Goal: Task Accomplishment & Management: Manage account settings

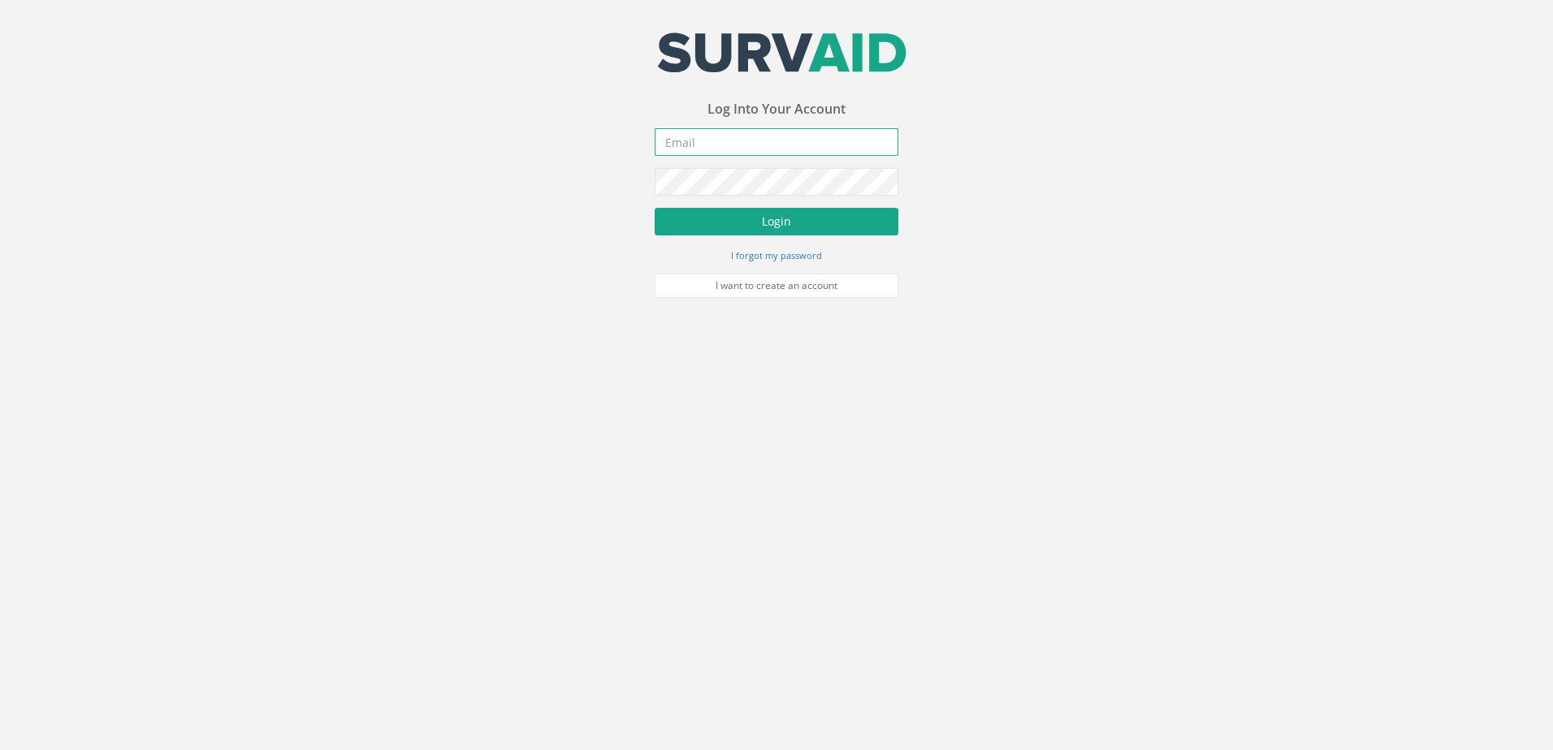
type input "[DOMAIN_NAME][EMAIL_ADDRESS][DOMAIN_NAME]"
click at [776, 219] on button "Login" at bounding box center [777, 222] width 244 height 28
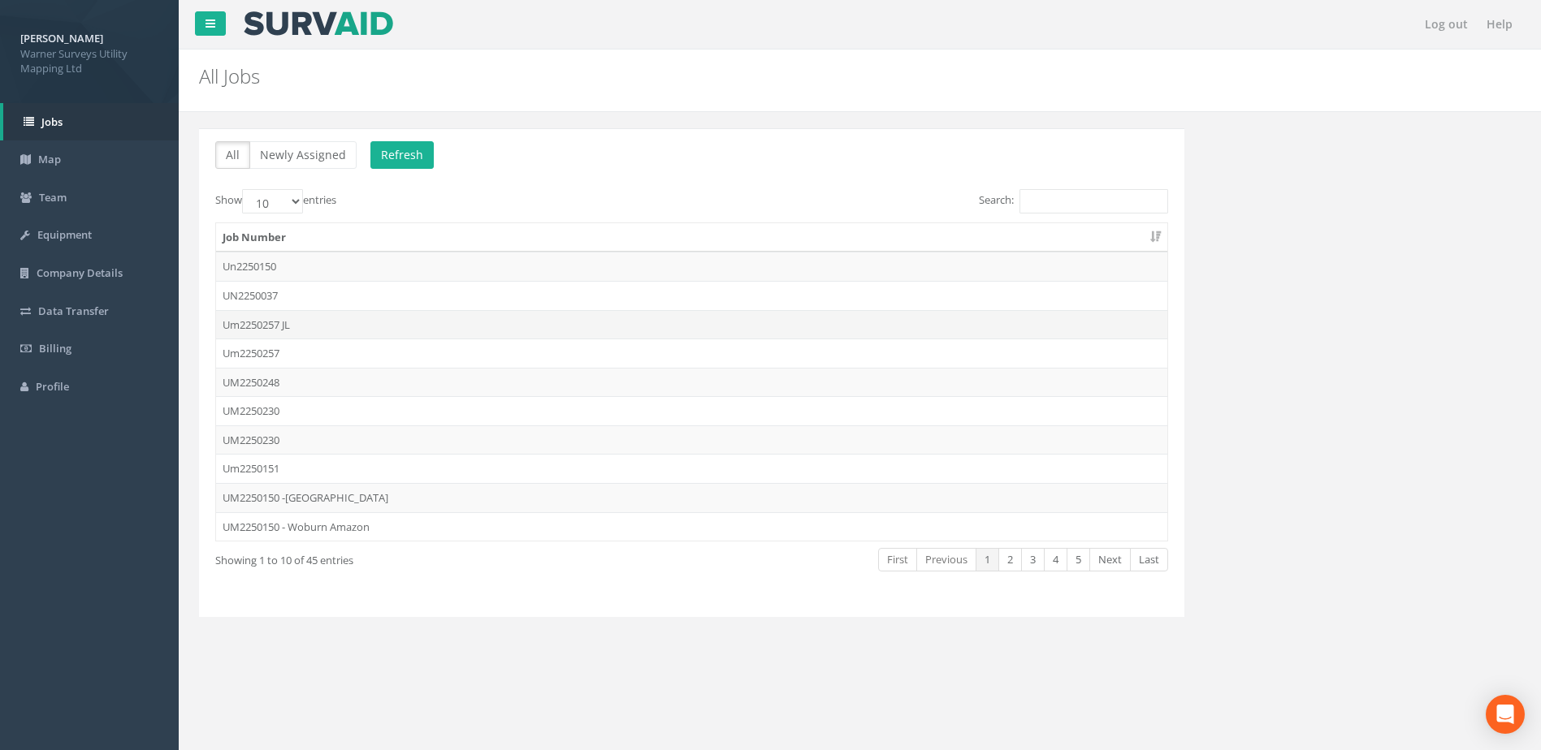
click at [275, 322] on td "Um2250257 JL" at bounding box center [691, 324] width 951 height 29
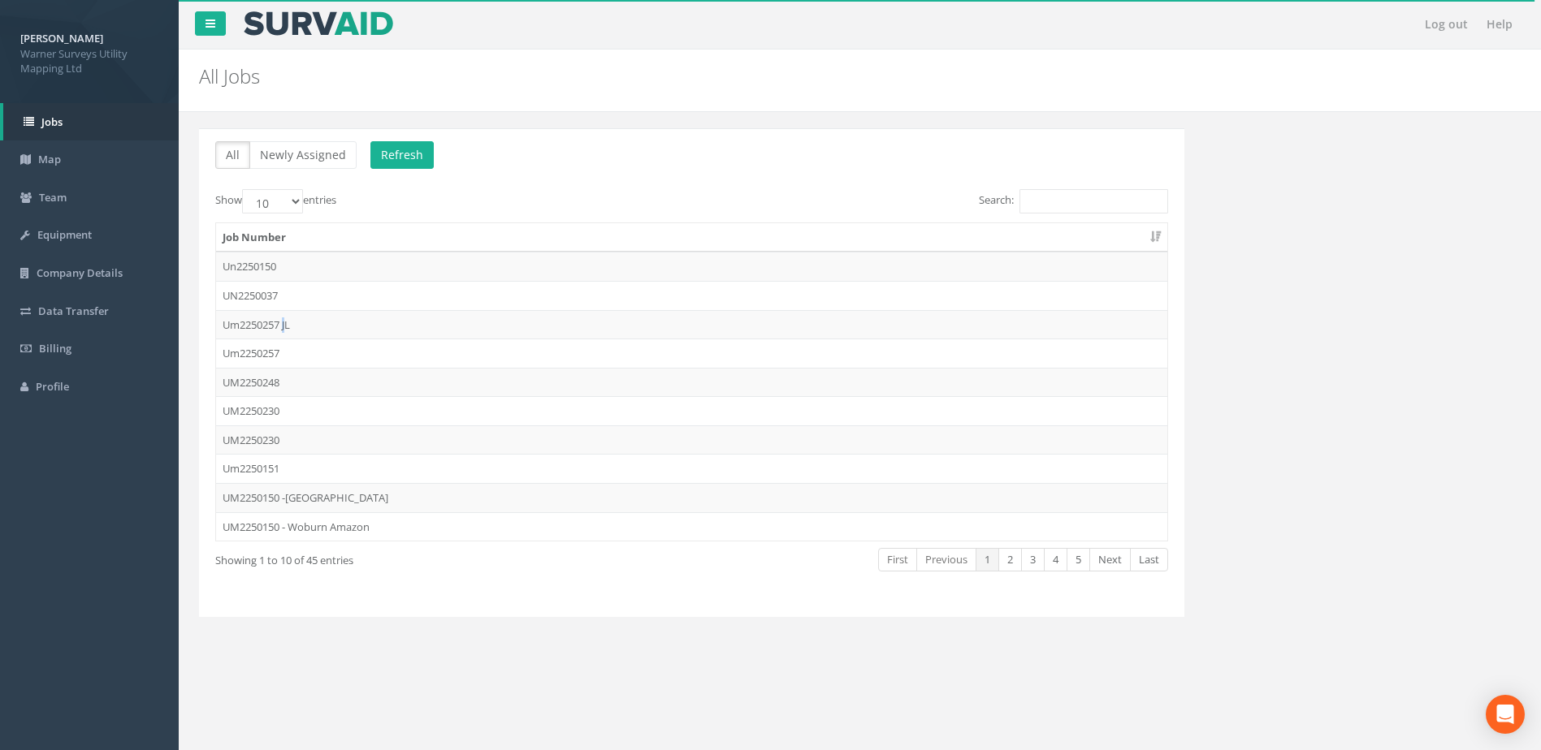
click at [287, 321] on td "Um2250257 JL" at bounding box center [691, 324] width 951 height 29
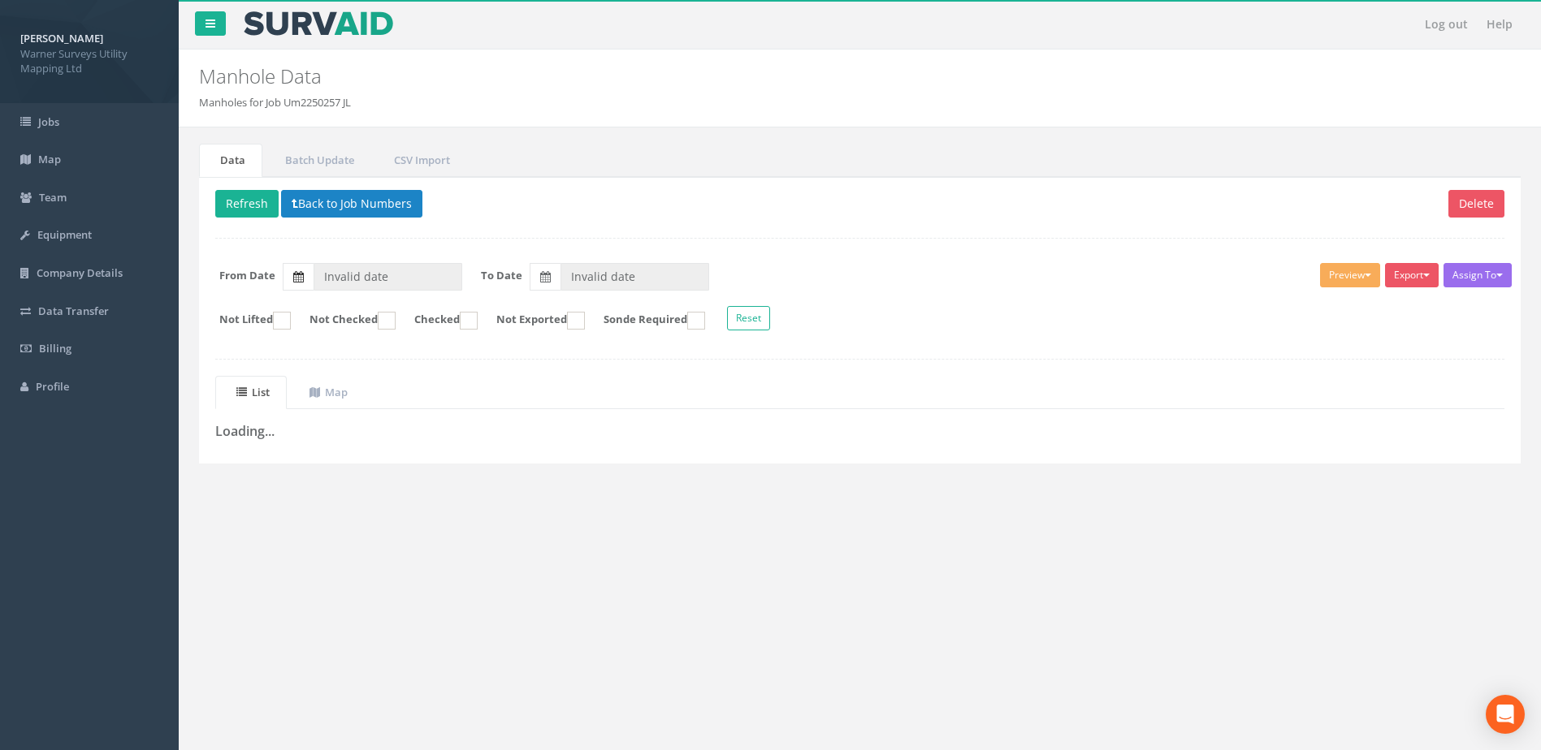
click at [294, 276] on icon at bounding box center [298, 276] width 11 height 11
click at [314, 276] on input "Invalid date" at bounding box center [388, 277] width 149 height 28
click at [656, 396] on ul "List Map" at bounding box center [859, 392] width 1289 height 33
drag, startPoint x: 303, startPoint y: 446, endPoint x: 294, endPoint y: 443, distance: 9.5
click at [304, 446] on div "List Map Loading... + - Leaflet" at bounding box center [859, 411] width 1313 height 71
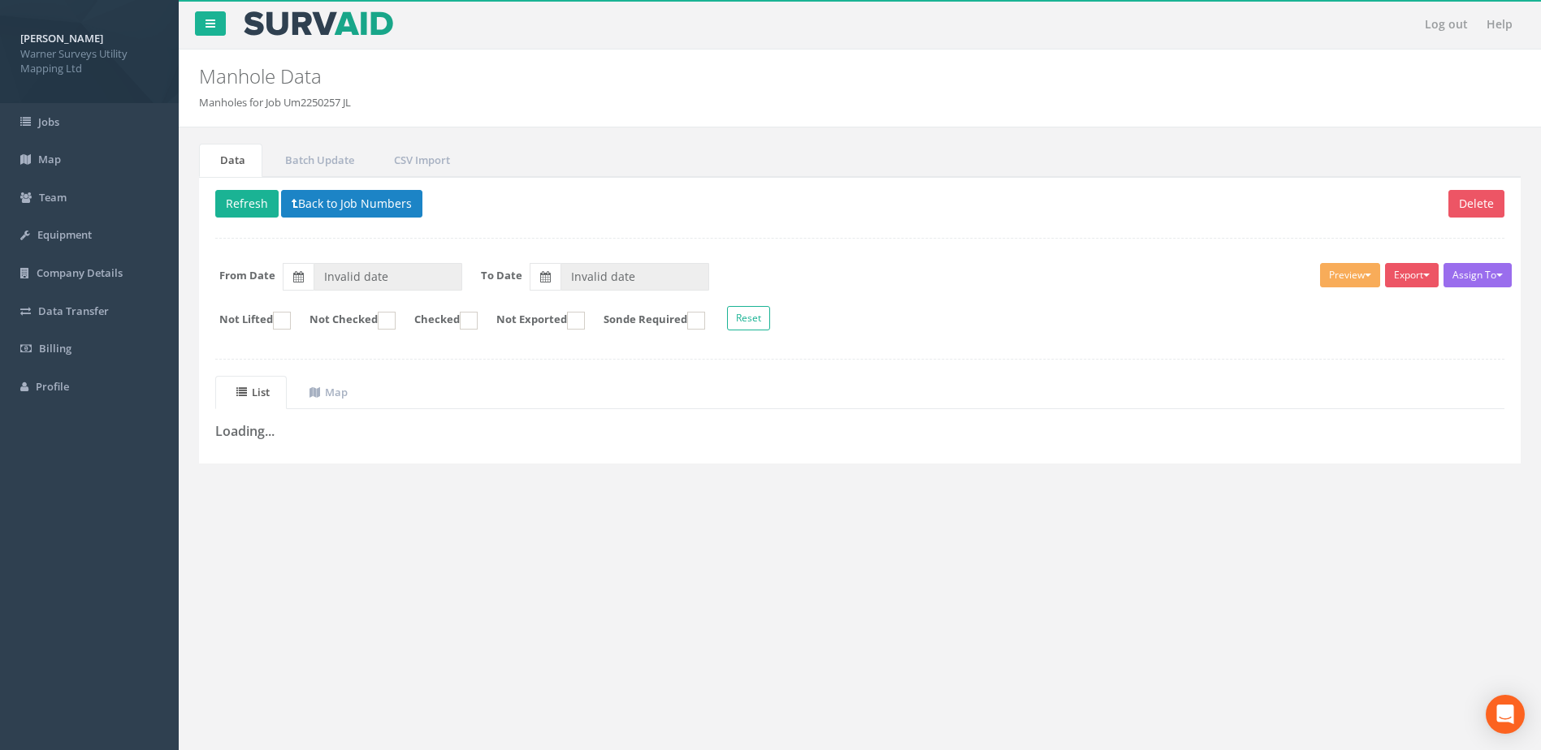
type input "[DATE]"
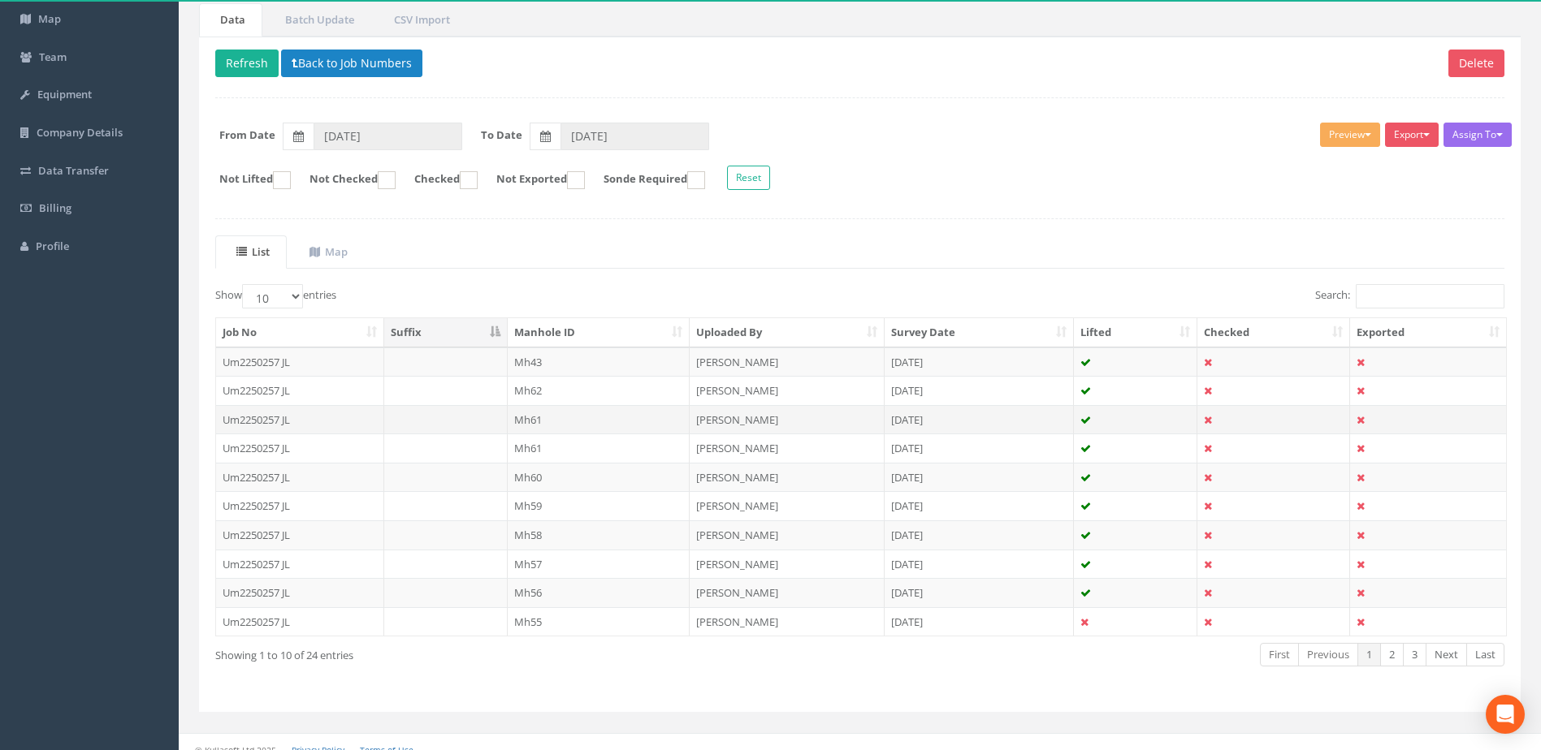
scroll to position [155, 0]
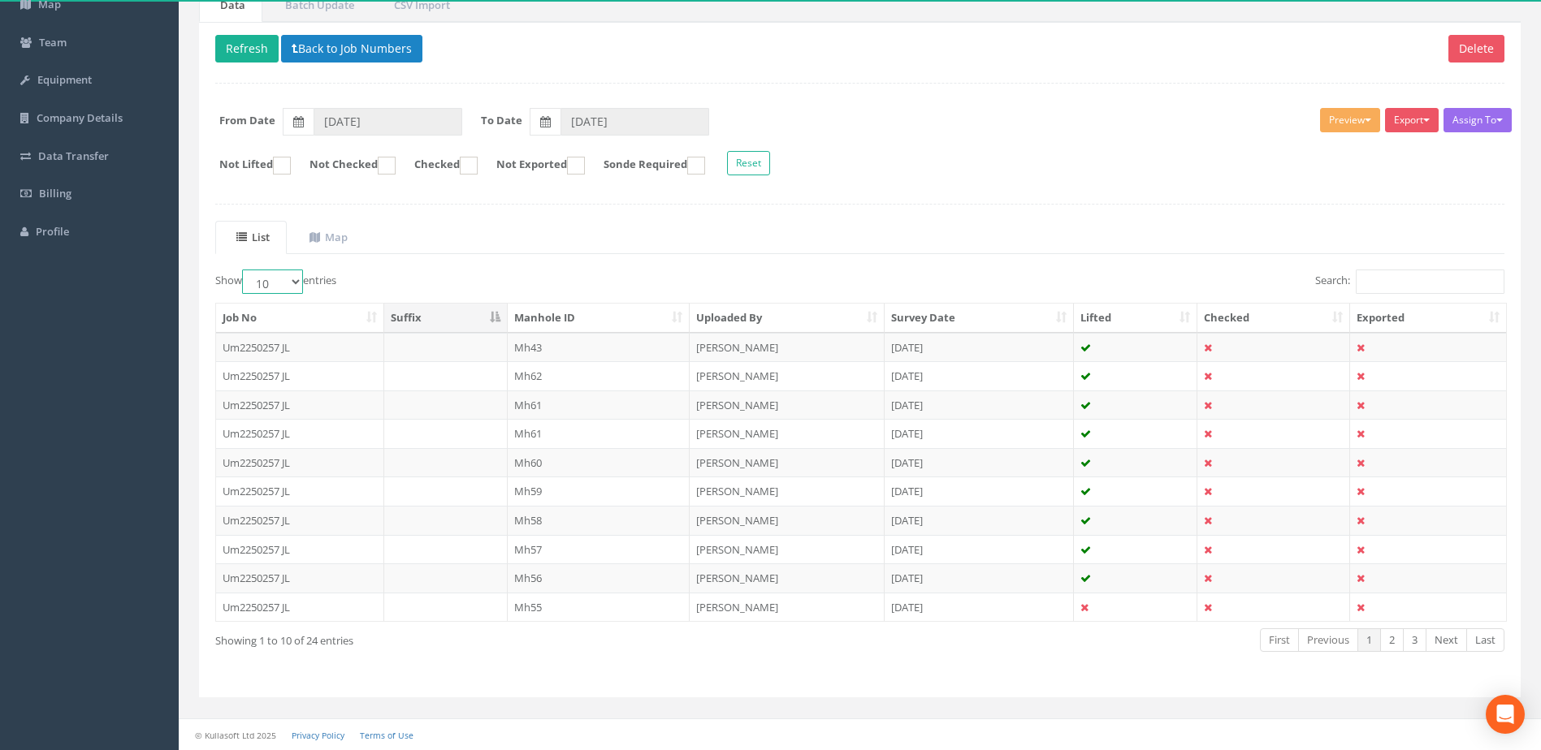
click at [291, 283] on select "10 25 50 100" at bounding box center [272, 282] width 61 height 24
select select "100"
click at [244, 270] on select "10 25 50 100" at bounding box center [272, 282] width 61 height 24
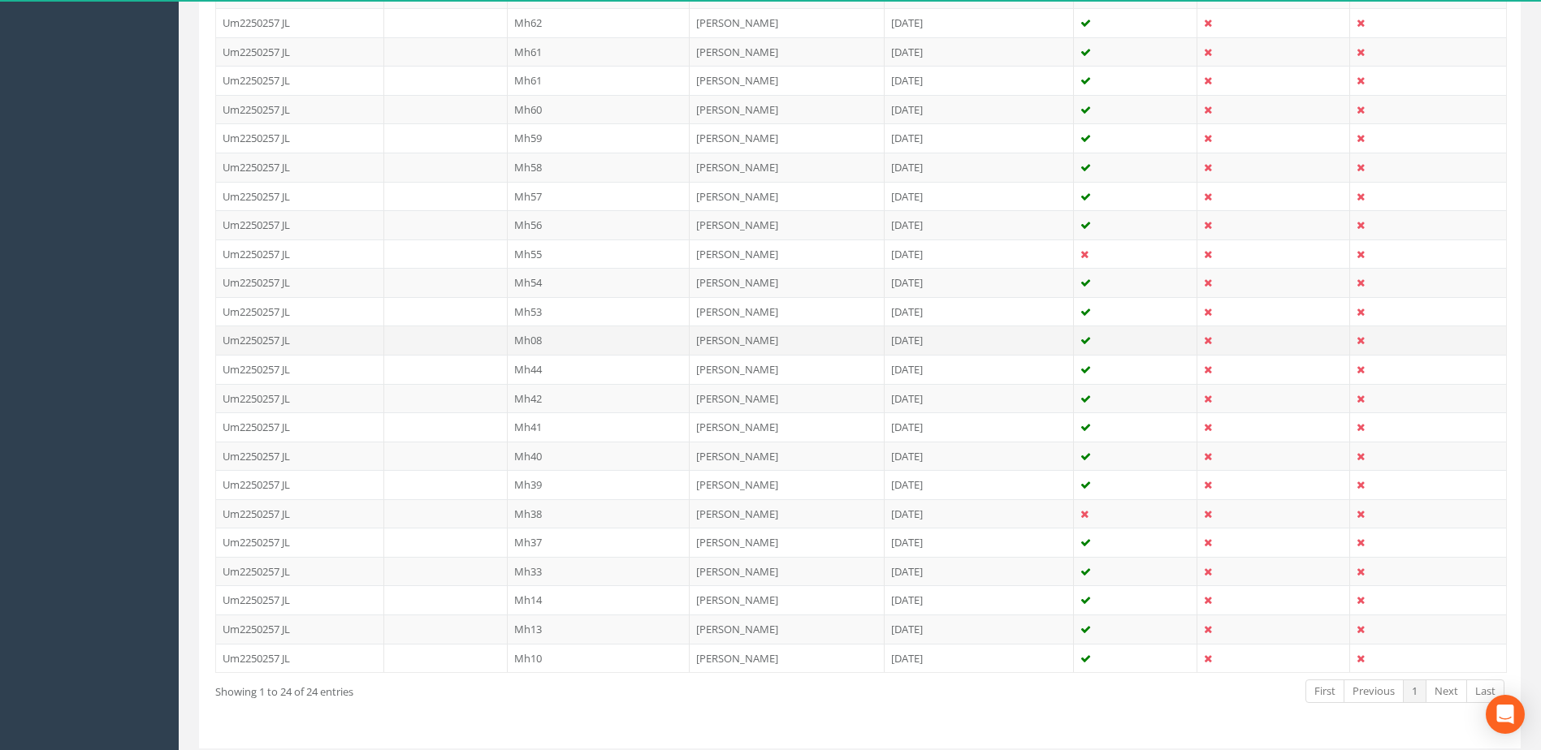
scroll to position [560, 0]
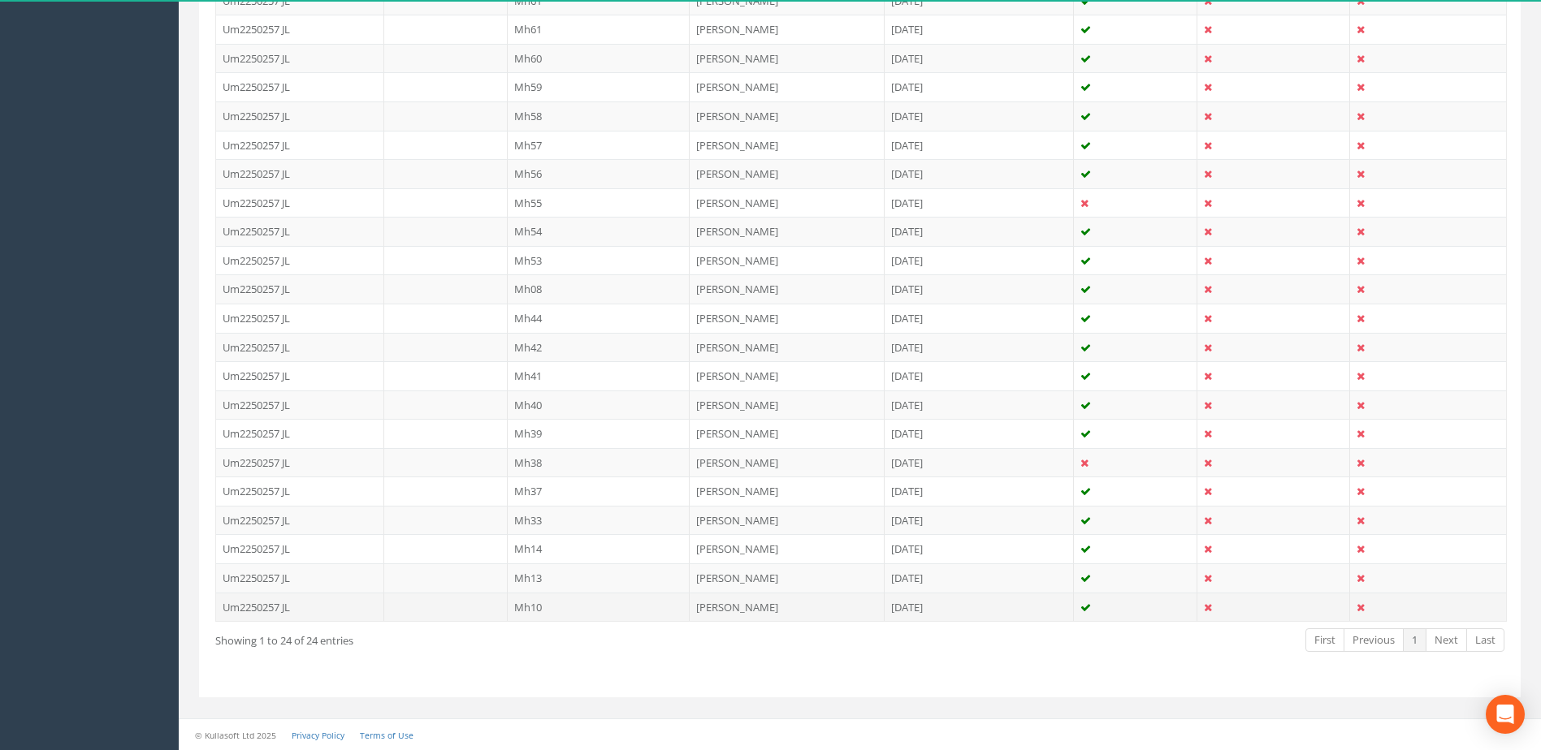
click at [547, 607] on td "Mh10" at bounding box center [599, 607] width 183 height 29
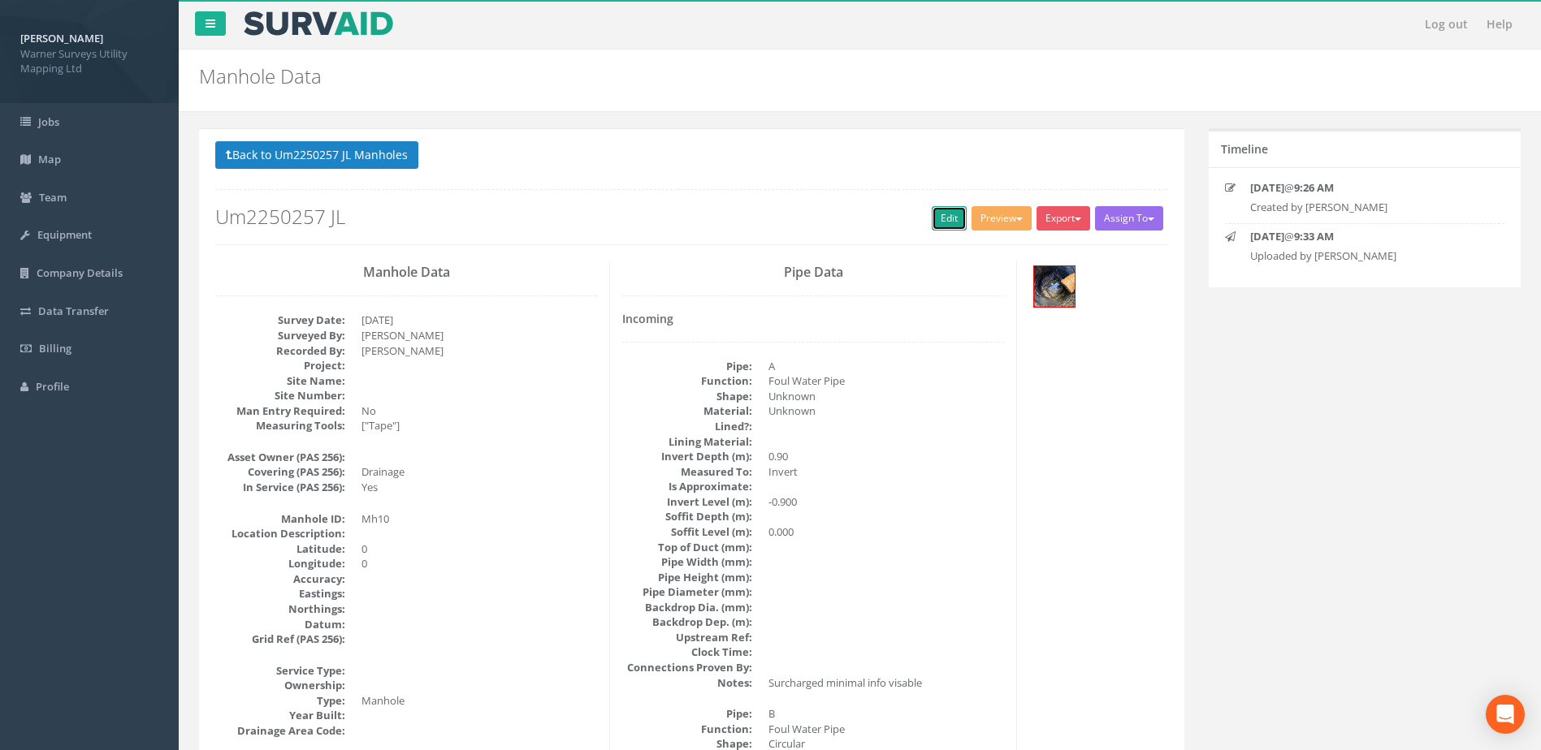
click at [932, 215] on link "Edit" at bounding box center [949, 218] width 35 height 24
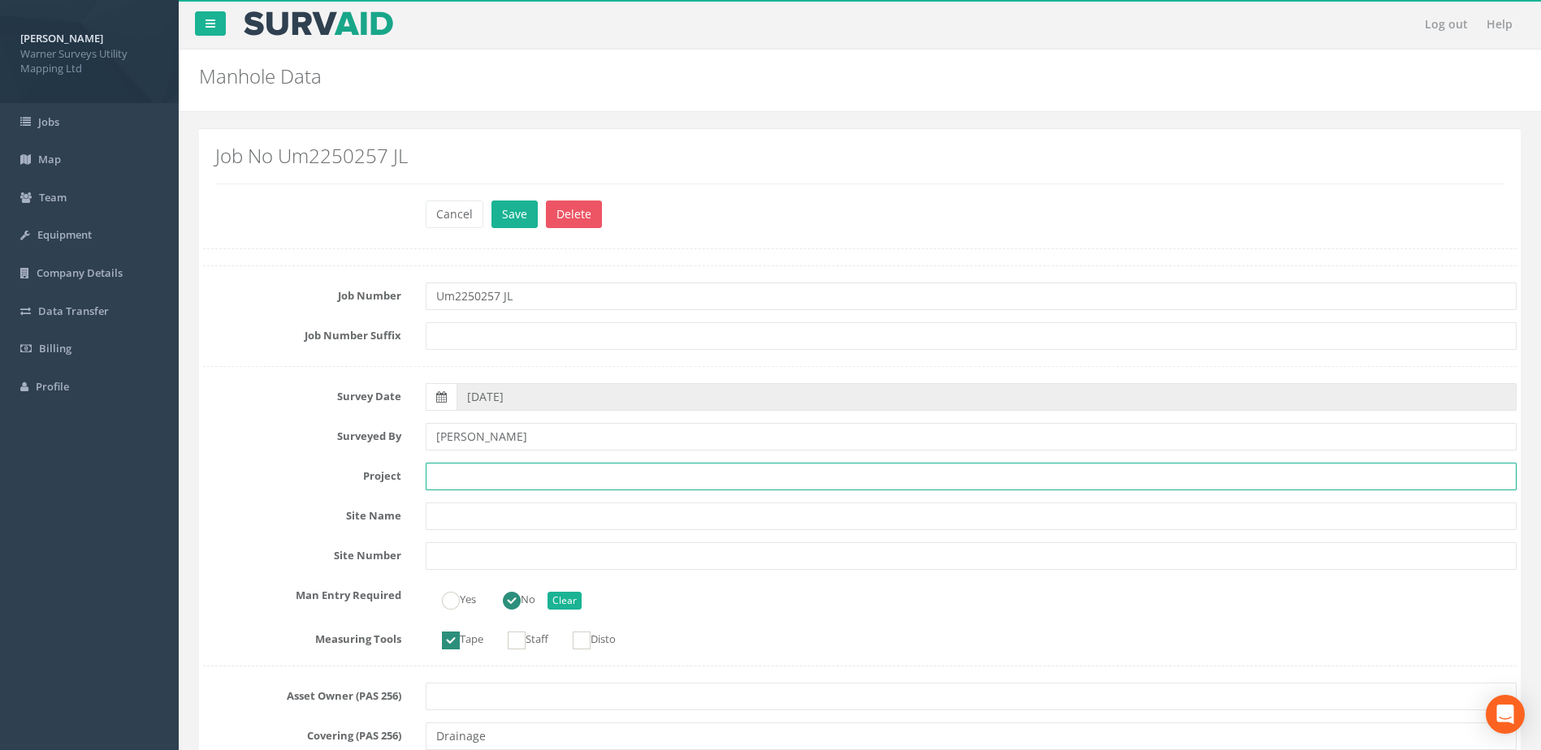
click at [474, 472] on input "text" at bounding box center [971, 477] width 1091 height 28
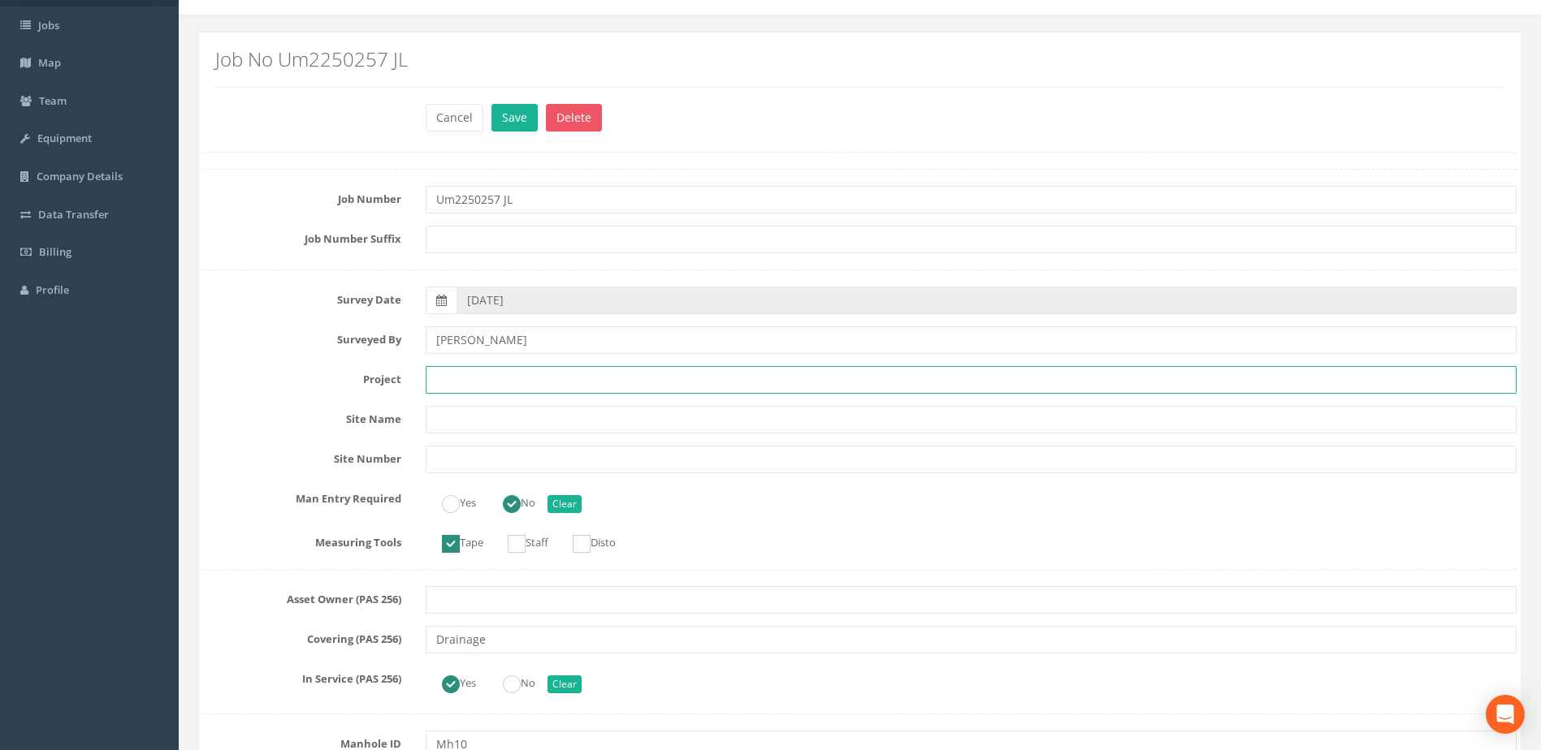
scroll to position [136, 0]
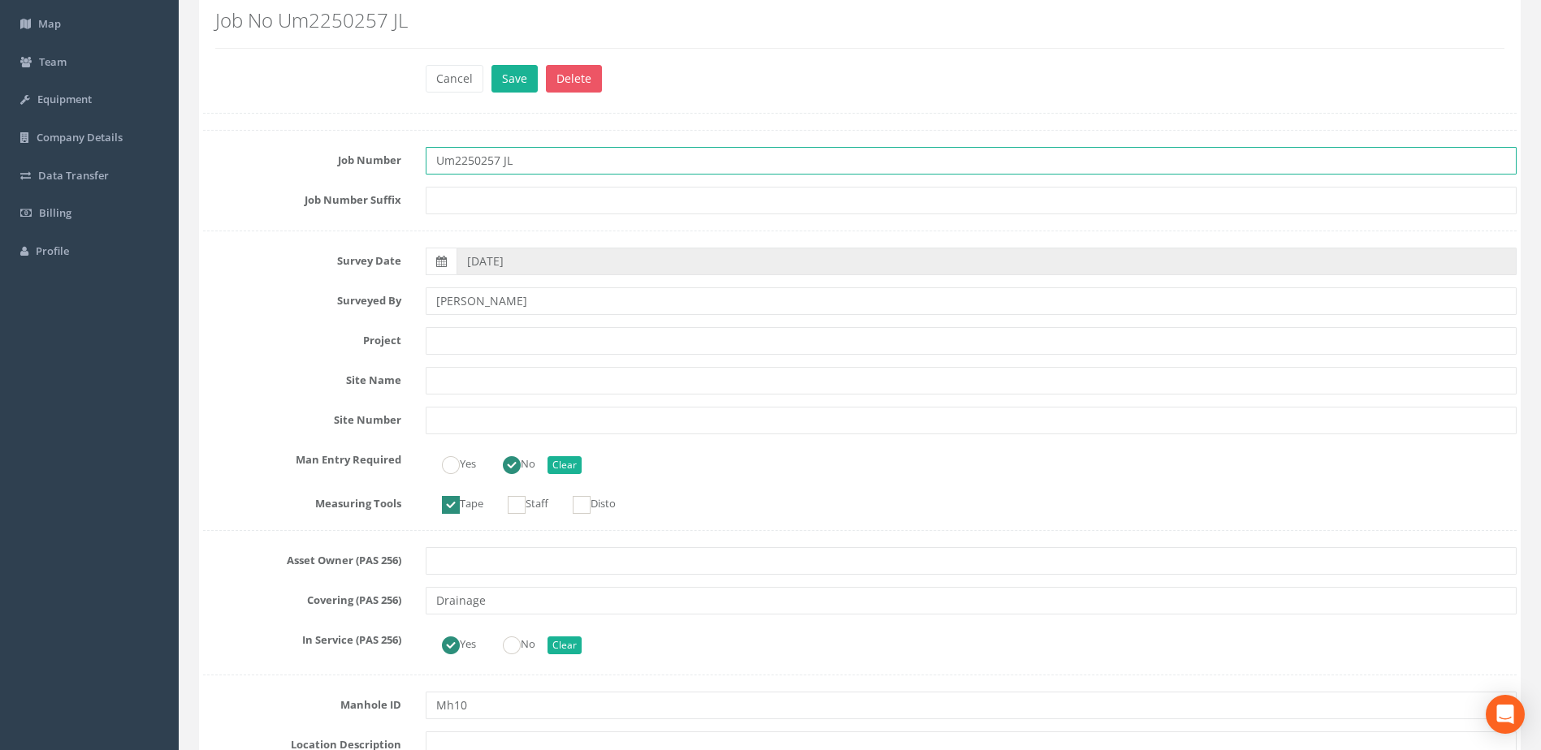
click at [512, 159] on input "Um2250257 JL" at bounding box center [971, 161] width 1091 height 28
type input "Um2250257"
click at [491, 65] on button "Save" at bounding box center [514, 79] width 46 height 28
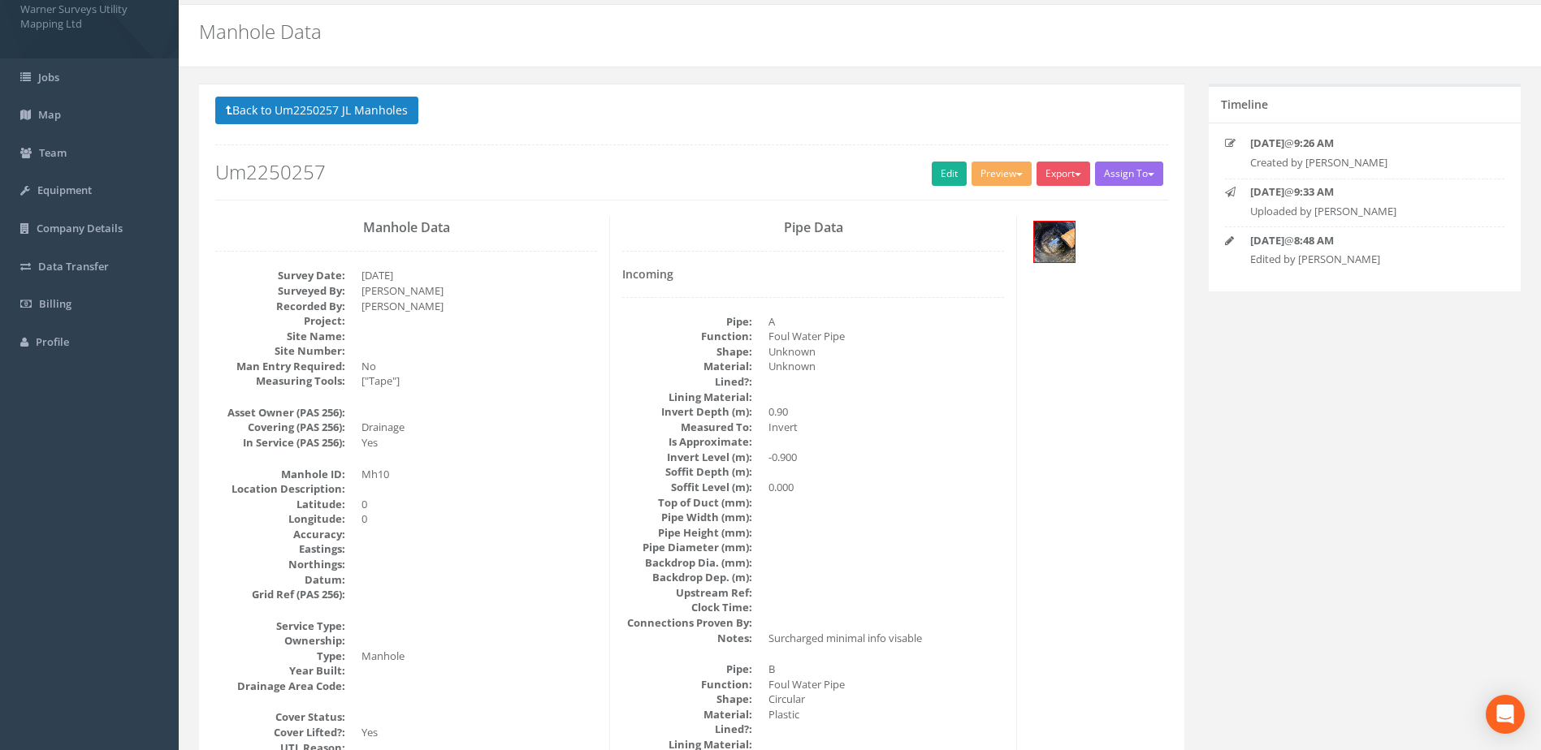
scroll to position [0, 0]
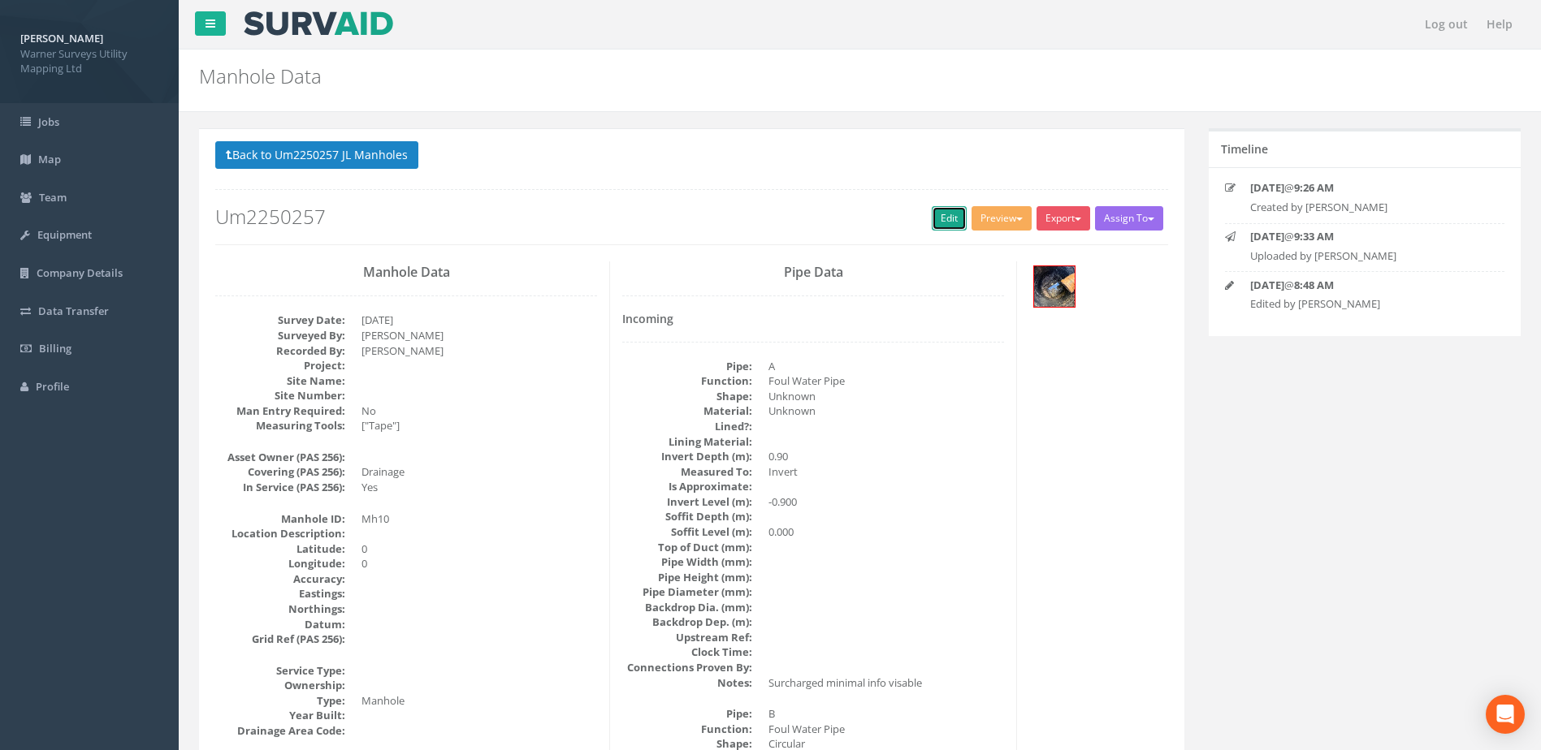
click at [945, 216] on link "Edit" at bounding box center [949, 218] width 35 height 24
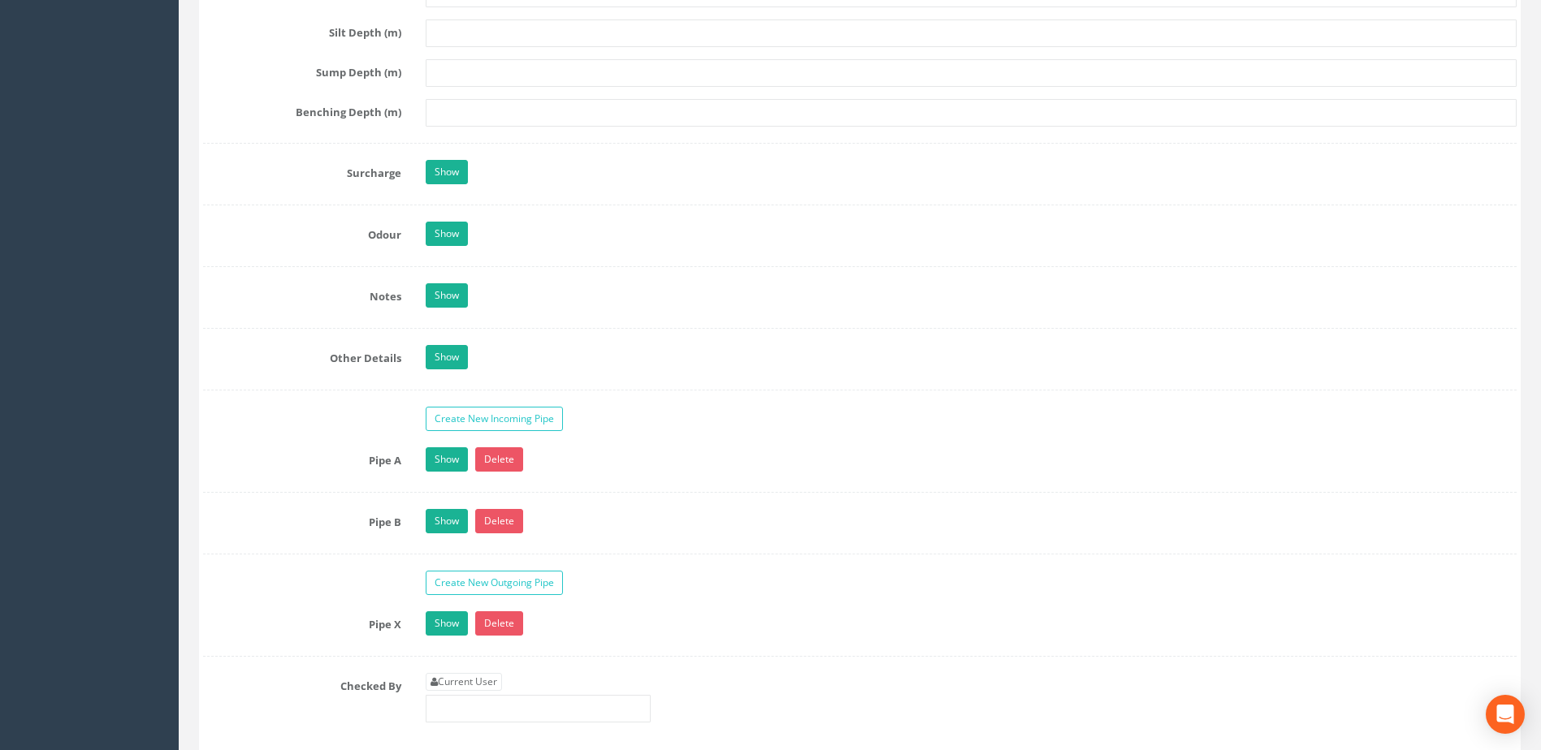
scroll to position [2301, 0]
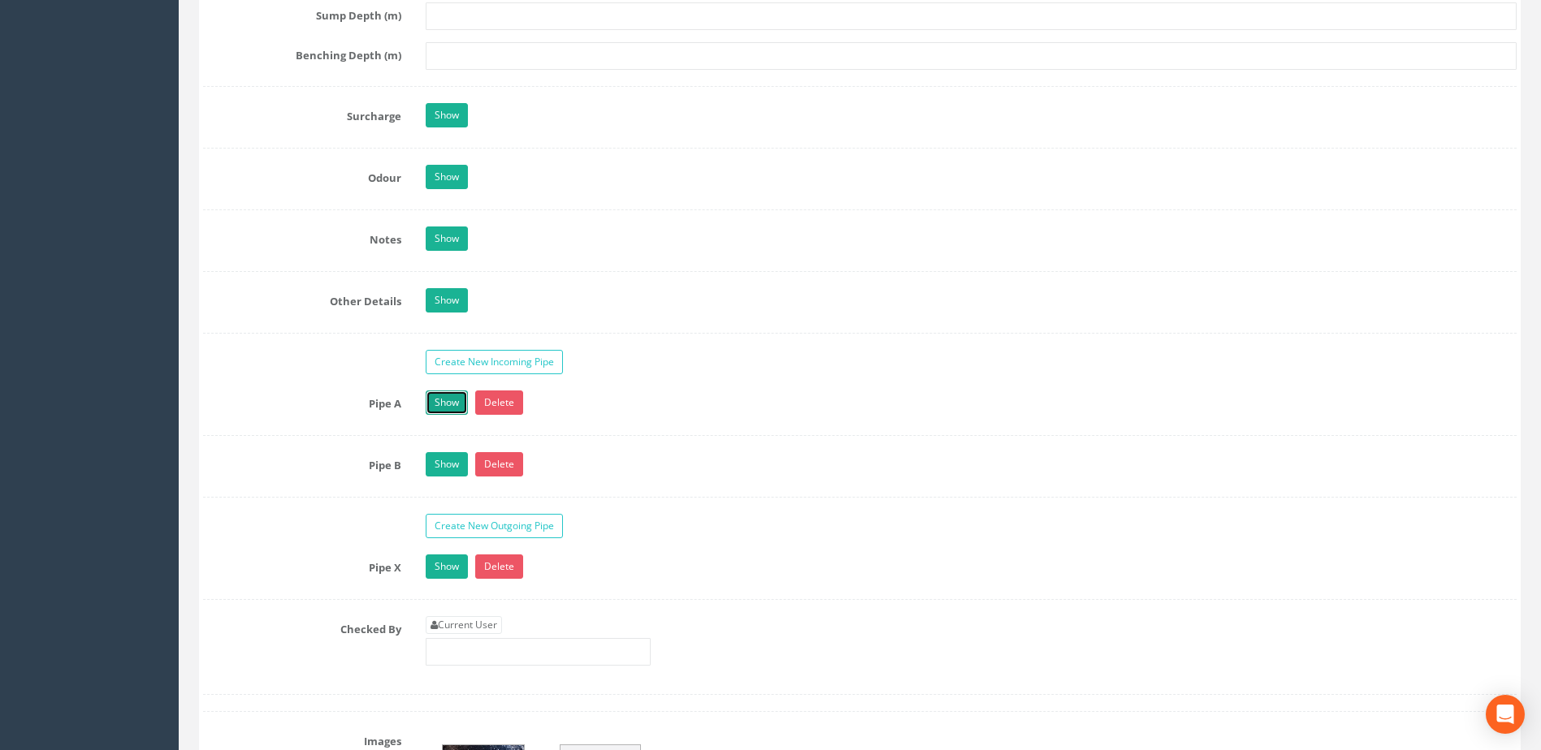
click at [441, 401] on link "Show" at bounding box center [447, 403] width 42 height 24
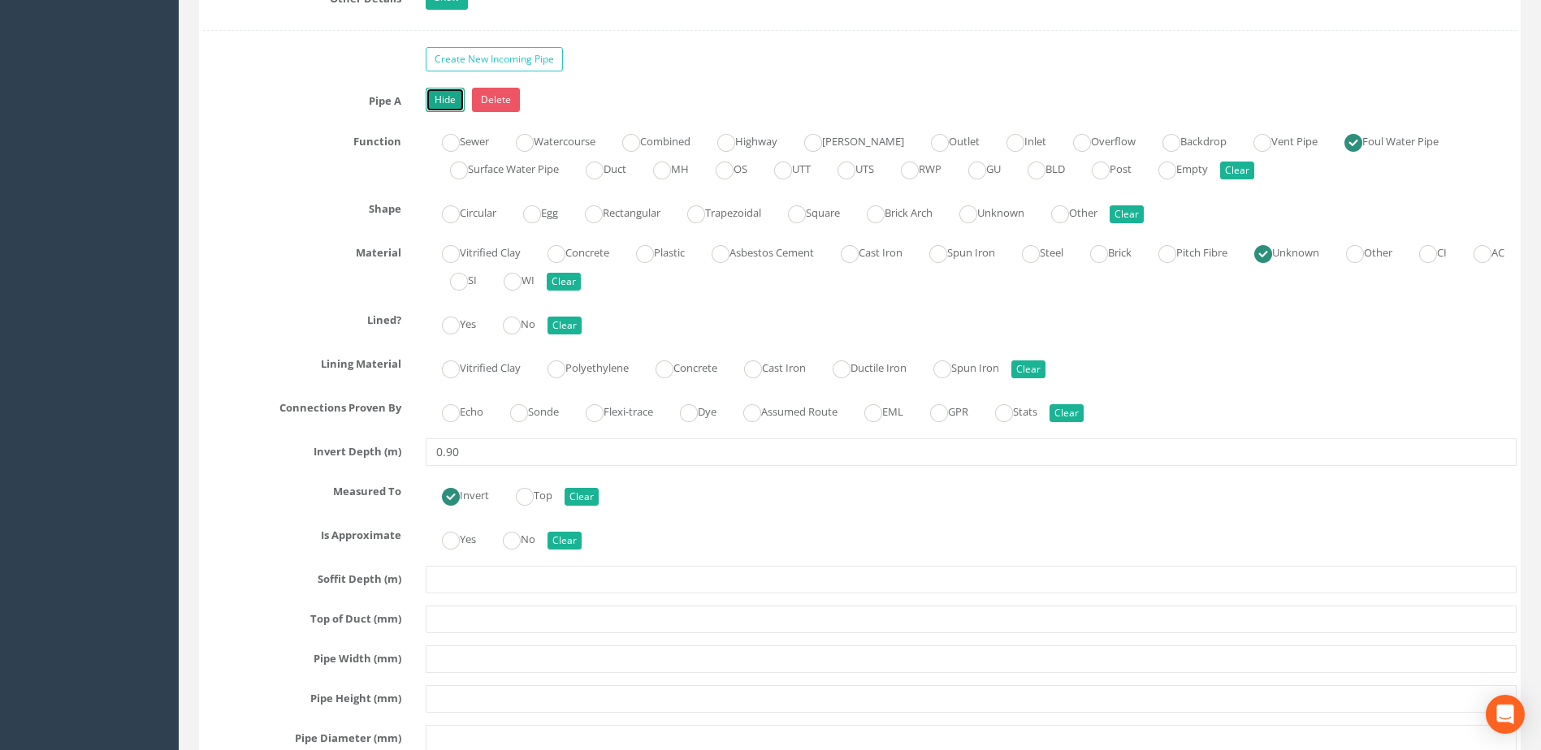
scroll to position [2572, 0]
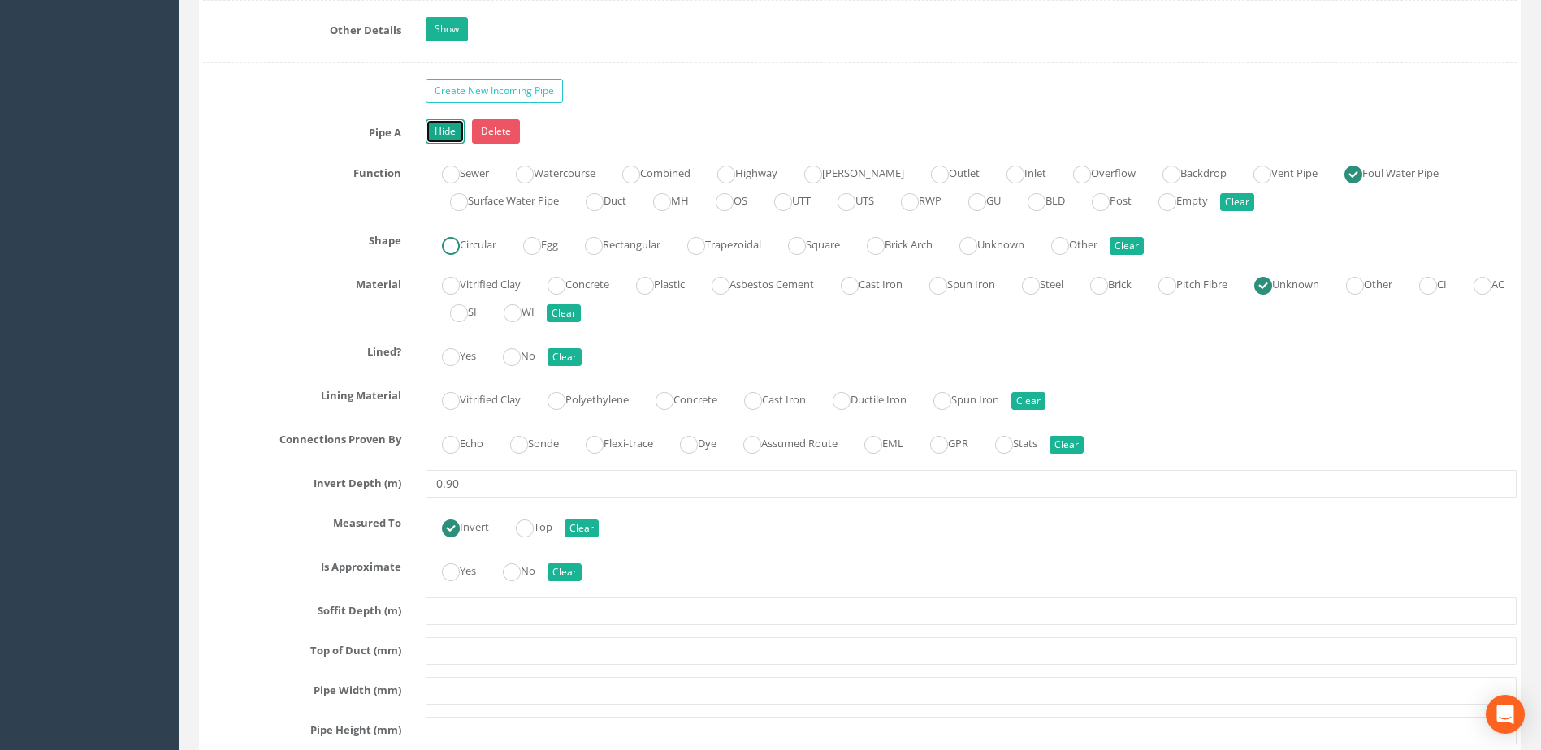
click at [449, 249] on ins at bounding box center [451, 246] width 18 height 18
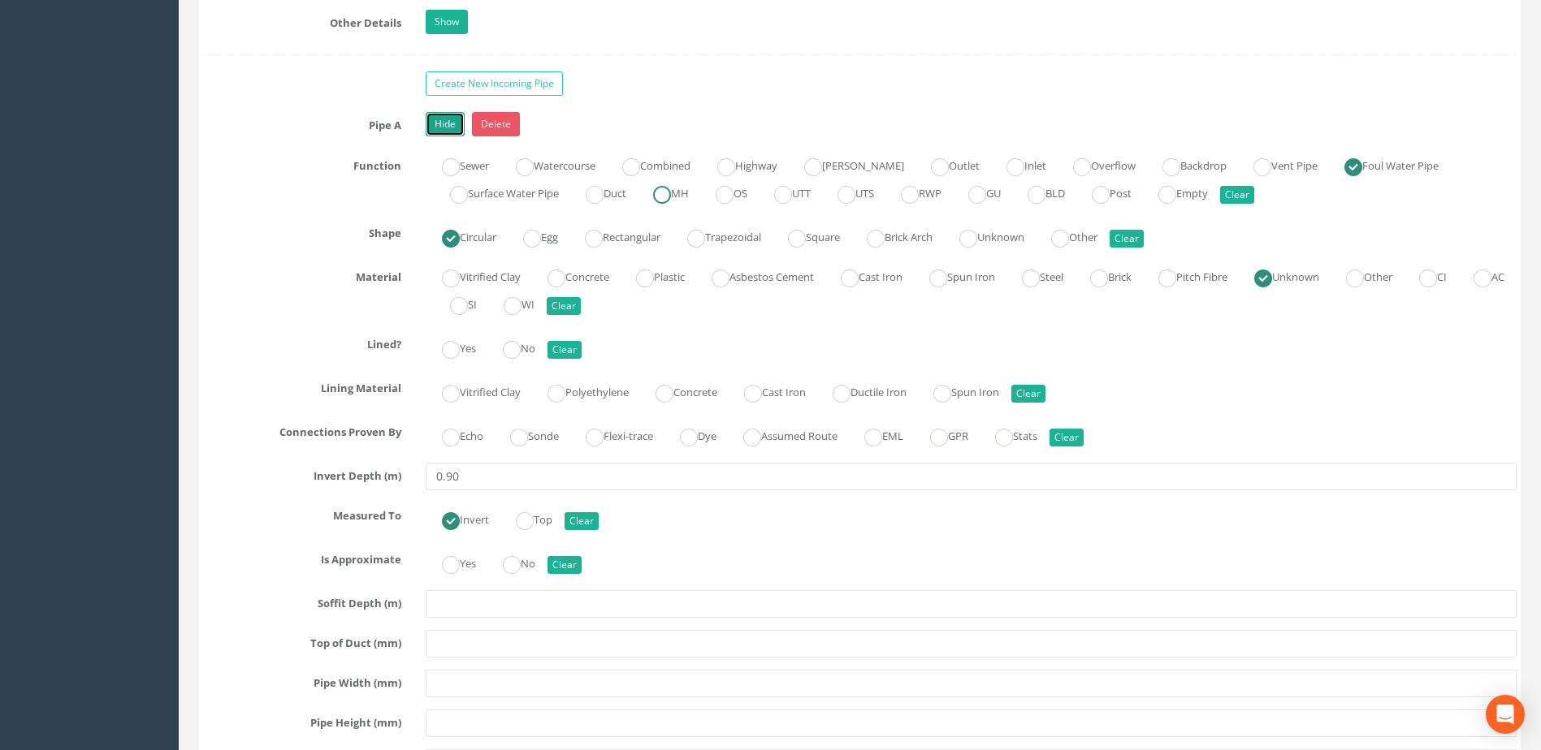
scroll to position [2437, 0]
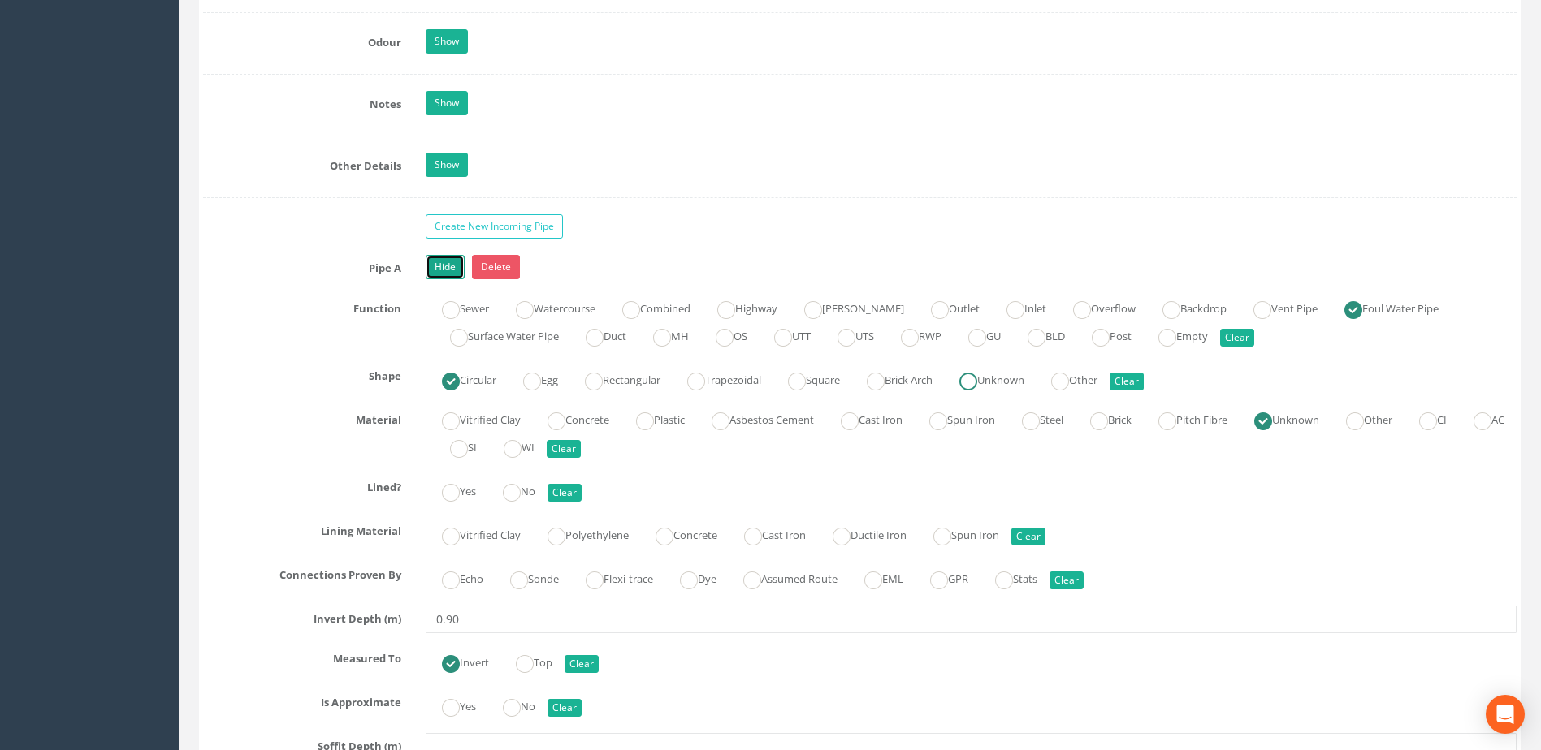
click at [977, 390] on ins at bounding box center [968, 382] width 18 height 18
radio input "false"
radio input "true"
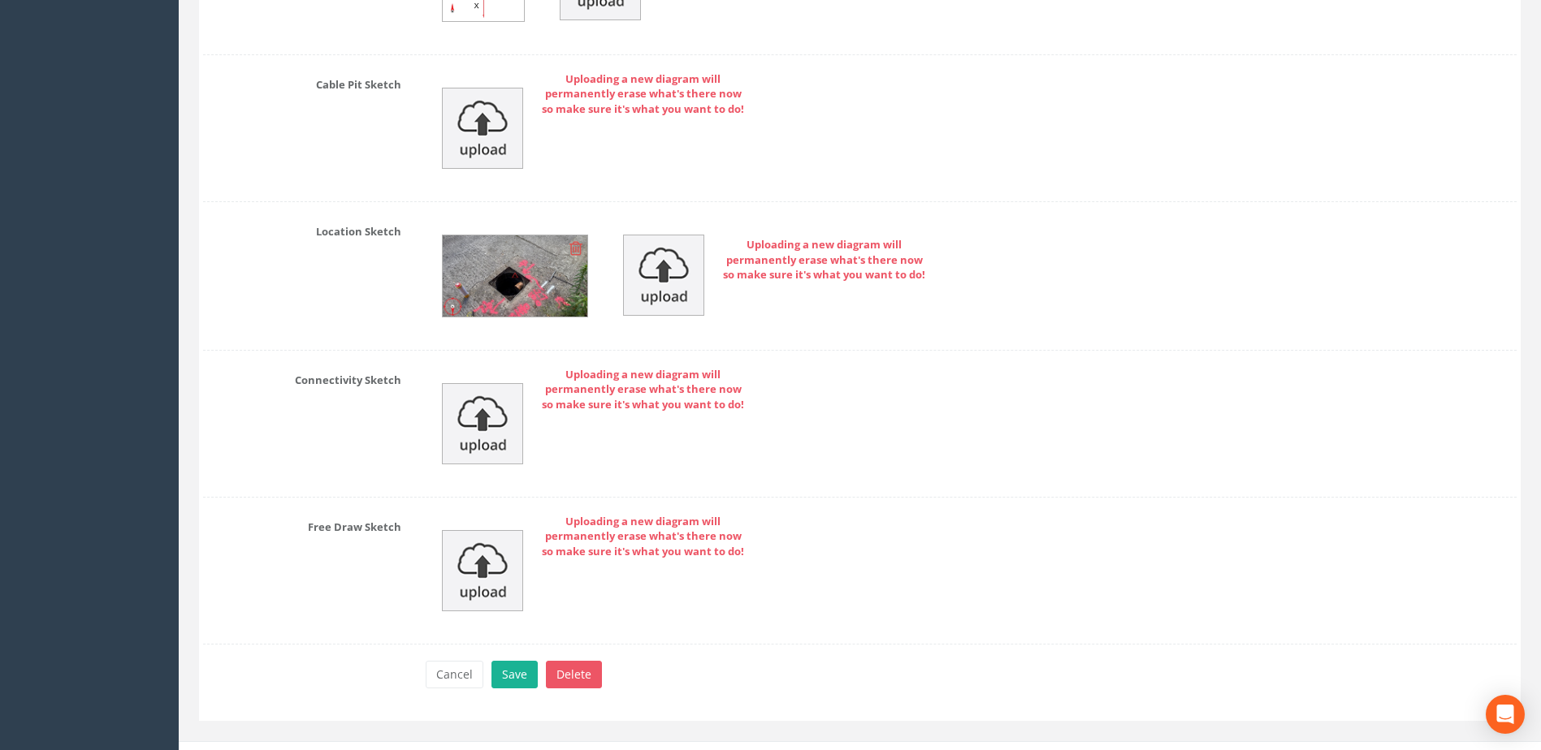
scroll to position [4410, 0]
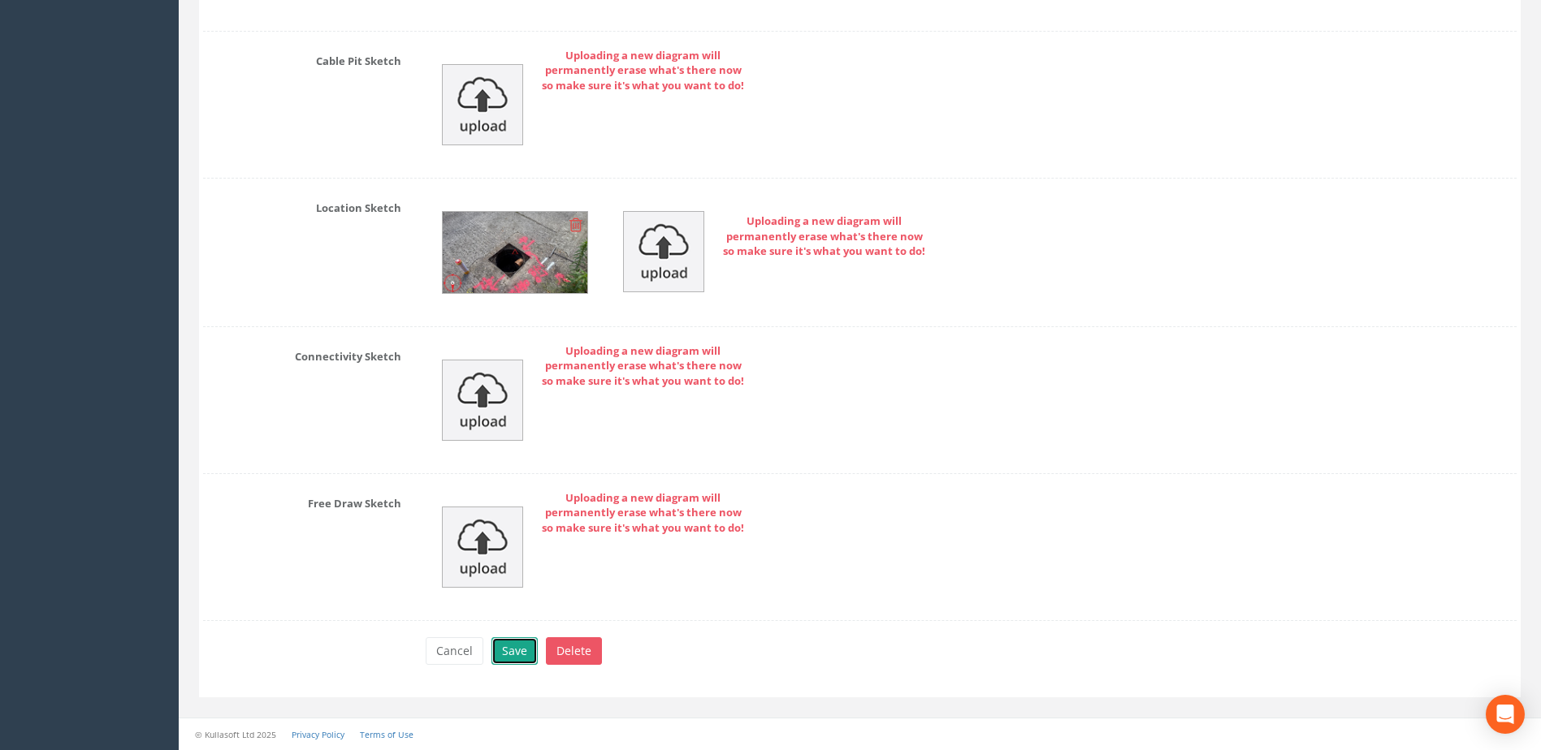
drag, startPoint x: 499, startPoint y: 652, endPoint x: 590, endPoint y: 628, distance: 93.4
click at [499, 652] on button "Save" at bounding box center [514, 652] width 46 height 28
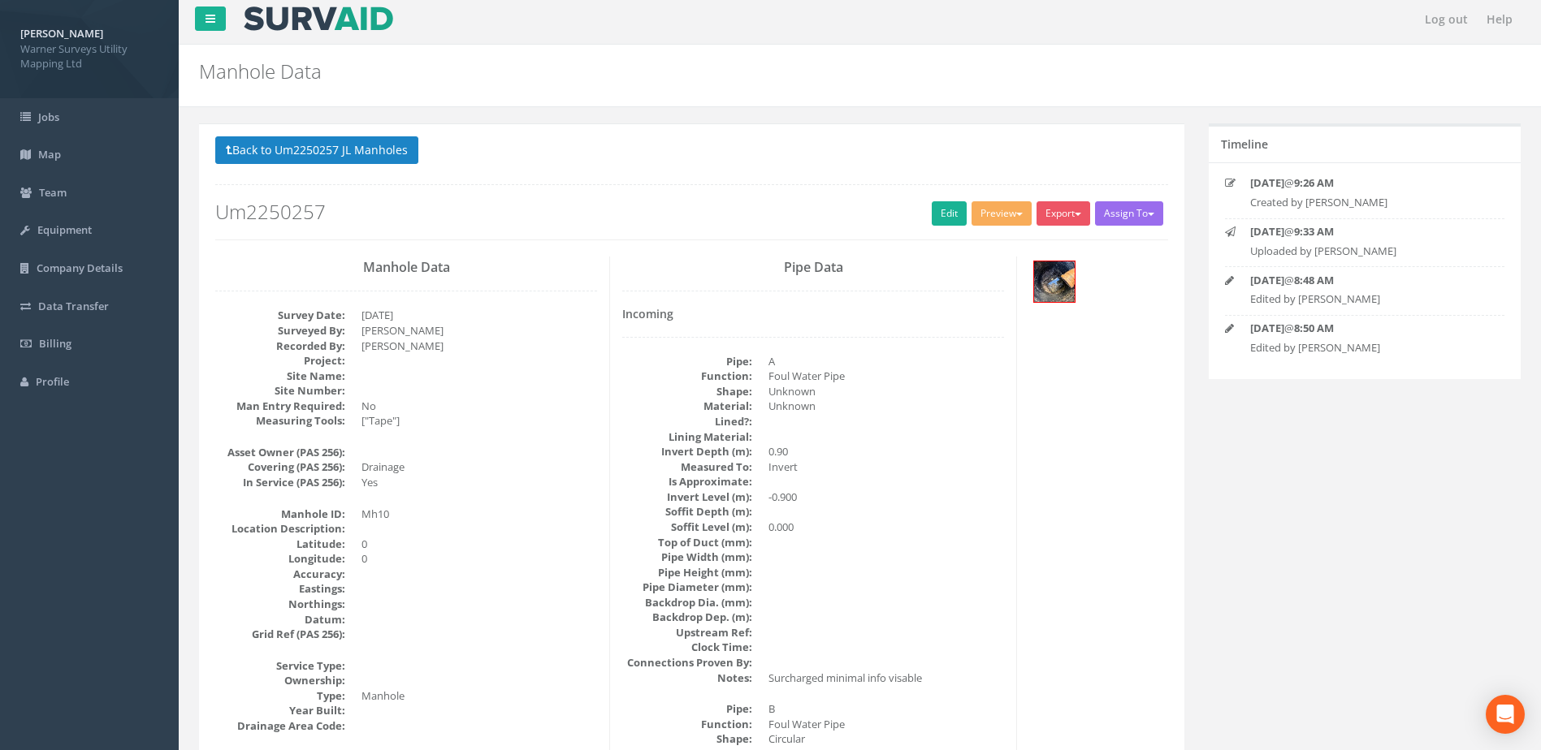
scroll to position [0, 0]
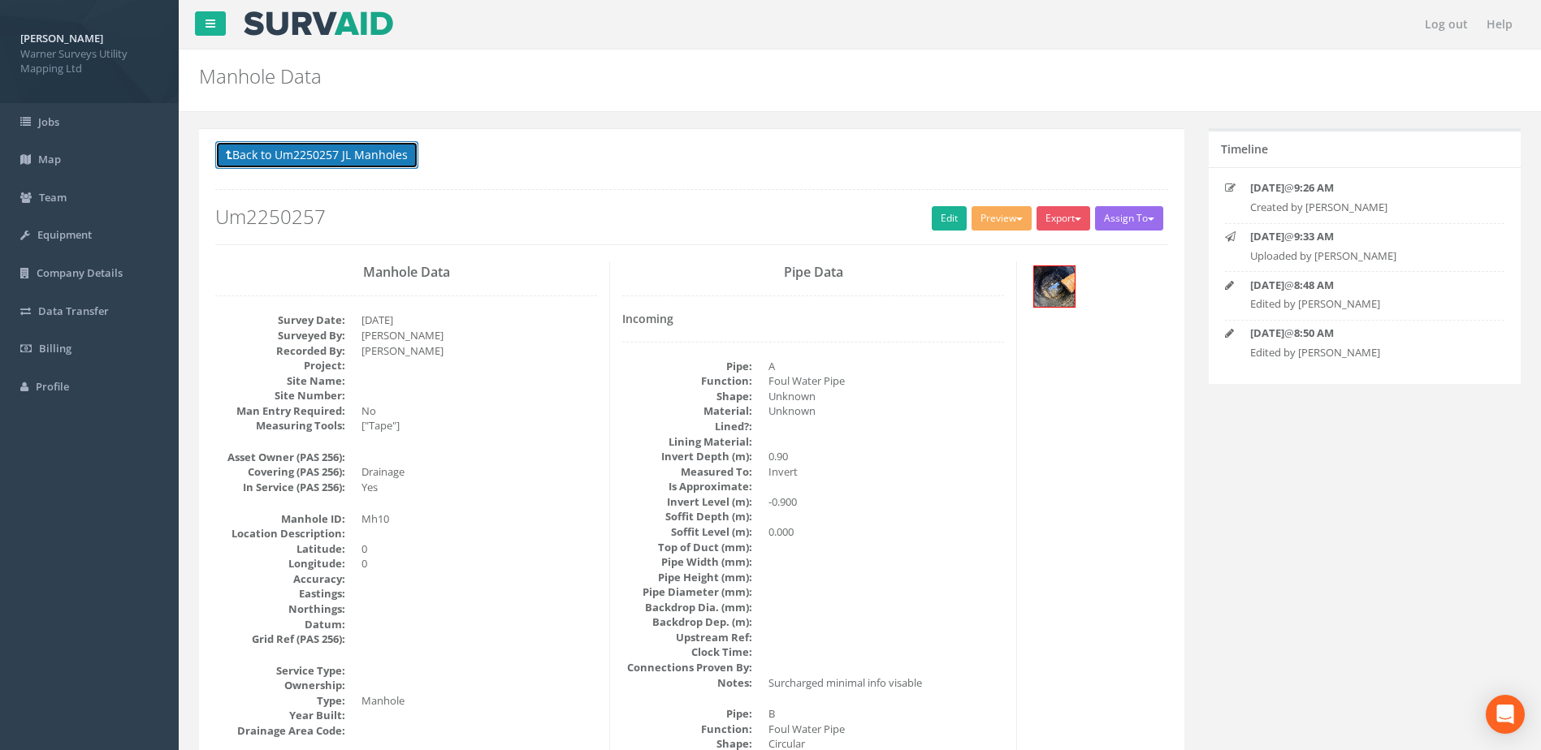
click at [315, 143] on button "Back to Um2250257 JL Manholes" at bounding box center [316, 155] width 203 height 28
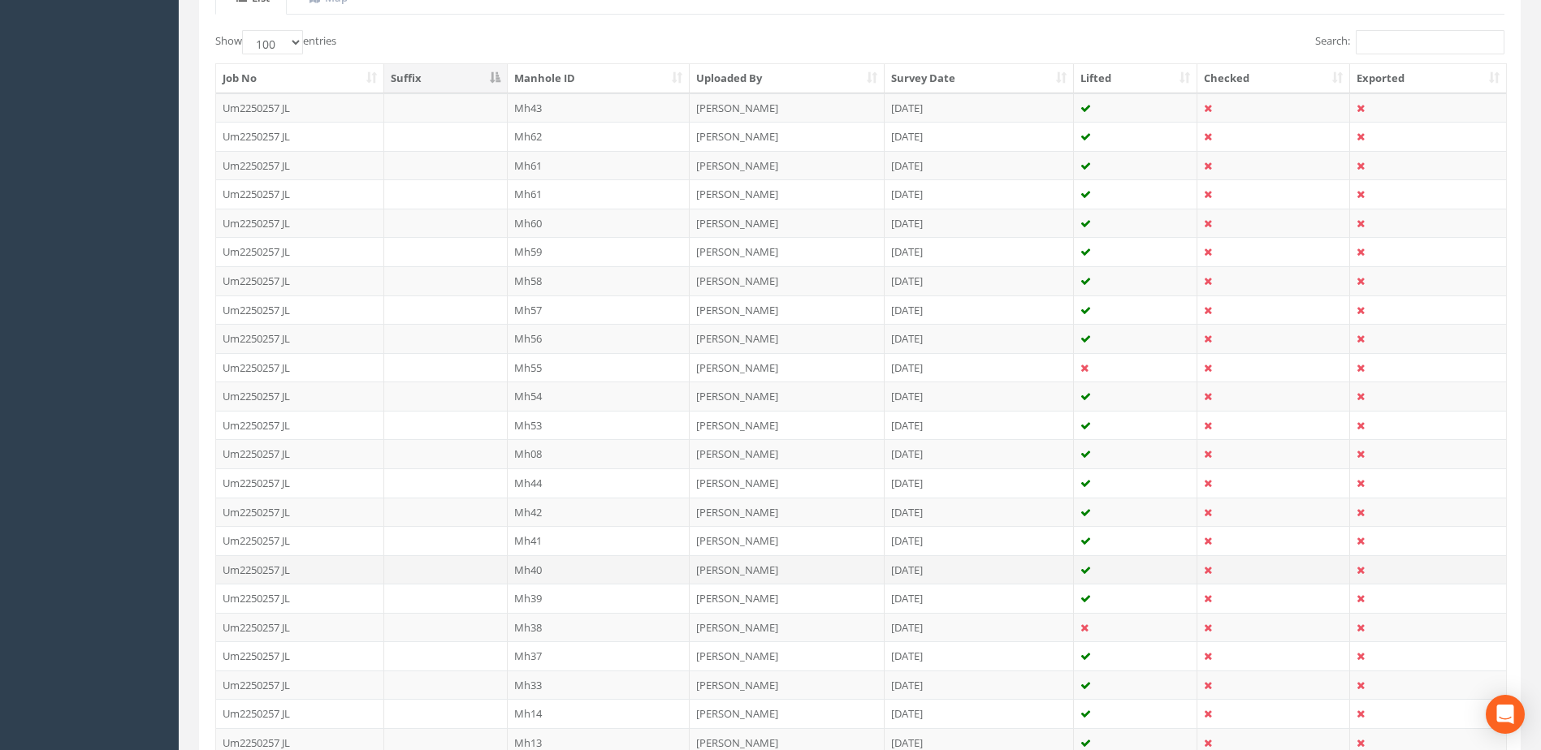
scroll to position [560, 0]
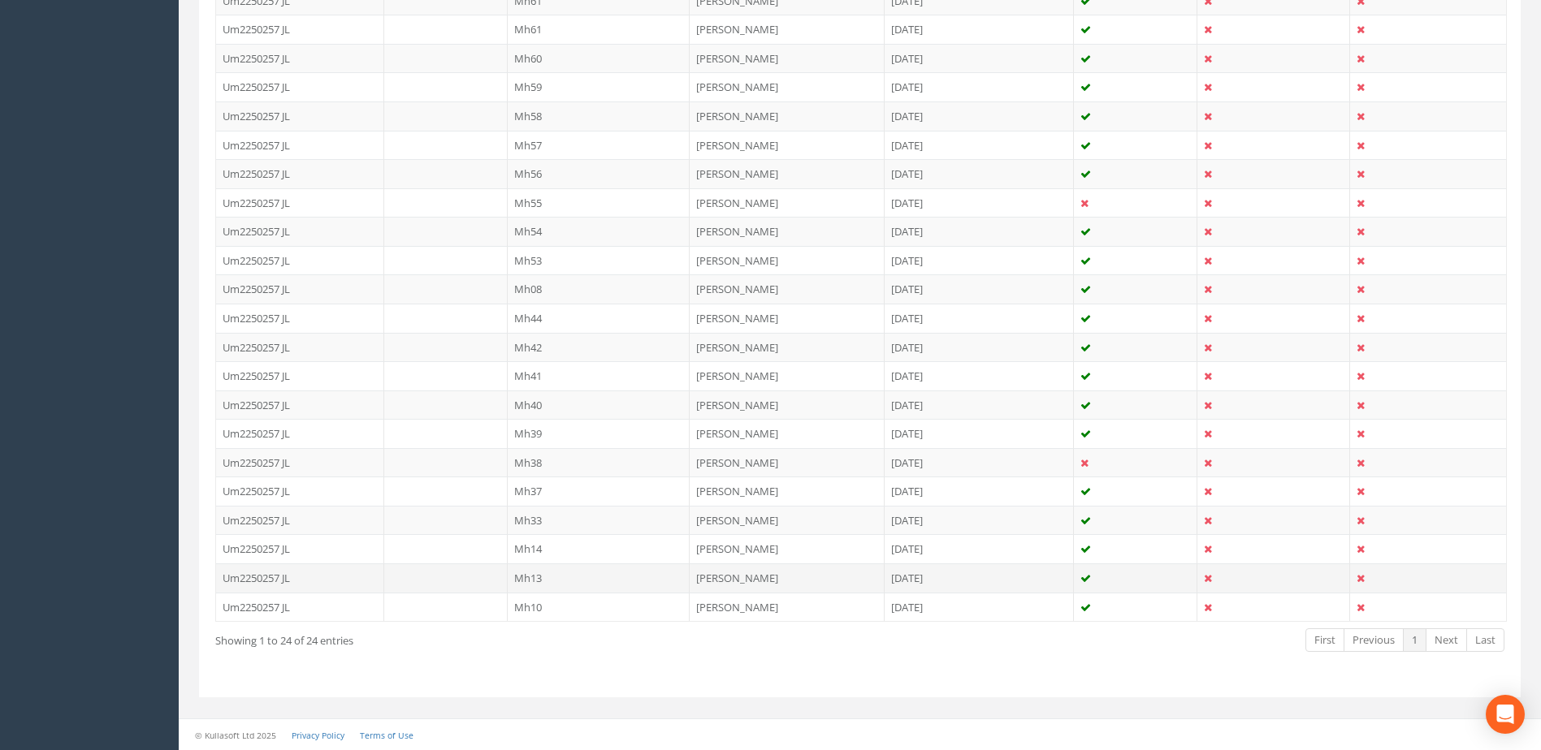
click at [527, 582] on td "Mh13" at bounding box center [599, 578] width 183 height 29
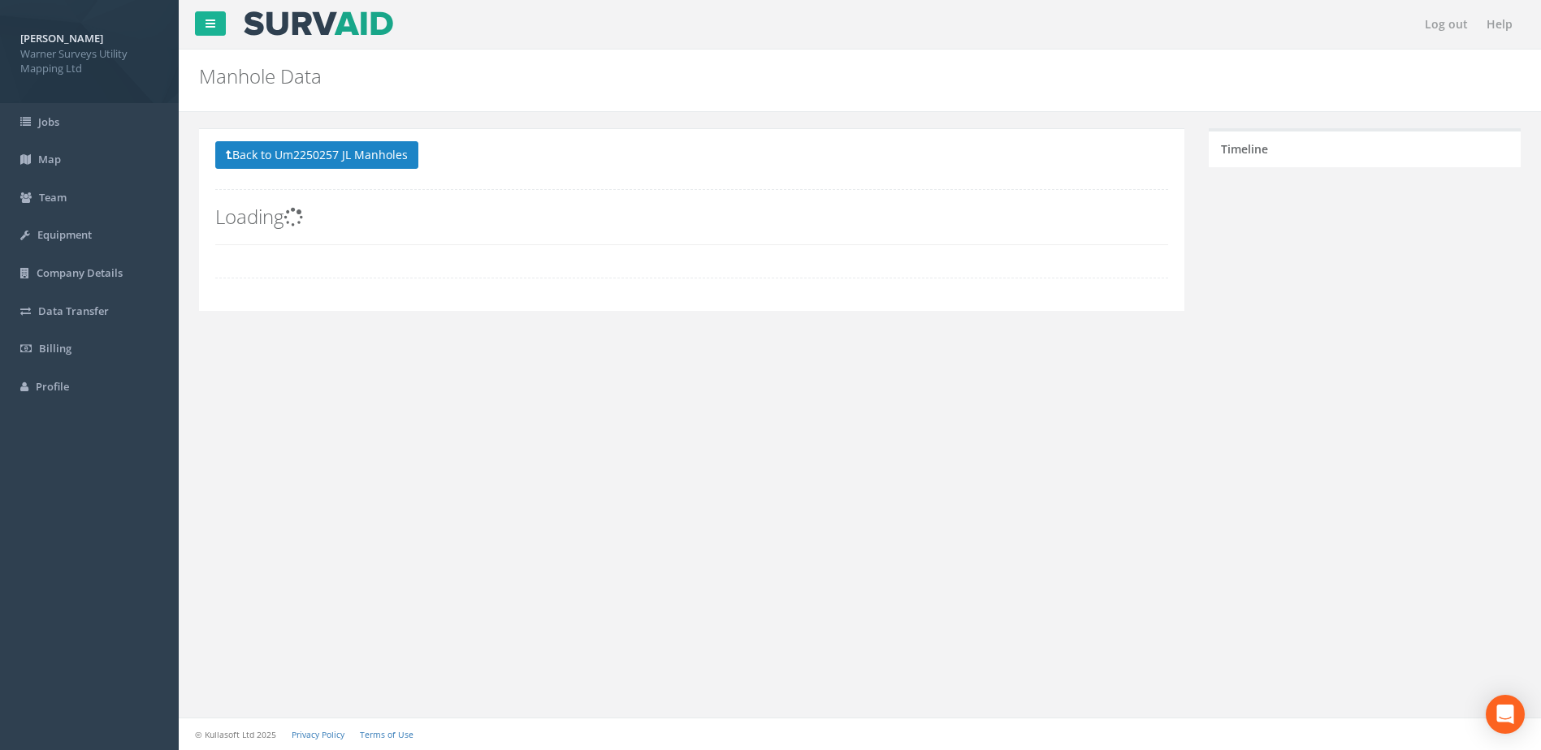
scroll to position [0, 0]
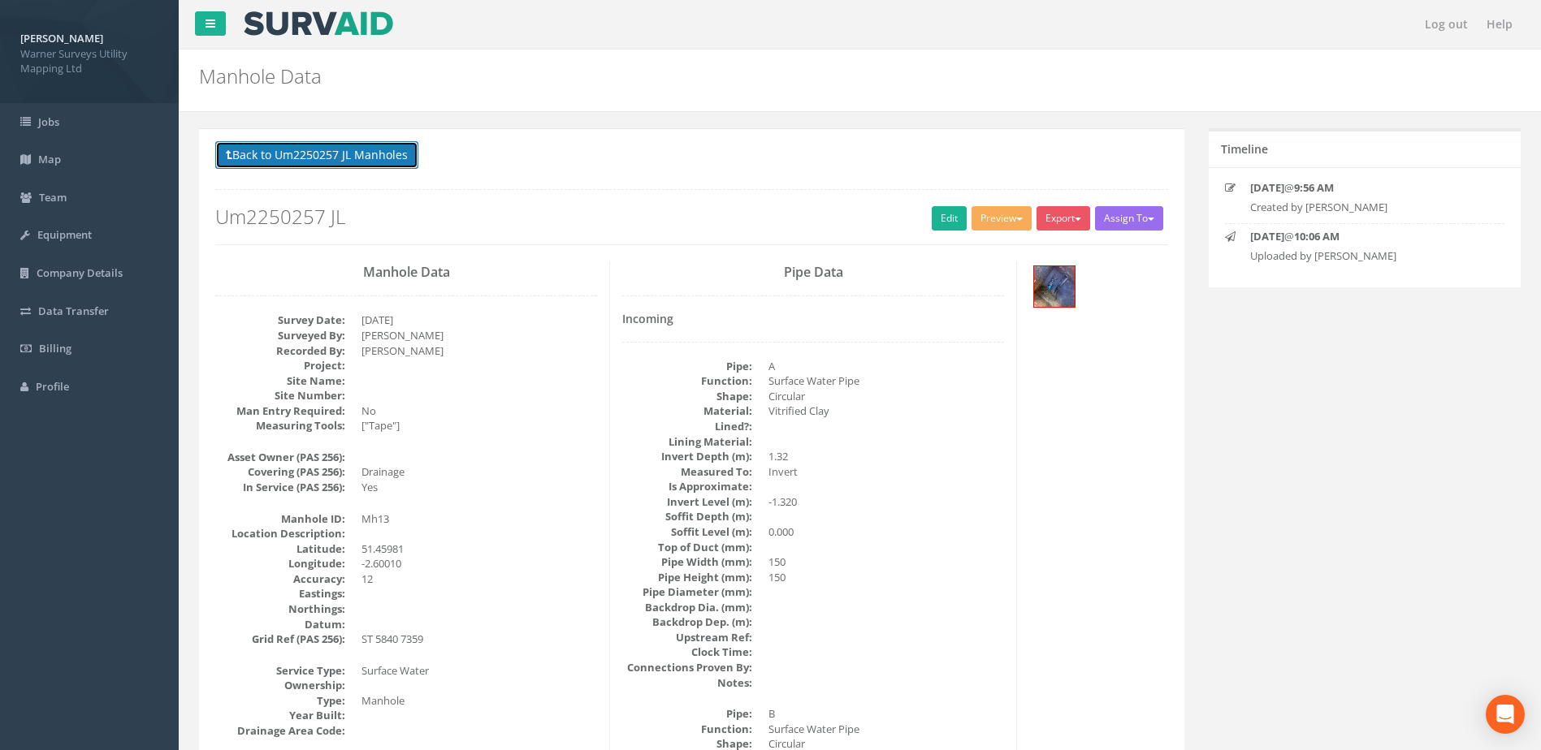
click at [288, 154] on button "Back to Um2250257 JL Manholes" at bounding box center [316, 155] width 203 height 28
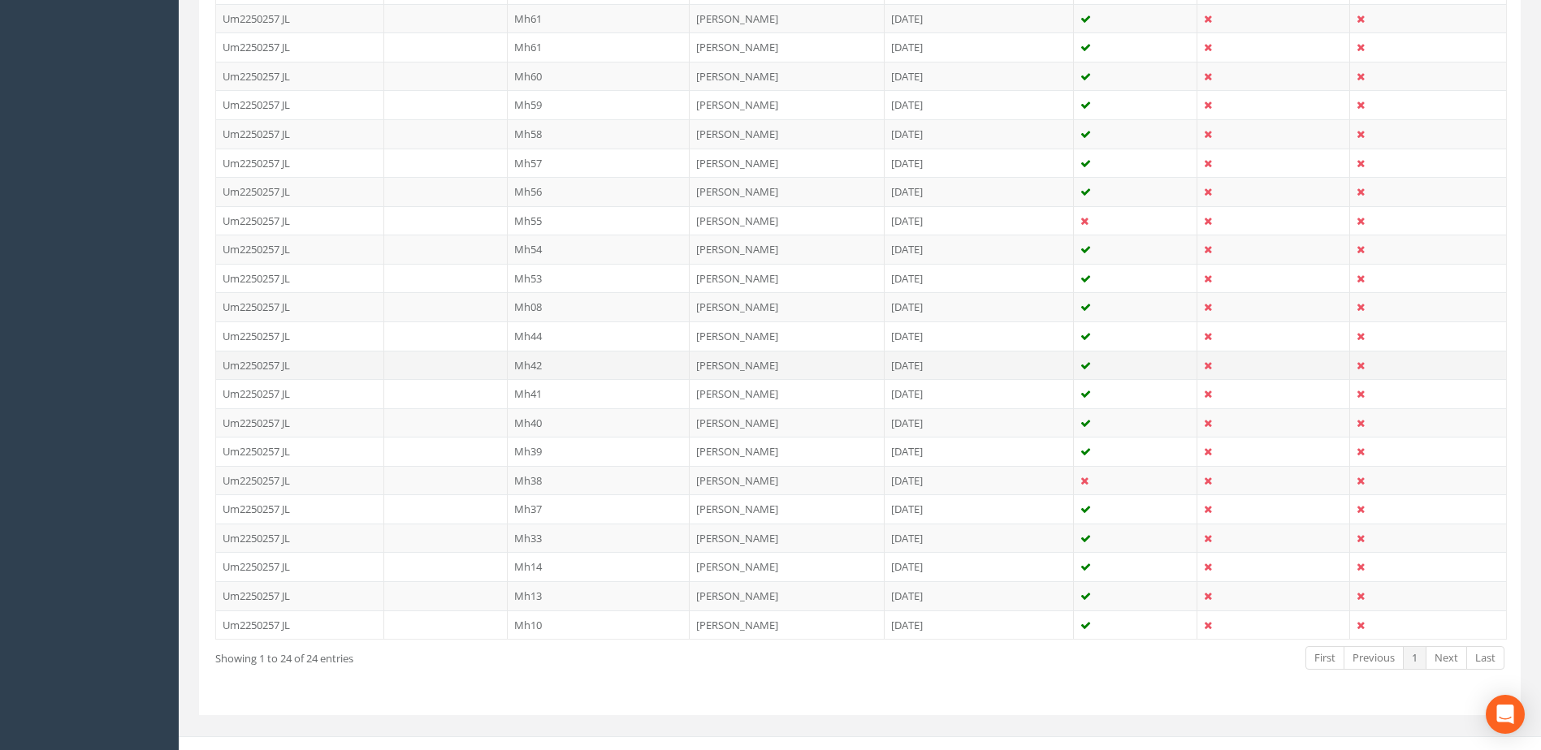
scroll to position [560, 0]
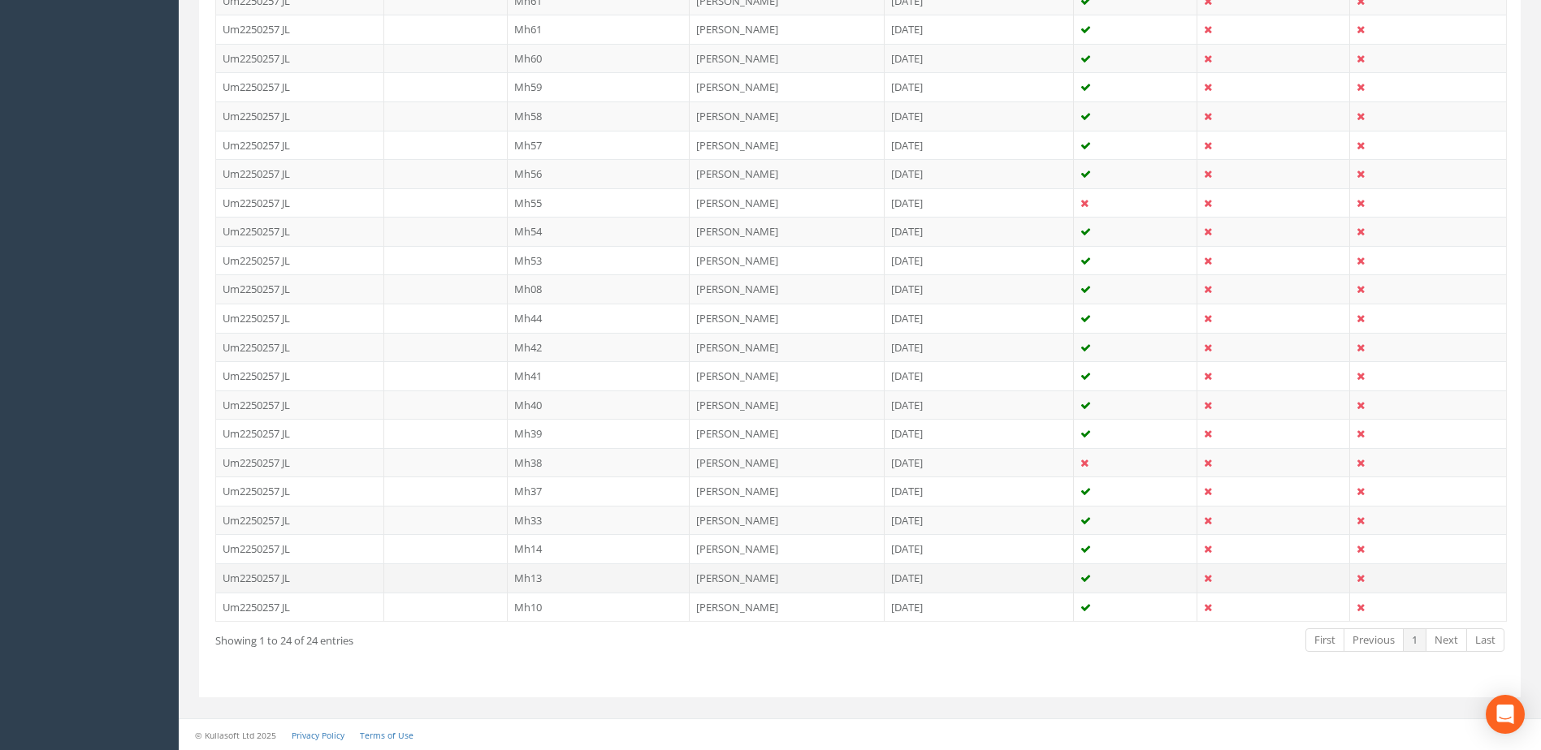
click at [529, 582] on td "Mh13" at bounding box center [599, 578] width 183 height 29
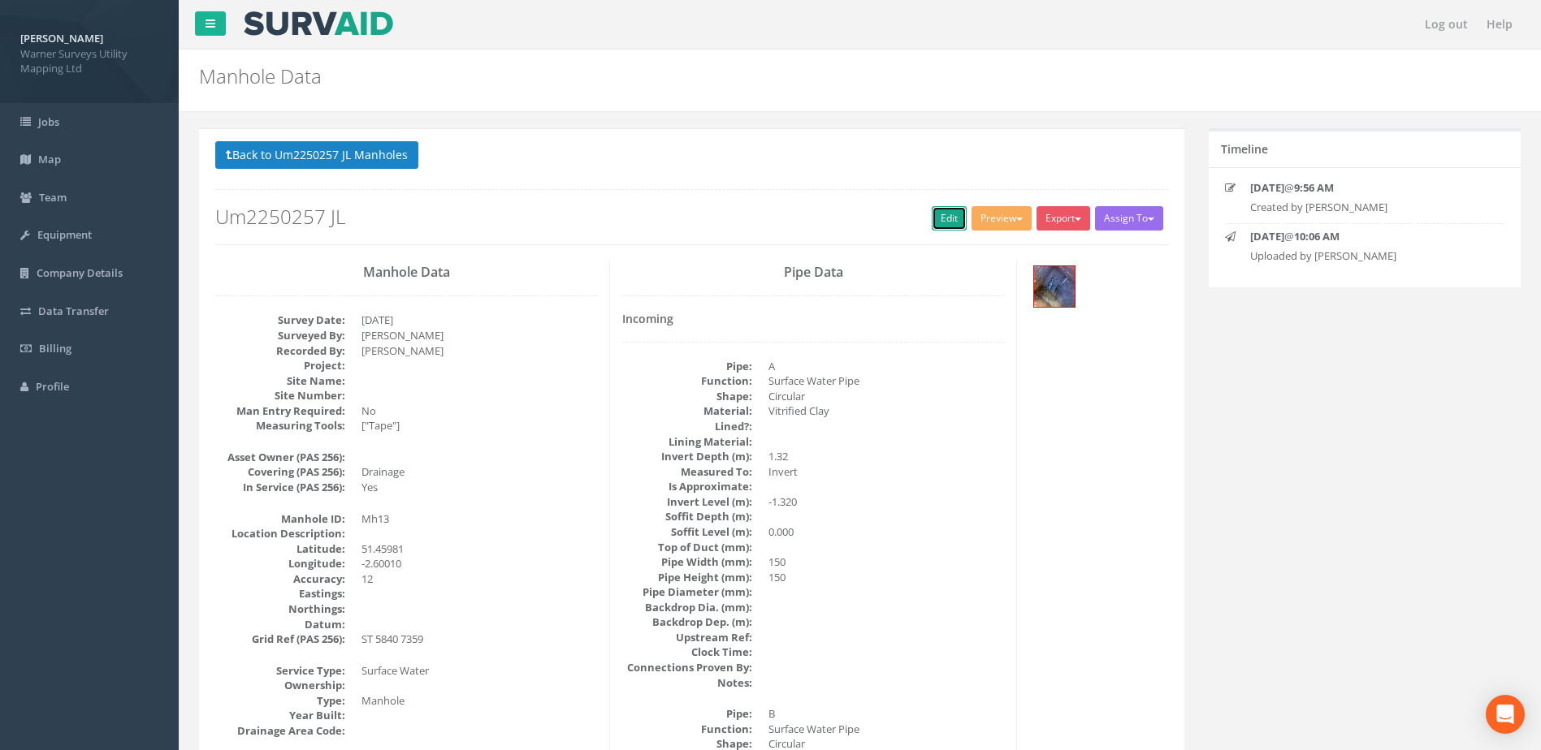
click at [950, 217] on link "Edit" at bounding box center [949, 218] width 35 height 24
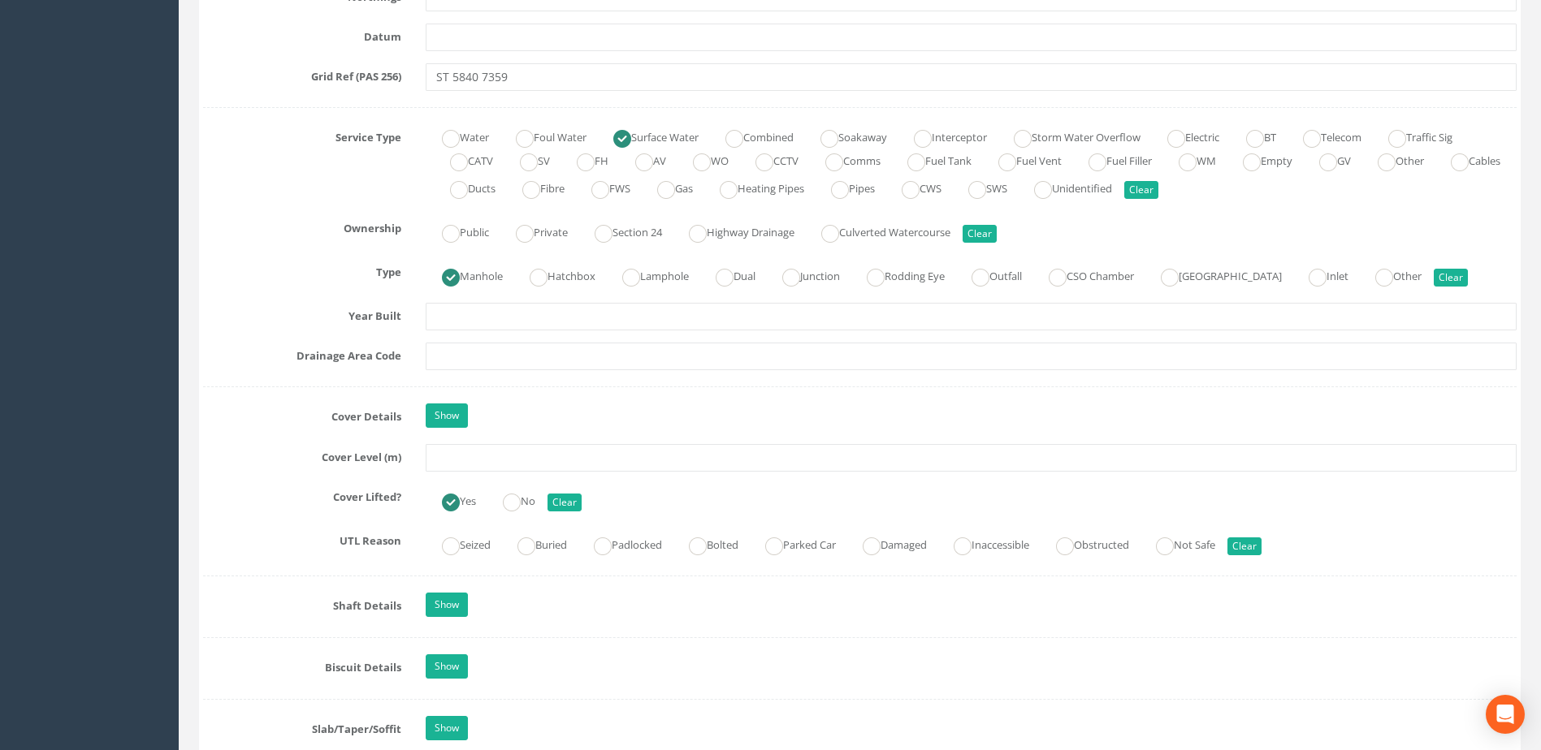
scroll to position [1218, 0]
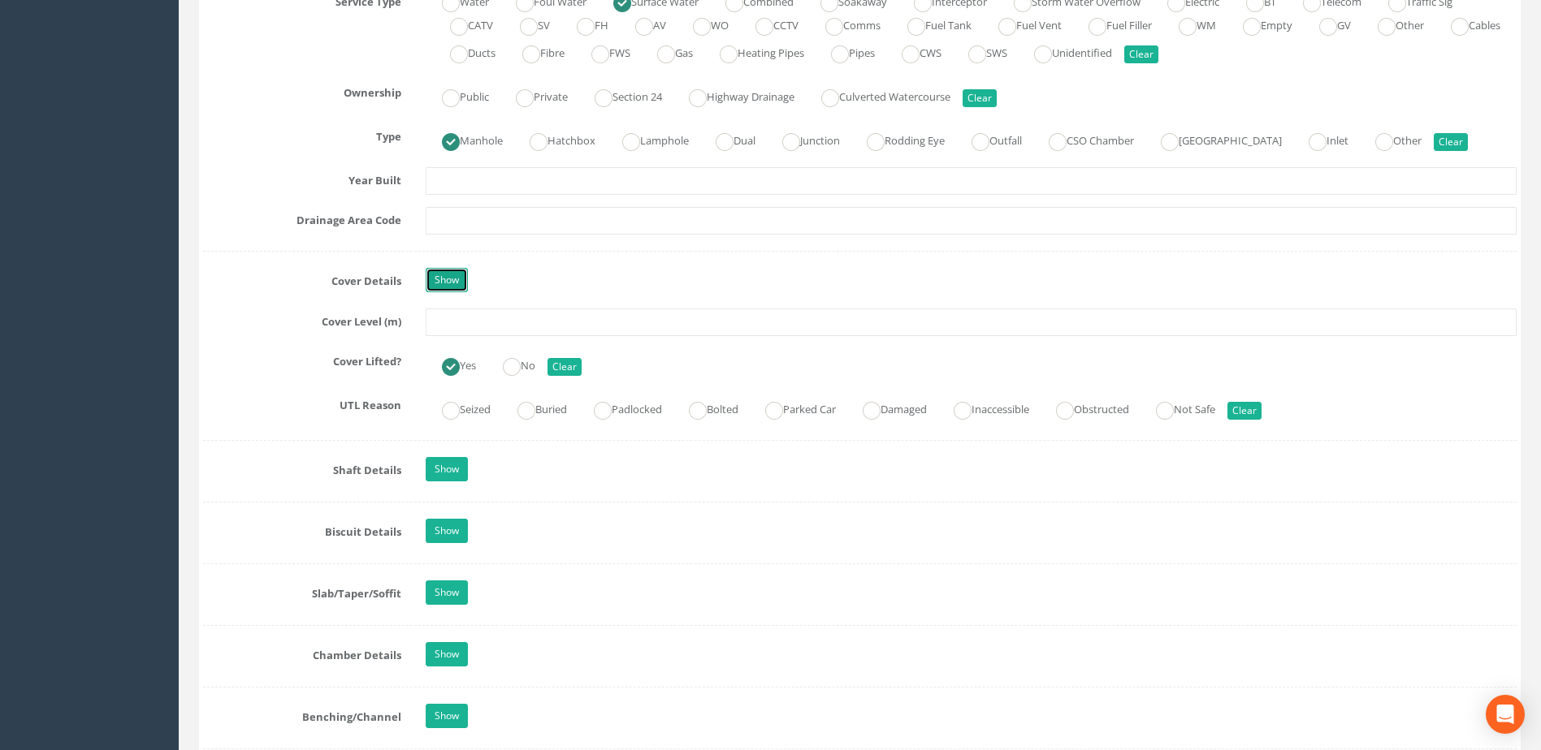
click at [454, 279] on link "Show" at bounding box center [447, 280] width 42 height 24
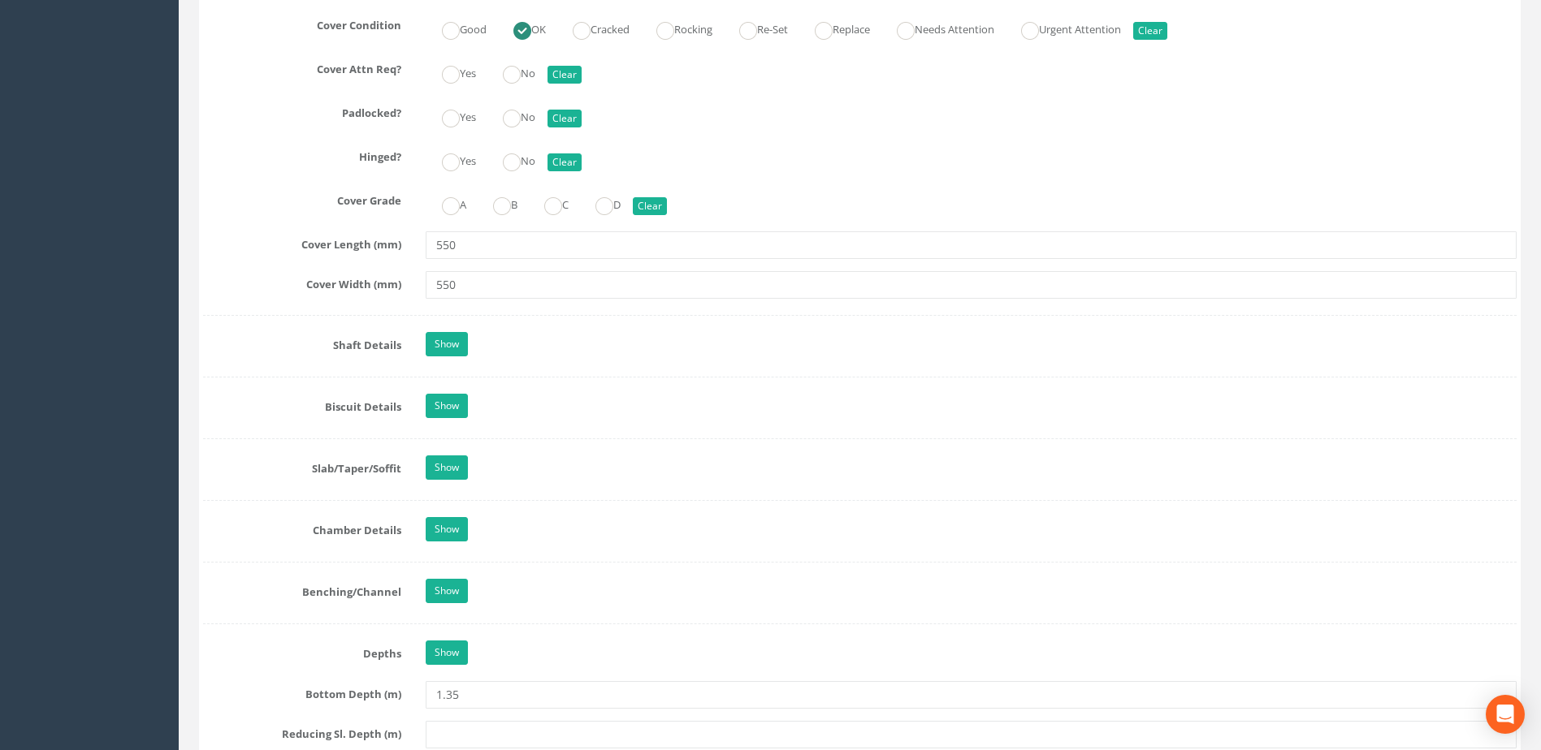
scroll to position [1895, 0]
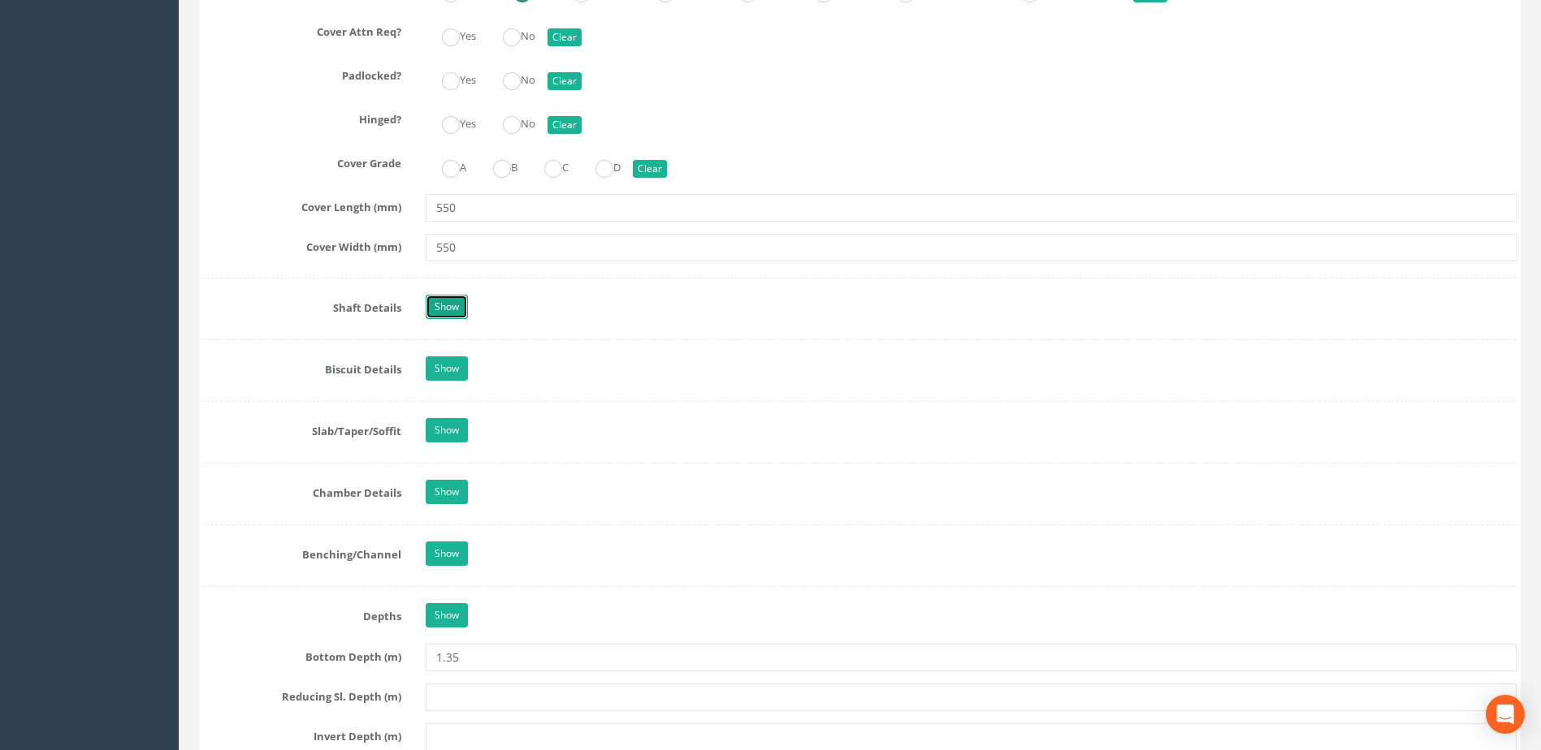
click at [458, 301] on link "Show" at bounding box center [447, 307] width 42 height 24
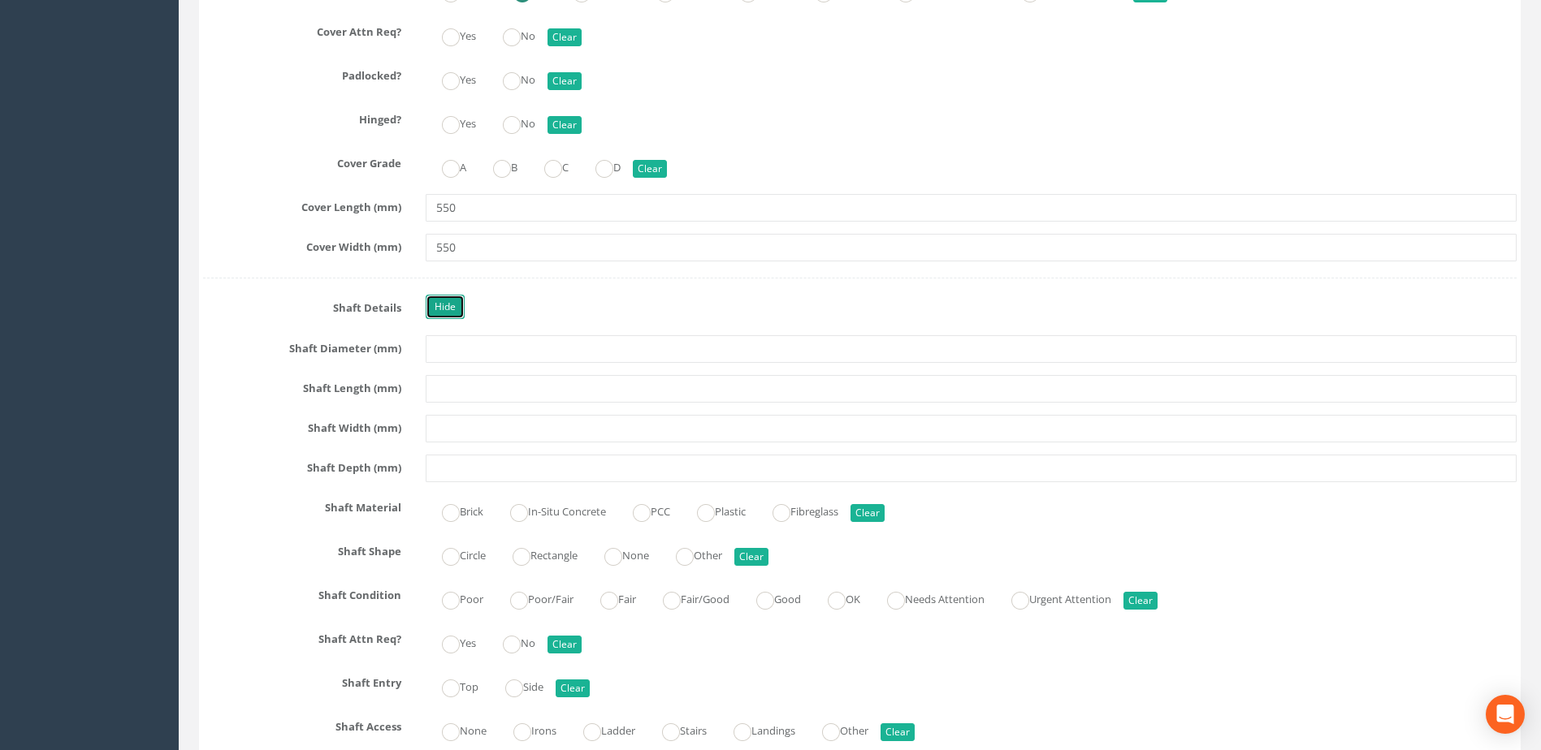
scroll to position [2030, 0]
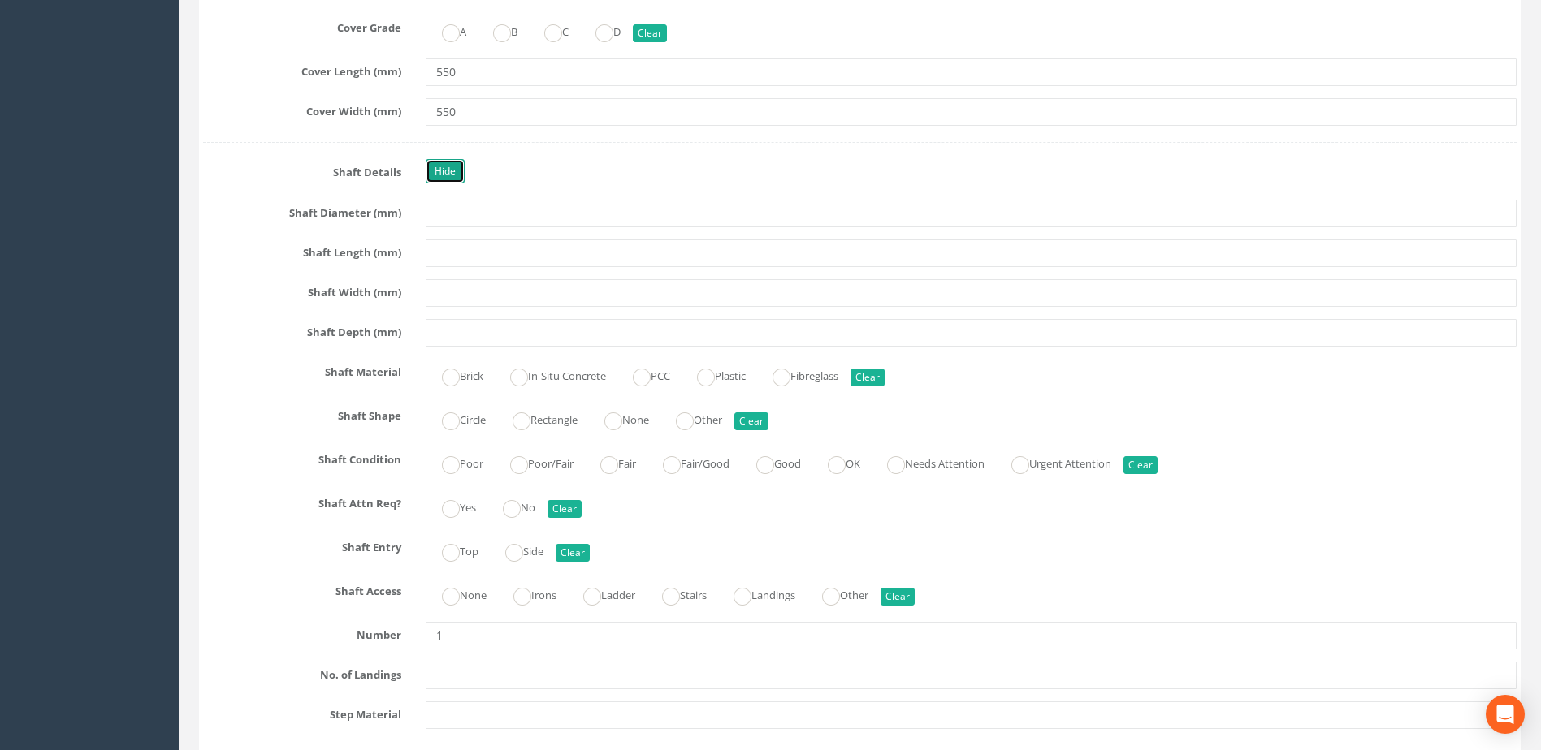
click at [435, 162] on link "Hide" at bounding box center [445, 171] width 39 height 24
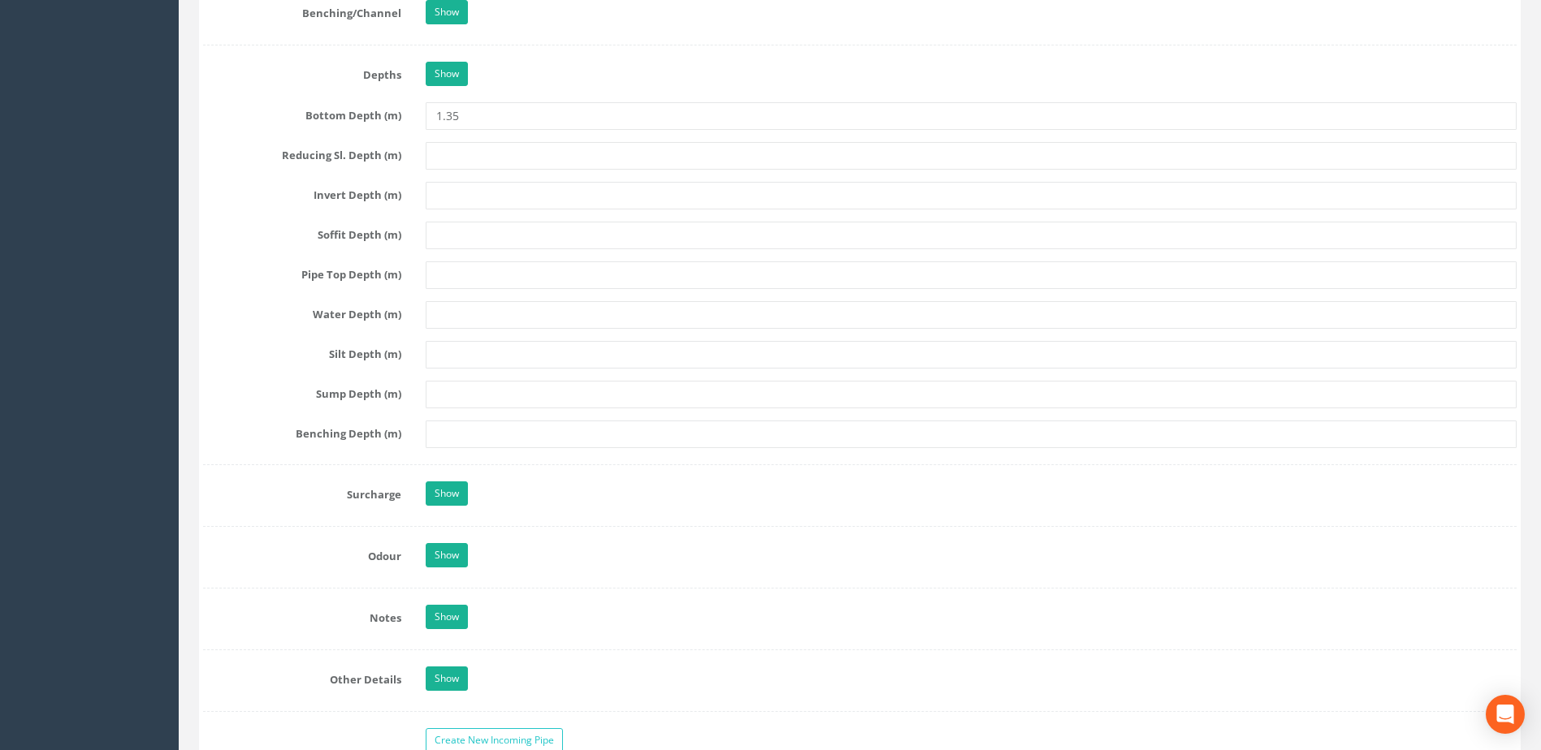
scroll to position [2707, 0]
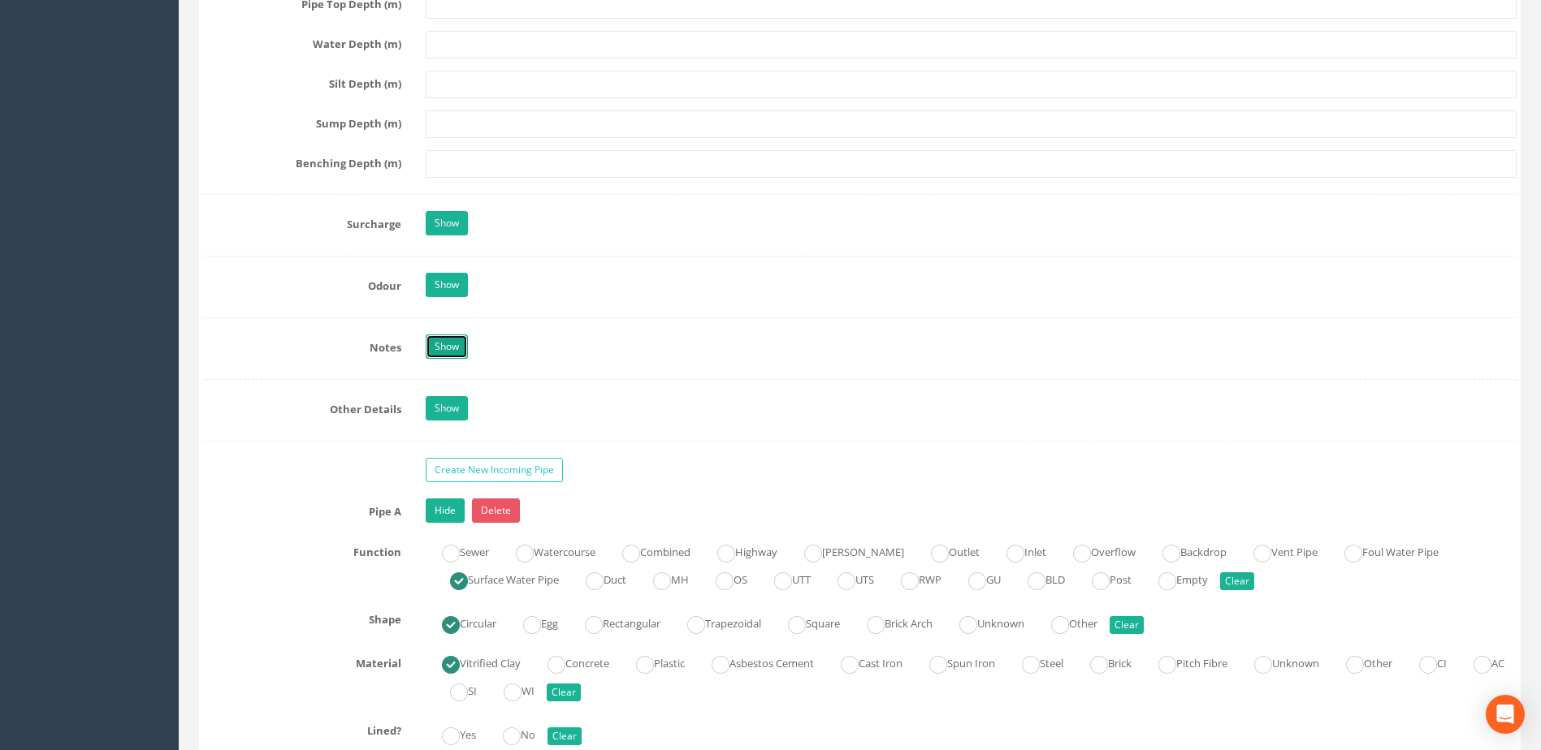
click at [456, 348] on link "Show" at bounding box center [447, 347] width 42 height 24
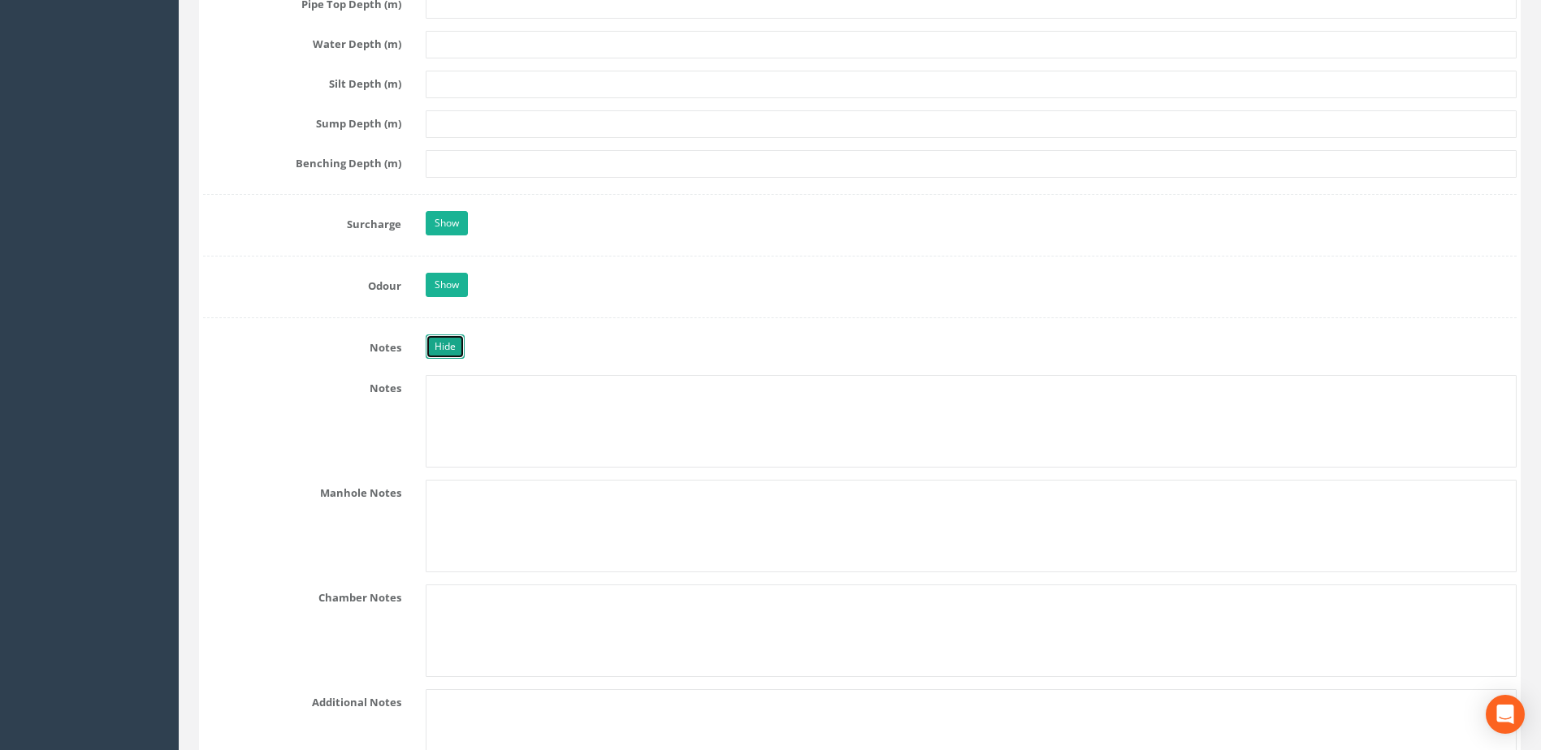
click at [452, 351] on link "Hide" at bounding box center [445, 347] width 39 height 24
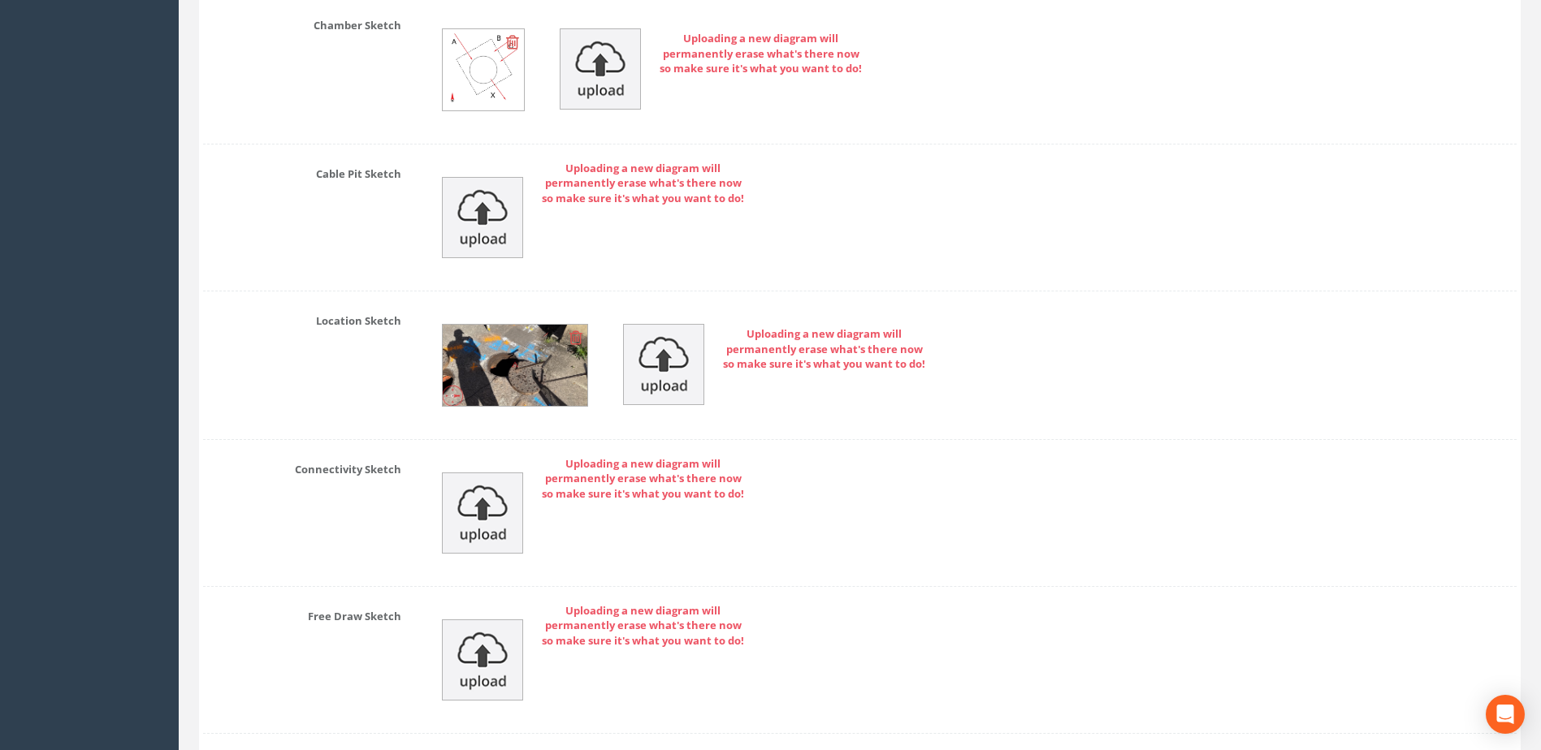
scroll to position [4986, 0]
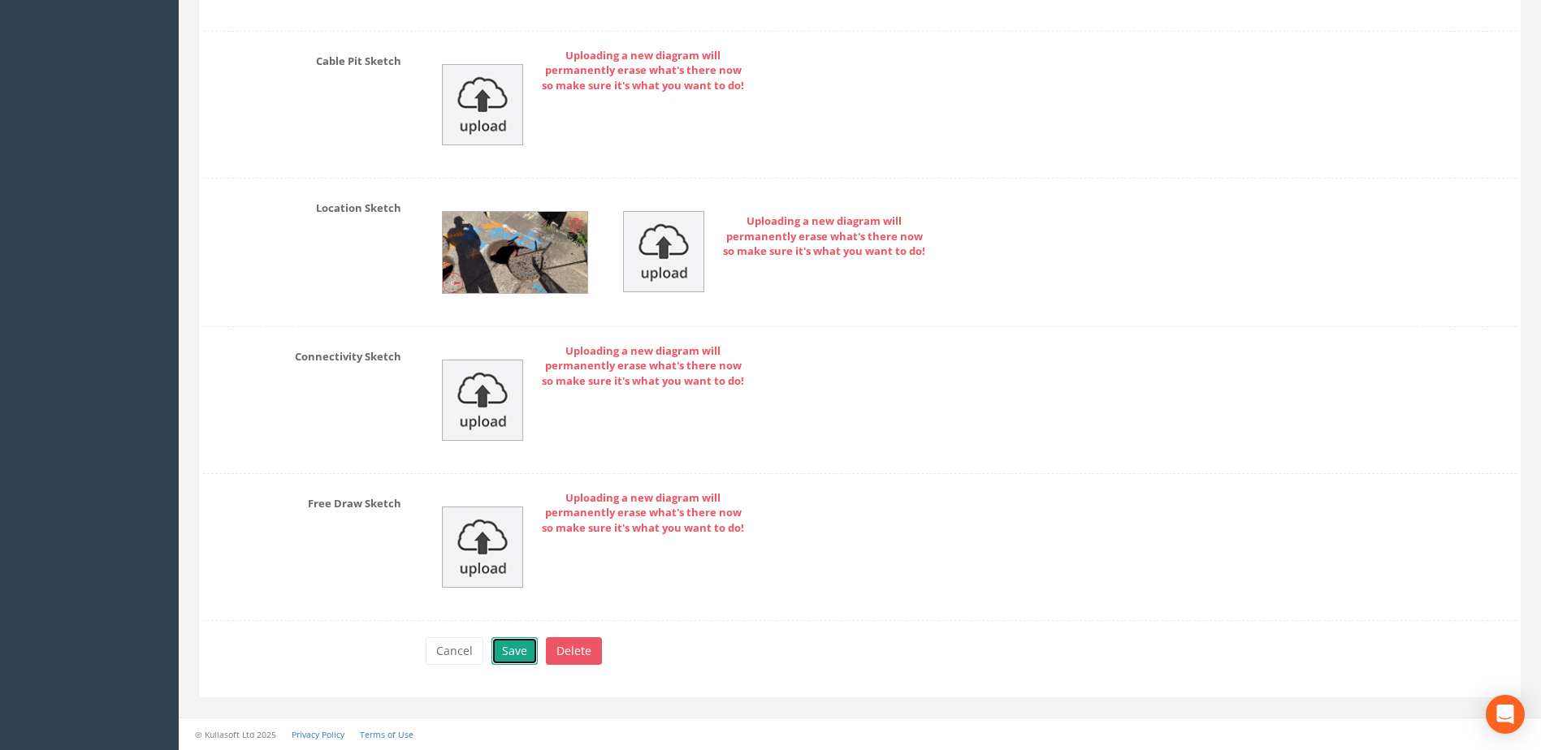
click at [508, 640] on button "Save" at bounding box center [514, 652] width 46 height 28
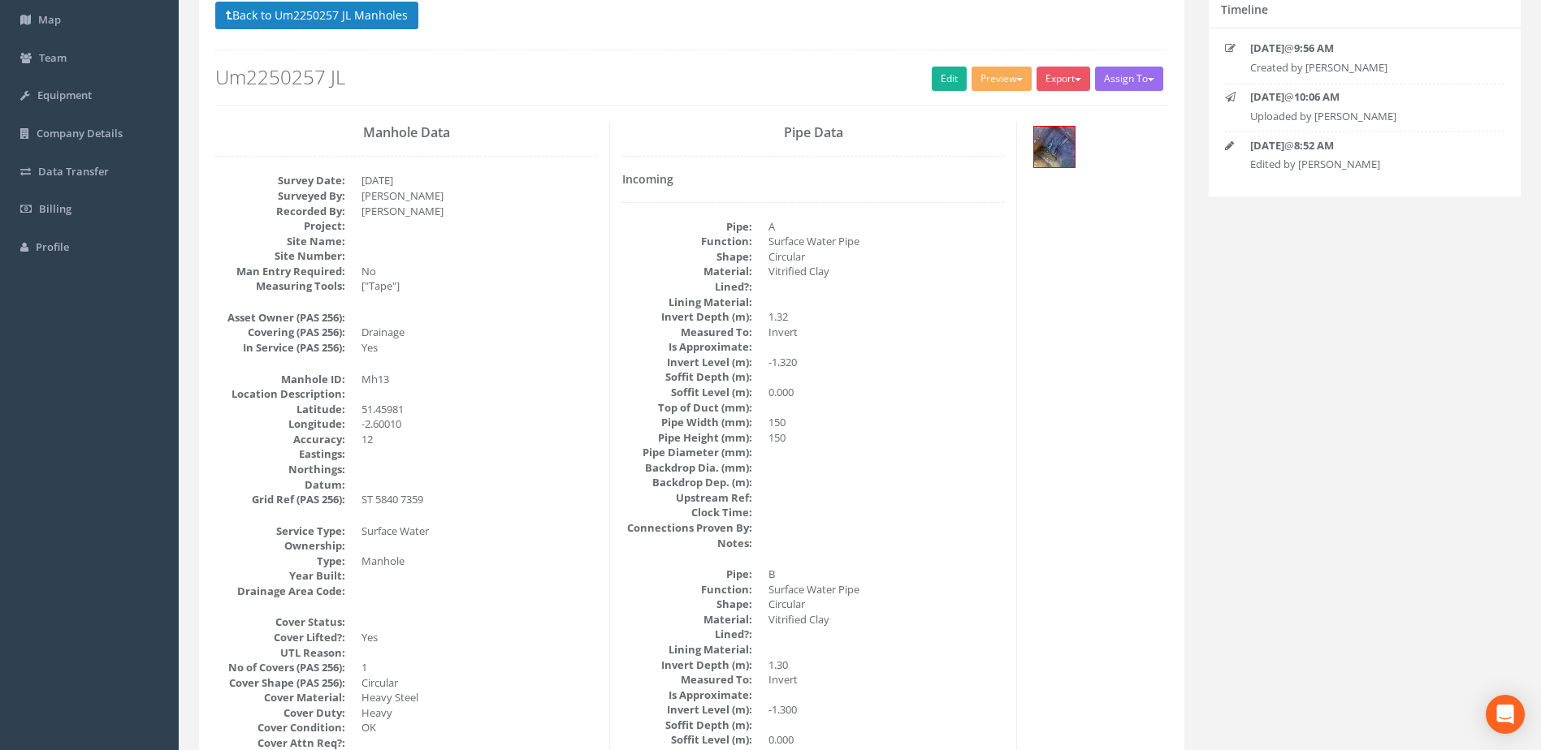
scroll to position [0, 0]
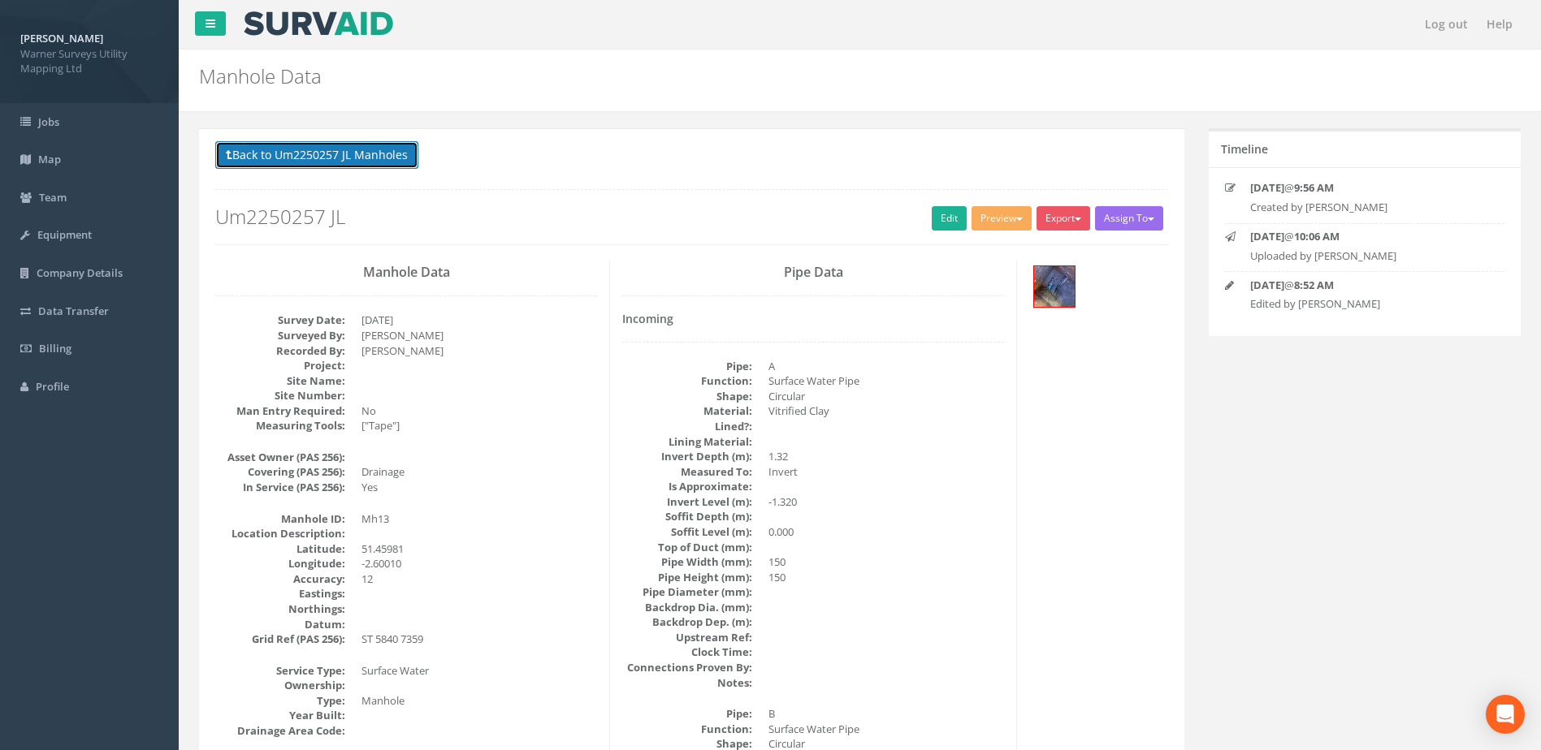
drag, startPoint x: 351, startPoint y: 152, endPoint x: 352, endPoint y: 161, distance: 9.0
click at [351, 161] on button "Back to Um2250257 JL Manholes" at bounding box center [316, 155] width 203 height 28
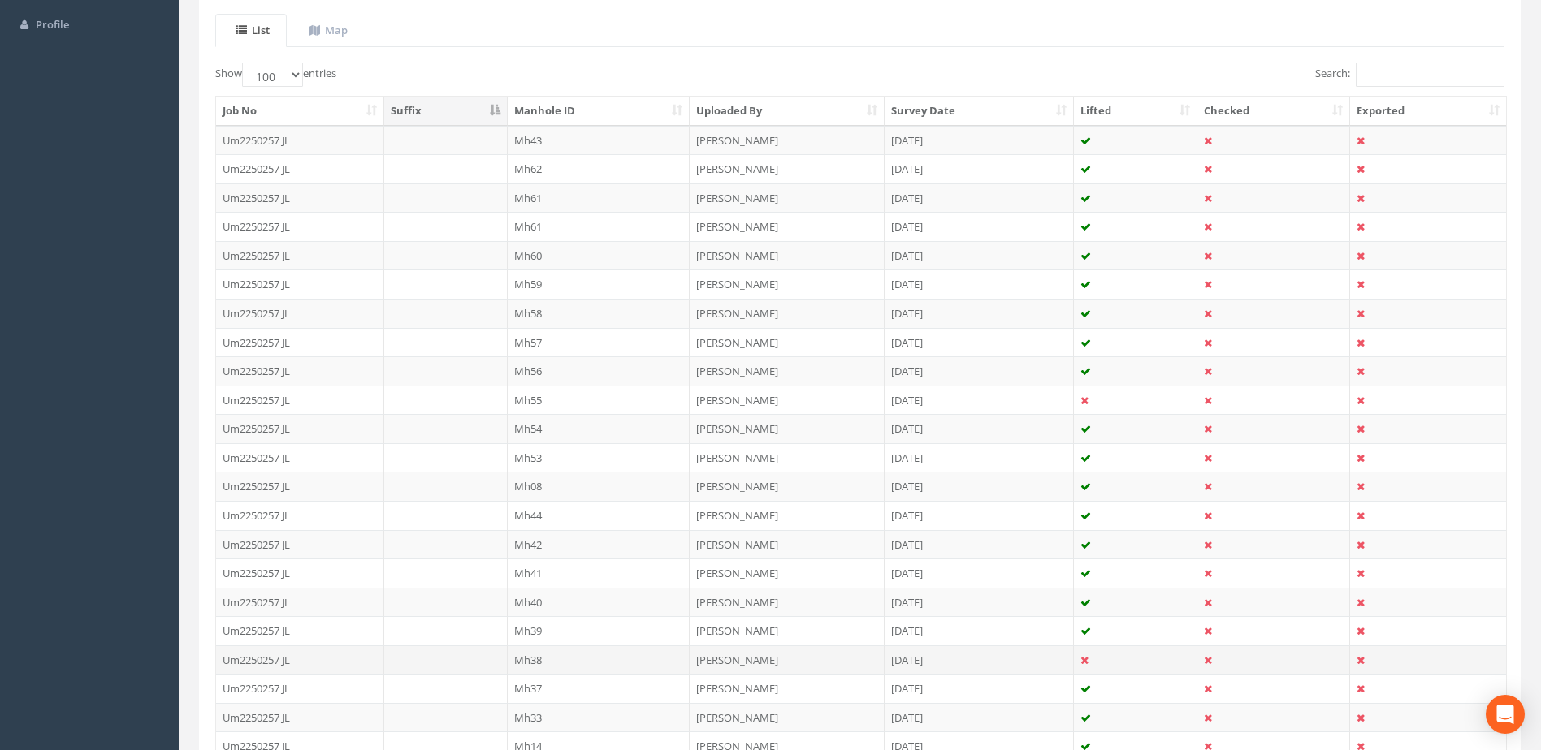
scroll to position [560, 0]
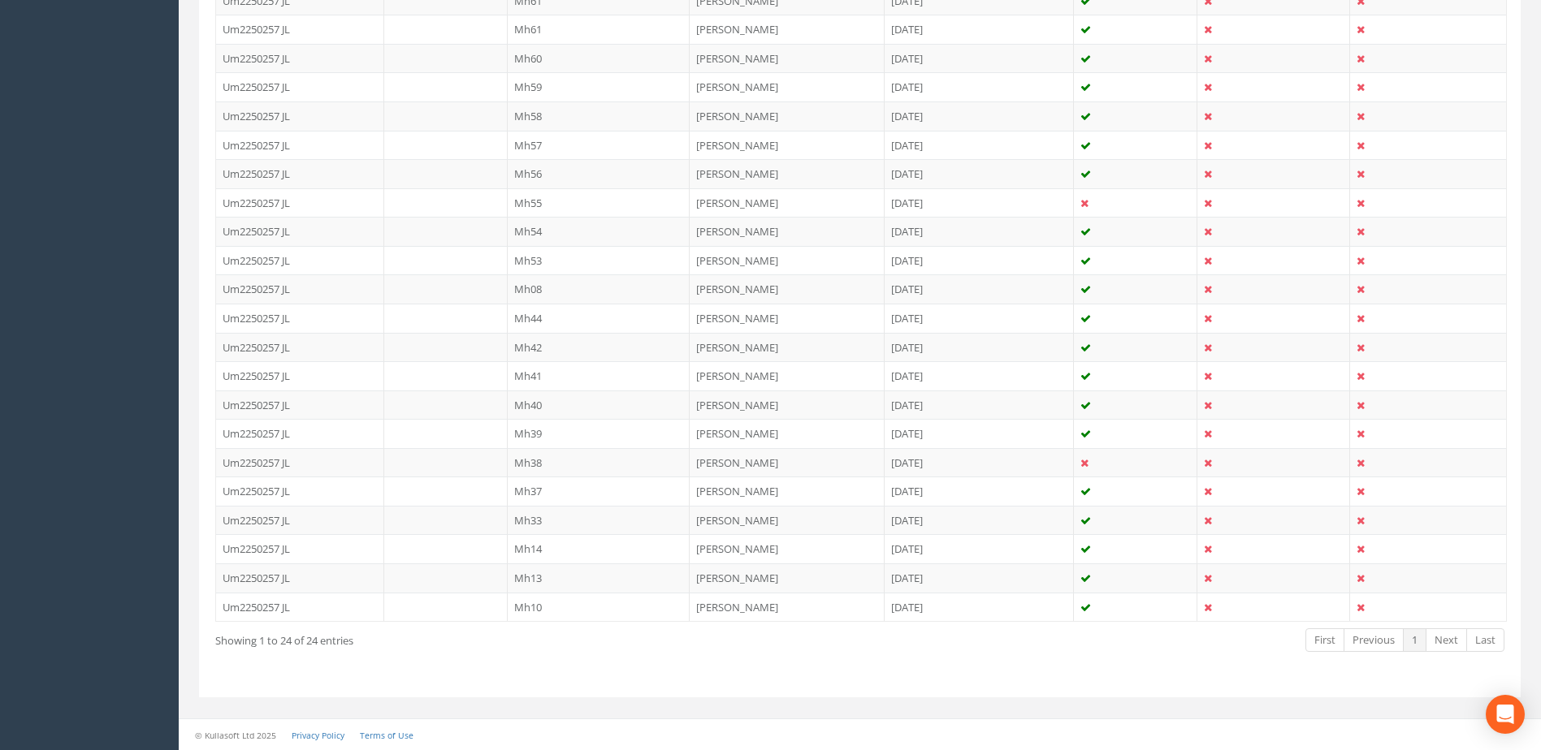
click at [530, 552] on td "Mh14" at bounding box center [599, 548] width 183 height 29
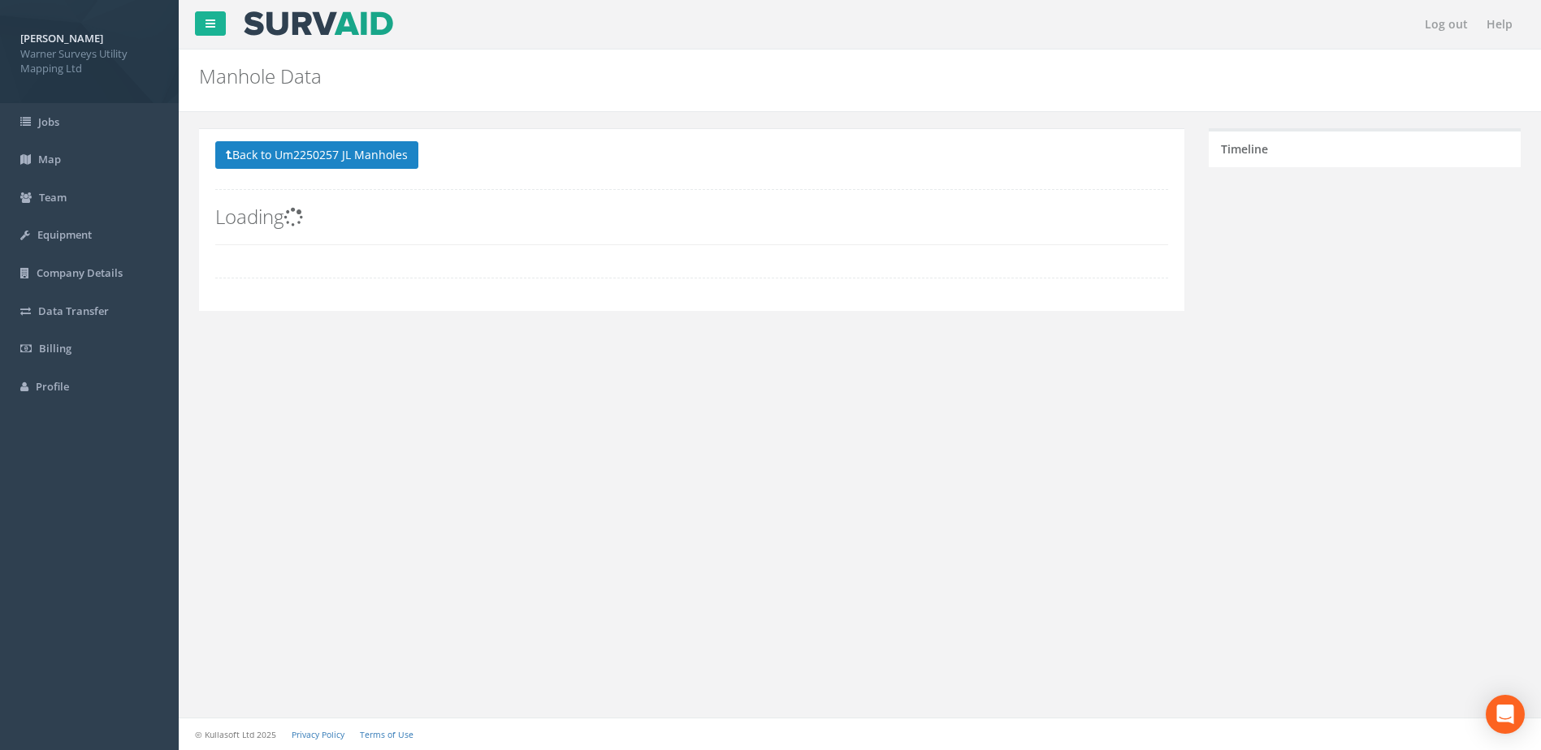
scroll to position [0, 0]
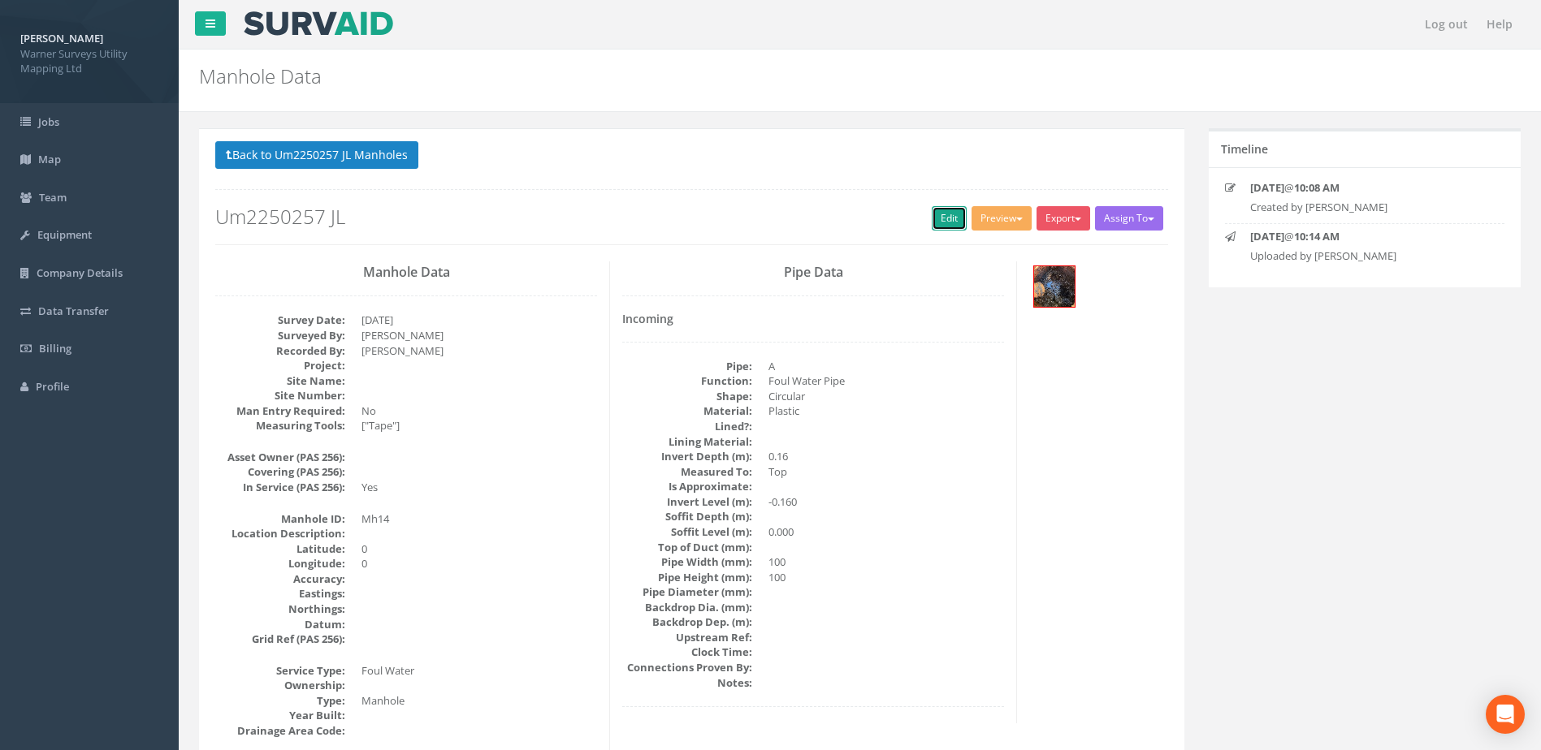
click at [932, 227] on link "Edit" at bounding box center [949, 218] width 35 height 24
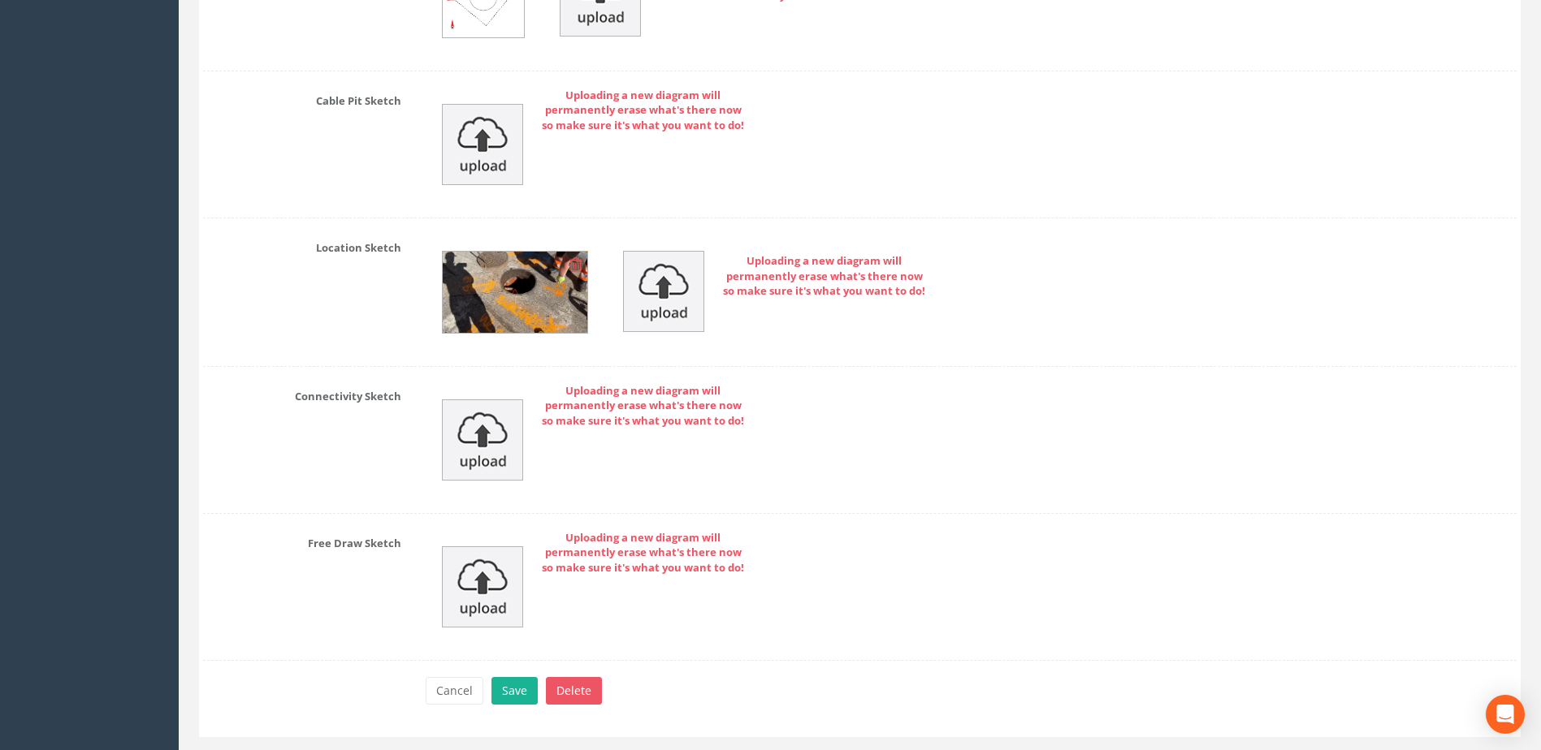
scroll to position [4801, 0]
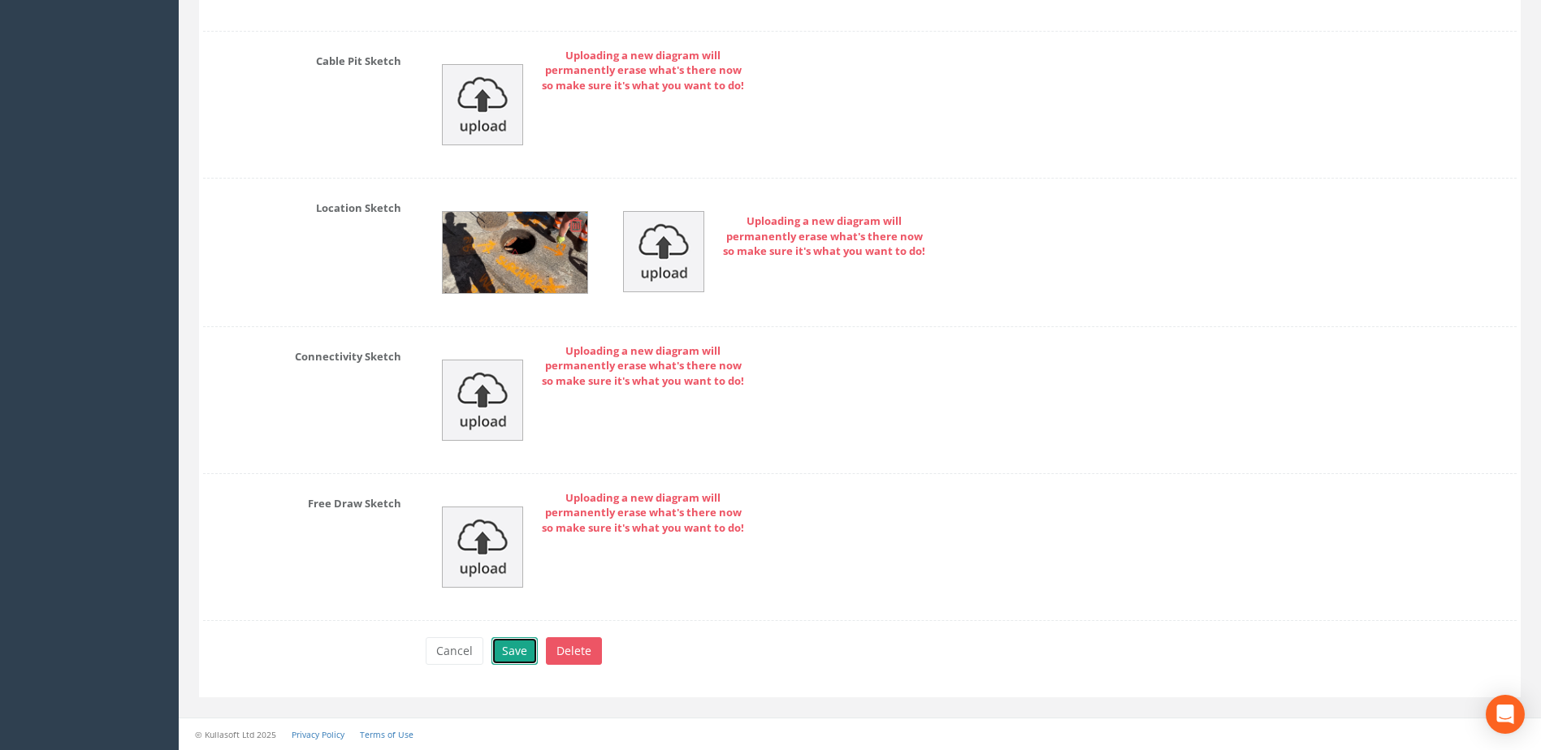
drag, startPoint x: 507, startPoint y: 654, endPoint x: 499, endPoint y: 650, distance: 8.4
click at [507, 654] on button "Save" at bounding box center [514, 652] width 46 height 28
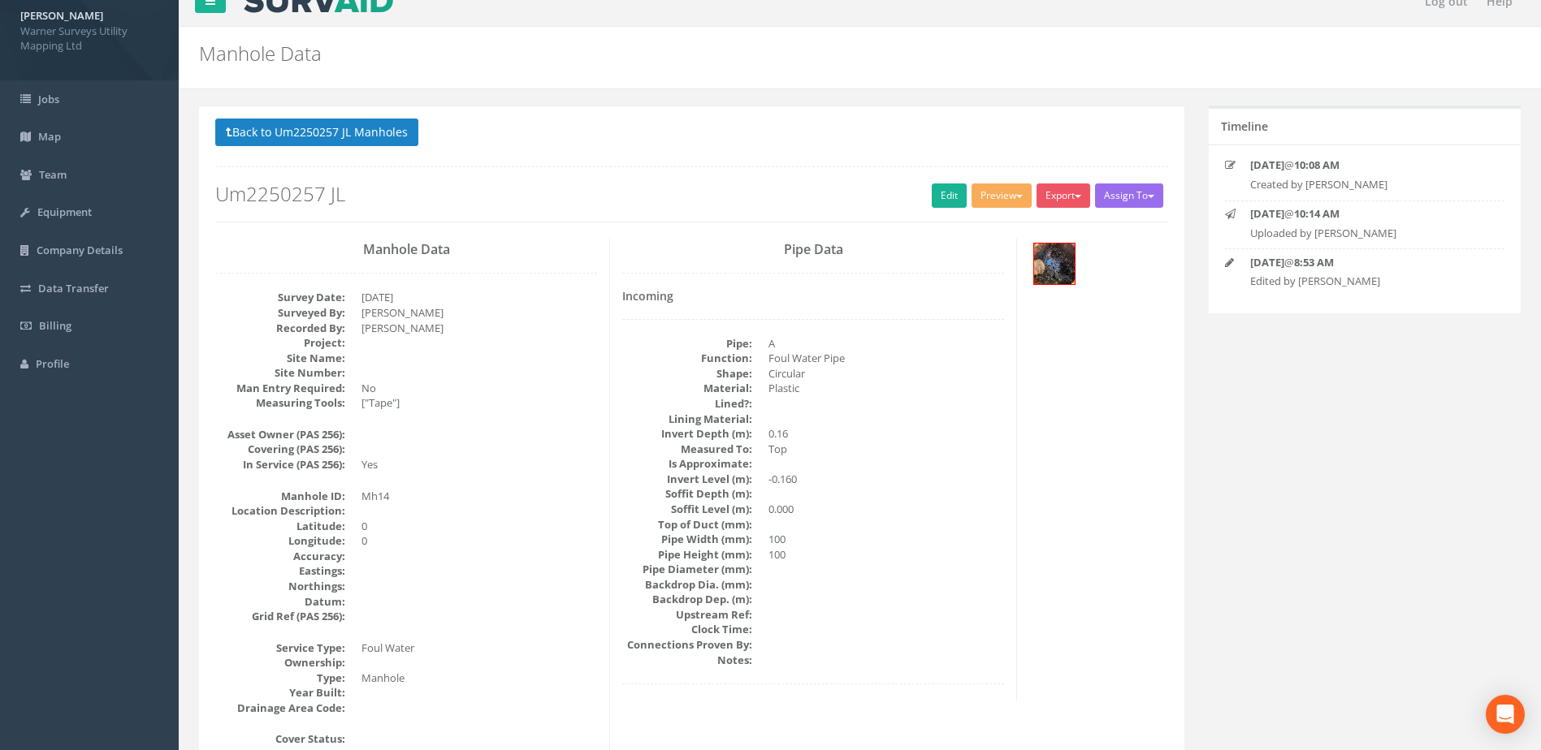
scroll to position [0, 0]
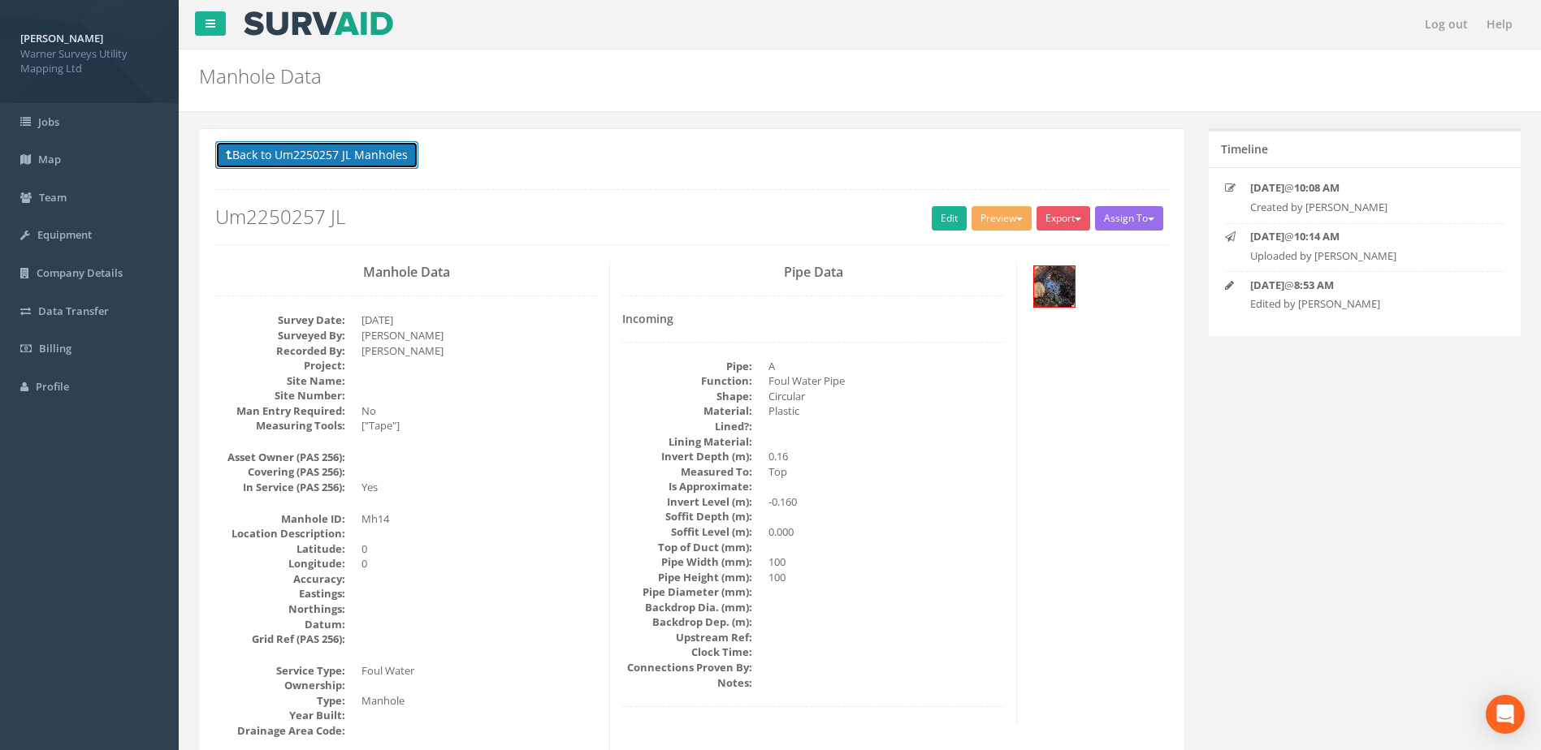
drag, startPoint x: 394, startPoint y: 169, endPoint x: 394, endPoint y: 179, distance: 10.6
click at [396, 173] on p "Back to Um2250257 JL Manholes Back to Map" at bounding box center [691, 157] width 953 height 32
click at [339, 157] on button "Back to Um2250257 JL Manholes" at bounding box center [316, 155] width 203 height 28
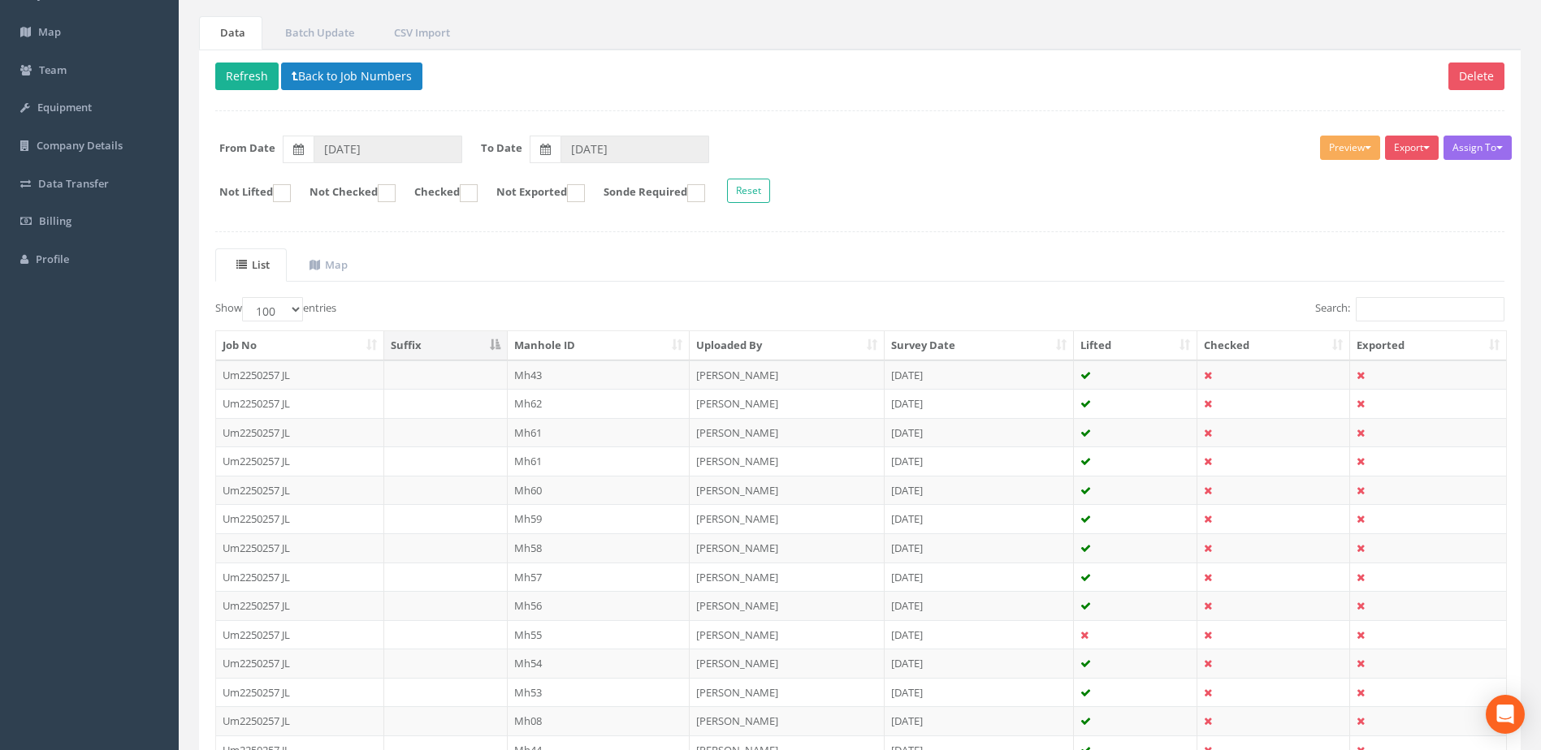
scroll to position [560, 0]
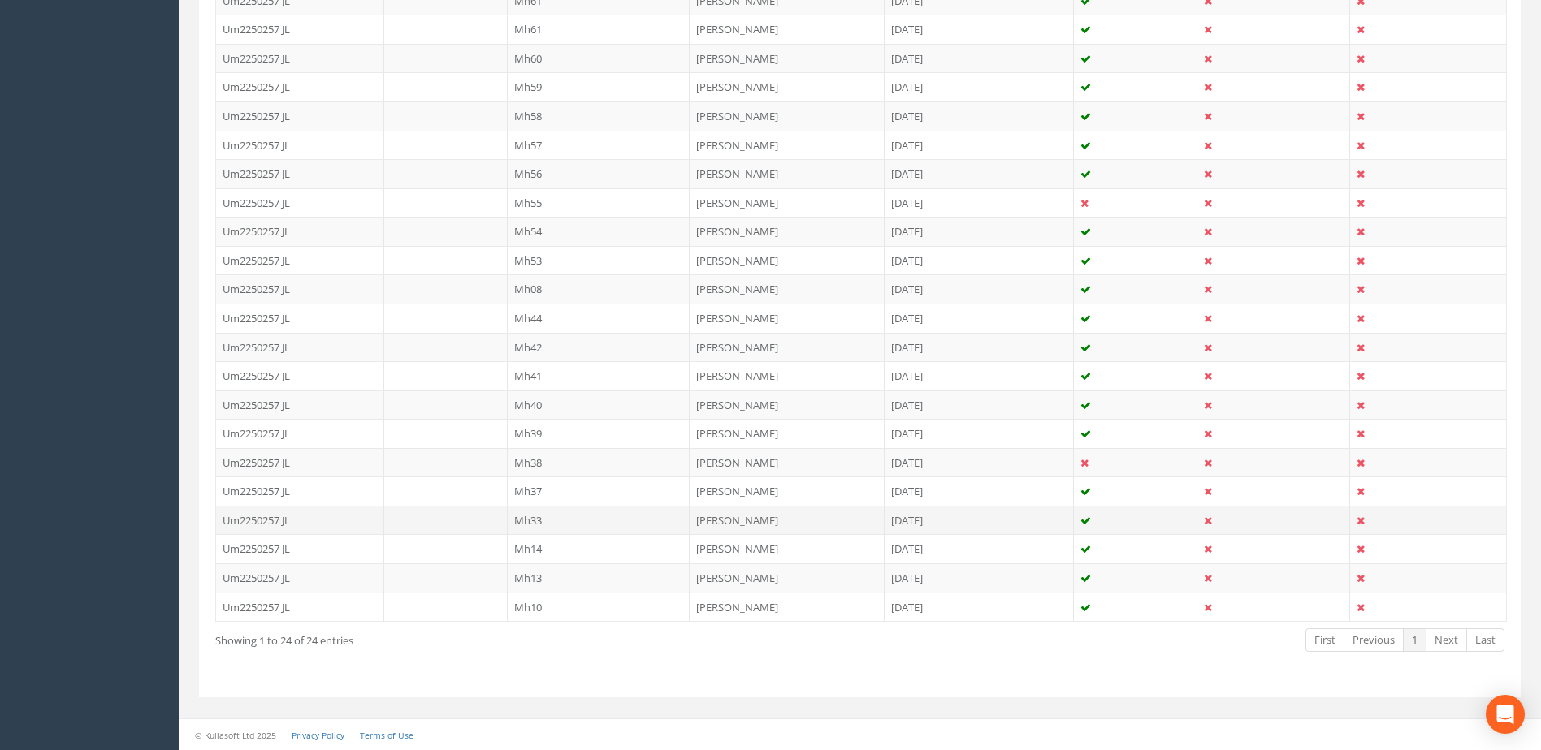
click at [536, 525] on td "Mh33" at bounding box center [599, 520] width 183 height 29
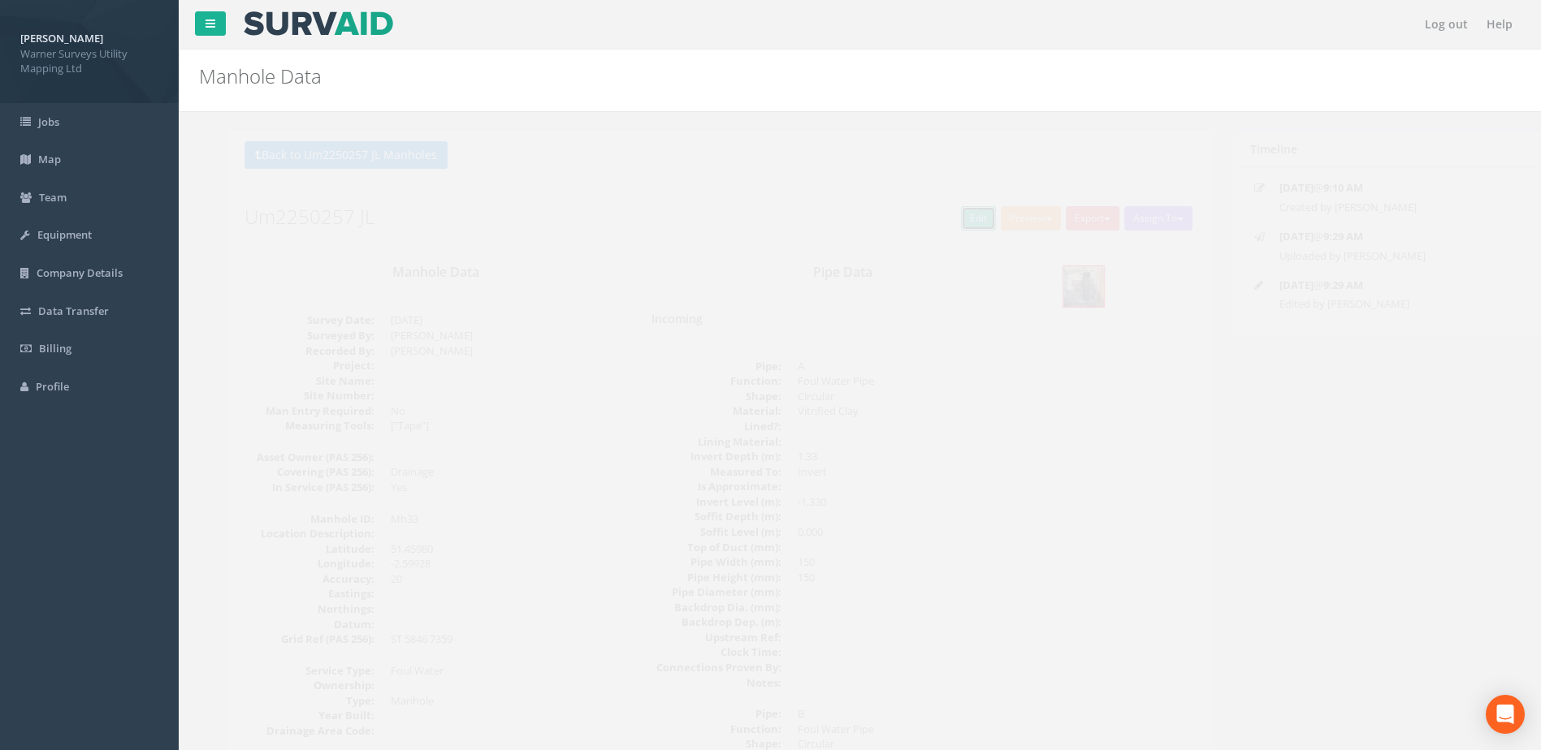
click at [937, 220] on link "Edit" at bounding box center [949, 218] width 35 height 24
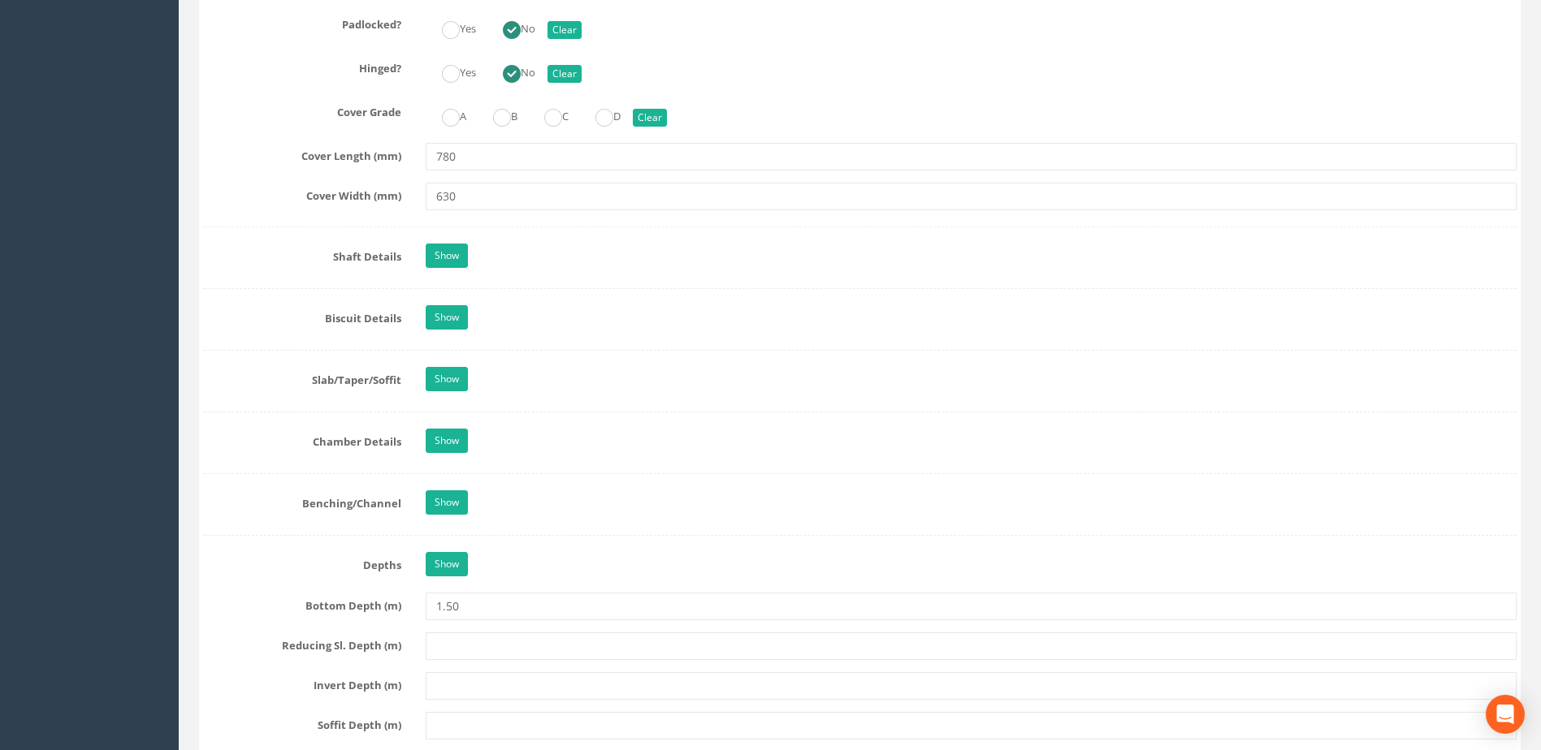
scroll to position [2030, 0]
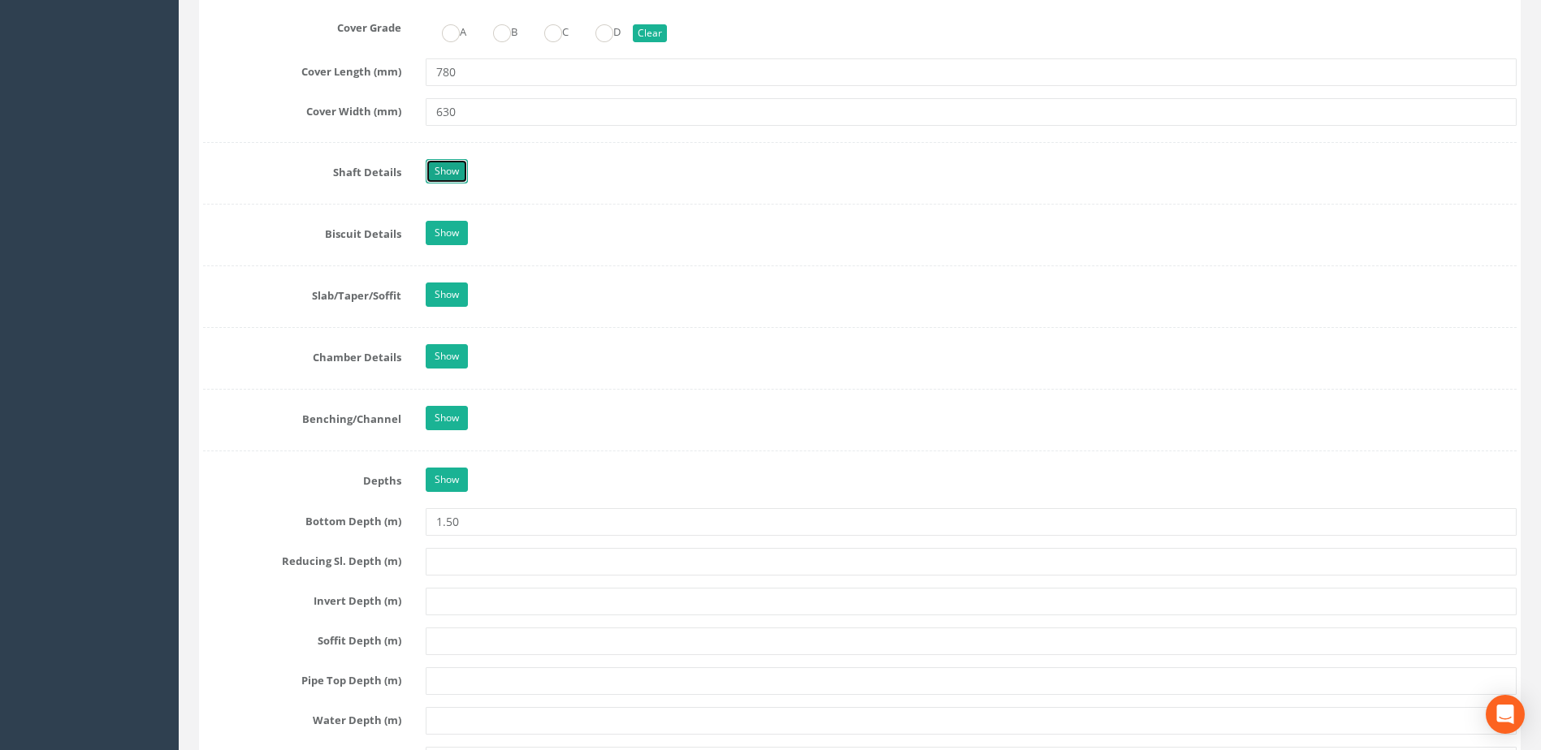
click at [451, 172] on link "Show" at bounding box center [447, 171] width 42 height 24
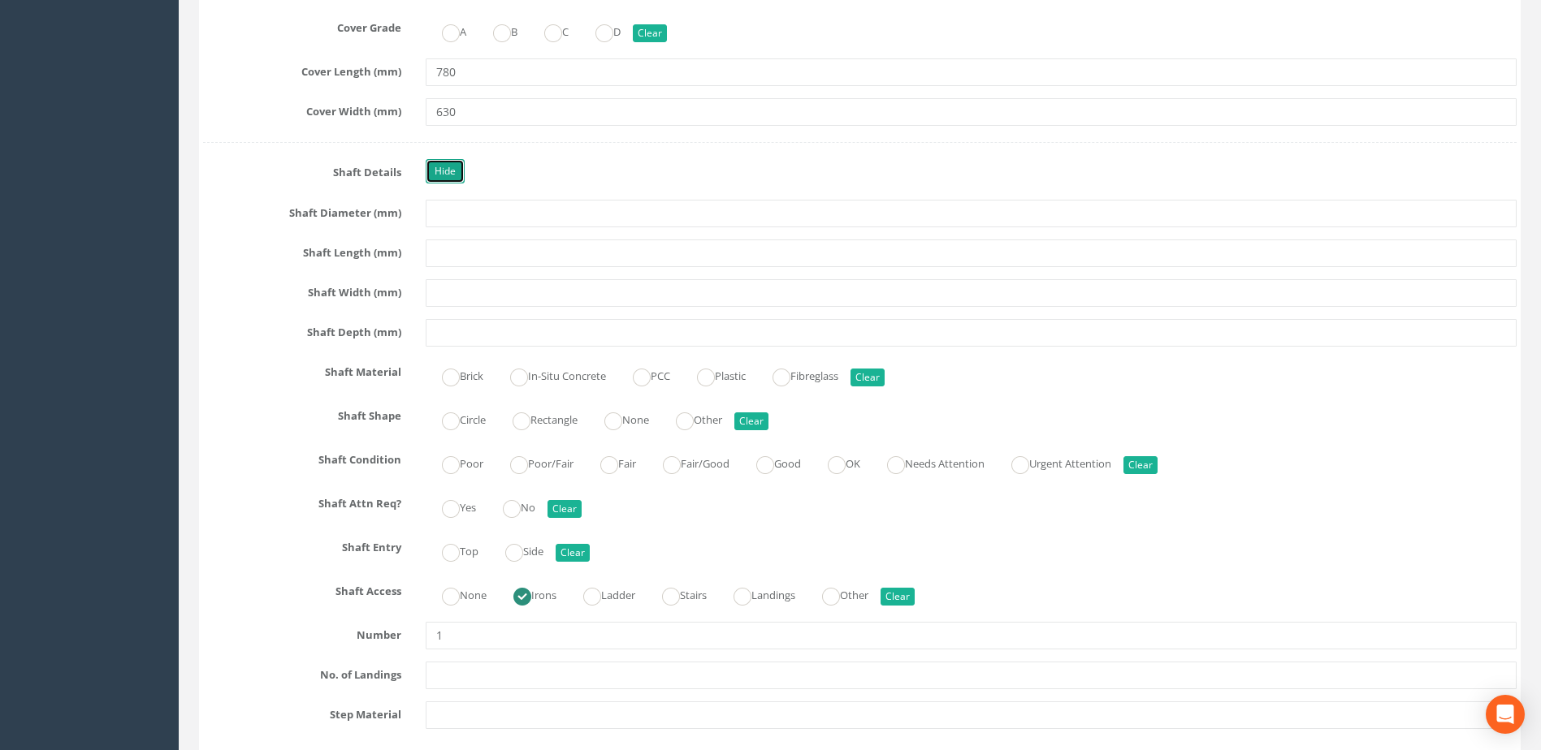
click at [449, 172] on link "Hide" at bounding box center [445, 171] width 39 height 24
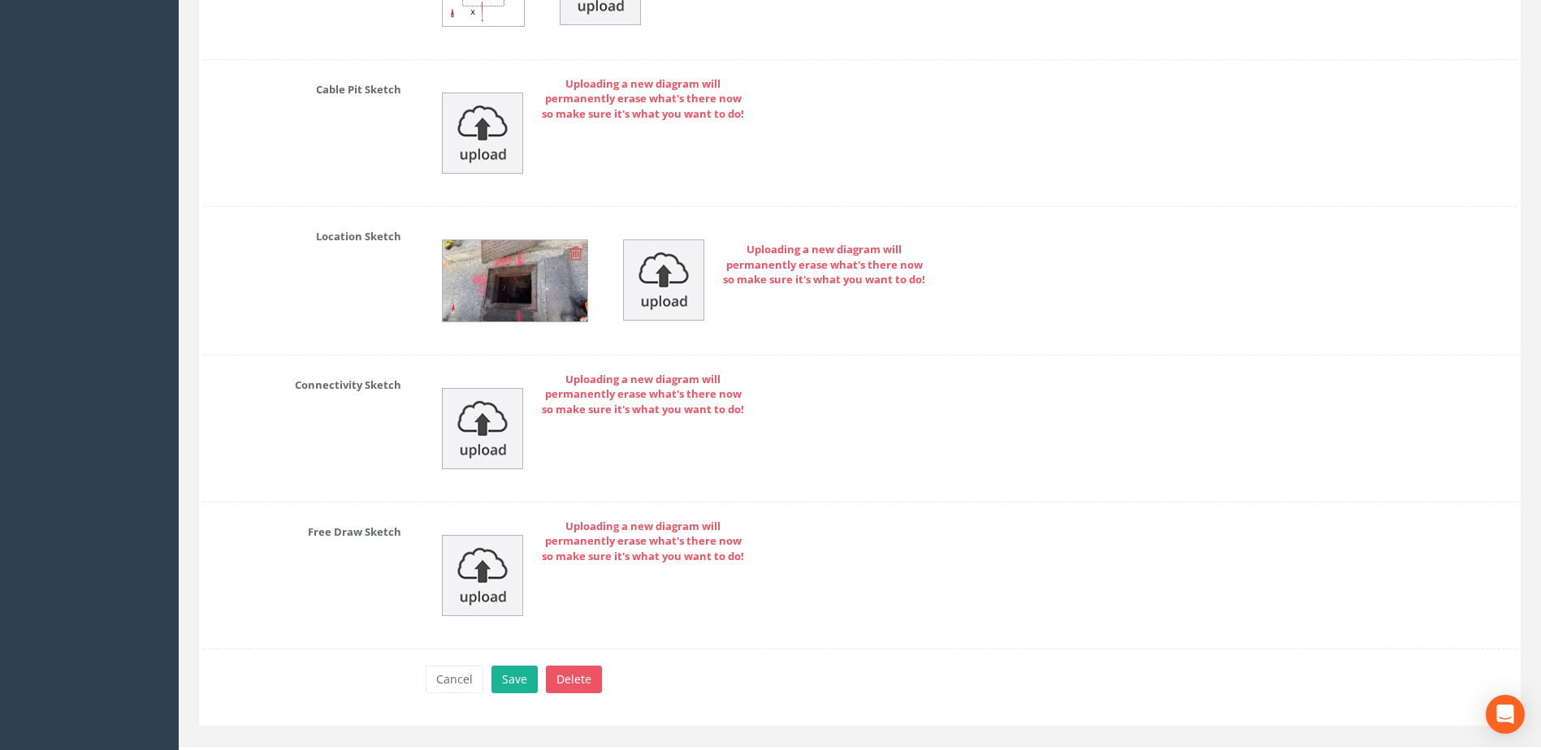
scroll to position [4924, 0]
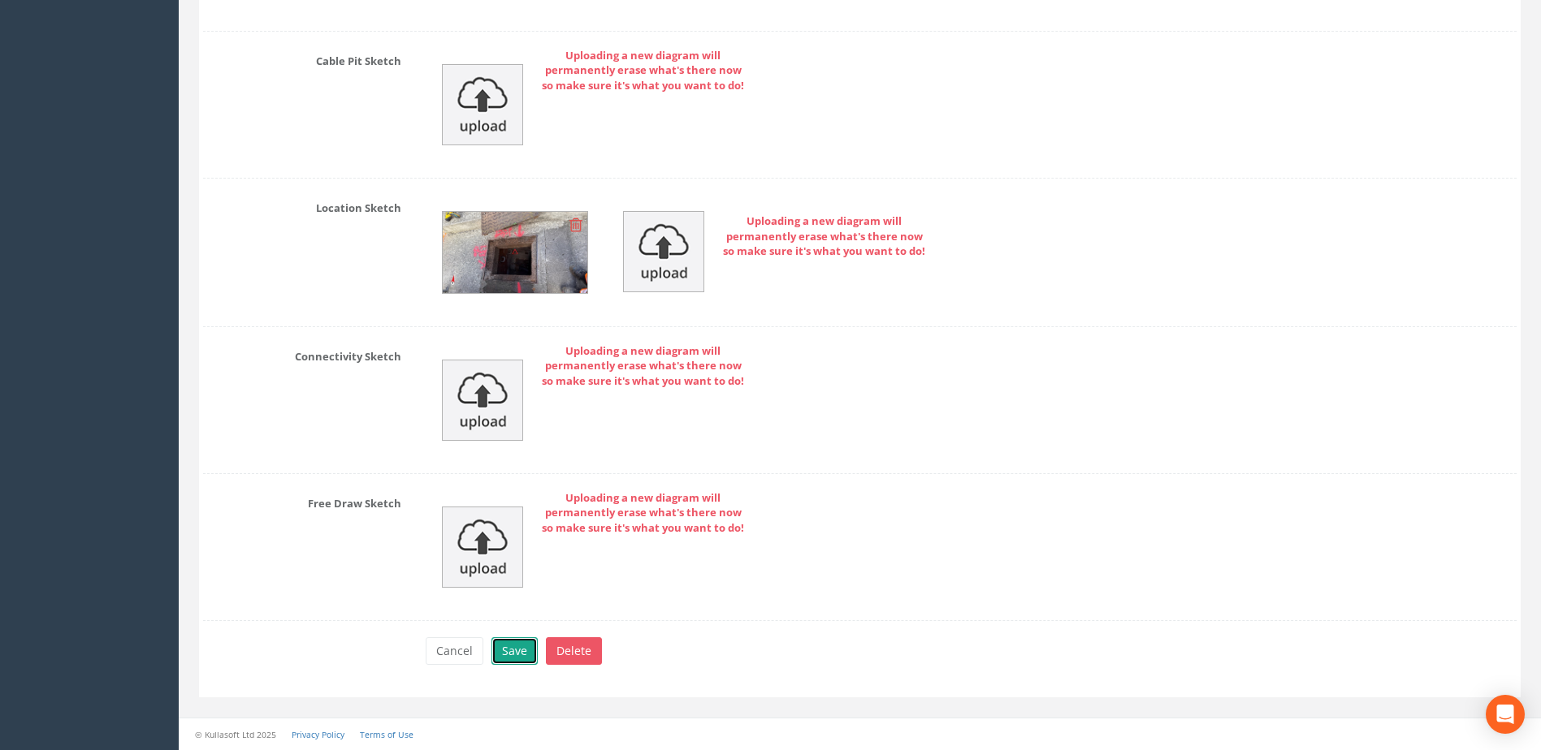
click at [513, 644] on button "Save" at bounding box center [514, 652] width 46 height 28
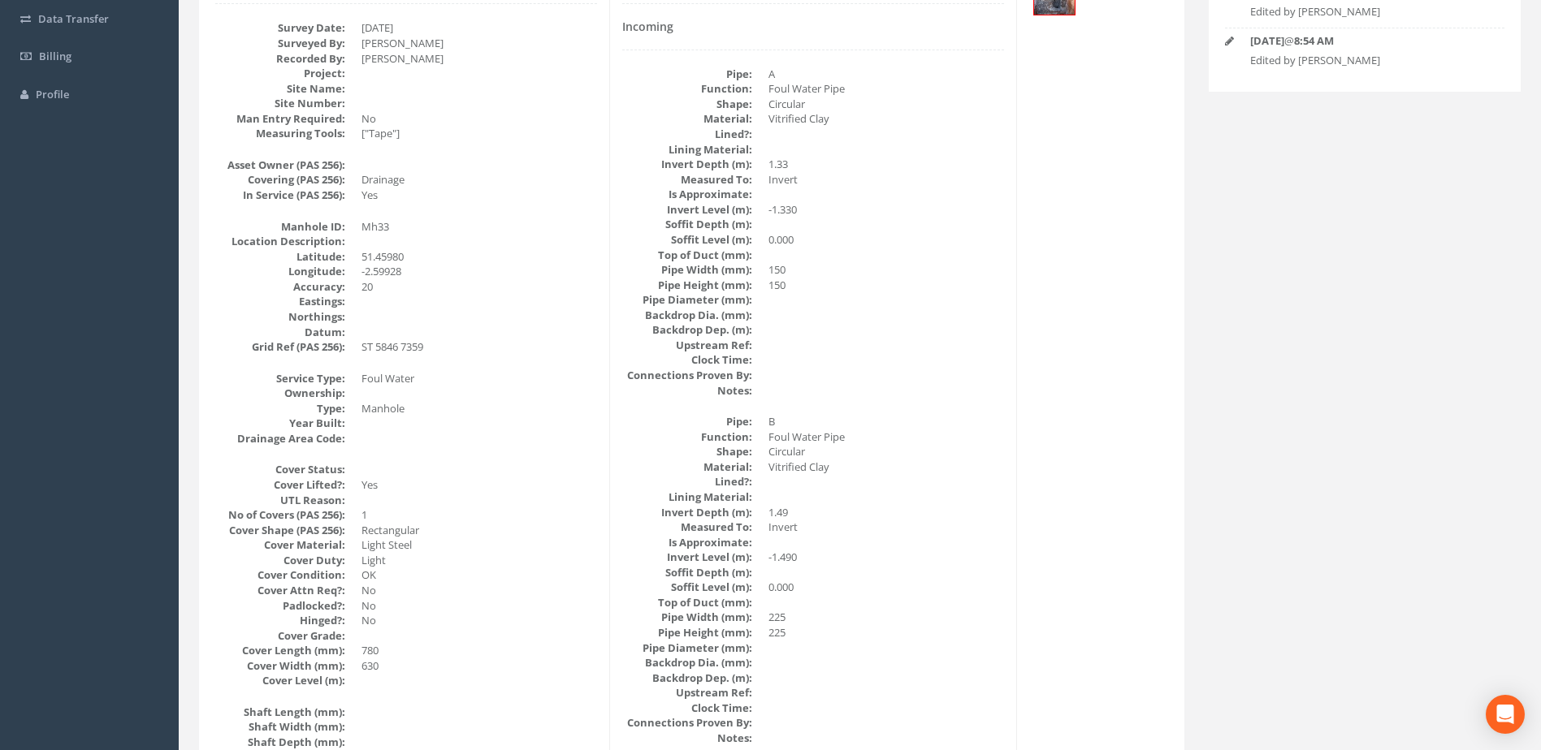
scroll to position [0, 0]
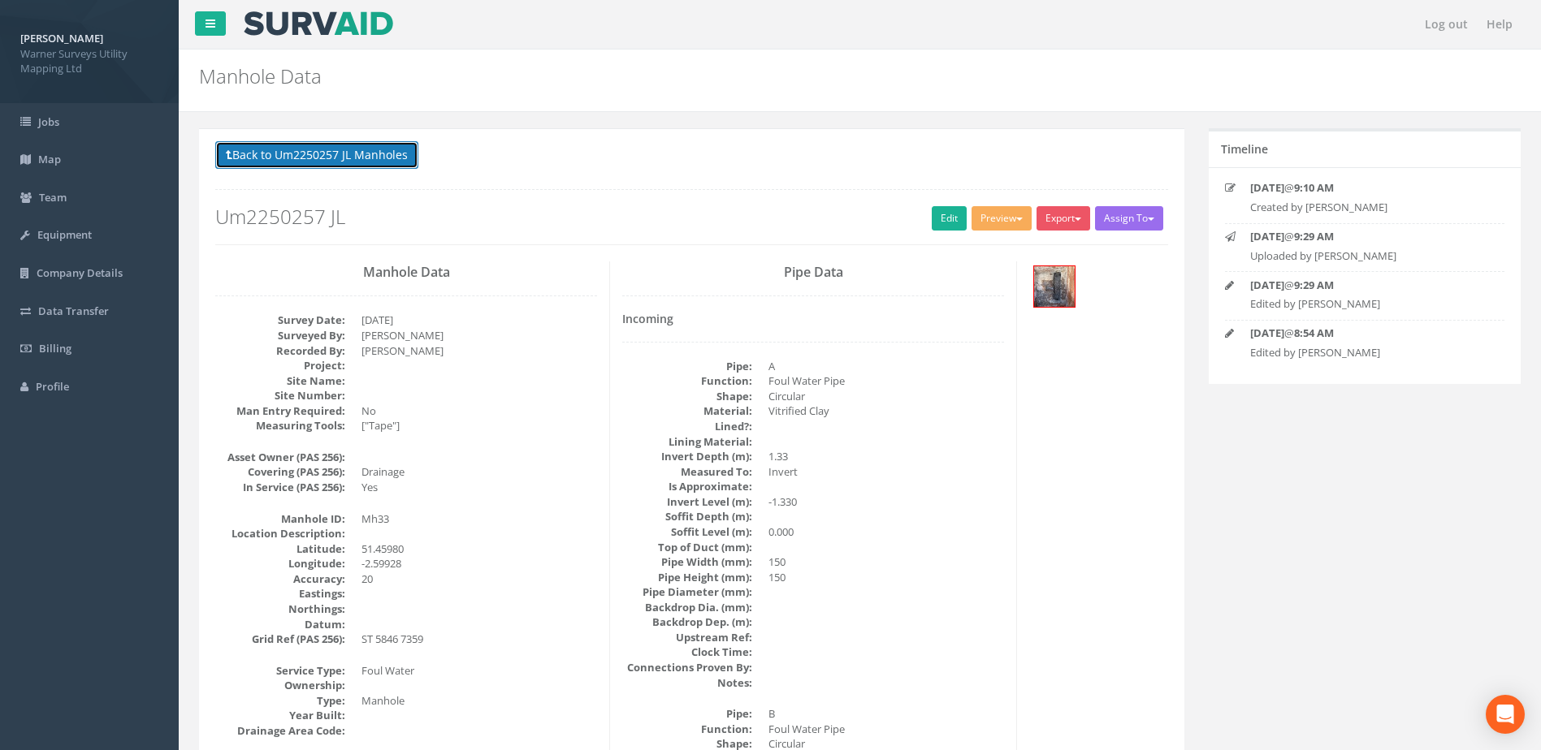
click at [317, 156] on button "Back to Um2250257 JL Manholes" at bounding box center [316, 155] width 203 height 28
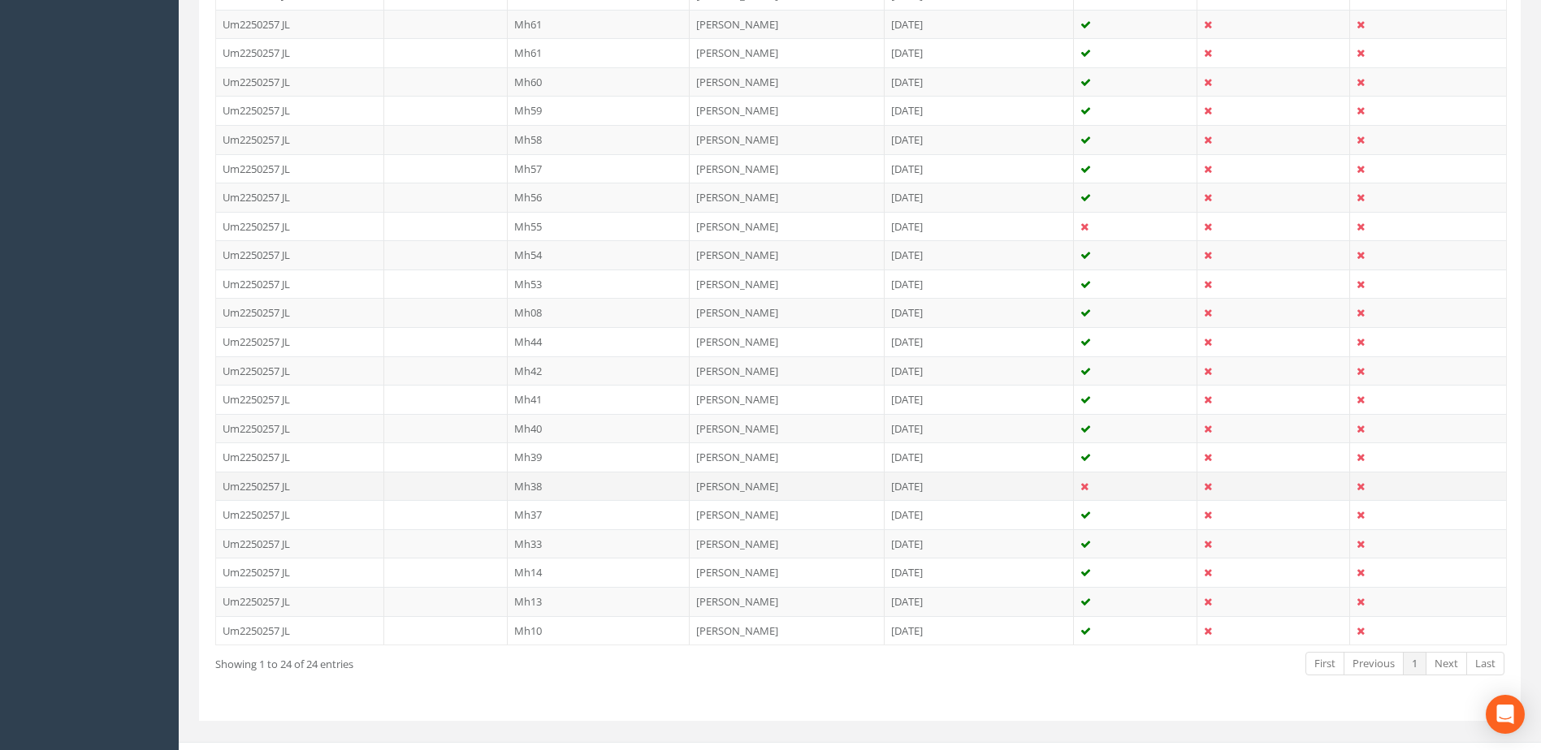
scroll to position [560, 0]
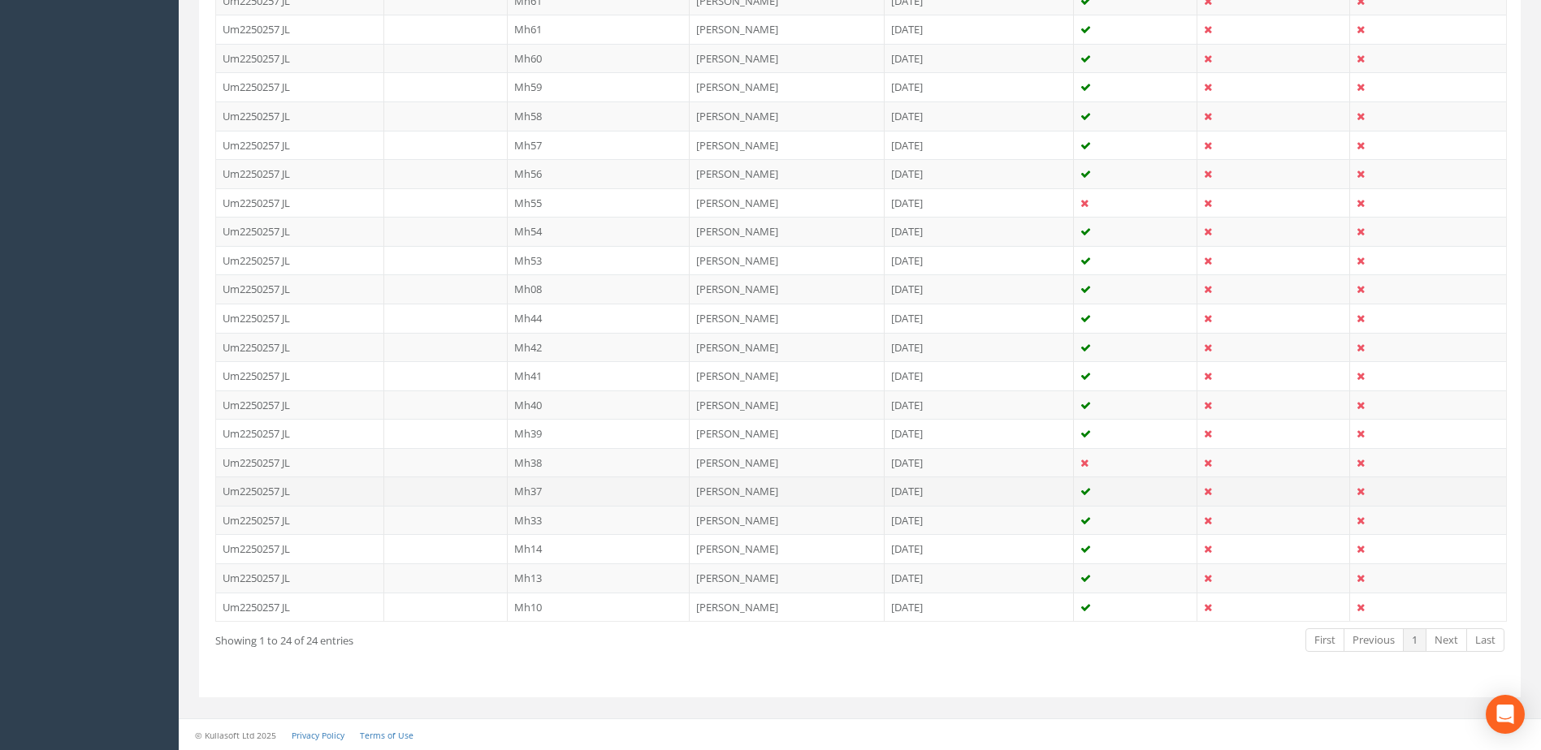
click at [530, 484] on td "Mh37" at bounding box center [599, 491] width 183 height 29
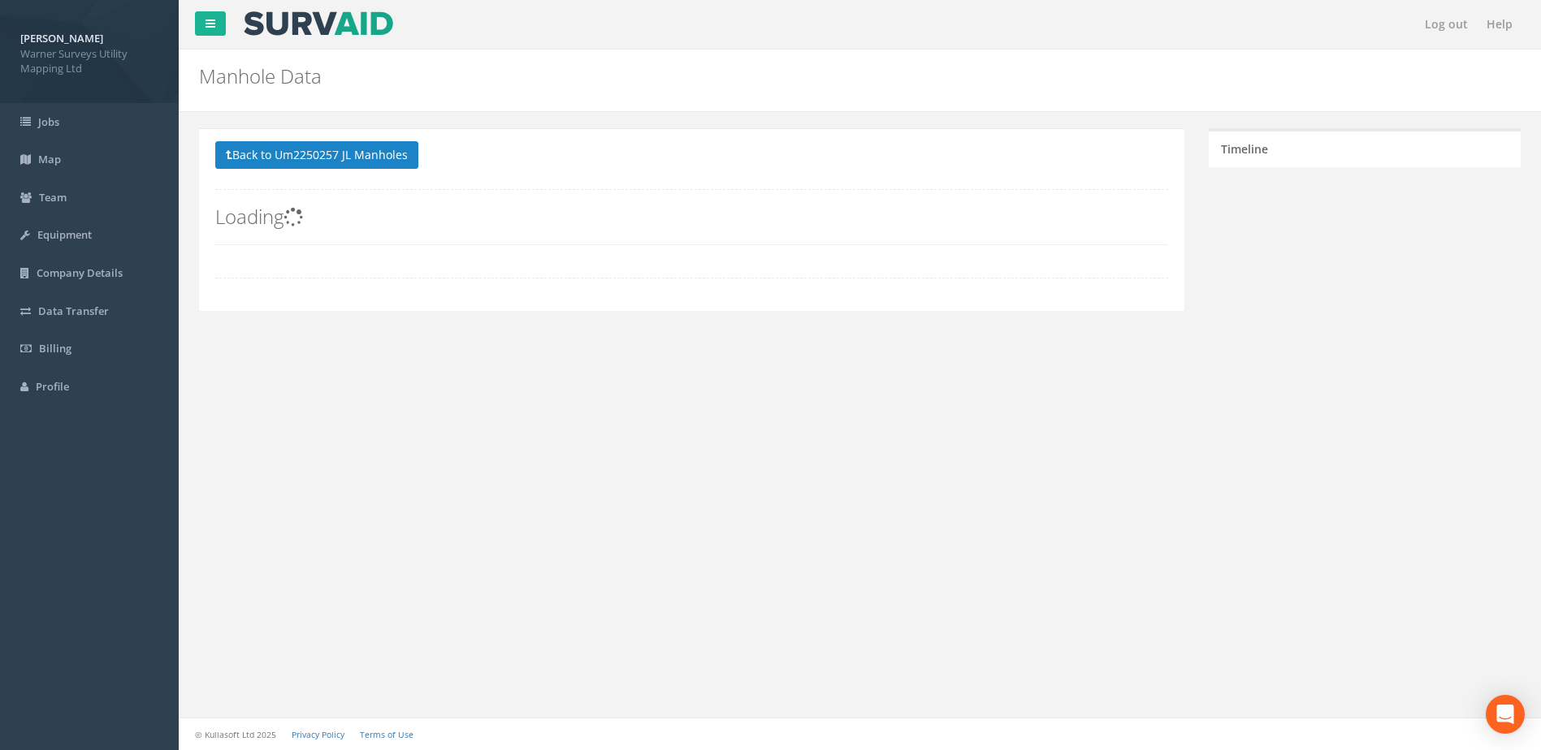
scroll to position [0, 0]
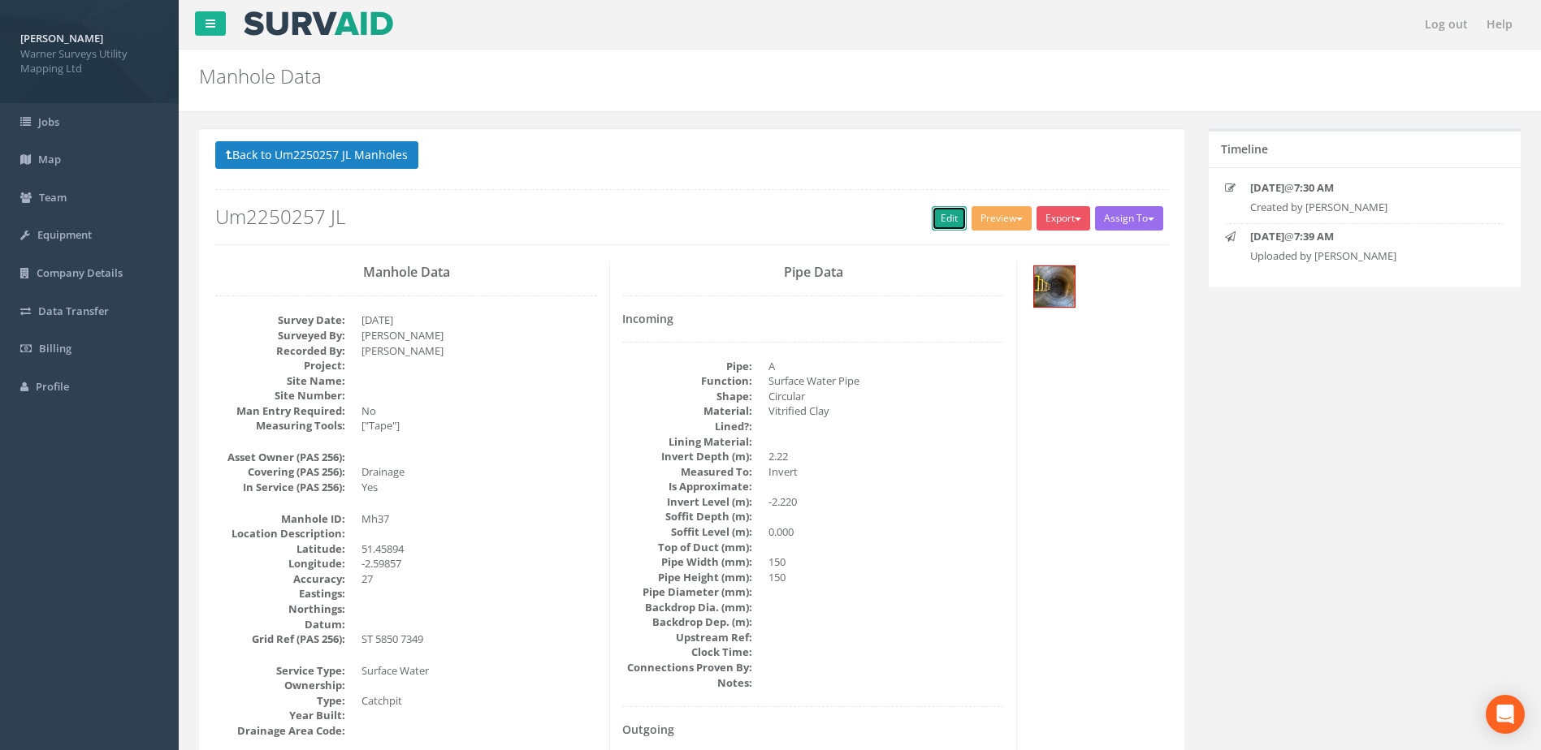
click at [932, 216] on link "Edit" at bounding box center [949, 218] width 35 height 24
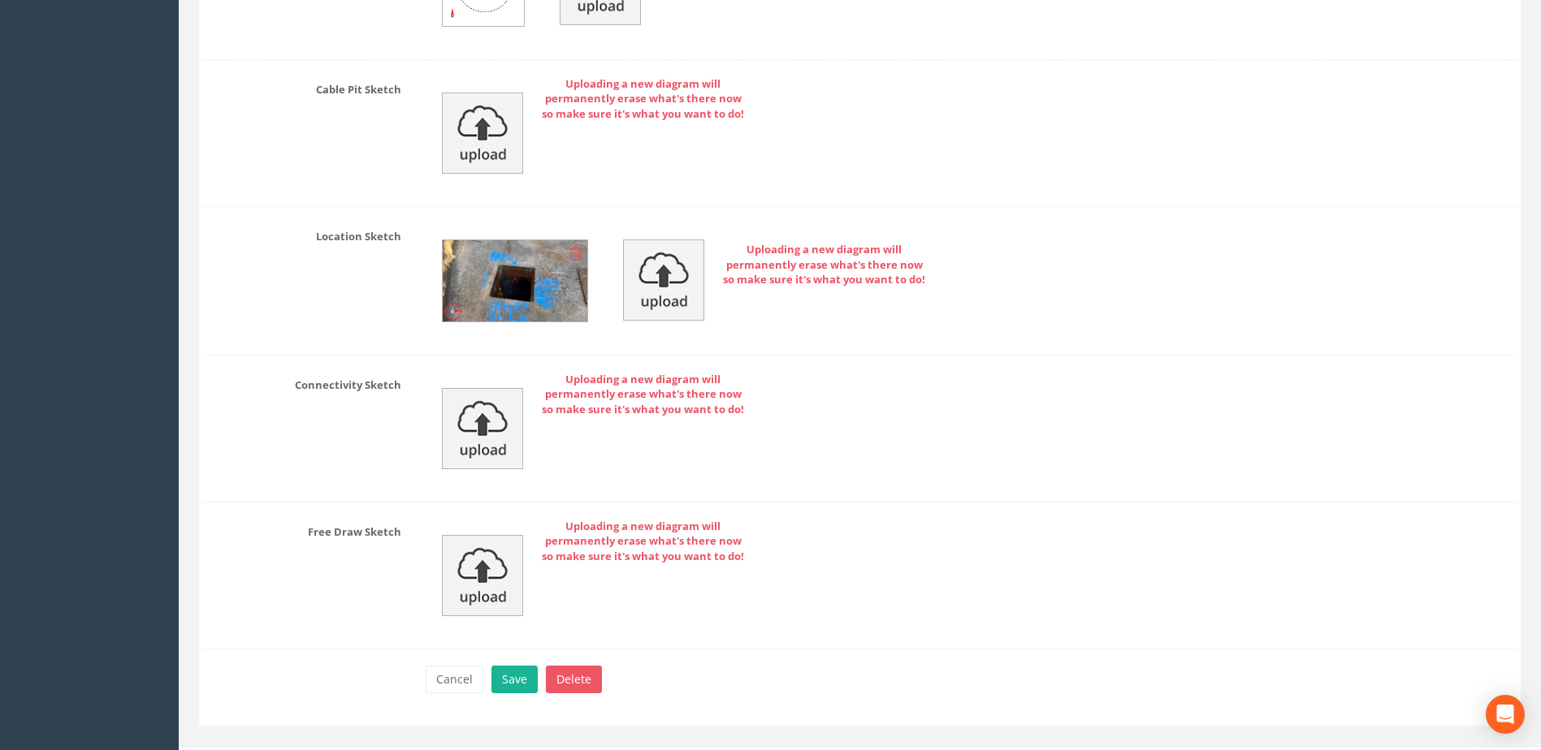
scroll to position [4863, 0]
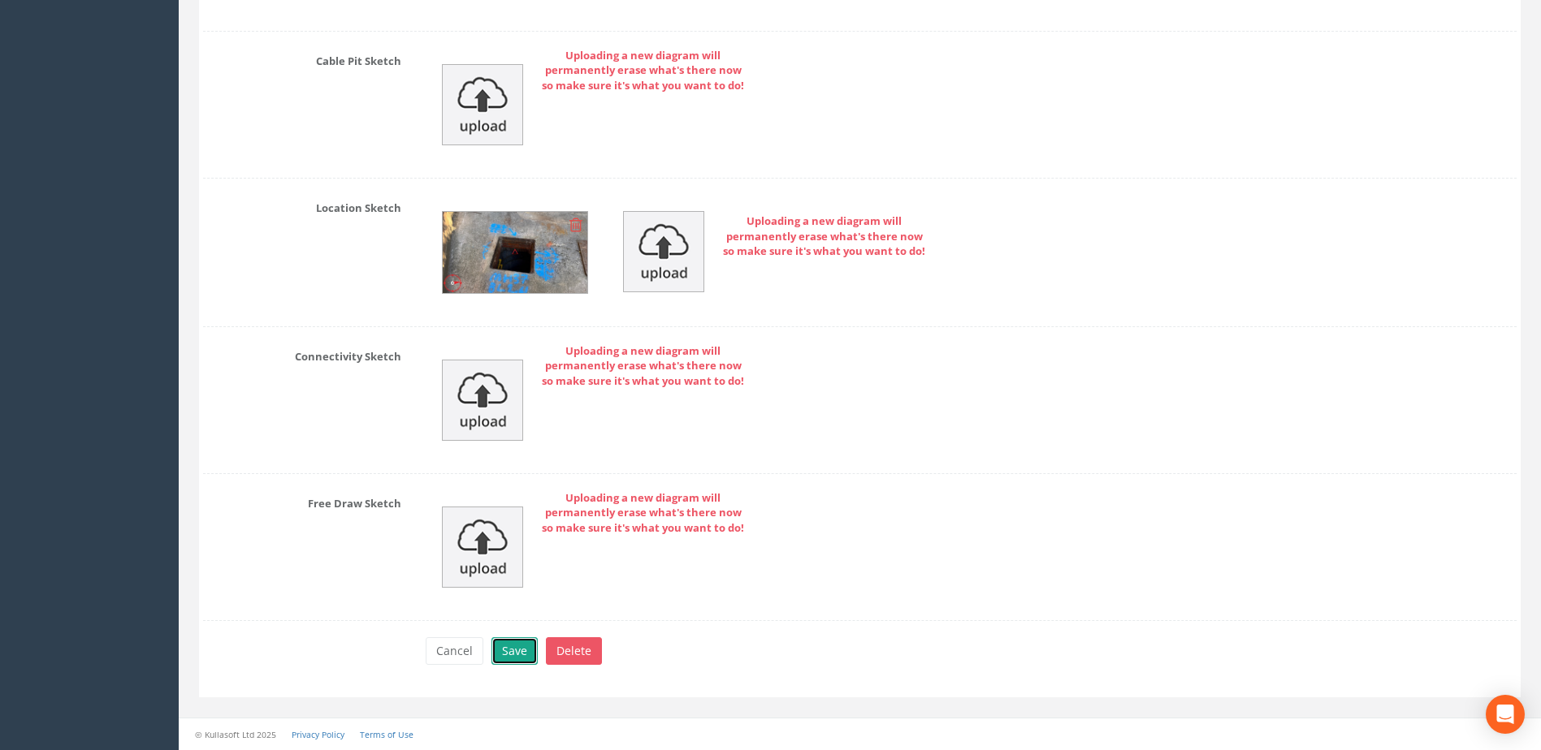
click at [517, 655] on button "Save" at bounding box center [514, 652] width 46 height 28
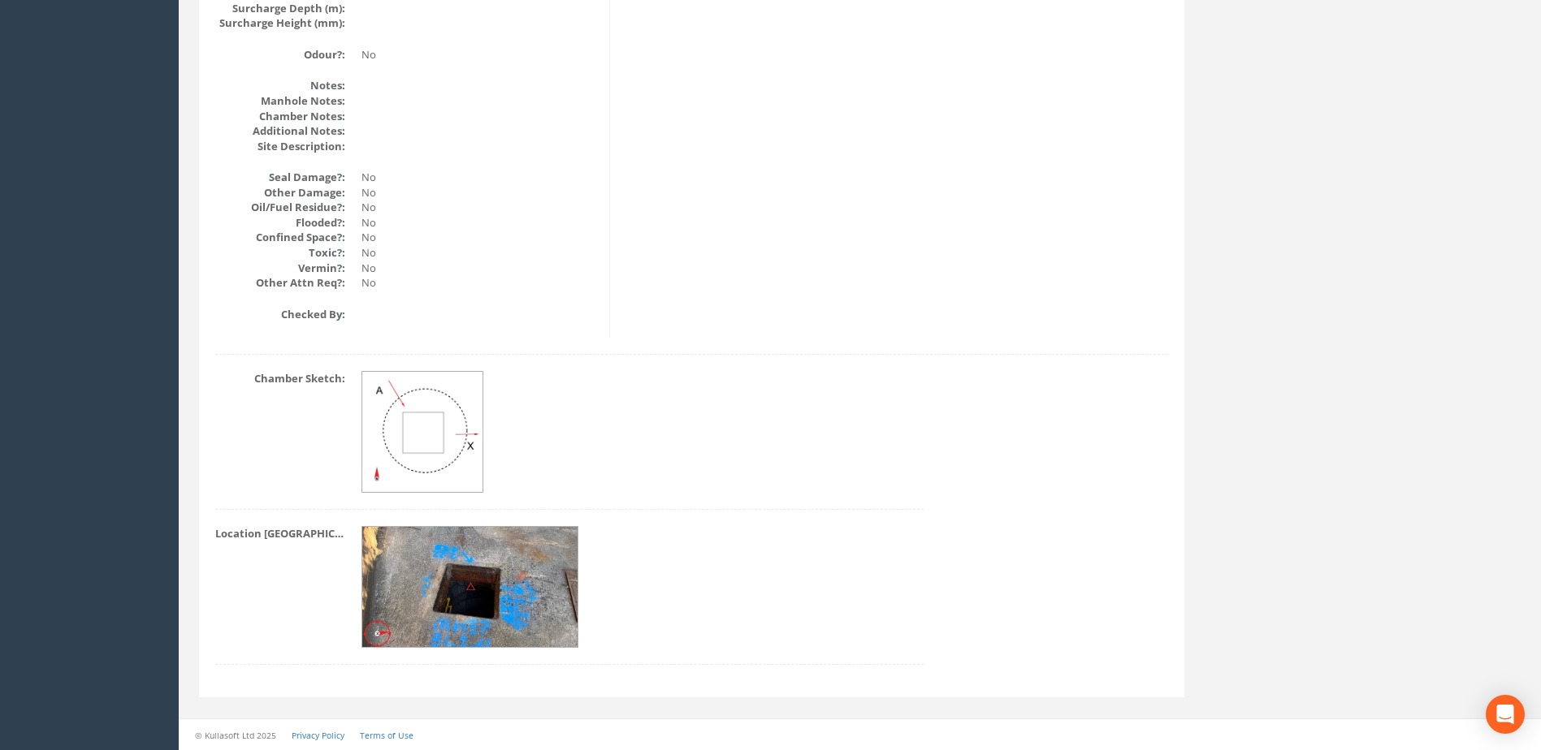
scroll to position [1909, 0]
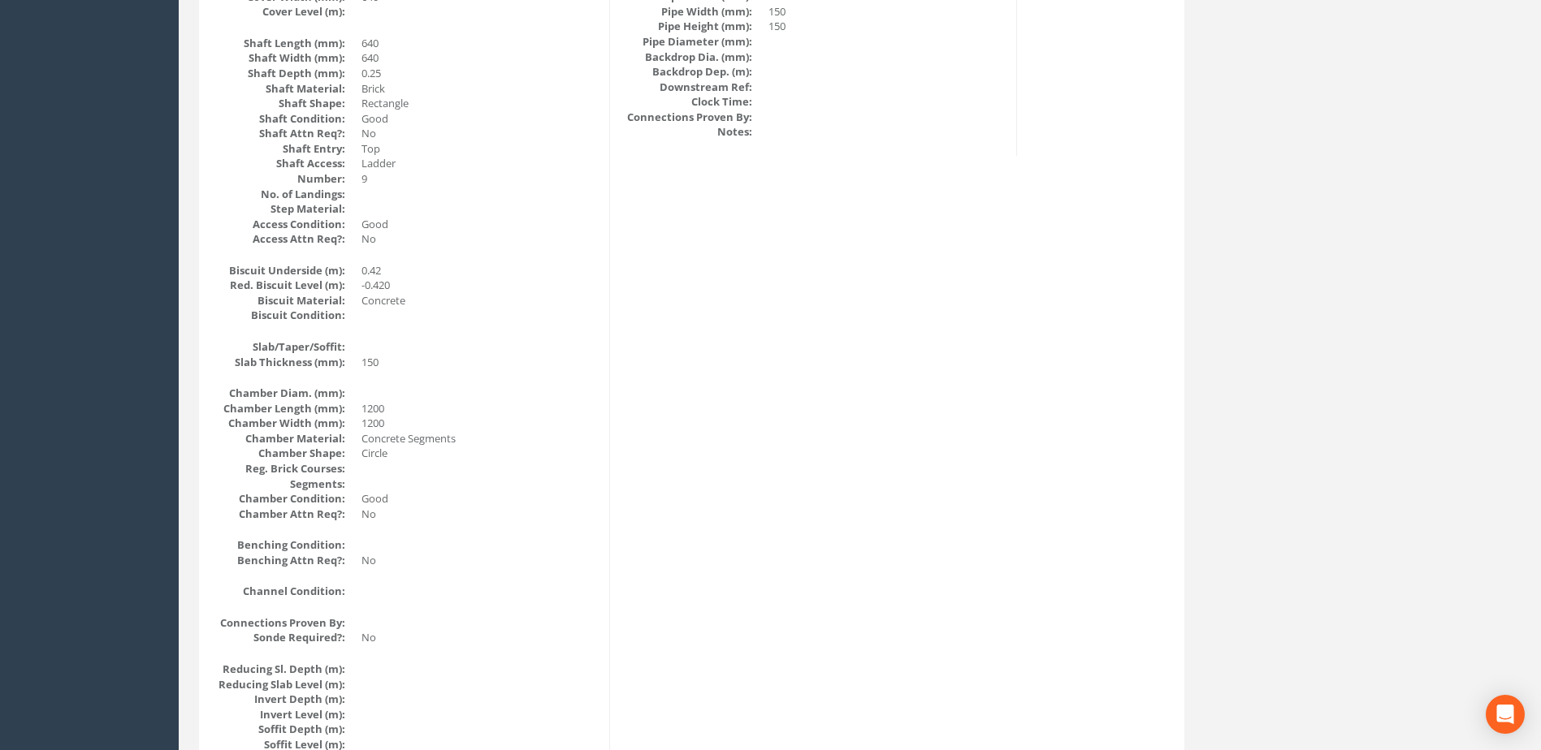
drag, startPoint x: 746, startPoint y: 331, endPoint x: 765, endPoint y: 317, distance: 24.4
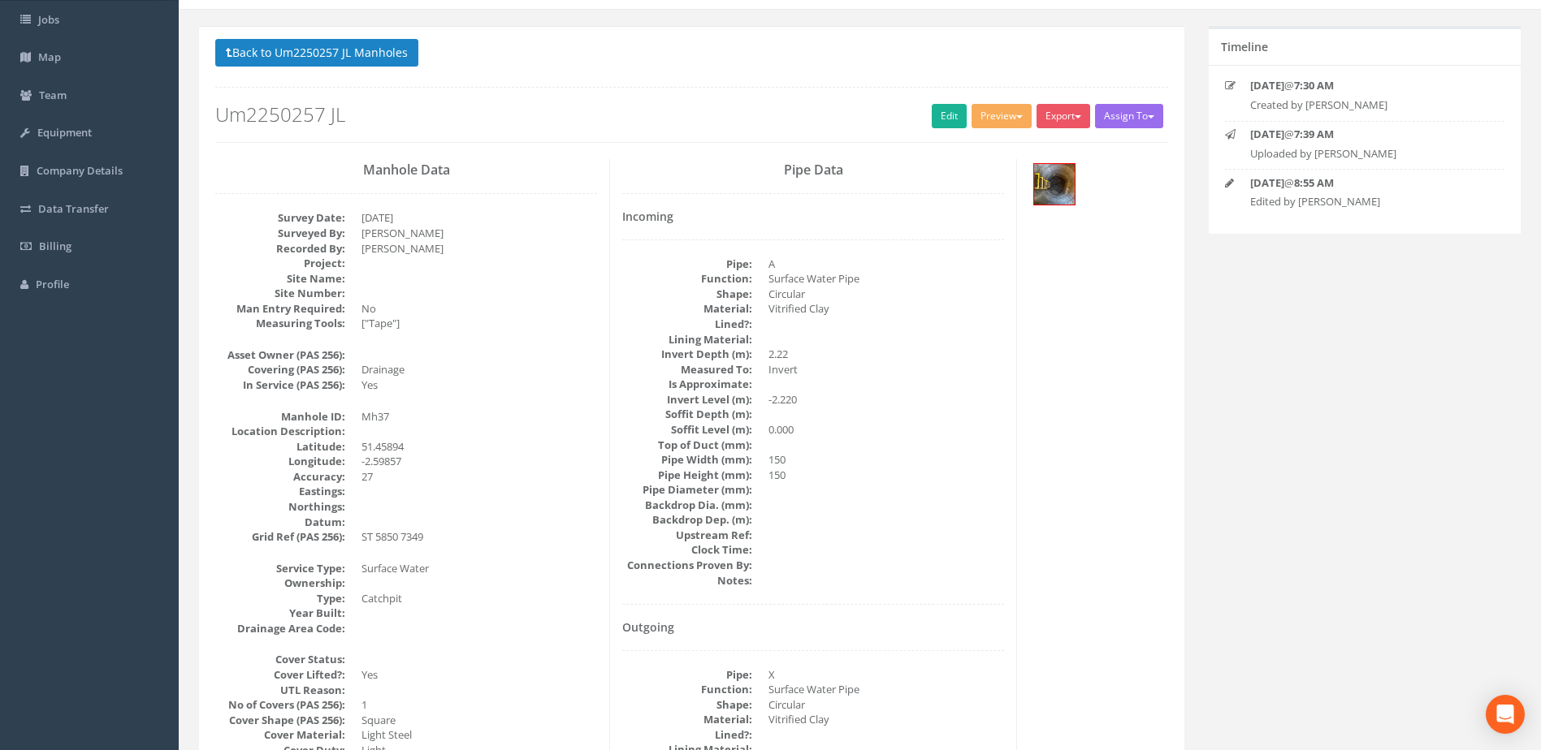
scroll to position [0, 0]
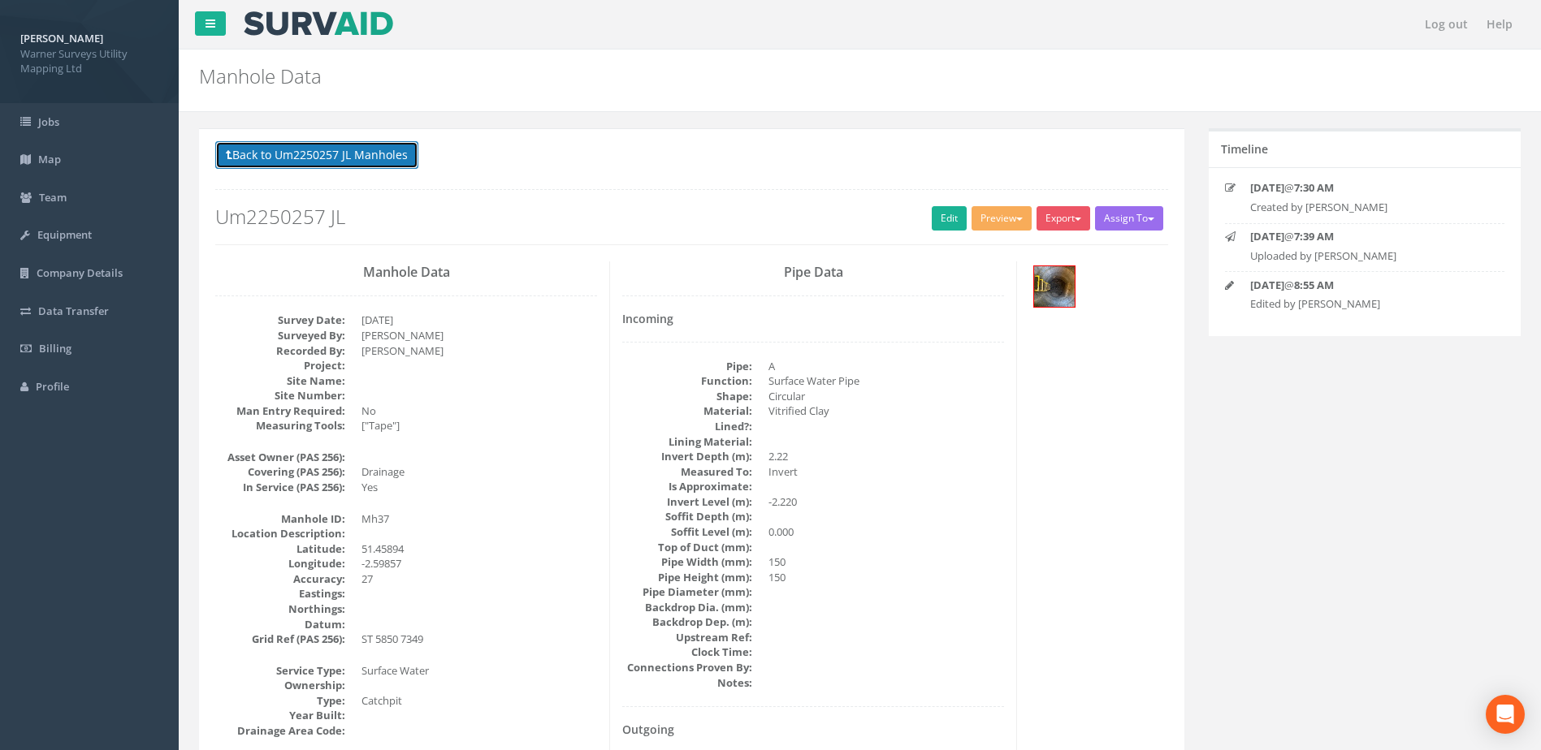
click at [374, 164] on button "Back to Um2250257 JL Manholes" at bounding box center [316, 155] width 203 height 28
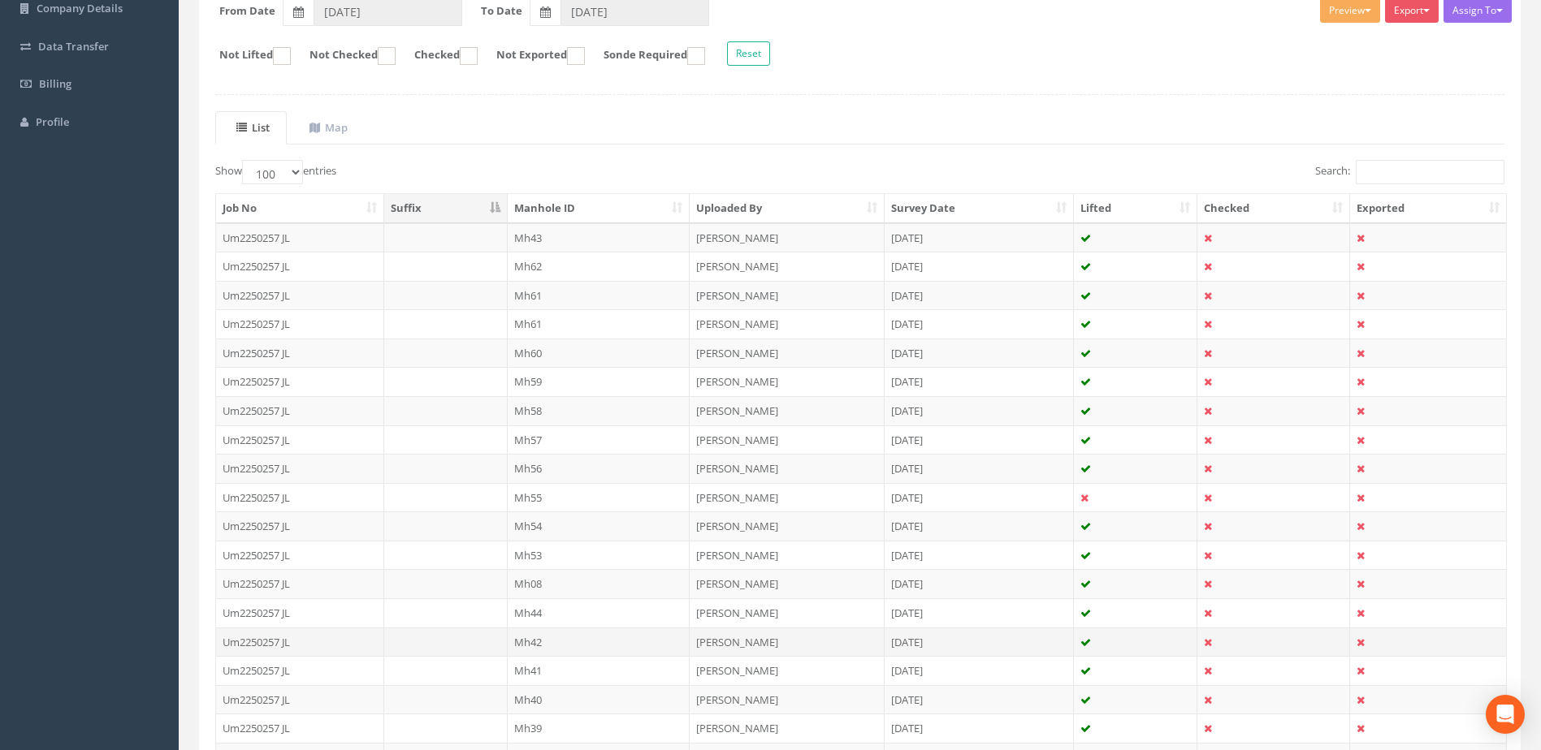
scroll to position [560, 0]
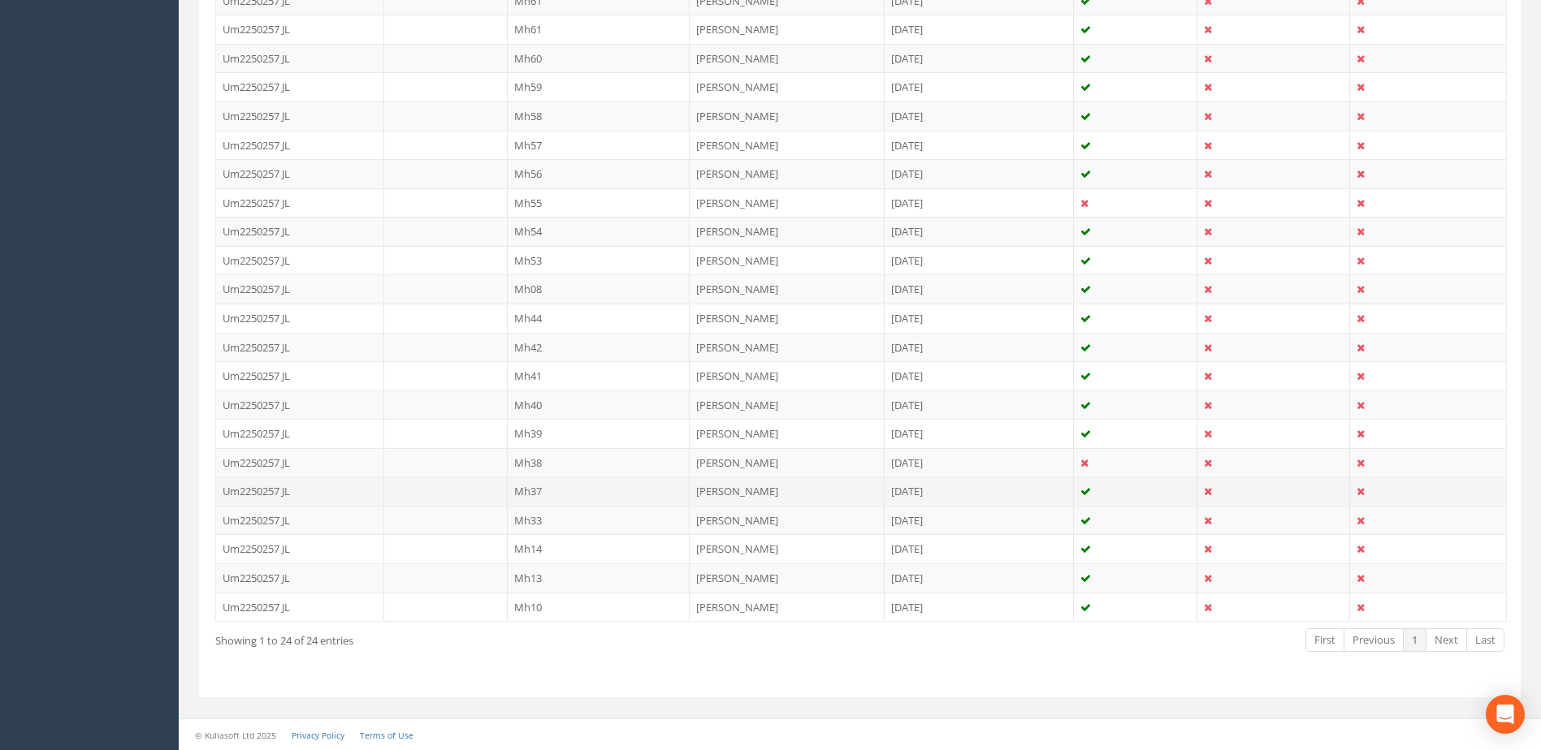
click at [558, 492] on td "Mh37" at bounding box center [599, 491] width 183 height 29
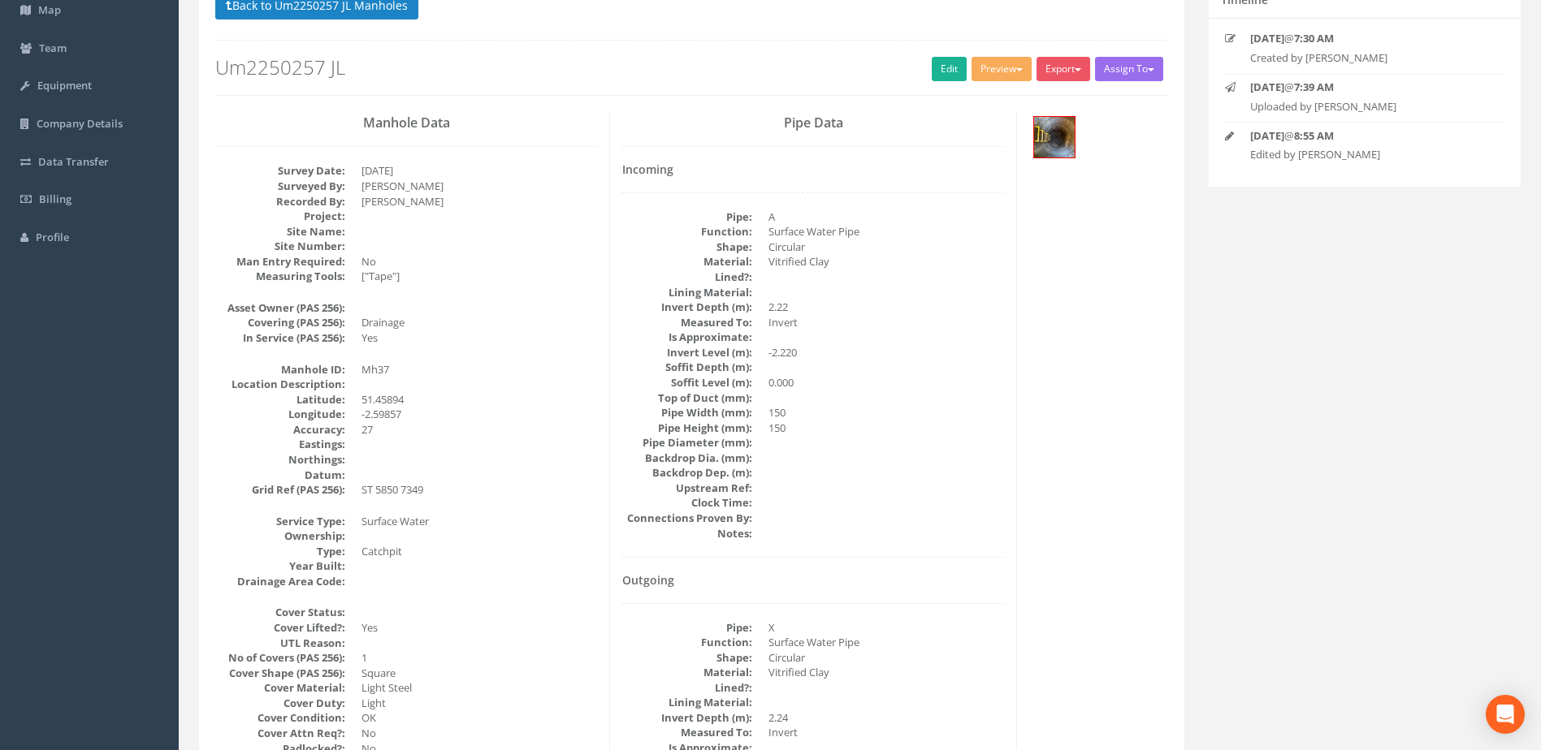
scroll to position [0, 0]
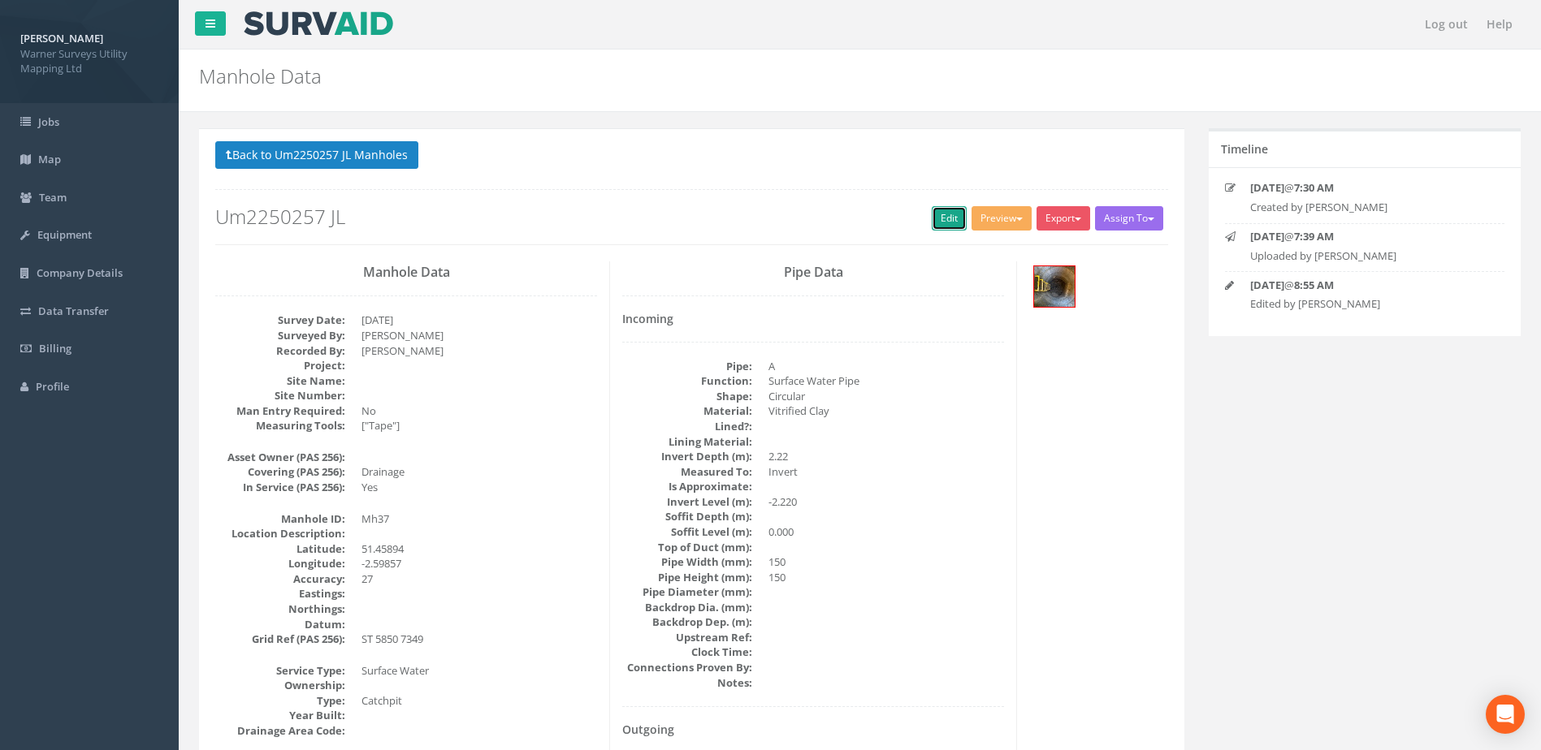
click at [948, 216] on link "Edit" at bounding box center [949, 218] width 35 height 24
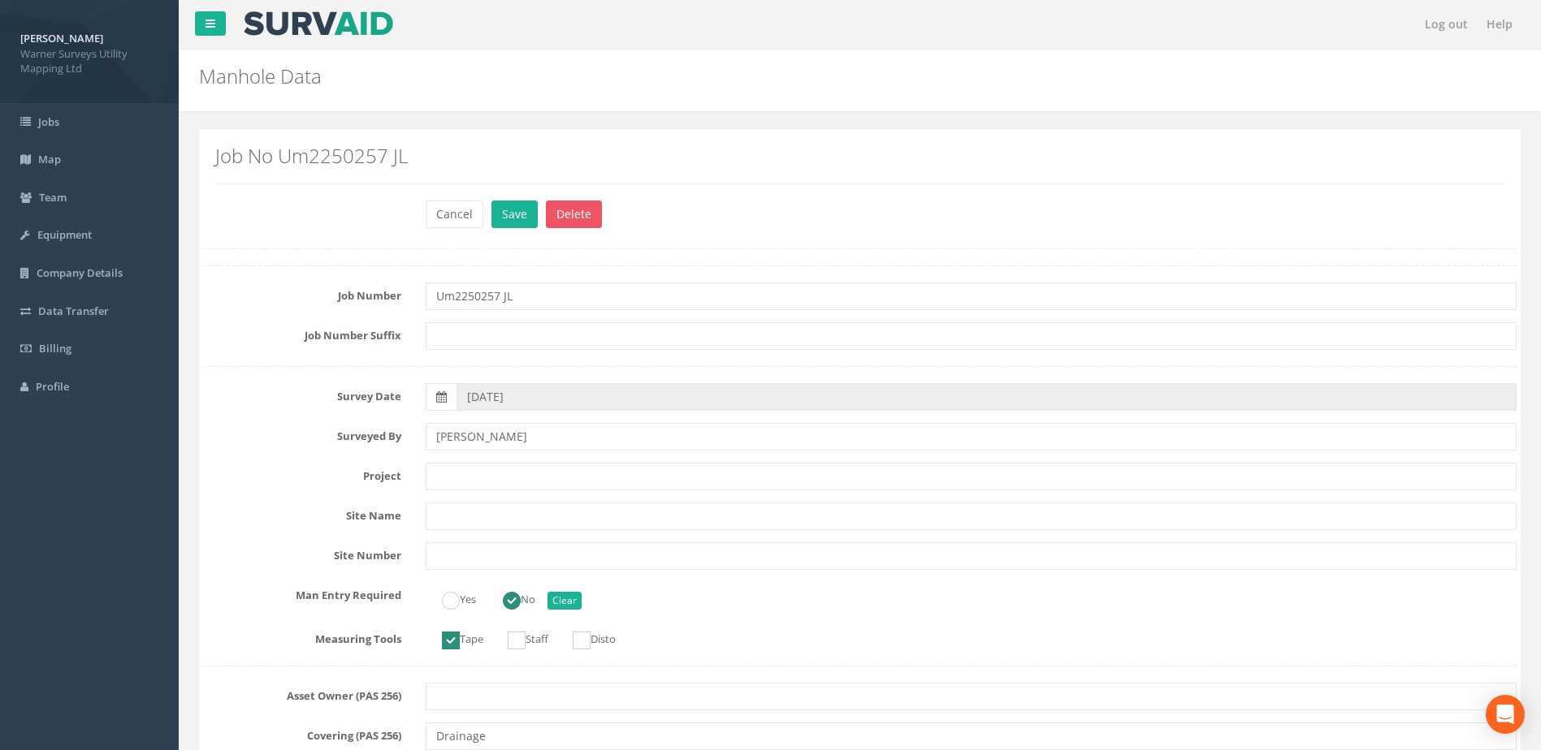
scroll to position [1083, 0]
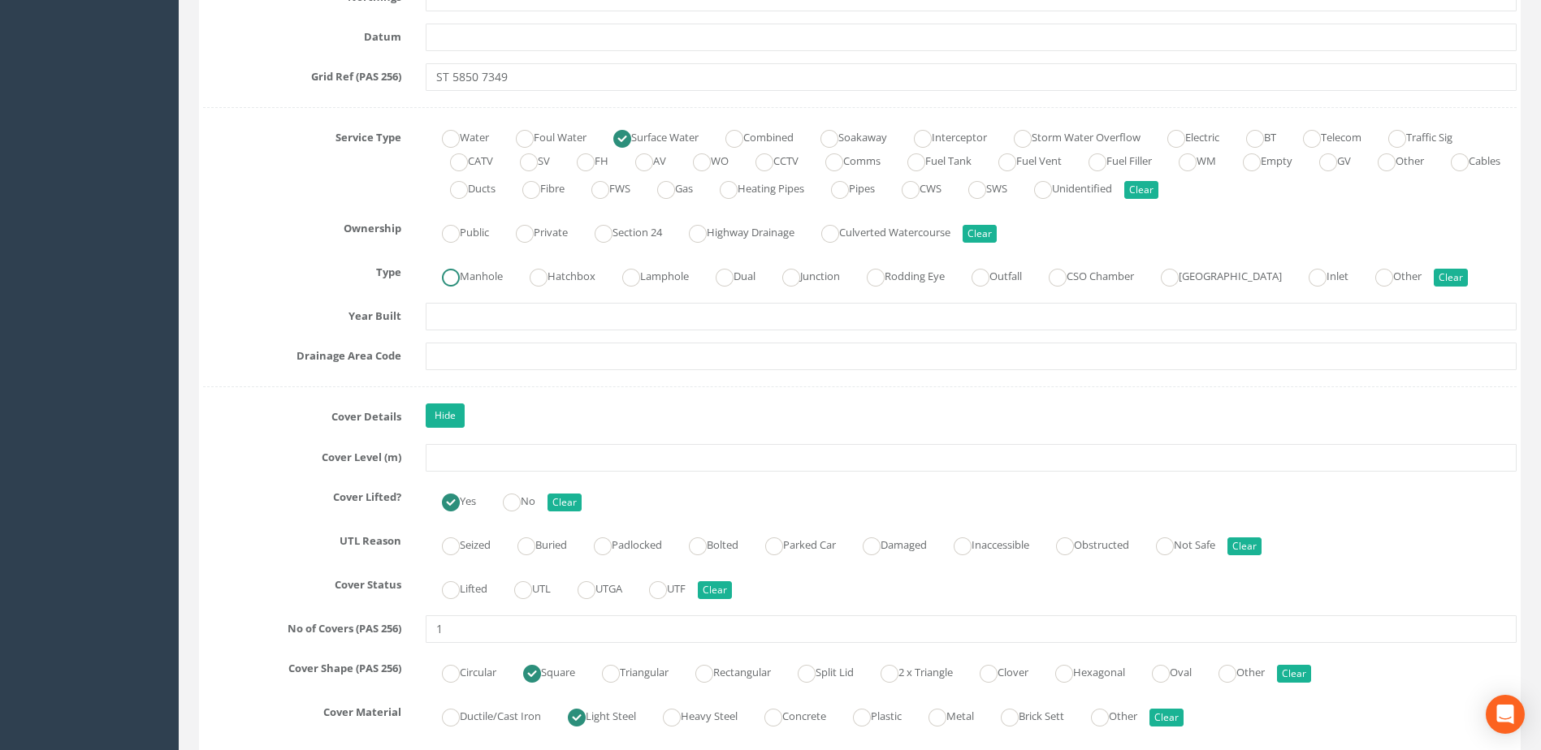
click at [454, 272] on ins at bounding box center [451, 278] width 18 height 18
radio input "true"
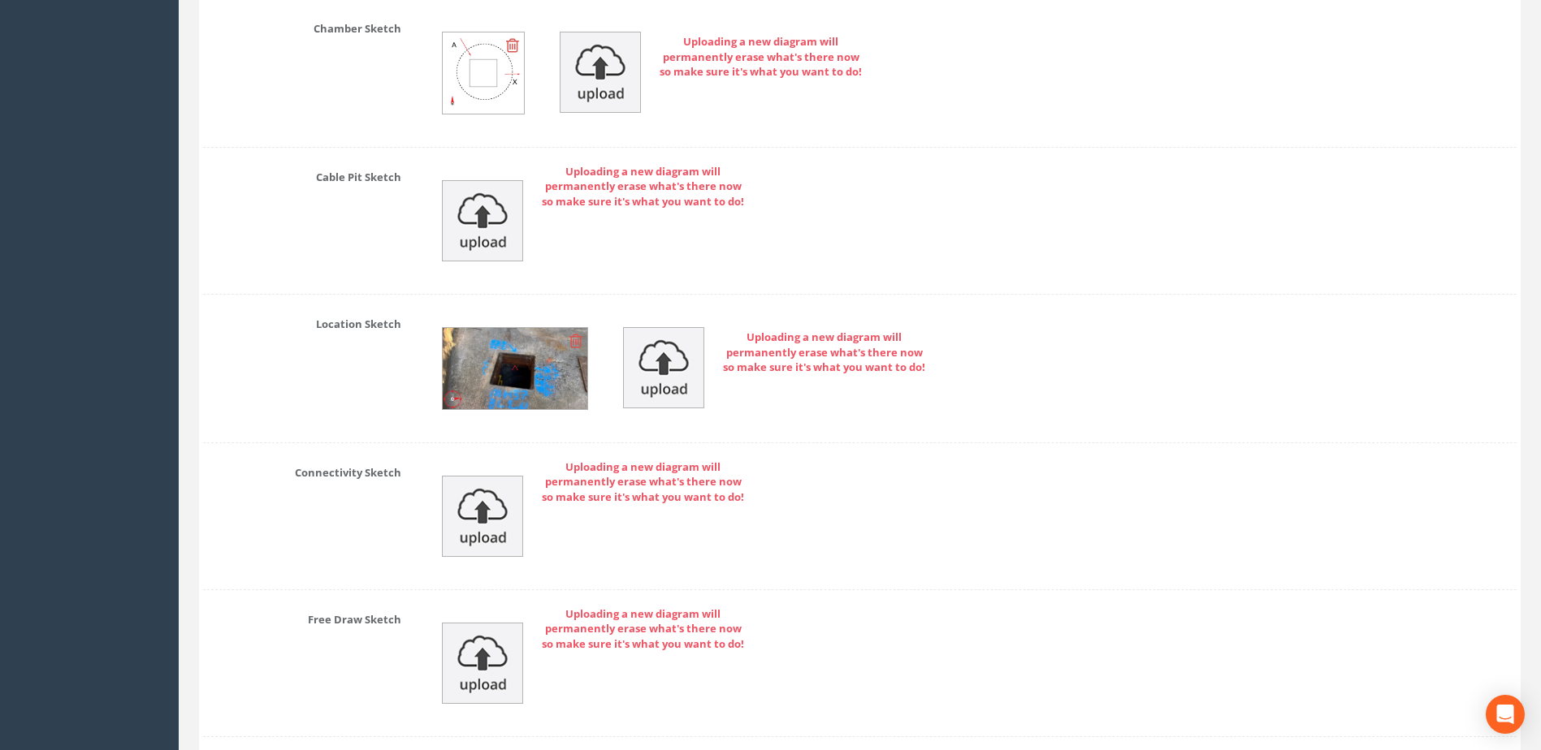
scroll to position [4863, 0]
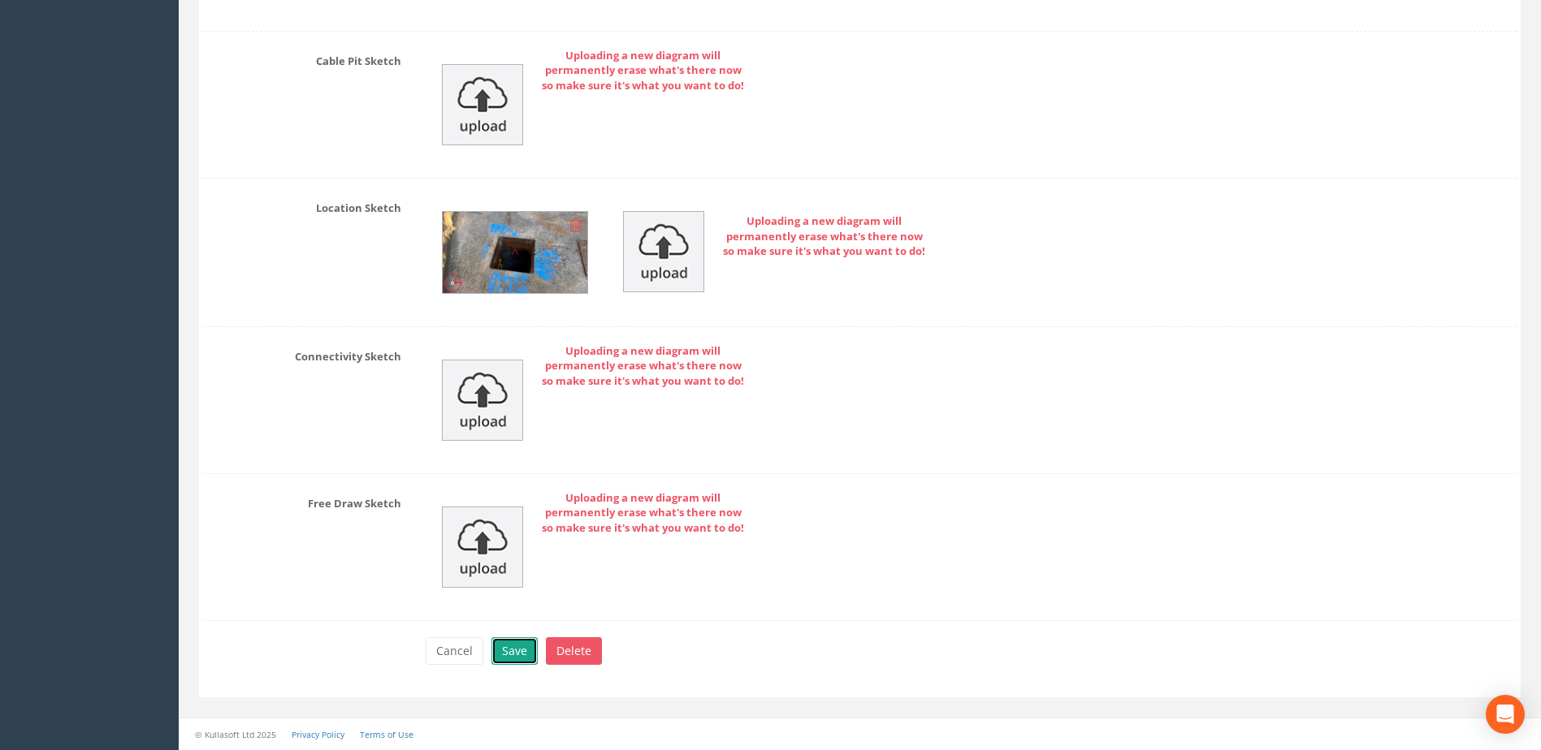
click at [521, 647] on button "Save" at bounding box center [514, 652] width 46 height 28
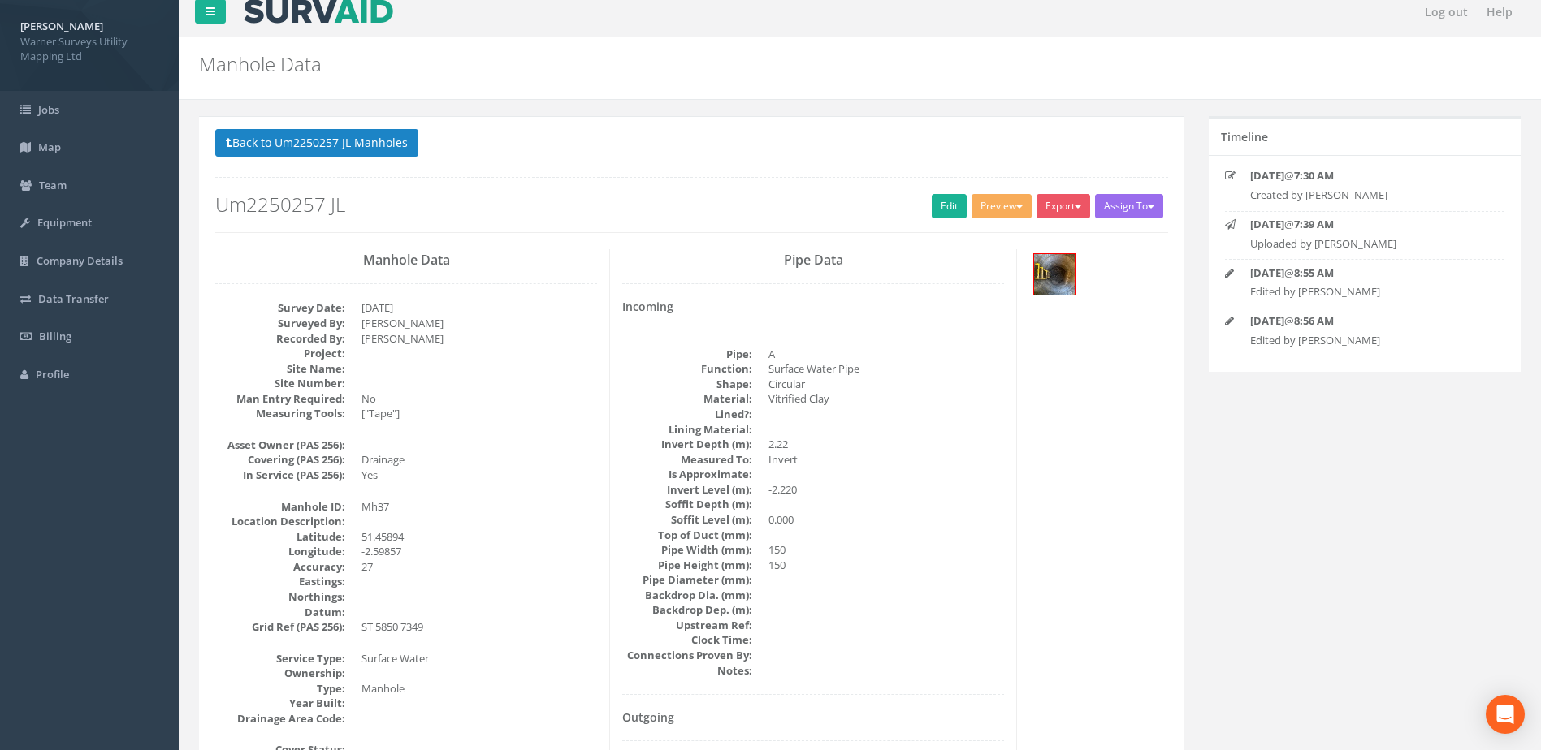
scroll to position [0, 0]
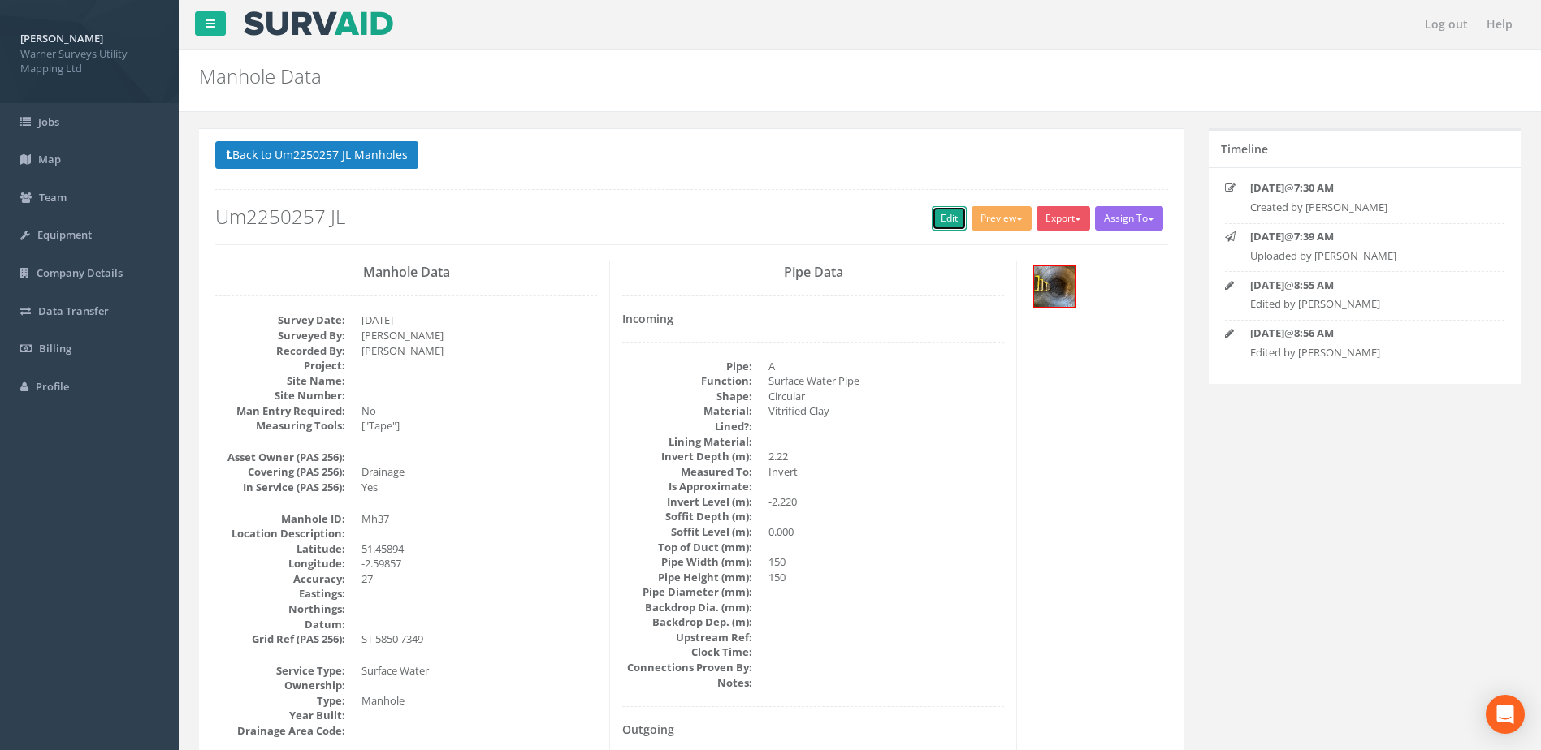
click at [932, 209] on link "Edit" at bounding box center [949, 218] width 35 height 24
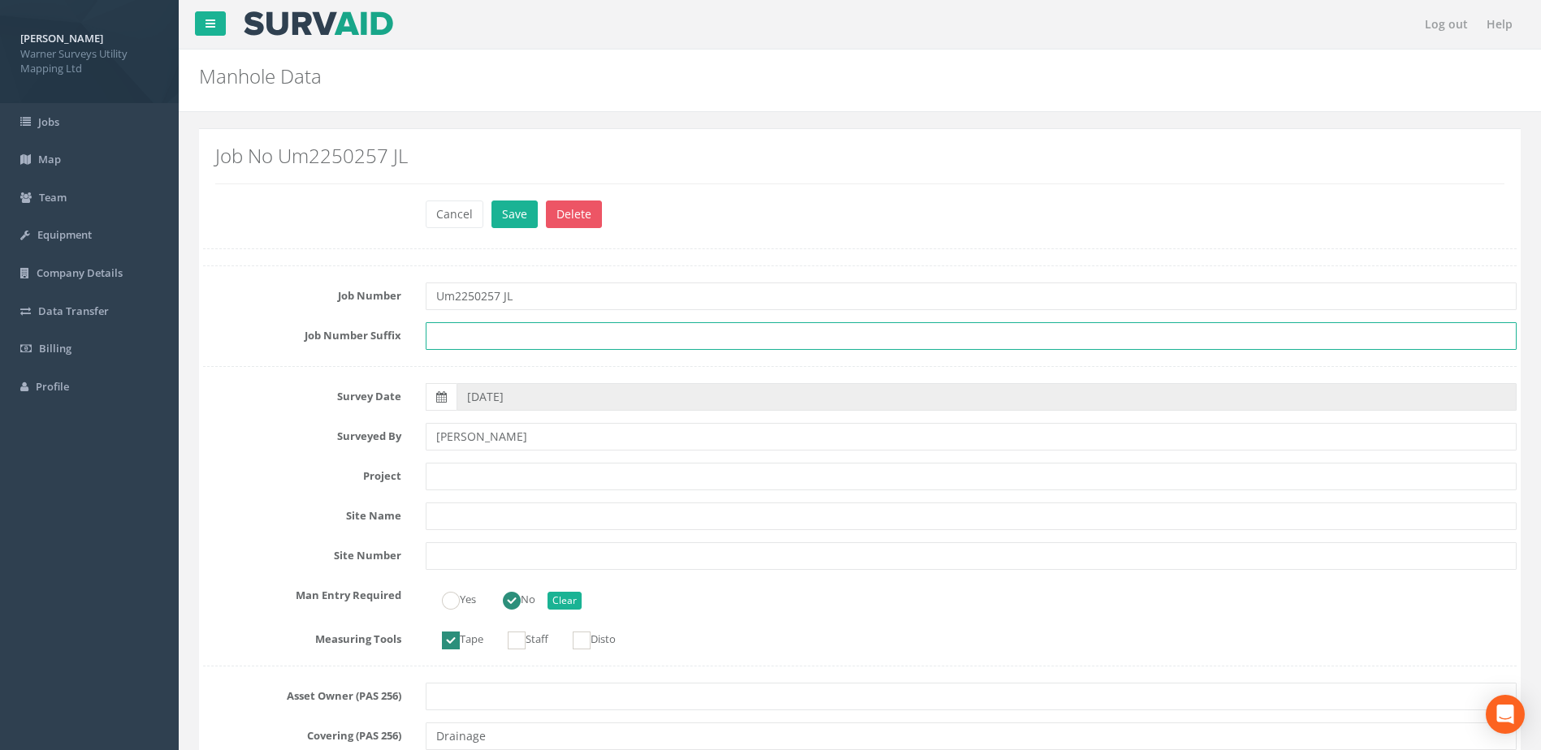
click at [539, 326] on input "text" at bounding box center [971, 336] width 1091 height 28
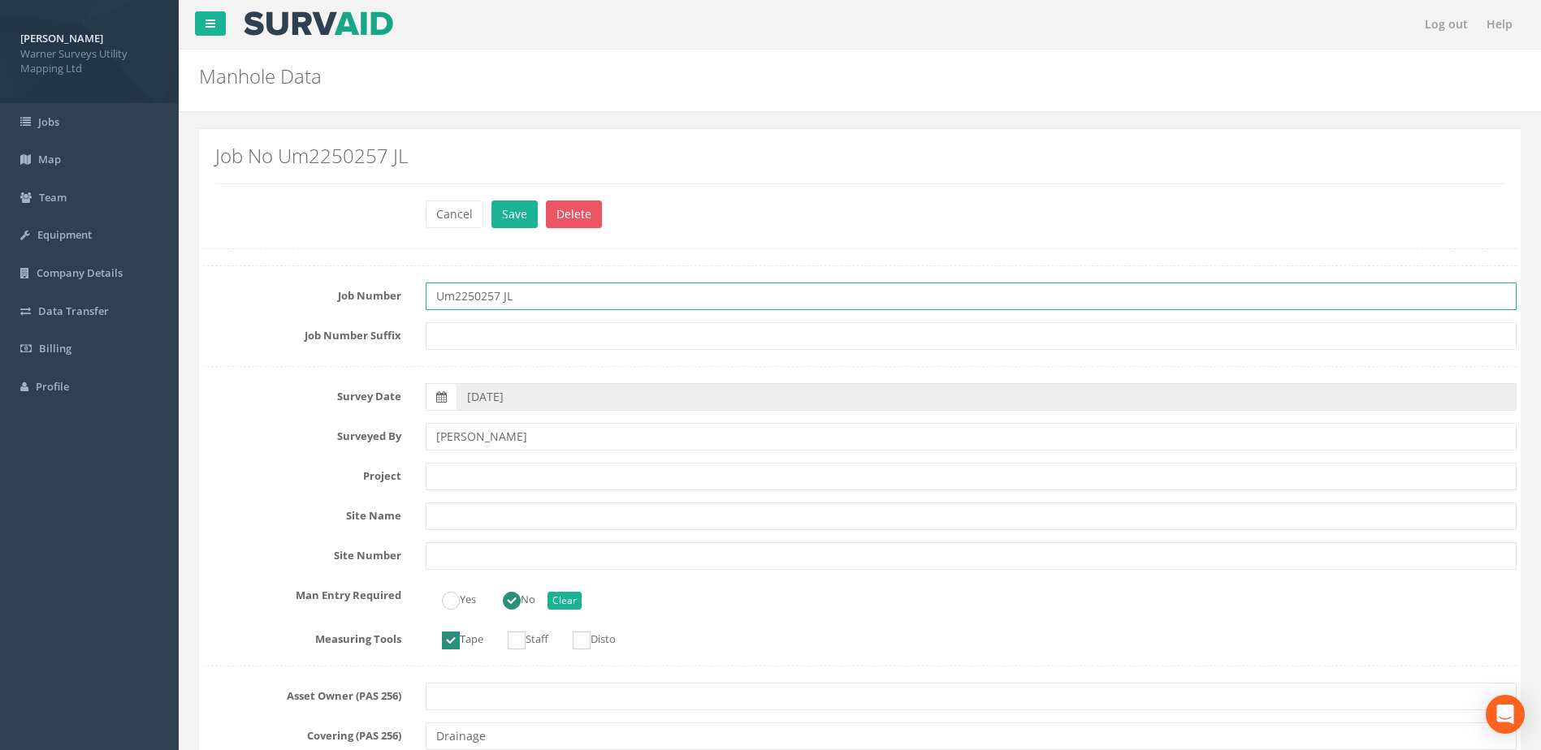
click at [523, 284] on input "Um2250257 JL" at bounding box center [971, 297] width 1091 height 28
type input "Um2250257"
click at [491, 201] on button "Save" at bounding box center [514, 215] width 46 height 28
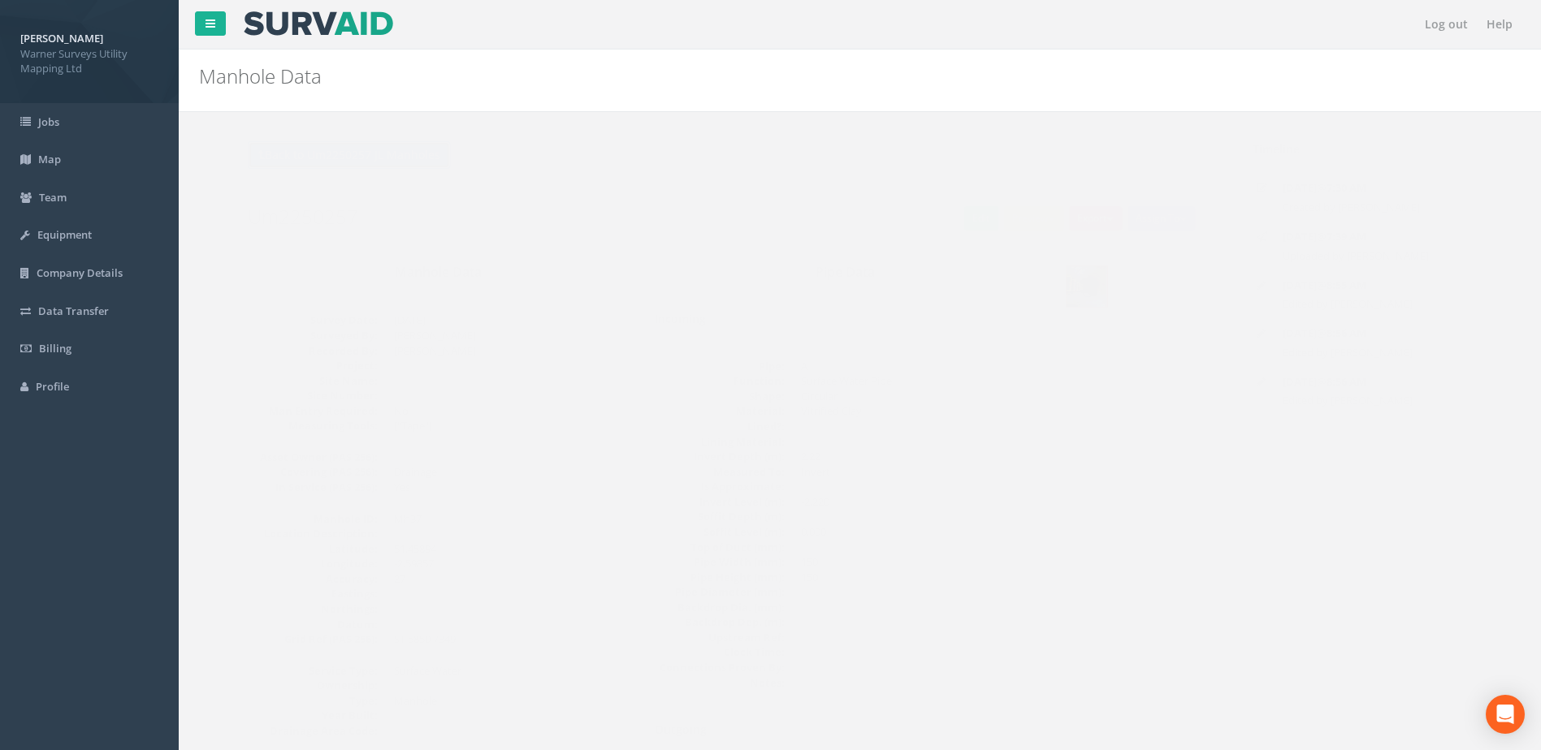
click at [352, 166] on button "Back to Um2250257 JL Manholes" at bounding box center [316, 155] width 203 height 28
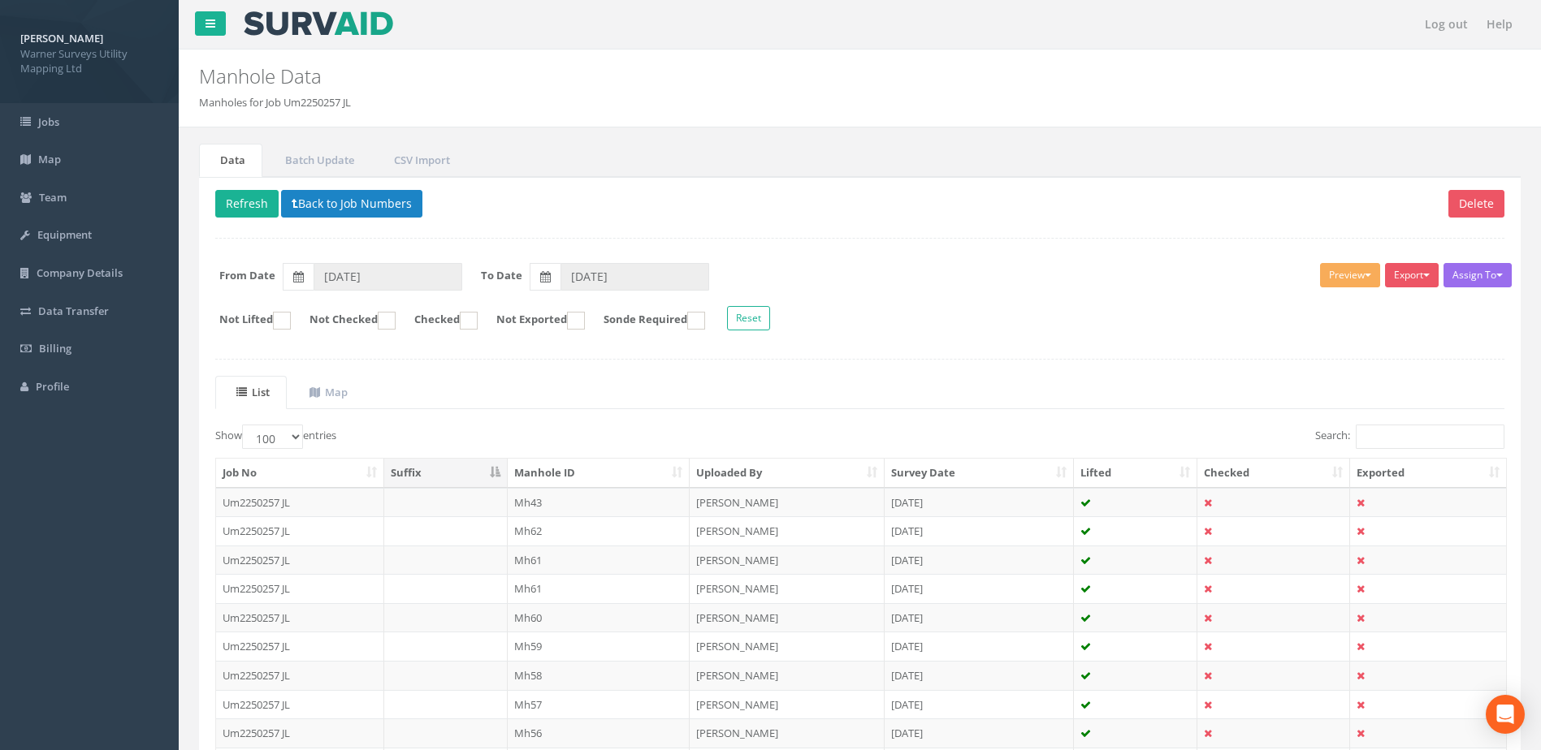
scroll to position [560, 0]
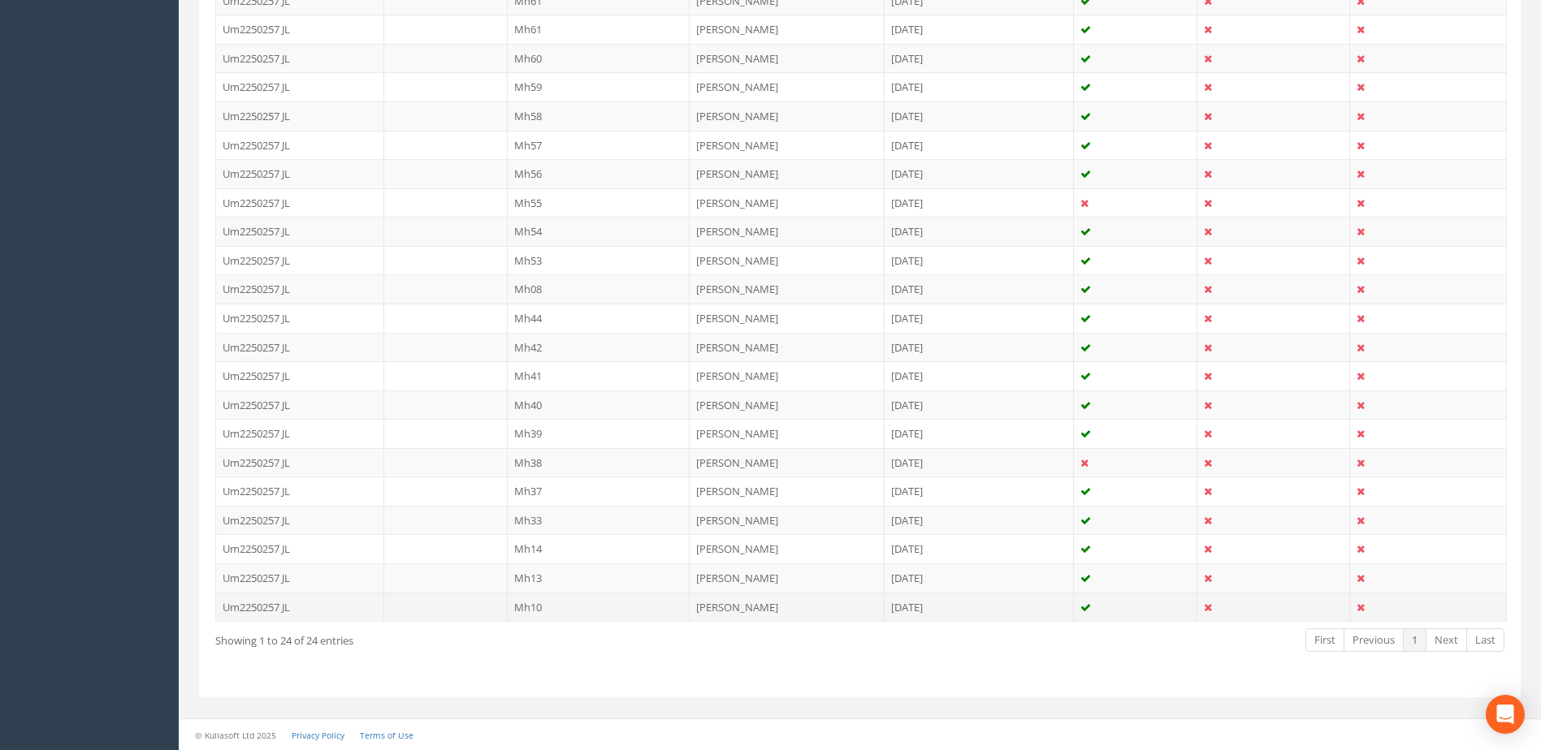
click at [508, 611] on td "Mh10" at bounding box center [599, 607] width 183 height 29
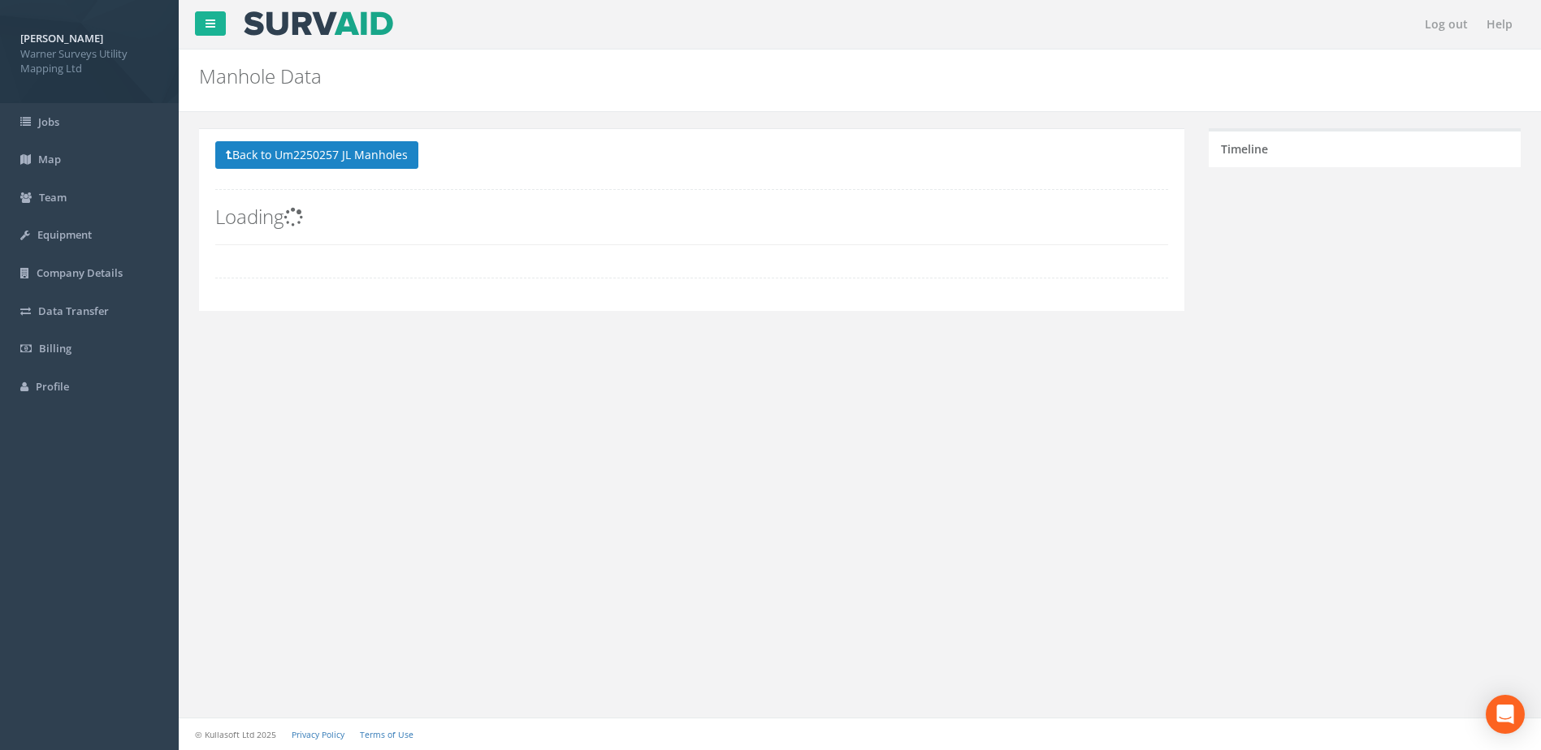
scroll to position [0, 0]
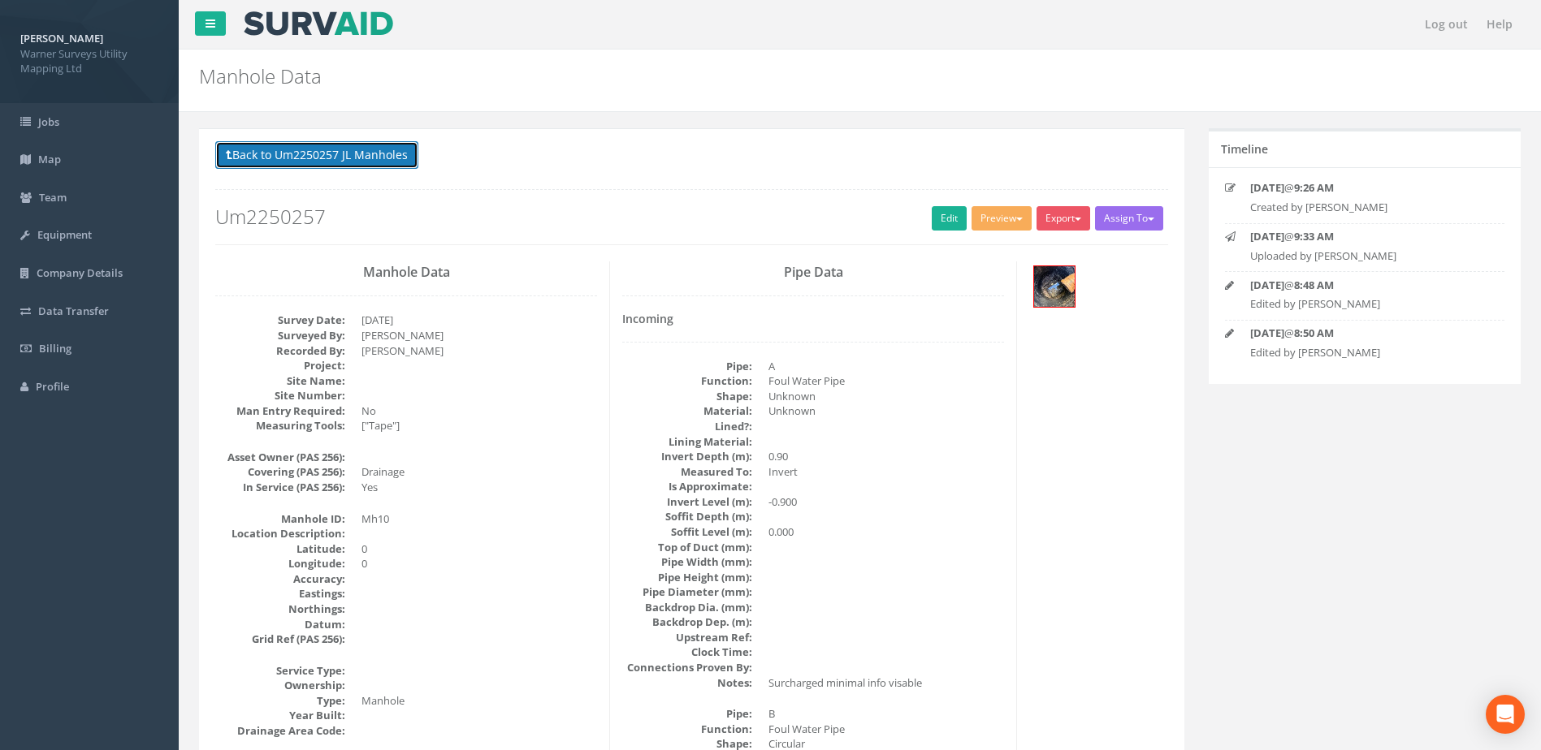
click at [350, 145] on button "Back to Um2250257 JL Manholes" at bounding box center [316, 155] width 203 height 28
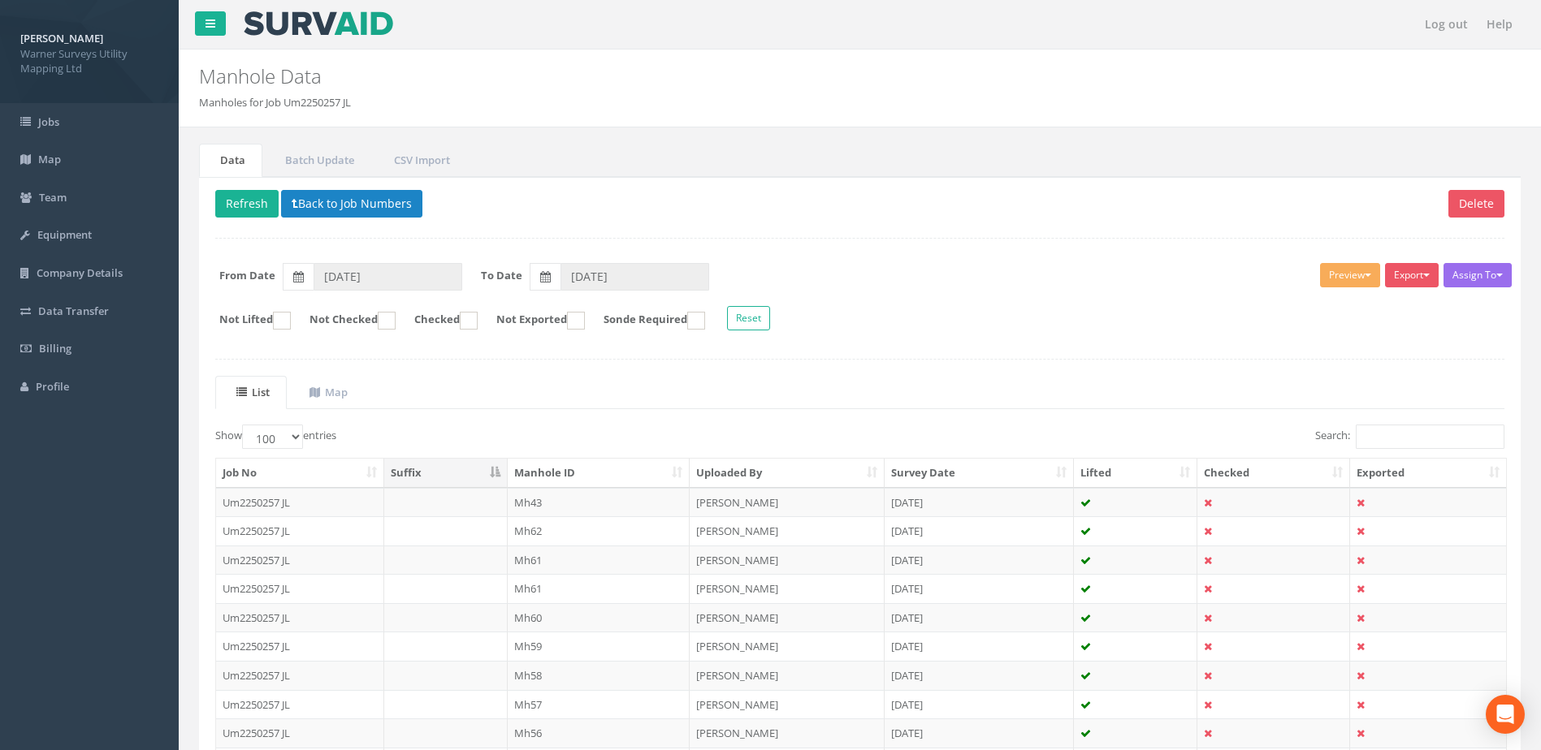
click at [576, 466] on th "Manhole ID" at bounding box center [599, 473] width 183 height 29
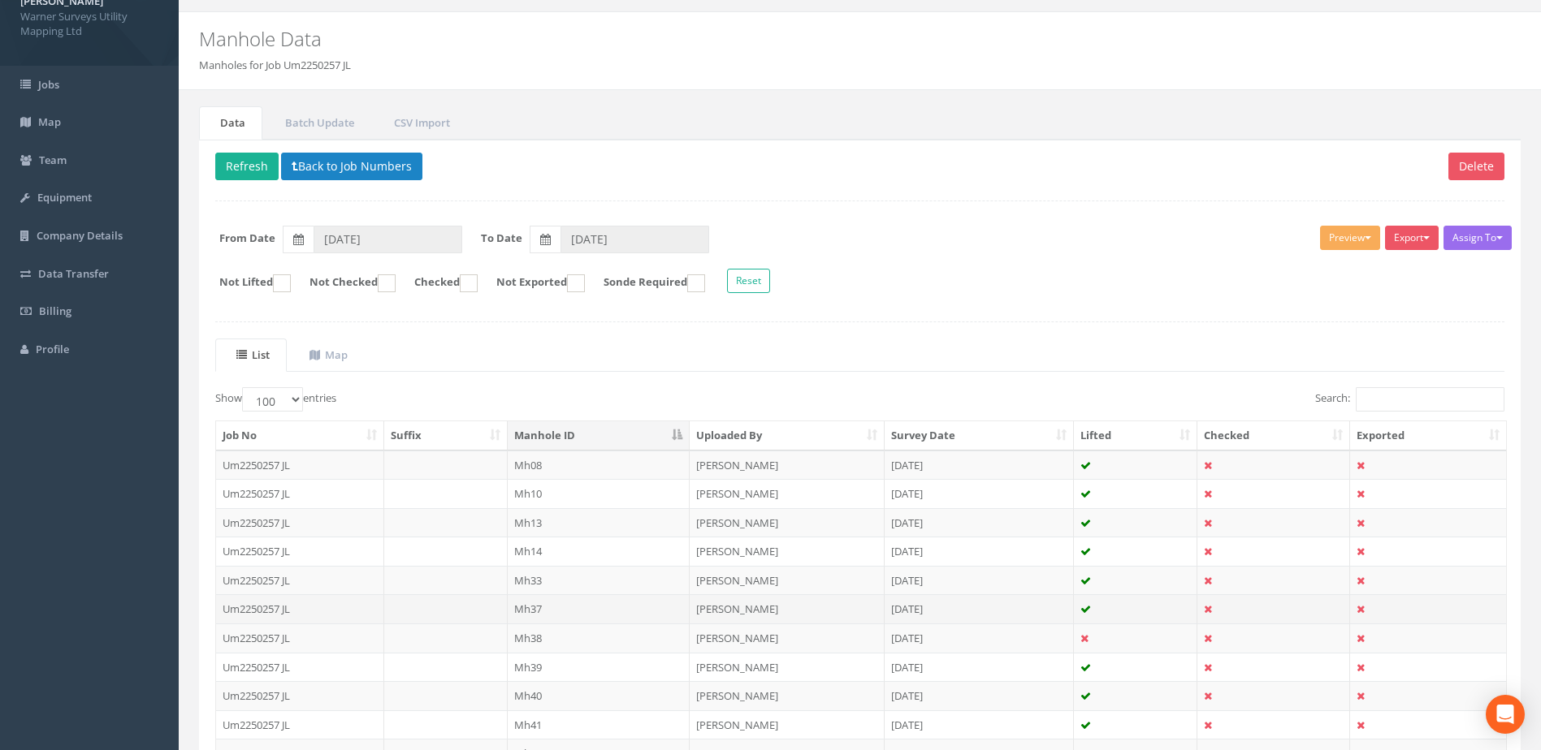
scroll to position [136, 0]
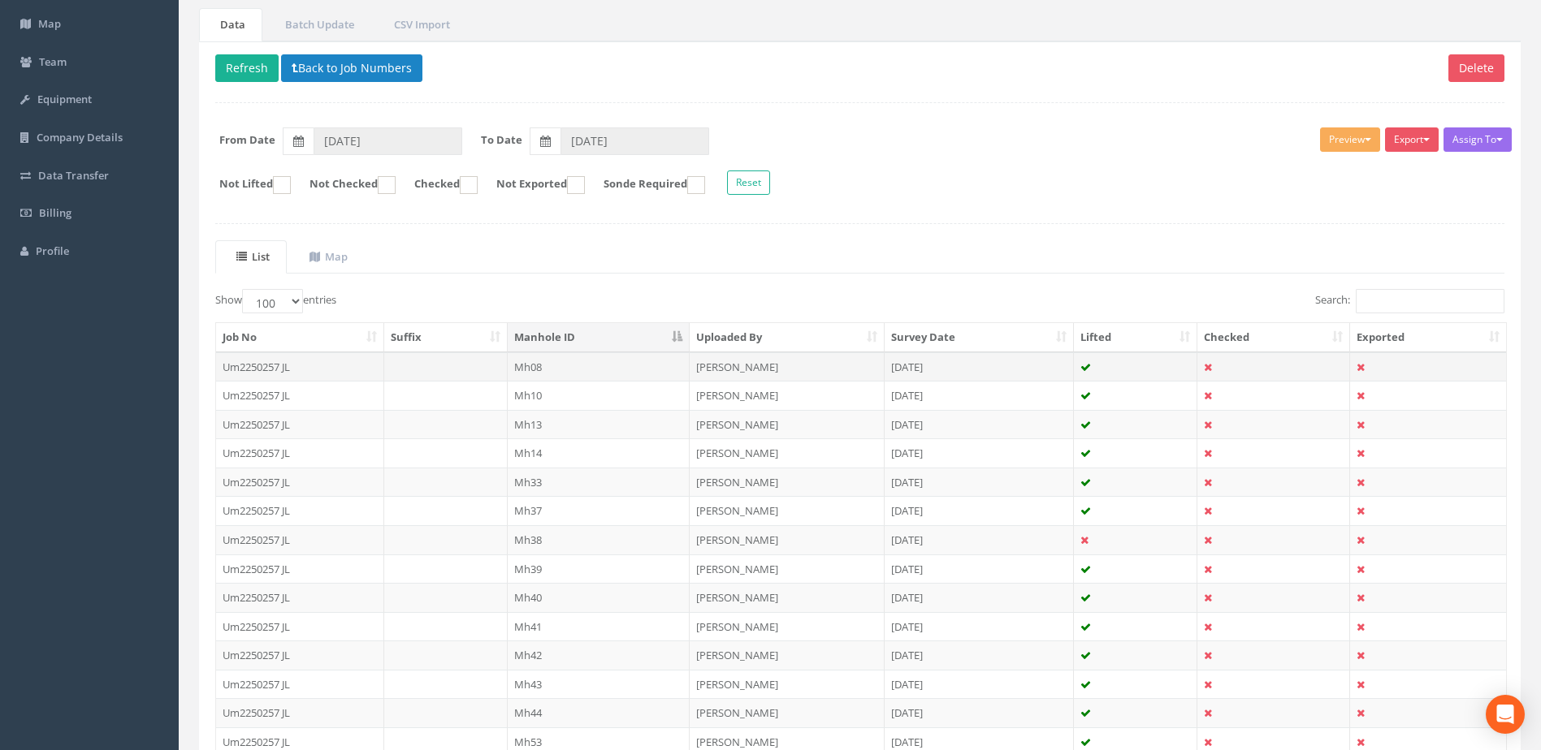
click at [577, 365] on td "Mh08" at bounding box center [599, 366] width 183 height 29
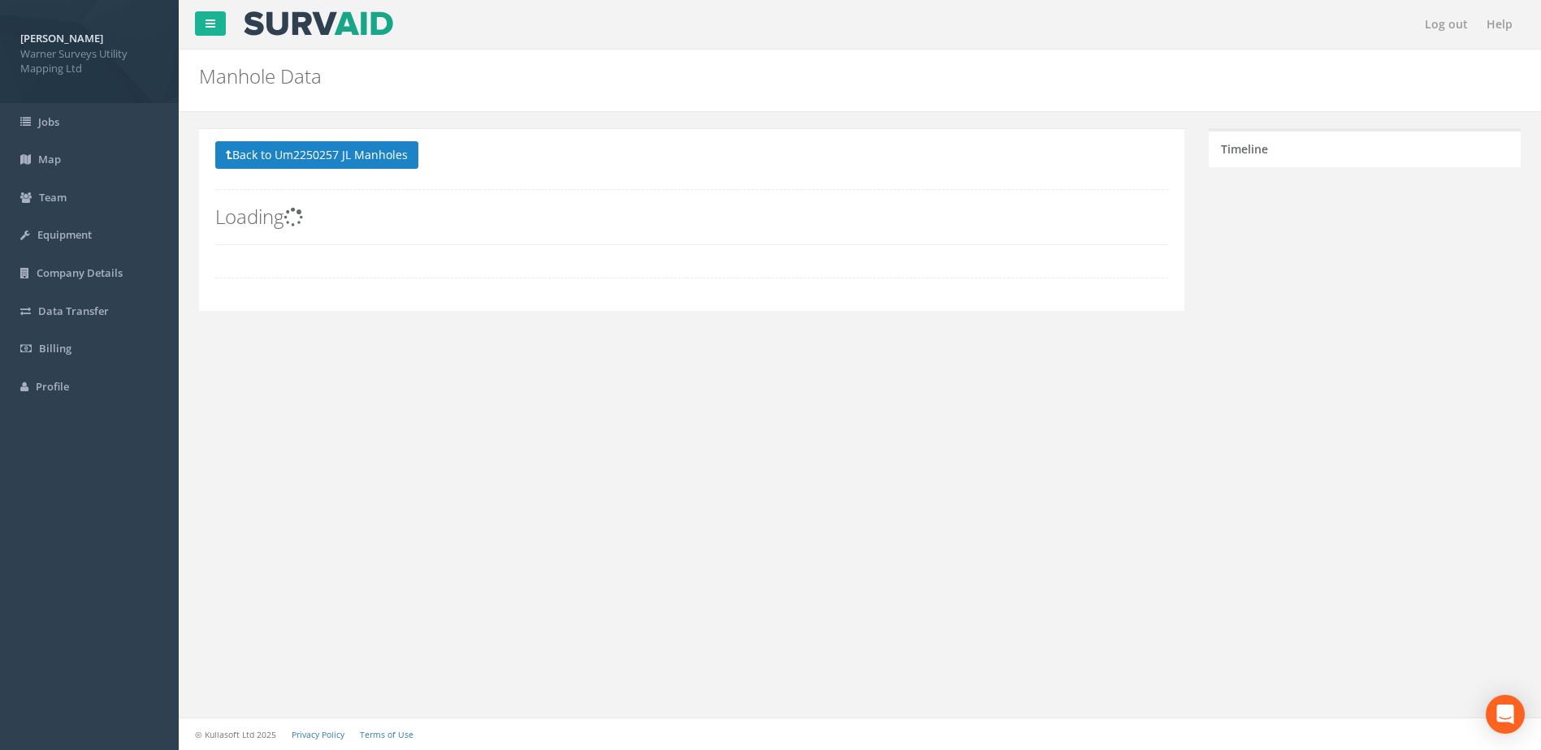
scroll to position [0, 0]
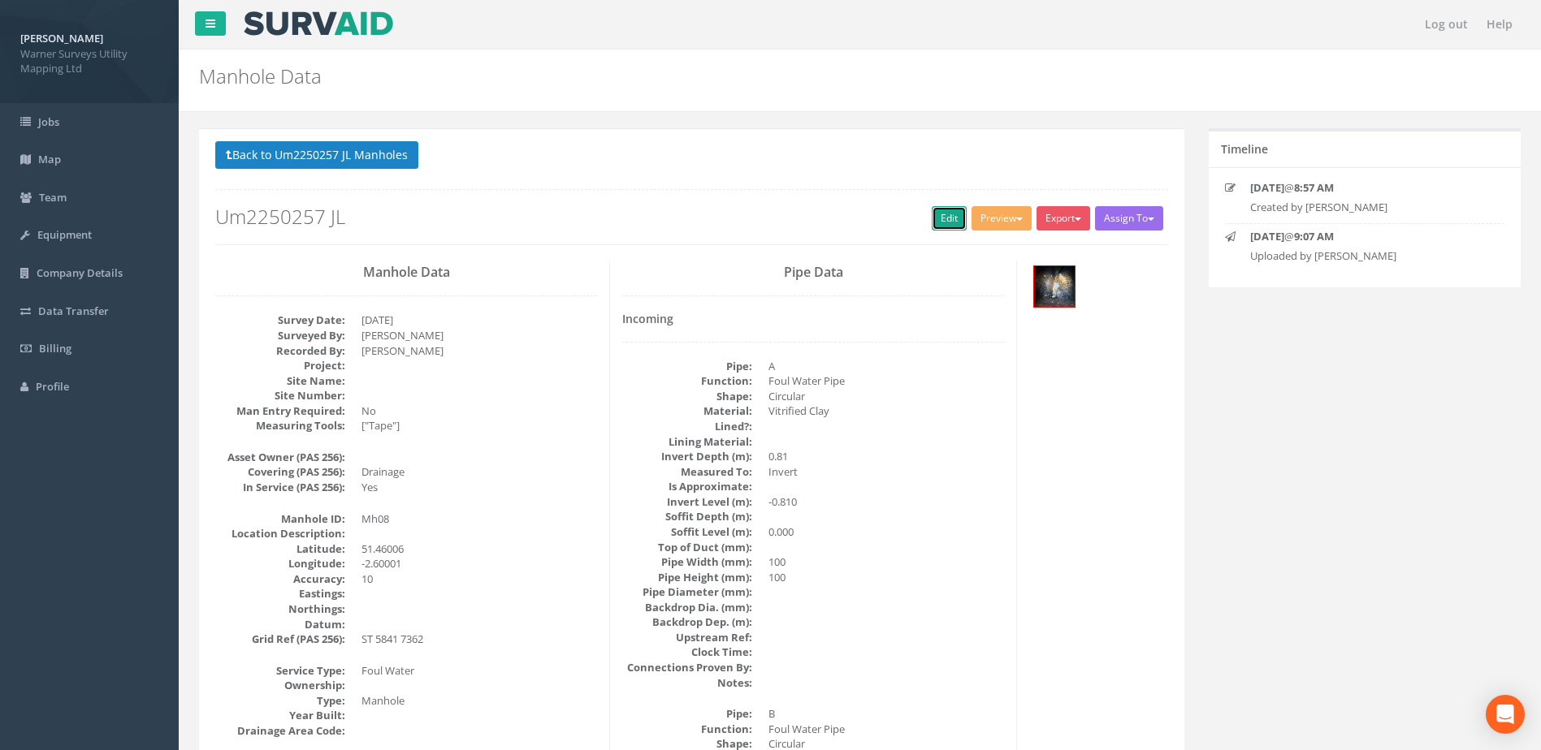
click at [941, 213] on link "Edit" at bounding box center [949, 218] width 35 height 24
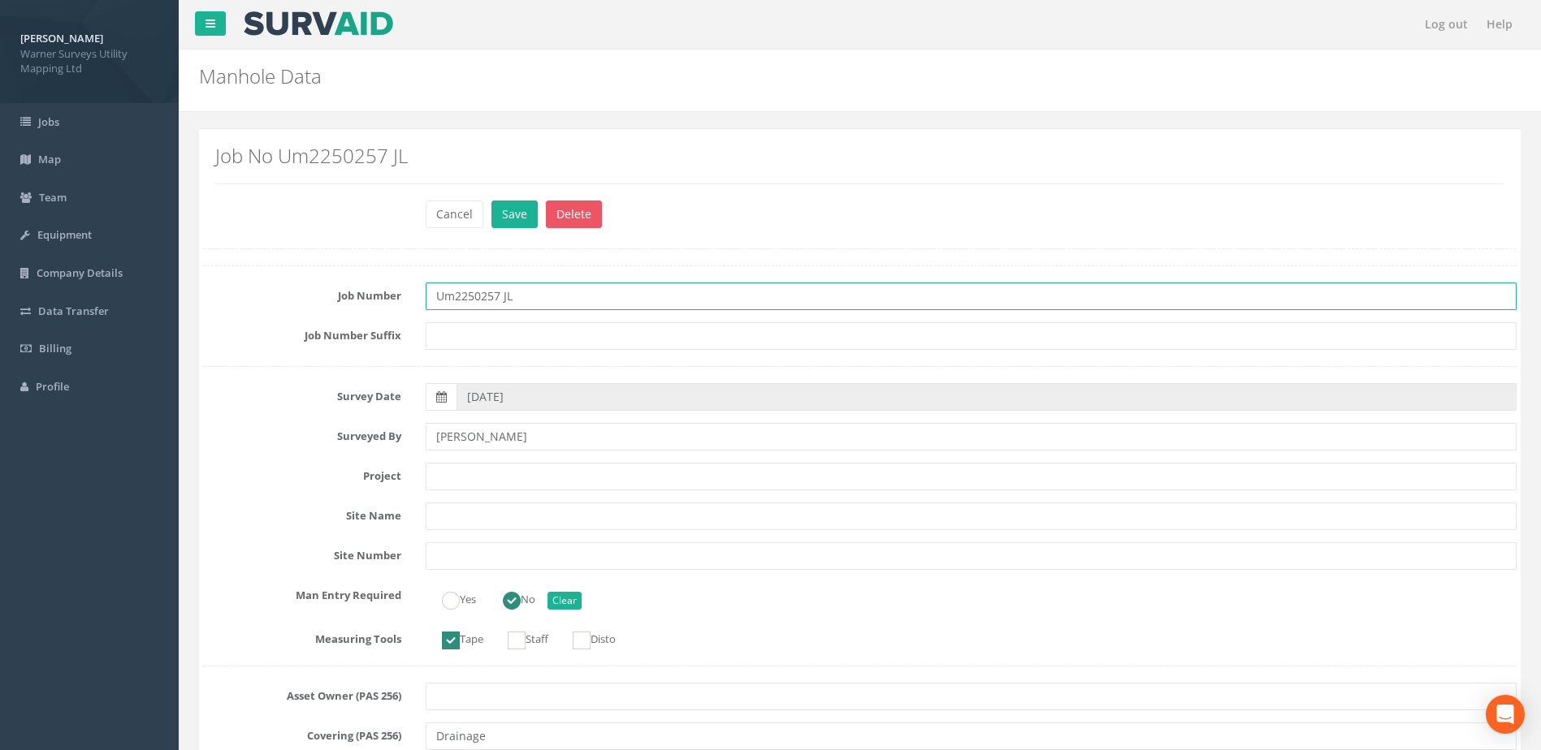
click at [569, 287] on input "Um2250257 JL" at bounding box center [971, 297] width 1091 height 28
type input "Um2250257"
click at [491, 201] on button "Save" at bounding box center [514, 215] width 46 height 28
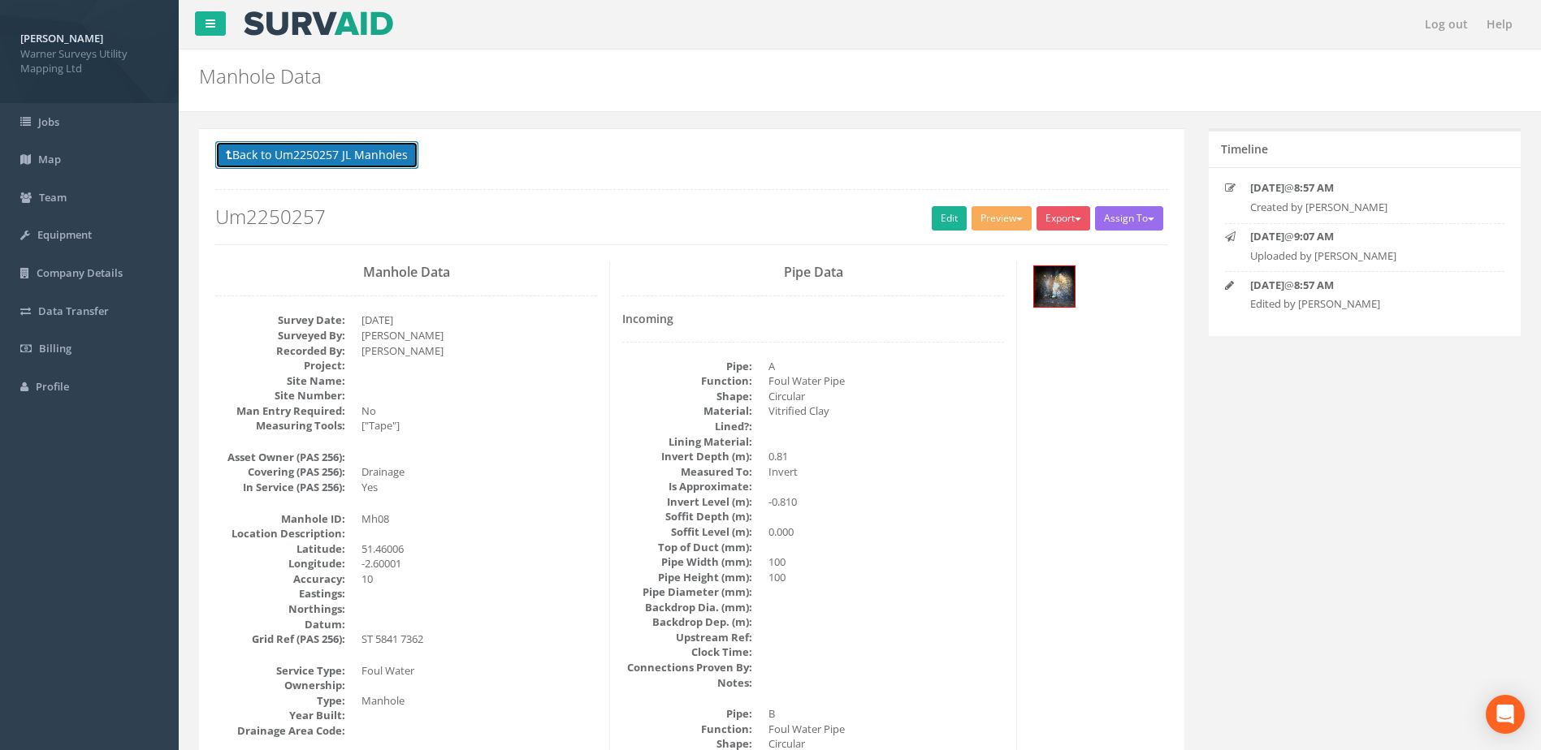
click at [381, 150] on button "Back to Um2250257 JL Manholes" at bounding box center [316, 155] width 203 height 28
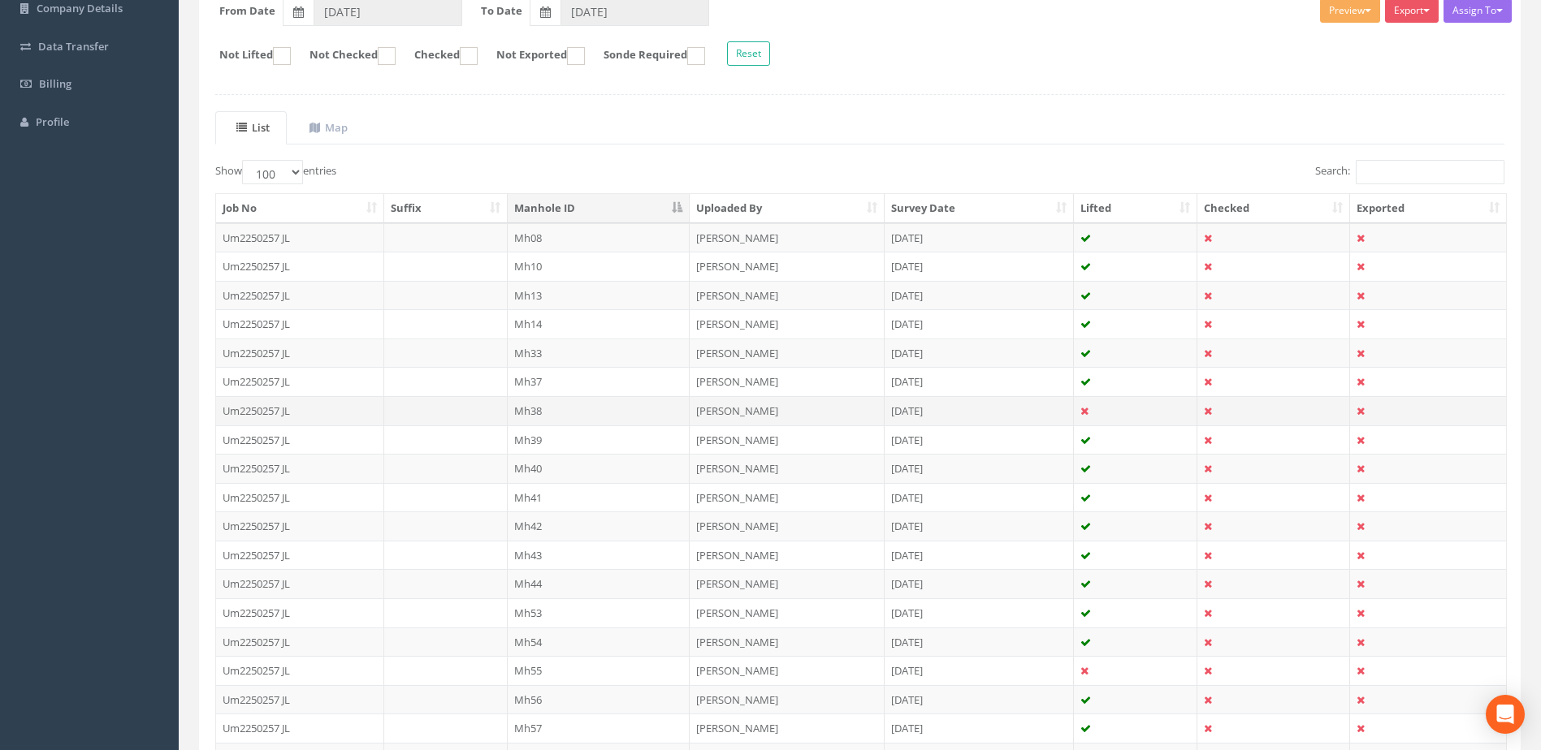
scroll to position [270, 0]
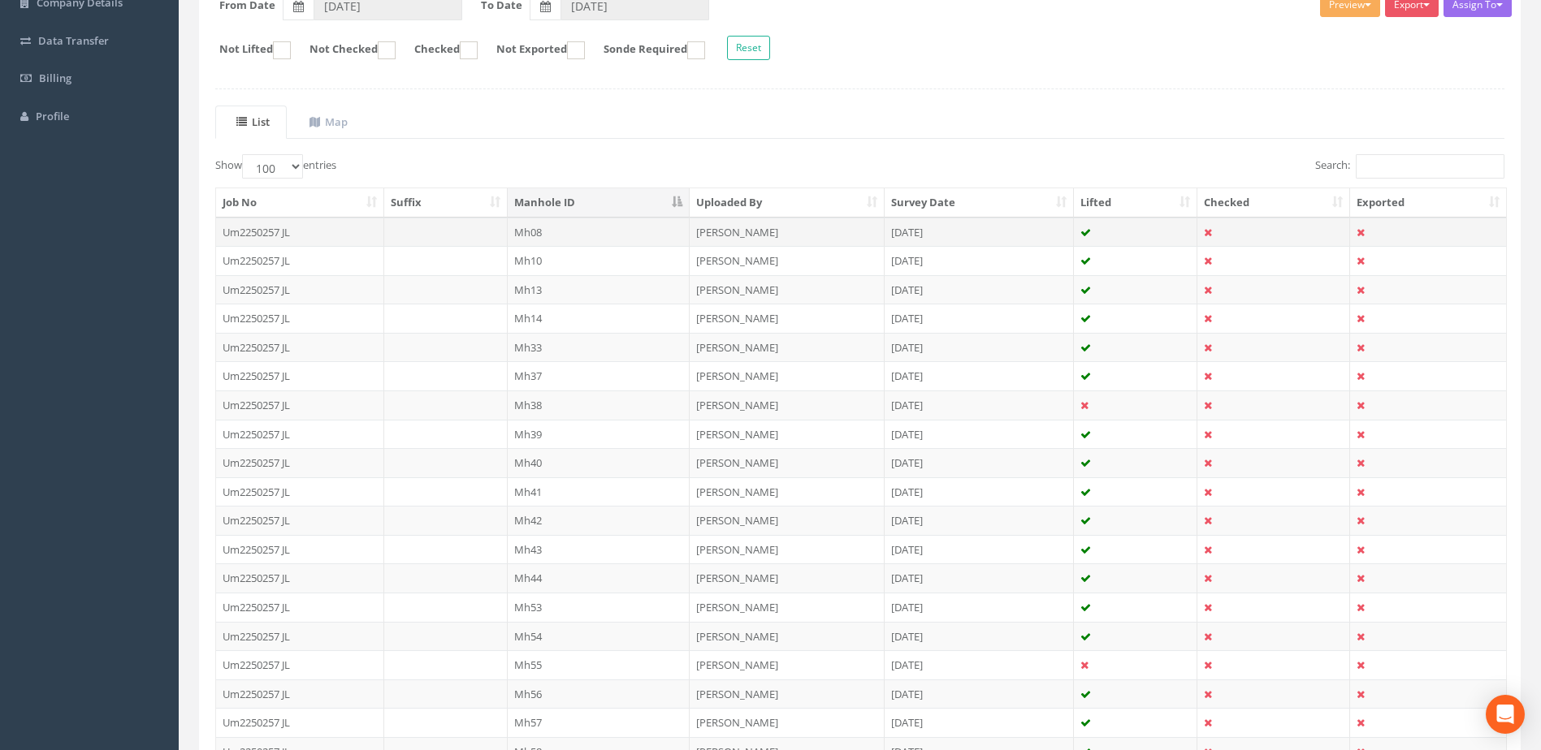
click at [340, 228] on td "Um2250257 JL" at bounding box center [300, 232] width 168 height 29
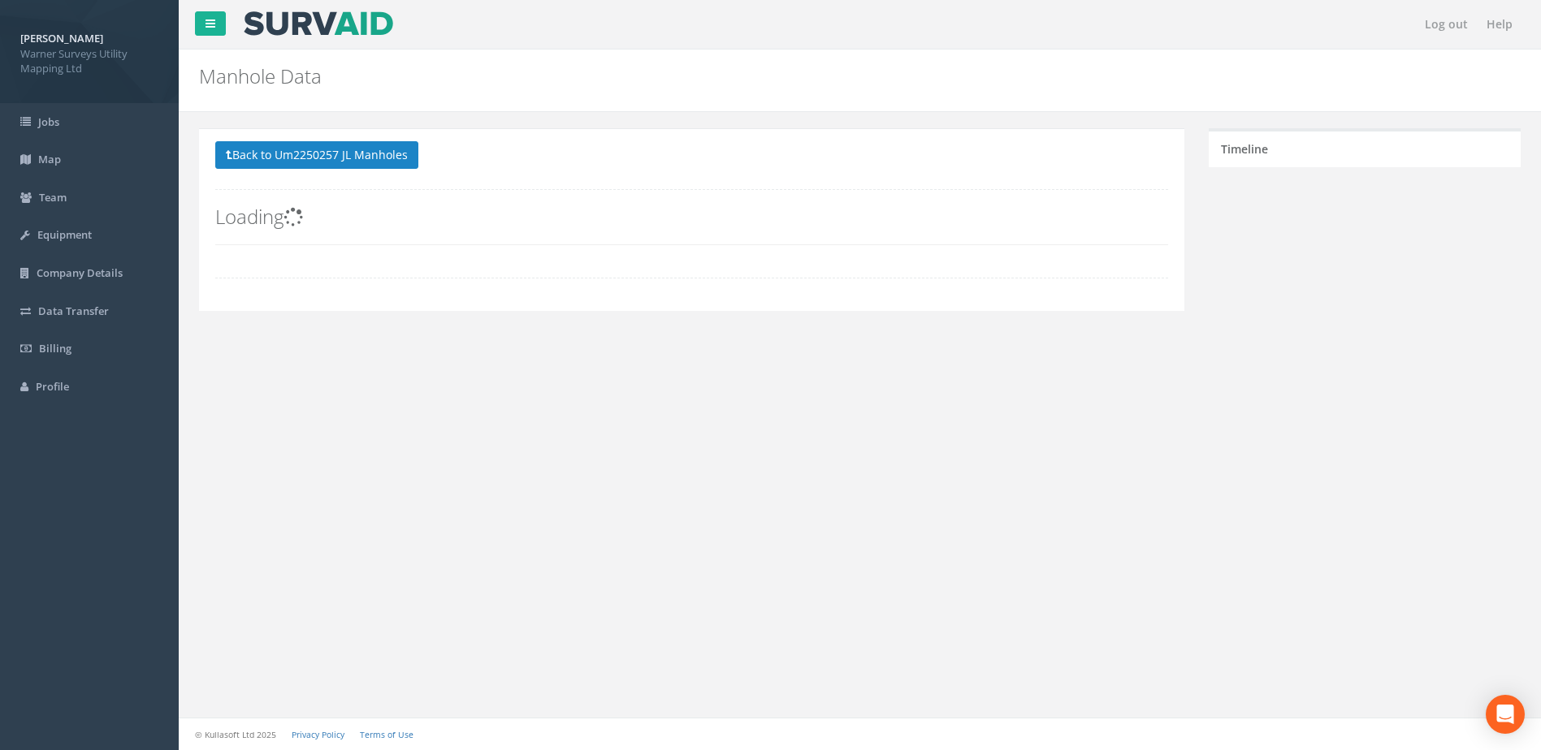
scroll to position [0, 0]
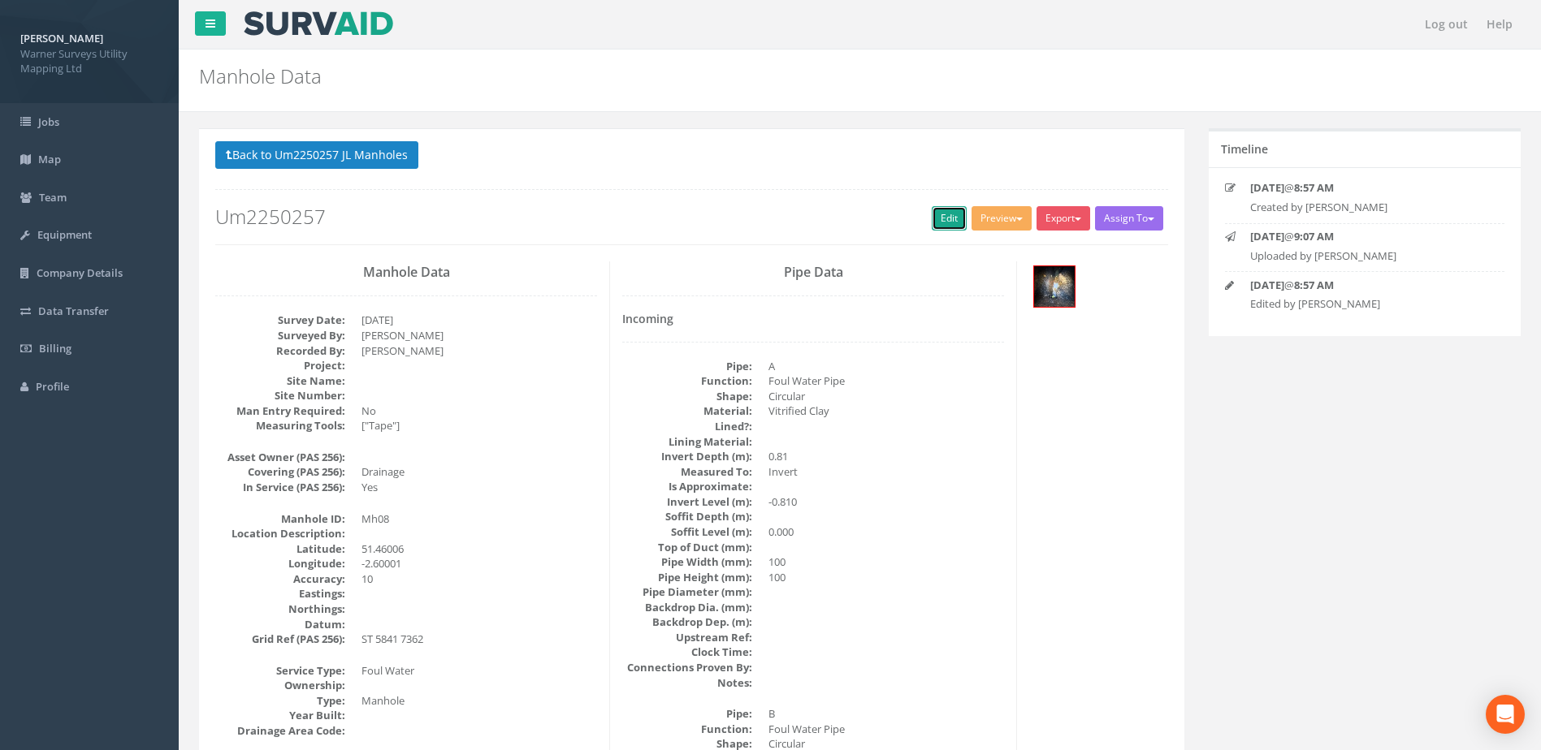
drag, startPoint x: 941, startPoint y: 211, endPoint x: 467, endPoint y: 97, distance: 487.0
click at [941, 210] on link "Edit" at bounding box center [949, 218] width 35 height 24
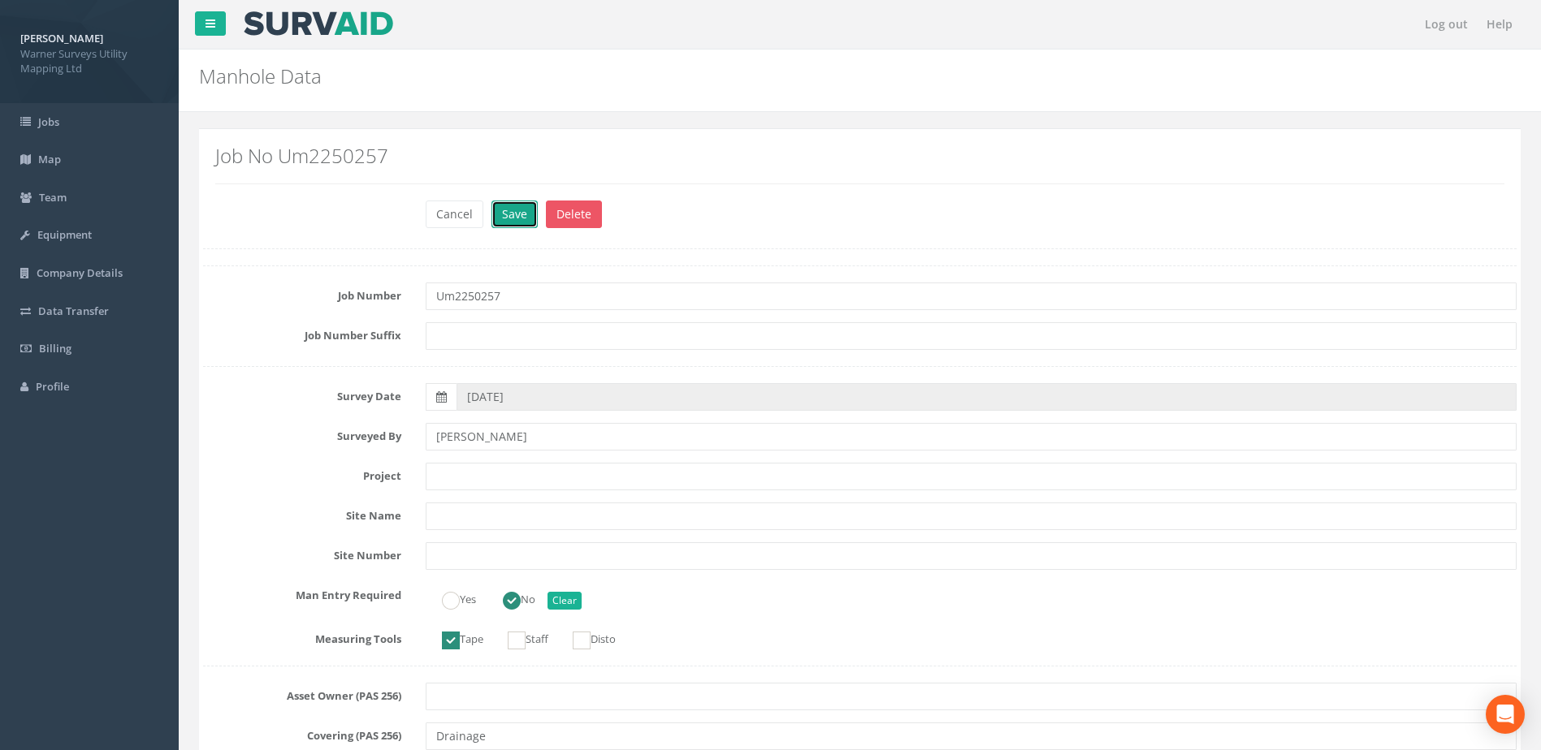
click at [508, 218] on button "Save" at bounding box center [514, 215] width 46 height 28
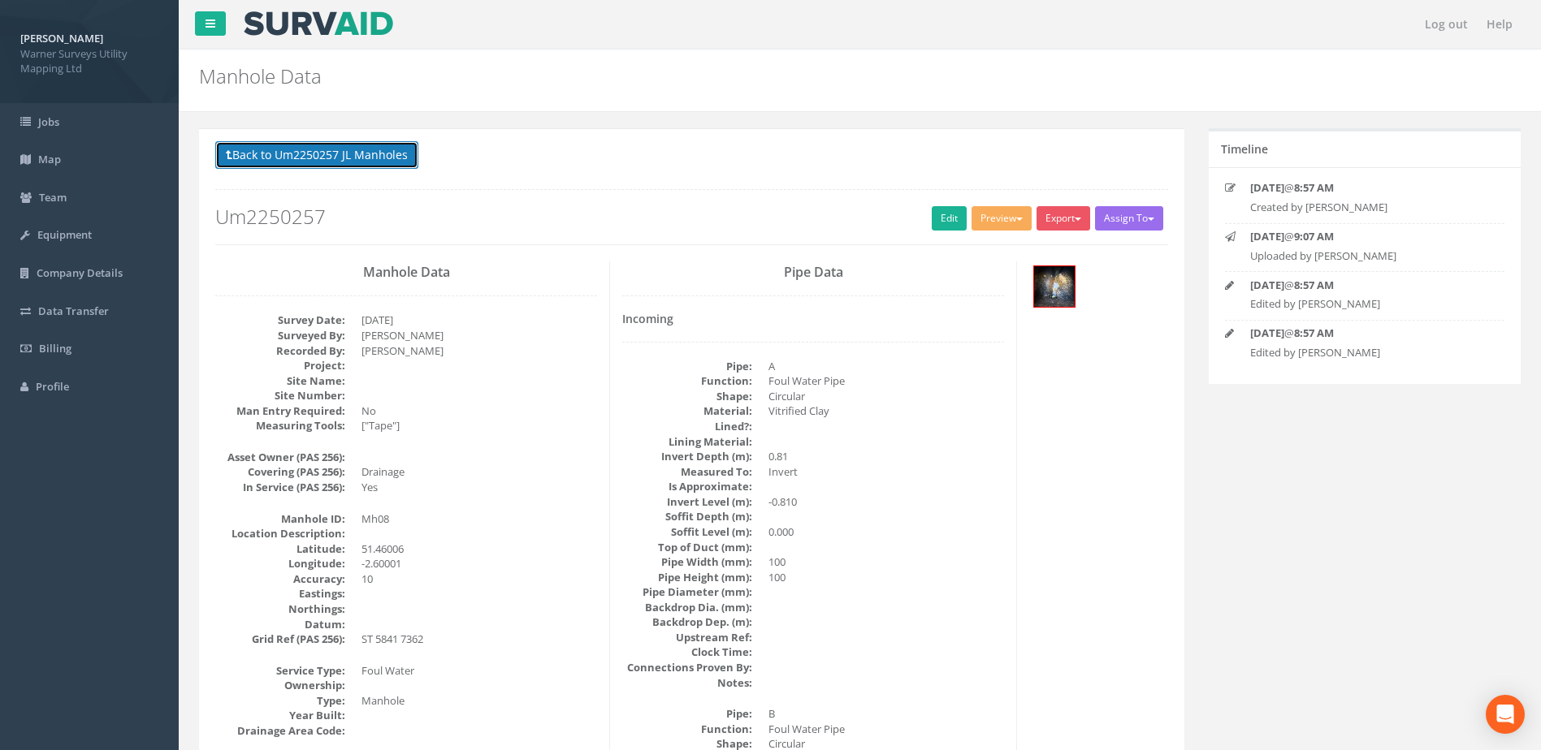
click at [403, 143] on button "Back to Um2250257 JL Manholes" at bounding box center [316, 155] width 203 height 28
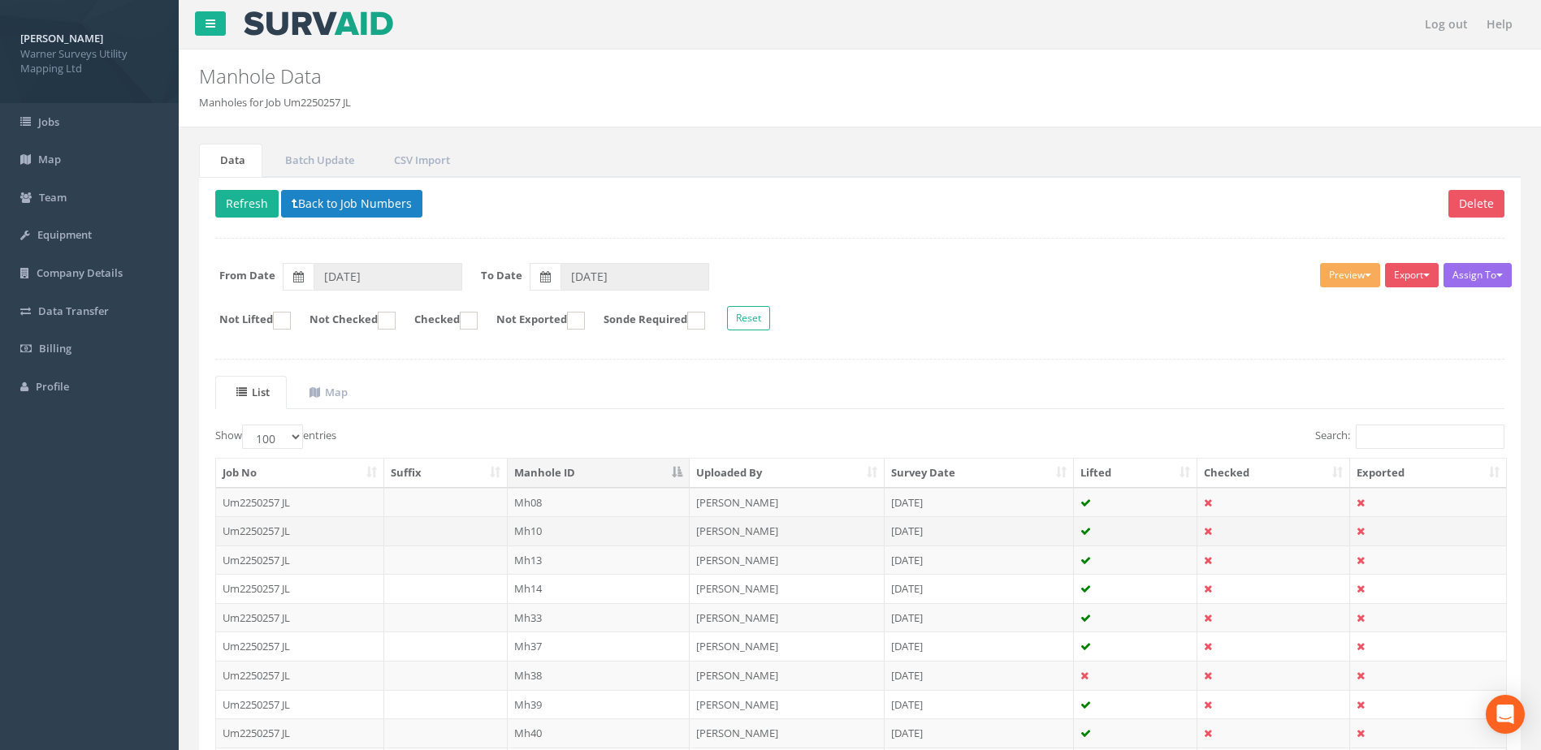
click at [523, 531] on td "Mh10" at bounding box center [599, 531] width 183 height 29
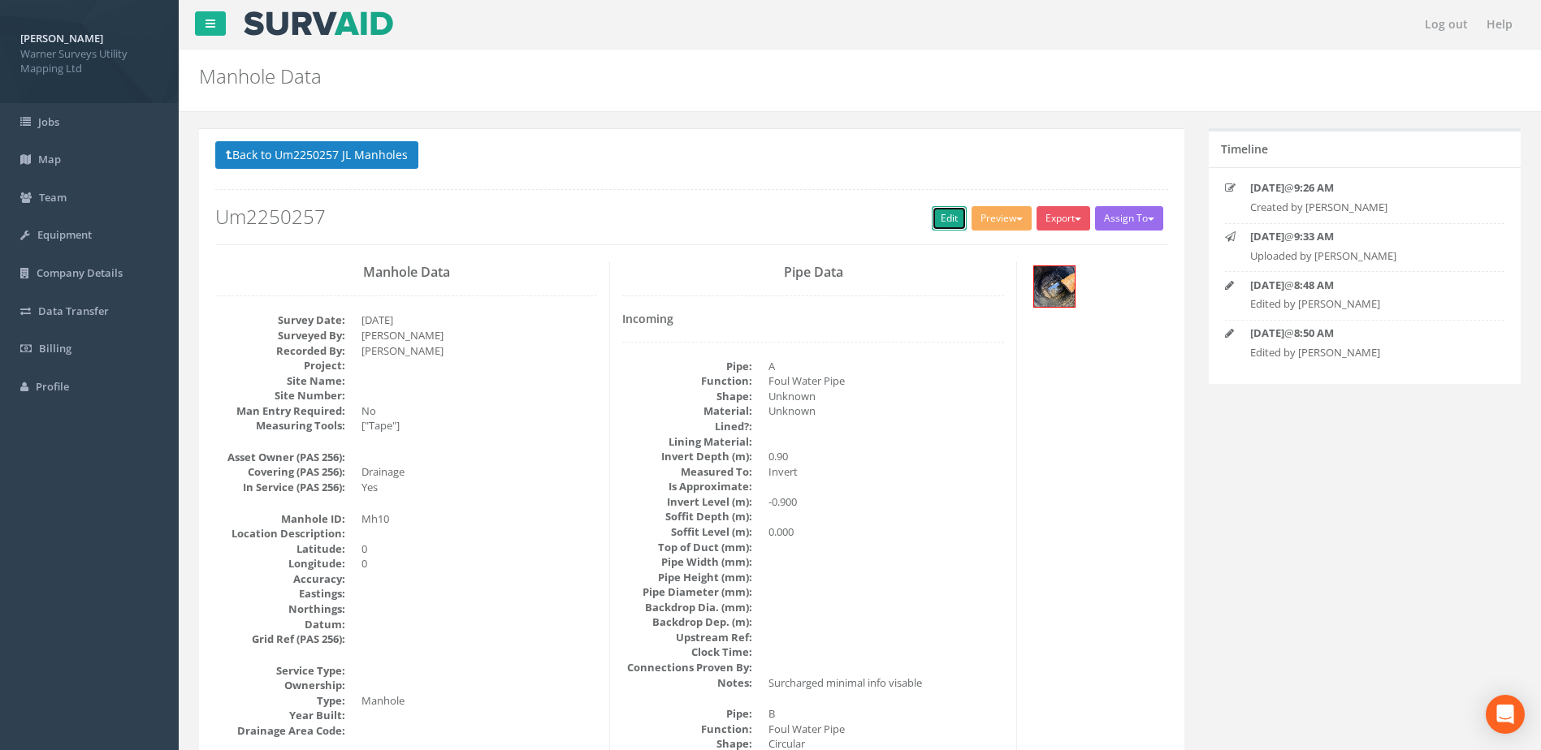
click at [941, 210] on link "Edit" at bounding box center [949, 218] width 35 height 24
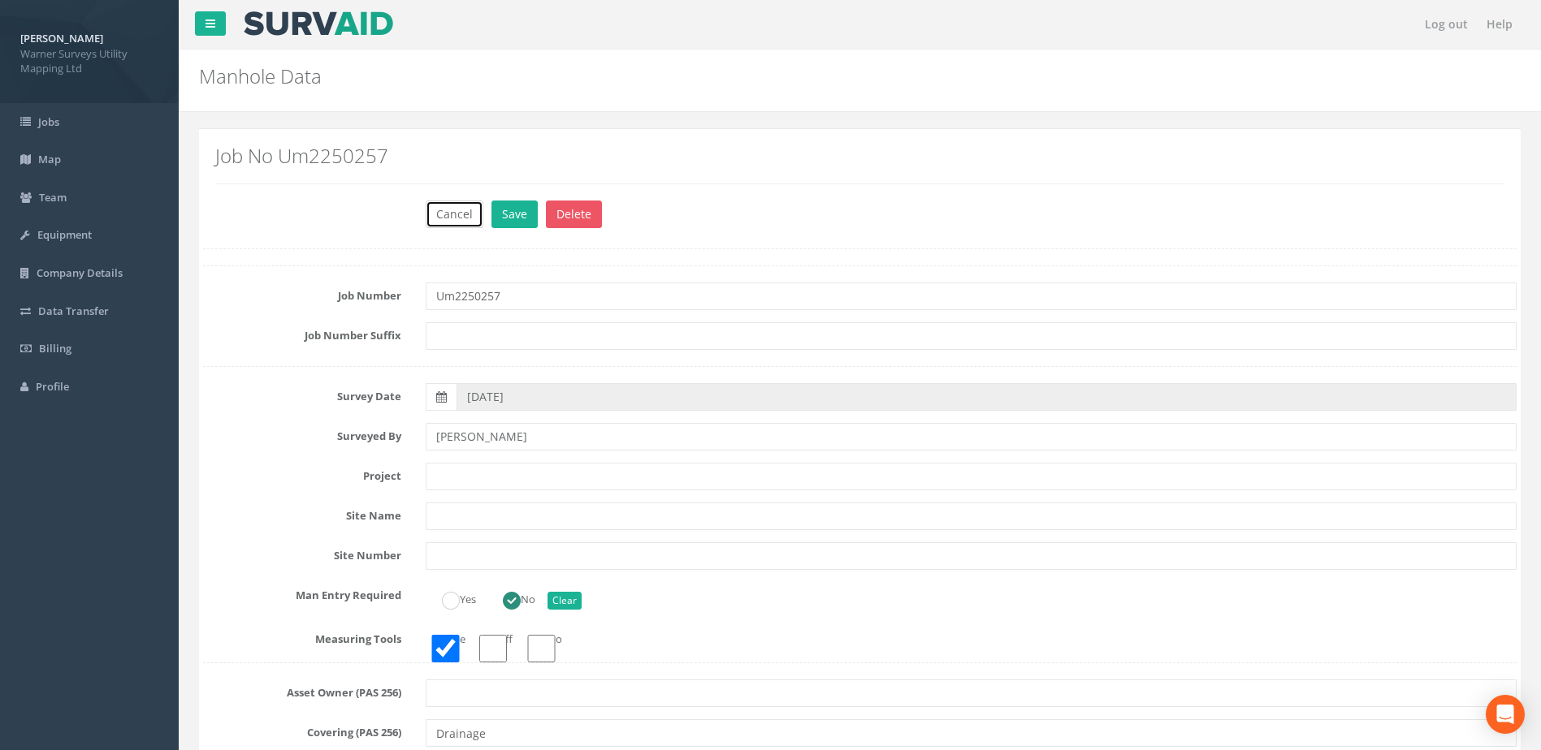
click at [435, 213] on button "Cancel" at bounding box center [455, 215] width 58 height 28
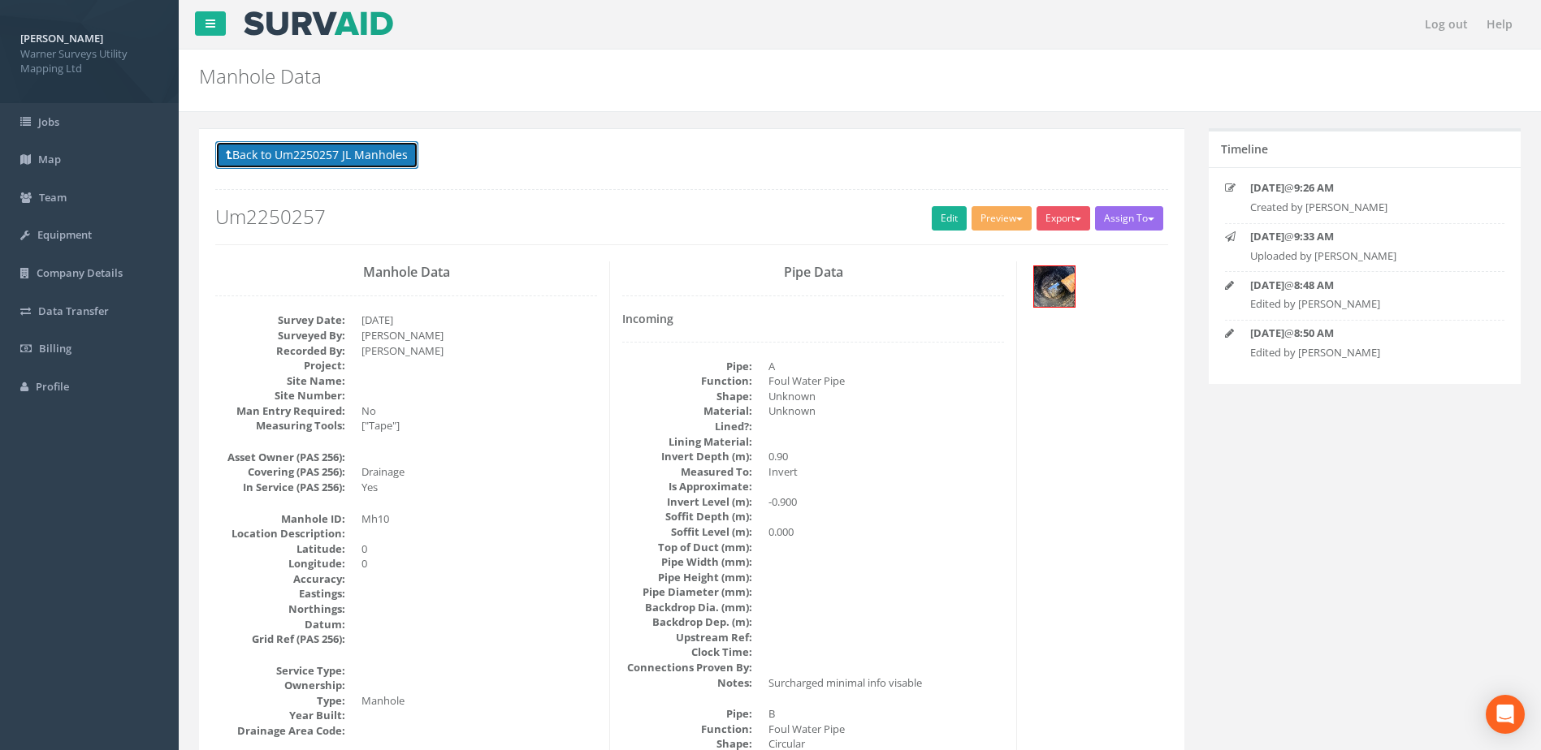
click at [323, 153] on button "Back to Um2250257 JL Manholes" at bounding box center [316, 155] width 203 height 28
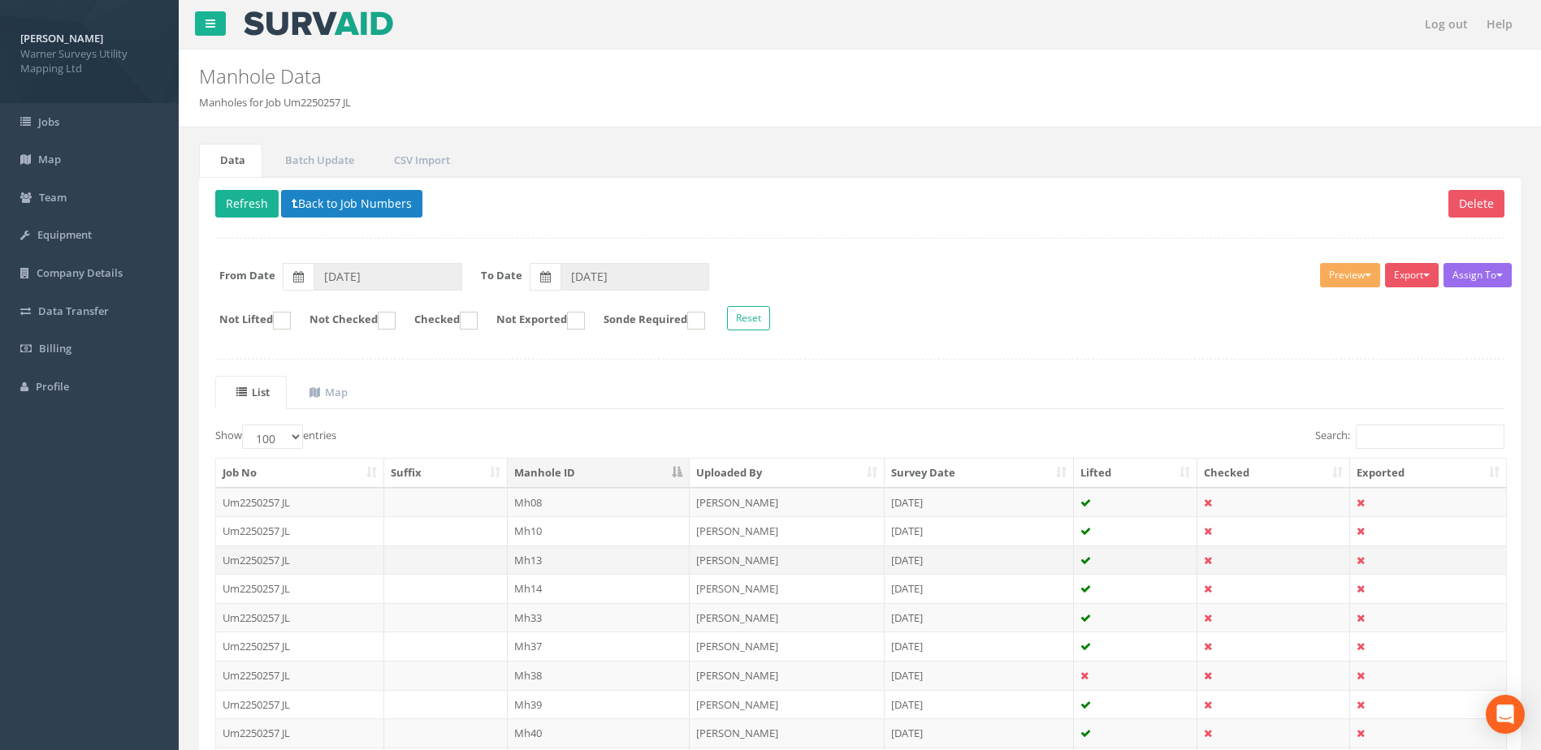
click at [539, 563] on td "Mh13" at bounding box center [599, 560] width 183 height 29
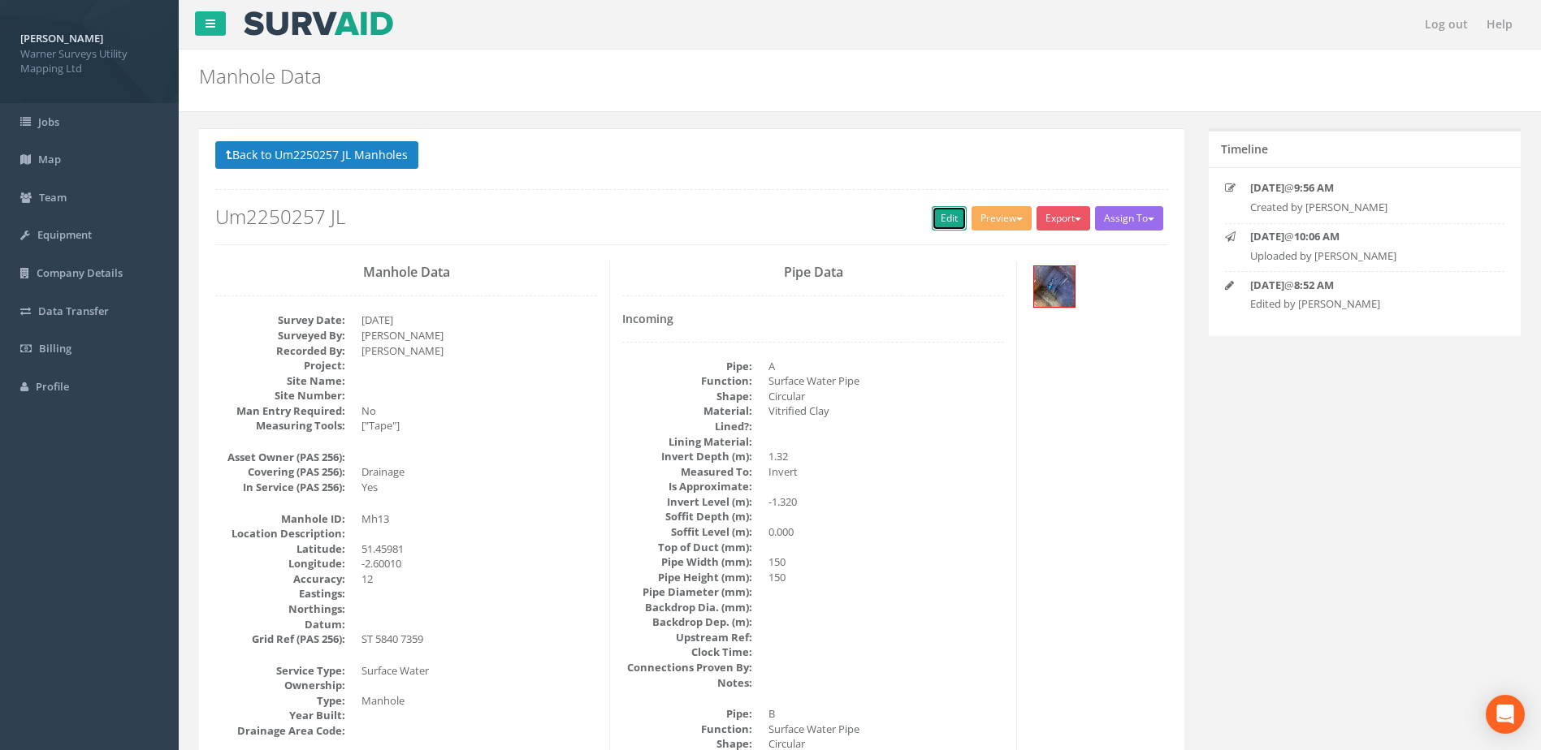
click at [932, 218] on link "Edit" at bounding box center [949, 218] width 35 height 24
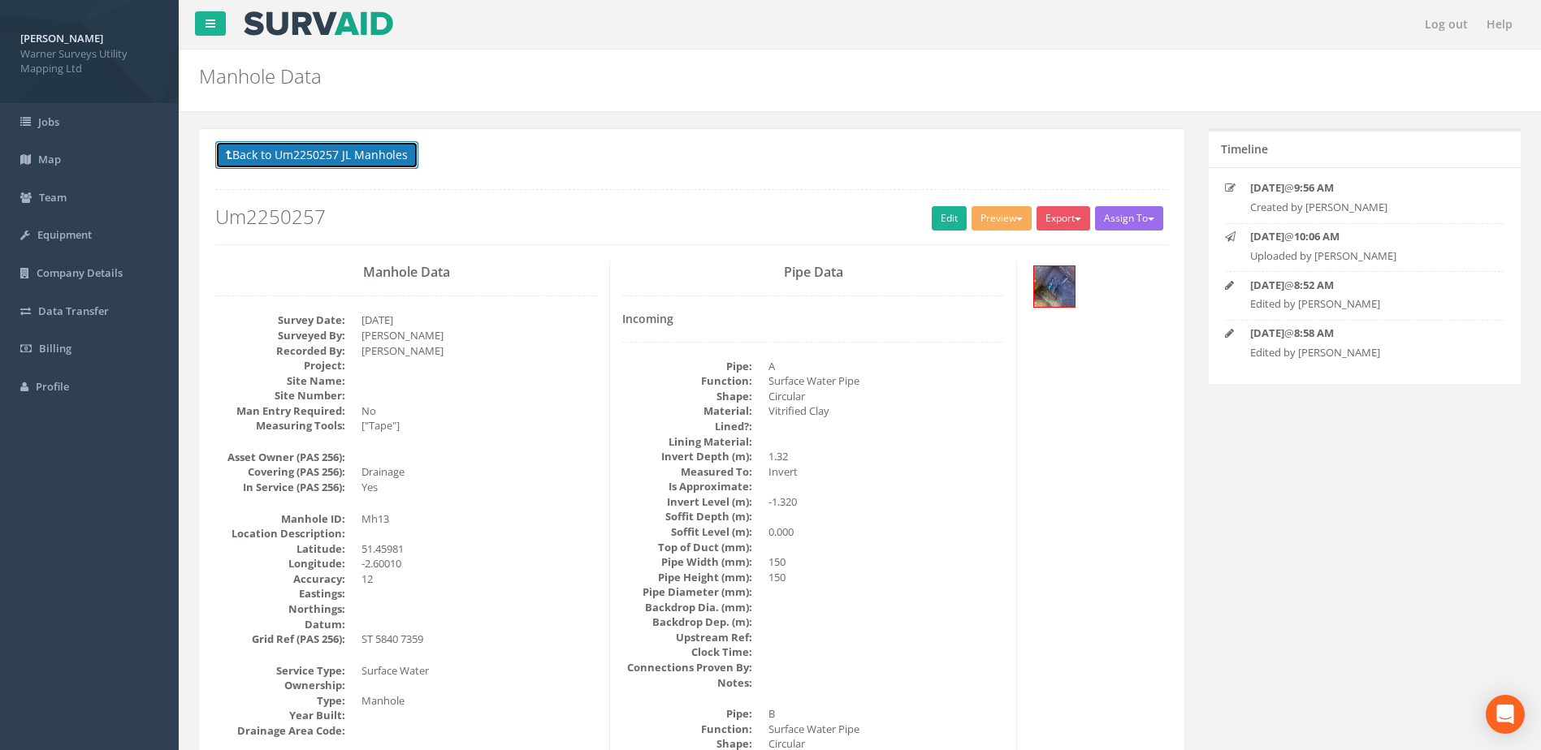
click at [284, 149] on button "Back to Um2250257 JL Manholes" at bounding box center [316, 155] width 203 height 28
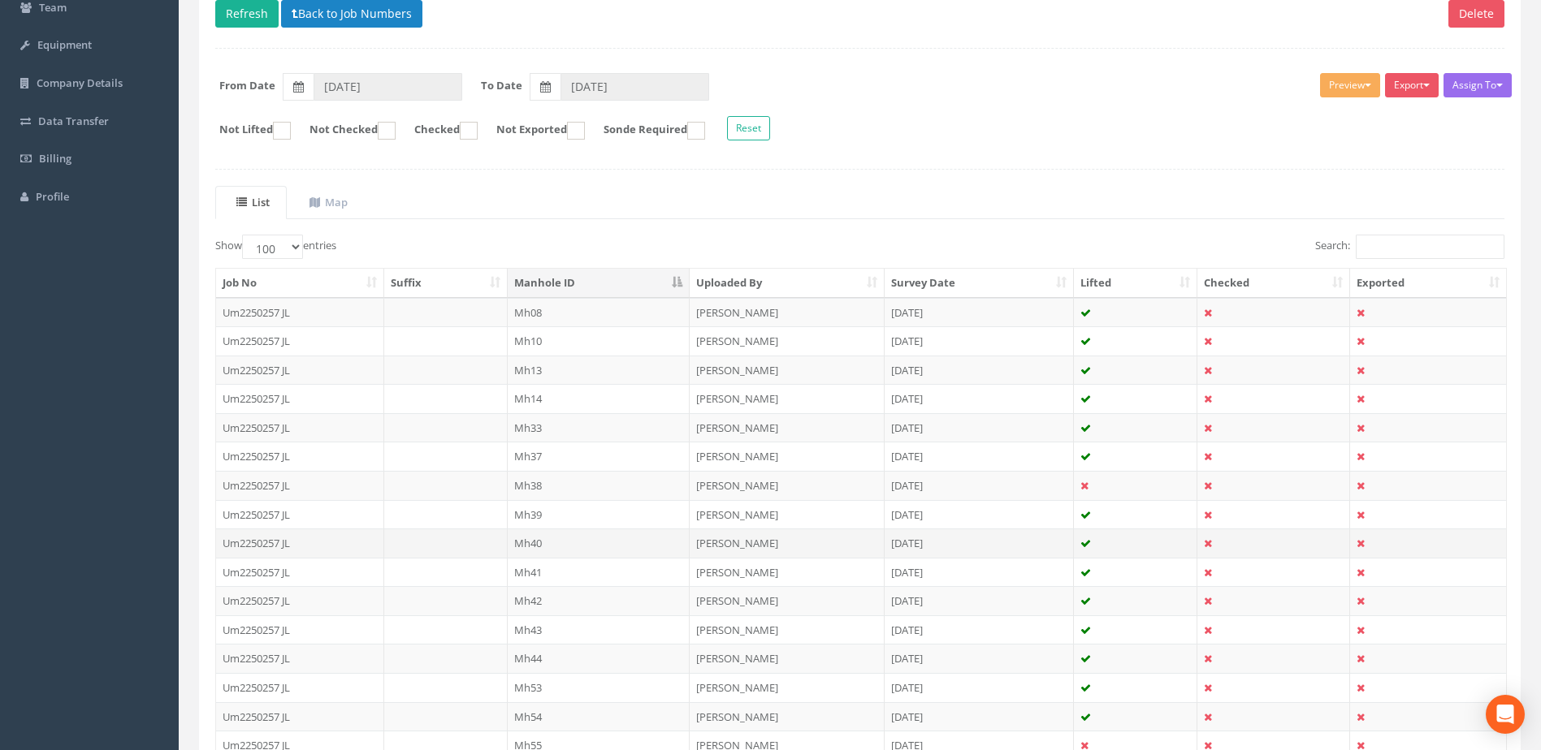
scroll to position [270, 0]
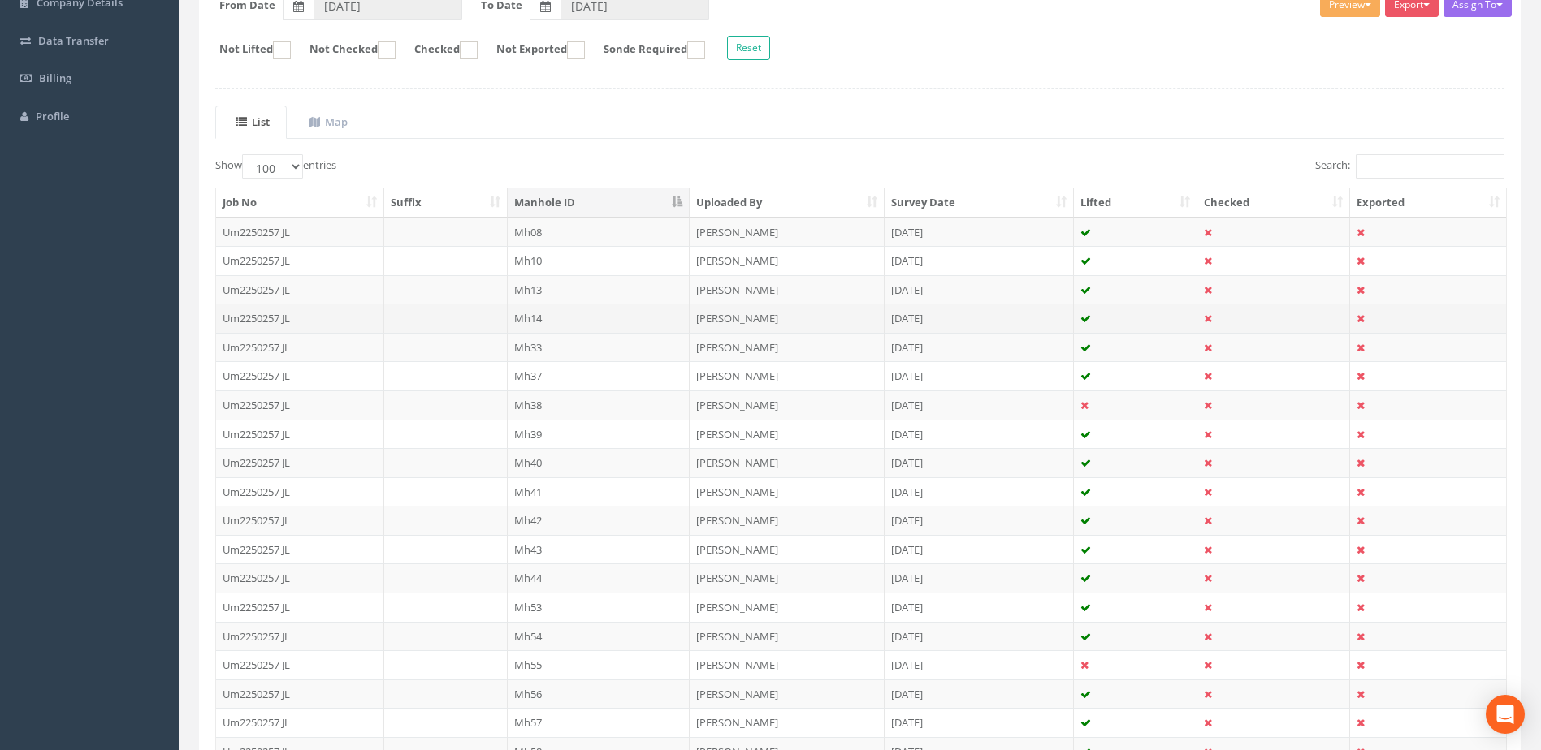
click at [551, 319] on td "Mh14" at bounding box center [599, 318] width 183 height 29
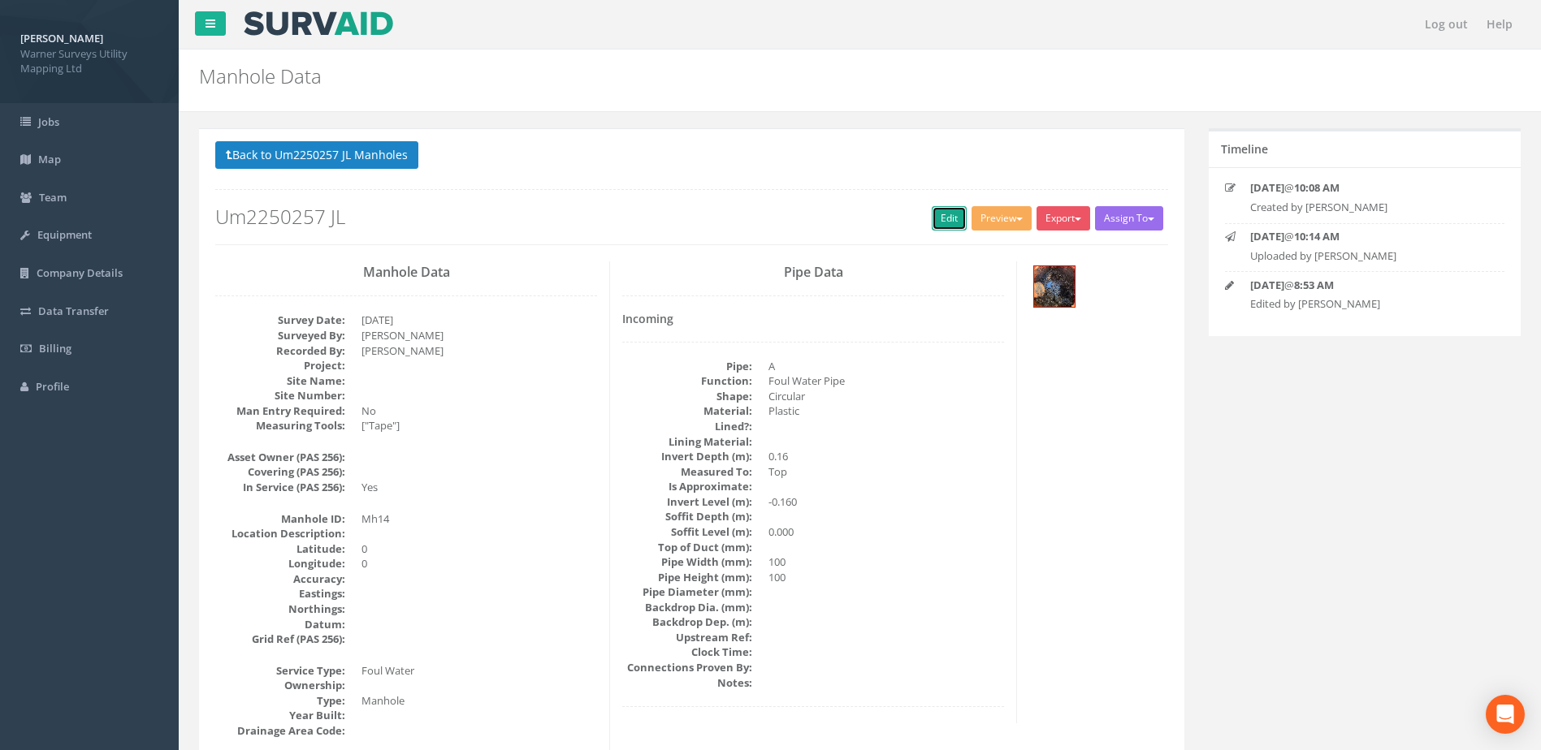
click at [933, 217] on link "Edit" at bounding box center [949, 218] width 35 height 24
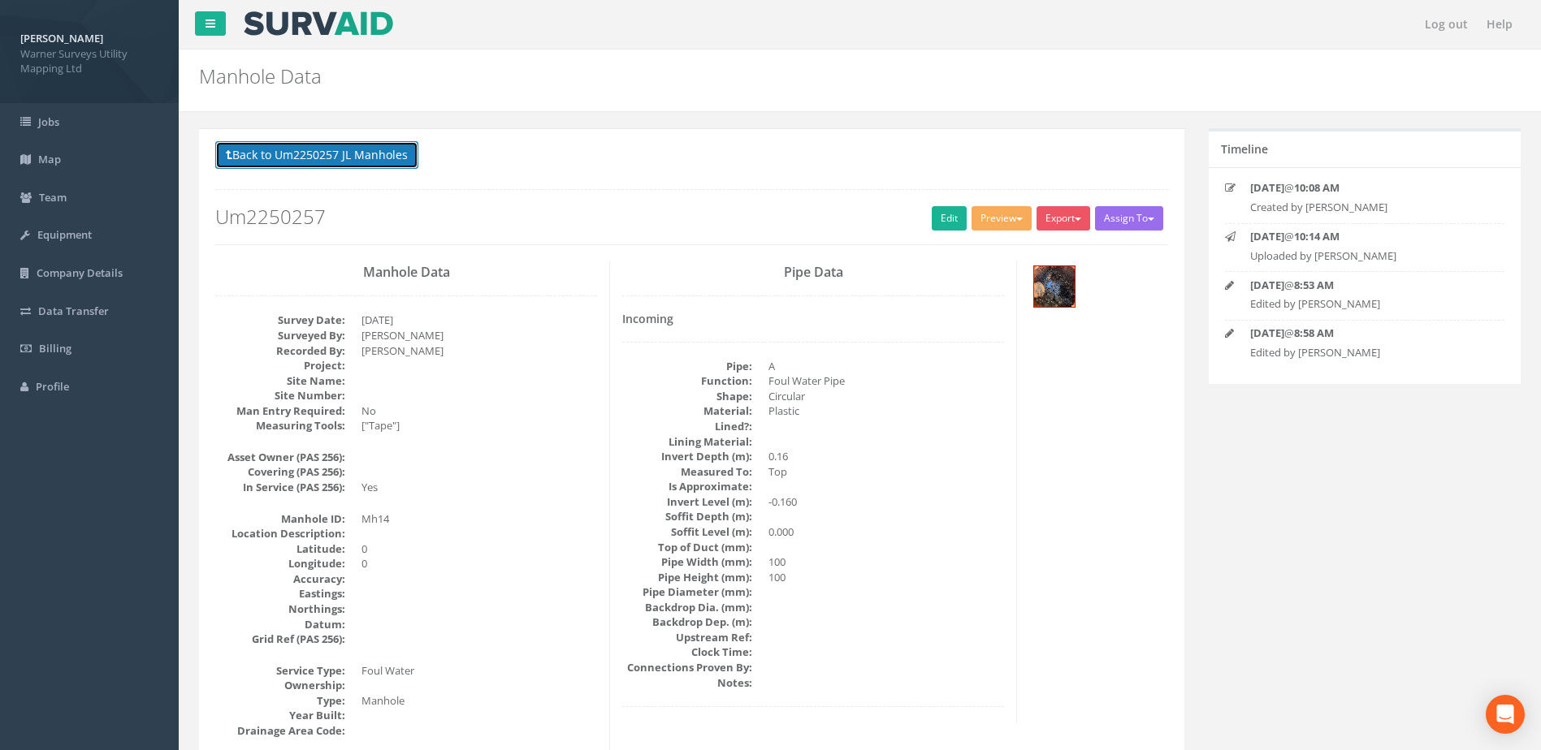
click at [283, 149] on button "Back to Um2250257 JL Manholes" at bounding box center [316, 155] width 203 height 28
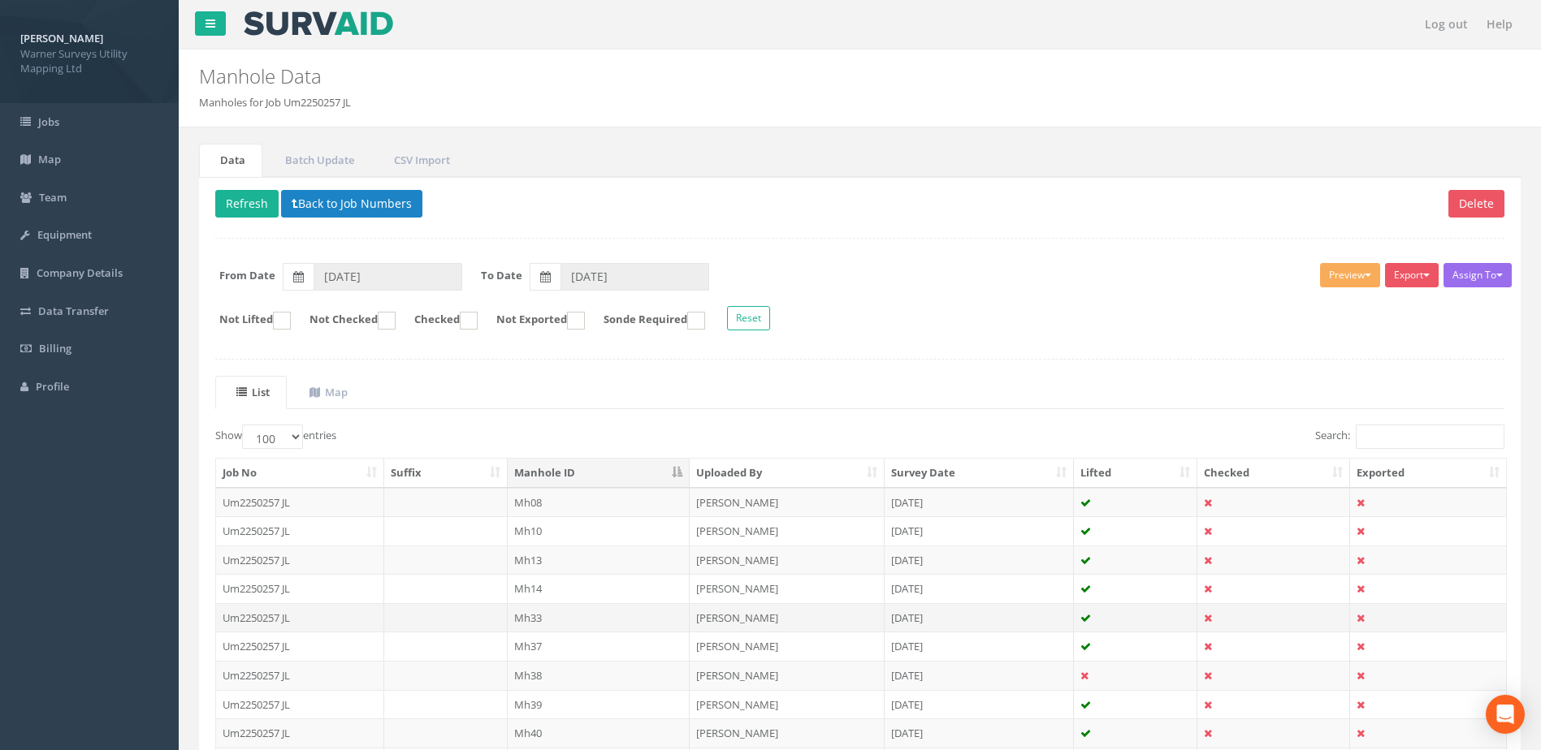
click at [550, 621] on td "Mh33" at bounding box center [599, 617] width 183 height 29
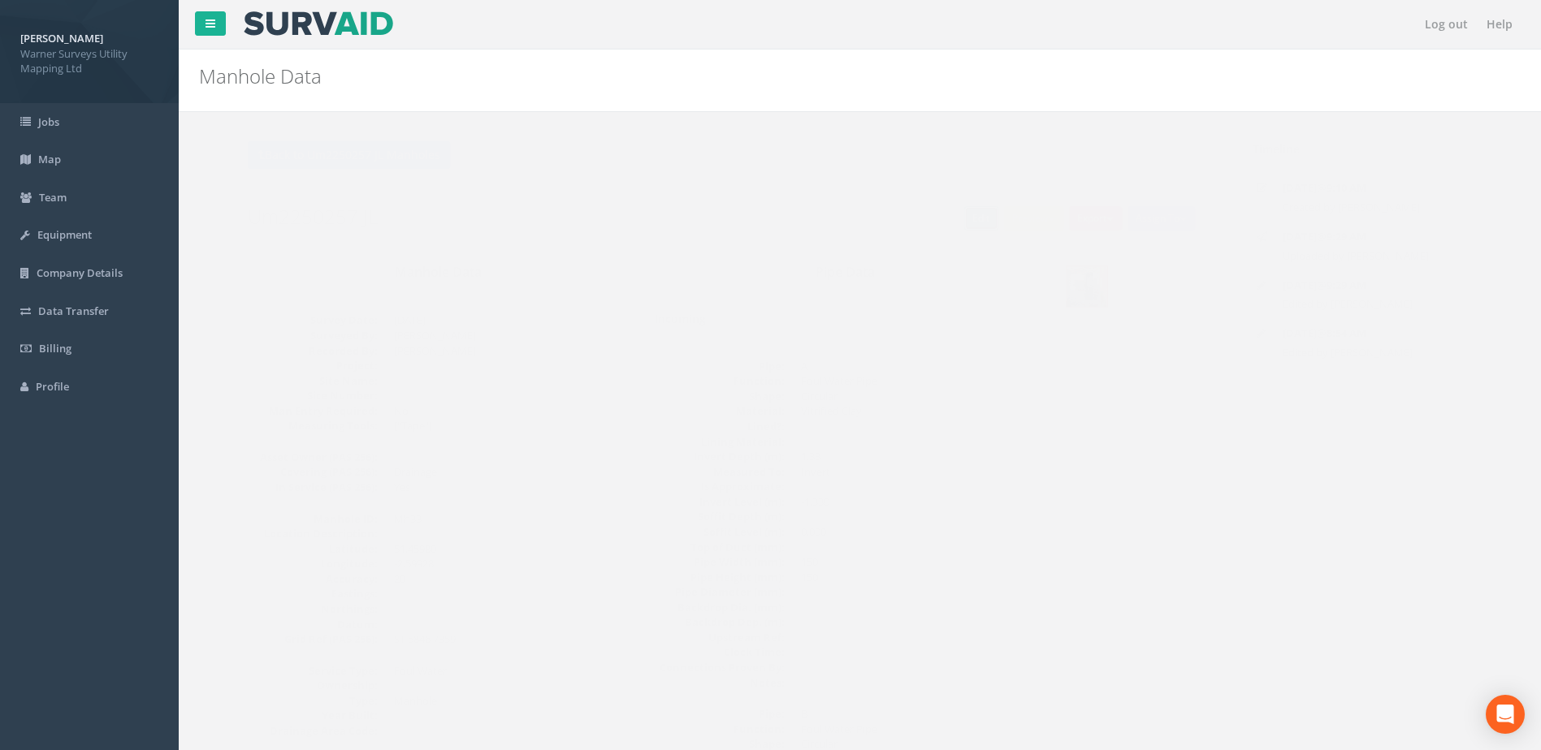
click at [933, 212] on link "Edit" at bounding box center [949, 218] width 35 height 24
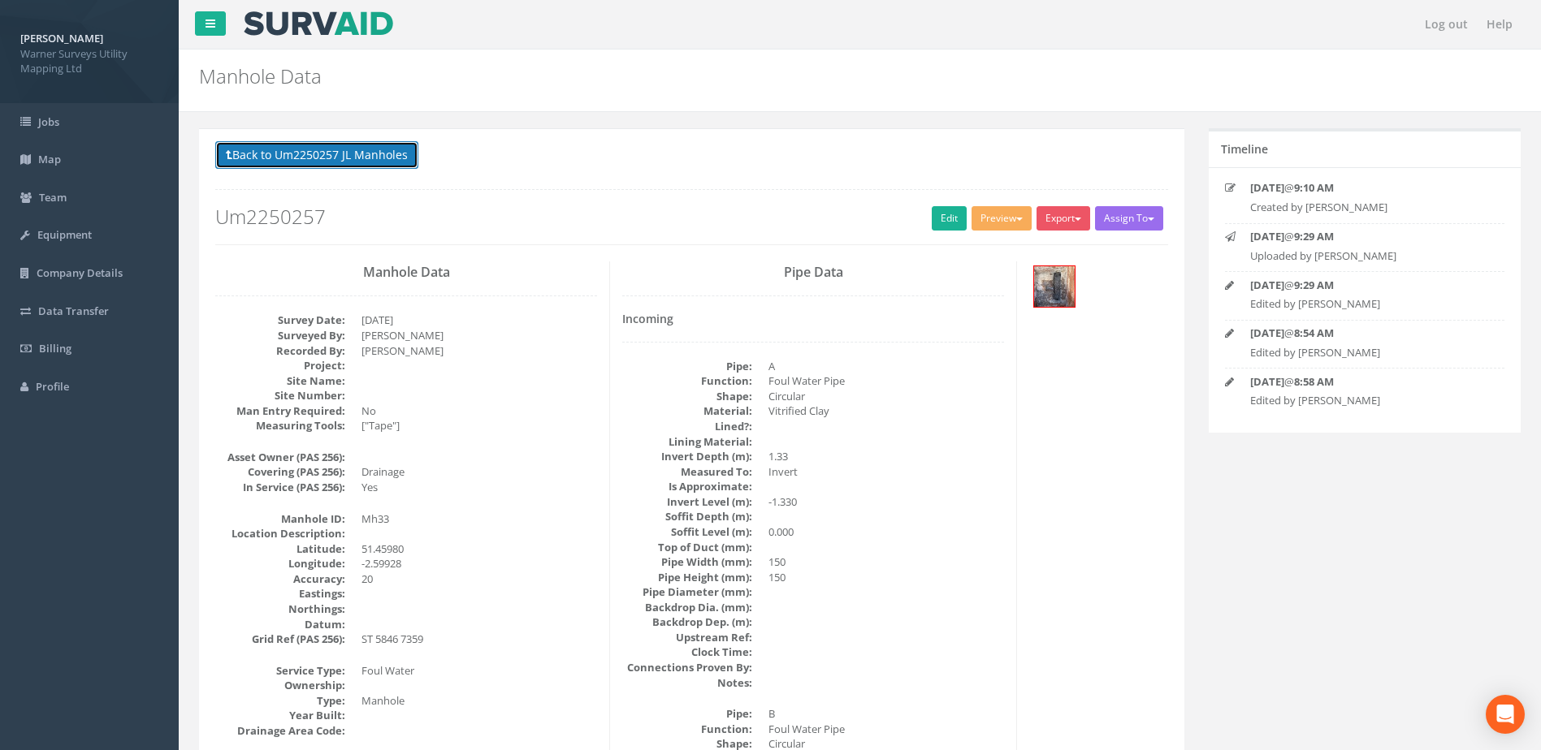
click at [260, 147] on button "Back to Um2250257 JL Manholes" at bounding box center [316, 155] width 203 height 28
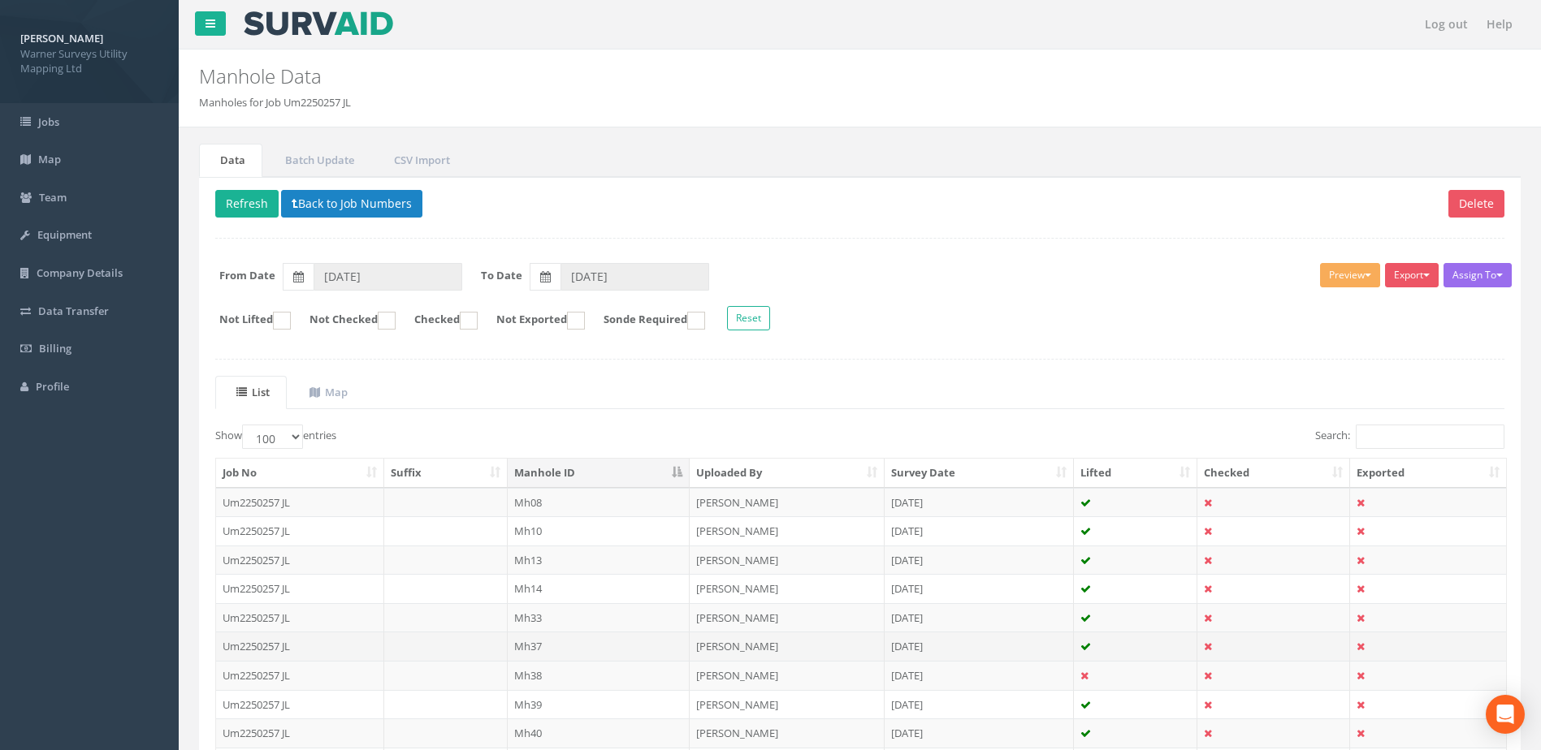
click at [536, 649] on td "Mh37" at bounding box center [599, 646] width 183 height 29
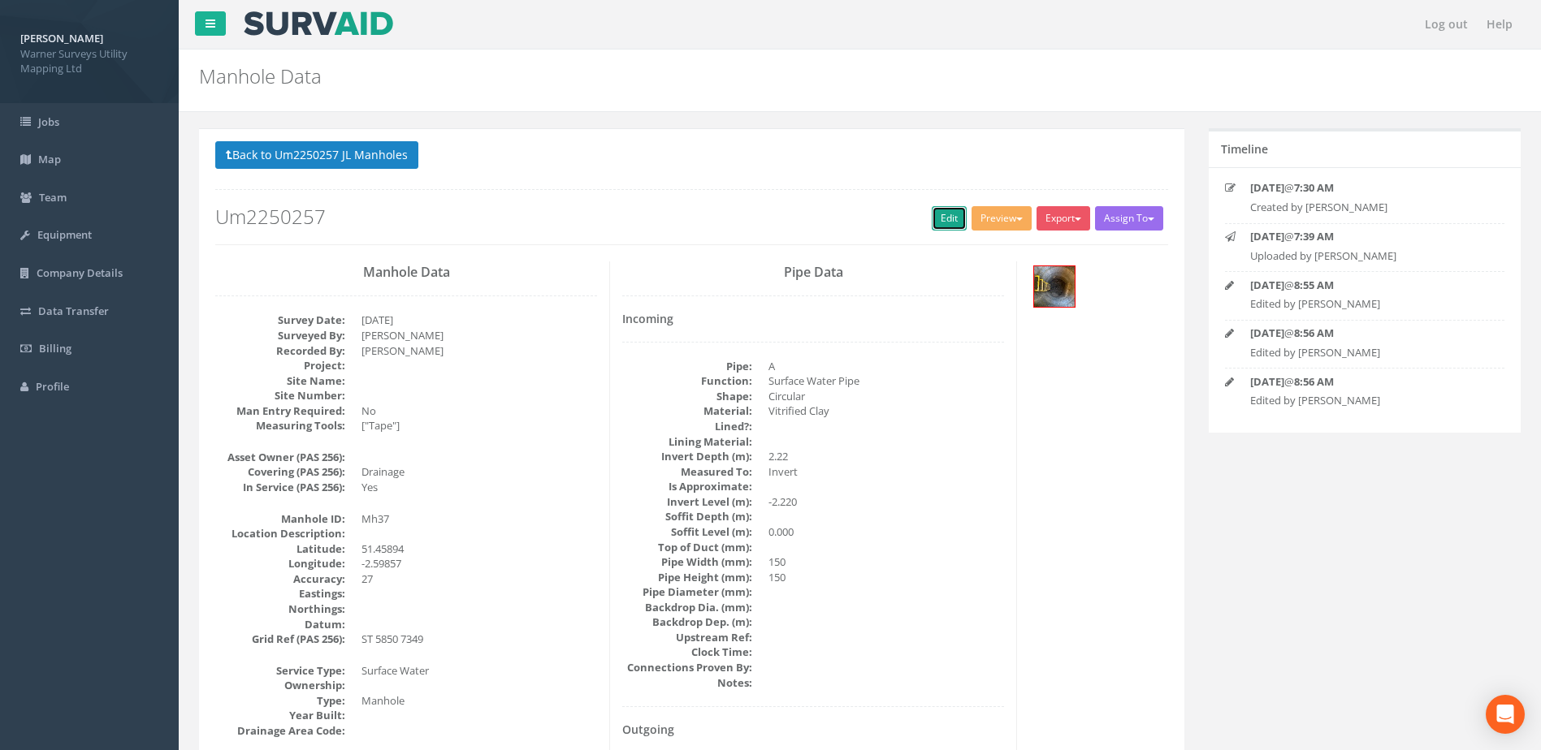
drag, startPoint x: 936, startPoint y: 223, endPoint x: 228, endPoint y: 98, distance: 718.4
click at [936, 223] on link "Edit" at bounding box center [949, 218] width 35 height 24
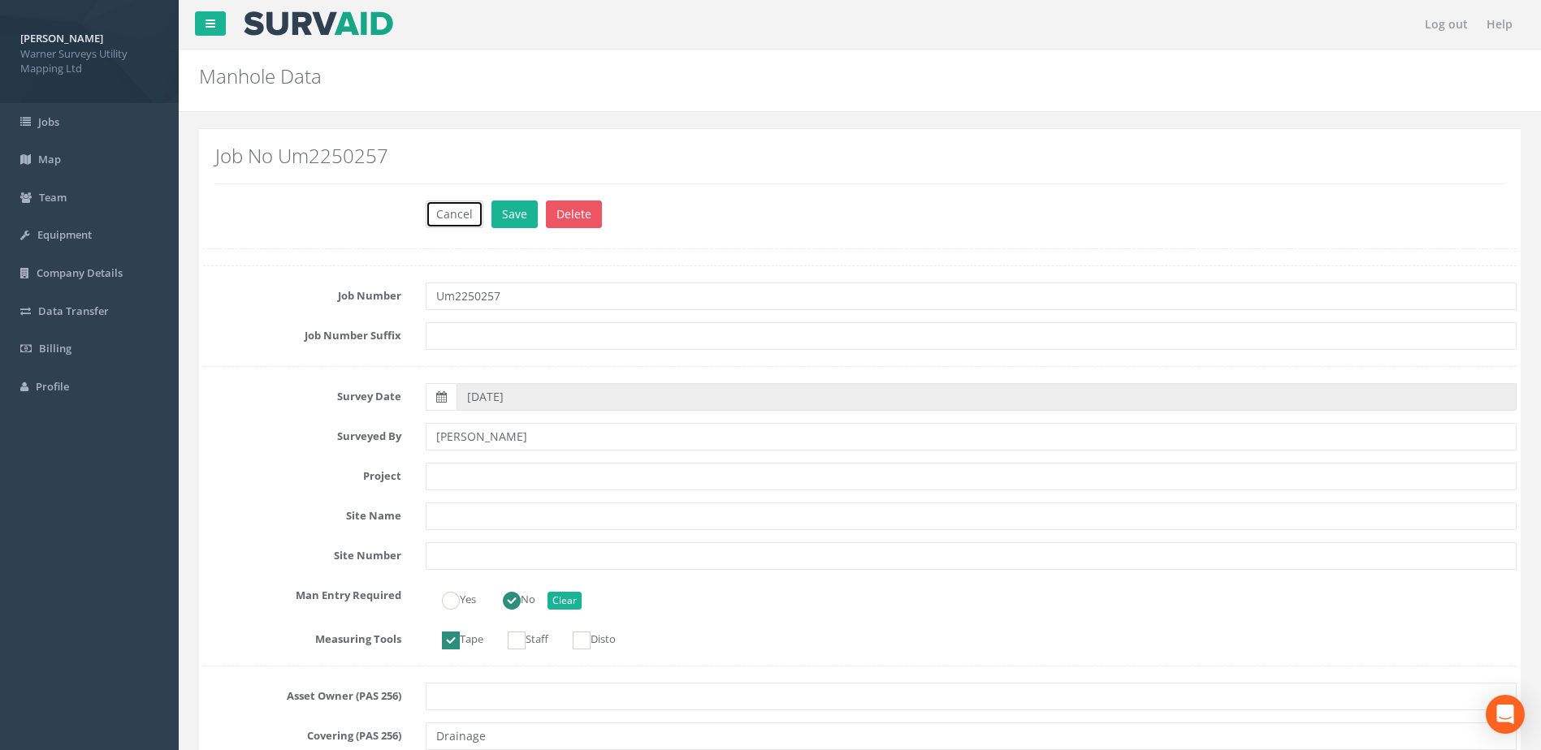
click at [450, 210] on button "Cancel" at bounding box center [455, 215] width 58 height 28
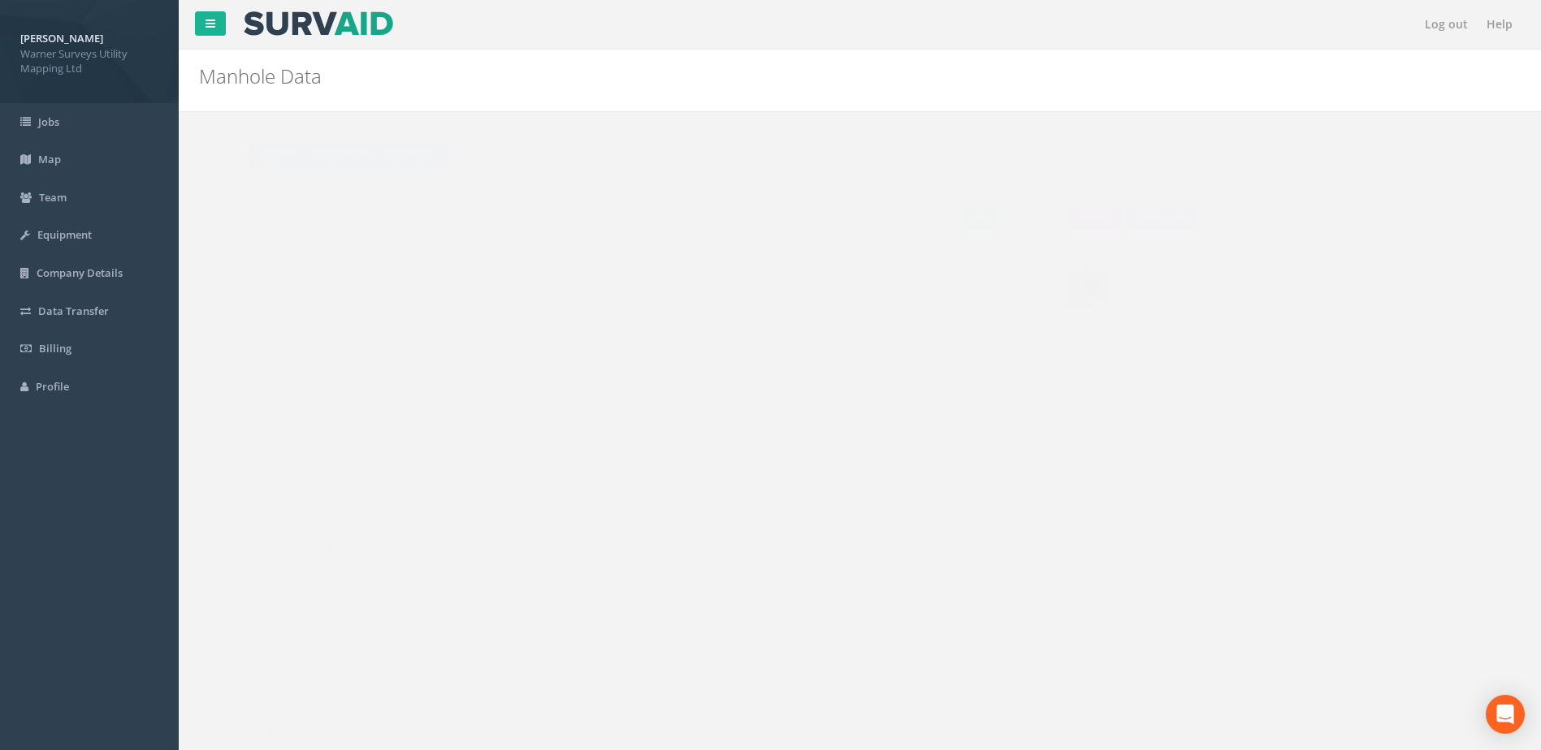
click at [242, 149] on button "Back to Um2250257 JL Manholes" at bounding box center [316, 155] width 203 height 28
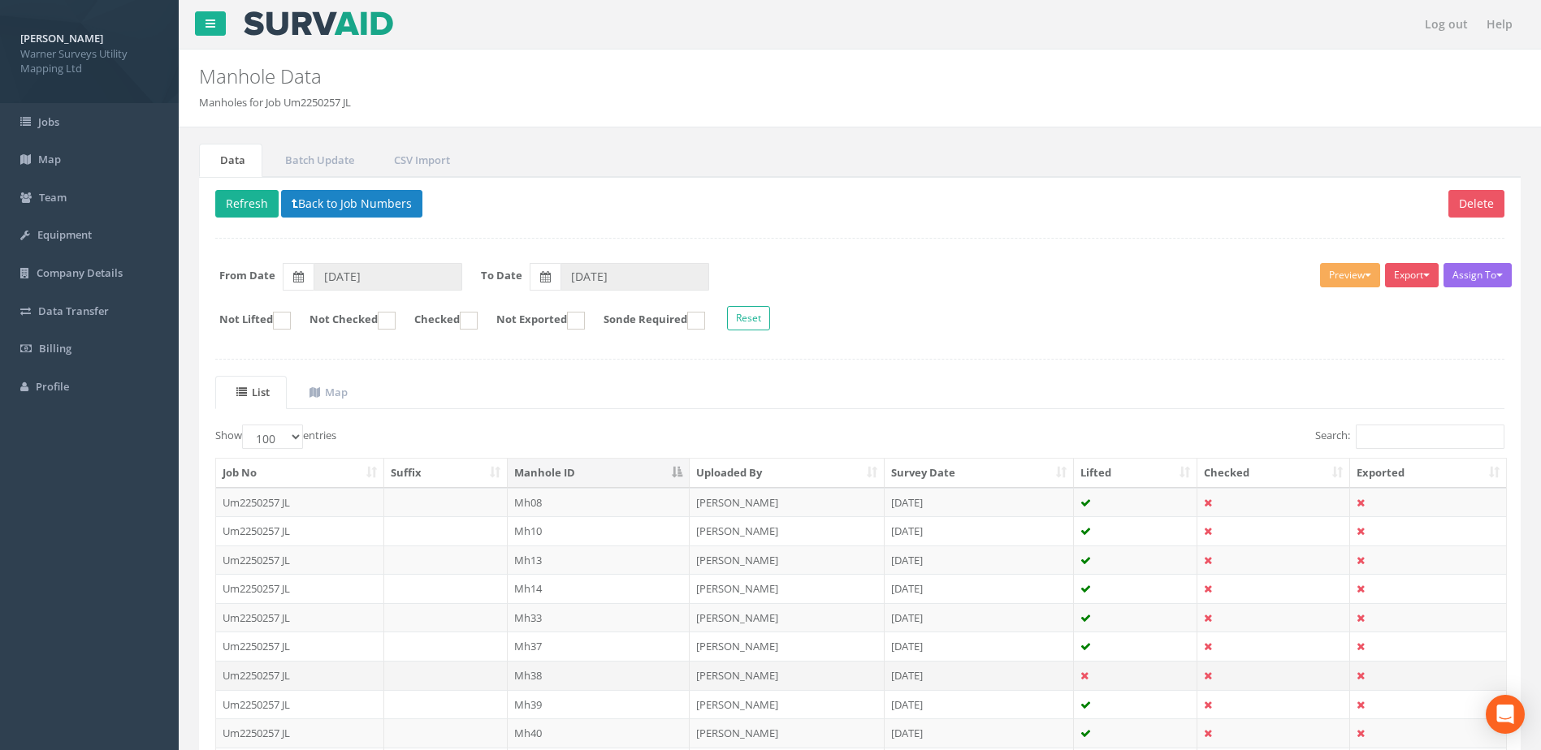
click at [547, 671] on td "Mh38" at bounding box center [599, 675] width 183 height 29
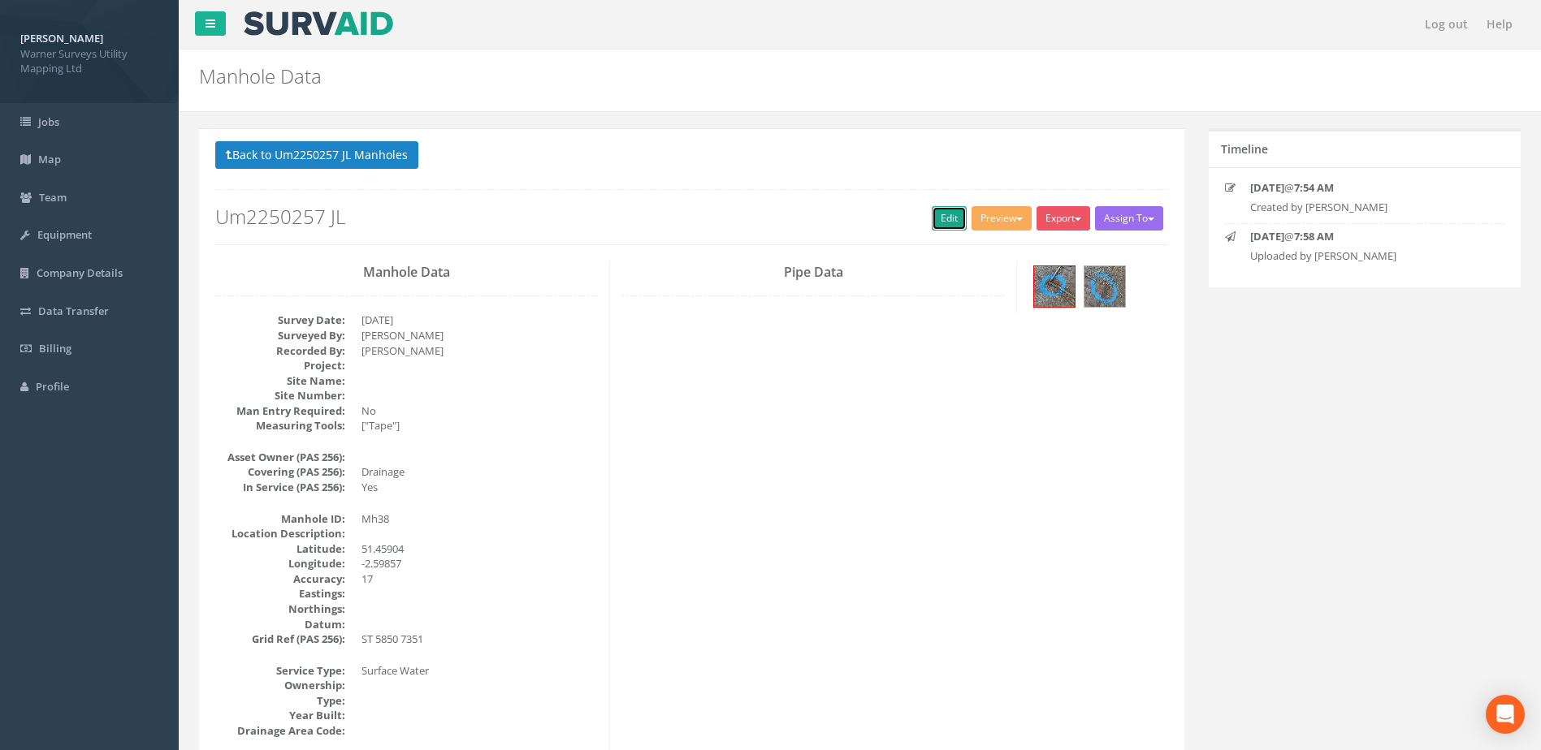
click at [934, 213] on link "Edit" at bounding box center [949, 218] width 35 height 24
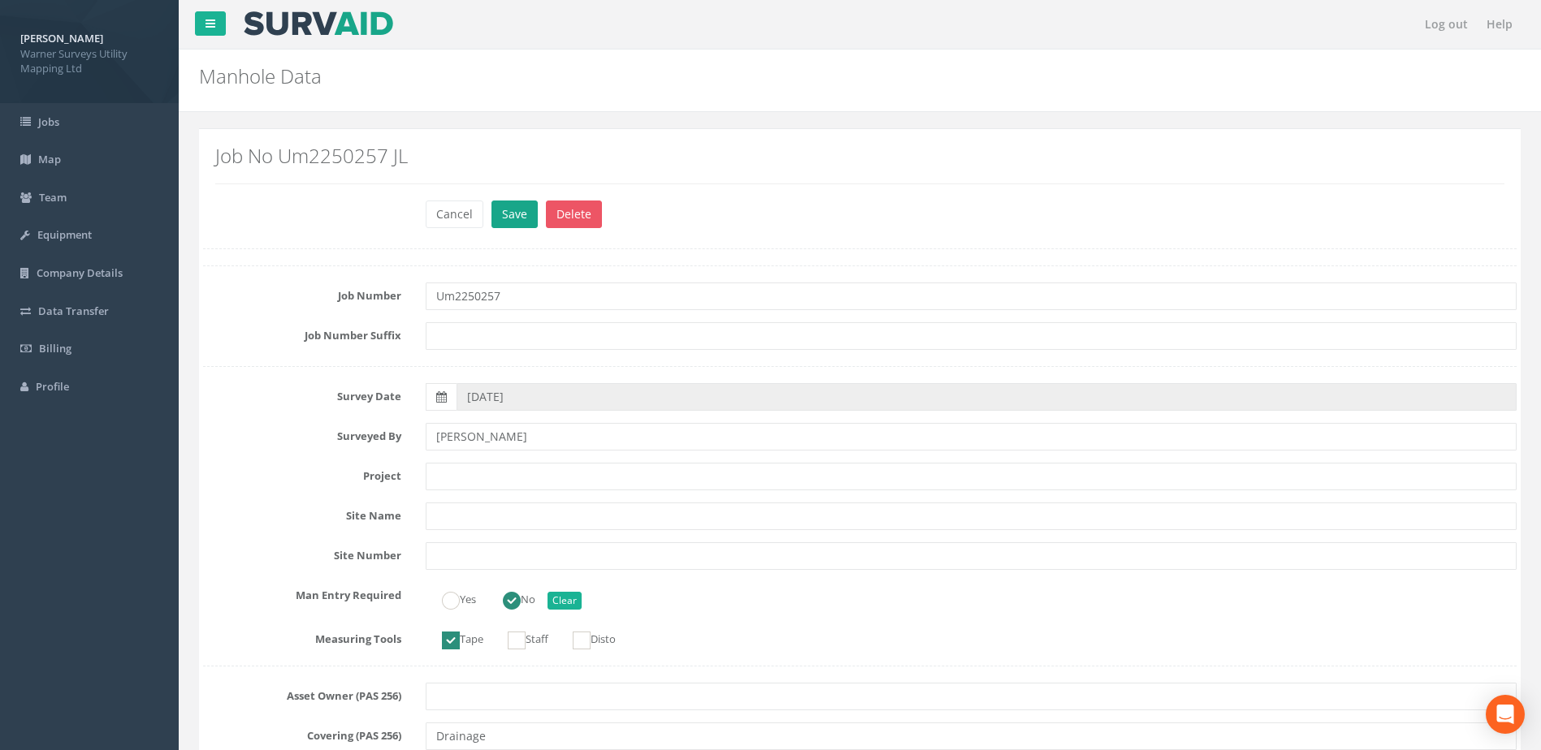
type input "Um2250257"
click at [507, 207] on button "Save" at bounding box center [514, 215] width 46 height 28
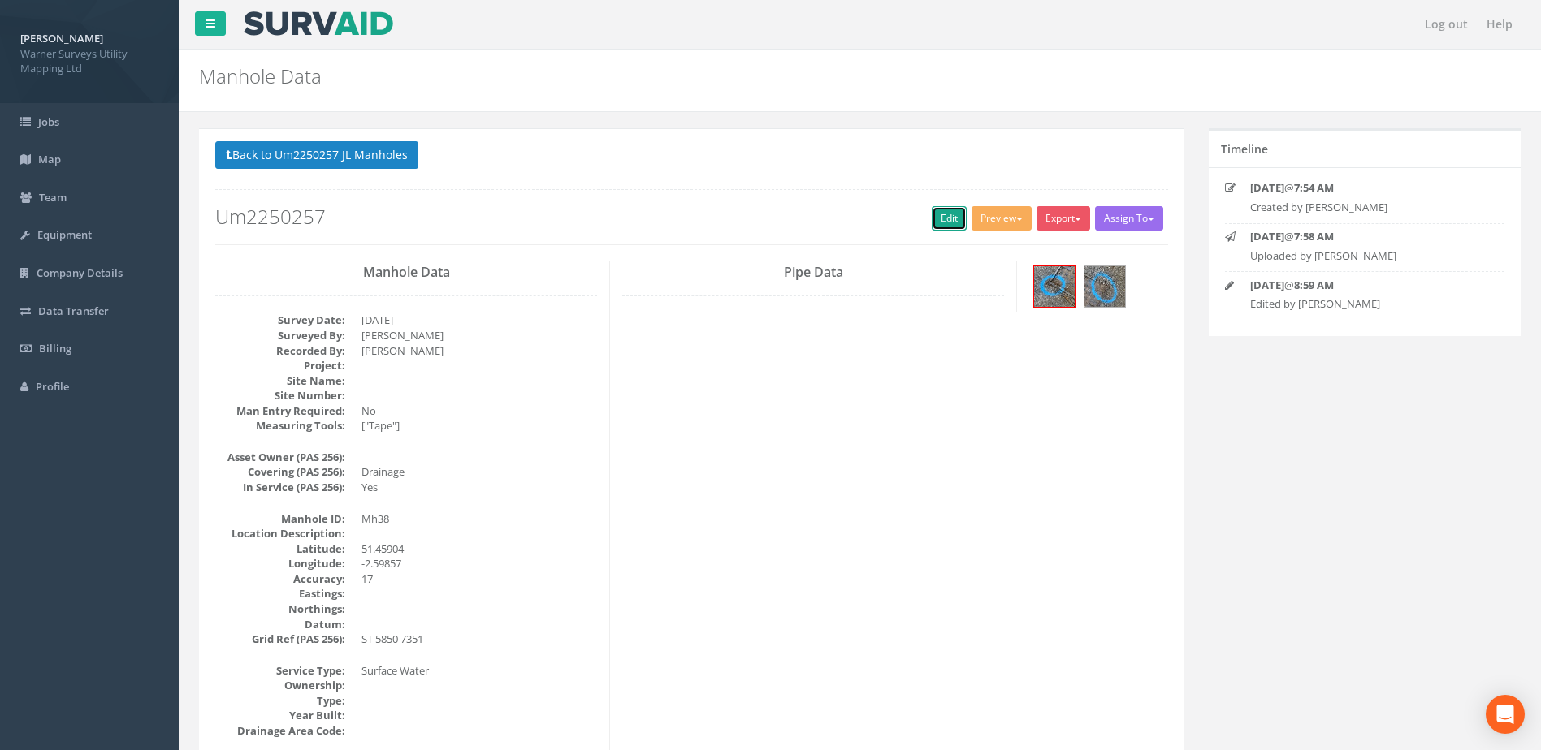
click at [941, 212] on link "Edit" at bounding box center [949, 218] width 35 height 24
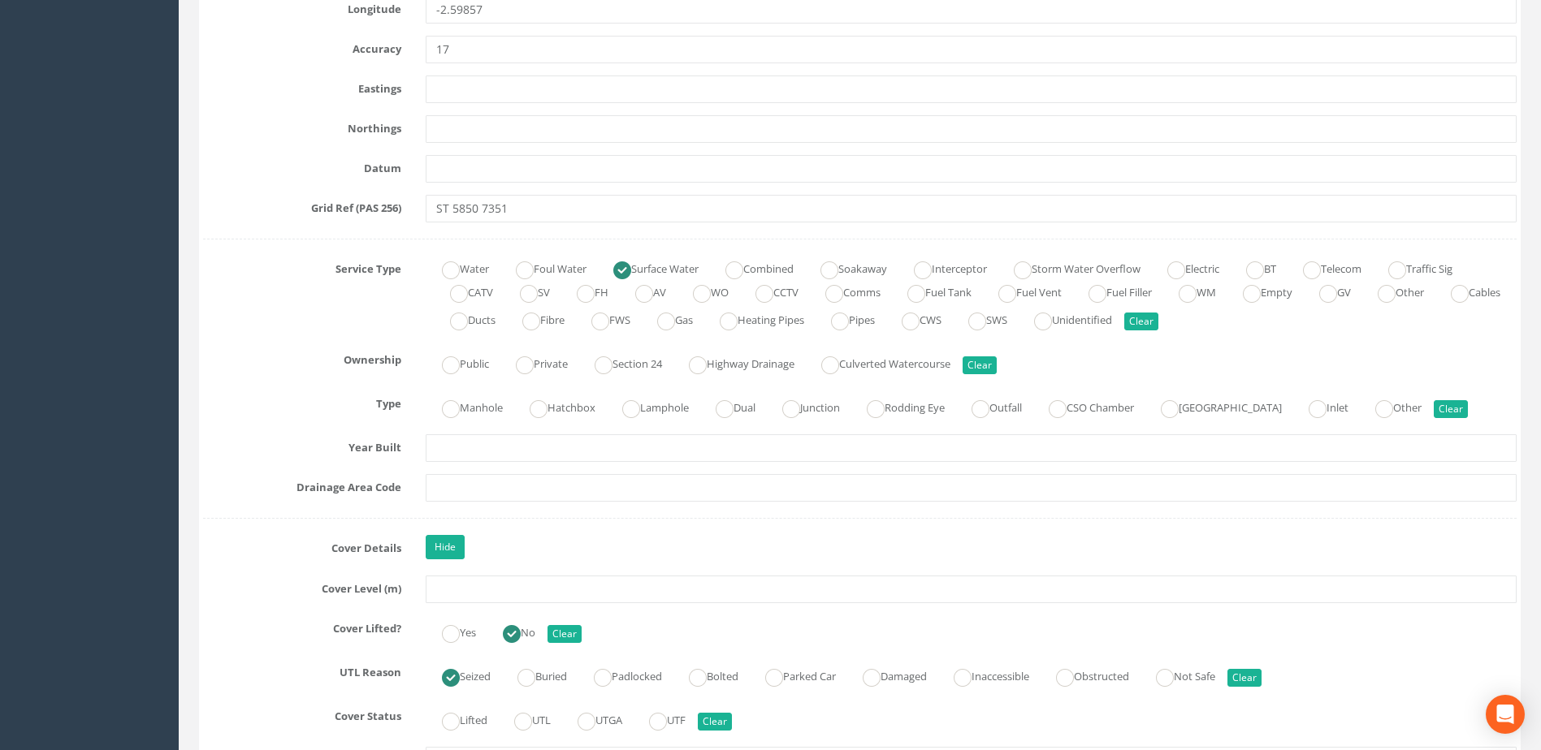
scroll to position [139, 0]
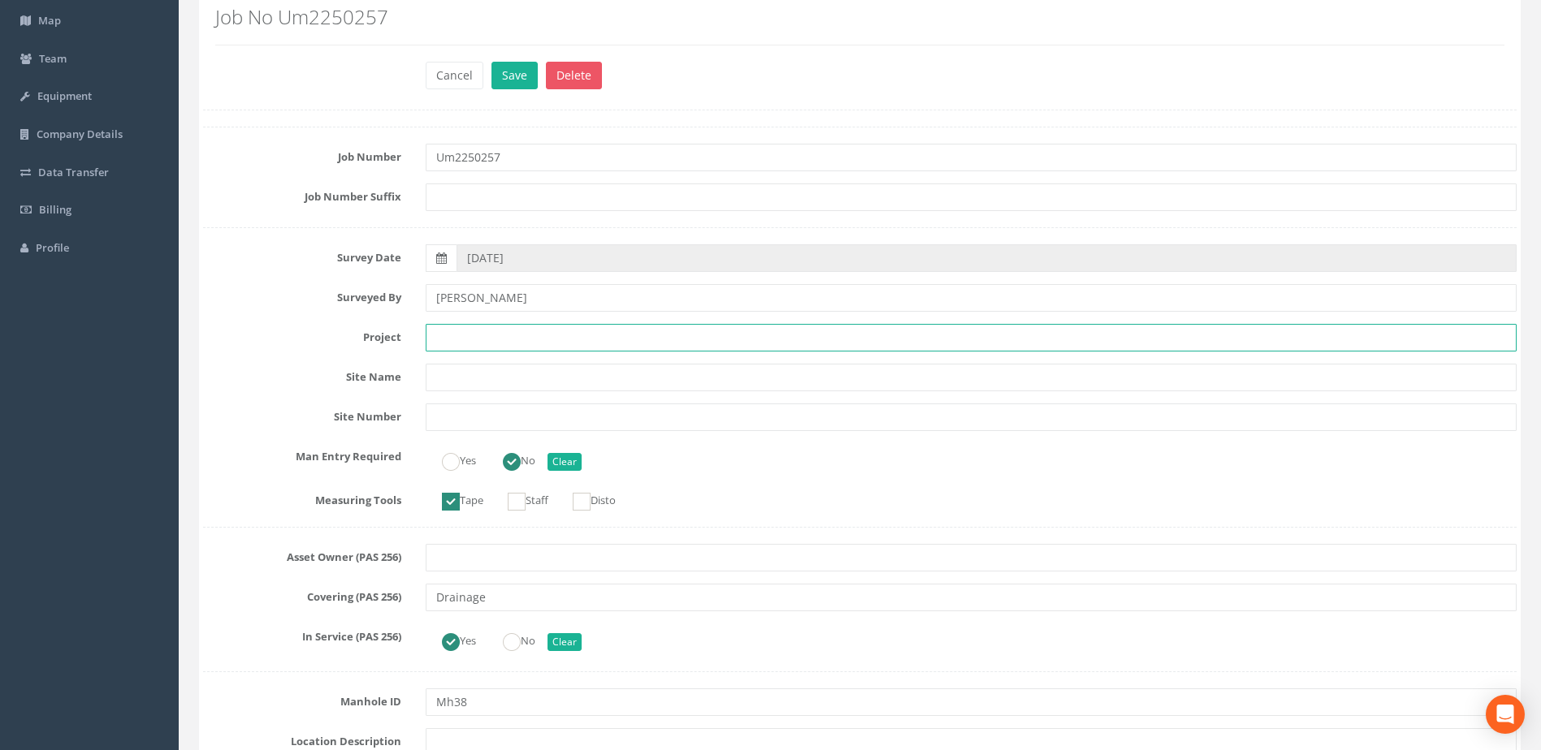
click at [451, 336] on input "text" at bounding box center [971, 338] width 1091 height 28
type input "s"
type input "[GEOGRAPHIC_DATA]"
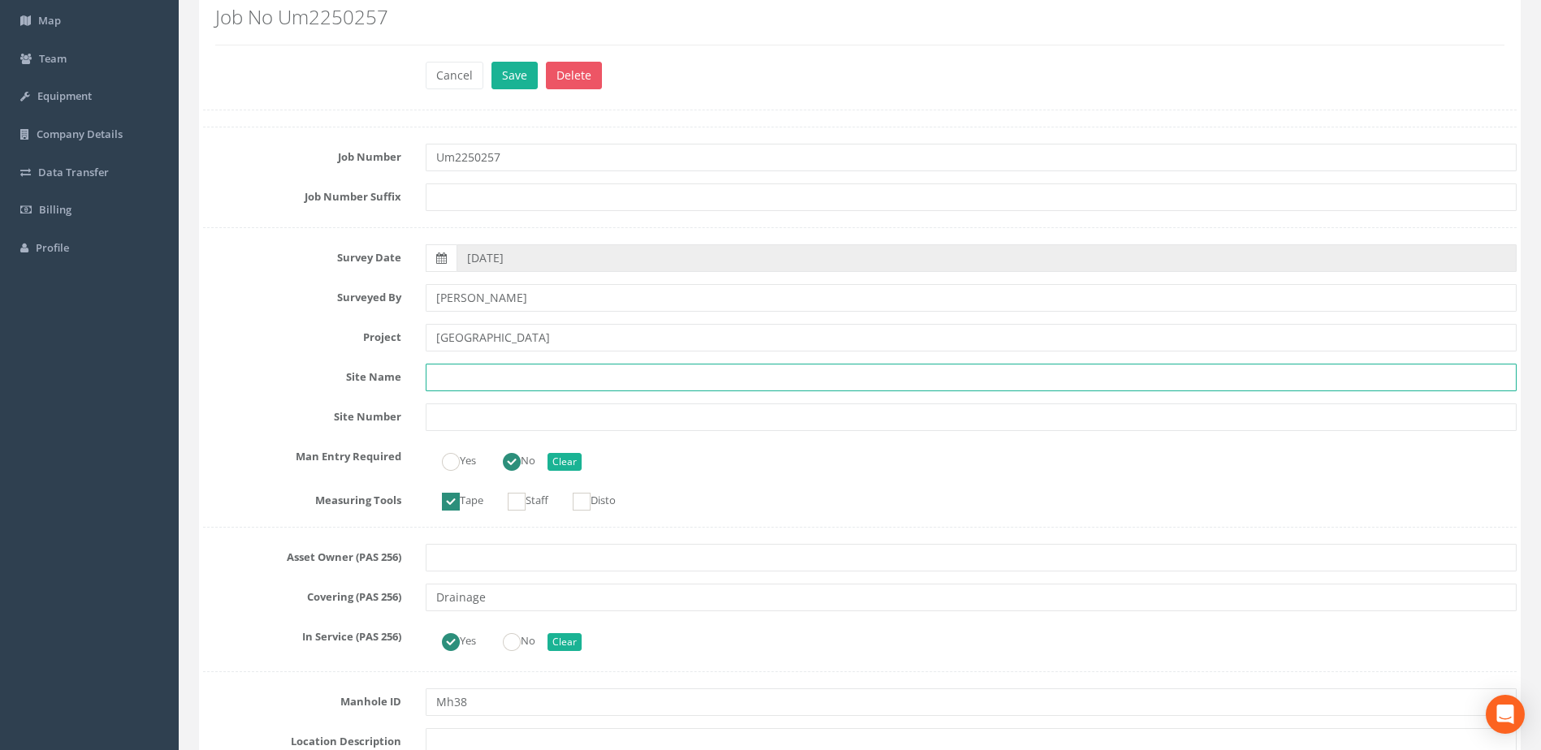
click at [482, 376] on input "text" at bounding box center [971, 378] width 1091 height 28
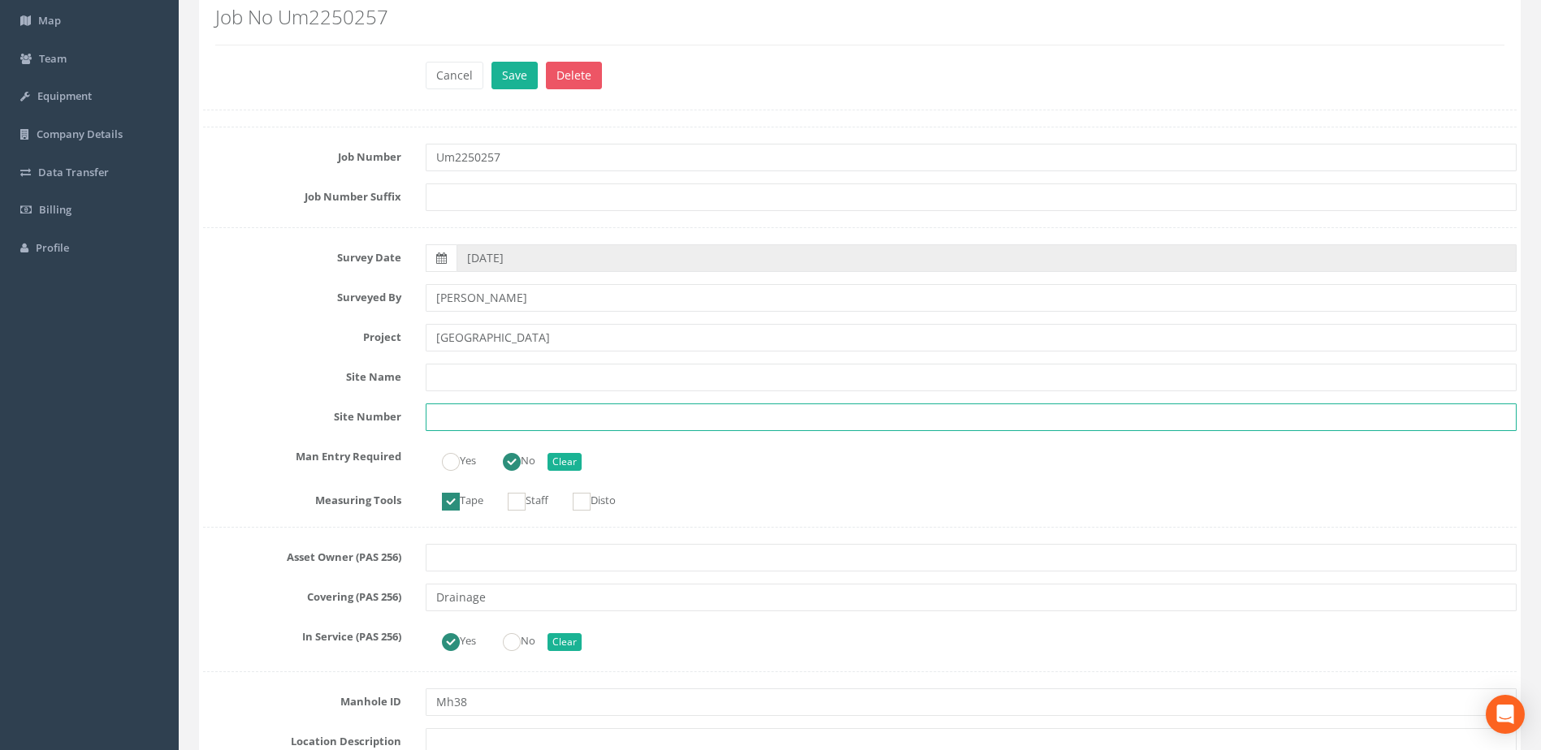
click at [453, 416] on input "text" at bounding box center [971, 418] width 1091 height 28
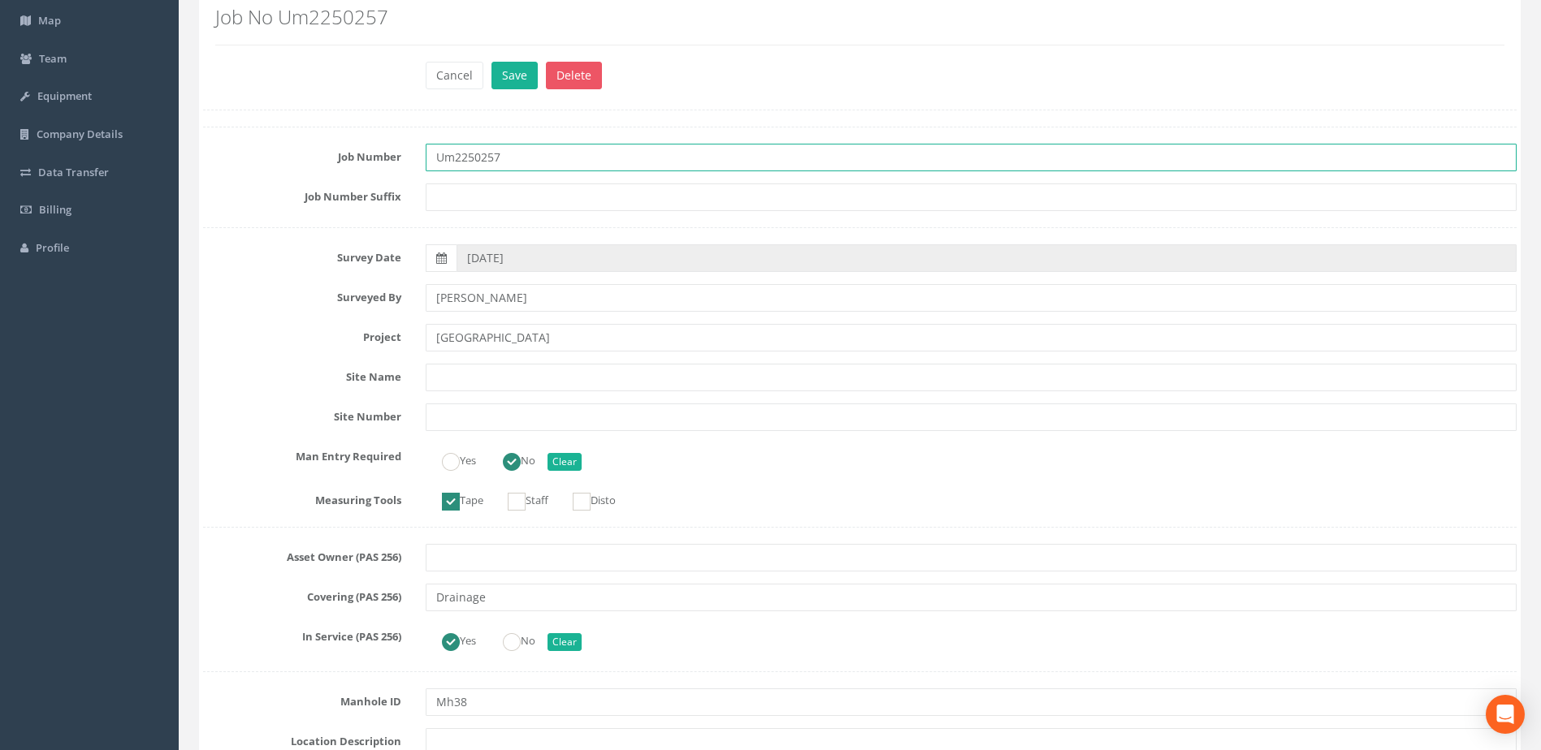
drag, startPoint x: 516, startPoint y: 155, endPoint x: 426, endPoint y: 149, distance: 89.5
click at [431, 149] on input "Um2250257" at bounding box center [971, 158] width 1091 height 28
click at [504, 192] on input "text" at bounding box center [971, 198] width 1091 height 28
click at [507, 72] on button "Save" at bounding box center [514, 76] width 46 height 28
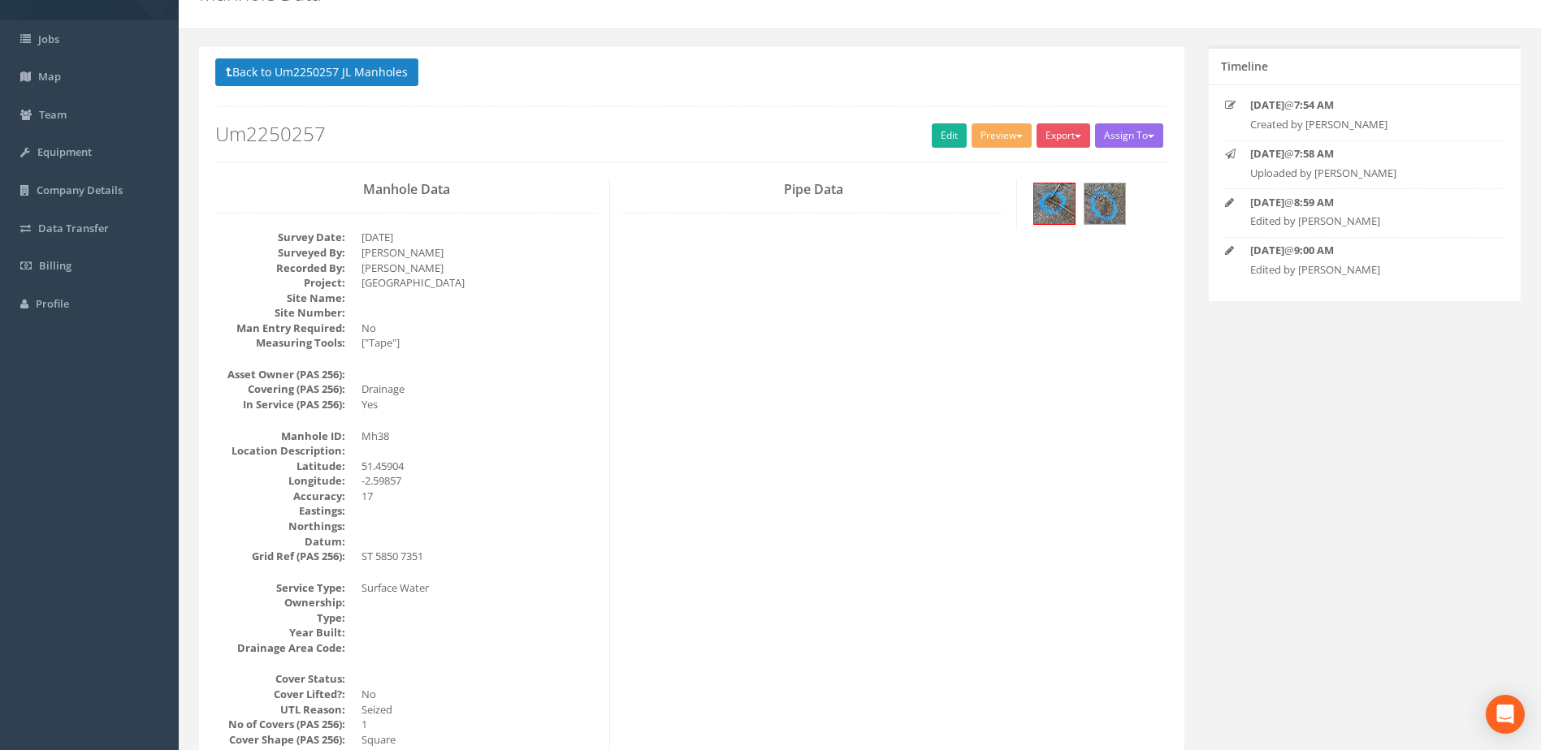
scroll to position [0, 0]
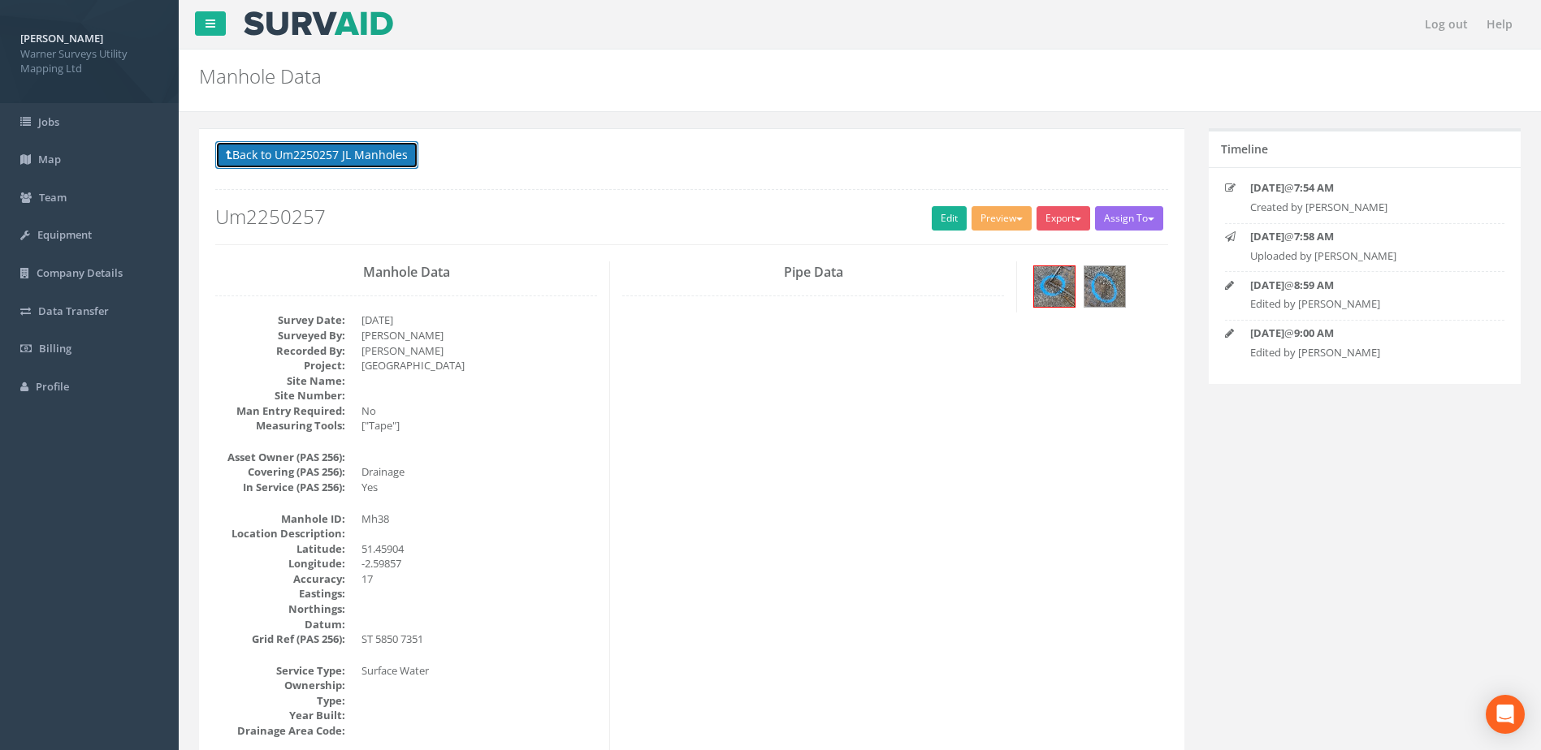
click at [374, 161] on button "Back to Um2250257 JL Manholes" at bounding box center [316, 155] width 203 height 28
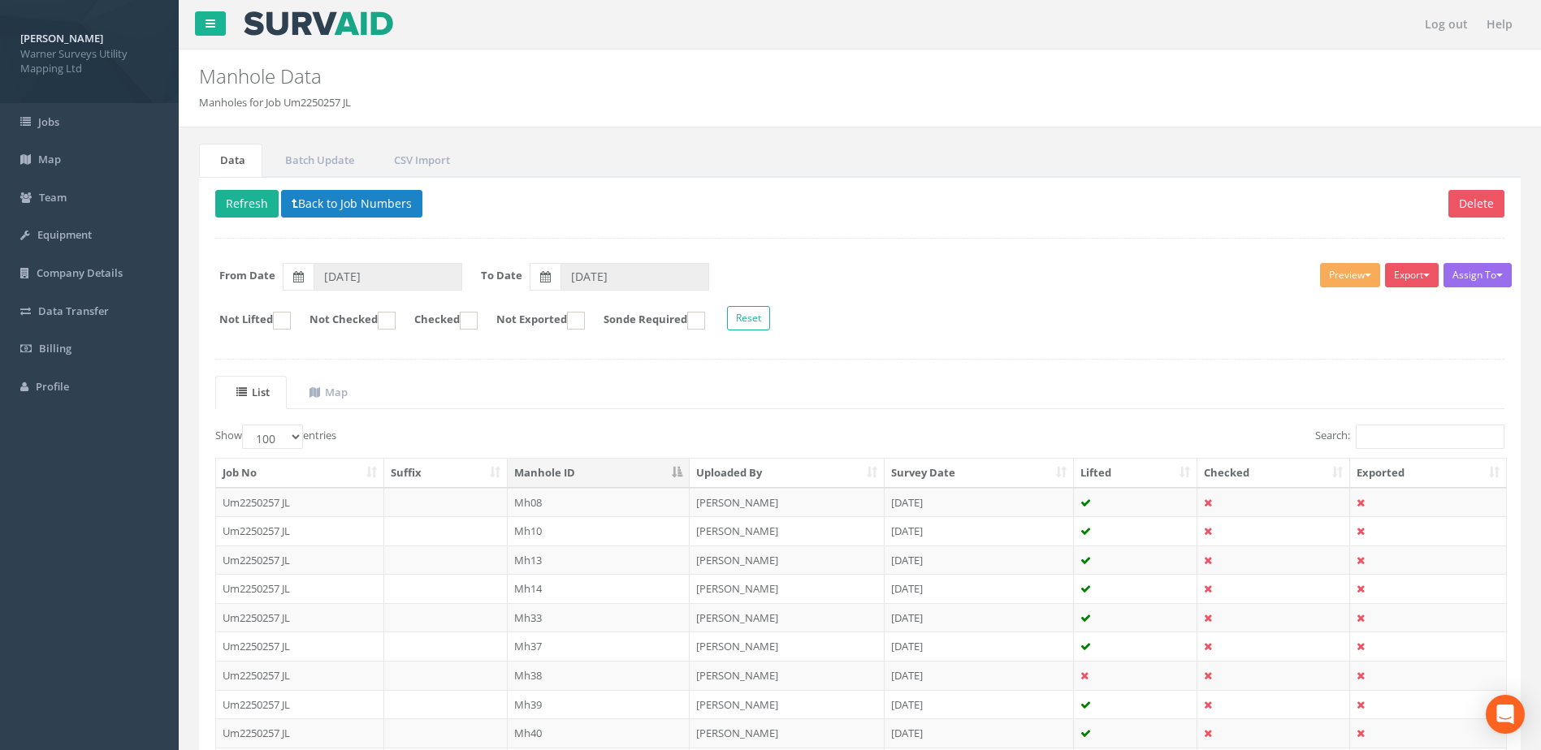
click at [538, 502] on td "Mh08" at bounding box center [599, 502] width 183 height 29
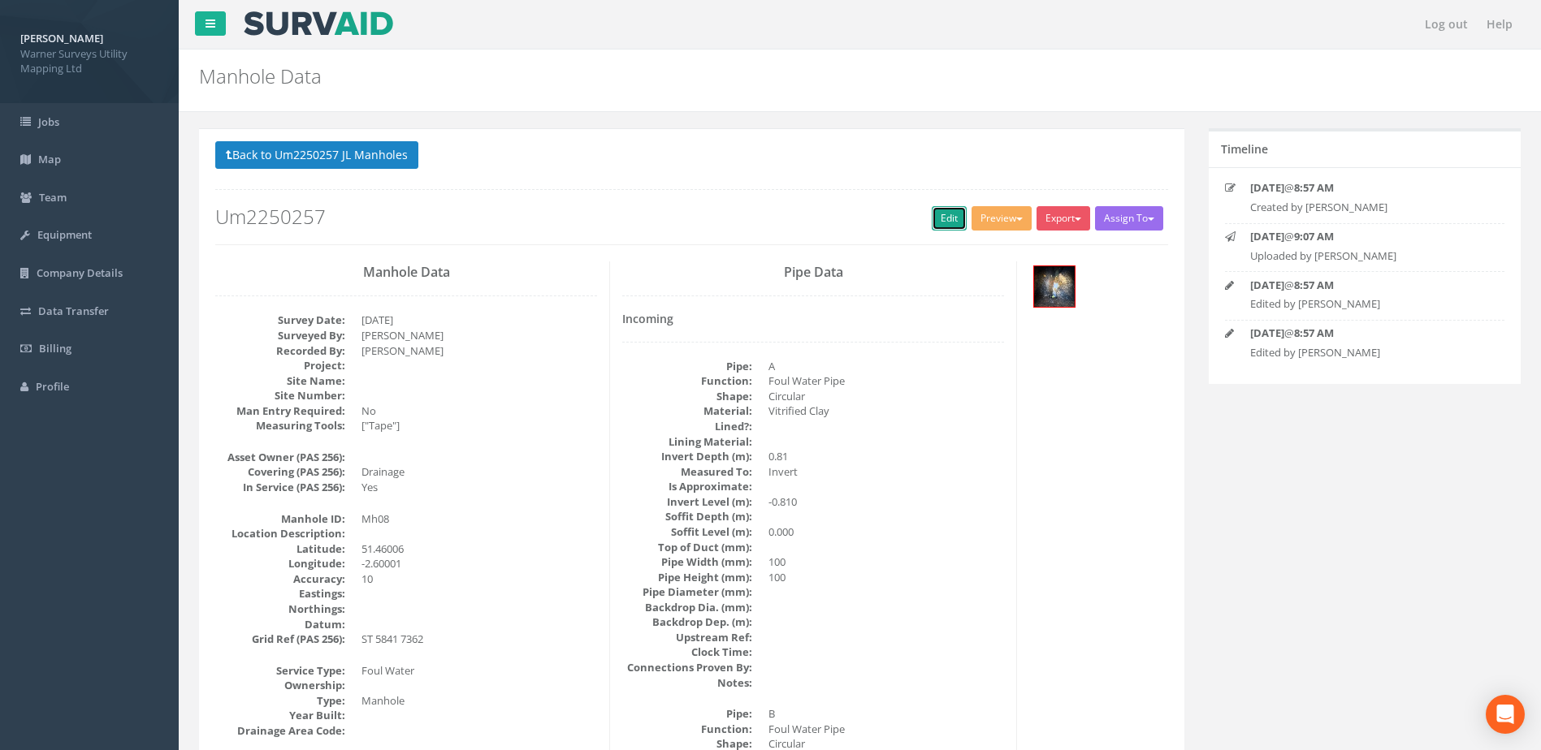
click at [943, 218] on link "Edit" at bounding box center [949, 218] width 35 height 24
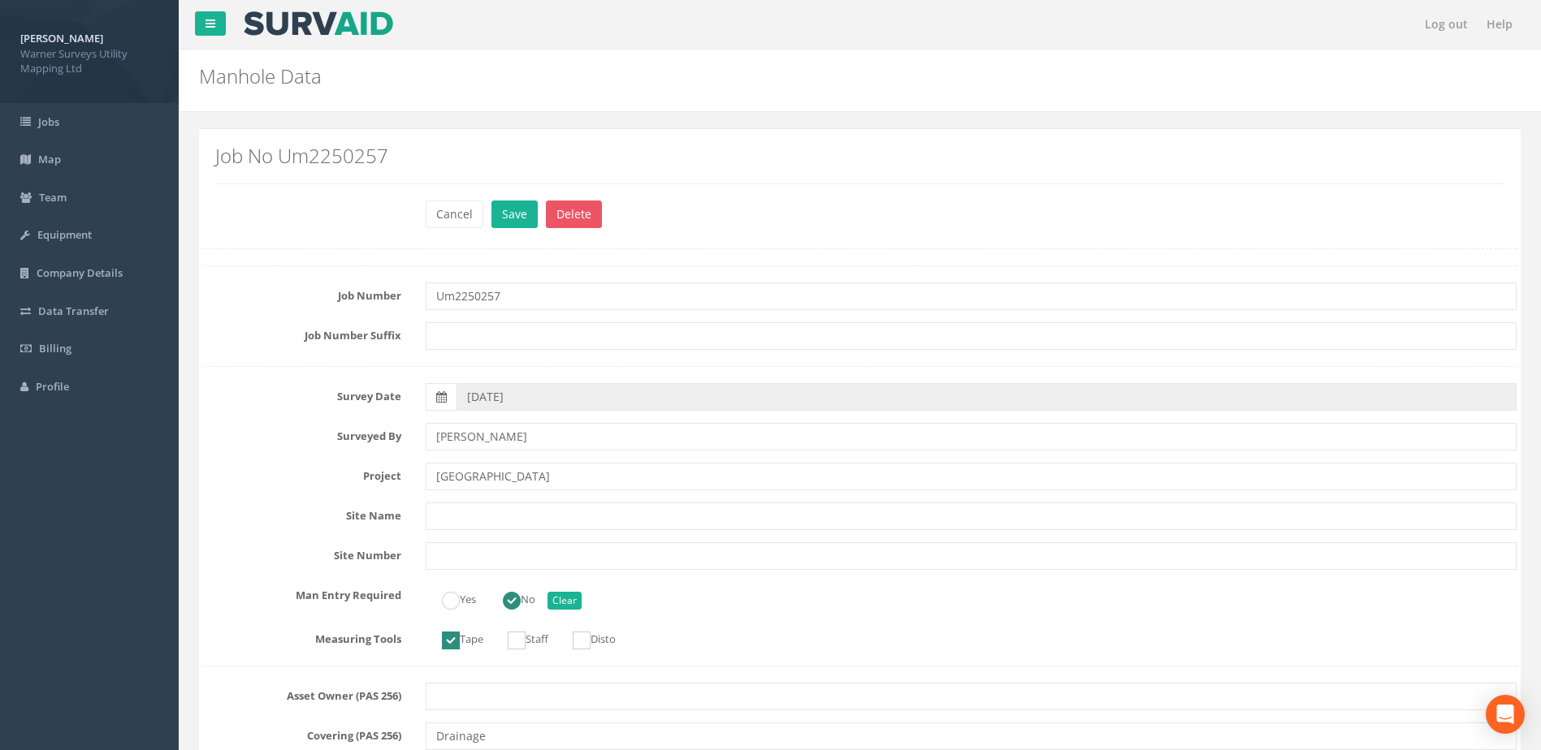
drag, startPoint x: 544, startPoint y: 466, endPoint x: 412, endPoint y: 458, distance: 132.6
type input "[GEOGRAPHIC_DATA]"
click at [504, 208] on button "Save" at bounding box center [514, 215] width 46 height 28
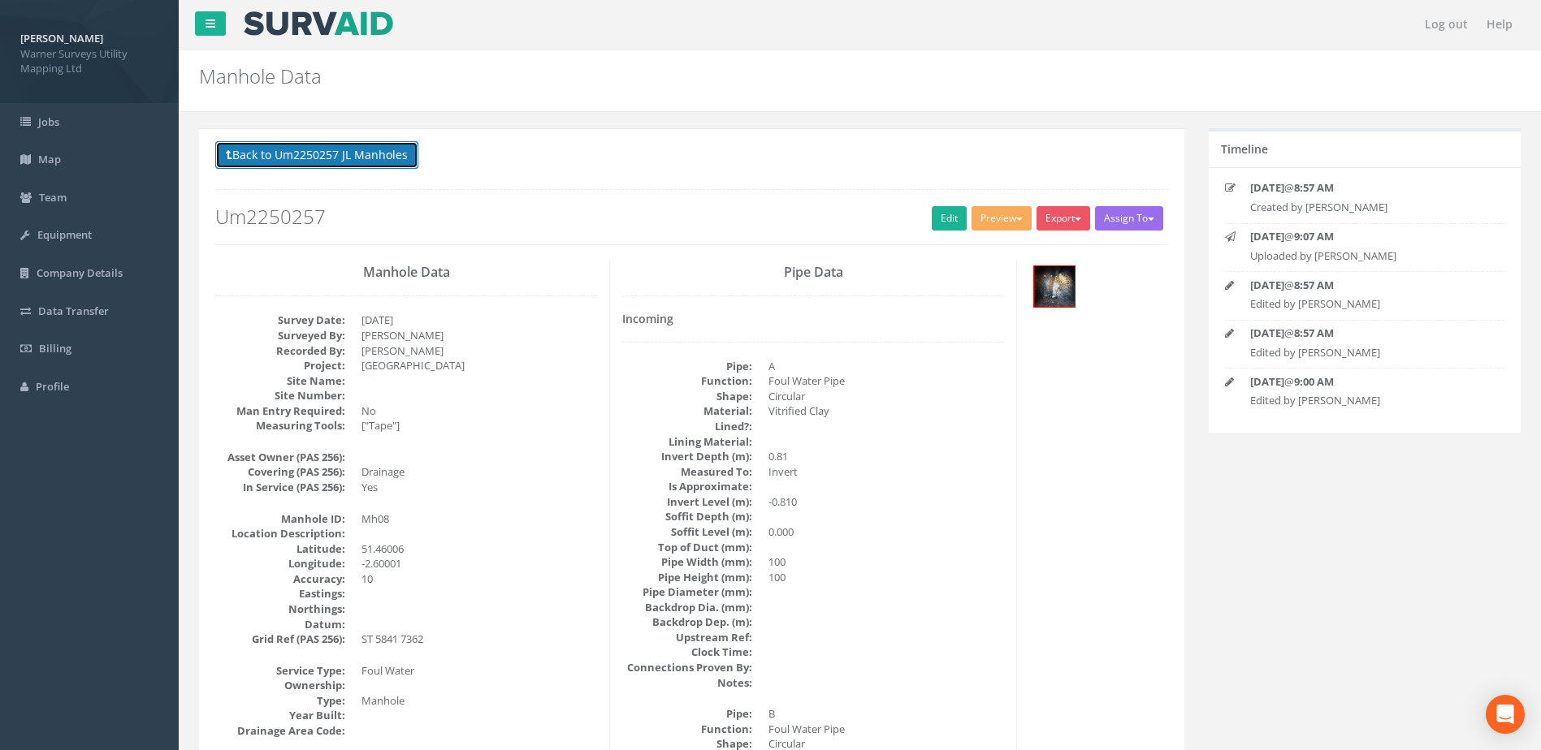
click at [323, 156] on button "Back to Um2250257 JL Manholes" at bounding box center [316, 155] width 203 height 28
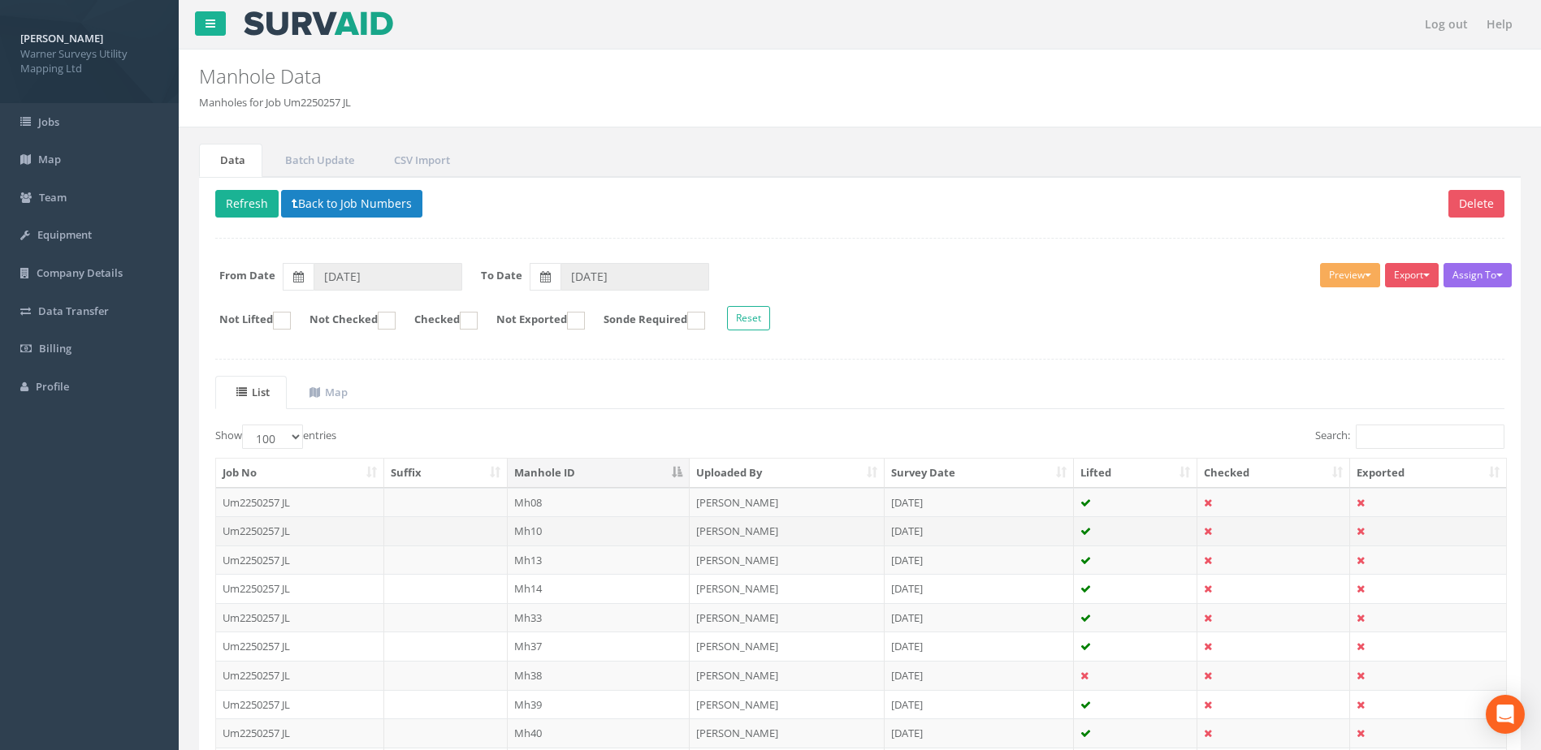
click at [562, 536] on td "Mh10" at bounding box center [599, 531] width 183 height 29
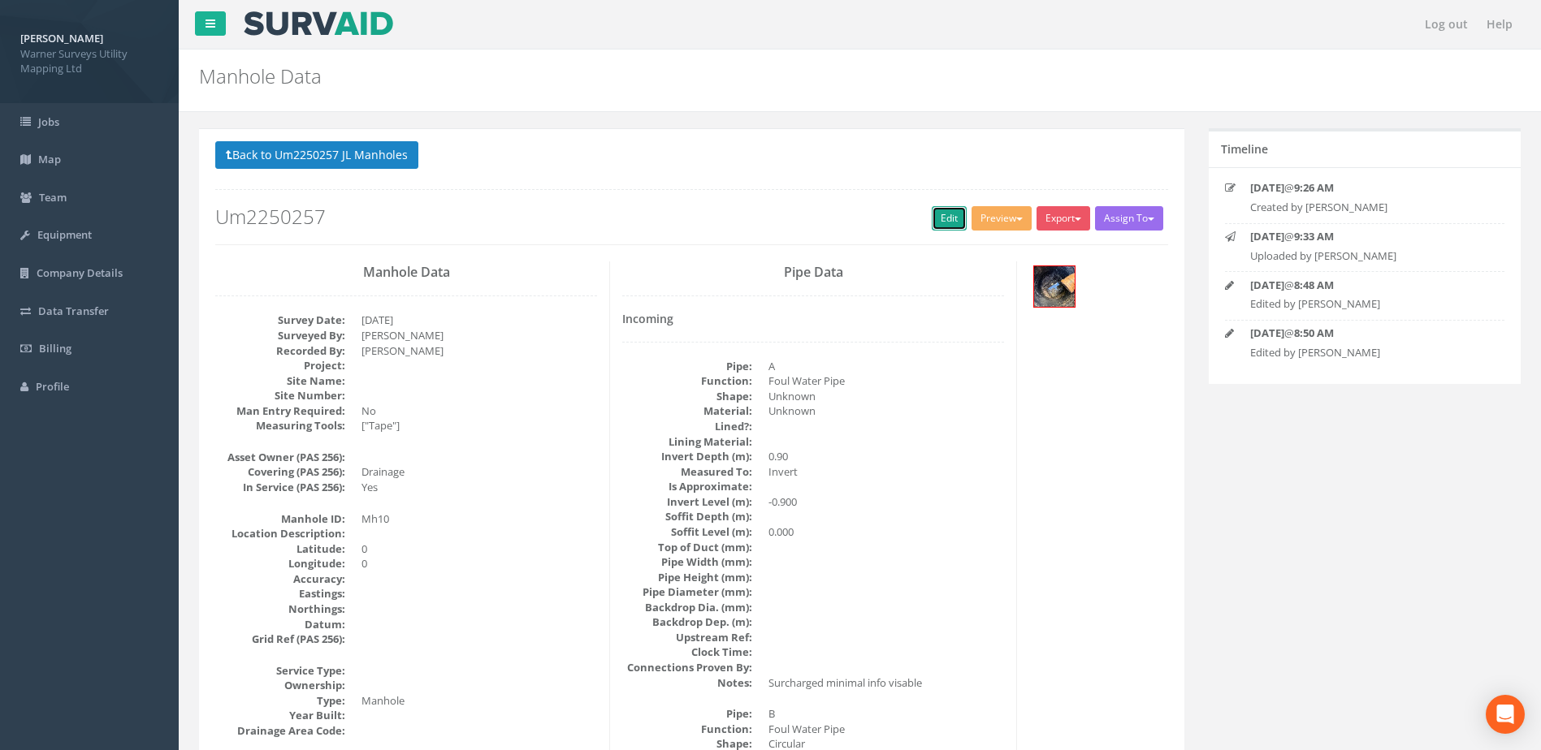
click at [934, 214] on link "Edit" at bounding box center [949, 218] width 35 height 24
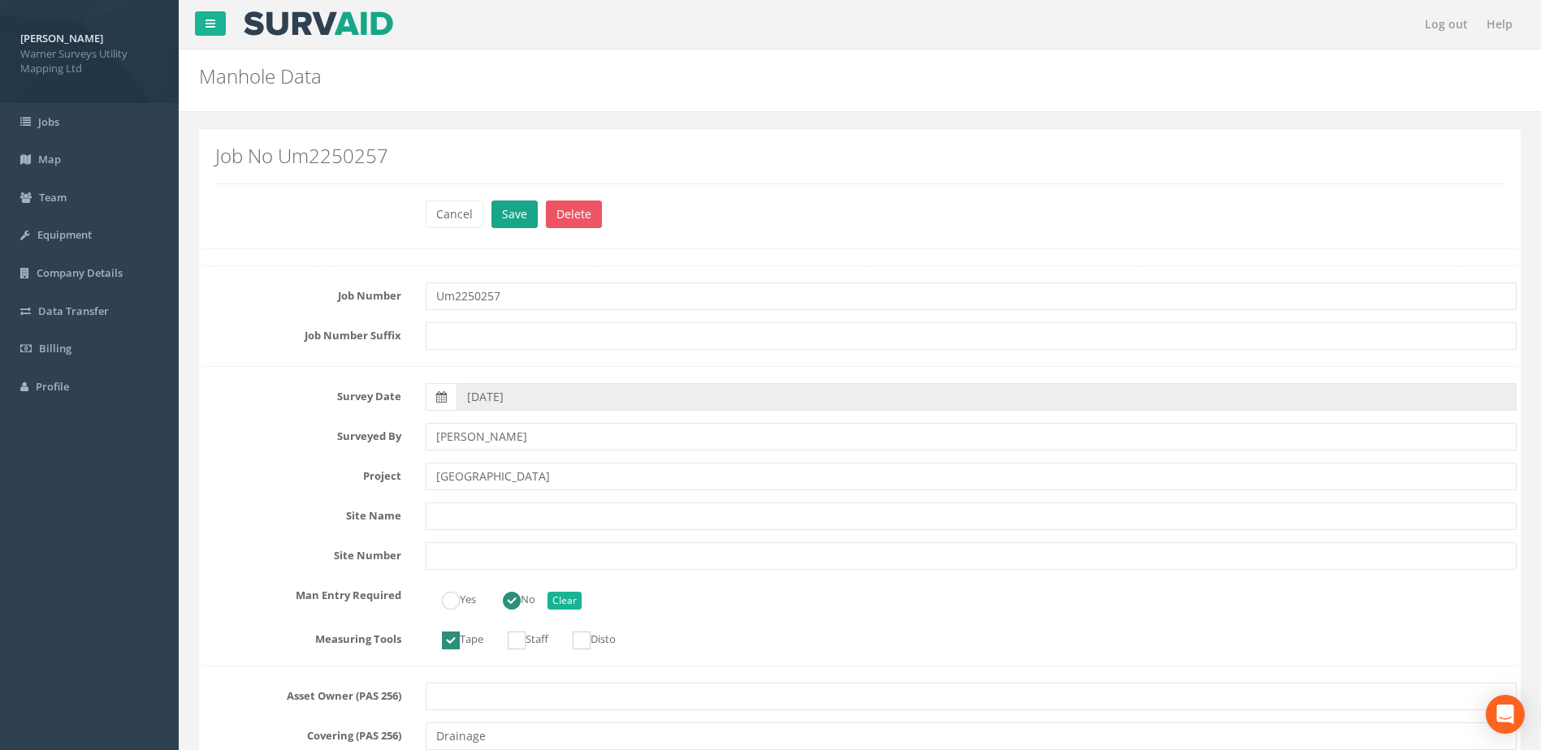
type input "[GEOGRAPHIC_DATA]"
click at [514, 227] on button "Save" at bounding box center [514, 215] width 46 height 28
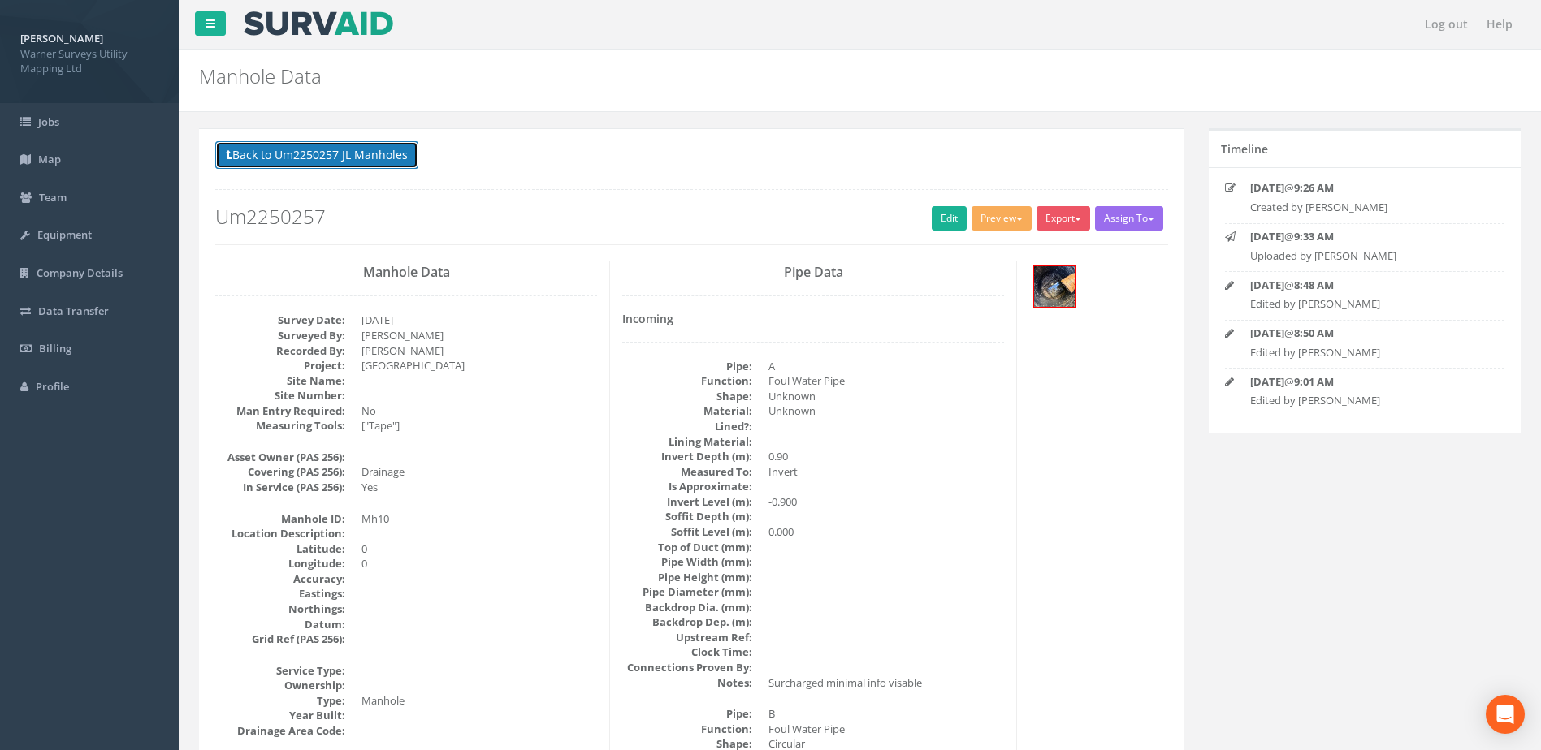
click at [367, 156] on button "Back to Um2250257 JL Manholes" at bounding box center [316, 155] width 203 height 28
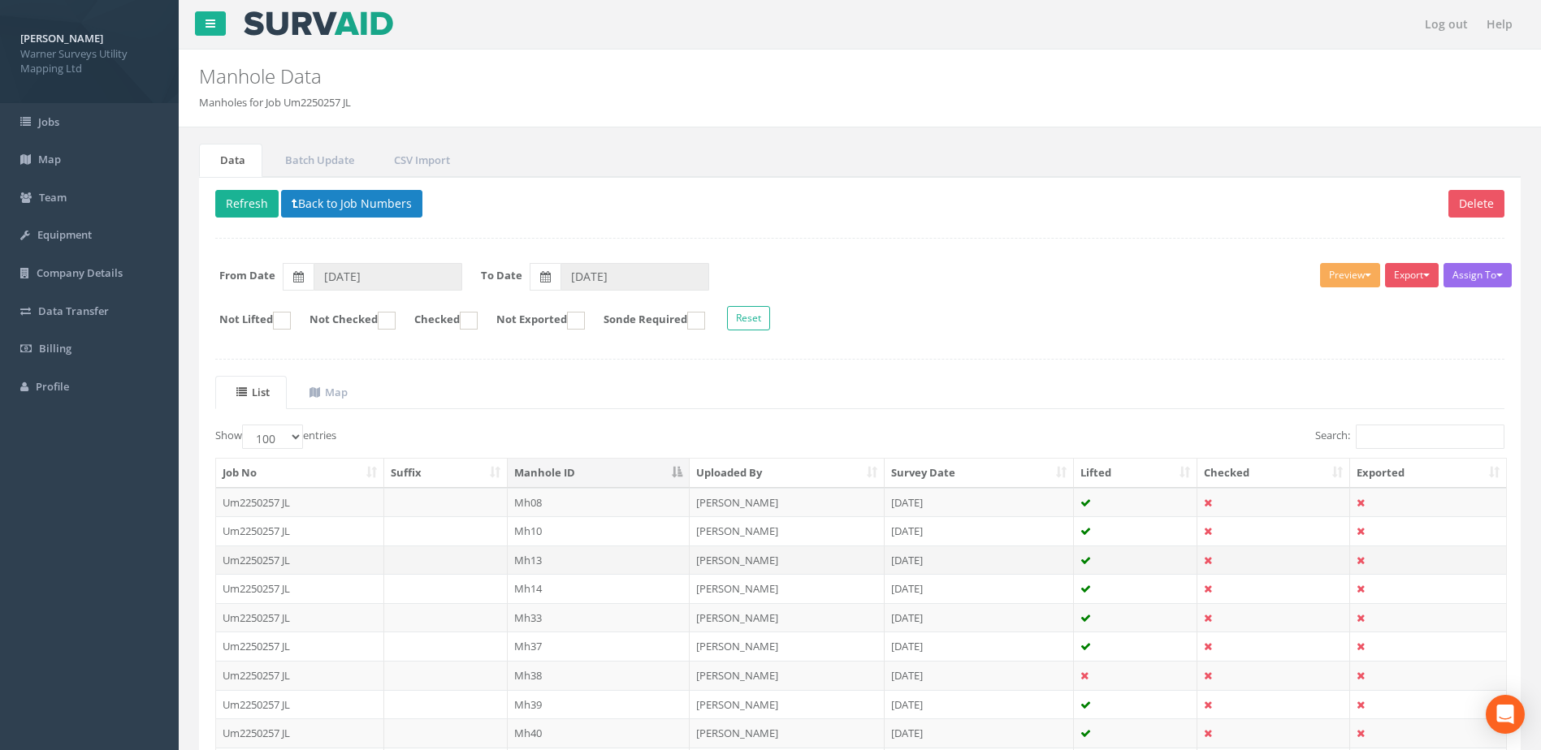
click at [424, 553] on td at bounding box center [445, 560] width 123 height 29
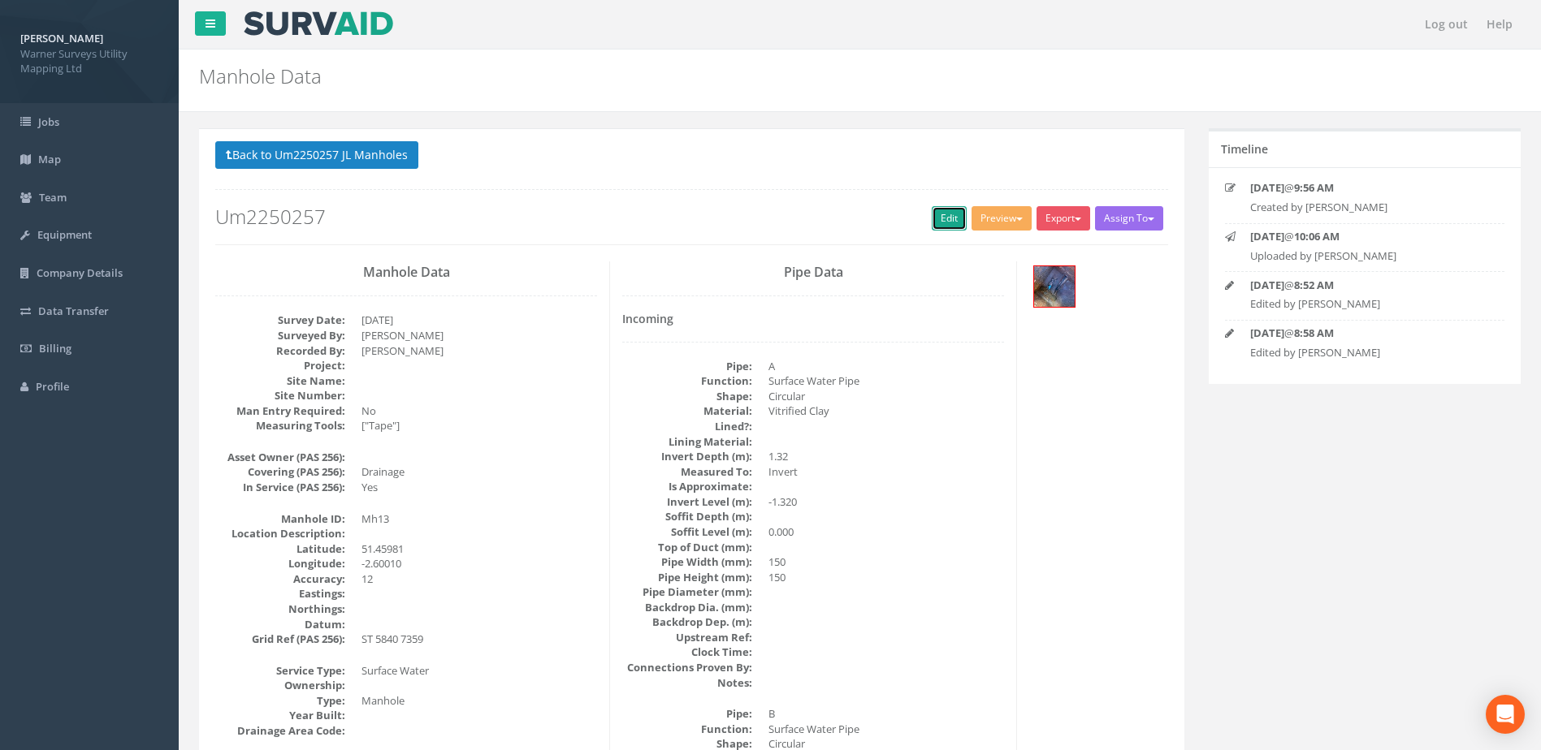
click at [941, 218] on link "Edit" at bounding box center [949, 218] width 35 height 24
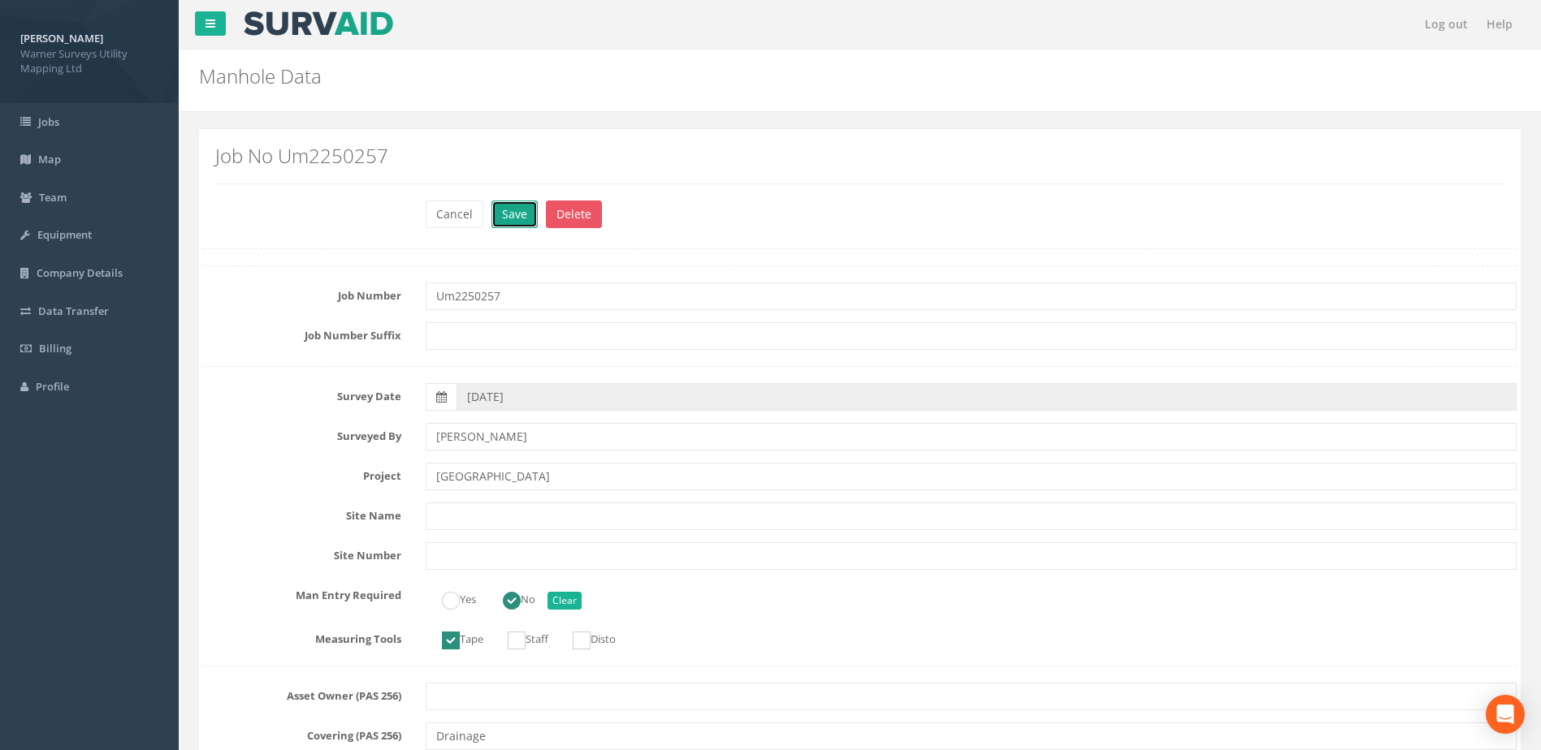
click at [509, 211] on button "Save" at bounding box center [514, 215] width 46 height 28
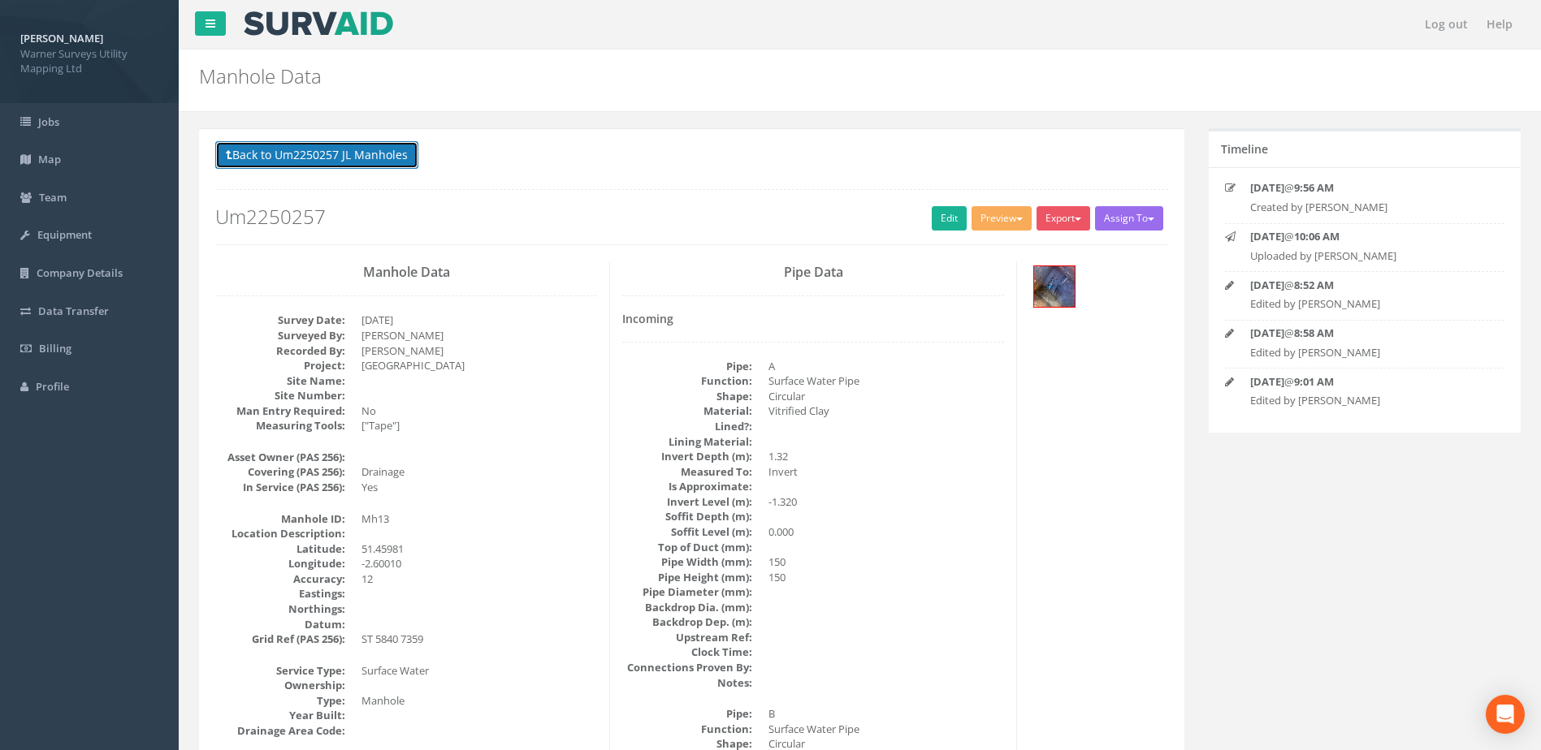
click at [384, 158] on button "Back to Um2250257 JL Manholes" at bounding box center [316, 155] width 203 height 28
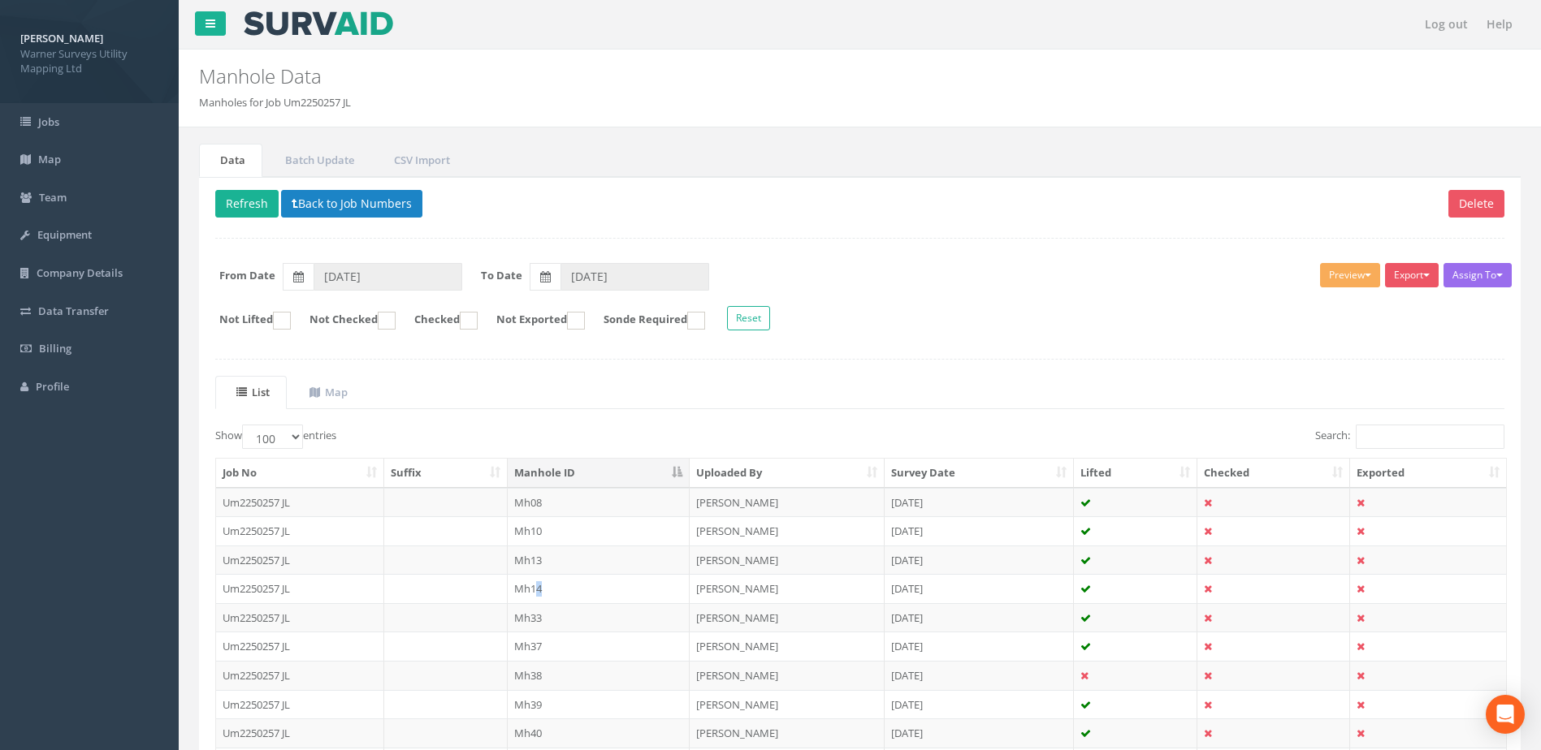
click at [544, 589] on td "Mh14" at bounding box center [599, 588] width 183 height 29
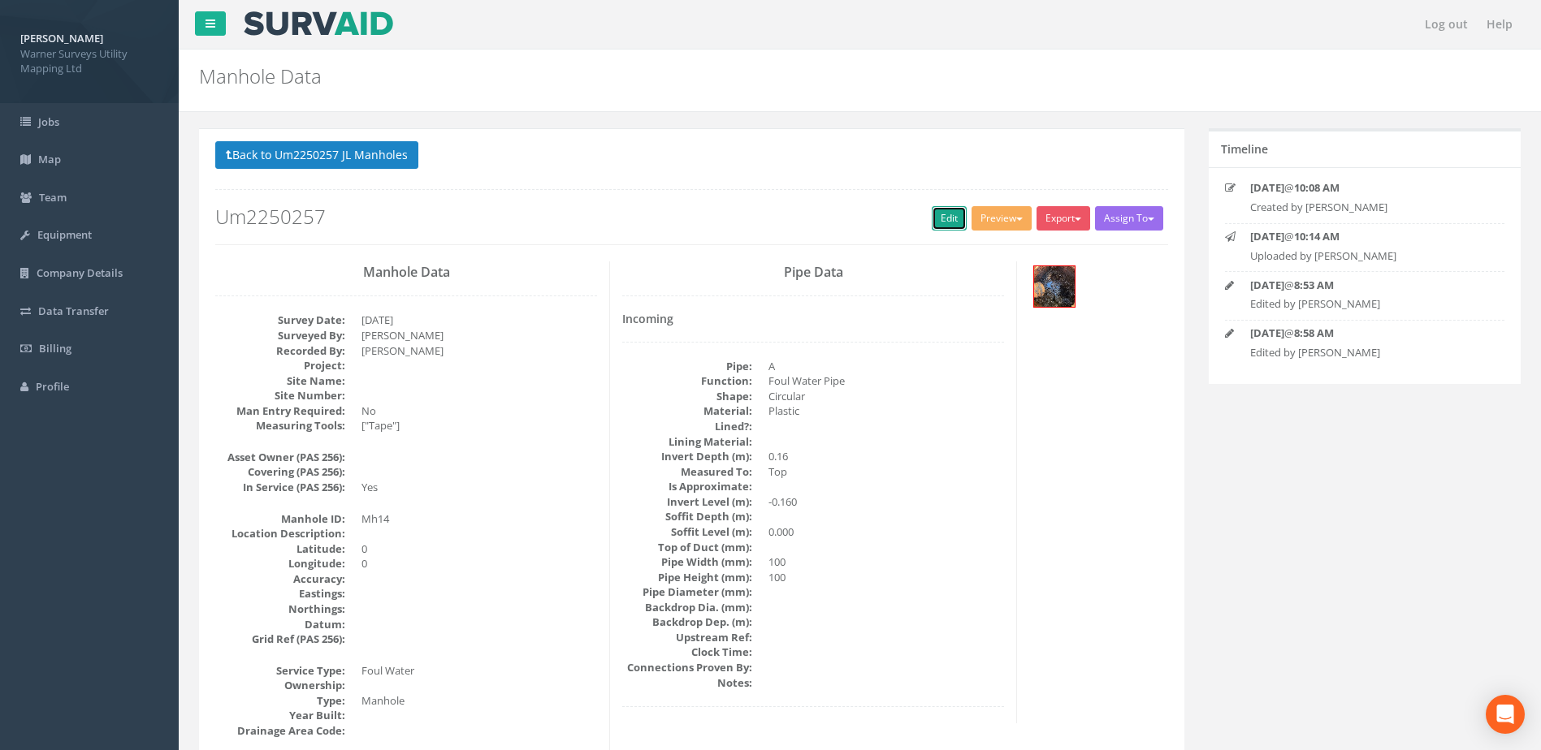
click at [932, 207] on link "Edit" at bounding box center [949, 218] width 35 height 24
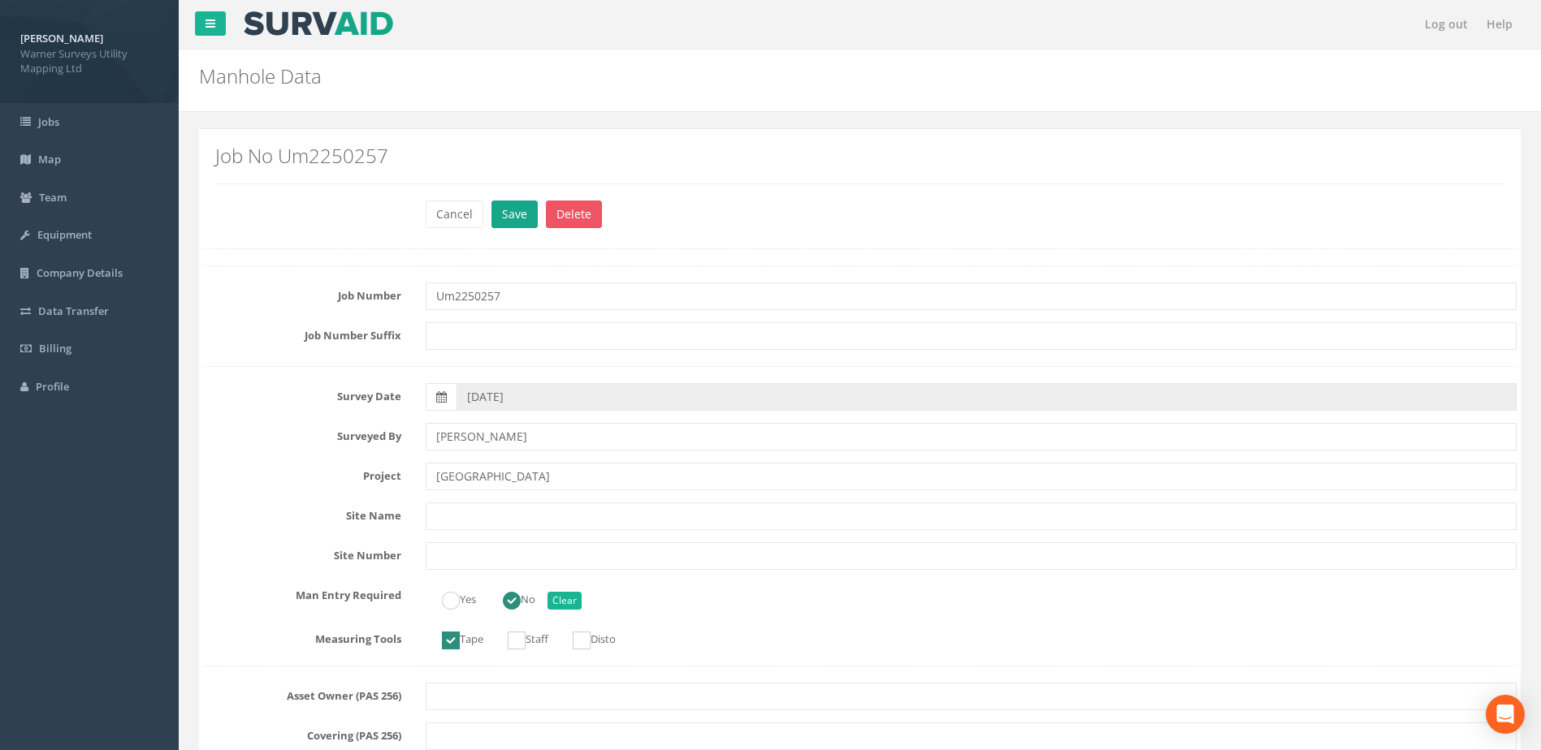
type input "[GEOGRAPHIC_DATA]"
click at [502, 202] on button "Save" at bounding box center [514, 215] width 46 height 28
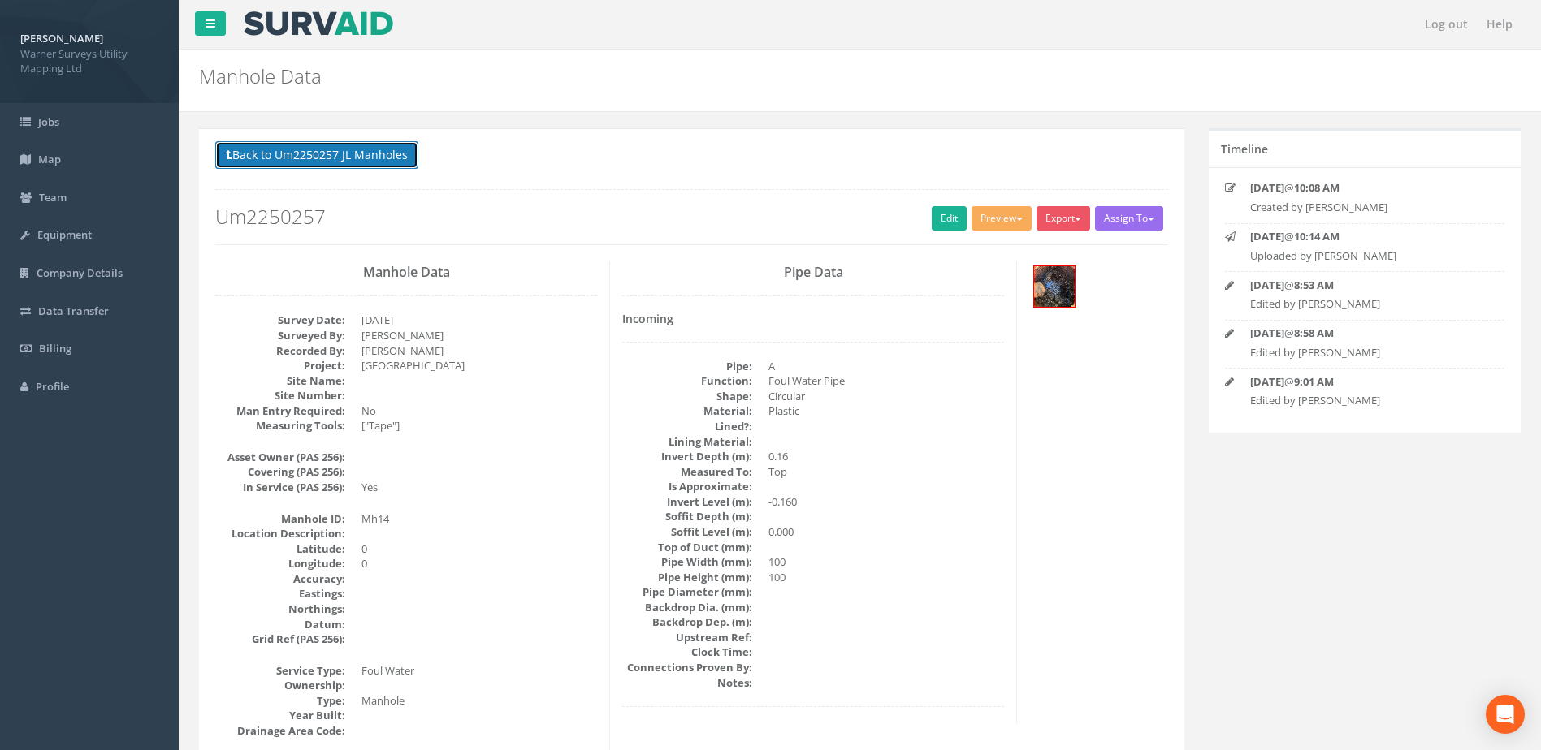
click at [364, 154] on button "Back to Um2250257 JL Manholes" at bounding box center [316, 155] width 203 height 28
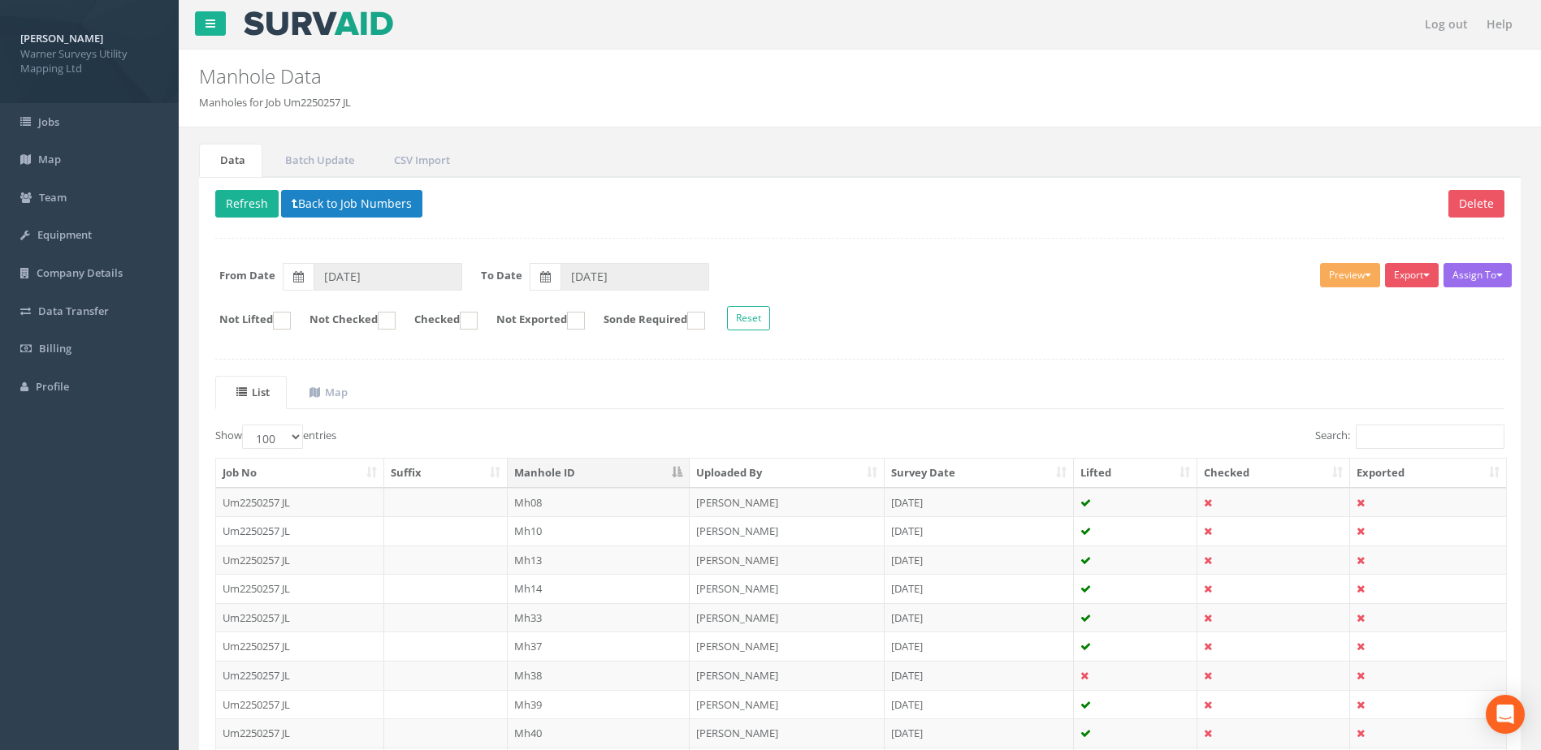
click at [537, 620] on td "Mh33" at bounding box center [599, 617] width 183 height 29
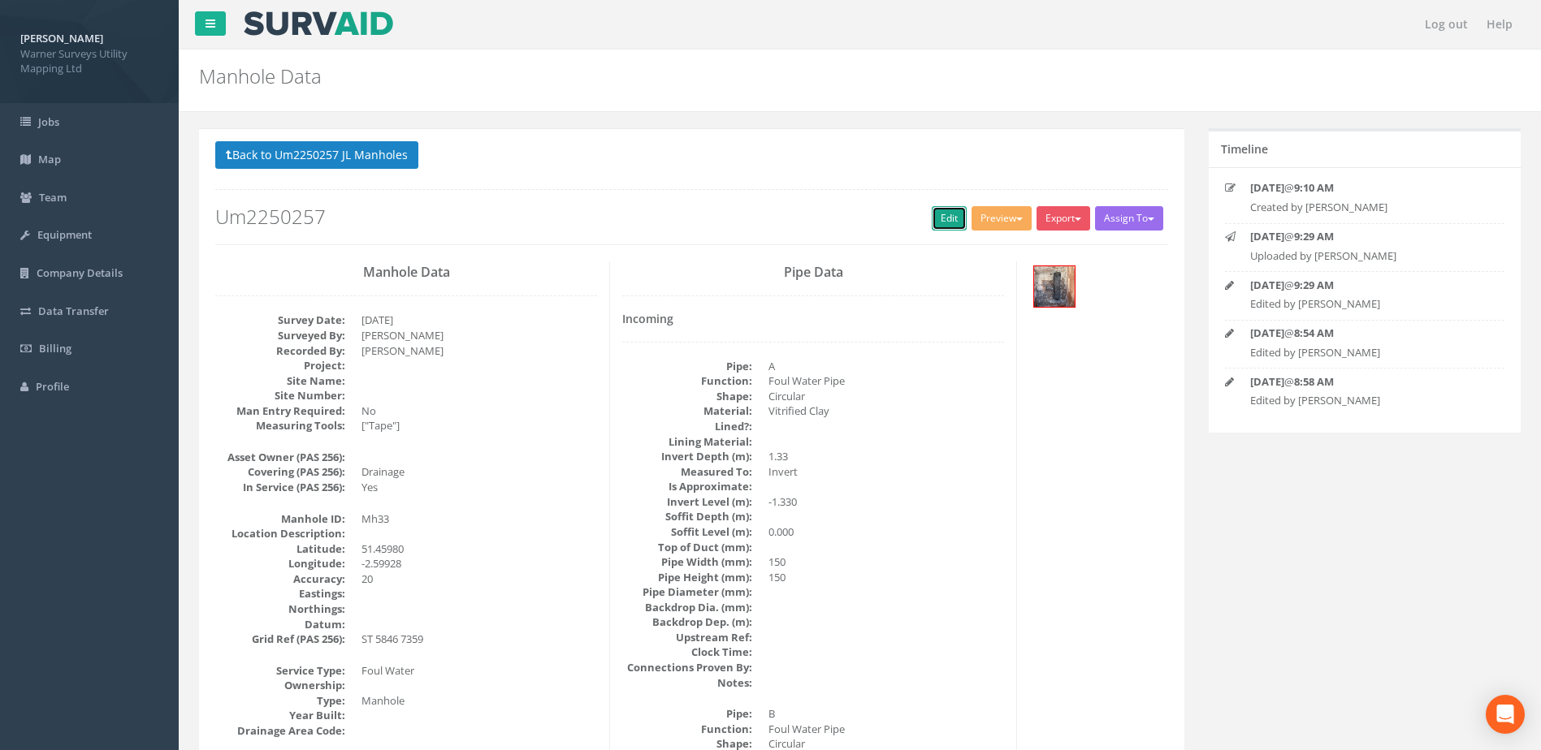
click at [932, 206] on link "Edit" at bounding box center [949, 218] width 35 height 24
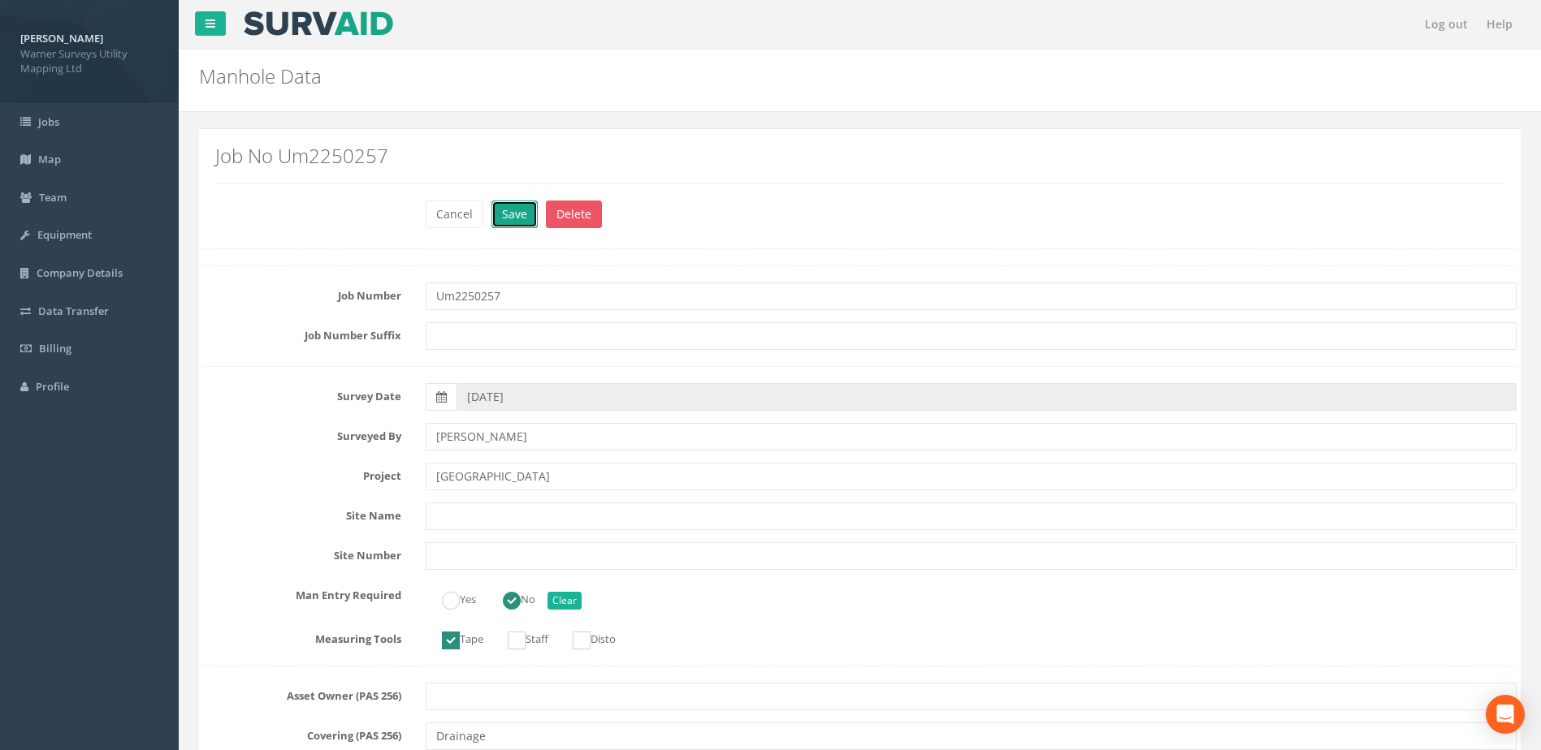
click at [518, 221] on button "Save" at bounding box center [514, 215] width 46 height 28
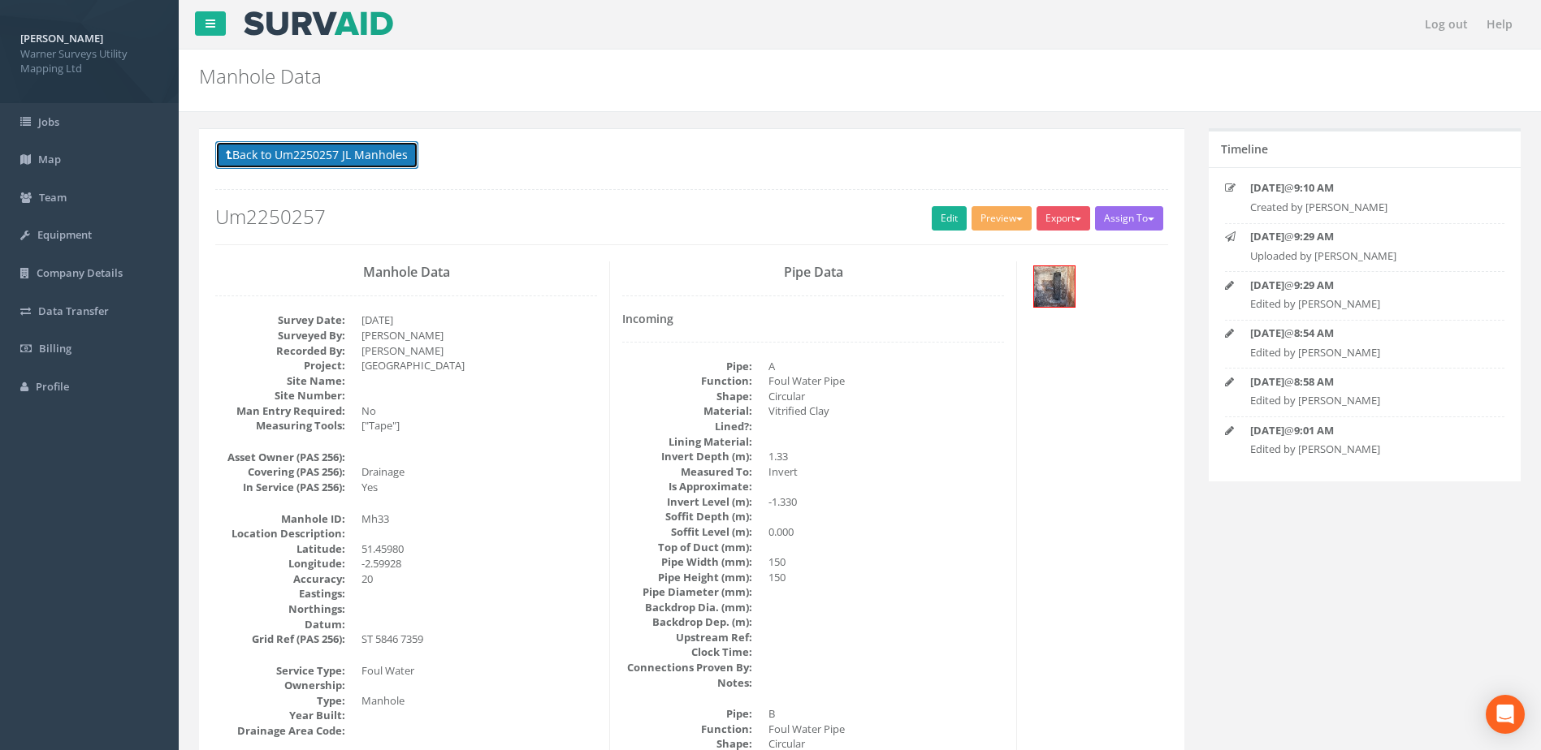
click at [370, 150] on button "Back to Um2250257 JL Manholes" at bounding box center [316, 155] width 203 height 28
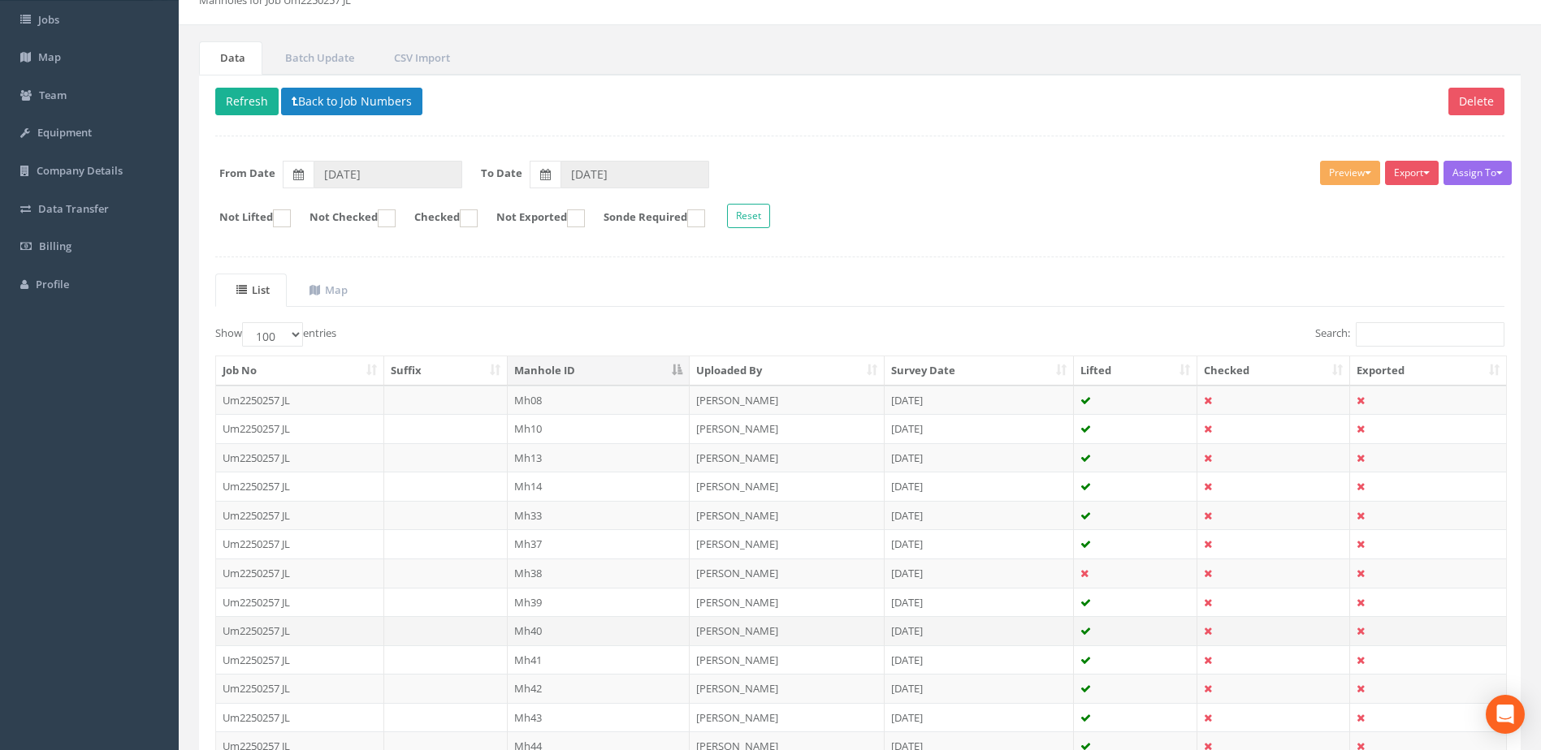
scroll to position [270, 0]
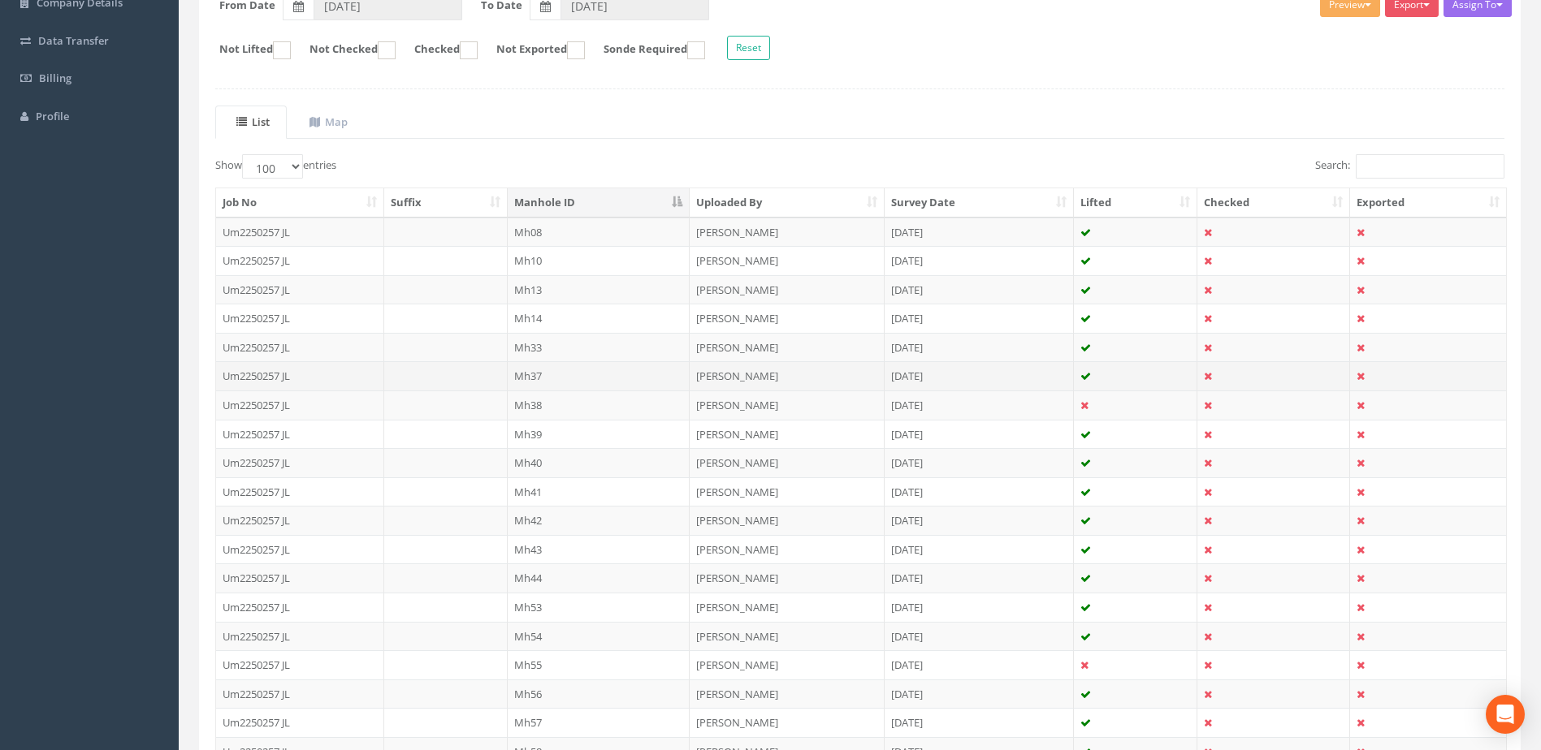
click at [541, 382] on td "Mh37" at bounding box center [599, 375] width 183 height 29
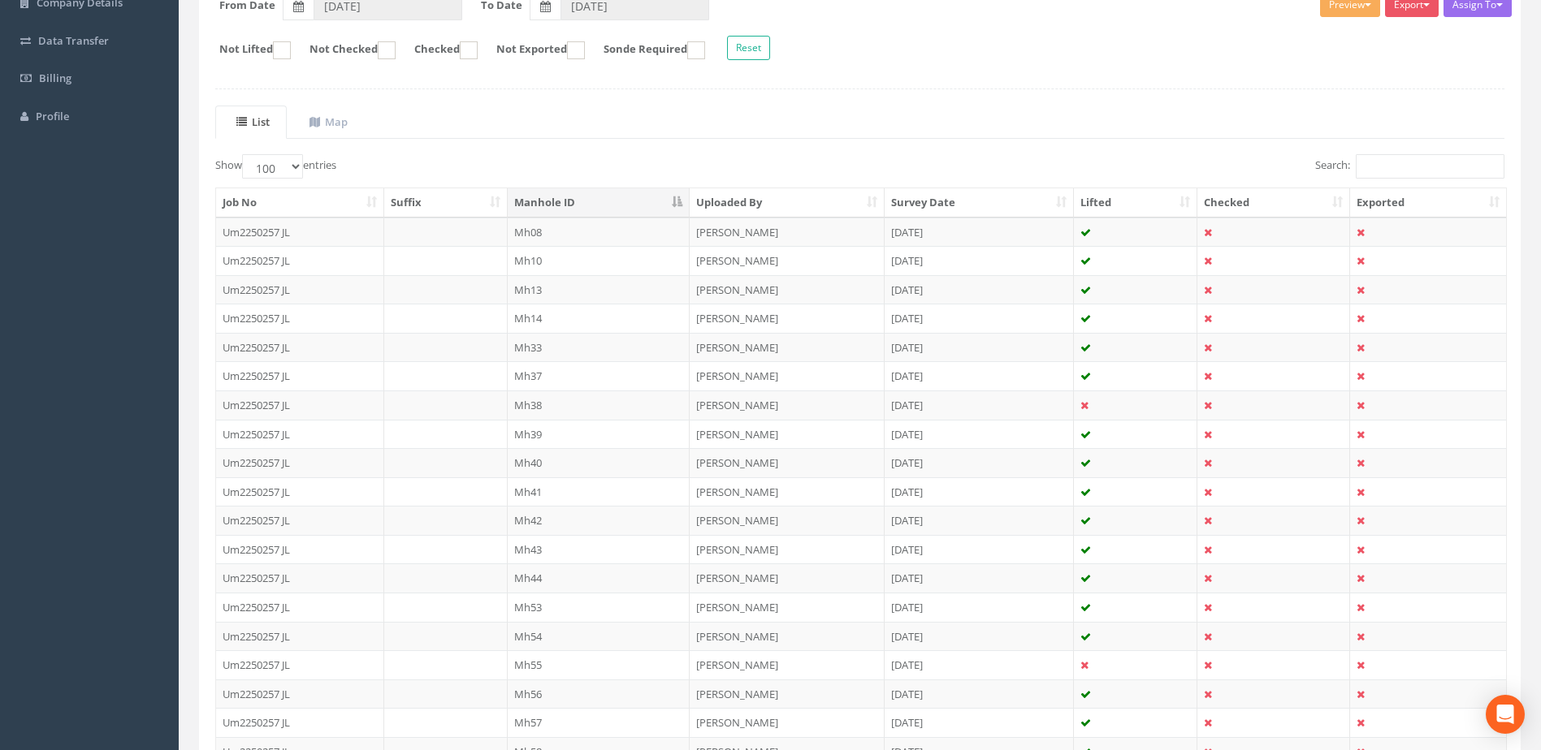
scroll to position [0, 0]
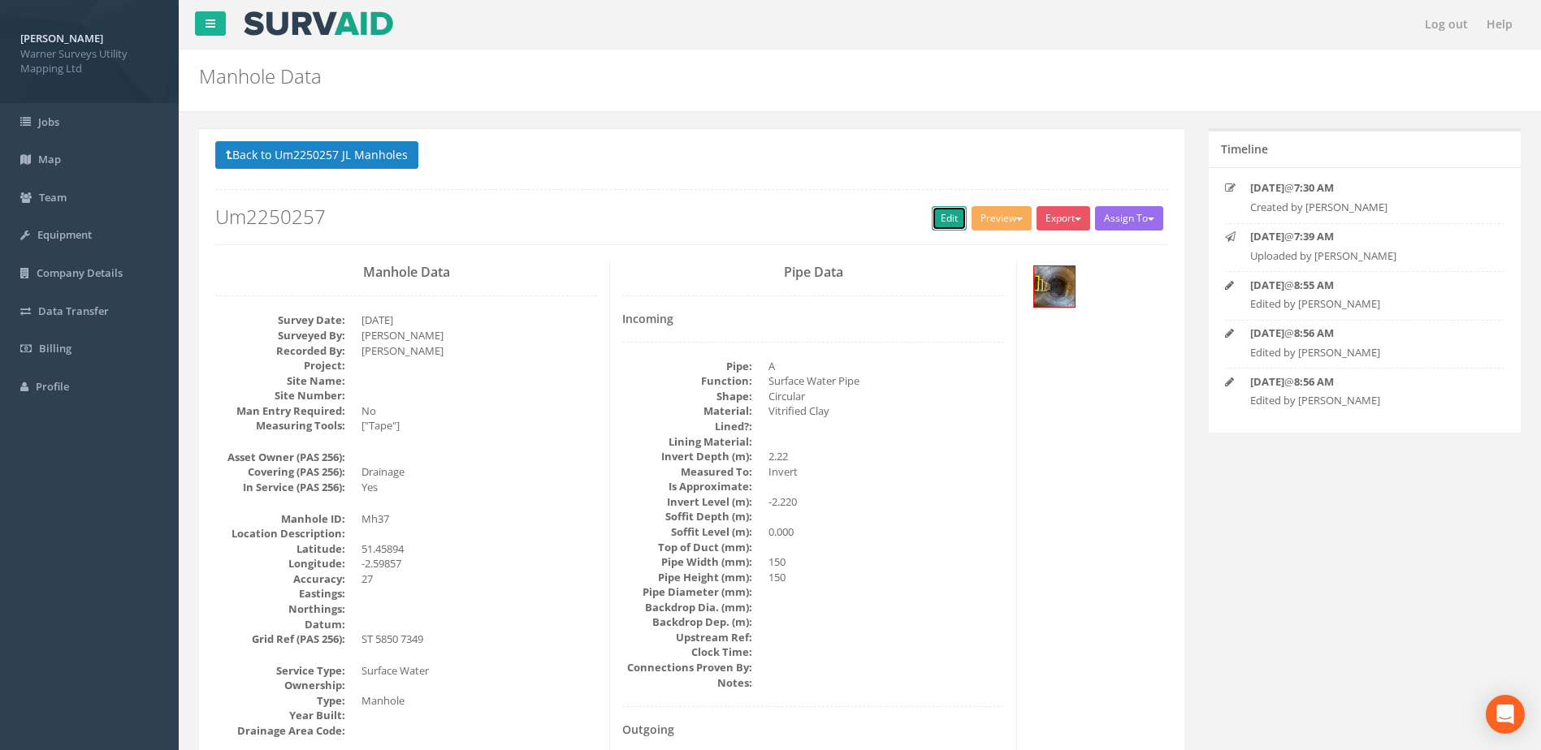
click at [941, 220] on link "Edit" at bounding box center [949, 218] width 35 height 24
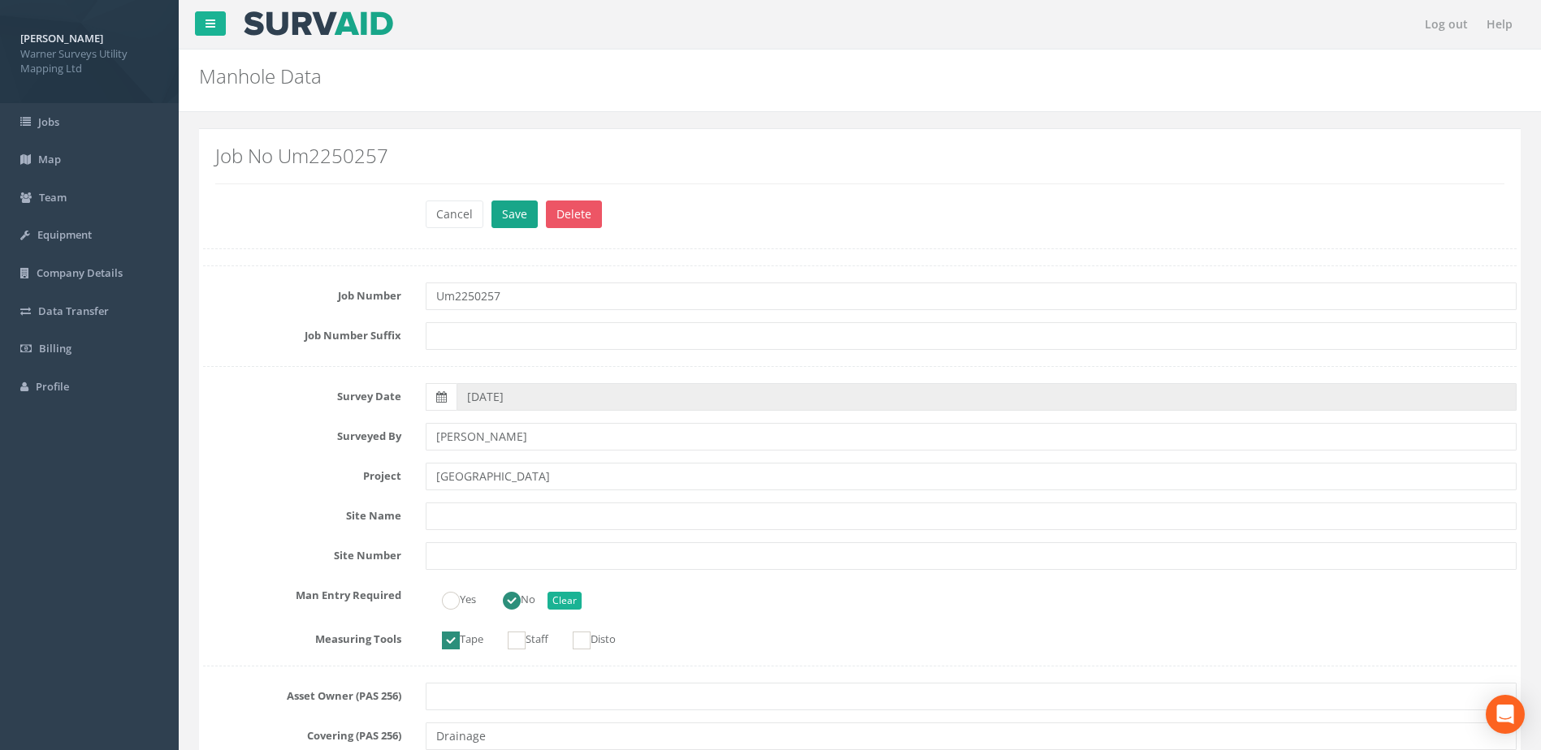
type input "[GEOGRAPHIC_DATA]"
click at [515, 212] on button "Save" at bounding box center [514, 215] width 46 height 28
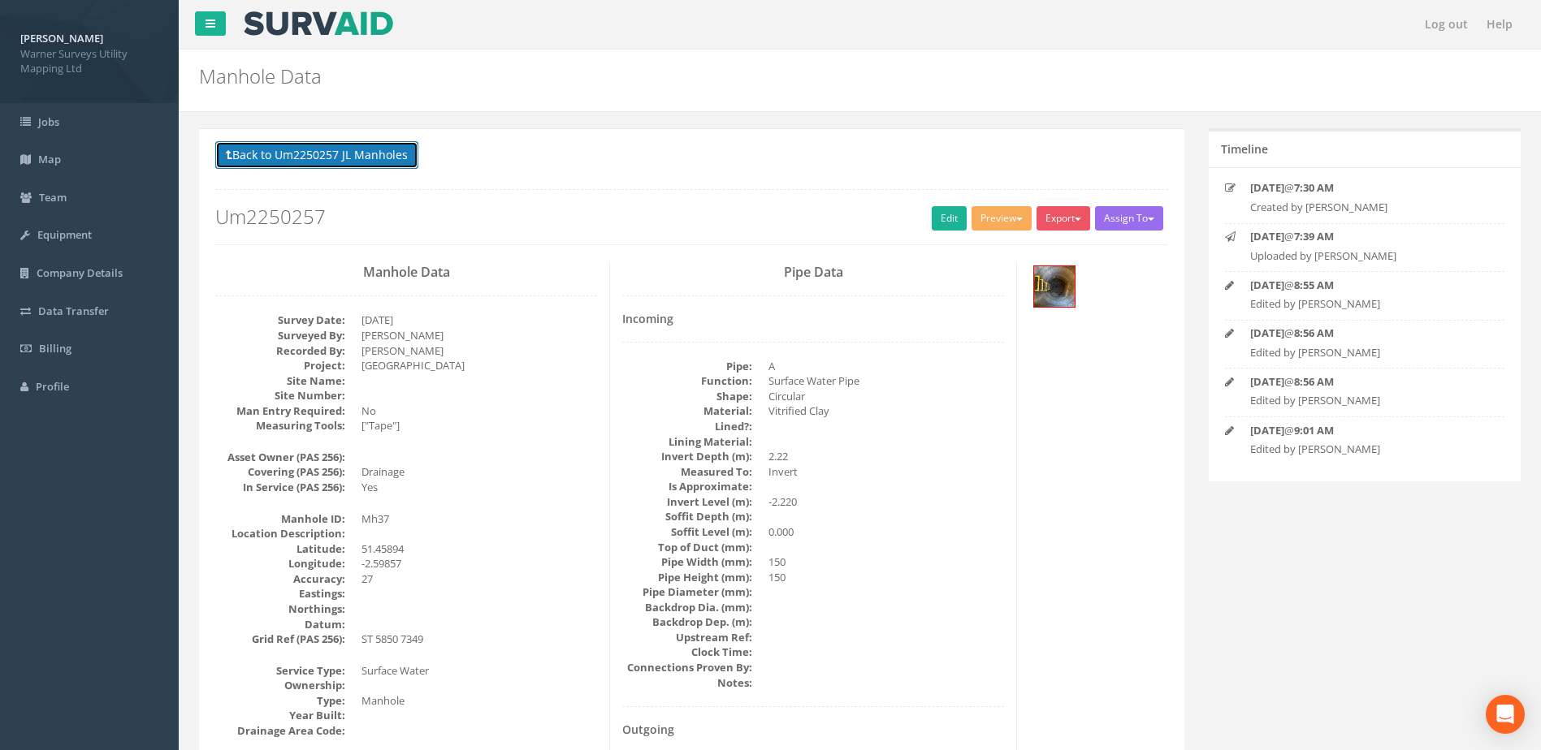
drag, startPoint x: 383, startPoint y: 152, endPoint x: 384, endPoint y: 166, distance: 13.8
click at [384, 153] on button "Back to Um2250257 JL Manholes" at bounding box center [316, 155] width 203 height 28
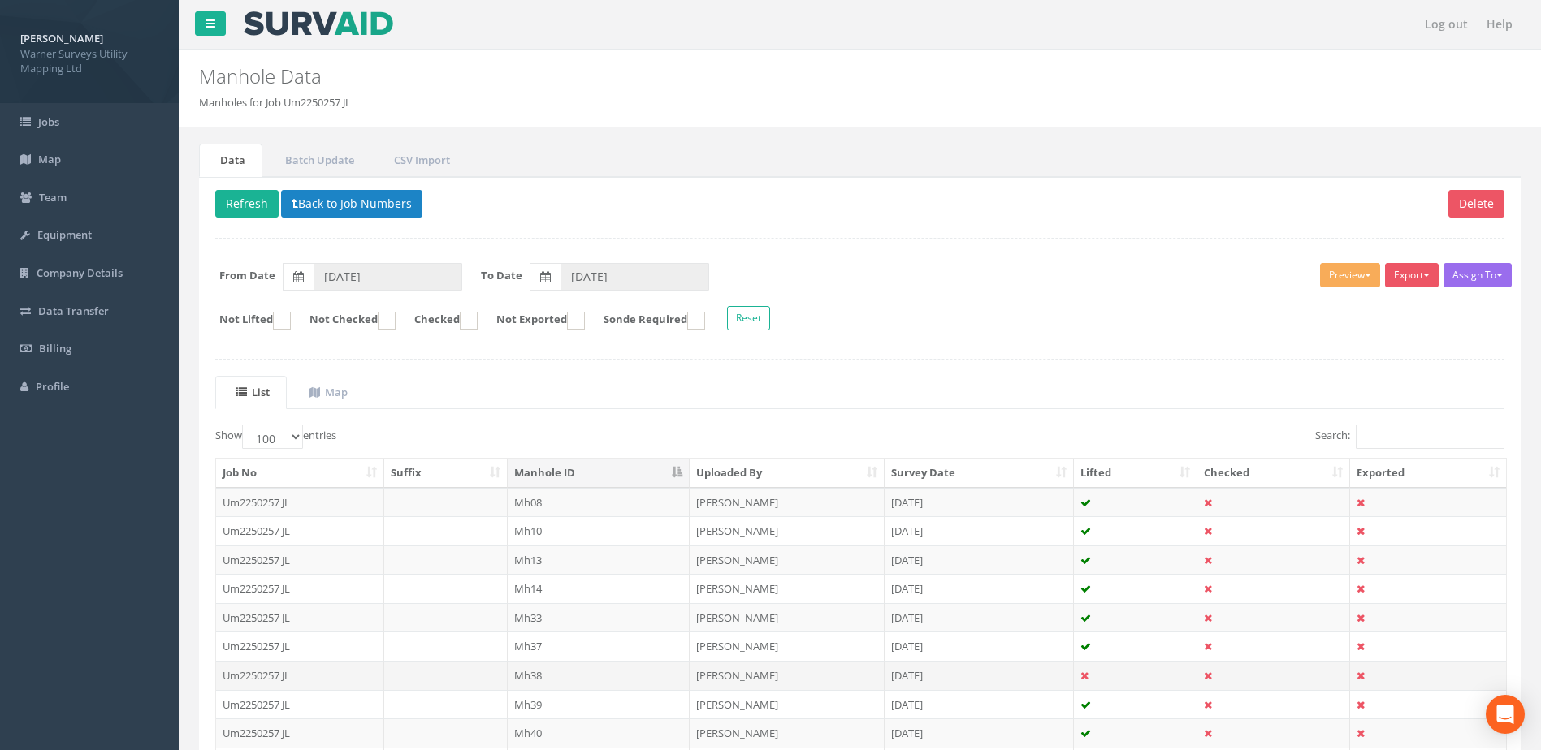
click at [560, 674] on td "Mh38" at bounding box center [599, 675] width 183 height 29
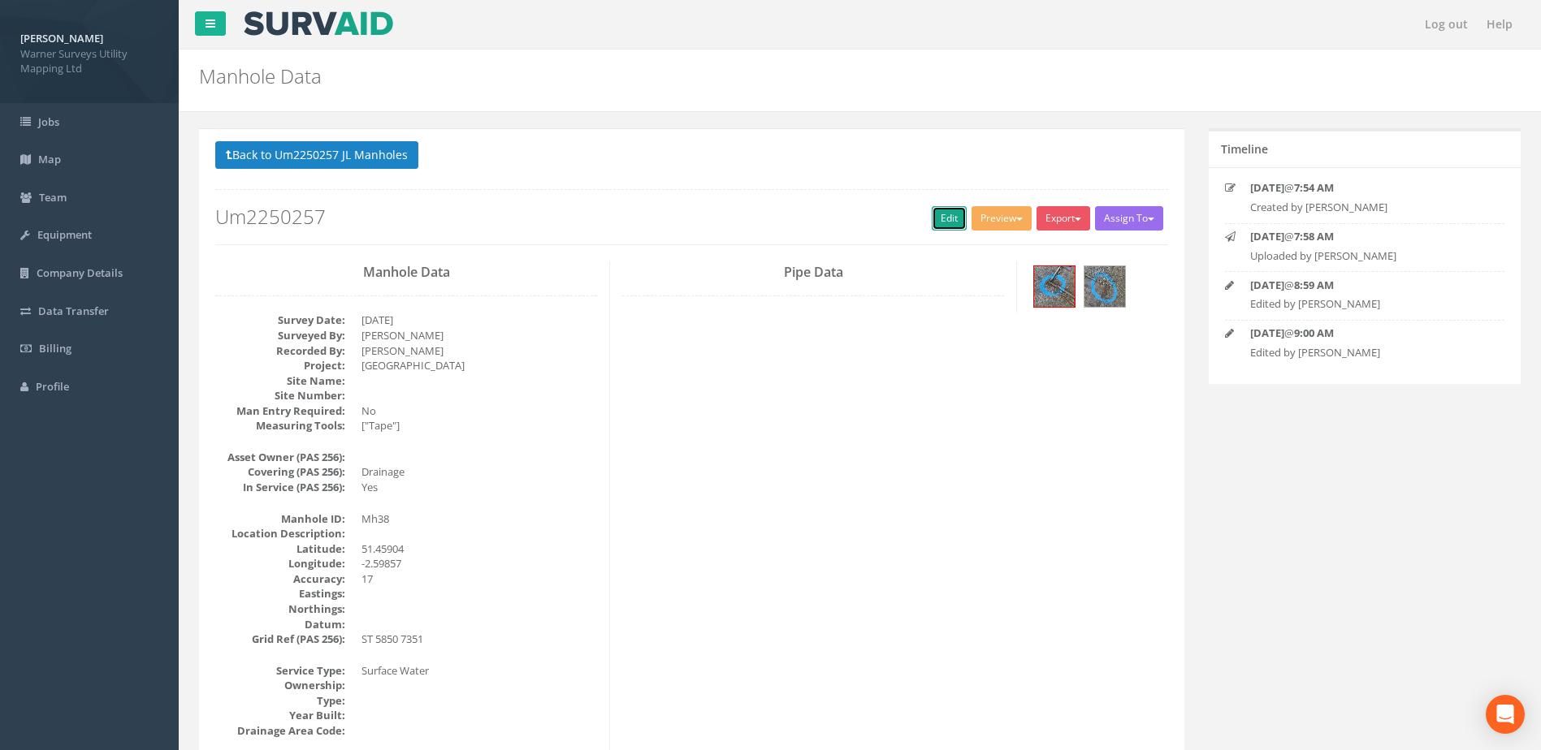
click at [954, 214] on link "Edit" at bounding box center [949, 218] width 35 height 24
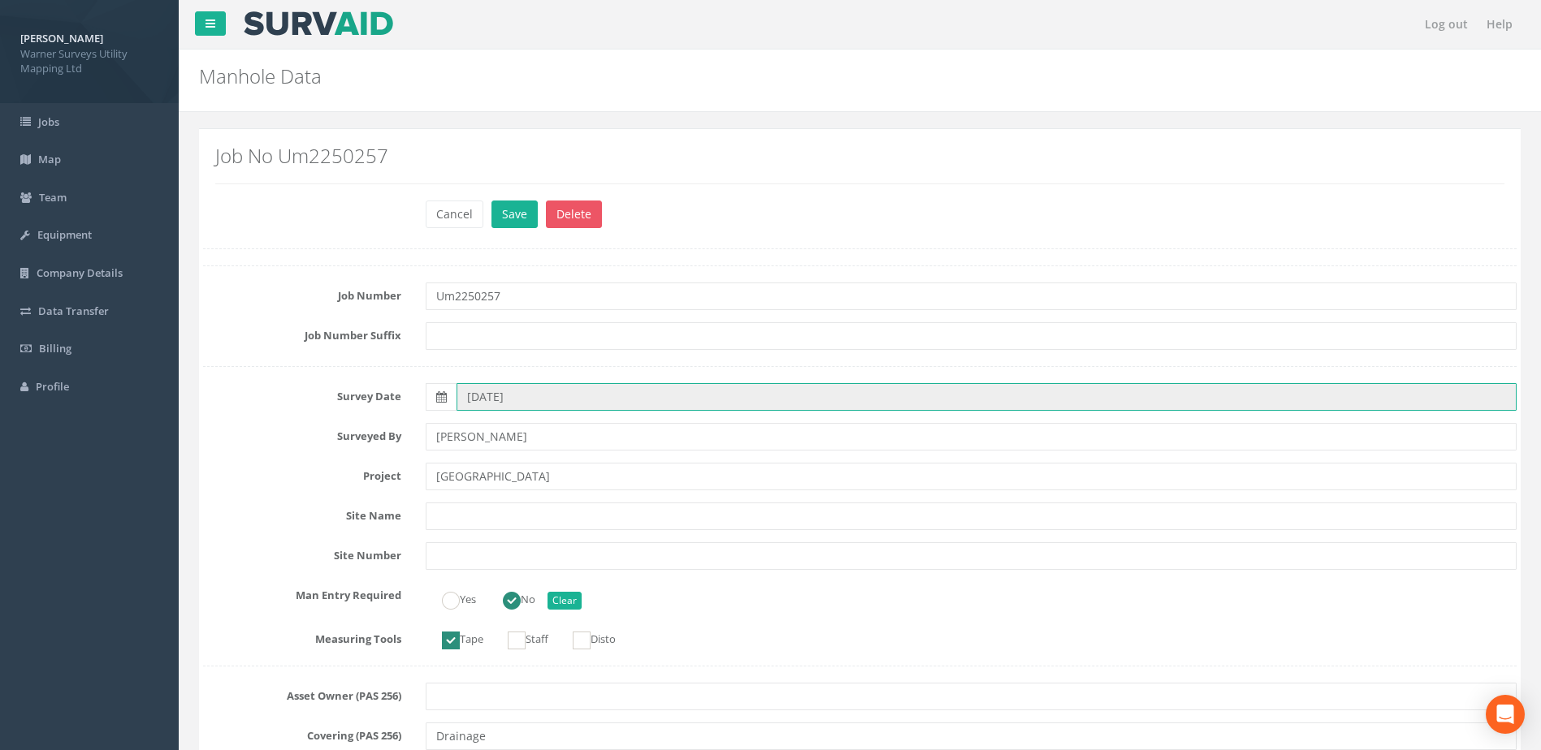
drag, startPoint x: 802, startPoint y: 398, endPoint x: 863, endPoint y: 703, distance: 310.4
click at [516, 217] on button "Save" at bounding box center [514, 215] width 46 height 28
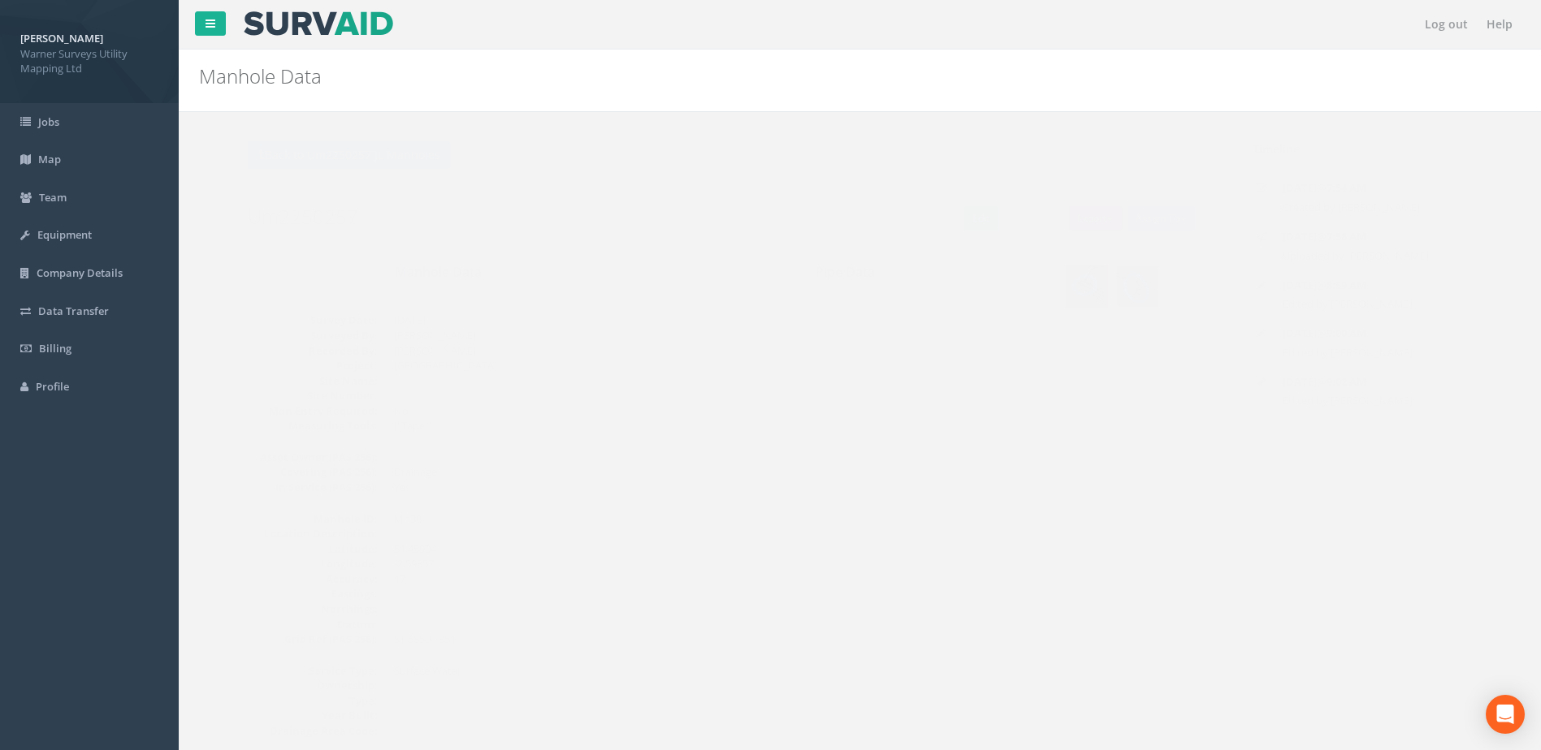
click at [380, 152] on button "Back to Um2250257 JL Manholes" at bounding box center [316, 155] width 203 height 28
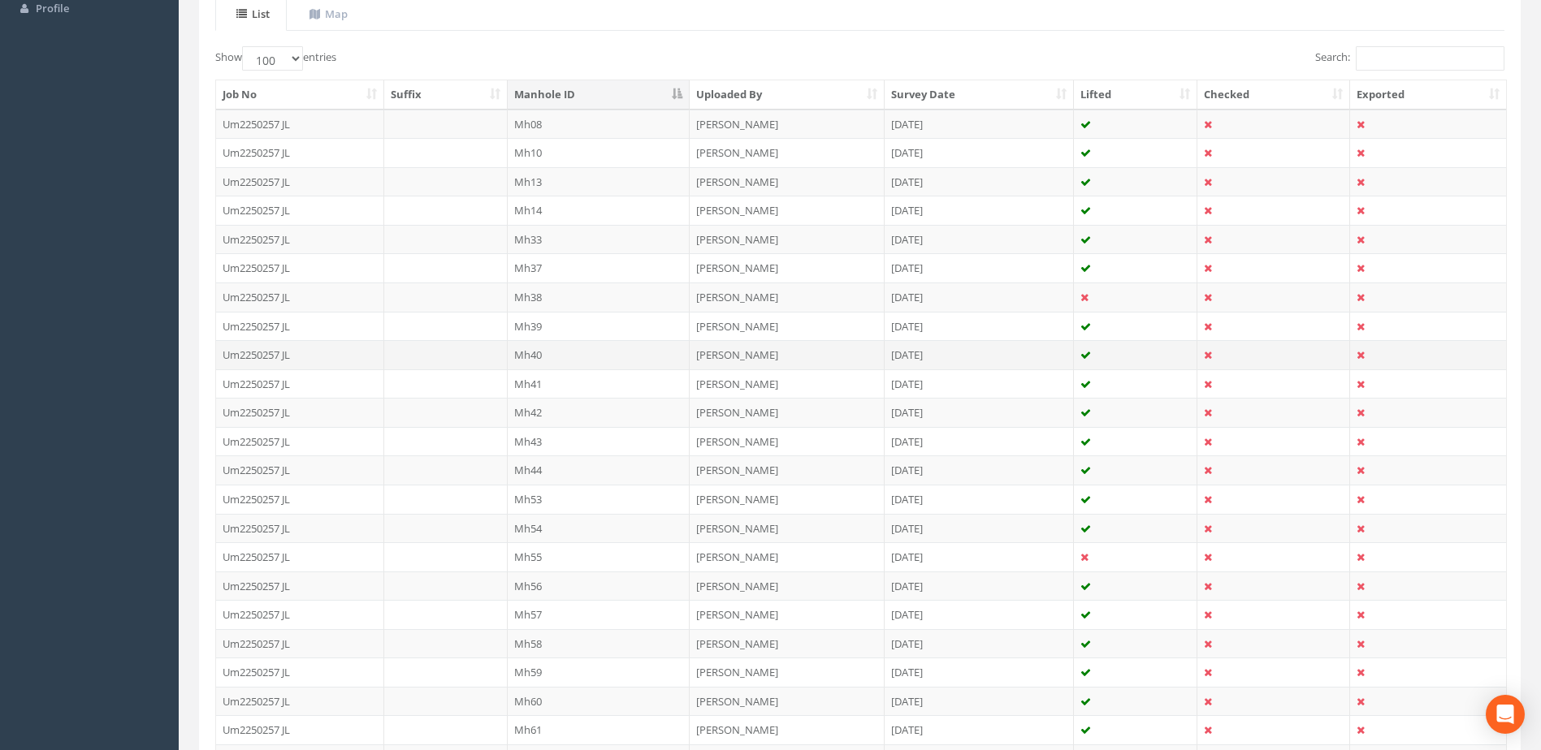
scroll to position [406, 0]
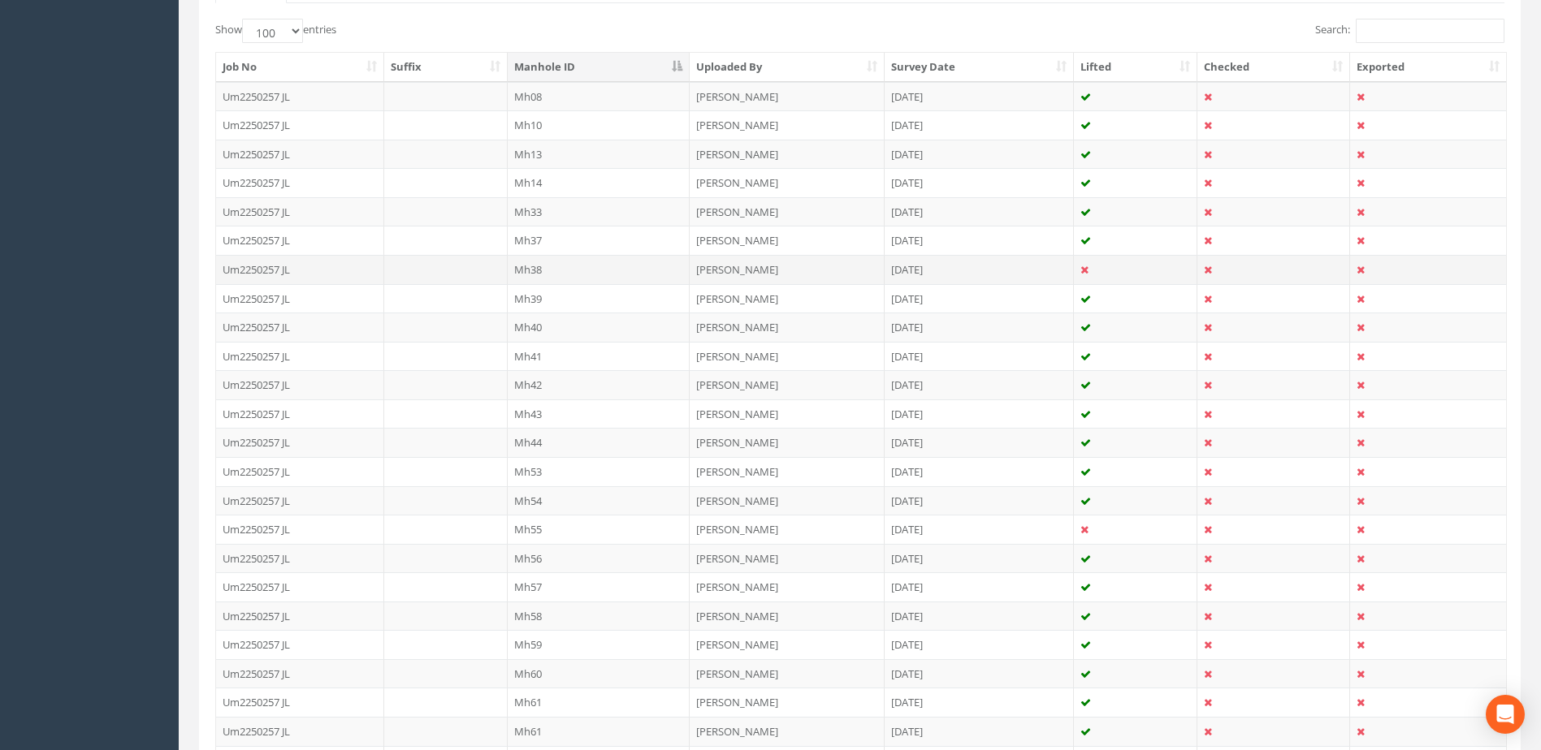
click at [551, 270] on td "Mh38" at bounding box center [599, 269] width 183 height 29
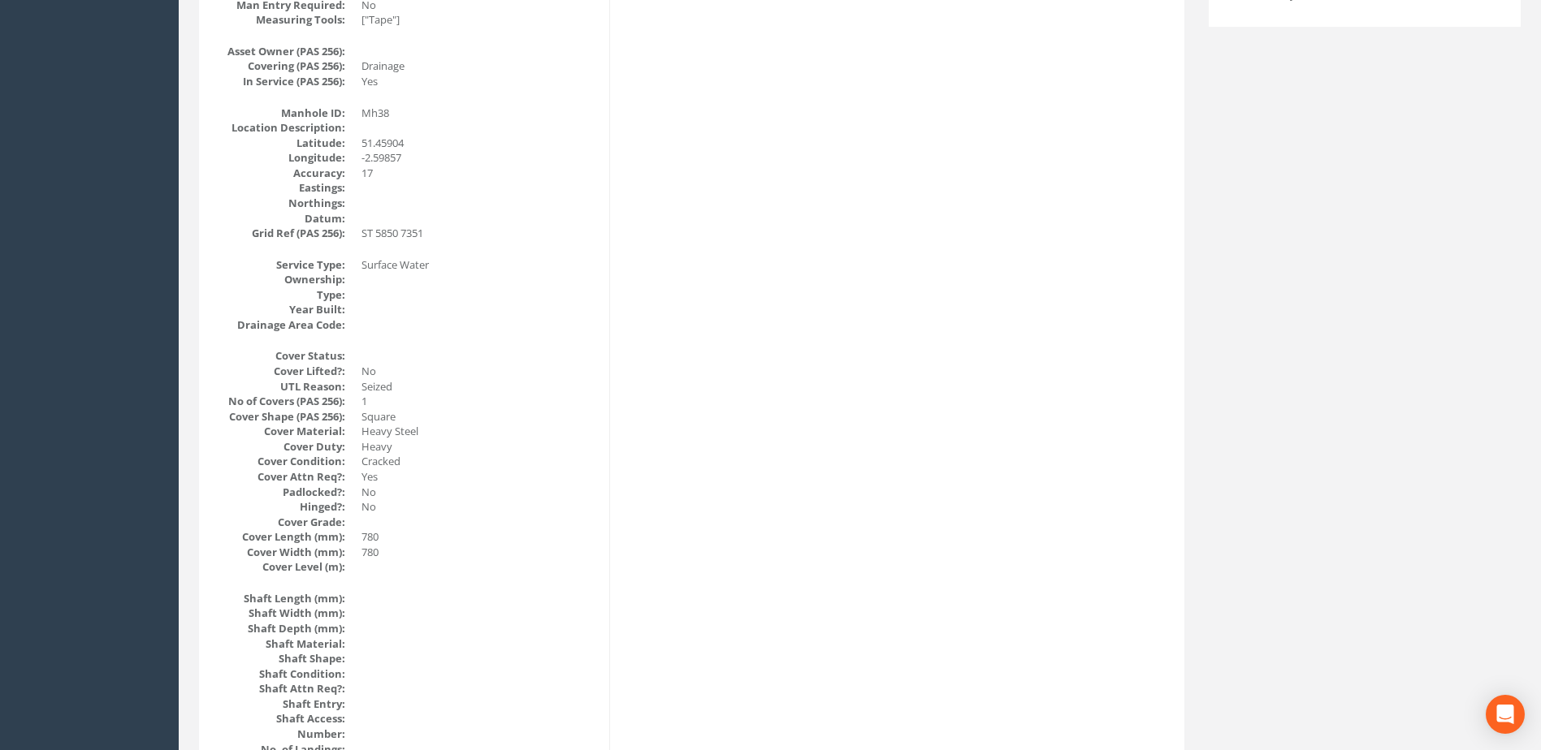
scroll to position [0, 0]
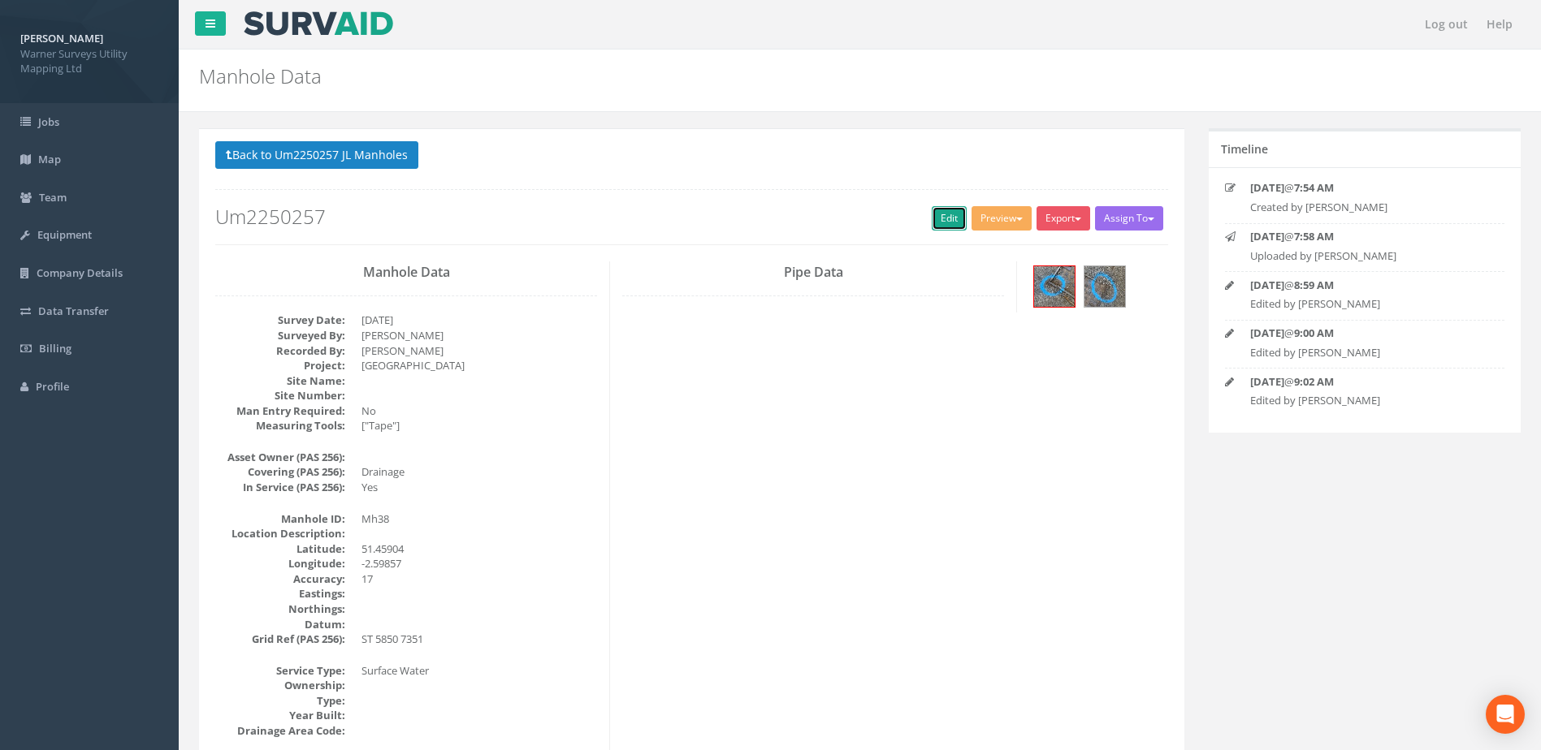
click at [932, 223] on link "Edit" at bounding box center [949, 218] width 35 height 24
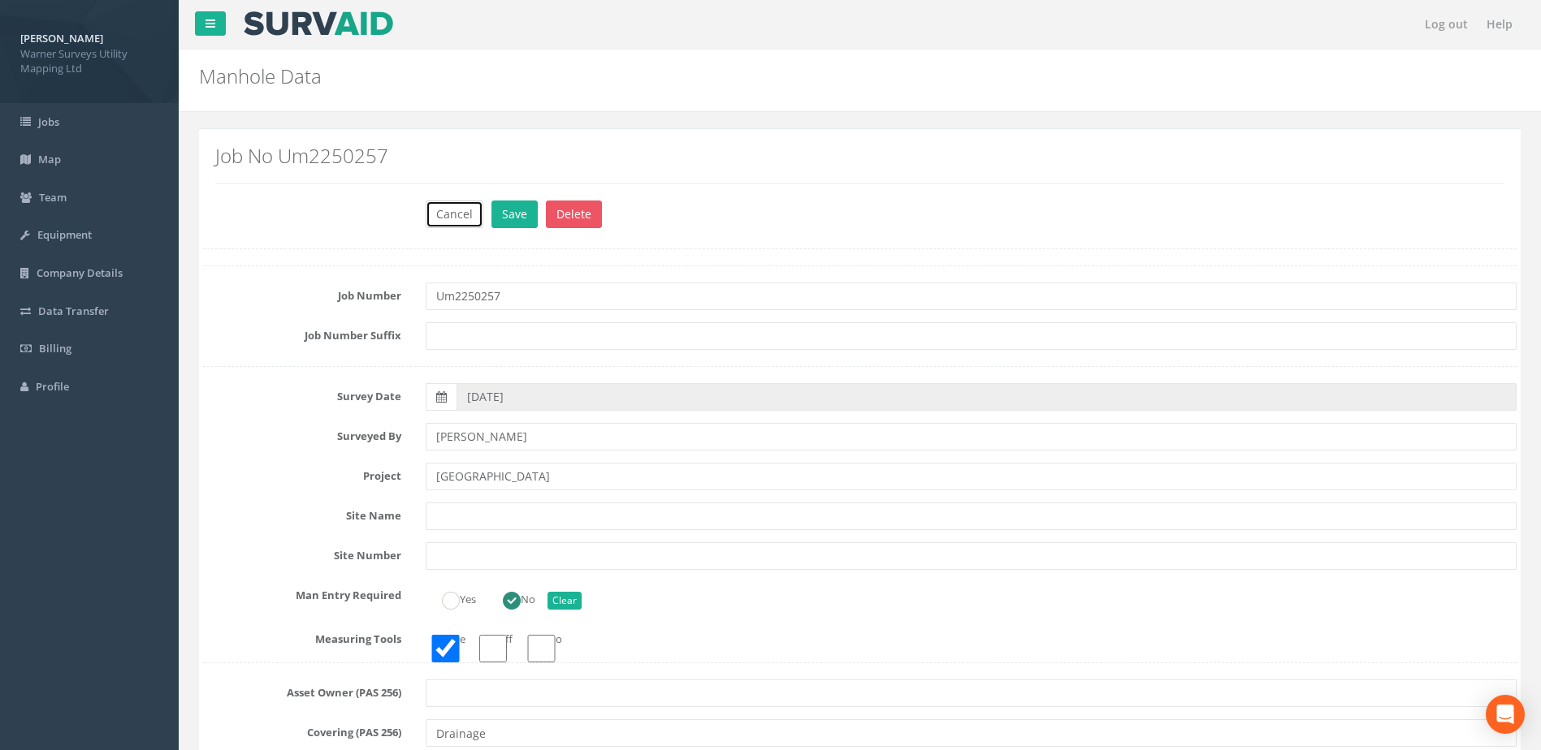
click at [448, 214] on button "Cancel" at bounding box center [455, 215] width 58 height 28
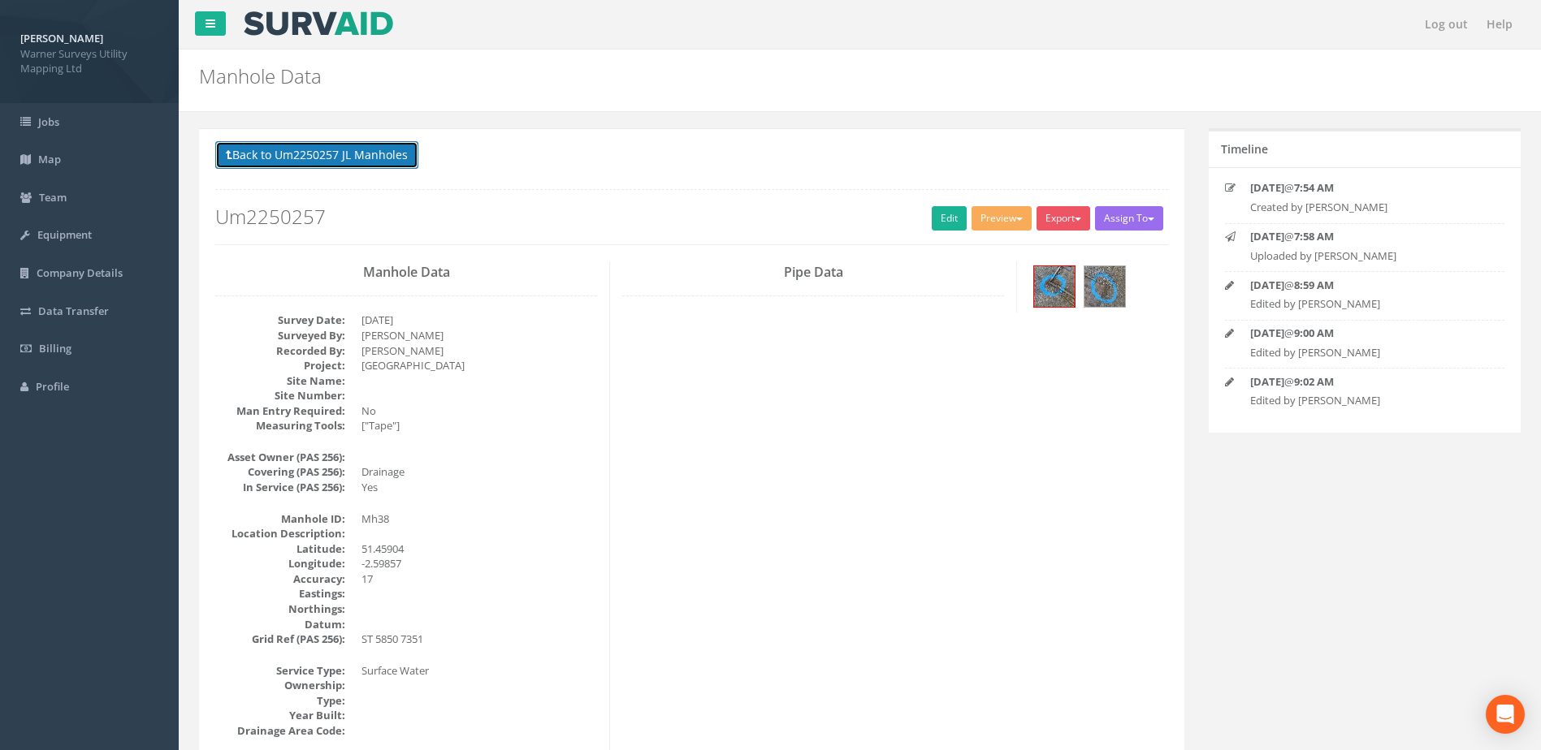
click at [276, 158] on button "Back to Um2250257 JL Manholes" at bounding box center [316, 155] width 203 height 28
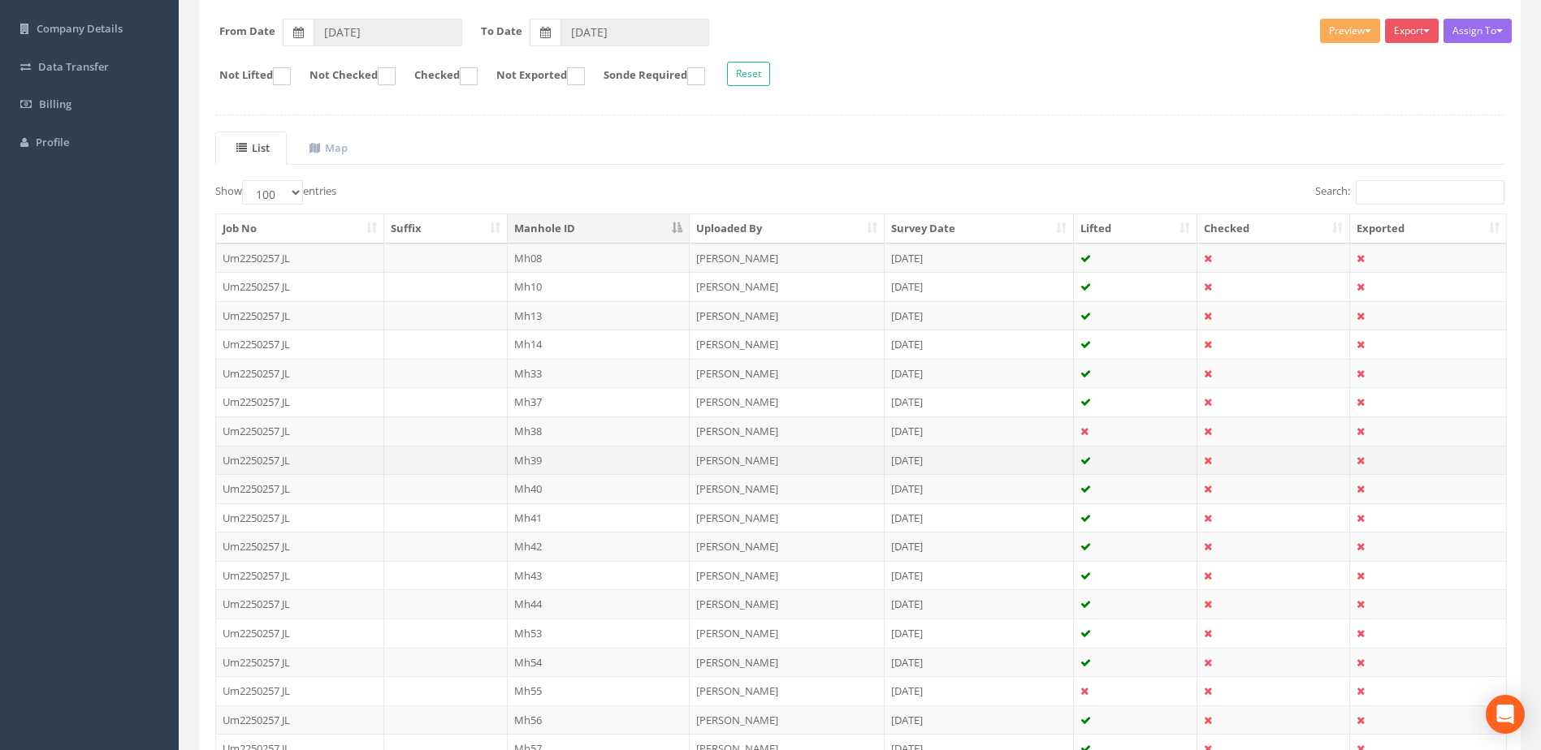
scroll to position [406, 0]
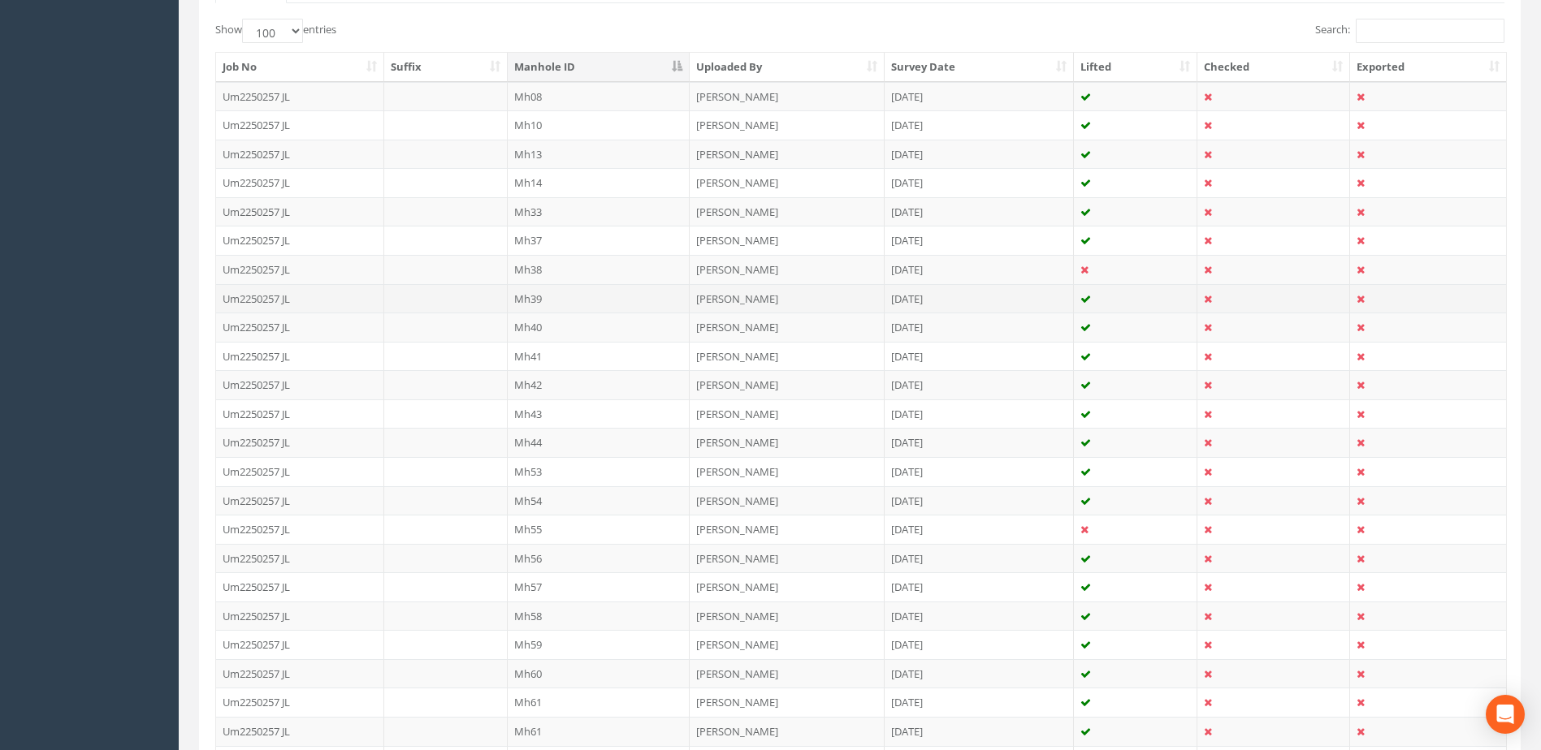
click at [546, 300] on td "Mh39" at bounding box center [599, 298] width 183 height 29
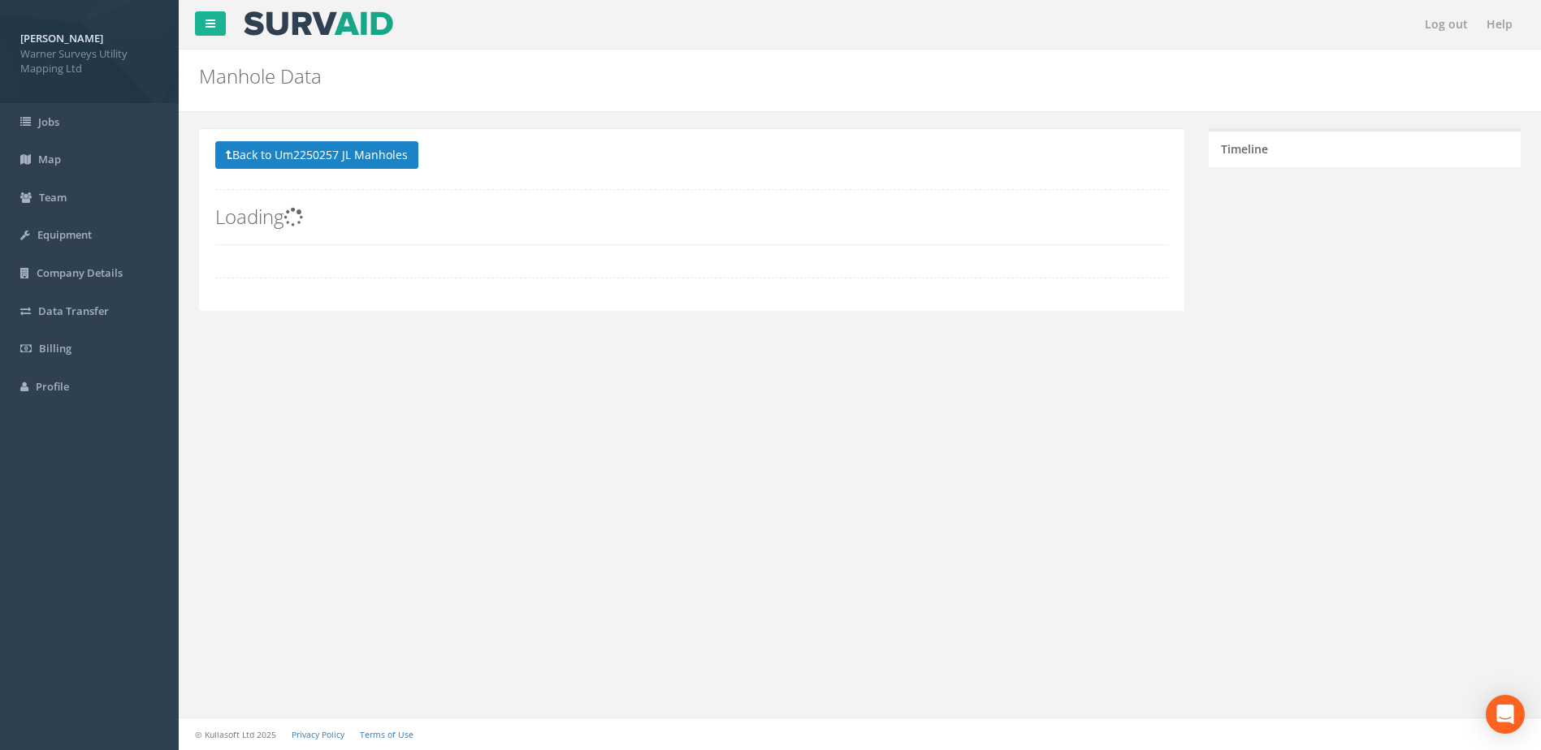
scroll to position [0, 0]
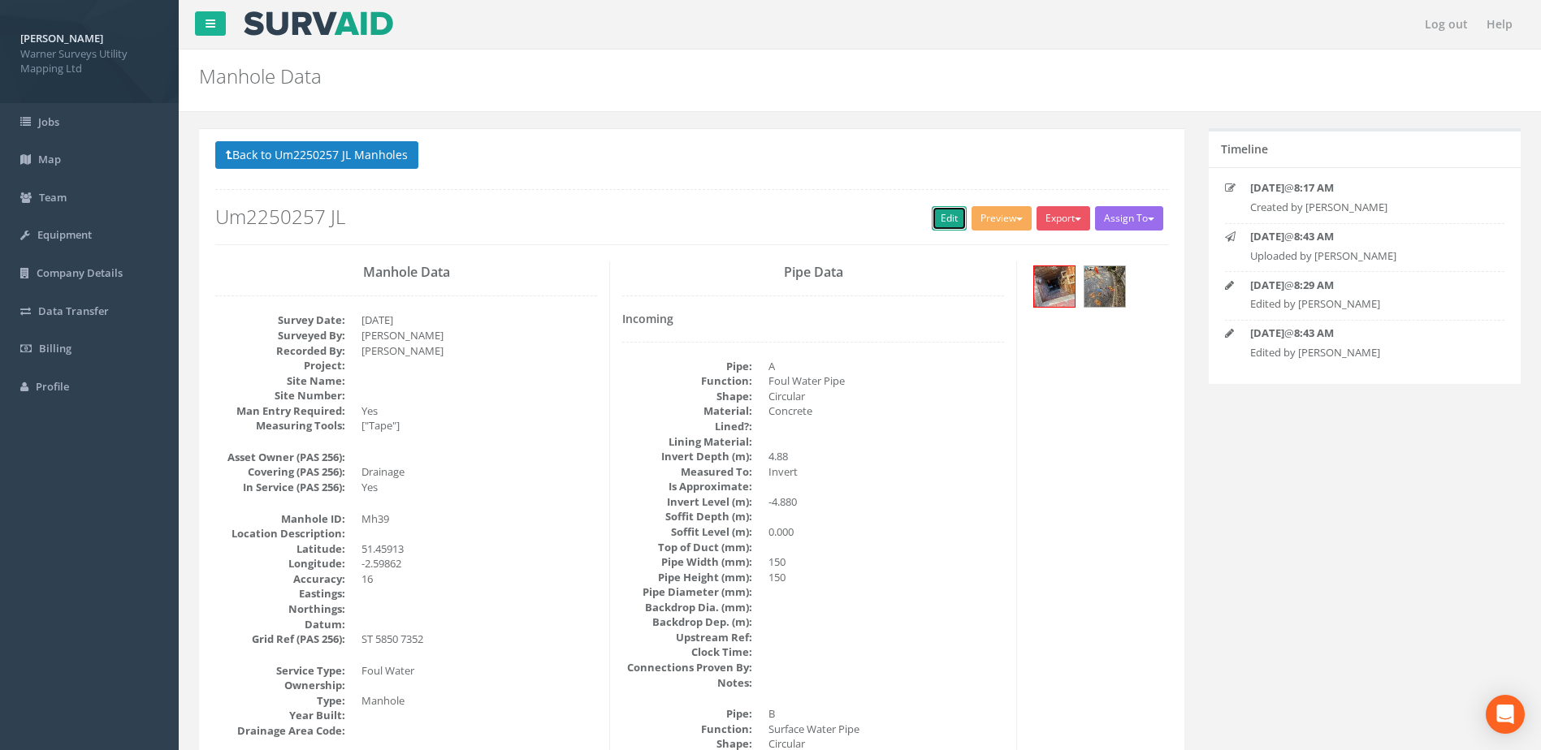
click at [946, 220] on link "Edit" at bounding box center [949, 218] width 35 height 24
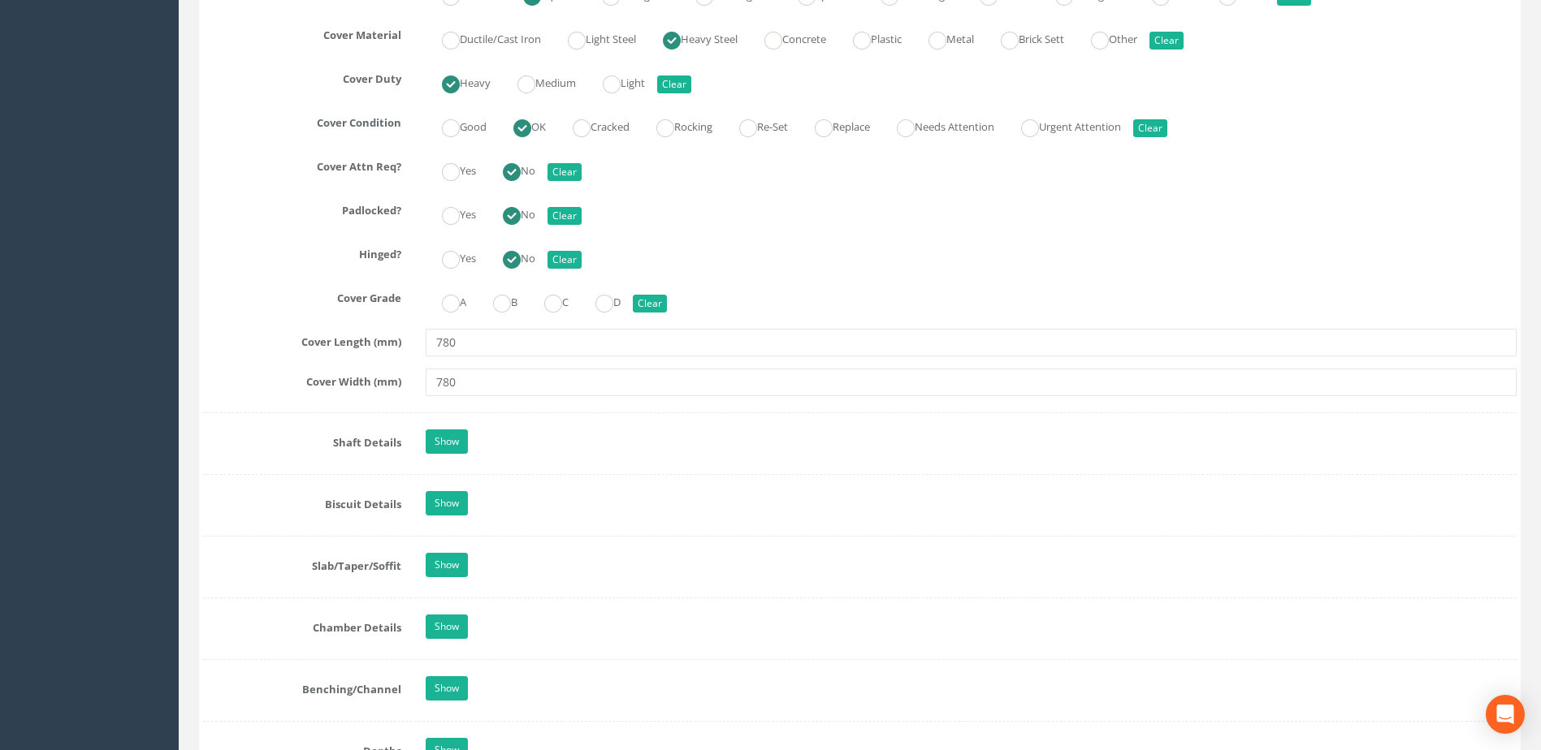
scroll to position [1895, 0]
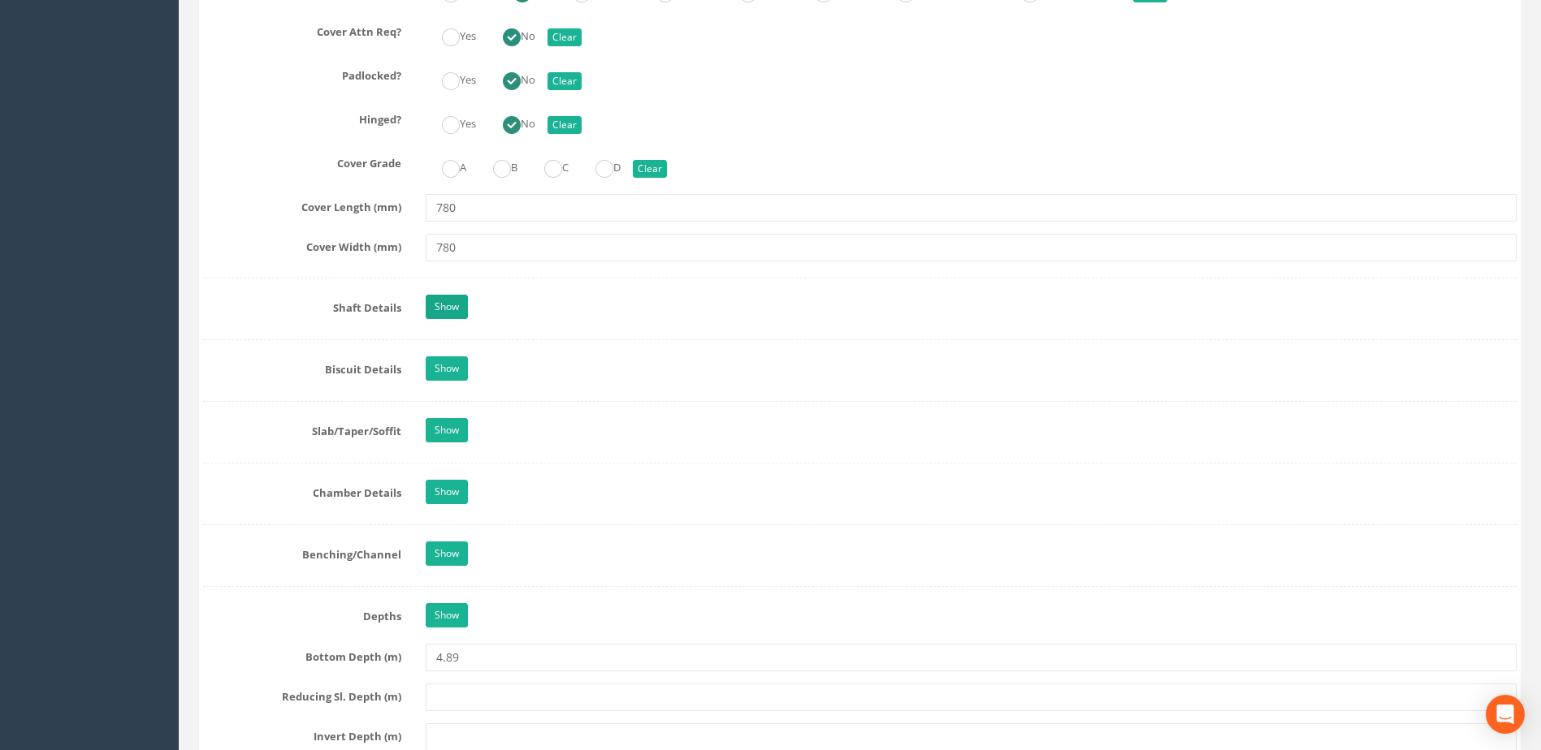
type input "[GEOGRAPHIC_DATA]"
click at [449, 298] on link "Show" at bounding box center [447, 307] width 42 height 24
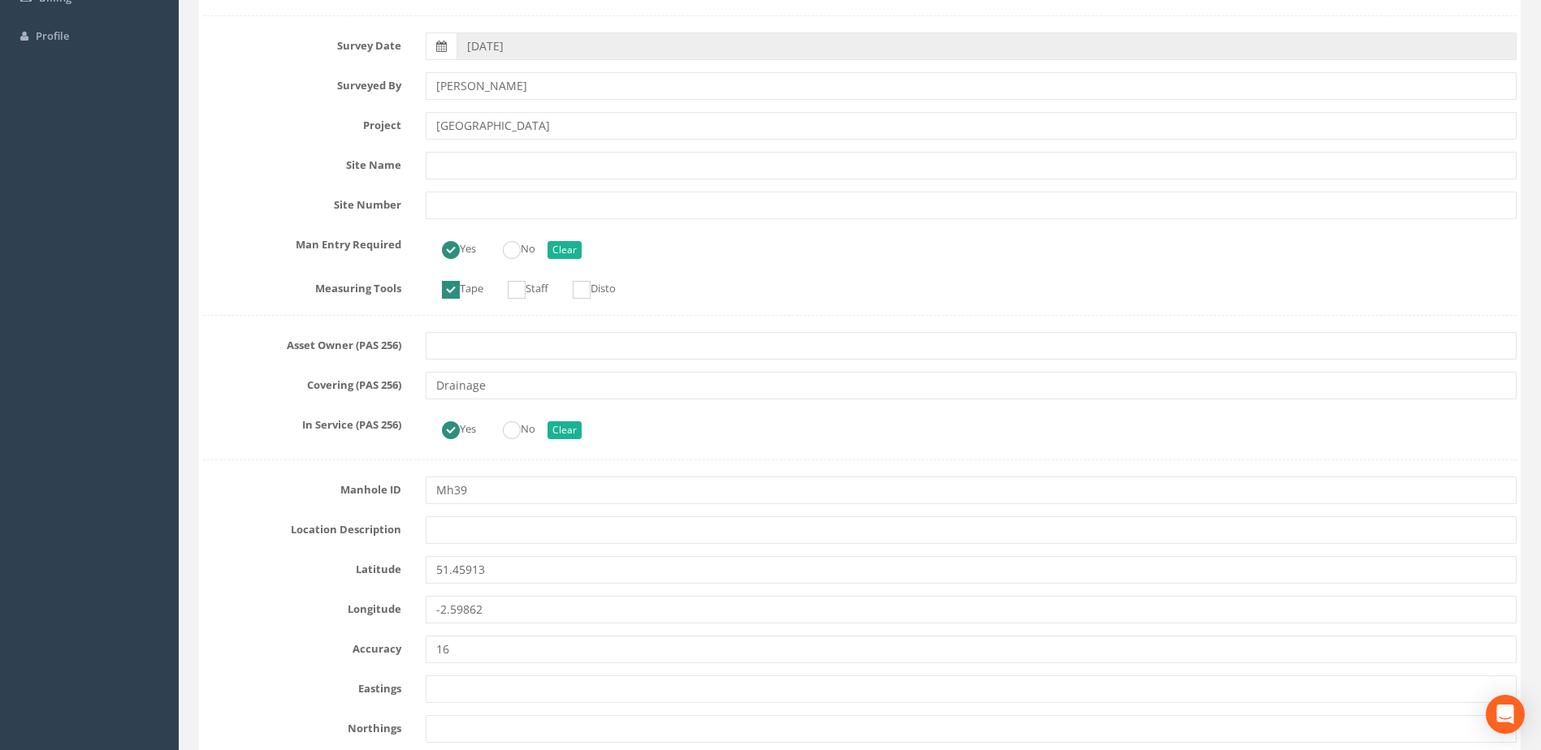
scroll to position [0, 0]
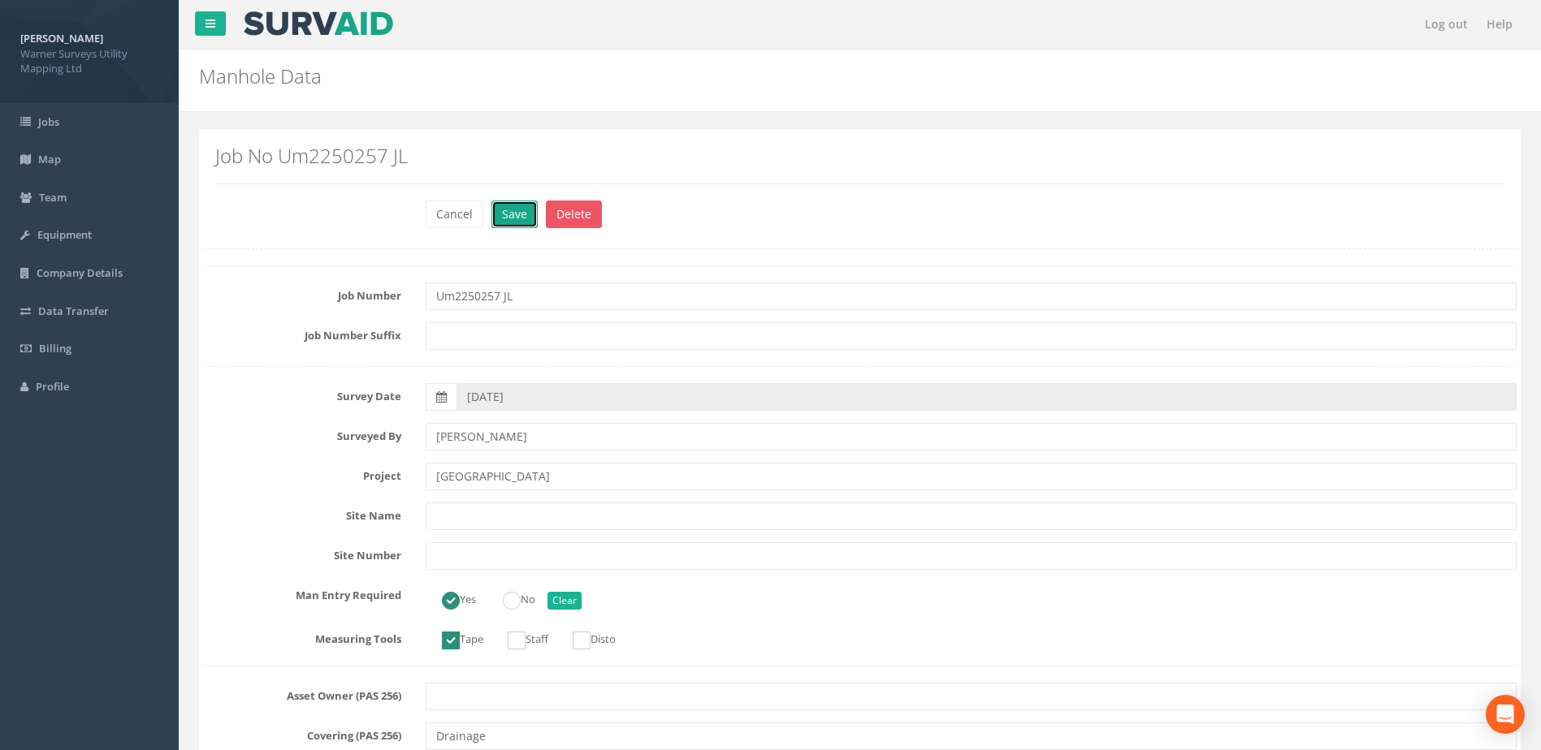
click at [517, 218] on button "Save" at bounding box center [514, 215] width 46 height 28
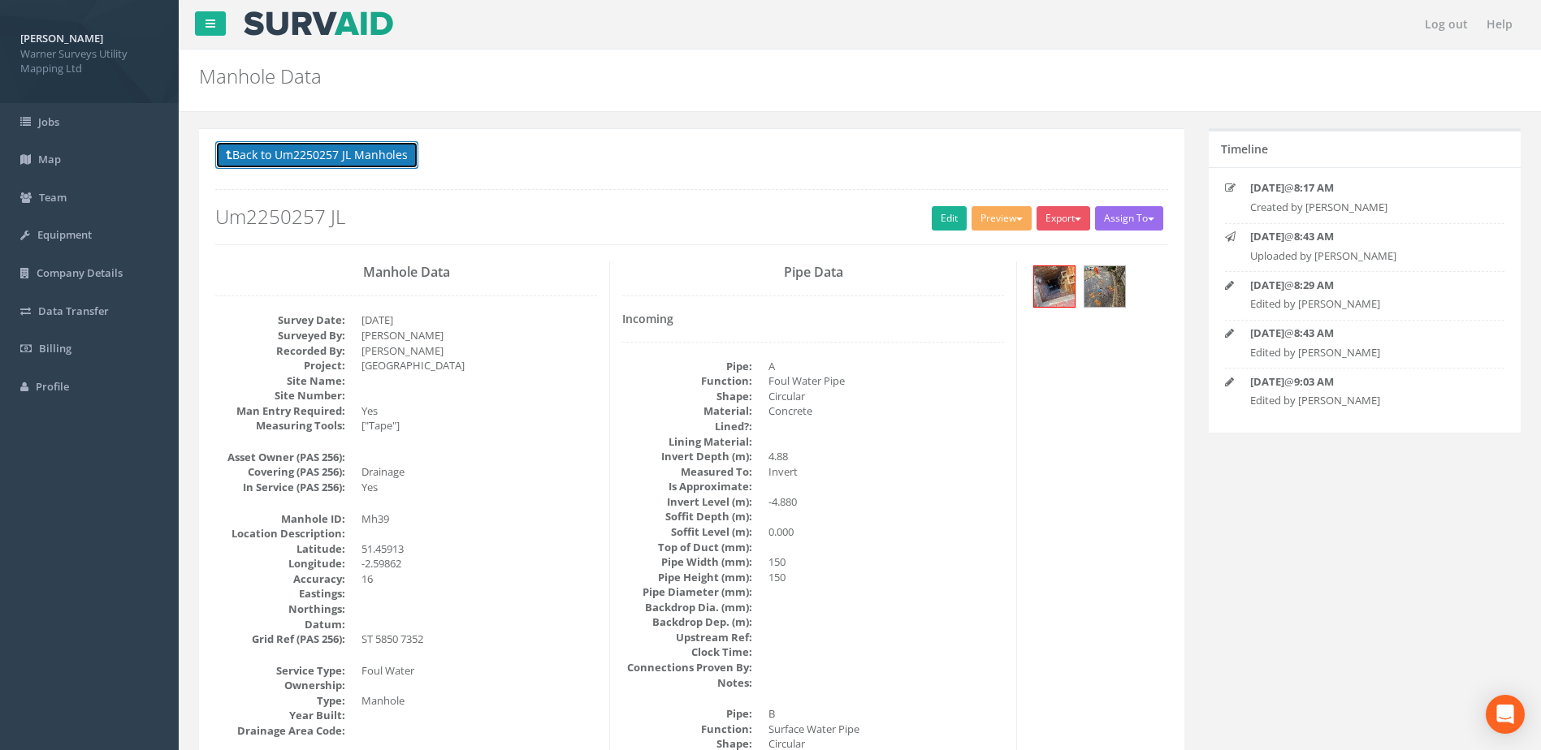
drag, startPoint x: 383, startPoint y: 155, endPoint x: 411, endPoint y: 175, distance: 33.8
click at [383, 154] on button "Back to Um2250257 JL Manholes" at bounding box center [316, 155] width 203 height 28
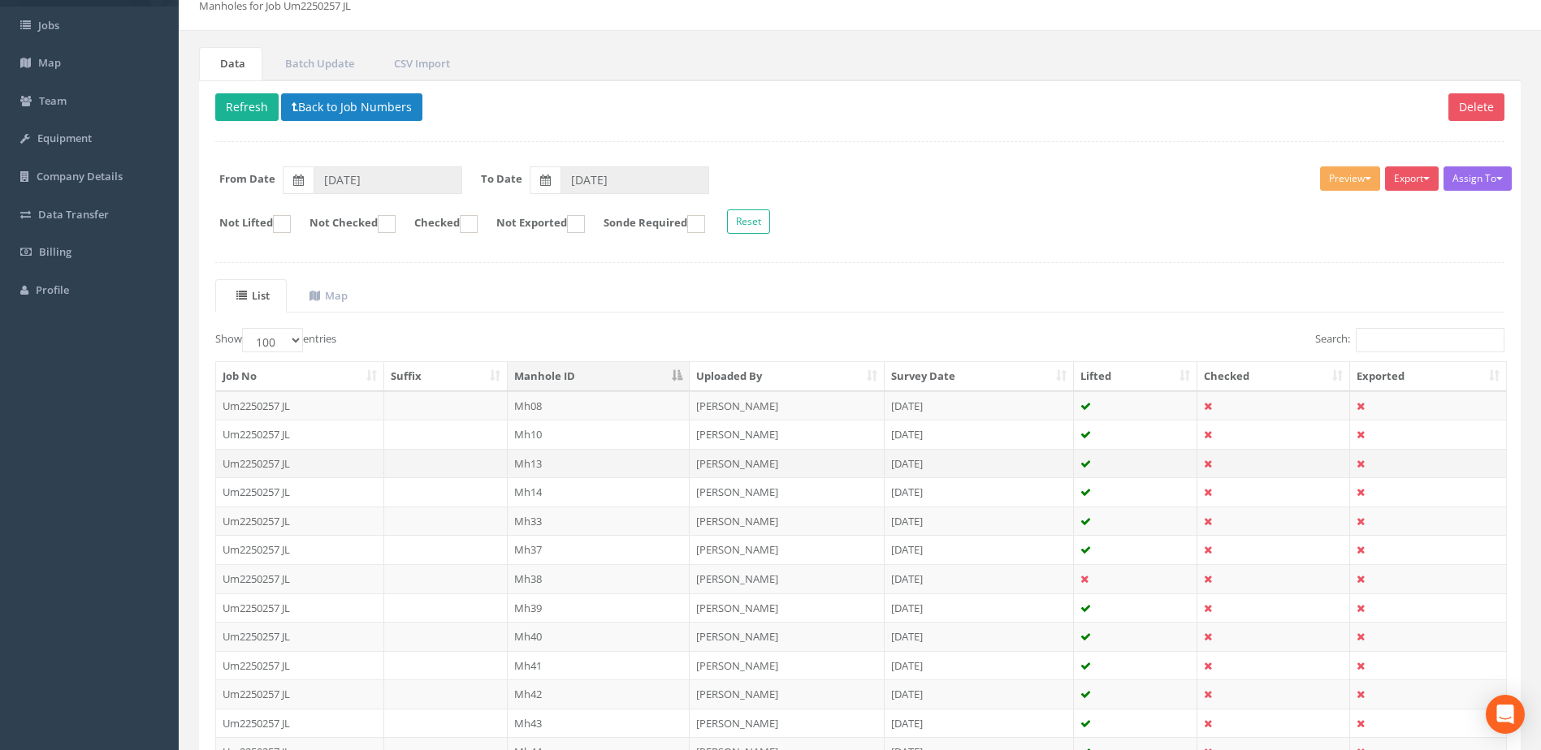
scroll to position [136, 0]
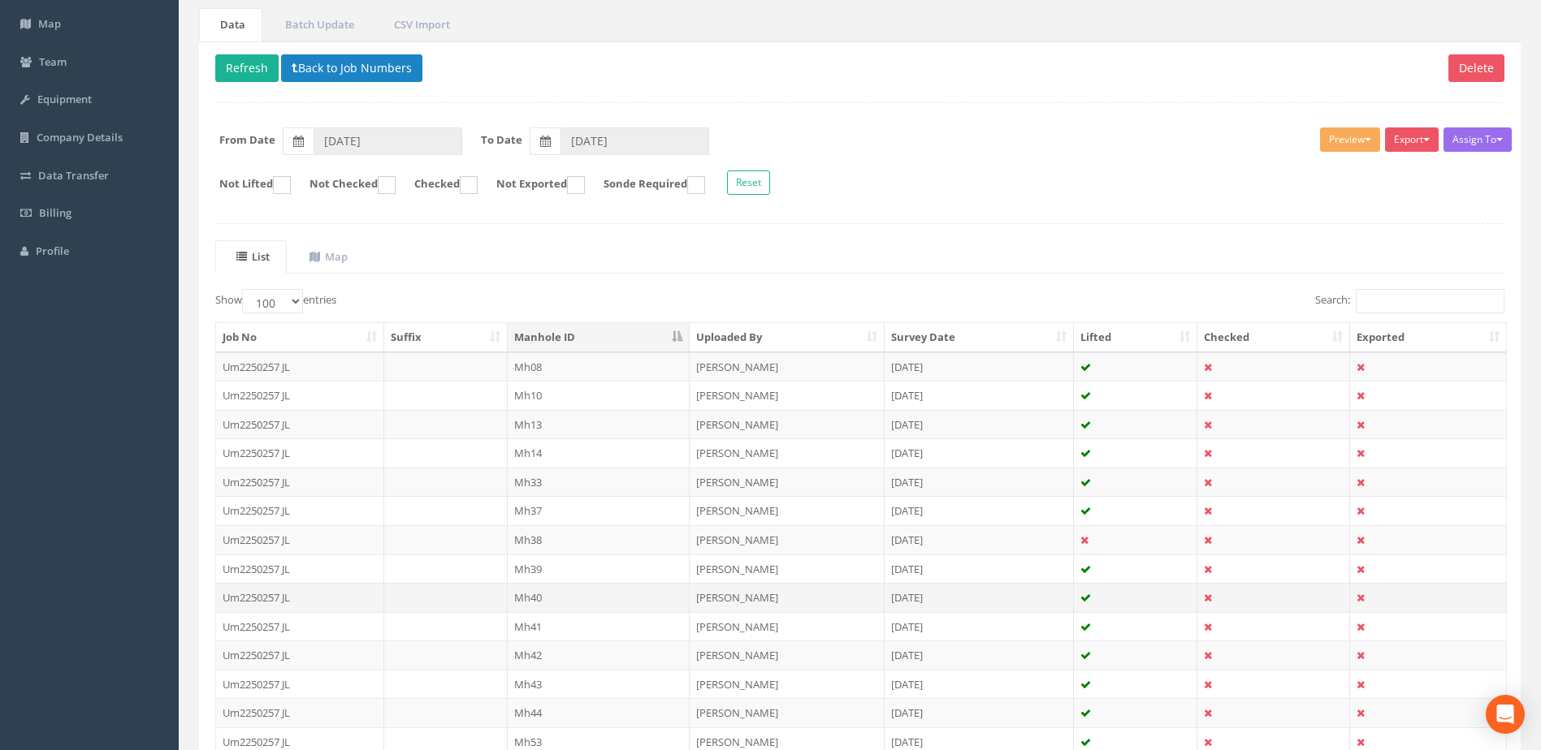
click at [551, 596] on td "Mh40" at bounding box center [599, 597] width 183 height 29
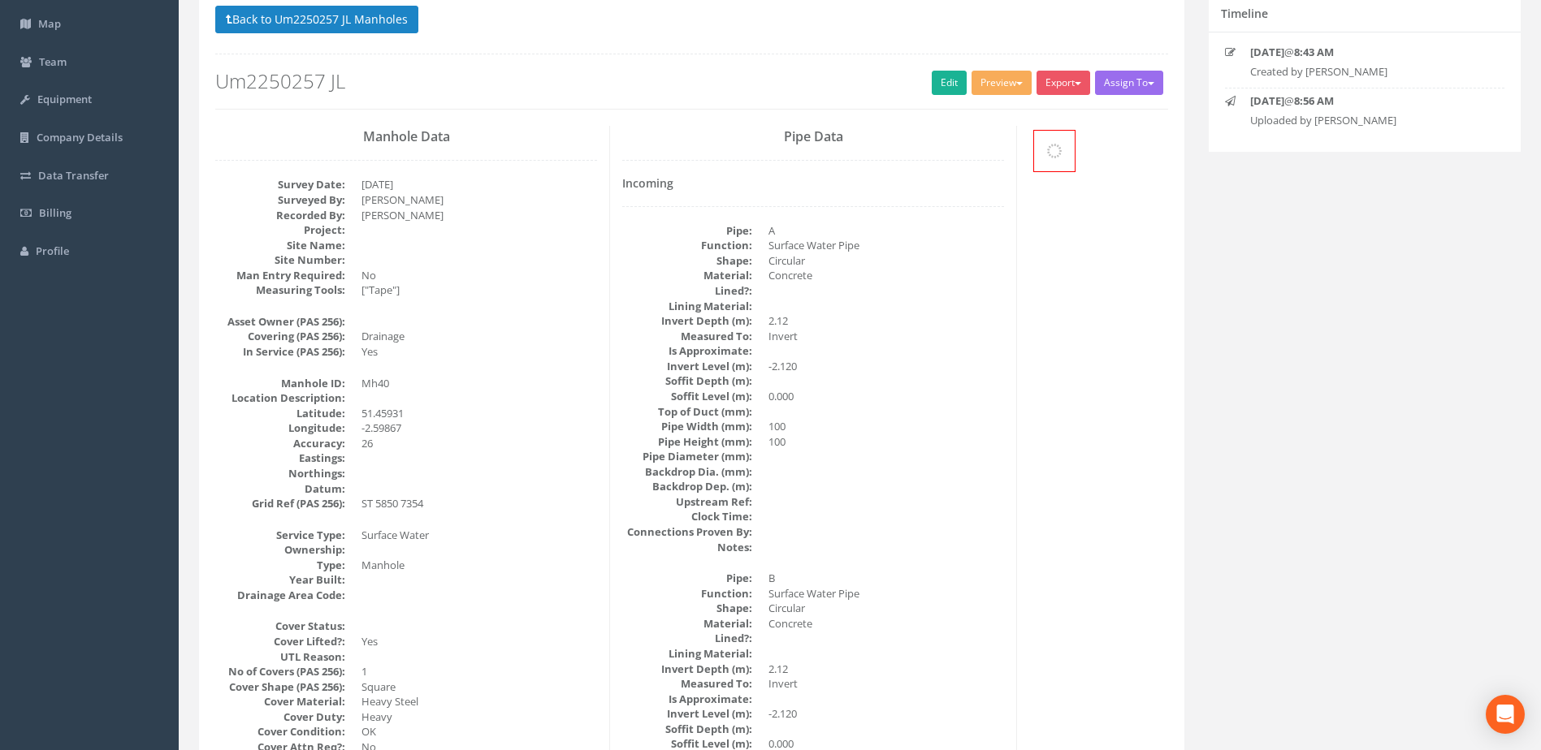
scroll to position [0, 0]
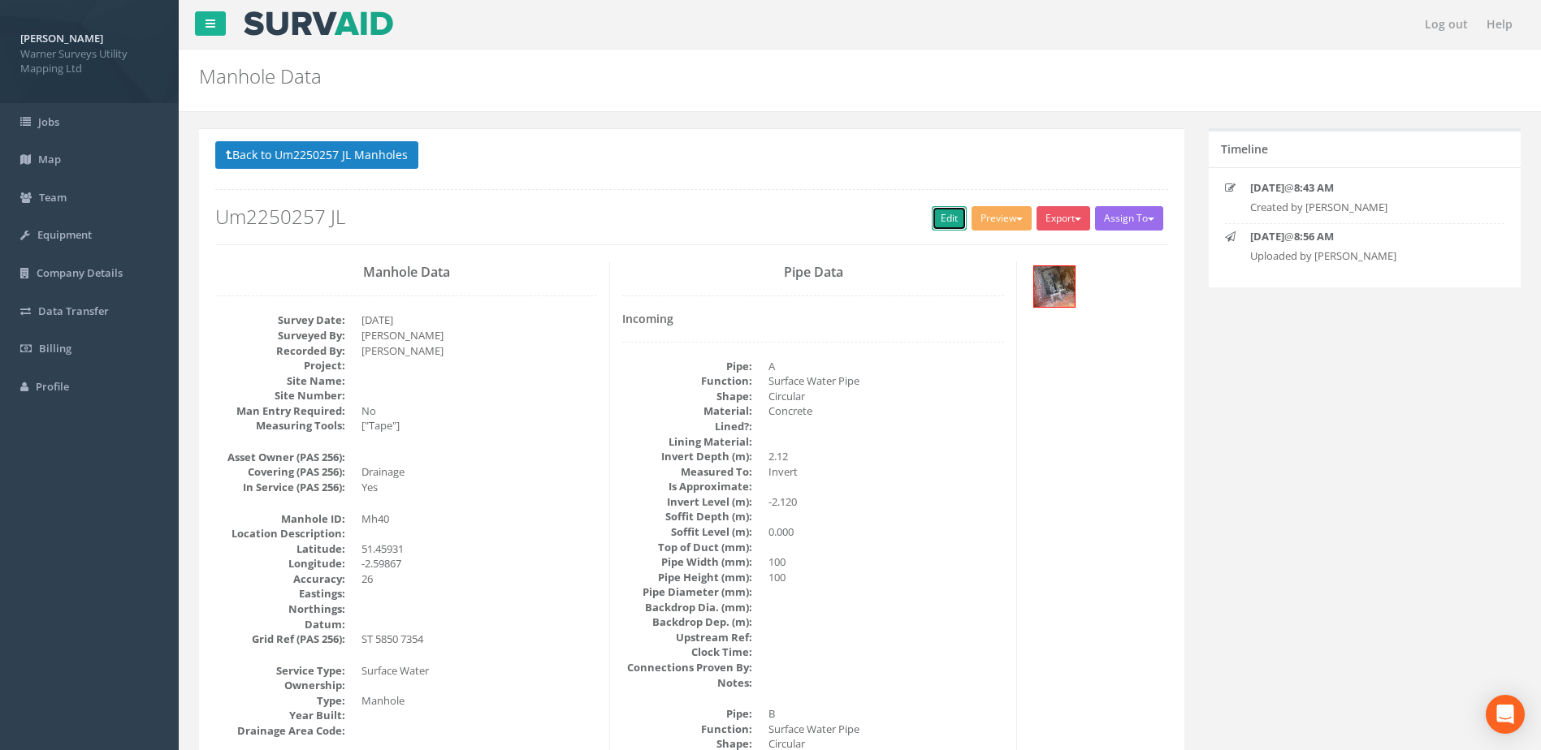
click at [939, 221] on link "Edit" at bounding box center [949, 218] width 35 height 24
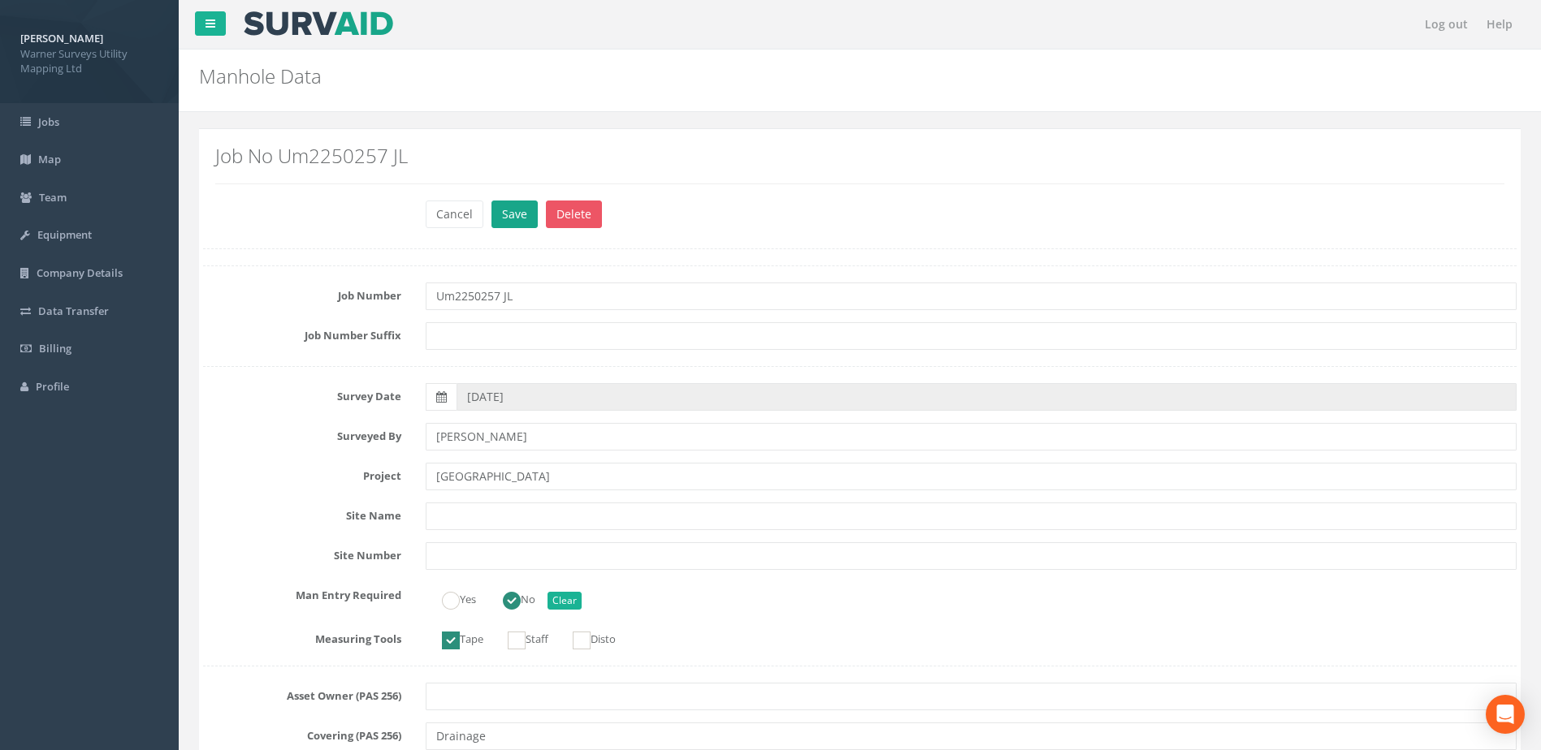
type input "[GEOGRAPHIC_DATA]"
click at [508, 218] on button "Save" at bounding box center [514, 215] width 46 height 28
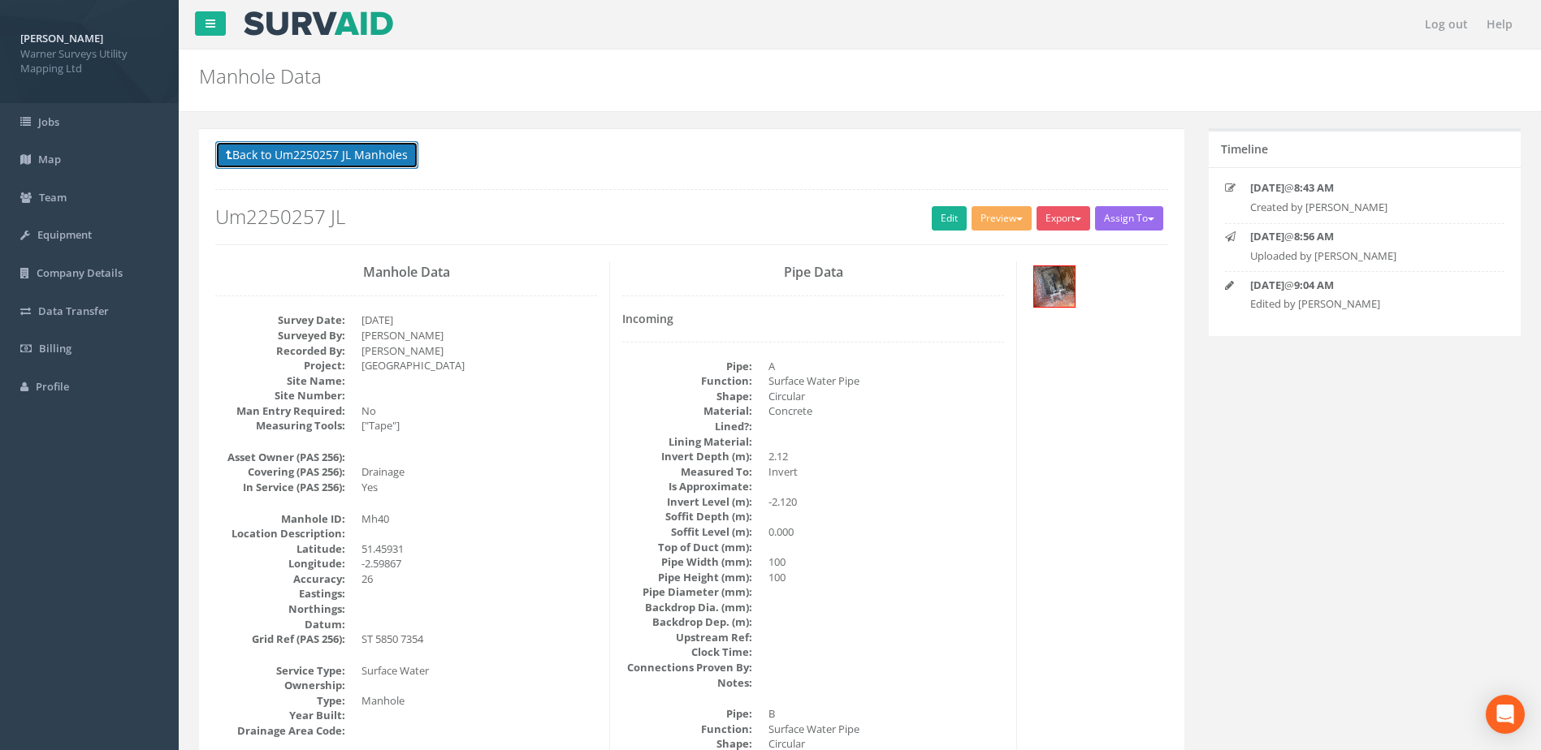
click at [296, 147] on button "Back to Um2250257 JL Manholes" at bounding box center [316, 155] width 203 height 28
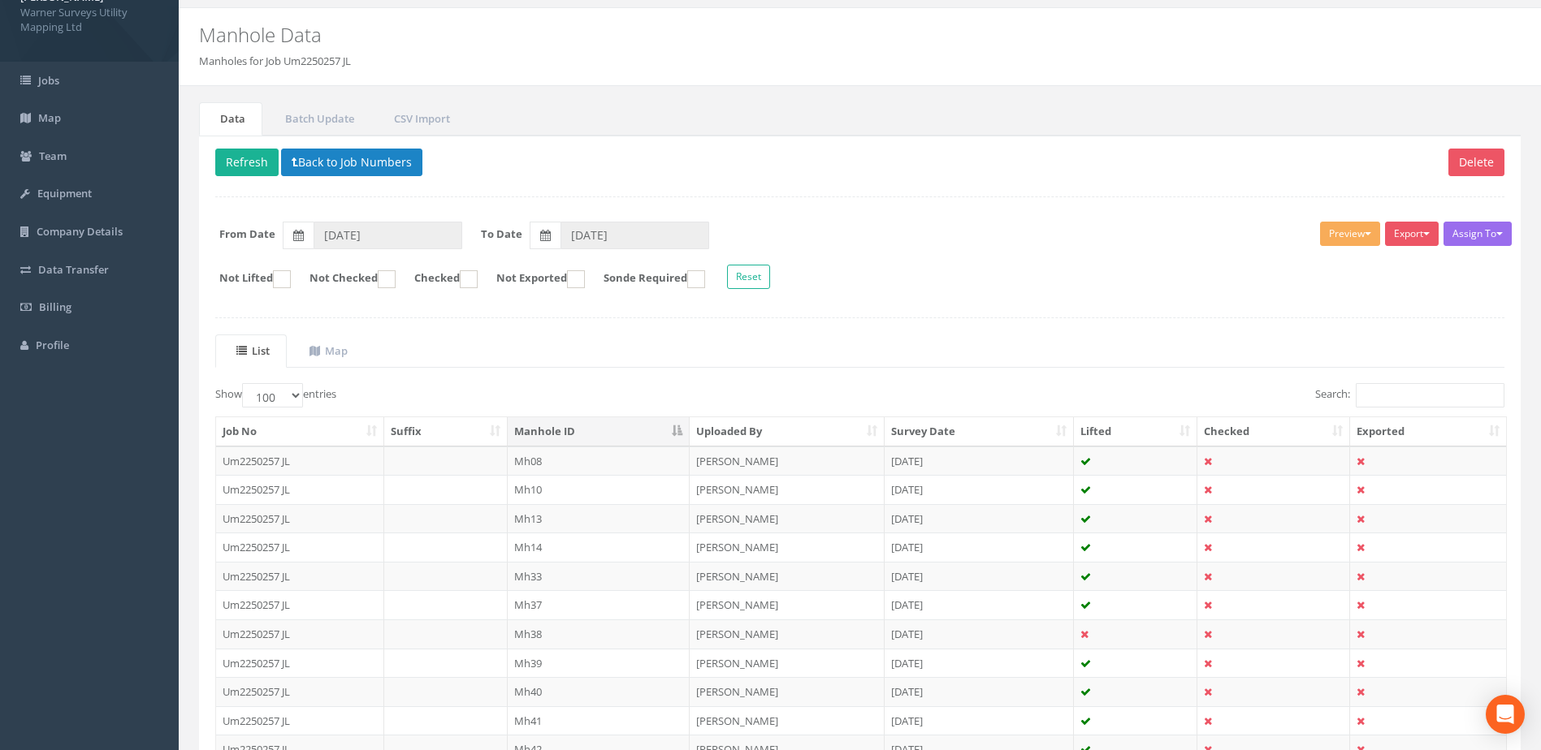
scroll to position [136, 0]
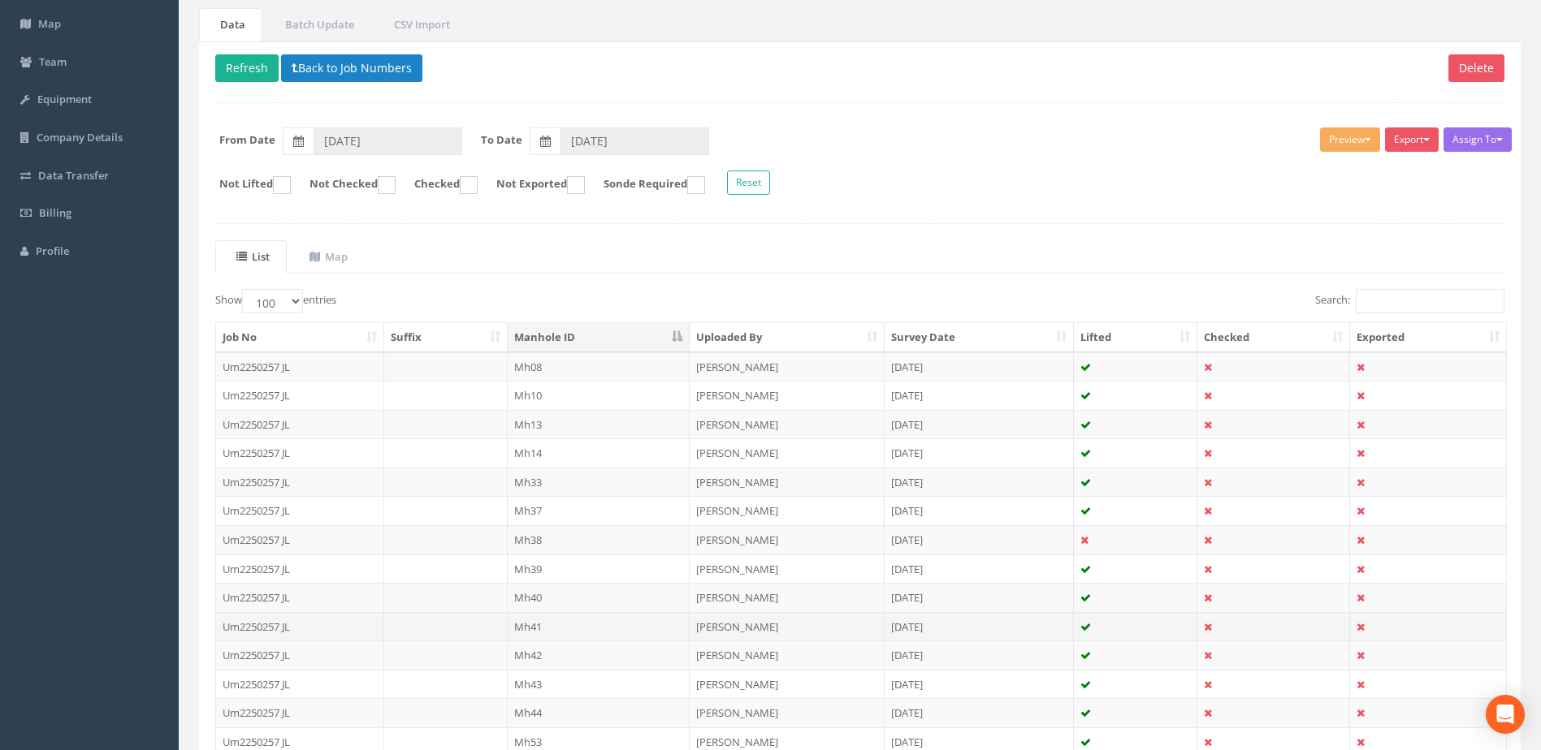
click at [543, 633] on td "Mh41" at bounding box center [599, 626] width 183 height 29
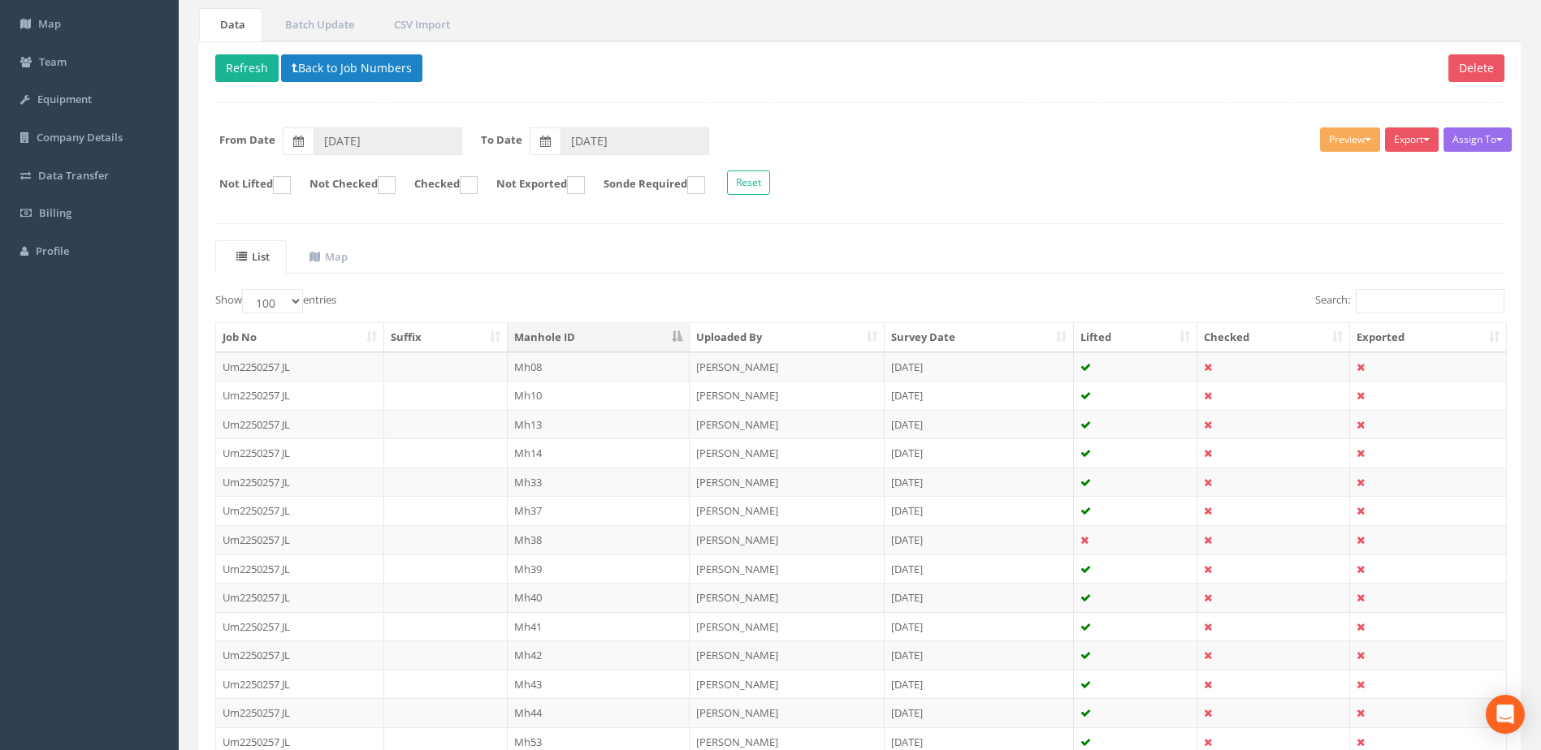
scroll to position [0, 0]
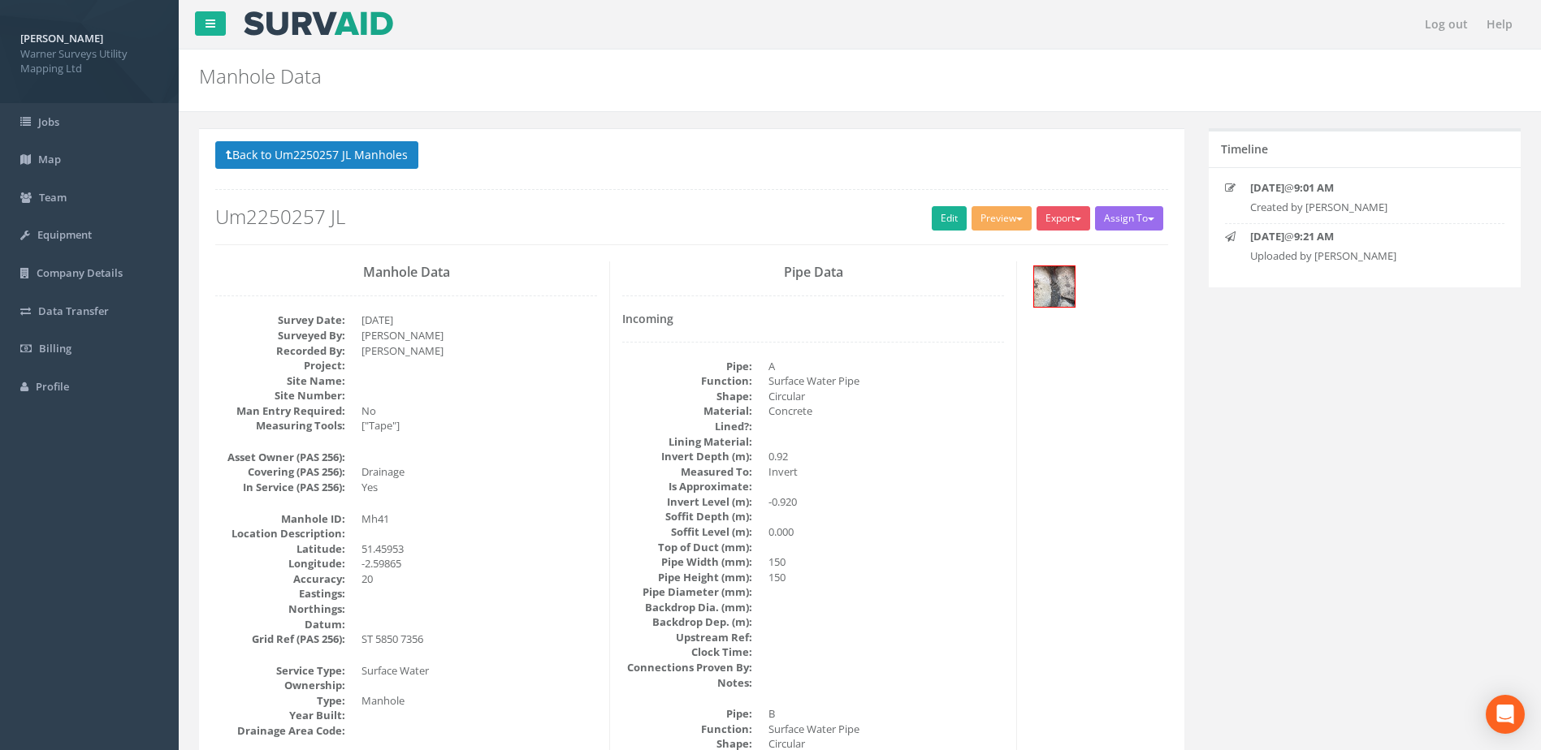
click at [933, 199] on div "Back to Um2250257 JL Manholes Back to Map Assign To No Companies Added Export W…" at bounding box center [691, 192] width 953 height 103
click at [941, 217] on link "Edit" at bounding box center [949, 218] width 35 height 24
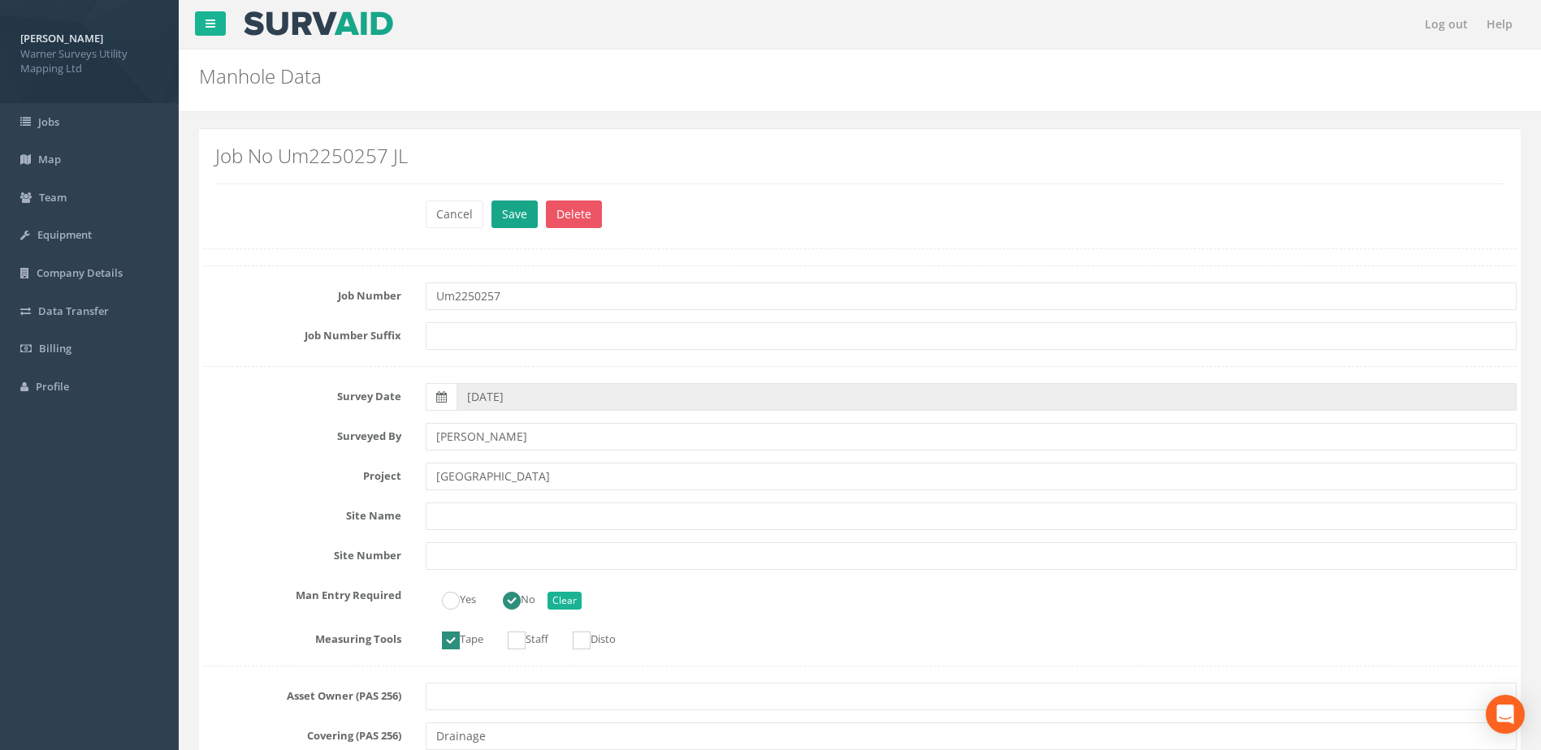
type input "[GEOGRAPHIC_DATA]"
click at [521, 206] on button "Save" at bounding box center [514, 215] width 46 height 28
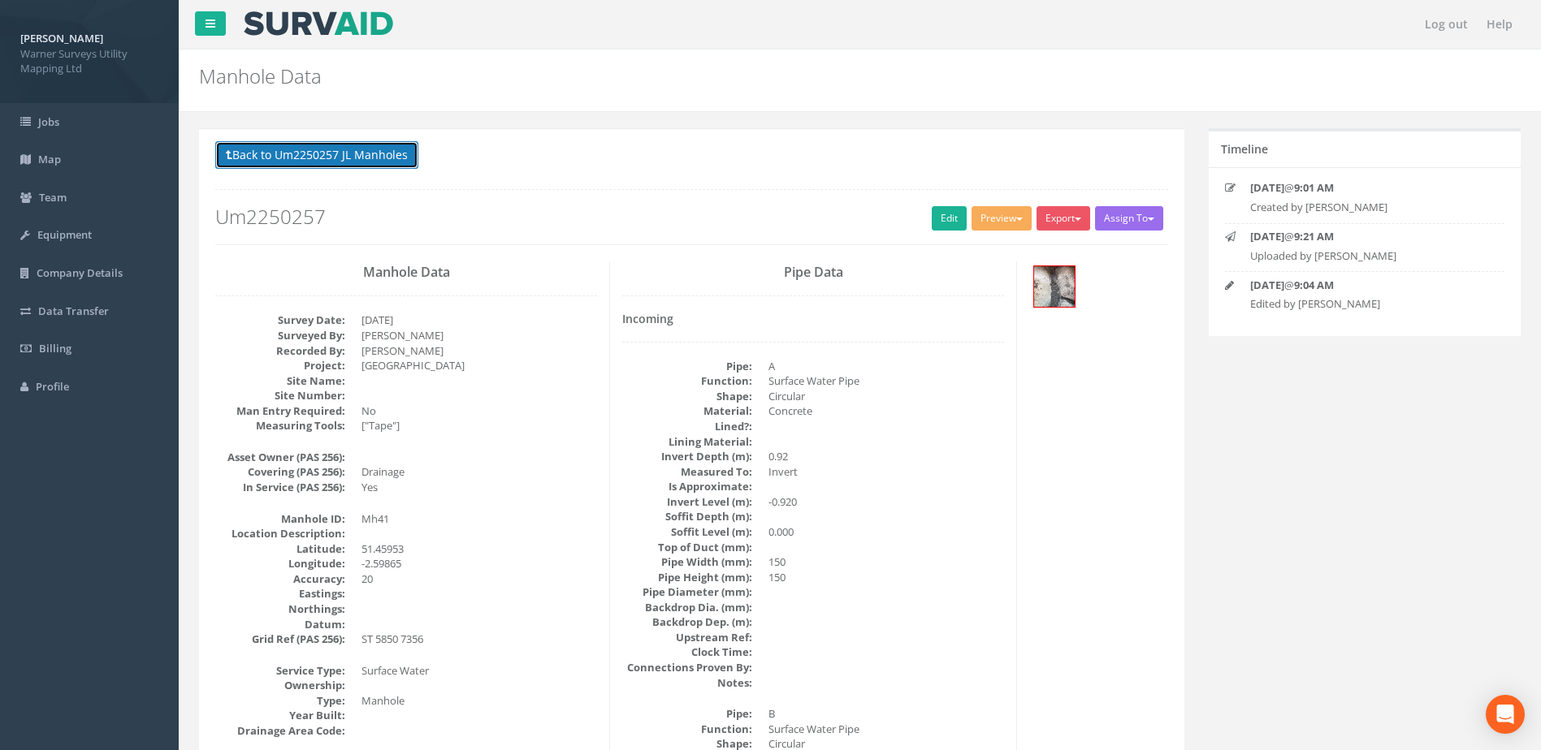
click at [400, 162] on button "Back to Um2250257 JL Manholes" at bounding box center [316, 155] width 203 height 28
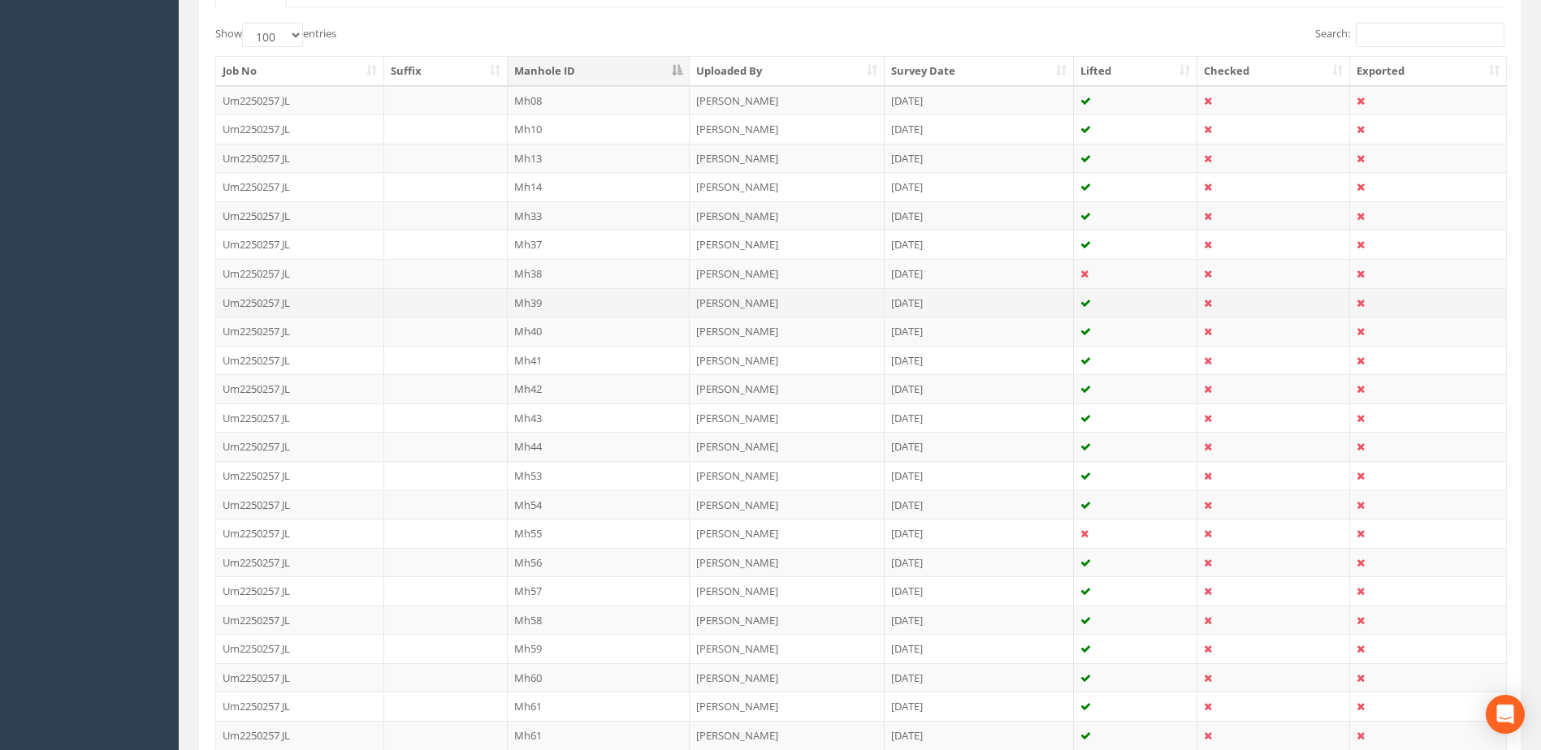
scroll to position [406, 0]
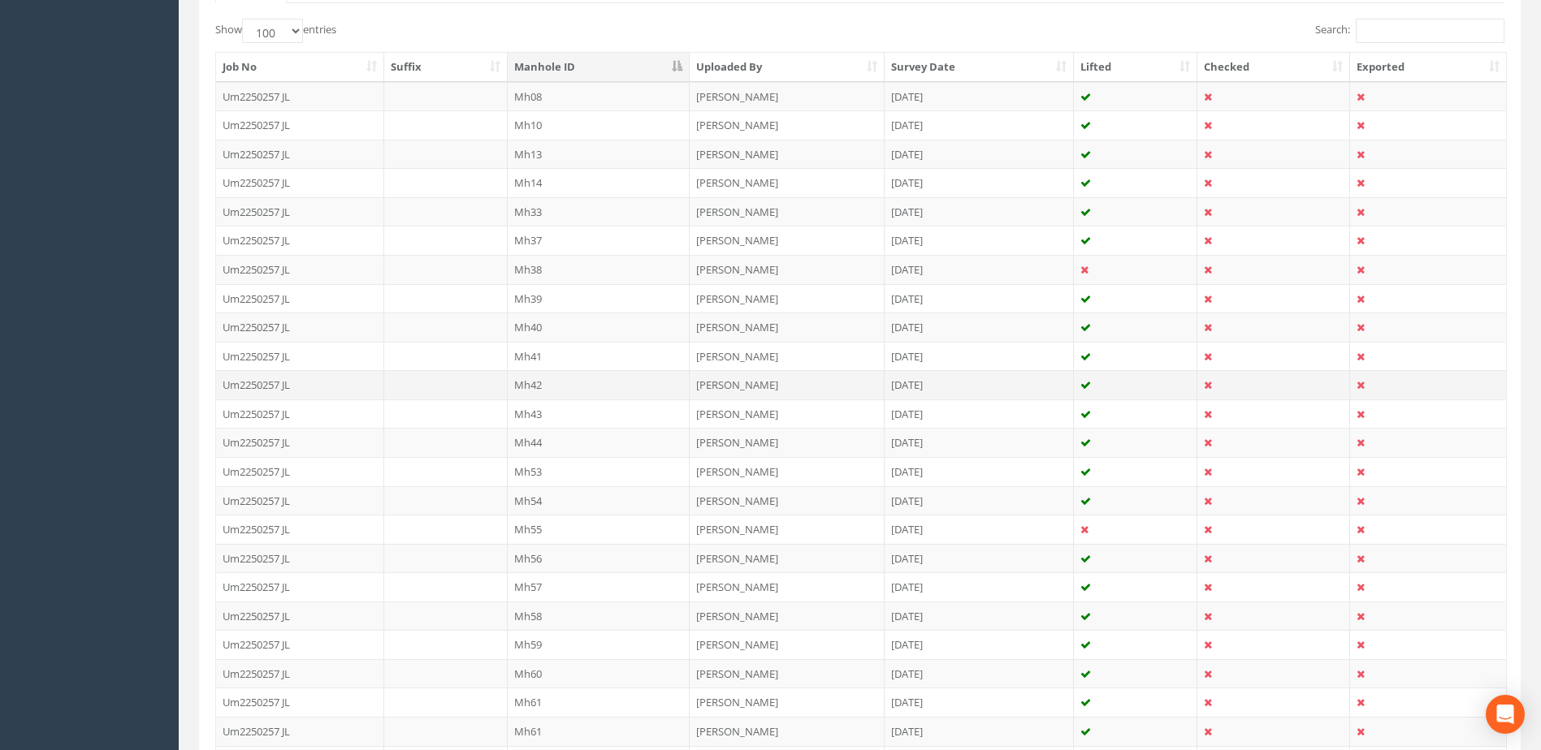
click at [534, 382] on td "Mh42" at bounding box center [599, 384] width 183 height 29
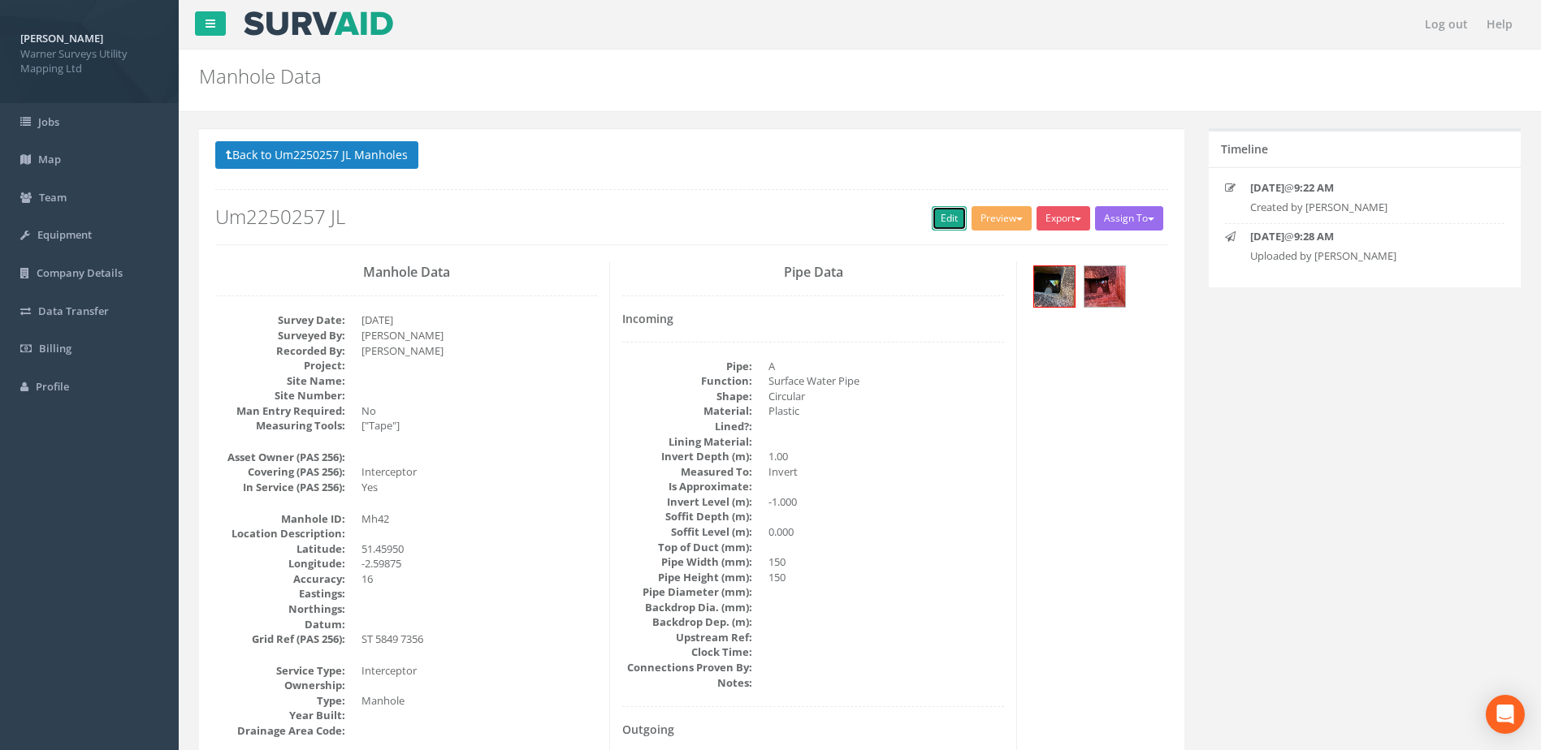
click at [932, 216] on link "Edit" at bounding box center [949, 218] width 35 height 24
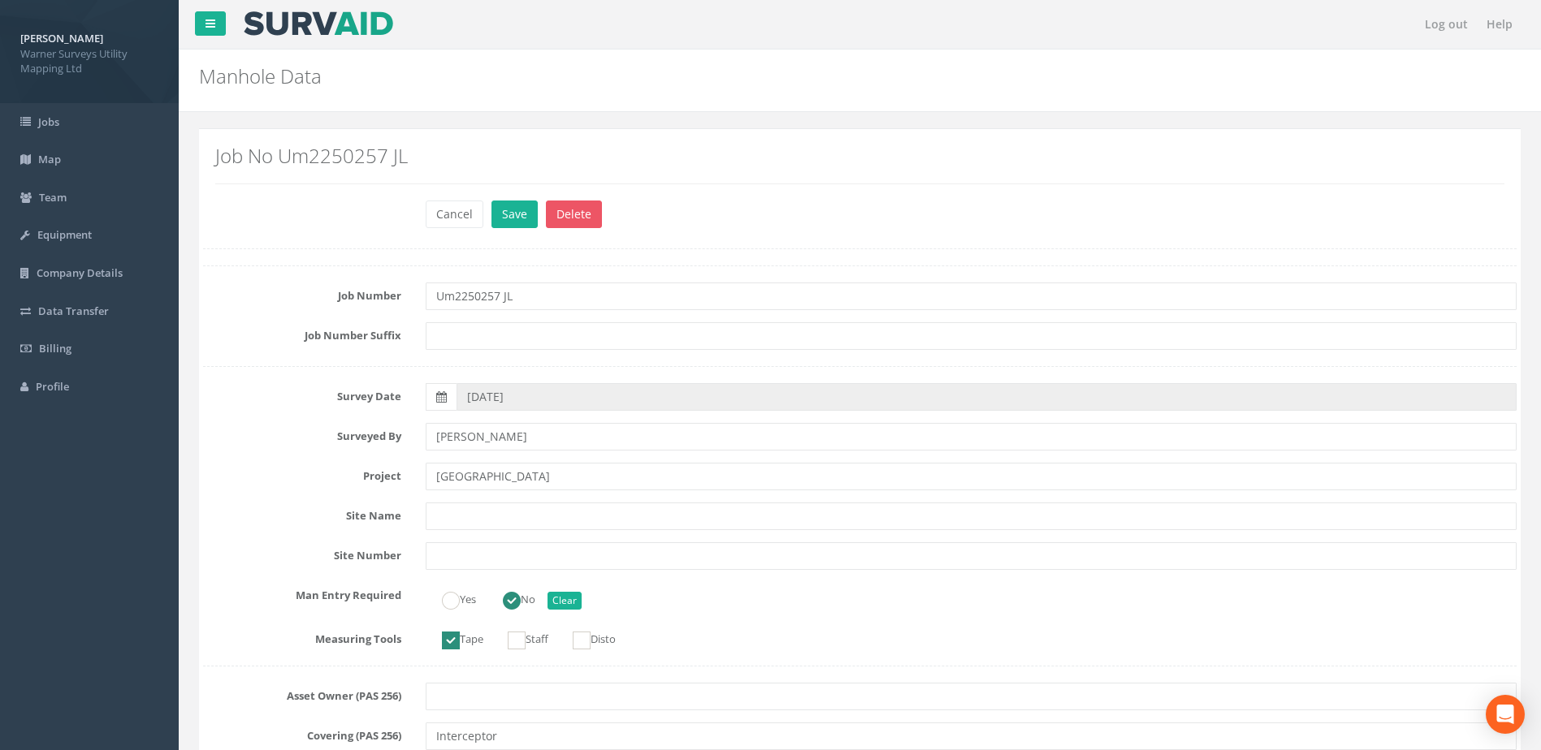
type input "[GEOGRAPHIC_DATA]"
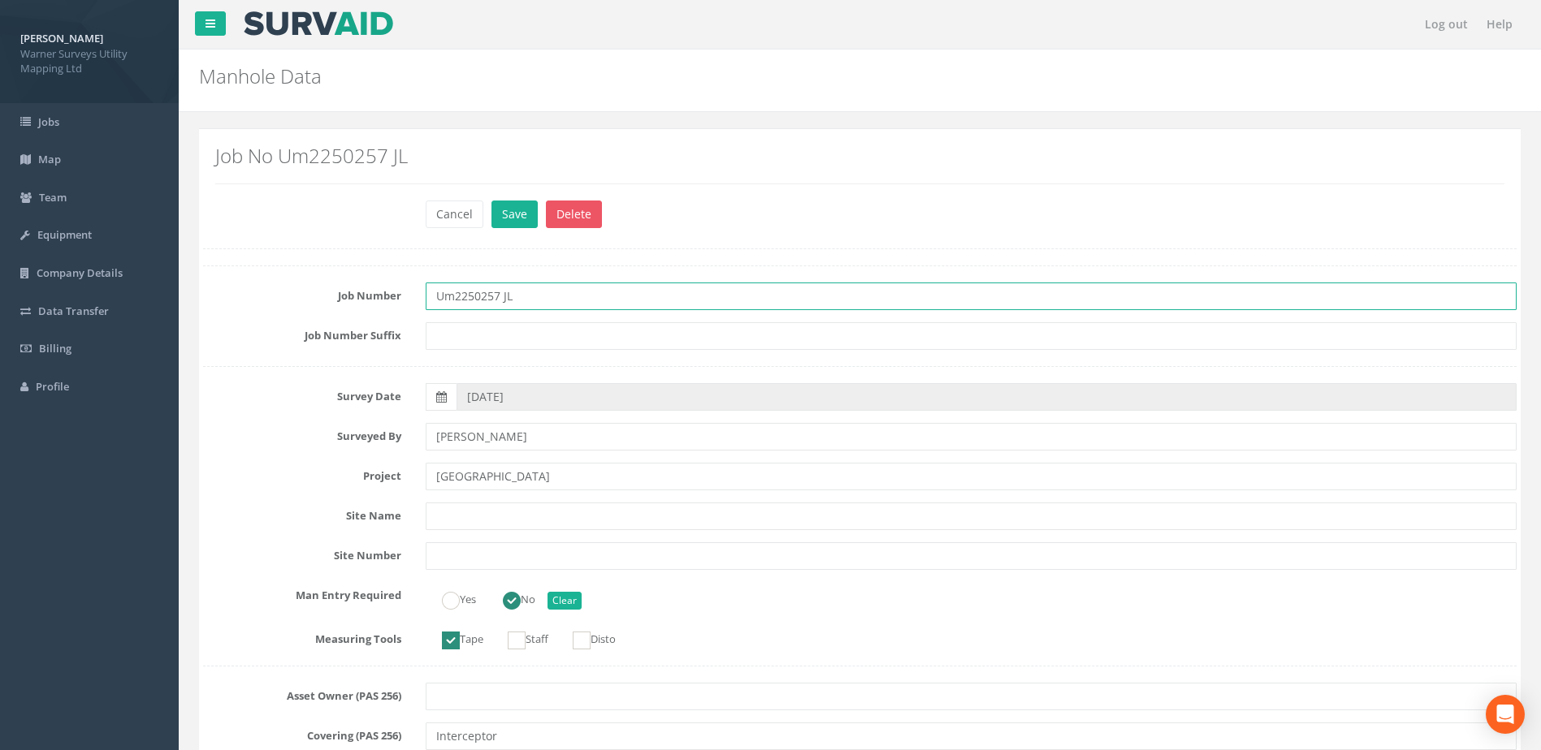
click at [521, 293] on input "Um2250257 JL" at bounding box center [971, 297] width 1091 height 28
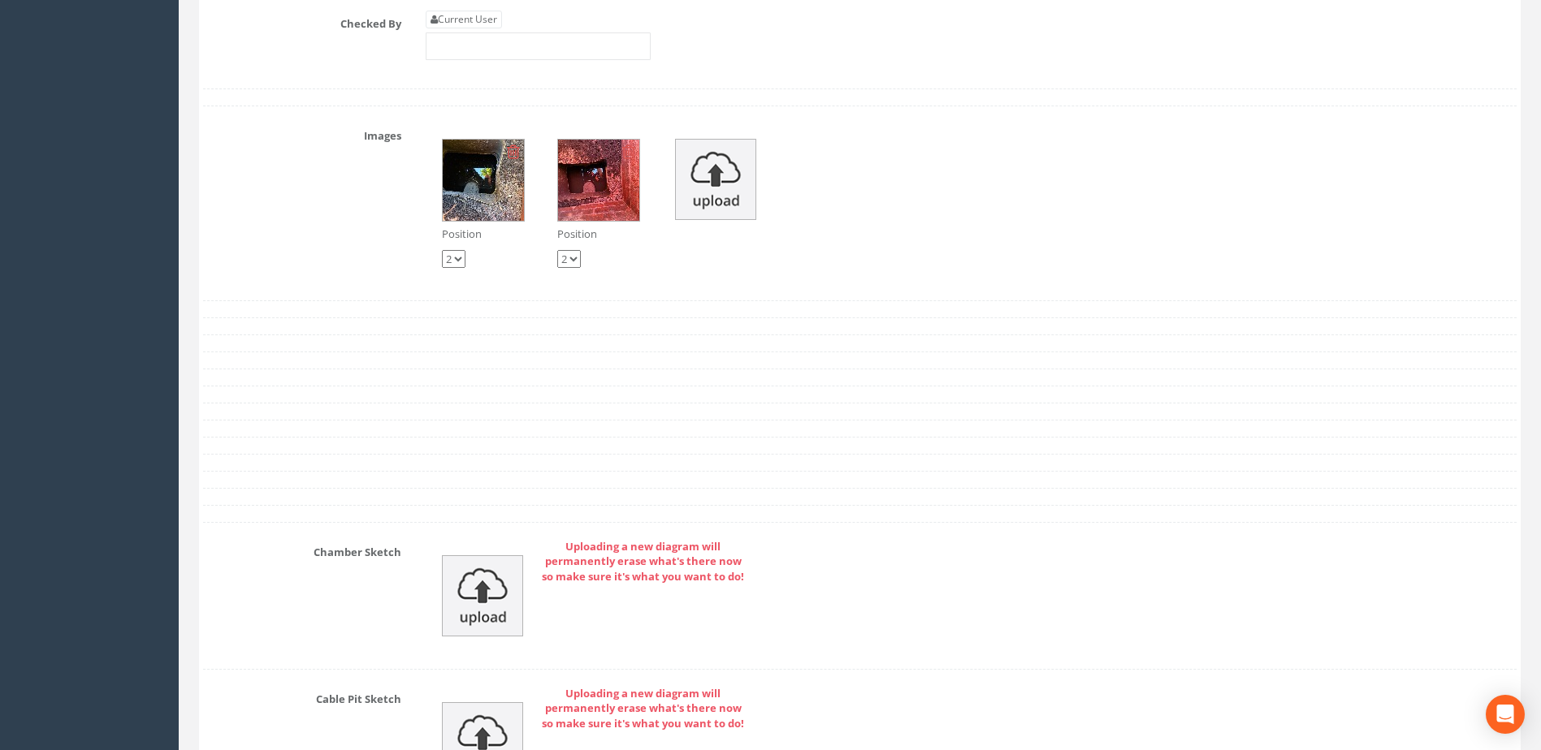
scroll to position [4986, 0]
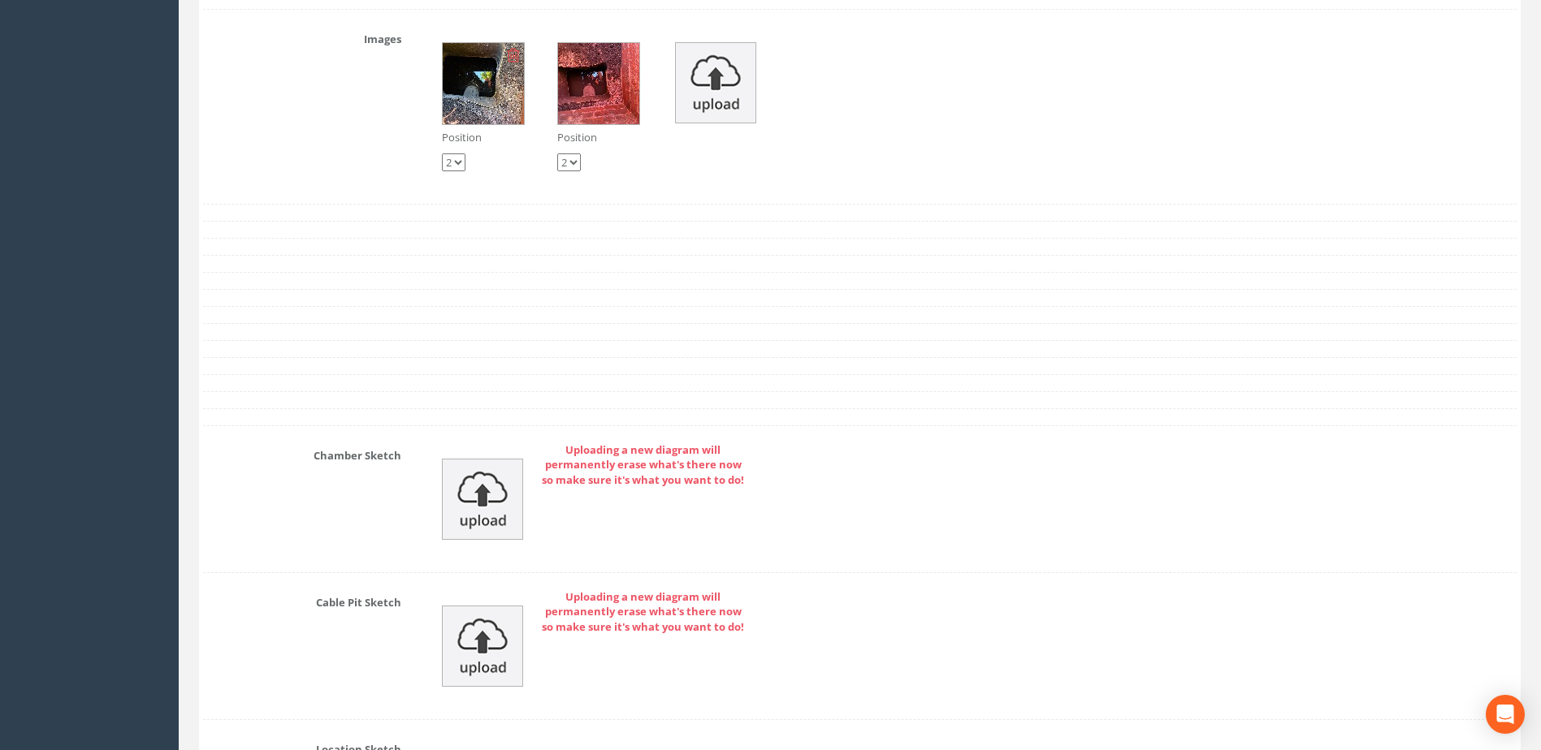
type input "Um2250257"
click at [508, 504] on img at bounding box center [482, 499] width 81 height 81
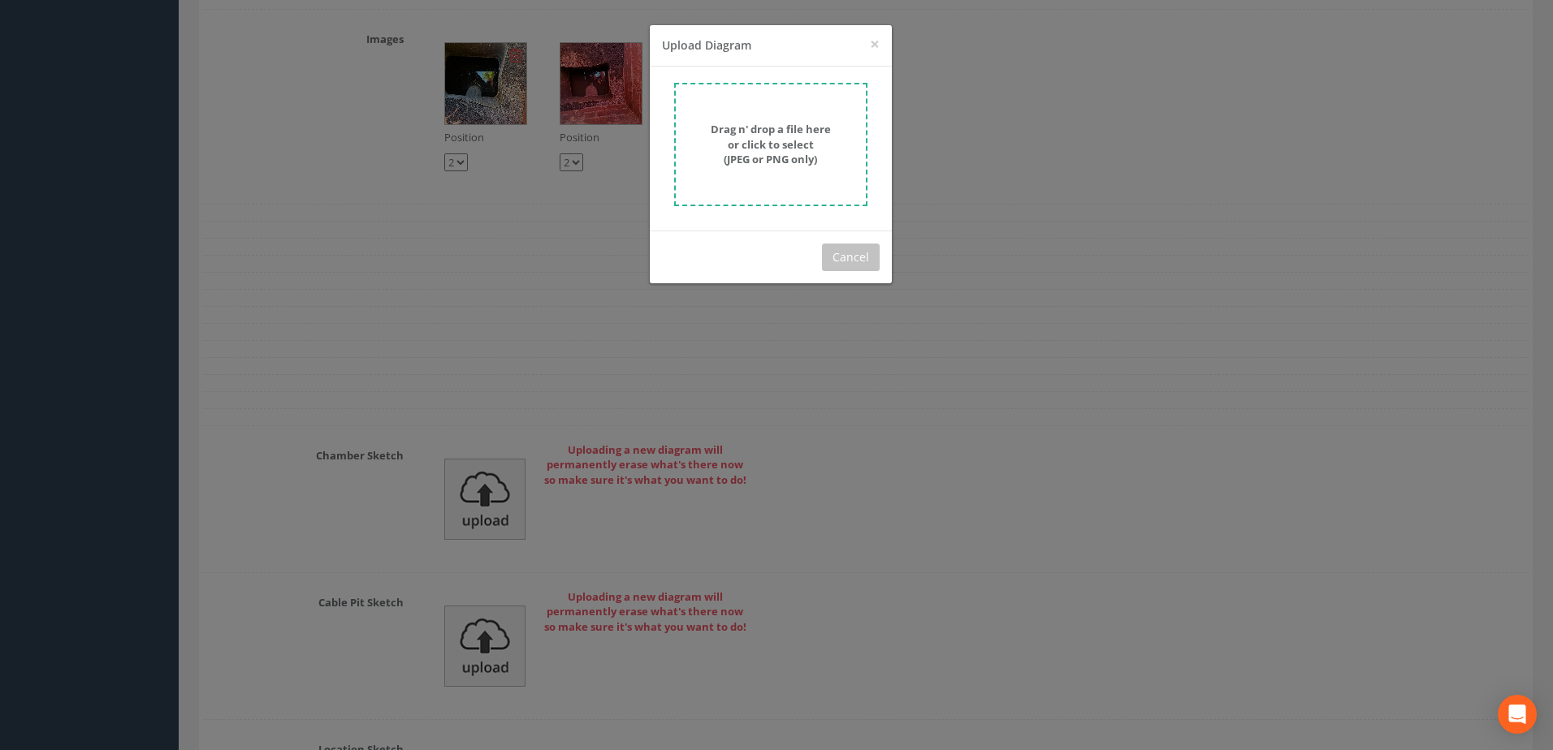
click at [753, 155] on strong "Drag n' drop a file here or click to select (JPEG or PNG only)" at bounding box center [771, 144] width 120 height 45
click at [862, 249] on button "Cancel" at bounding box center [851, 258] width 58 height 28
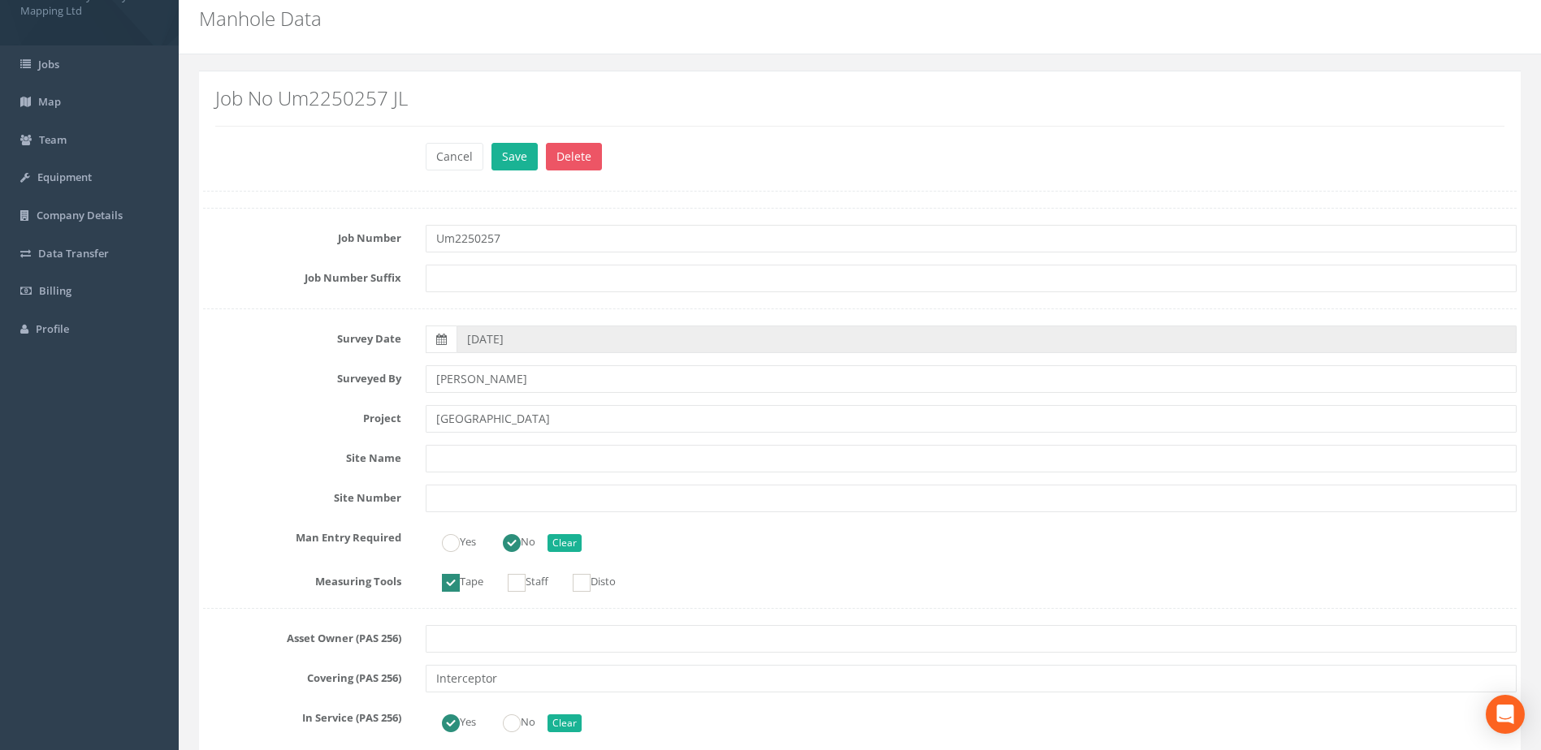
scroll to position [0, 0]
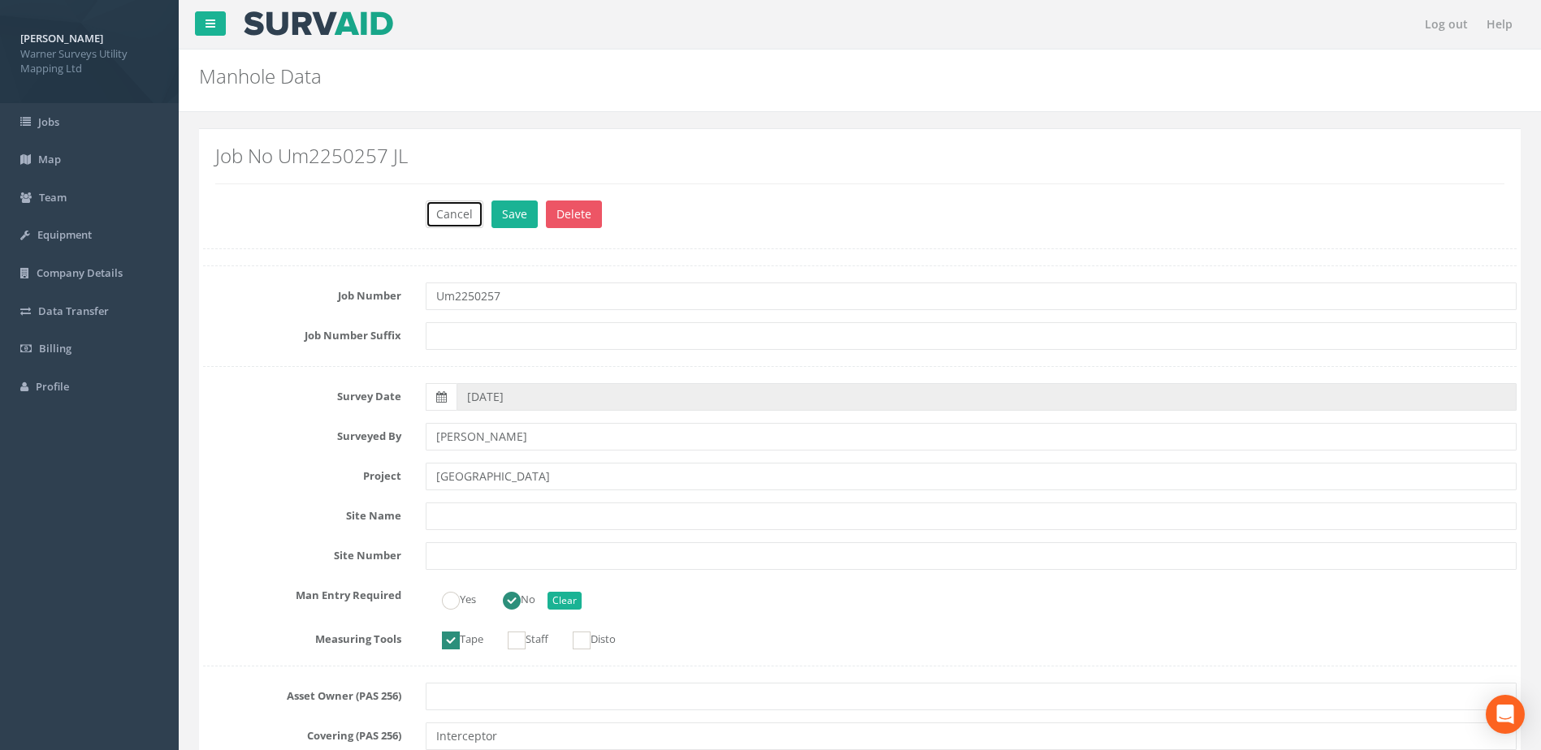
click at [436, 210] on button "Cancel" at bounding box center [455, 215] width 58 height 28
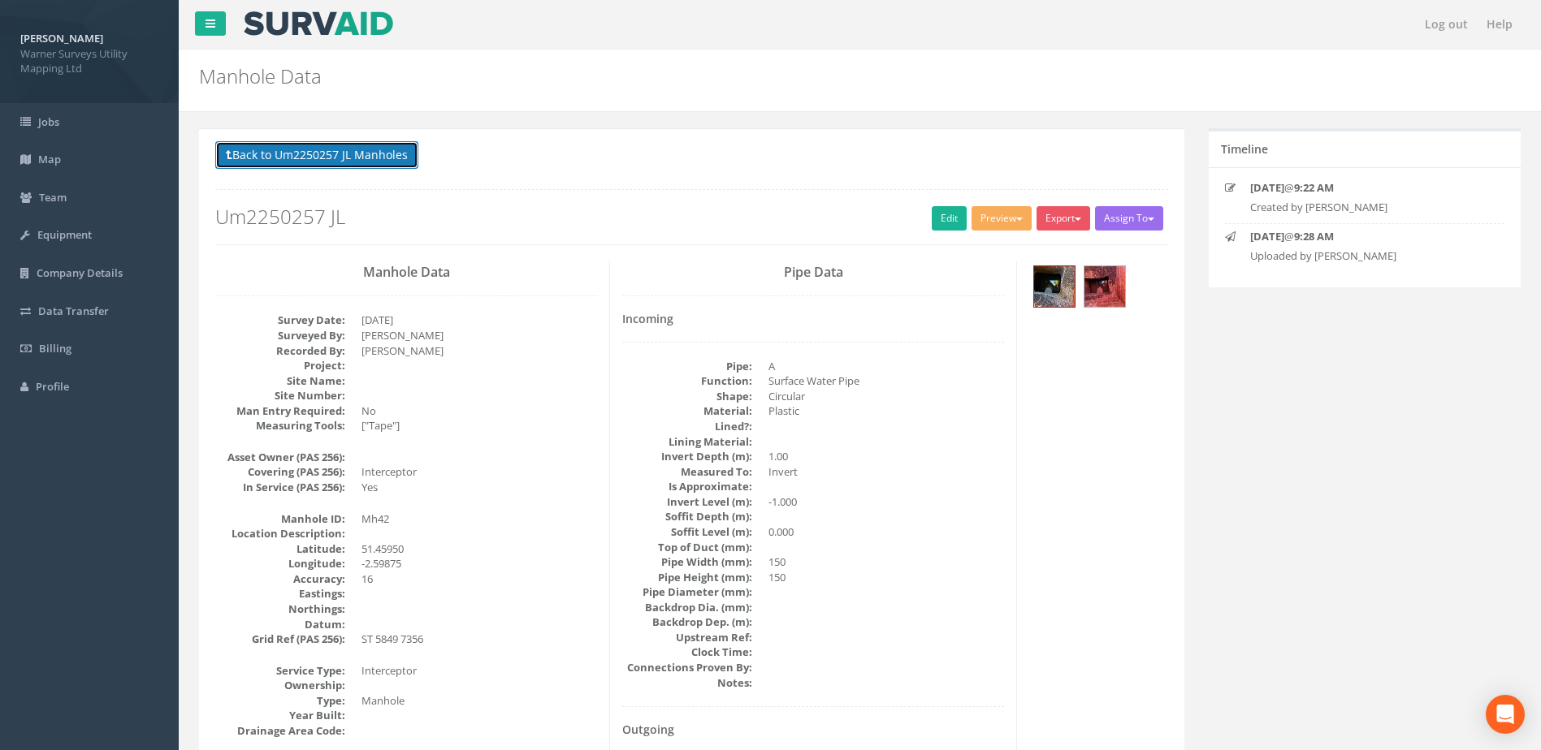
click at [365, 165] on button "Back to Um2250257 JL Manholes" at bounding box center [316, 155] width 203 height 28
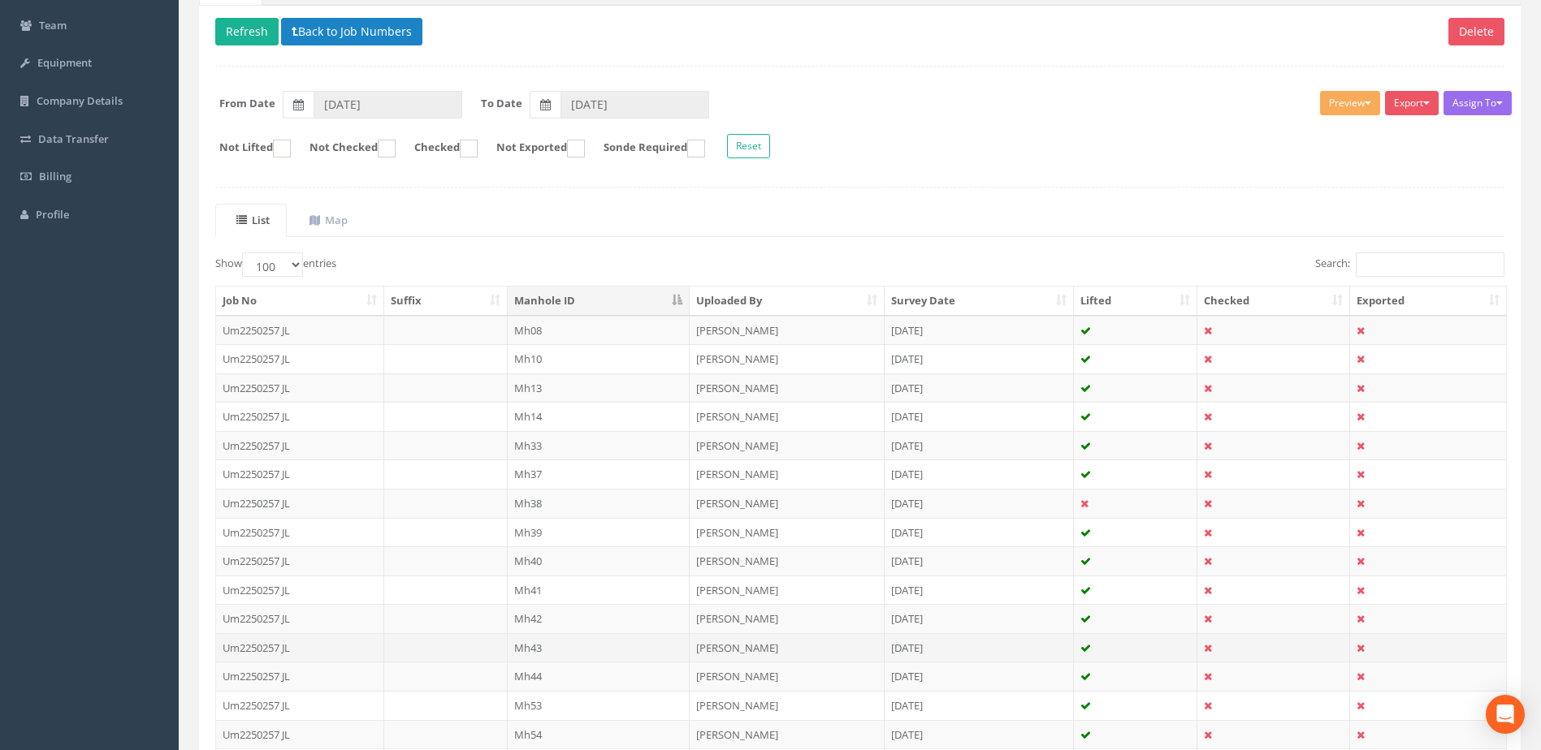
scroll to position [270, 0]
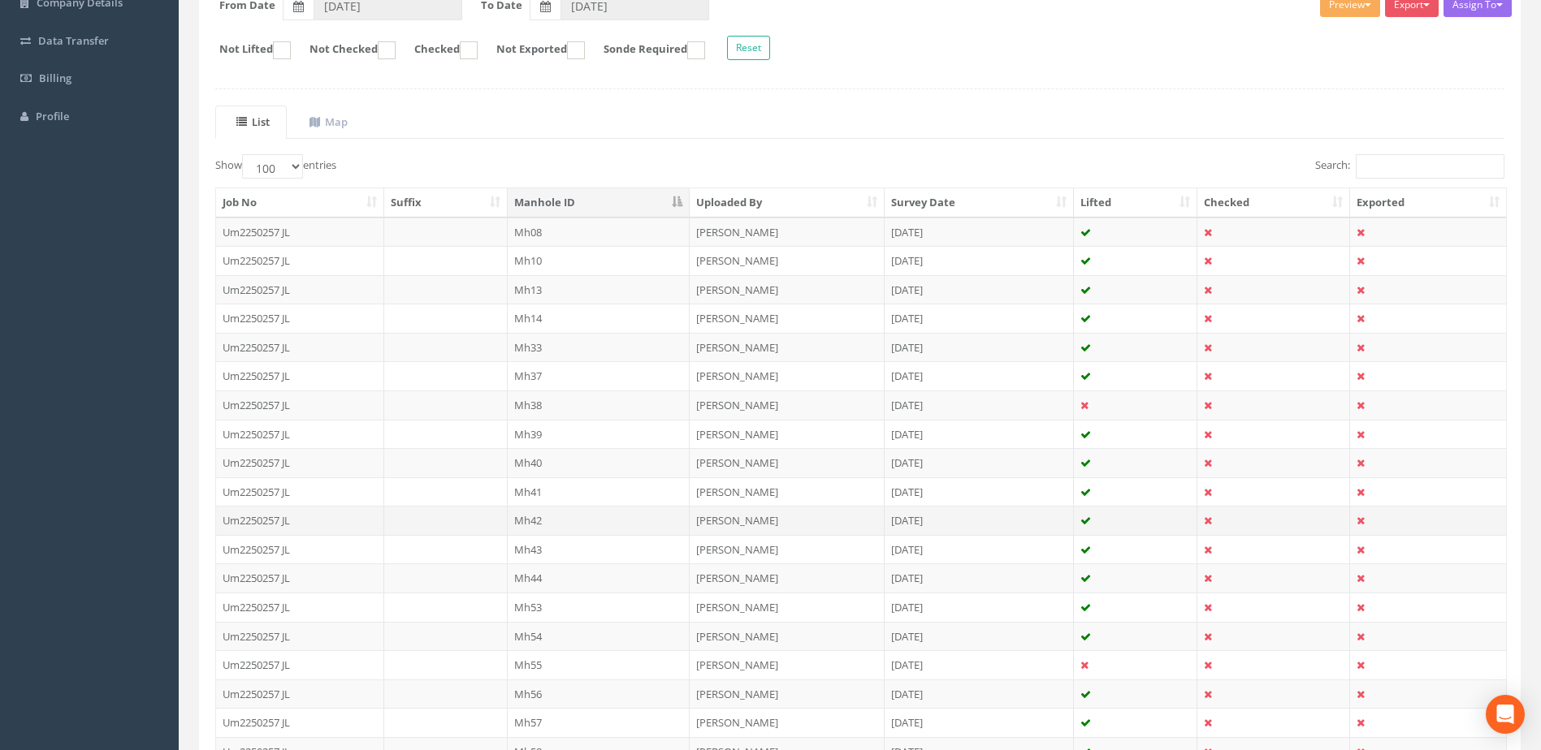
click at [538, 524] on td "Mh42" at bounding box center [599, 520] width 183 height 29
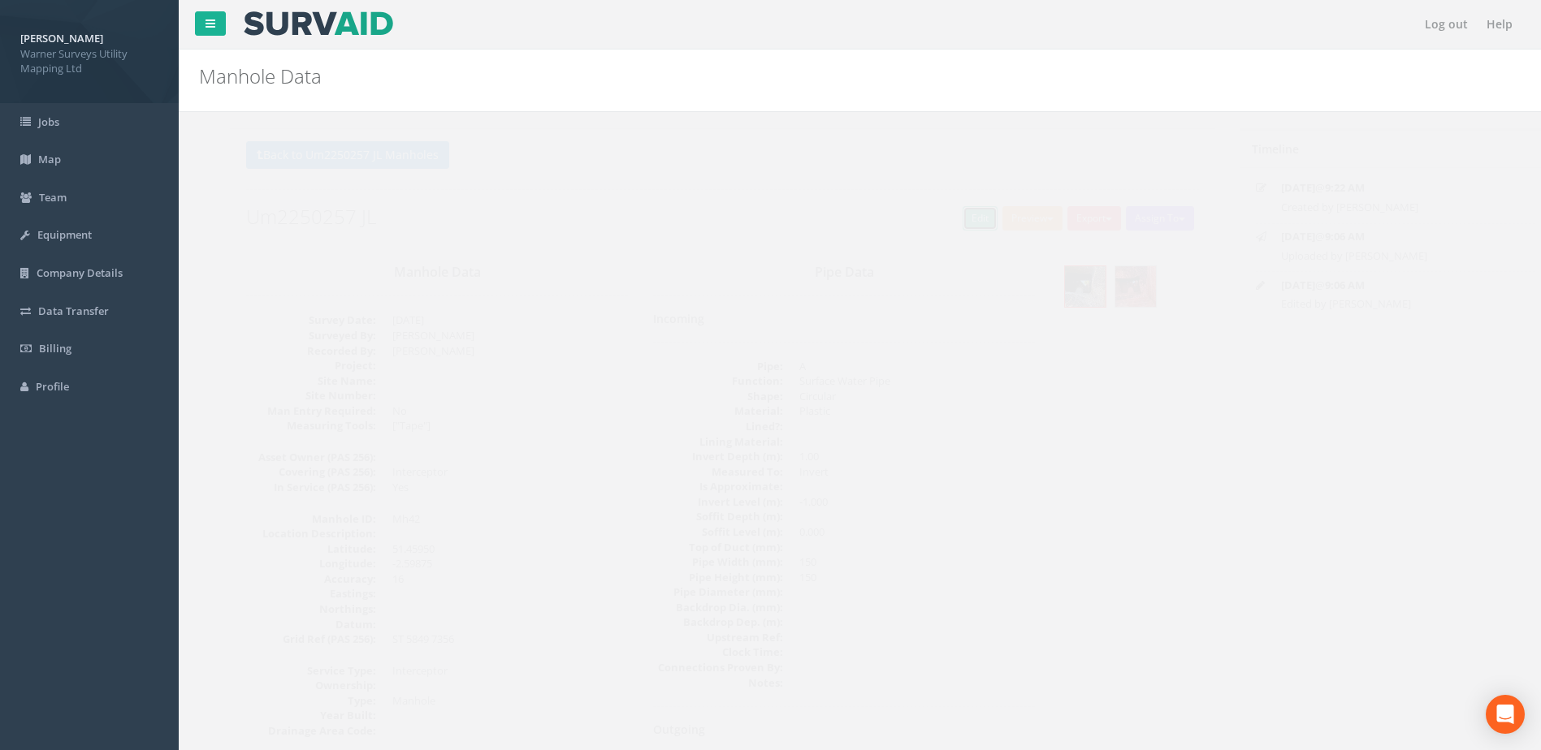
click at [936, 214] on link "Edit" at bounding box center [949, 218] width 35 height 24
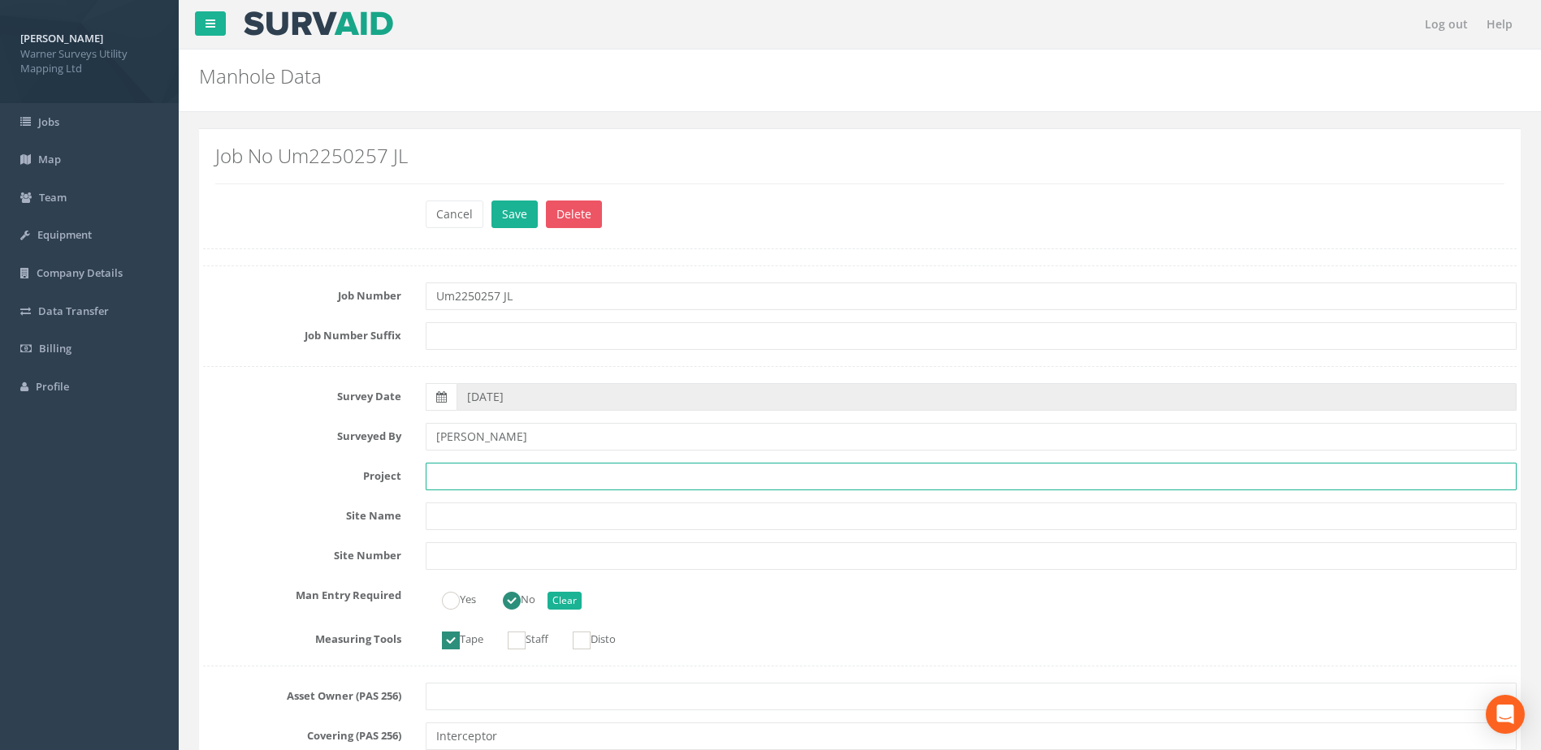
click at [450, 471] on input "text" at bounding box center [971, 477] width 1091 height 28
paste input "[GEOGRAPHIC_DATA]"
type input "[GEOGRAPHIC_DATA]"
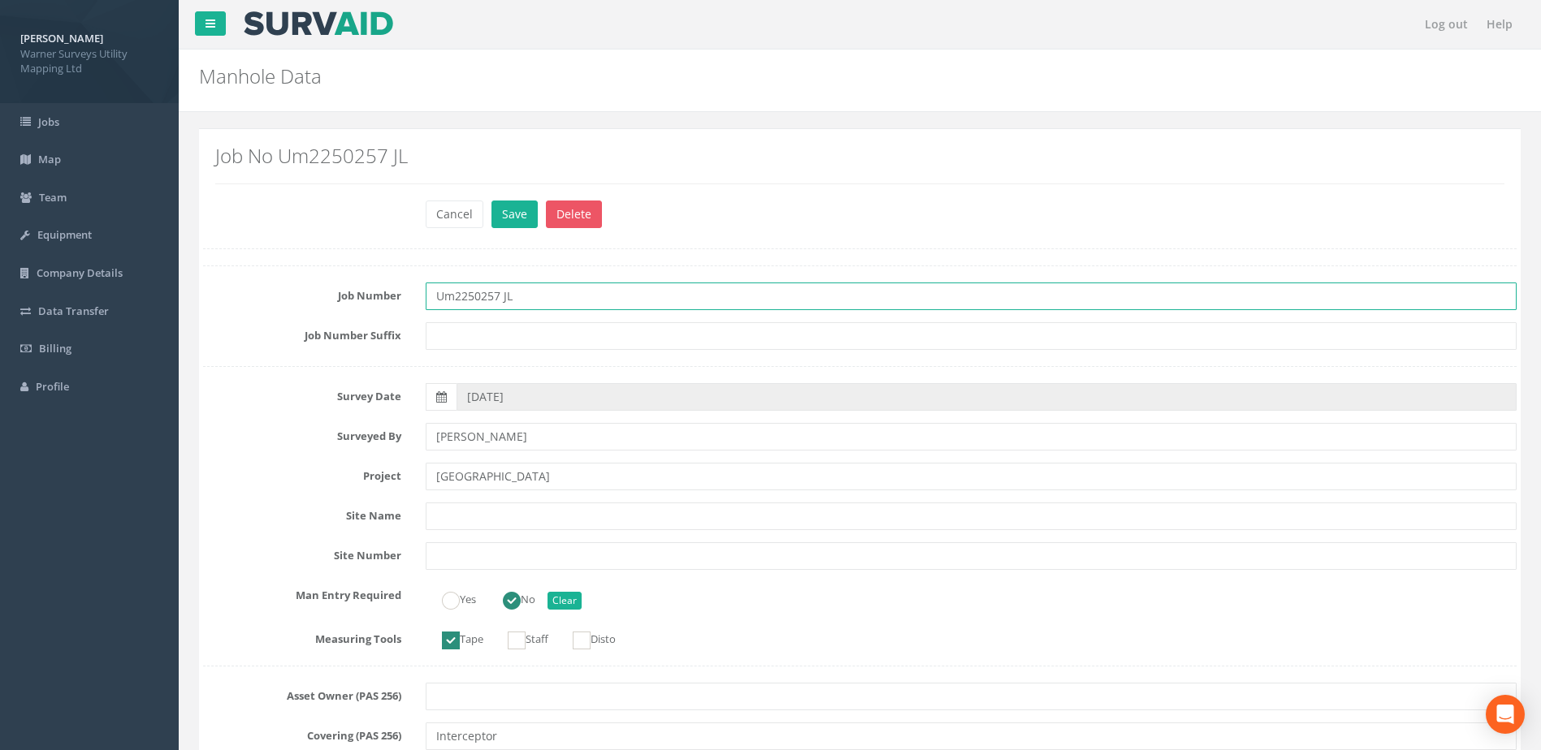
click at [531, 309] on input "Um2250257 JL" at bounding box center [971, 297] width 1091 height 28
type input "Um2250257"
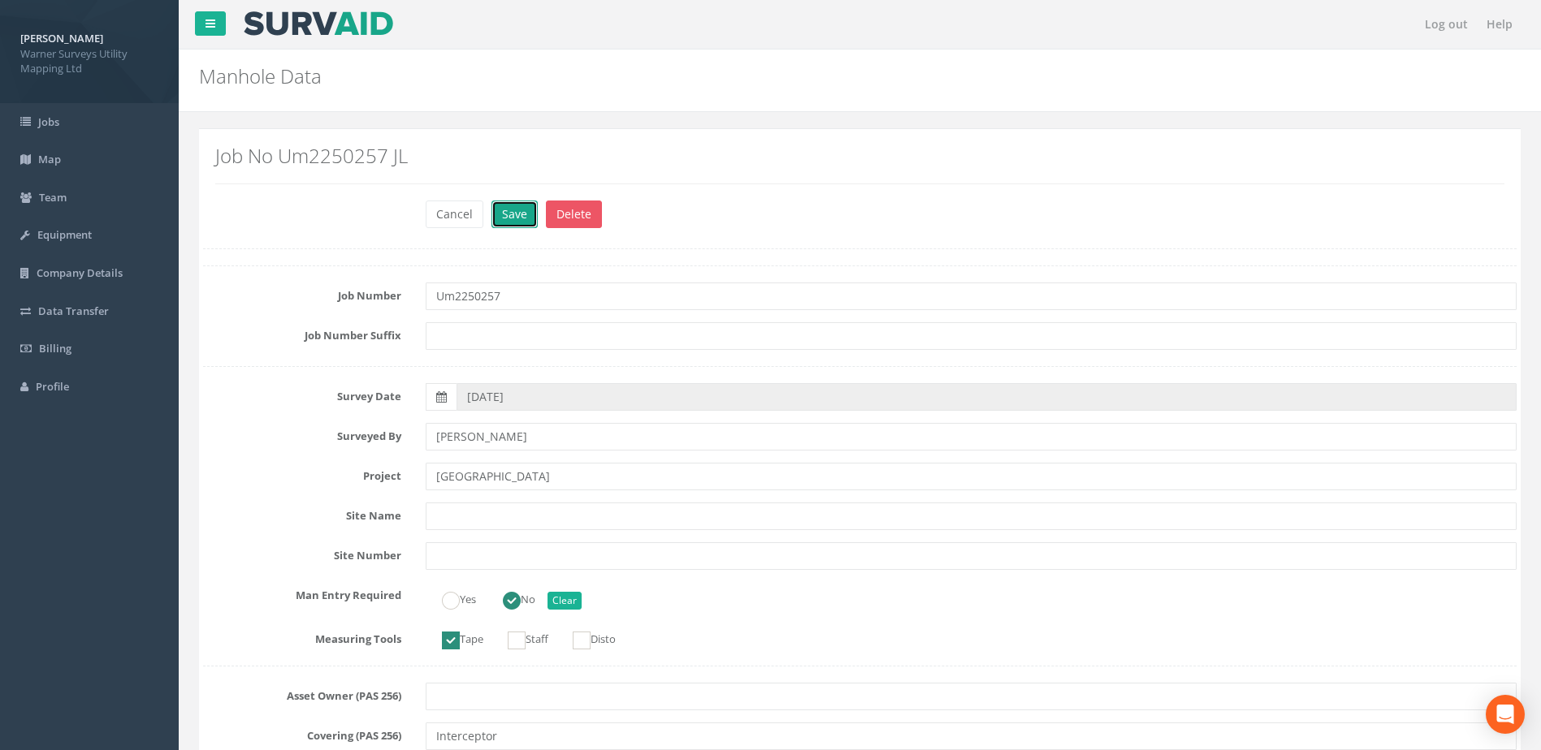
click at [526, 218] on button "Save" at bounding box center [514, 215] width 46 height 28
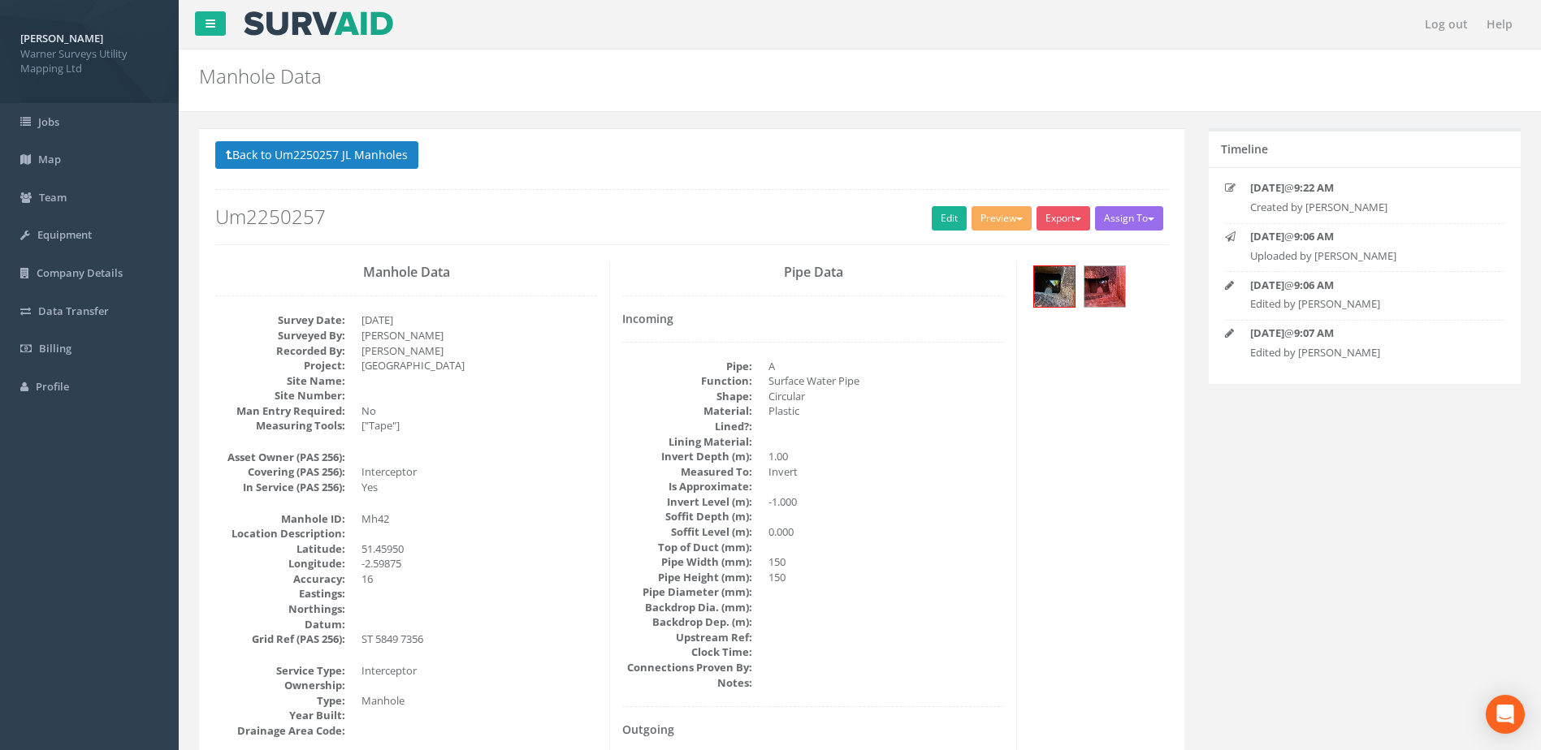
click at [381, 158] on button "Back to Um2250257 JL Manholes" at bounding box center [316, 155] width 203 height 28
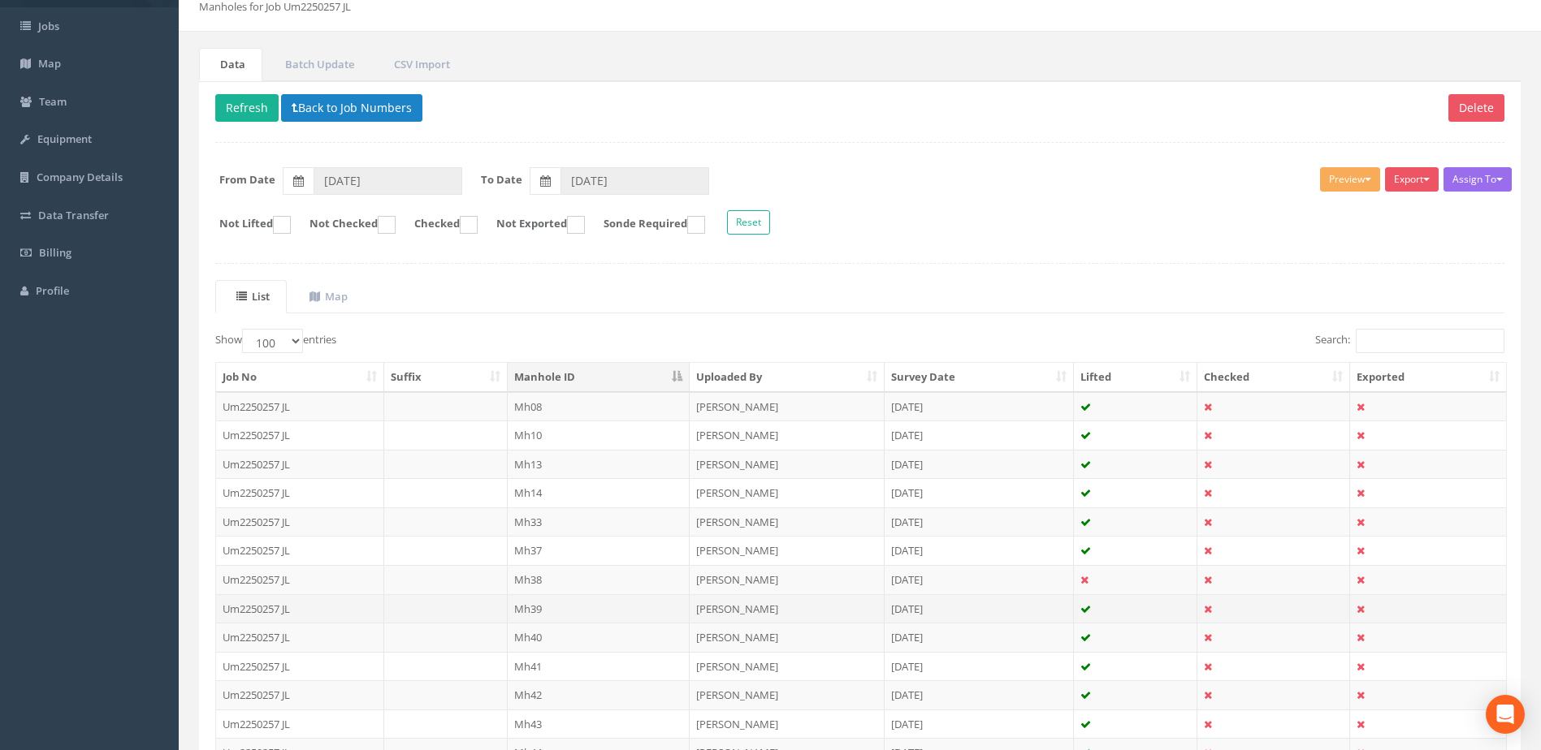
scroll to position [136, 0]
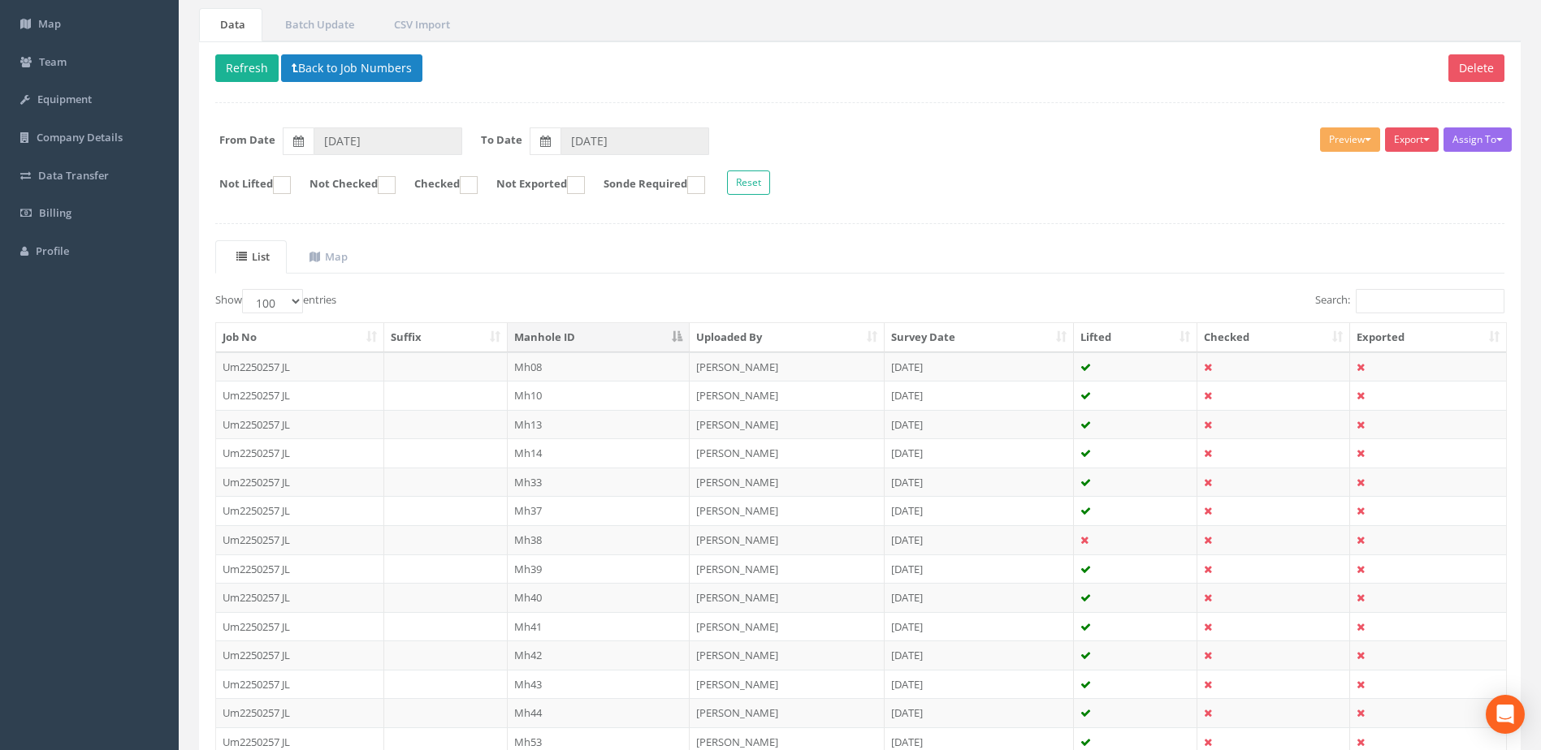
click at [543, 677] on td "Mh43" at bounding box center [599, 684] width 183 height 29
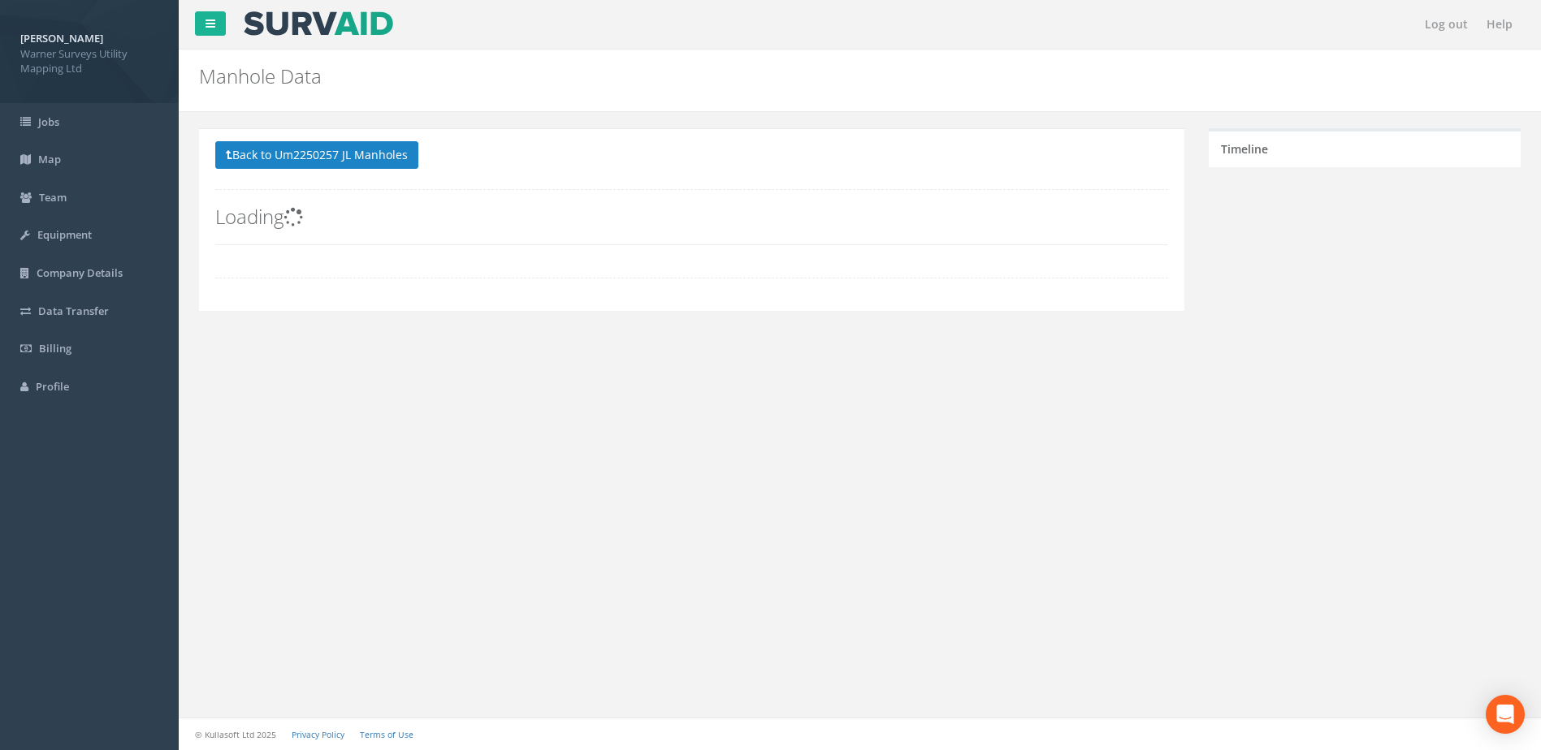
scroll to position [0, 0]
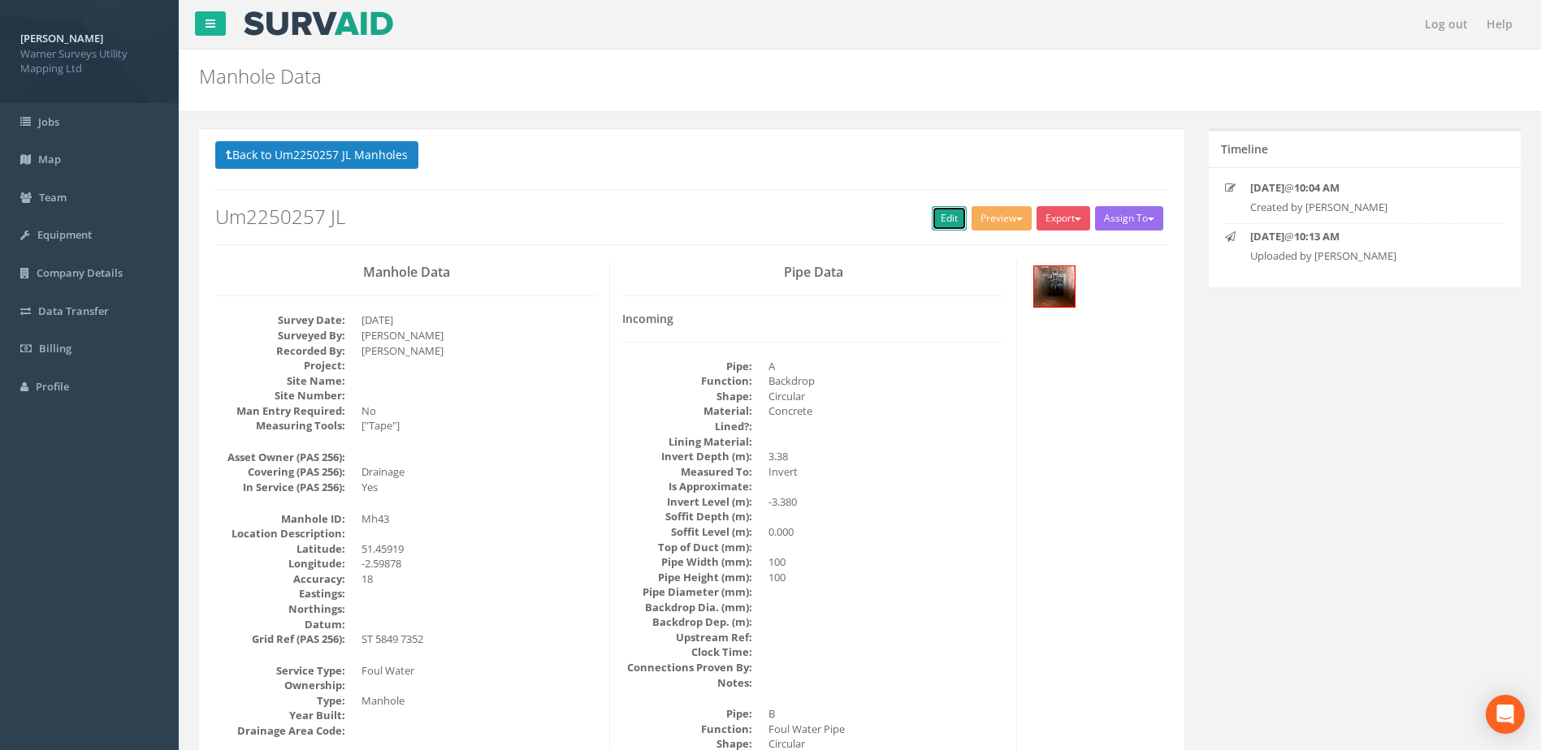
click at [944, 223] on link "Edit" at bounding box center [949, 218] width 35 height 24
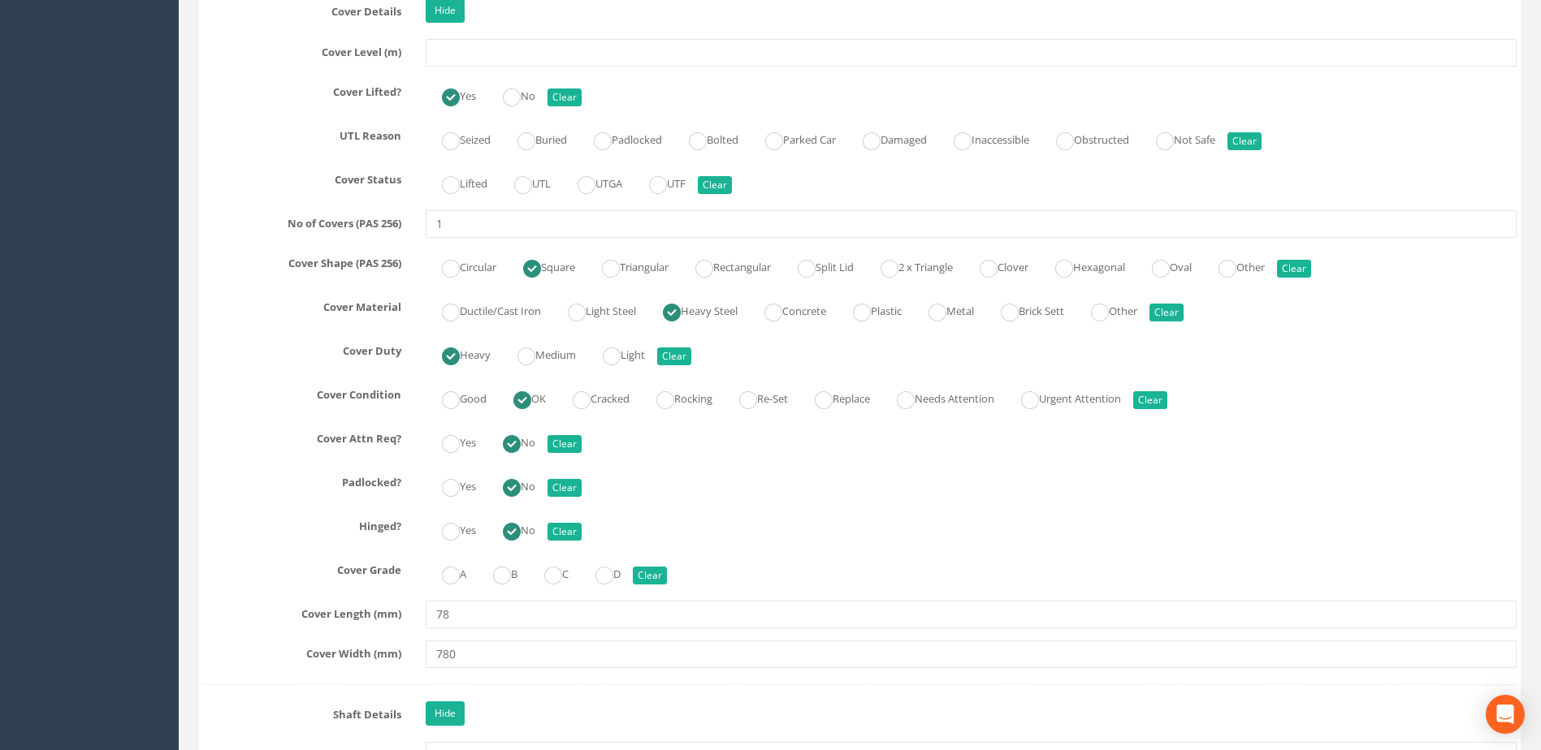
scroll to position [1489, 0]
type input "[GEOGRAPHIC_DATA]"
click at [505, 603] on input "78" at bounding box center [971, 614] width 1091 height 28
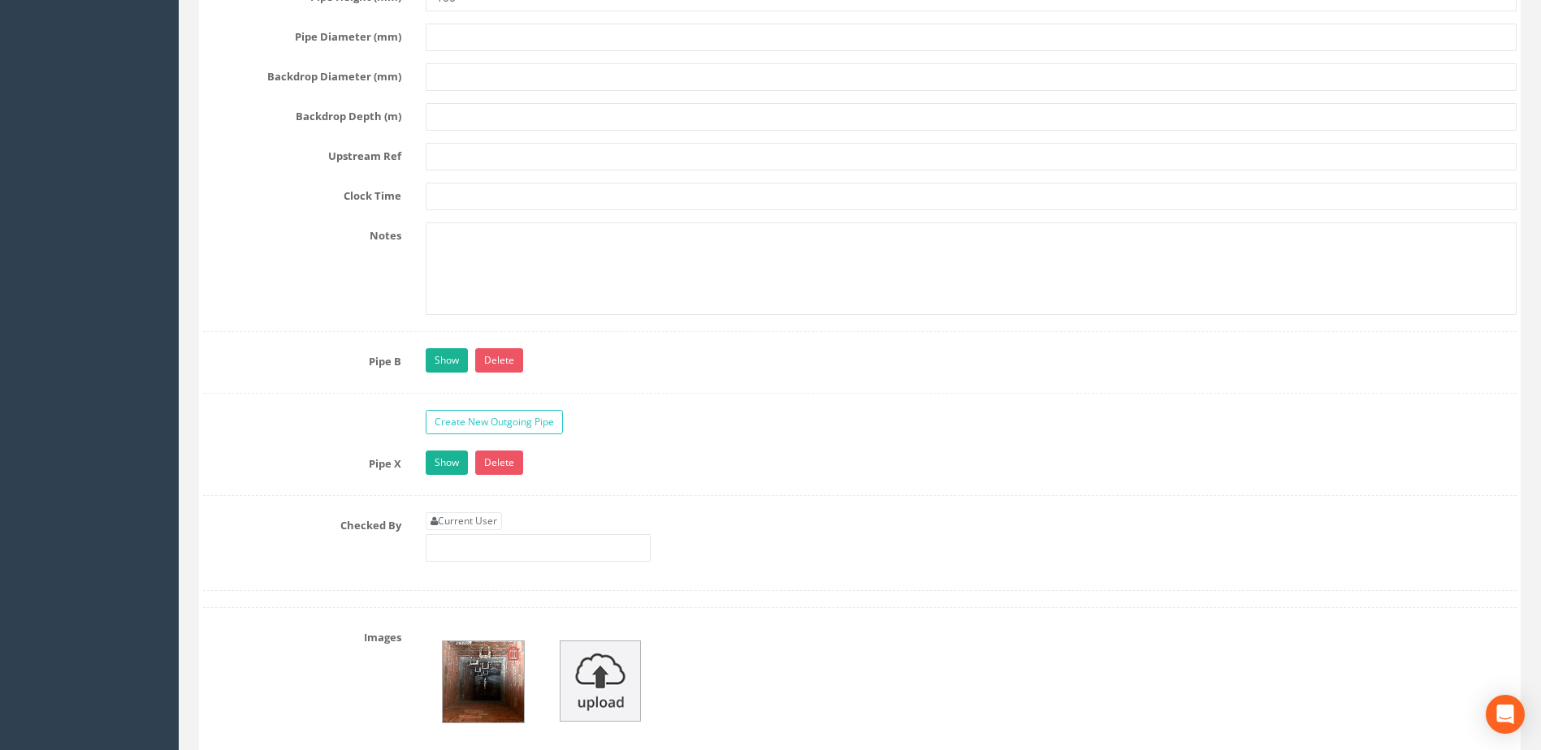
scroll to position [4467, 0]
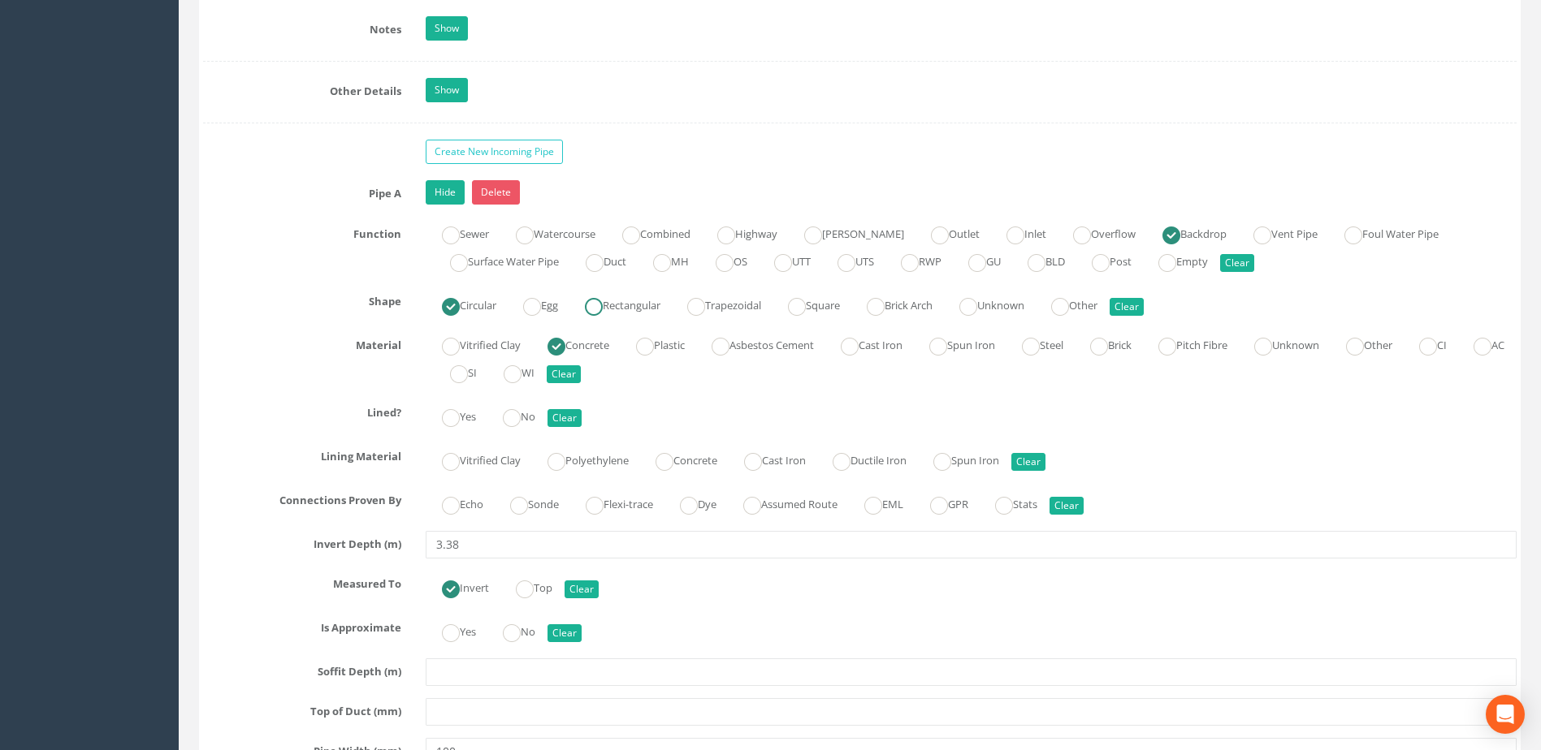
type input "780"
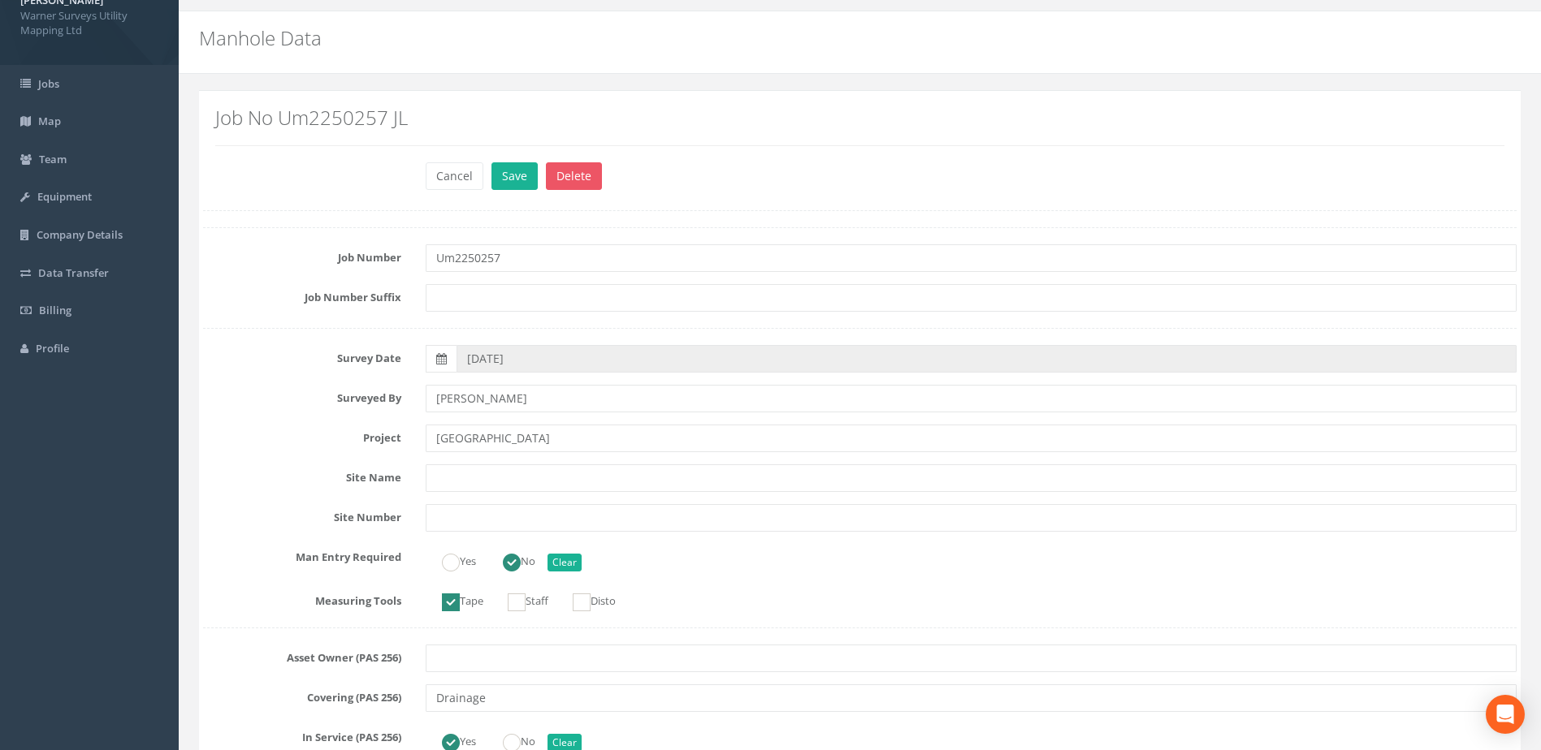
scroll to position [0, 0]
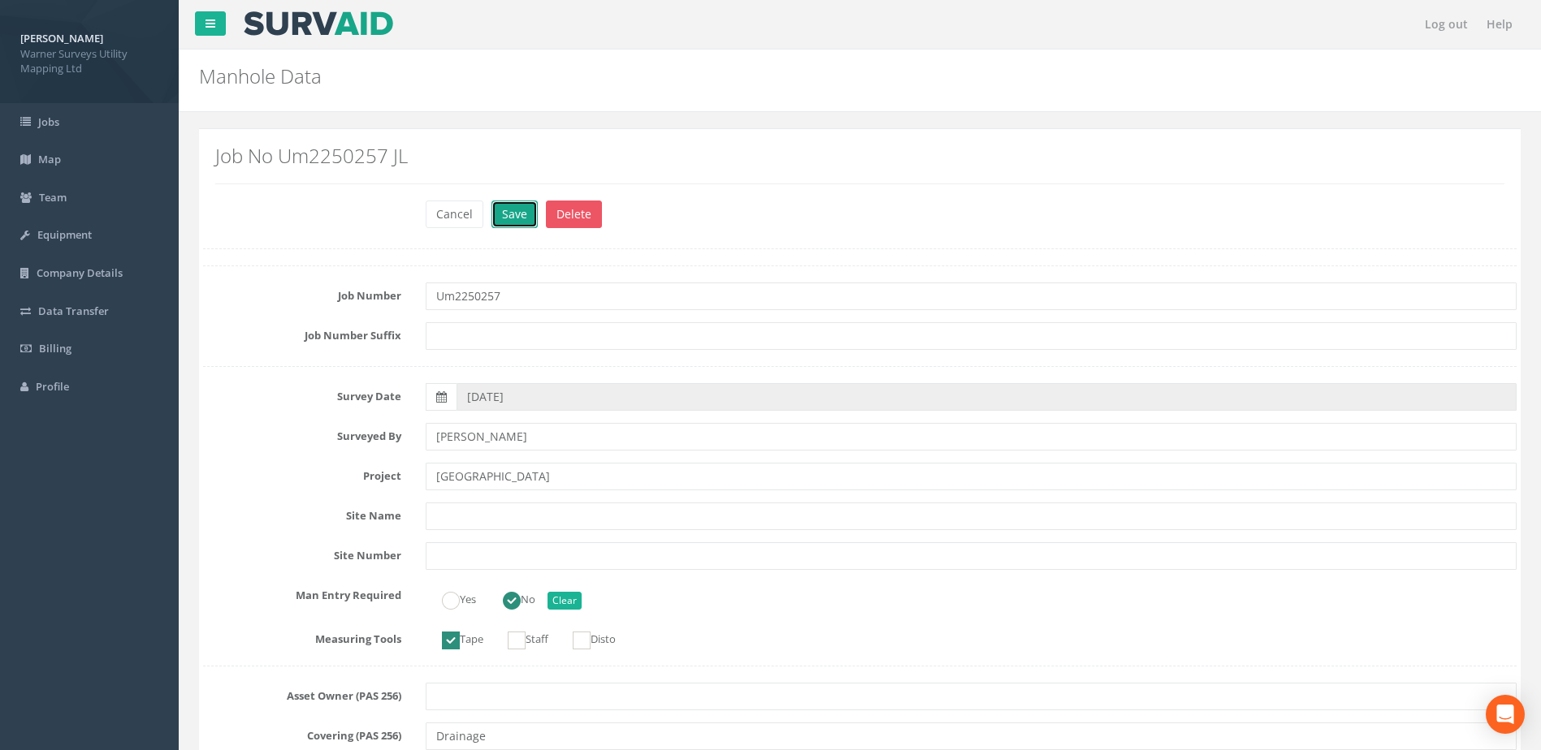
click at [512, 218] on button "Save" at bounding box center [514, 215] width 46 height 28
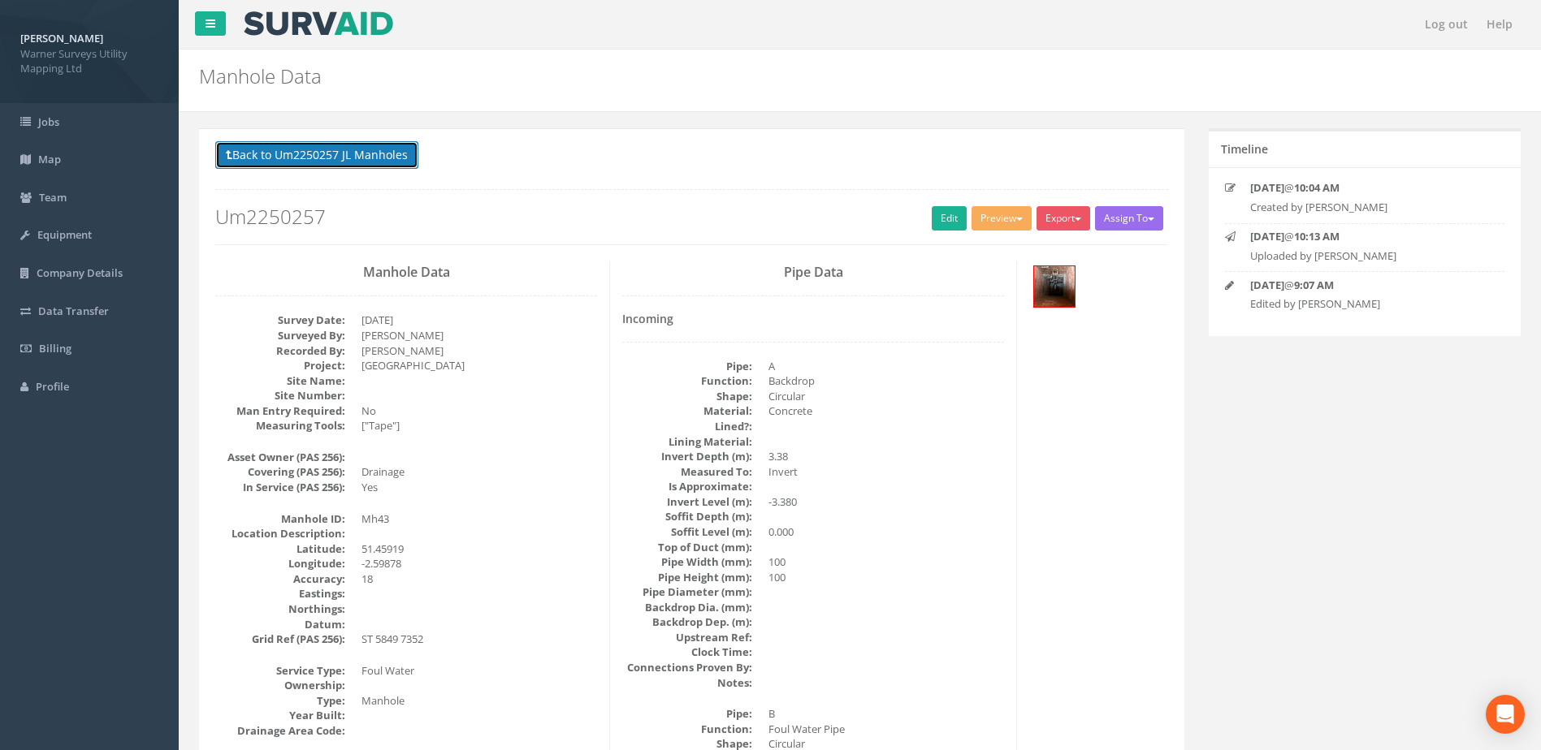
click at [396, 162] on button "Back to Um2250257 JL Manholes" at bounding box center [316, 155] width 203 height 28
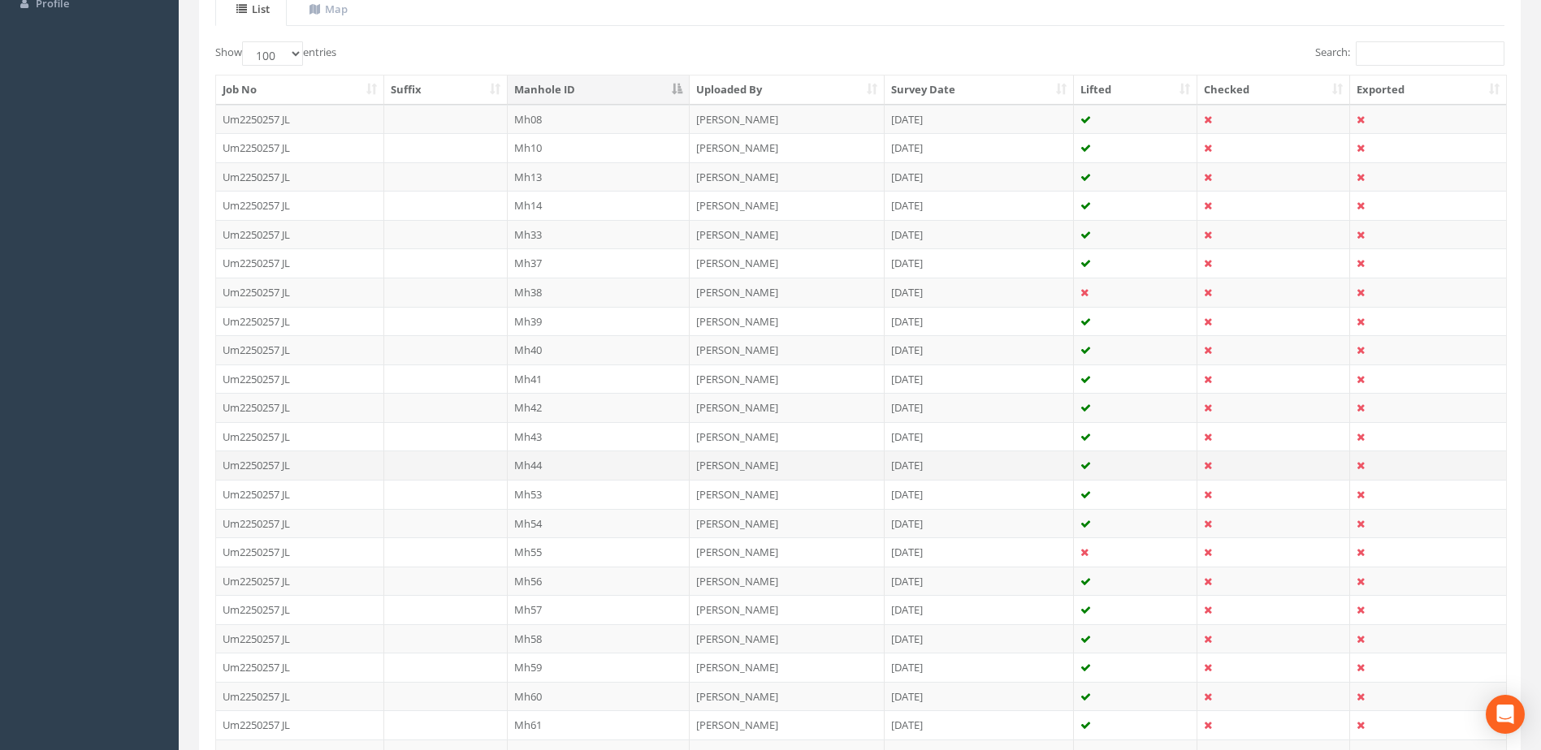
scroll to position [406, 0]
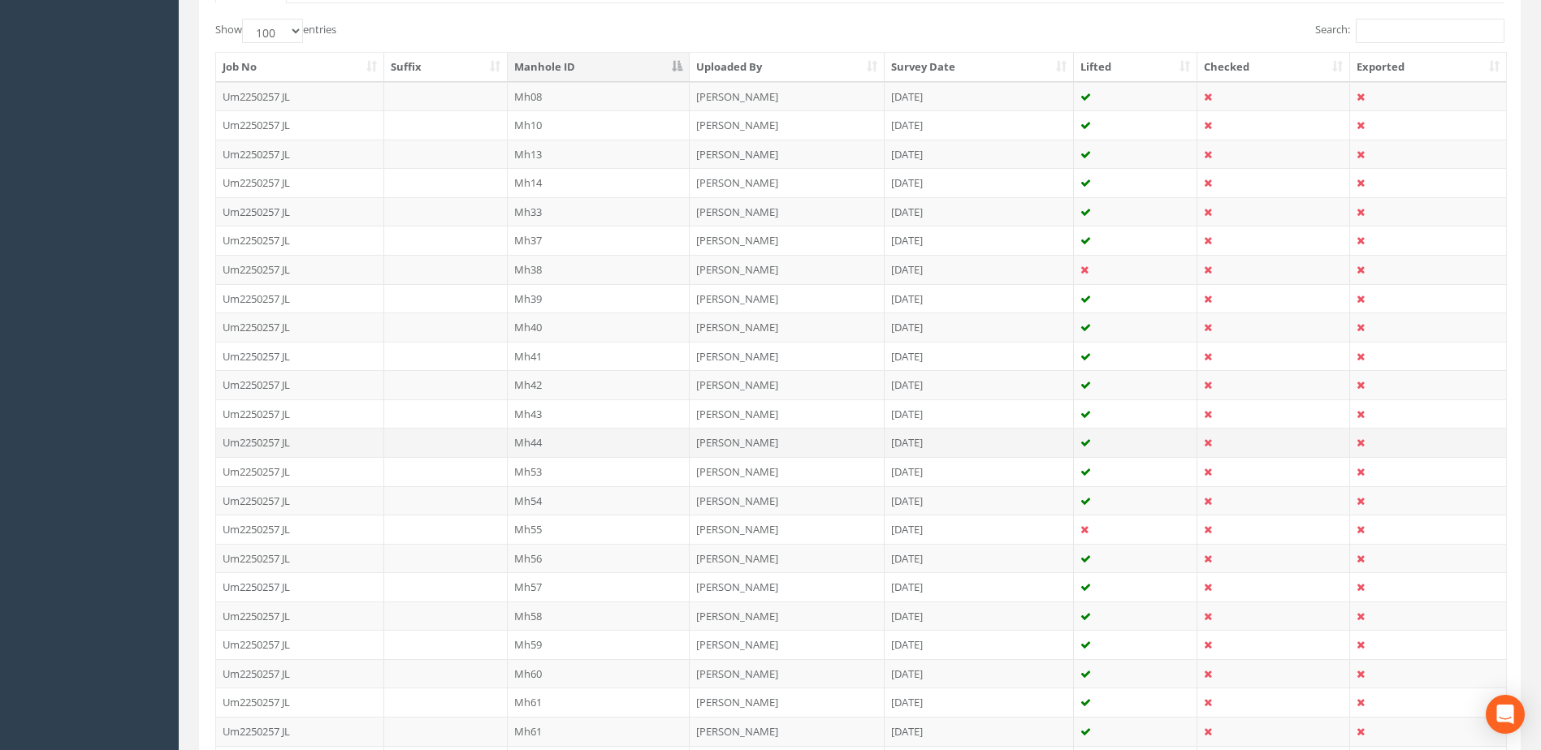
click at [547, 436] on td "Mh44" at bounding box center [599, 442] width 183 height 29
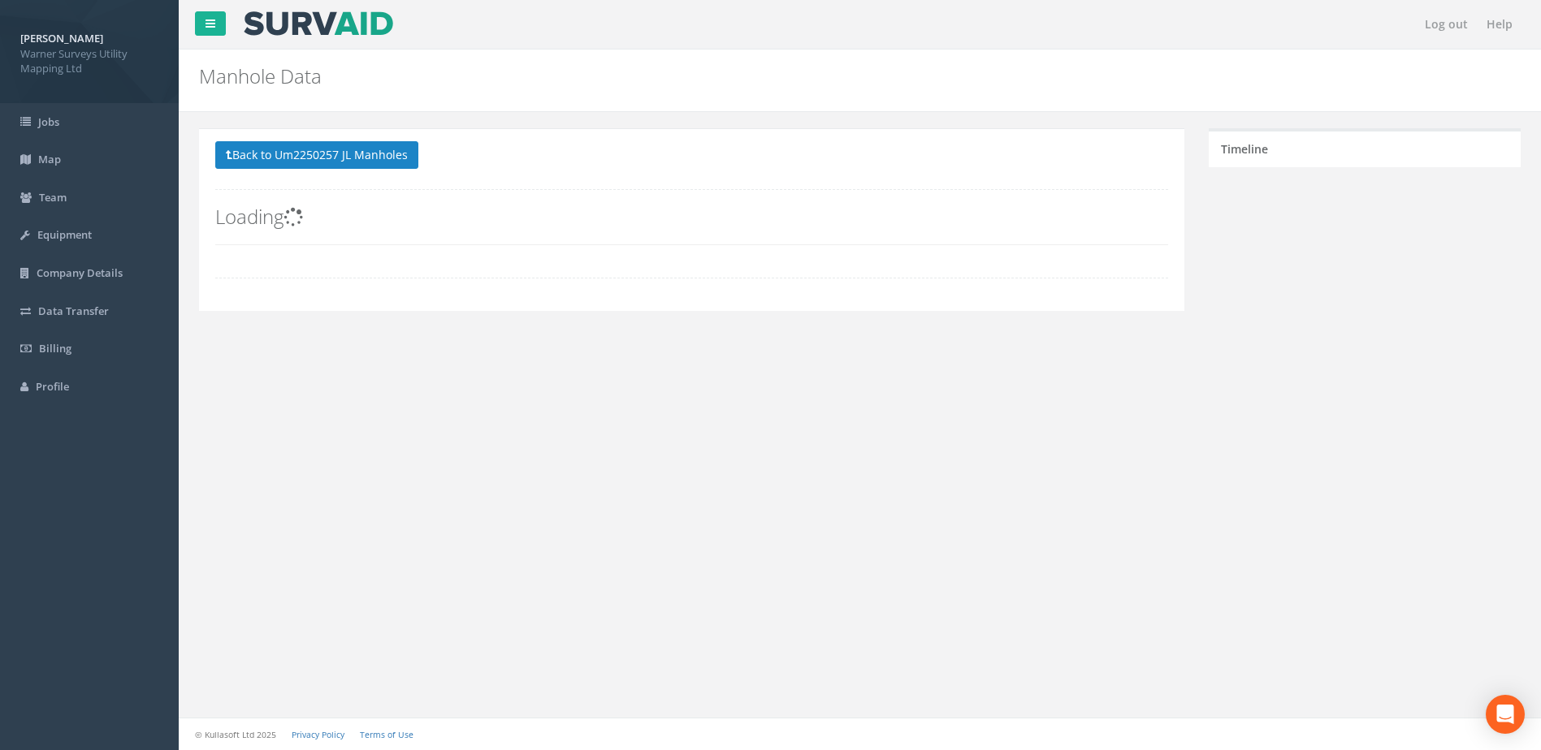
scroll to position [0, 0]
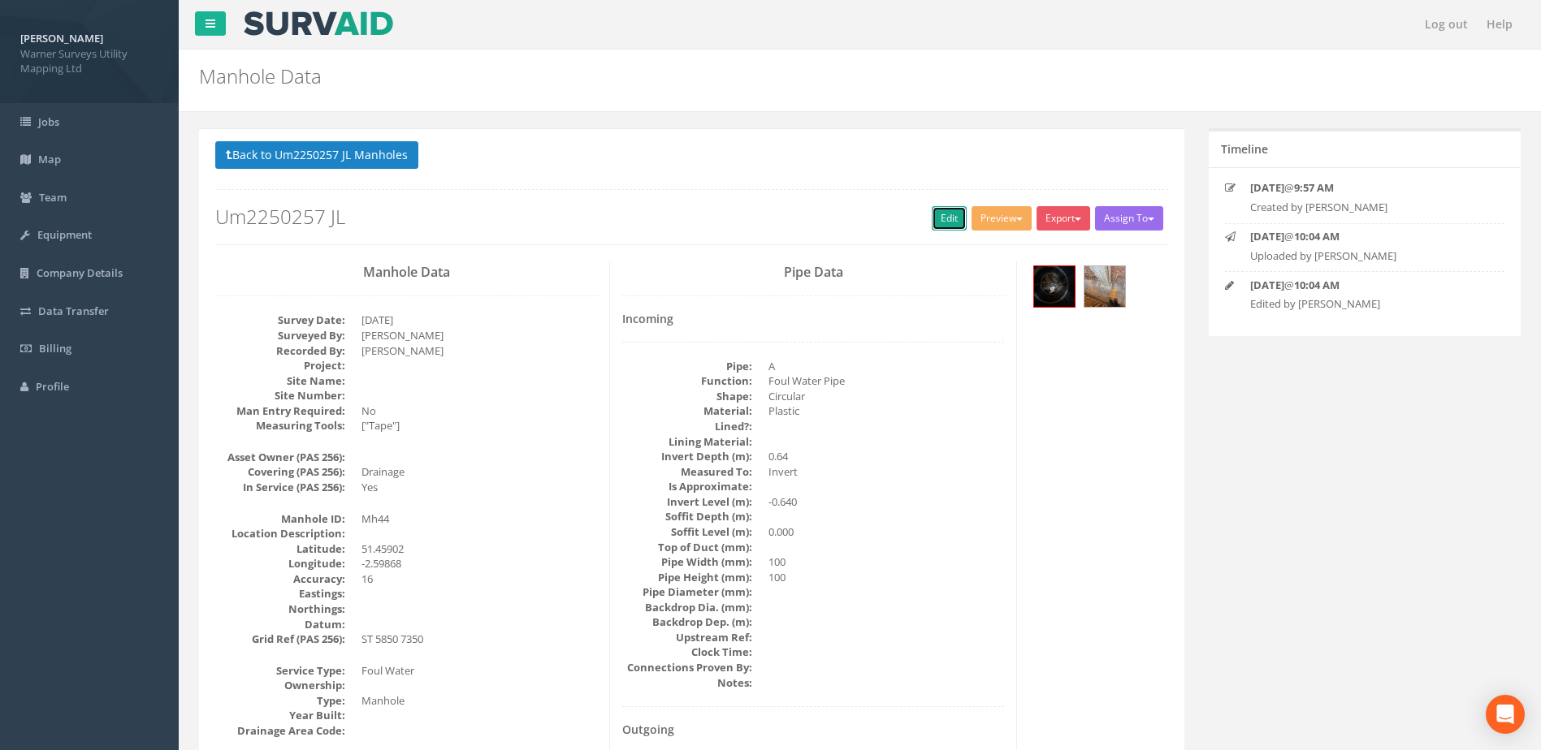
click at [932, 215] on link "Edit" at bounding box center [949, 218] width 35 height 24
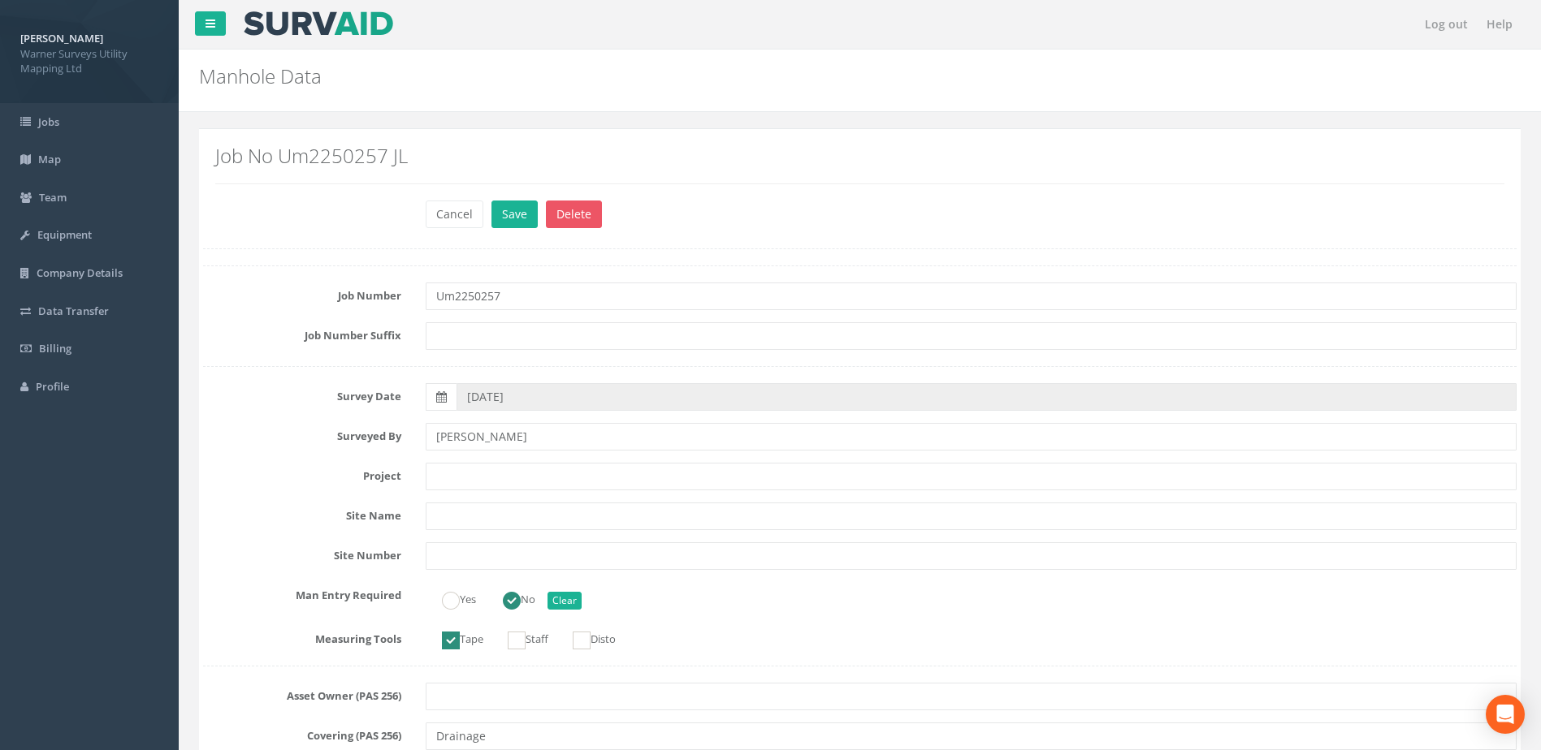
type input "Um2250257"
click at [455, 469] on input "text" at bounding box center [971, 477] width 1091 height 28
paste input "[GEOGRAPHIC_DATA]"
type input "[GEOGRAPHIC_DATA]"
click at [519, 209] on button "Save" at bounding box center [514, 215] width 46 height 28
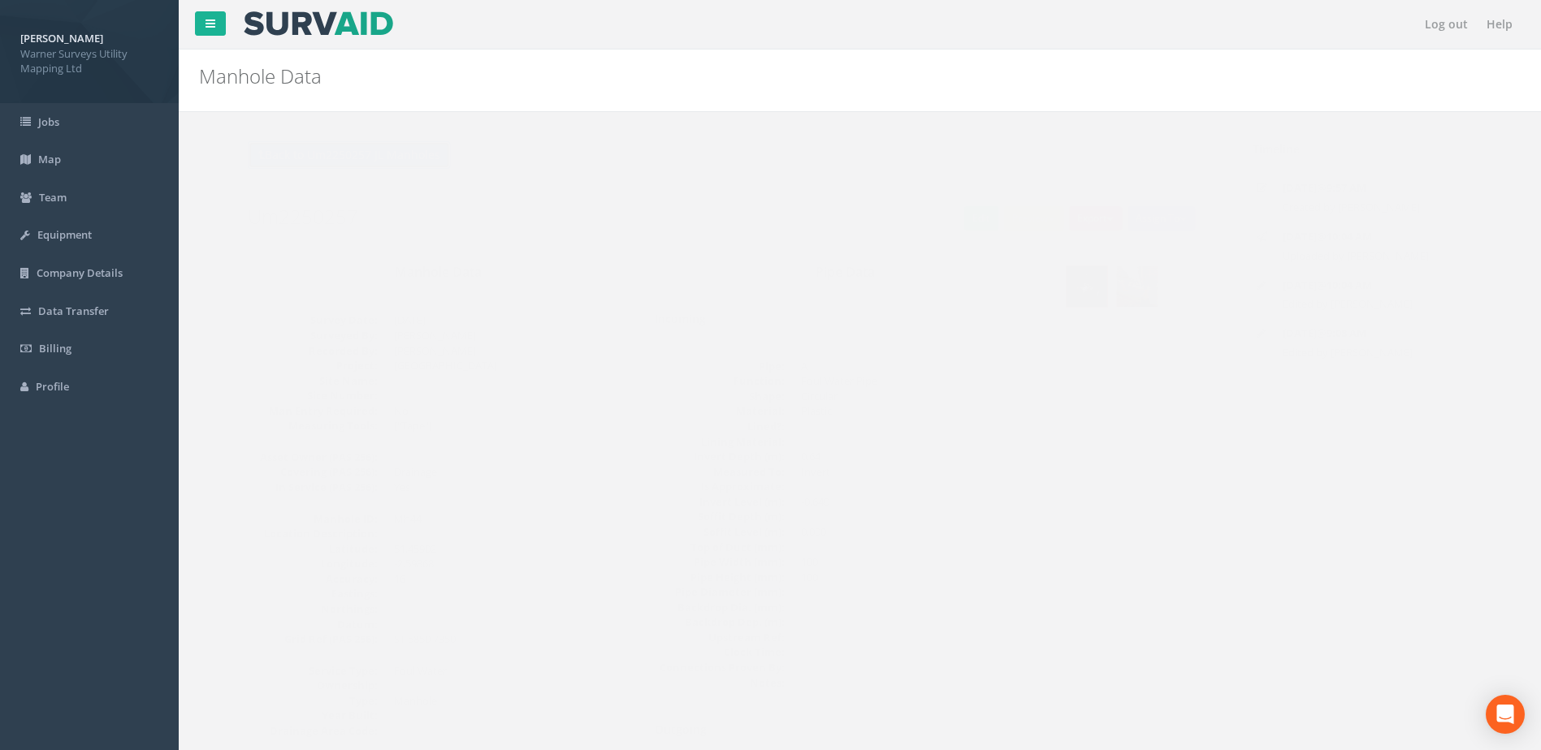
click at [372, 153] on button "Back to Um2250257 JL Manholes" at bounding box center [316, 155] width 203 height 28
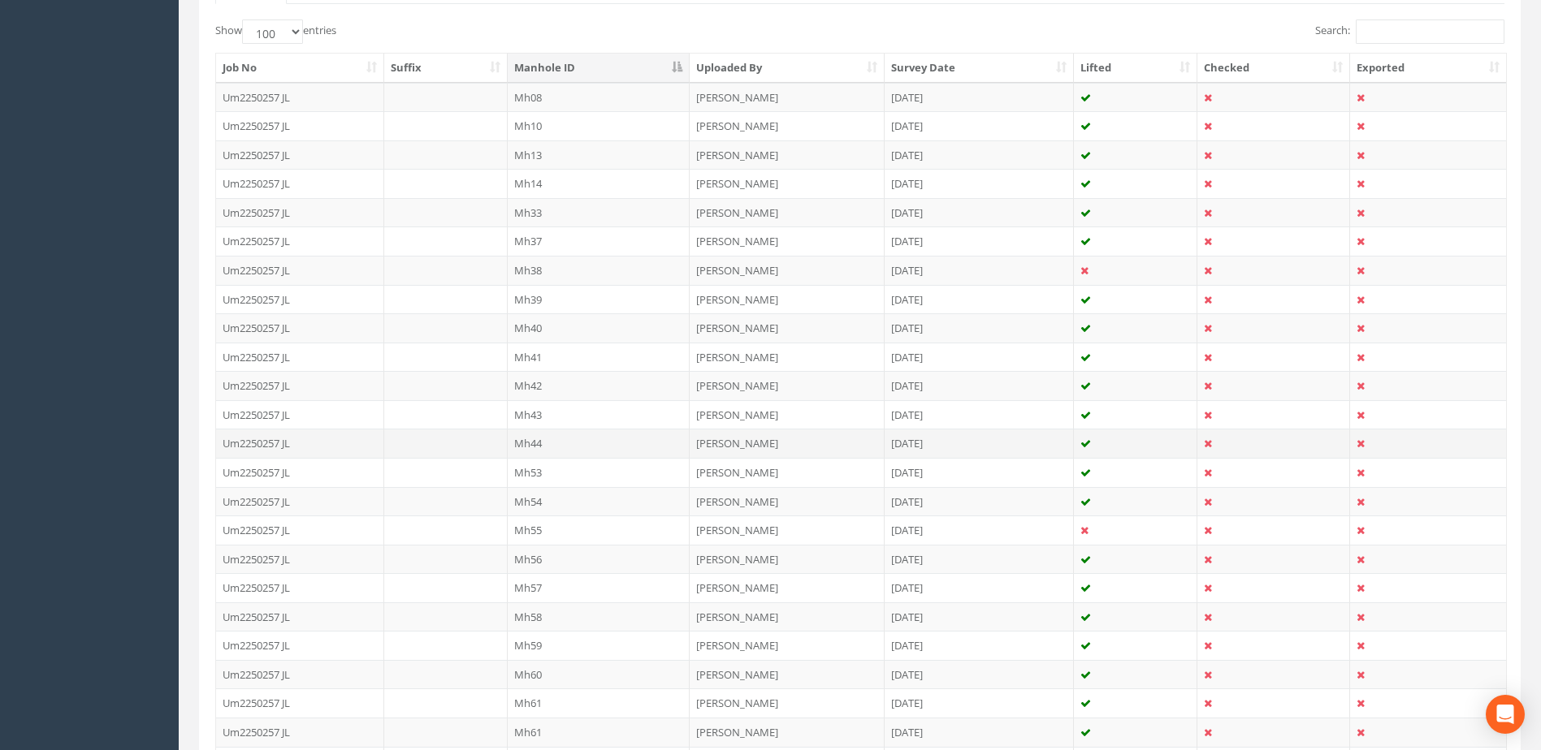
scroll to position [406, 0]
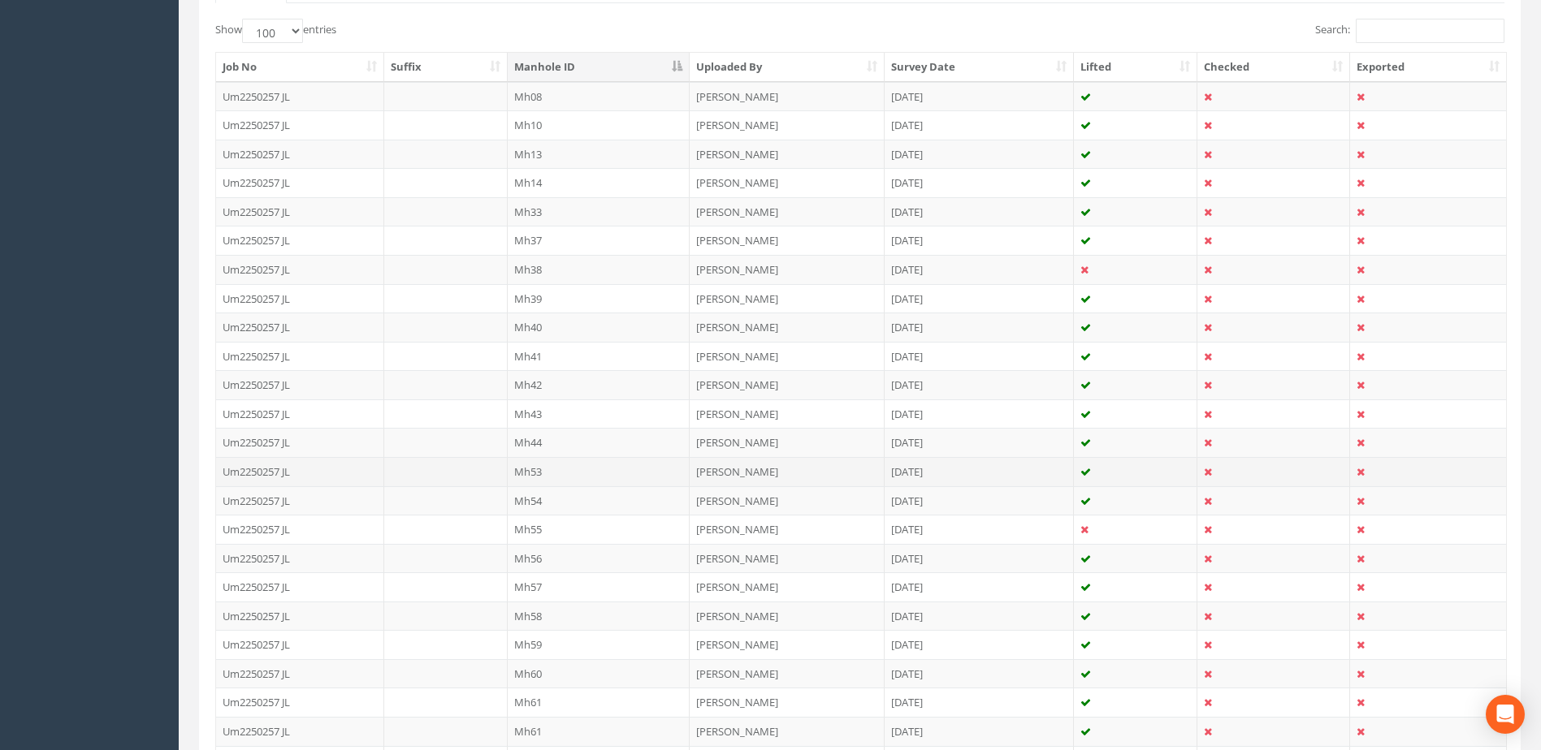
click at [550, 465] on td "Mh53" at bounding box center [599, 471] width 183 height 29
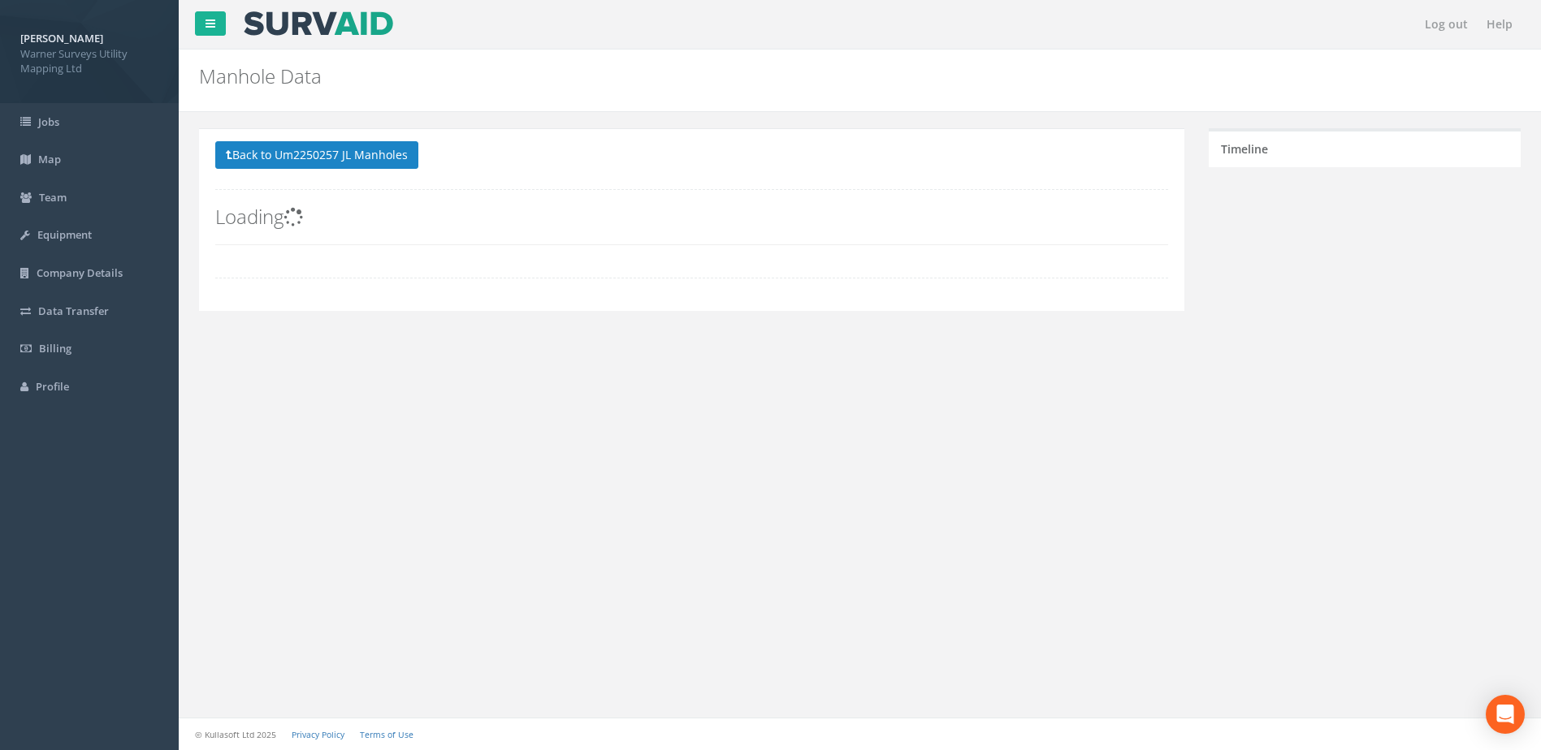
scroll to position [0, 0]
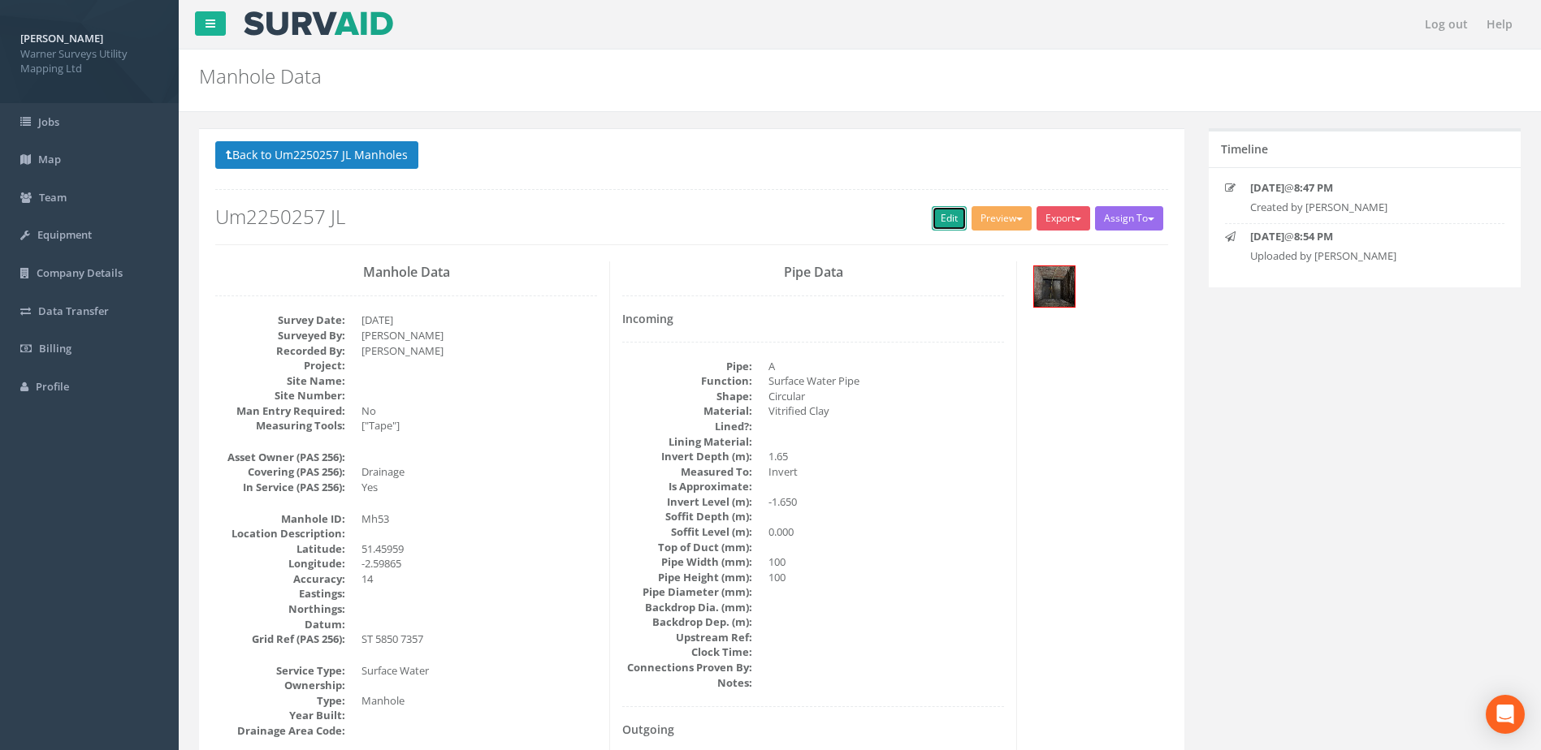
click at [933, 206] on link "Edit" at bounding box center [949, 218] width 35 height 24
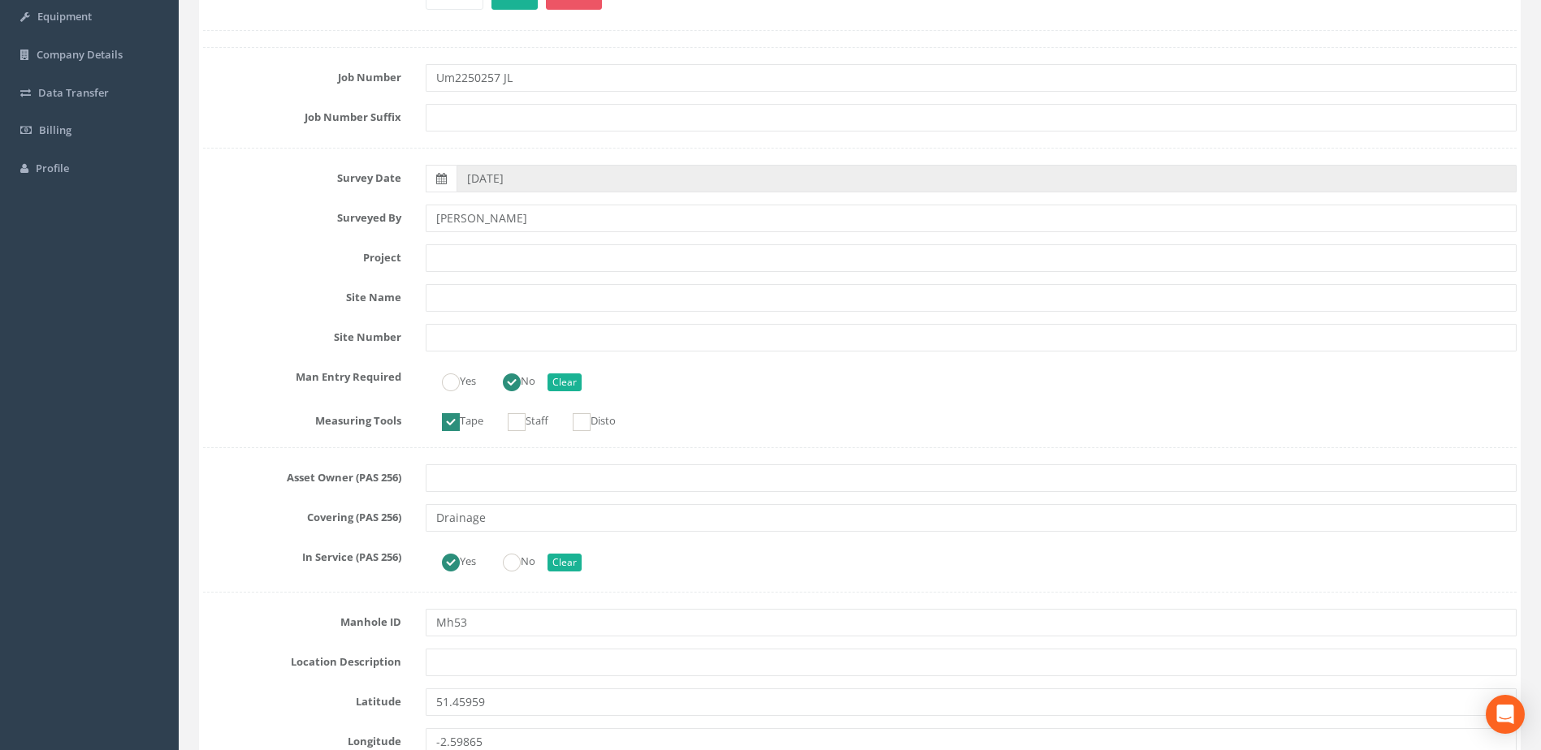
scroll to position [136, 0]
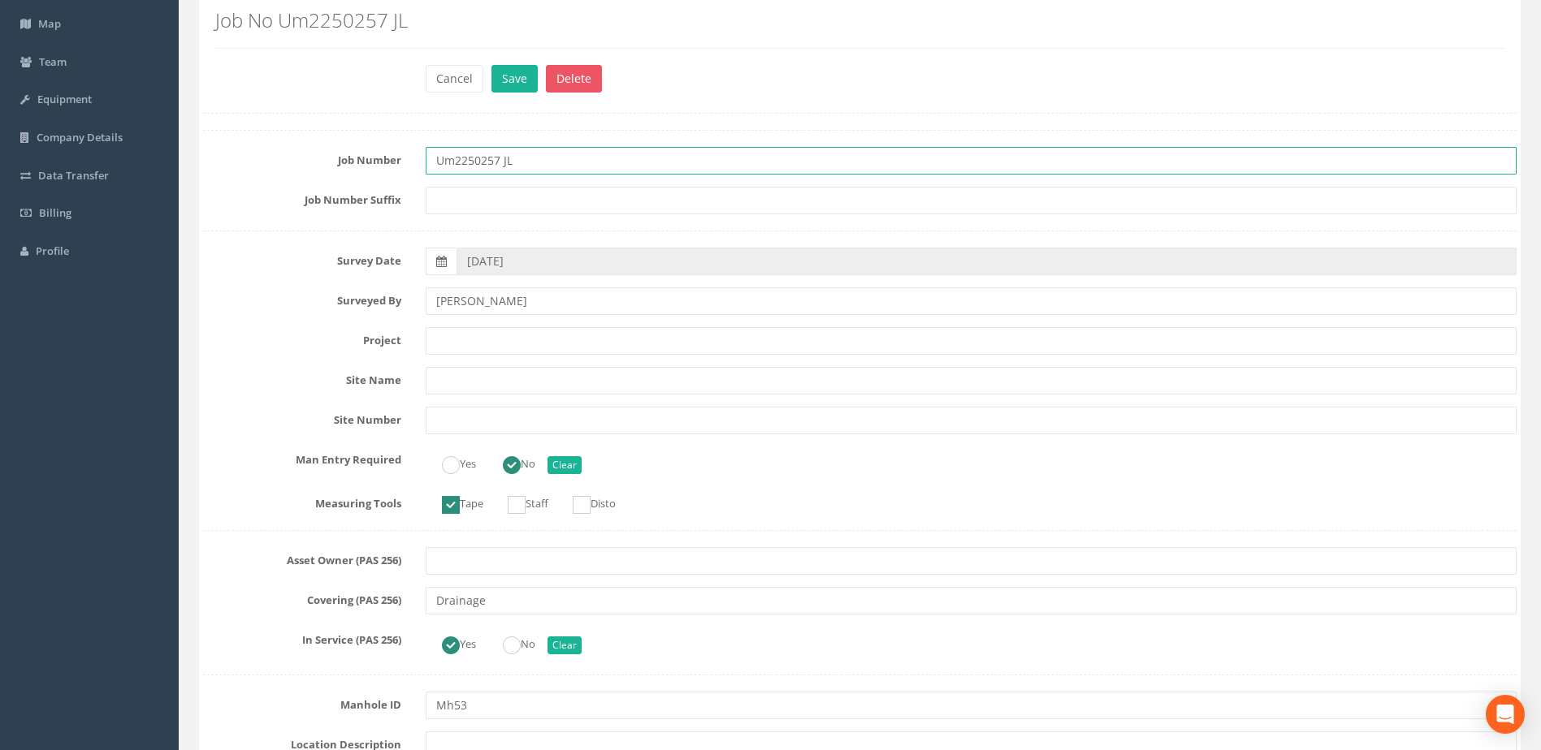
click at [559, 154] on input "Um2250257 JL" at bounding box center [971, 161] width 1091 height 28
type input "Um2250257"
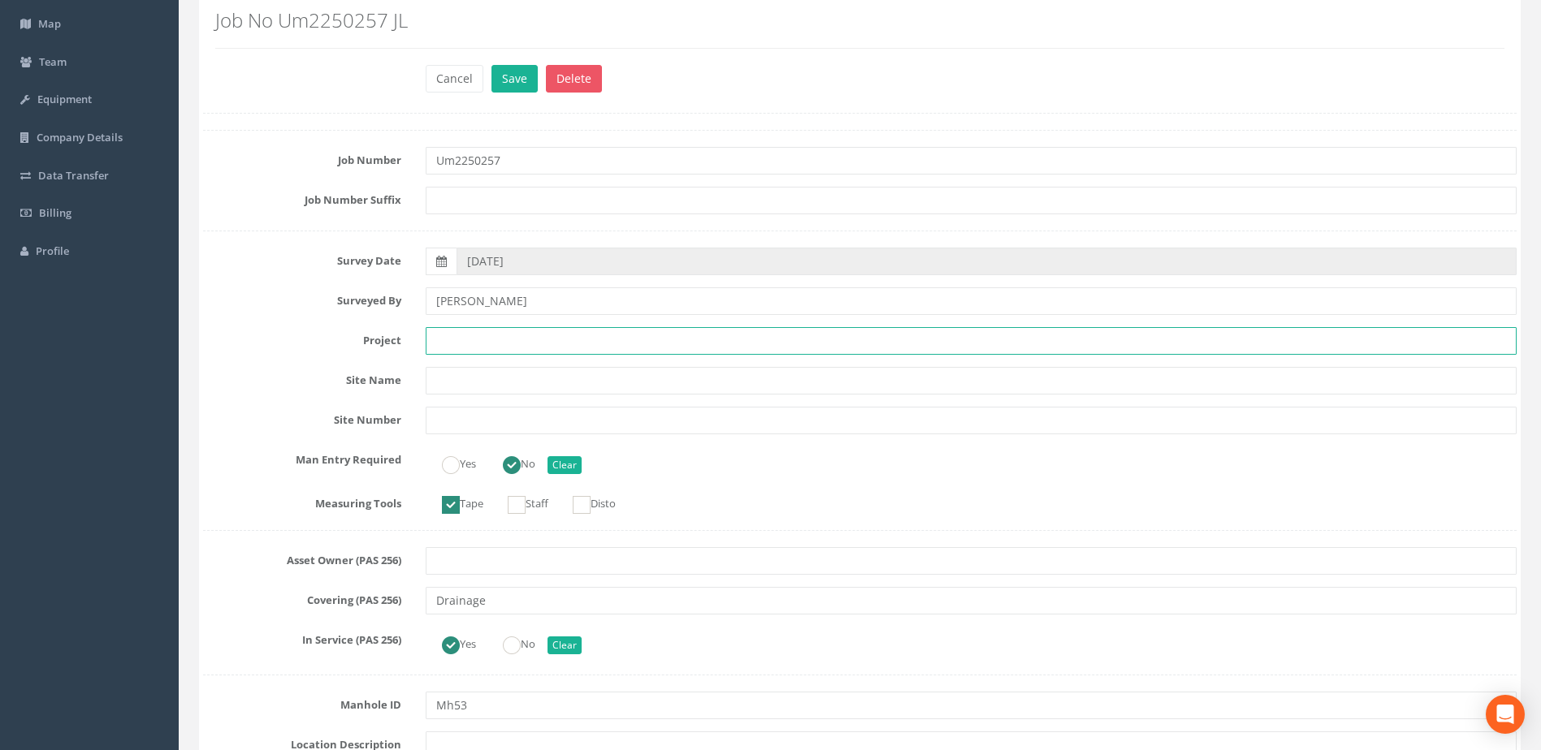
click at [443, 340] on input "text" at bounding box center [971, 341] width 1091 height 28
paste input "[GEOGRAPHIC_DATA]"
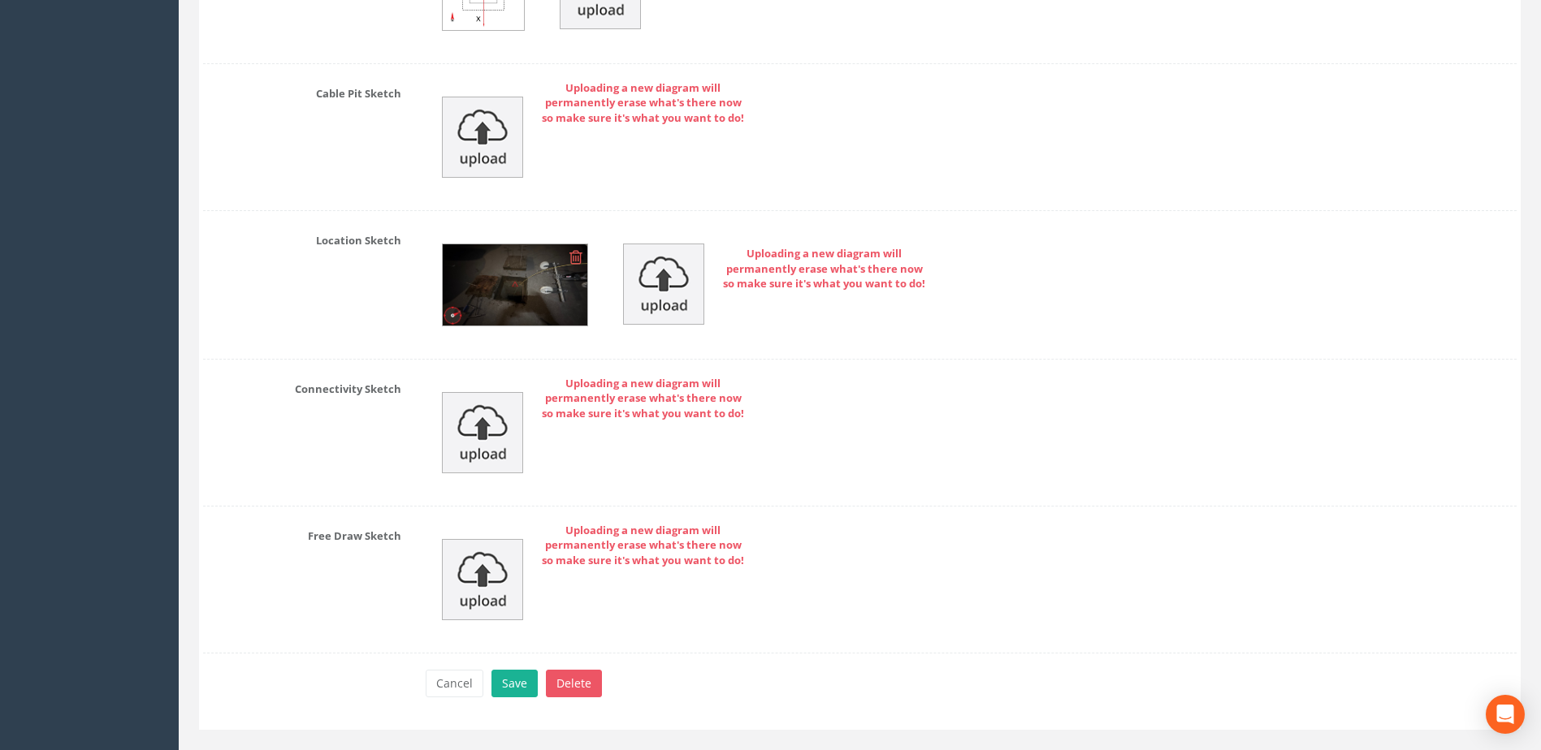
scroll to position [5492, 0]
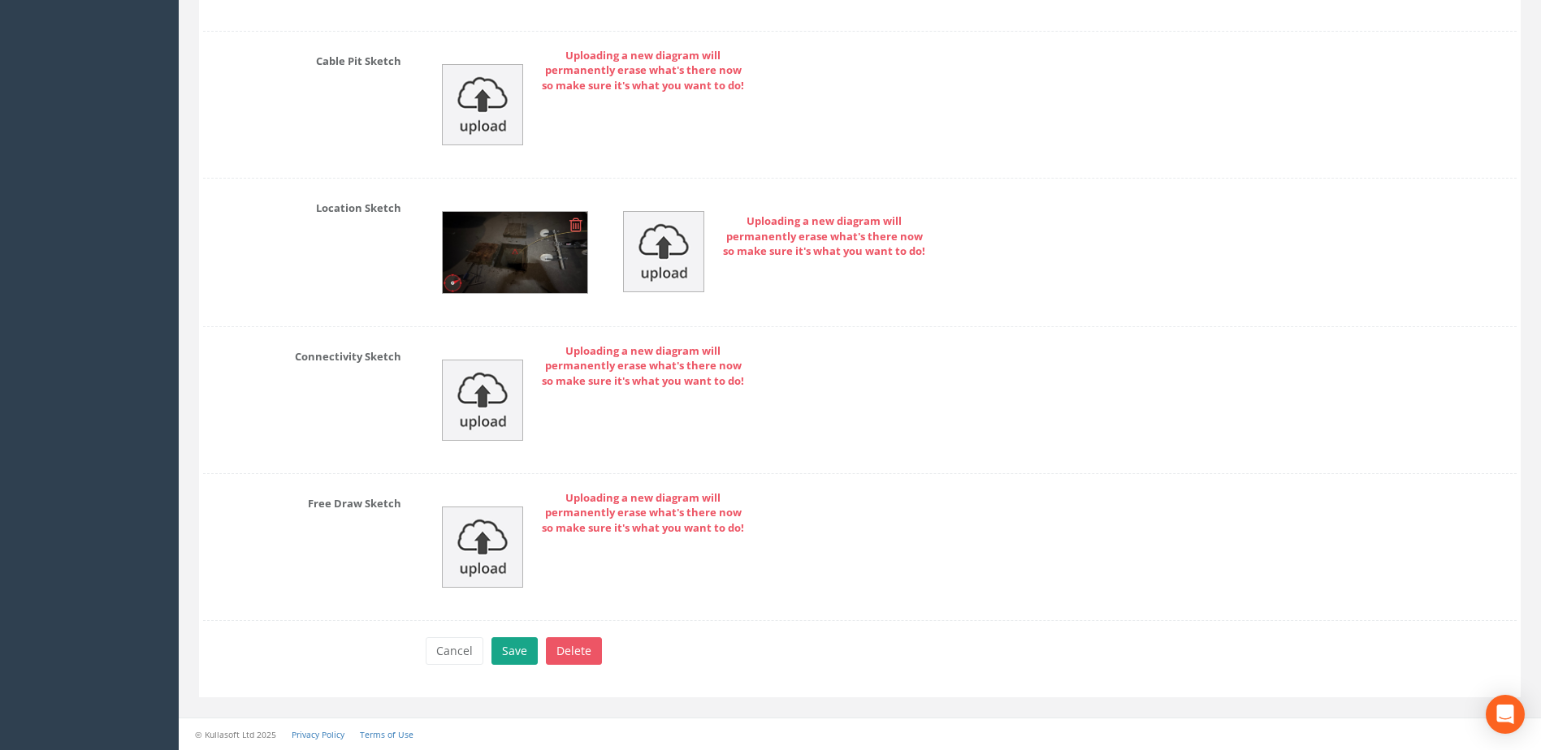
type input "[GEOGRAPHIC_DATA]"
click at [508, 642] on button "Save" at bounding box center [514, 652] width 46 height 28
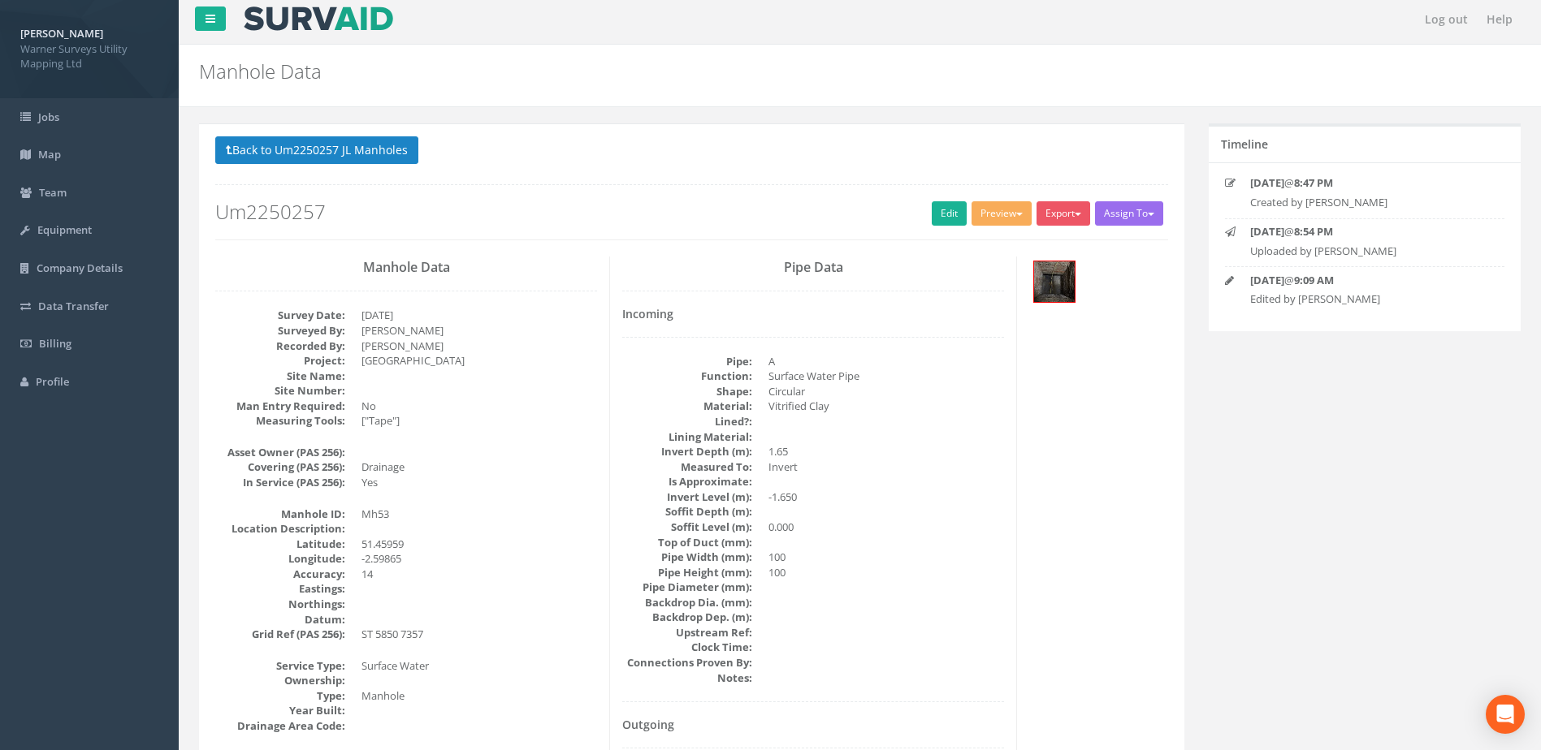
scroll to position [0, 0]
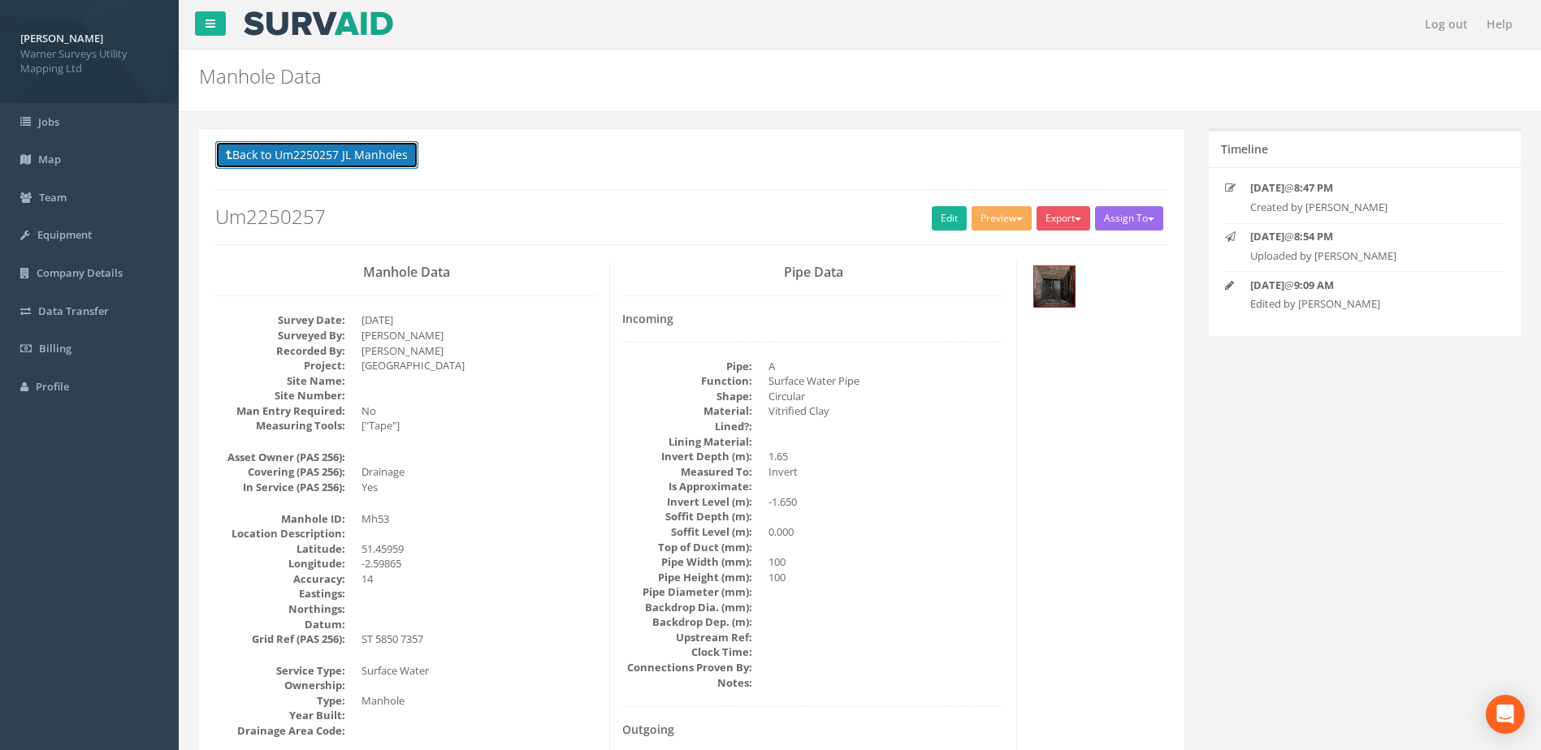
click at [370, 155] on button "Back to Um2250257 JL Manholes" at bounding box center [316, 155] width 203 height 28
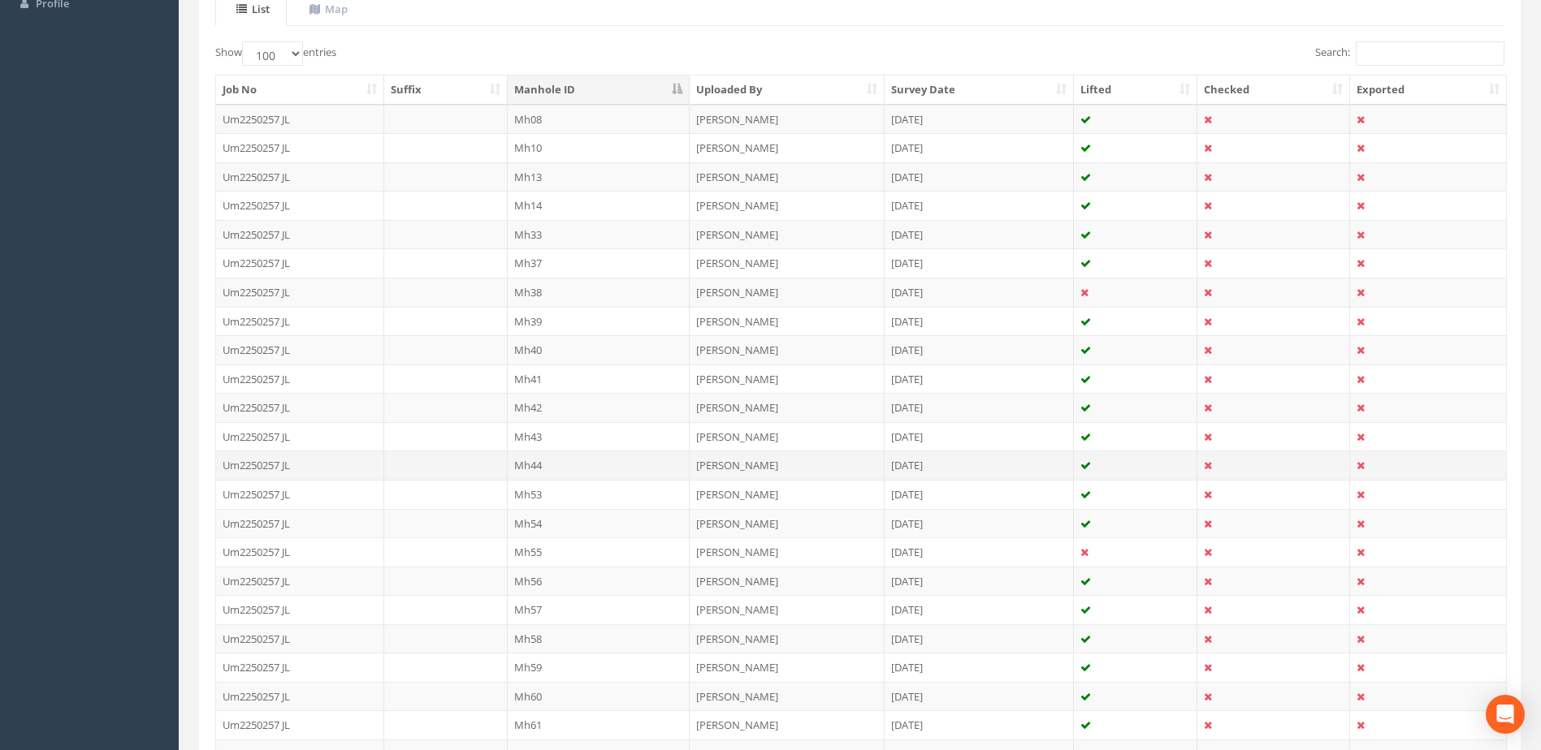
scroll to position [406, 0]
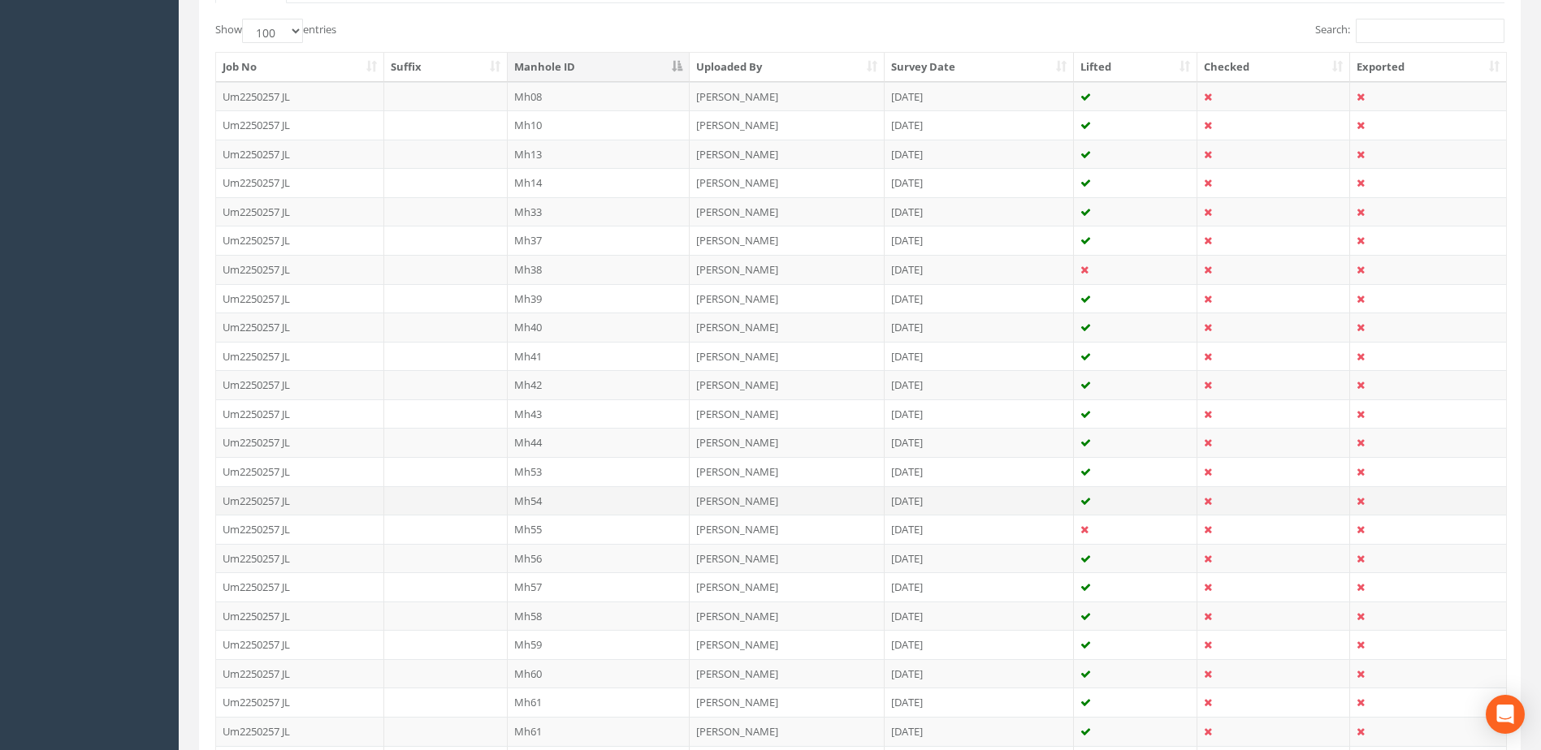
click at [548, 496] on td "Mh54" at bounding box center [599, 500] width 183 height 29
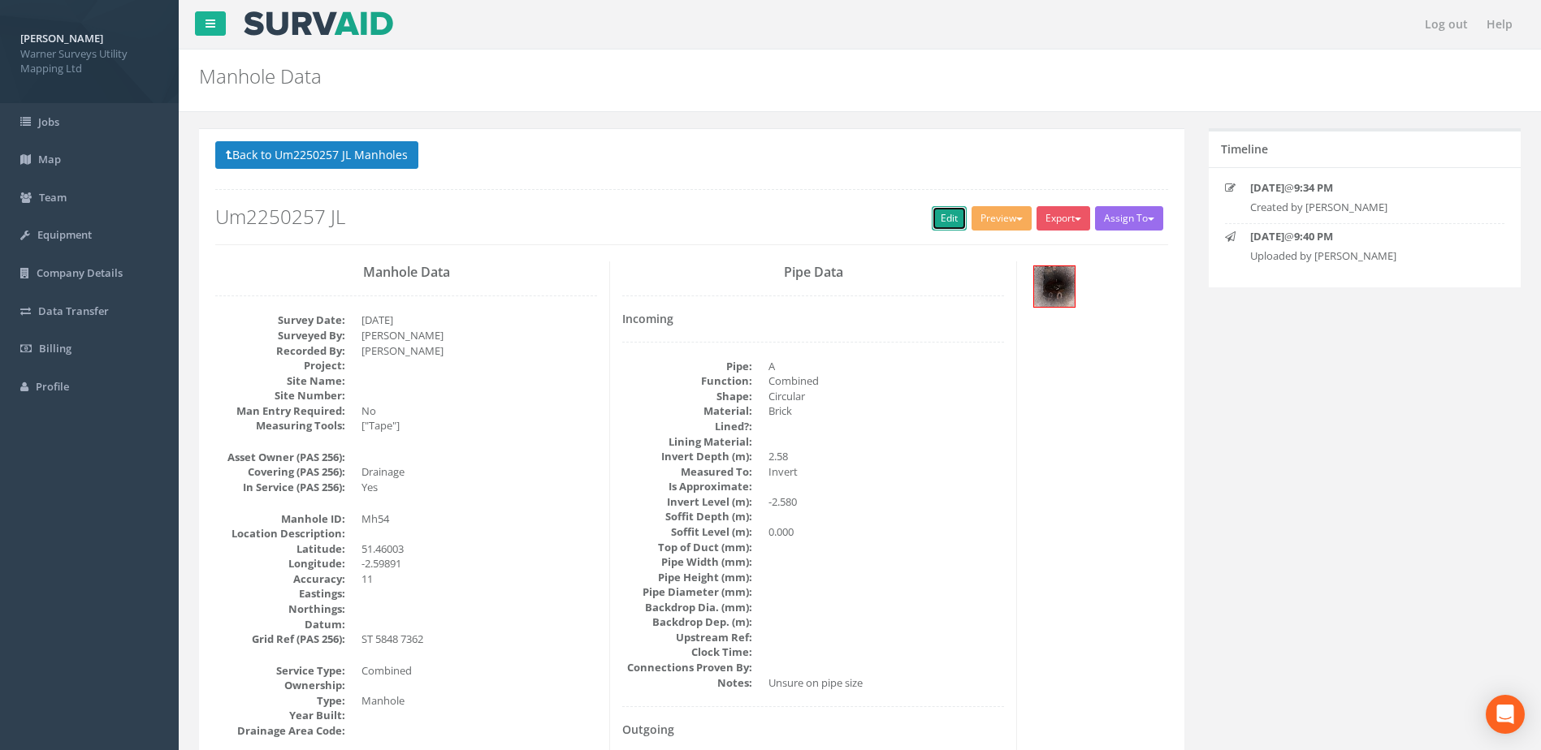
click at [939, 208] on link "Edit" at bounding box center [949, 218] width 35 height 24
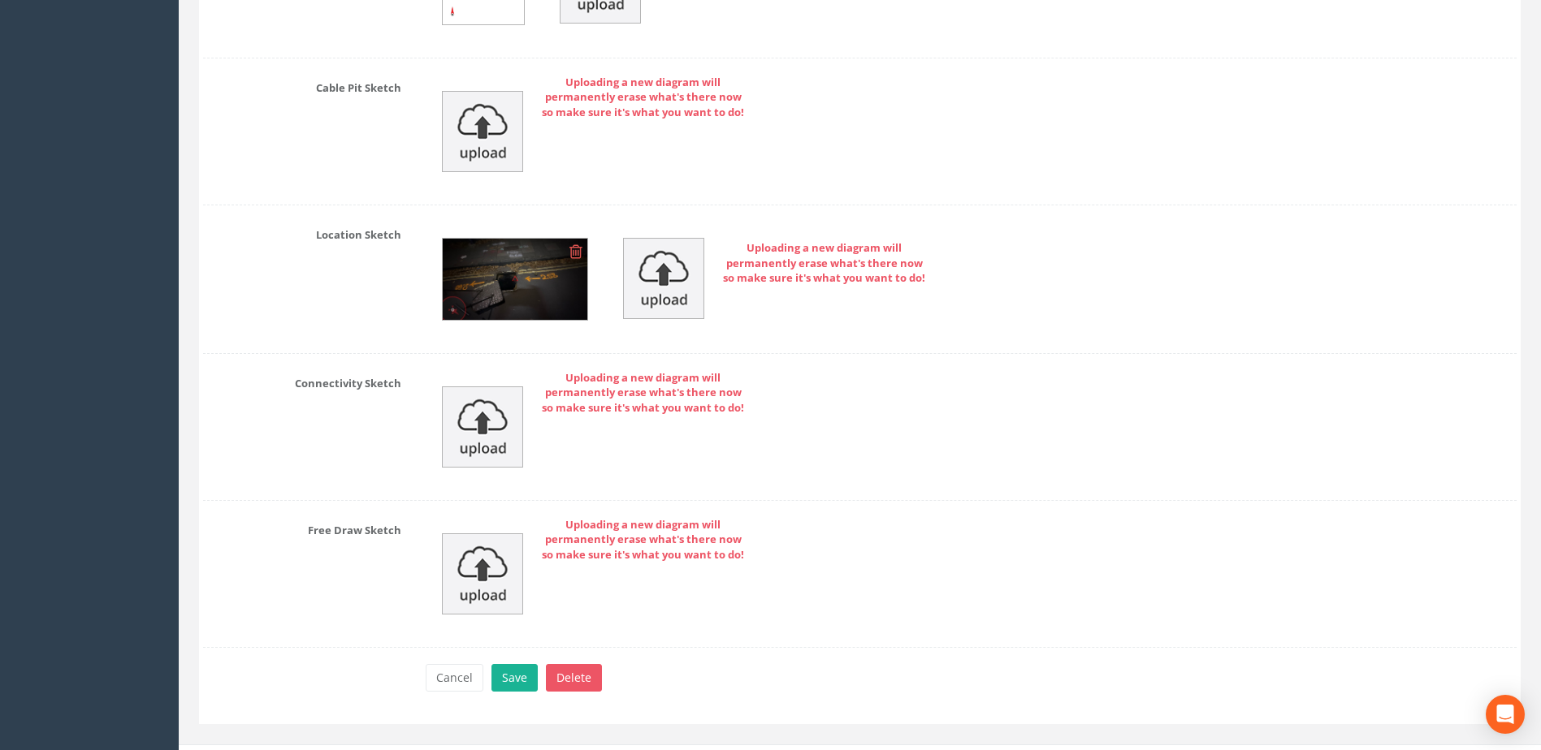
scroll to position [5492, 0]
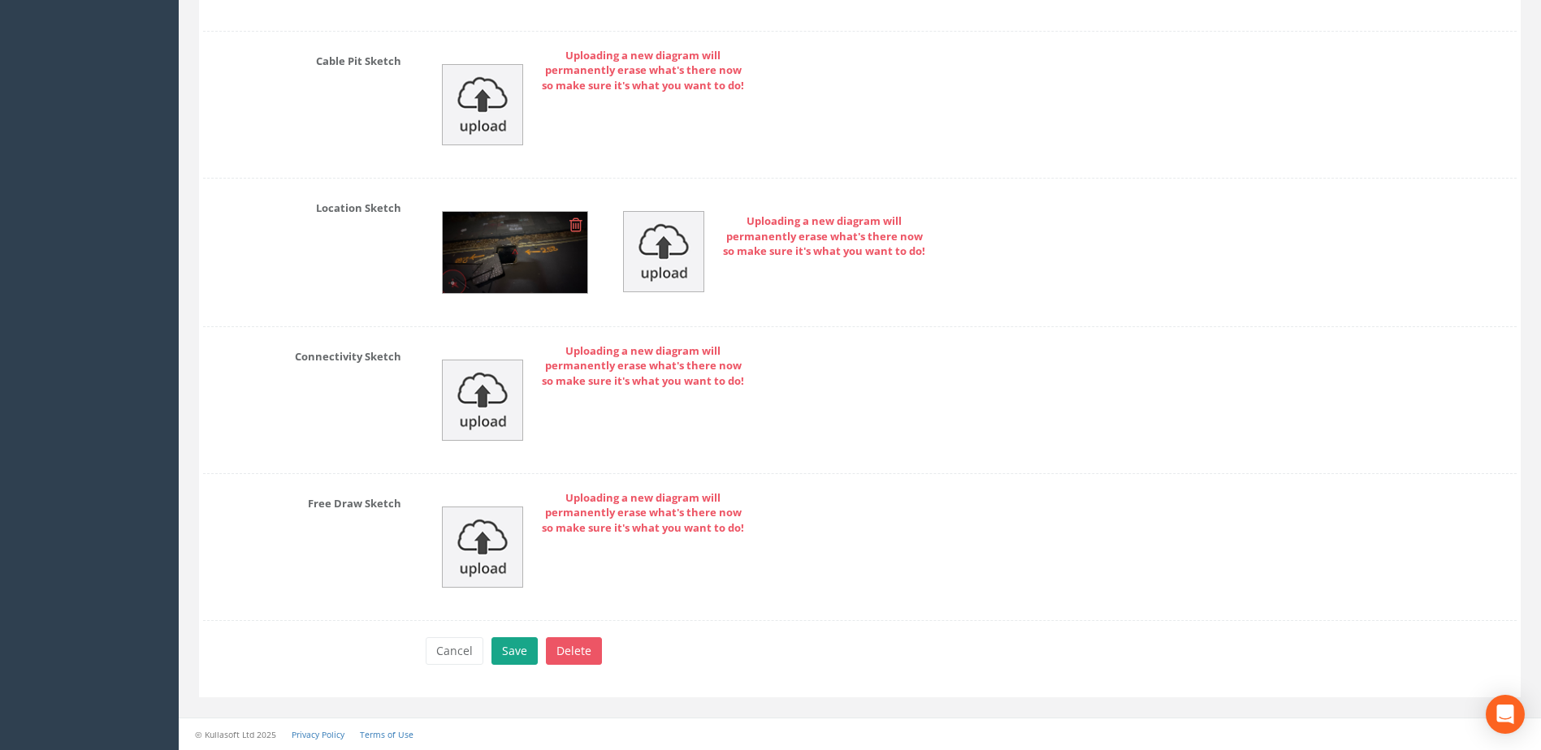
type input "[GEOGRAPHIC_DATA]"
click at [526, 647] on button "Save" at bounding box center [514, 652] width 46 height 28
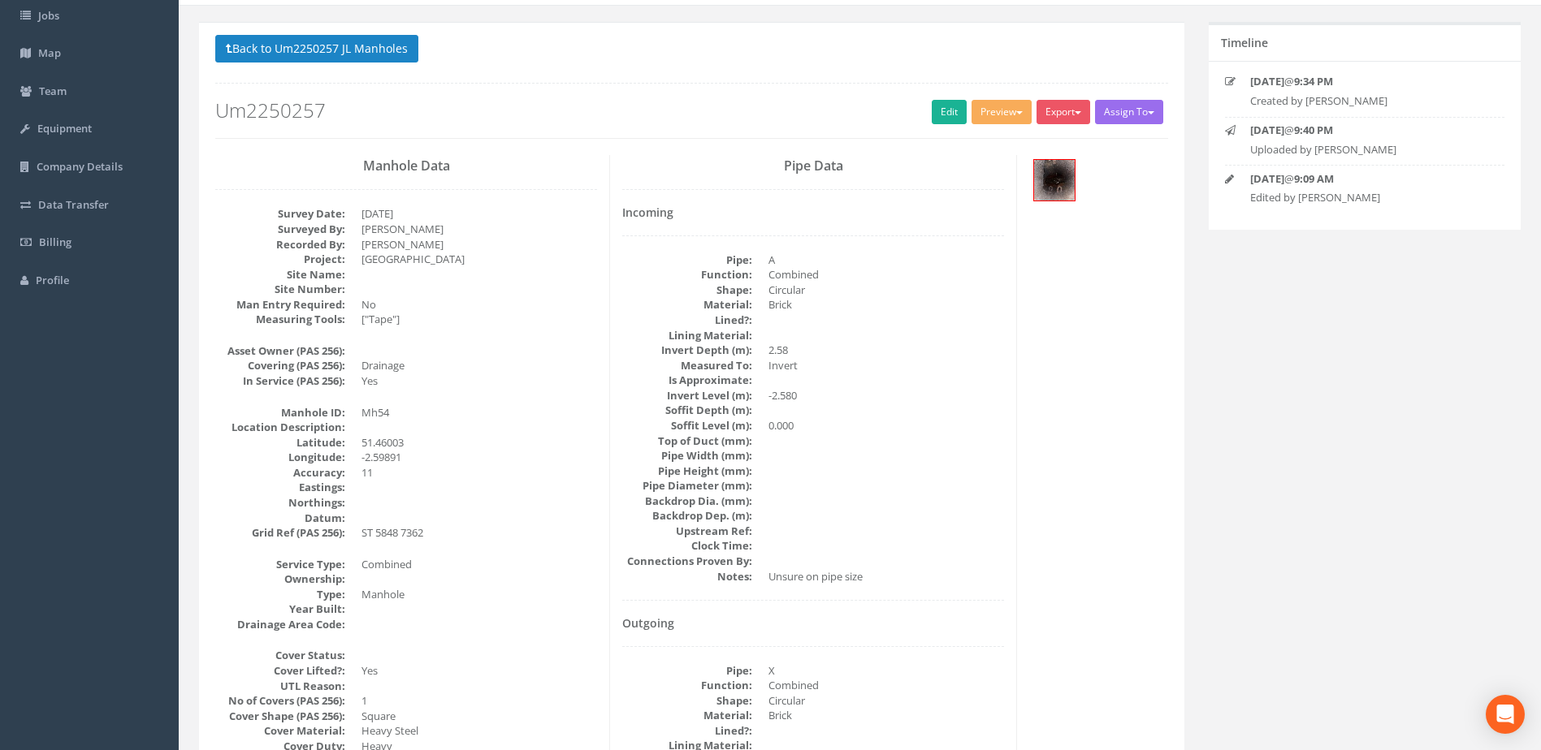
scroll to position [0, 0]
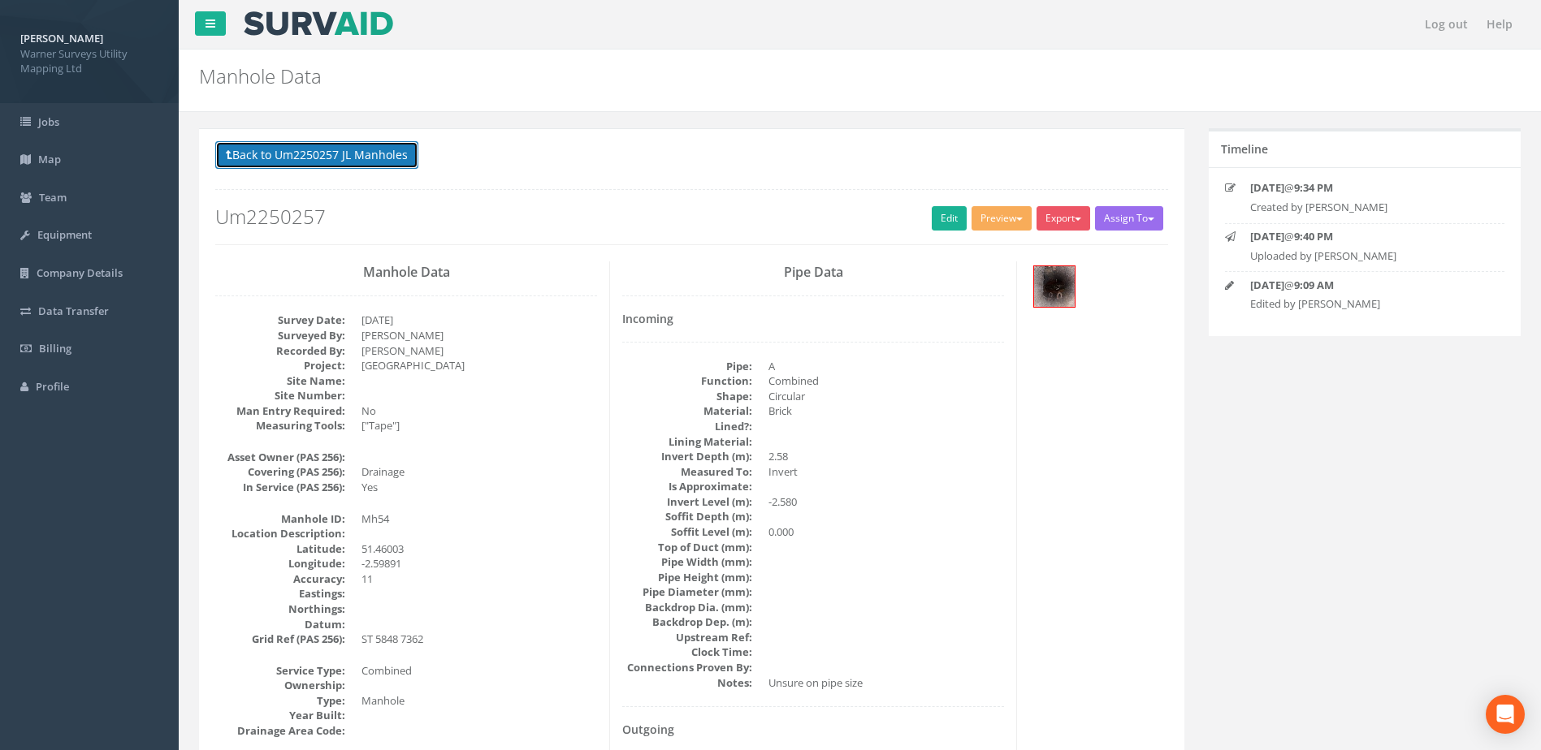
click at [385, 158] on button "Back to Um2250257 JL Manholes" at bounding box center [316, 155] width 203 height 28
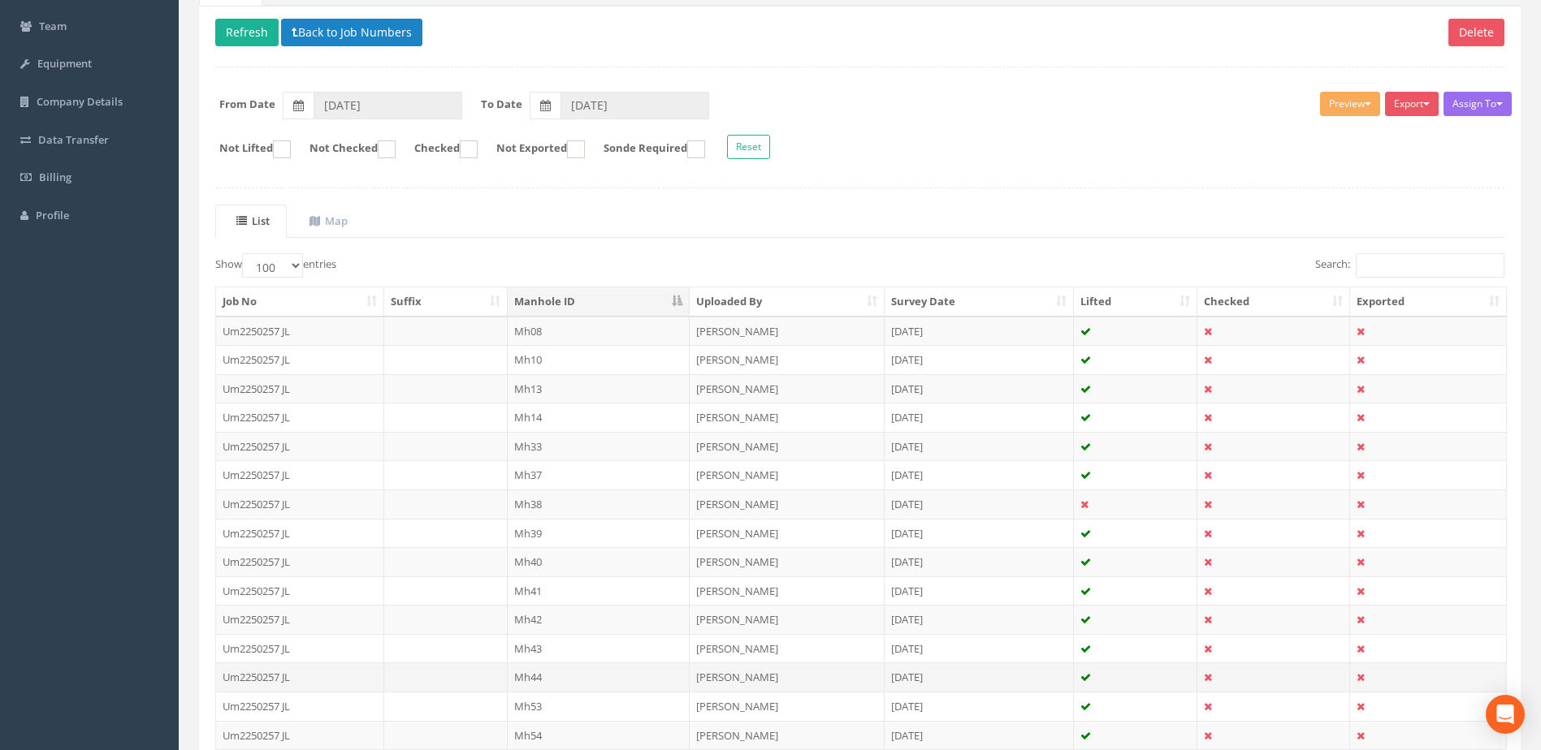
scroll to position [406, 0]
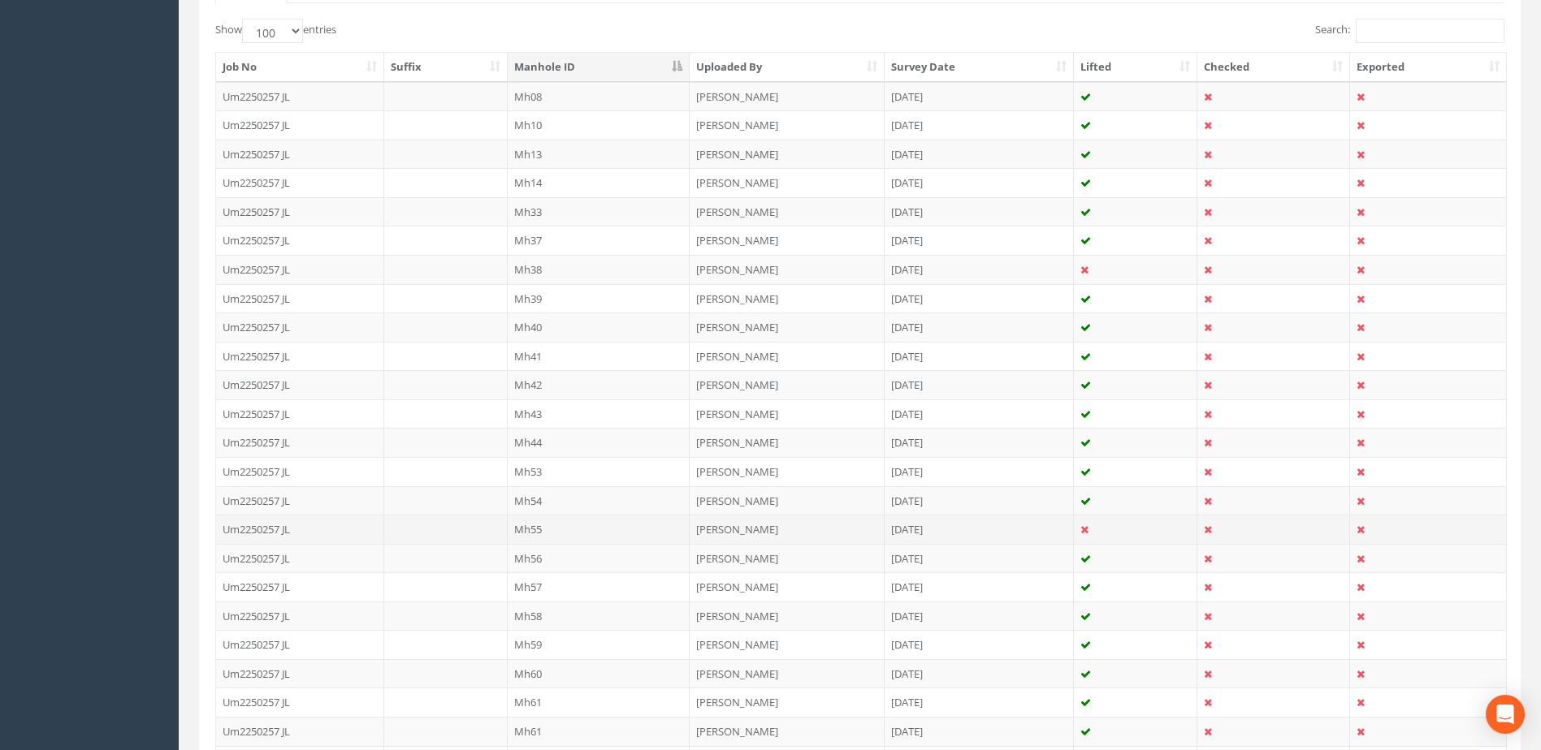
click at [538, 529] on td "Mh55" at bounding box center [599, 529] width 183 height 29
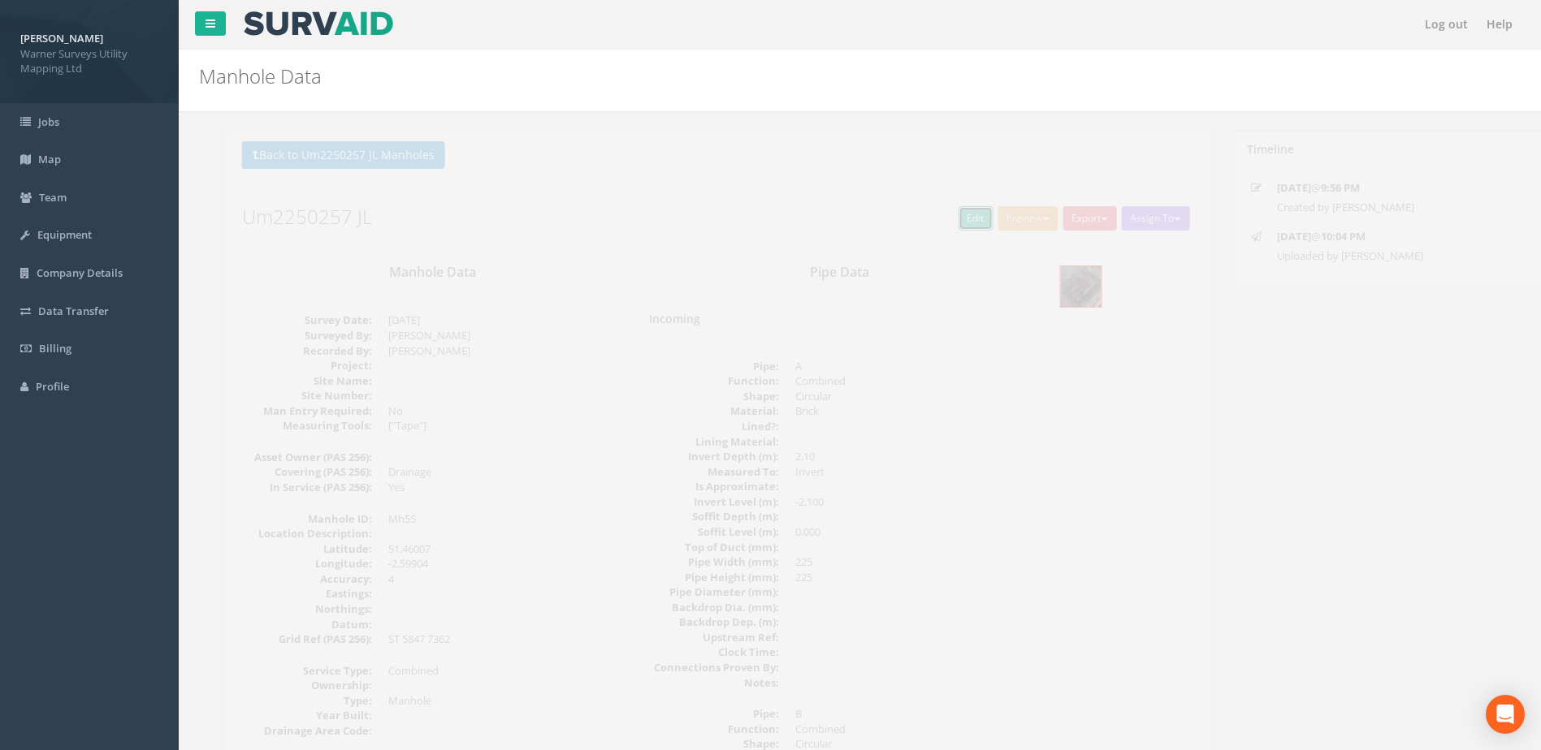
click at [945, 225] on link "Edit" at bounding box center [949, 218] width 35 height 24
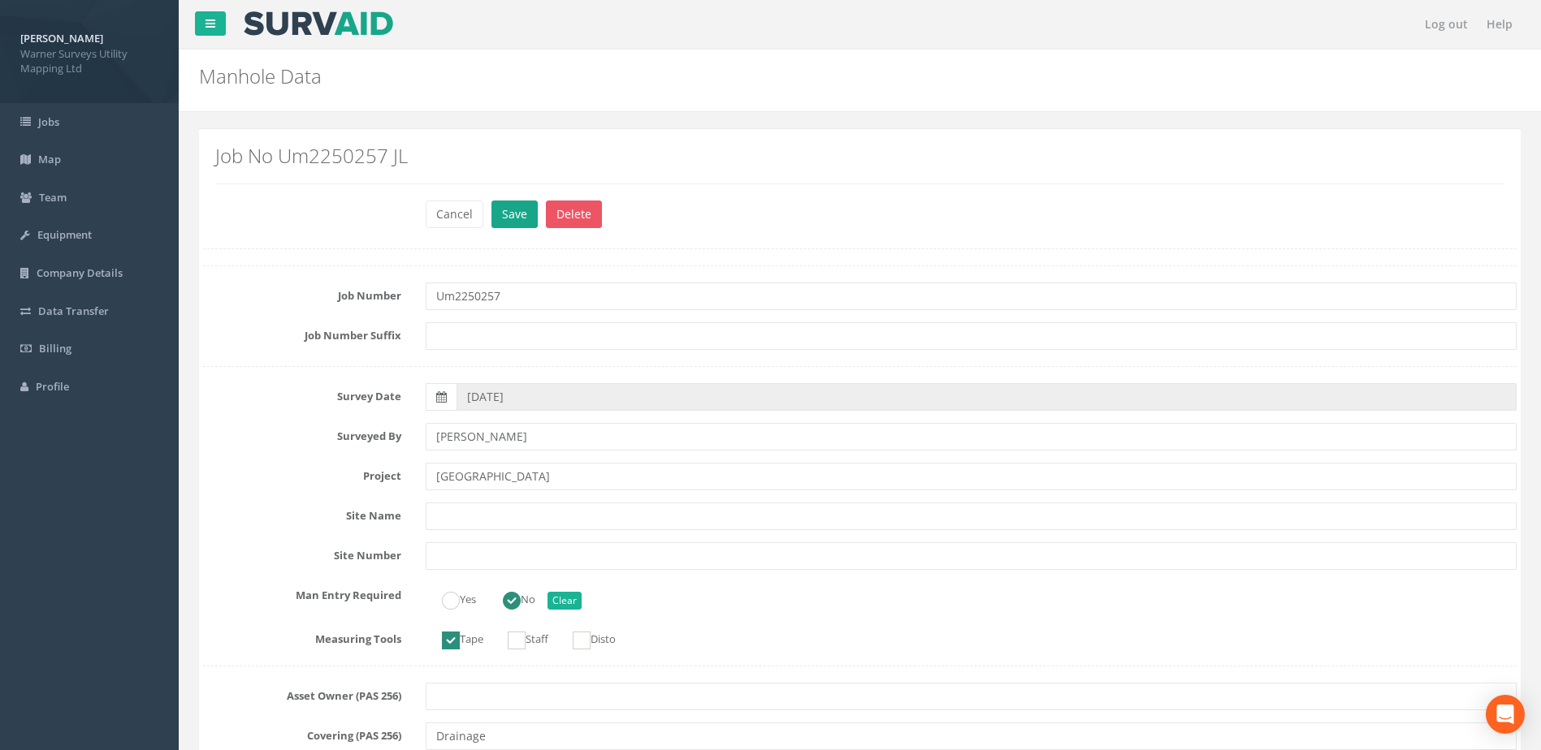
type input "[GEOGRAPHIC_DATA]"
click at [517, 208] on button "Save" at bounding box center [514, 215] width 46 height 28
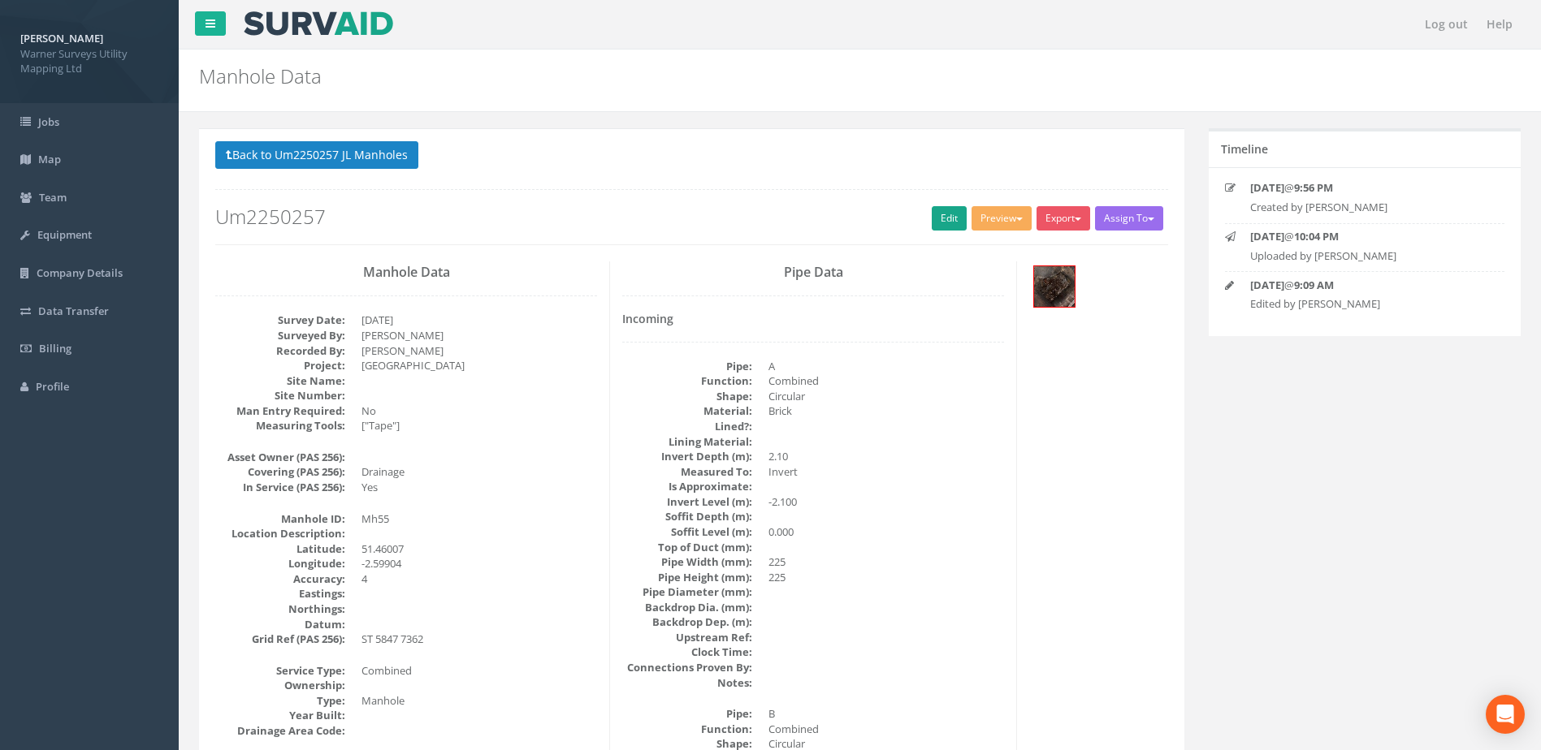
click at [938, 207] on div "Back to Um2250257 JL Manholes Back to Map Assign To No Companies Added Export W…" at bounding box center [691, 192] width 953 height 103
click at [934, 214] on link "Edit" at bounding box center [949, 218] width 35 height 24
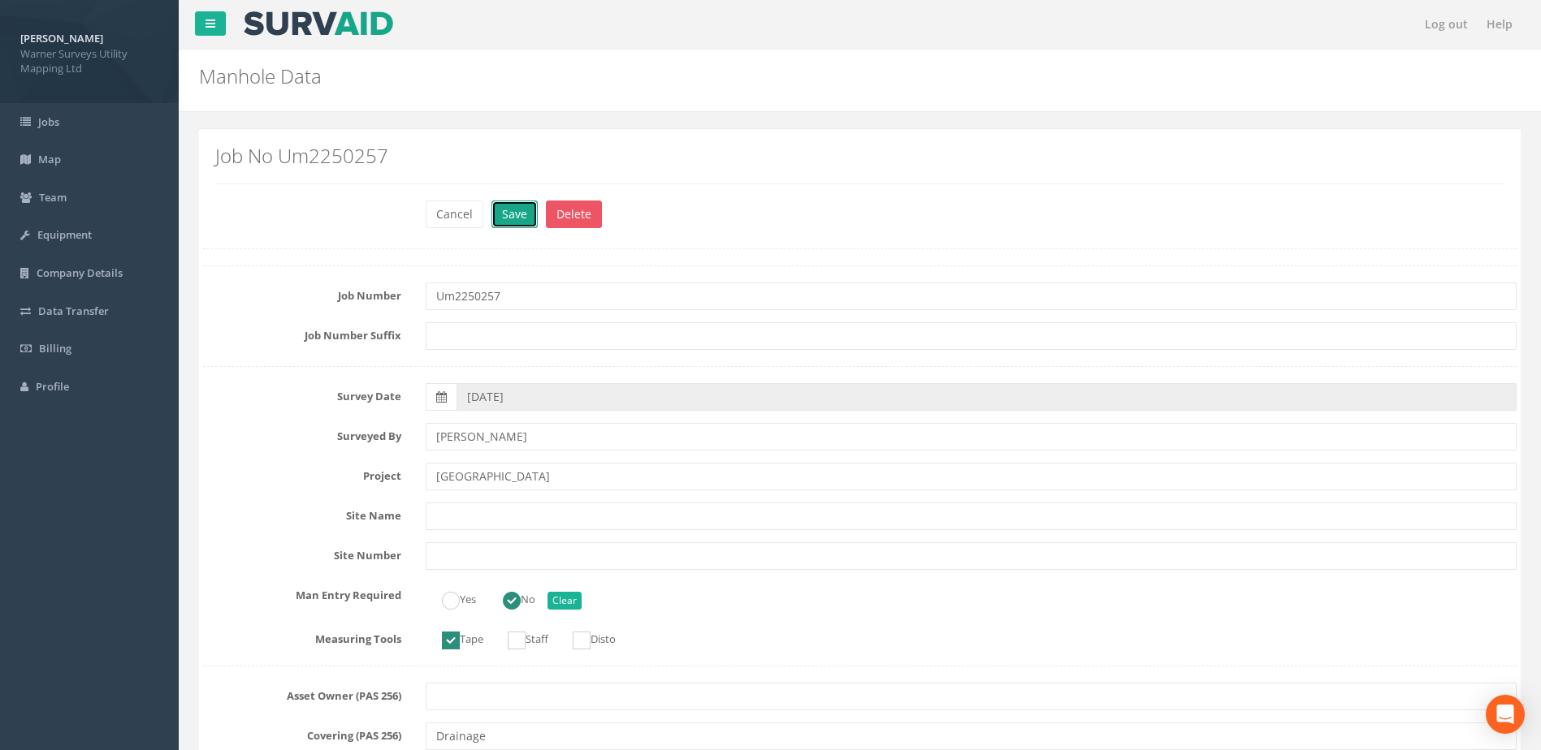
click at [518, 210] on button "Save" at bounding box center [514, 215] width 46 height 28
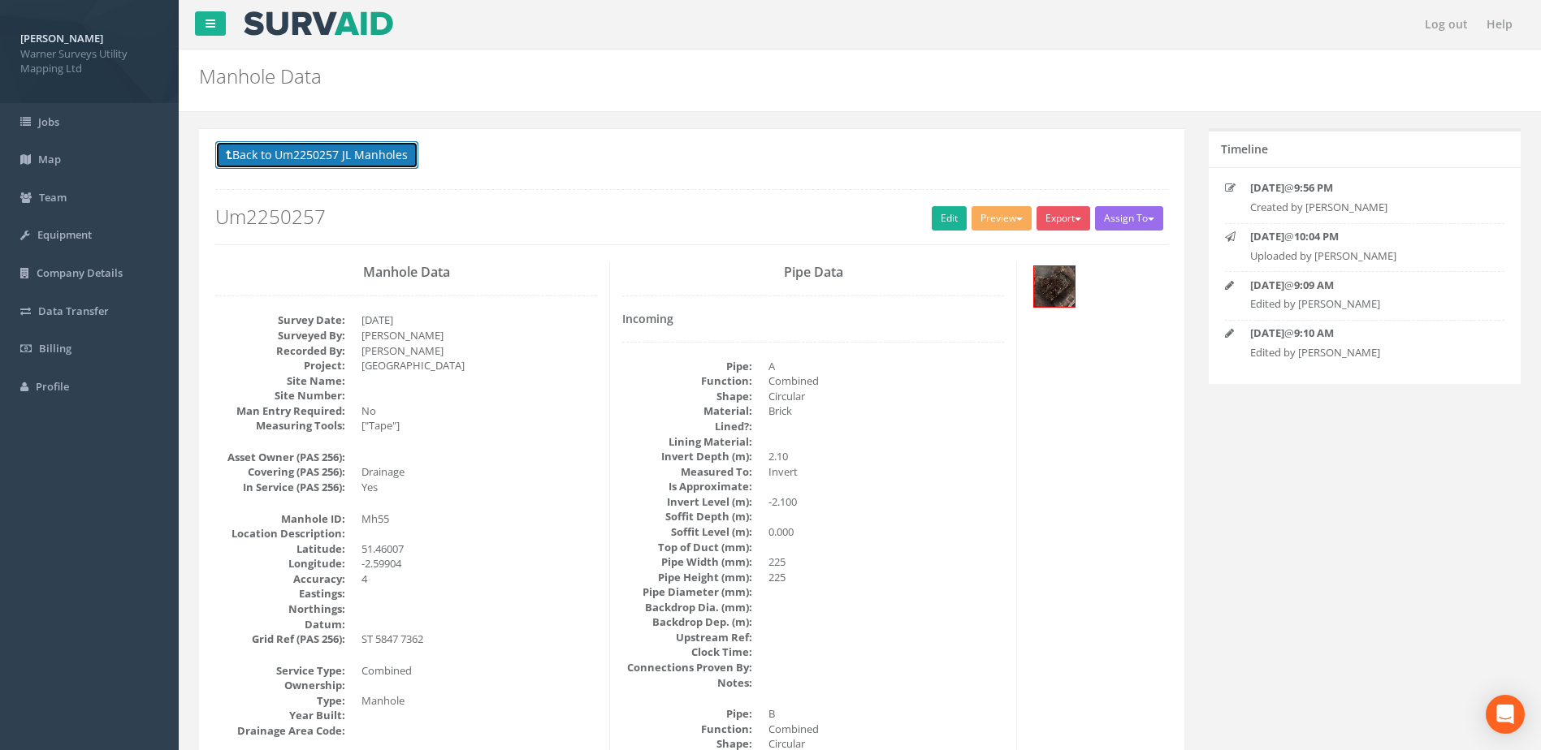
click at [358, 146] on button "Back to Um2250257 JL Manholes" at bounding box center [316, 155] width 203 height 28
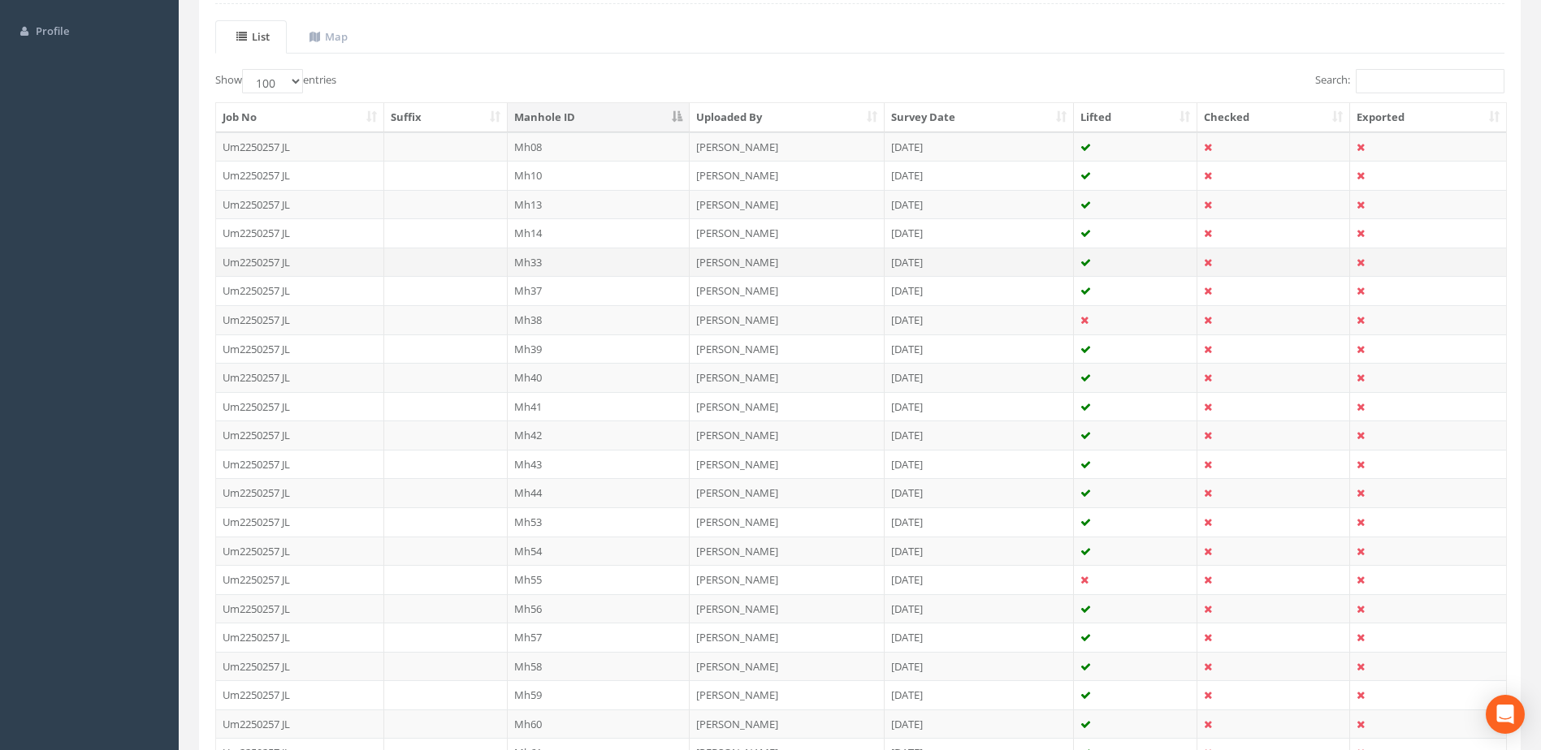
scroll to position [542, 0]
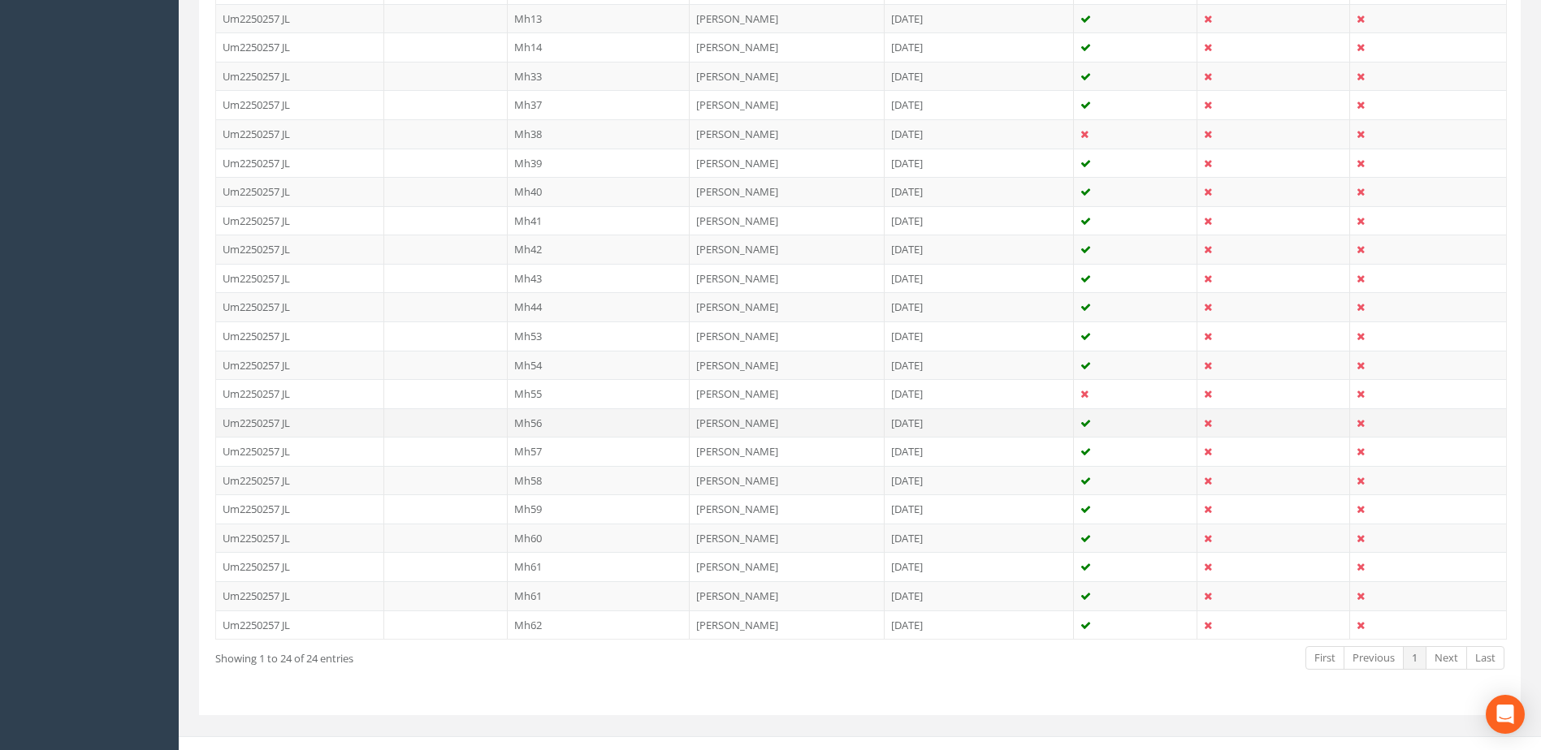
click at [551, 424] on td "Mh56" at bounding box center [599, 423] width 183 height 29
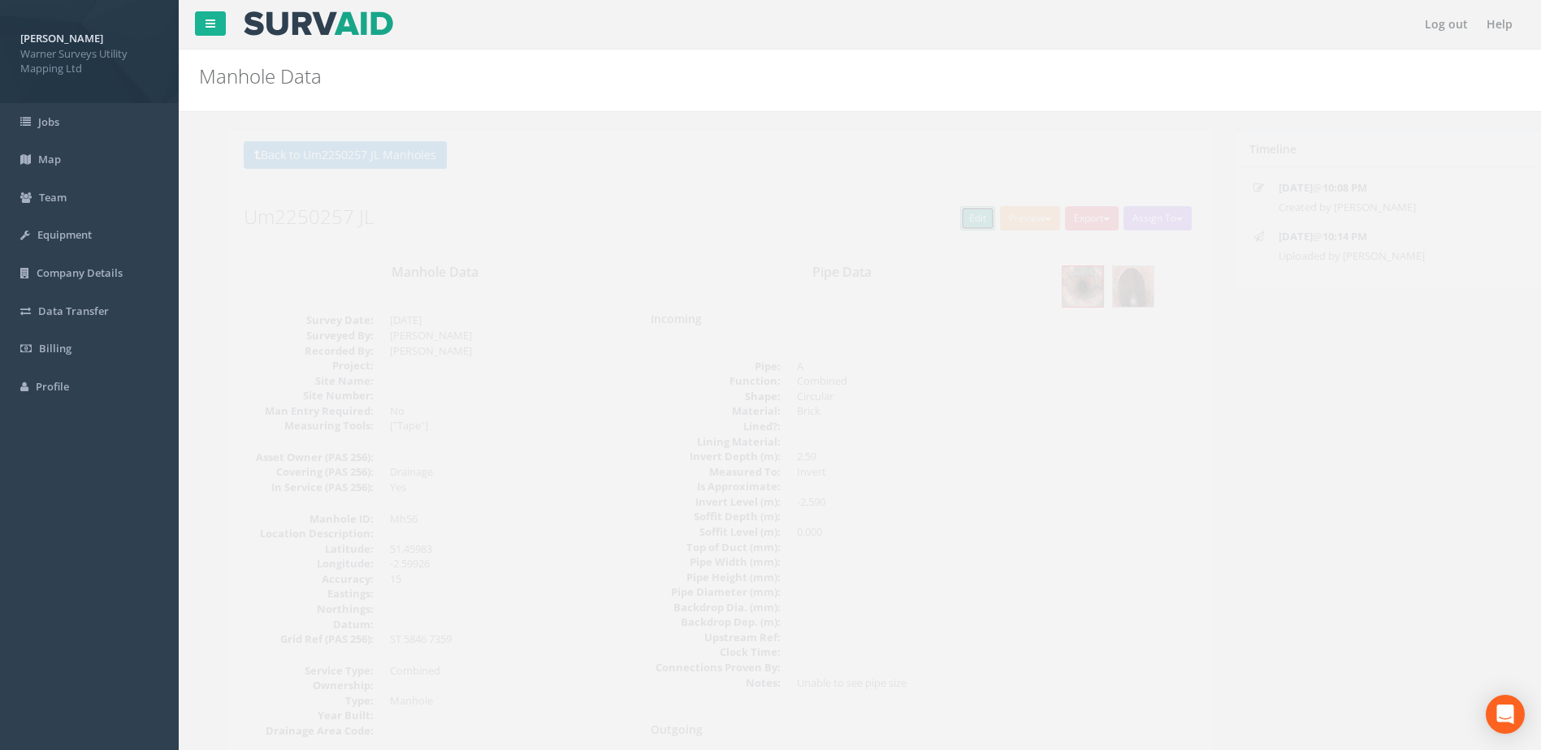
click at [936, 216] on link "Edit" at bounding box center [949, 218] width 35 height 24
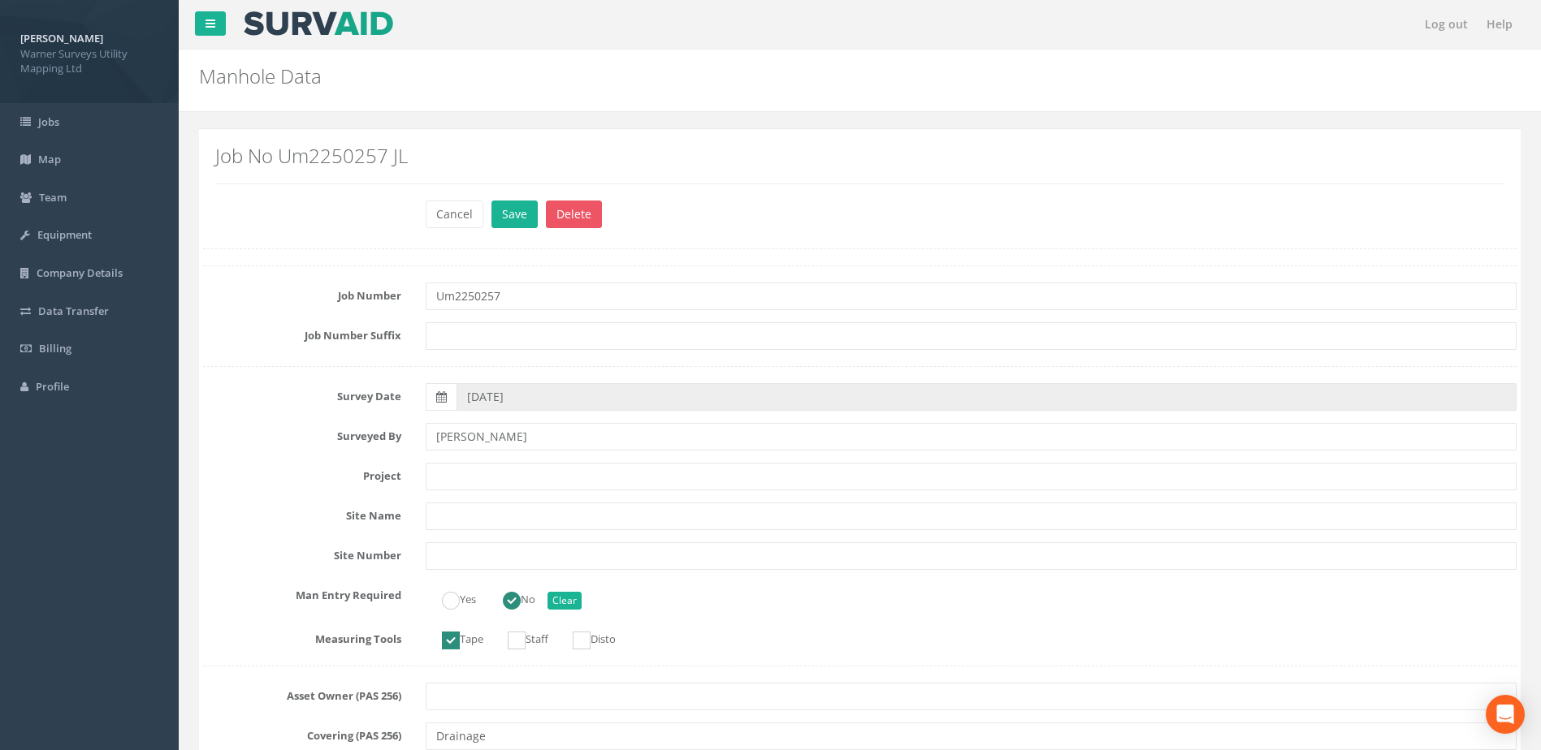
type input "Um2250257"
click at [467, 478] on input "text" at bounding box center [971, 477] width 1091 height 28
paste input "[GEOGRAPHIC_DATA]"
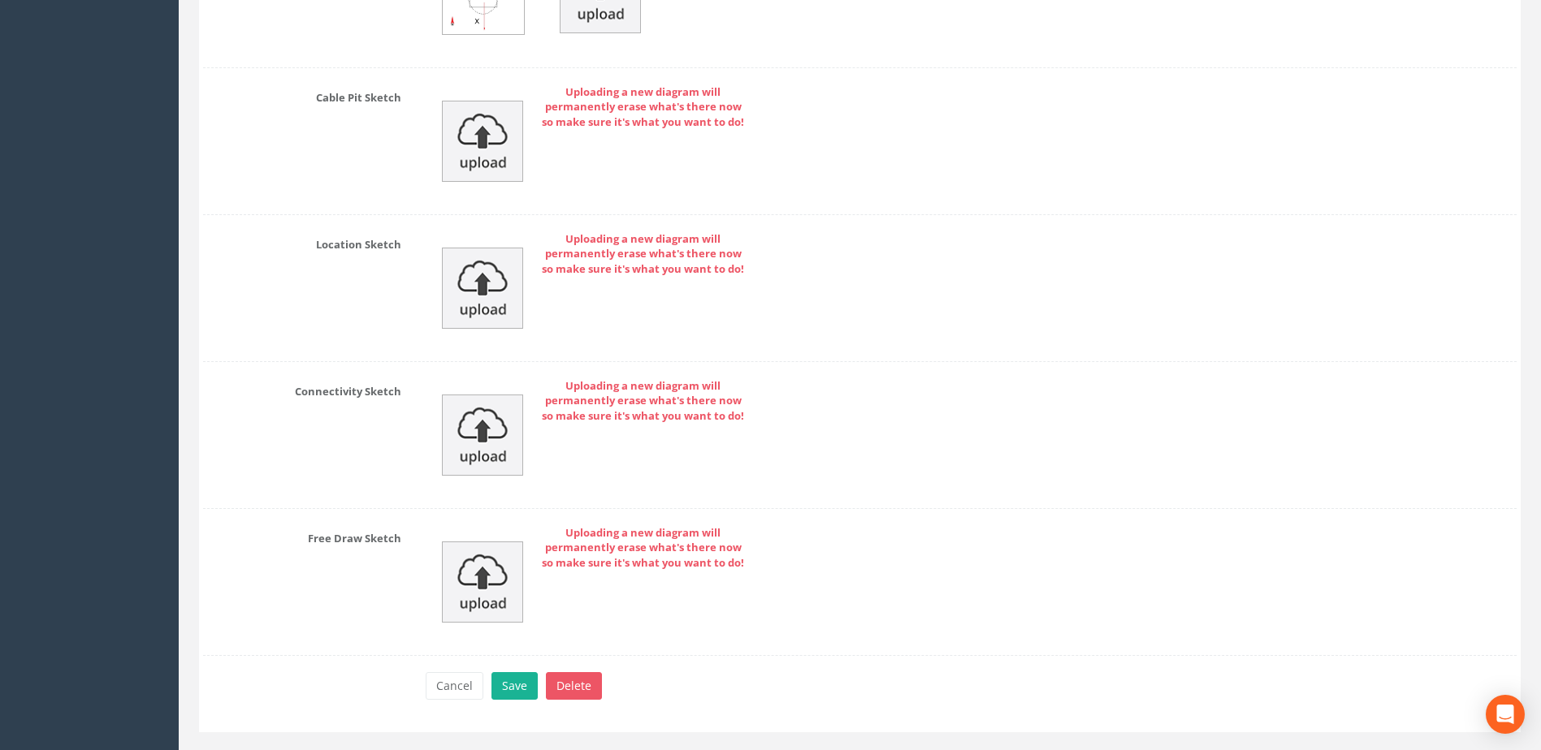
scroll to position [5528, 0]
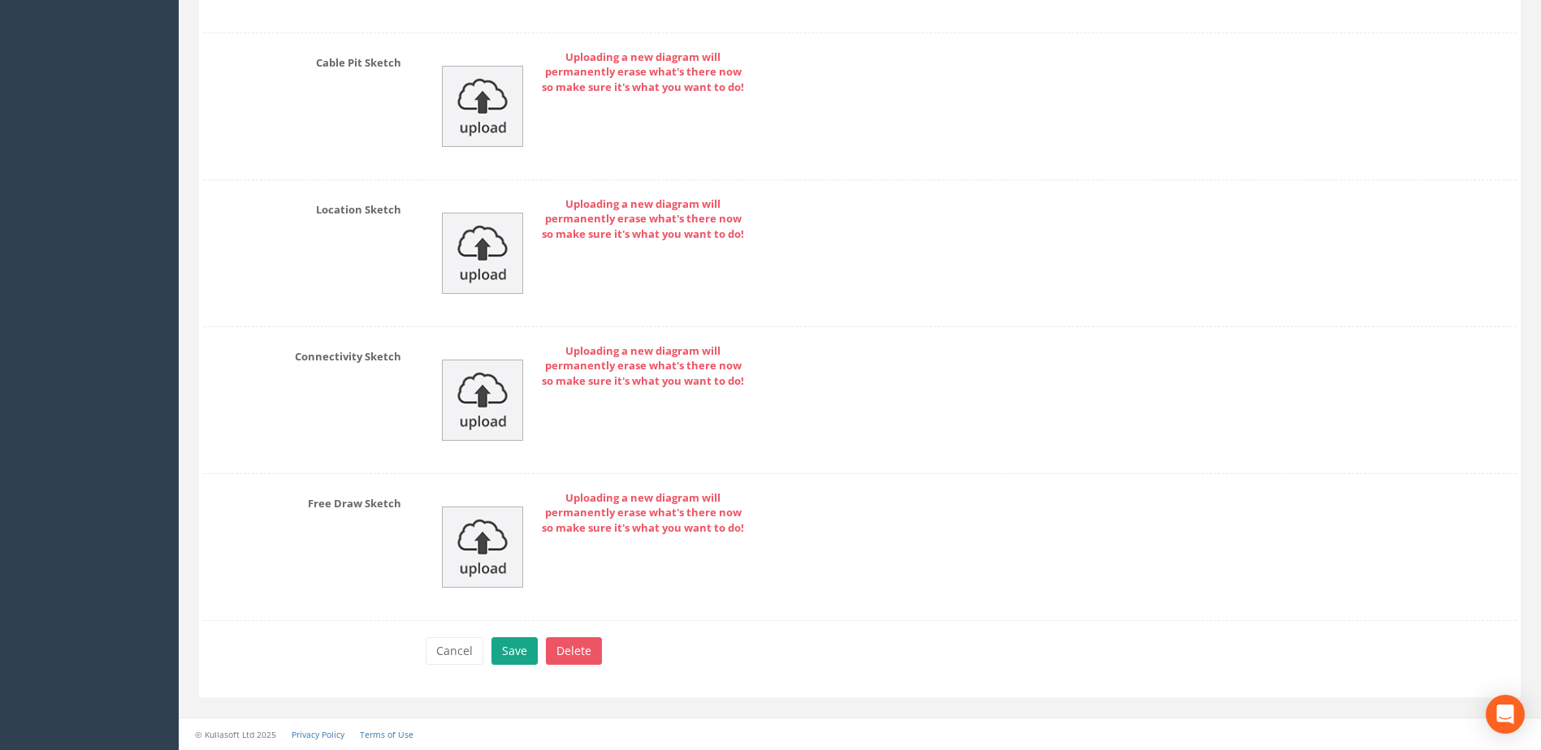
type input "[GEOGRAPHIC_DATA]"
click at [515, 654] on button "Save" at bounding box center [514, 652] width 46 height 28
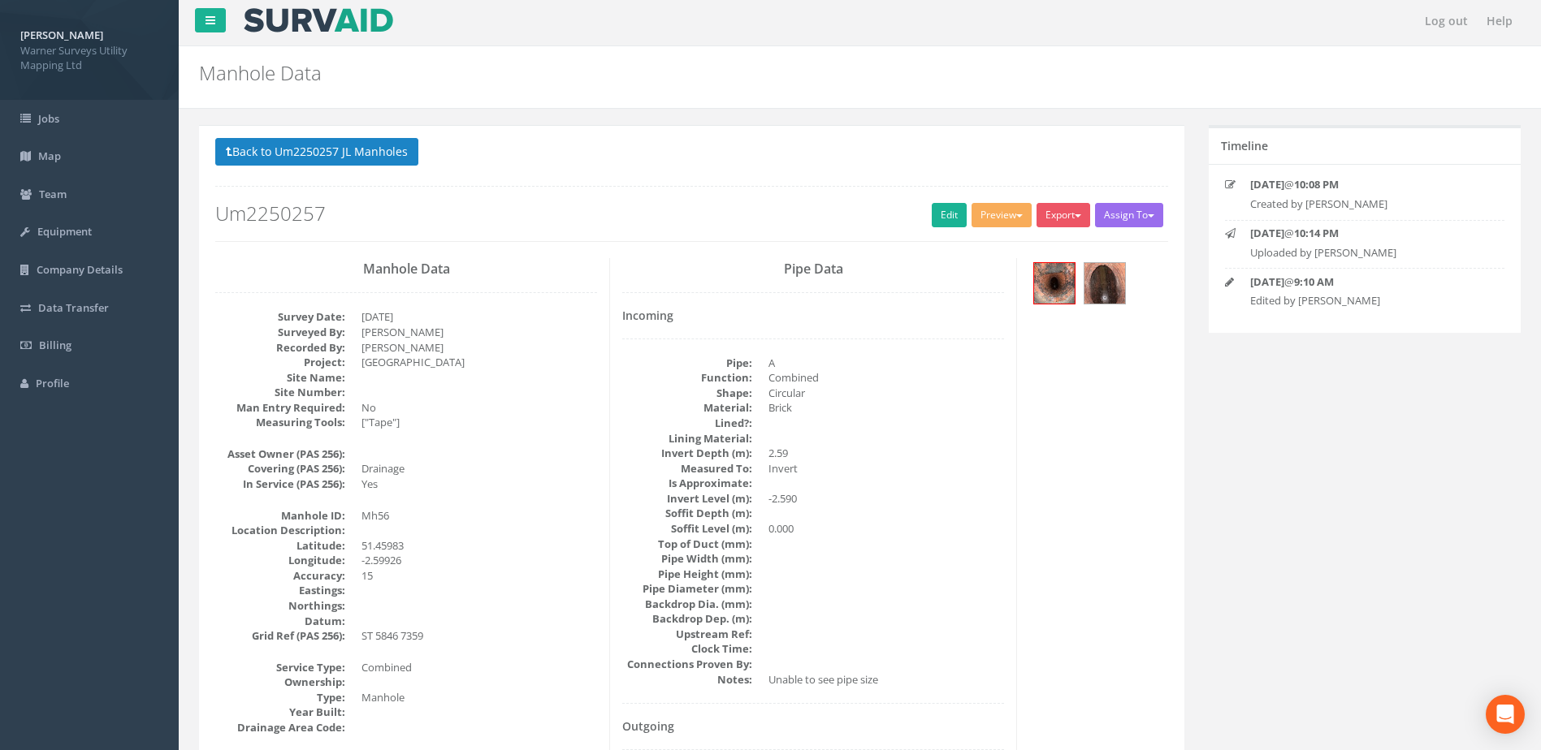
scroll to position [0, 0]
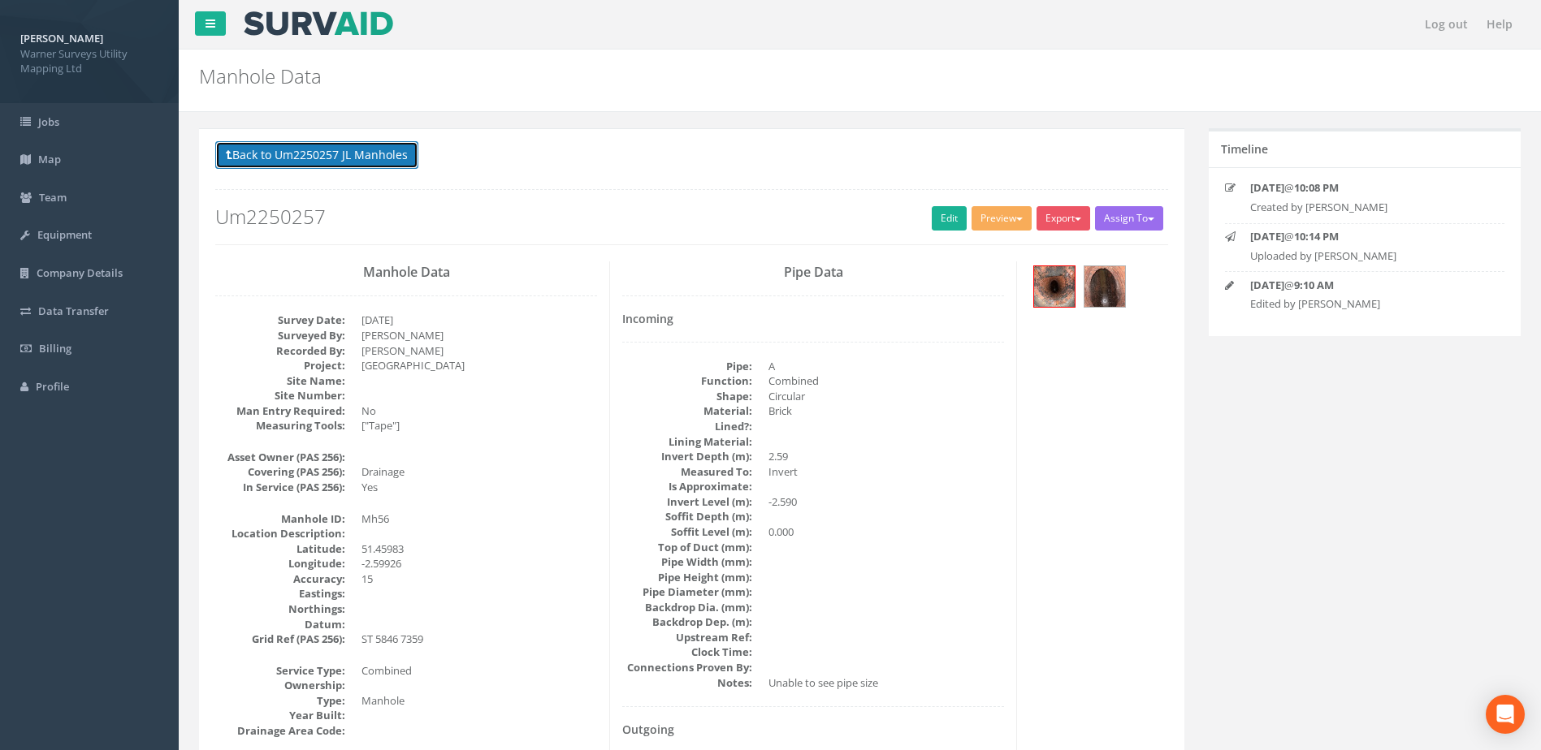
click at [365, 160] on button "Back to Um2250257 JL Manholes" at bounding box center [316, 155] width 203 height 28
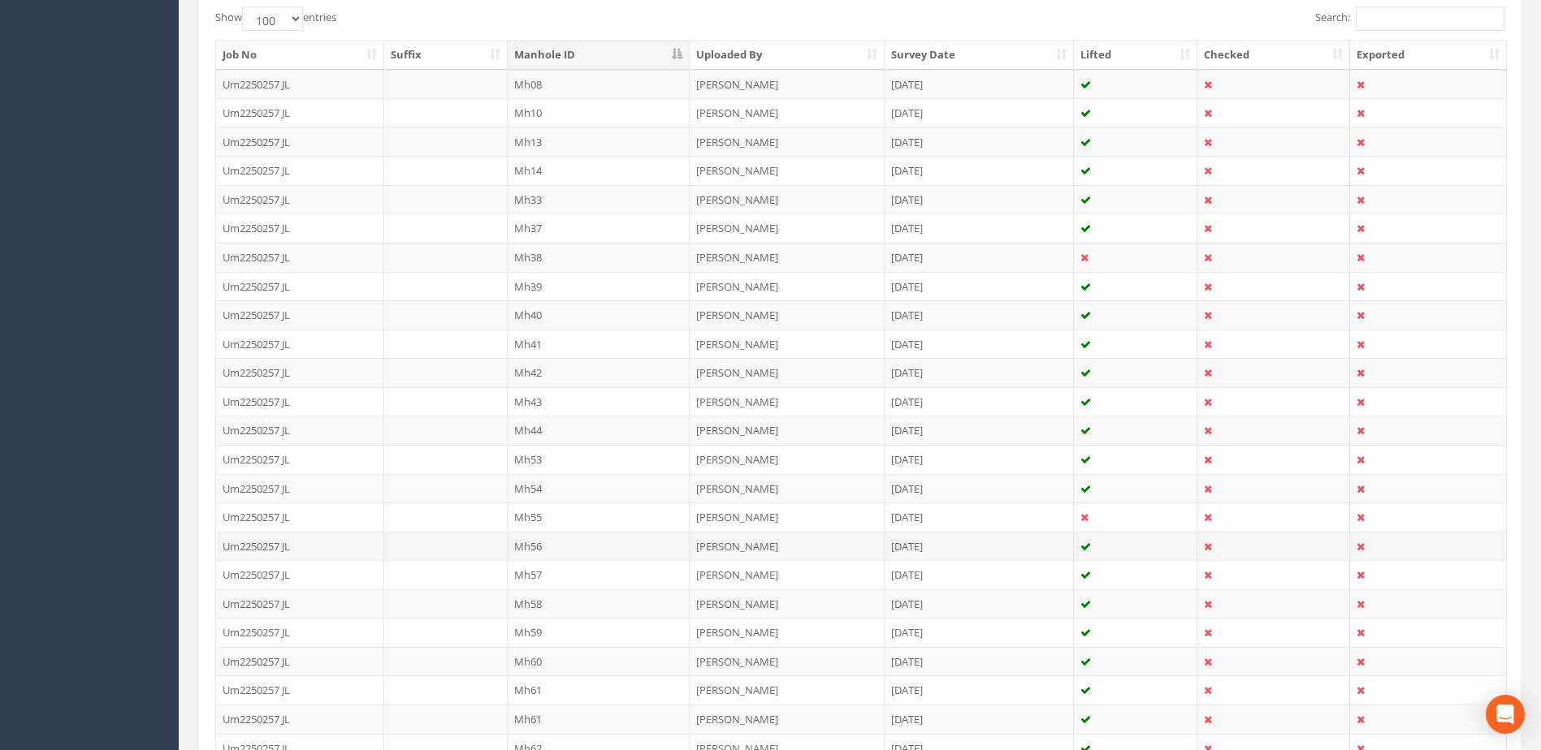
scroll to position [542, 0]
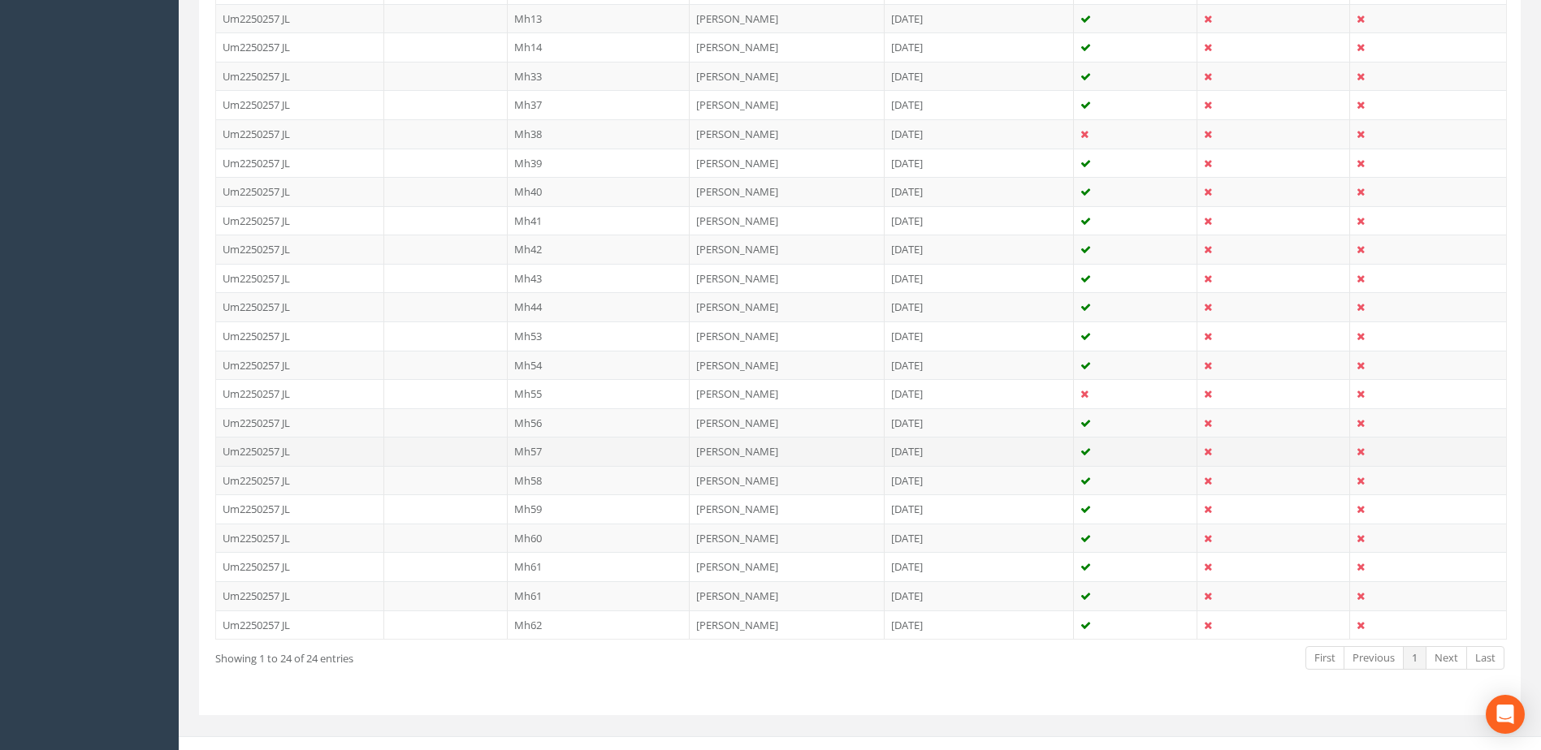
click at [543, 448] on td "Mh57" at bounding box center [599, 451] width 183 height 29
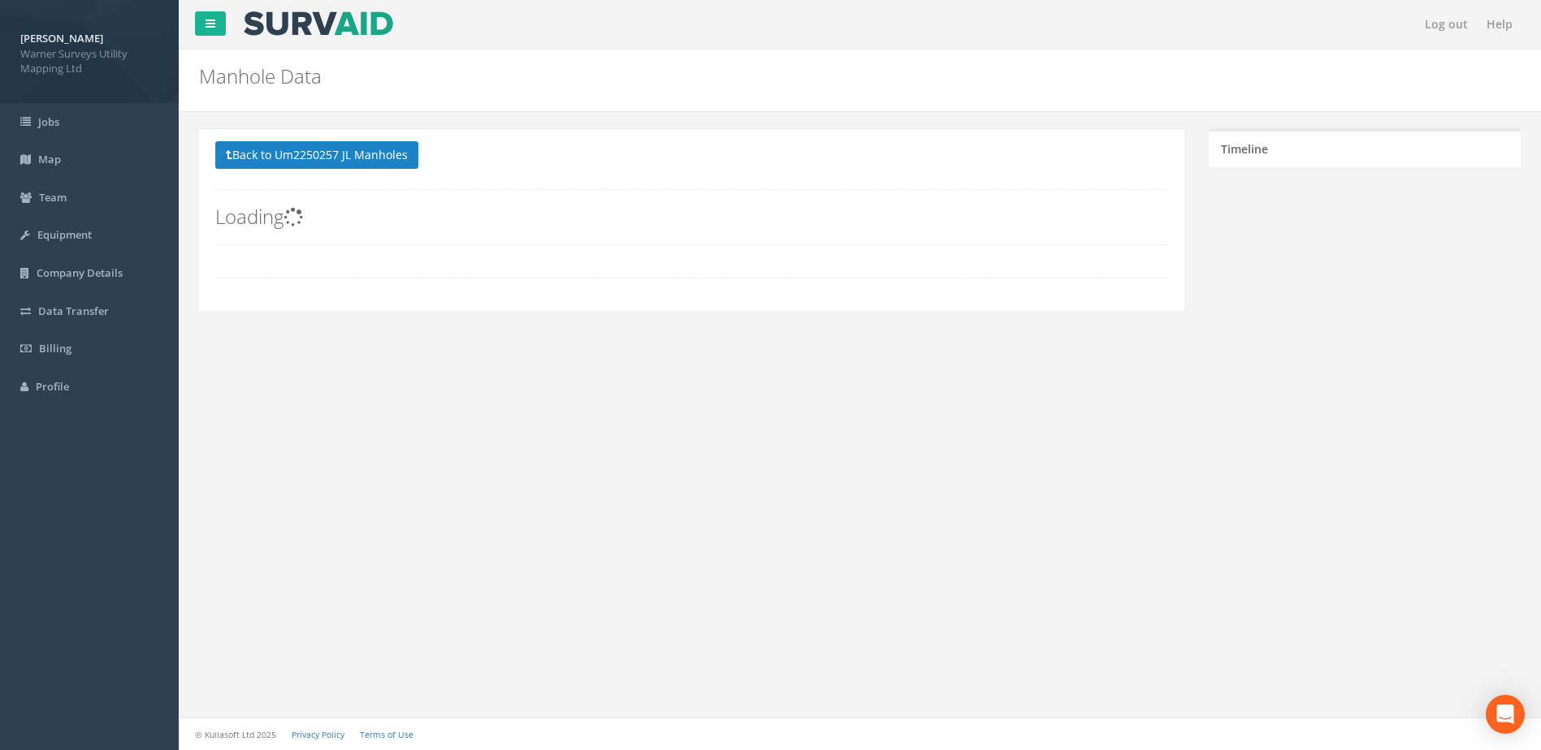
scroll to position [0, 0]
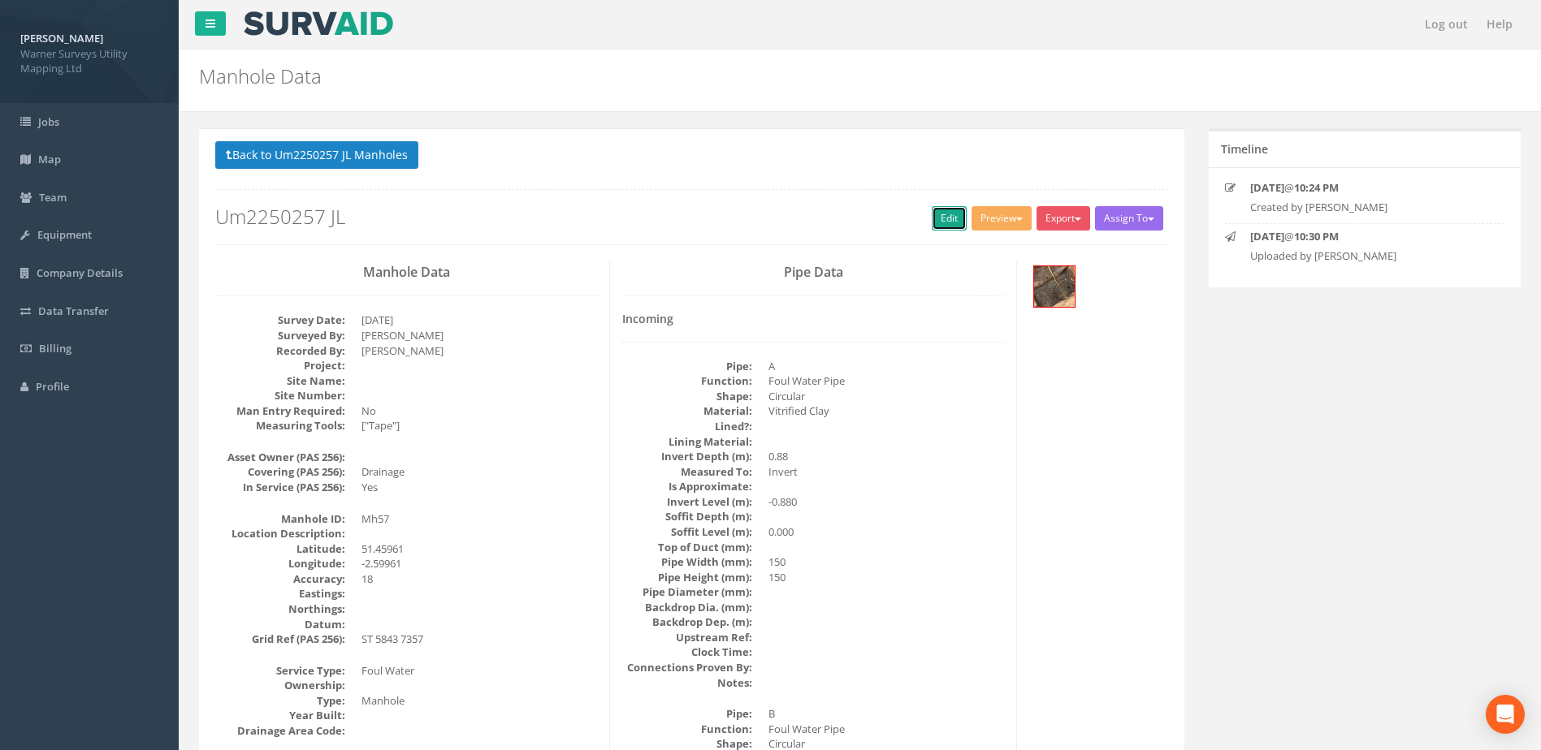
click at [932, 210] on link "Edit" at bounding box center [949, 218] width 35 height 24
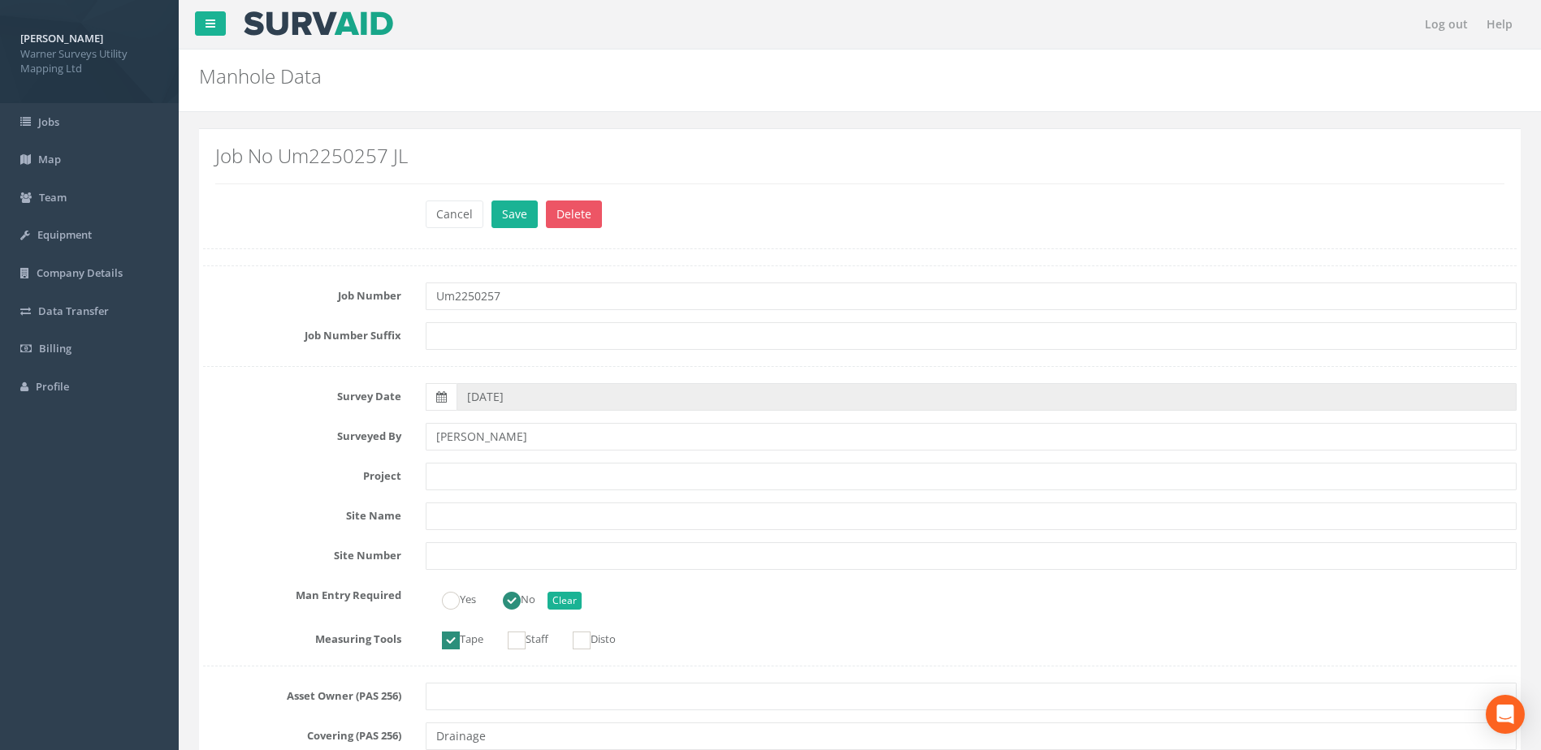
type input "Um2250257"
click at [448, 482] on input "text" at bounding box center [971, 477] width 1091 height 28
paste input "[GEOGRAPHIC_DATA]"
type input "[GEOGRAPHIC_DATA]"
click at [505, 210] on button "Save" at bounding box center [514, 215] width 46 height 28
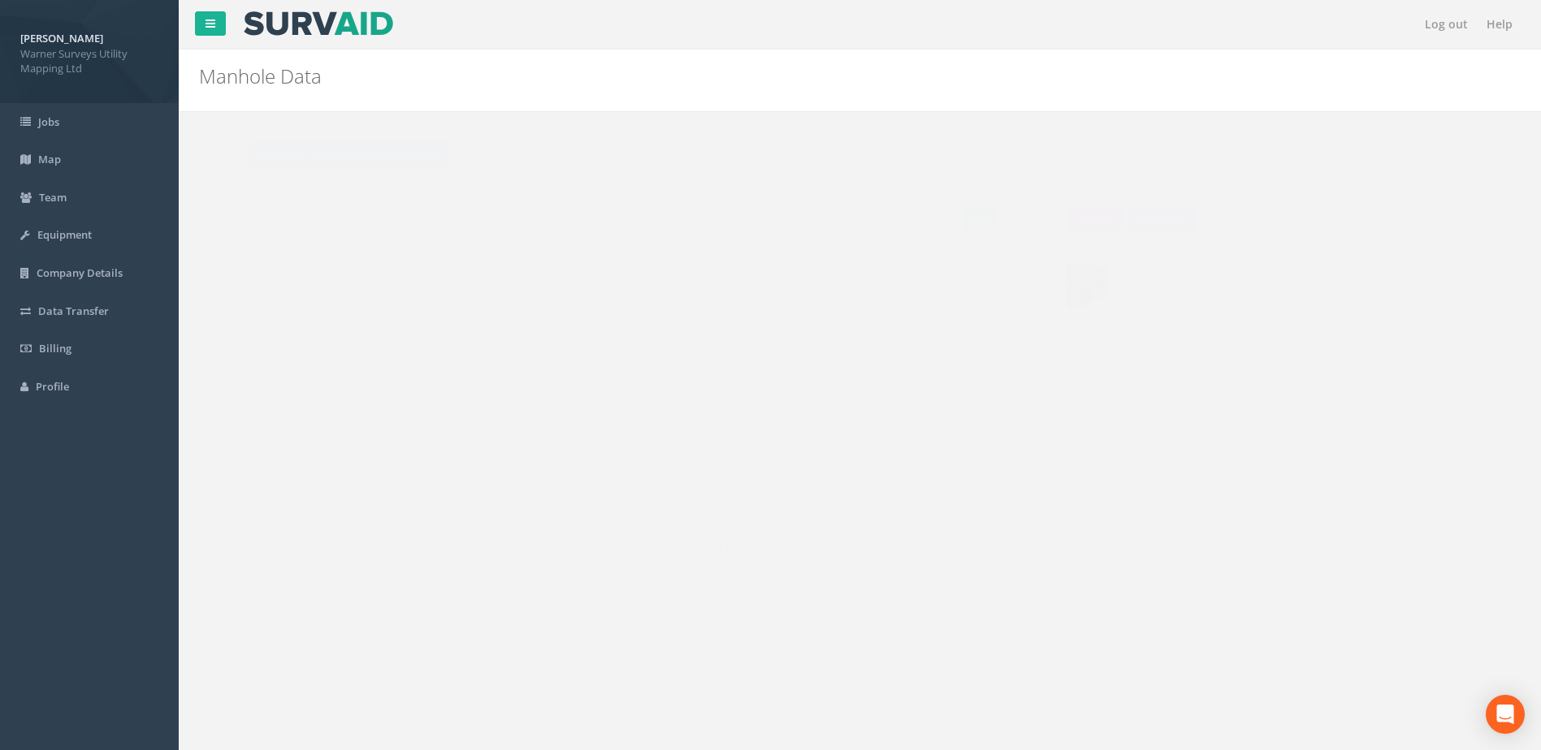
click at [359, 157] on button "Back to Um2250257 JL Manholes" at bounding box center [316, 155] width 203 height 28
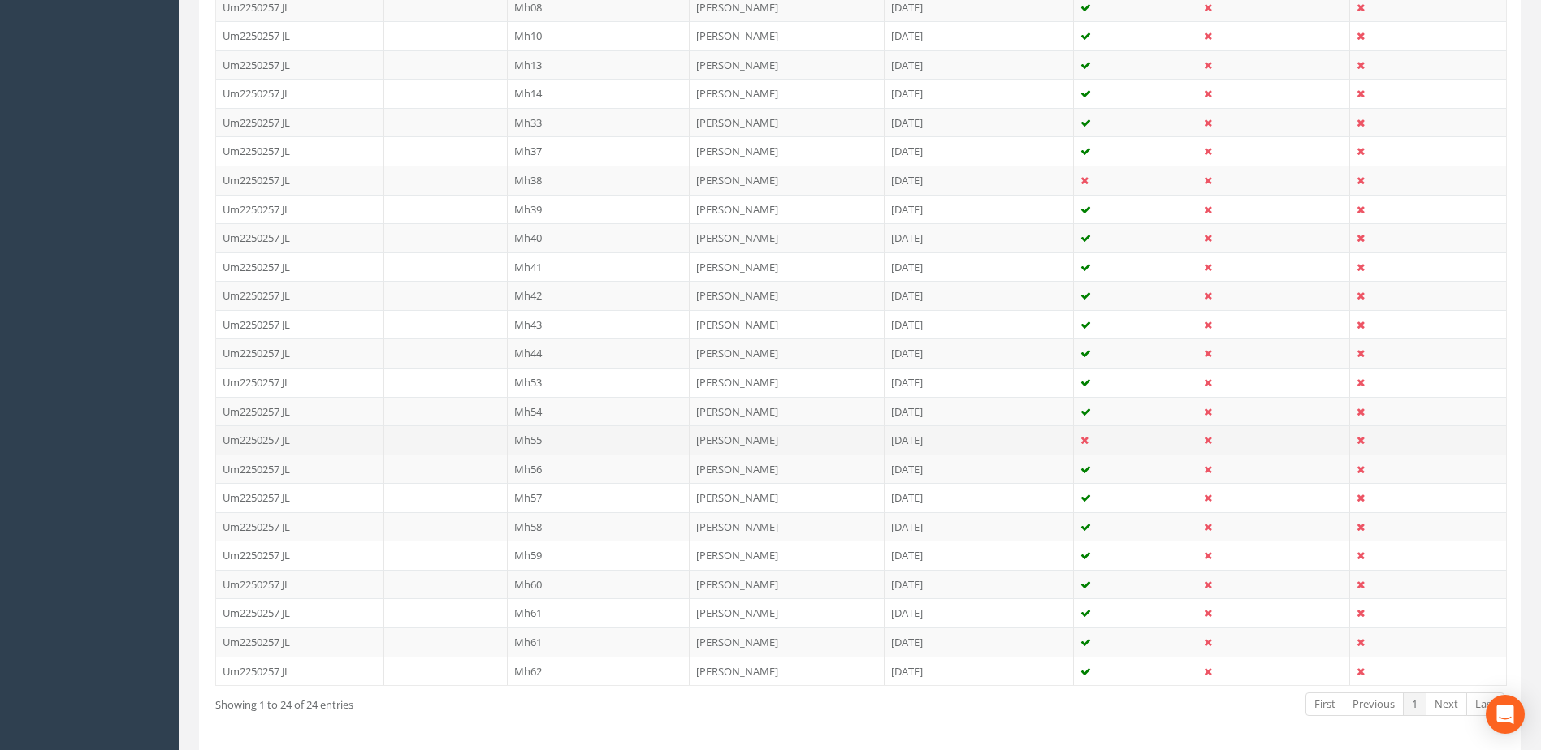
scroll to position [560, 0]
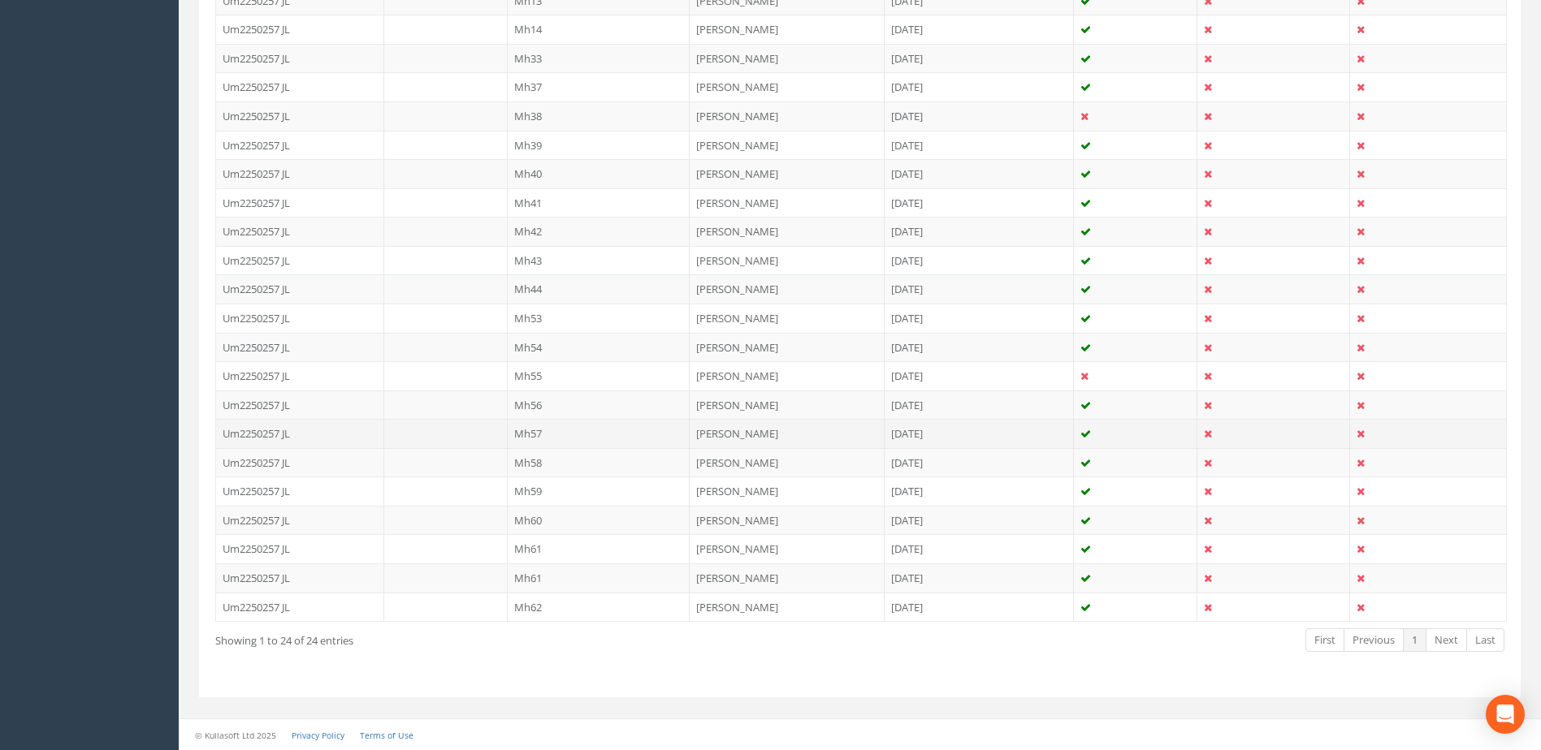
click at [547, 442] on td "Mh57" at bounding box center [599, 433] width 183 height 29
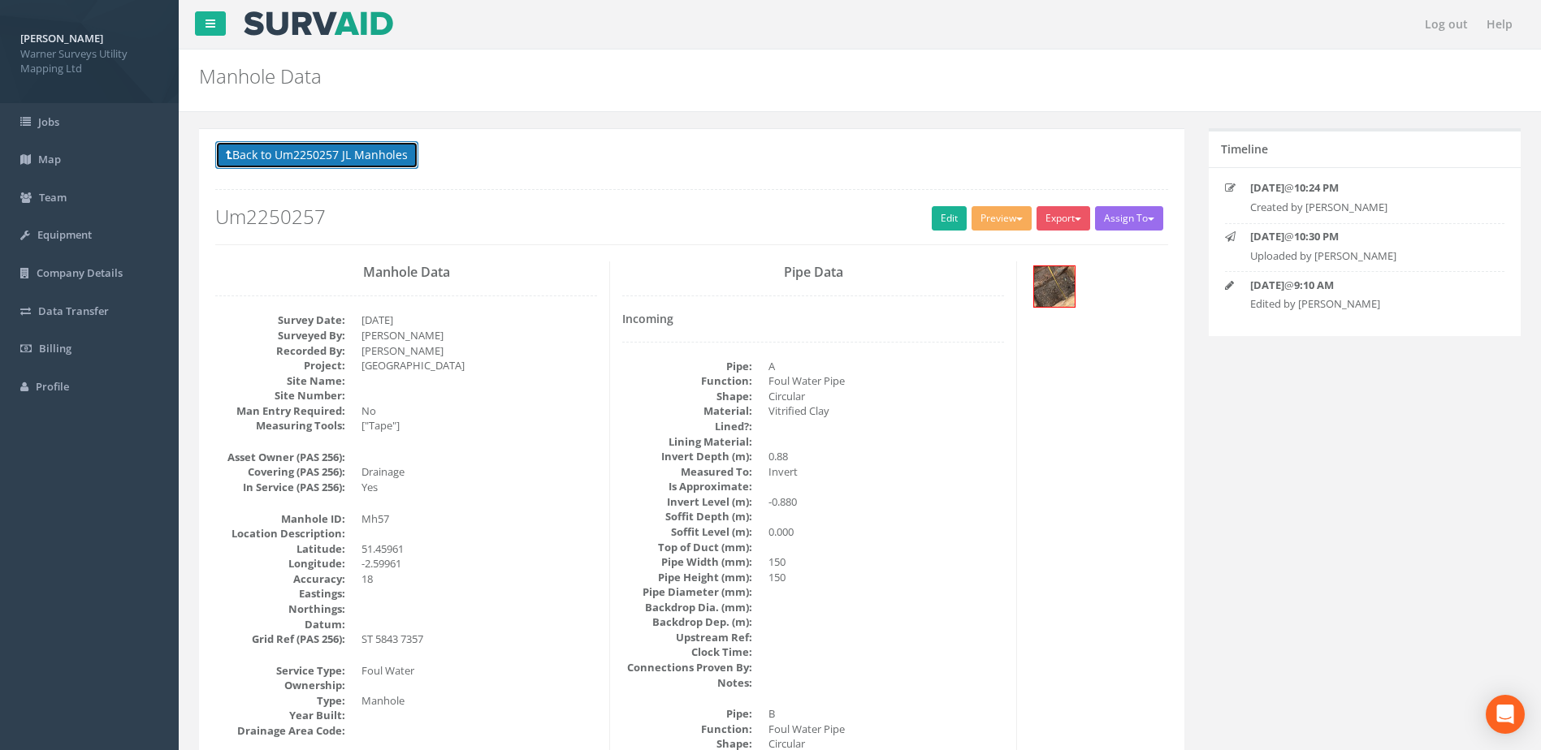
click at [375, 161] on button "Back to Um2250257 JL Manholes" at bounding box center [316, 155] width 203 height 28
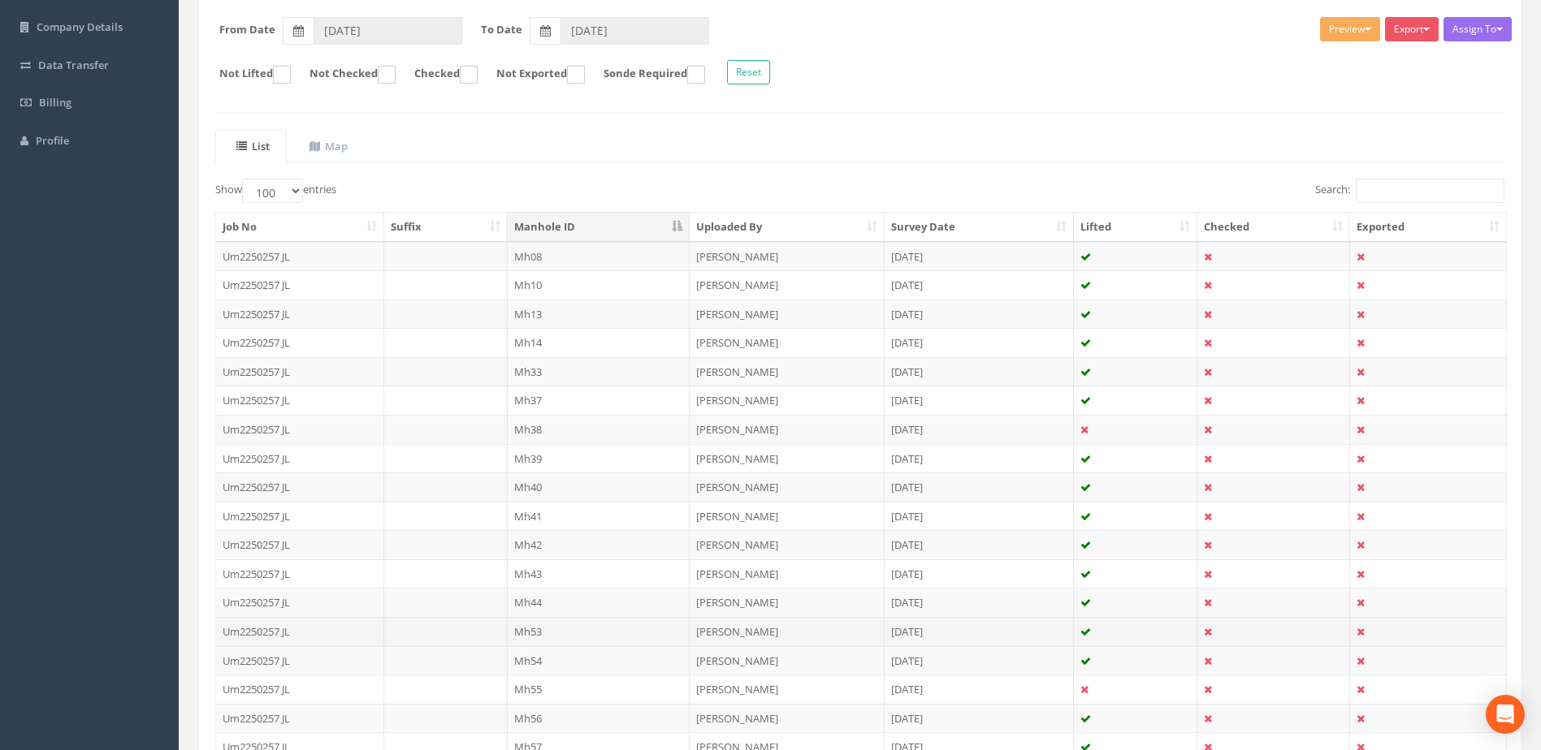
scroll to position [560, 0]
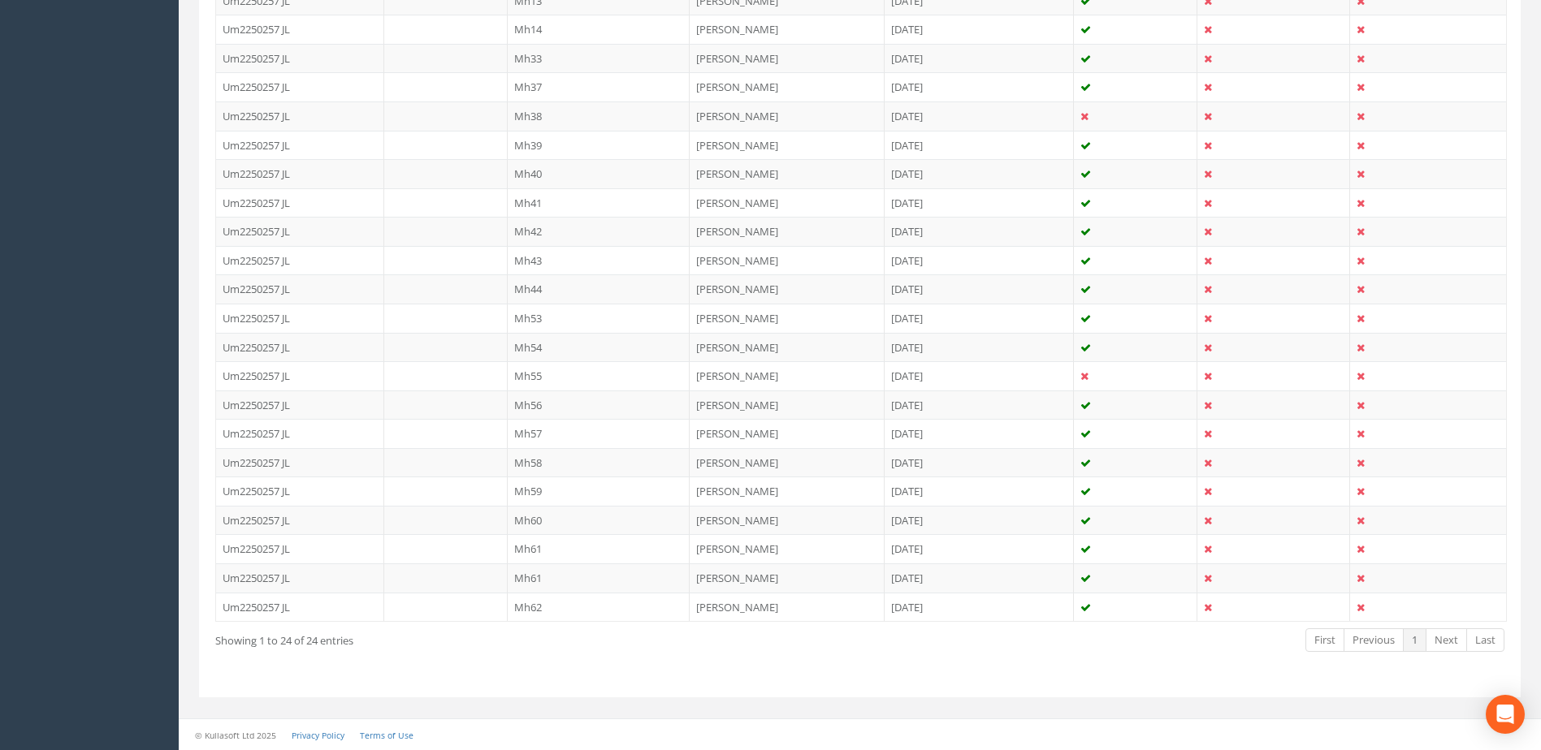
click at [530, 457] on td "Mh58" at bounding box center [599, 462] width 183 height 29
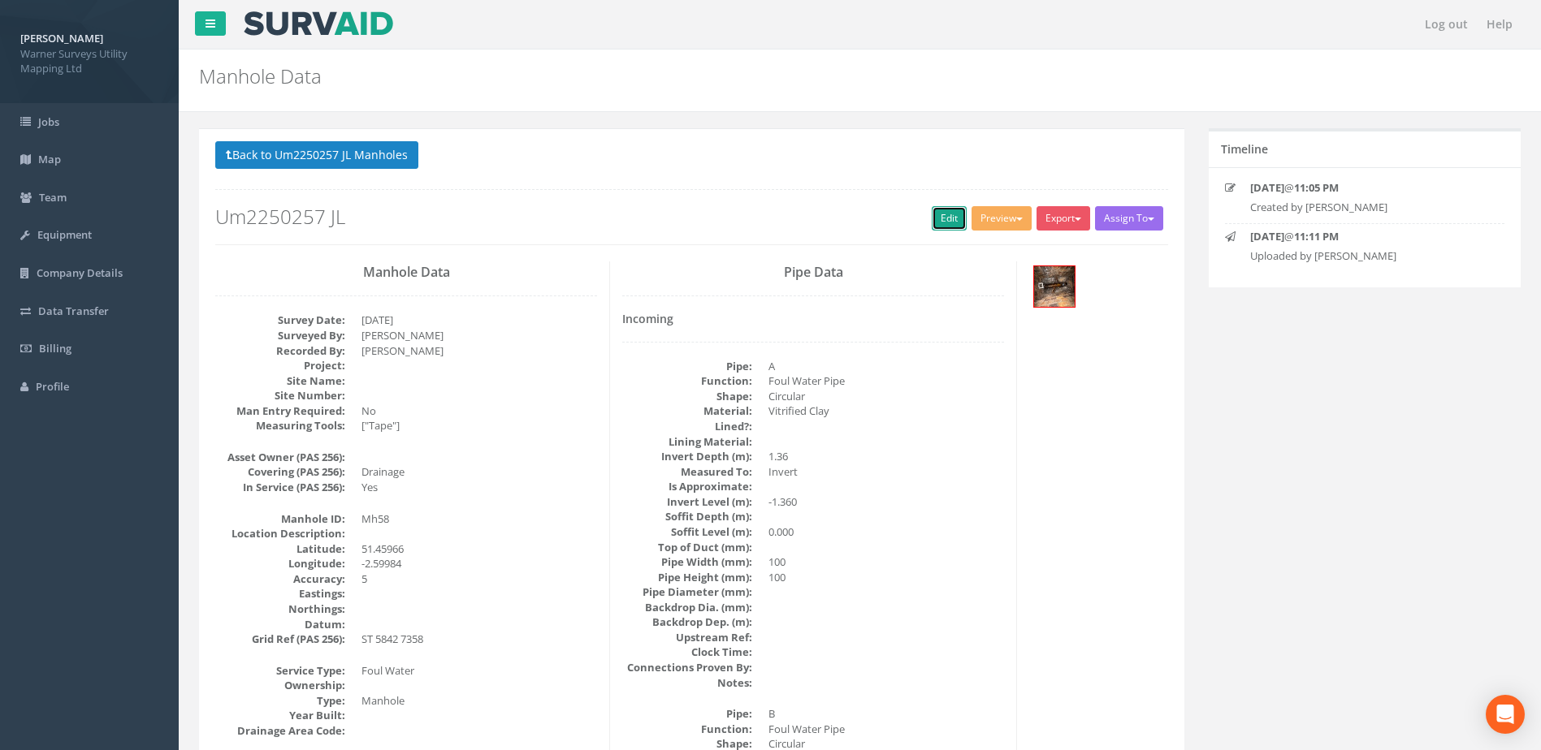
click at [932, 221] on link "Edit" at bounding box center [949, 218] width 35 height 24
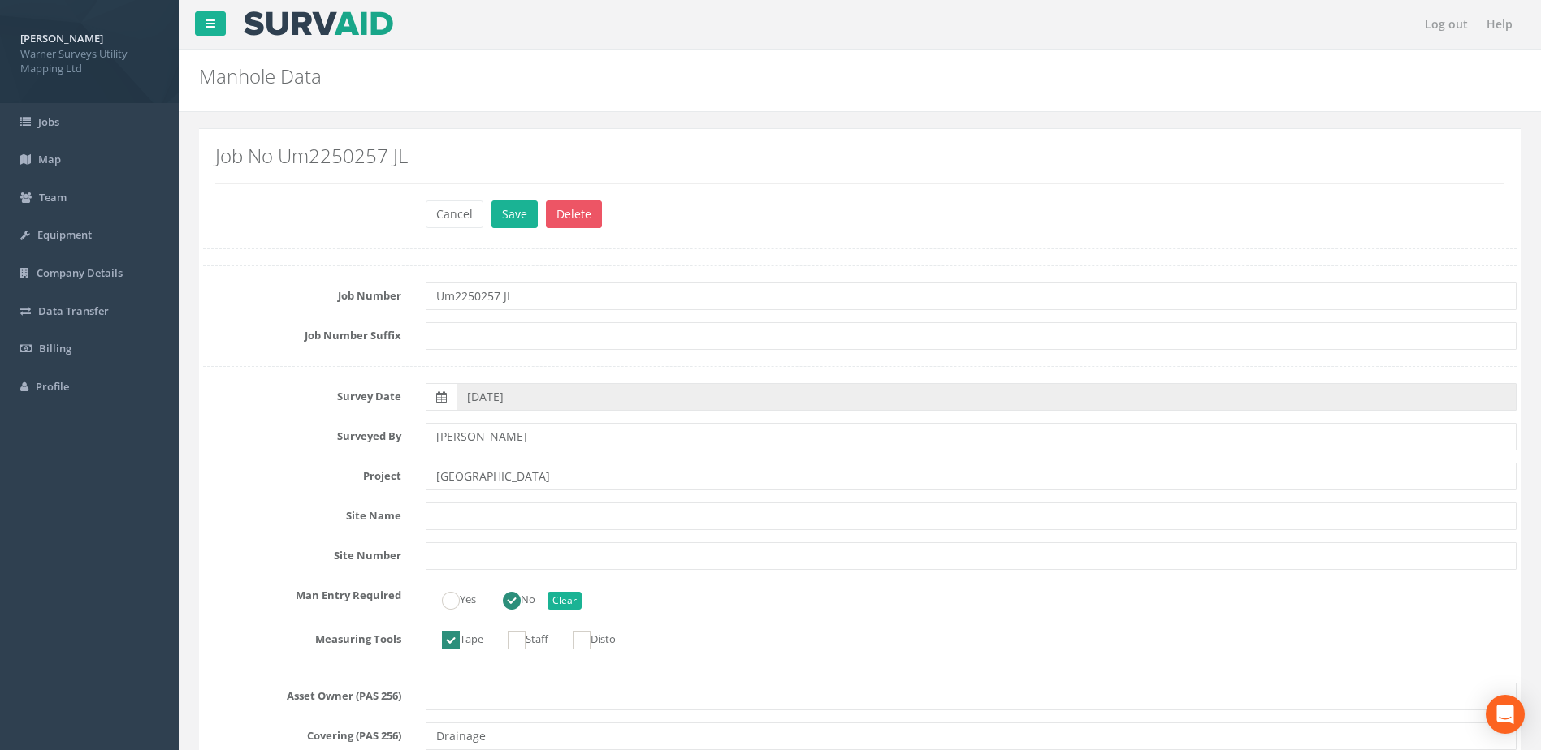
type input "[GEOGRAPHIC_DATA]"
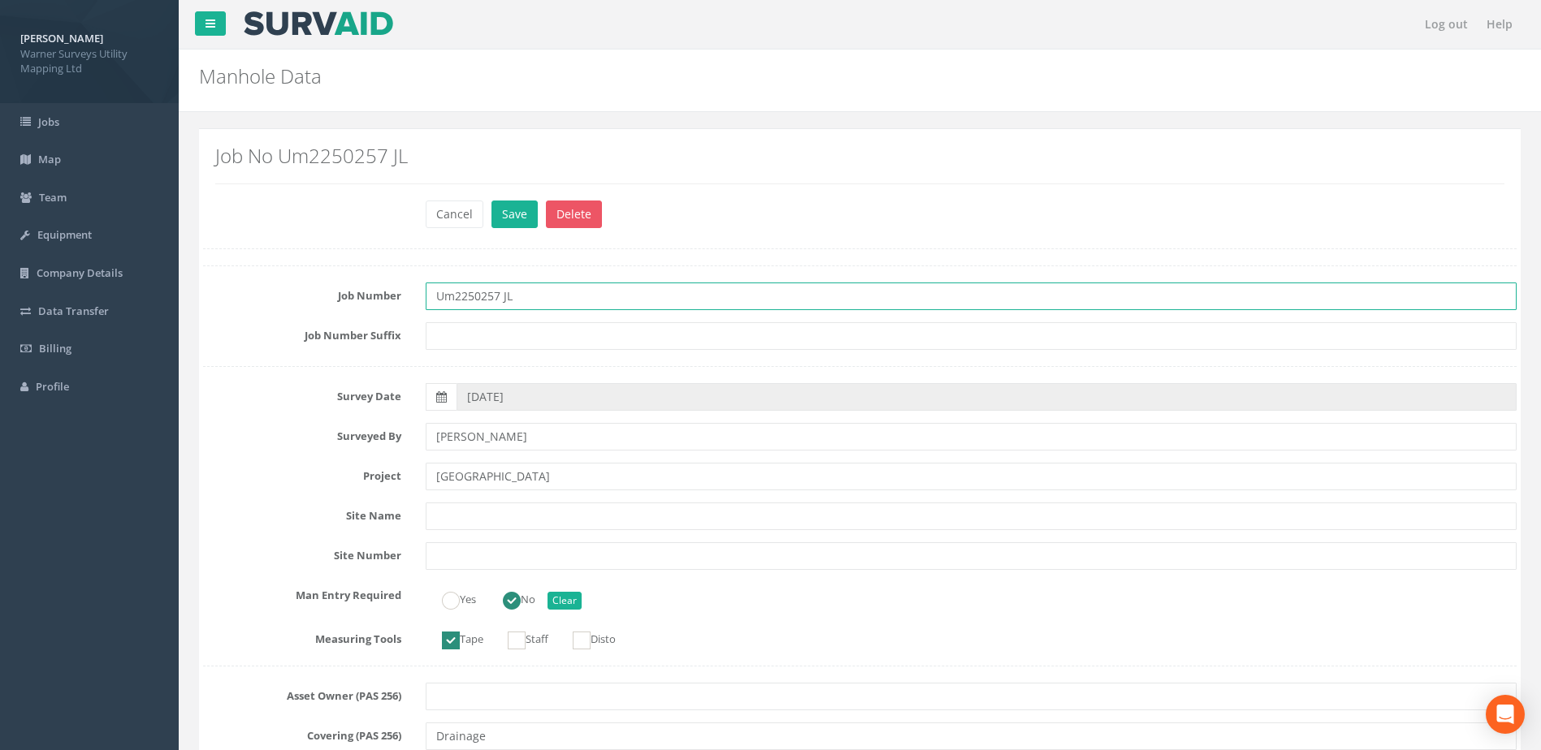
click at [528, 296] on input "Um2250257 JL" at bounding box center [971, 297] width 1091 height 28
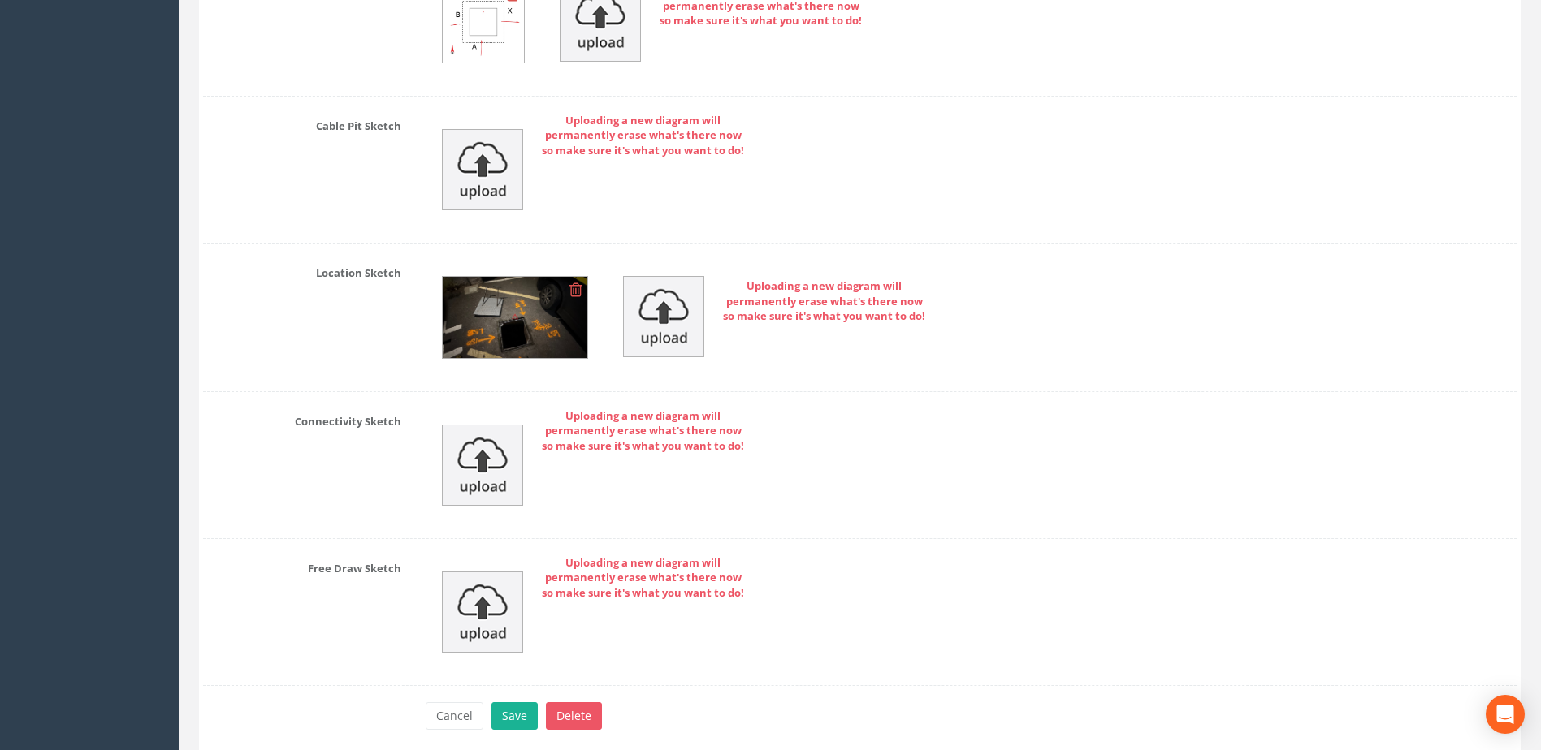
scroll to position [5615, 0]
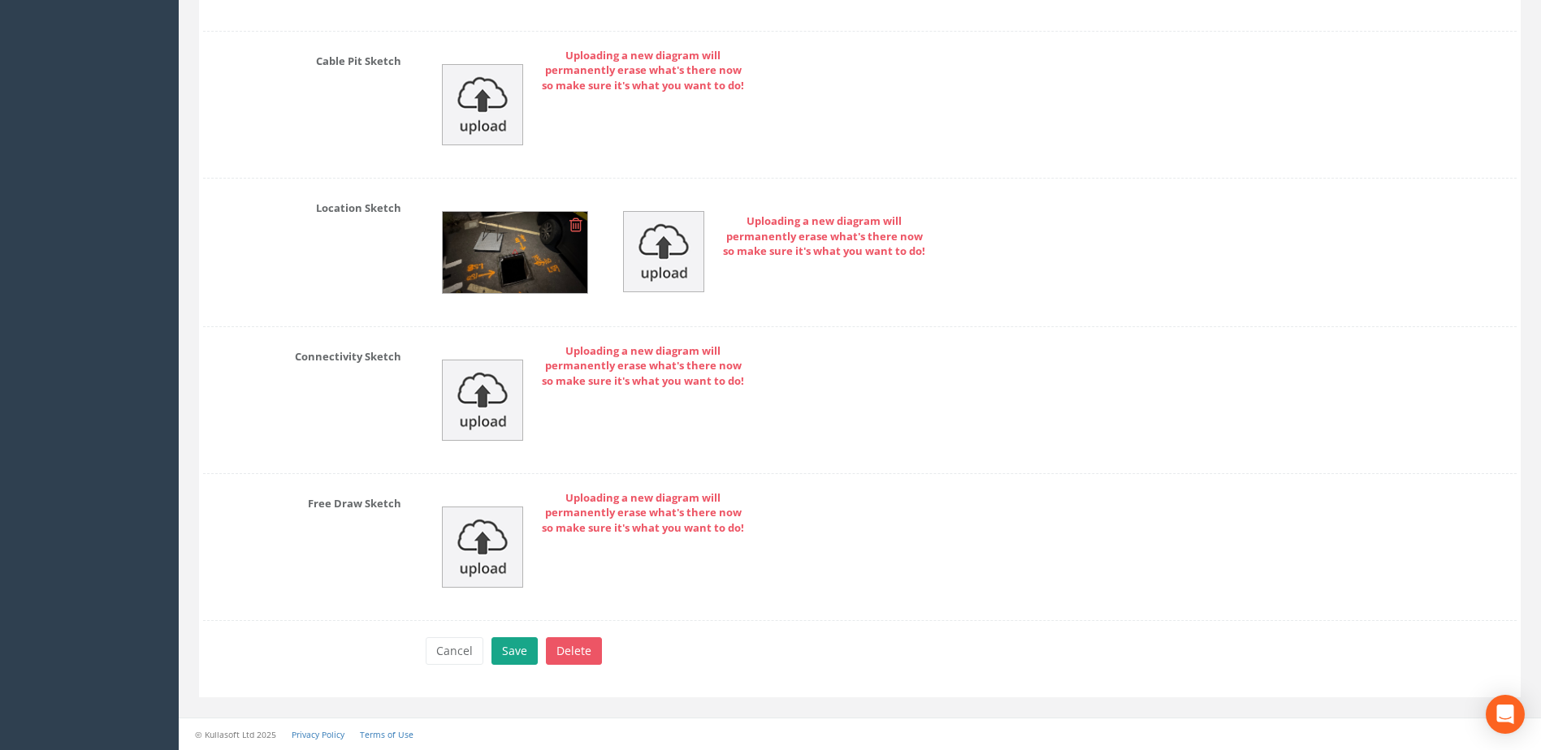
type input "Um2250257"
click at [526, 646] on button "Save" at bounding box center [514, 652] width 46 height 28
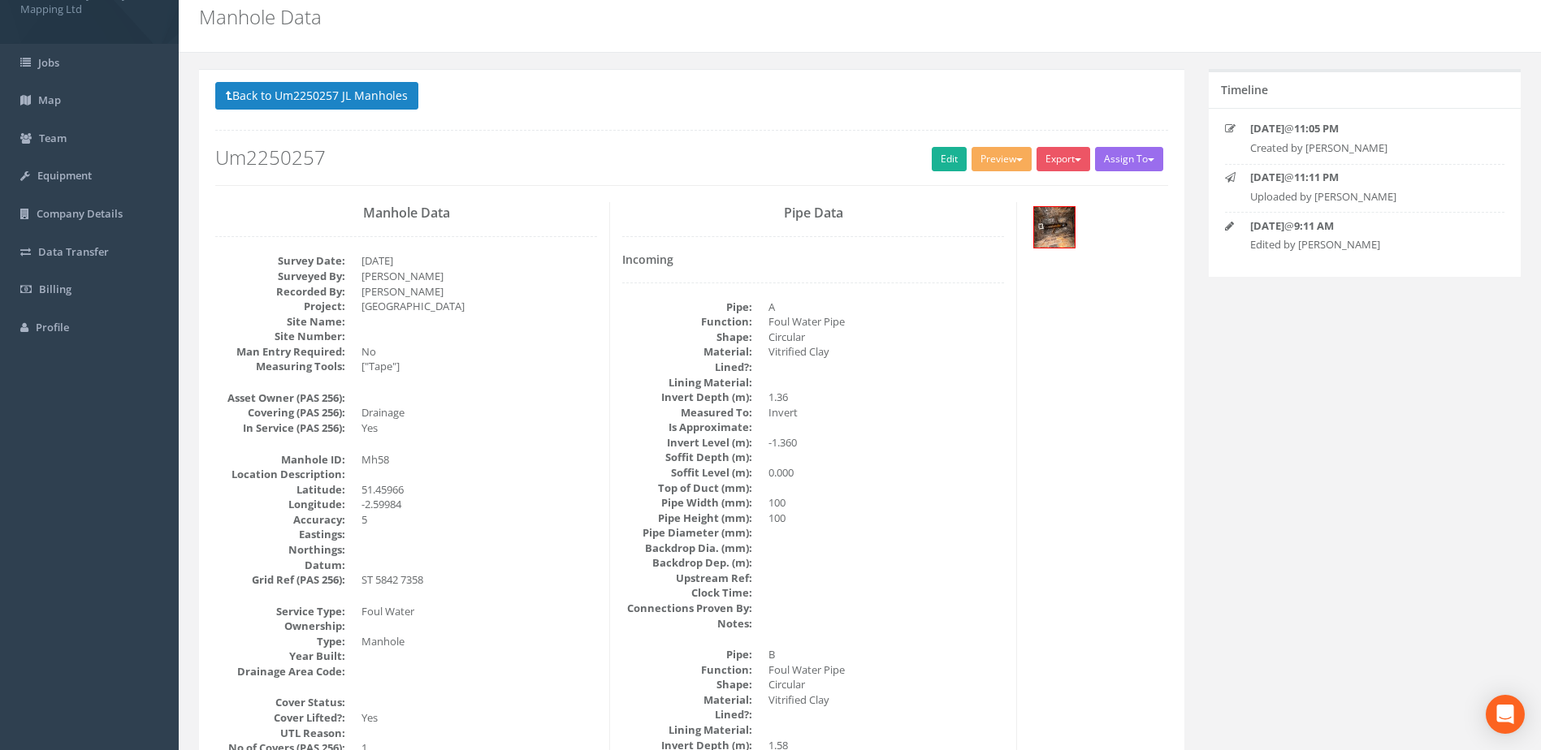
scroll to position [0, 0]
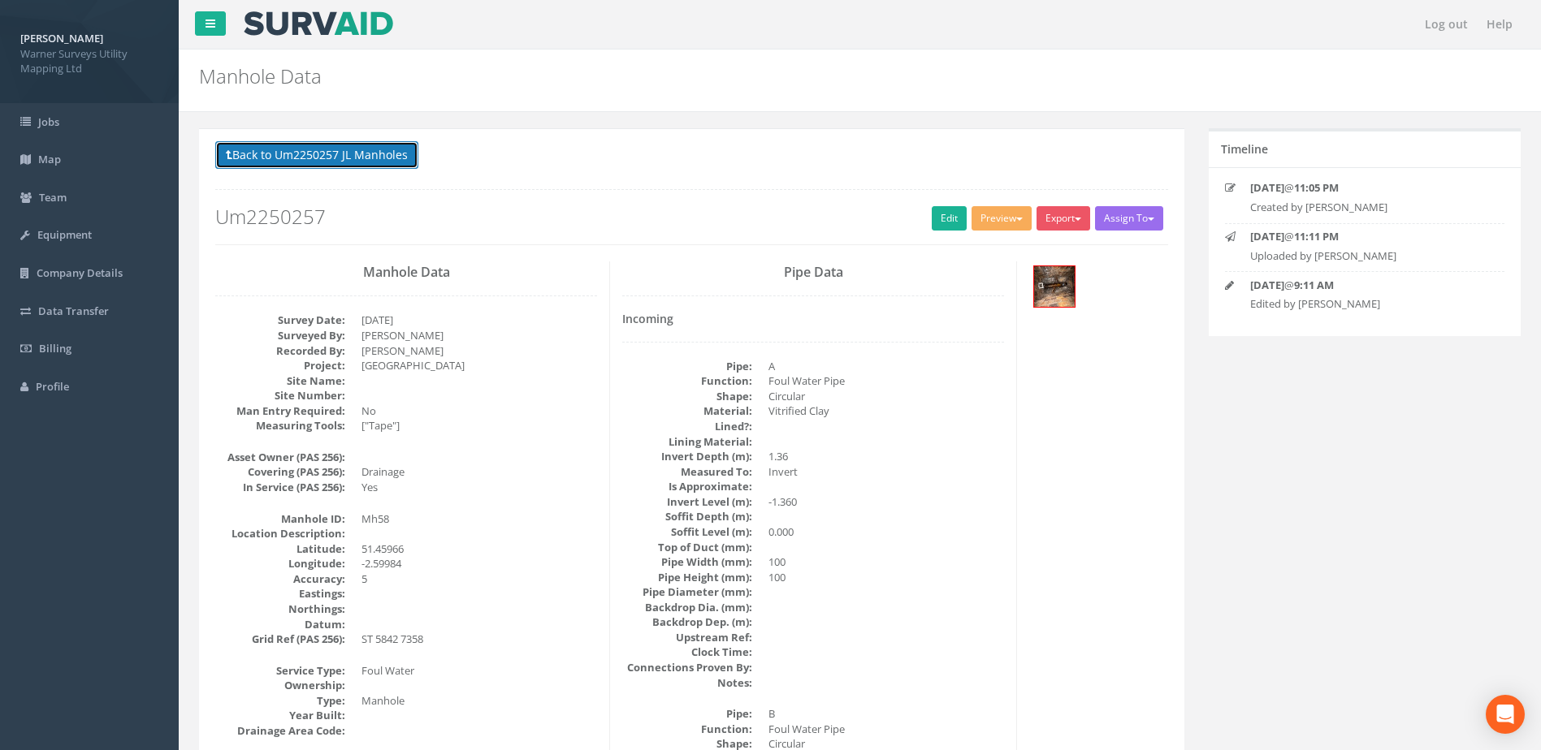
click at [362, 155] on button "Back to Um2250257 JL Manholes" at bounding box center [316, 155] width 203 height 28
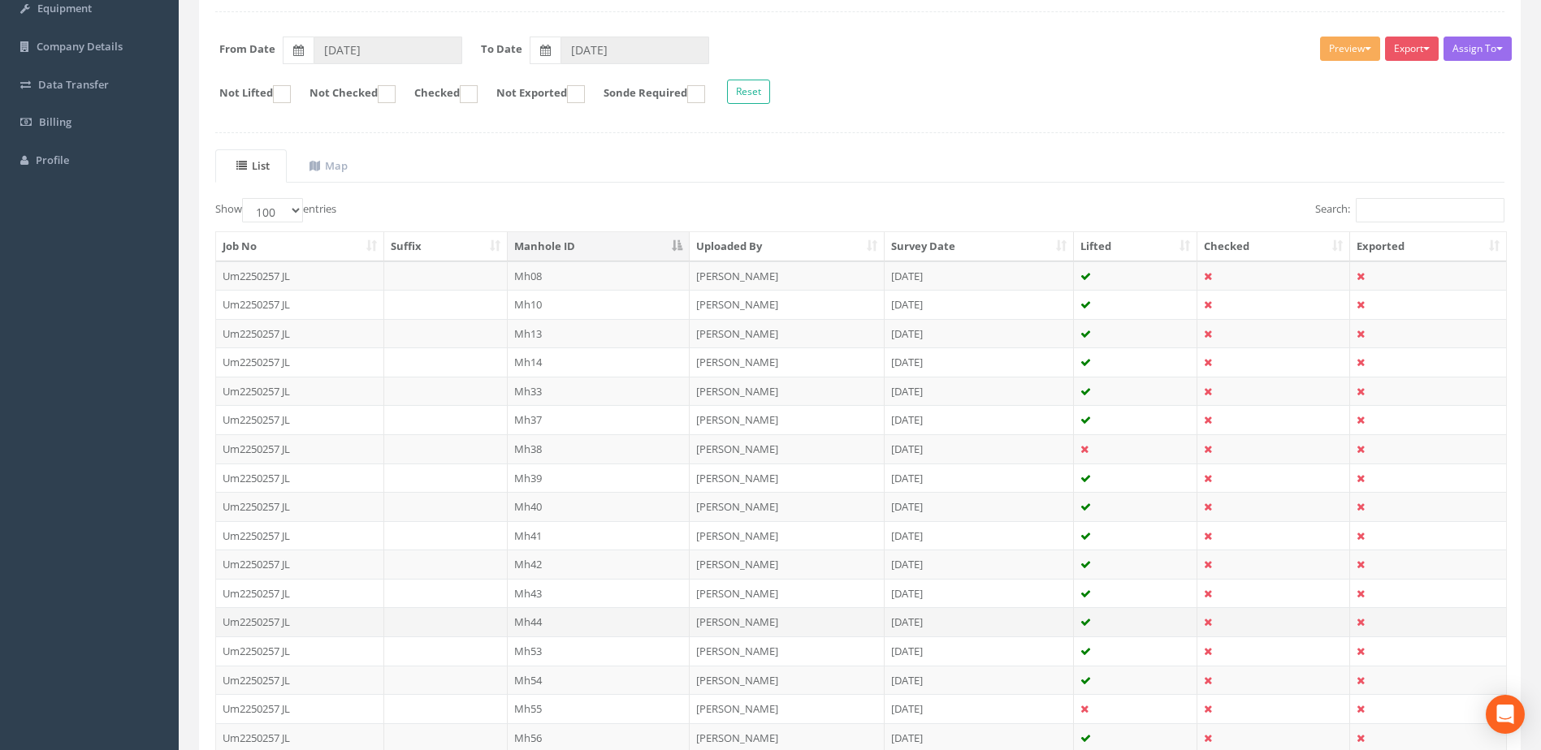
scroll to position [560, 0]
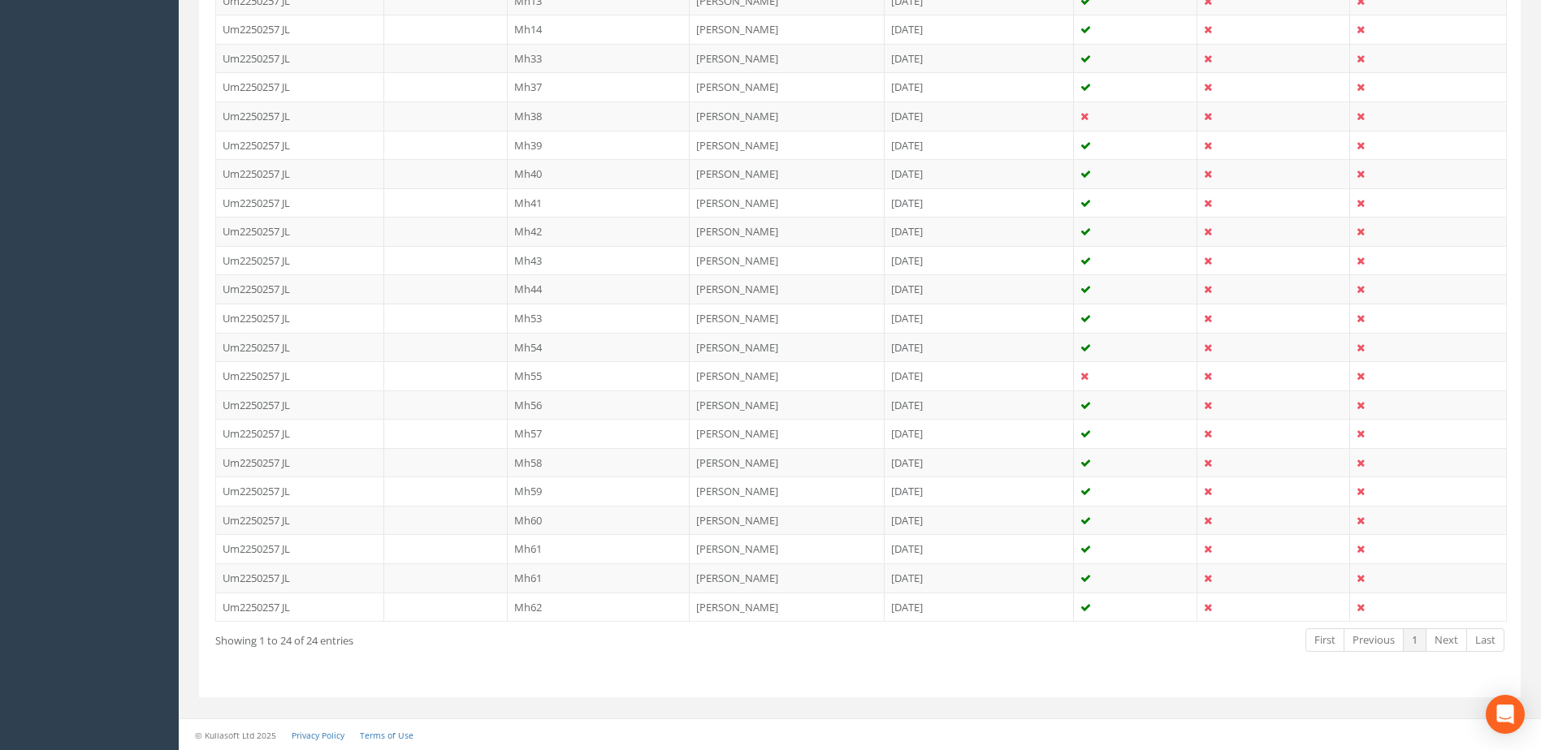
click at [538, 480] on td "Mh59" at bounding box center [599, 491] width 183 height 29
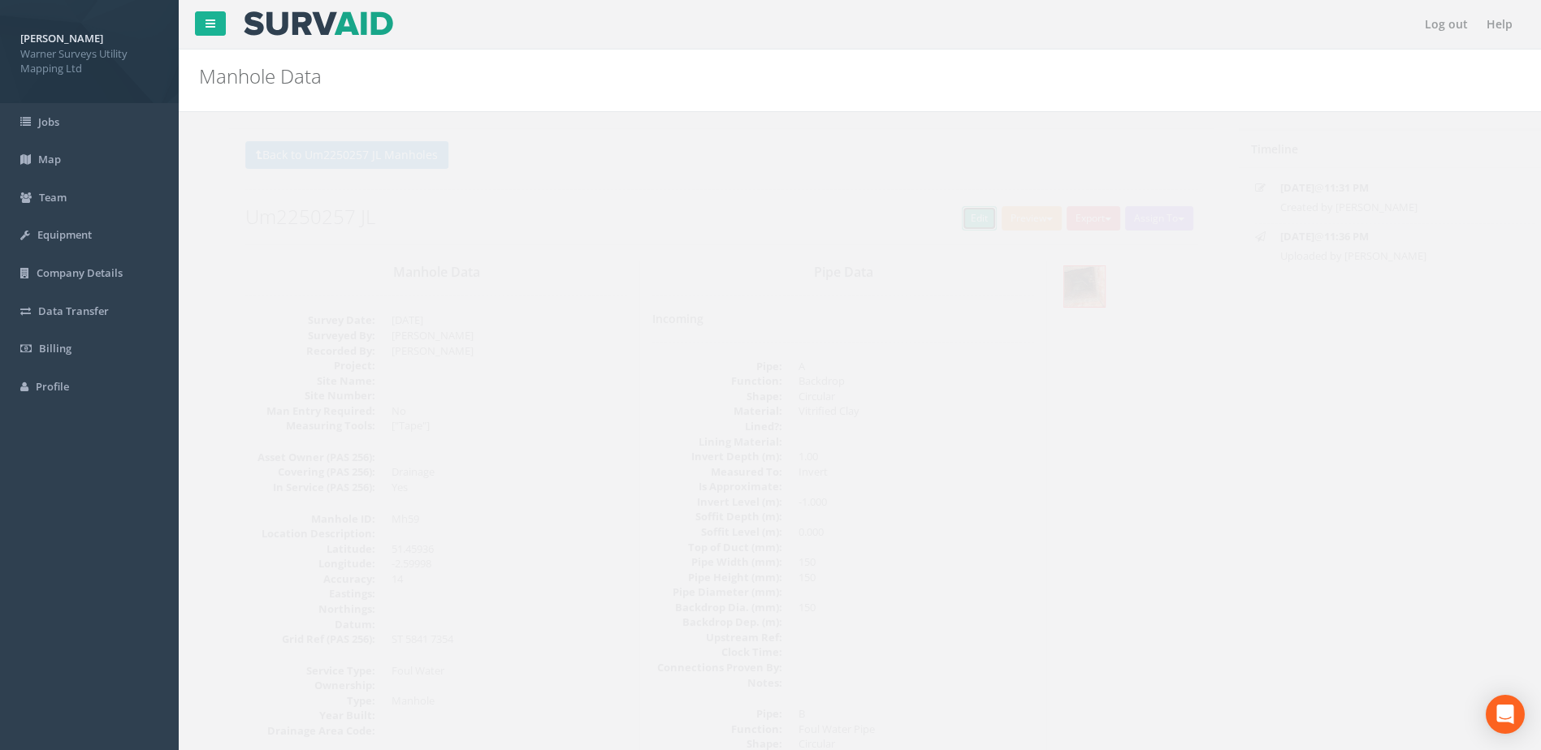
click at [954, 214] on link "Edit" at bounding box center [949, 218] width 35 height 24
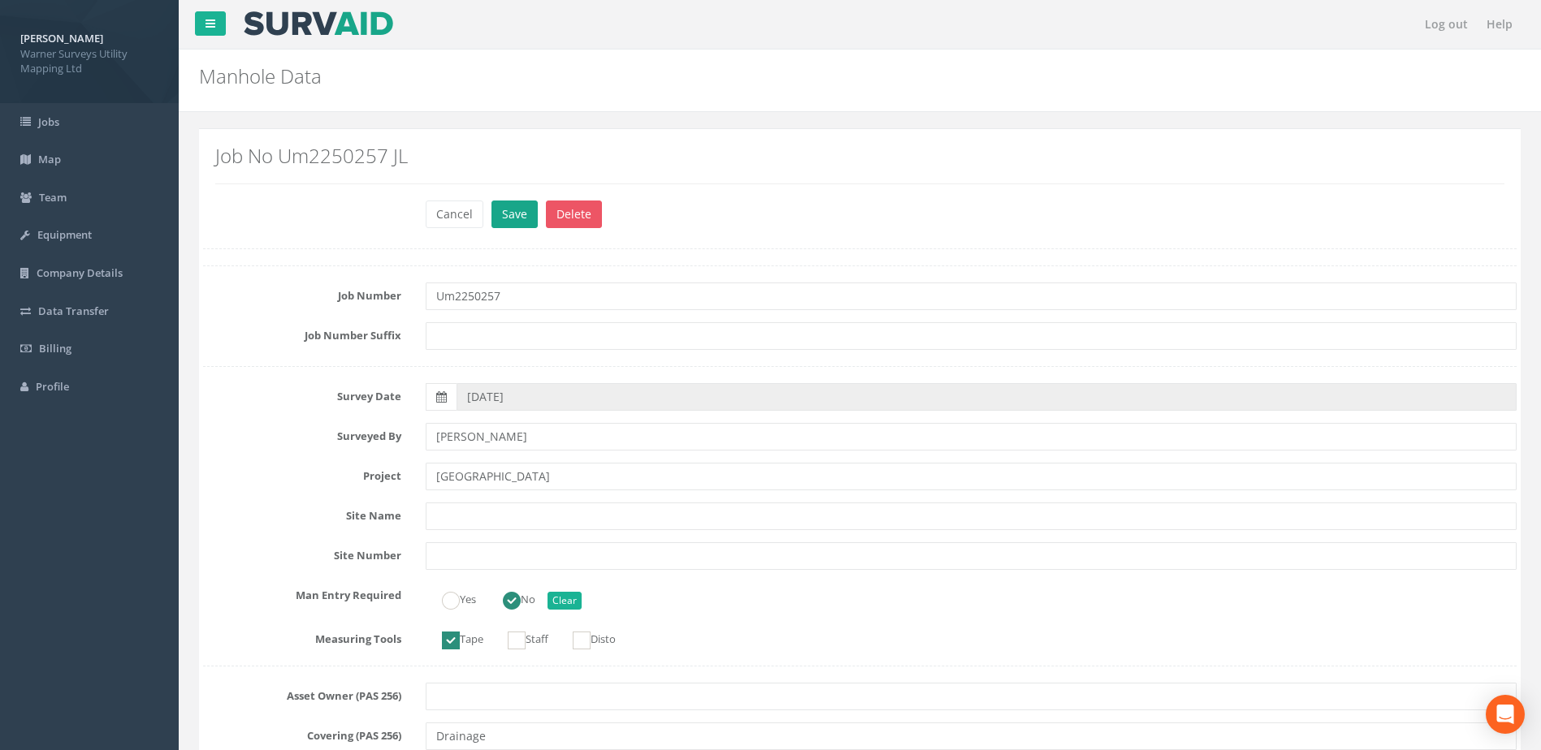
type input "[GEOGRAPHIC_DATA]"
click at [512, 218] on button "Save" at bounding box center [514, 215] width 46 height 28
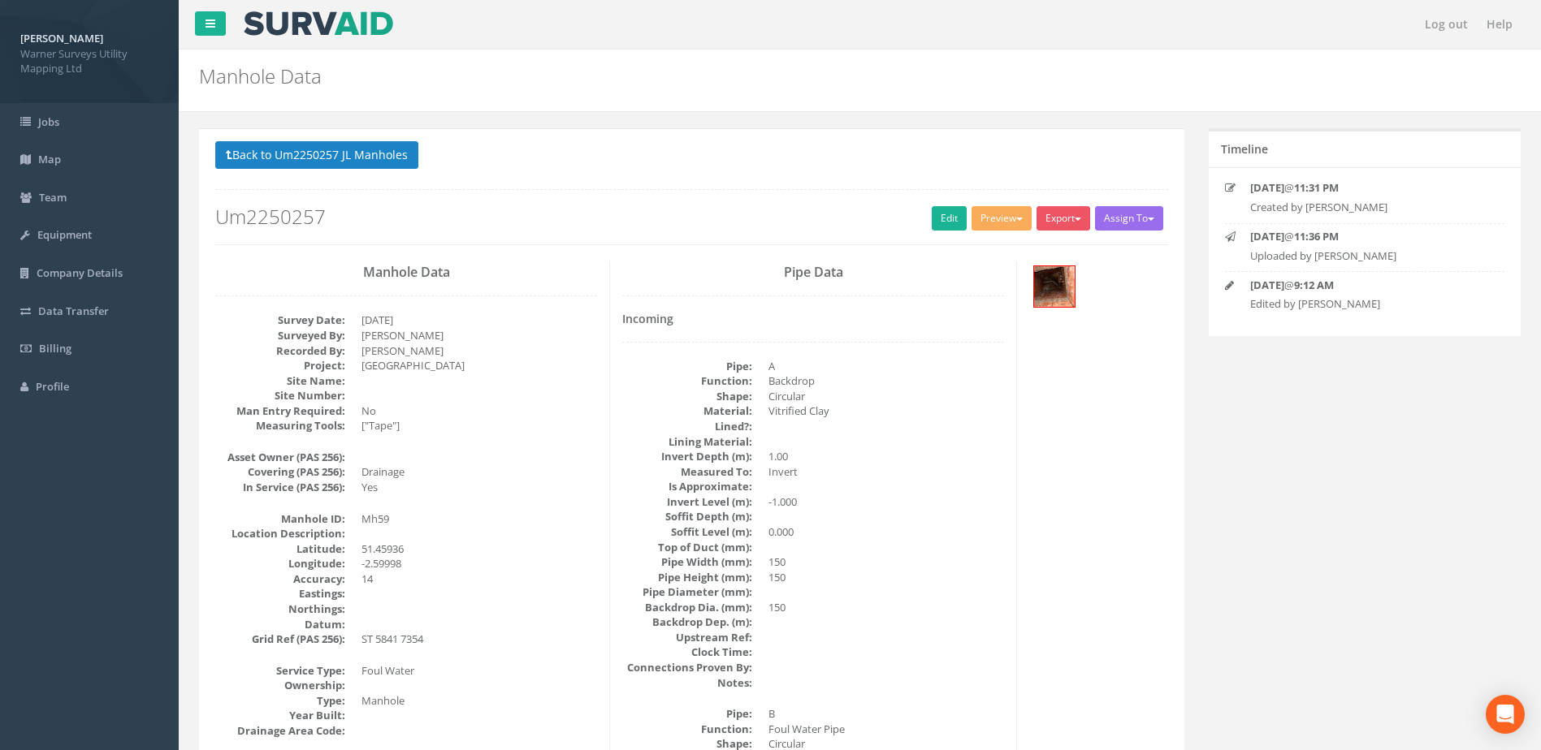
click at [344, 154] on button "Back to Um2250257 JL Manholes" at bounding box center [316, 155] width 203 height 28
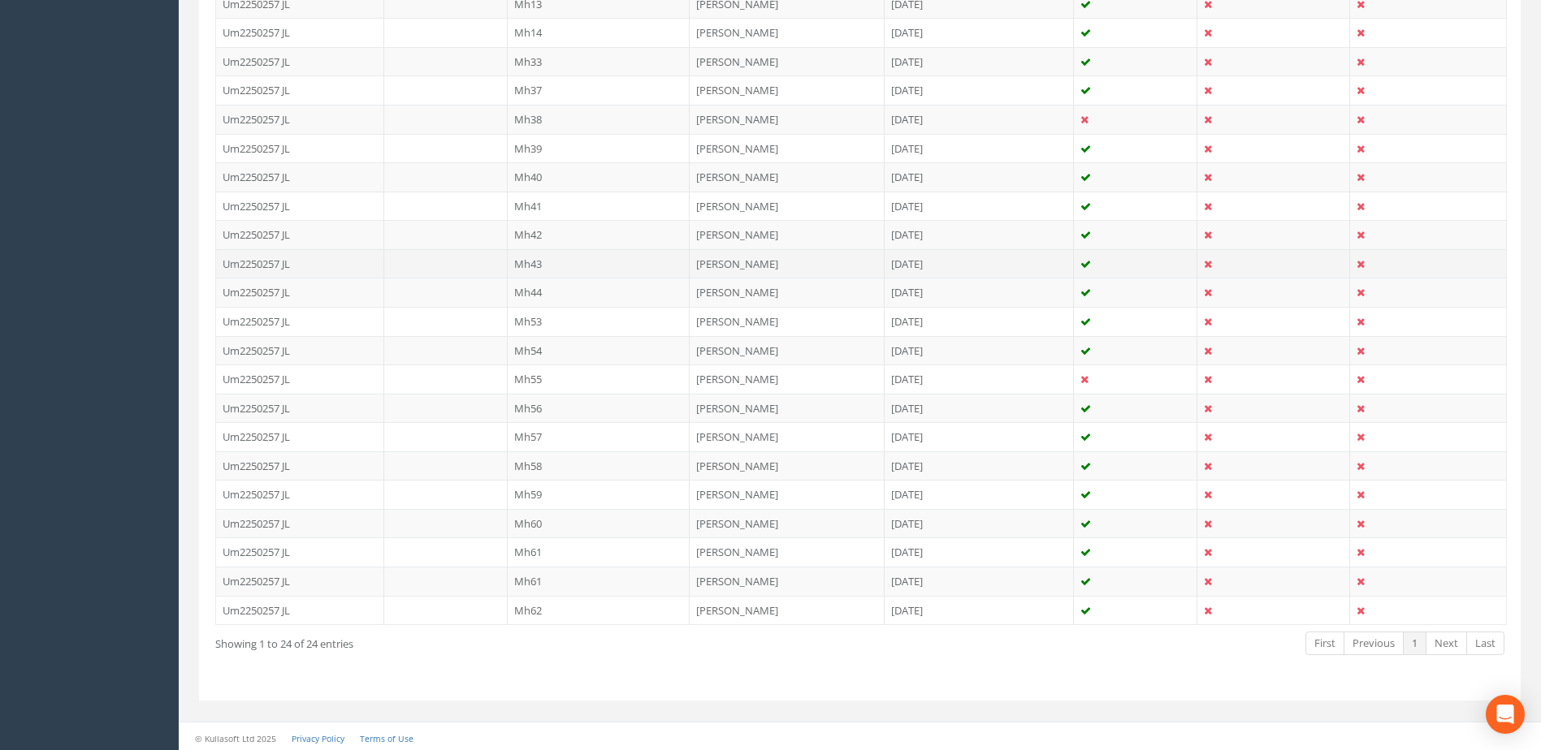
scroll to position [560, 0]
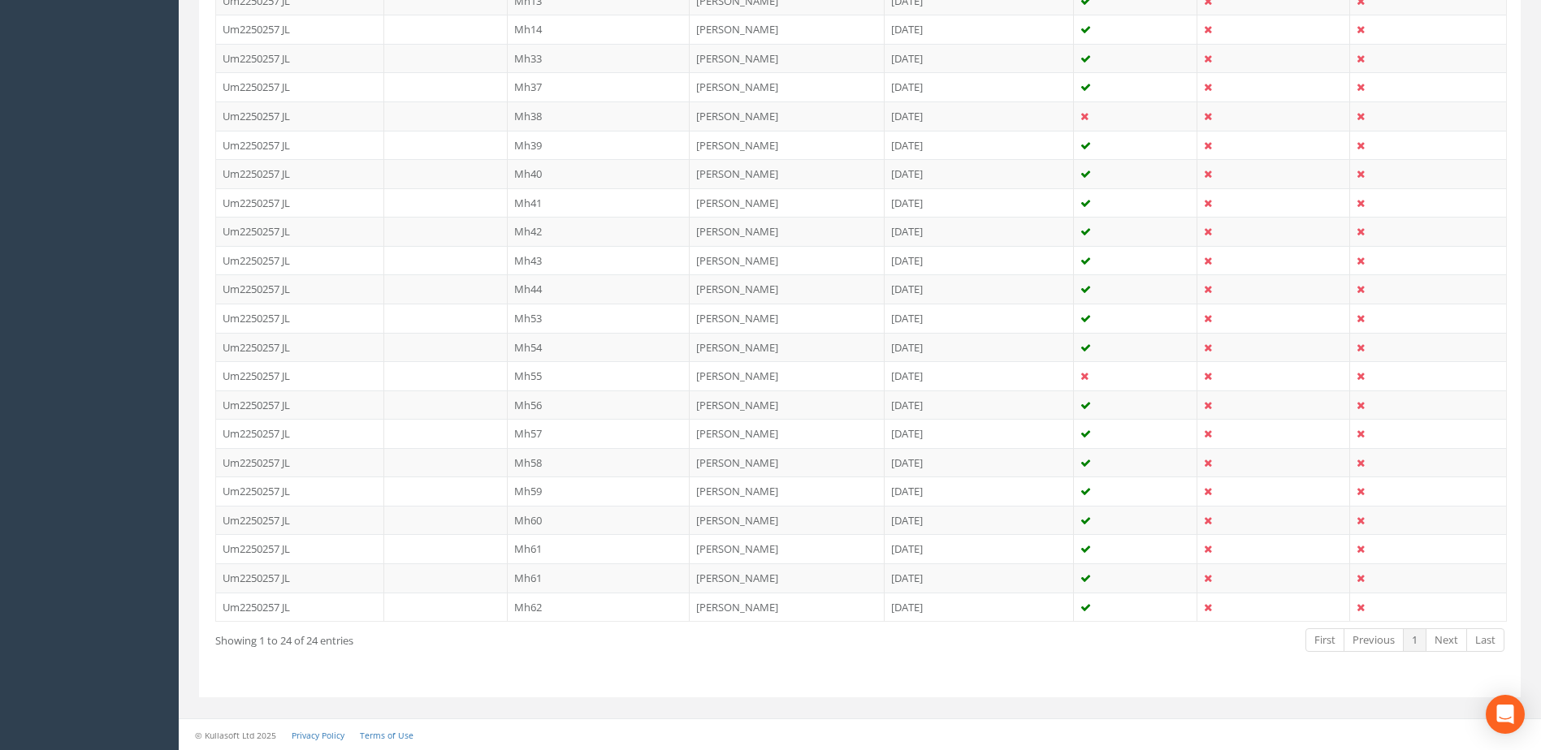
click at [545, 525] on td "Mh60" at bounding box center [599, 520] width 183 height 29
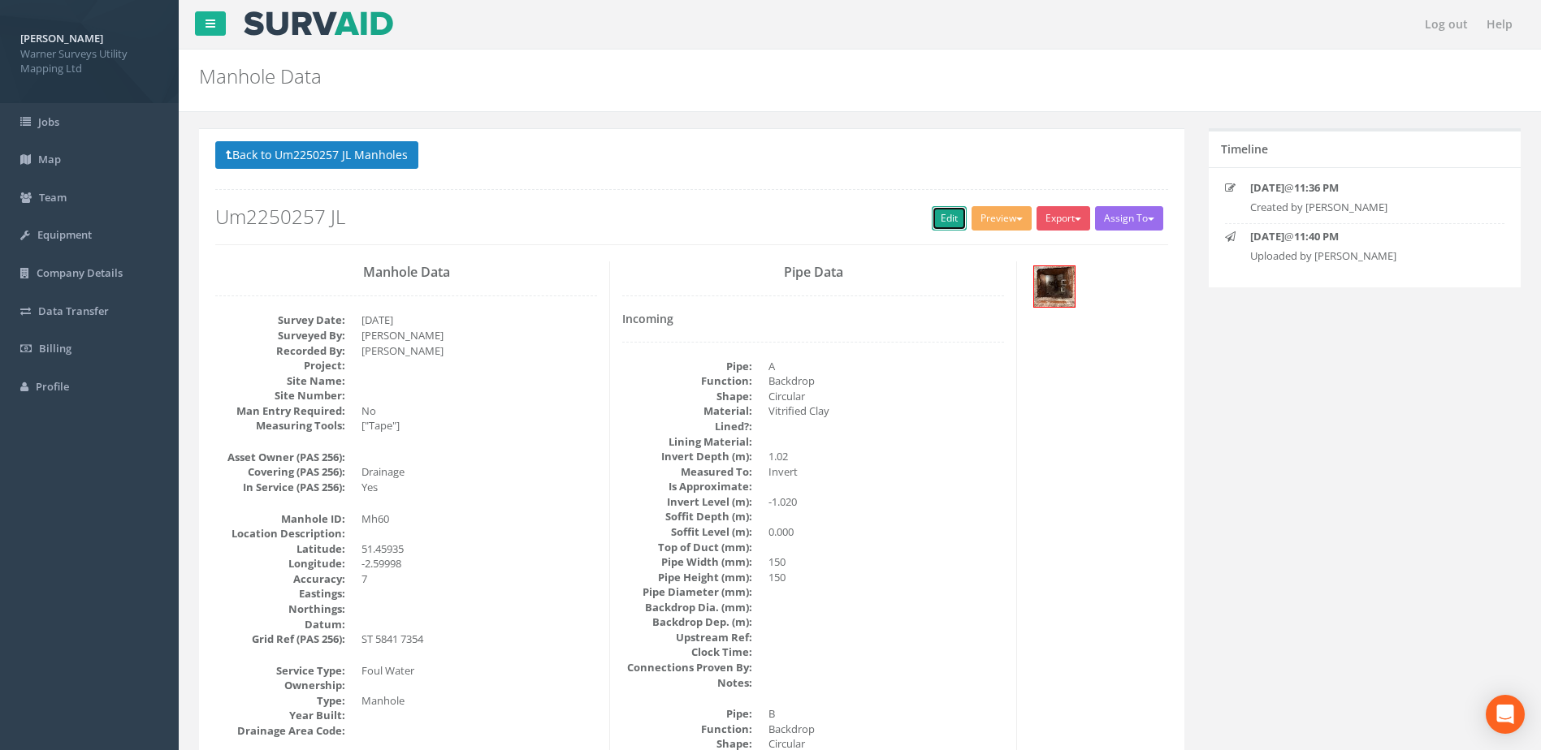
click at [932, 208] on link "Edit" at bounding box center [949, 218] width 35 height 24
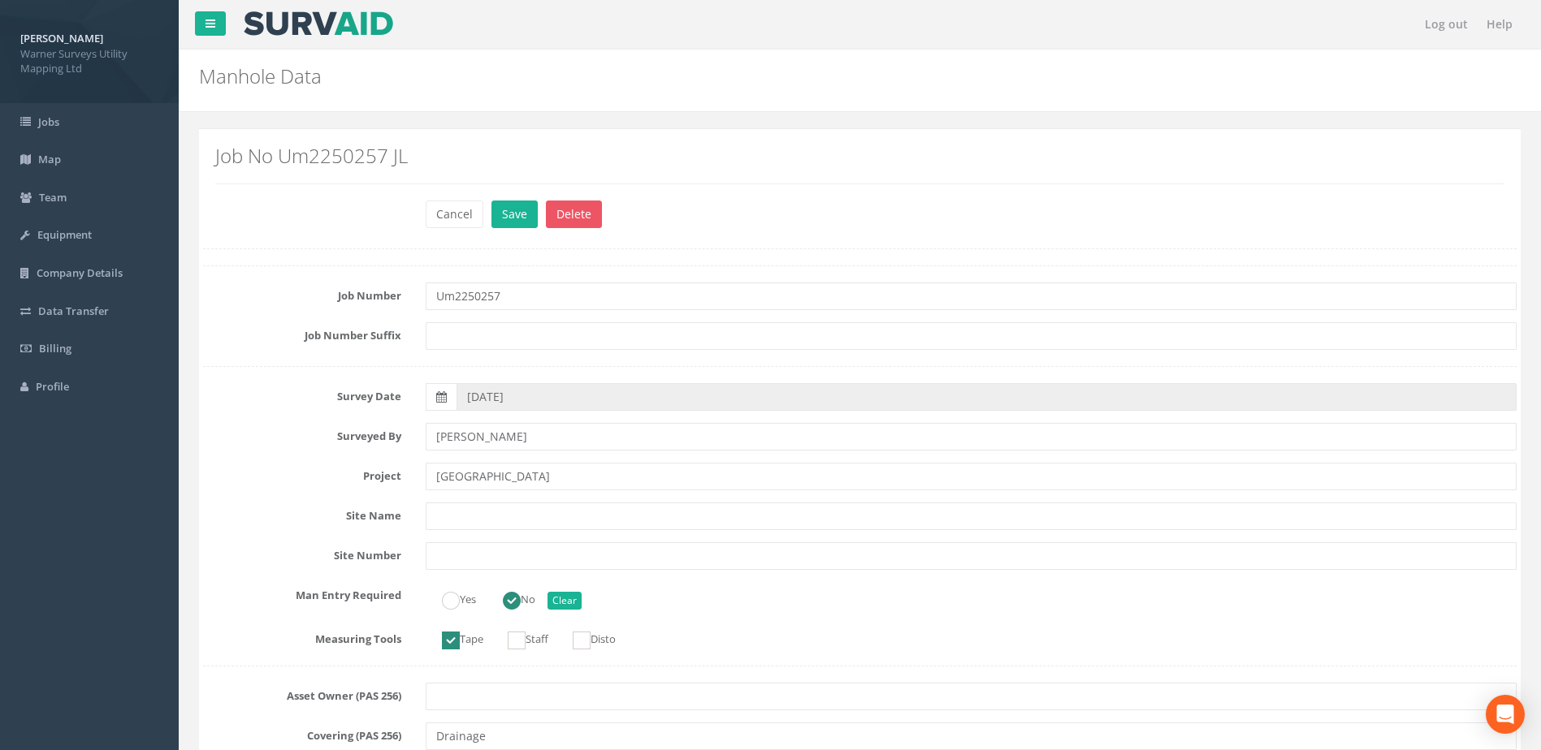
drag, startPoint x: 562, startPoint y: 482, endPoint x: 291, endPoint y: 448, distance: 273.4
click at [332, 475] on div "Project [GEOGRAPHIC_DATA]" at bounding box center [860, 477] width 1338 height 28
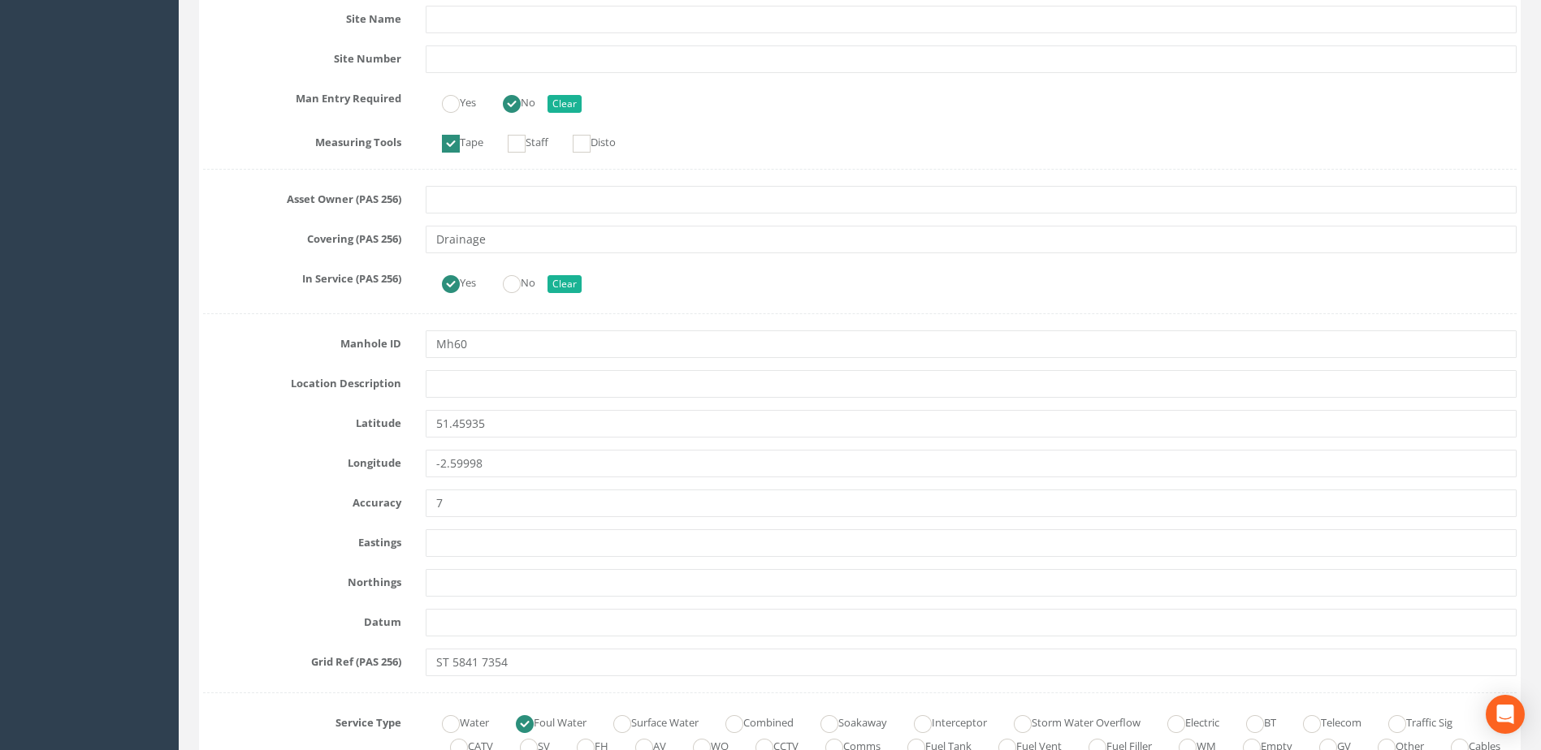
scroll to position [542, 0]
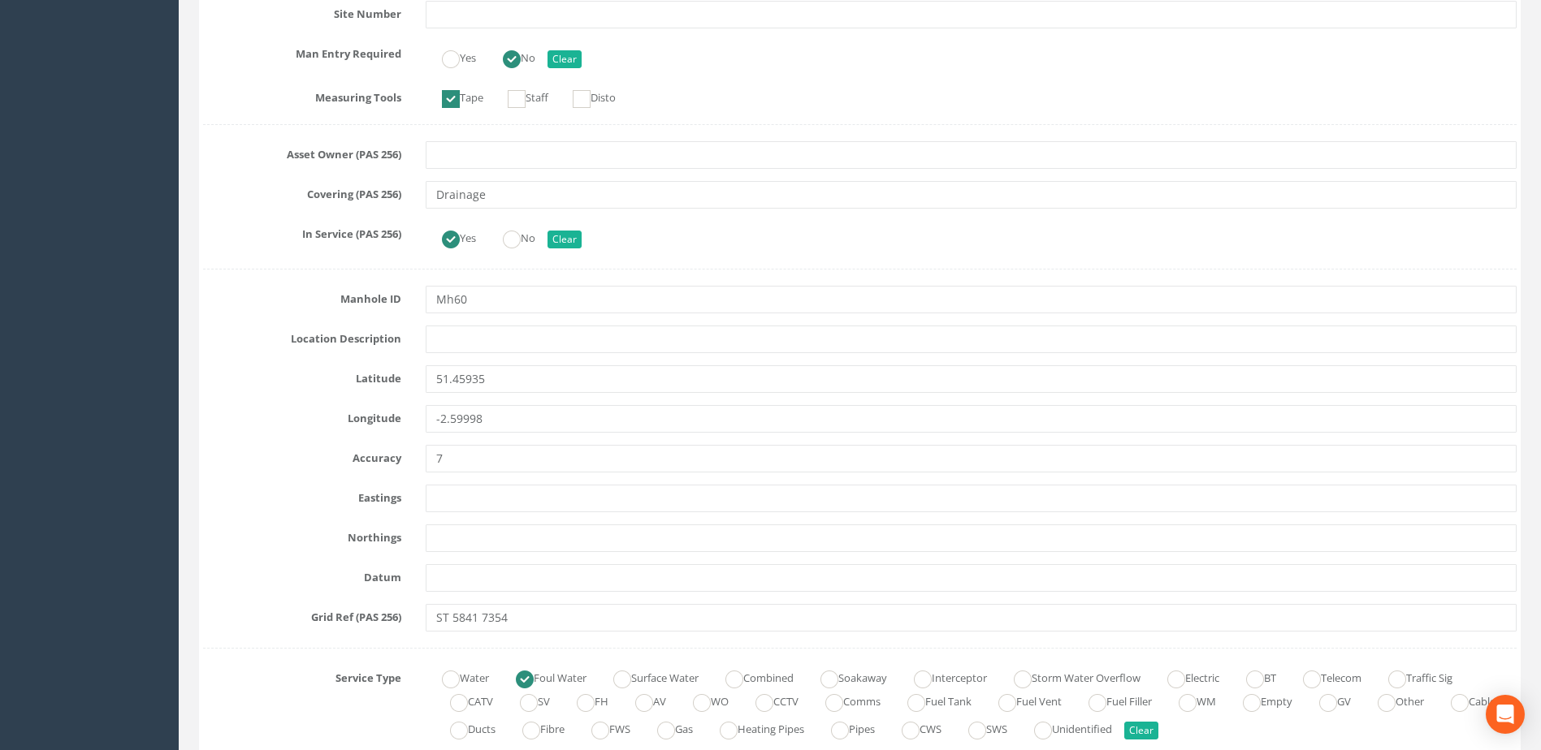
type input "[GEOGRAPHIC_DATA]"
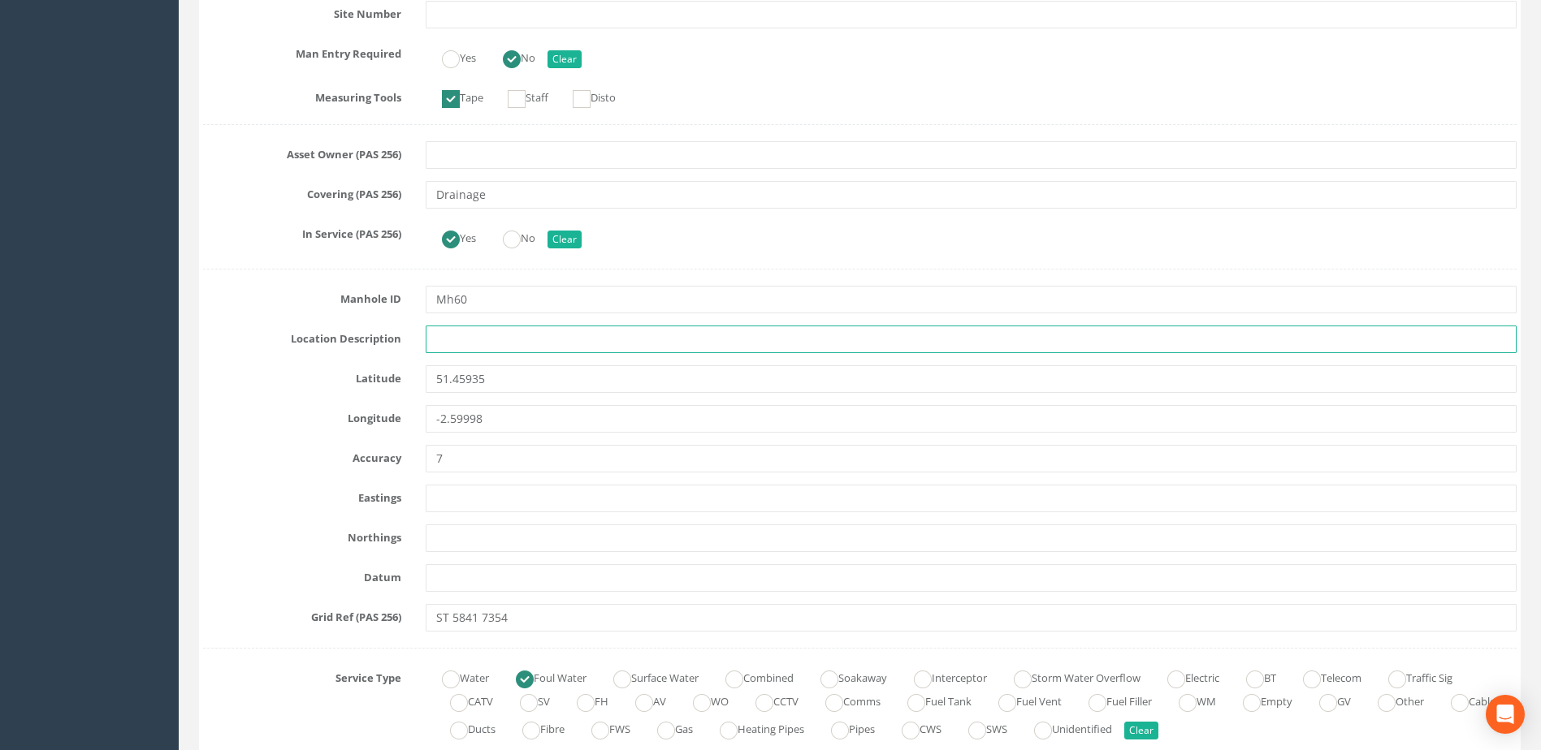
click at [583, 344] on input "text" at bounding box center [971, 340] width 1091 height 28
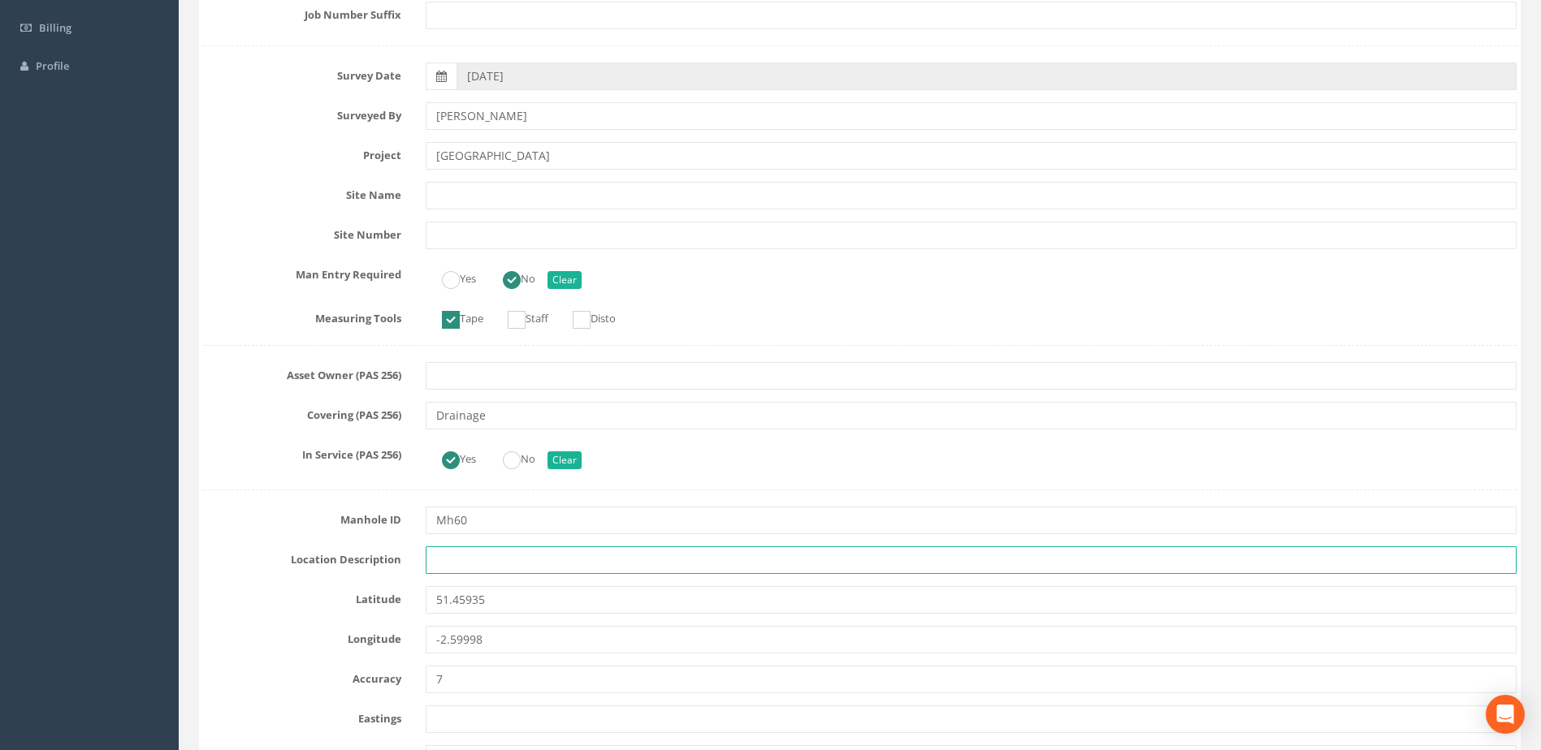
scroll to position [0, 0]
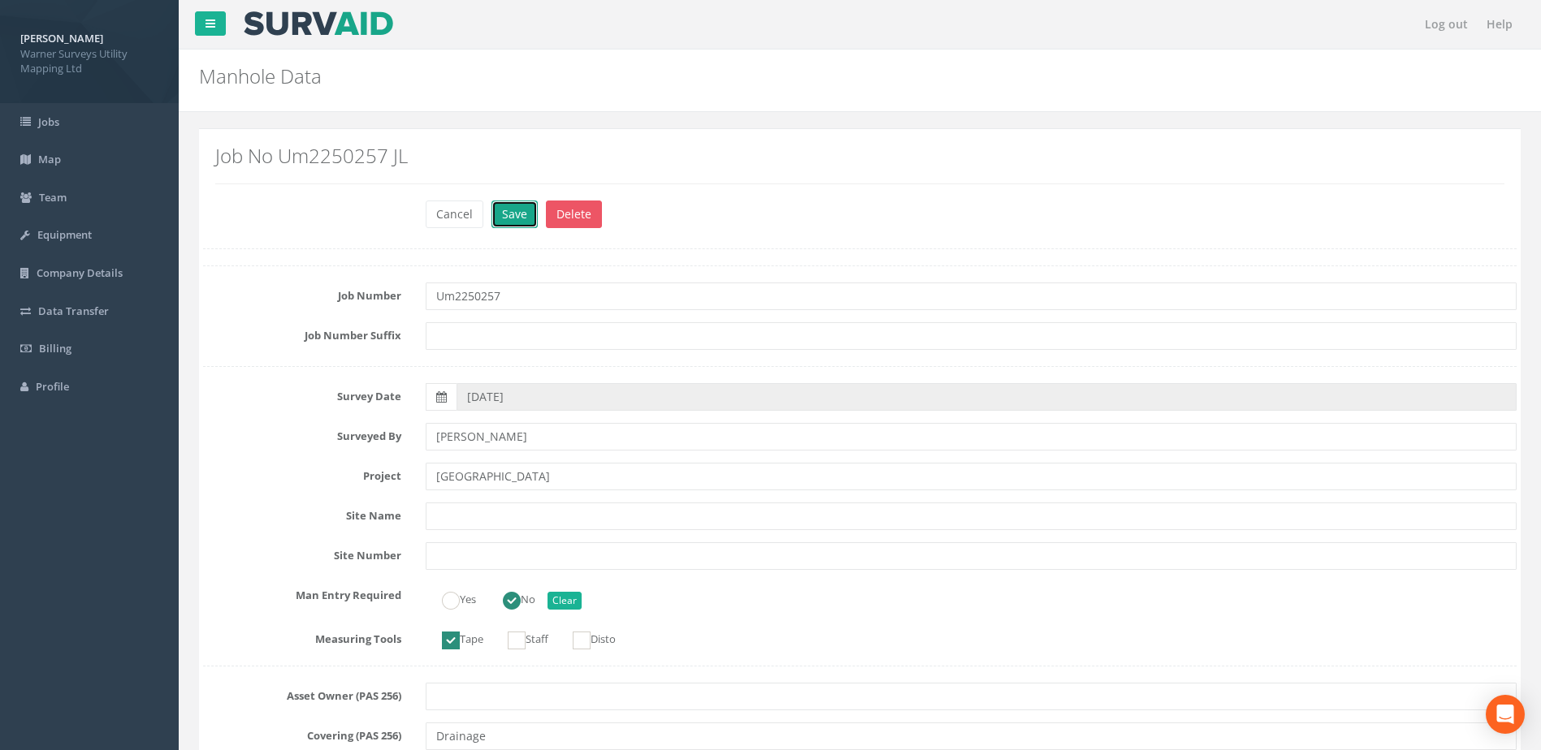
click at [508, 215] on button "Save" at bounding box center [514, 215] width 46 height 28
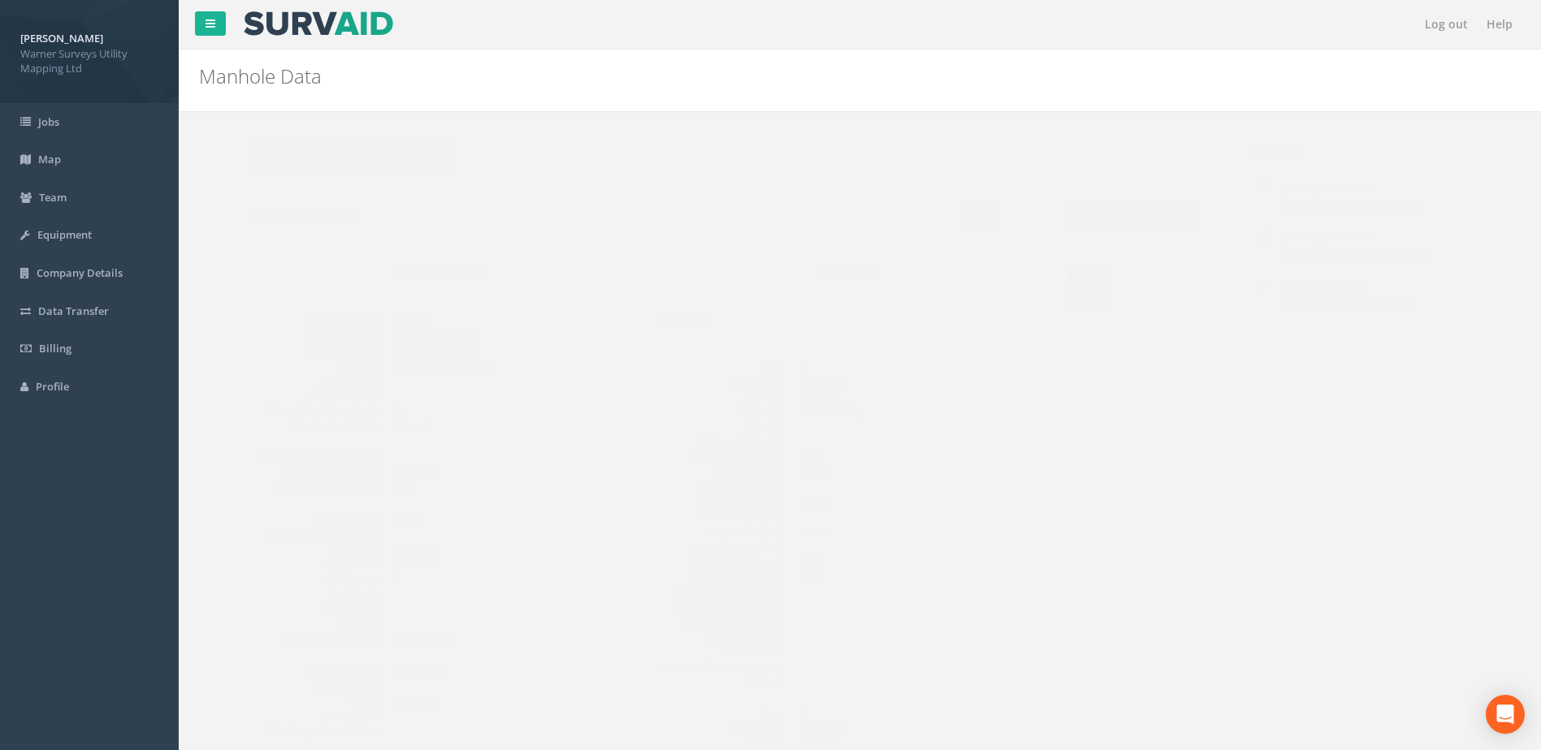
click at [343, 153] on button "Back to Um2250257 JL Manholes" at bounding box center [316, 155] width 203 height 28
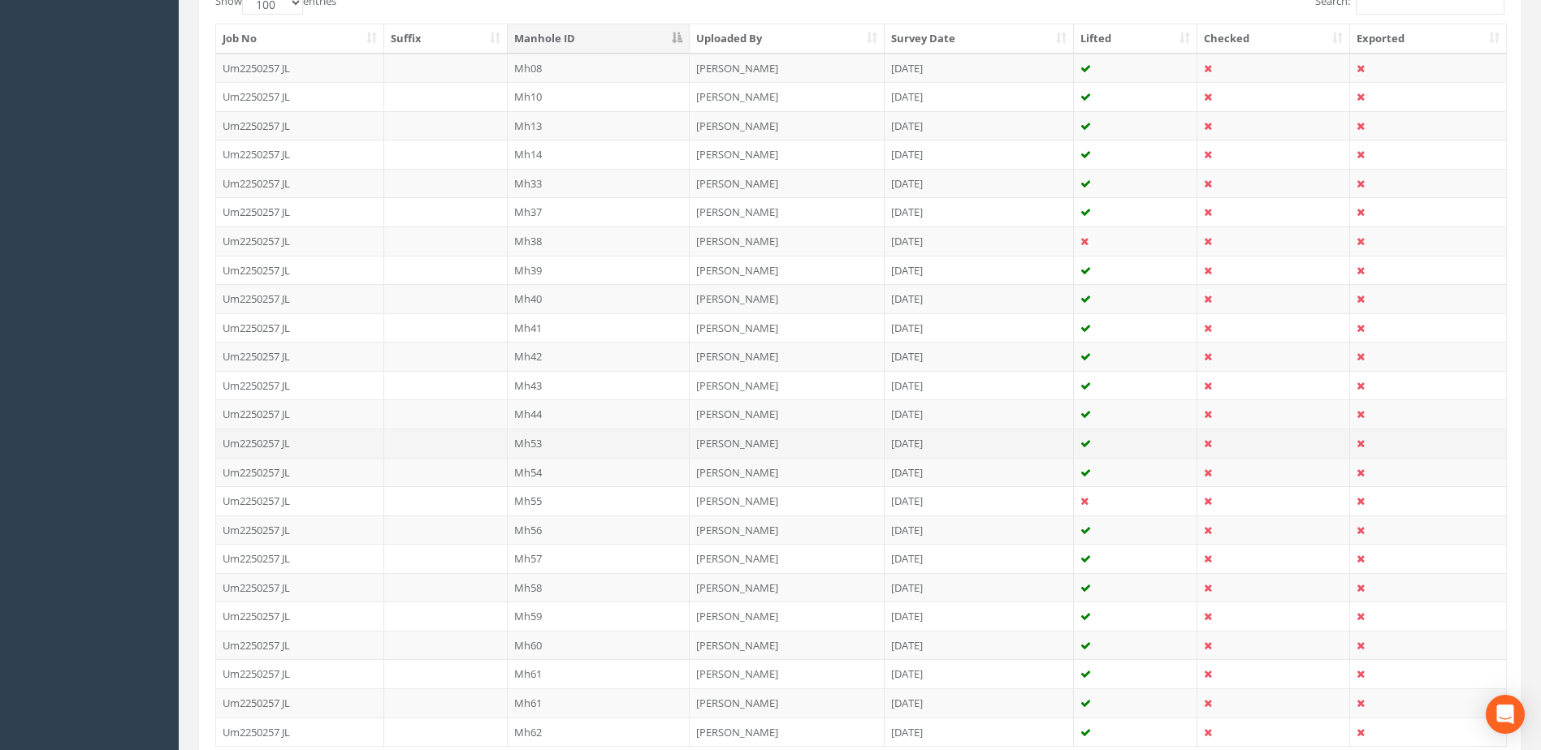
scroll to position [560, 0]
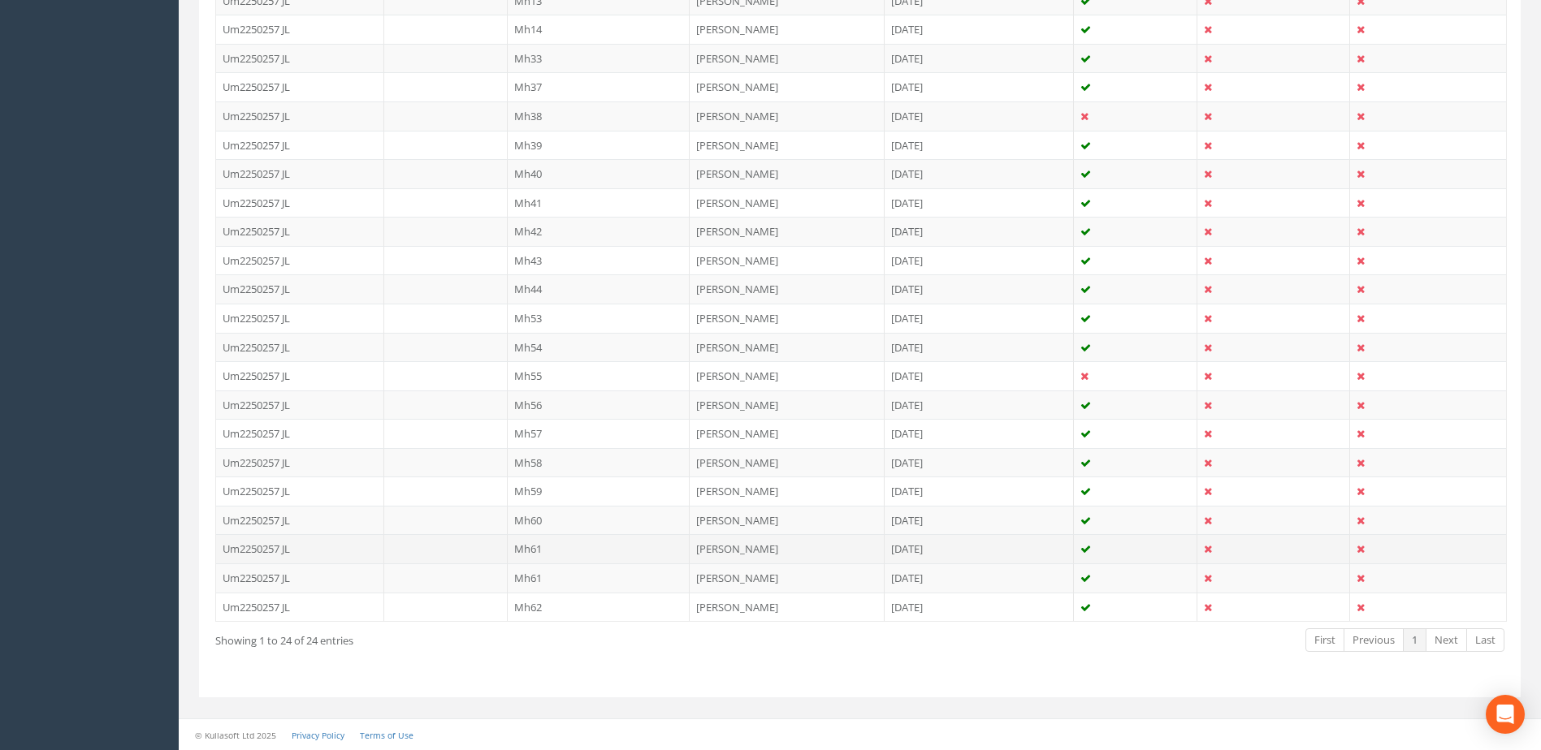
click at [546, 549] on td "Mh61" at bounding box center [599, 548] width 183 height 29
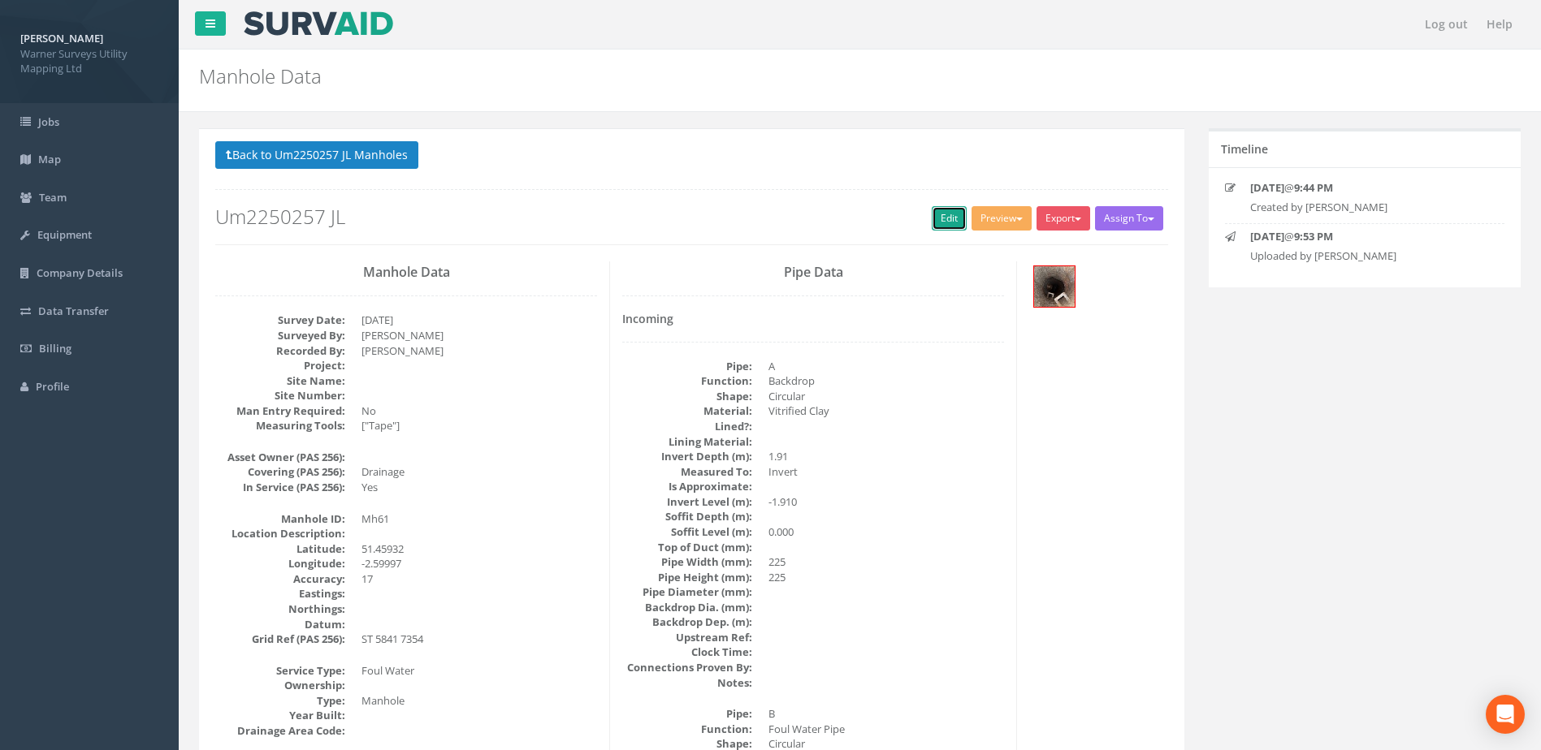
click at [934, 214] on link "Edit" at bounding box center [949, 218] width 35 height 24
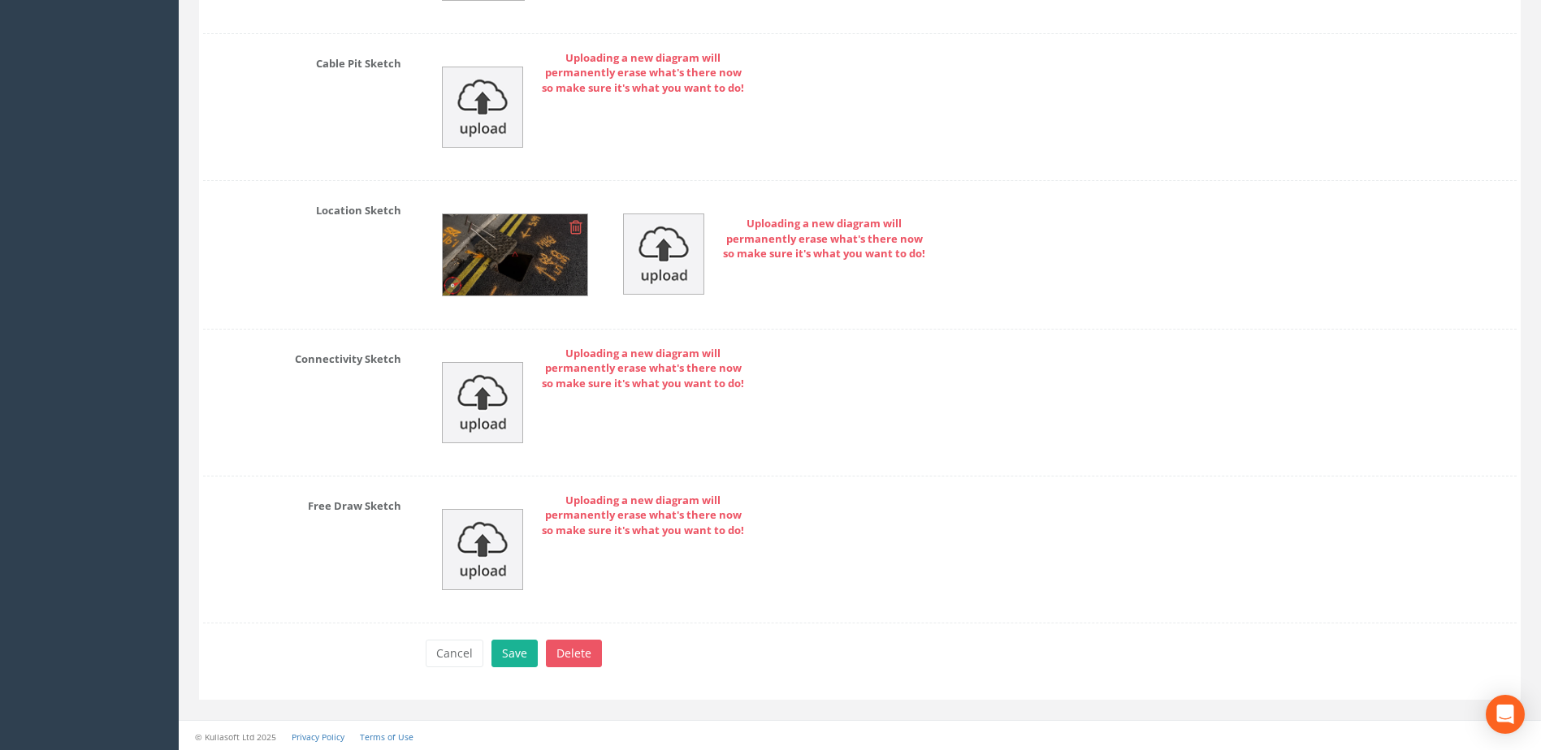
scroll to position [5615, 0]
type input "[GEOGRAPHIC_DATA]"
click at [512, 647] on button "Save" at bounding box center [514, 652] width 46 height 28
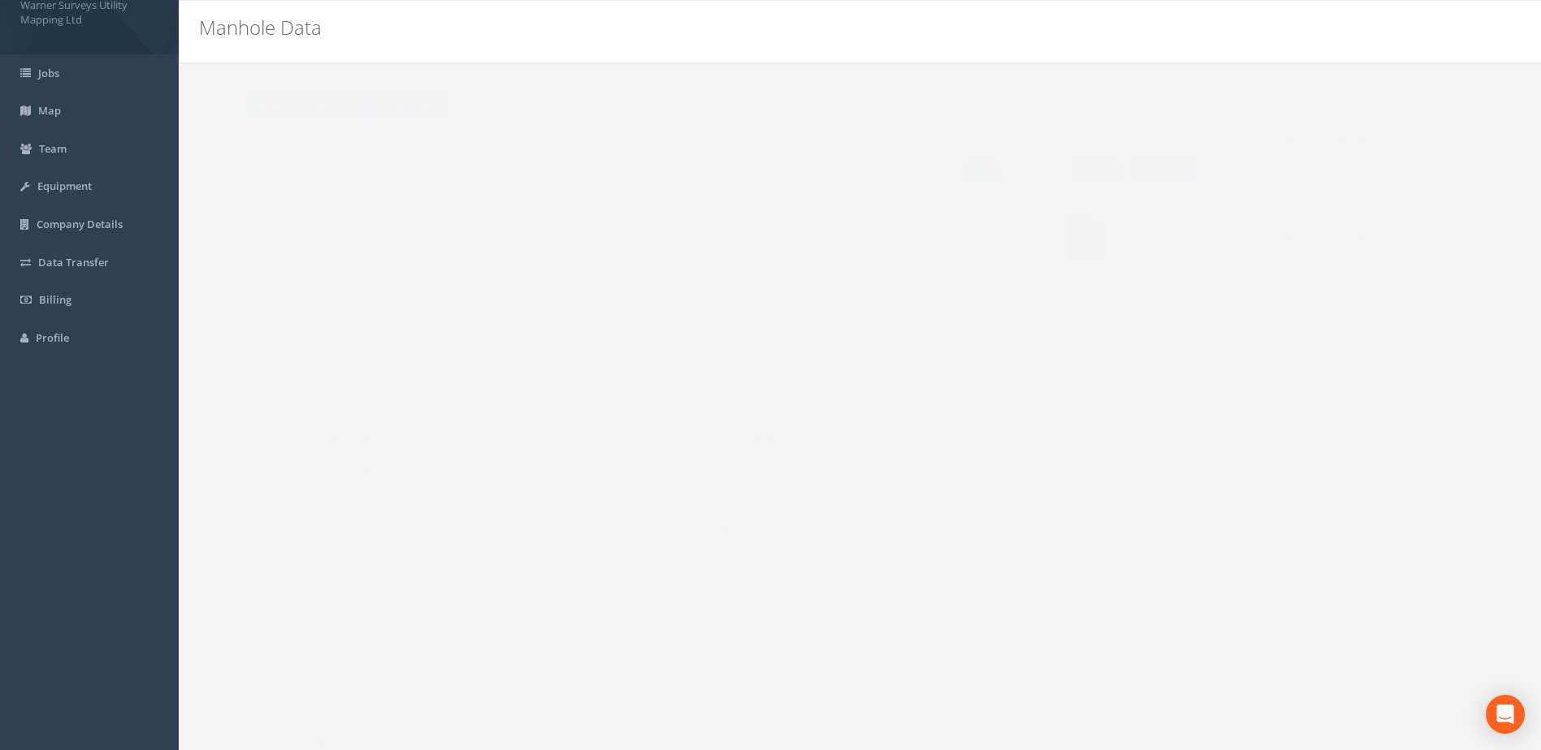
scroll to position [0, 0]
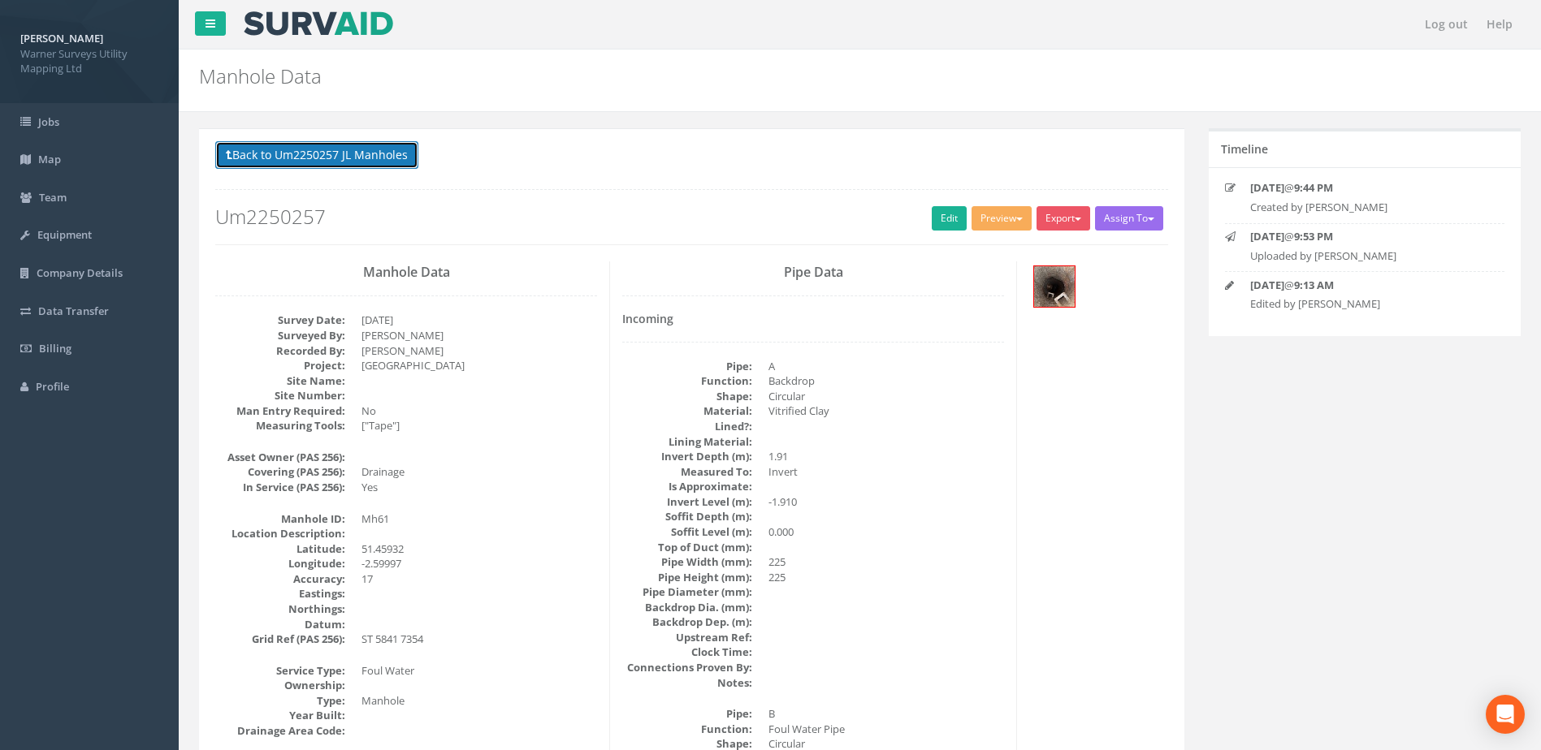
click at [311, 162] on button "Back to Um2250257 JL Manholes" at bounding box center [316, 155] width 203 height 28
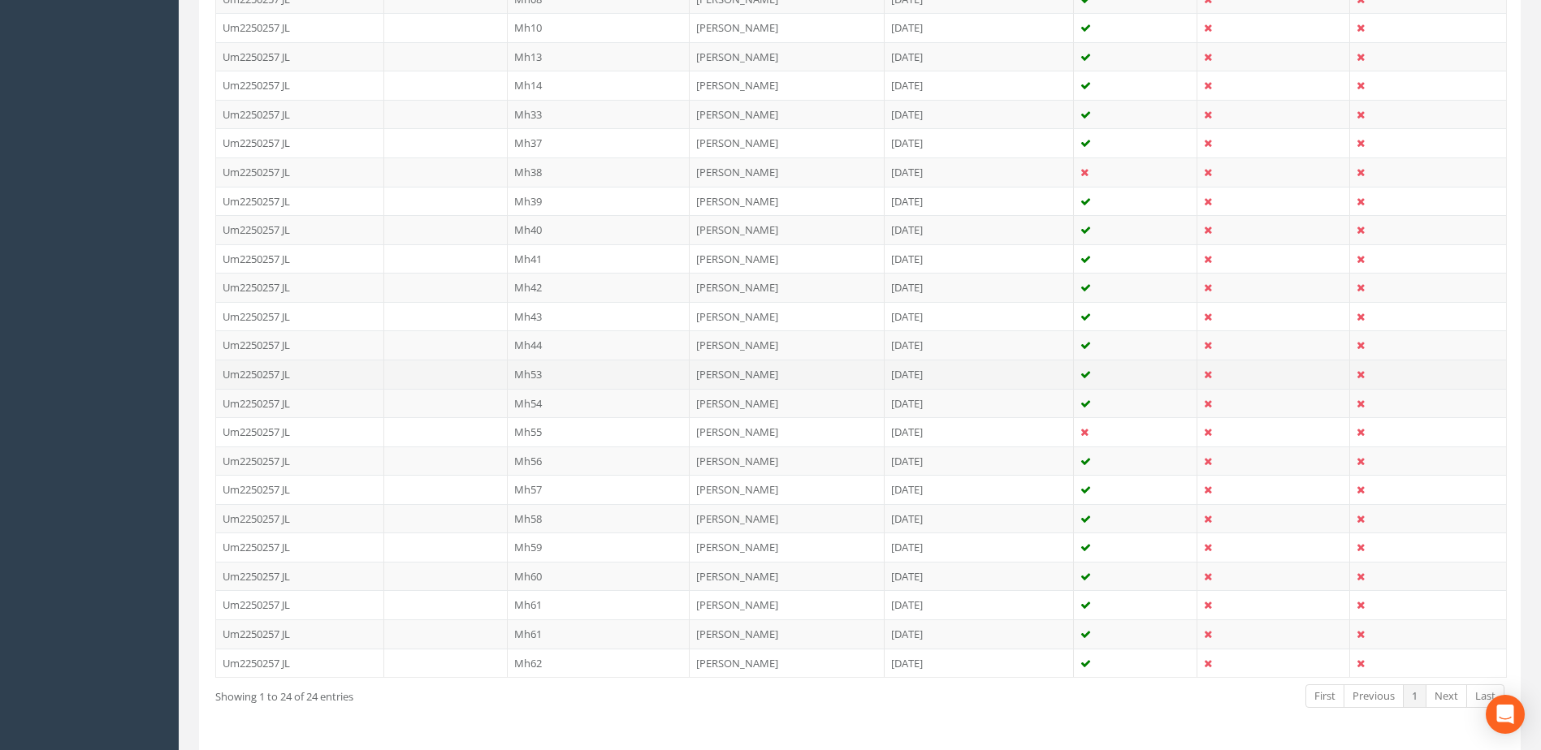
scroll to position [560, 0]
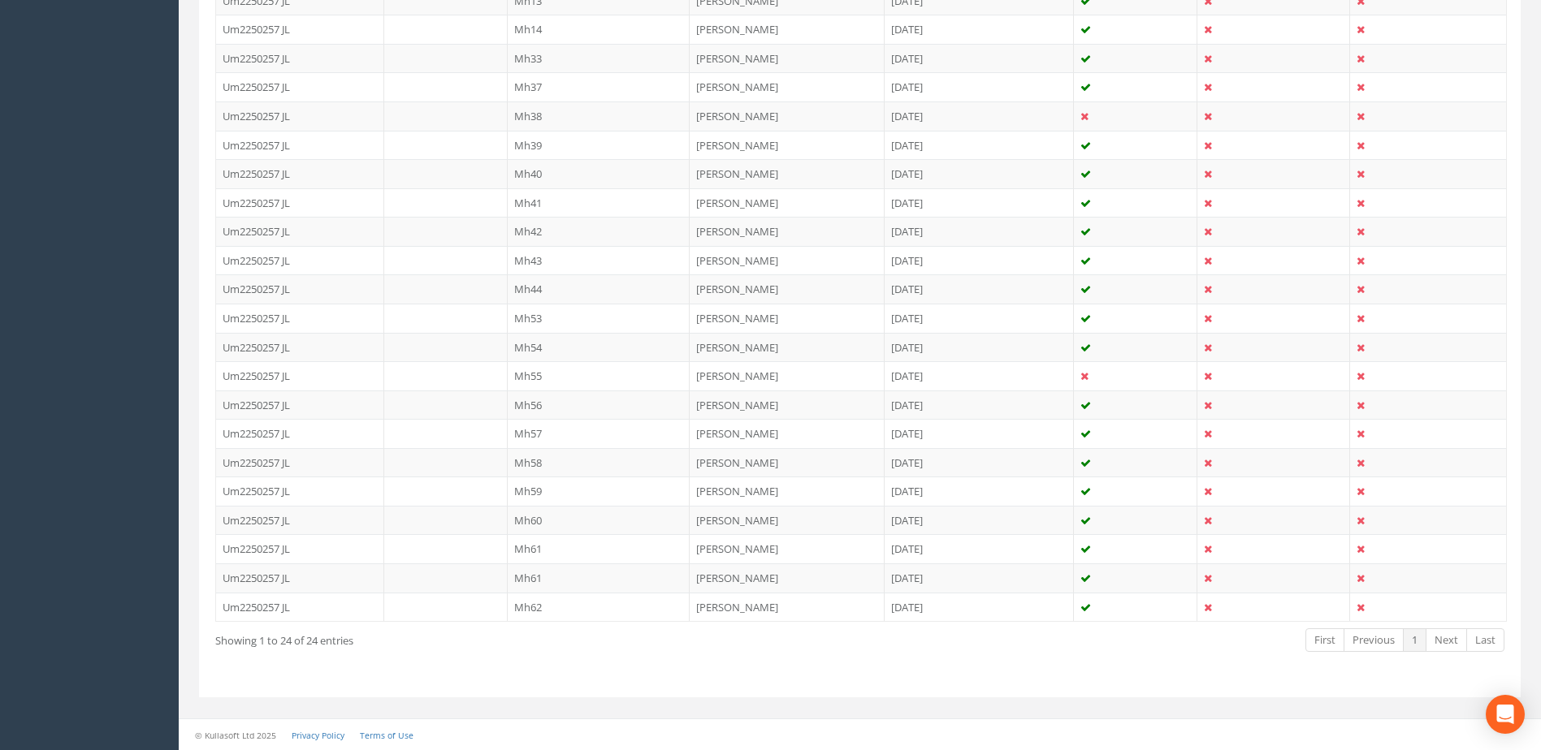
click at [542, 573] on td "Mh61" at bounding box center [599, 578] width 183 height 29
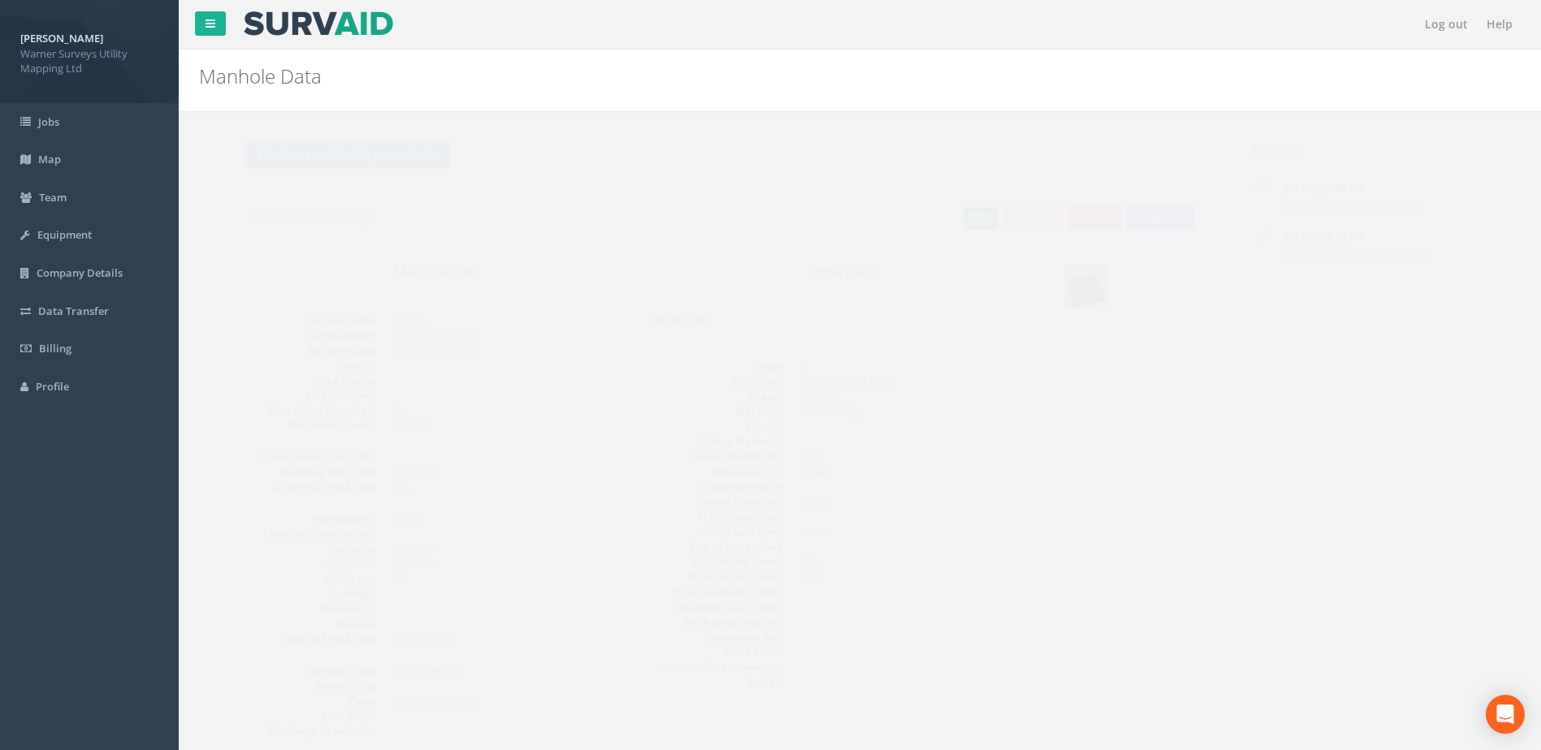
click at [945, 216] on link "Edit" at bounding box center [949, 218] width 35 height 24
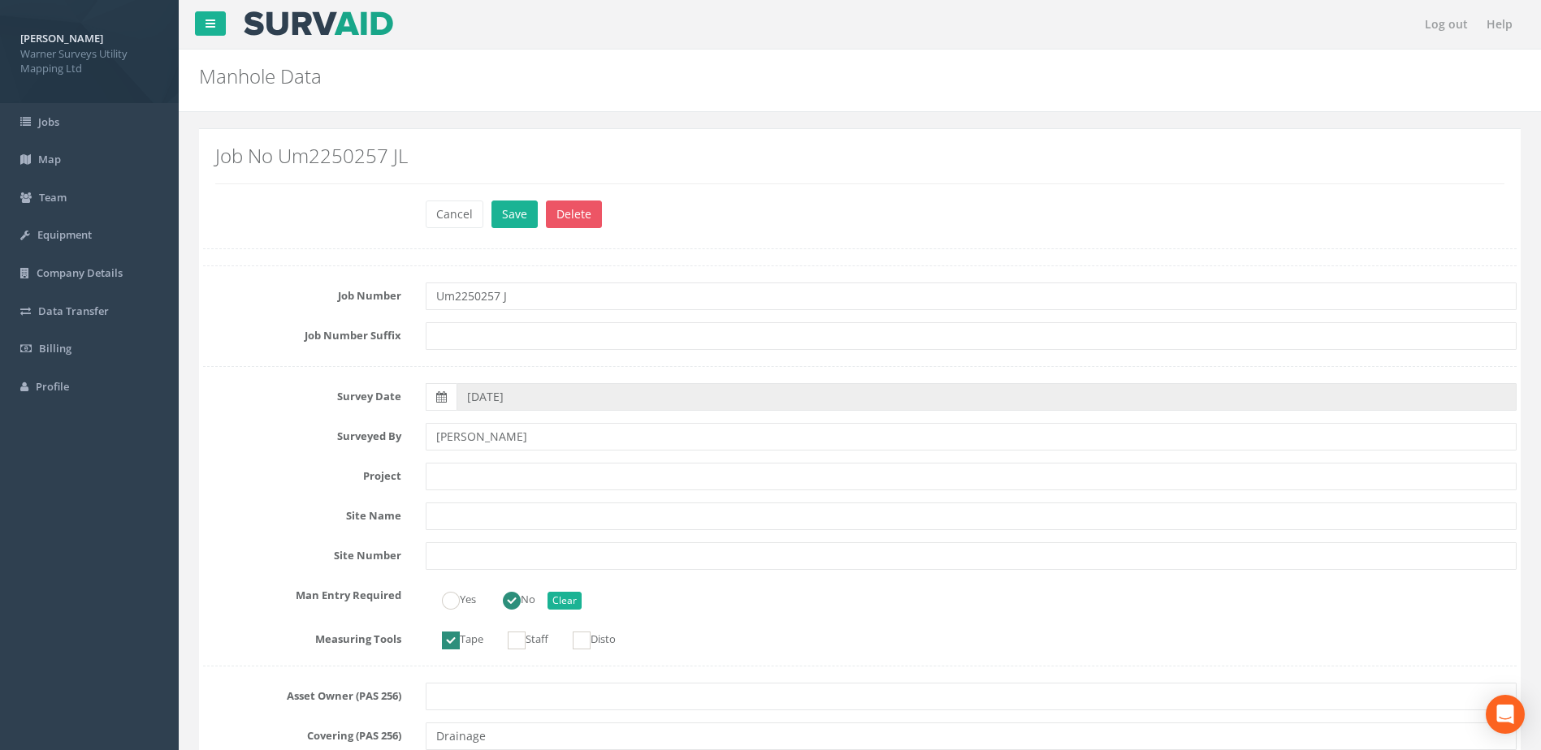
type input "Um2250257"
click at [448, 206] on button "Cancel" at bounding box center [455, 215] width 58 height 28
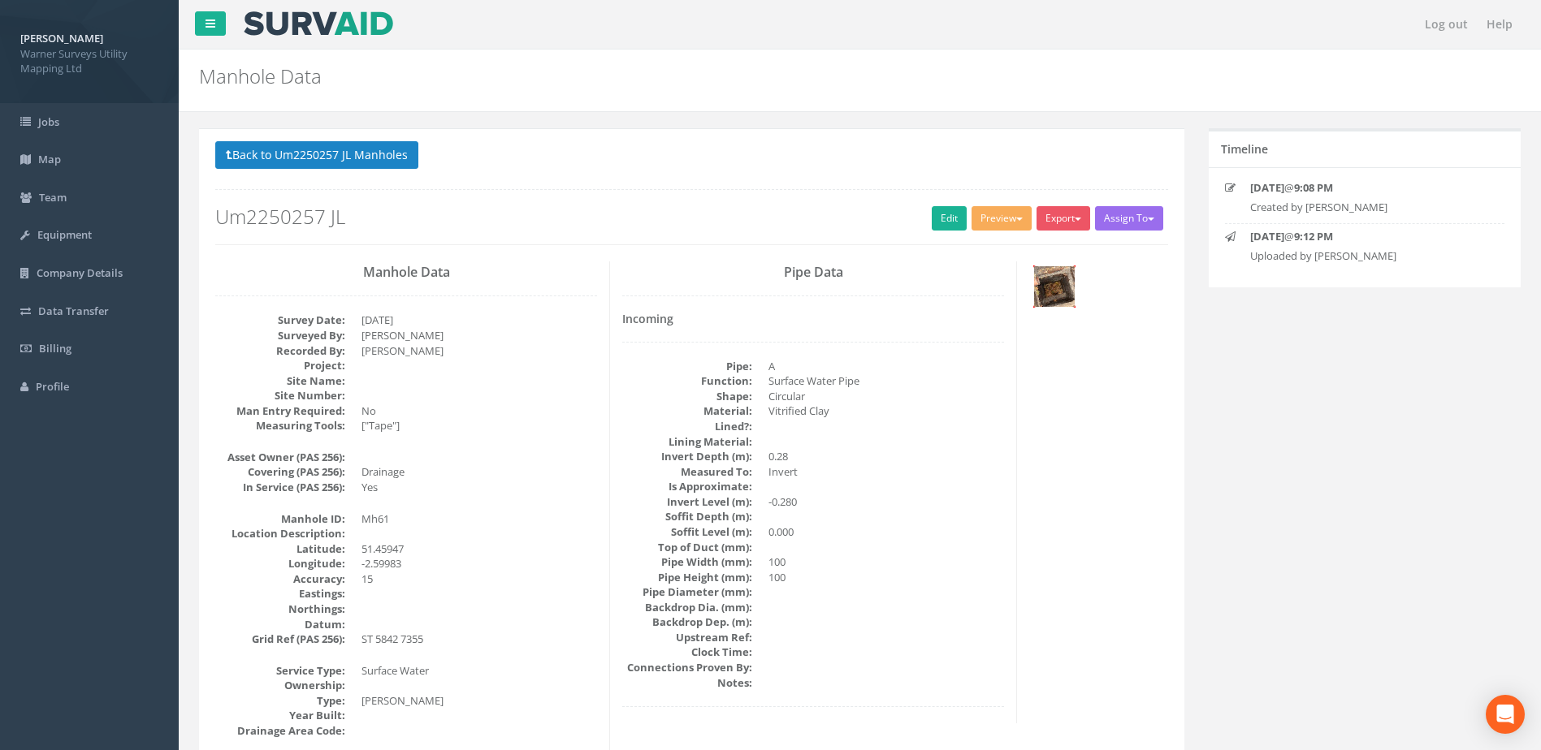
click at [1043, 278] on img at bounding box center [1054, 286] width 41 height 41
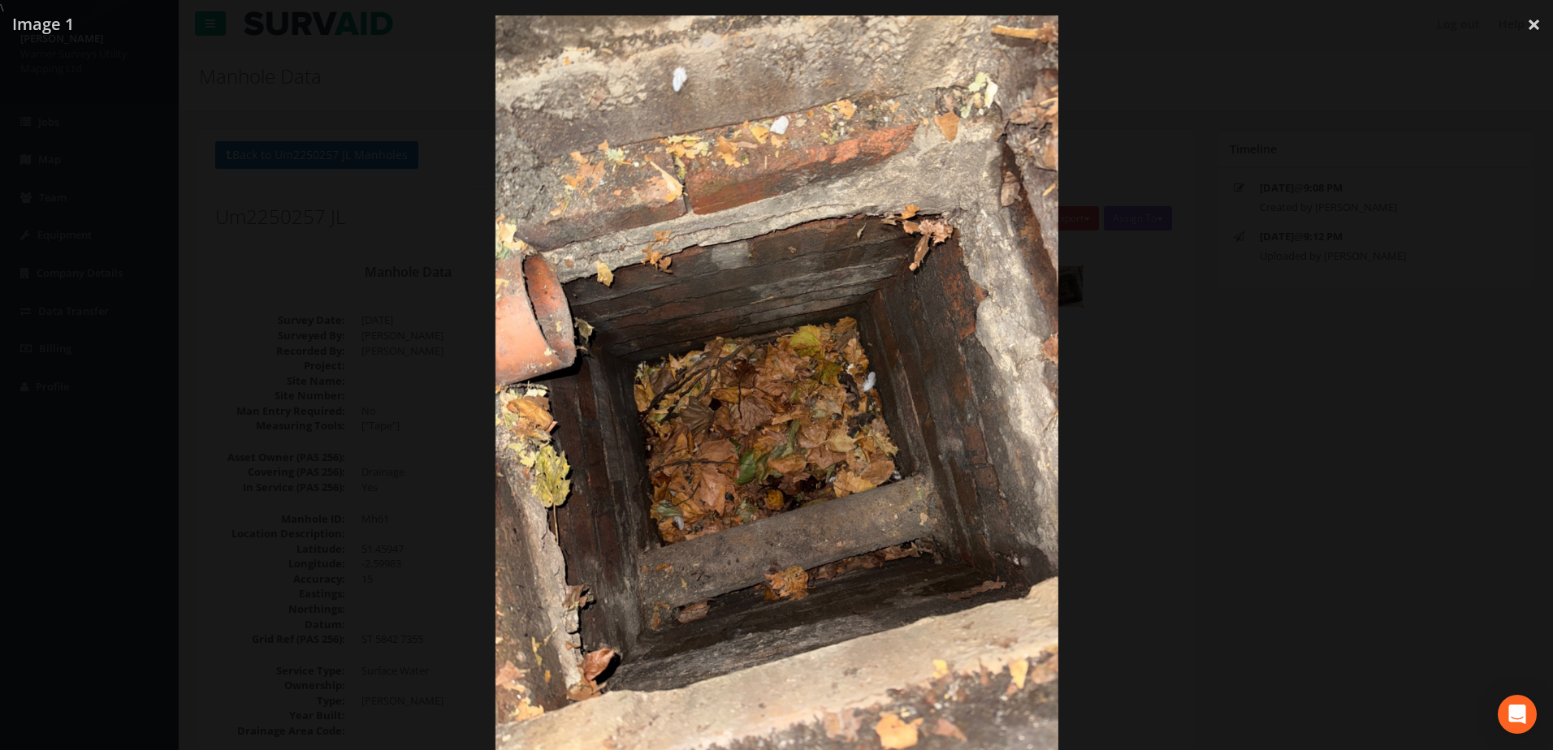
drag, startPoint x: 1130, startPoint y: 502, endPoint x: 1169, endPoint y: 452, distance: 63.0
click at [1131, 502] on div at bounding box center [776, 390] width 1553 height 750
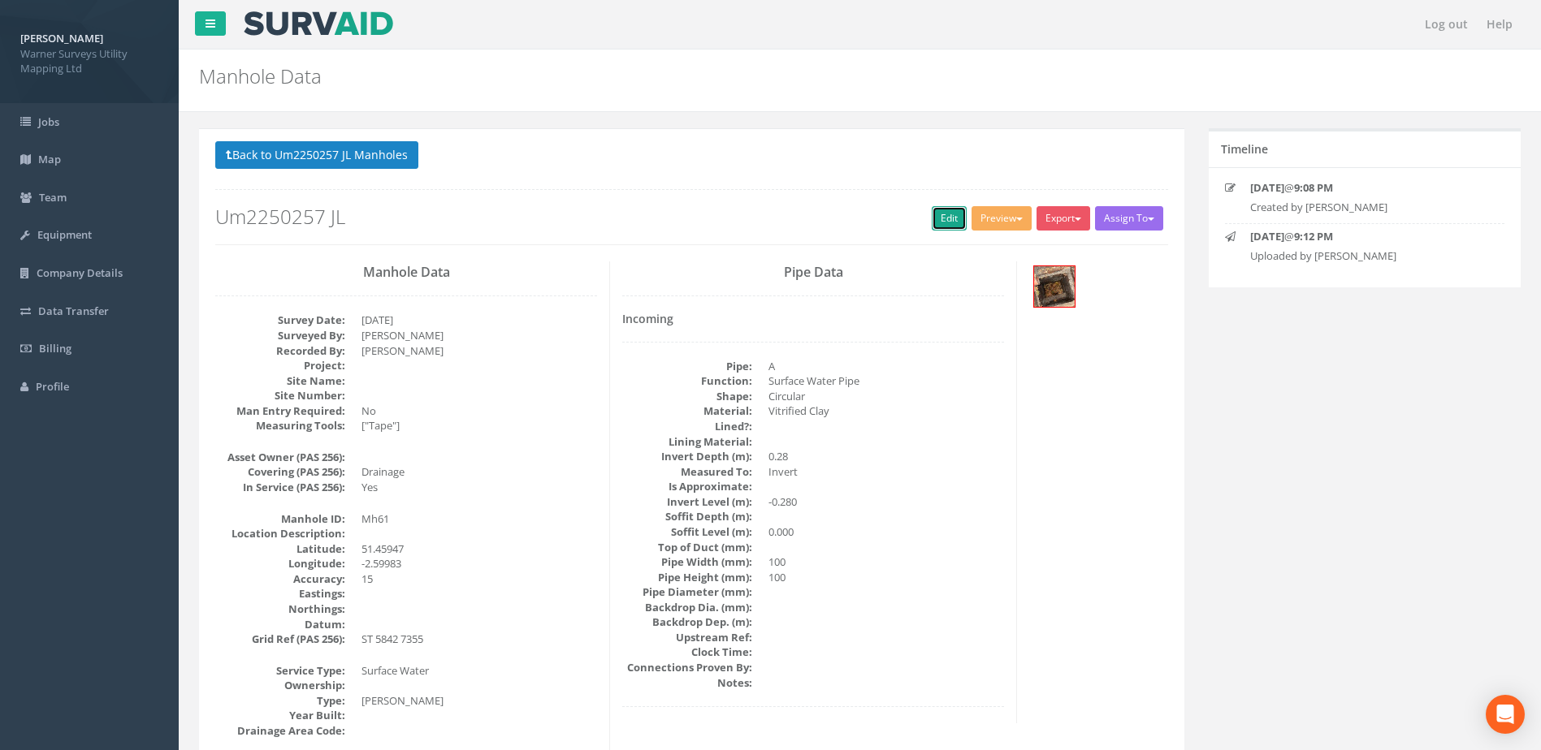
click at [941, 216] on link "Edit" at bounding box center [949, 218] width 35 height 24
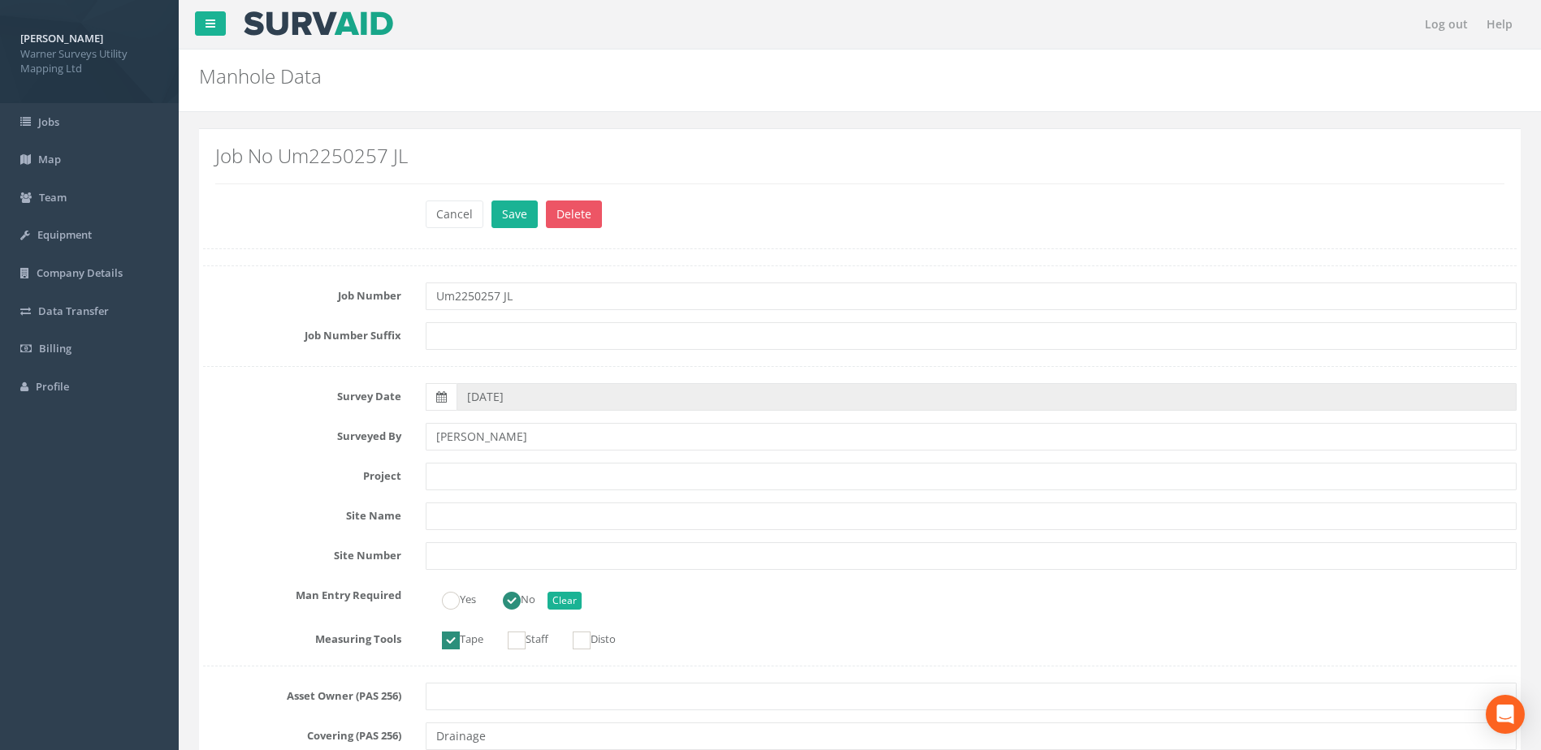
type input "Mh62"
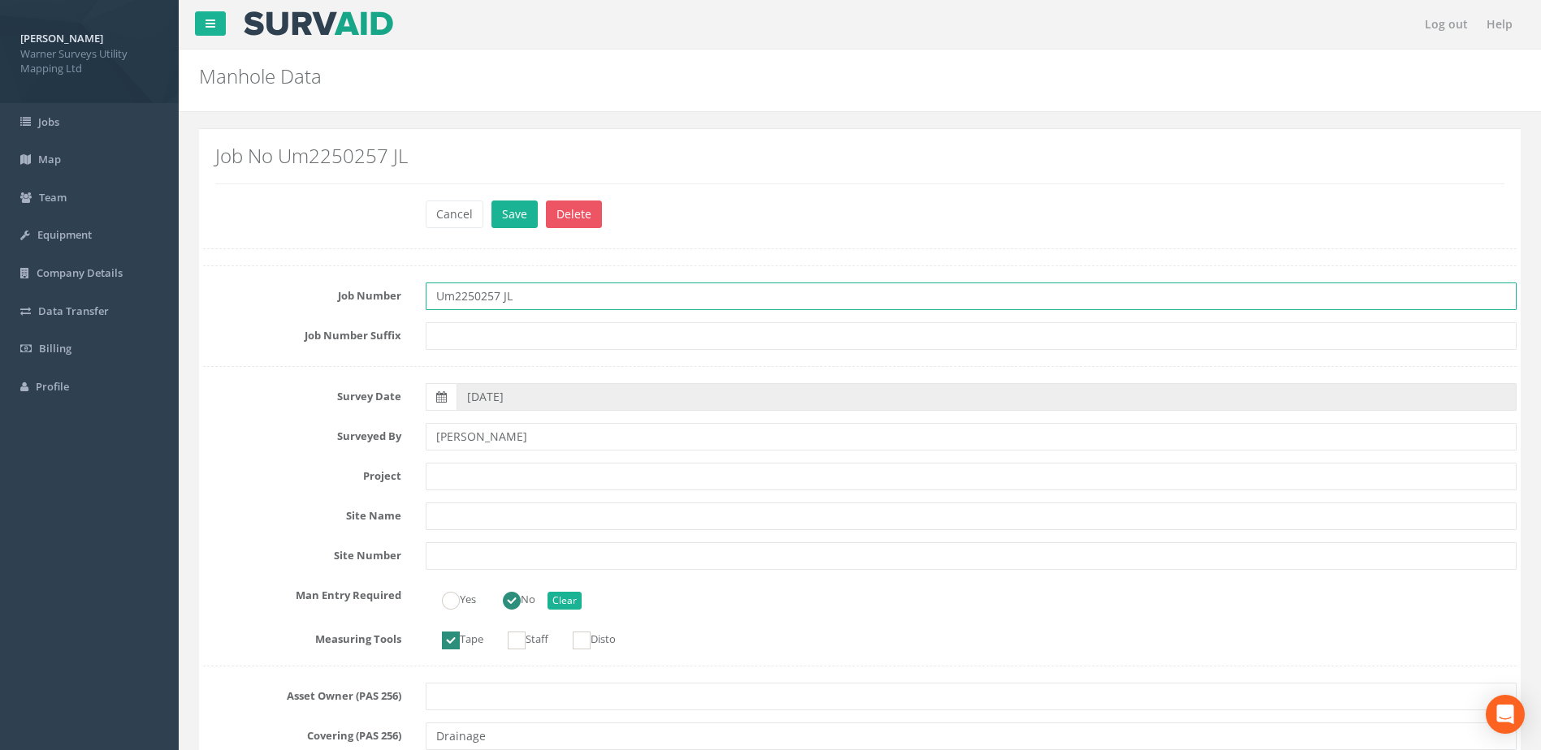
click at [546, 296] on input "Um2250257 JL" at bounding box center [971, 297] width 1091 height 28
type input "Um2250257"
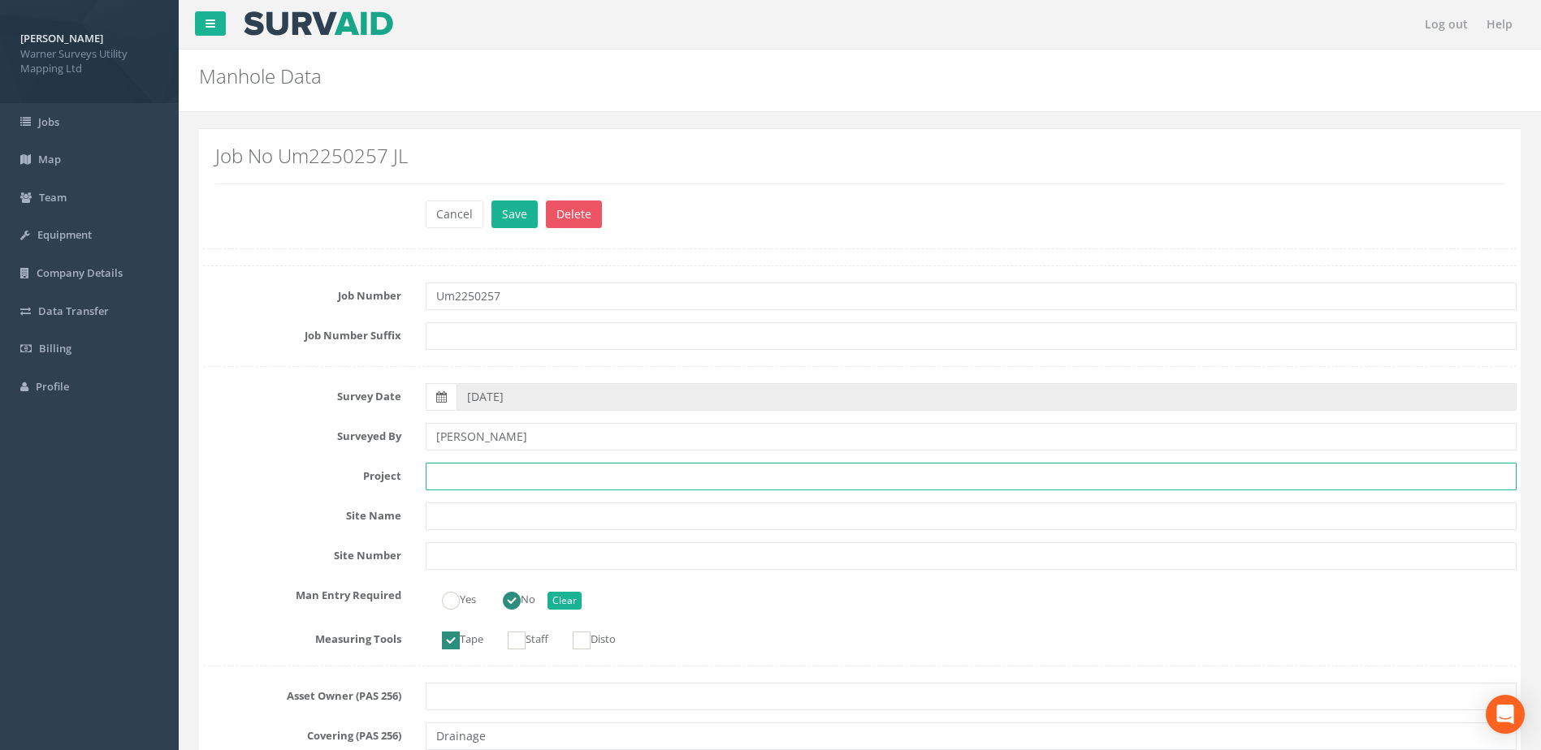
click at [495, 475] on input "text" at bounding box center [971, 477] width 1091 height 28
paste input "[GEOGRAPHIC_DATA]"
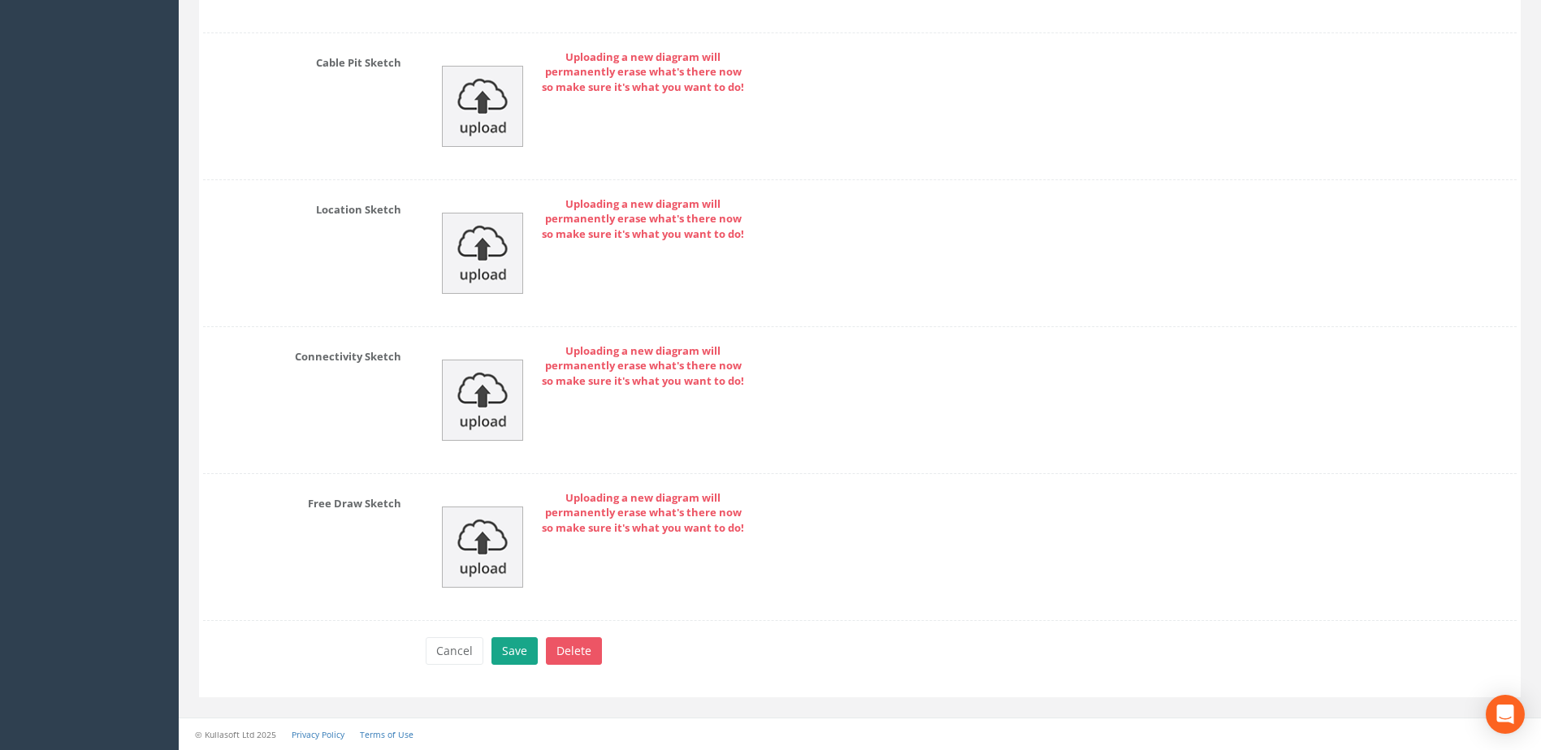
type input "[GEOGRAPHIC_DATA]"
click at [517, 652] on button "Save" at bounding box center [514, 652] width 46 height 28
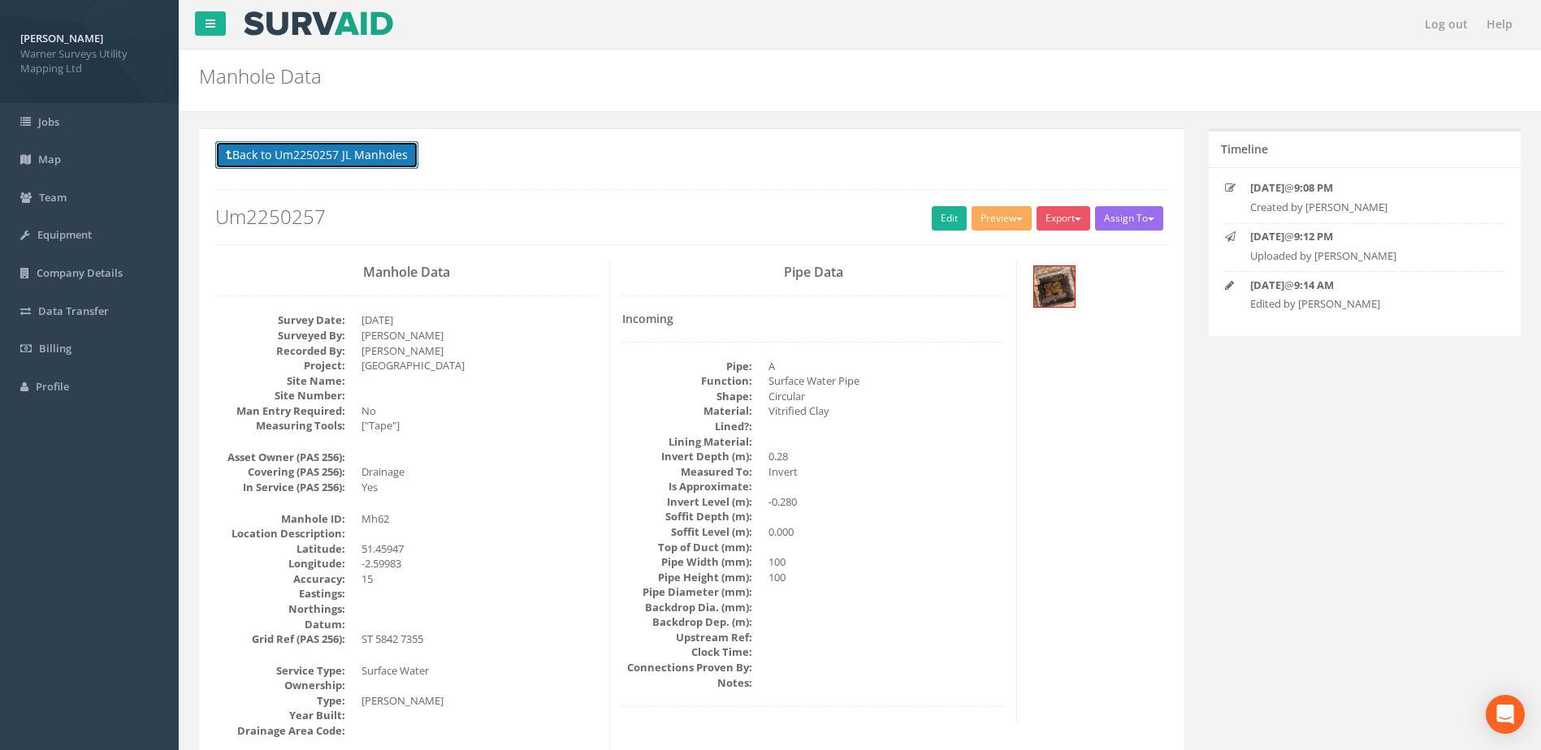
click at [374, 142] on button "Back to Um2250257 JL Manholes" at bounding box center [316, 155] width 203 height 28
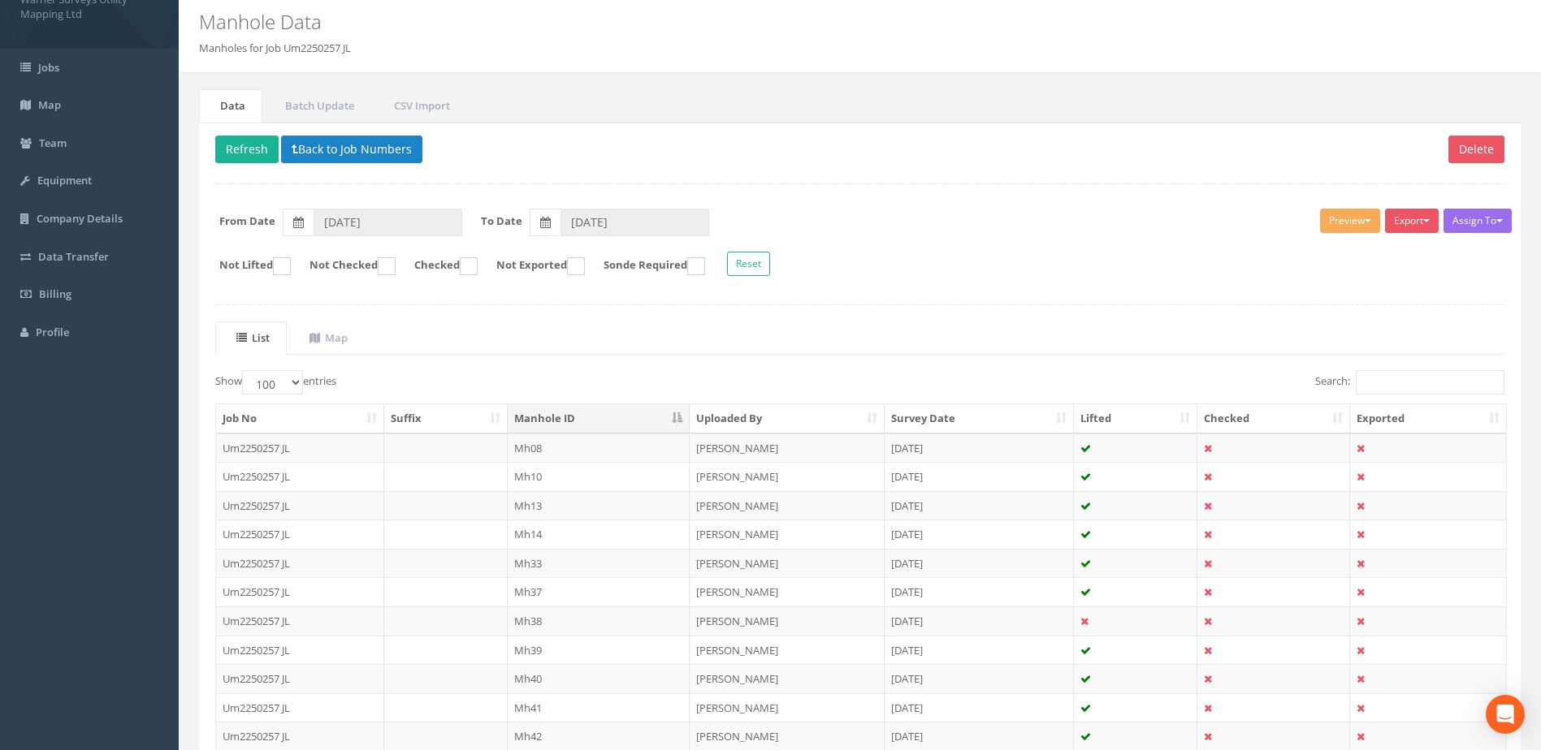
scroll to position [560, 0]
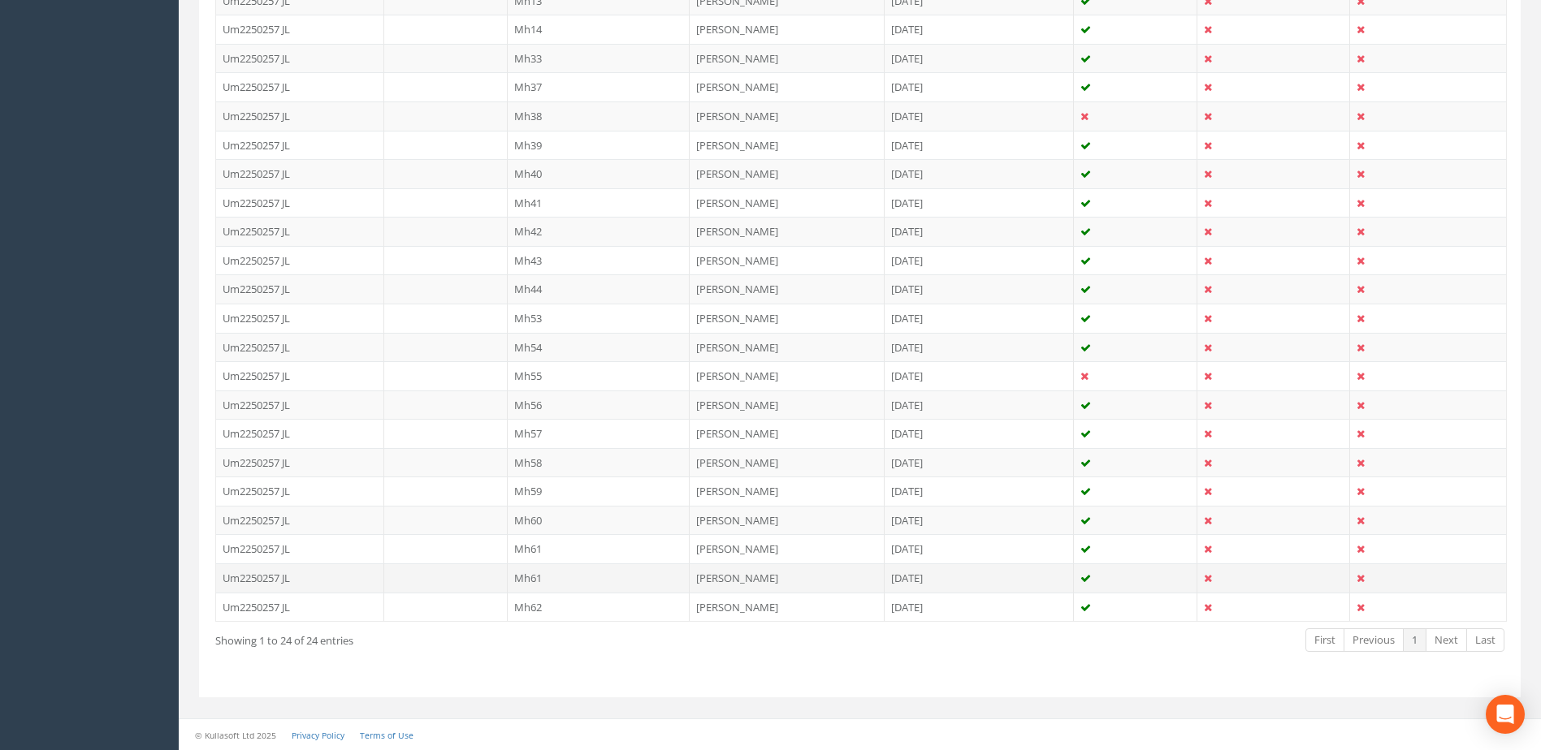
click at [537, 582] on td "Mh61" at bounding box center [599, 578] width 183 height 29
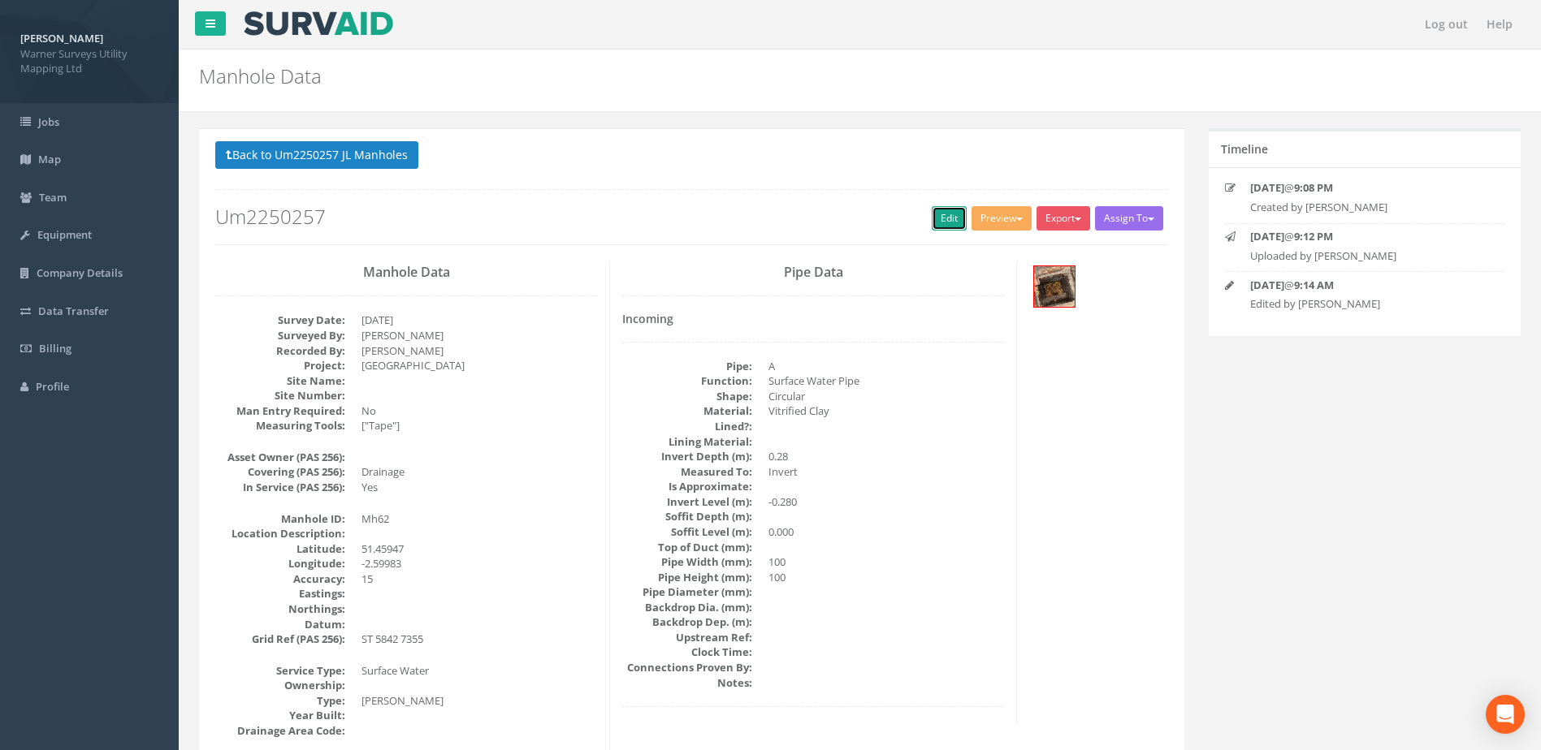
click at [939, 222] on link "Edit" at bounding box center [949, 218] width 35 height 24
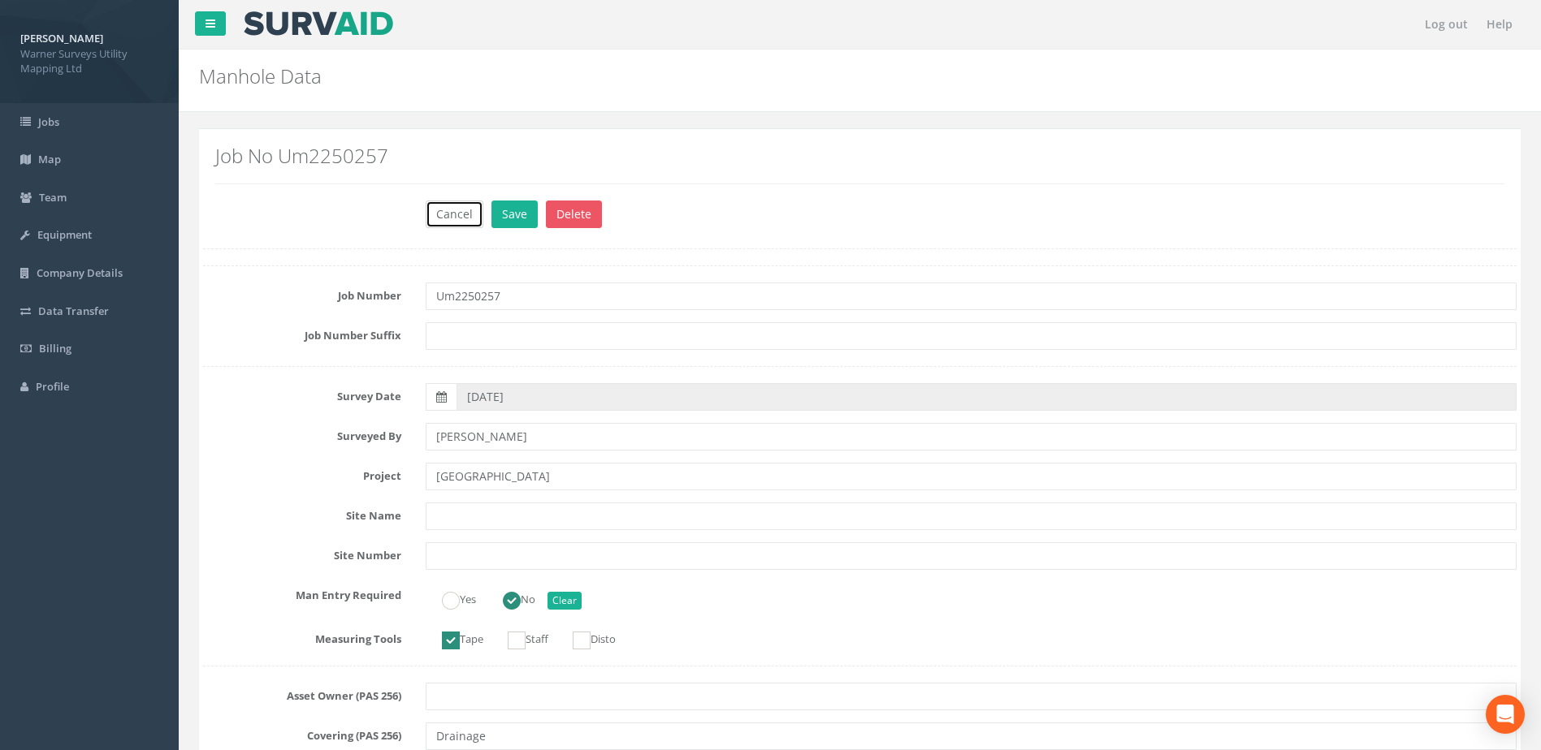
click at [469, 207] on button "Cancel" at bounding box center [455, 215] width 58 height 28
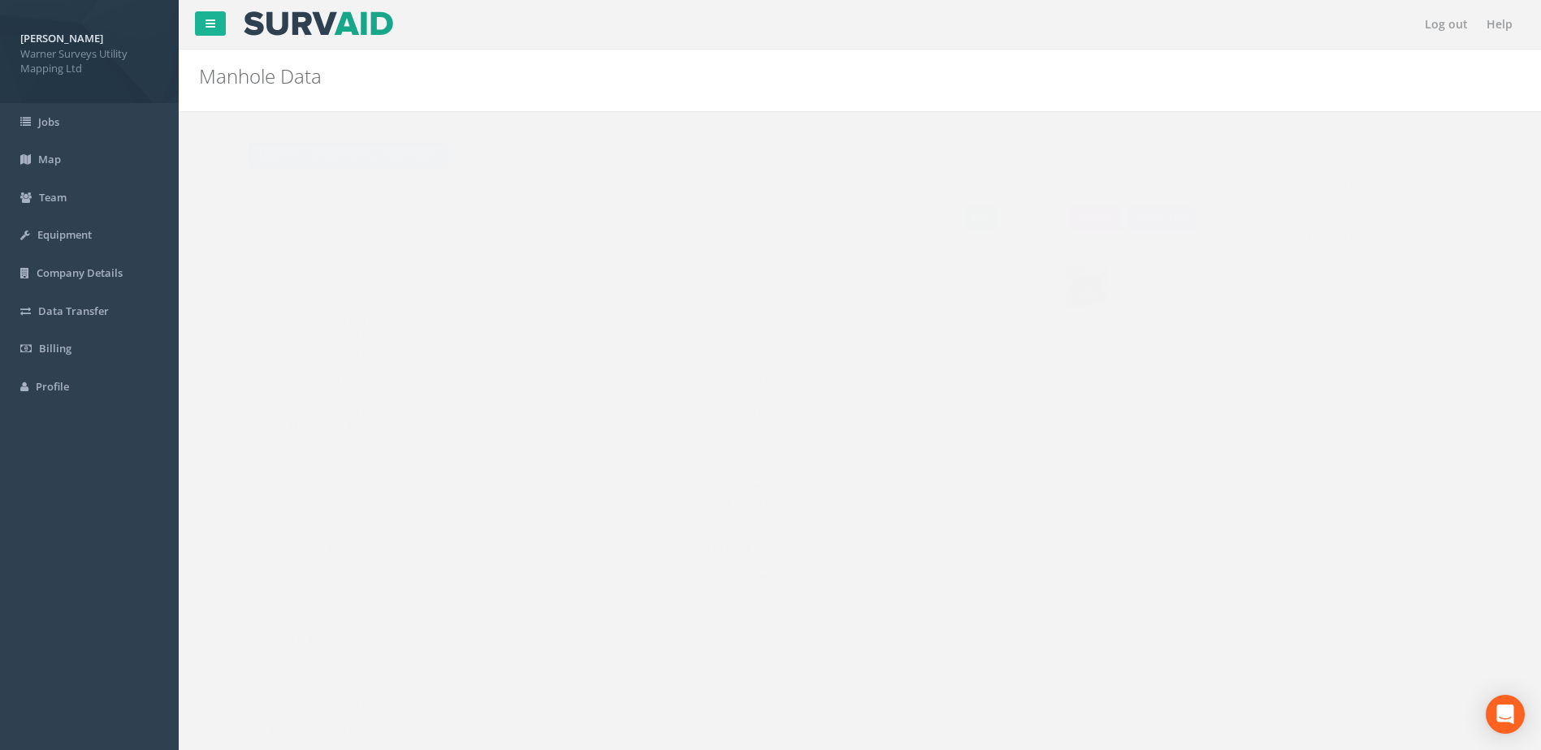
click at [315, 161] on button "Back to Um2250257 JL Manholes" at bounding box center [316, 155] width 203 height 28
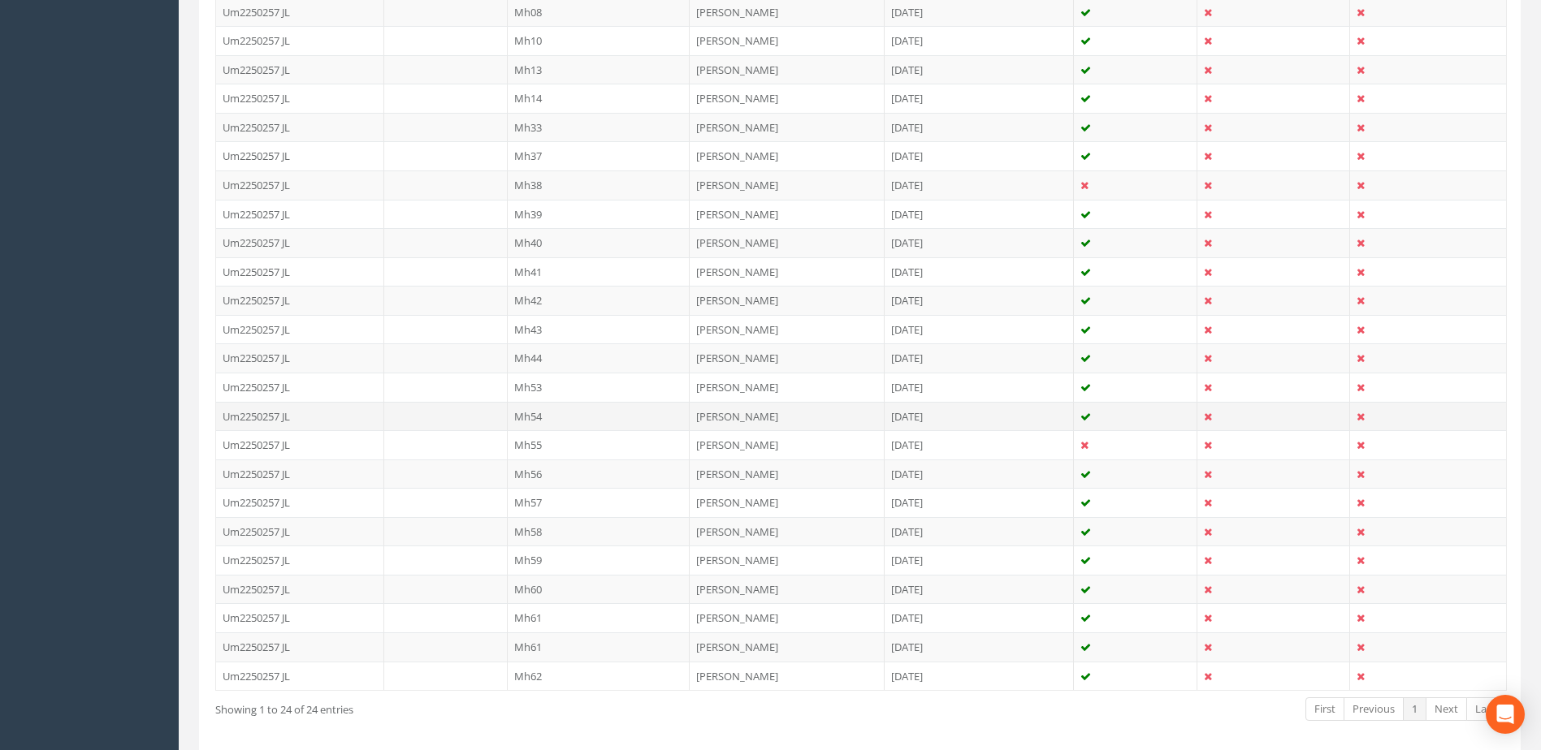
scroll to position [560, 0]
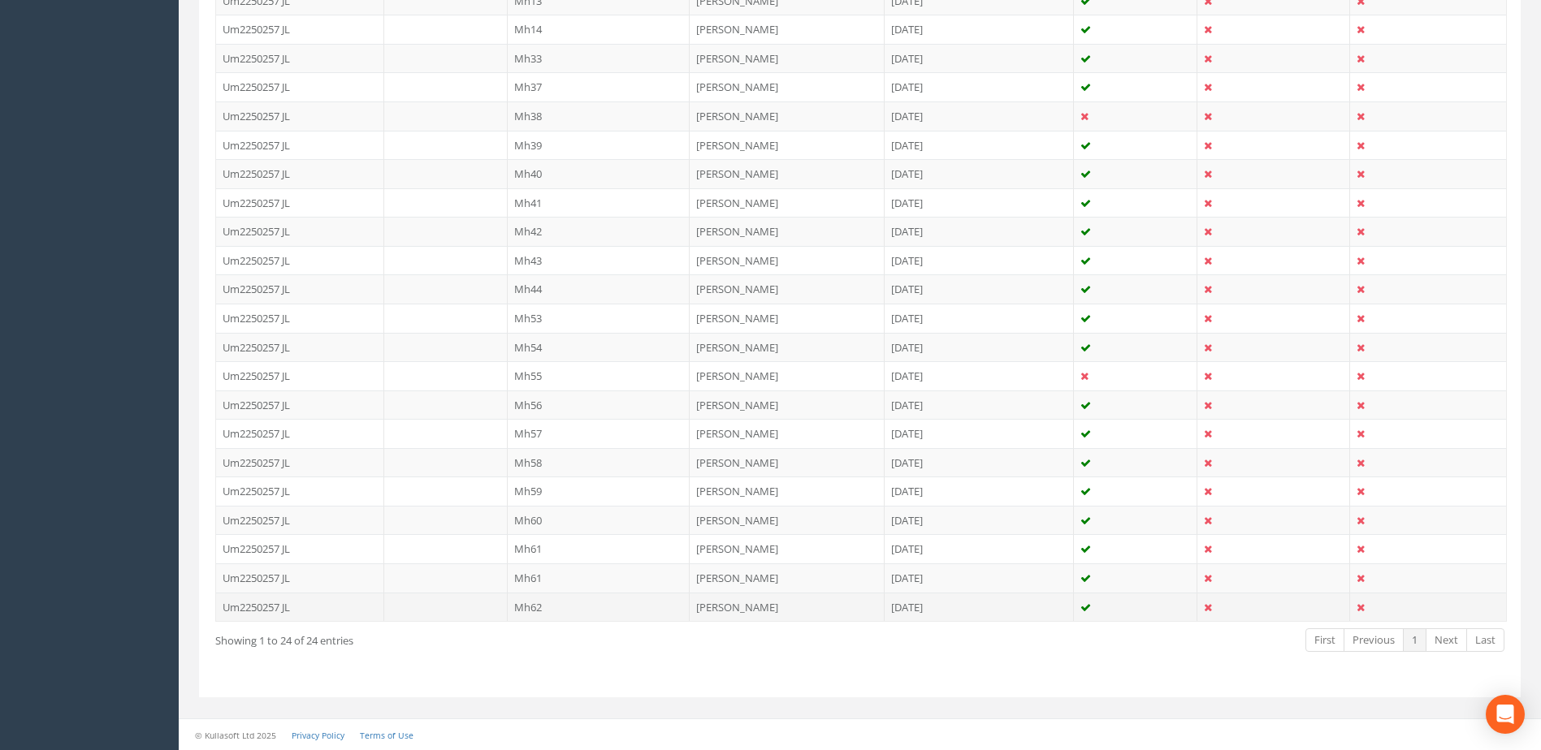
click at [531, 612] on td "Mh62" at bounding box center [599, 607] width 183 height 29
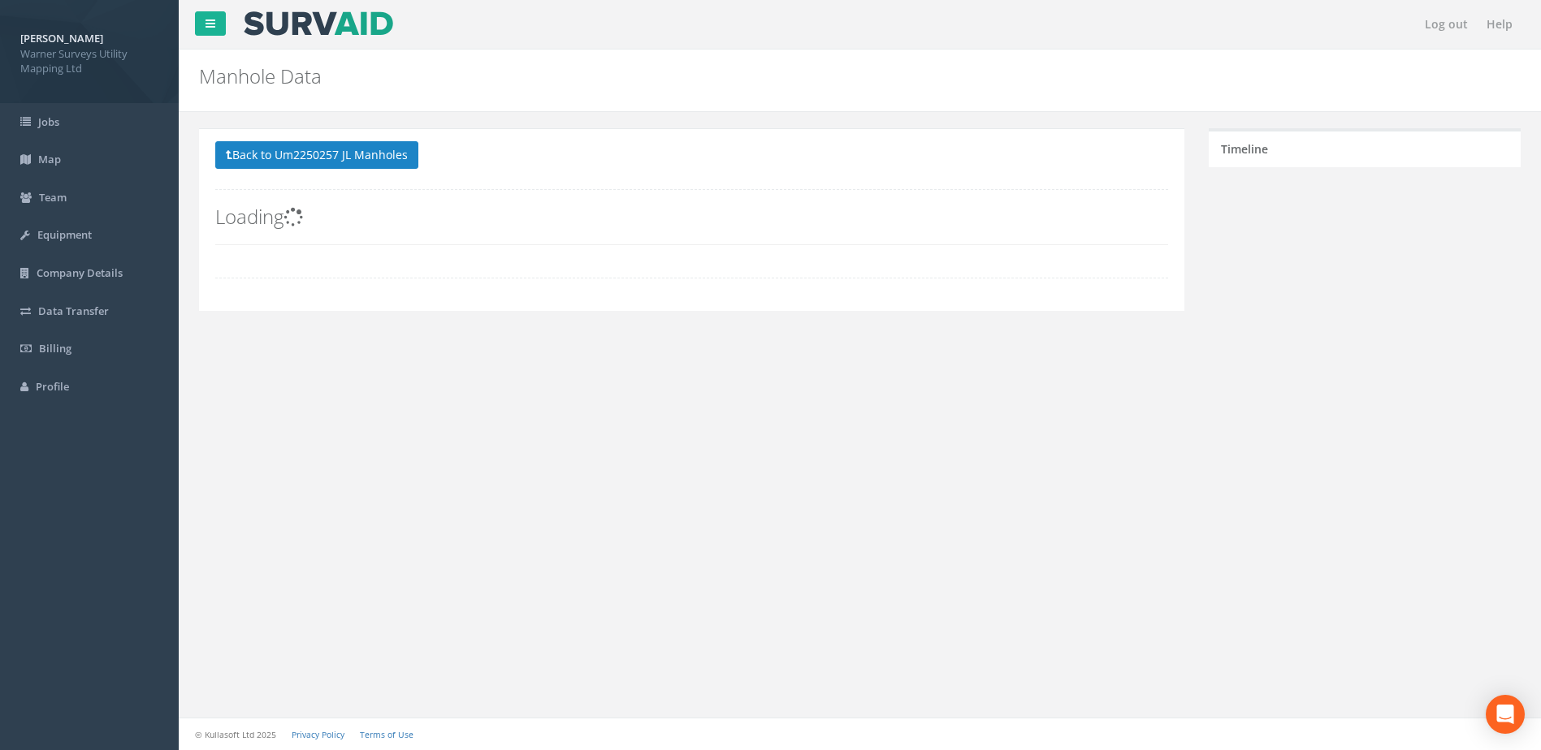
scroll to position [0, 0]
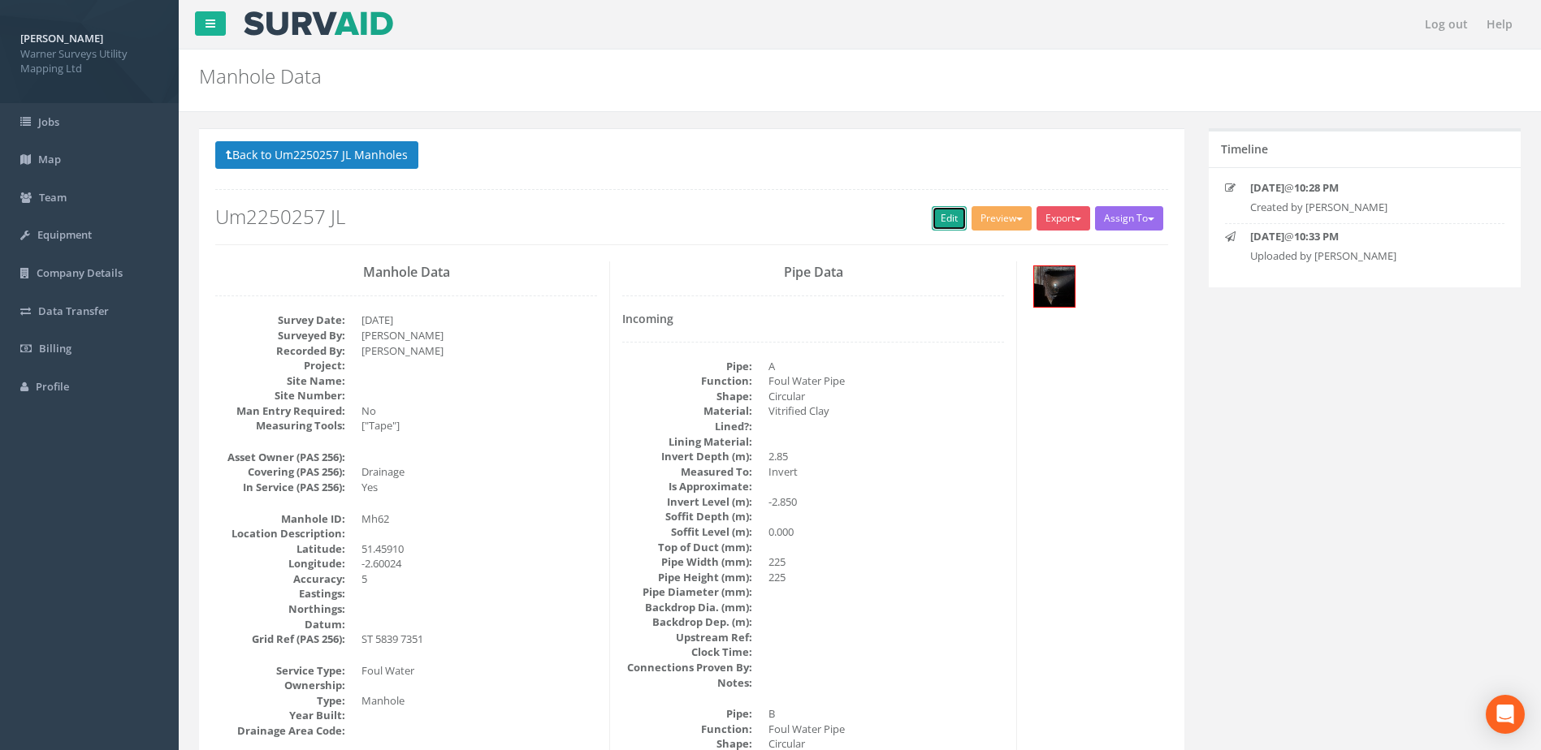
click at [943, 218] on link "Edit" at bounding box center [949, 218] width 35 height 24
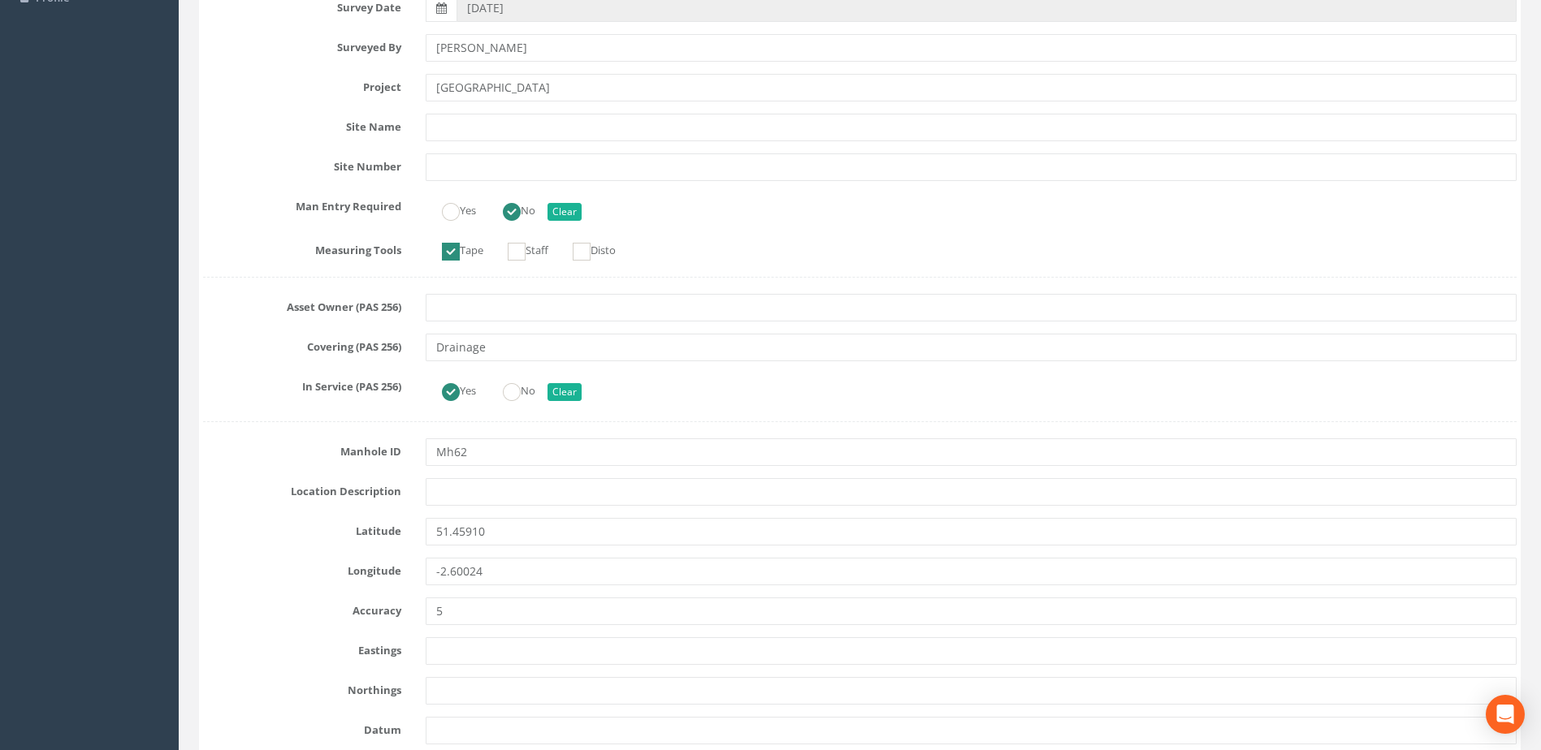
scroll to position [406, 0]
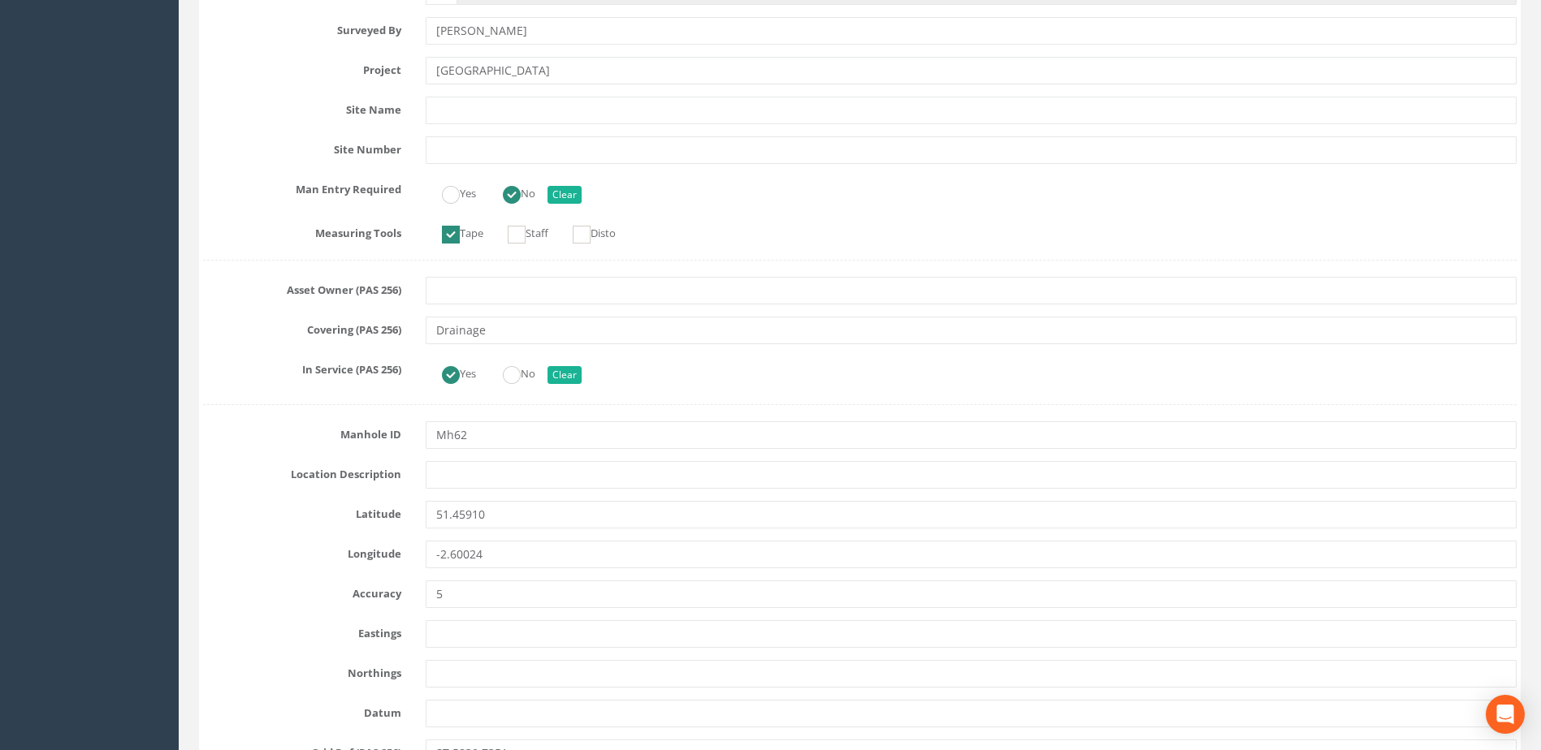
type input "[GEOGRAPHIC_DATA]"
click at [482, 430] on input "Mh62" at bounding box center [971, 436] width 1091 height 28
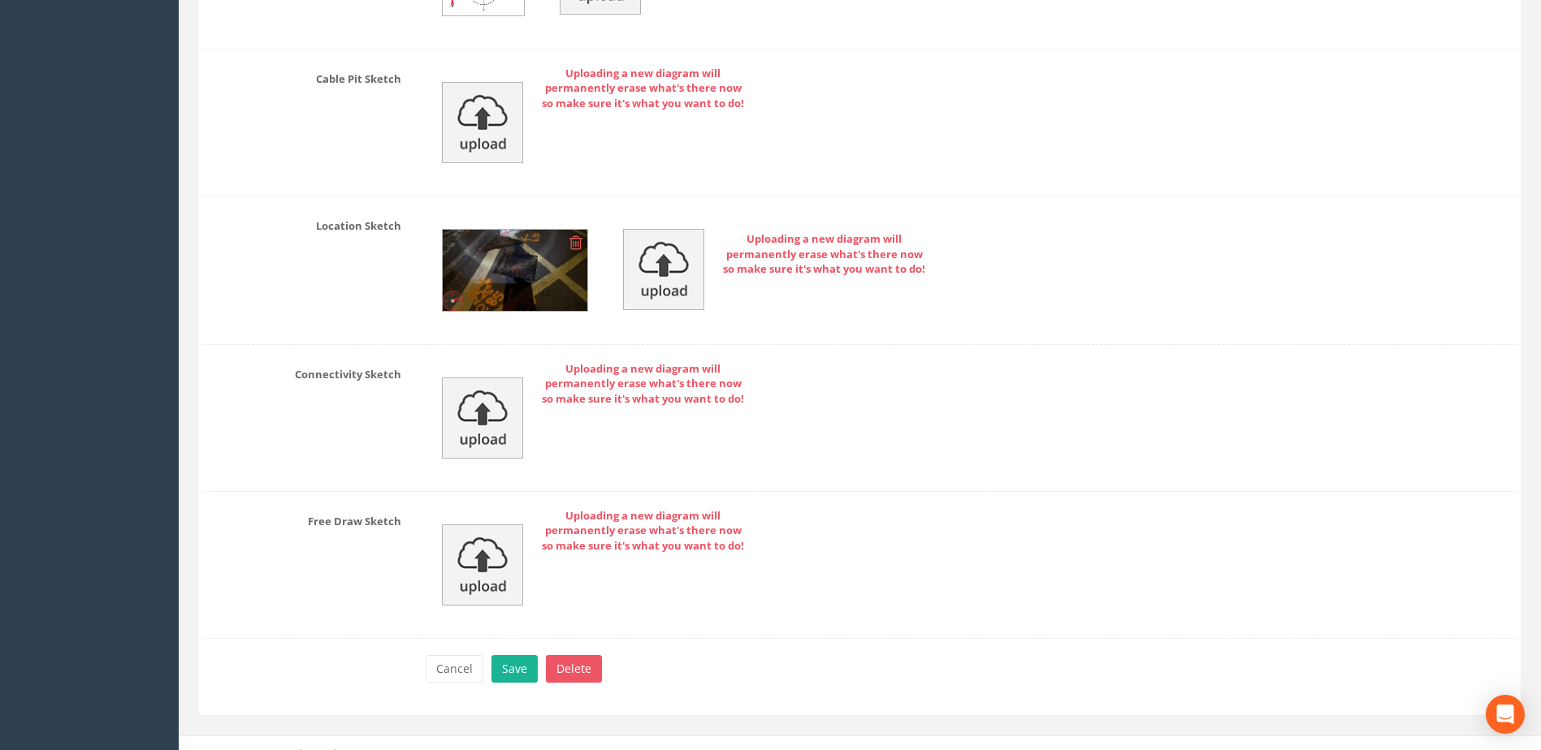
scroll to position [5554, 0]
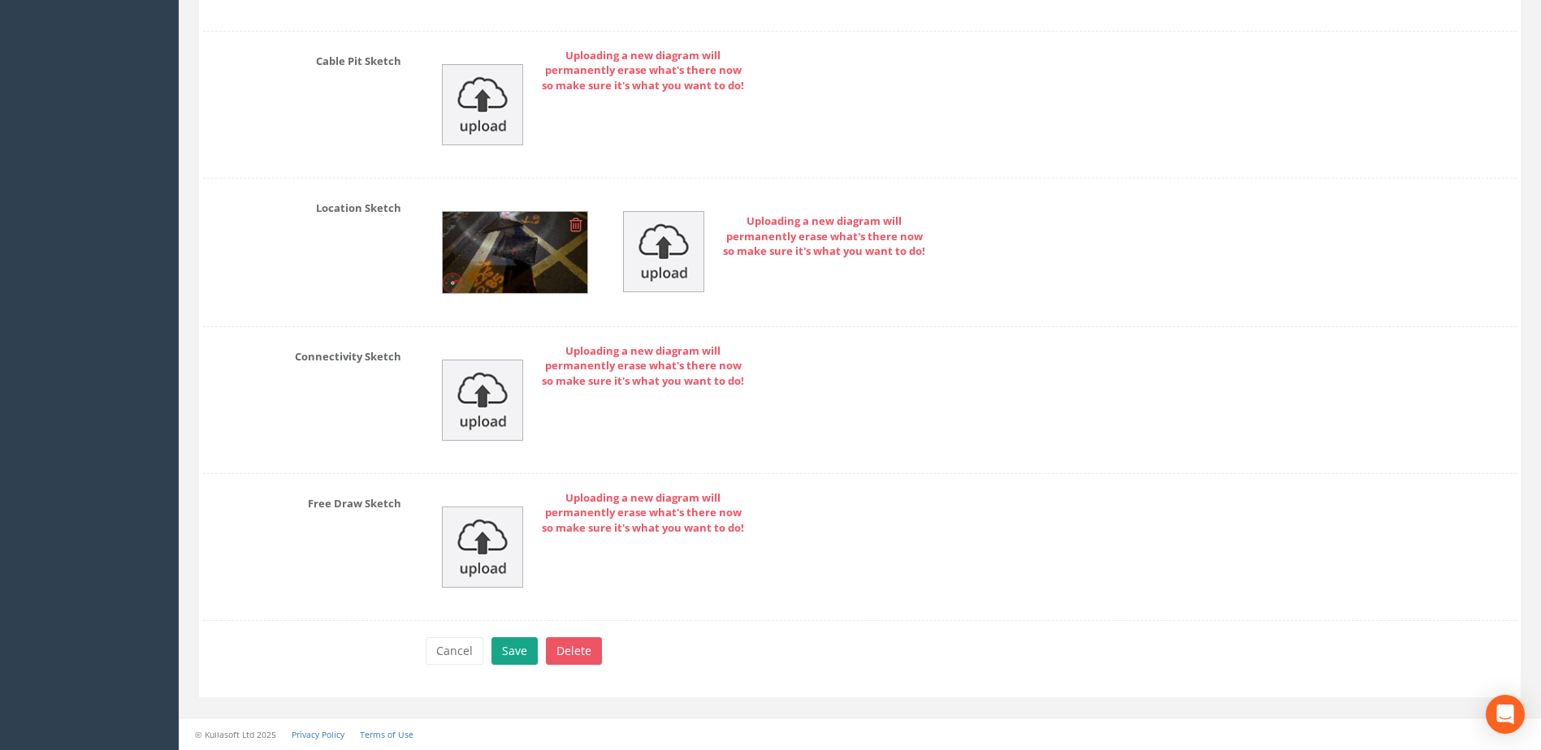
type input "Mh63"
click at [518, 652] on button "Save" at bounding box center [514, 652] width 46 height 28
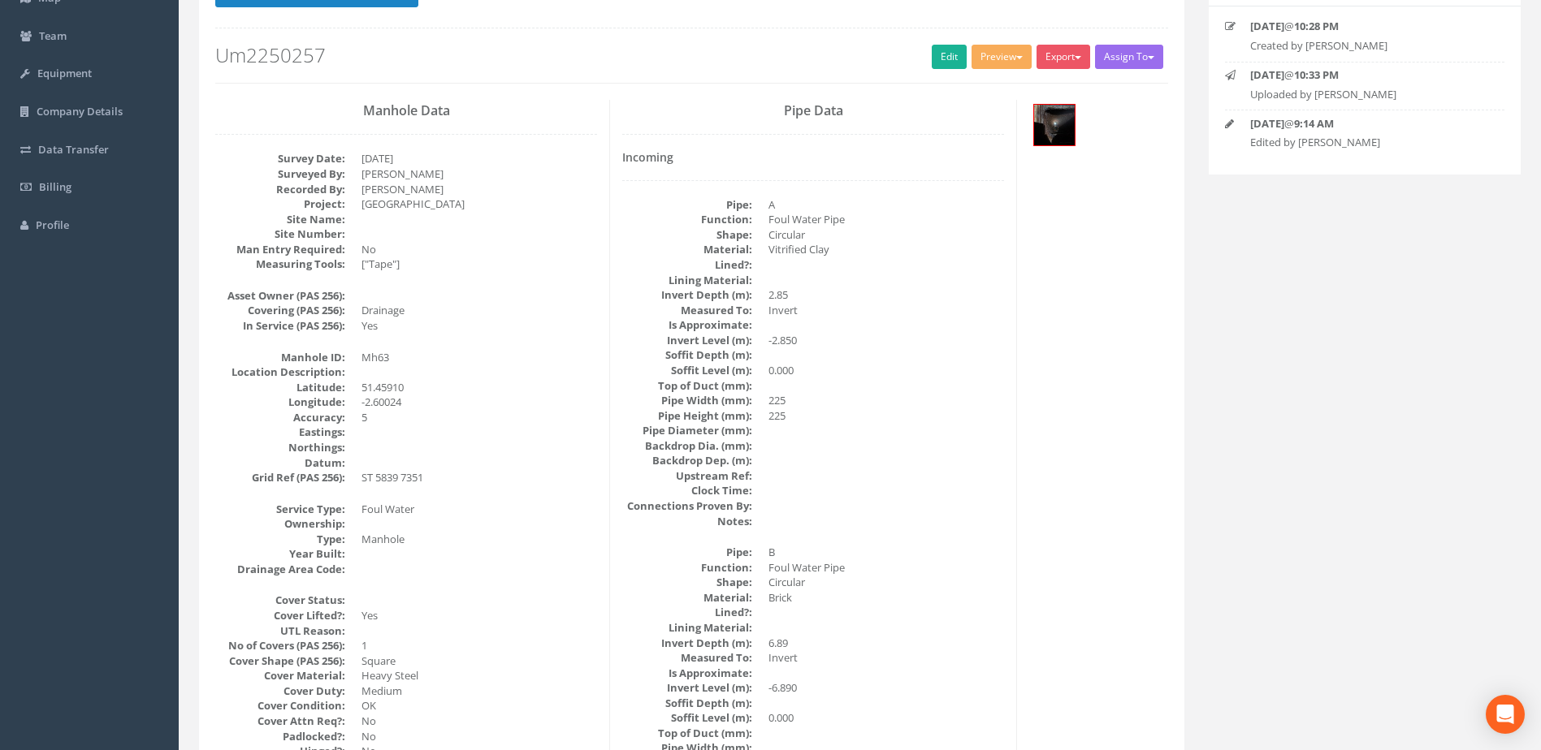
scroll to position [0, 0]
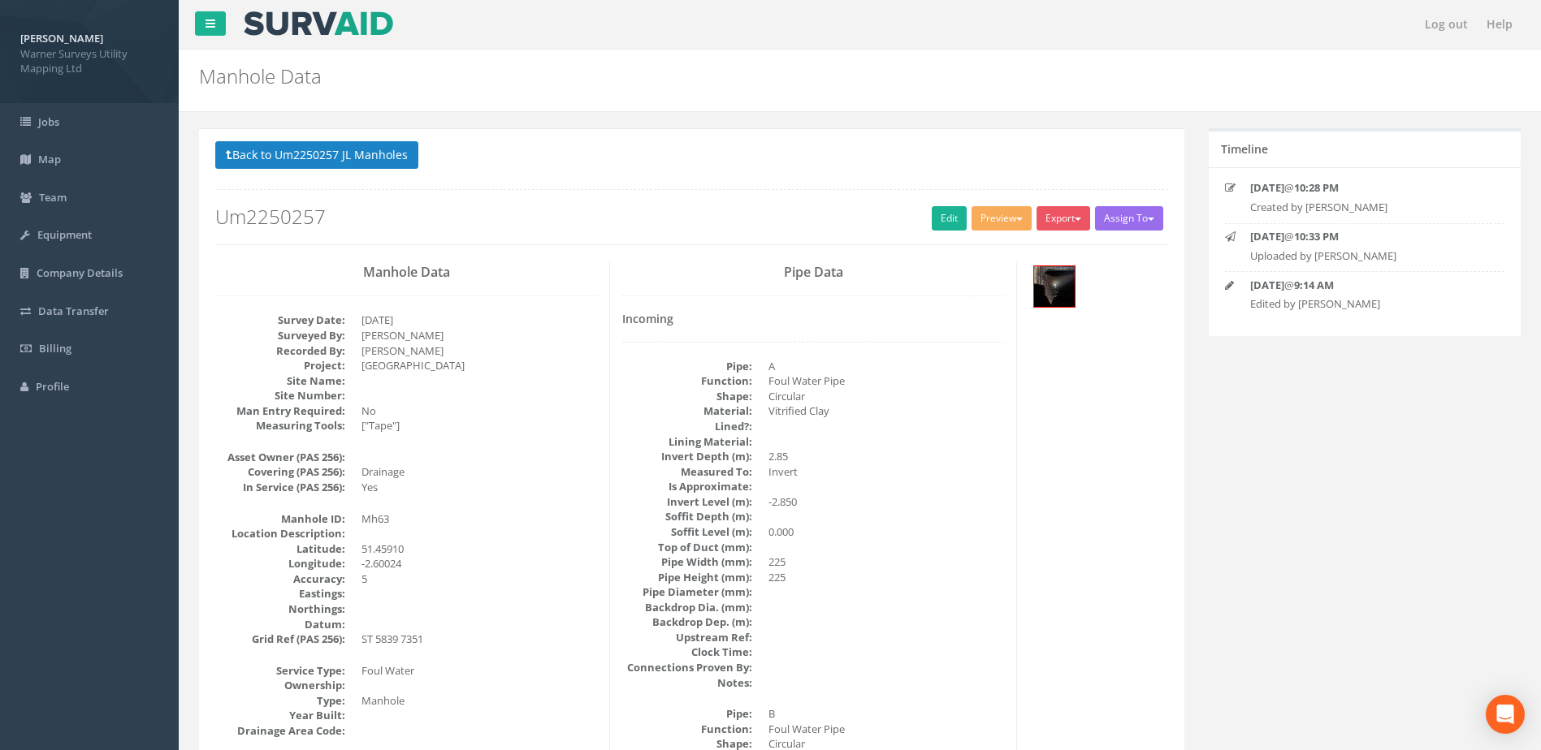
click at [385, 148] on button "Back to Um2250257 JL Manholes" at bounding box center [316, 155] width 203 height 28
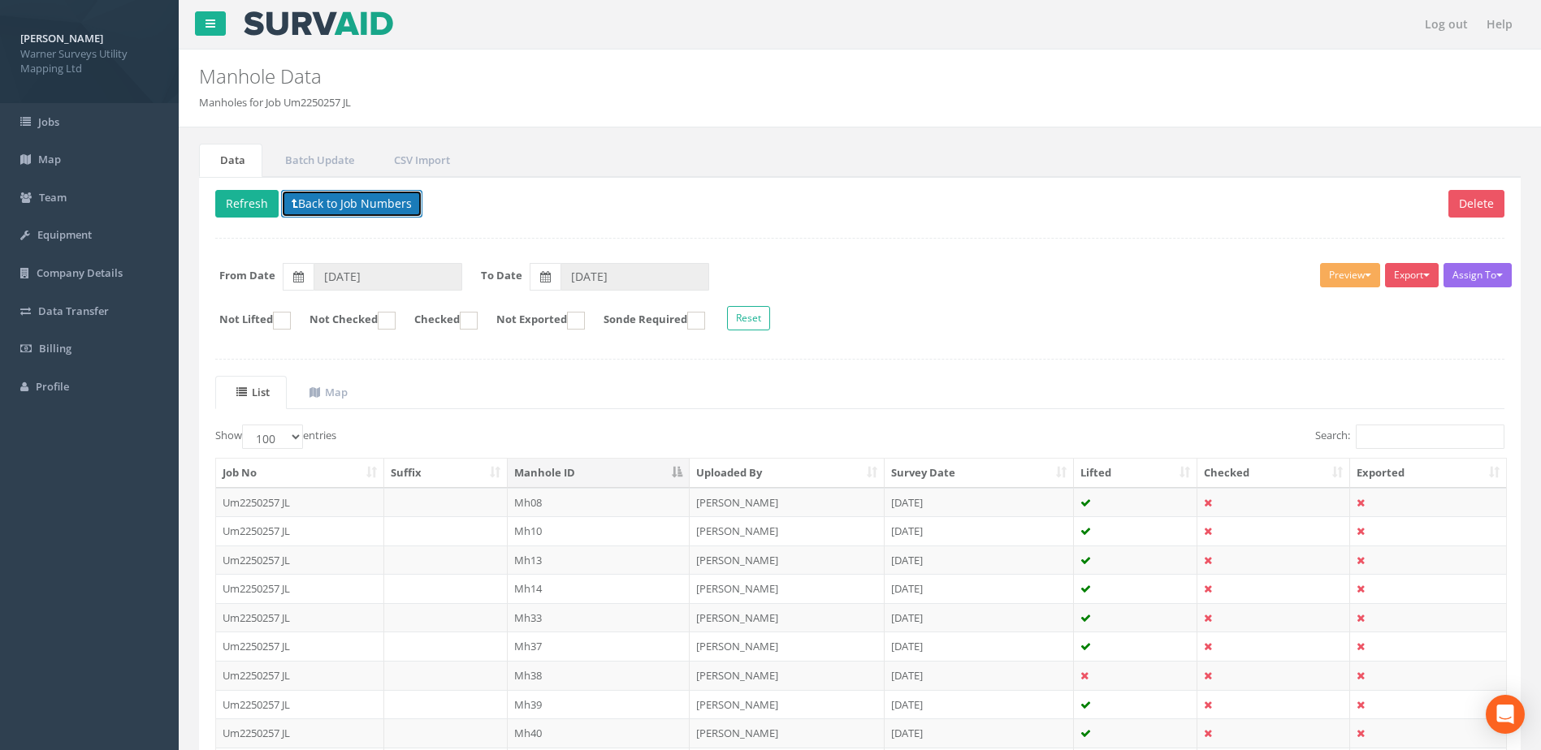
click at [357, 197] on button "Back to Job Numbers" at bounding box center [351, 204] width 141 height 28
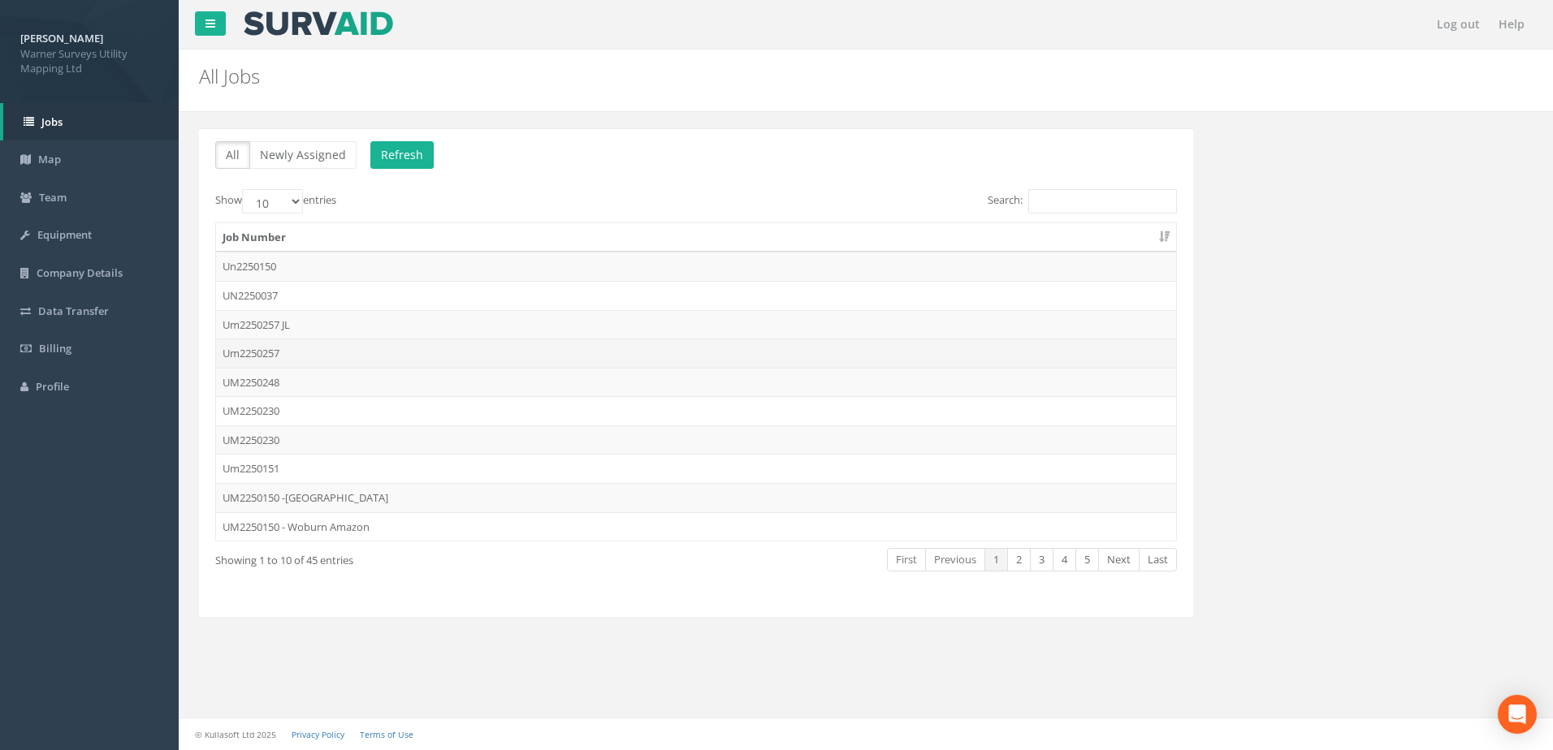
click at [298, 356] on td "Um2250257" at bounding box center [696, 353] width 960 height 29
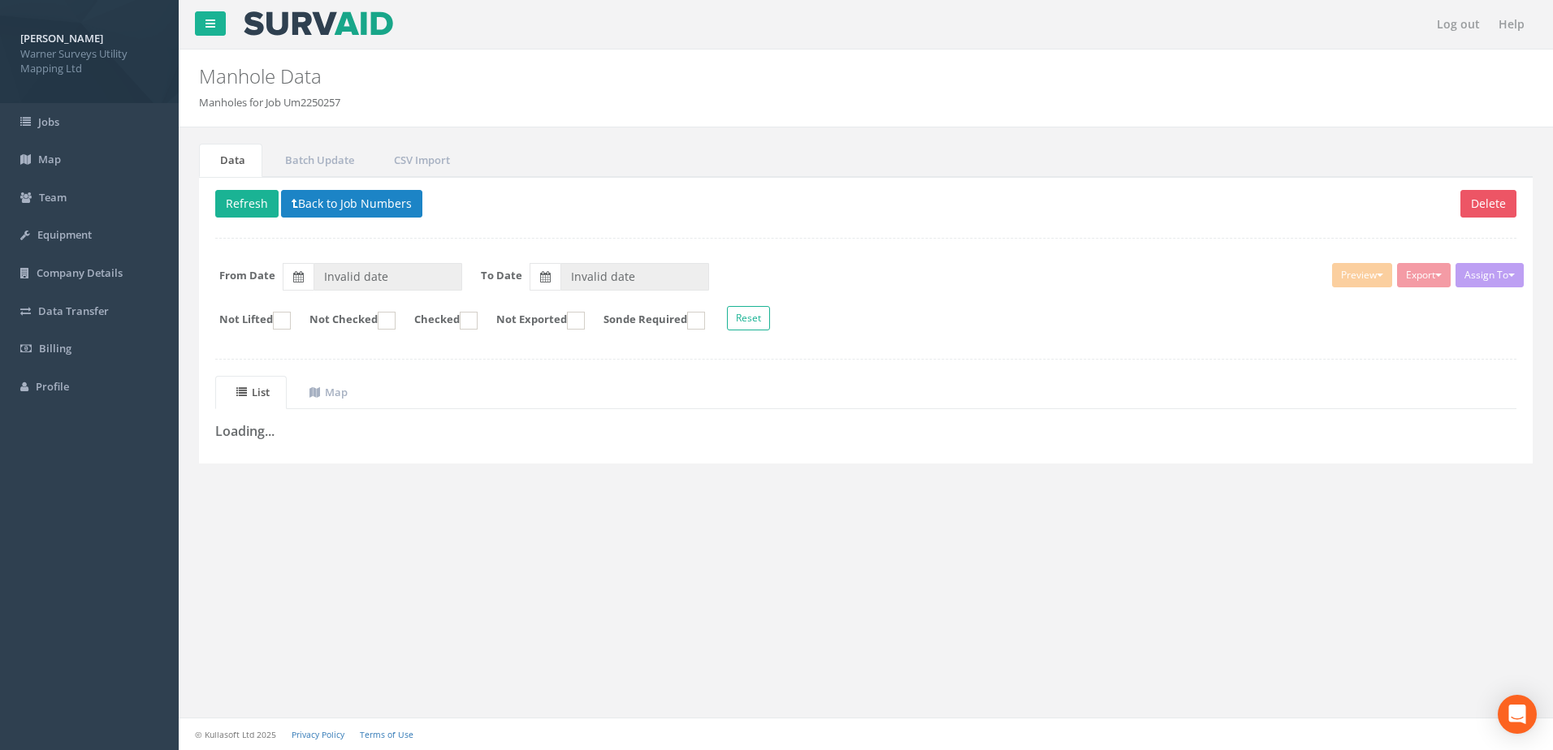
type input "[DATE]"
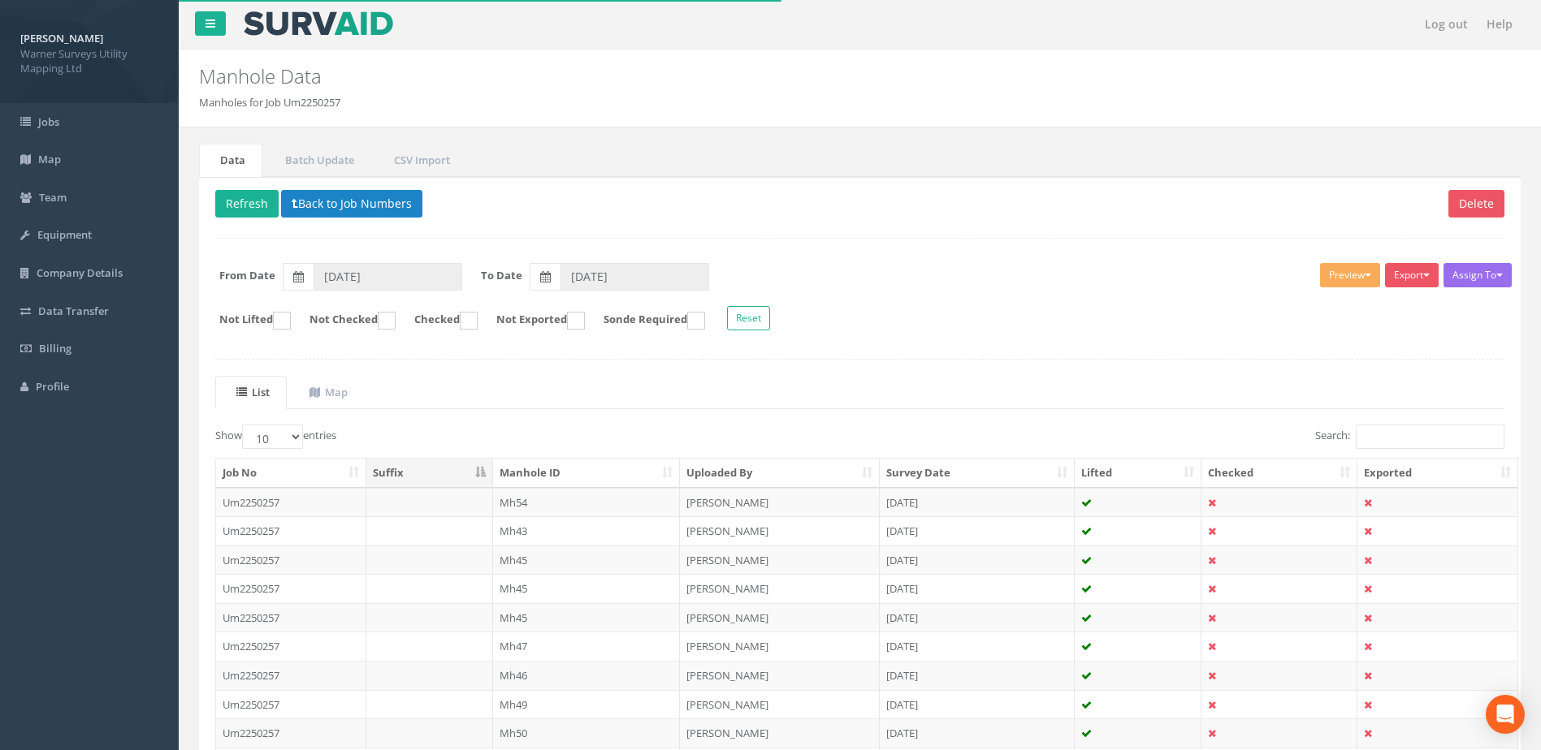
click at [577, 474] on th "Manhole ID" at bounding box center [587, 473] width 188 height 29
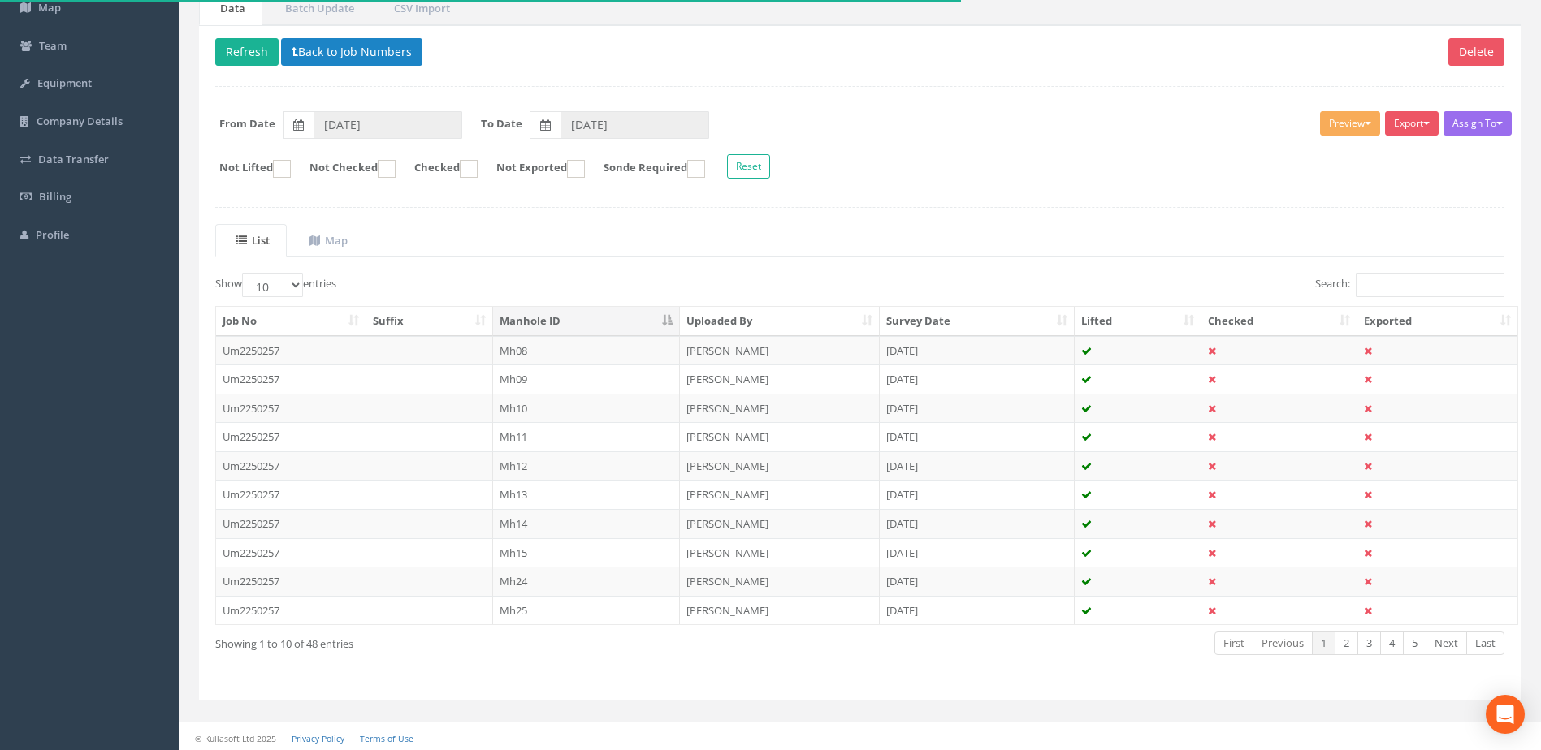
scroll to position [155, 0]
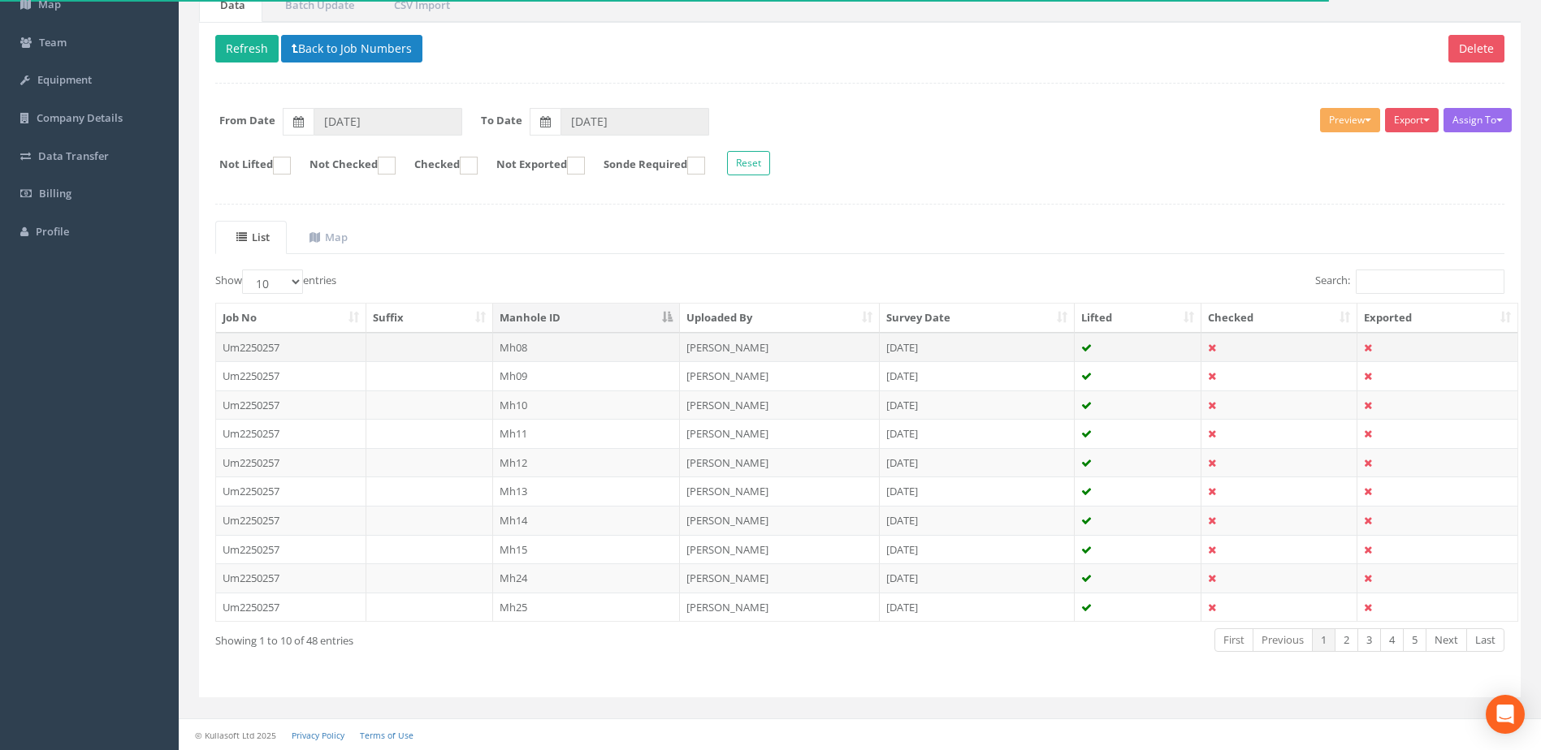
click at [536, 336] on td "Mh08" at bounding box center [587, 347] width 188 height 29
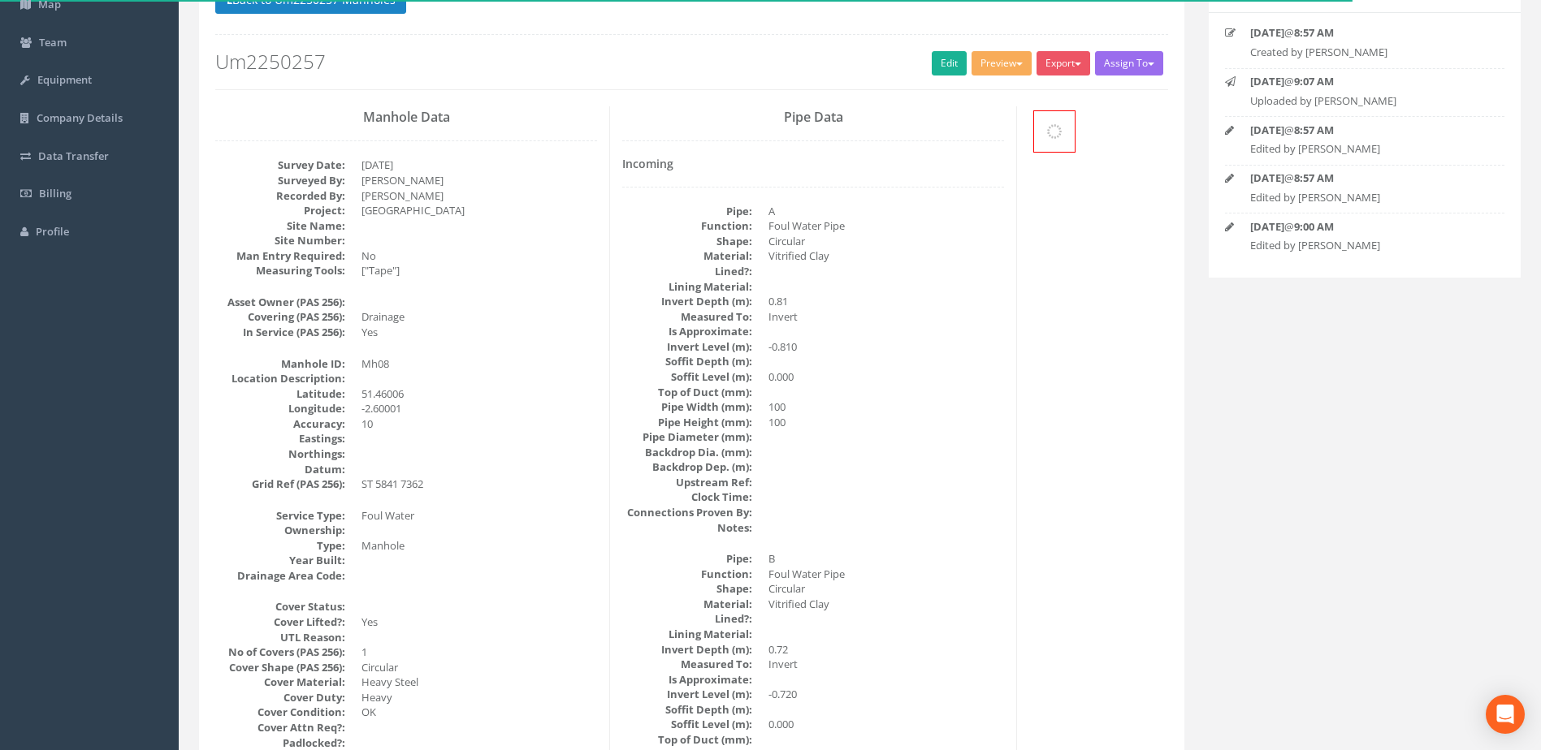
scroll to position [0, 0]
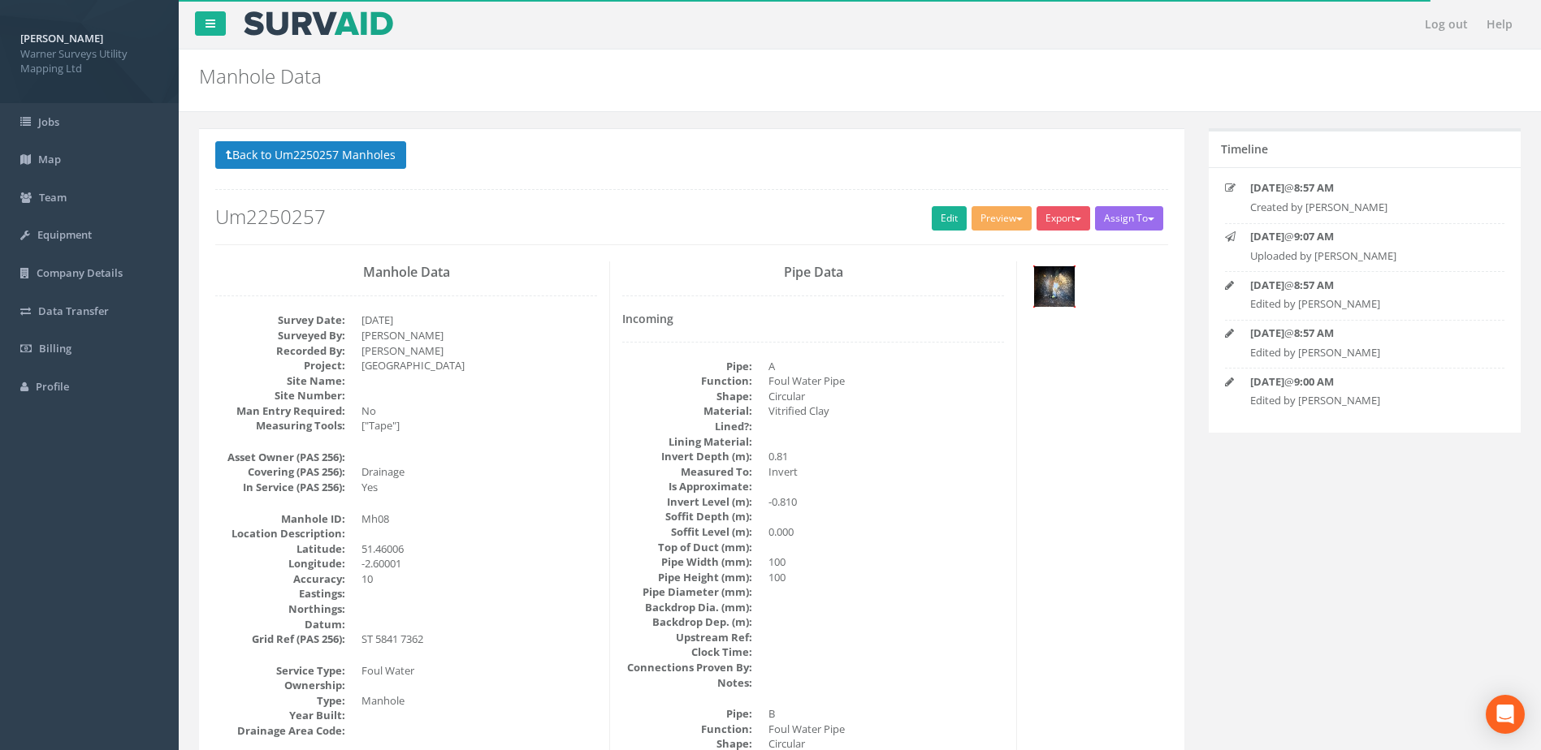
click at [1054, 278] on img at bounding box center [1054, 286] width 41 height 41
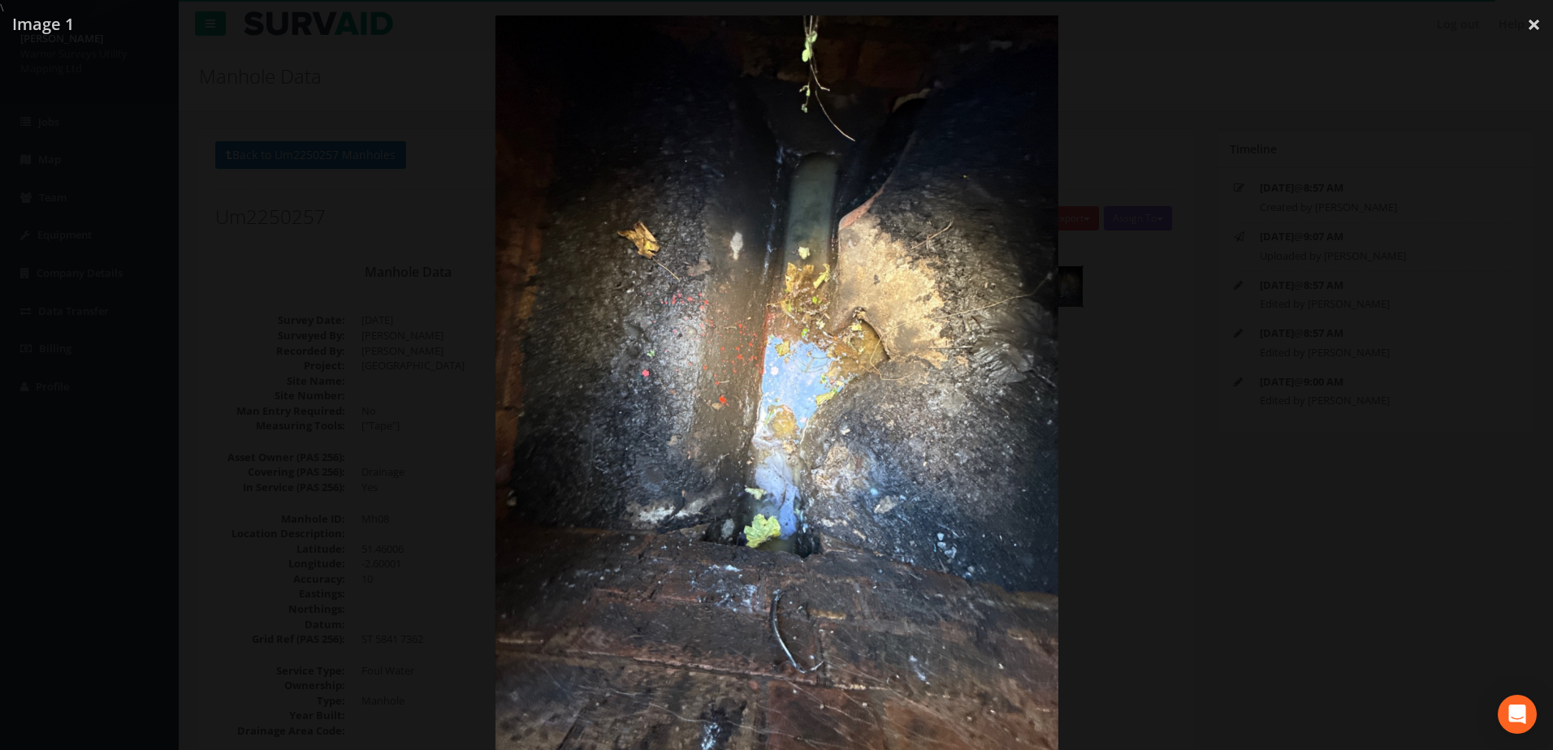
drag, startPoint x: 1137, startPoint y: 240, endPoint x: 1147, endPoint y: 214, distance: 27.8
click at [1139, 240] on div at bounding box center [776, 390] width 1553 height 750
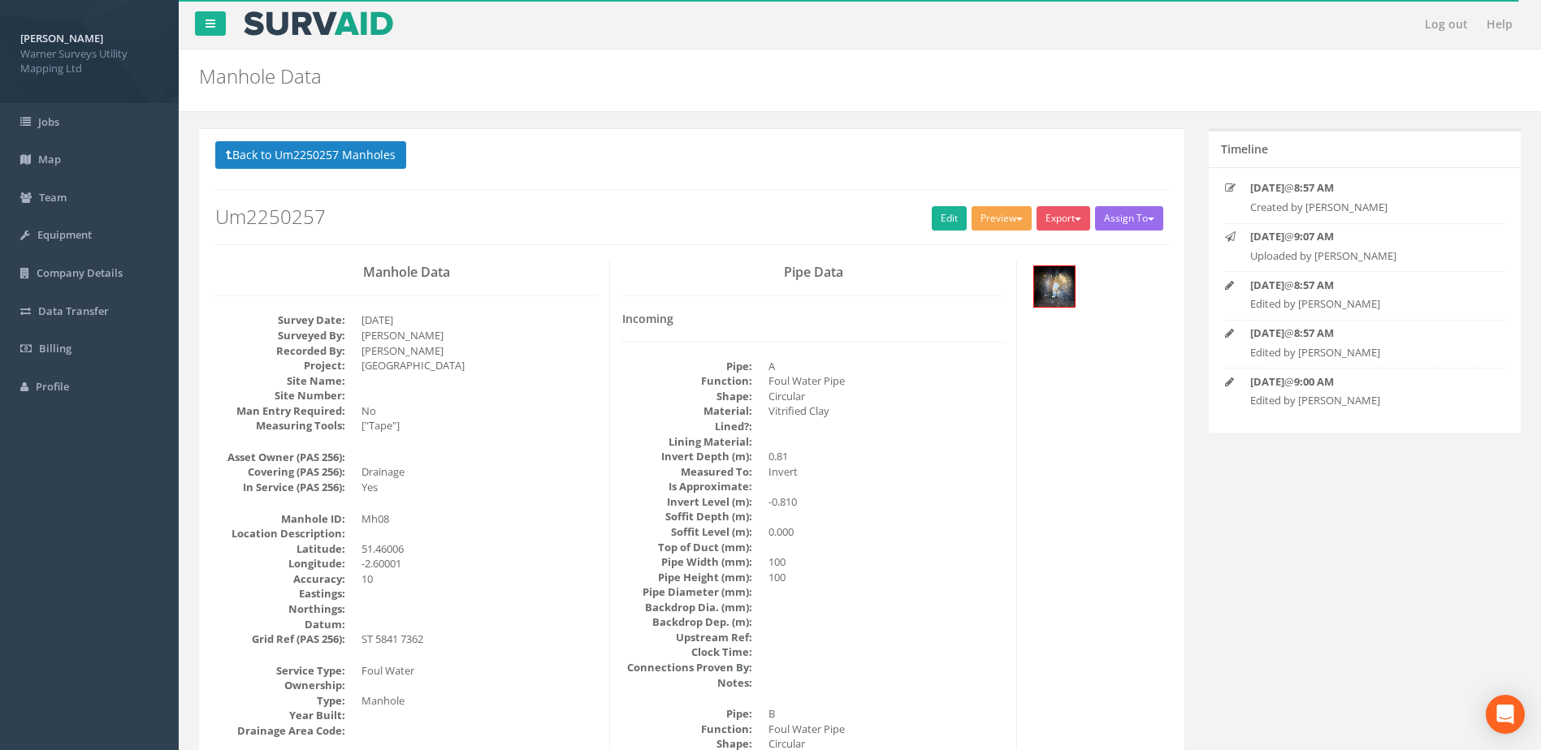
click at [971, 223] on button "Preview" at bounding box center [1001, 218] width 60 height 24
click at [937, 210] on link "Edit" at bounding box center [949, 218] width 35 height 24
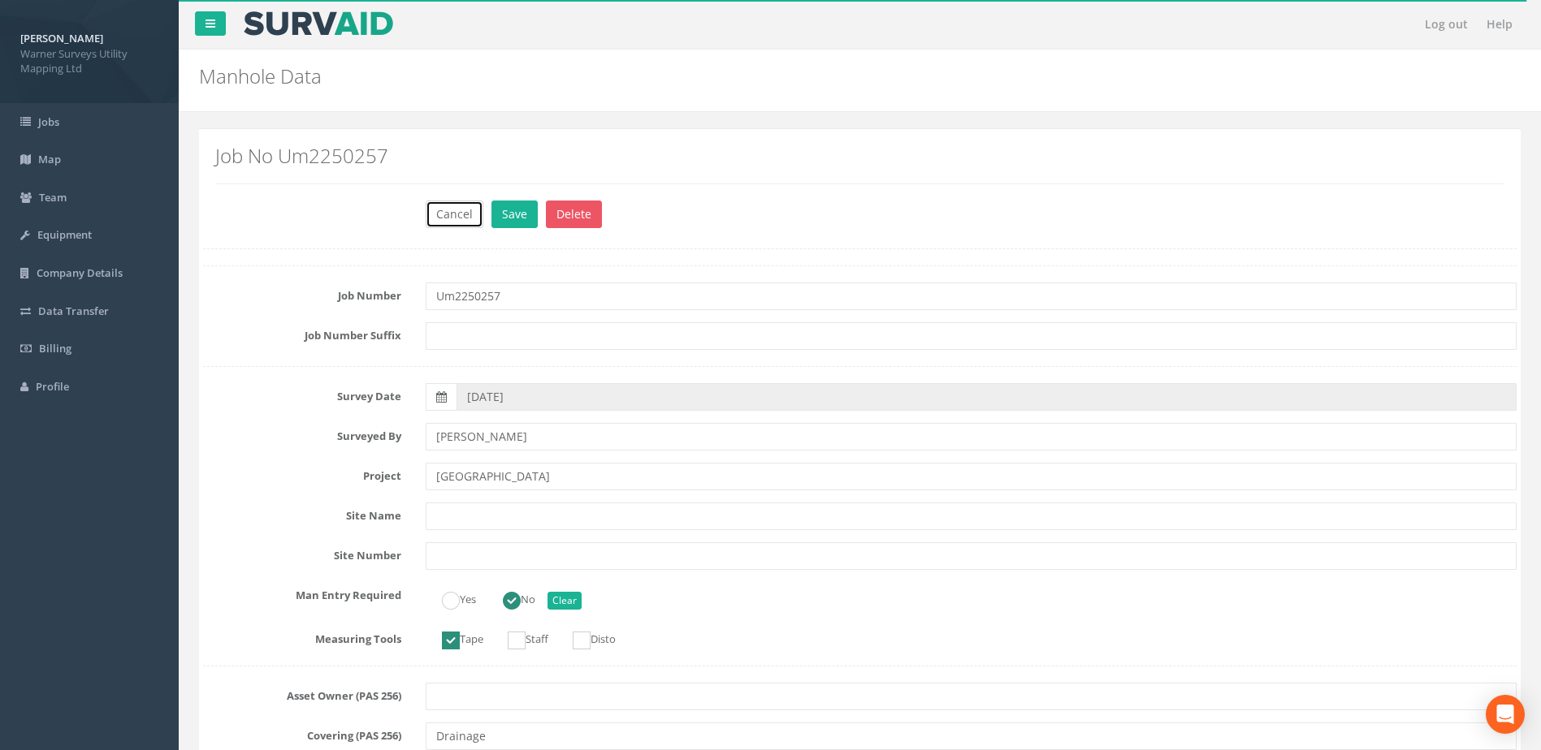
drag, startPoint x: 461, startPoint y: 216, endPoint x: 330, endPoint y: 103, distance: 172.8
click at [461, 216] on button "Cancel" at bounding box center [455, 215] width 58 height 28
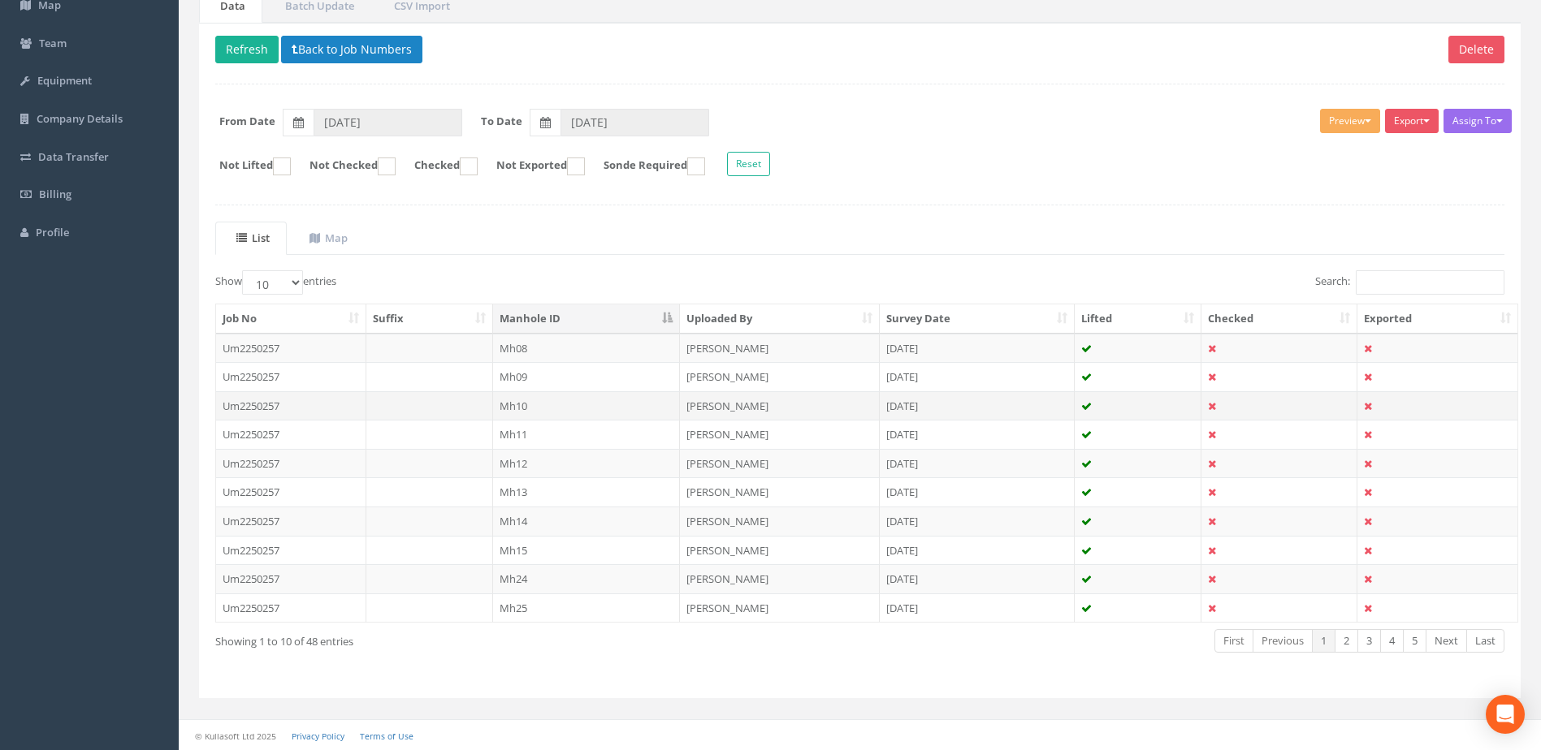
scroll to position [155, 0]
click at [295, 280] on select "10 25 50 100" at bounding box center [272, 282] width 61 height 24
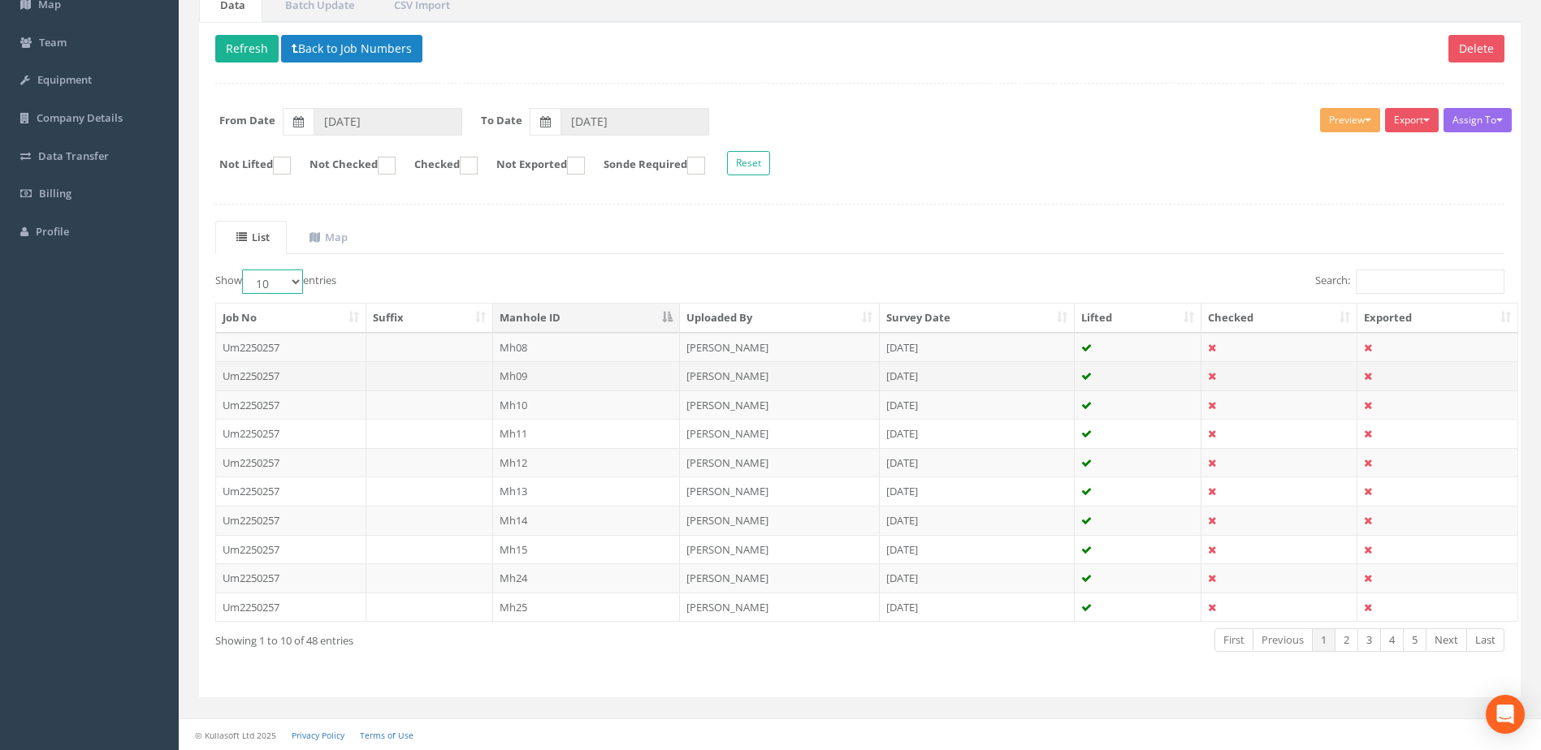
select select "100"
click at [244, 270] on select "10 25 50 100" at bounding box center [272, 282] width 61 height 24
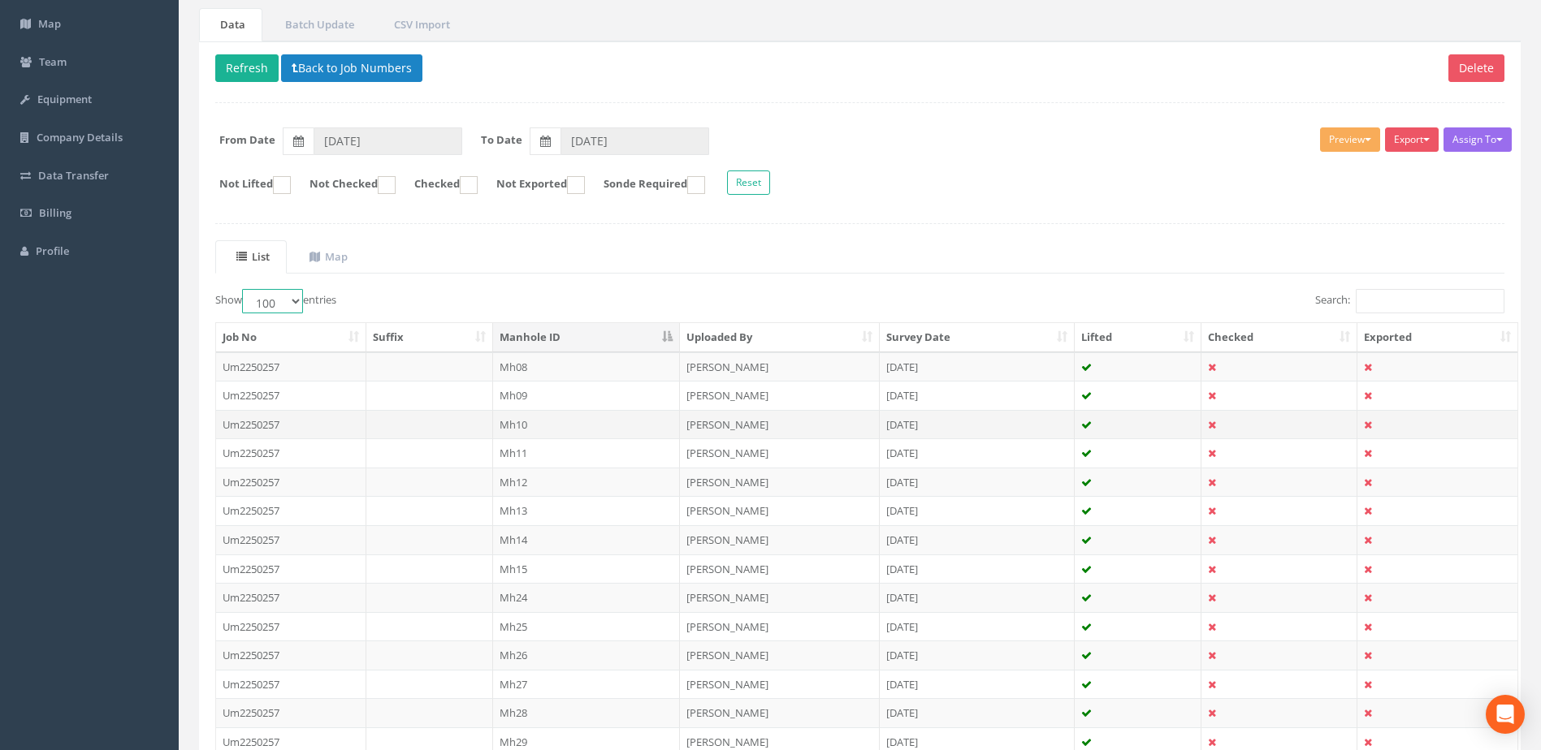
scroll to position [270, 0]
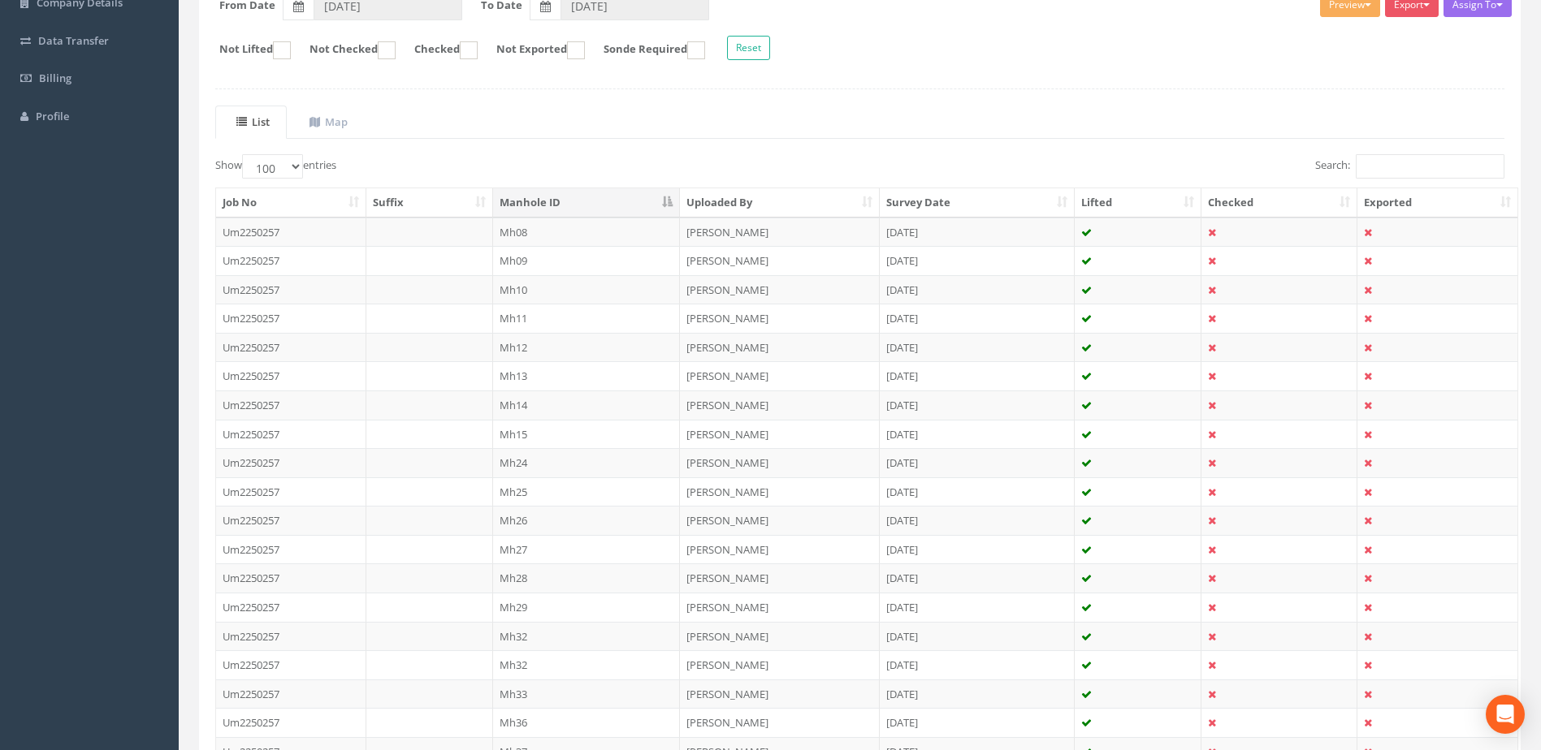
click at [525, 516] on td "Mh26" at bounding box center [587, 520] width 188 height 29
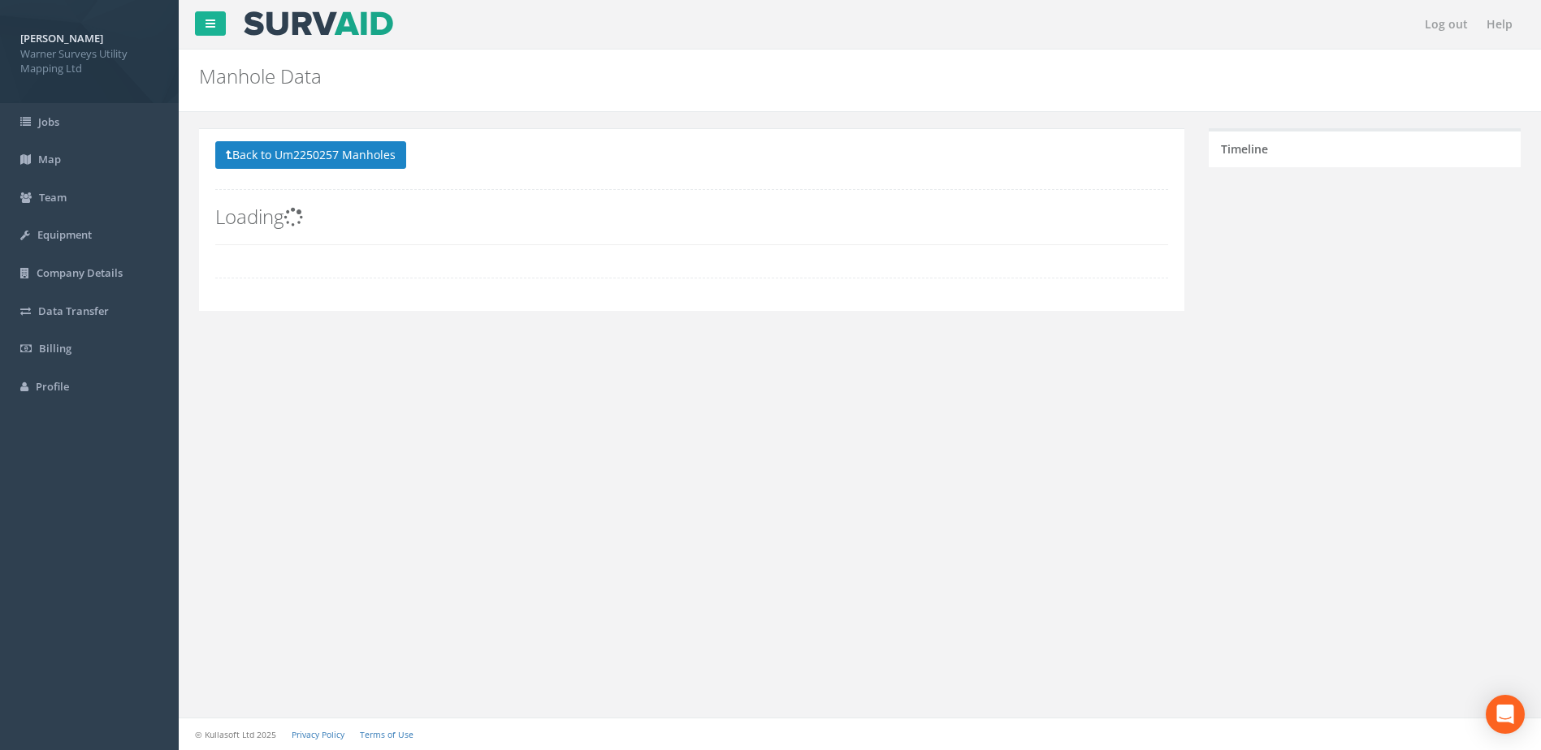
scroll to position [0, 0]
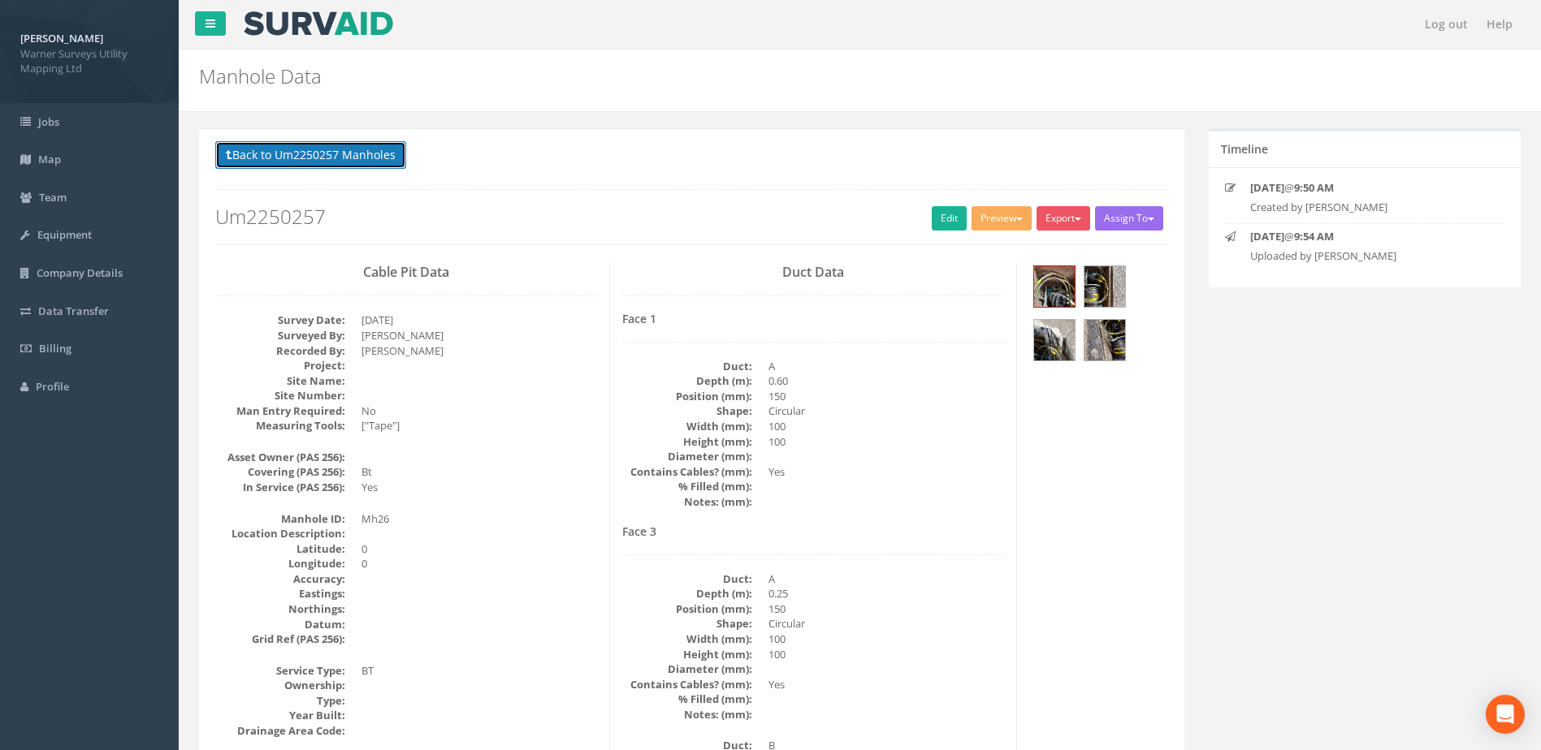
click at [262, 149] on button "Back to Um2250257 Manholes" at bounding box center [310, 155] width 191 height 28
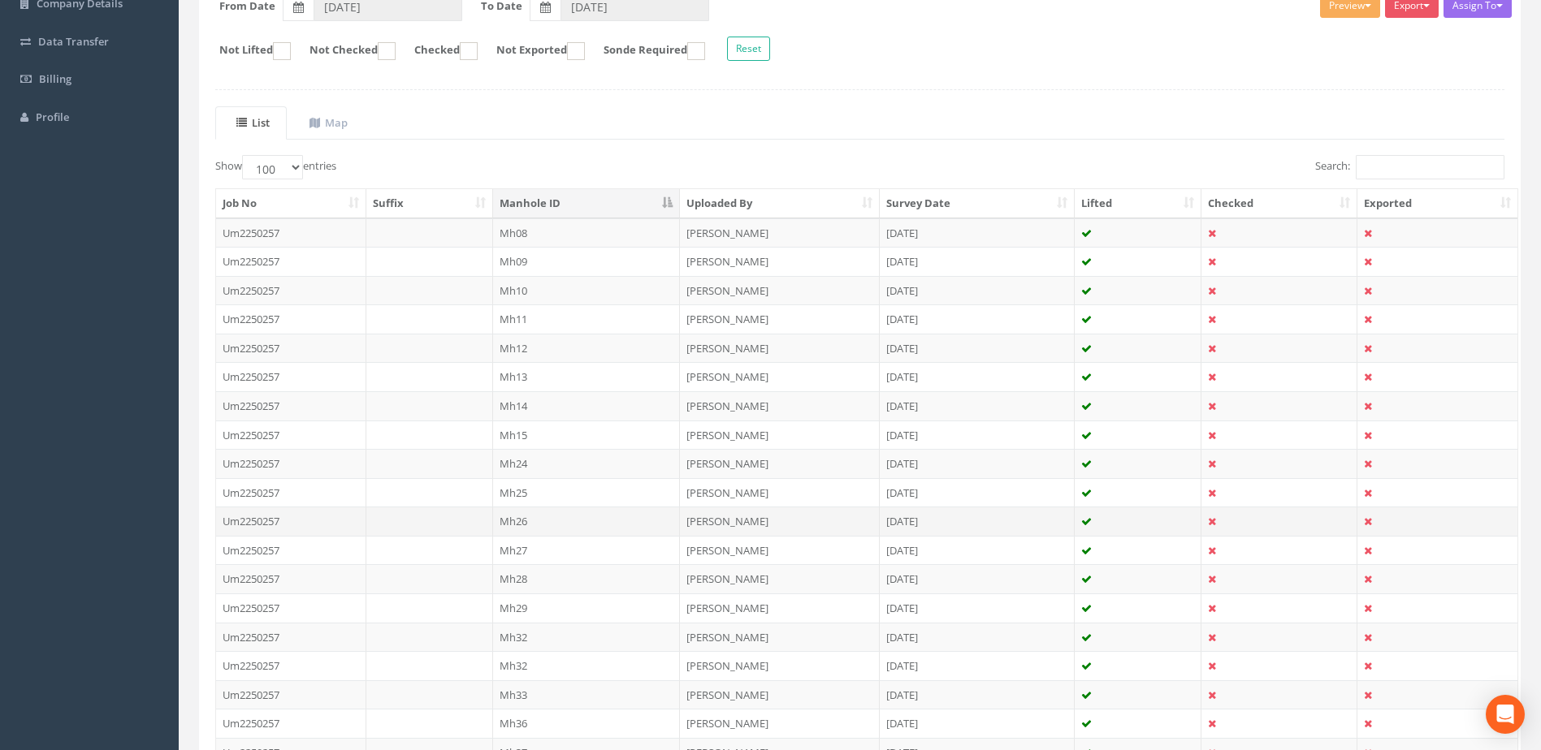
scroll to position [305, 0]
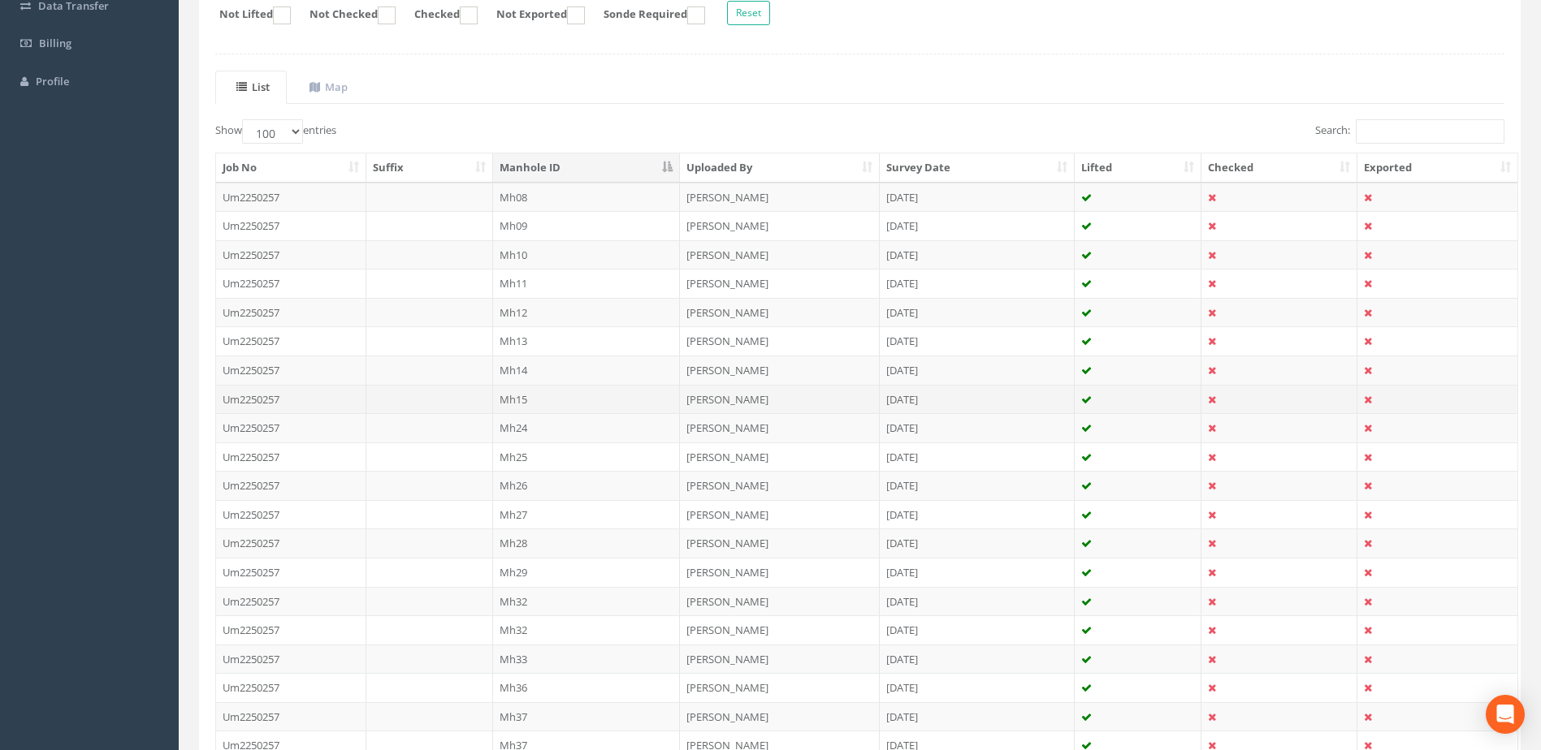
click at [538, 397] on td "Mh15" at bounding box center [587, 399] width 188 height 29
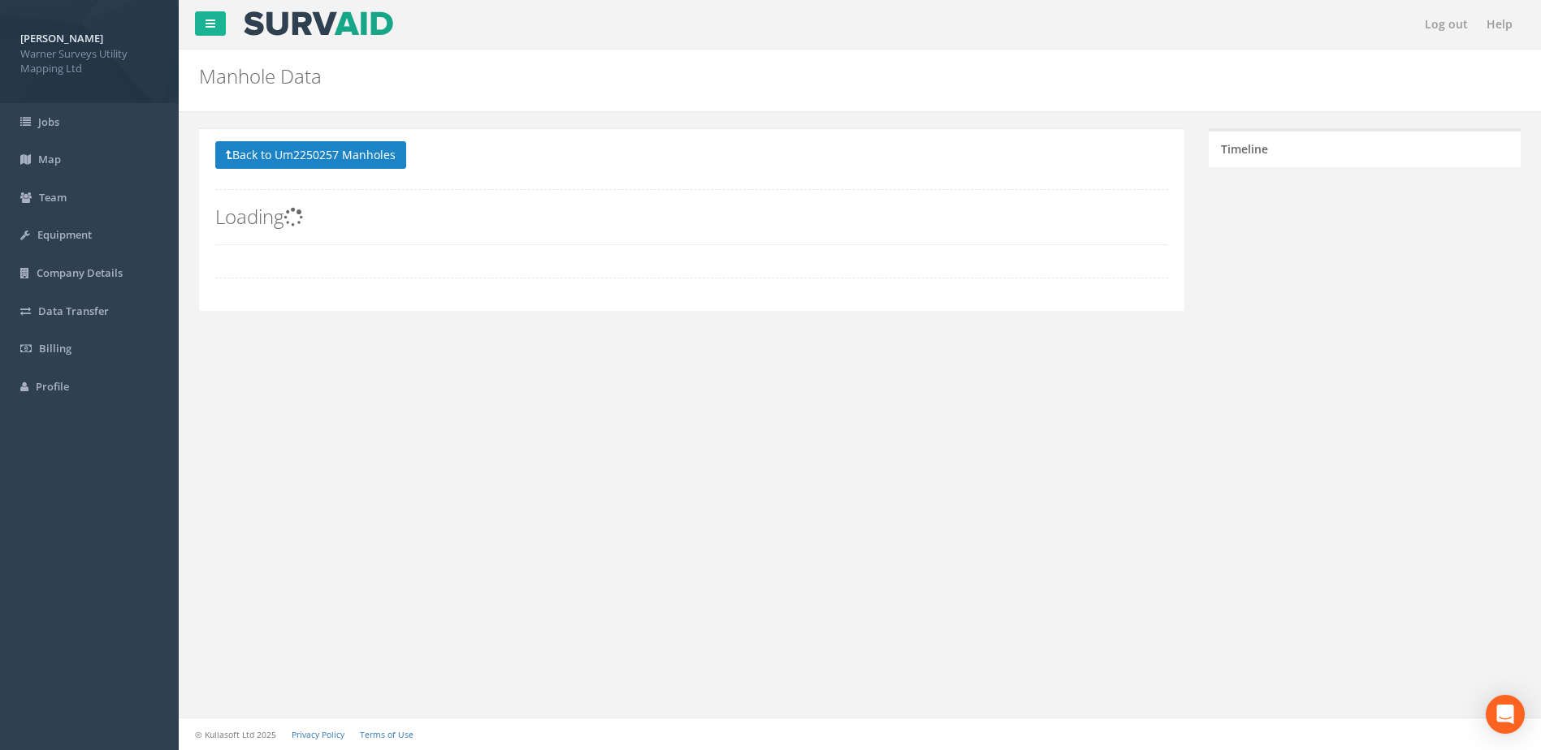
scroll to position [0, 0]
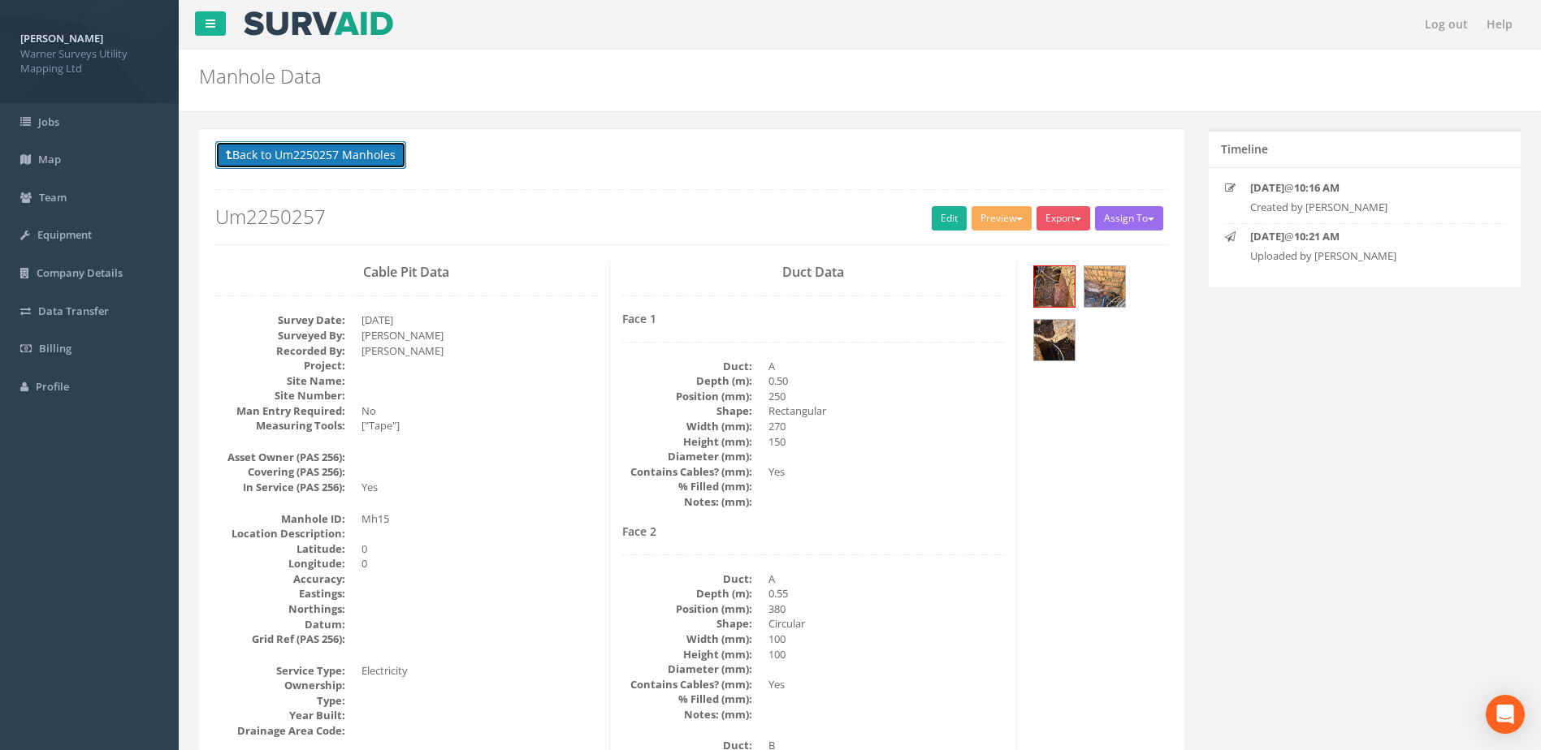
click at [279, 155] on button "Back to Um2250257 Manholes" at bounding box center [310, 155] width 191 height 28
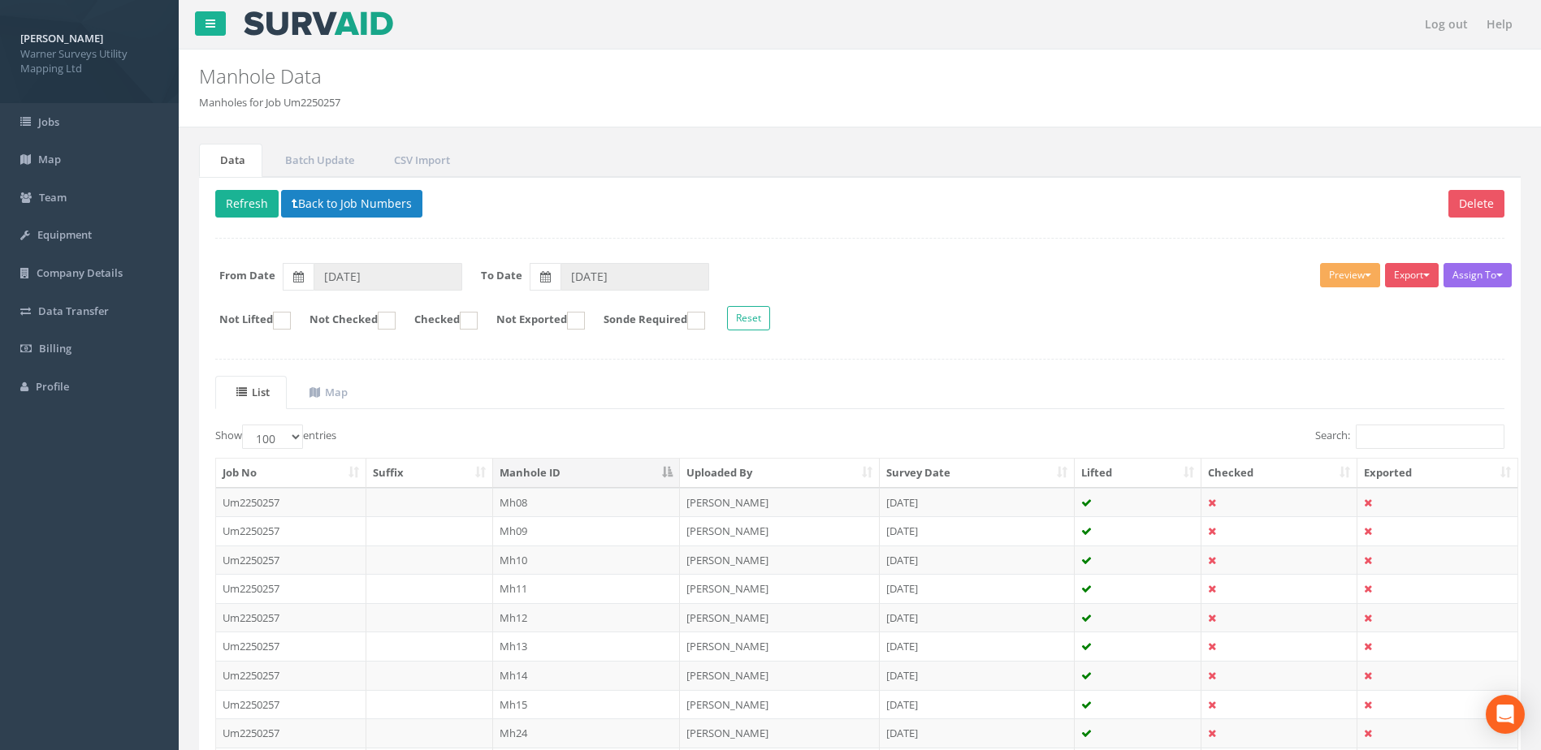
click at [530, 672] on td "Mh14" at bounding box center [587, 675] width 188 height 29
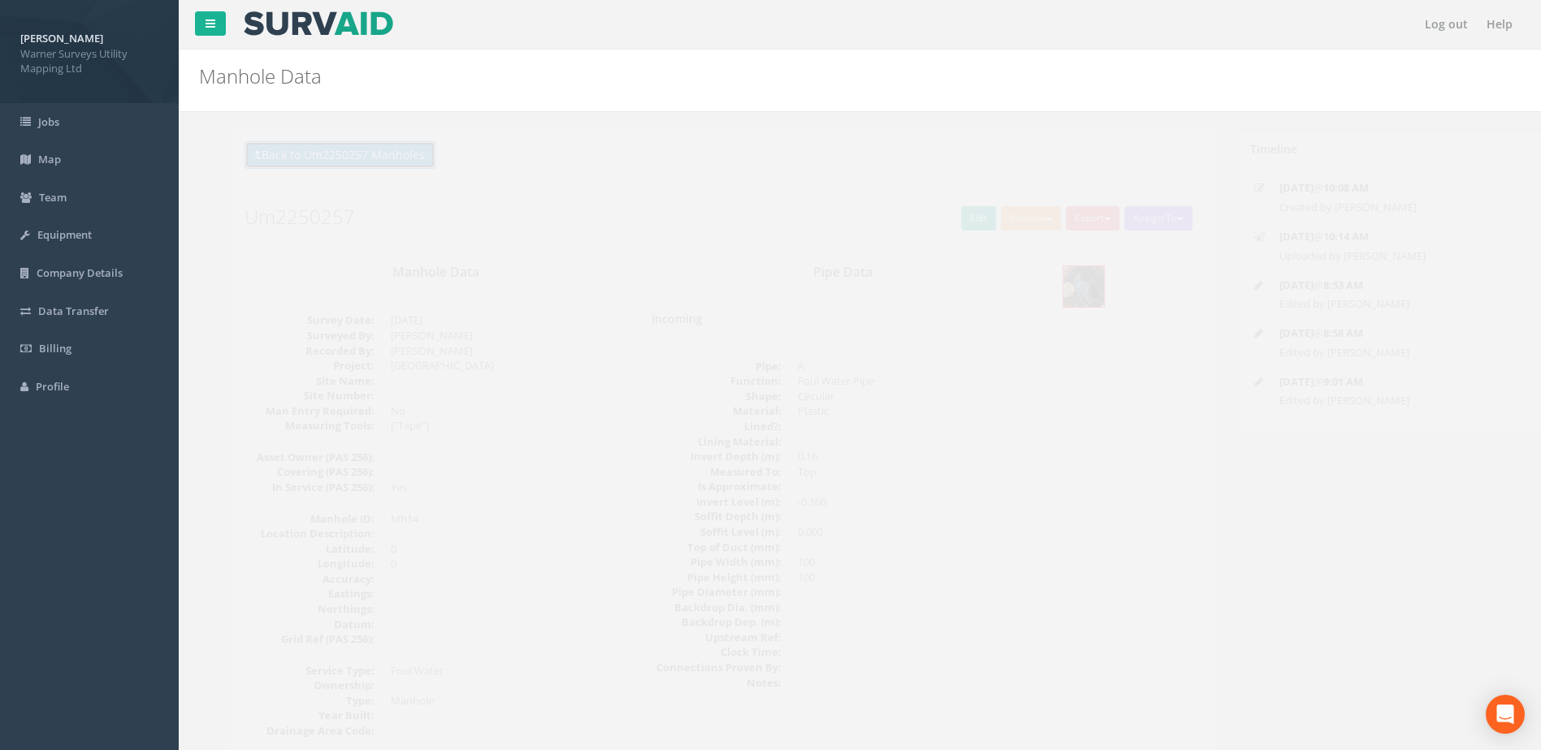
click at [316, 147] on button "Back to Um2250257 Manholes" at bounding box center [310, 155] width 191 height 28
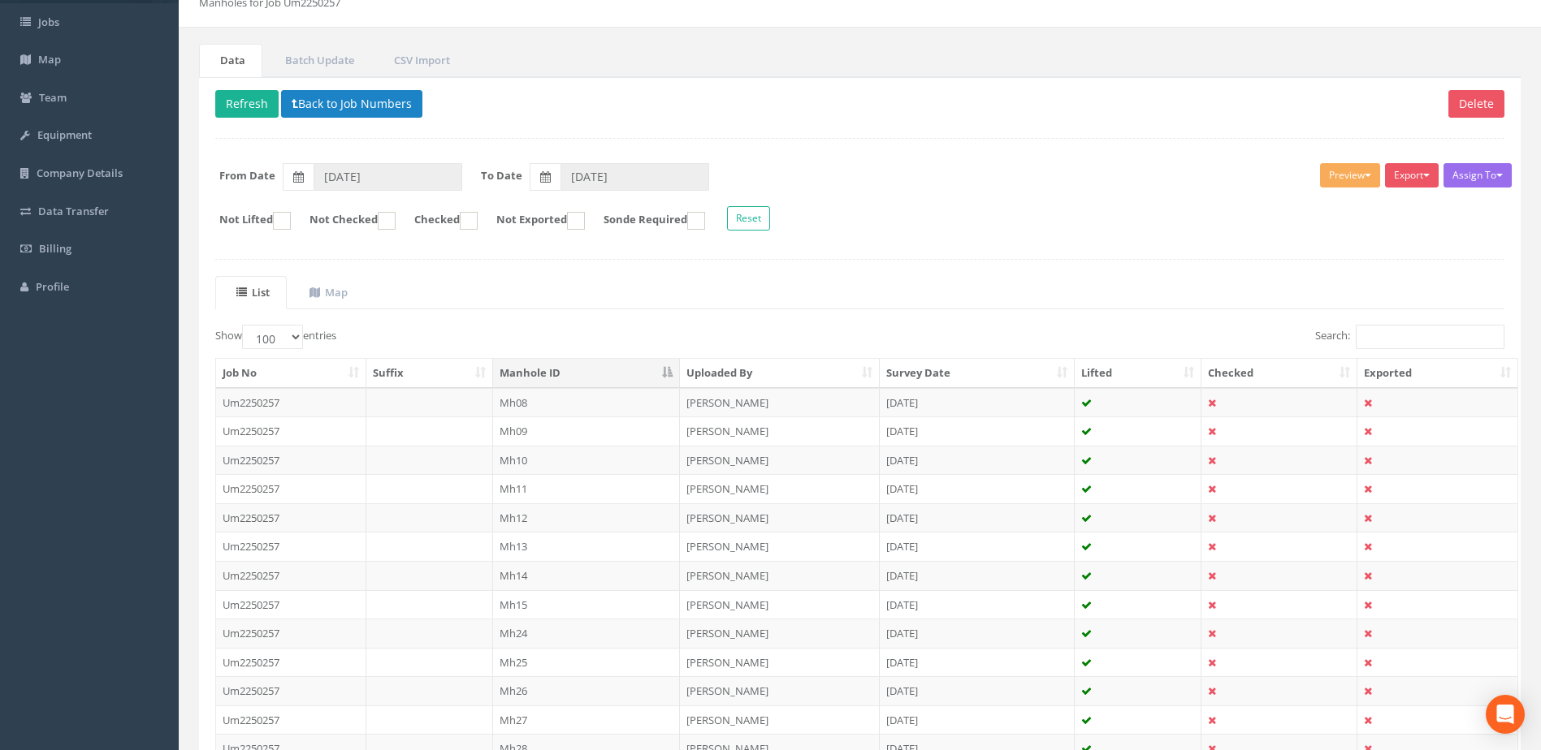
scroll to position [270, 0]
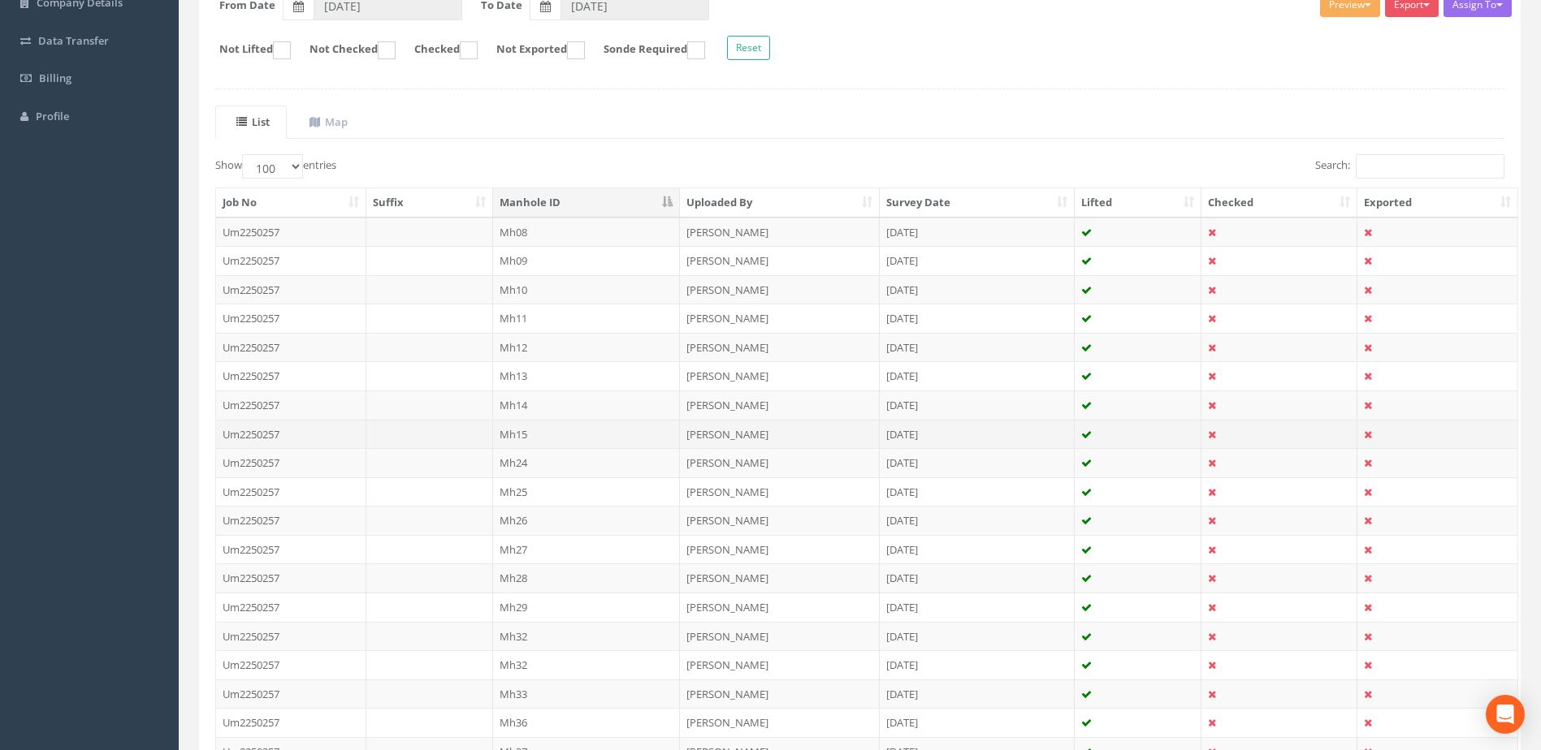
click at [535, 422] on td "Mh15" at bounding box center [587, 434] width 188 height 29
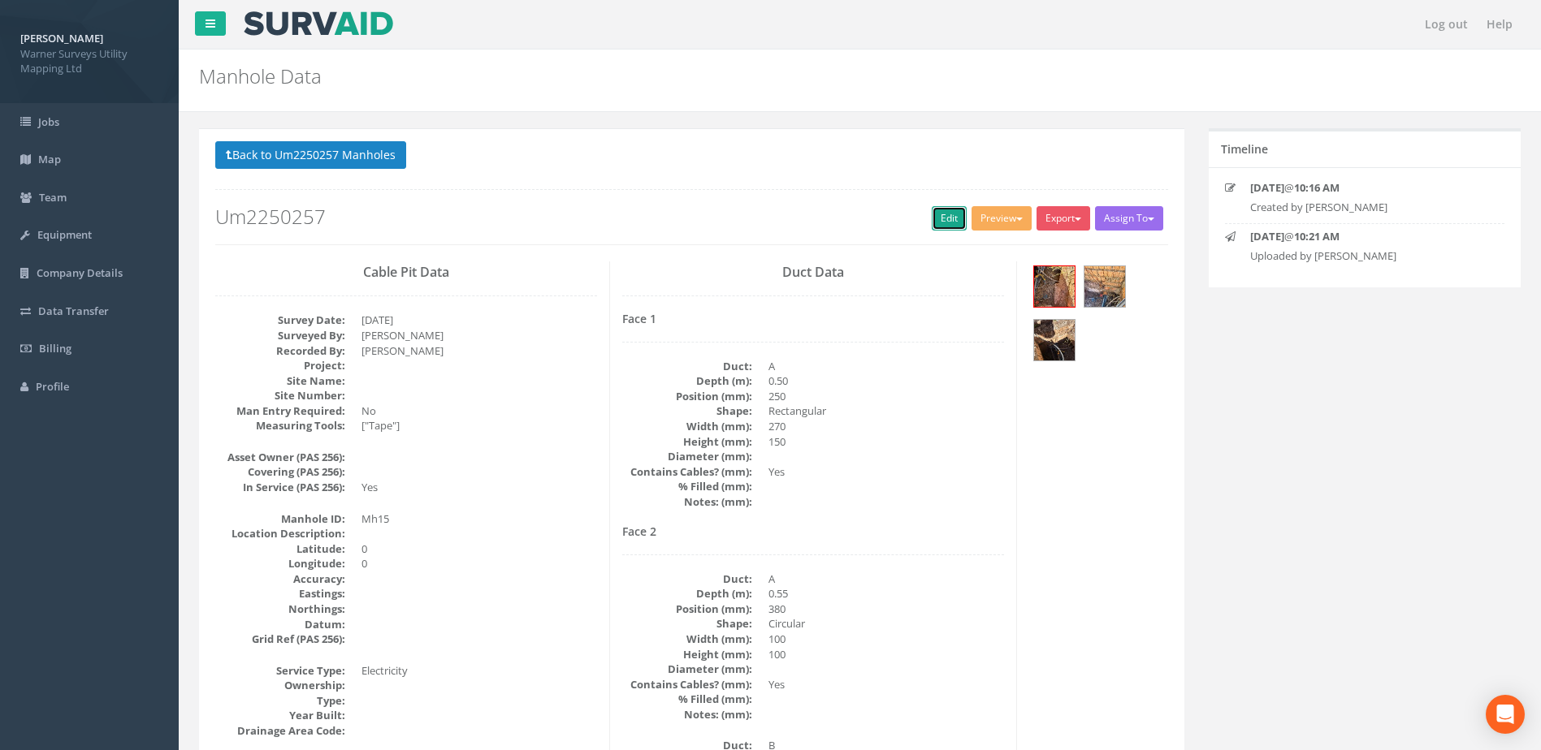
click at [932, 207] on link "Edit" at bounding box center [949, 218] width 35 height 24
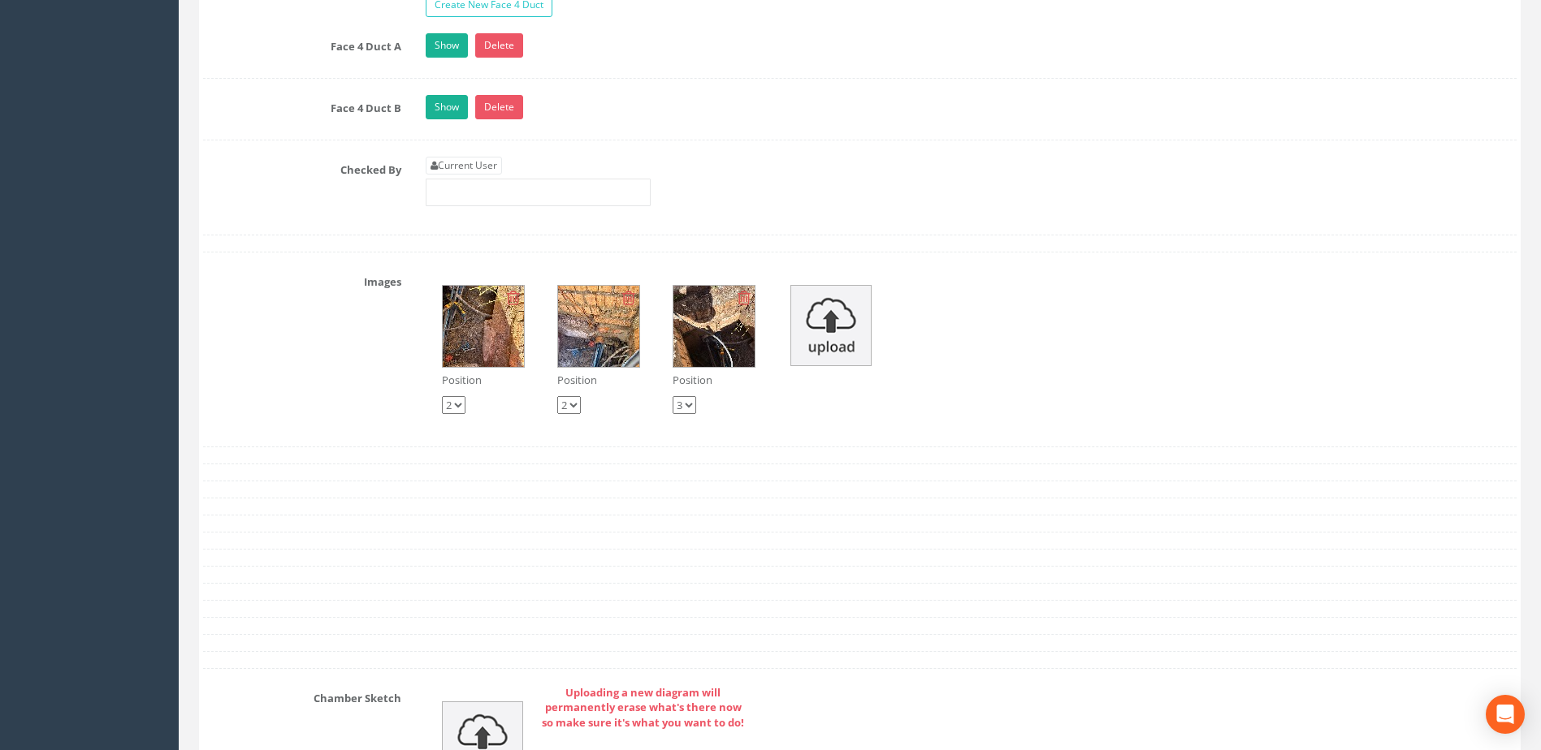
scroll to position [2707, 0]
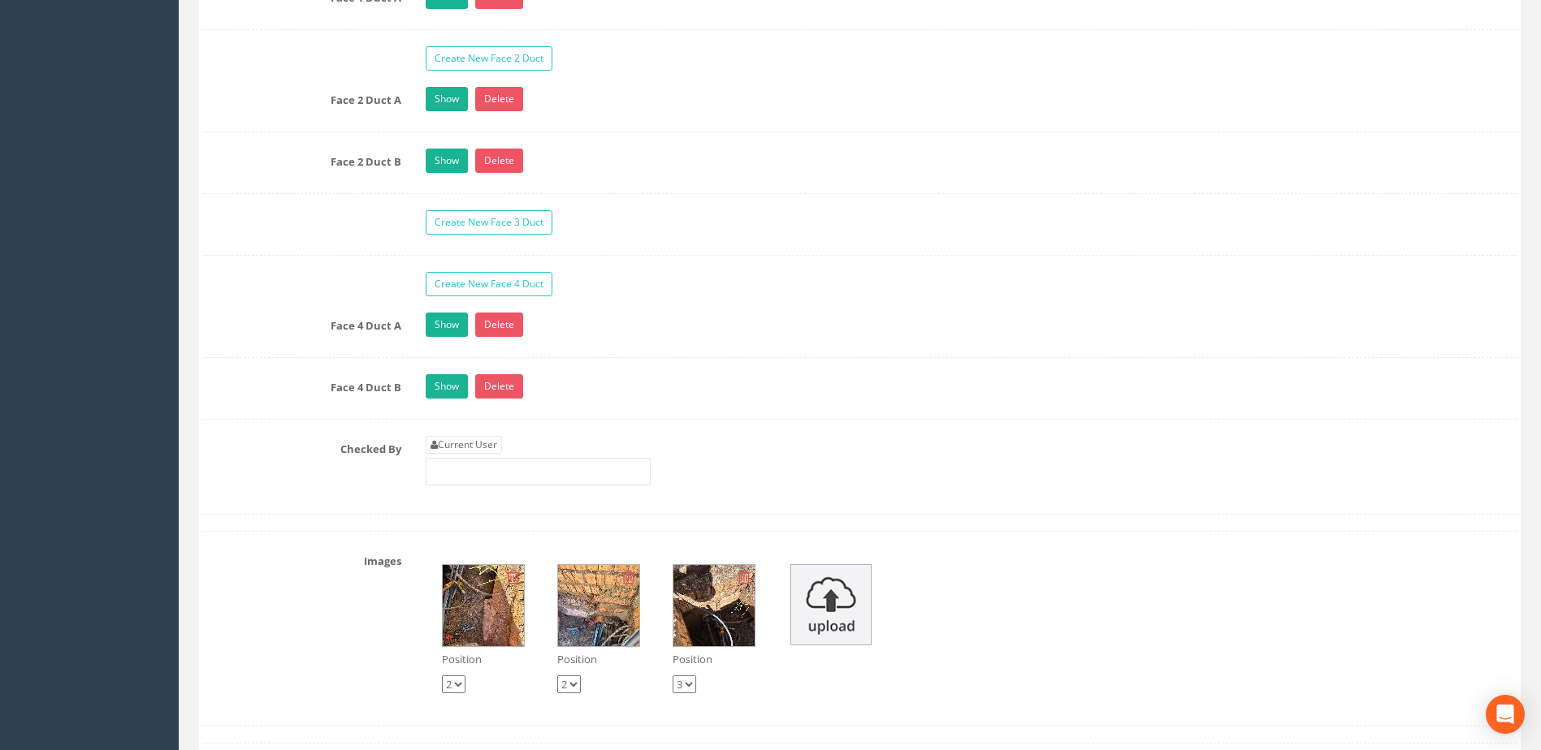
type input "[GEOGRAPHIC_DATA]"
click at [471, 612] on img at bounding box center [483, 605] width 81 height 81
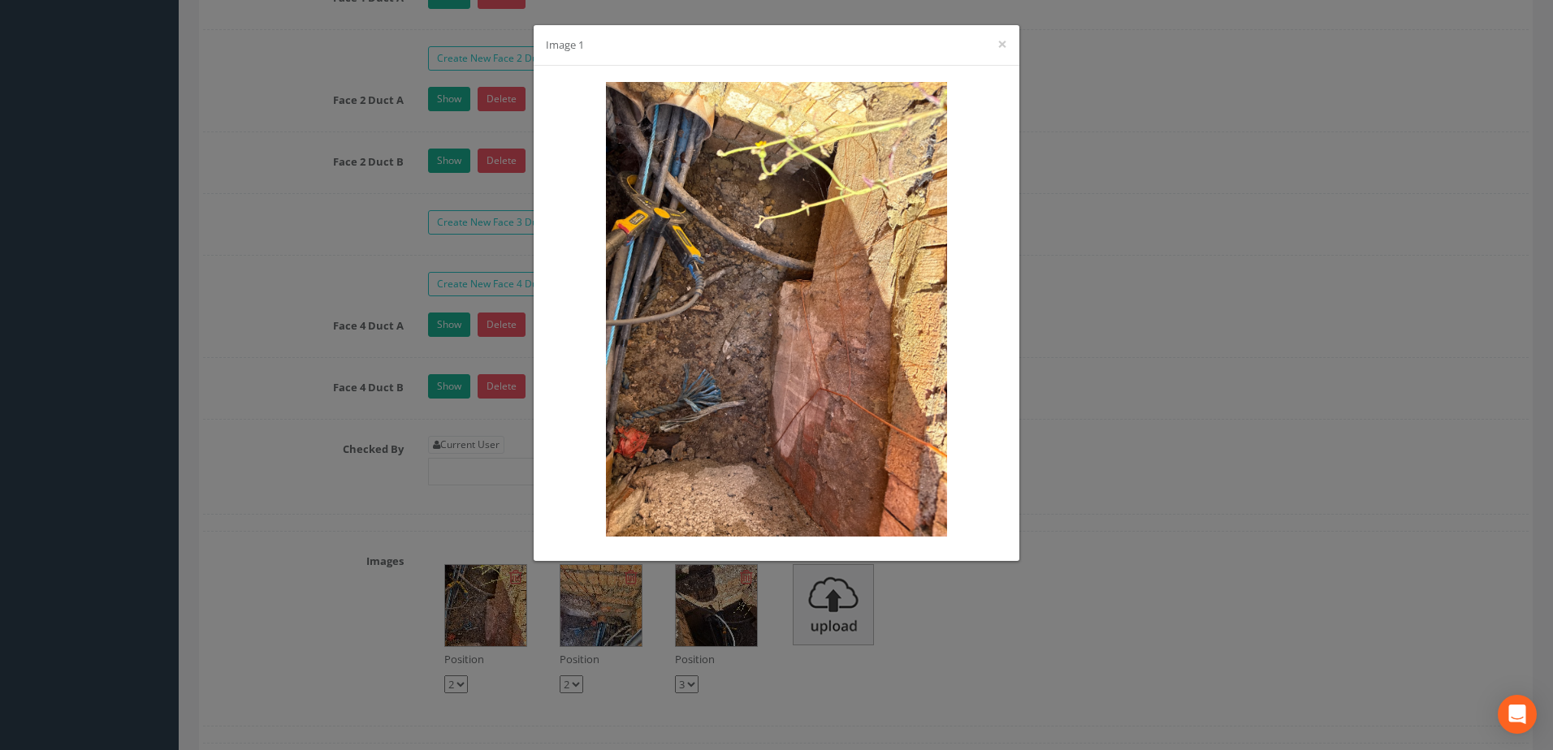
click at [1097, 297] on div "Image 1 ×" at bounding box center [776, 375] width 1553 height 750
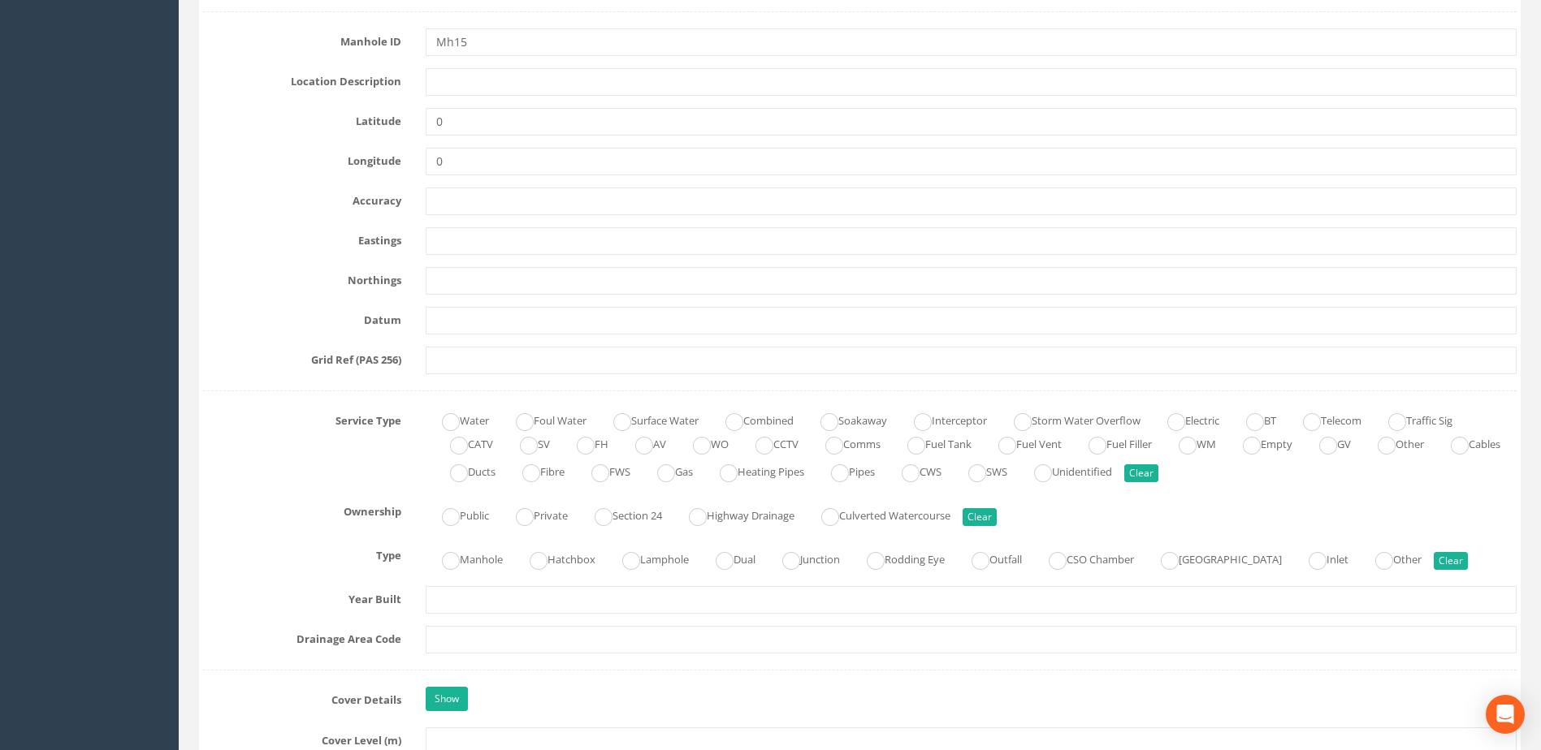
scroll to position [948, 0]
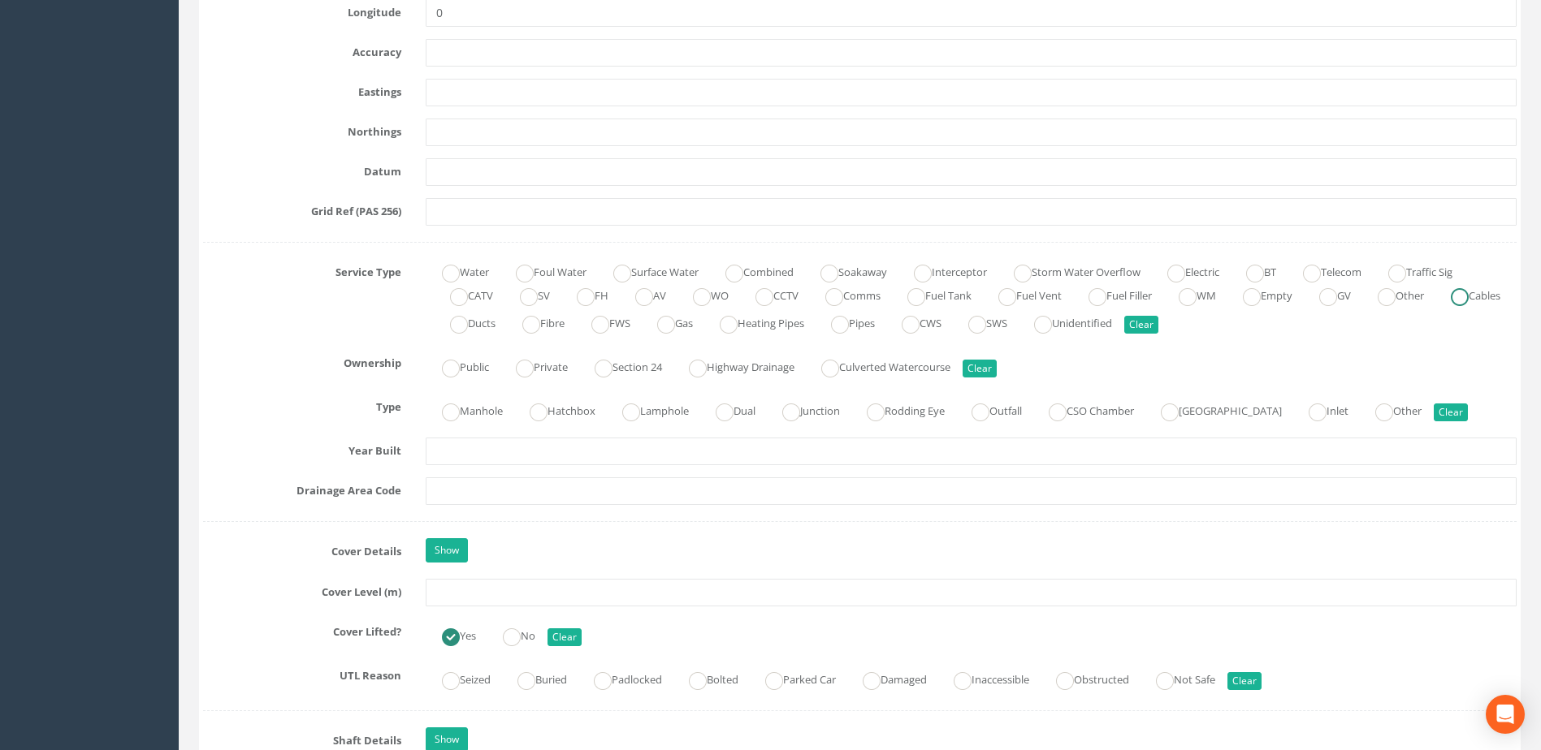
click at [1434, 306] on label "Cables" at bounding box center [1467, 295] width 66 height 24
radio input "true"
click at [459, 408] on ins at bounding box center [451, 413] width 18 height 18
radio input "true"
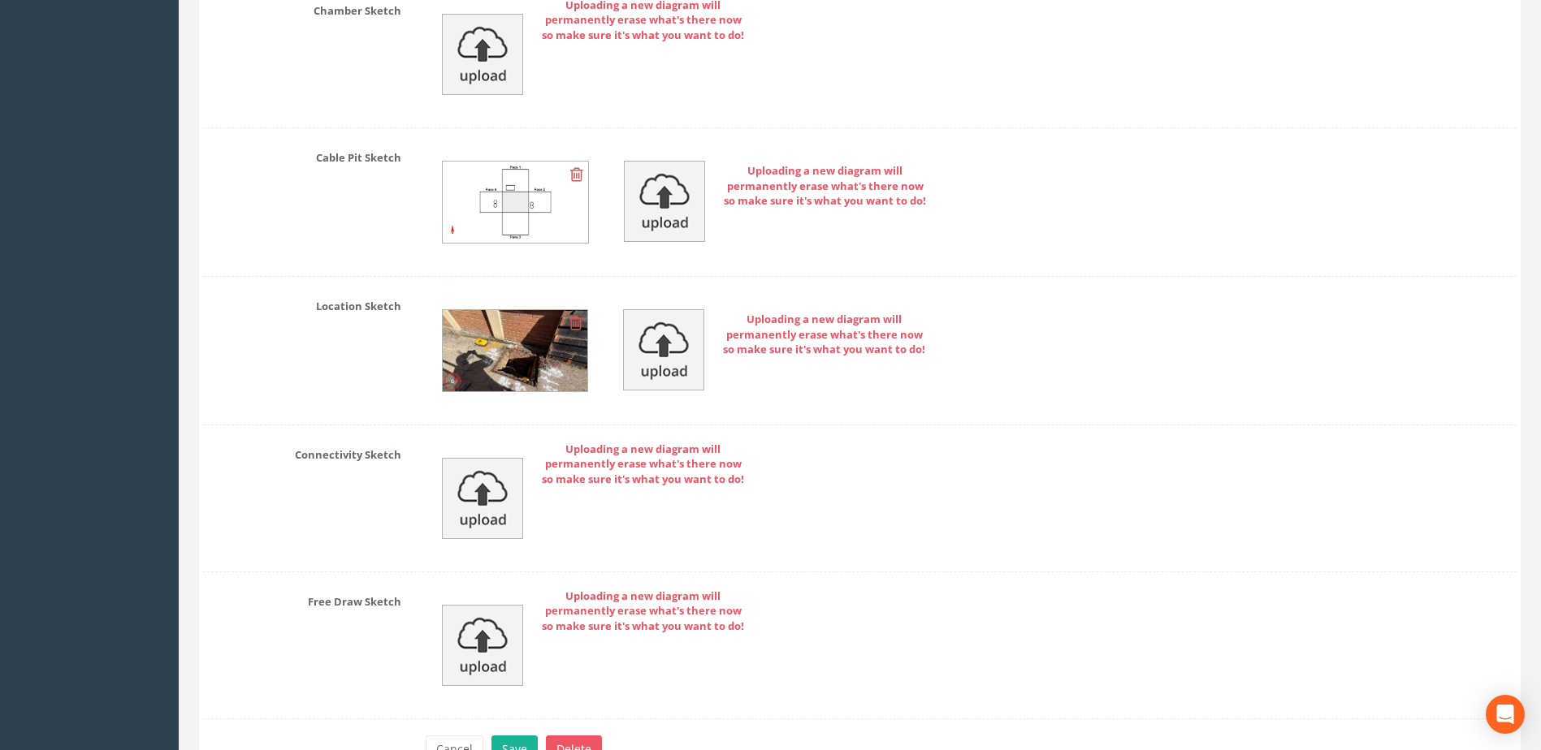
scroll to position [3773, 0]
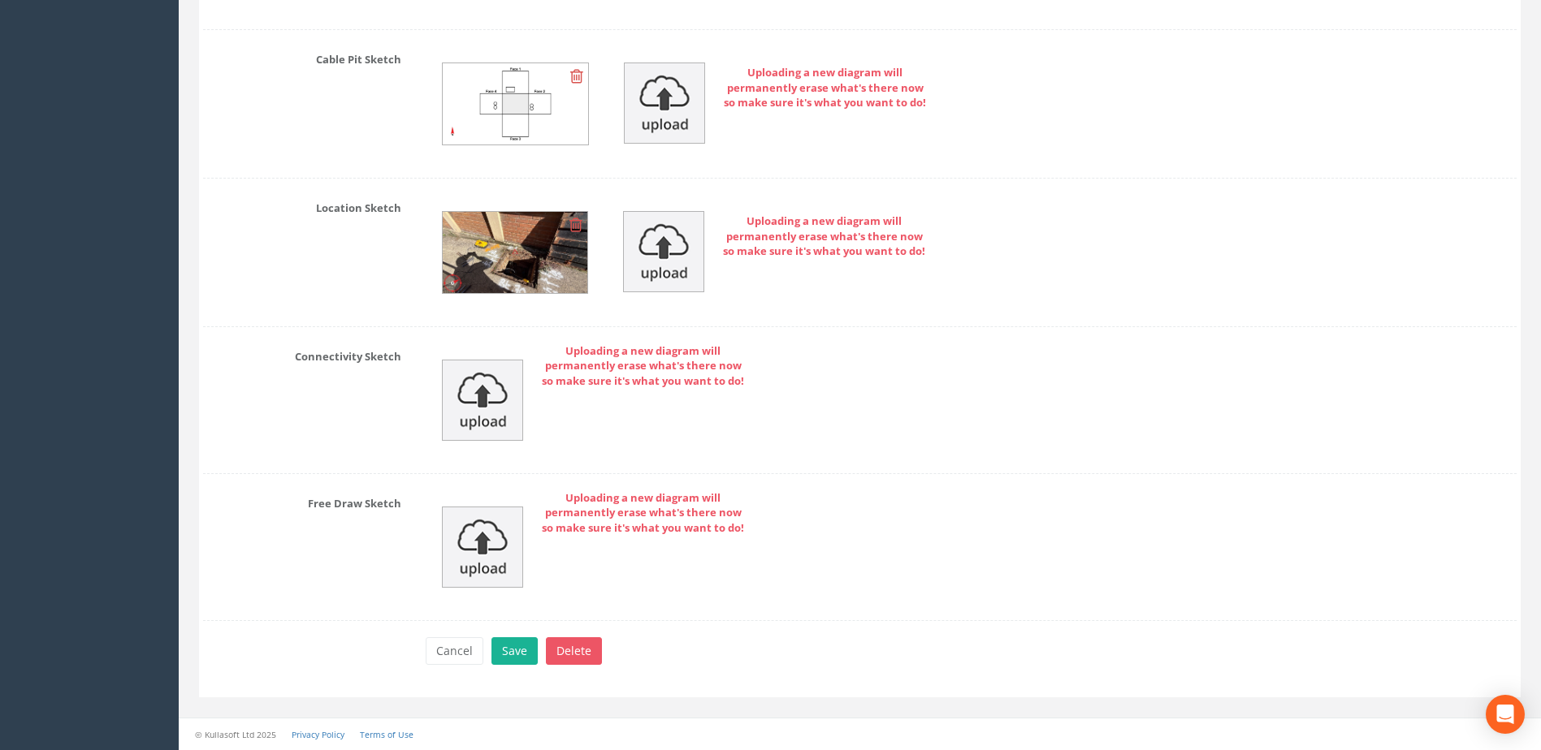
click at [504, 667] on div "Cancel Save Delete" at bounding box center [970, 654] width 1115 height 32
click at [517, 652] on button "Save" at bounding box center [514, 652] width 46 height 28
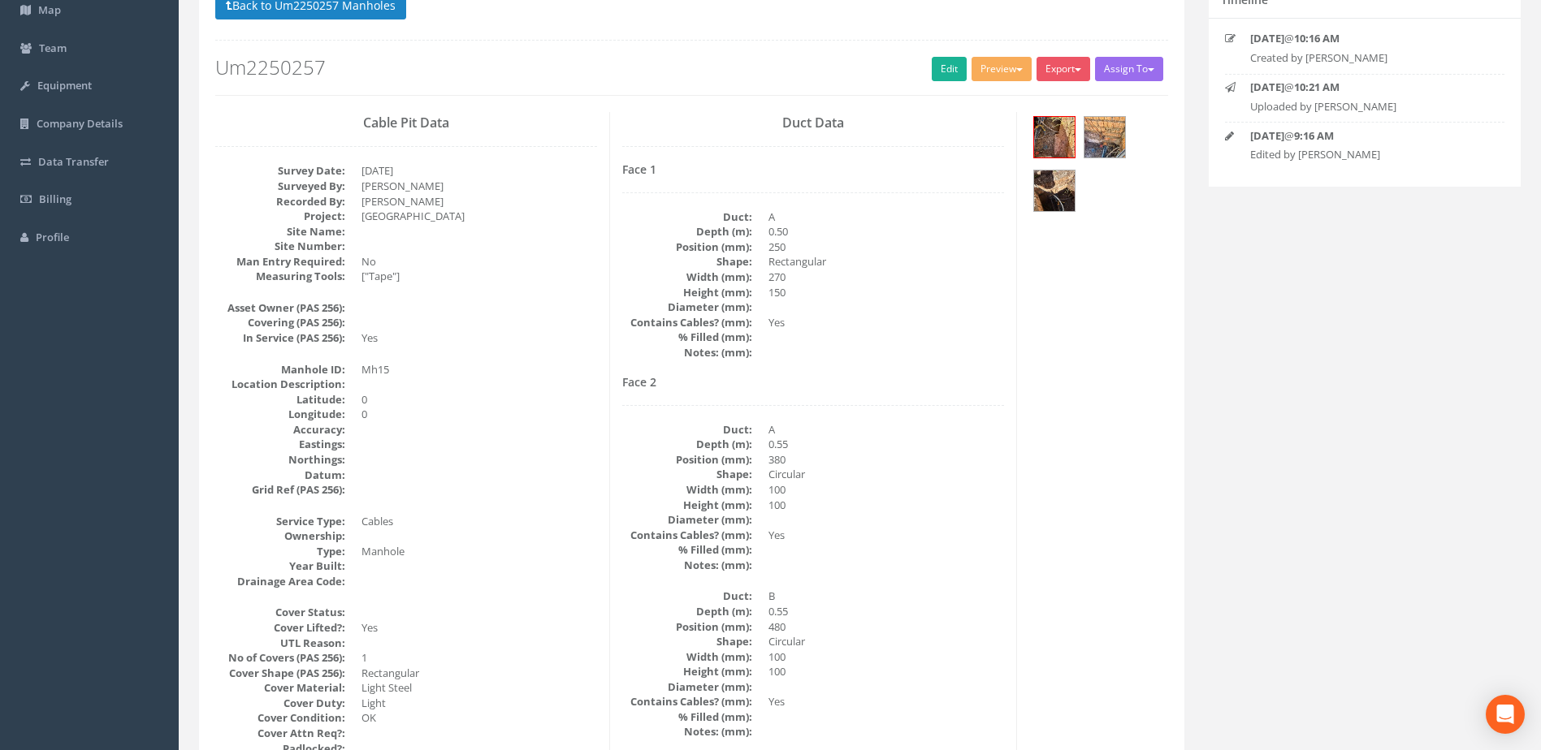
scroll to position [0, 0]
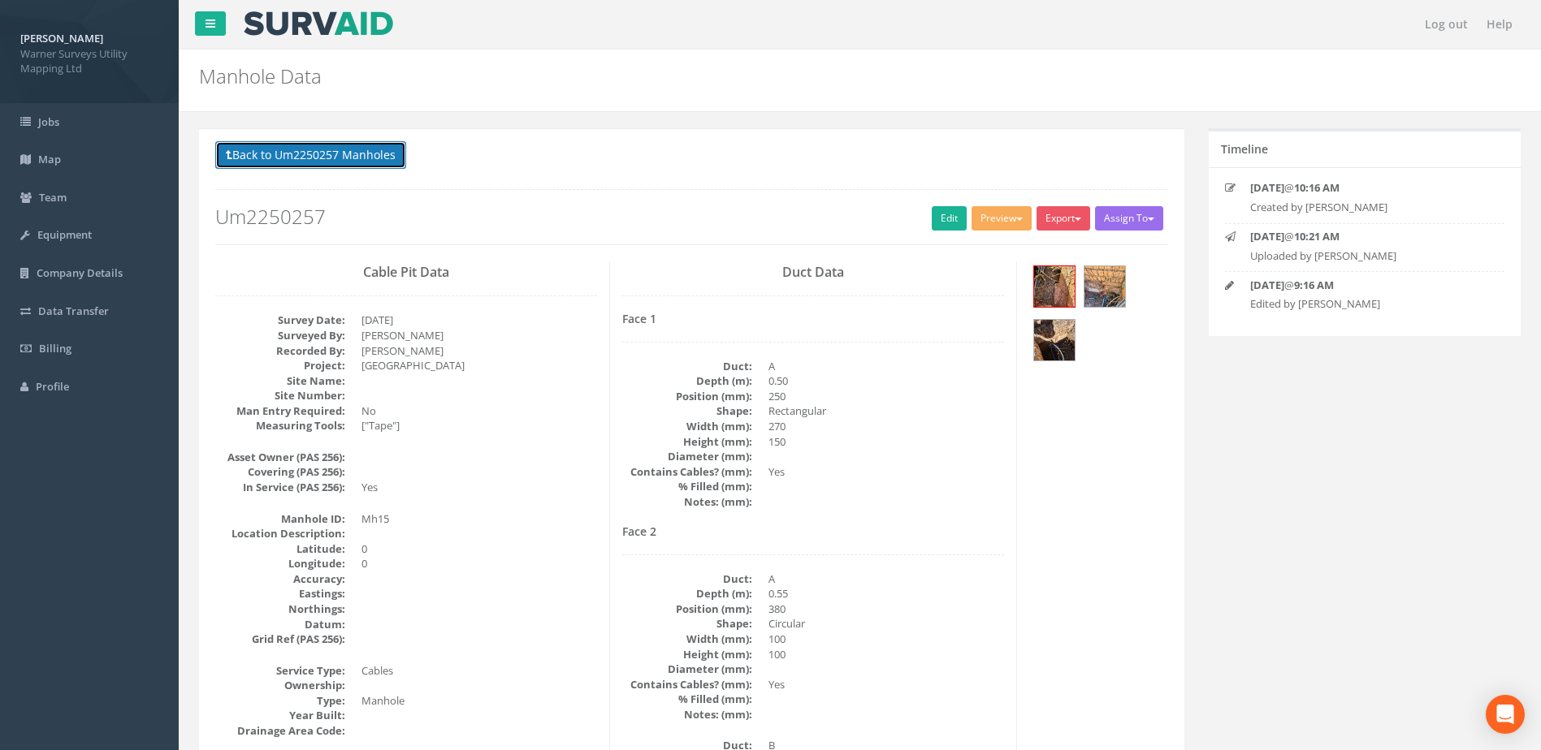
click at [330, 158] on button "Back to Um2250257 Manholes" at bounding box center [310, 155] width 191 height 28
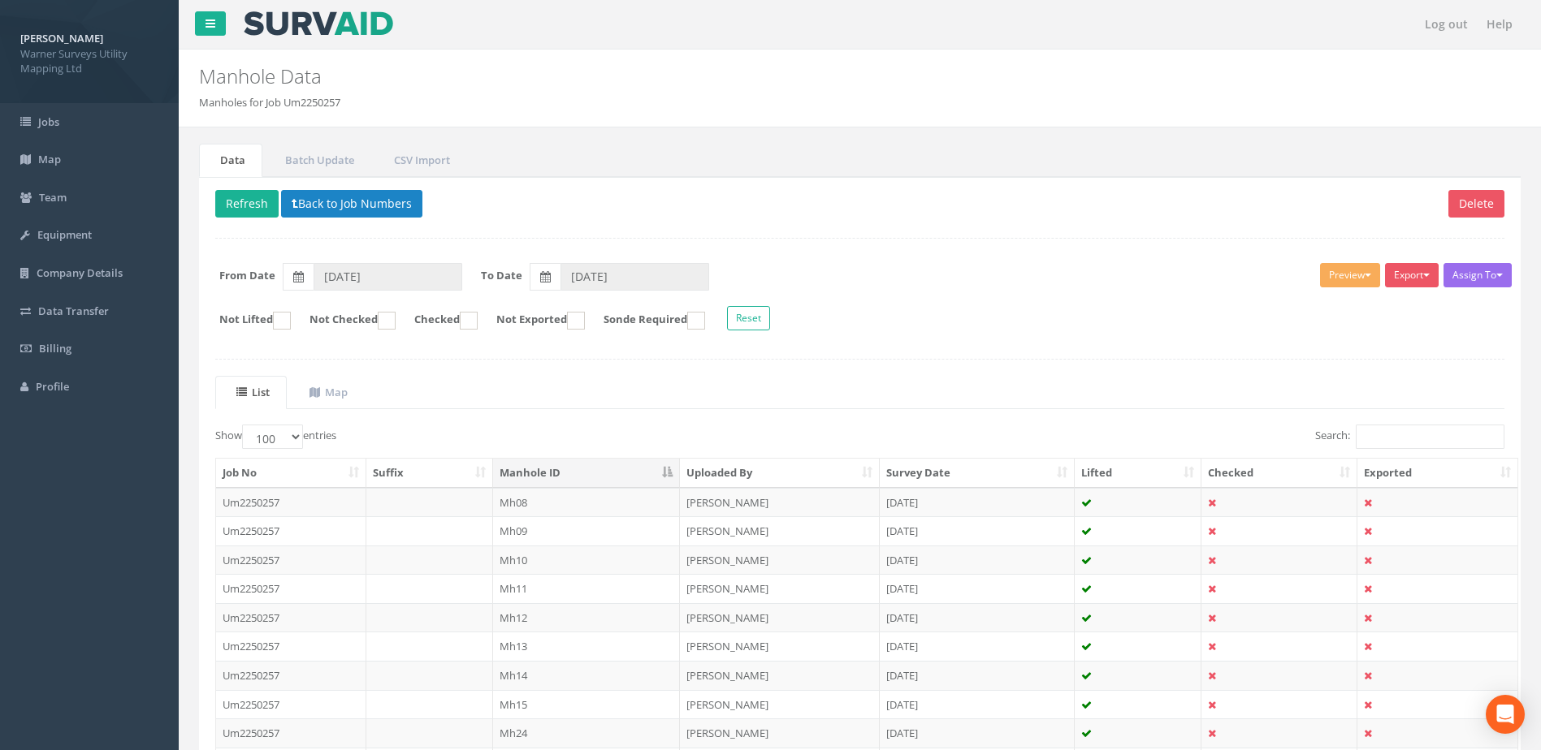
scroll to position [136, 0]
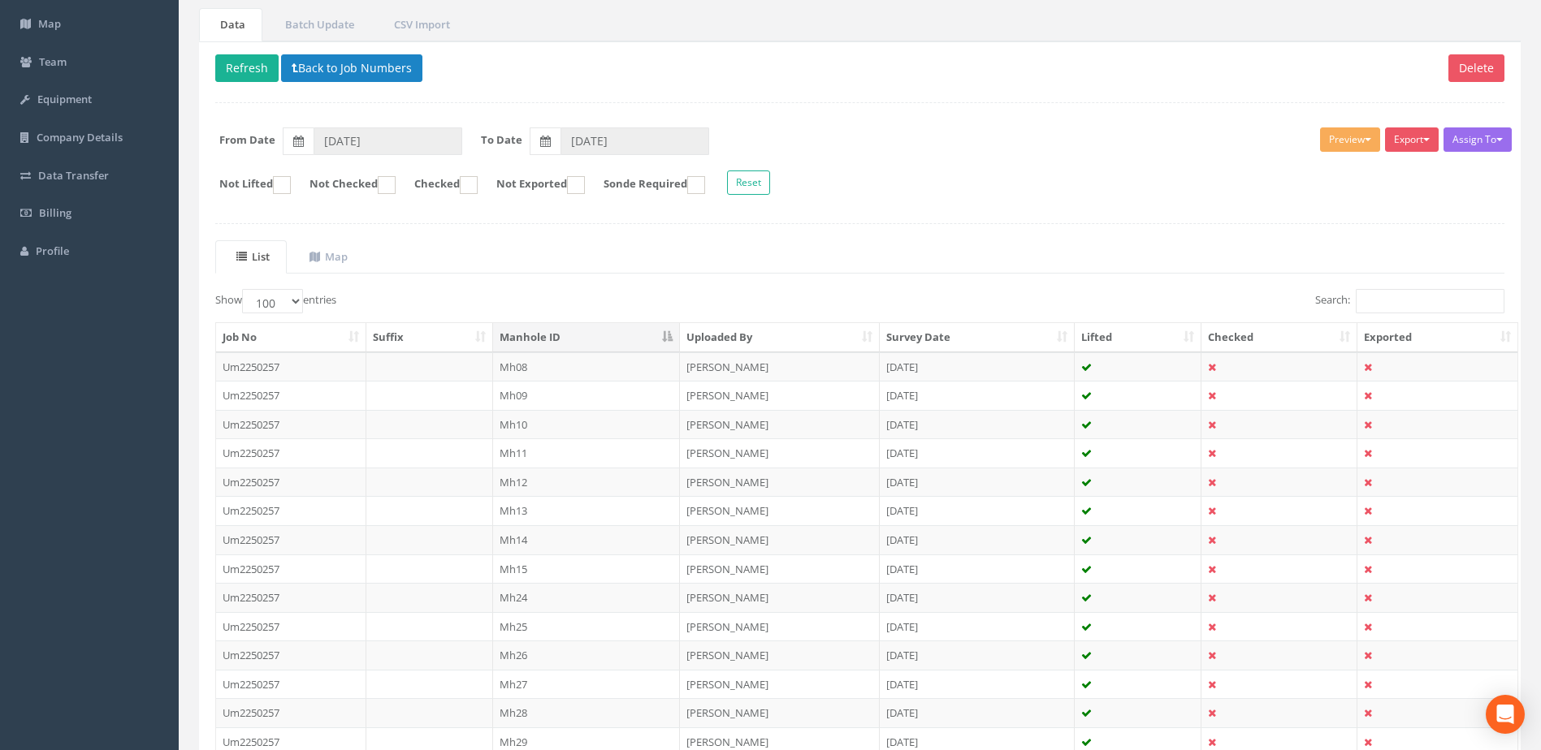
click at [544, 599] on td "Mh24" at bounding box center [587, 597] width 188 height 29
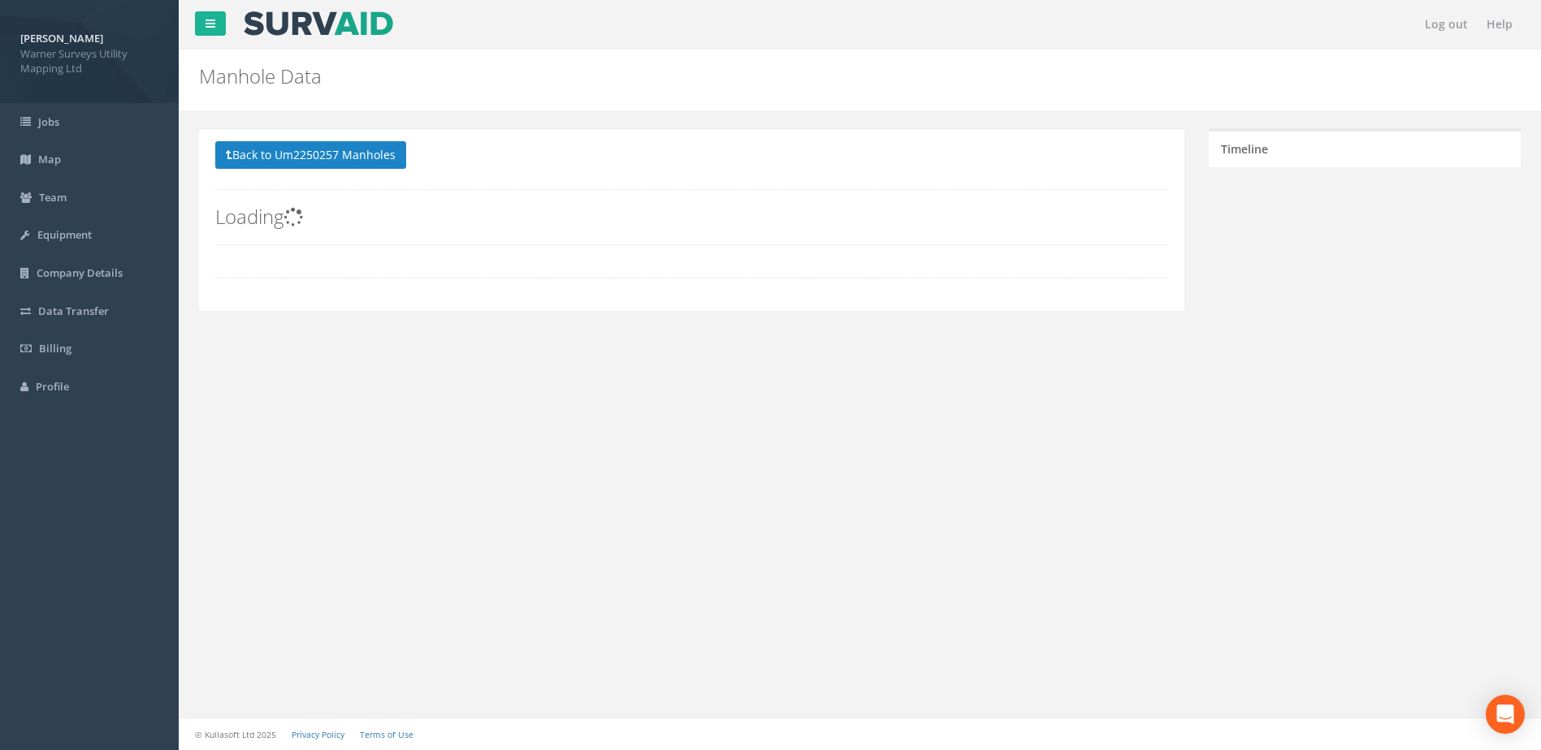
scroll to position [0, 0]
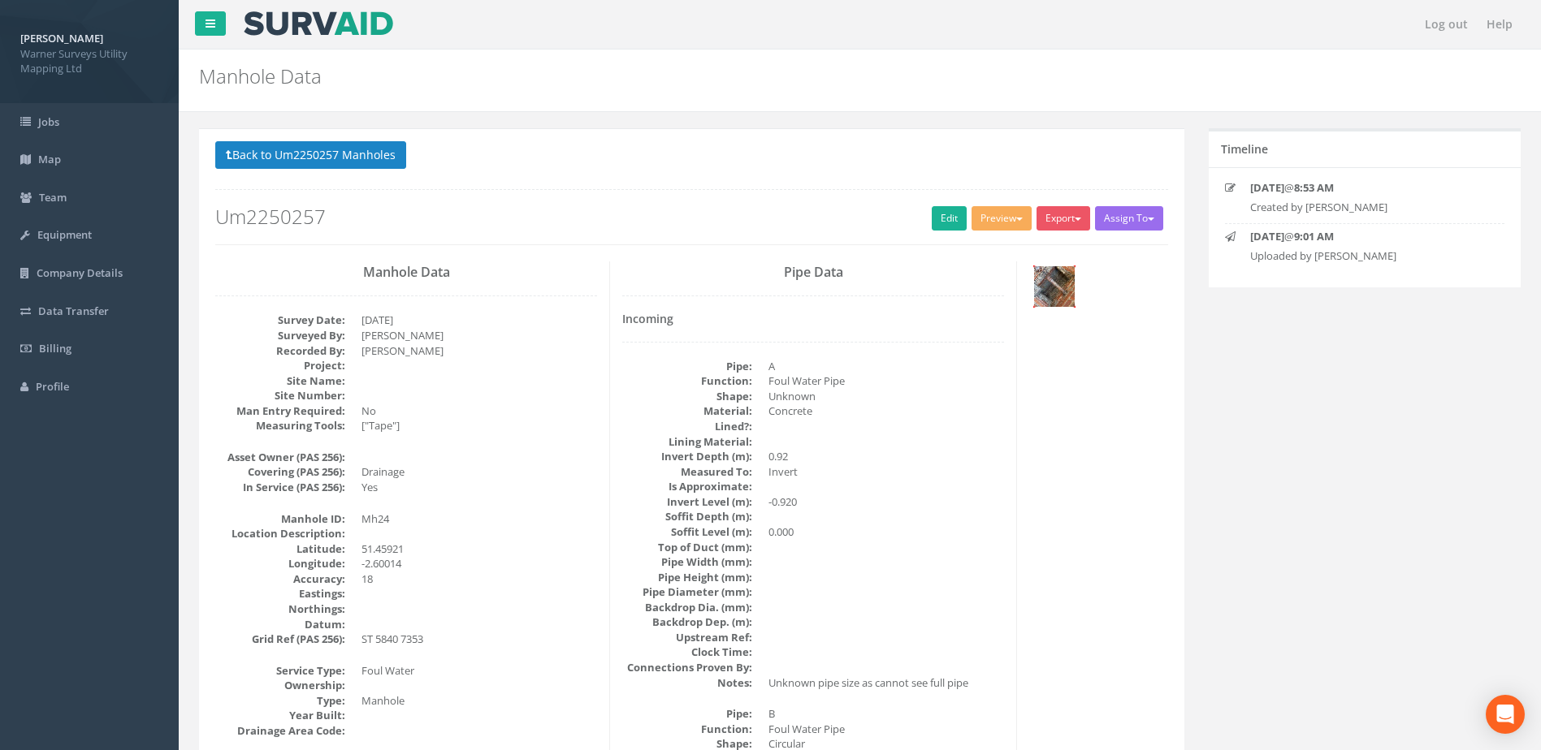
click at [1040, 279] on img at bounding box center [1054, 286] width 41 height 41
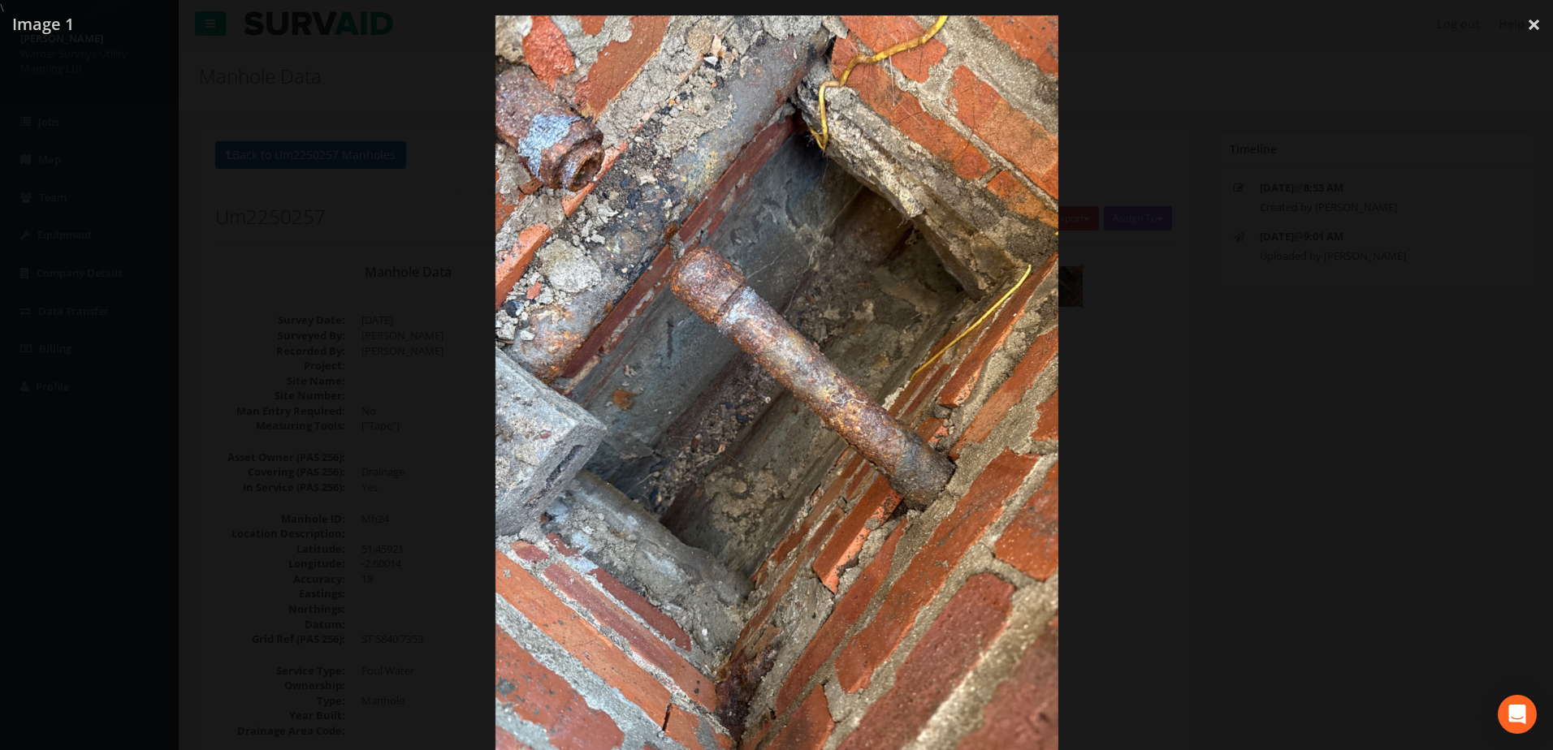
click at [1092, 457] on div at bounding box center [776, 390] width 1553 height 750
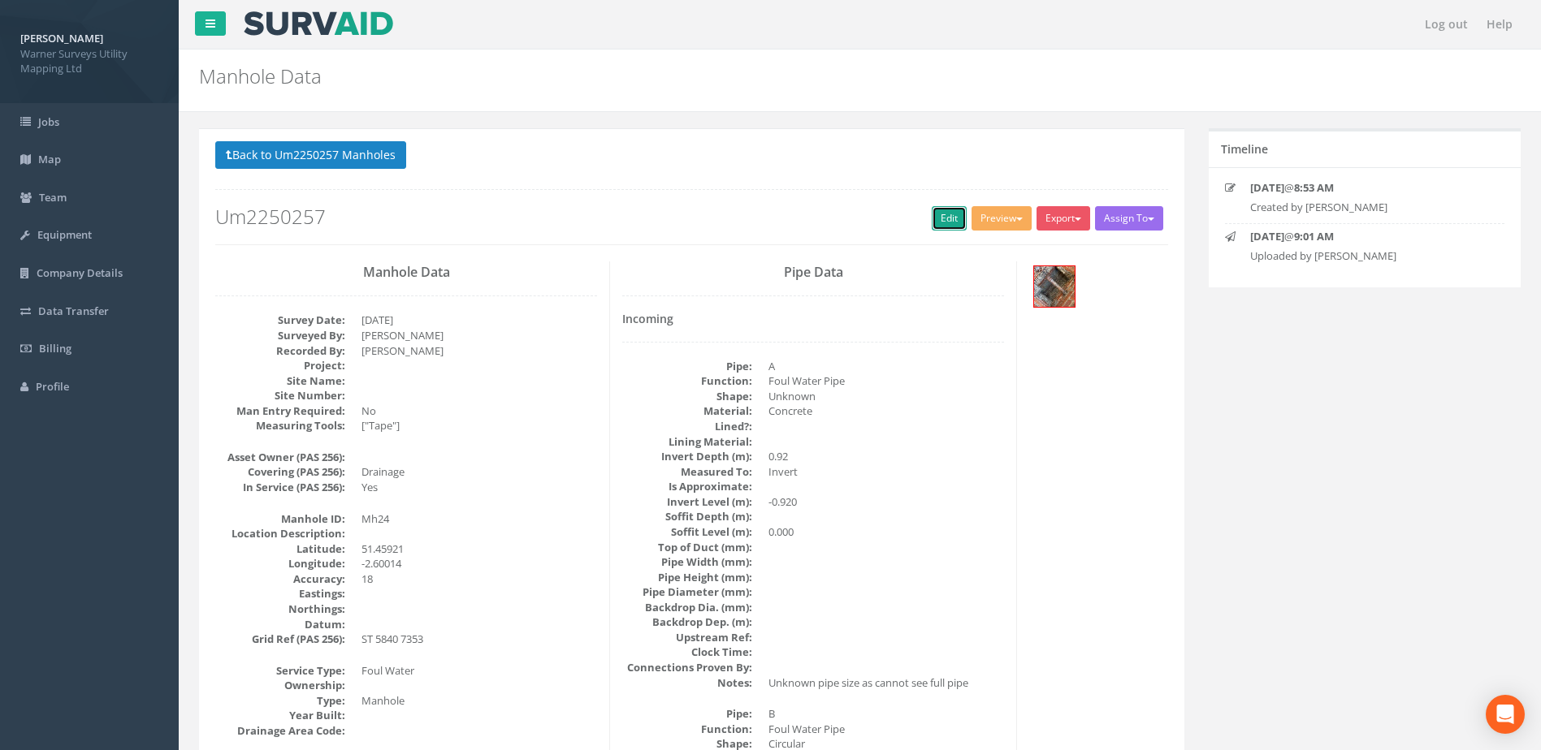
click at [932, 211] on link "Edit" at bounding box center [949, 218] width 35 height 24
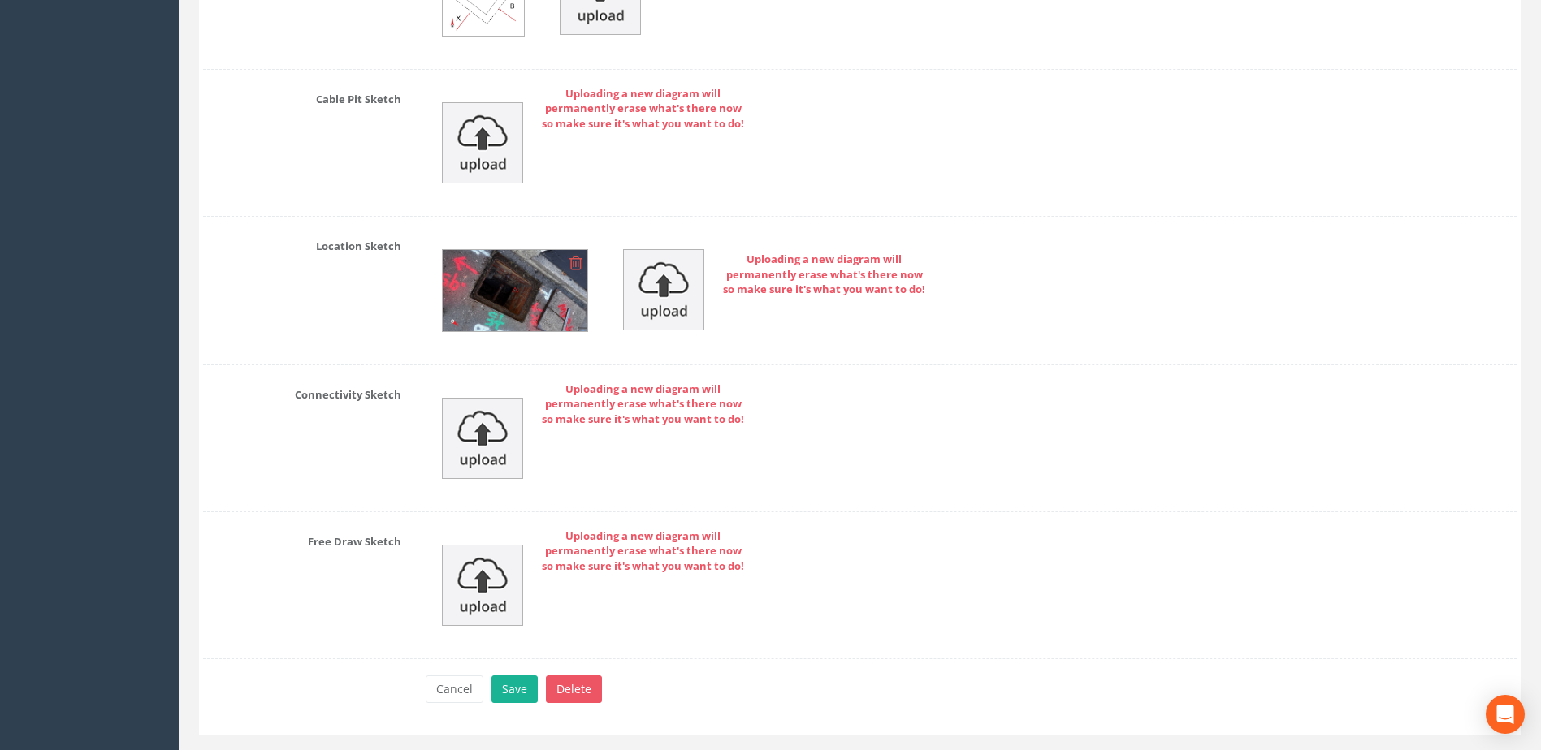
scroll to position [3509, 0]
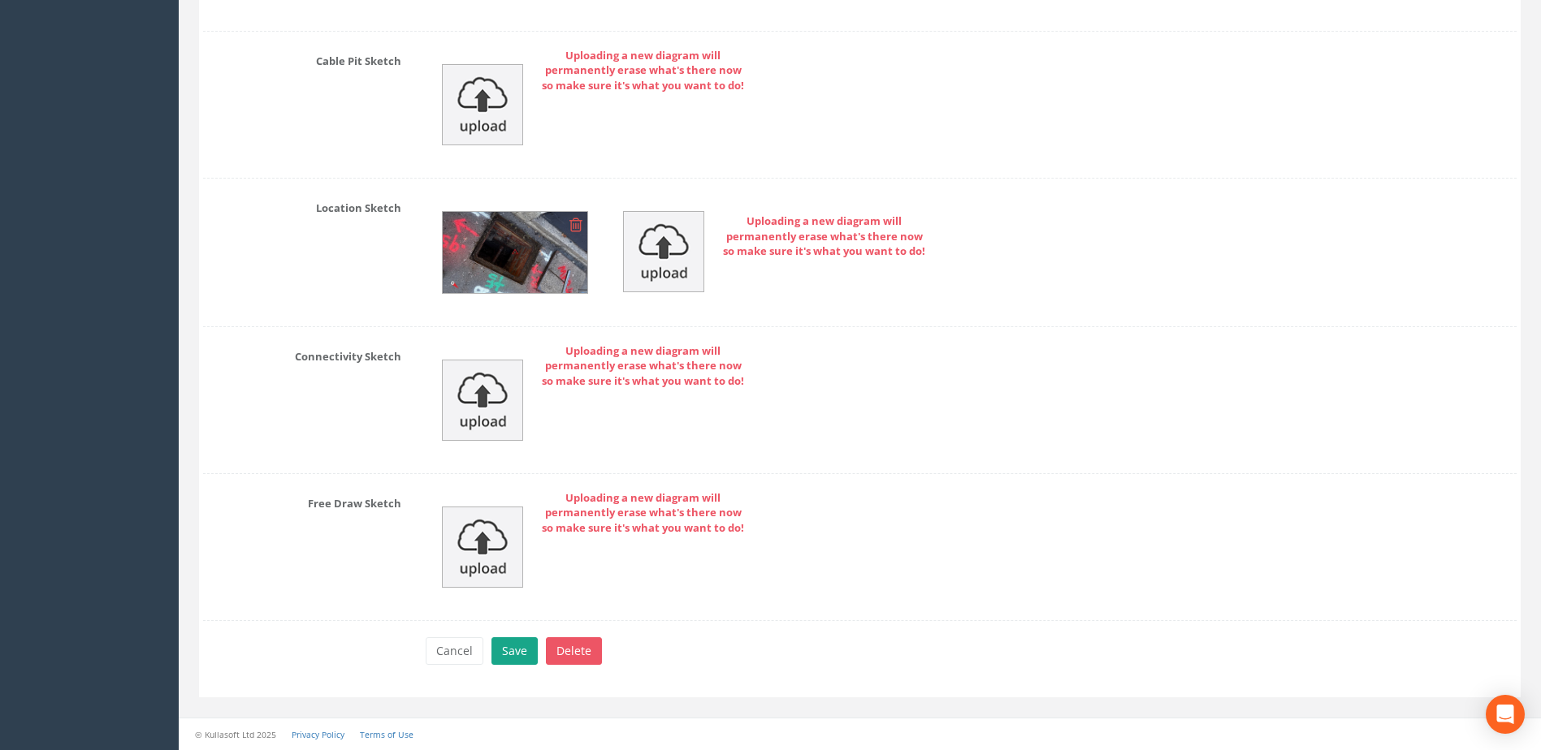
type input "[GEOGRAPHIC_DATA]"
click at [517, 657] on button "Save" at bounding box center [514, 652] width 46 height 28
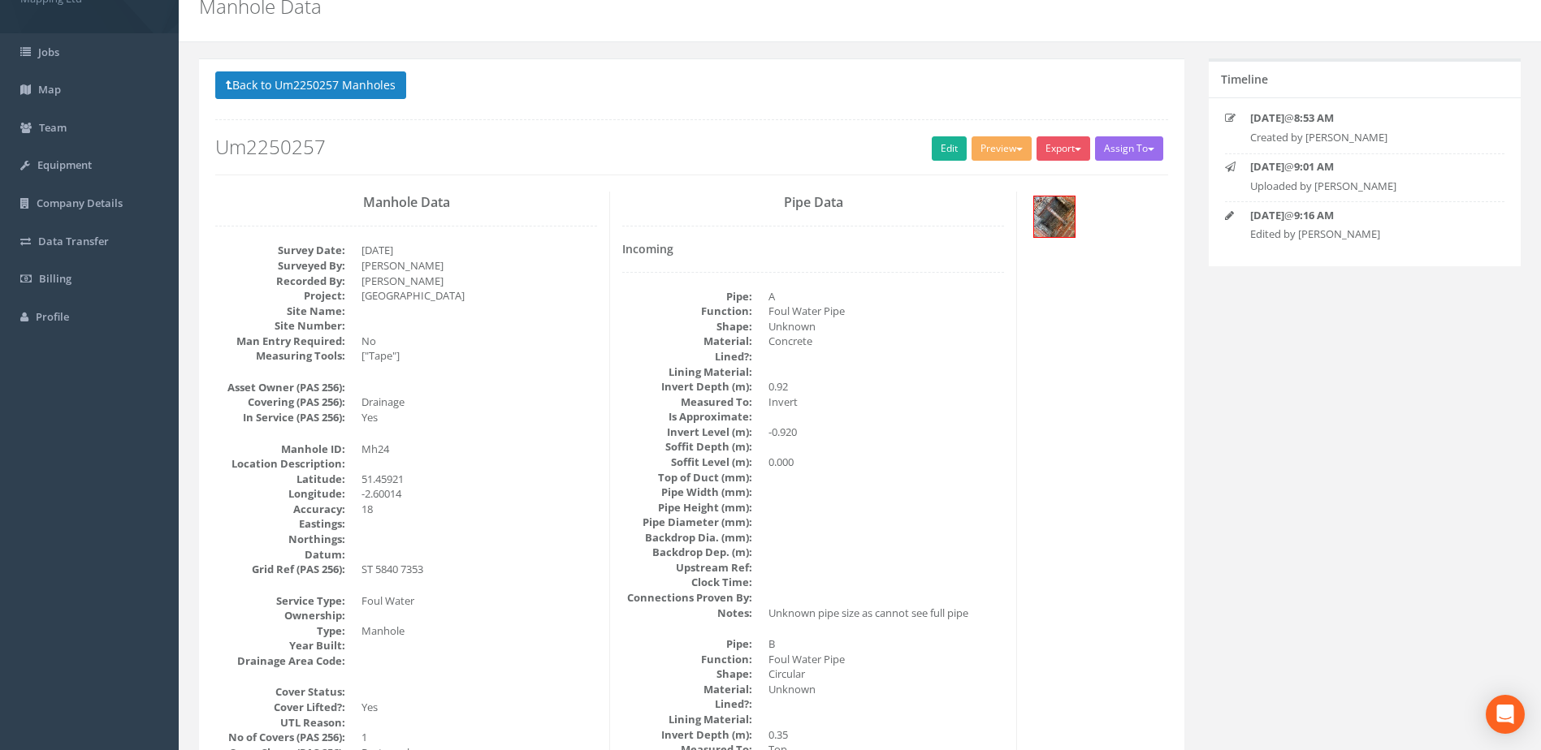
scroll to position [0, 0]
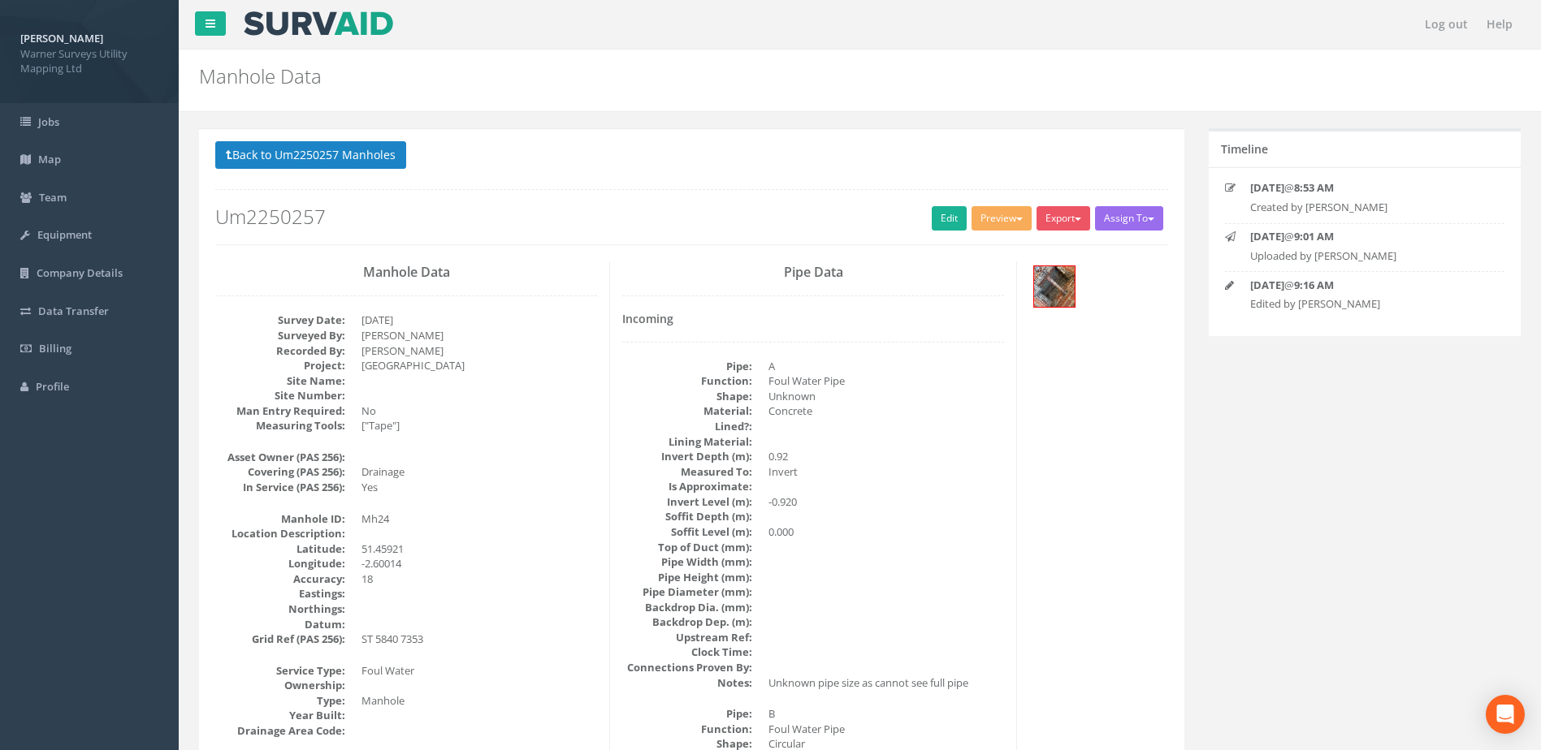
click at [349, 168] on button "Back to Um2250257 Manholes" at bounding box center [310, 155] width 191 height 28
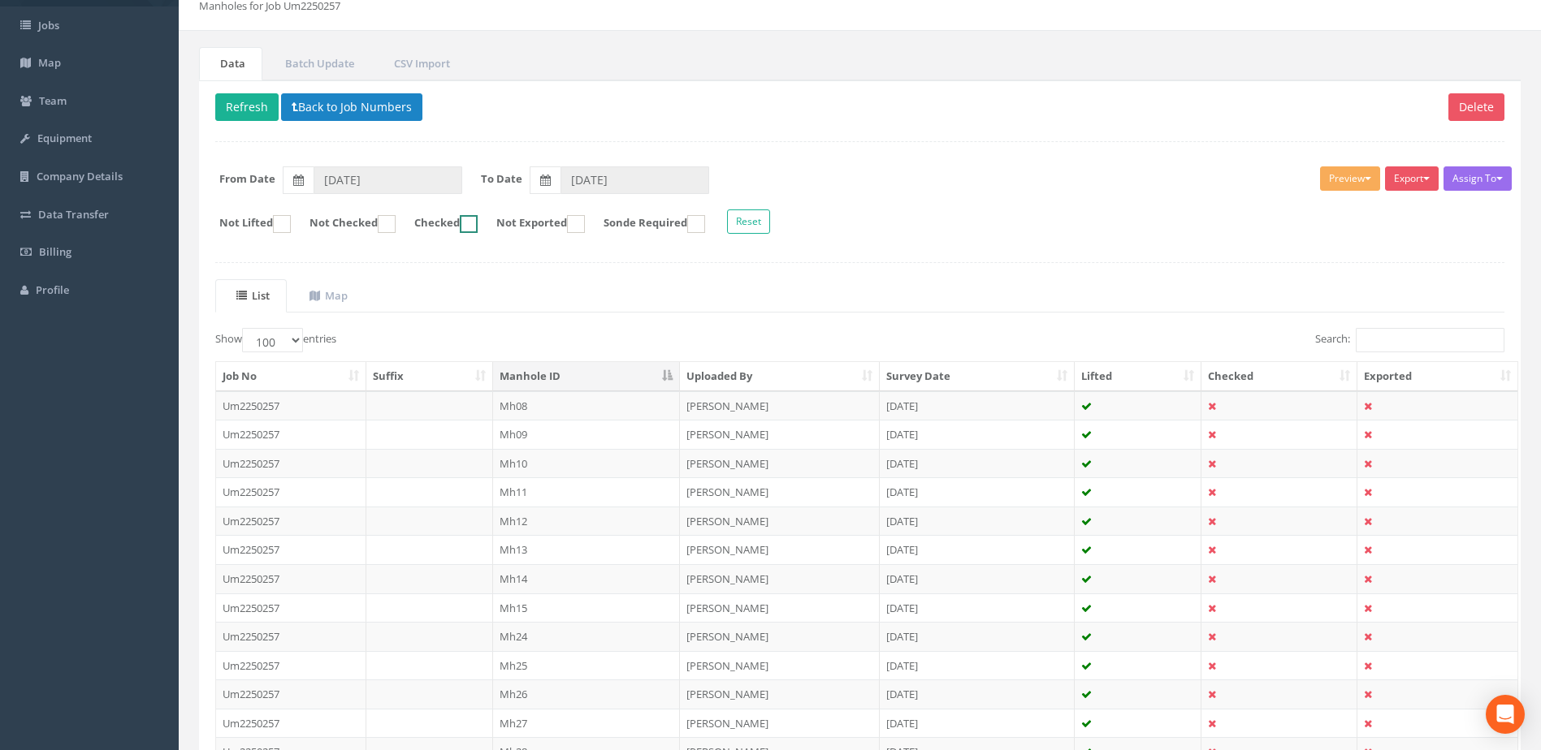
scroll to position [136, 0]
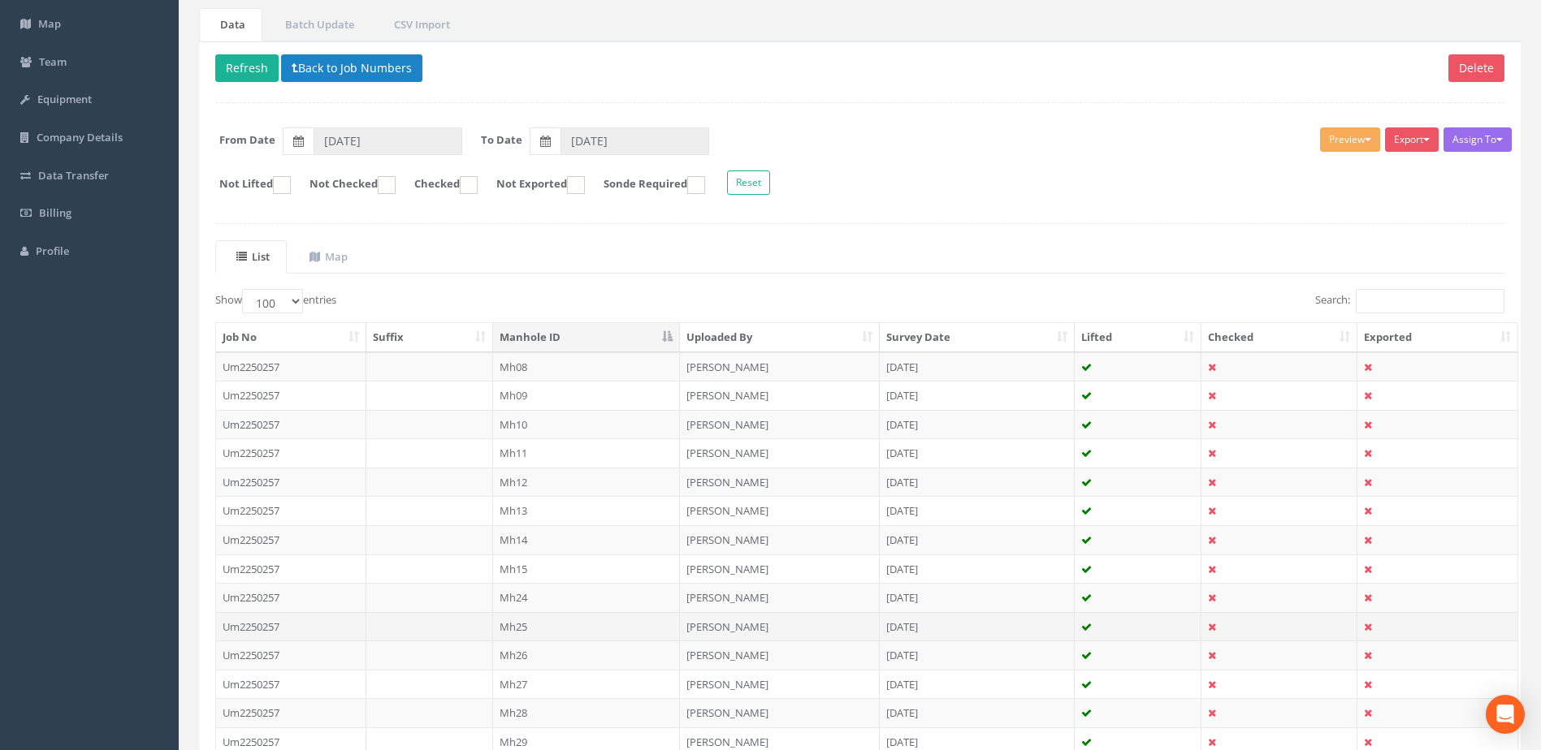
click at [532, 621] on td "Mh25" at bounding box center [587, 626] width 188 height 29
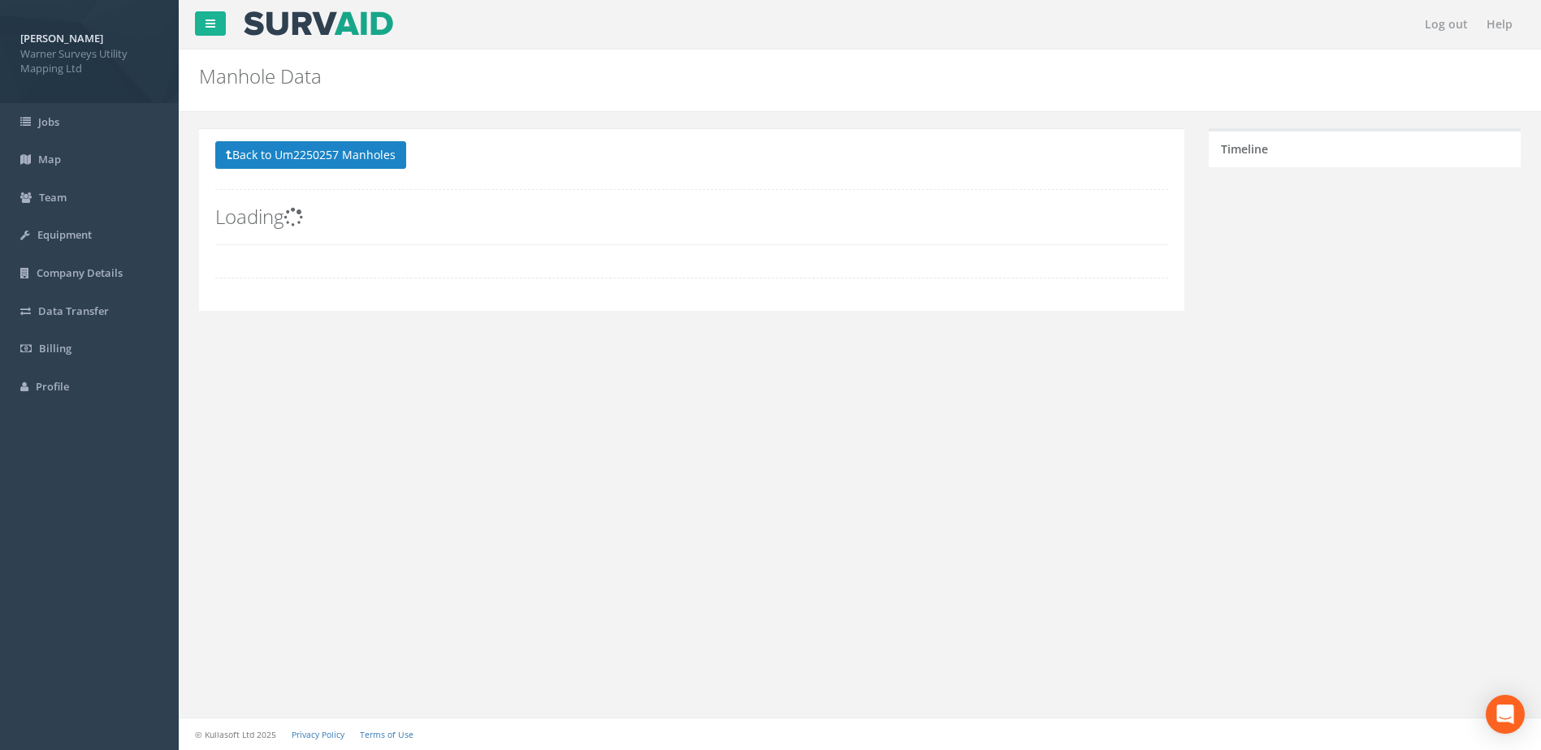
scroll to position [0, 0]
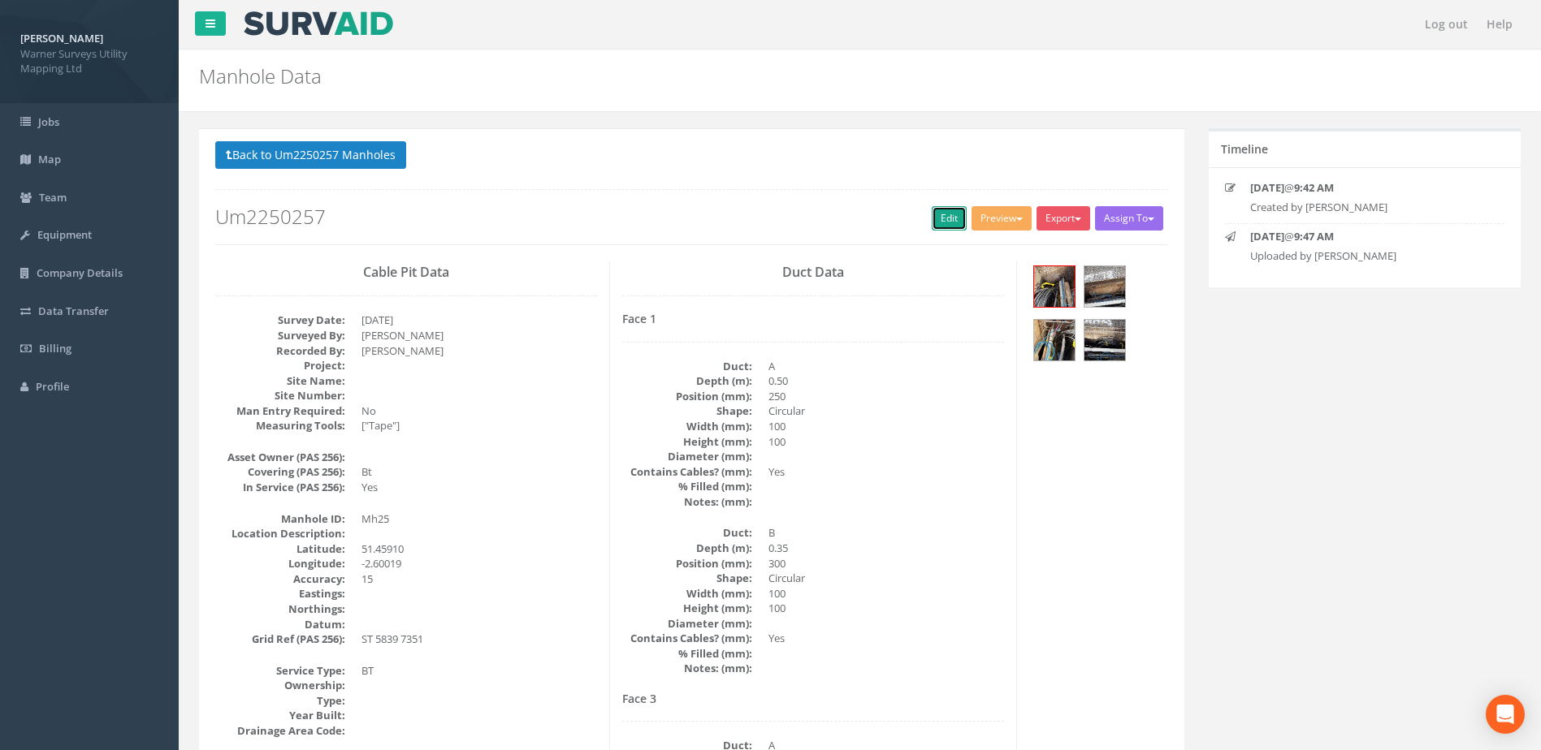
click at [932, 214] on link "Edit" at bounding box center [949, 218] width 35 height 24
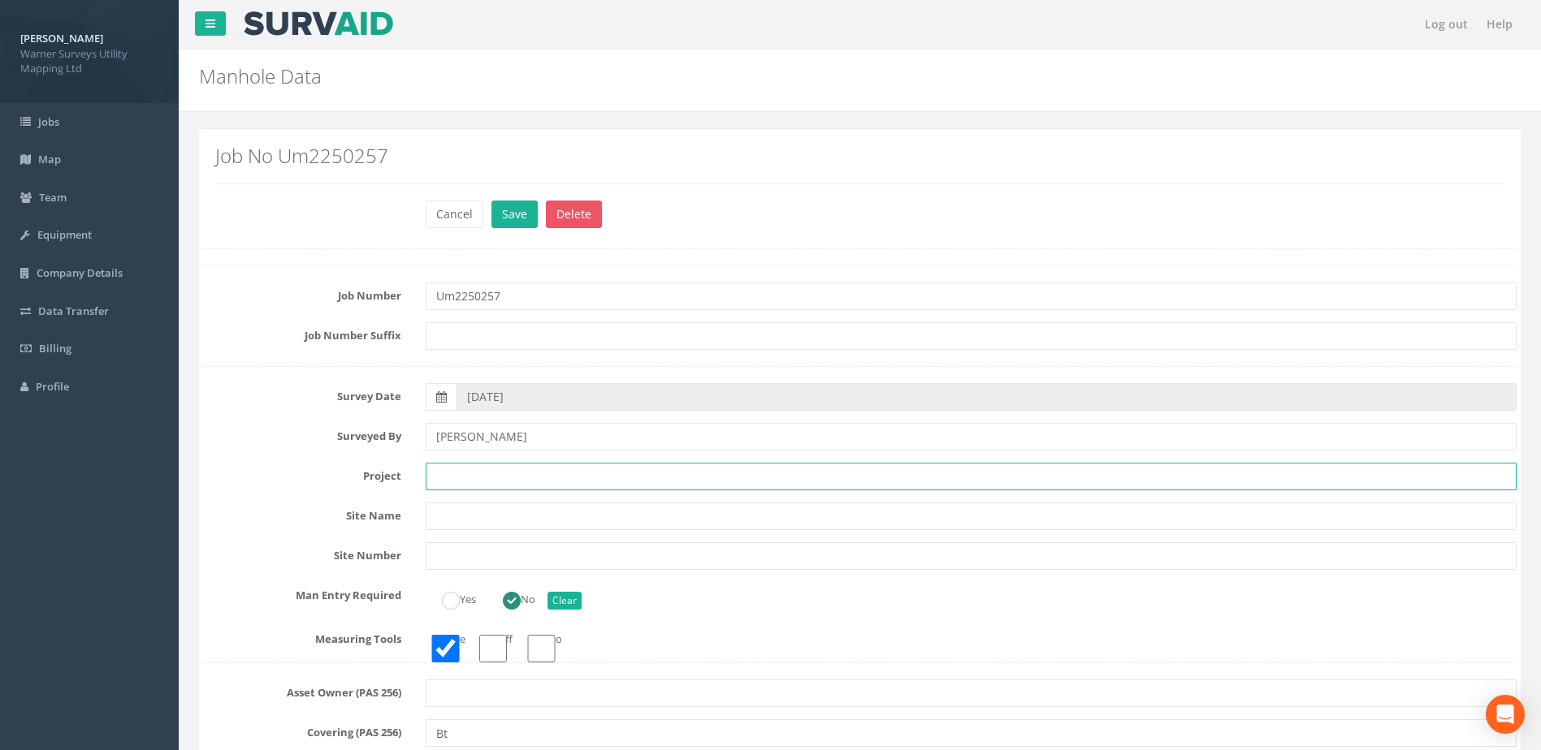
click at [459, 474] on input "text" at bounding box center [971, 477] width 1091 height 28
paste input "[GEOGRAPHIC_DATA]"
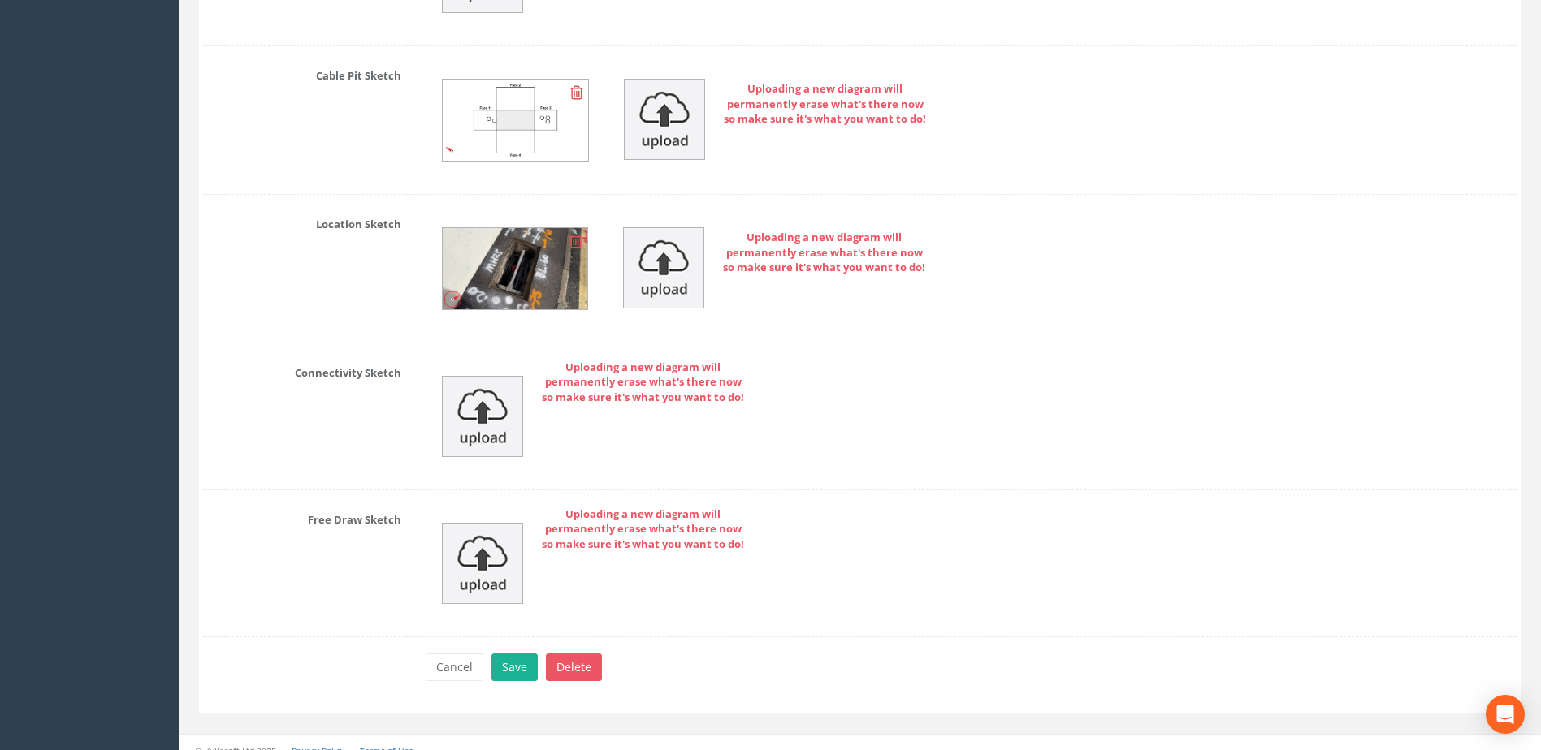
scroll to position [3790, 0]
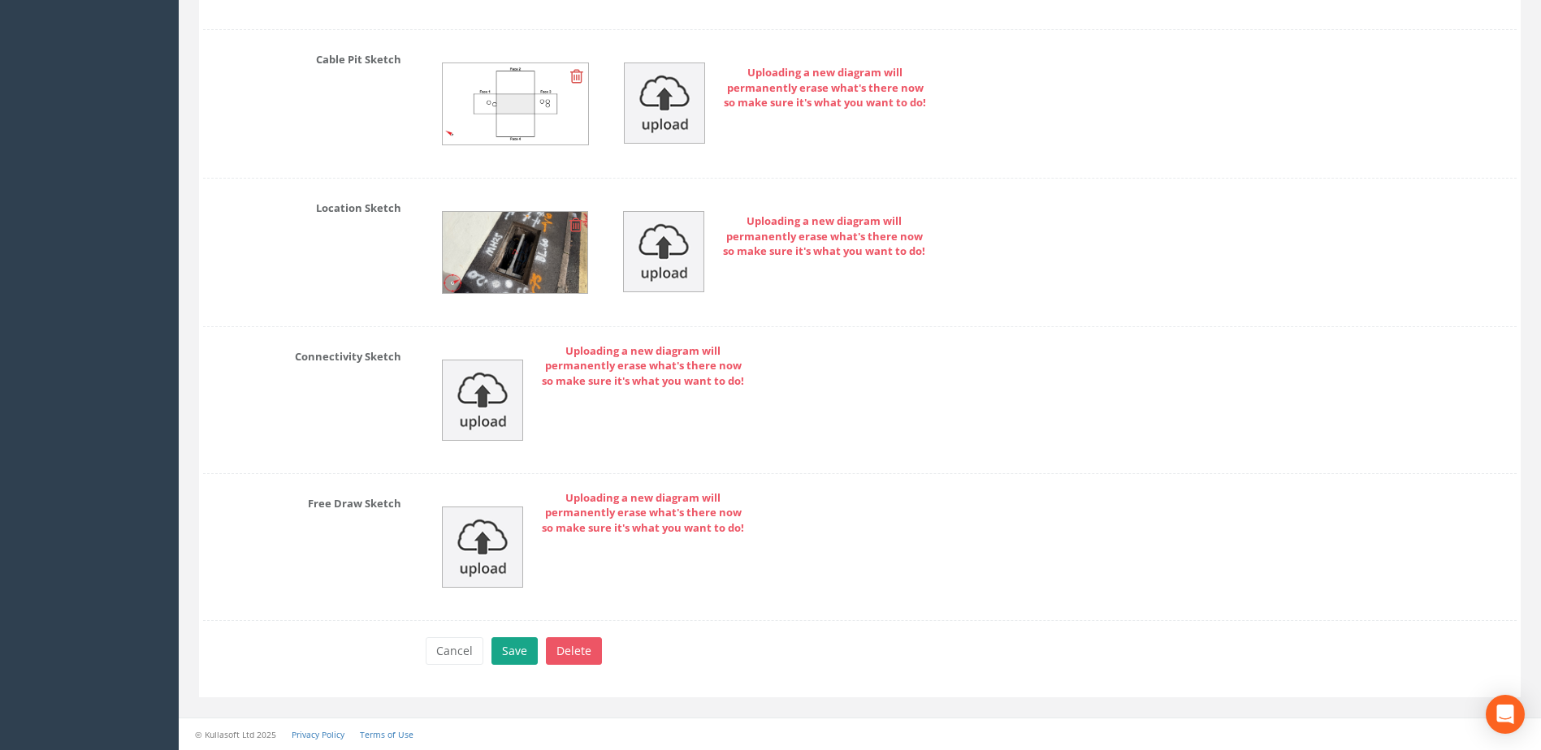
type input "[GEOGRAPHIC_DATA]"
click at [508, 662] on button "Save" at bounding box center [514, 652] width 46 height 28
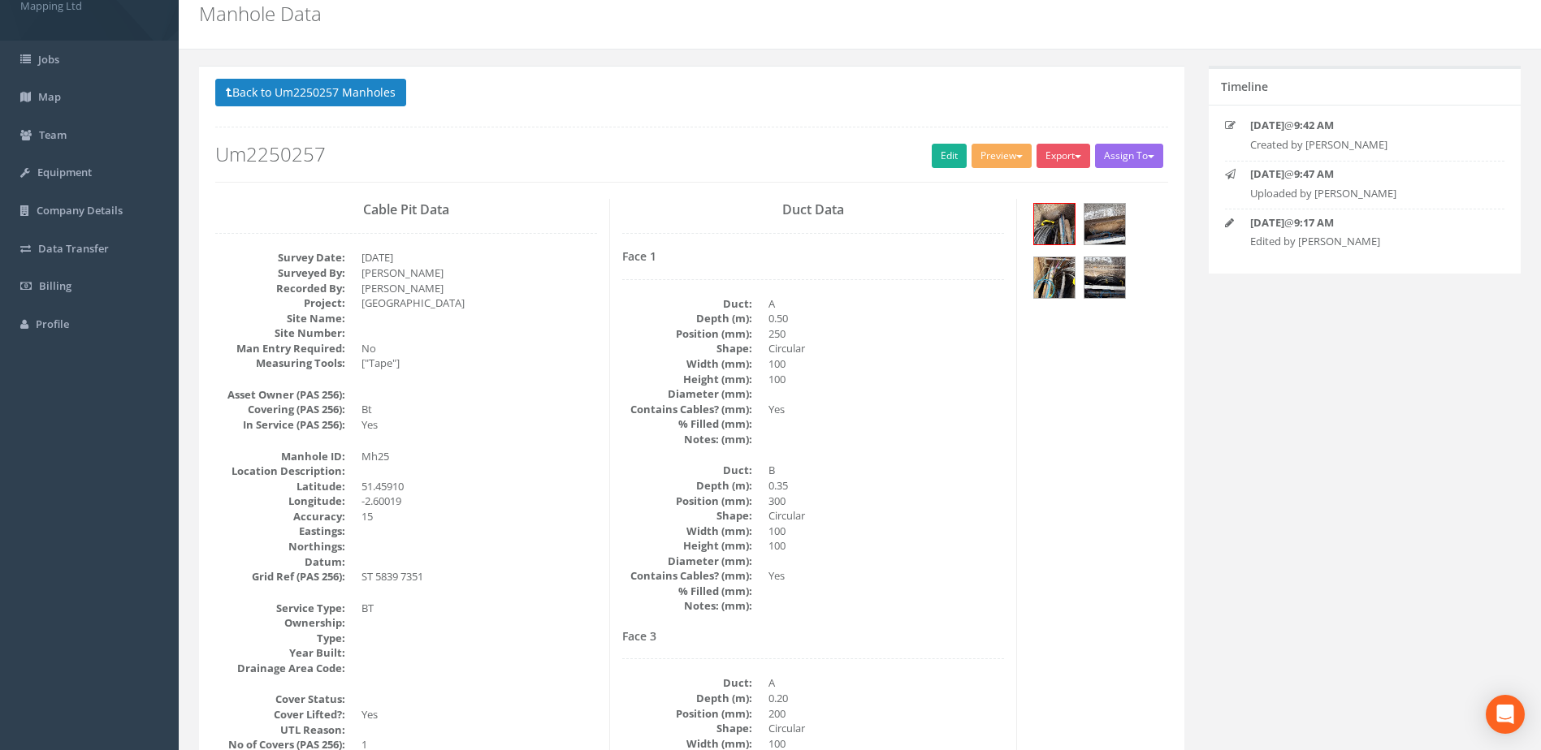
scroll to position [0, 0]
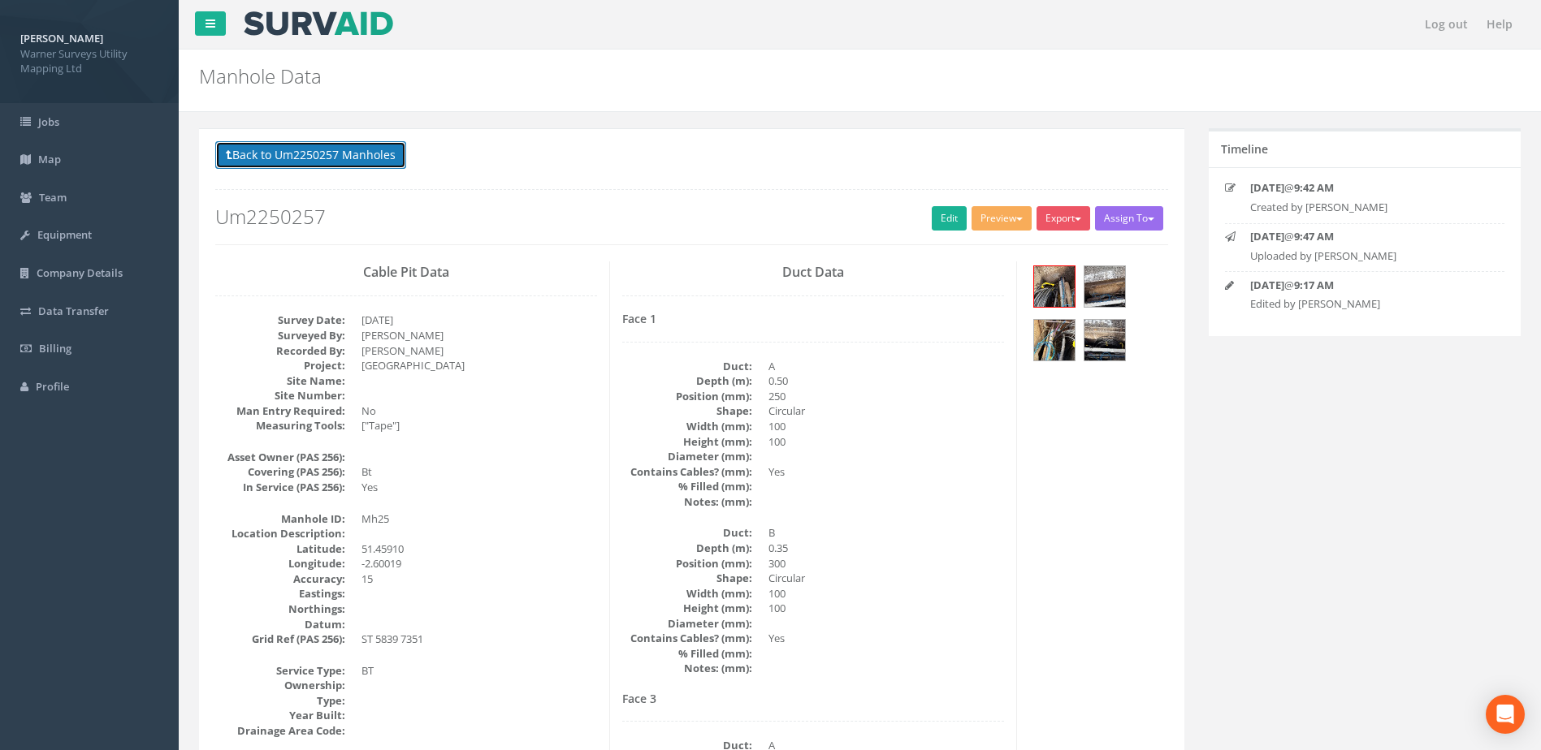
click at [299, 154] on button "Back to Um2250257 Manholes" at bounding box center [310, 155] width 191 height 28
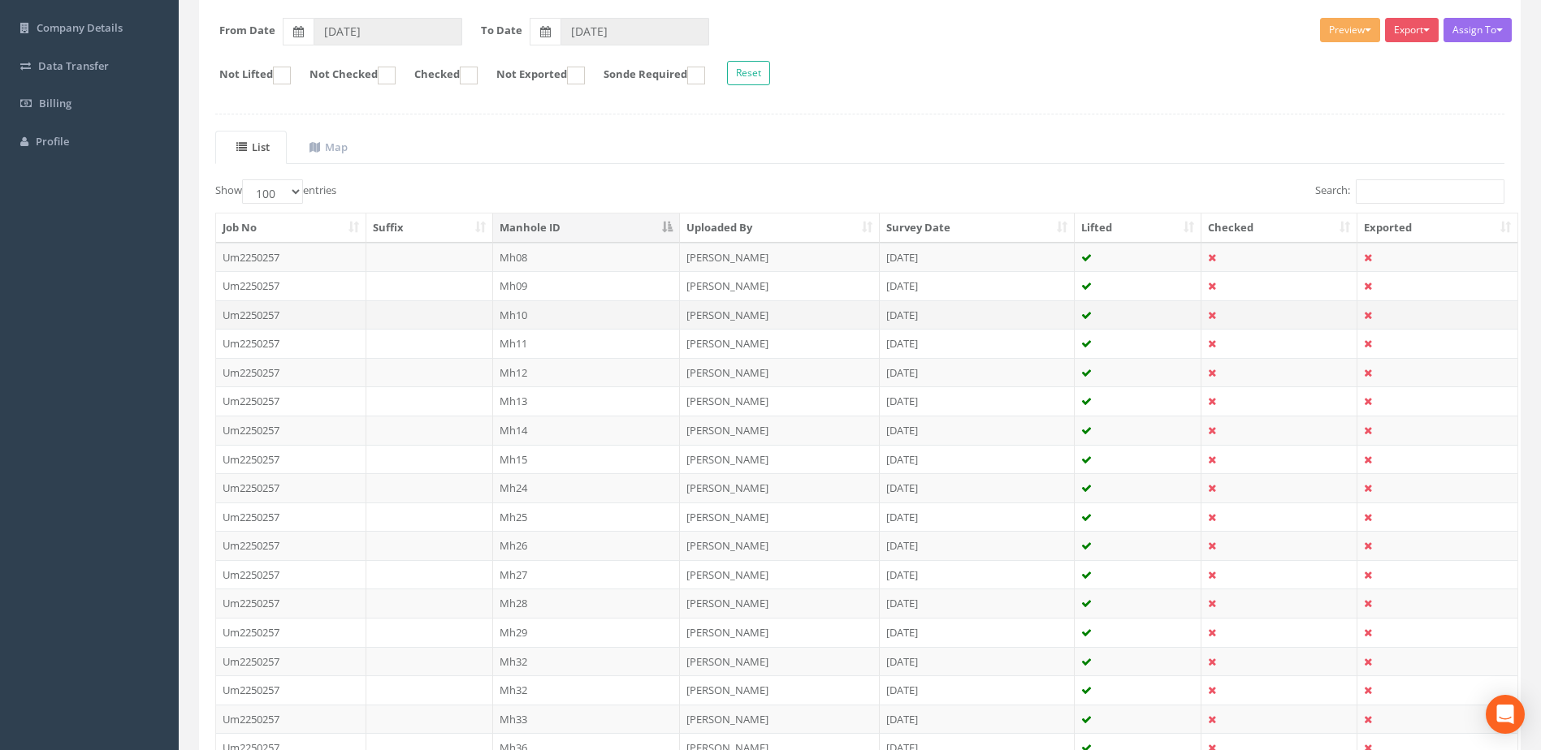
scroll to position [406, 0]
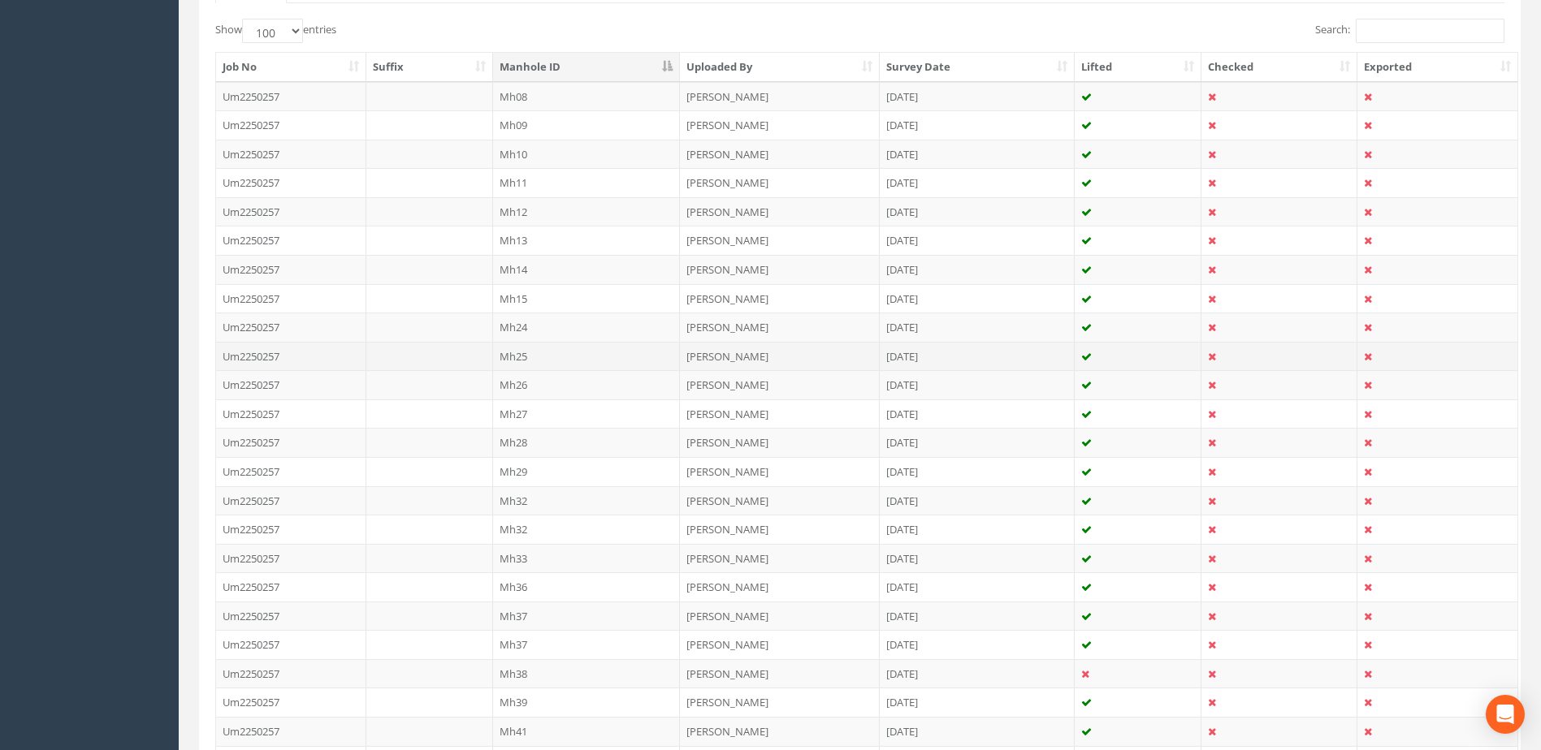
click at [518, 358] on td "Mh25" at bounding box center [587, 356] width 188 height 29
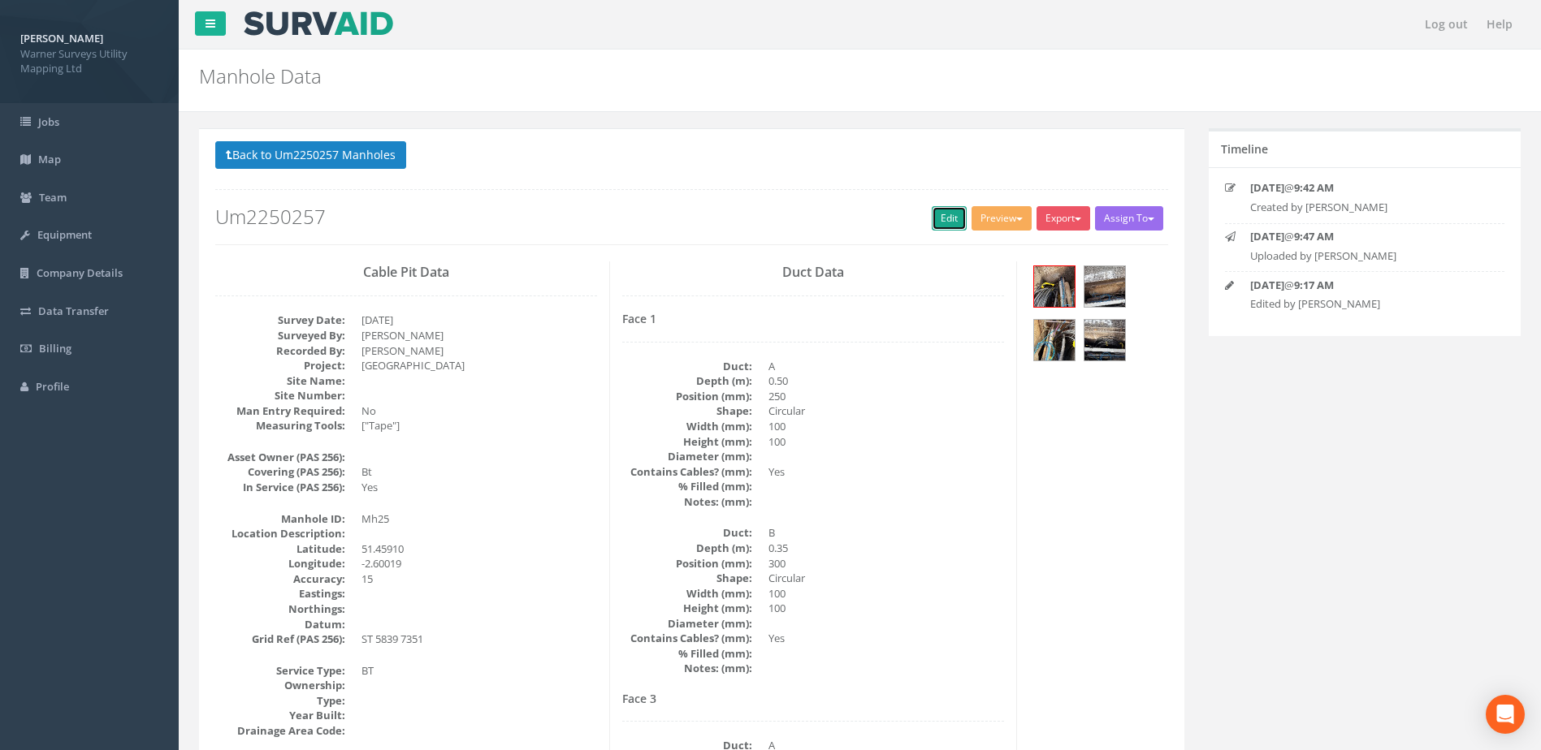
click at [958, 222] on link "Edit" at bounding box center [949, 218] width 35 height 24
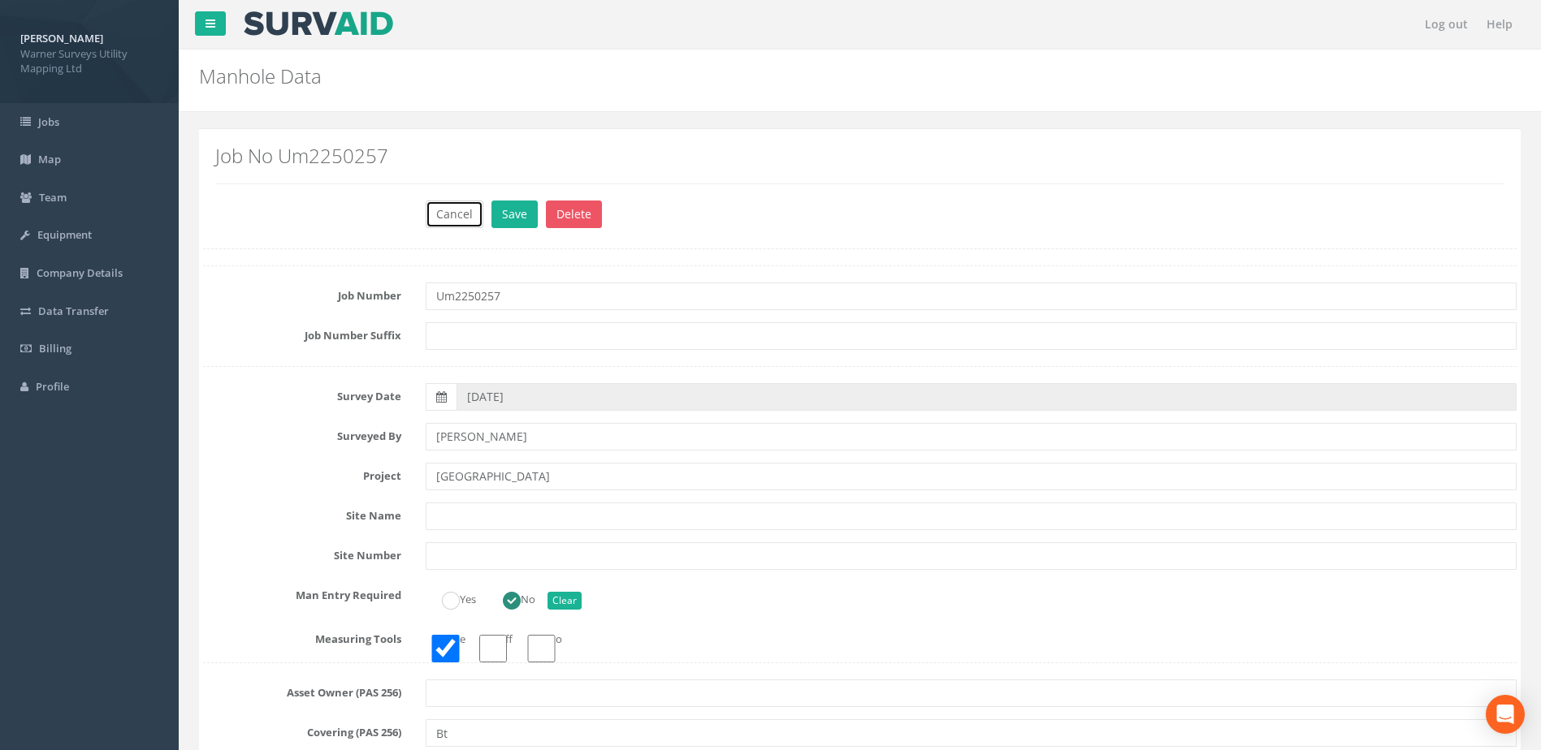
click at [460, 221] on button "Cancel" at bounding box center [455, 215] width 58 height 28
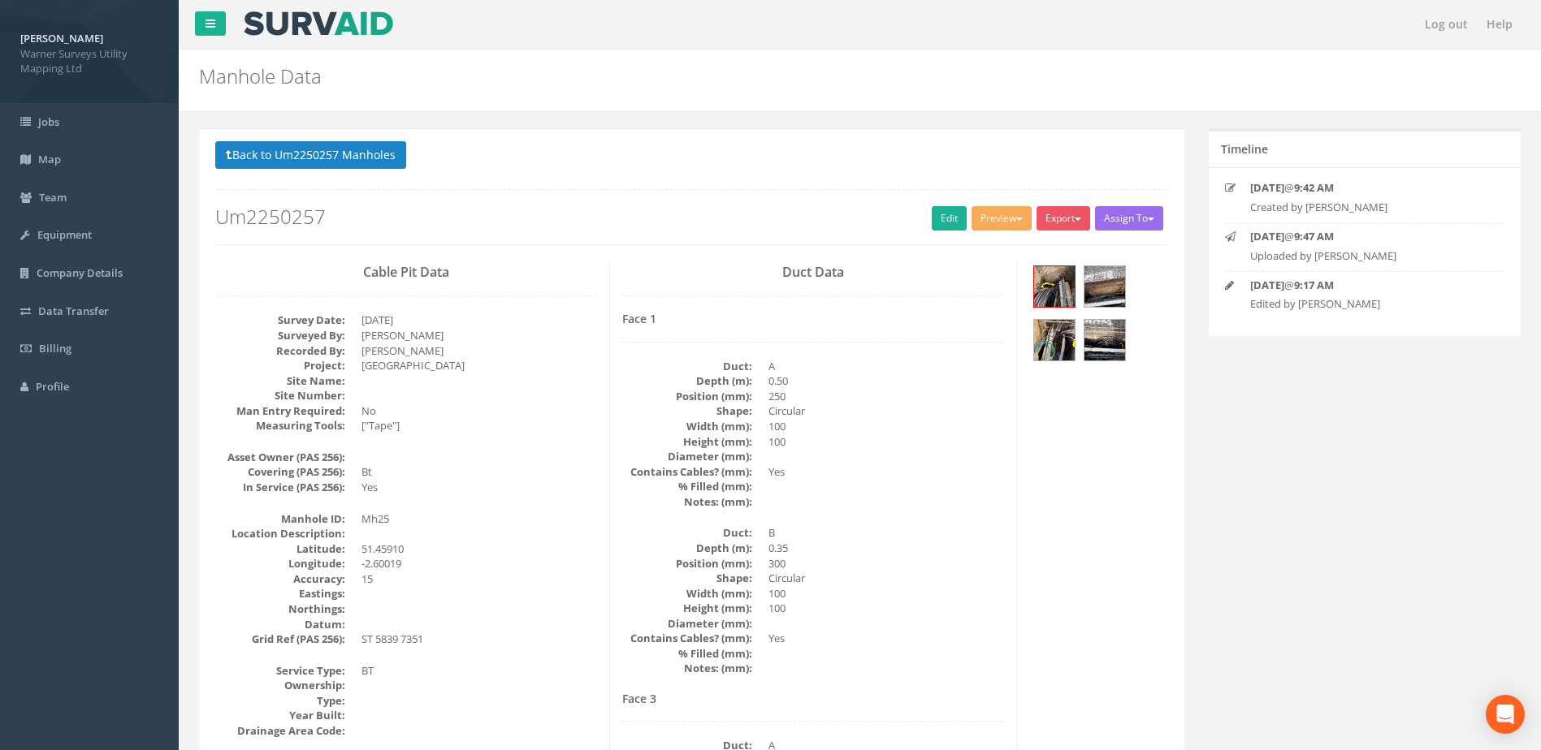
click at [349, 172] on p "Back to Um2250257 Manholes Back to Map" at bounding box center [691, 157] width 953 height 32
drag, startPoint x: 361, startPoint y: 121, endPoint x: 358, endPoint y: 141, distance: 20.5
click at [357, 153] on button "Back to Um2250257 Manholes" at bounding box center [310, 155] width 191 height 28
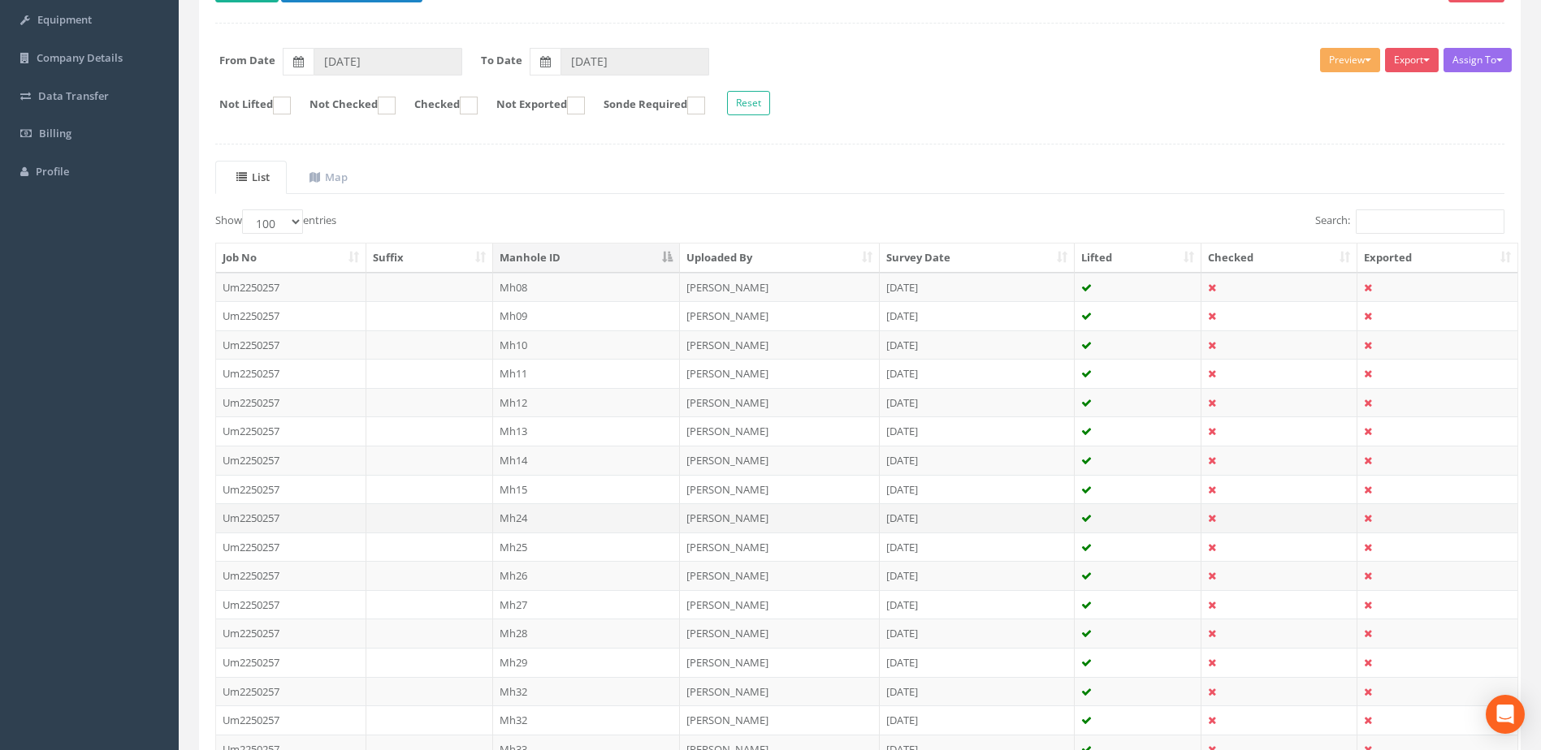
scroll to position [270, 0]
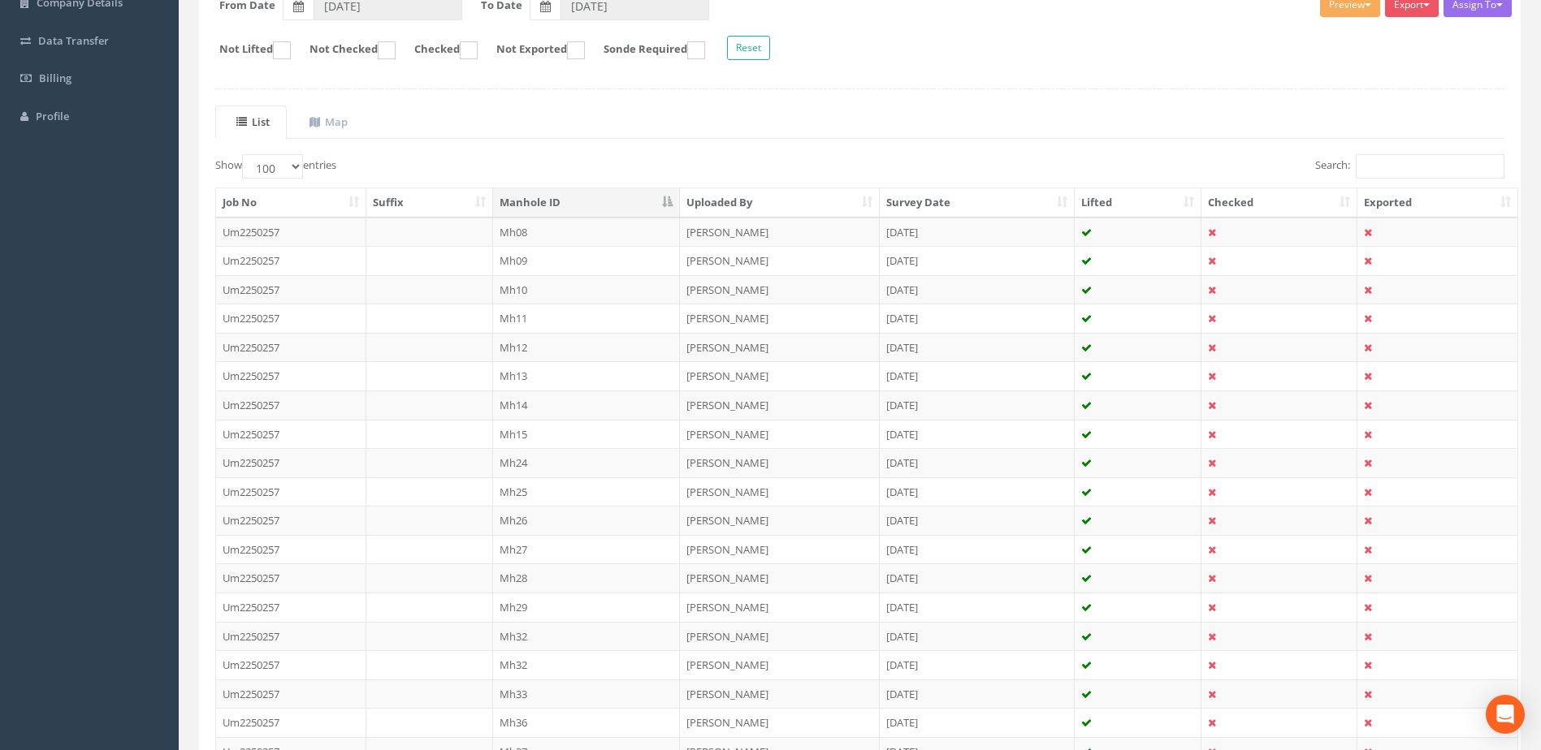
click at [532, 516] on td "Mh26" at bounding box center [587, 520] width 188 height 29
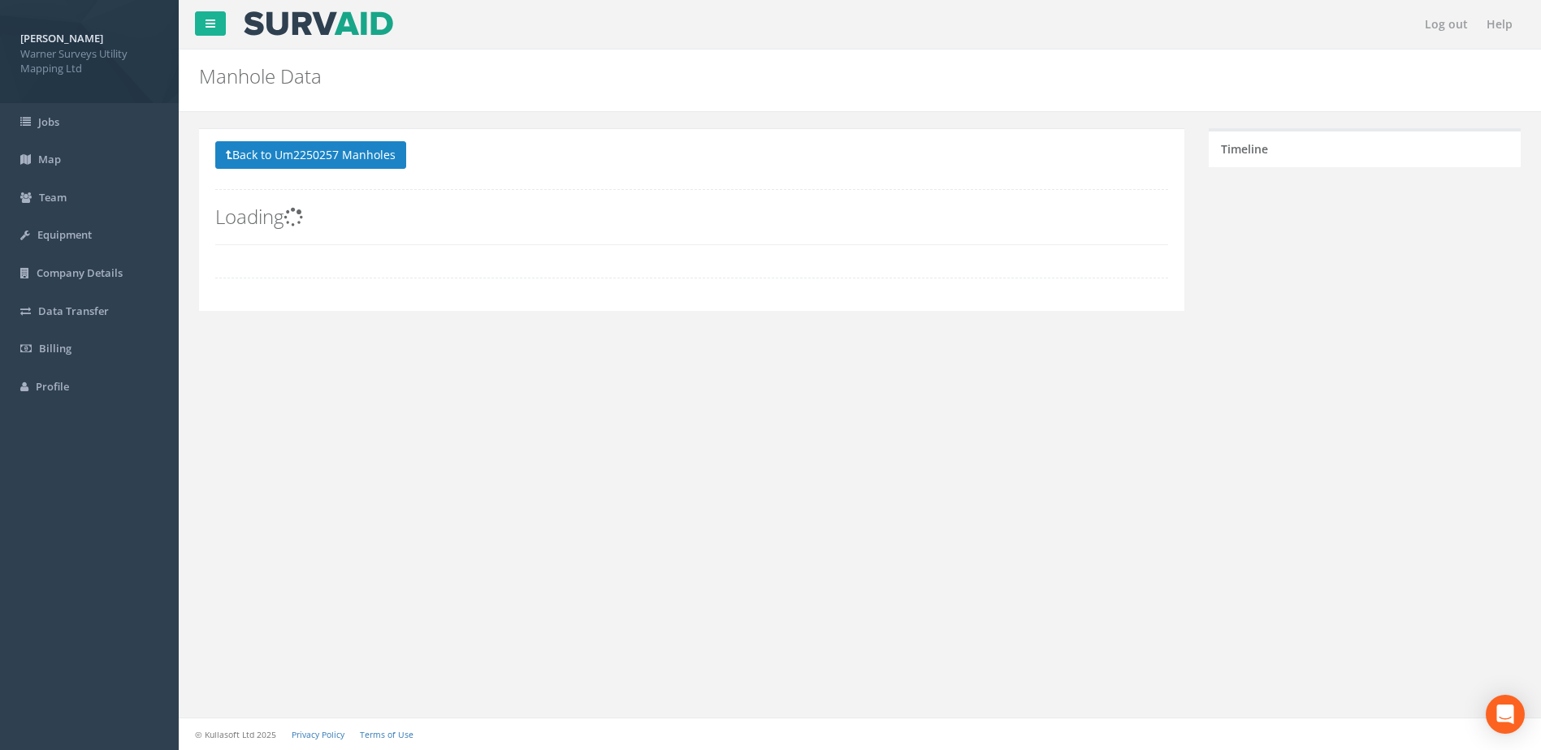
scroll to position [0, 0]
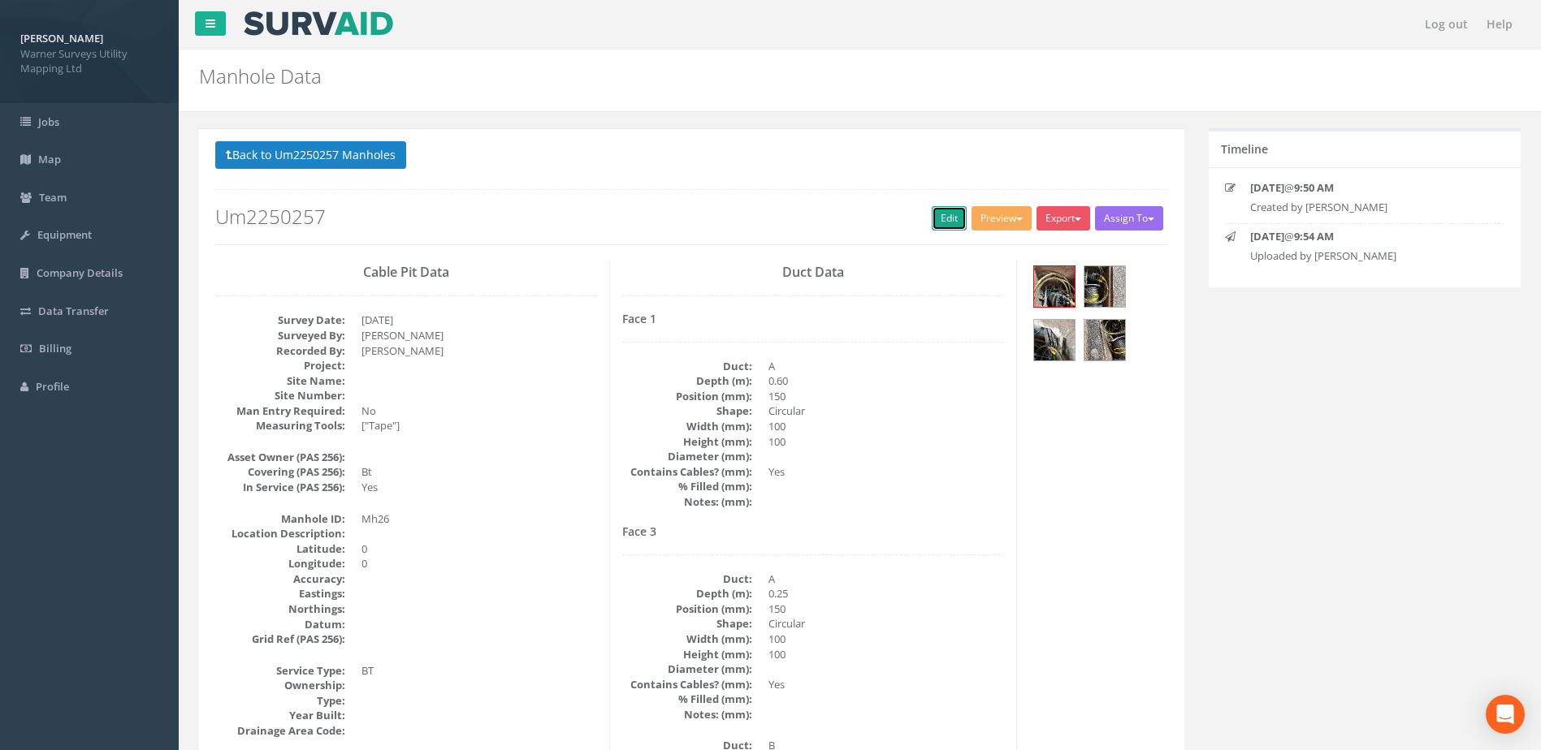
click at [935, 216] on link "Edit" at bounding box center [949, 218] width 35 height 24
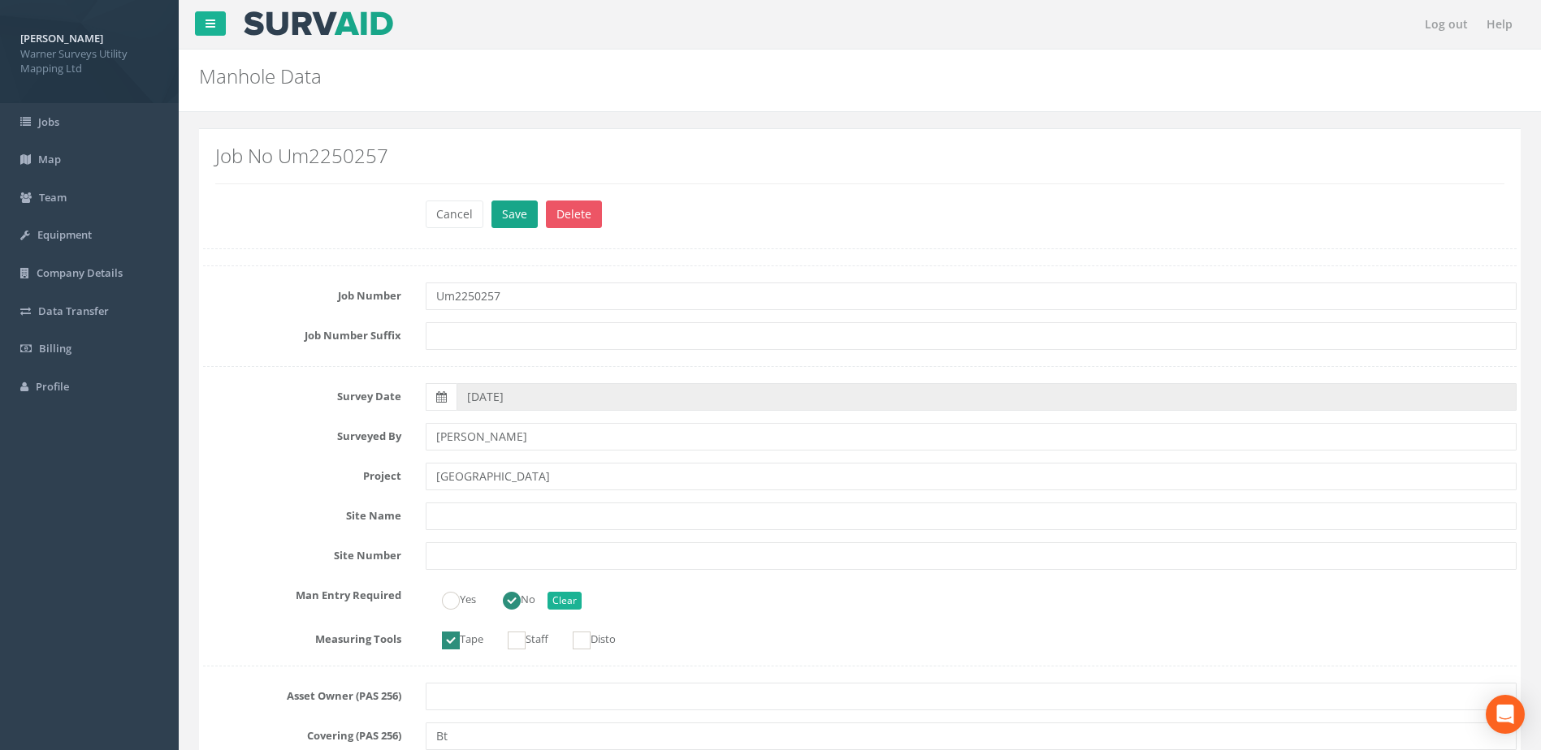
type input "[GEOGRAPHIC_DATA]"
click at [521, 215] on button "Save" at bounding box center [514, 215] width 46 height 28
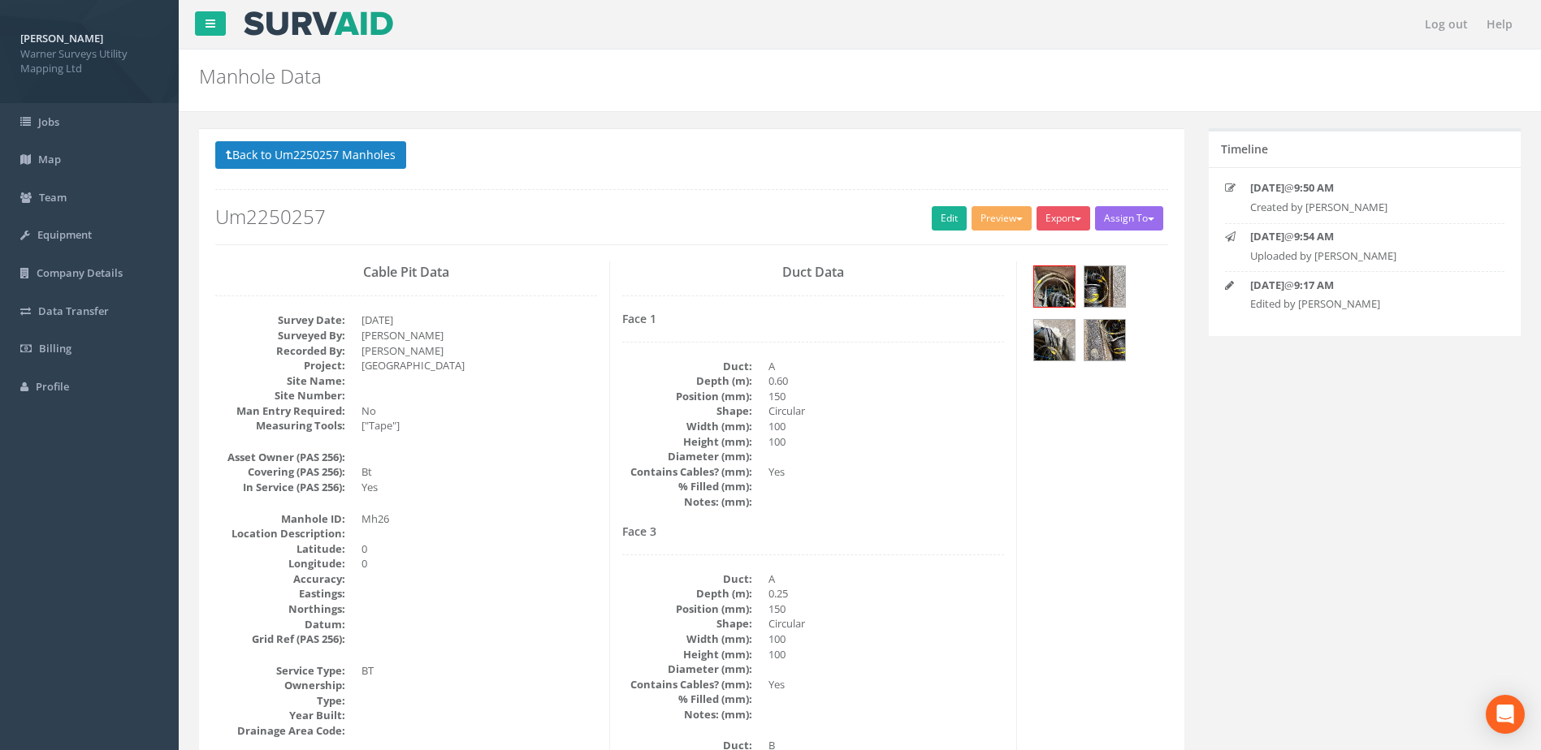
click at [326, 150] on button "Back to Um2250257 Manholes" at bounding box center [310, 155] width 191 height 28
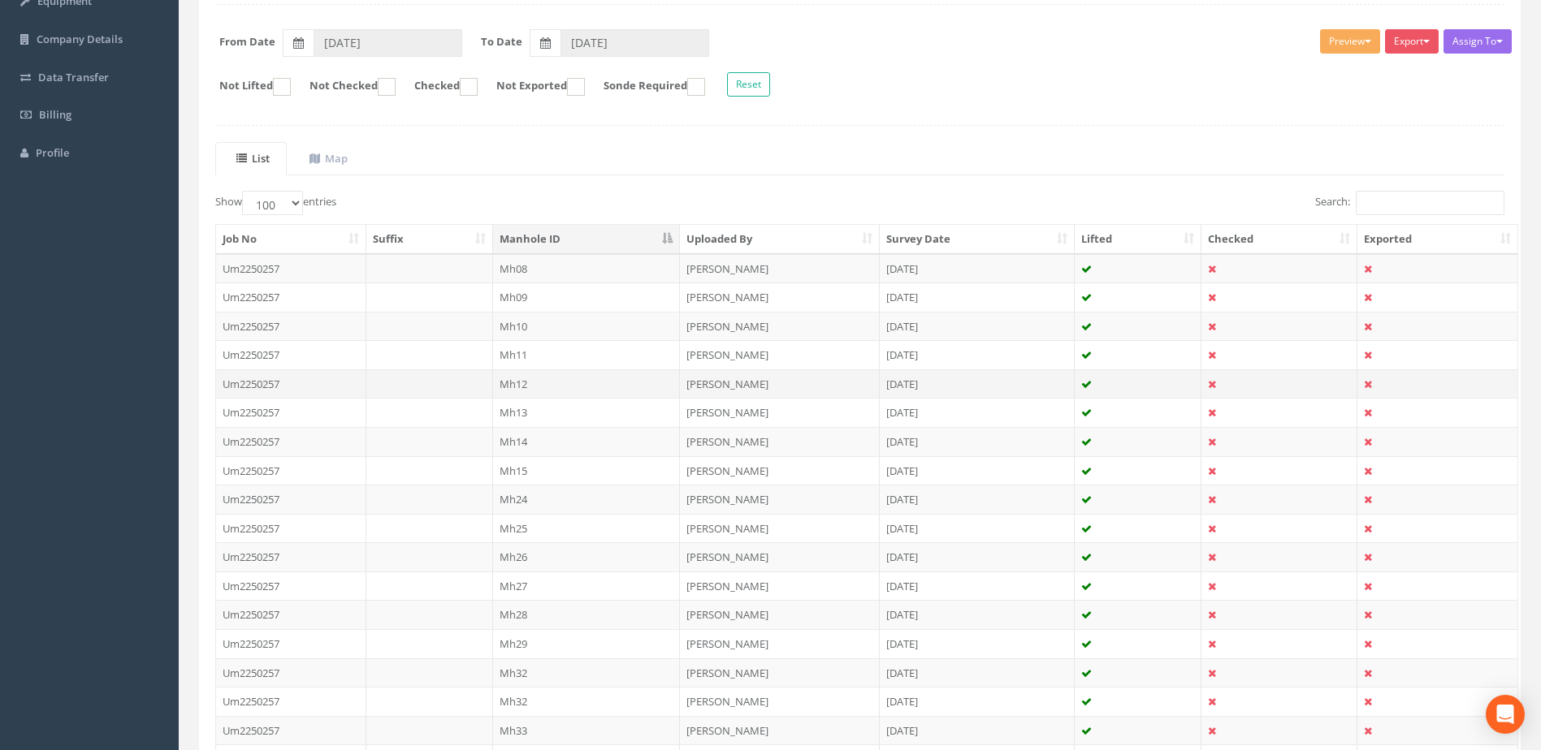
scroll to position [270, 0]
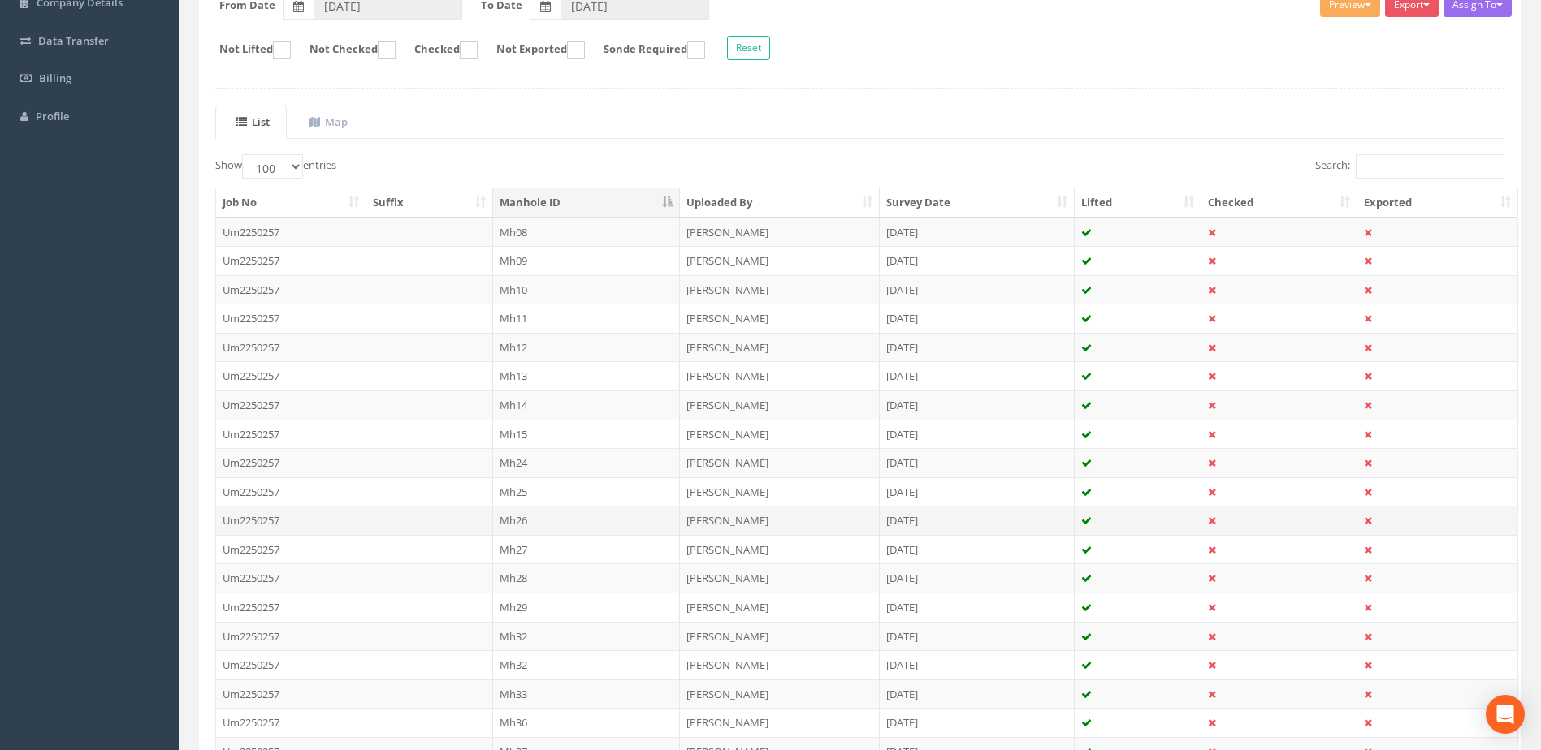
click at [537, 521] on td "Mh26" at bounding box center [587, 520] width 188 height 29
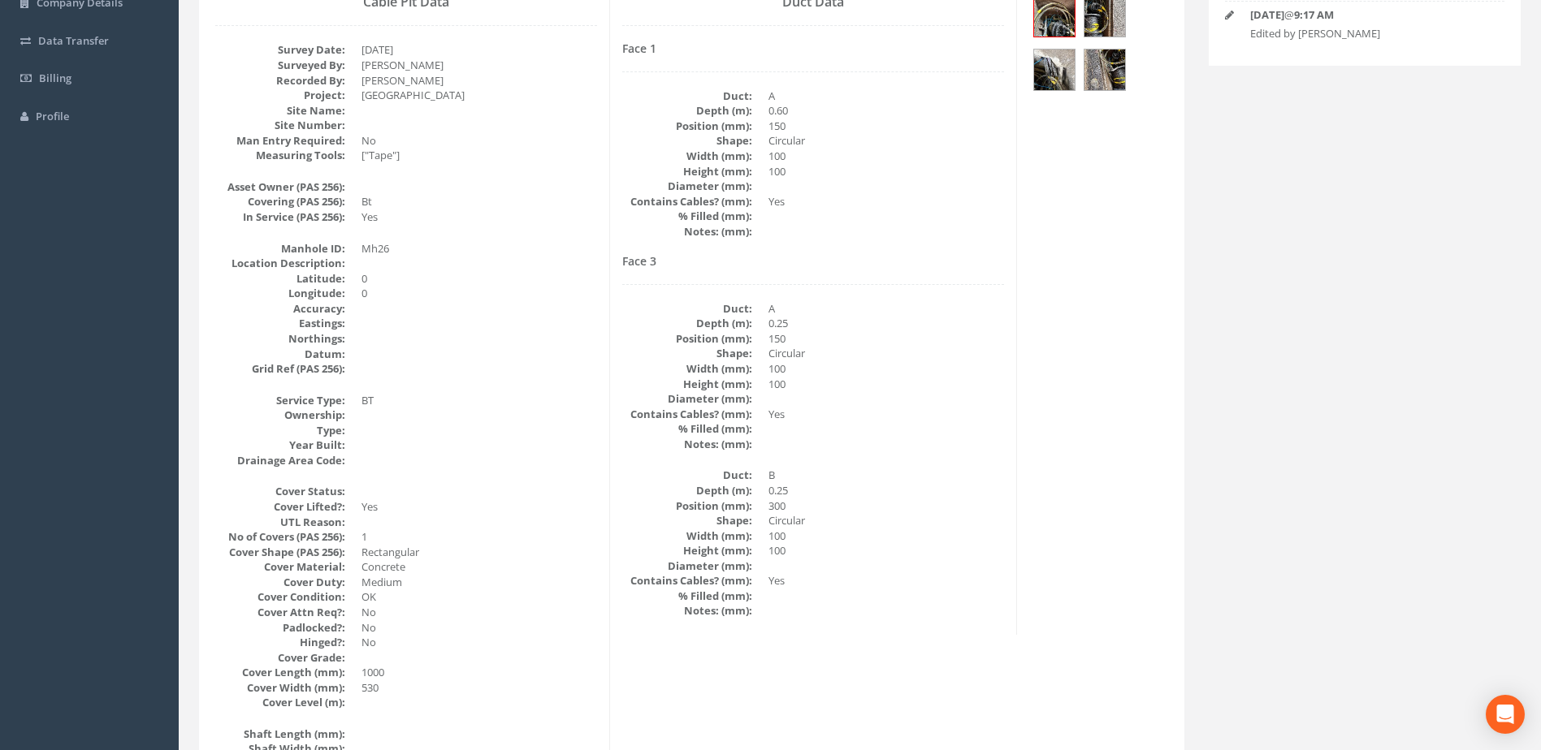
scroll to position [0, 0]
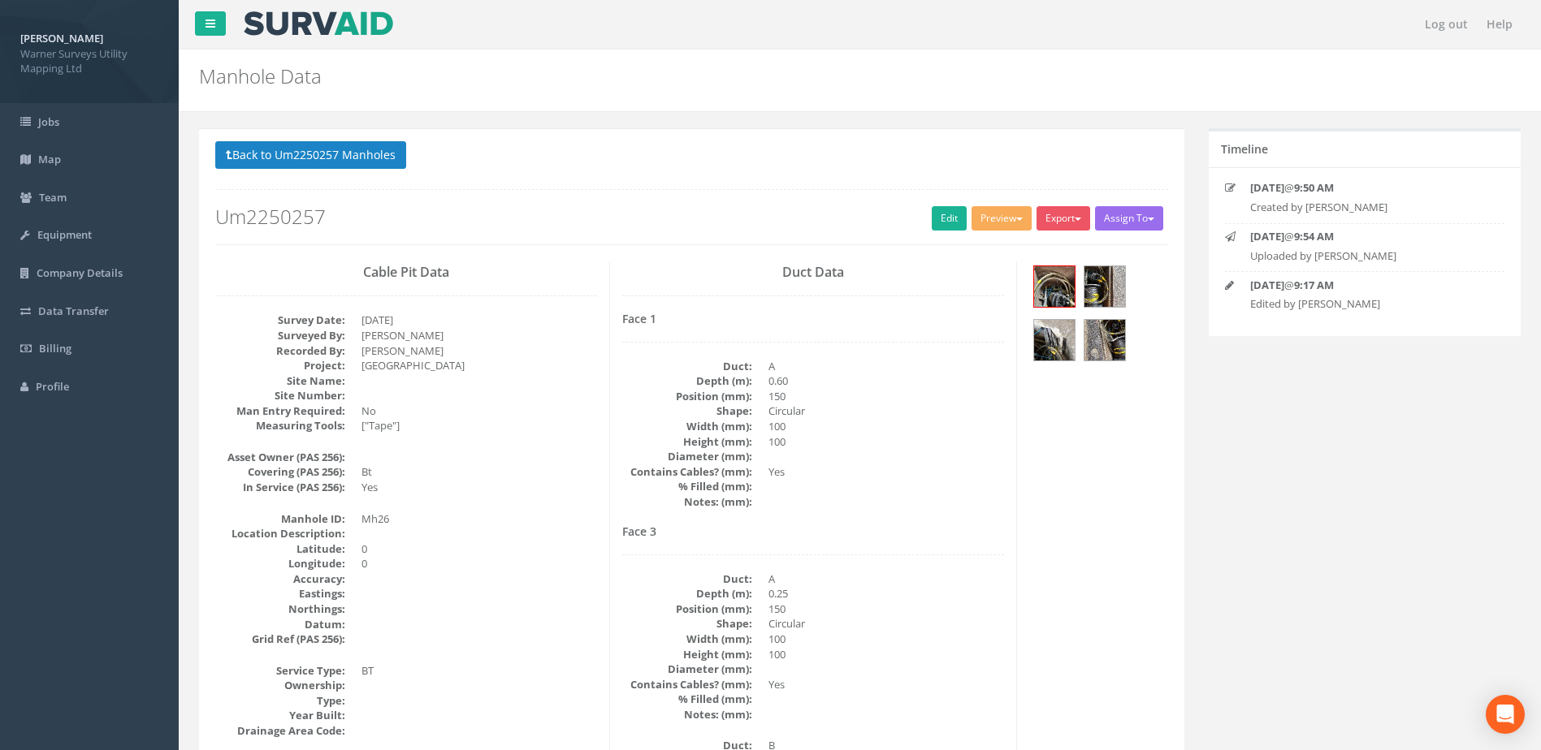
click at [329, 160] on button "Back to Um2250257 Manholes" at bounding box center [310, 155] width 191 height 28
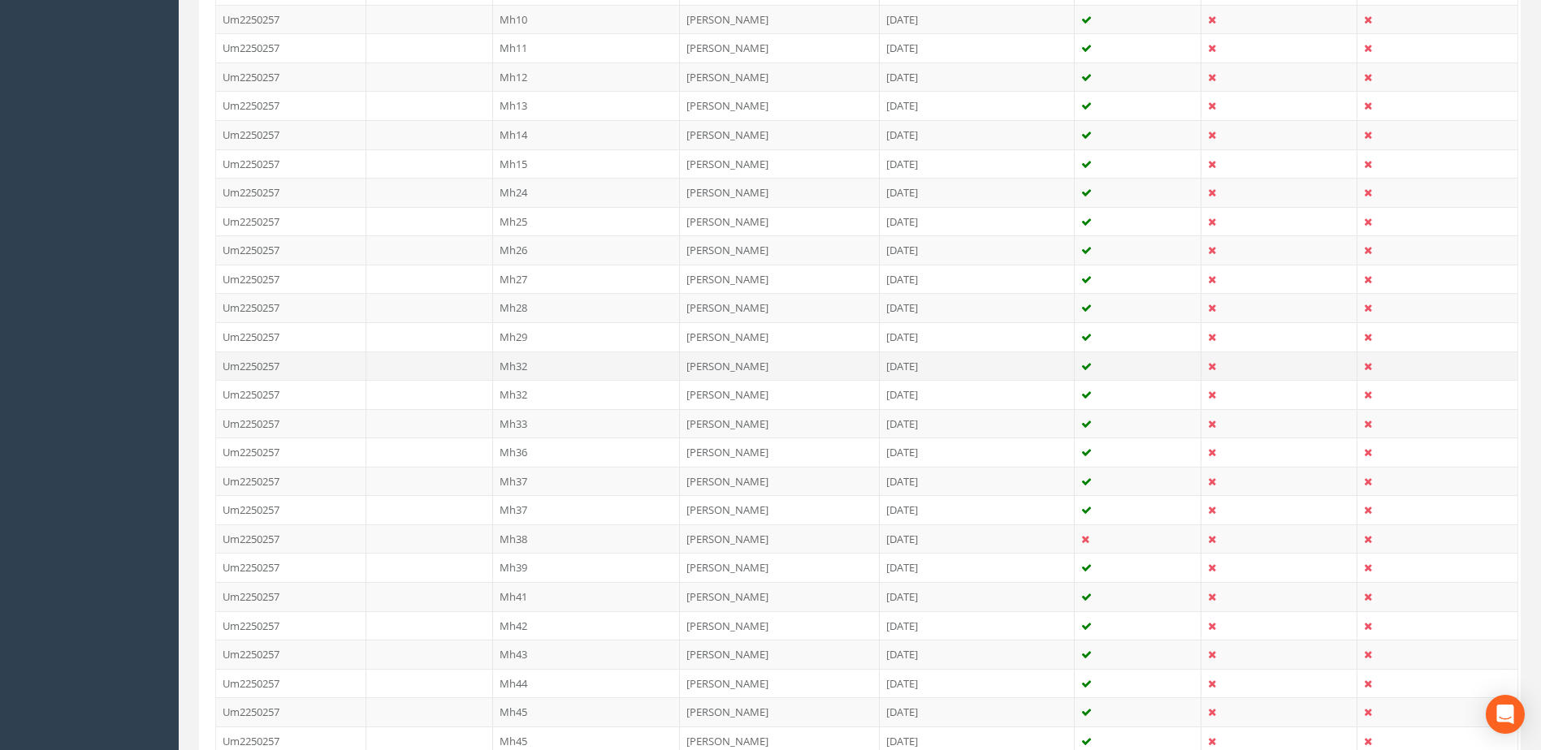
scroll to position [542, 0]
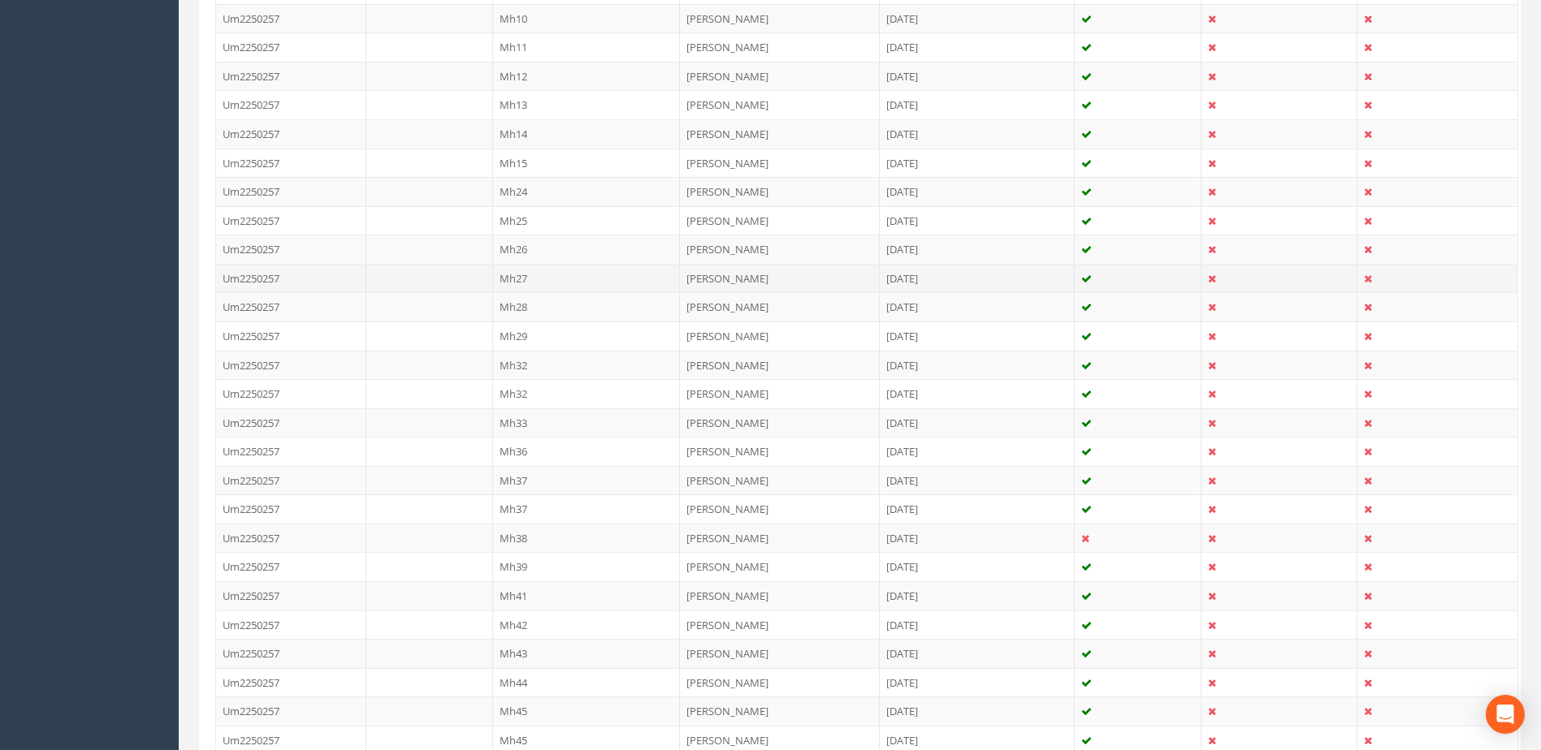
click at [515, 279] on td "Mh27" at bounding box center [587, 278] width 188 height 29
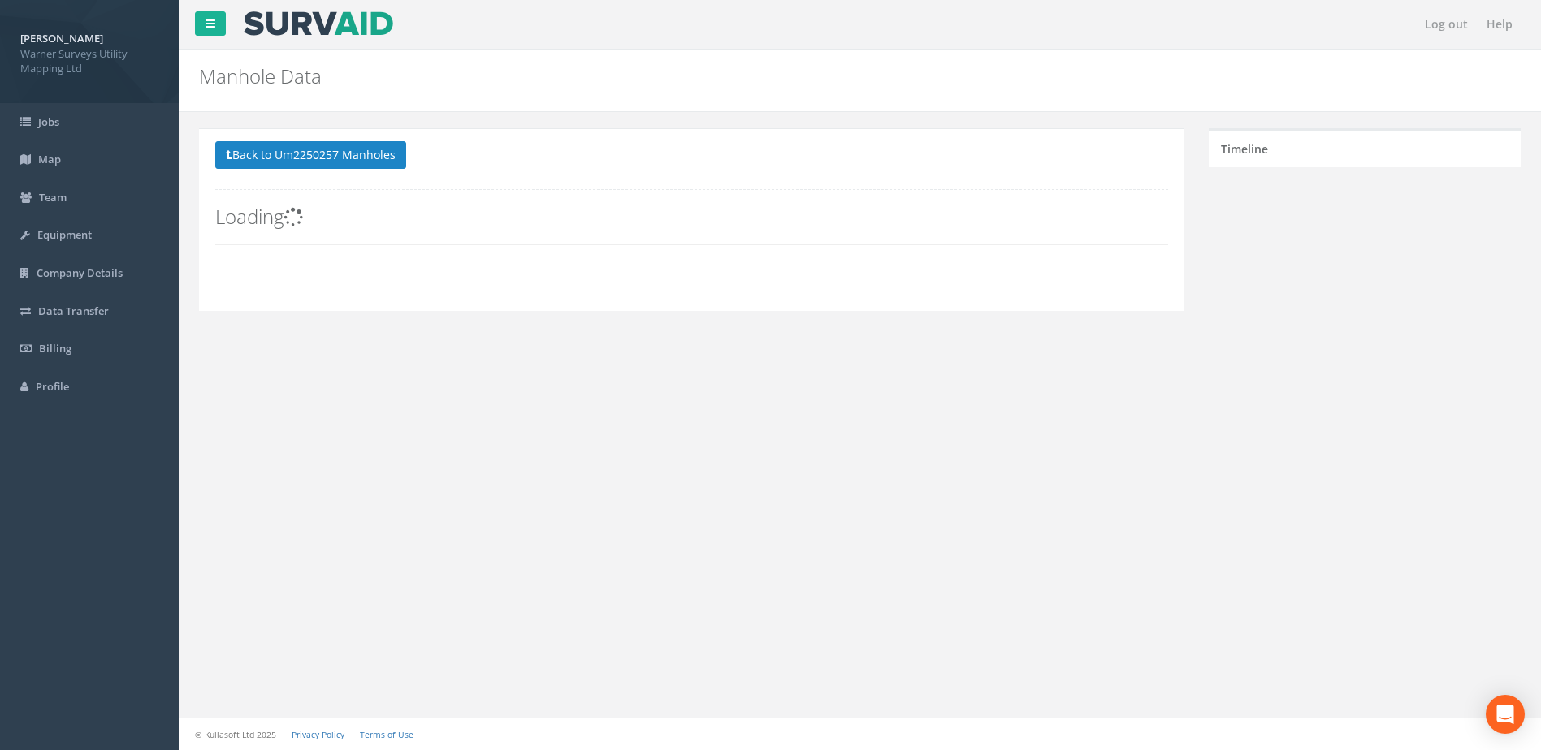
scroll to position [0, 0]
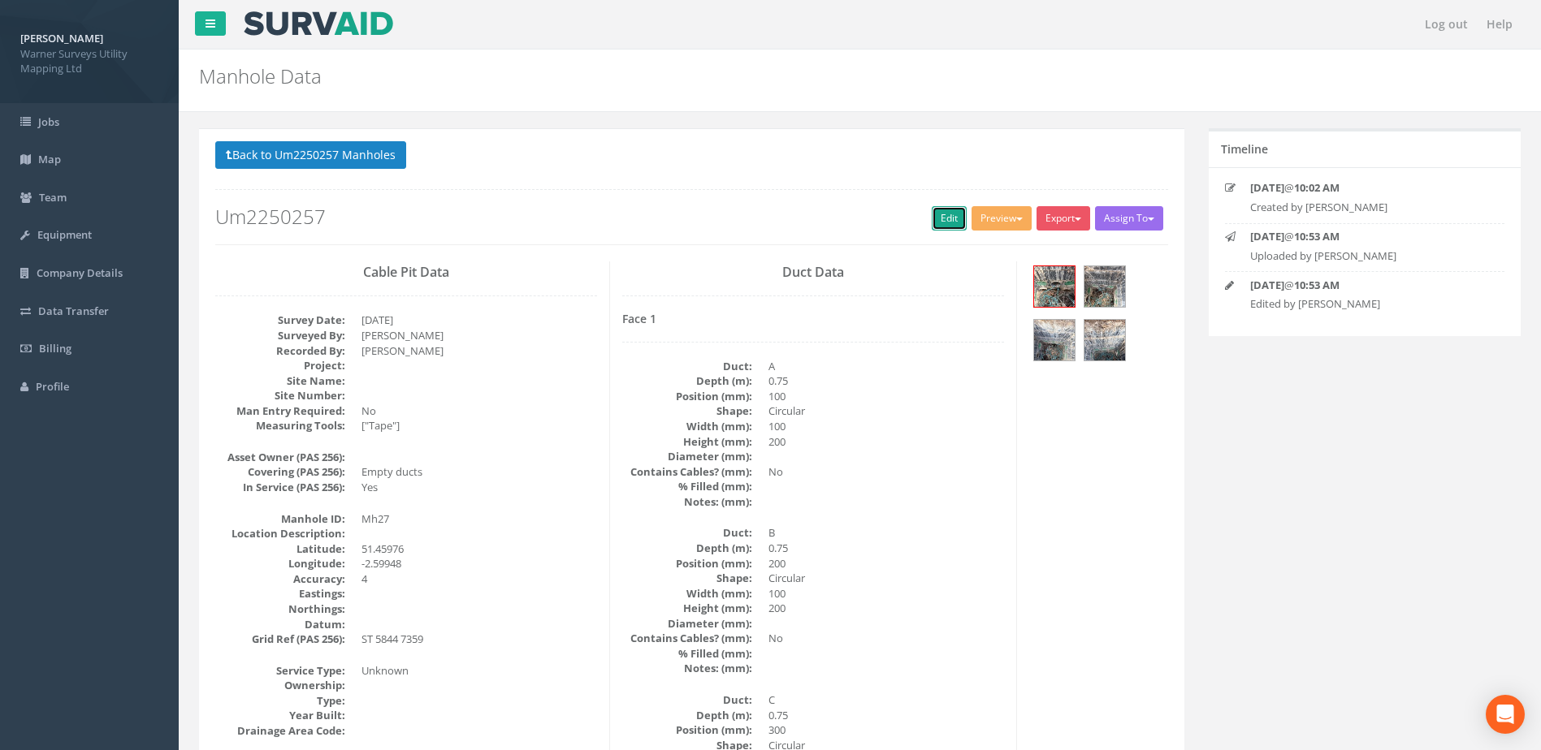
click at [935, 208] on link "Edit" at bounding box center [949, 218] width 35 height 24
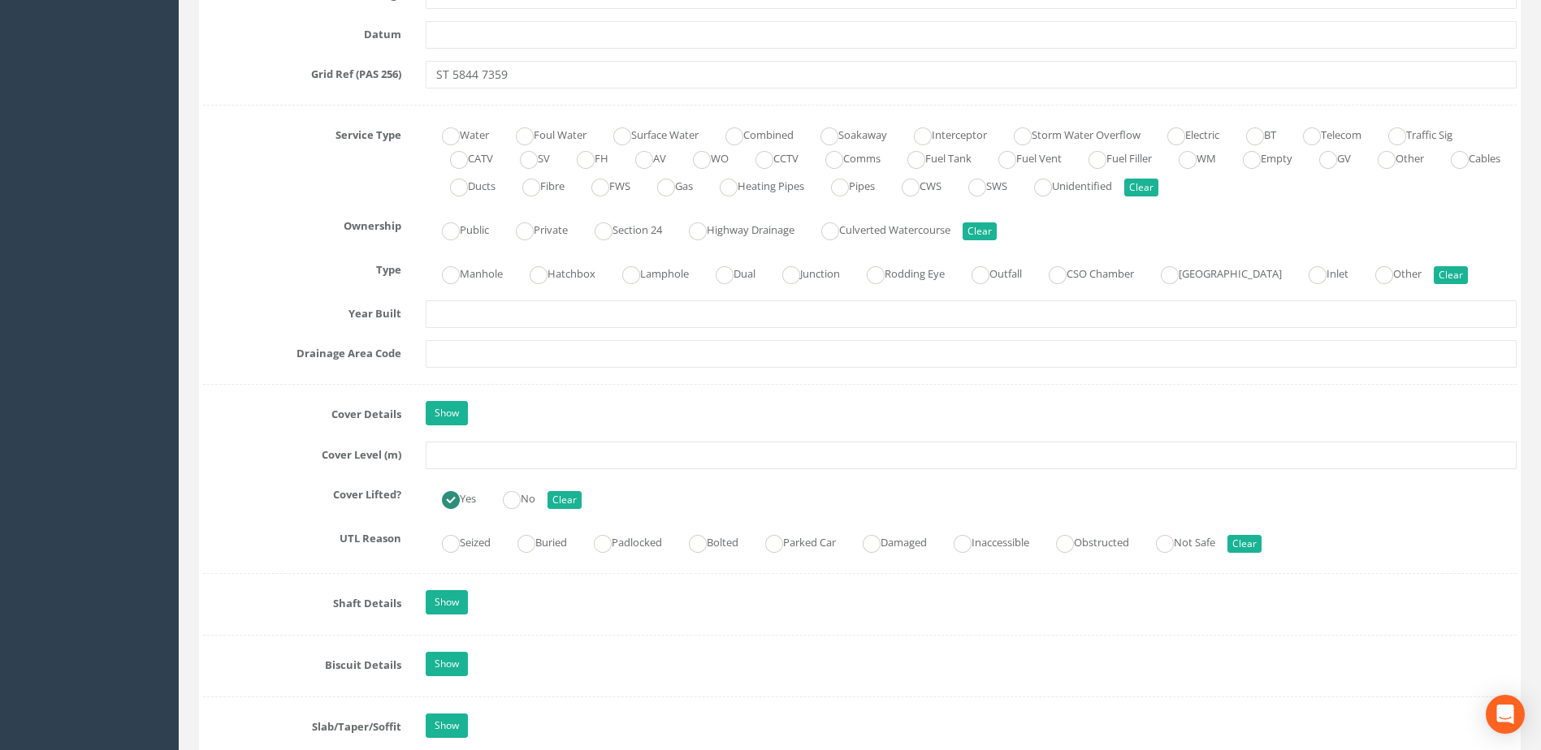
scroll to position [1083, 0]
drag, startPoint x: 459, startPoint y: 186, endPoint x: 482, endPoint y: 196, distance: 24.7
click at [1451, 171] on ins at bounding box center [1460, 163] width 18 height 18
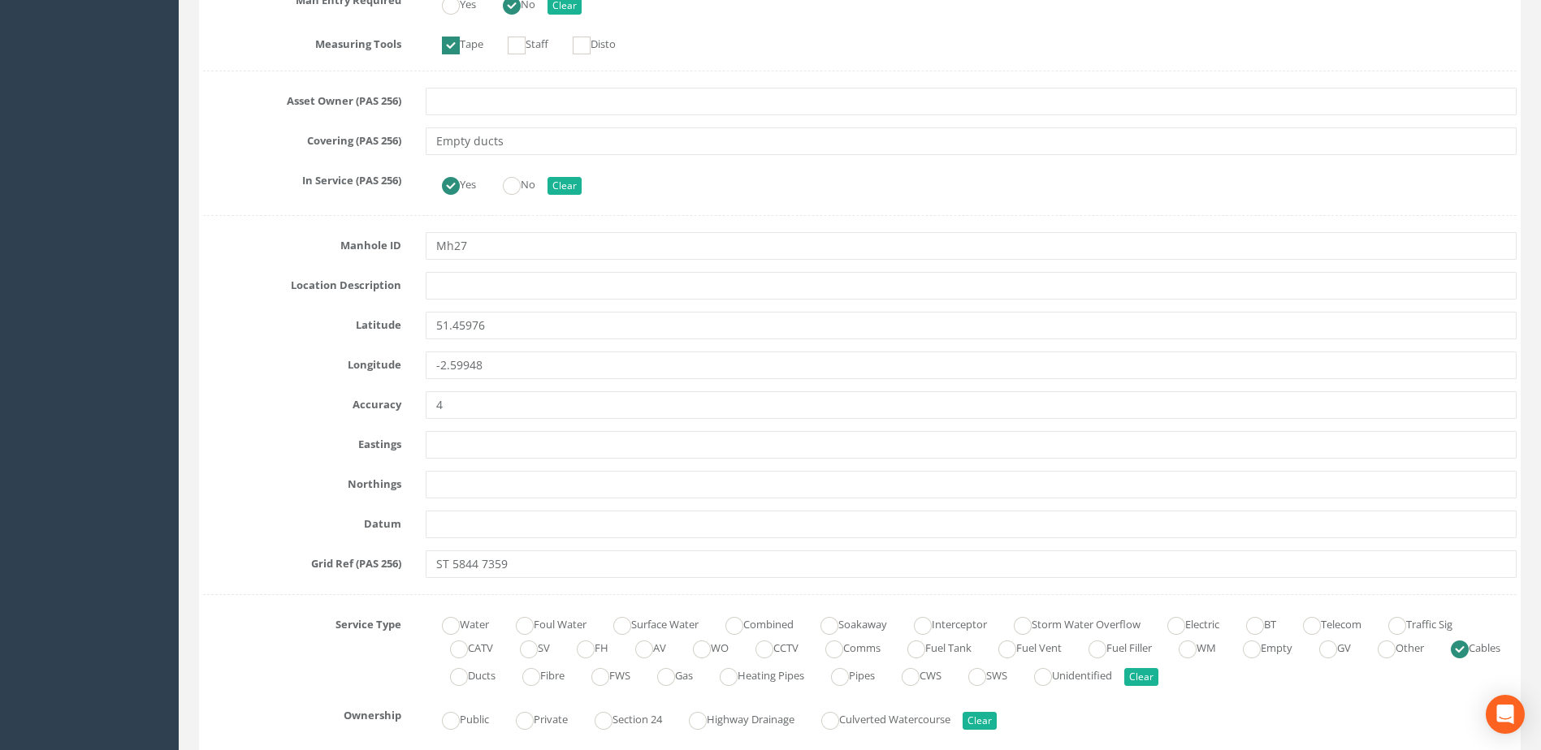
scroll to position [812, 0]
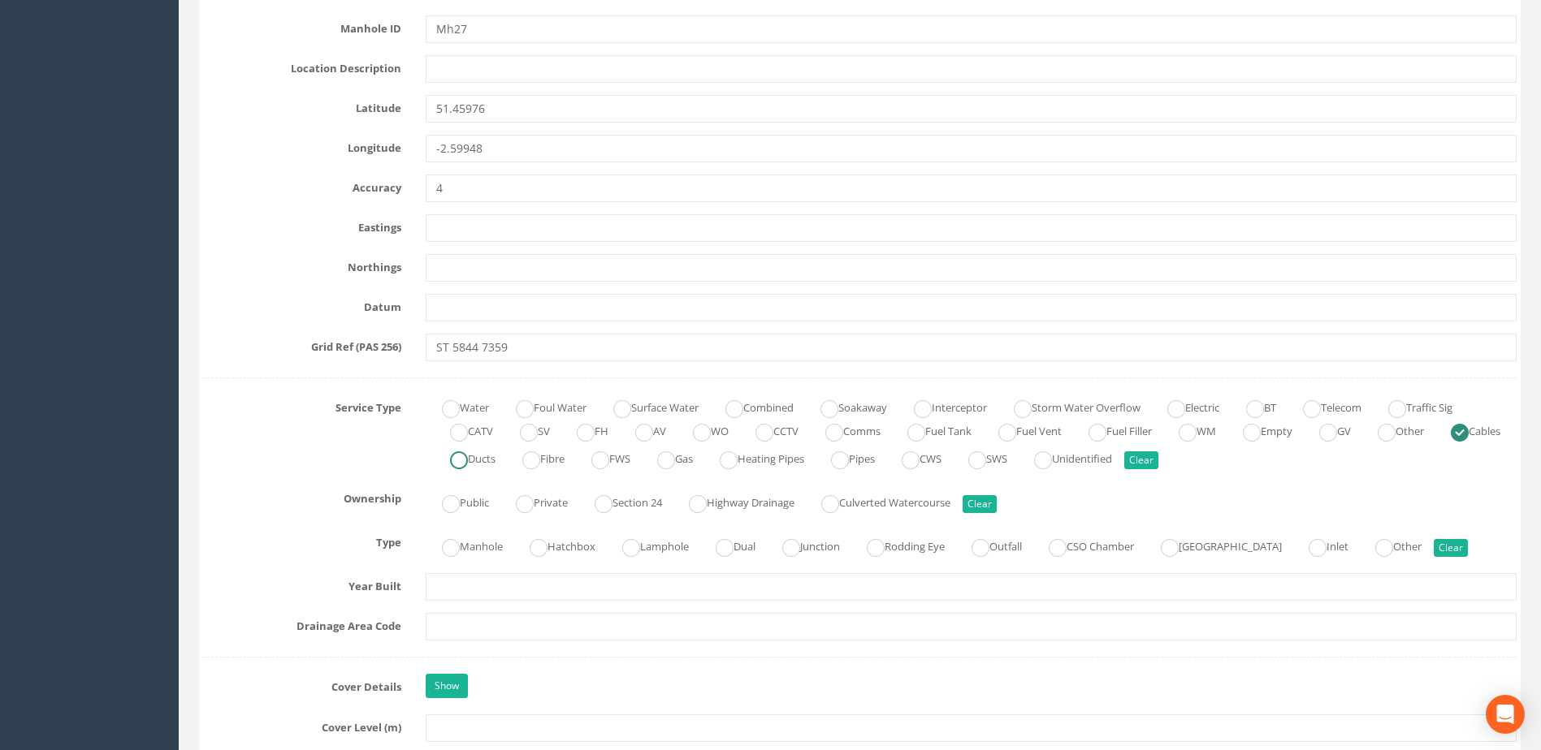
click at [468, 456] on ins at bounding box center [459, 461] width 18 height 18
radio input "false"
radio input "true"
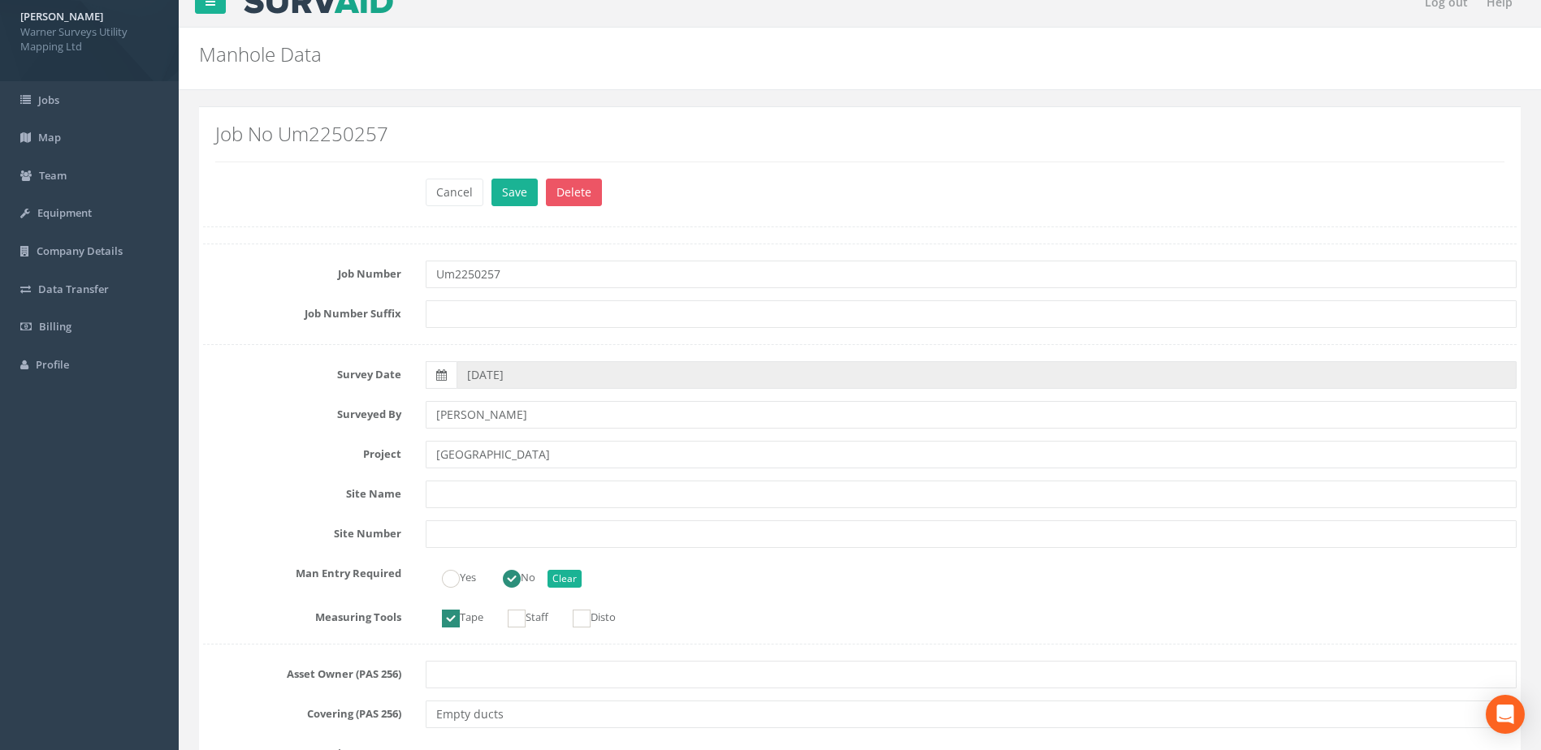
scroll to position [0, 0]
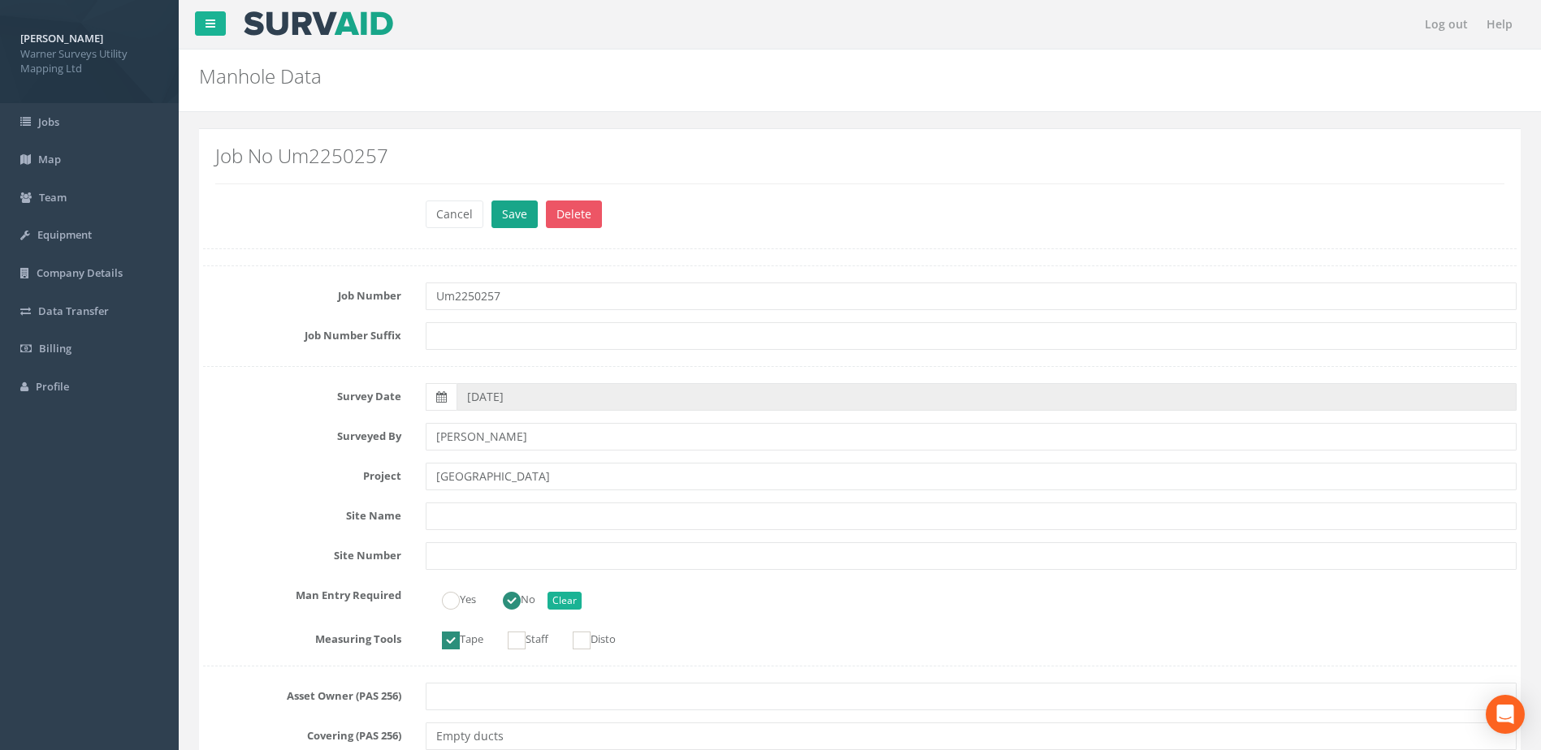
type input "[GEOGRAPHIC_DATA]"
click at [521, 209] on button "Save" at bounding box center [514, 215] width 46 height 28
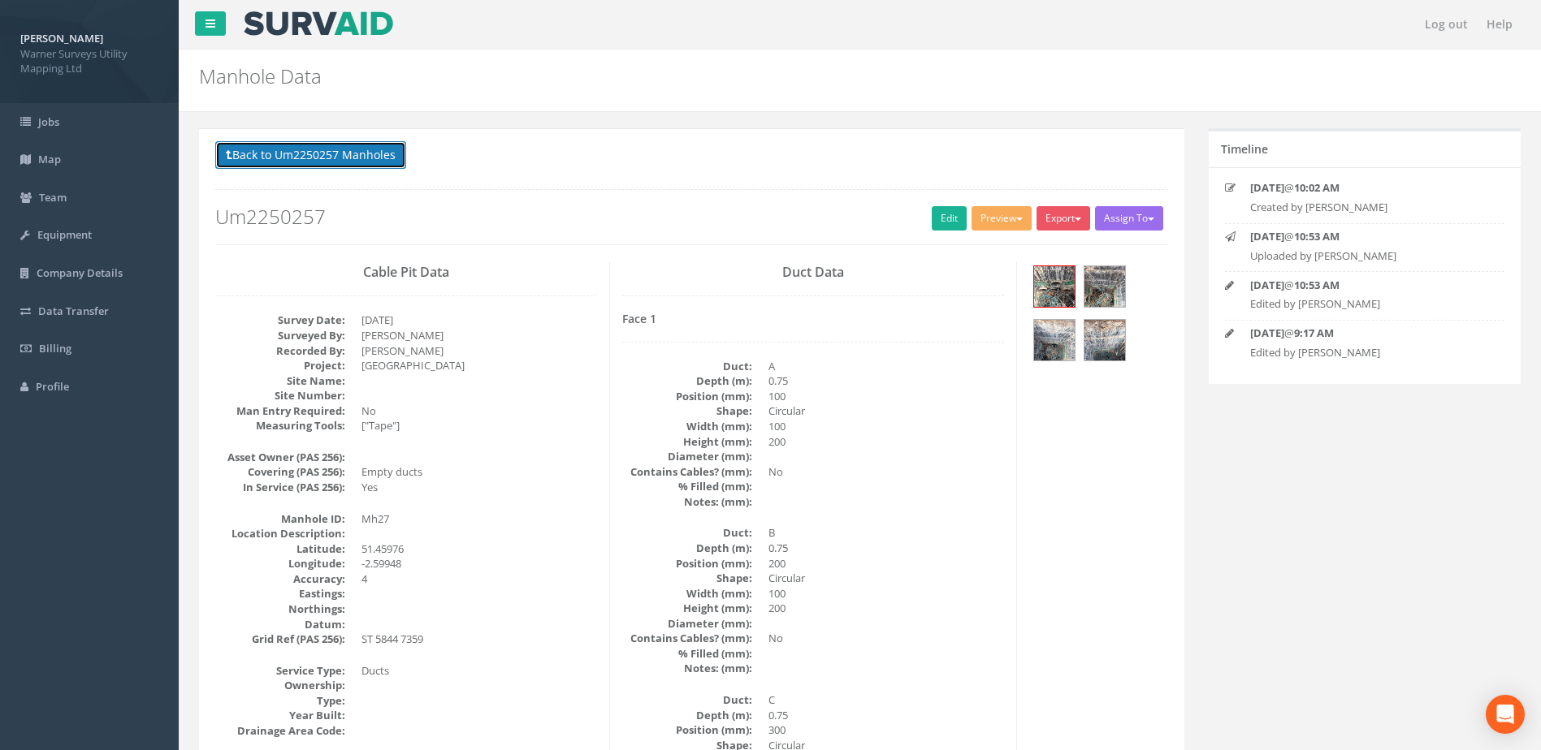
click at [342, 154] on button "Back to Um2250257 Manholes" at bounding box center [310, 155] width 191 height 28
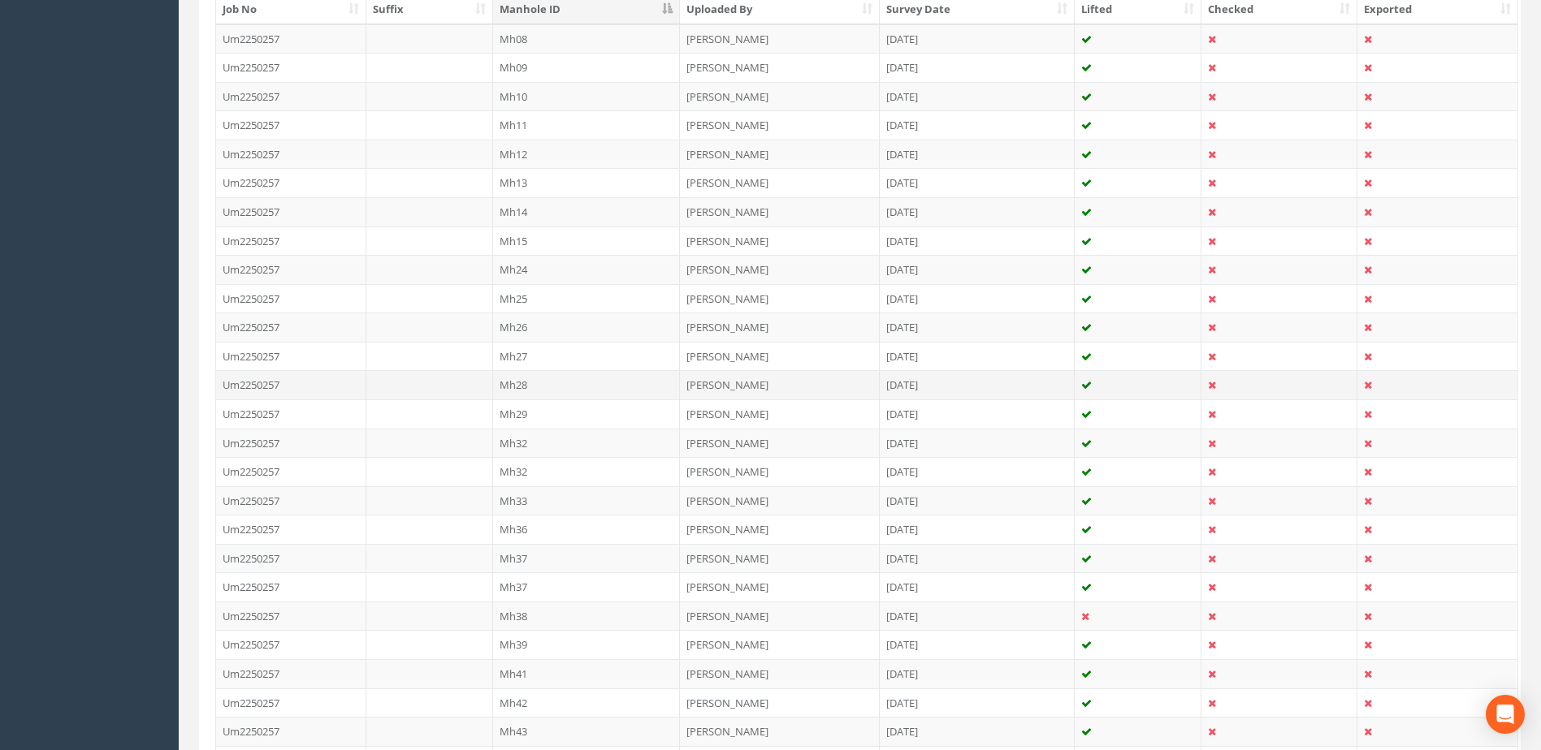
scroll to position [542, 0]
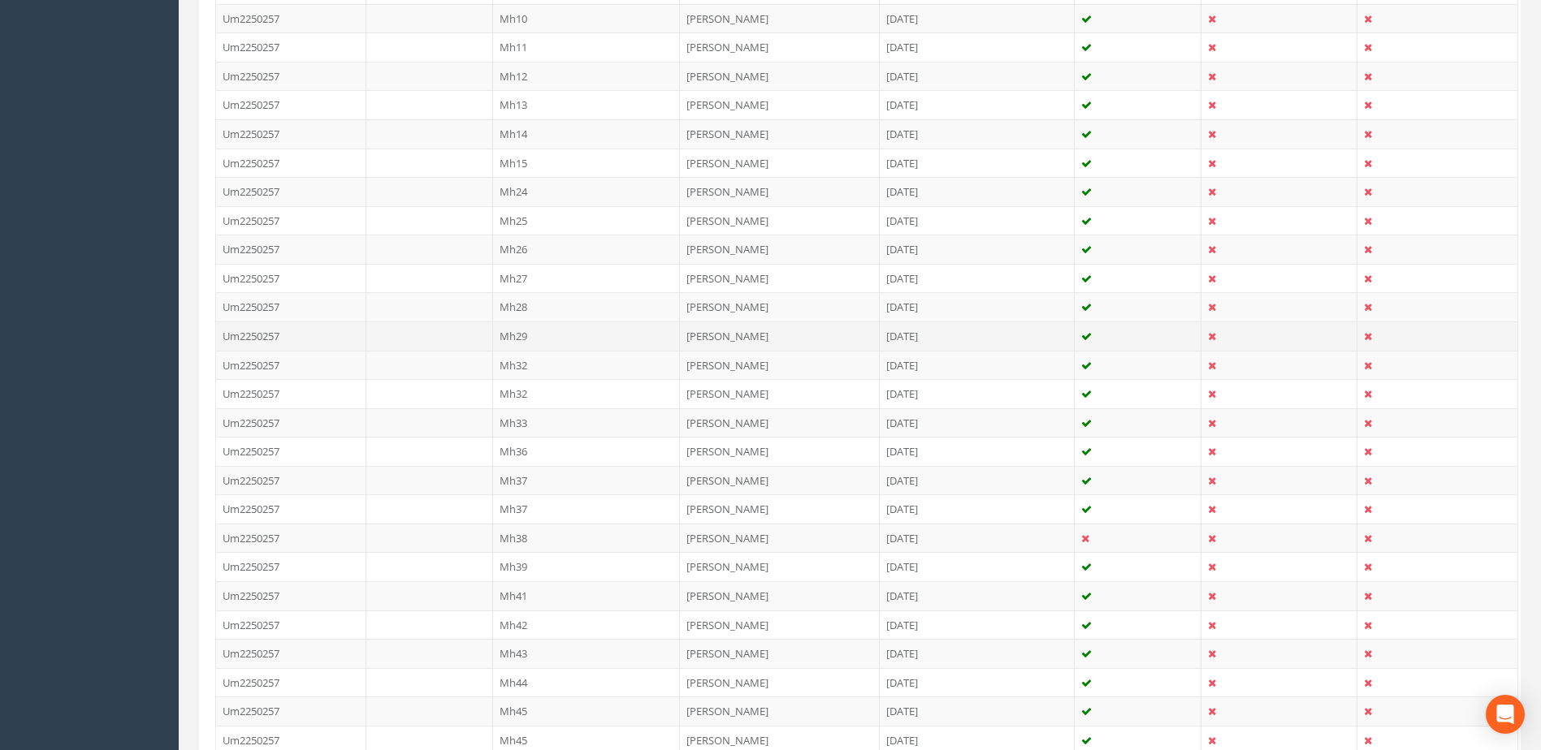
click at [544, 329] on td "Mh29" at bounding box center [587, 336] width 188 height 29
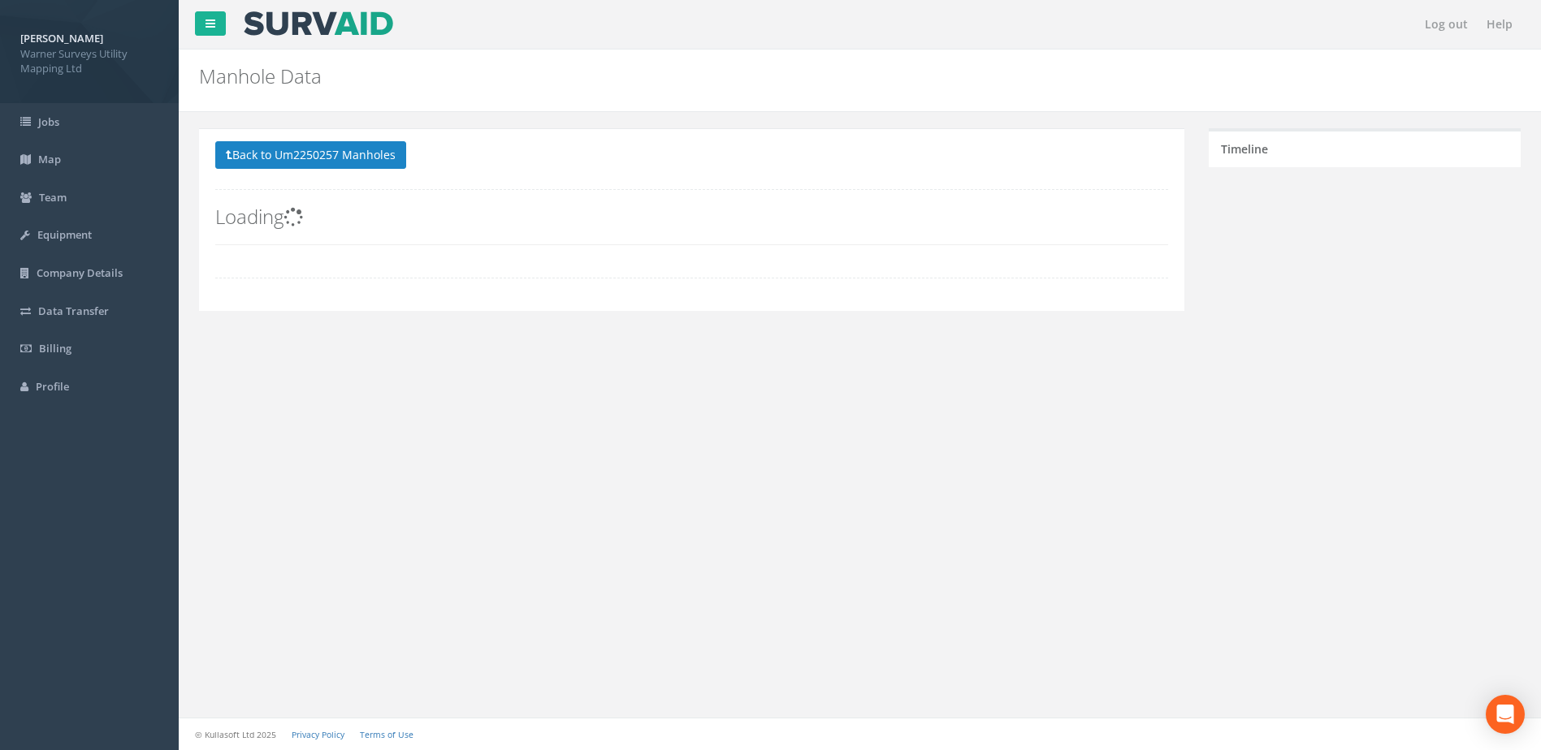
scroll to position [0, 0]
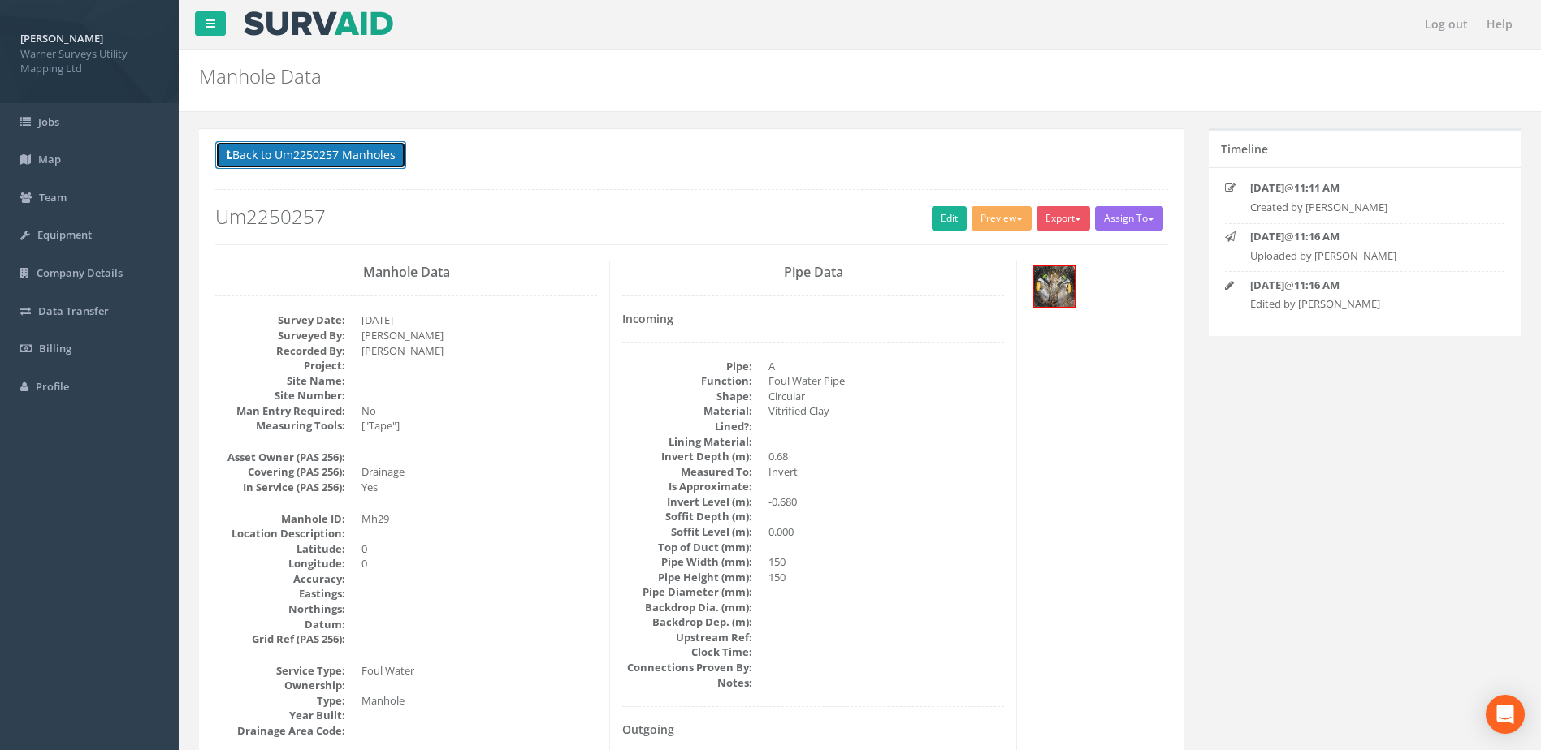
click at [388, 145] on button "Back to Um2250257 Manholes" at bounding box center [310, 155] width 191 height 28
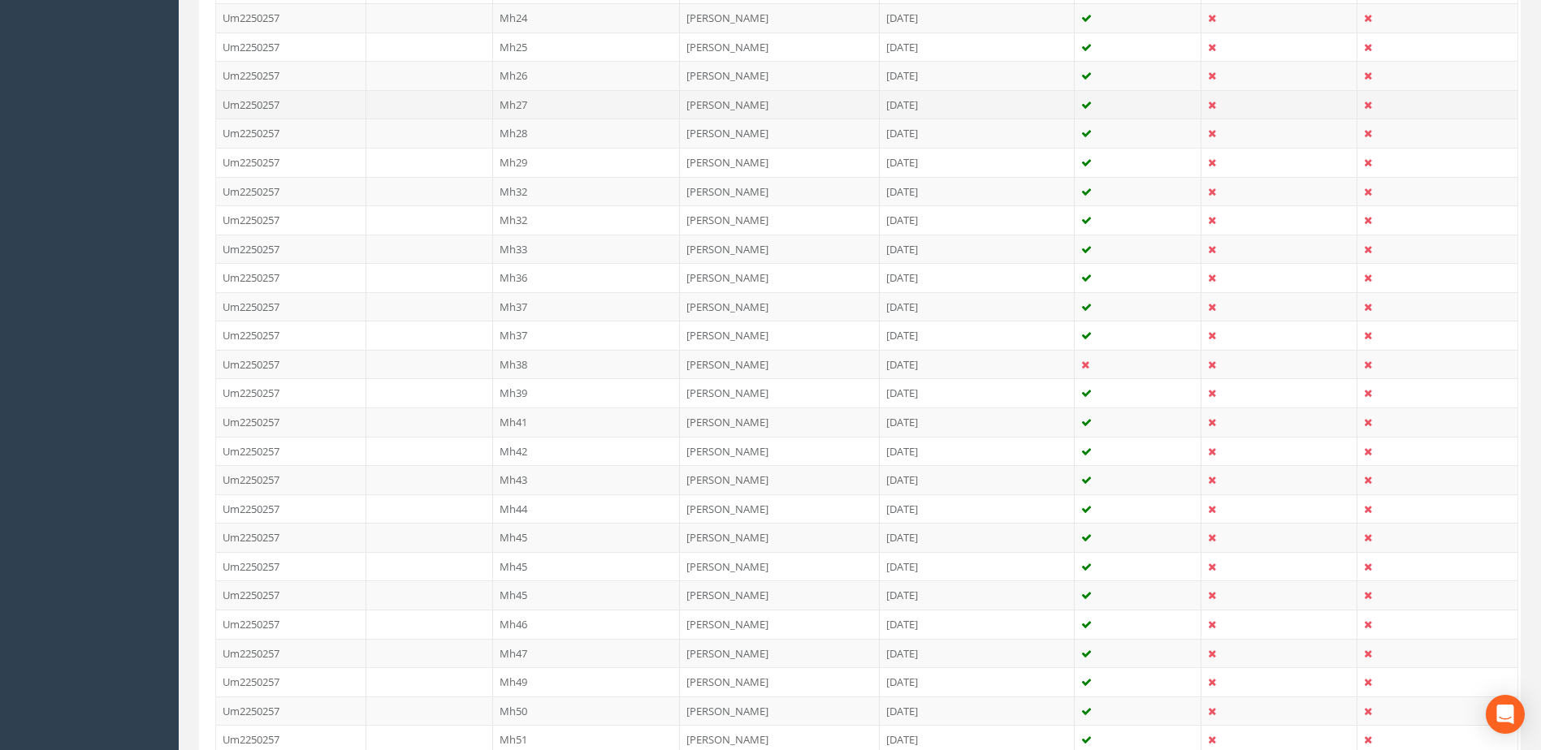
scroll to position [677, 0]
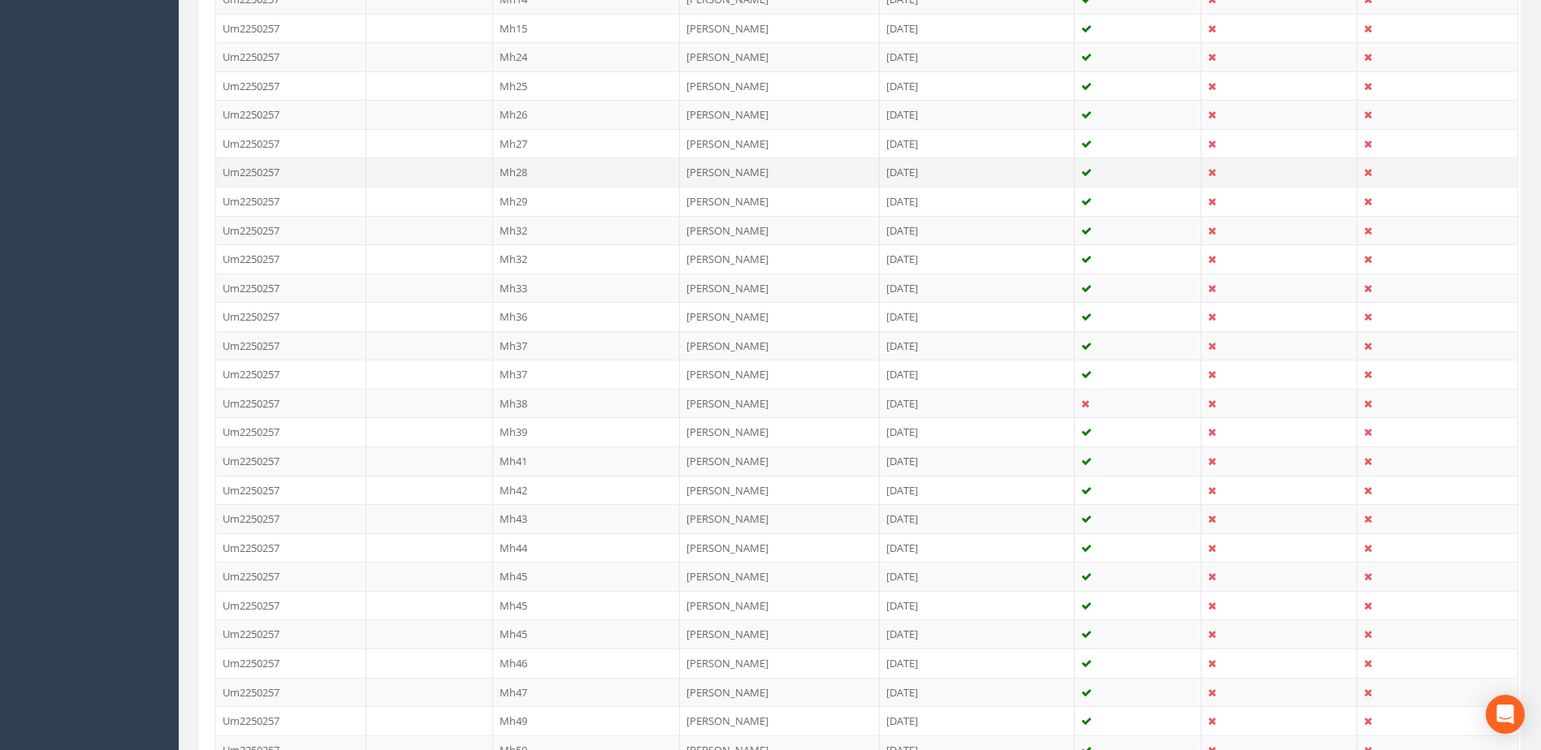
click at [536, 163] on td "Mh28" at bounding box center [587, 172] width 188 height 29
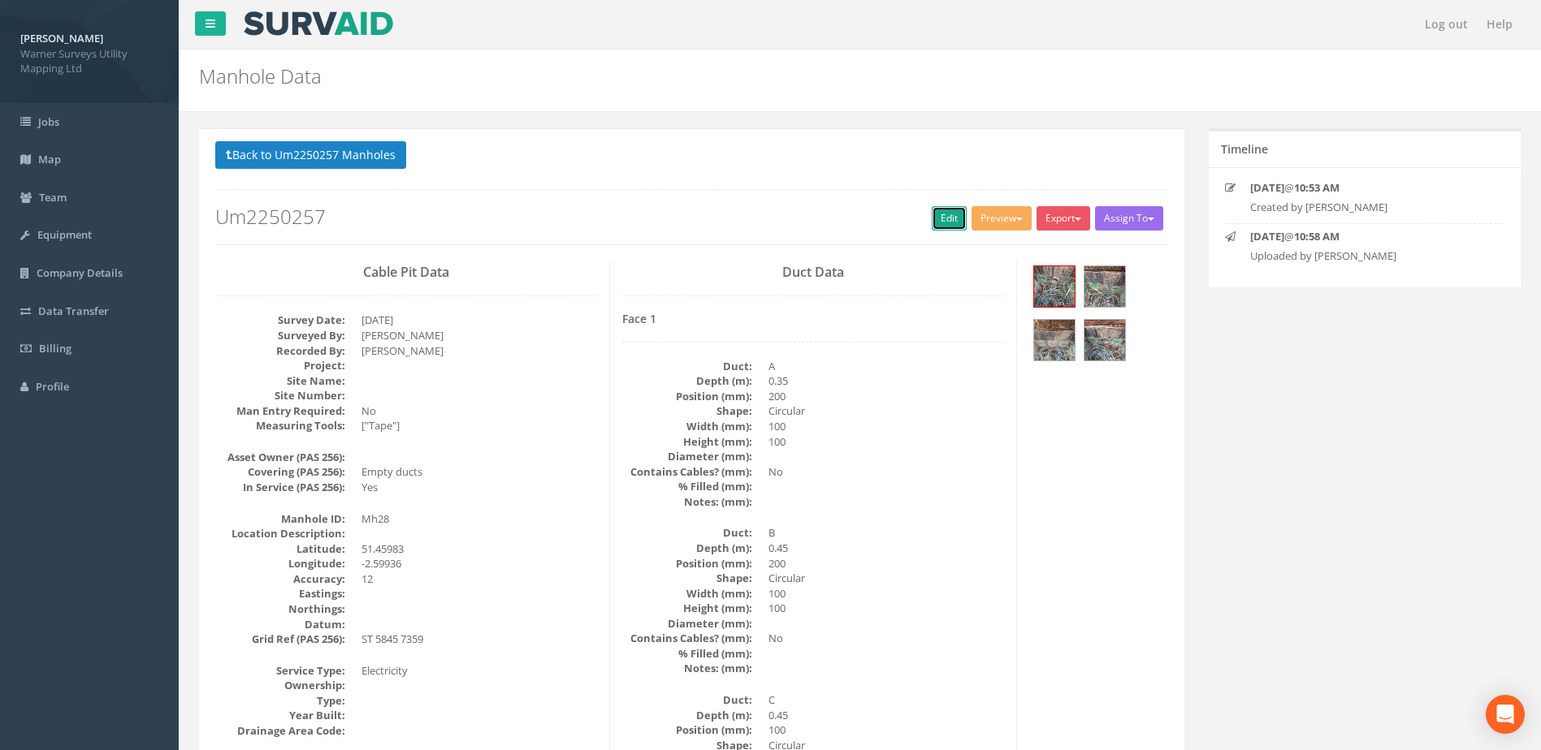
click at [937, 220] on link "Edit" at bounding box center [949, 218] width 35 height 24
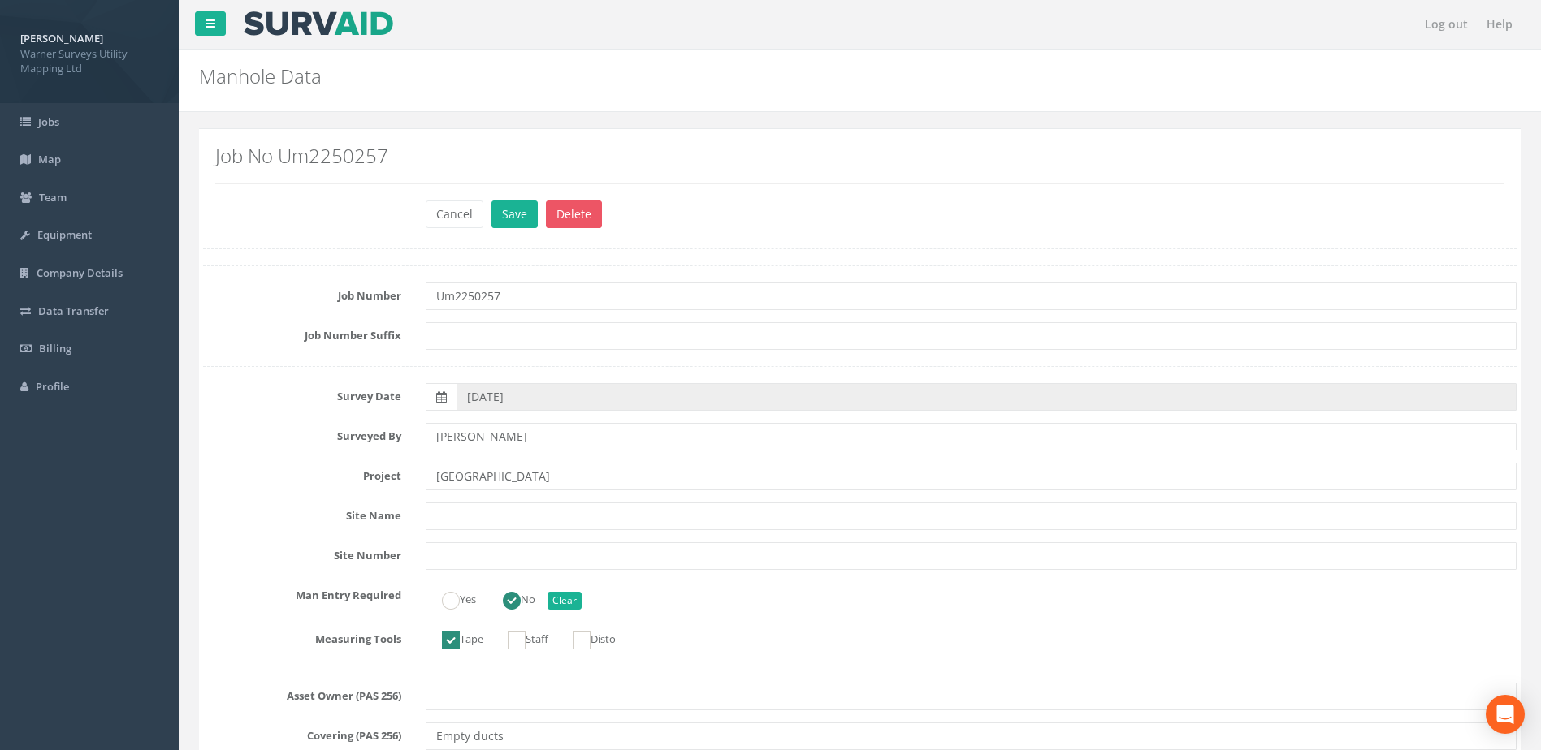
scroll to position [812, 0]
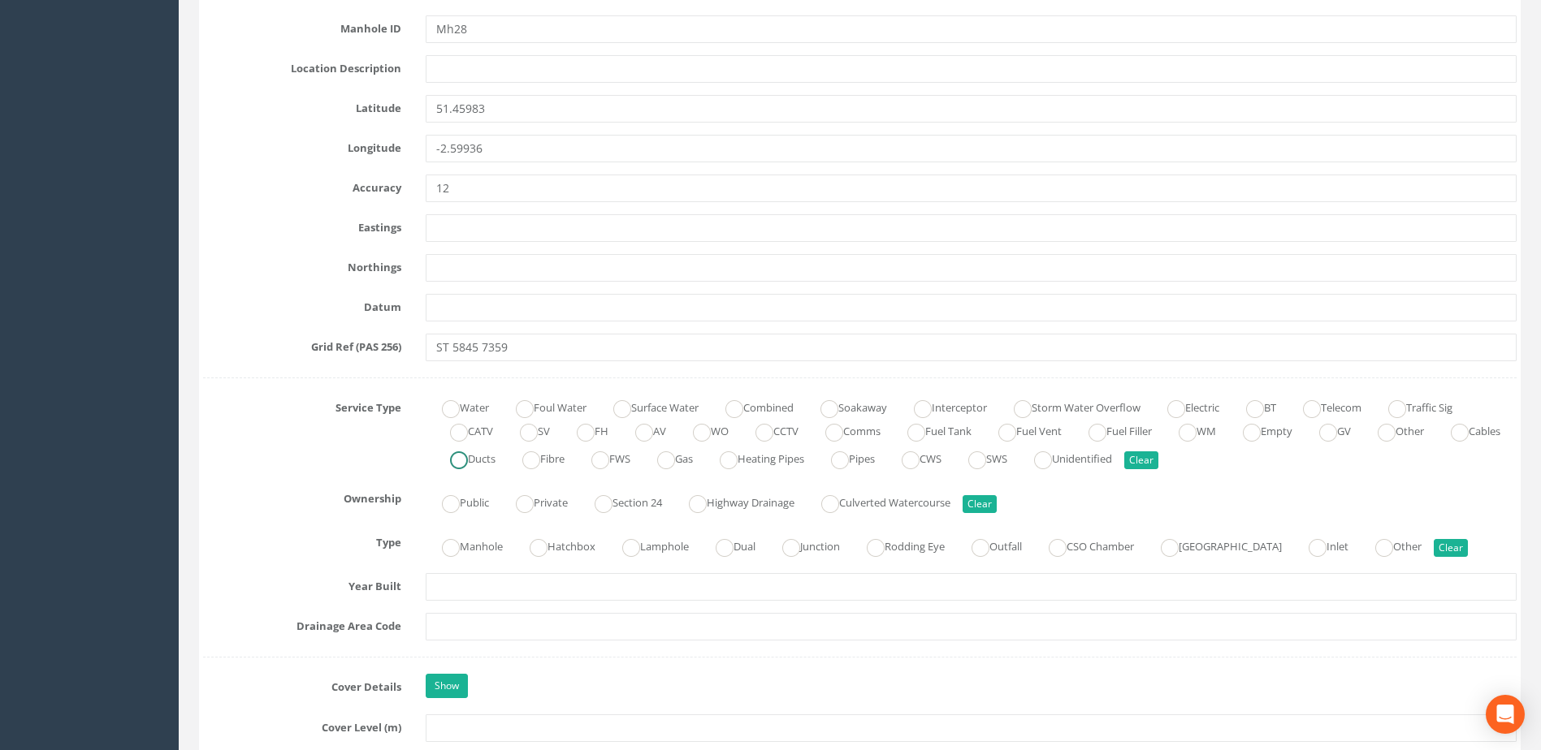
click at [468, 461] on ins at bounding box center [459, 461] width 18 height 18
radio input "true"
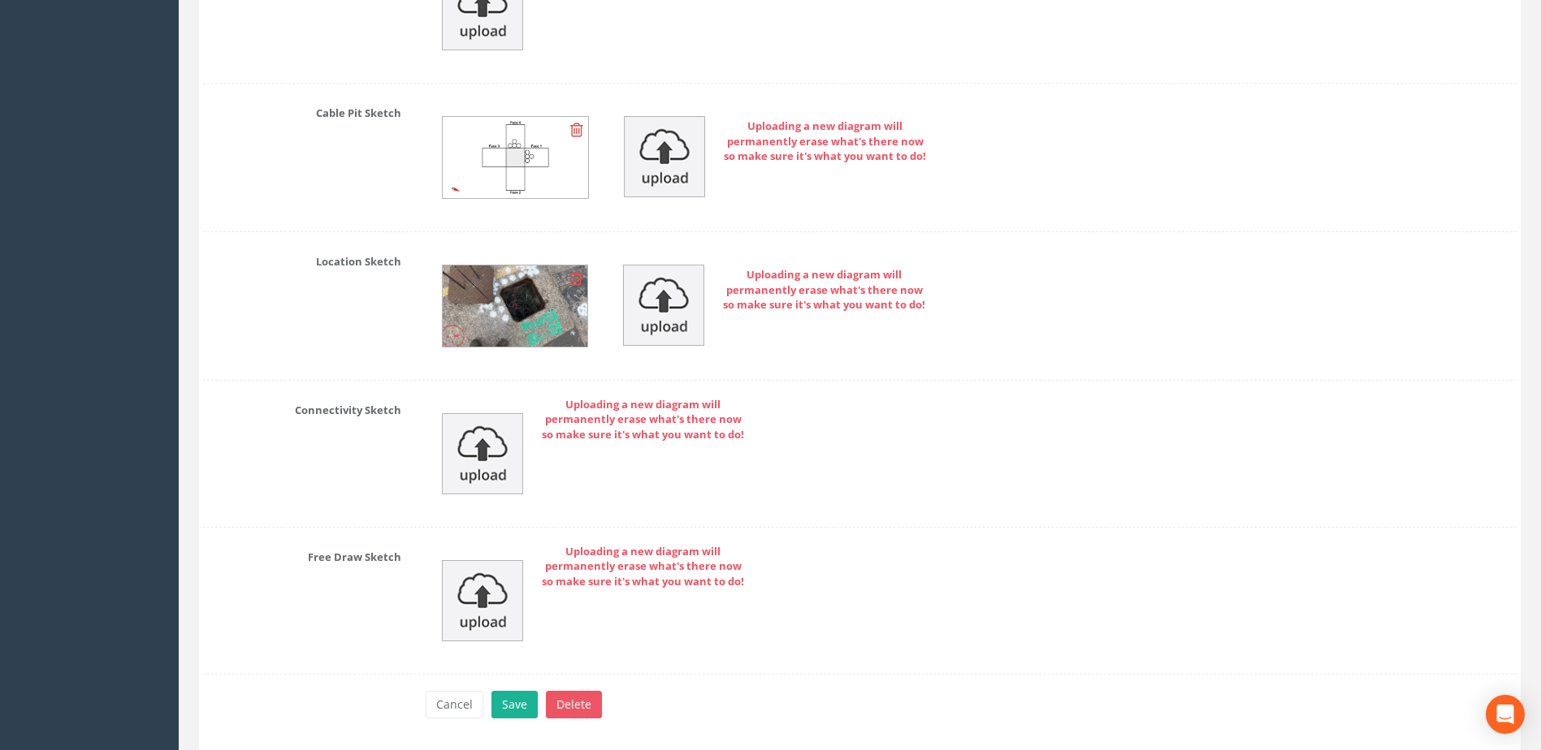
scroll to position [3979, 0]
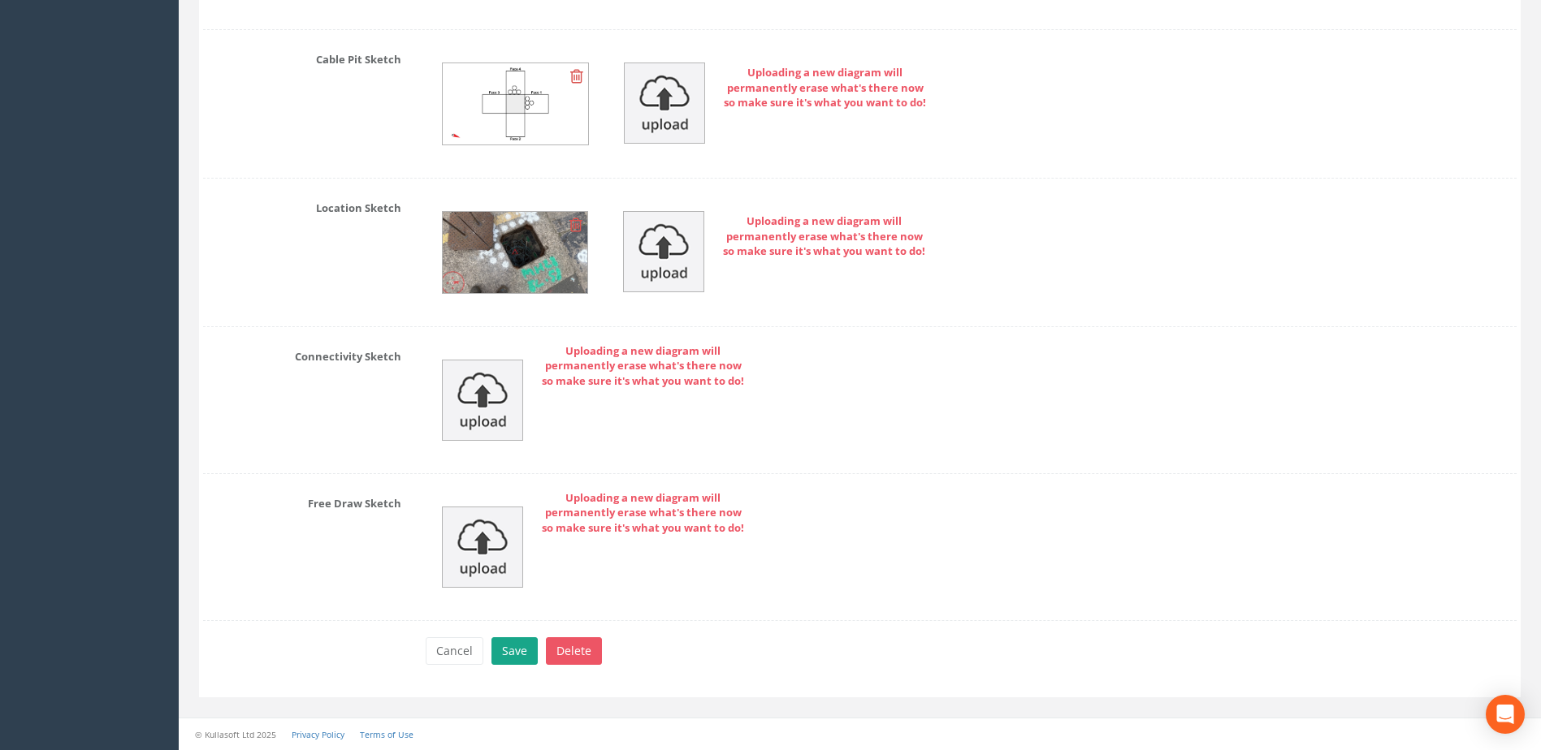
type input "[GEOGRAPHIC_DATA]"
drag, startPoint x: 507, startPoint y: 648, endPoint x: 508, endPoint y: 639, distance: 9.1
click at [508, 647] on button "Save" at bounding box center [514, 652] width 46 height 28
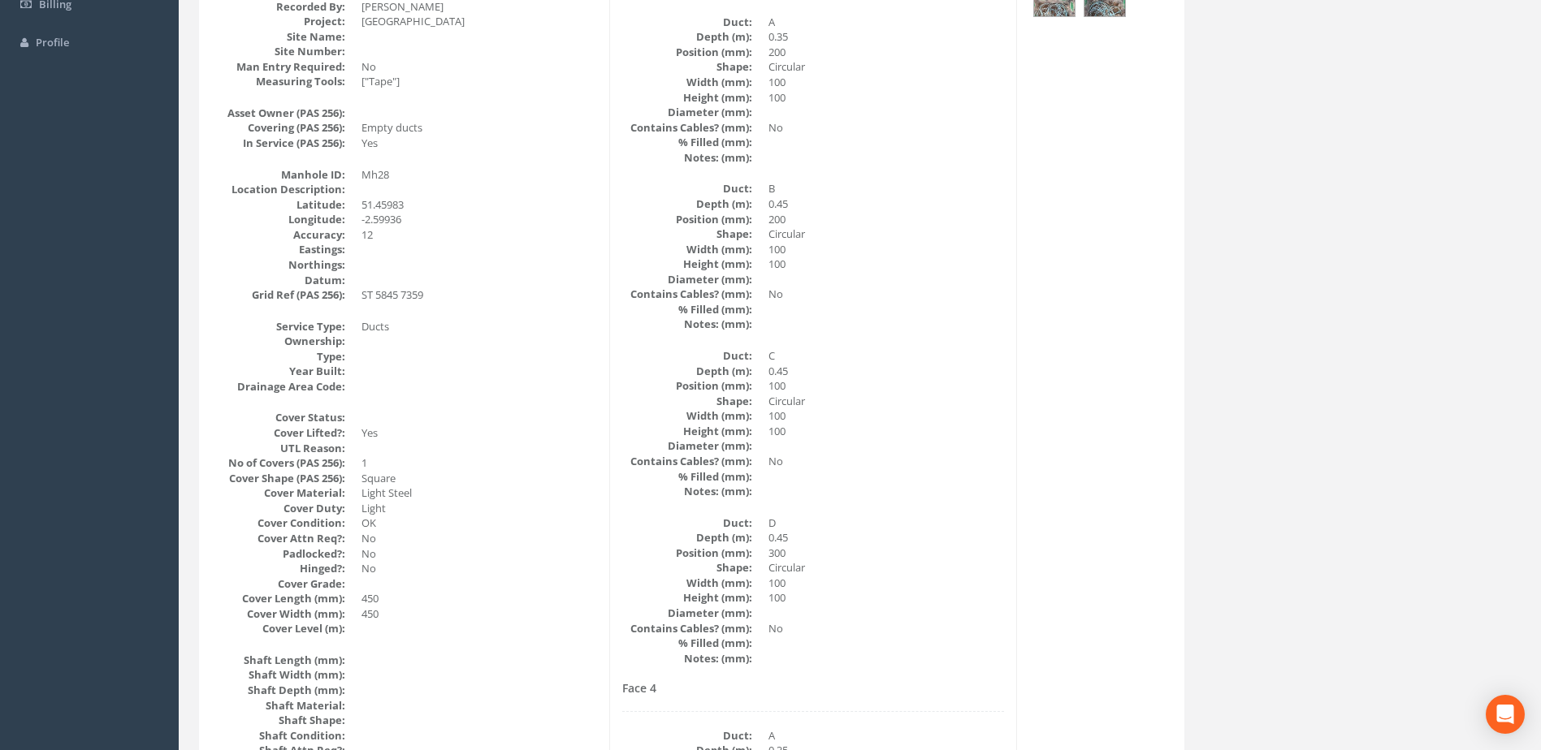
scroll to position [0, 0]
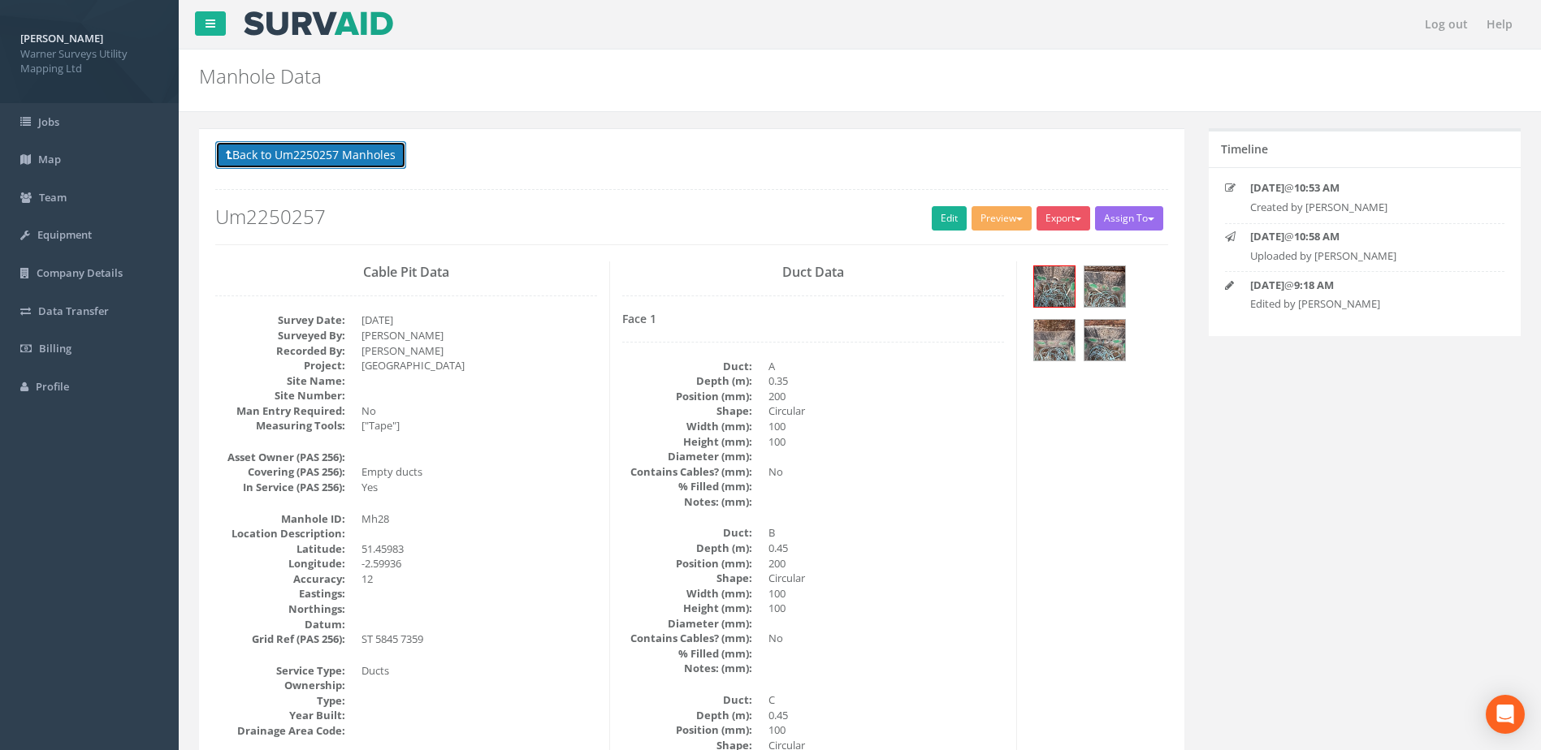
click at [346, 164] on button "Back to Um2250257 Manholes" at bounding box center [310, 155] width 191 height 28
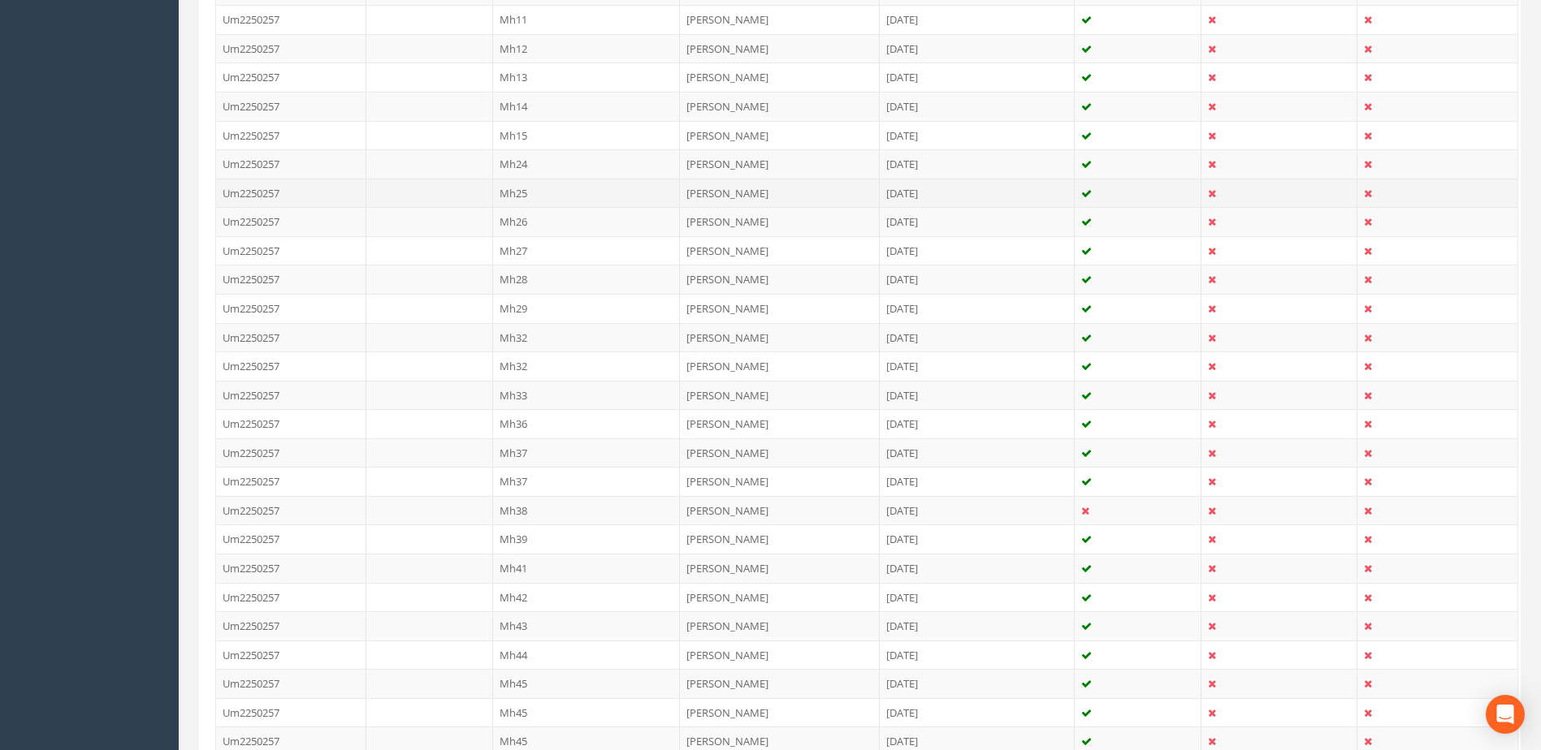
scroll to position [677, 0]
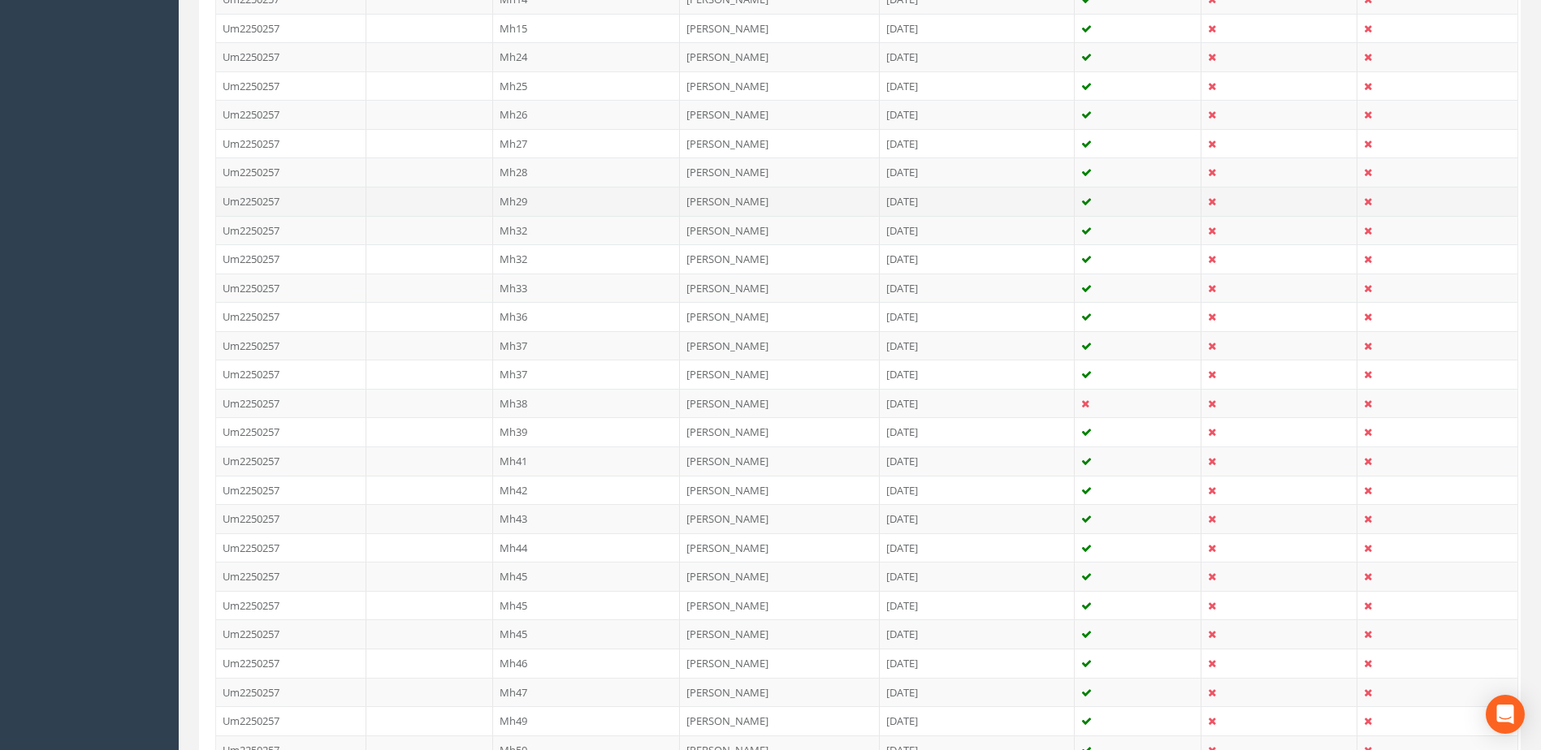
click at [519, 196] on td "Mh29" at bounding box center [587, 201] width 188 height 29
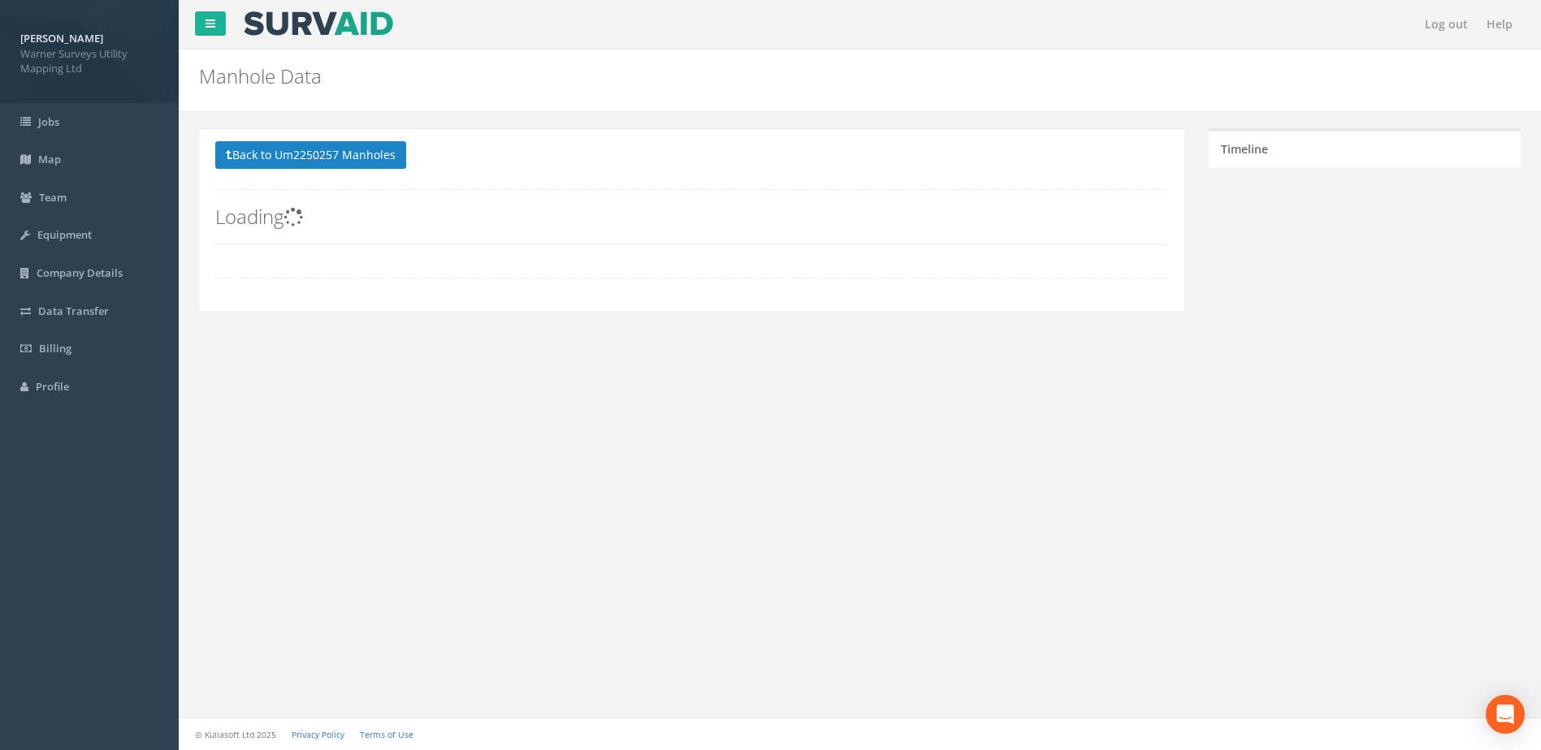
scroll to position [0, 0]
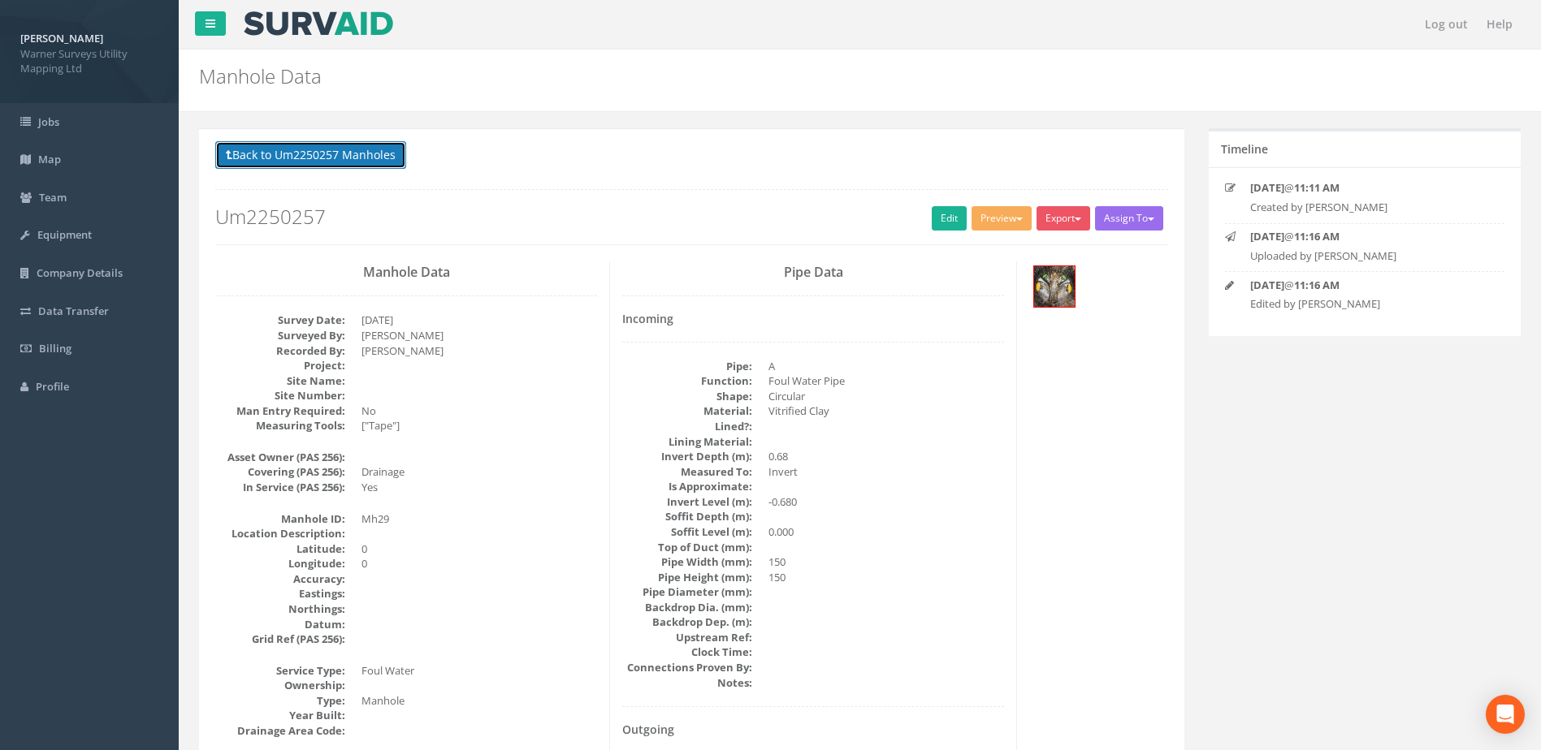
click at [359, 150] on button "Back to Um2250257 Manholes" at bounding box center [310, 155] width 191 height 28
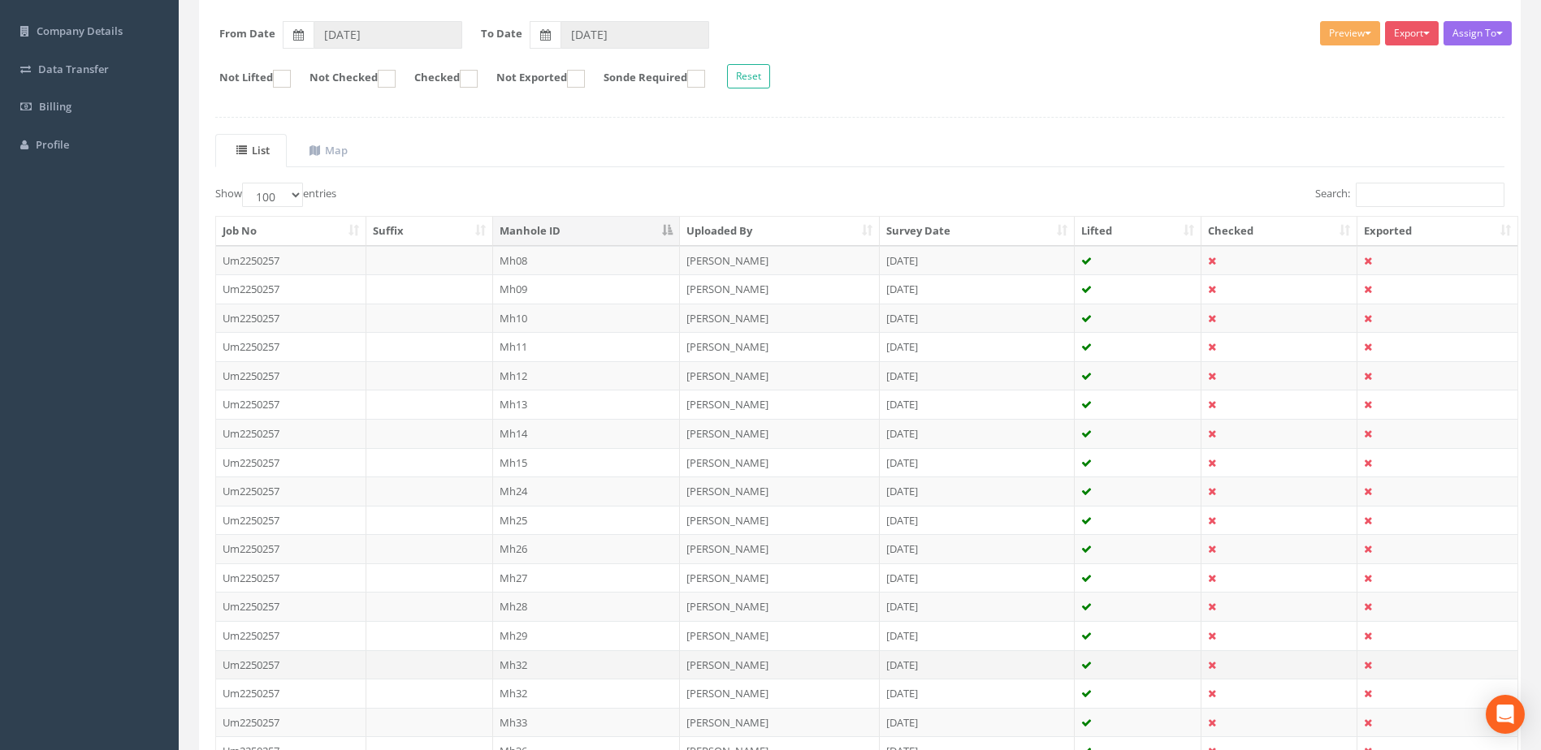
scroll to position [270, 0]
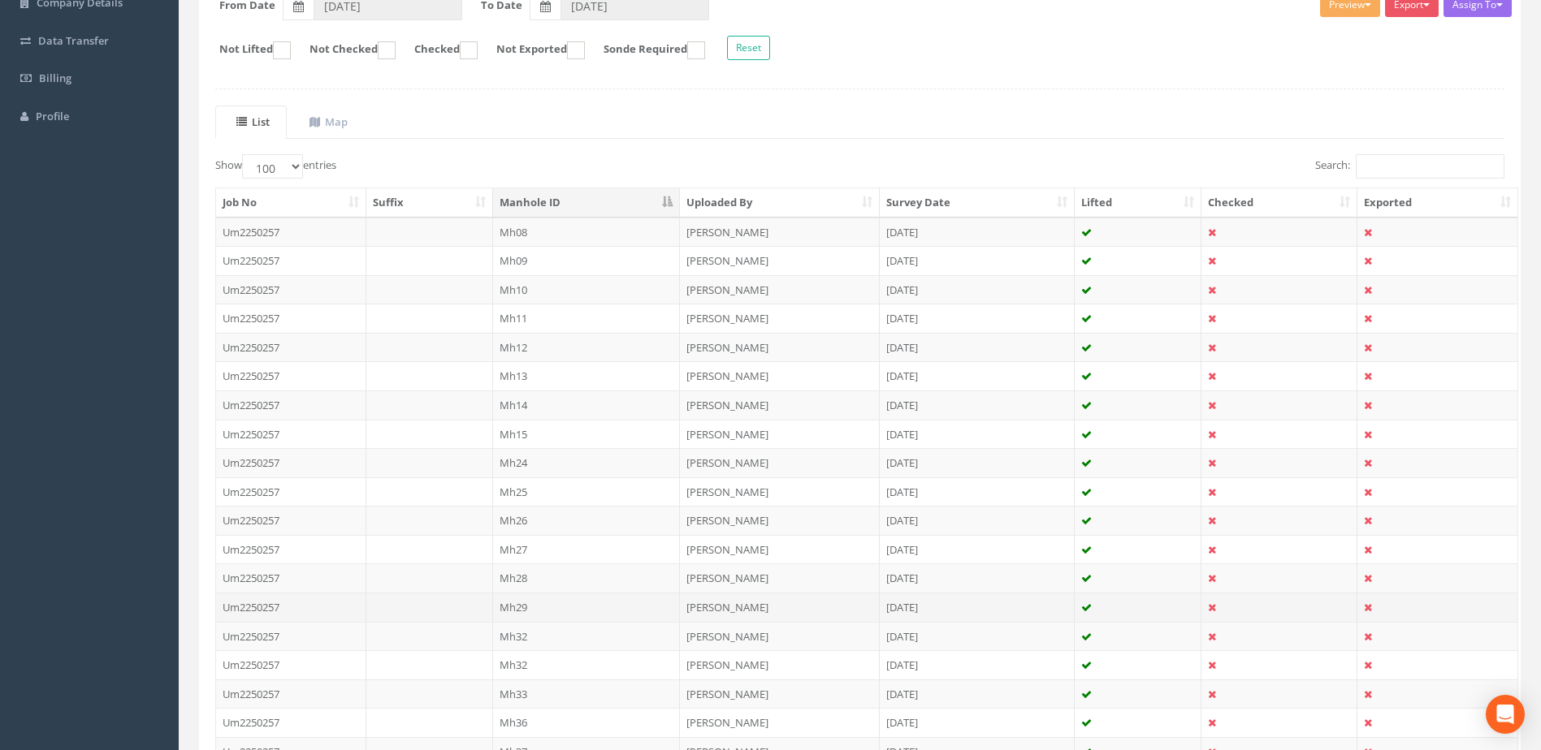
click at [547, 599] on td "Mh29" at bounding box center [587, 607] width 188 height 29
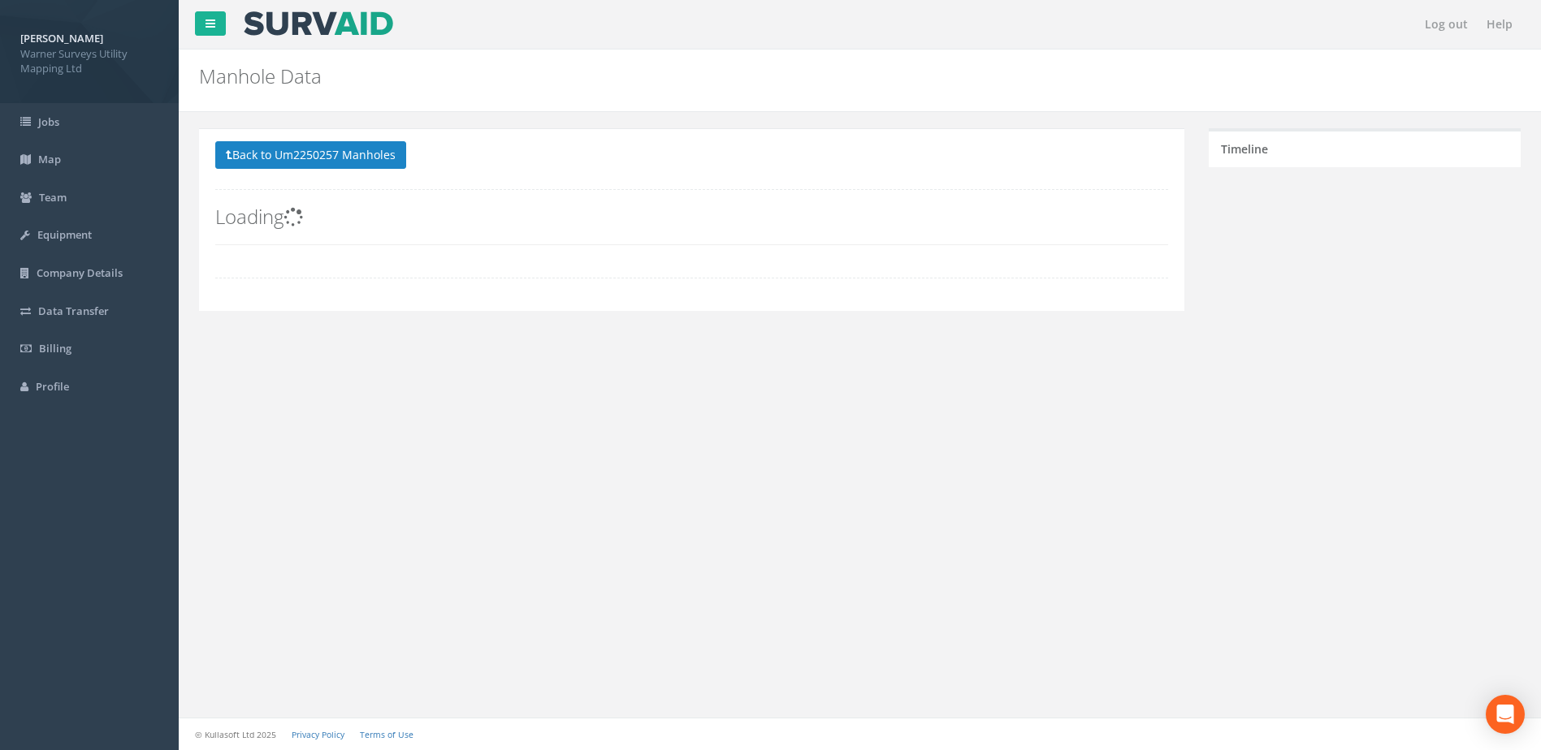
scroll to position [0, 0]
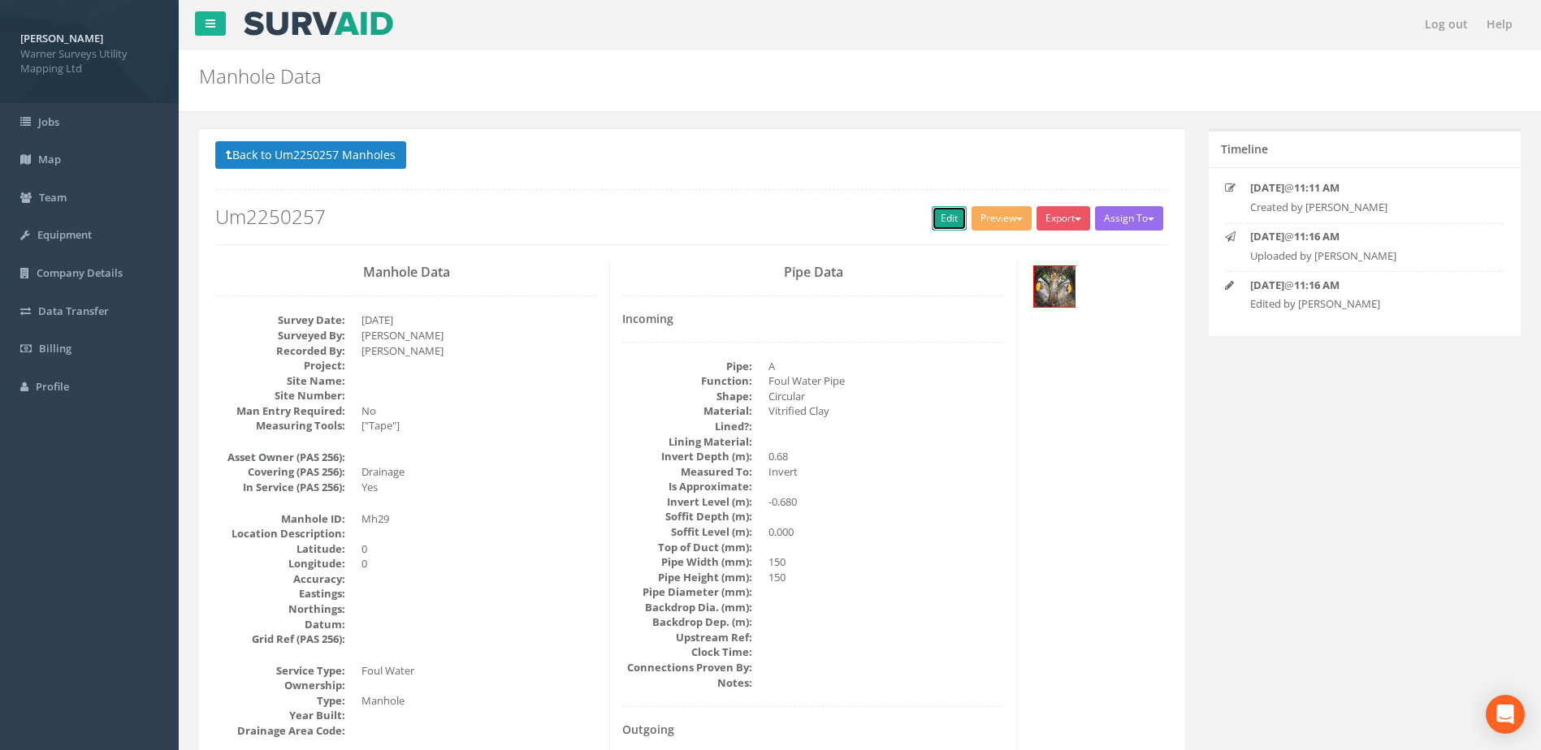
click at [938, 219] on link "Edit" at bounding box center [949, 218] width 35 height 24
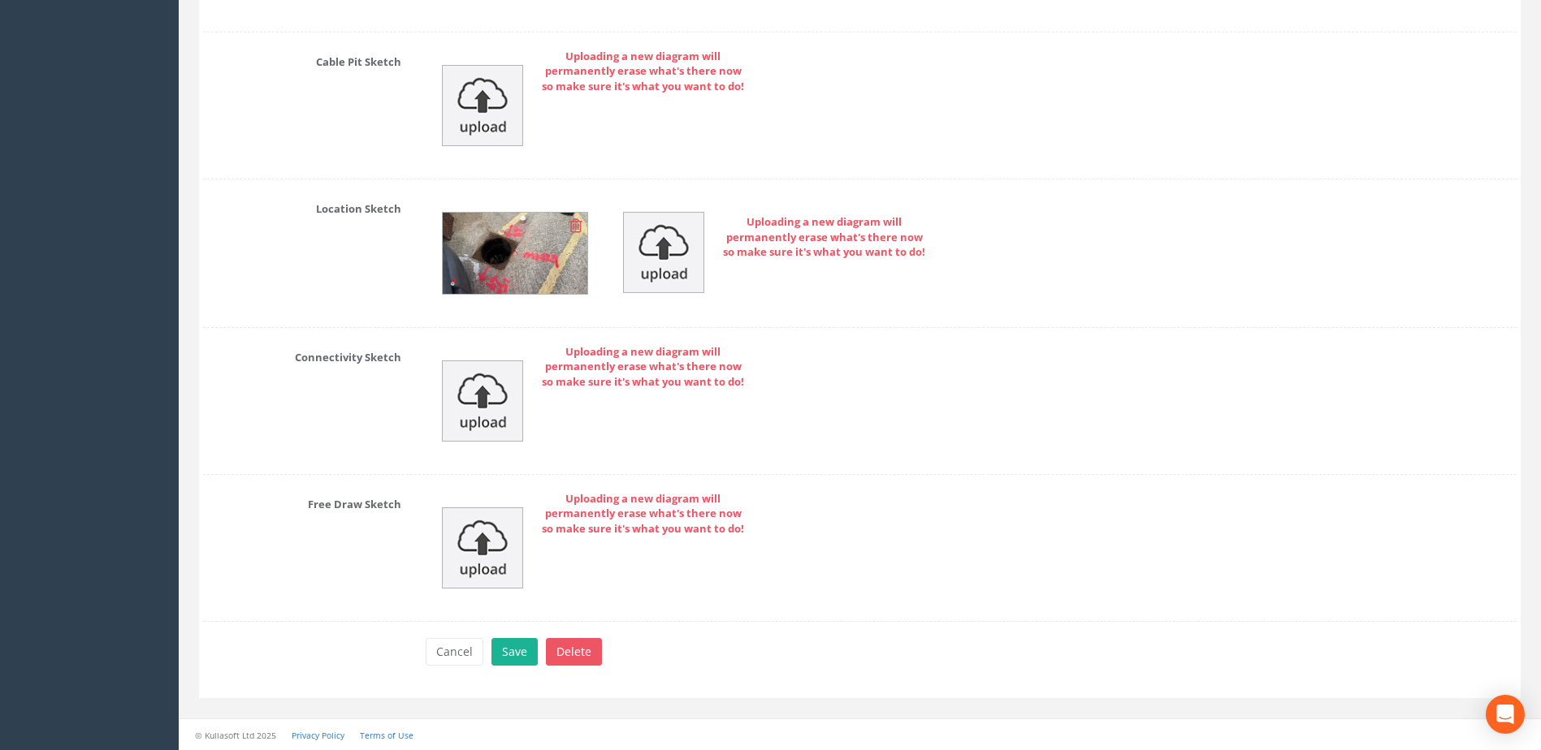
scroll to position [3448, 0]
type input "[GEOGRAPHIC_DATA]"
click at [519, 640] on button "Save" at bounding box center [514, 652] width 46 height 28
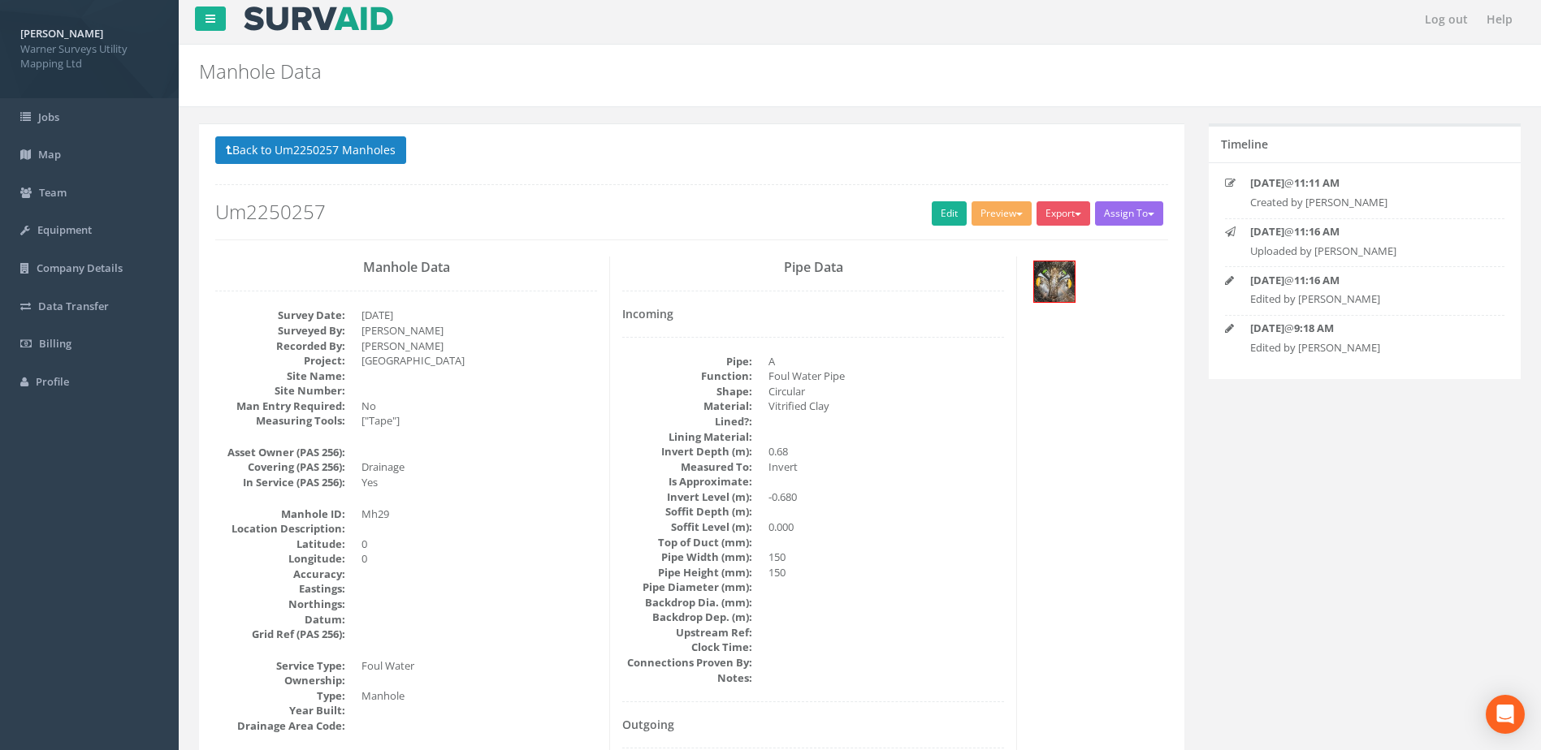
scroll to position [0, 0]
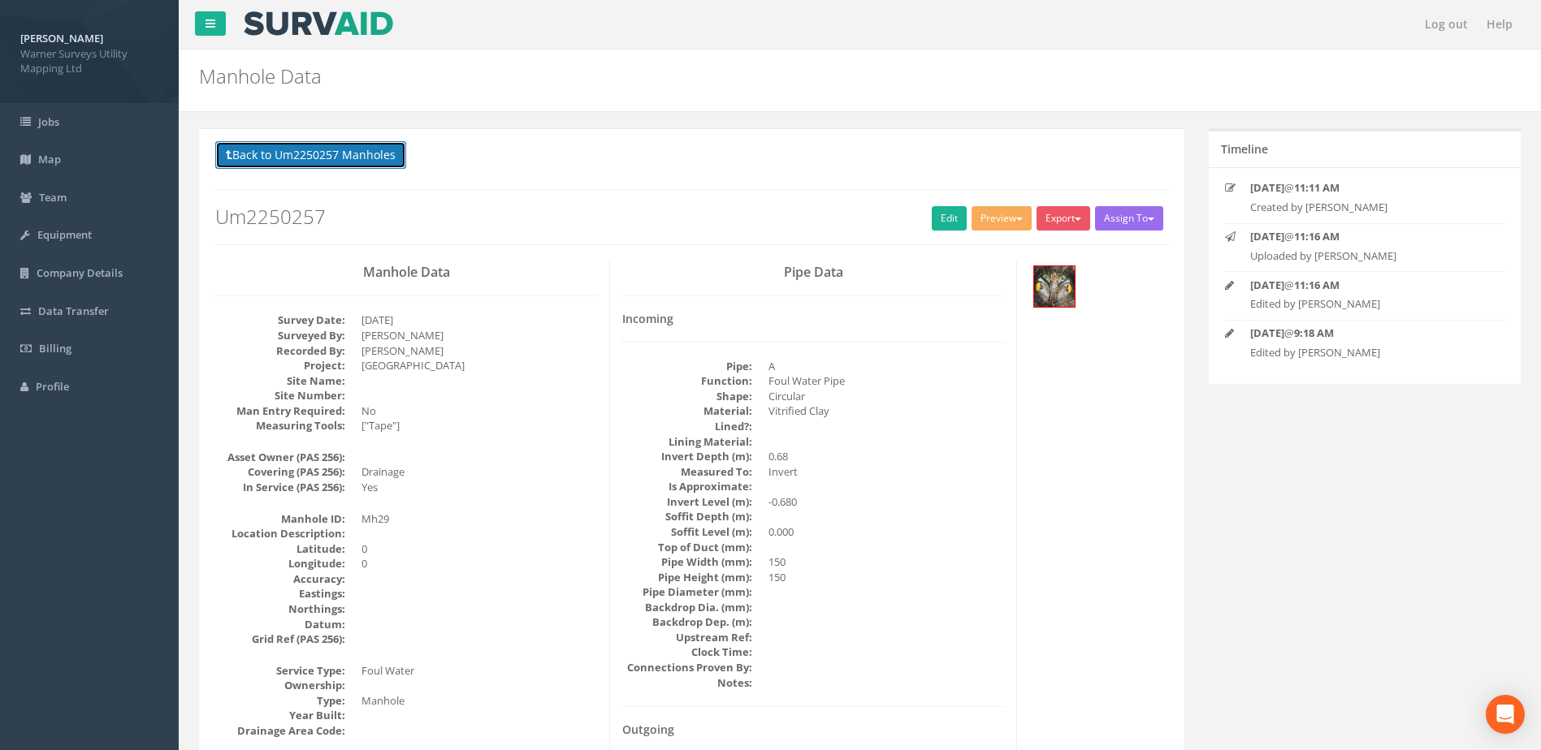
click at [319, 145] on button "Back to Um2250257 Manholes" at bounding box center [310, 155] width 191 height 28
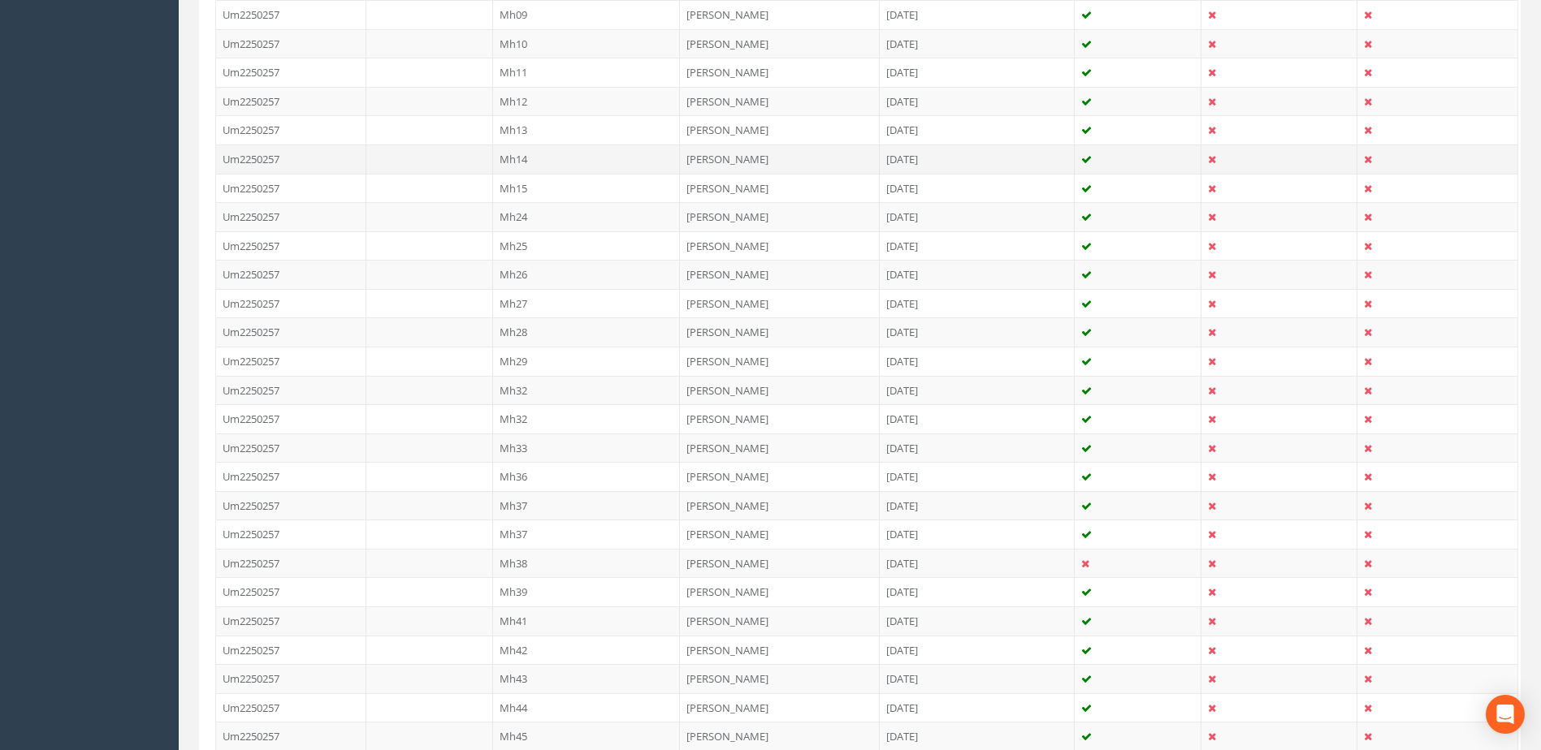
scroll to position [542, 0]
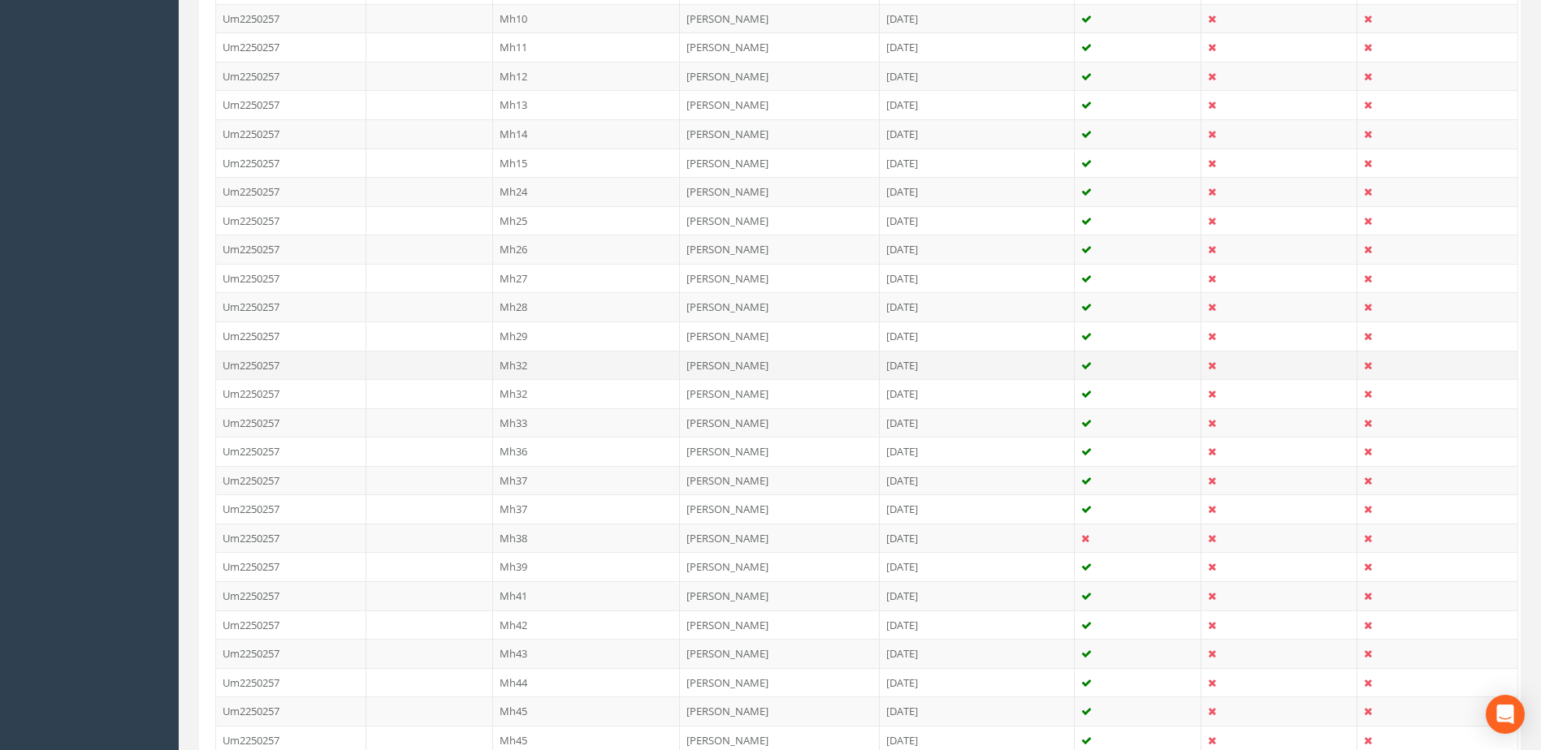
click at [574, 366] on td "Mh32" at bounding box center [587, 365] width 188 height 29
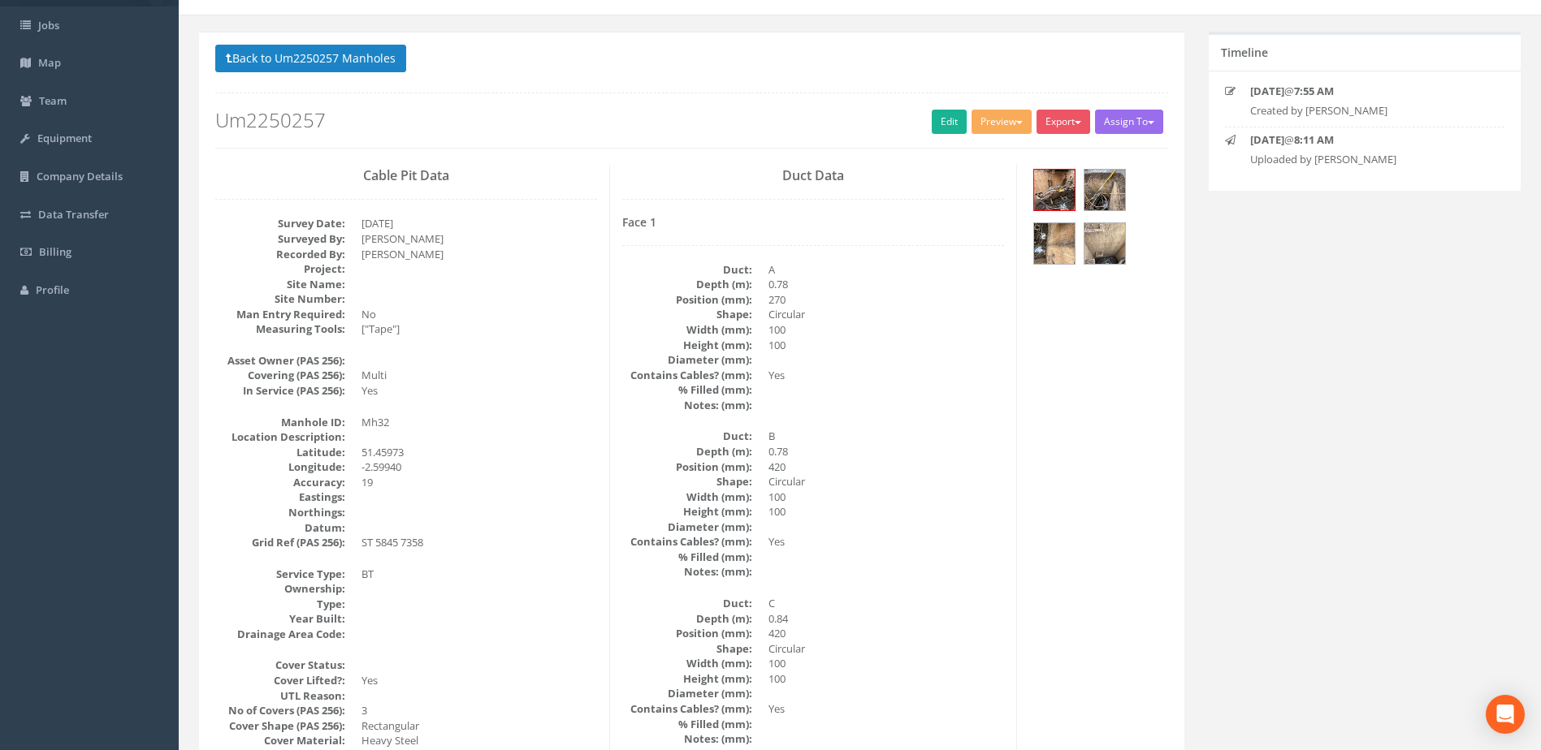
scroll to position [136, 0]
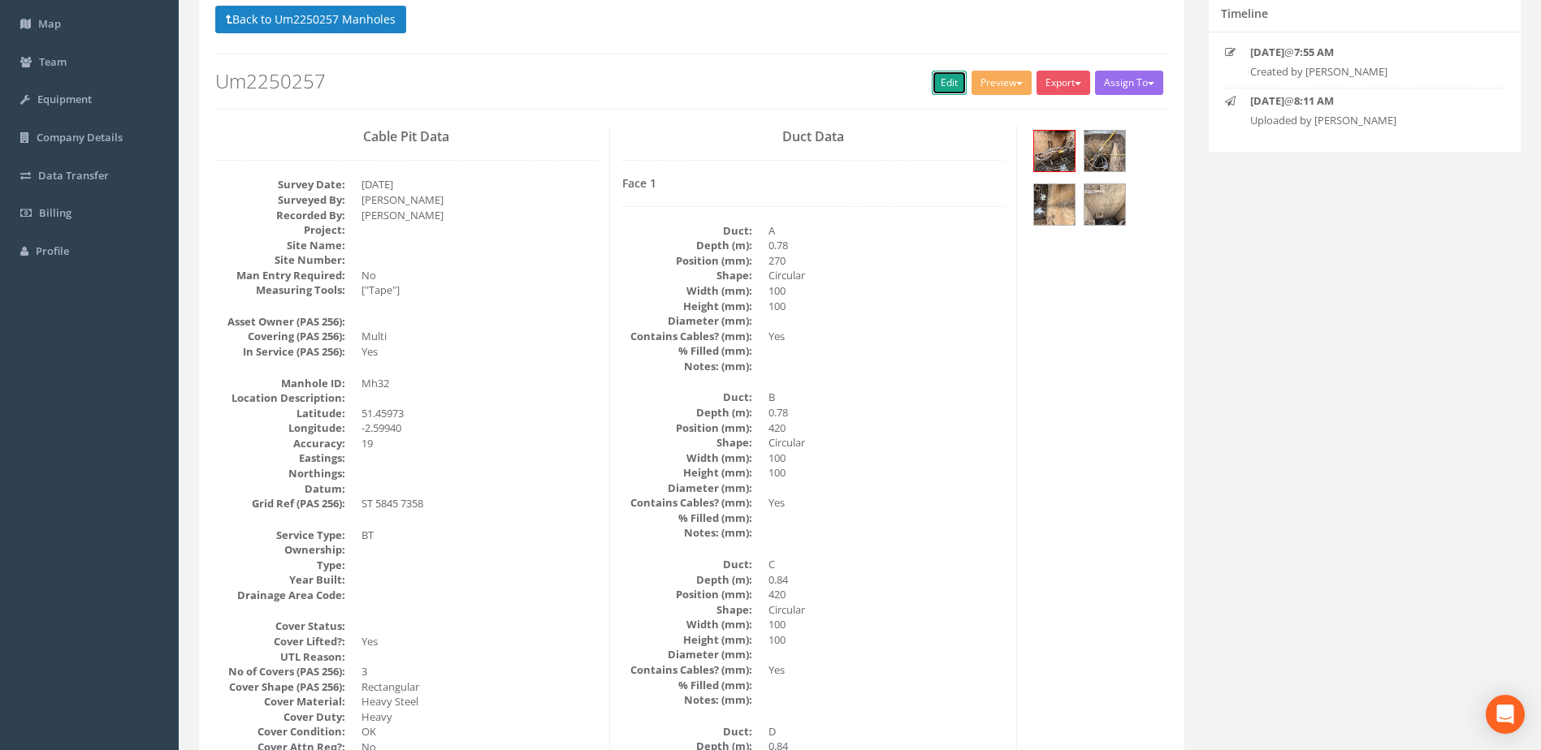
click at [947, 81] on link "Edit" at bounding box center [949, 83] width 35 height 24
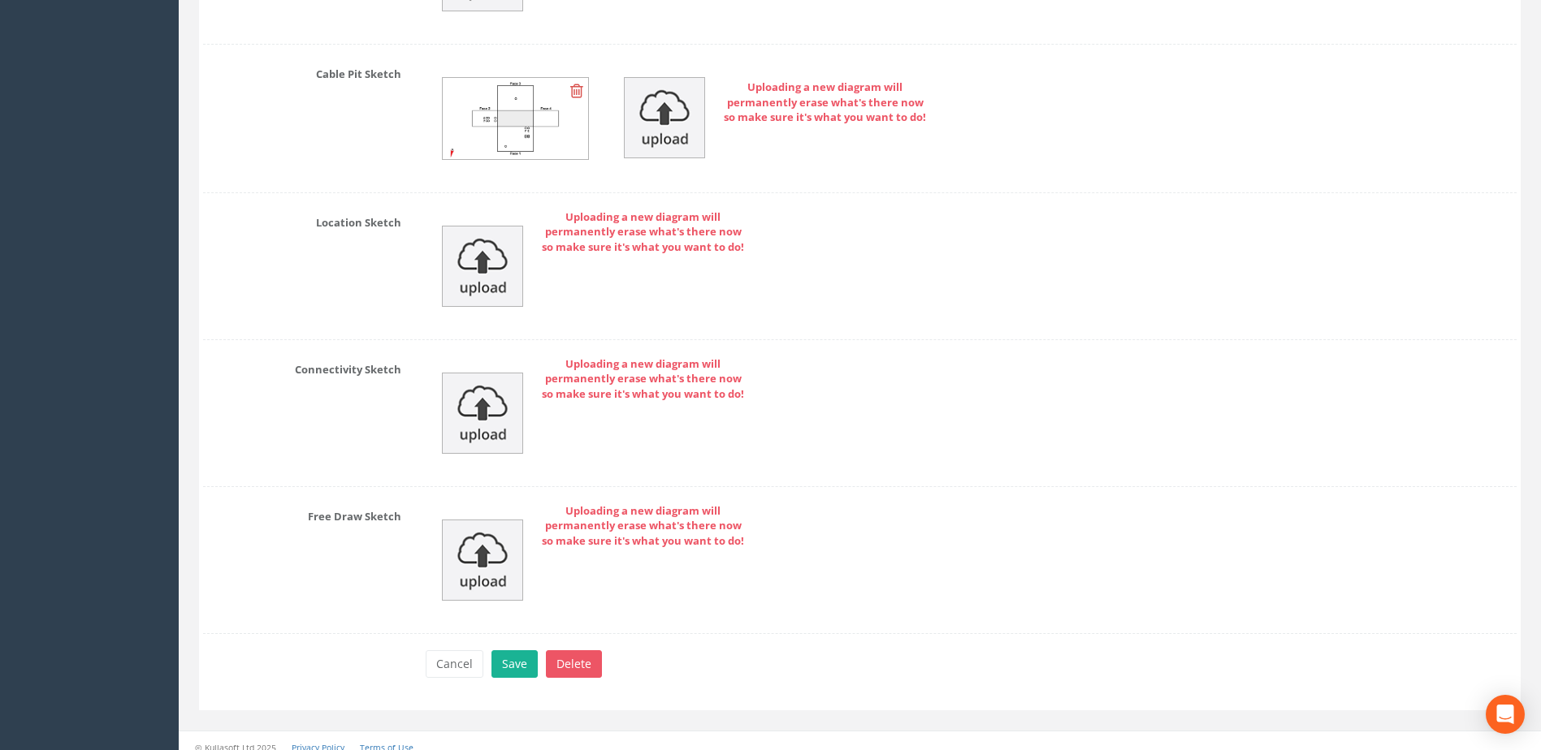
scroll to position [4322, 0]
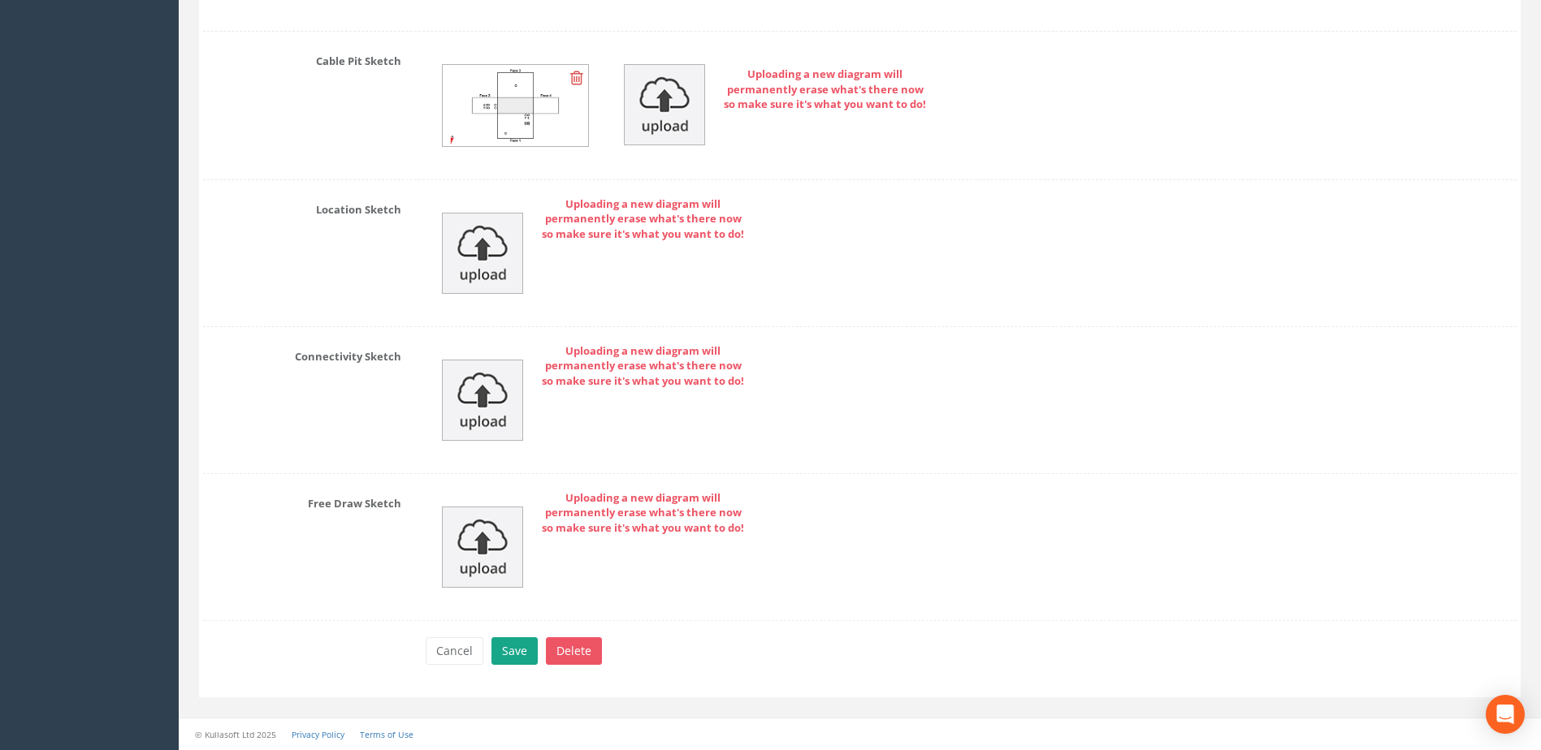
type input "[GEOGRAPHIC_DATA]"
click at [512, 655] on button "Save" at bounding box center [514, 652] width 46 height 28
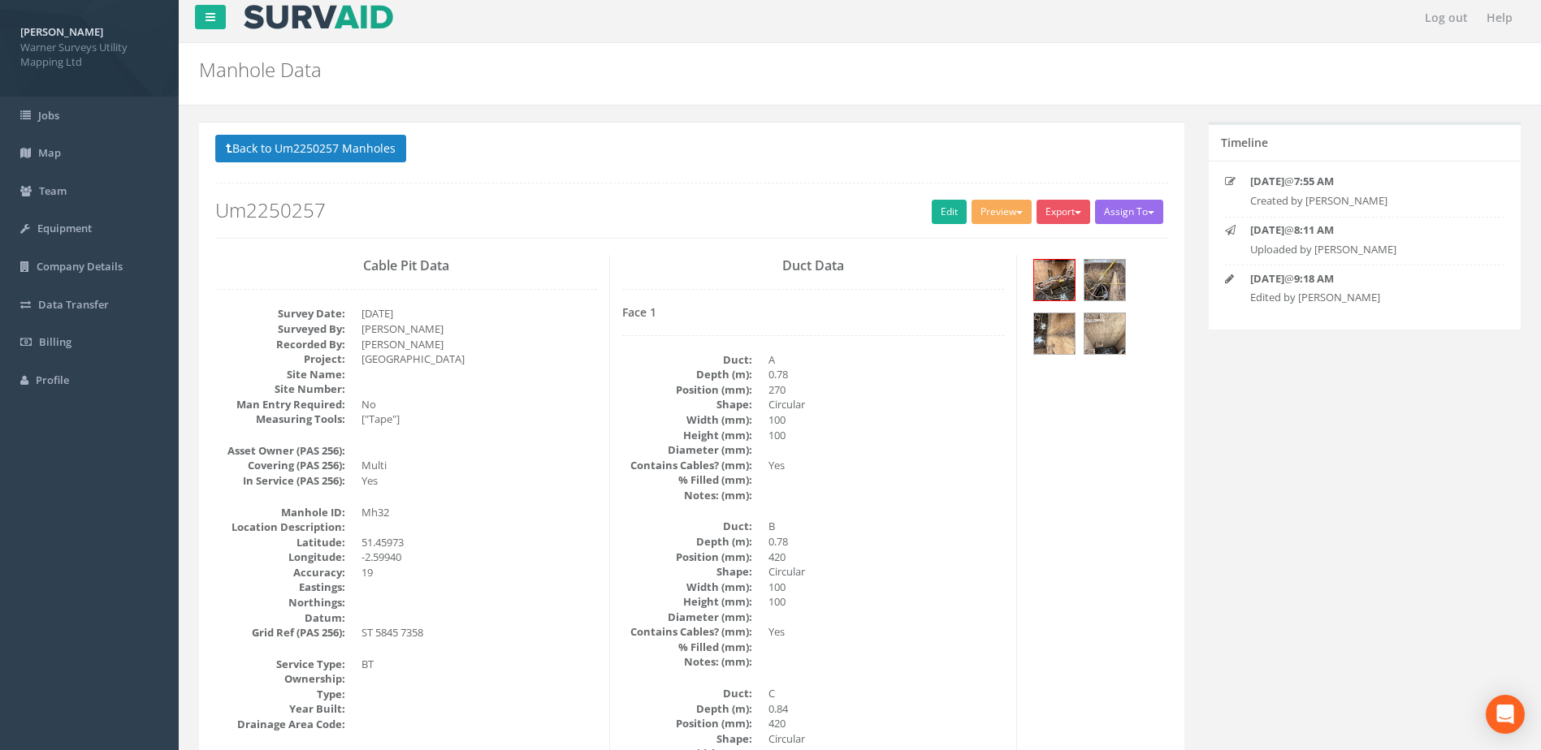
scroll to position [0, 0]
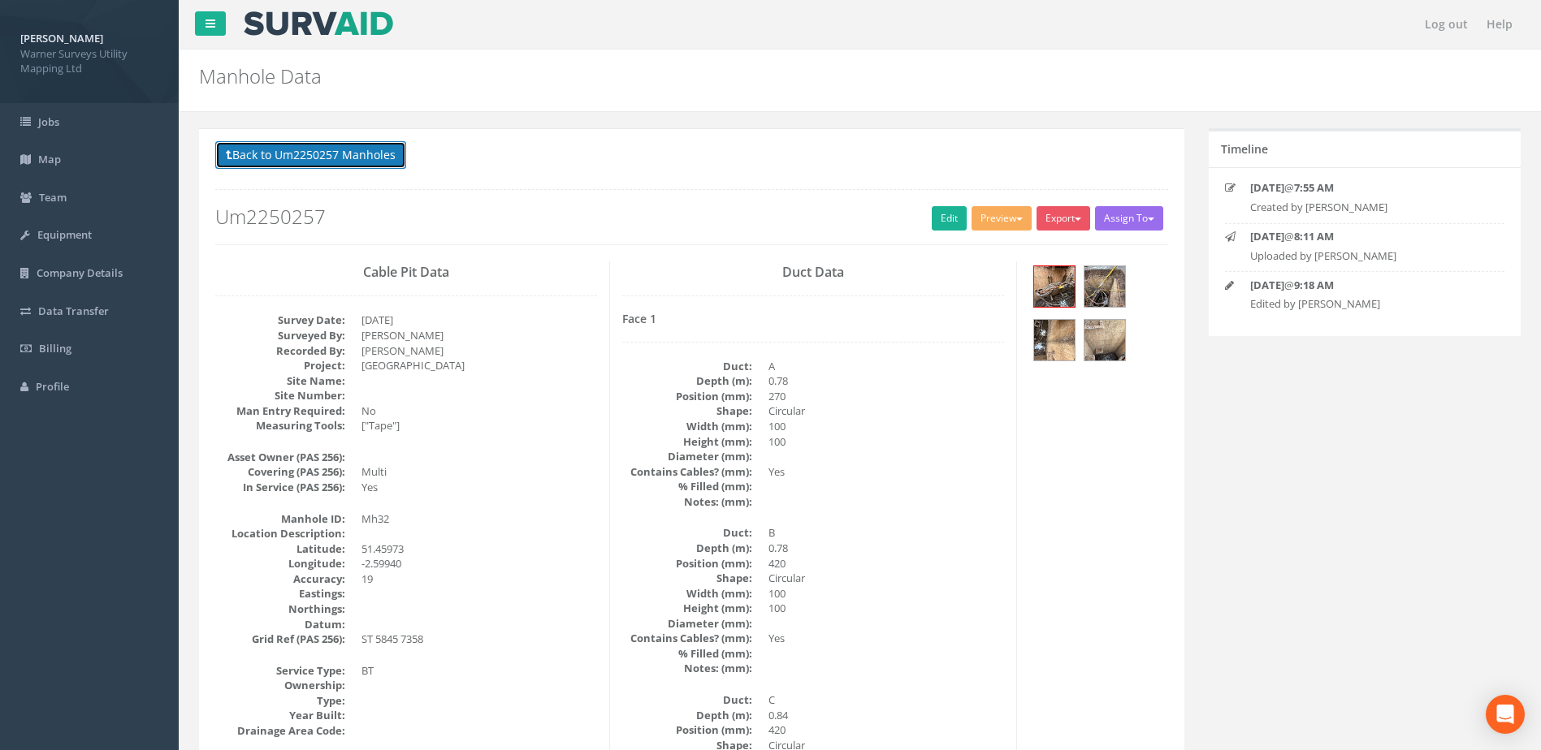
click at [340, 152] on button "Back to Um2250257 Manholes" at bounding box center [310, 155] width 191 height 28
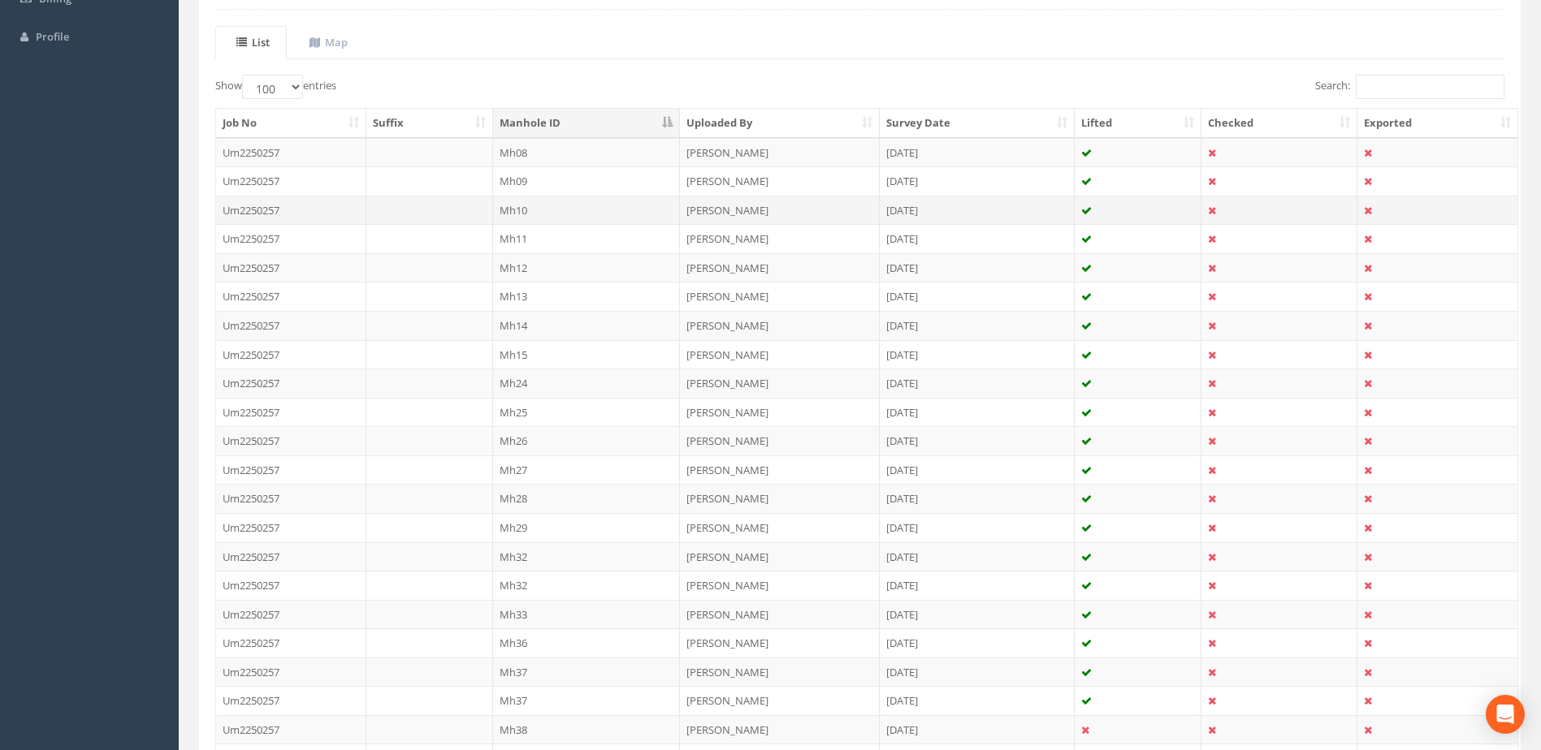
scroll to position [406, 0]
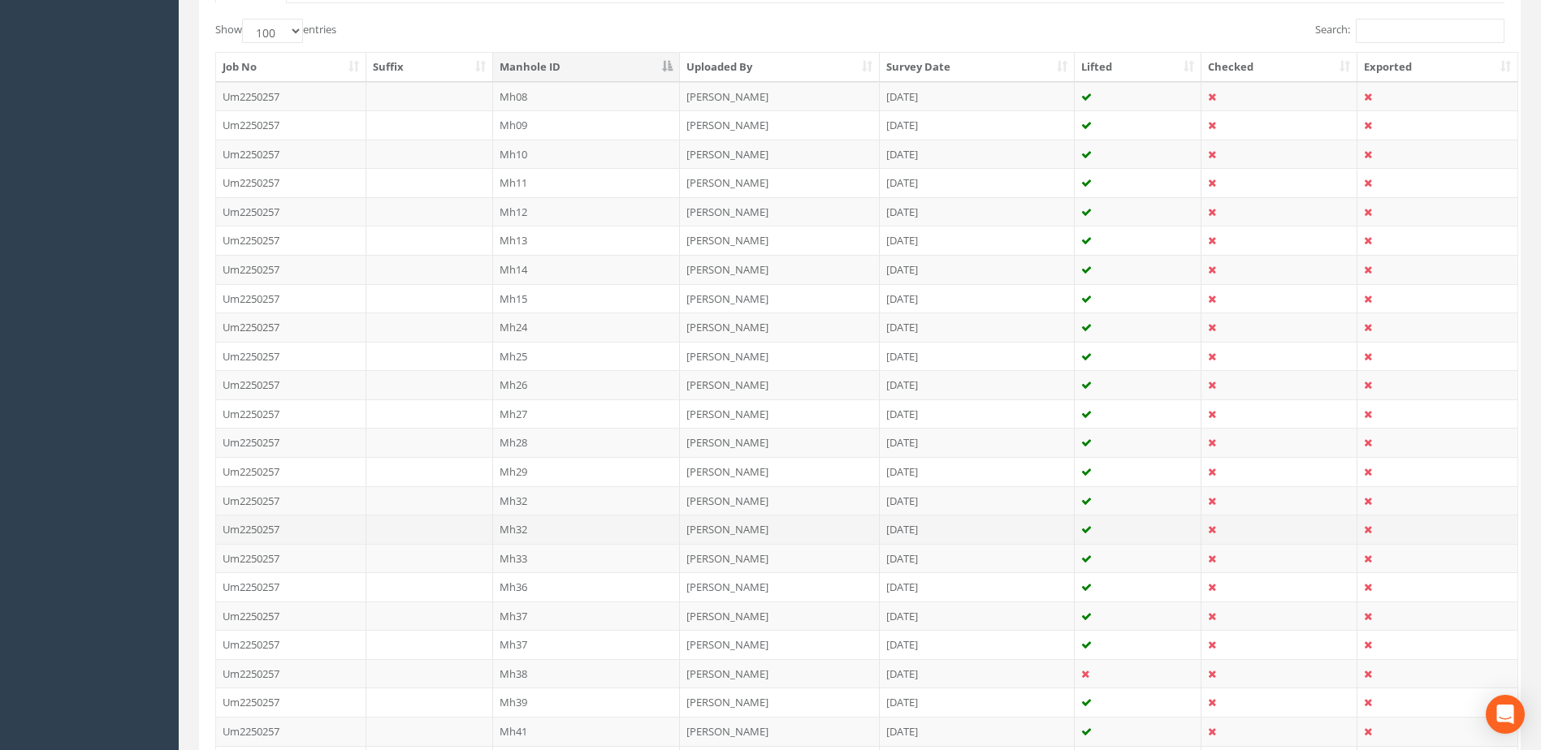
click at [538, 526] on td "Mh32" at bounding box center [587, 529] width 188 height 29
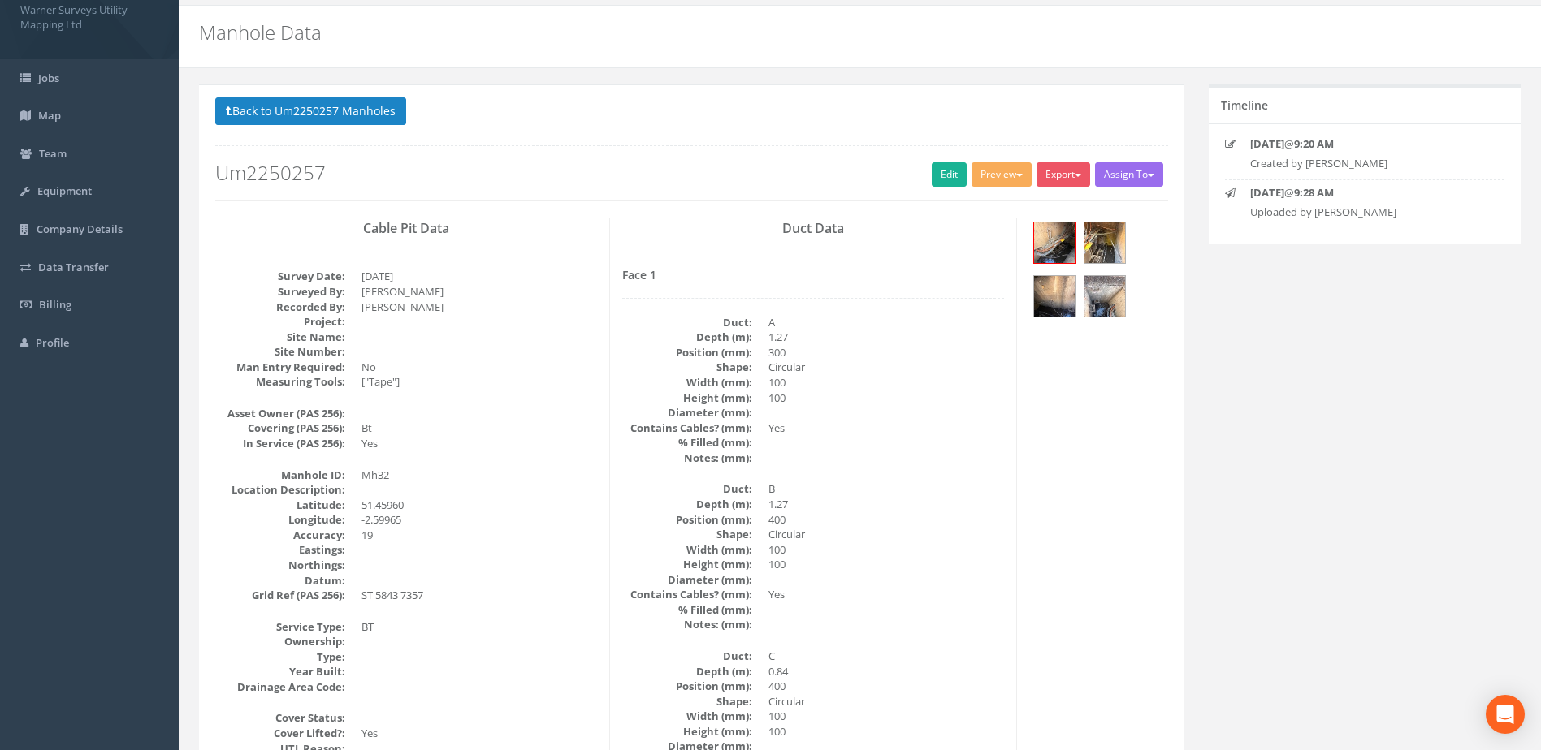
scroll to position [0, 0]
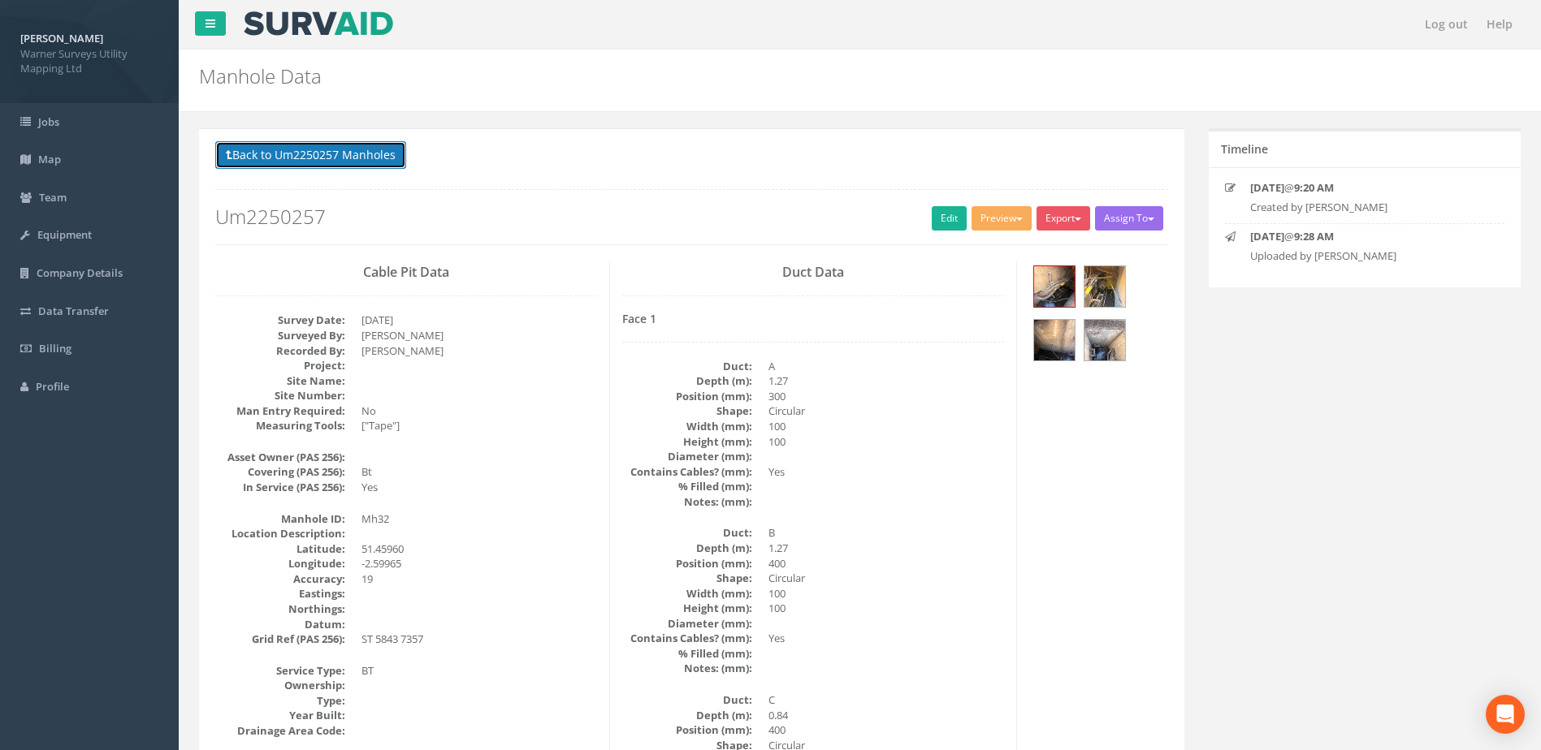
click at [326, 153] on button "Back to Um2250257 Manholes" at bounding box center [310, 155] width 191 height 28
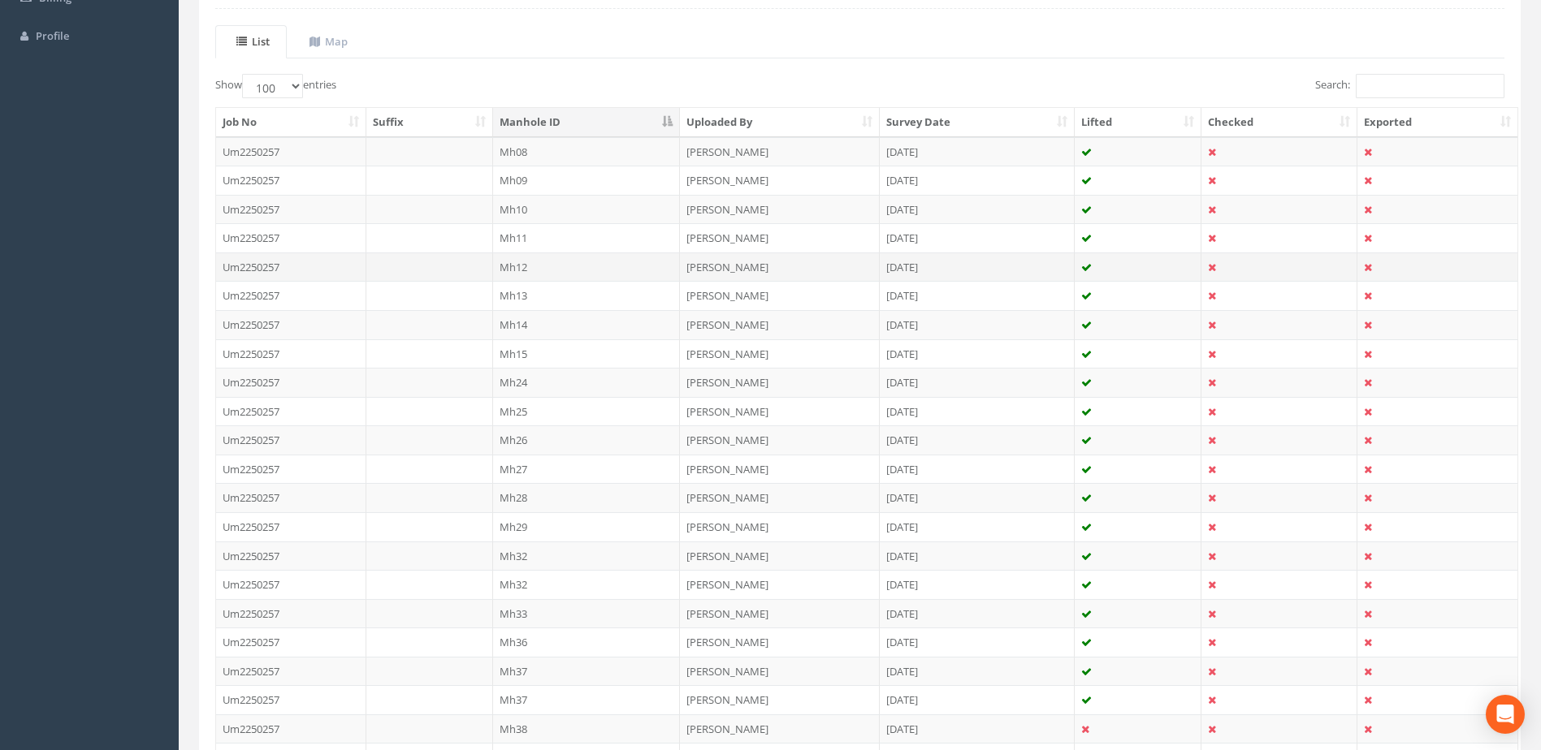
scroll to position [406, 0]
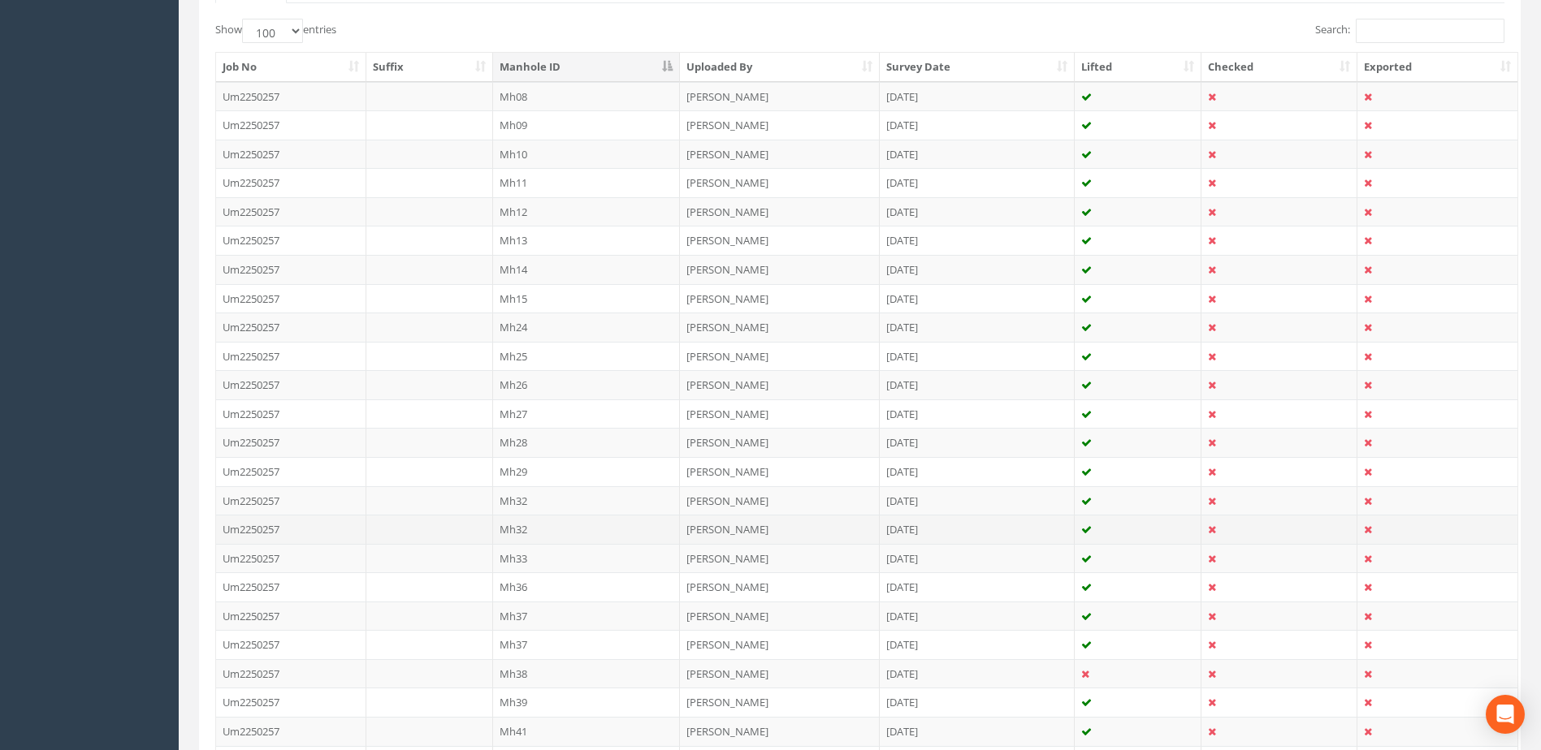
click at [548, 519] on td "Mh32" at bounding box center [587, 529] width 188 height 29
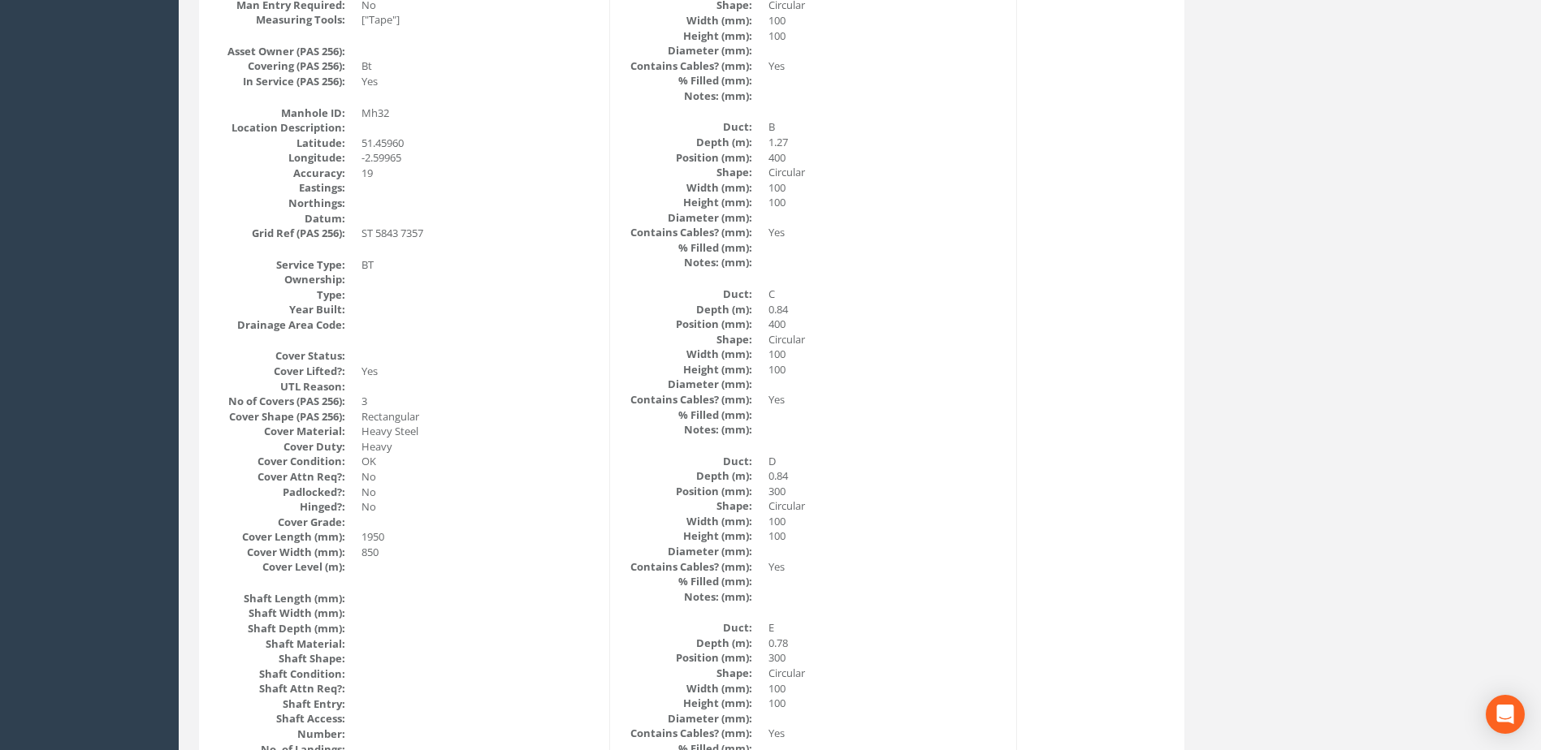
scroll to position [0, 0]
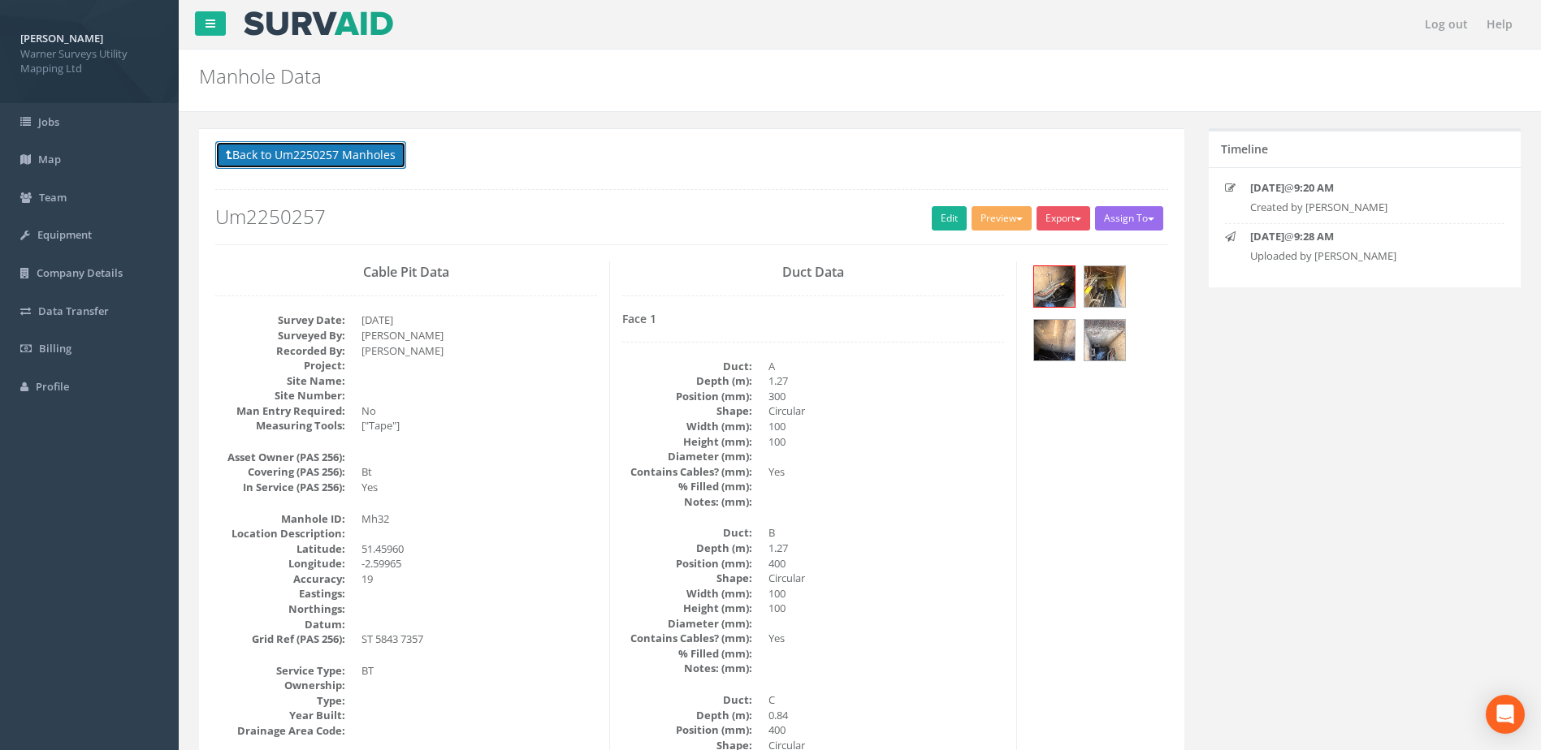
click at [370, 160] on button "Back to Um2250257 Manholes" at bounding box center [310, 155] width 191 height 28
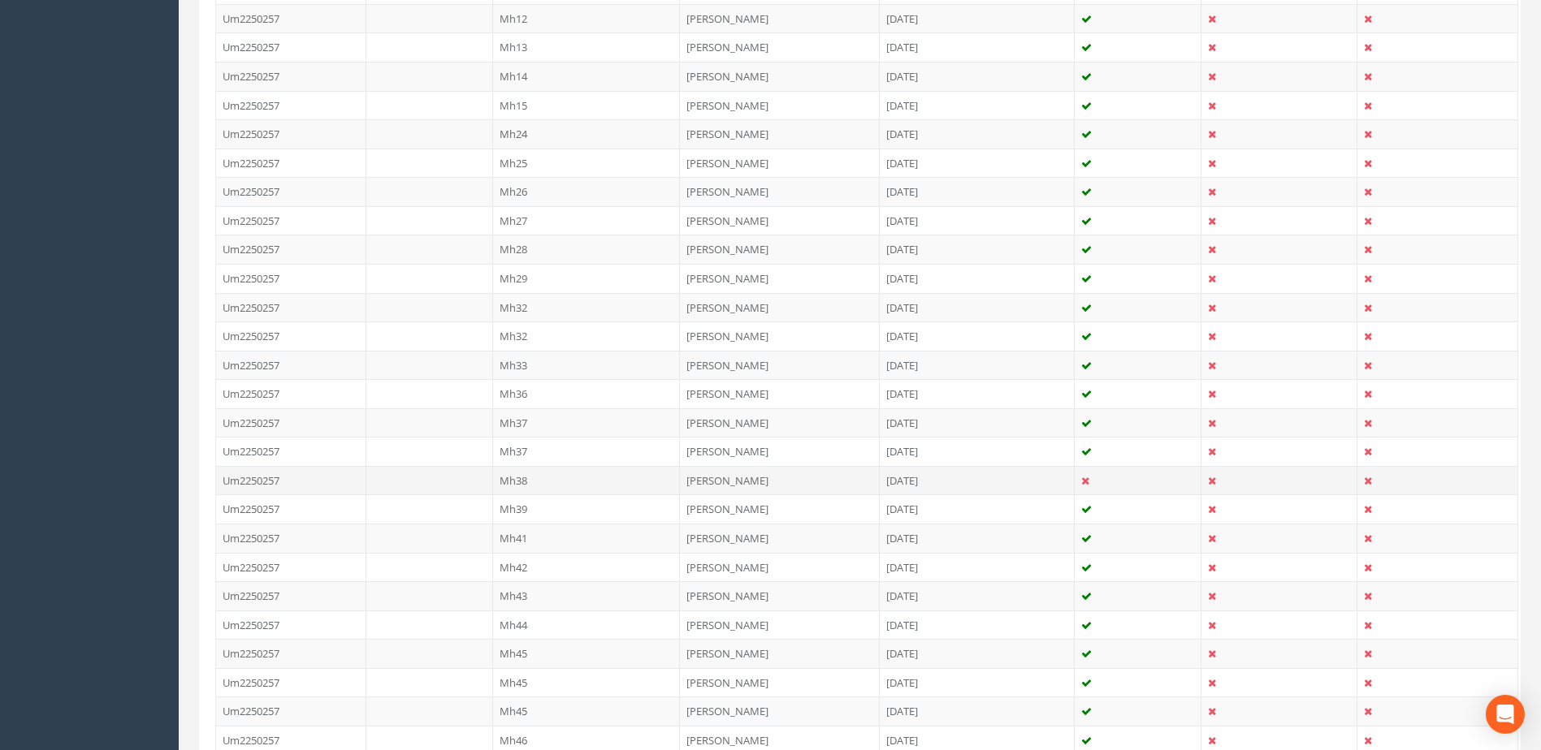
scroll to position [677, 0]
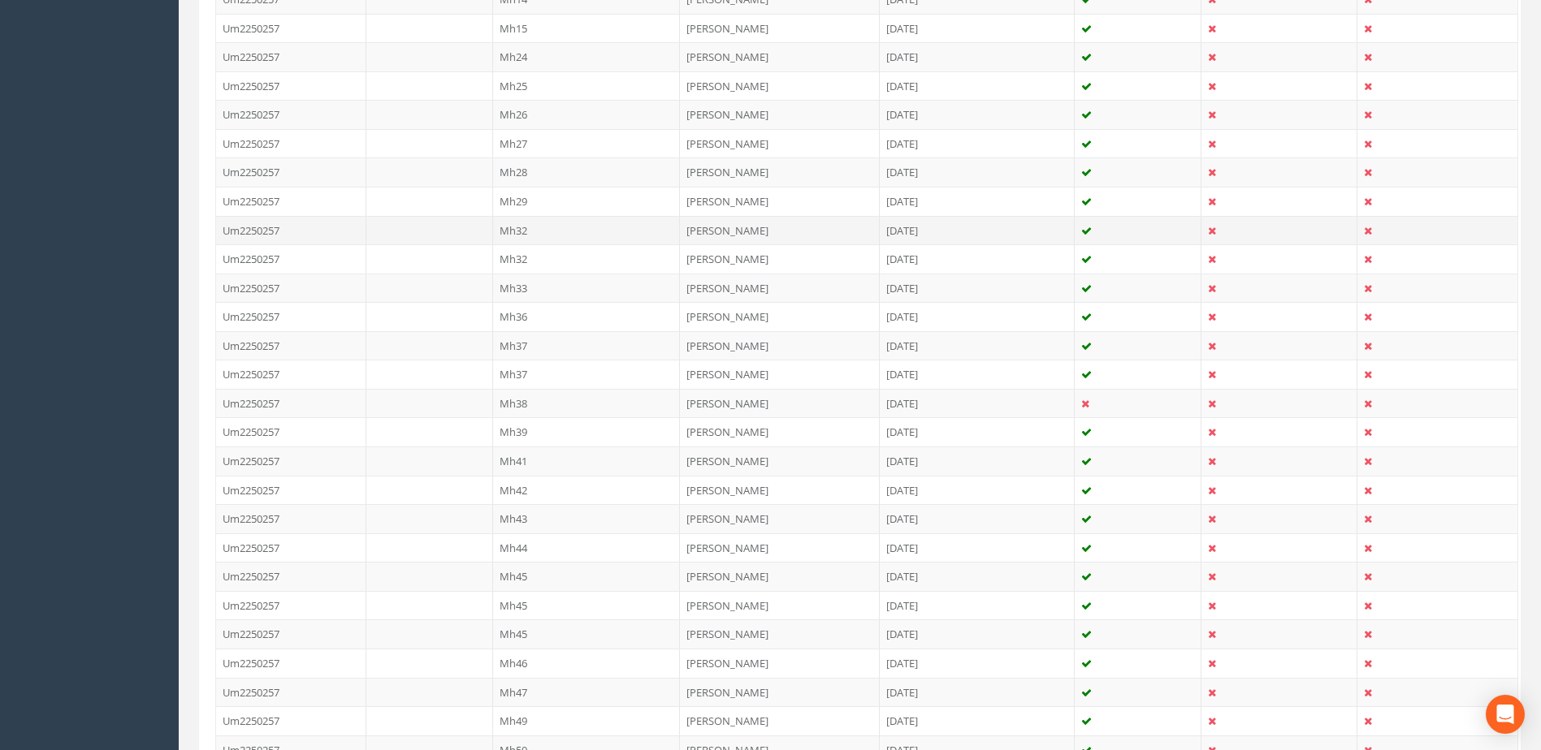
drag, startPoint x: 508, startPoint y: 258, endPoint x: 517, endPoint y: 234, distance: 26.2
click at [517, 234] on td "Mh32" at bounding box center [587, 230] width 188 height 29
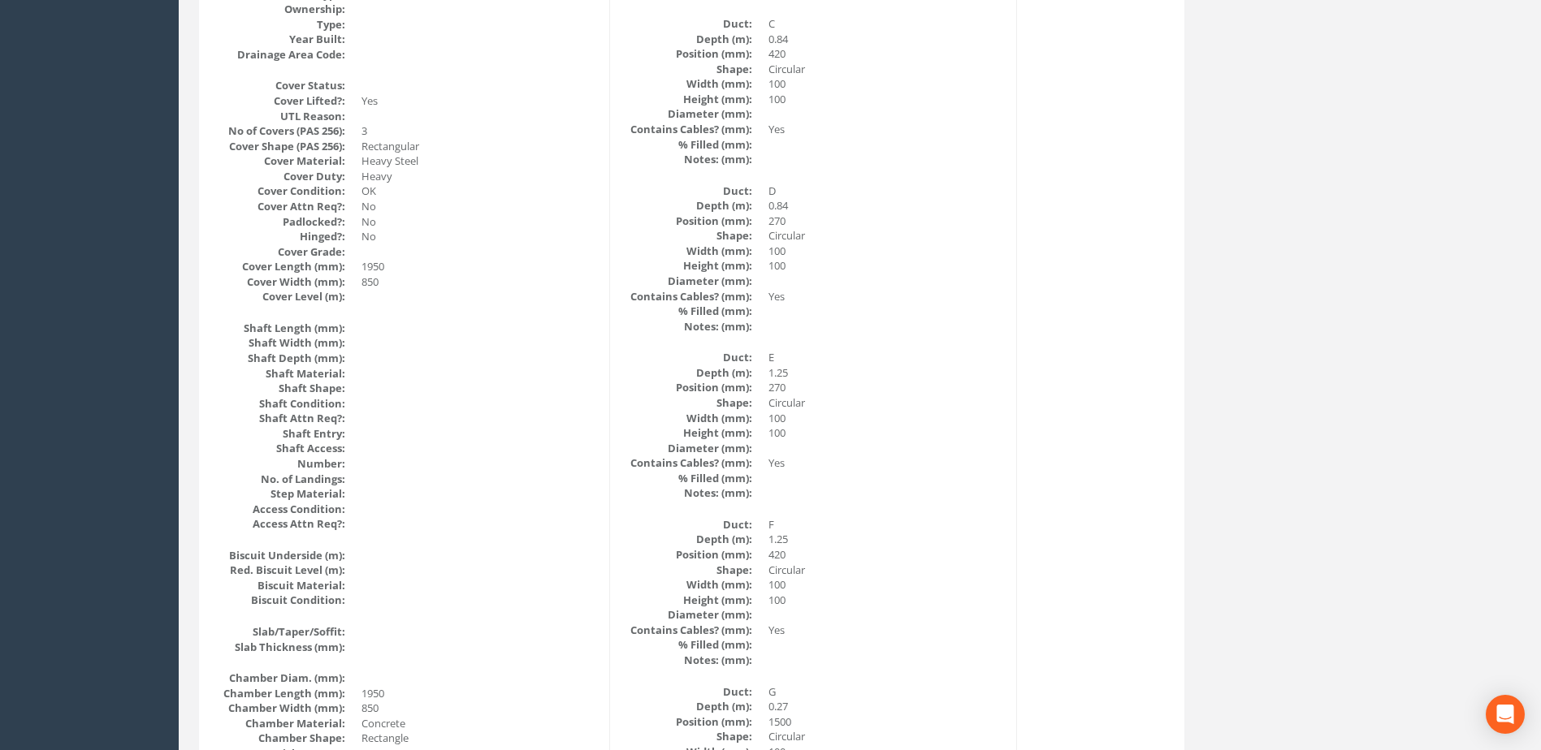
scroll to position [0, 0]
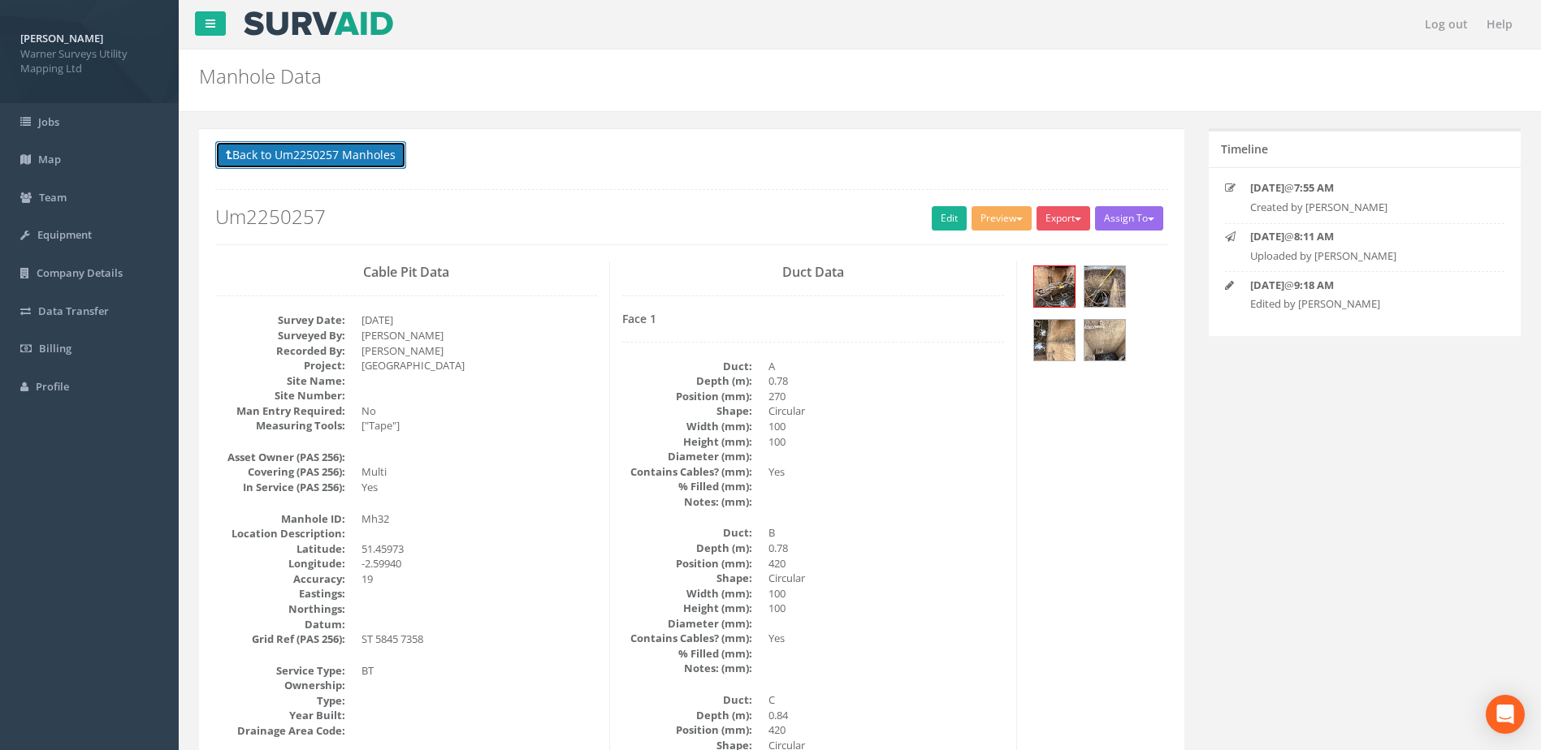
click at [348, 148] on button "Back to Um2250257 Manholes" at bounding box center [310, 155] width 191 height 28
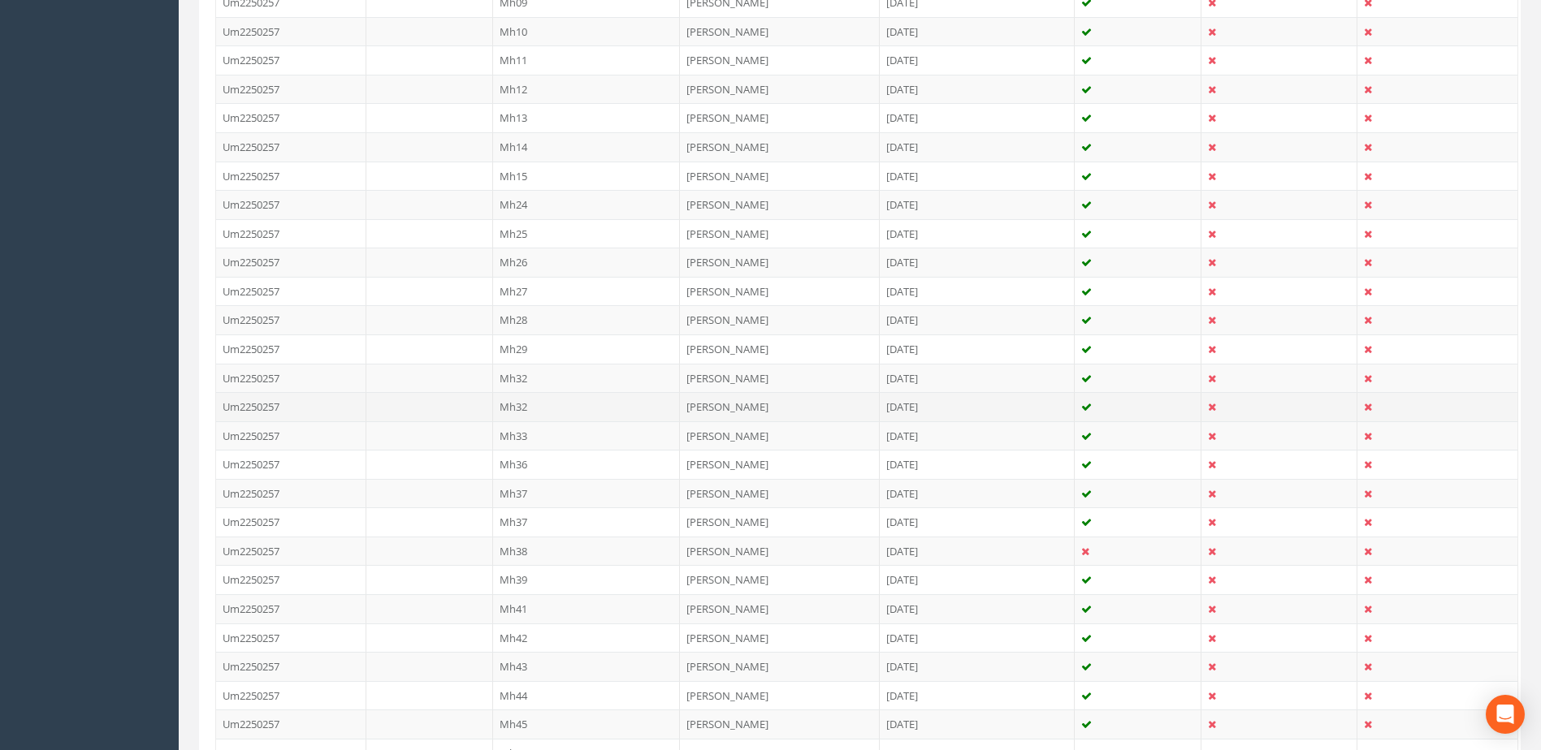
scroll to position [542, 0]
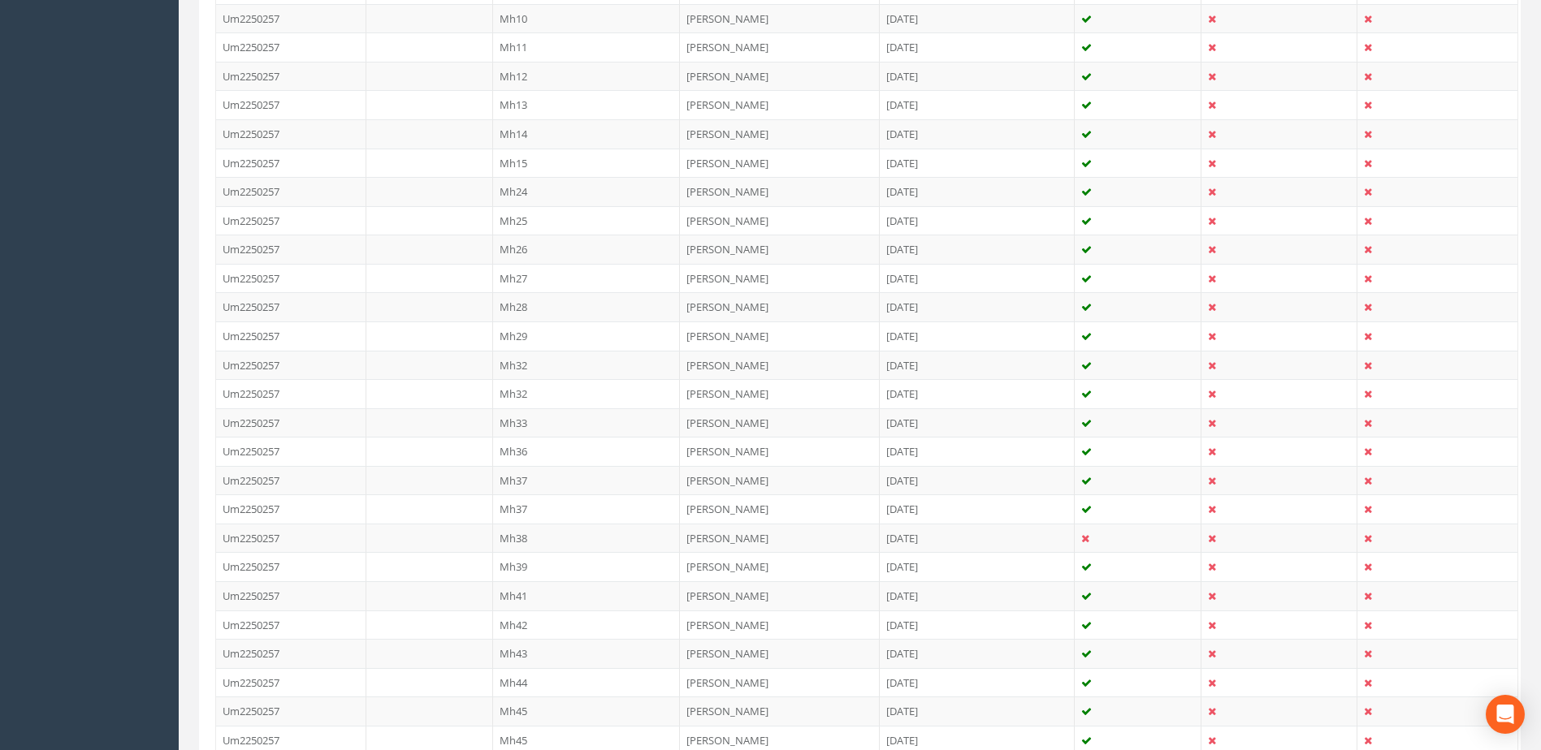
click at [497, 393] on td "Mh32" at bounding box center [587, 393] width 188 height 29
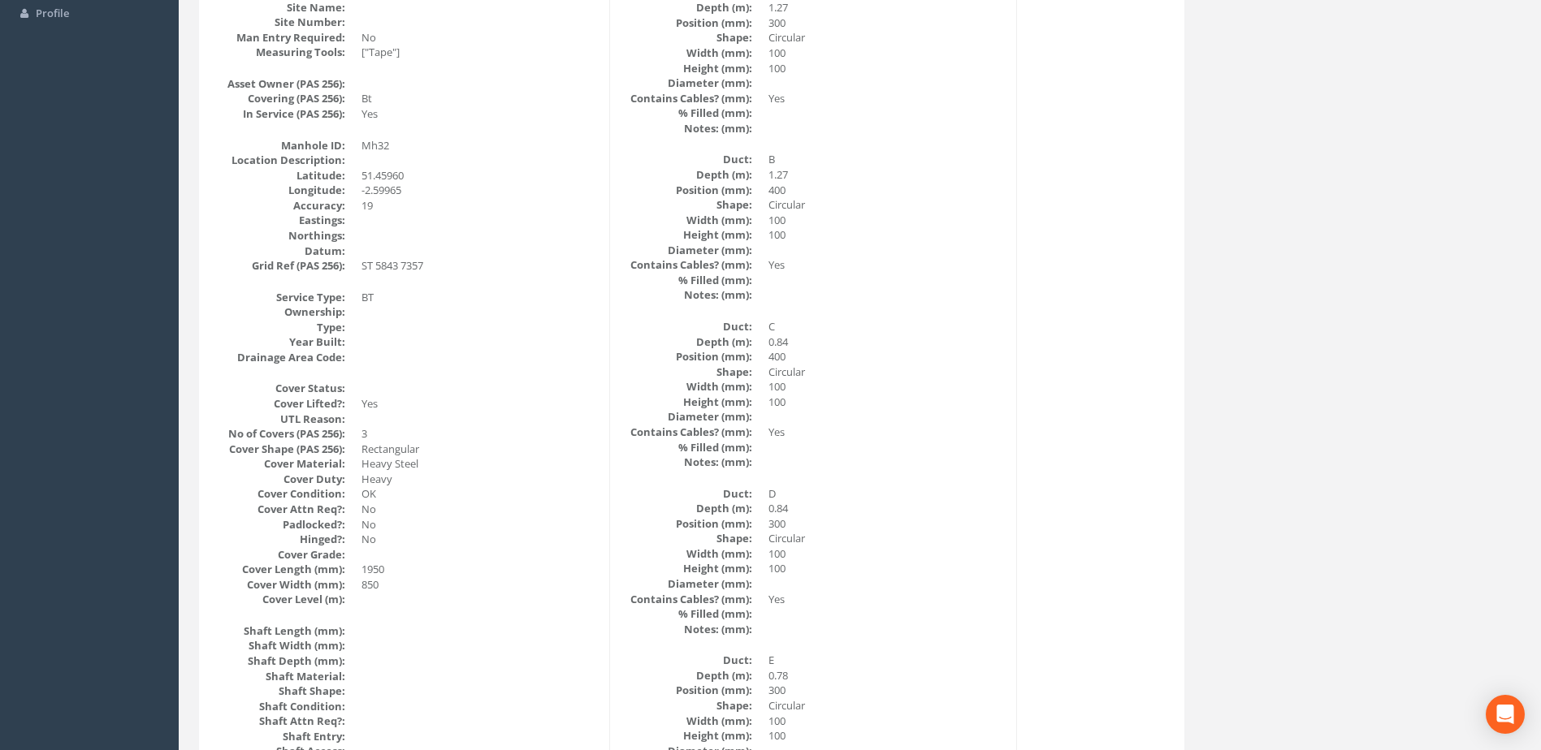
scroll to position [0, 0]
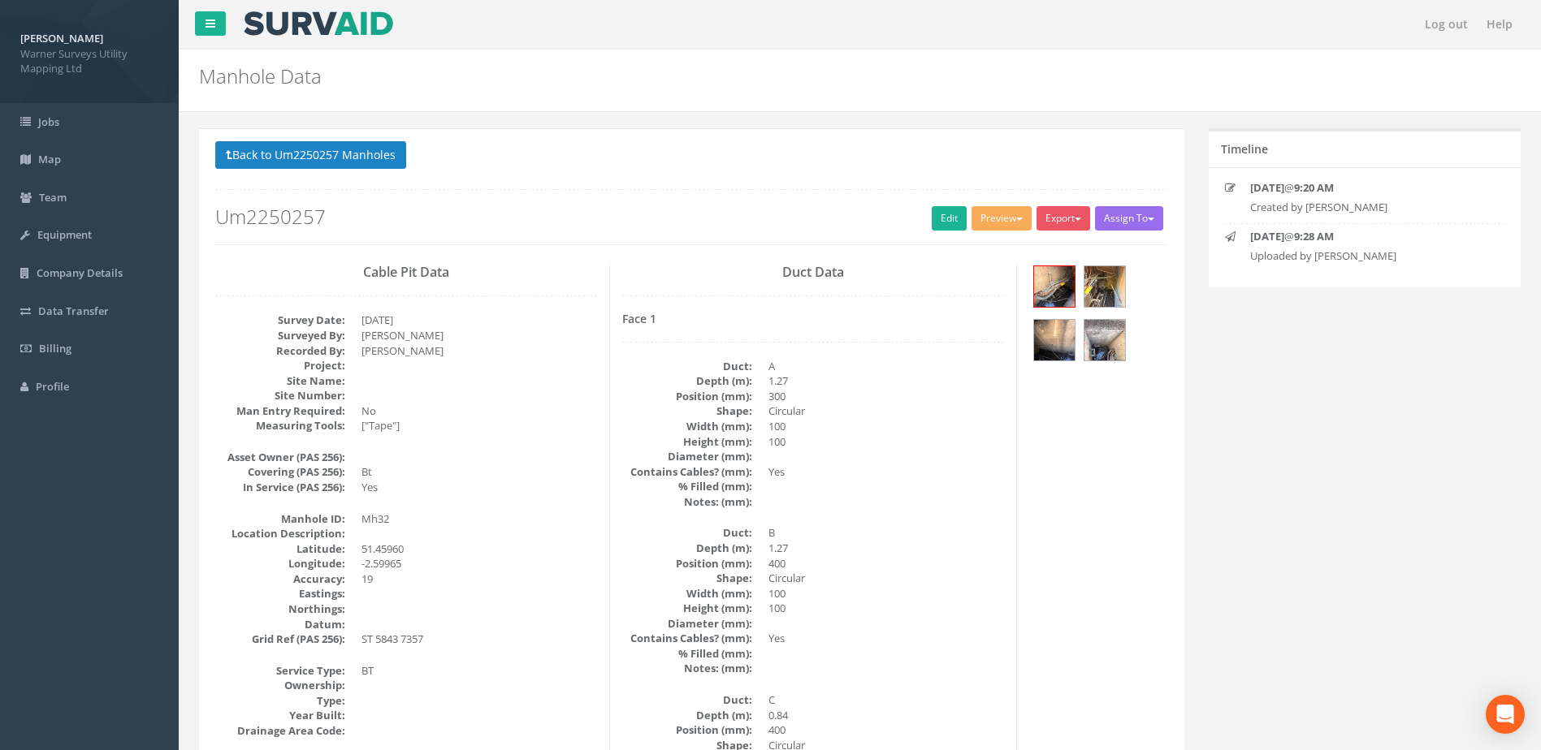
click at [951, 201] on div "Back to Um2250257 Manholes Back to Map Assign To No Companies Added Export Warn…" at bounding box center [691, 192] width 953 height 103
click at [941, 208] on link "Edit" at bounding box center [949, 218] width 35 height 24
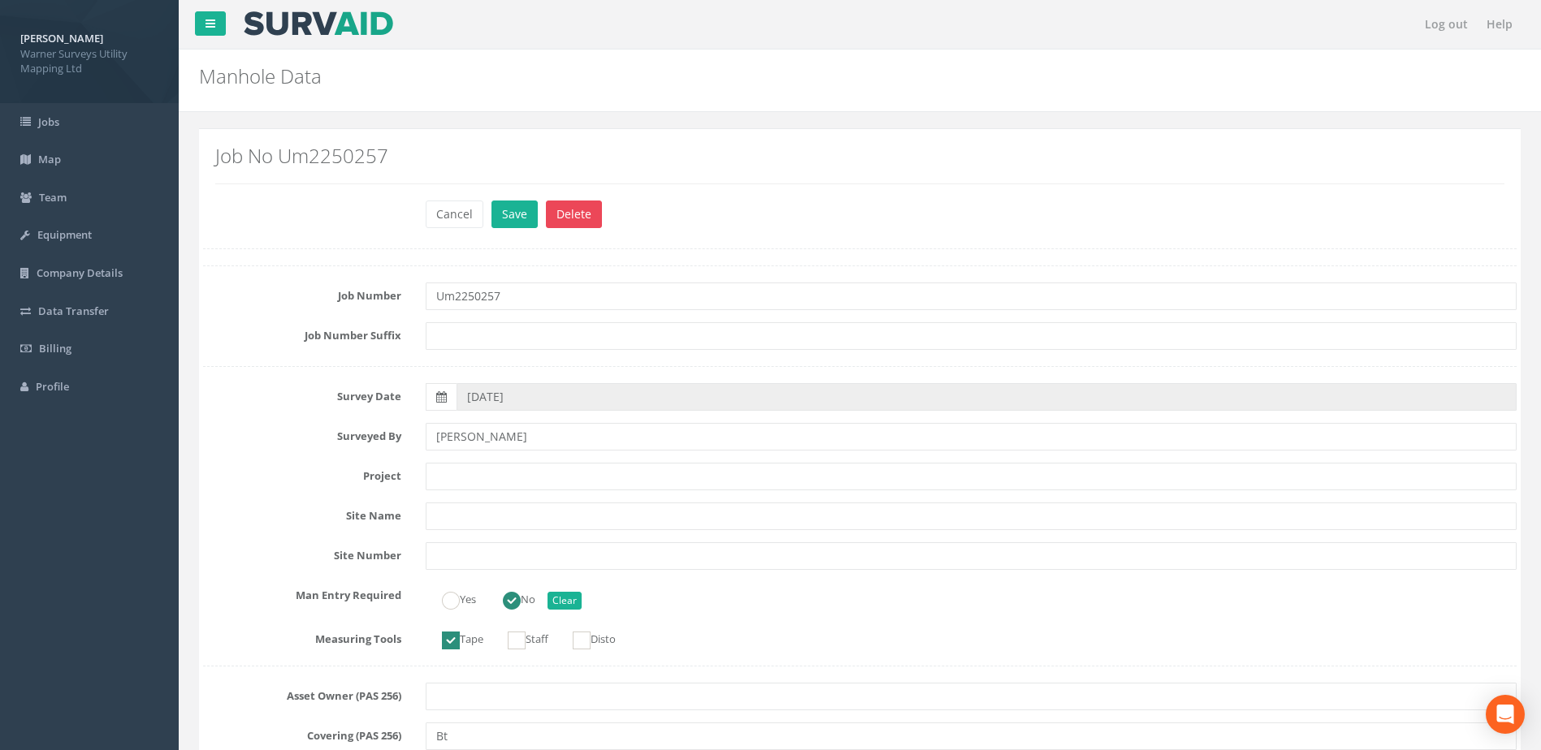
click at [567, 208] on button "Delete" at bounding box center [574, 215] width 56 height 28
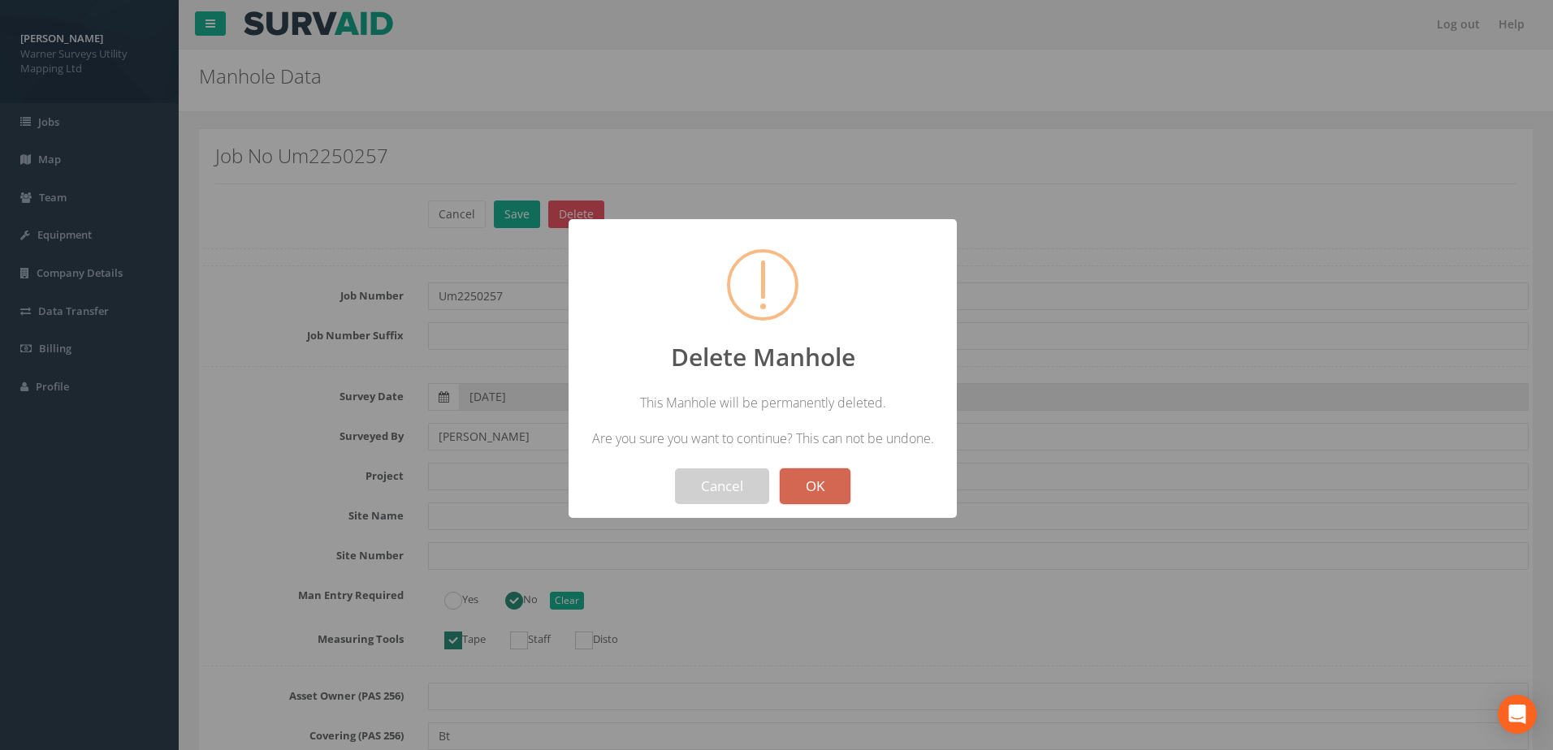
click at [820, 481] on button "OK" at bounding box center [815, 487] width 71 height 36
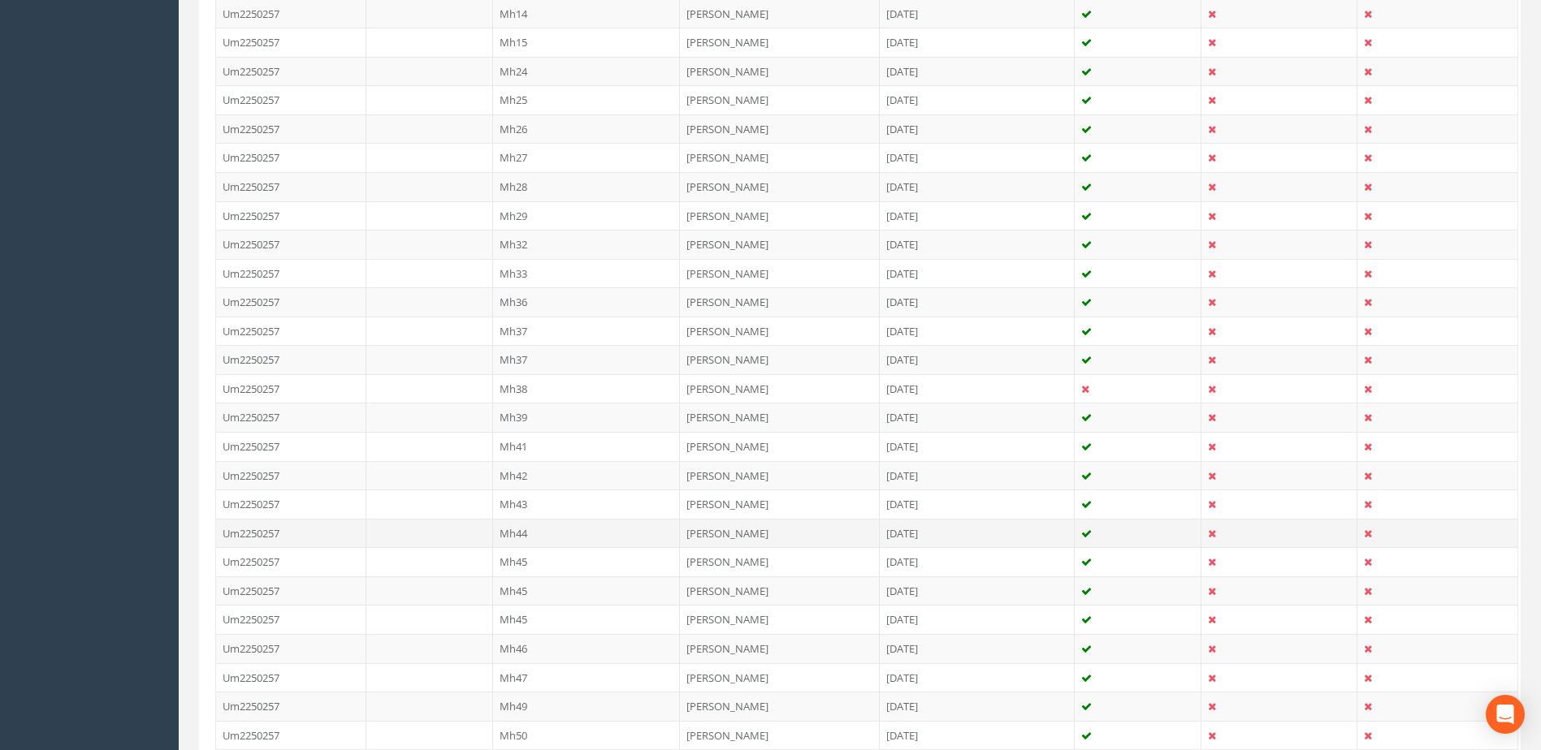
scroll to position [599, 0]
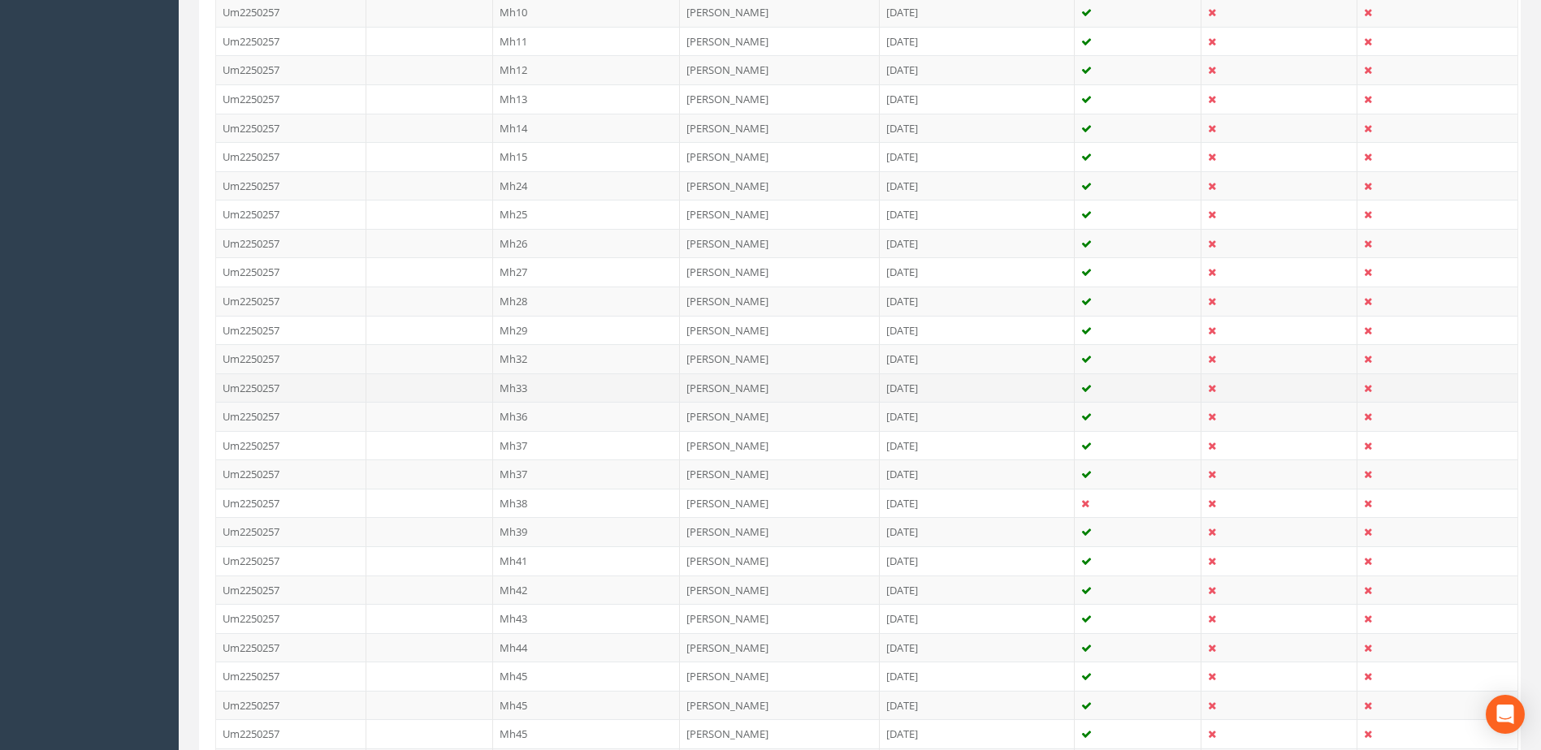
click at [555, 383] on td "Mh33" at bounding box center [587, 388] width 188 height 29
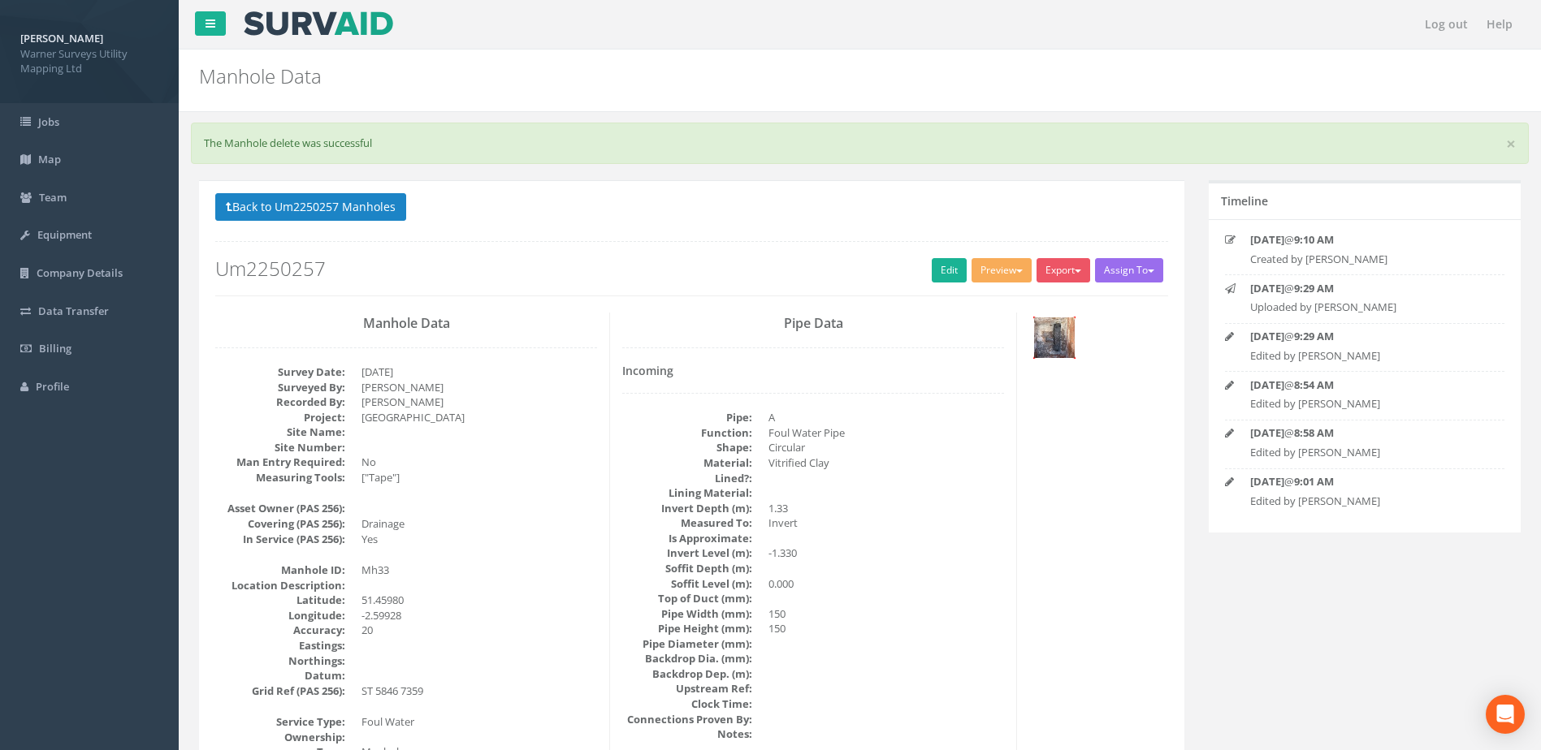
click at [1049, 342] on img at bounding box center [1054, 338] width 41 height 41
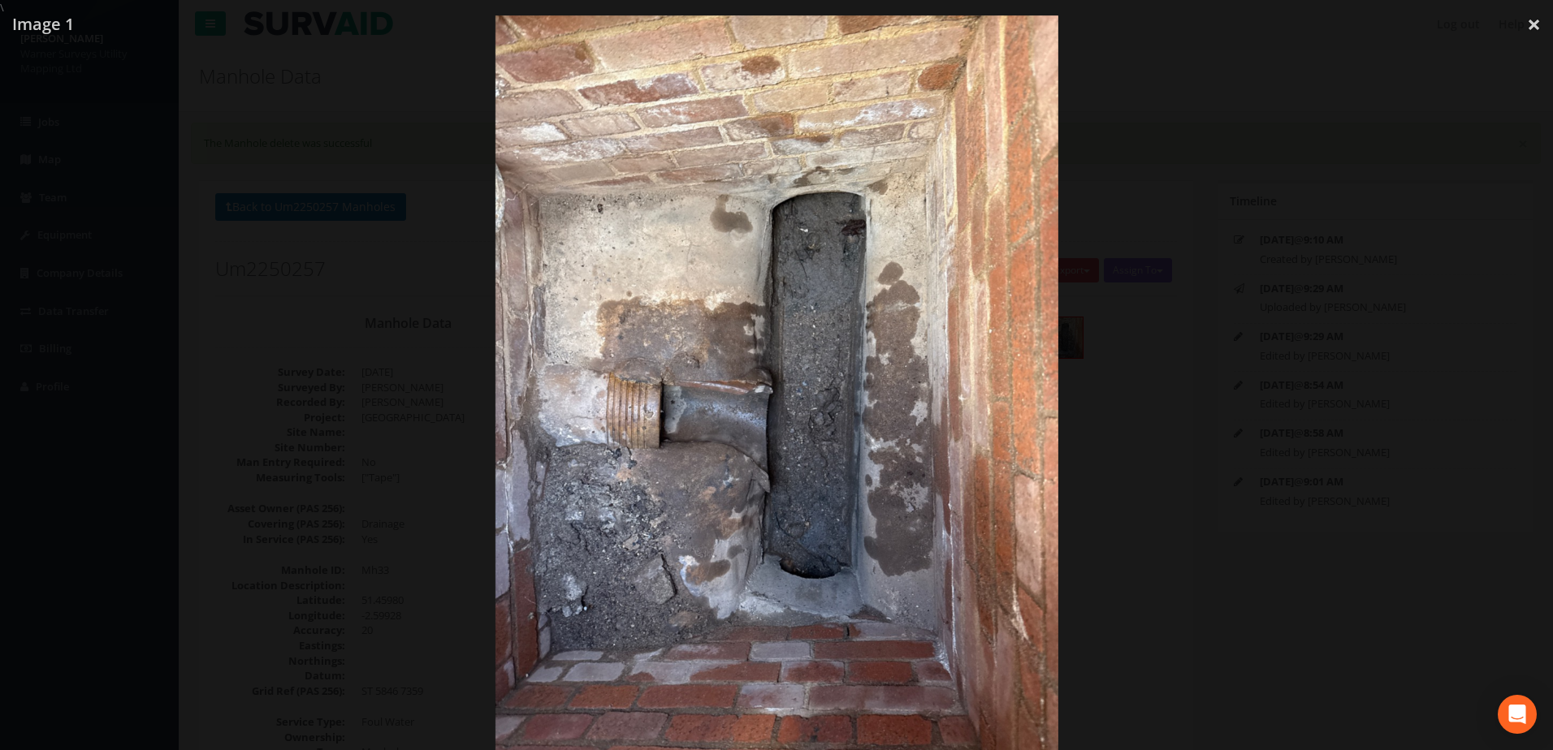
drag, startPoint x: 1207, startPoint y: 446, endPoint x: 1191, endPoint y: 447, distance: 16.3
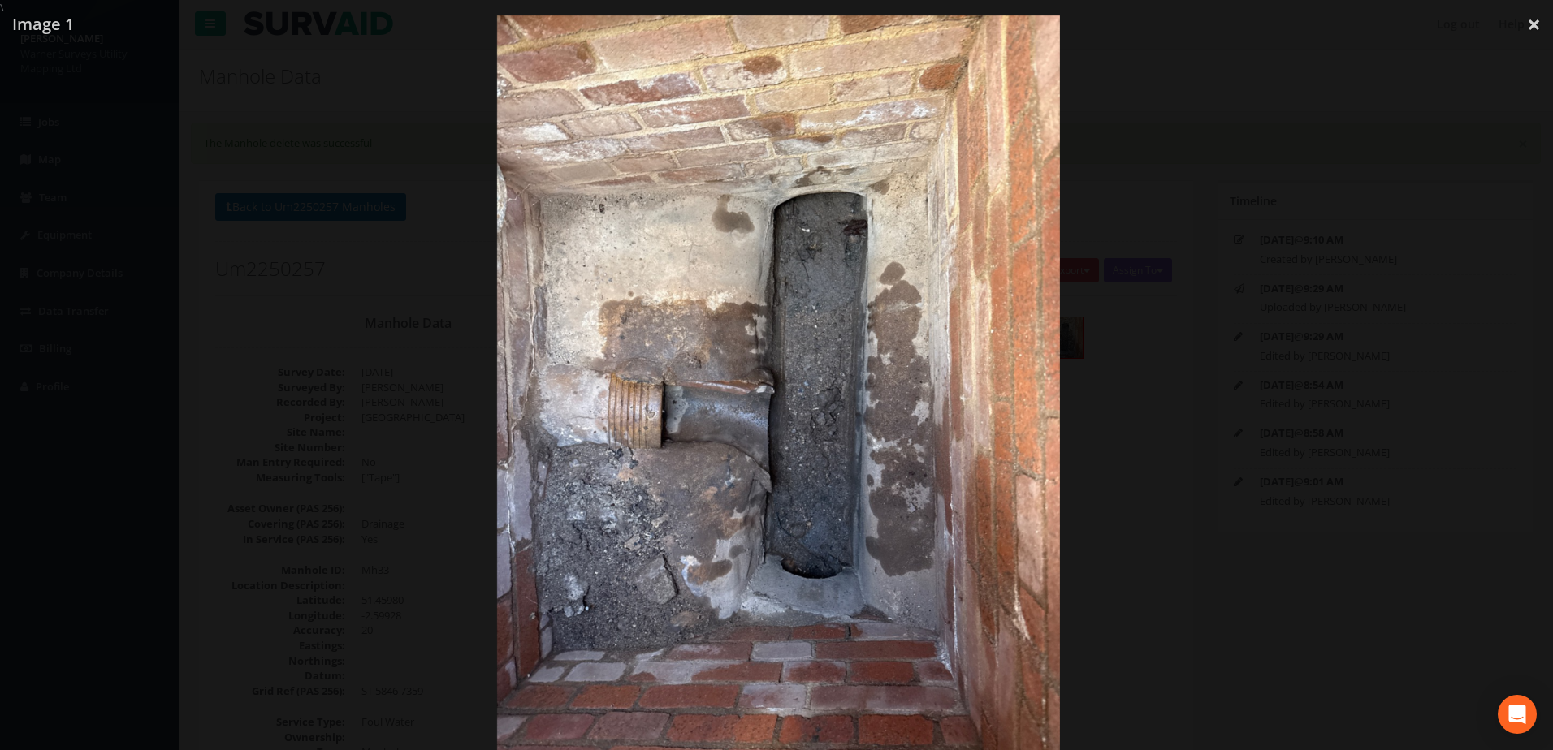
click at [1194, 451] on div at bounding box center [778, 390] width 1553 height 750
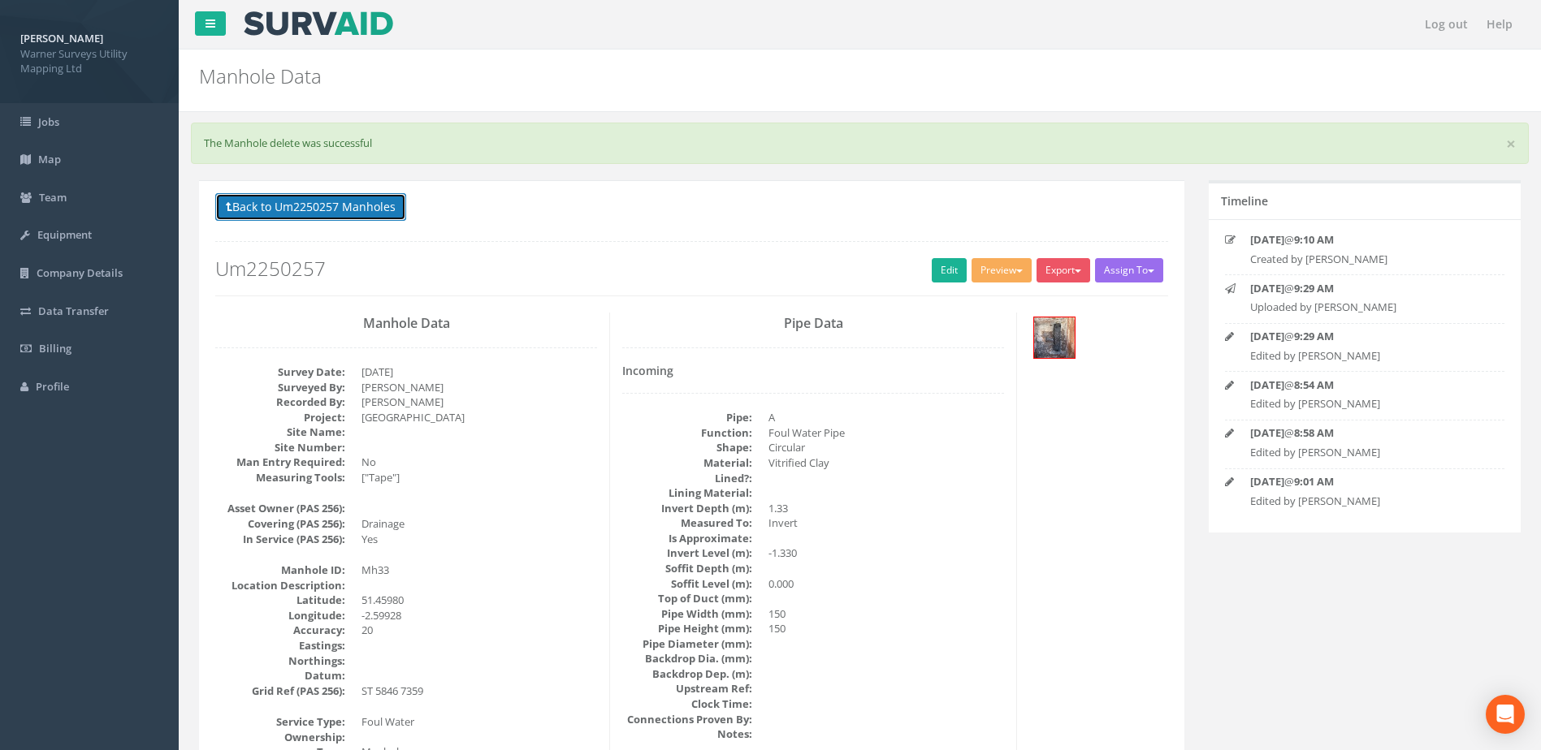
click at [349, 218] on button "Back to Um2250257 Manholes" at bounding box center [310, 207] width 191 height 28
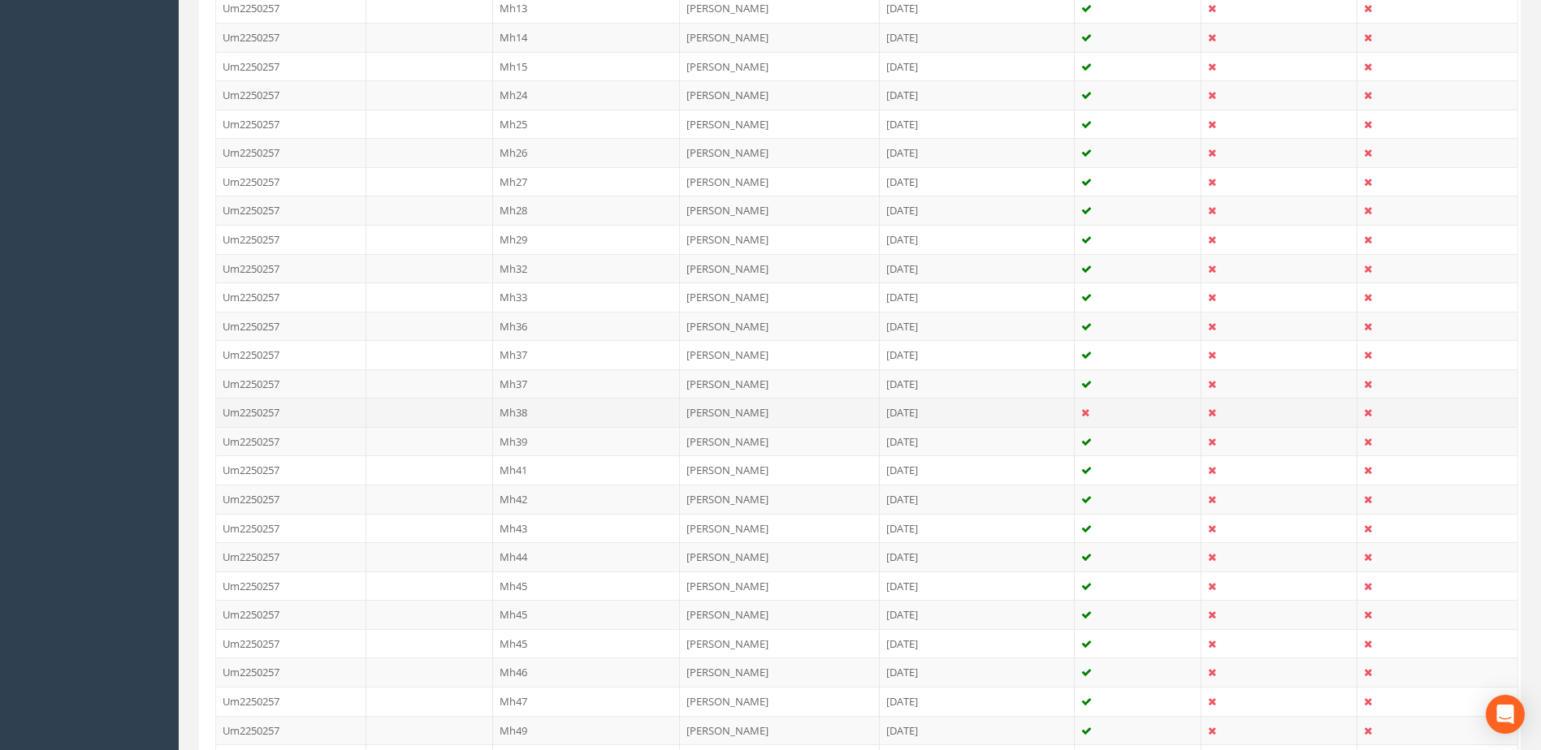
scroll to position [677, 0]
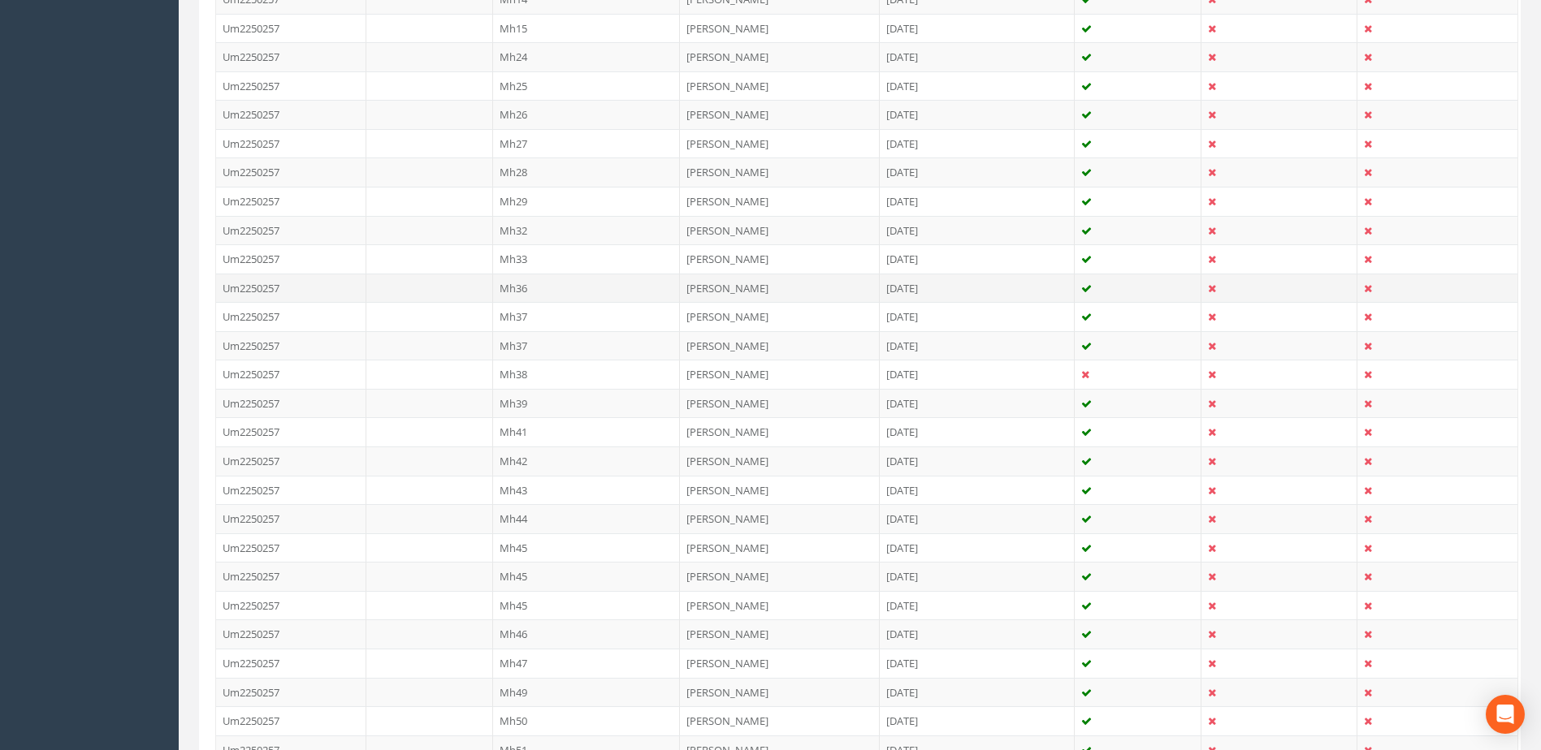
click at [541, 288] on td "Mh36" at bounding box center [587, 288] width 188 height 29
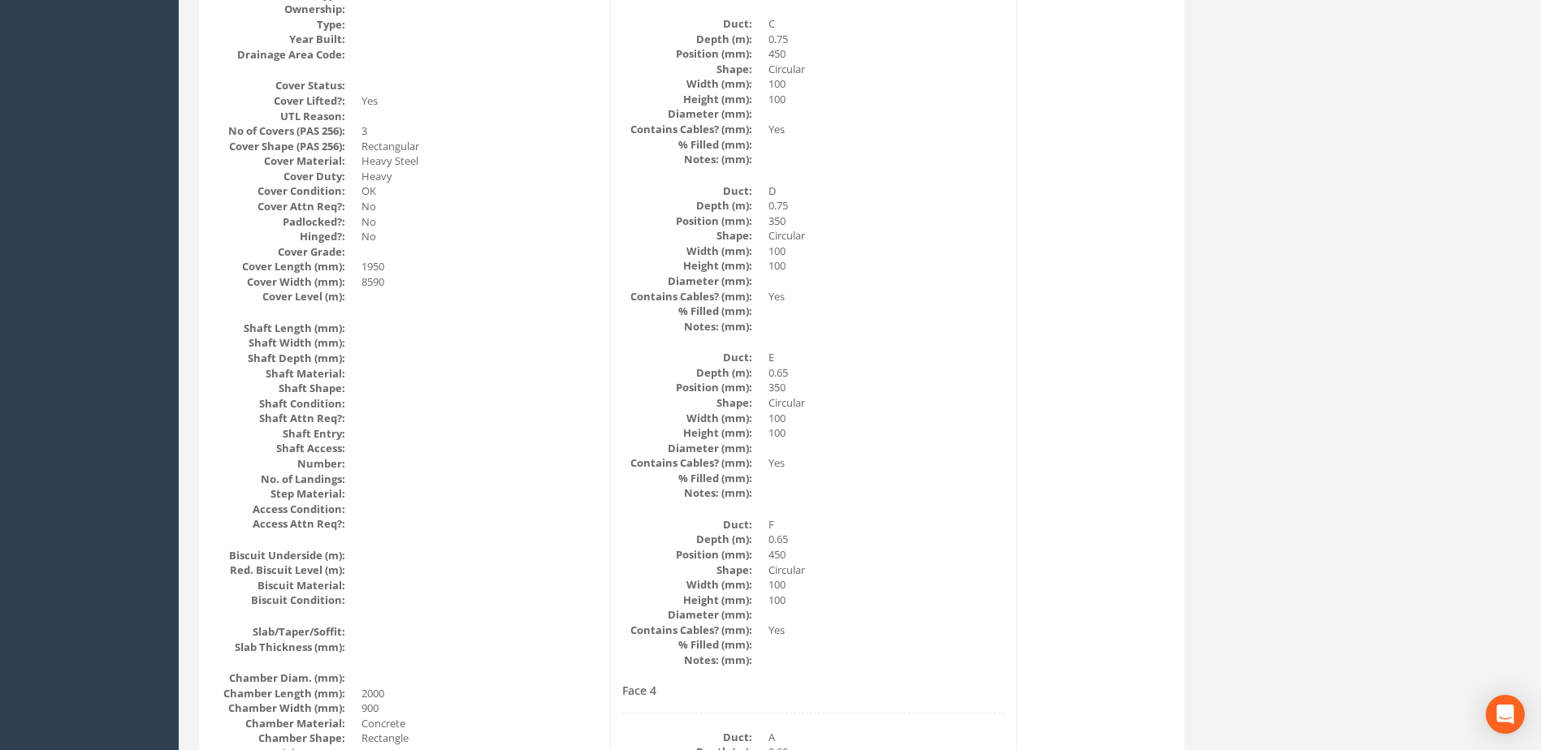
scroll to position [0, 0]
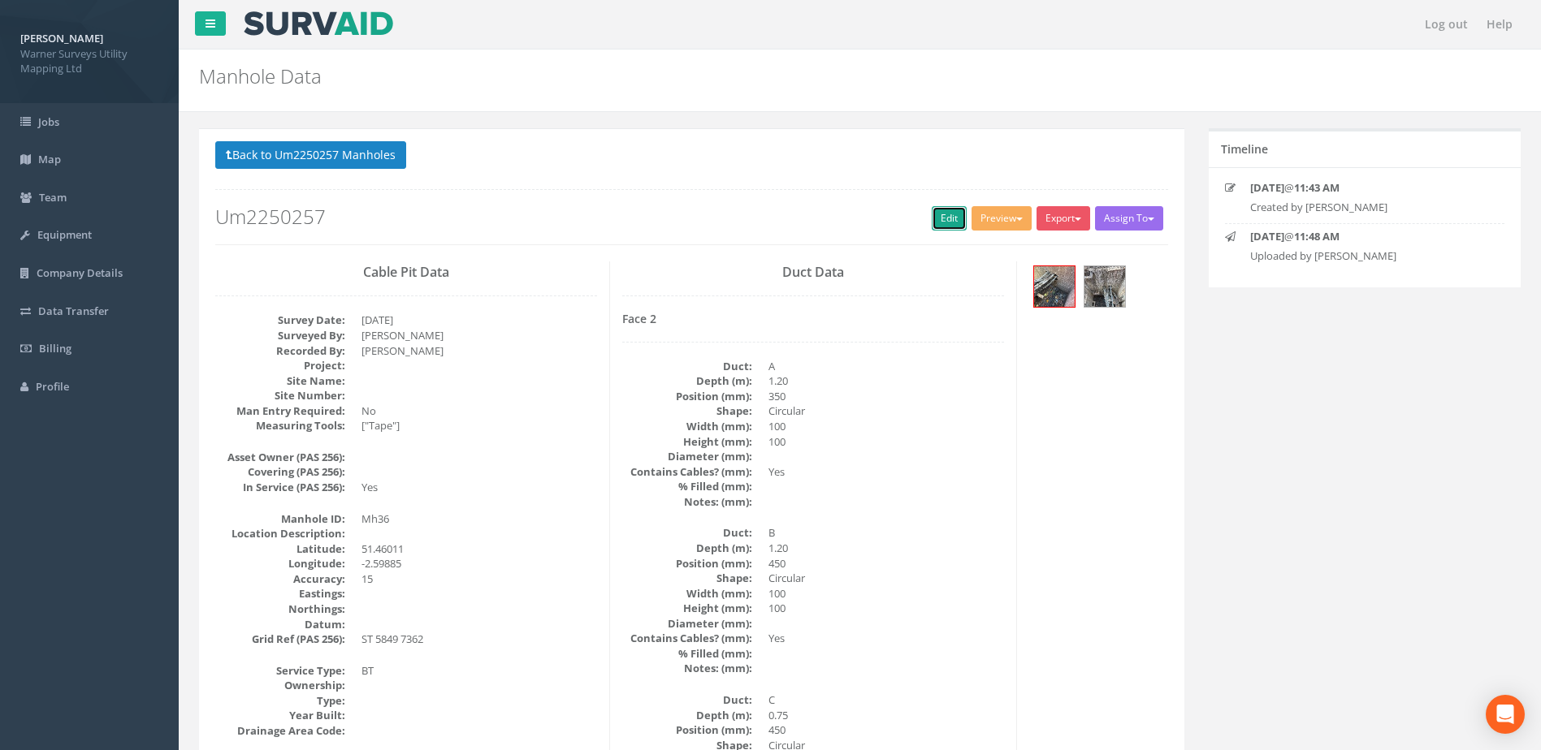
click at [936, 218] on link "Edit" at bounding box center [949, 218] width 35 height 24
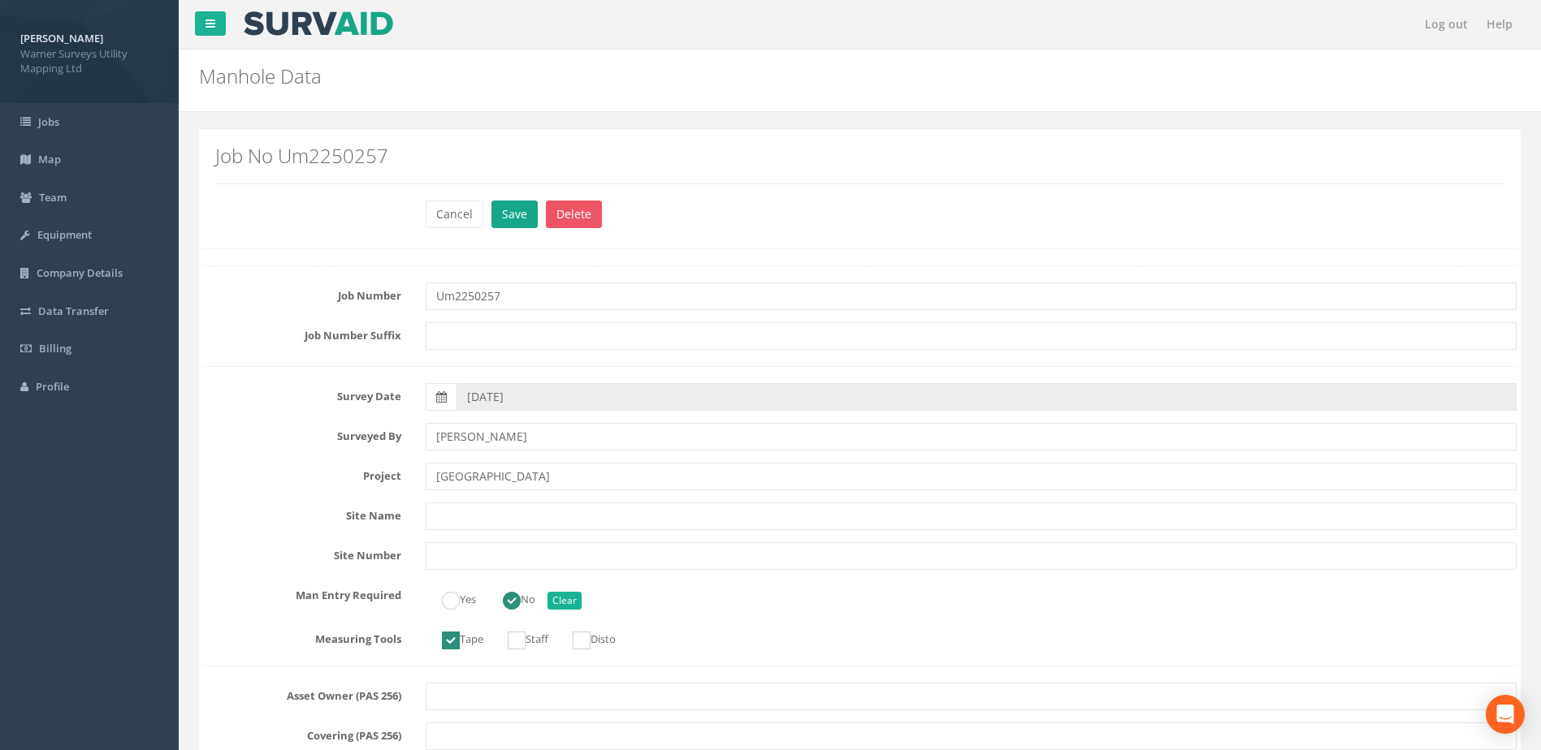
type input "[GEOGRAPHIC_DATA]"
click at [519, 206] on button "Save" at bounding box center [514, 215] width 46 height 28
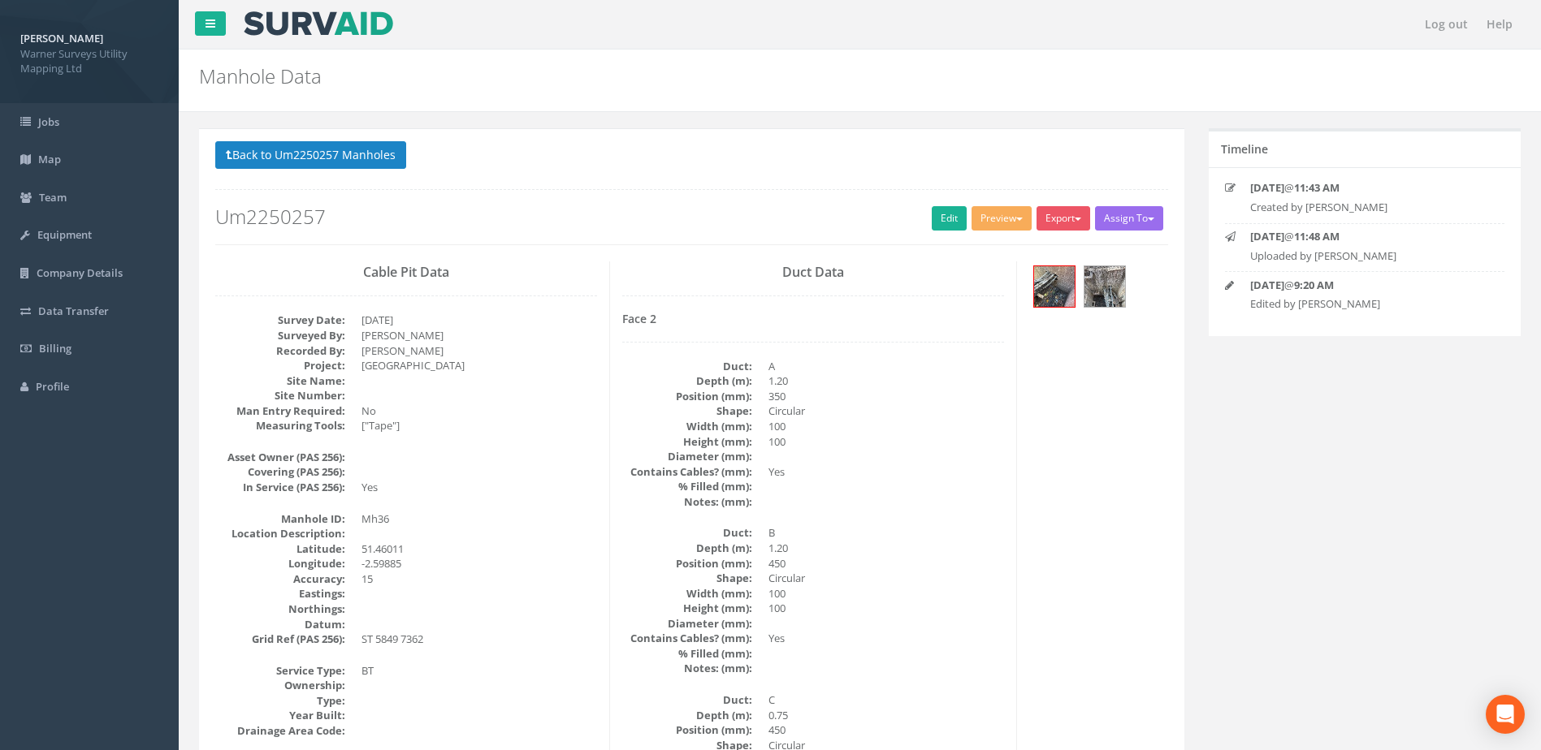
click at [336, 142] on button "Back to Um2250257 Manholes" at bounding box center [310, 155] width 191 height 28
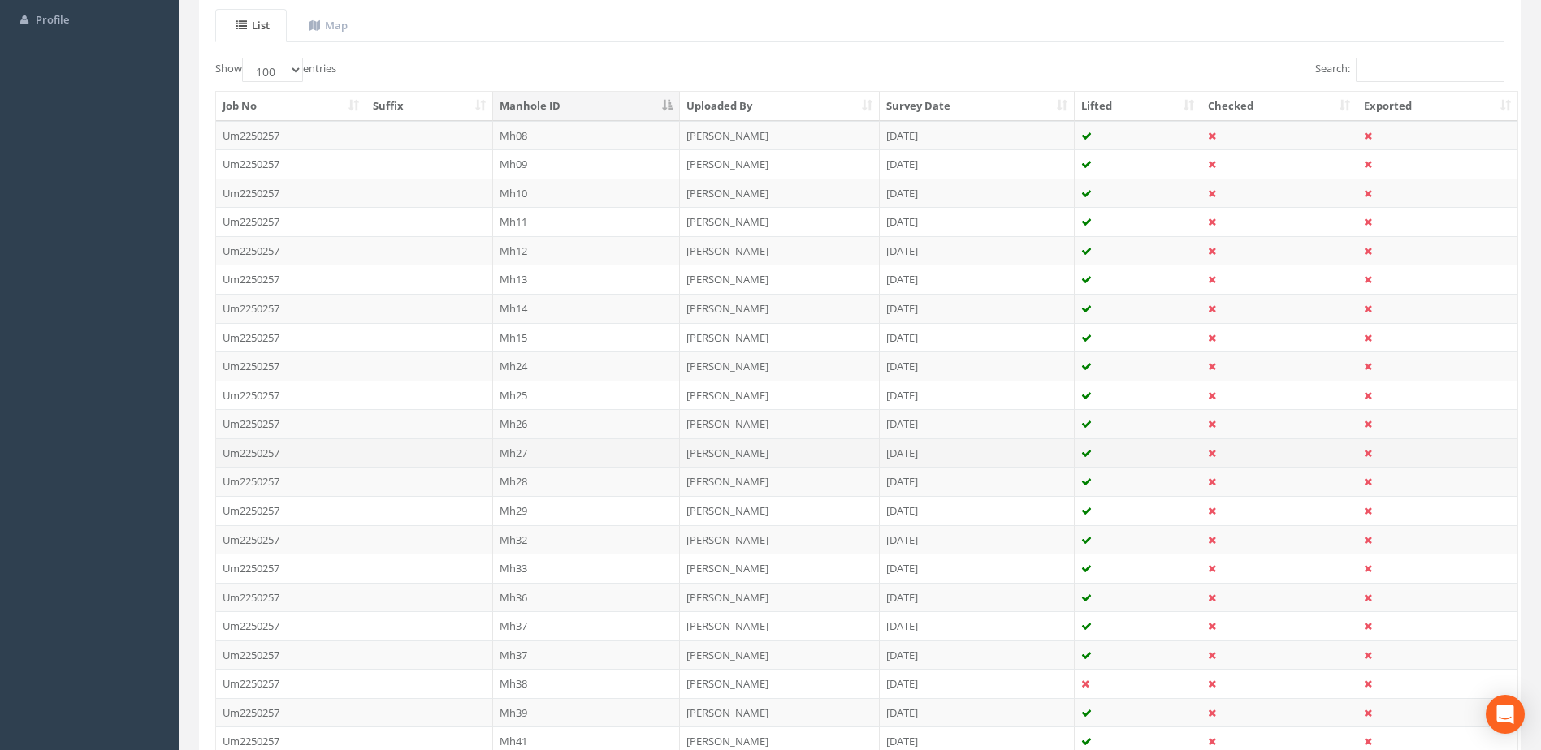
scroll to position [406, 0]
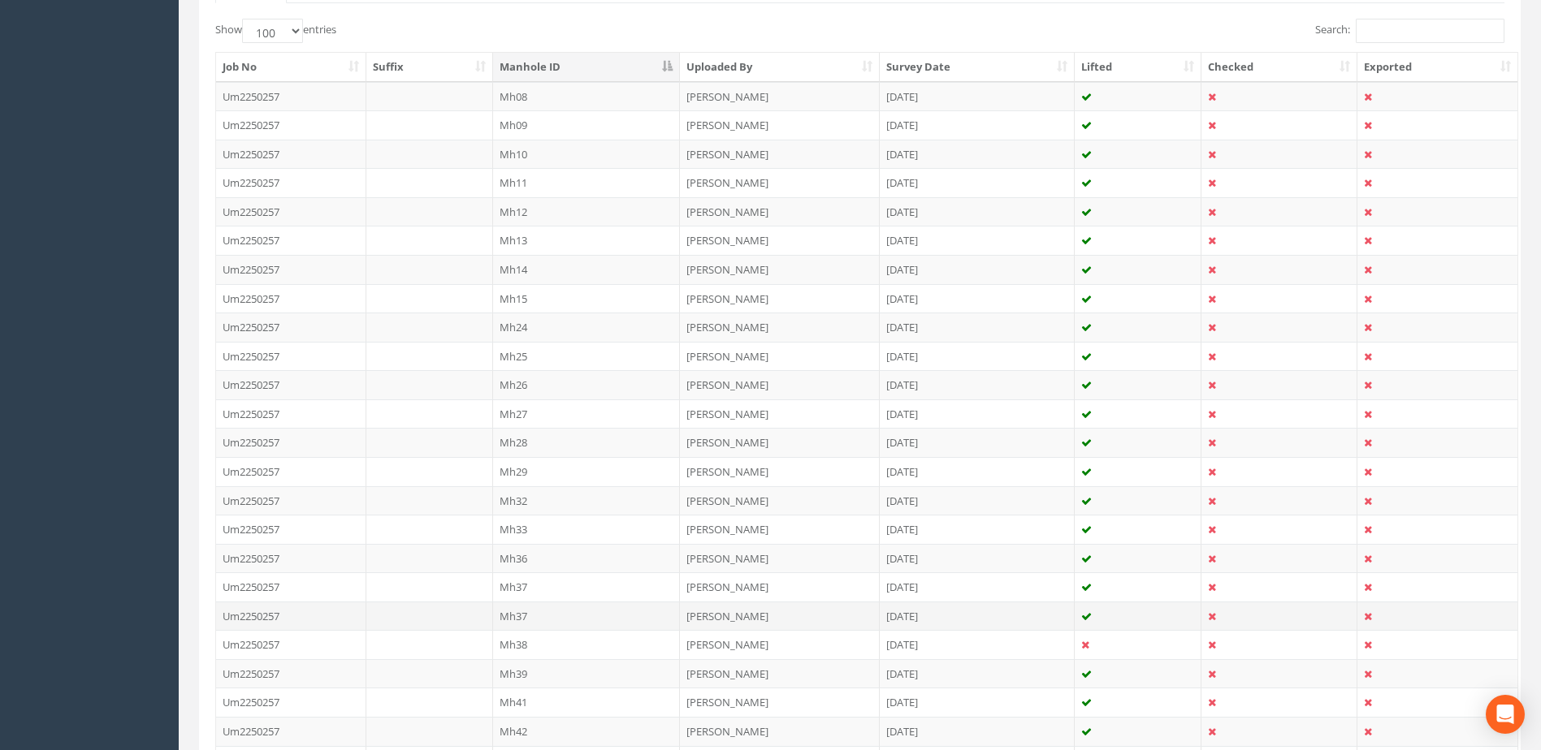
click at [529, 616] on td "Mh37" at bounding box center [587, 616] width 188 height 29
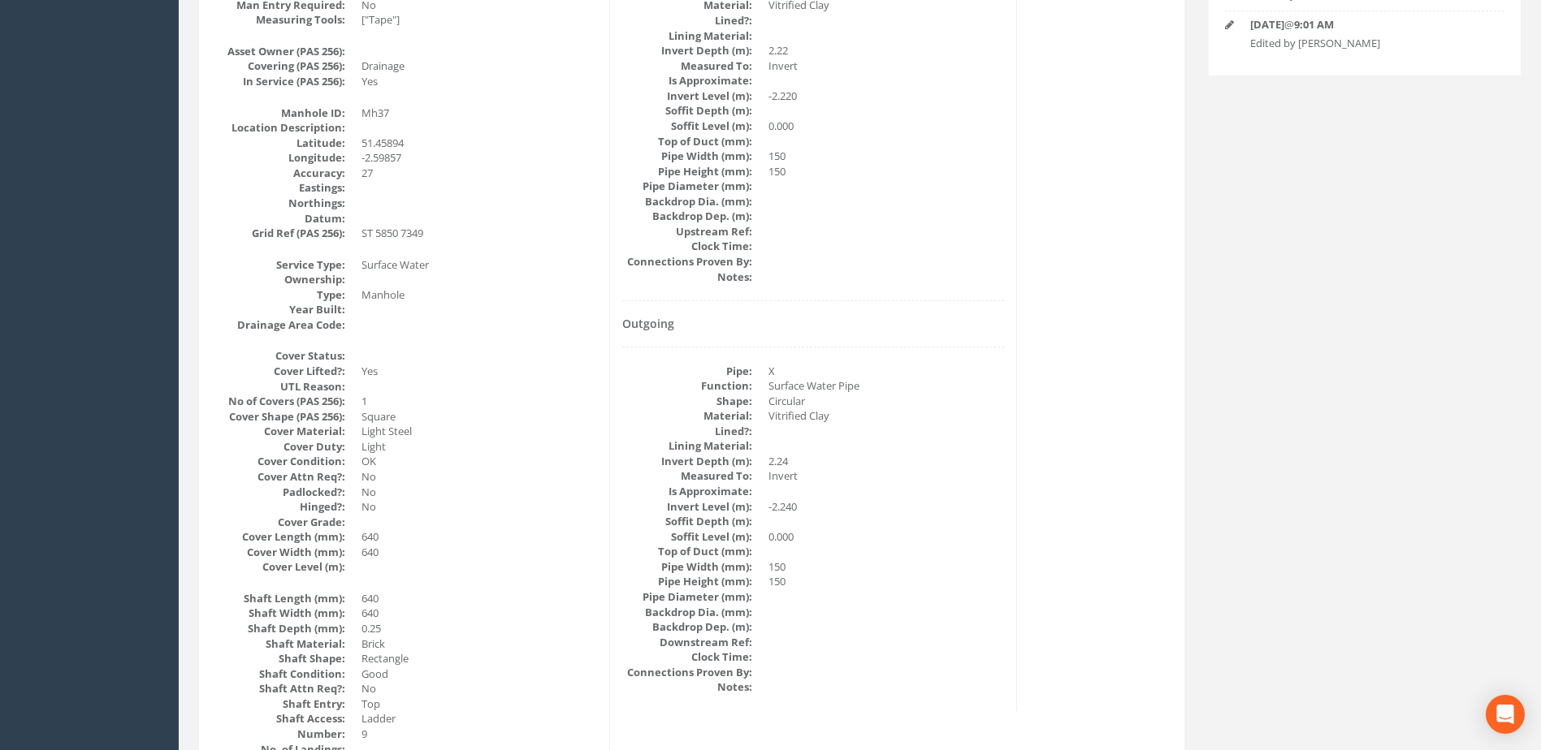
scroll to position [0, 0]
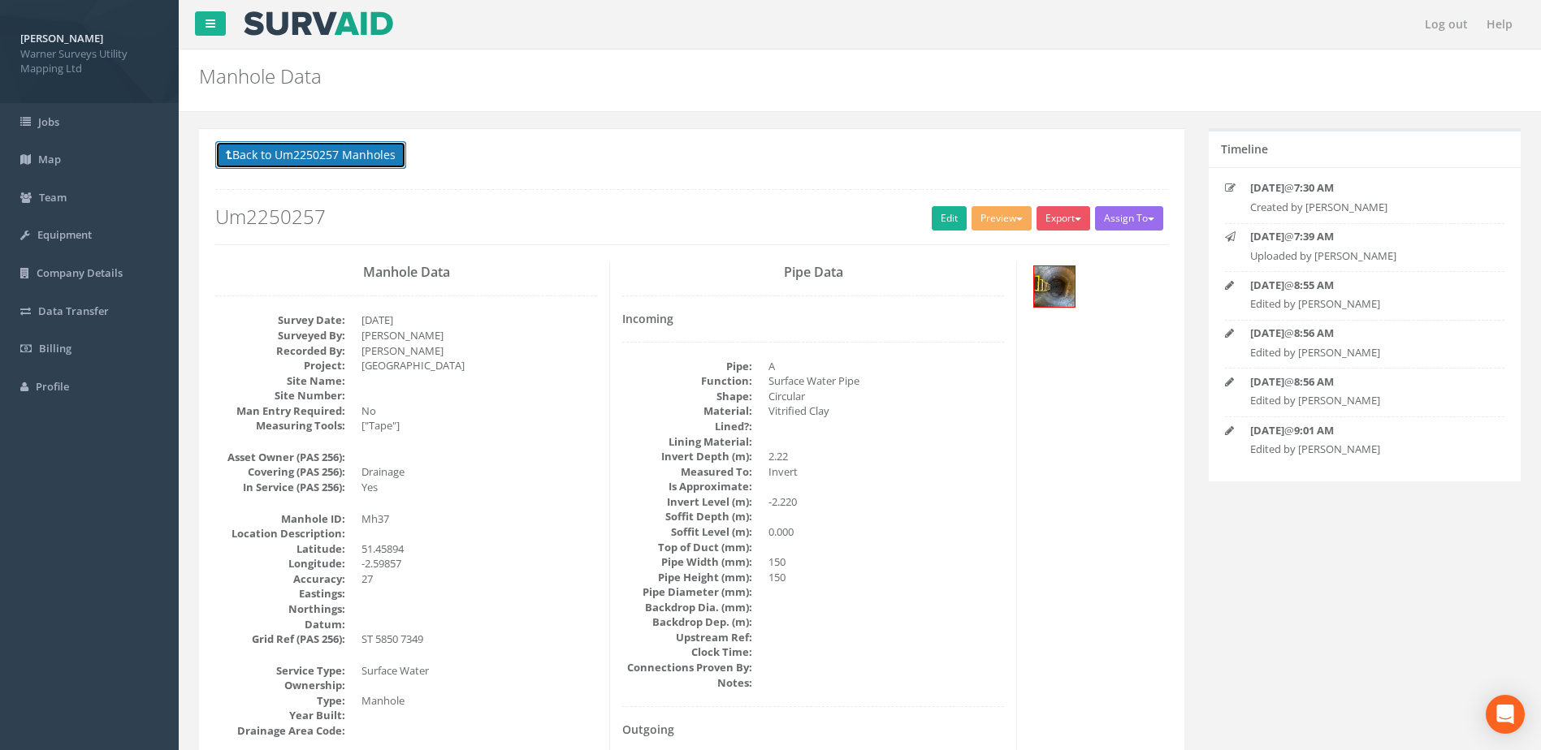
click at [322, 152] on button "Back to Um2250257 Manholes" at bounding box center [310, 155] width 191 height 28
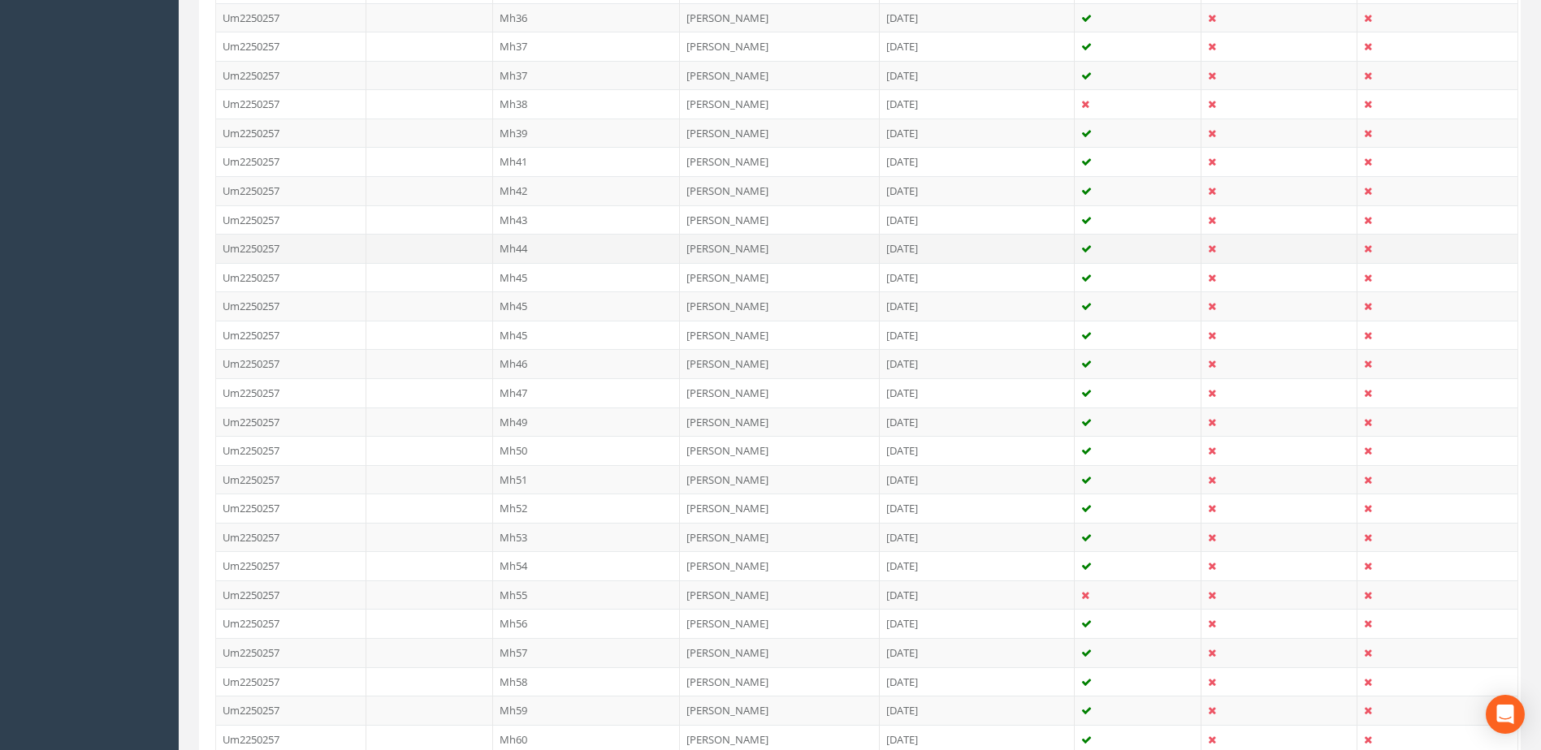
scroll to position [948, 0]
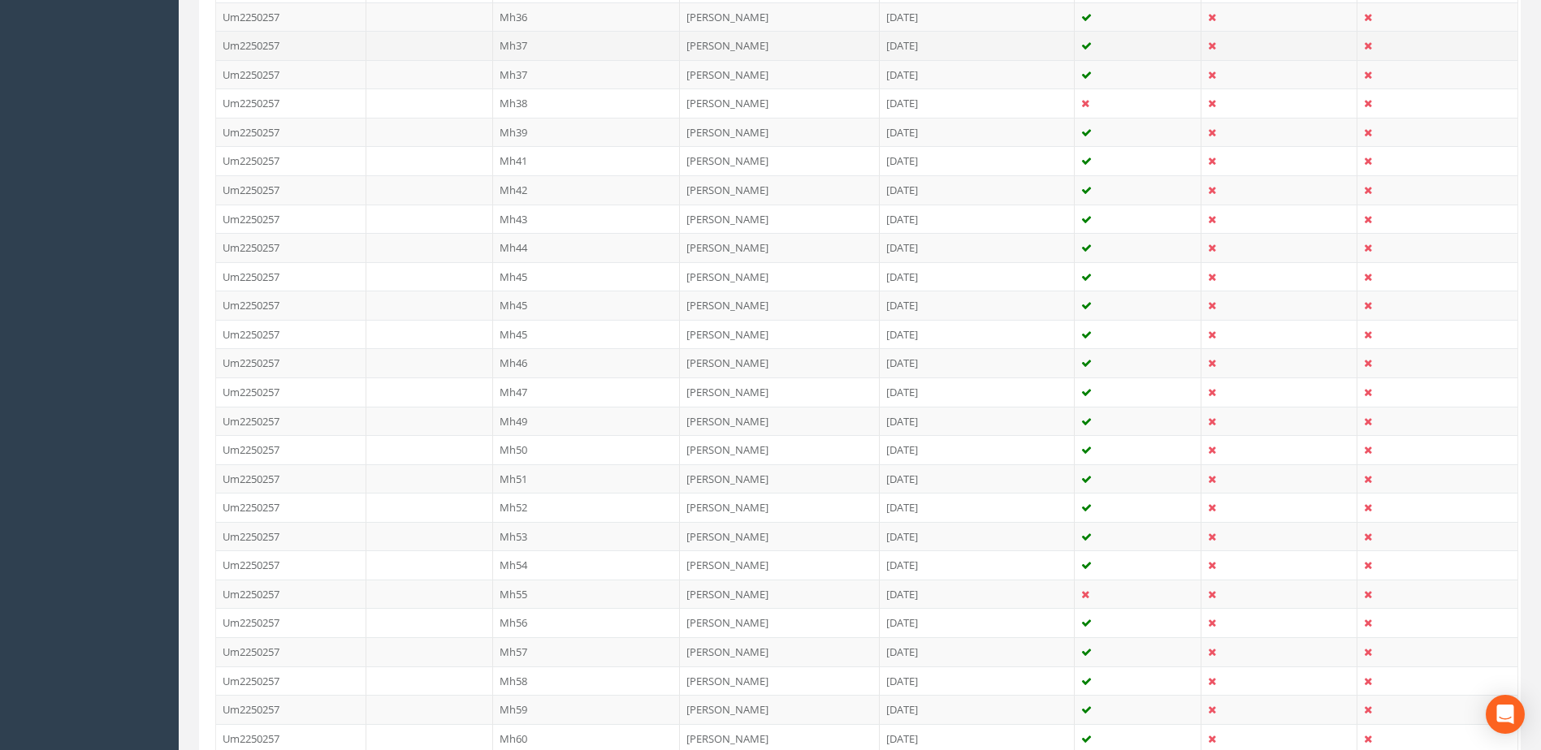
click at [544, 41] on td "Mh37" at bounding box center [587, 45] width 188 height 29
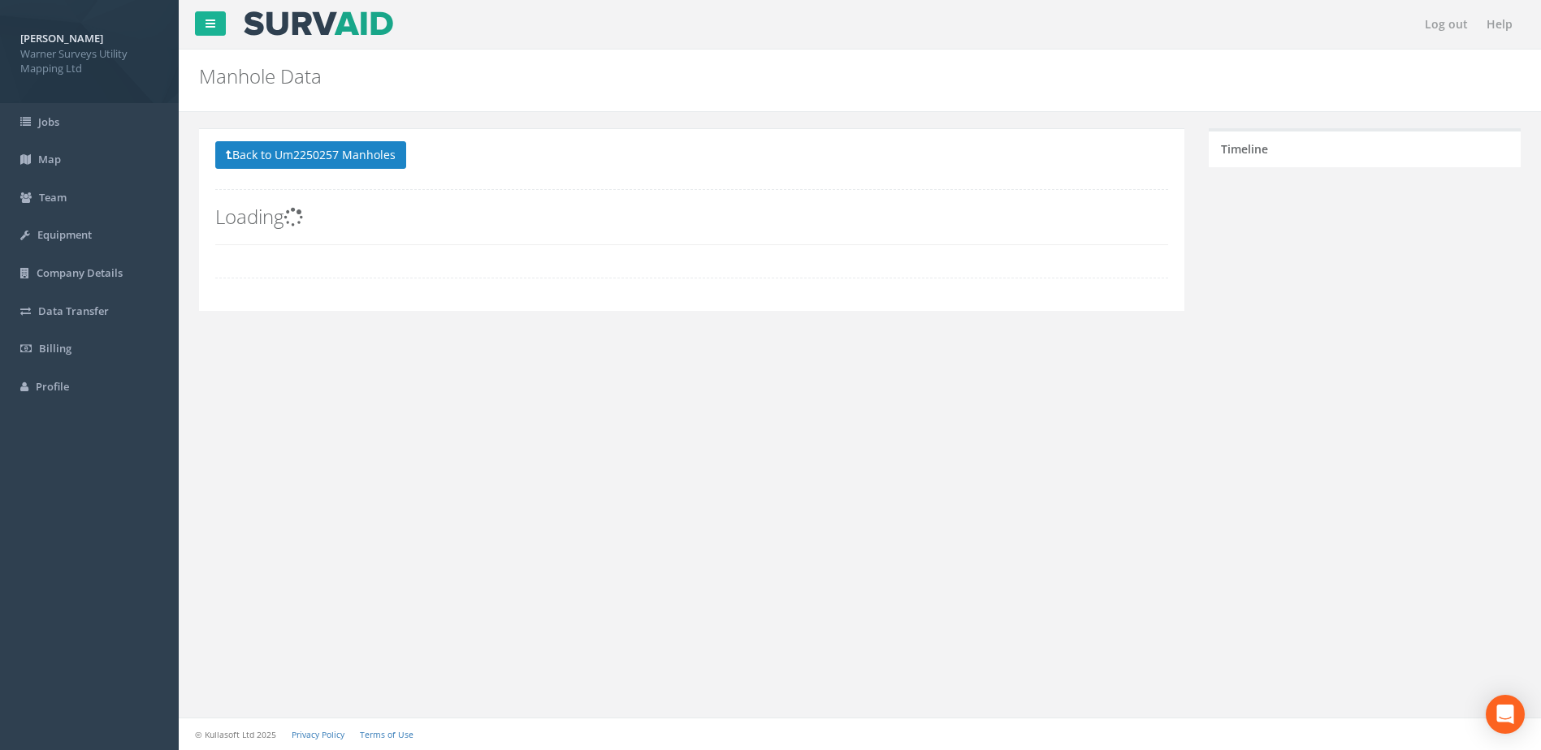
scroll to position [0, 0]
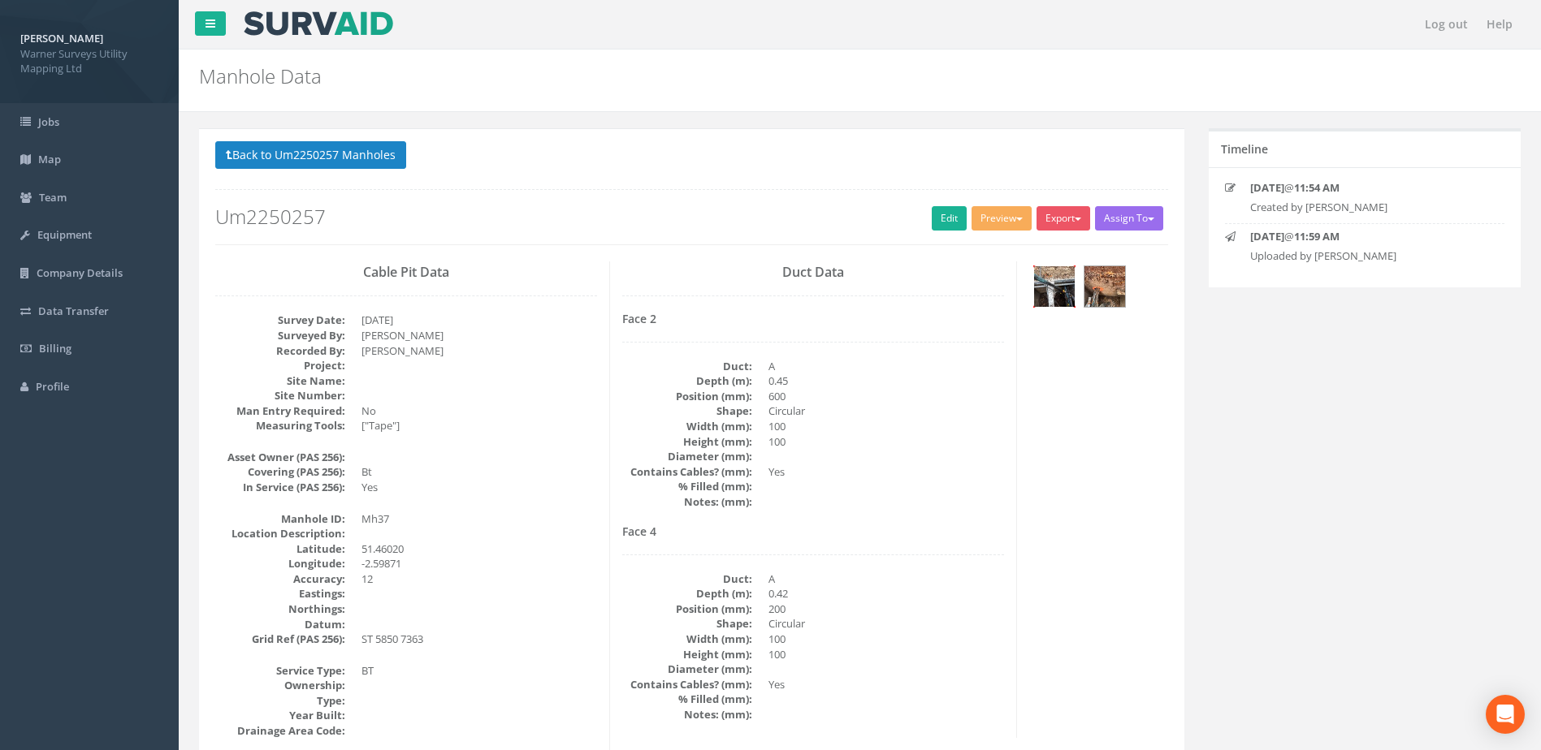
click at [1053, 293] on img at bounding box center [1054, 286] width 41 height 41
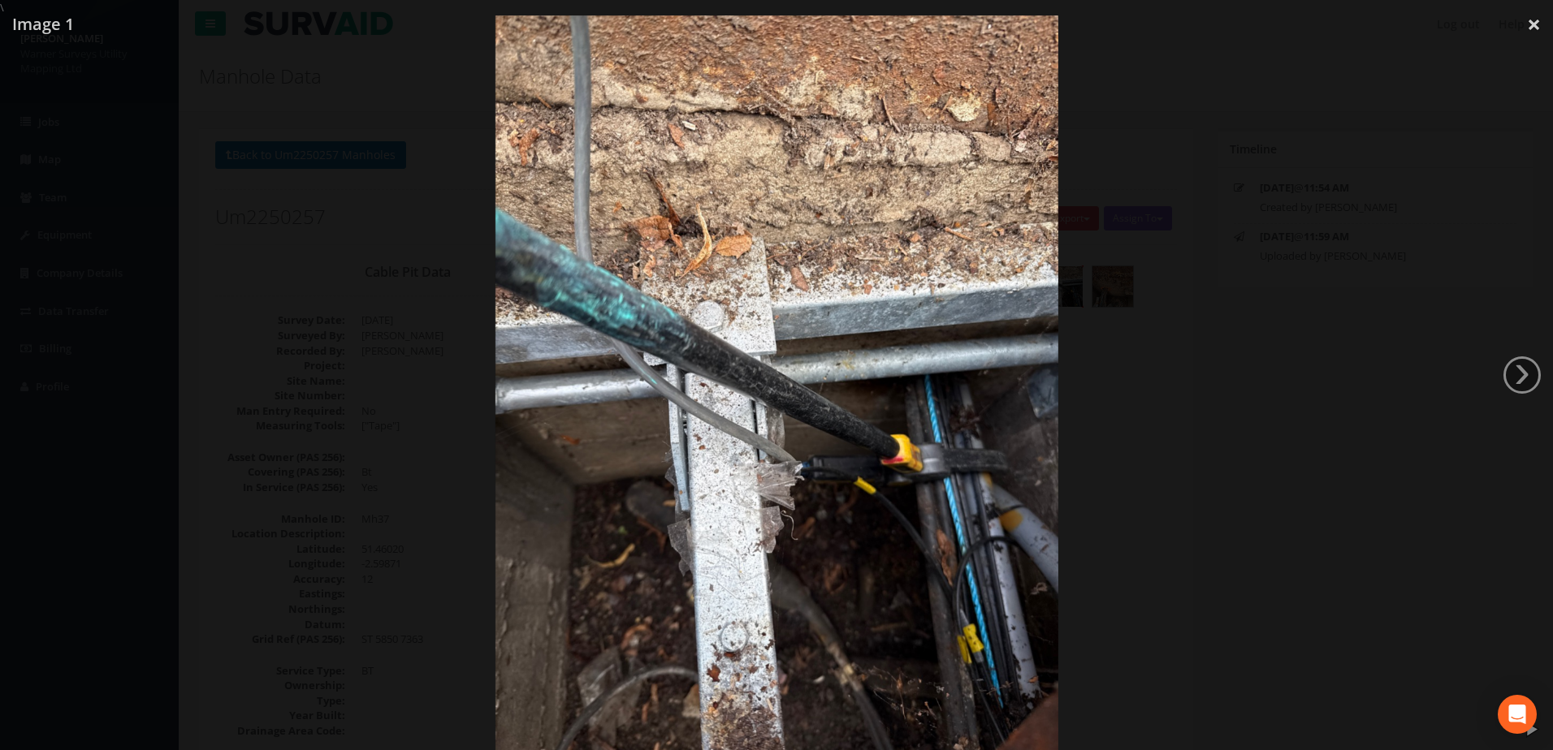
click at [1145, 455] on div at bounding box center [776, 390] width 1553 height 750
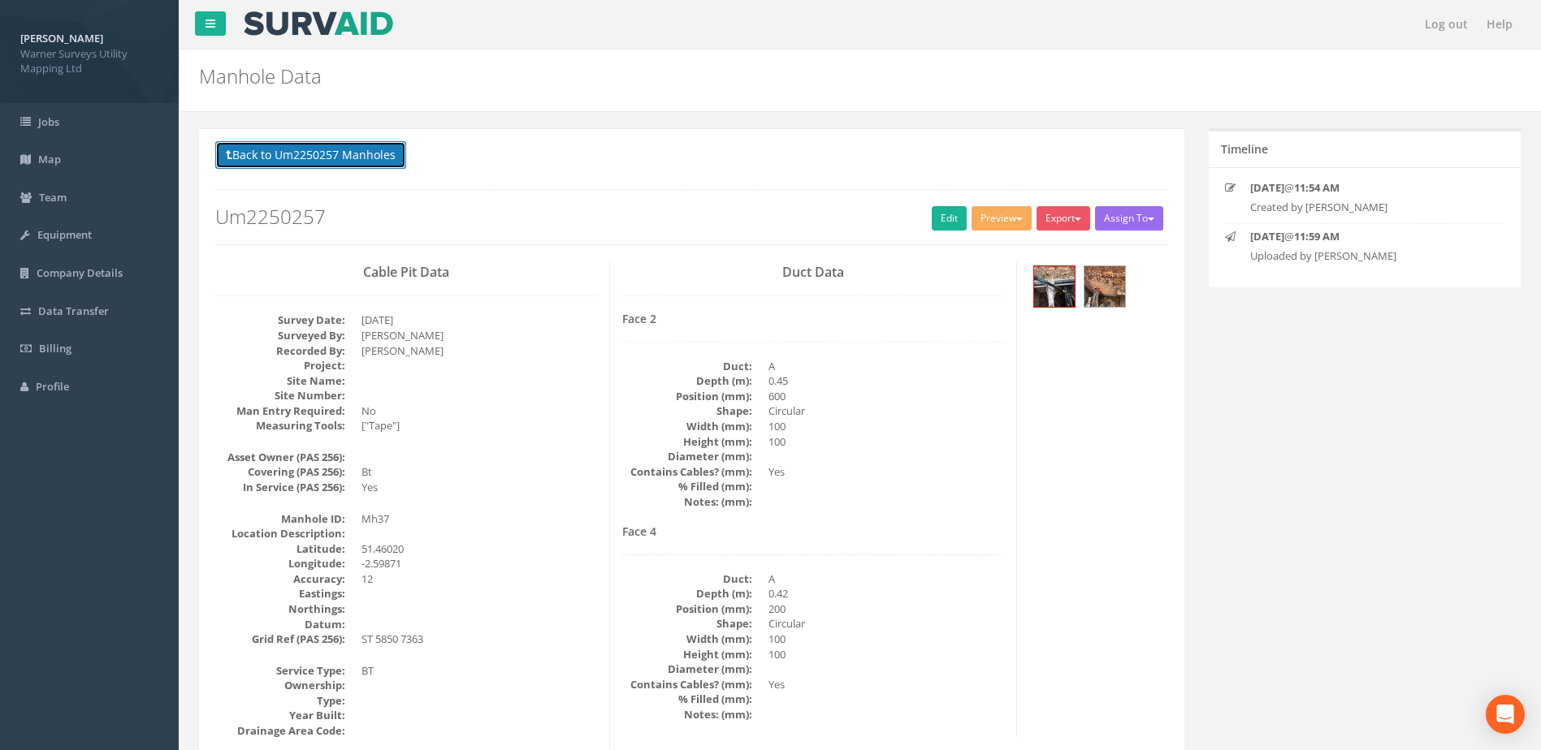
click at [351, 149] on button "Back to Um2250257 Manholes" at bounding box center [310, 155] width 191 height 28
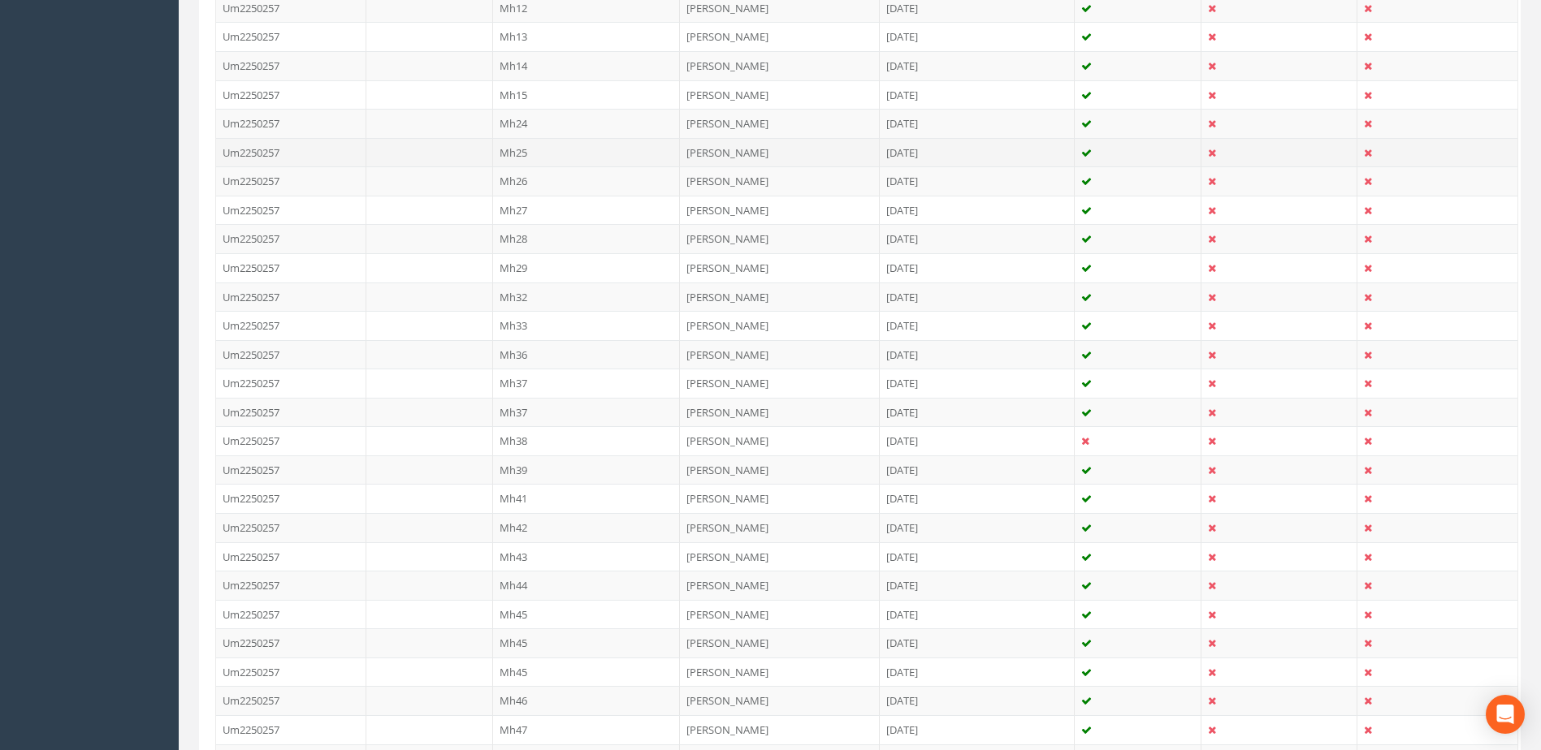
scroll to position [677, 0]
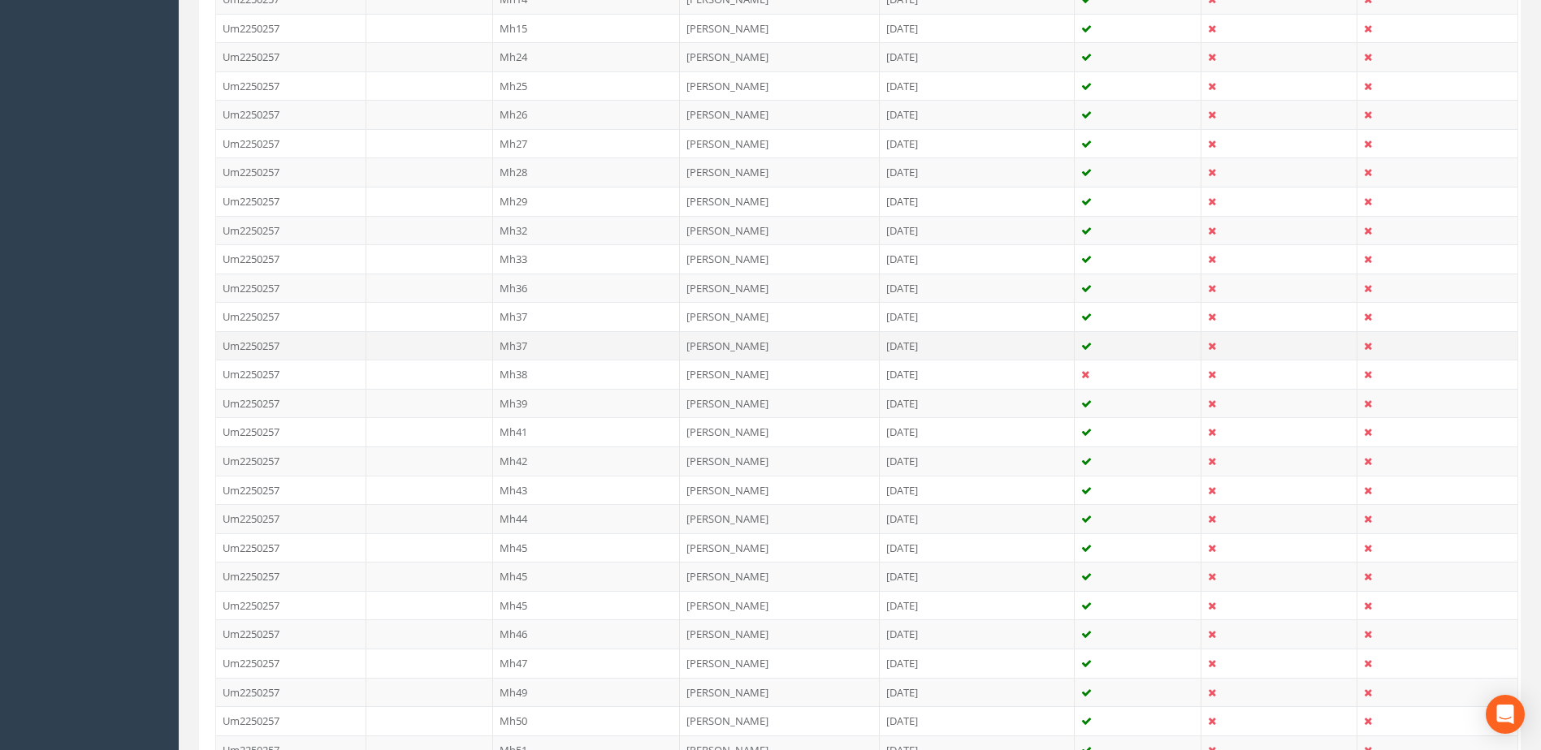
click at [538, 342] on td "Mh37" at bounding box center [587, 345] width 188 height 29
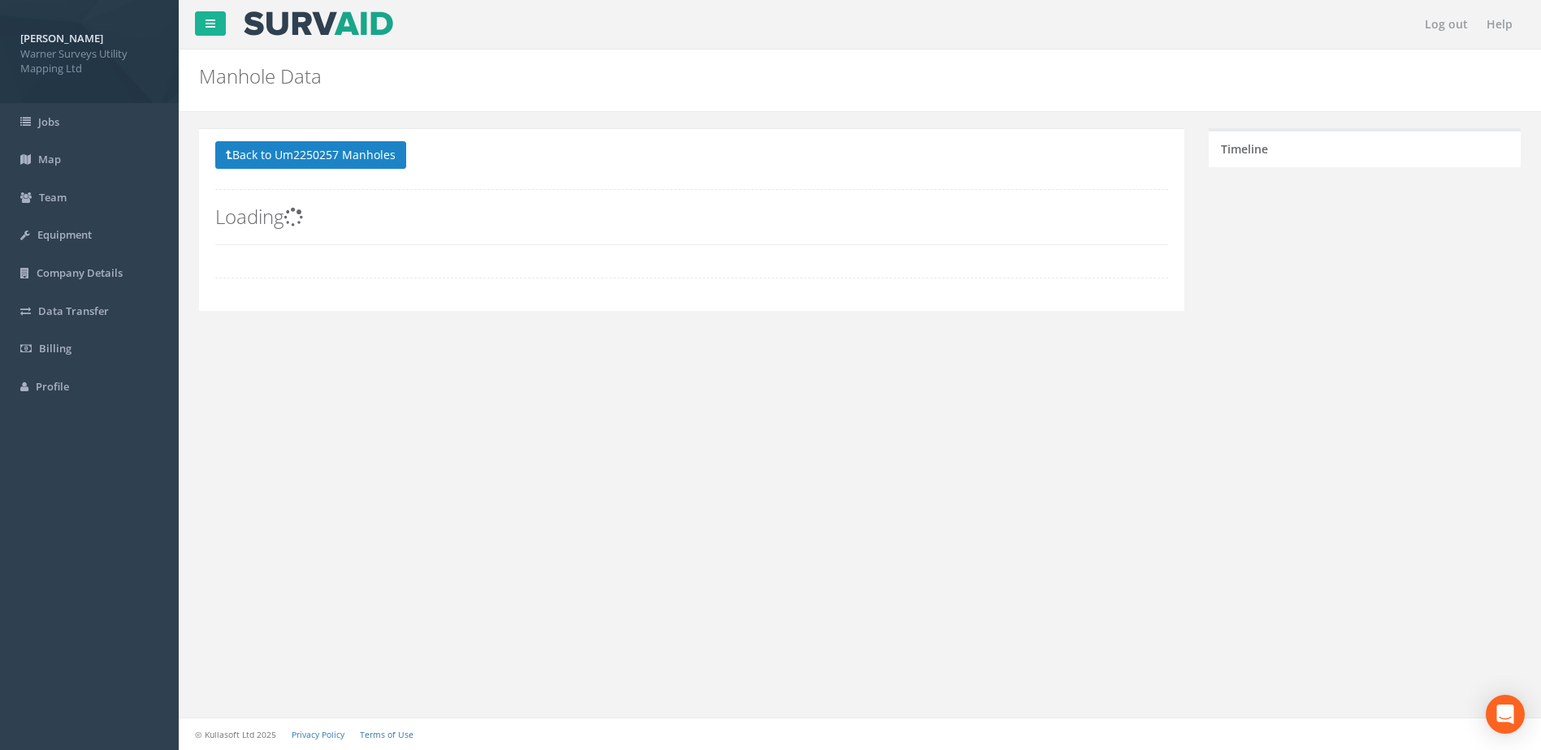
scroll to position [0, 0]
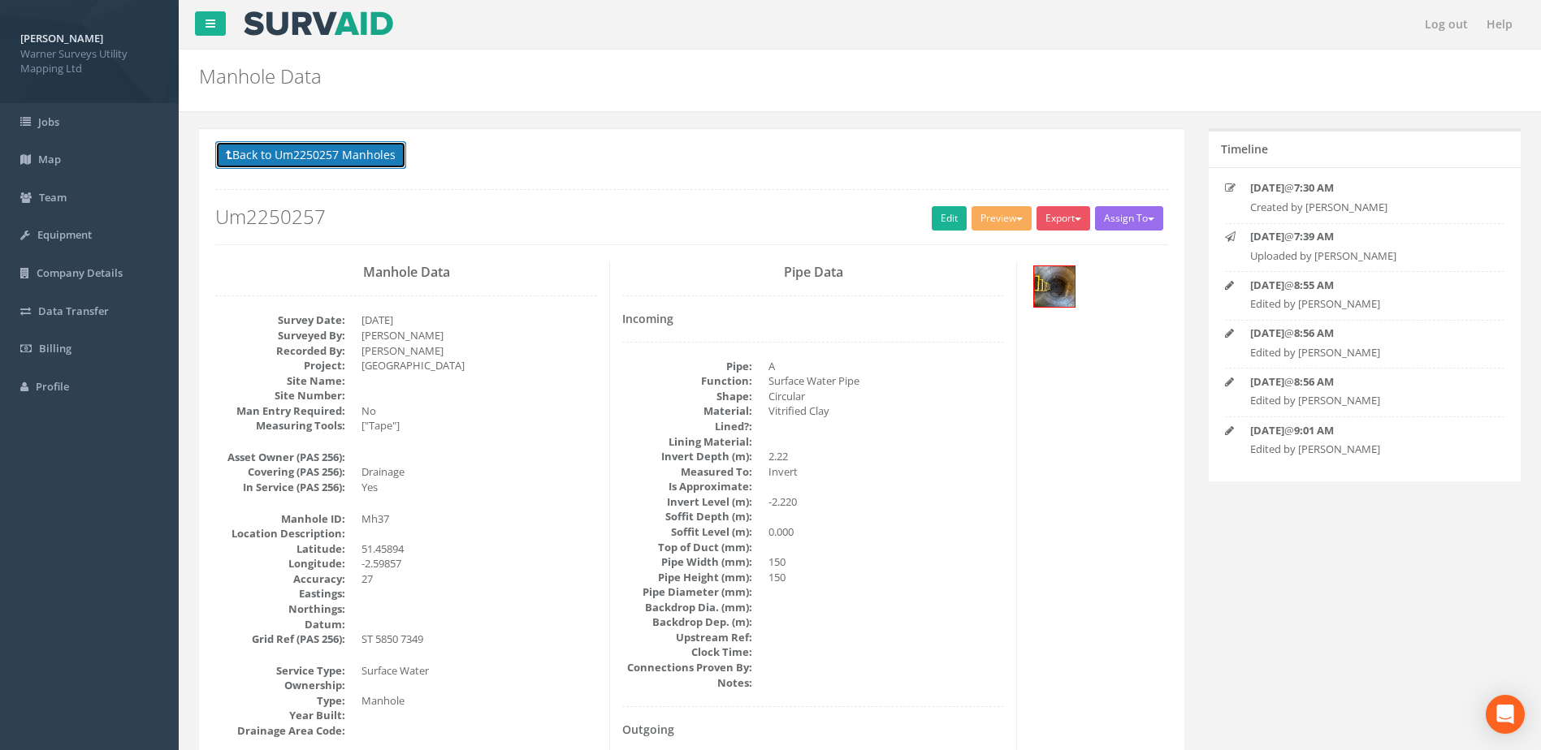
click at [365, 158] on button "Back to Um2250257 Manholes" at bounding box center [310, 155] width 191 height 28
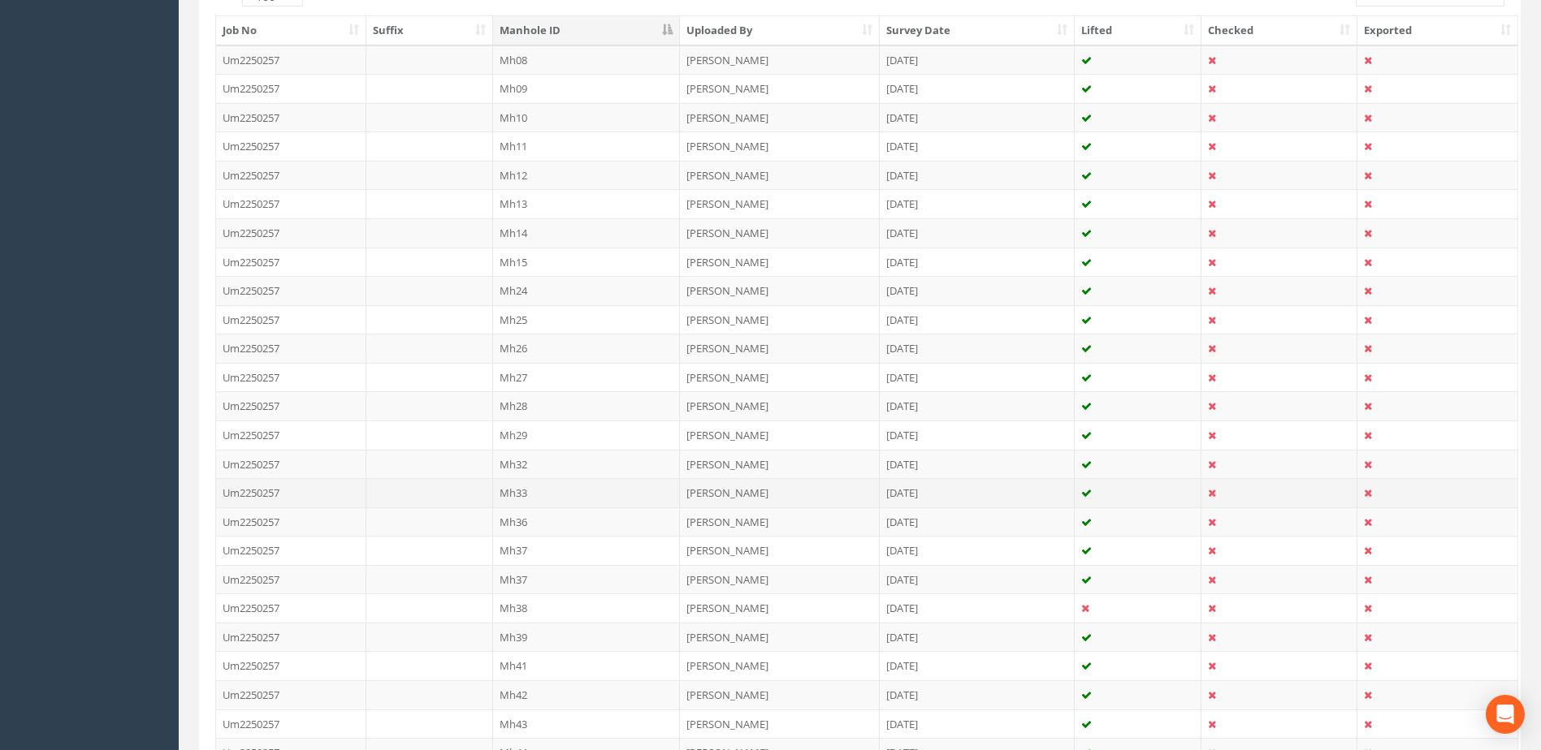
scroll to position [542, 0]
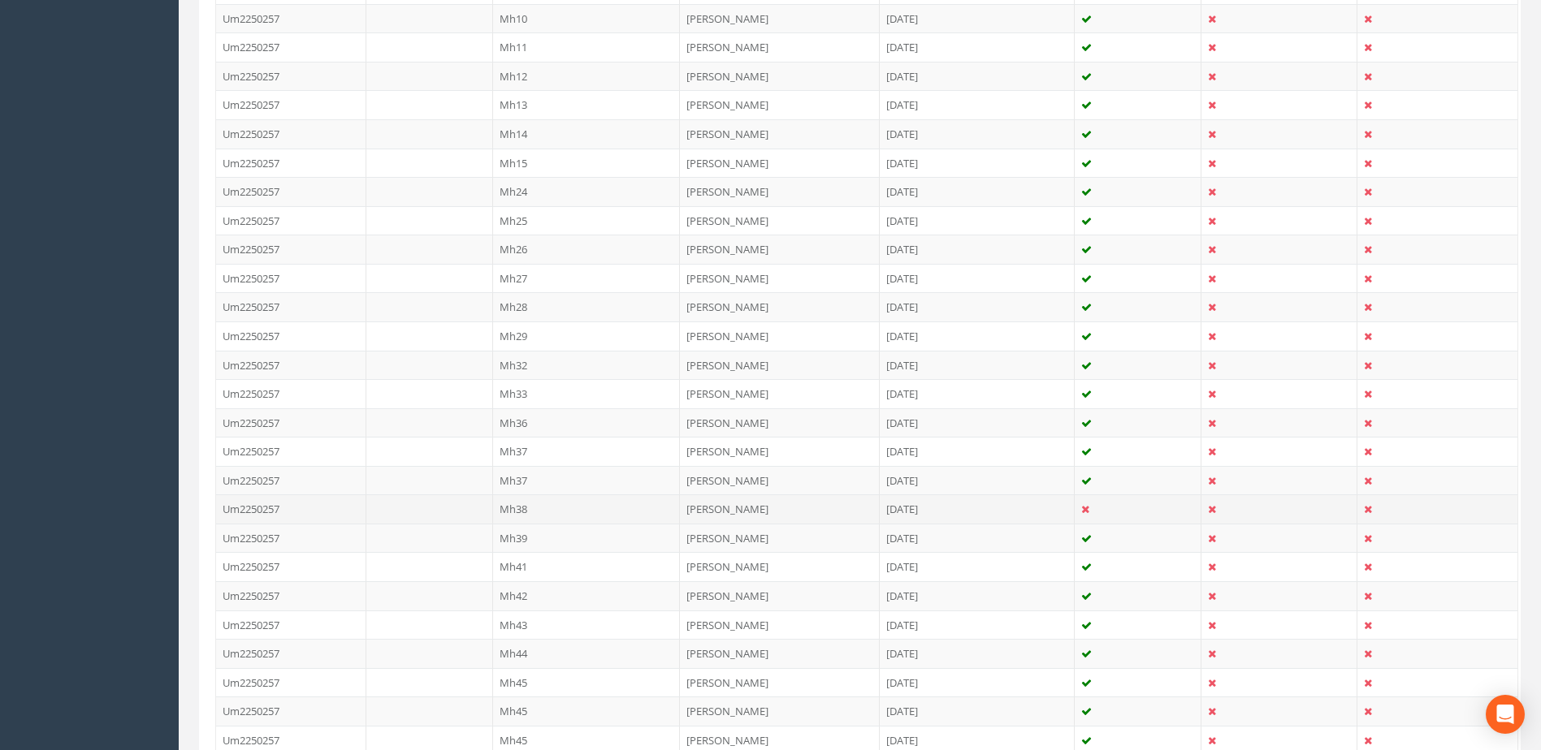
click at [541, 512] on td "Mh38" at bounding box center [587, 509] width 188 height 29
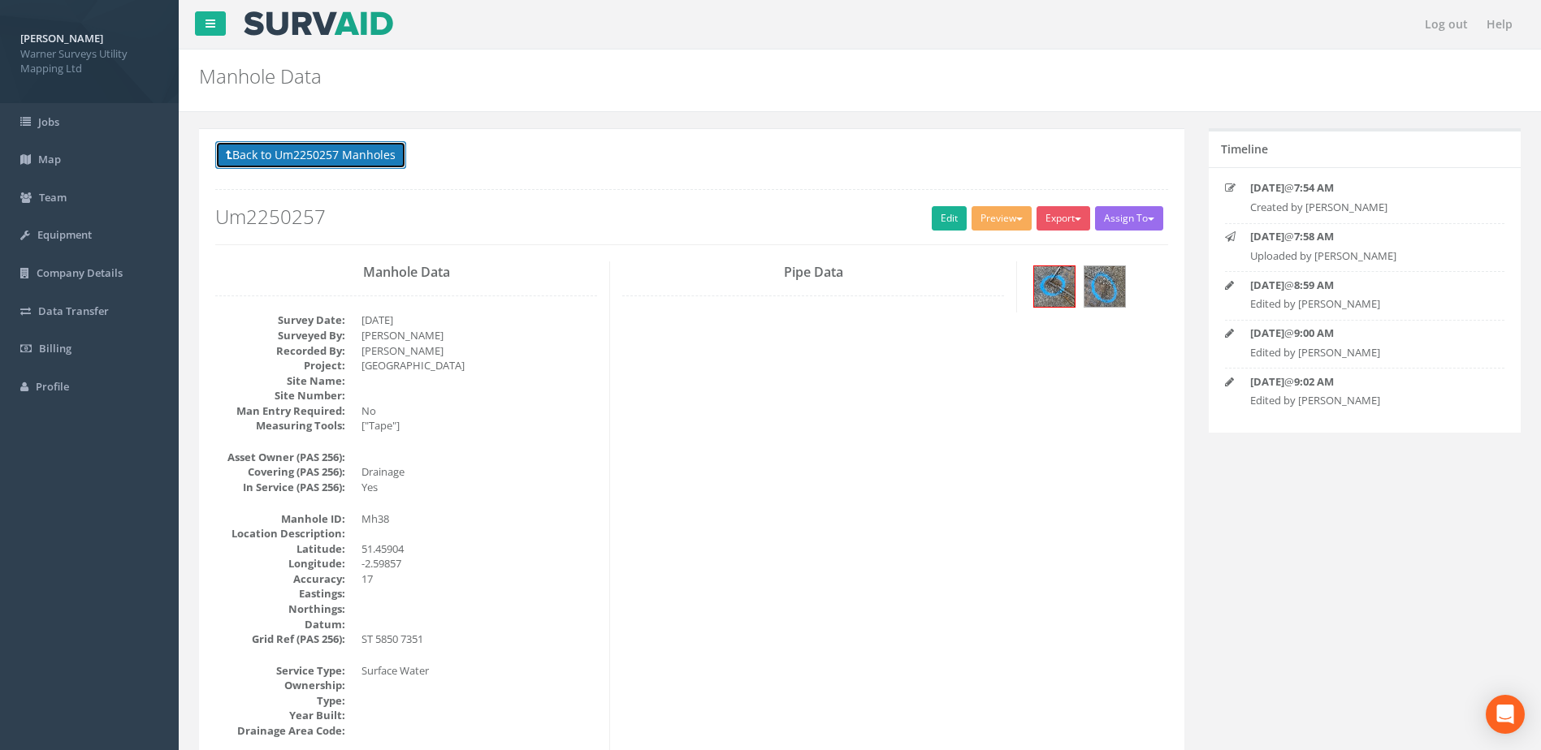
click at [356, 151] on button "Back to Um2250257 Manholes" at bounding box center [310, 155] width 191 height 28
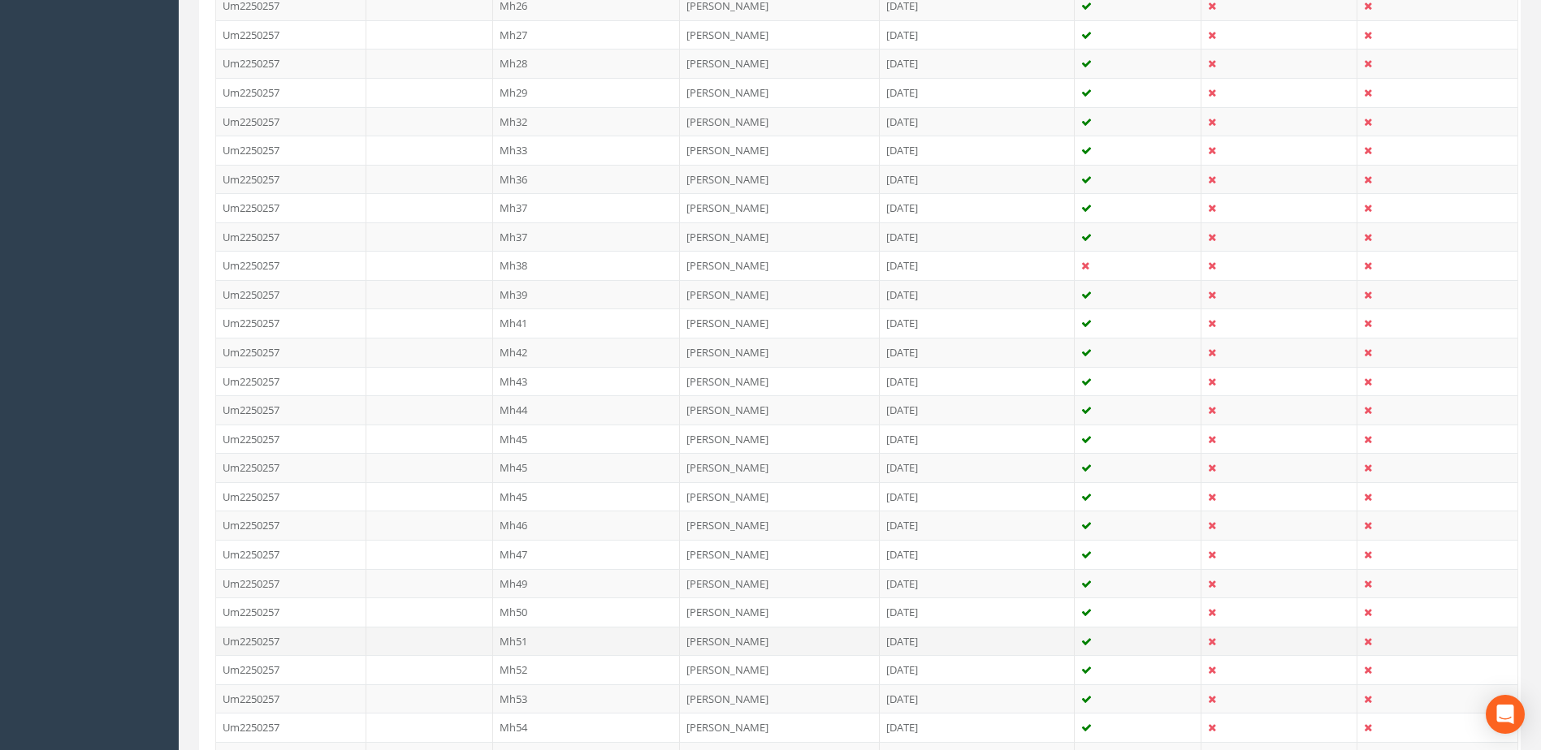
scroll to position [812, 0]
click at [522, 176] on td "Mh37" at bounding box center [587, 180] width 188 height 29
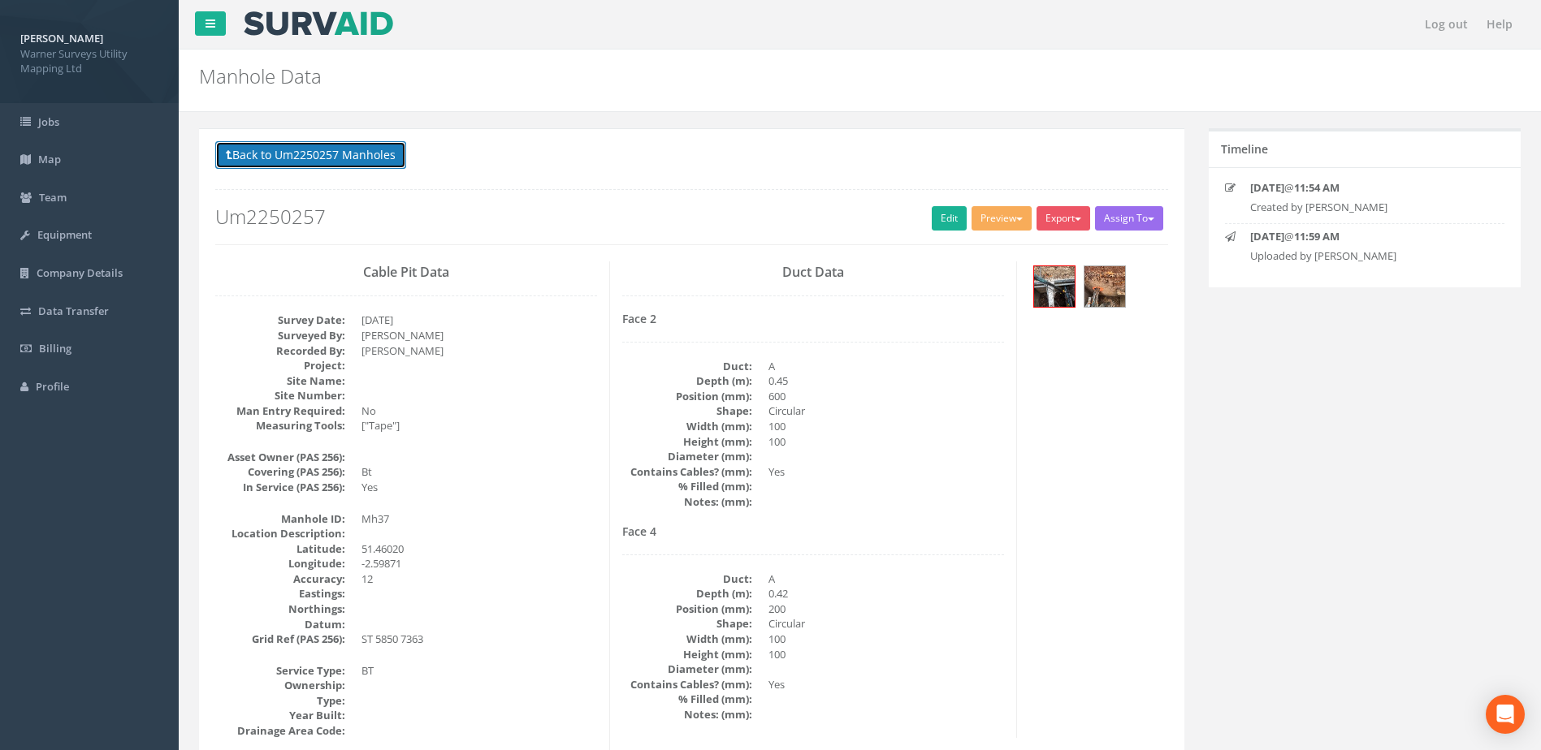
click at [384, 161] on button "Back to Um2250257 Manholes" at bounding box center [310, 155] width 191 height 28
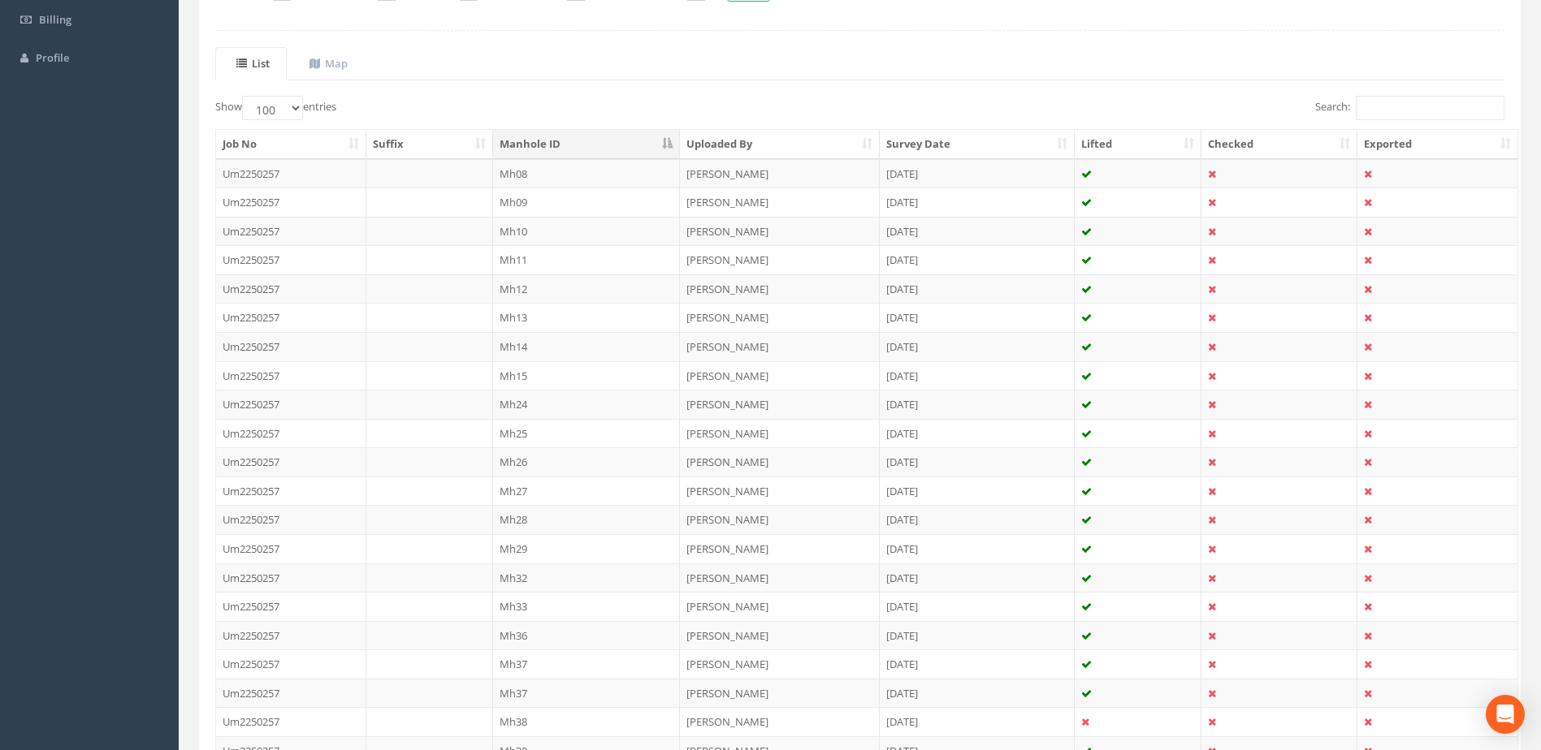
scroll to position [677, 0]
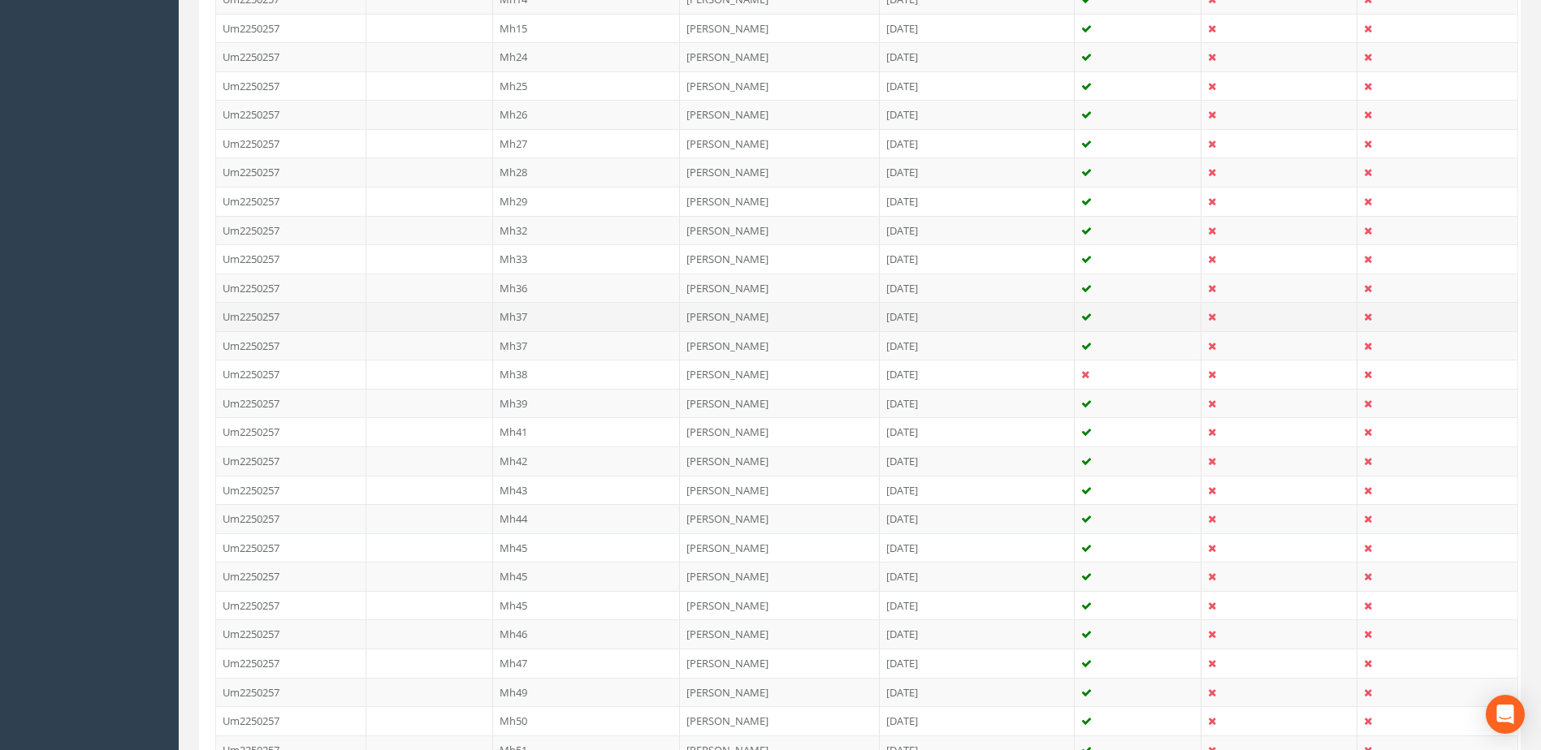
click at [536, 309] on td "Mh37" at bounding box center [587, 316] width 188 height 29
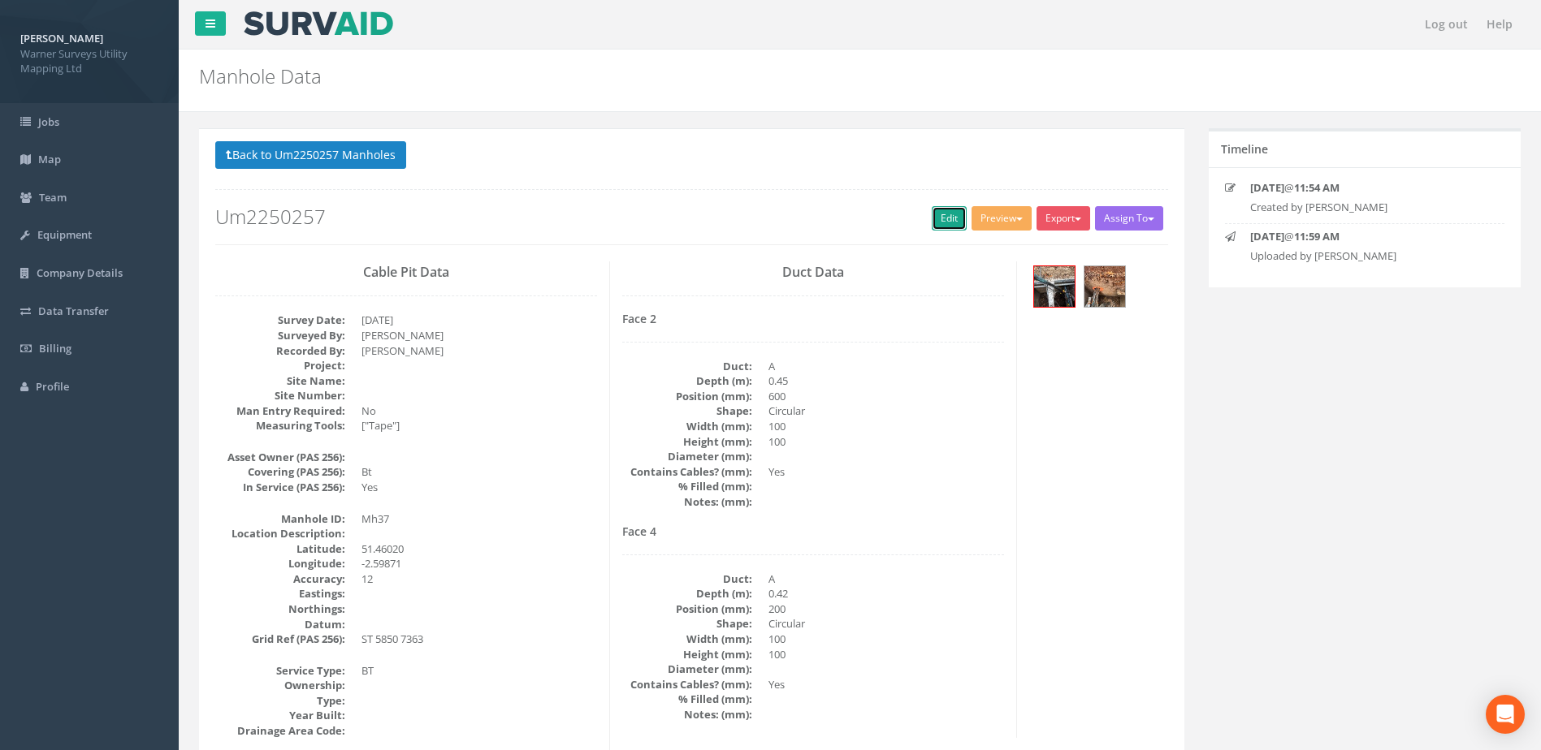
click at [948, 224] on link "Edit" at bounding box center [949, 218] width 35 height 24
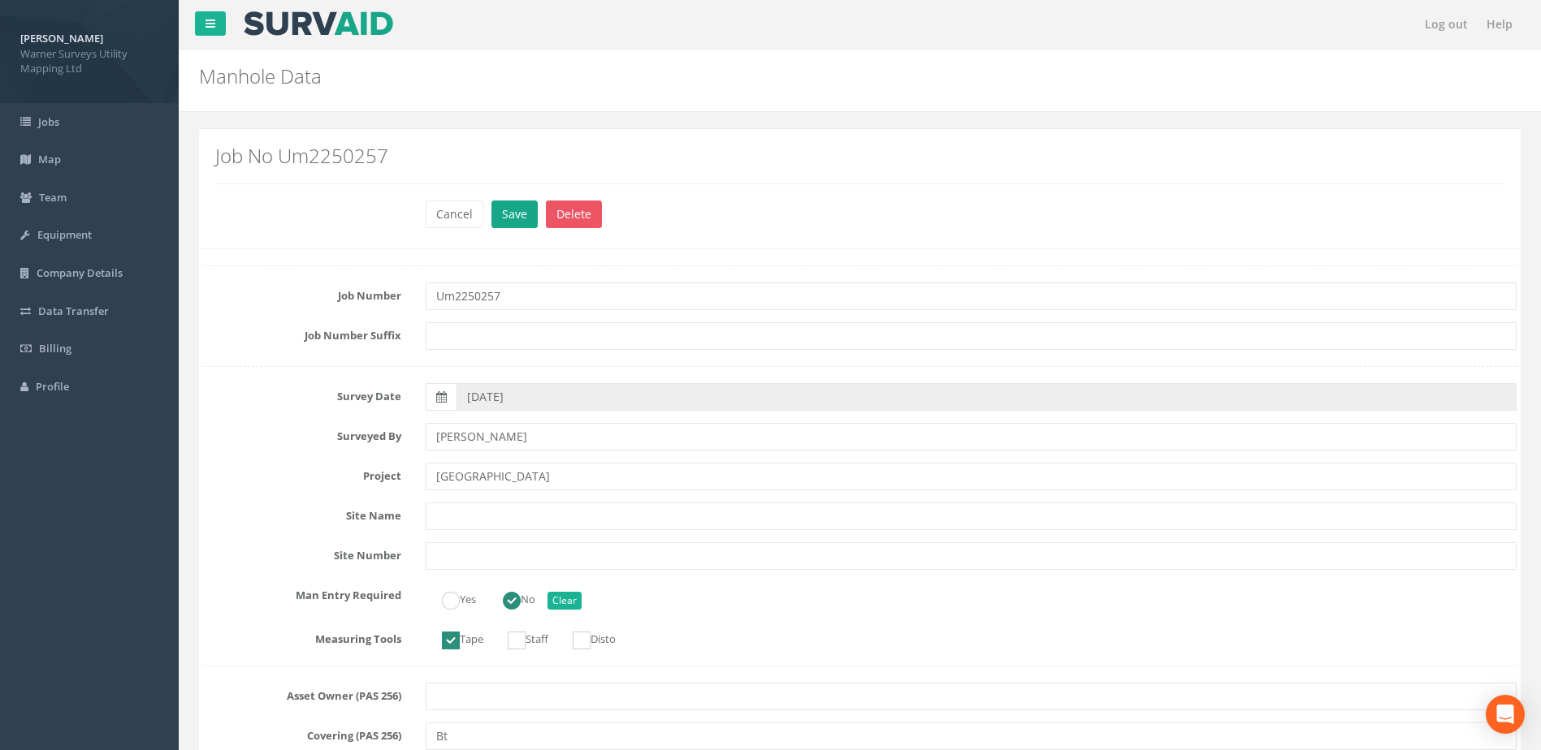
type input "[GEOGRAPHIC_DATA]"
click at [517, 212] on button "Save" at bounding box center [514, 215] width 46 height 28
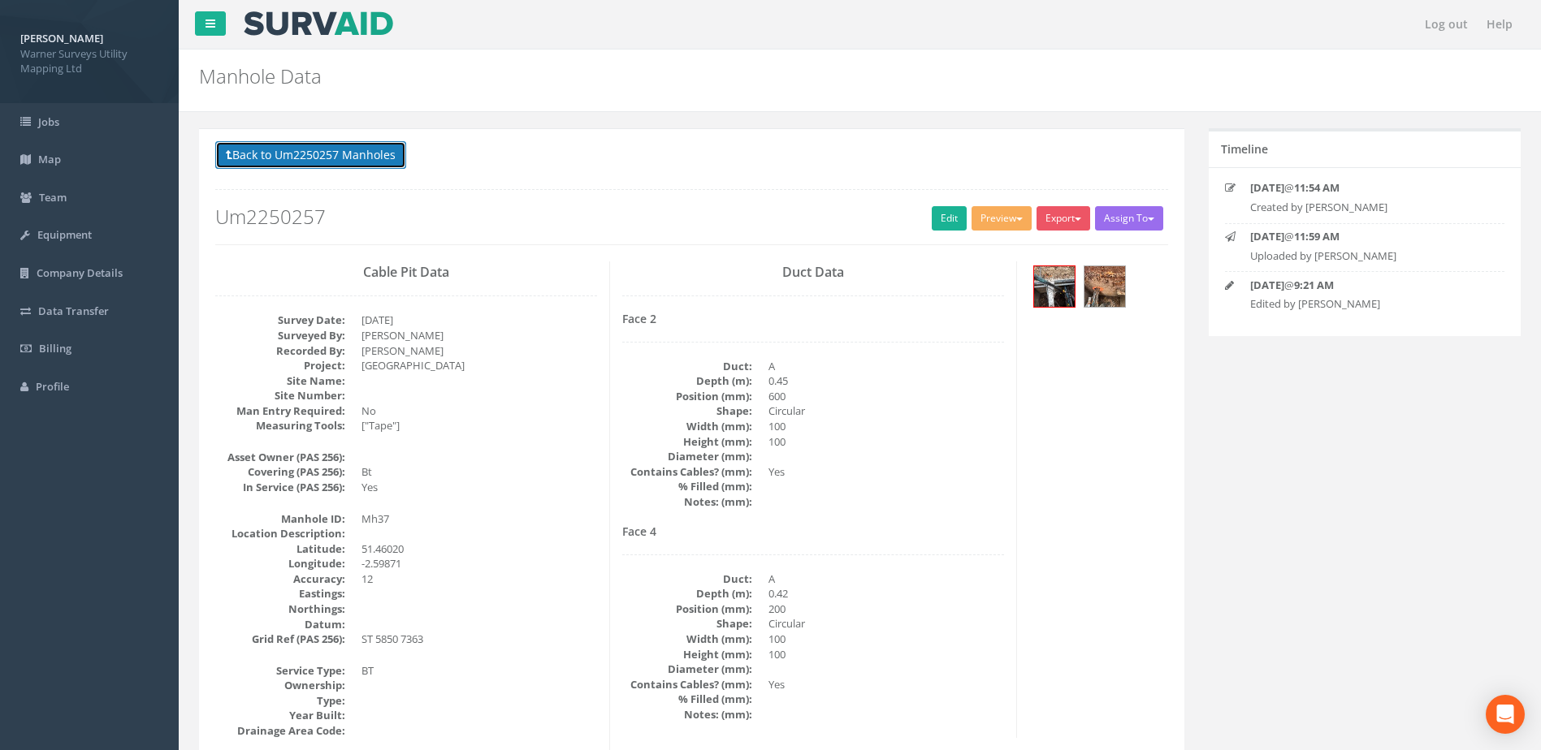
click at [313, 152] on button "Back to Um2250257 Manholes" at bounding box center [310, 155] width 191 height 28
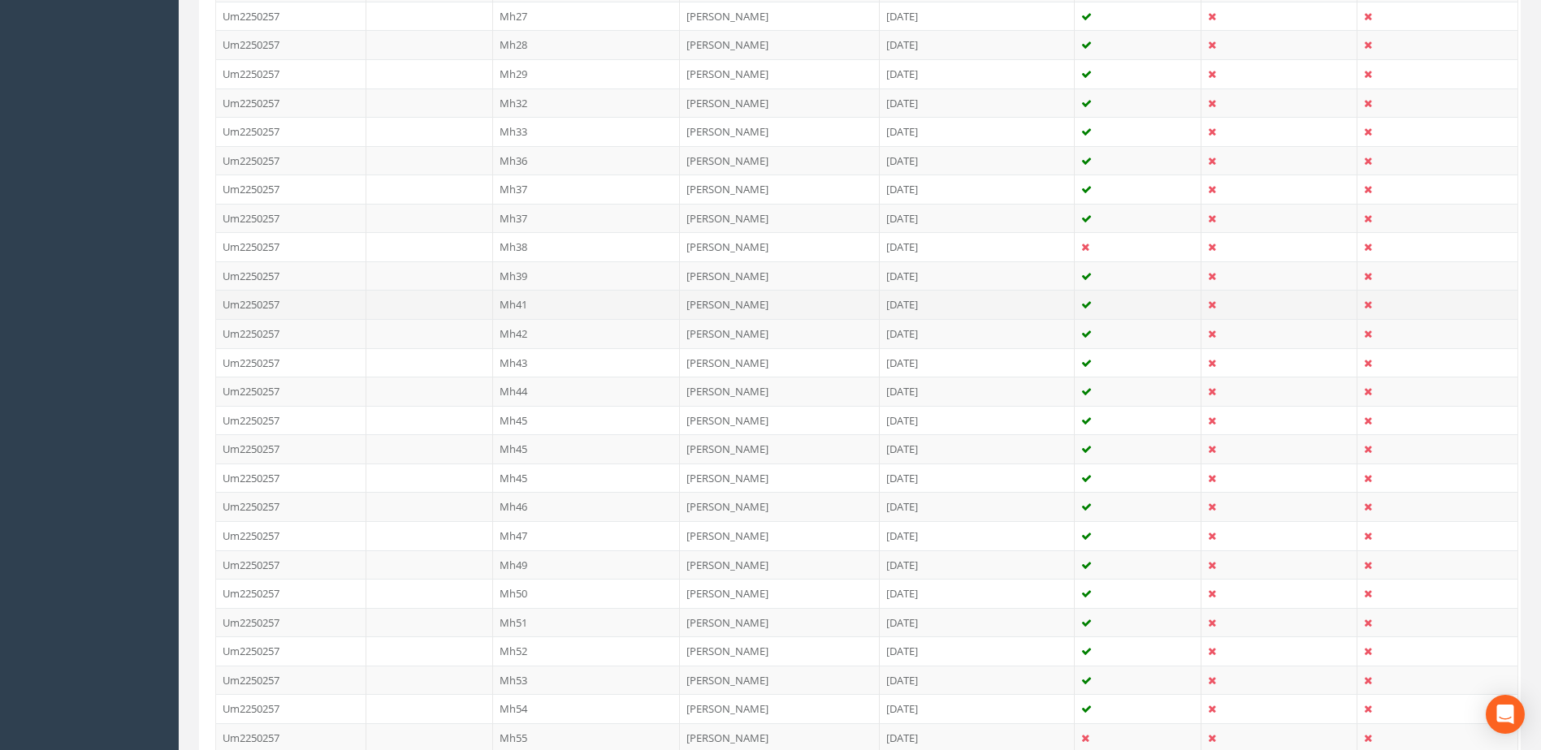
scroll to position [812, 0]
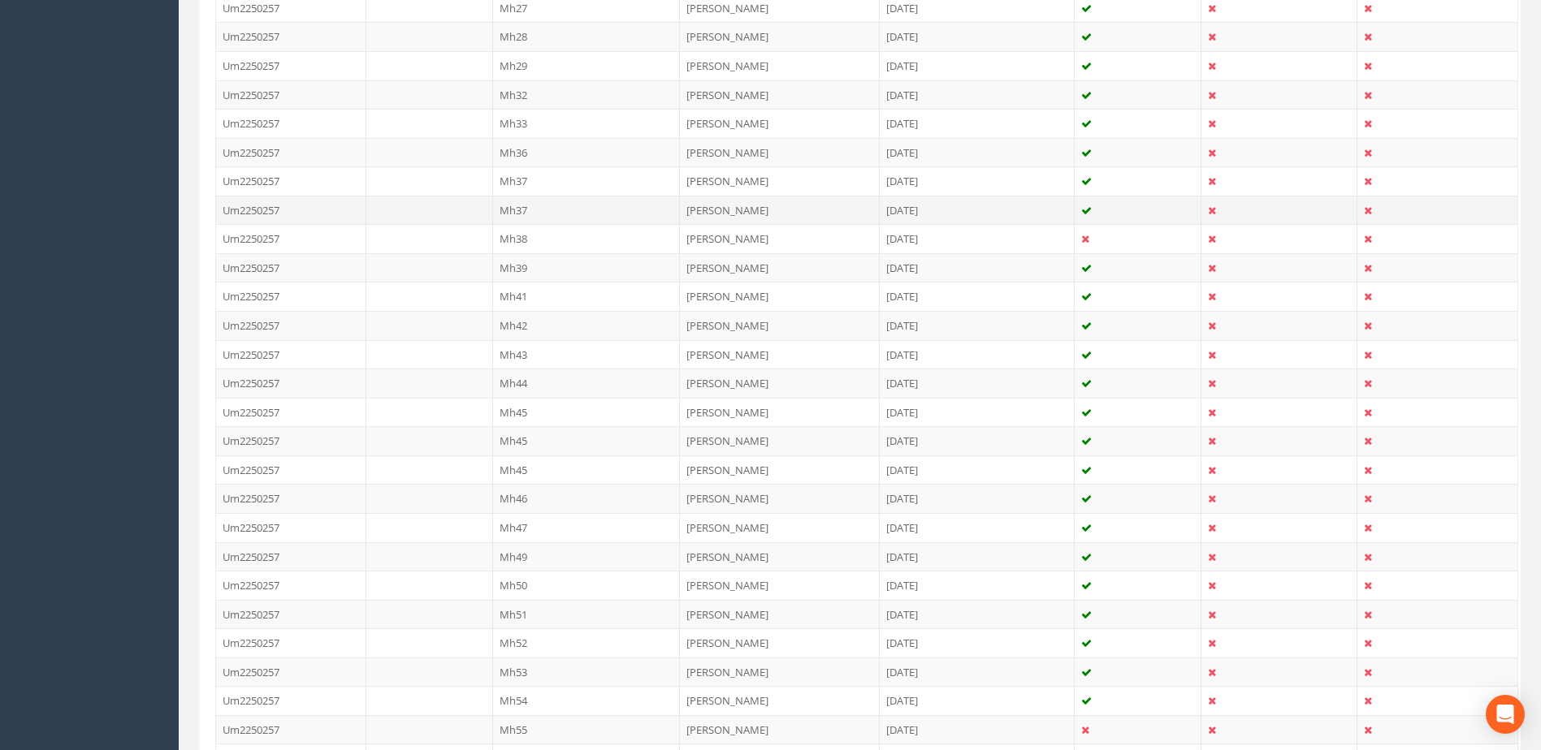
click at [528, 206] on td "Mh37" at bounding box center [587, 210] width 188 height 29
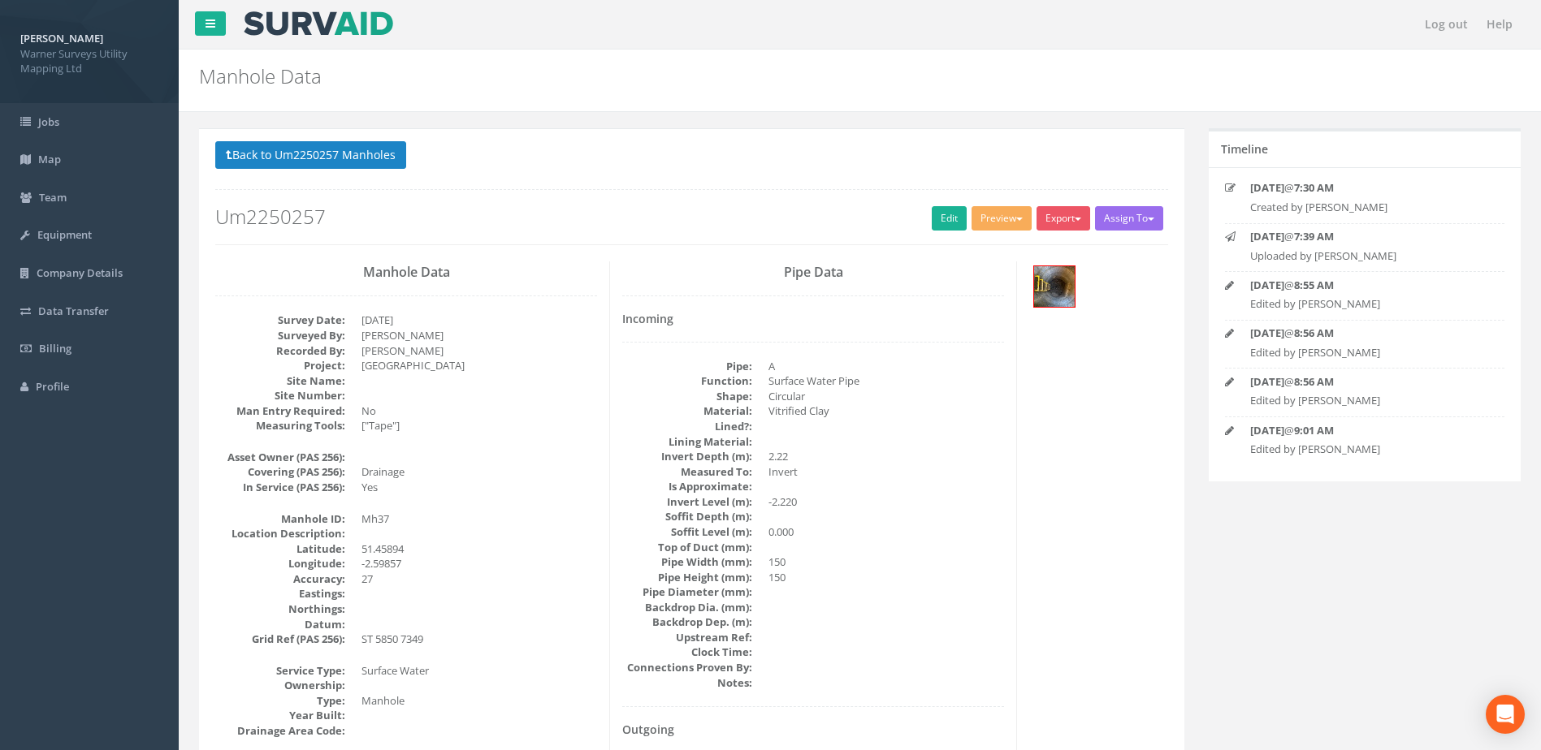
click at [319, 154] on button "Back to Um2250257 Manholes" at bounding box center [310, 155] width 191 height 28
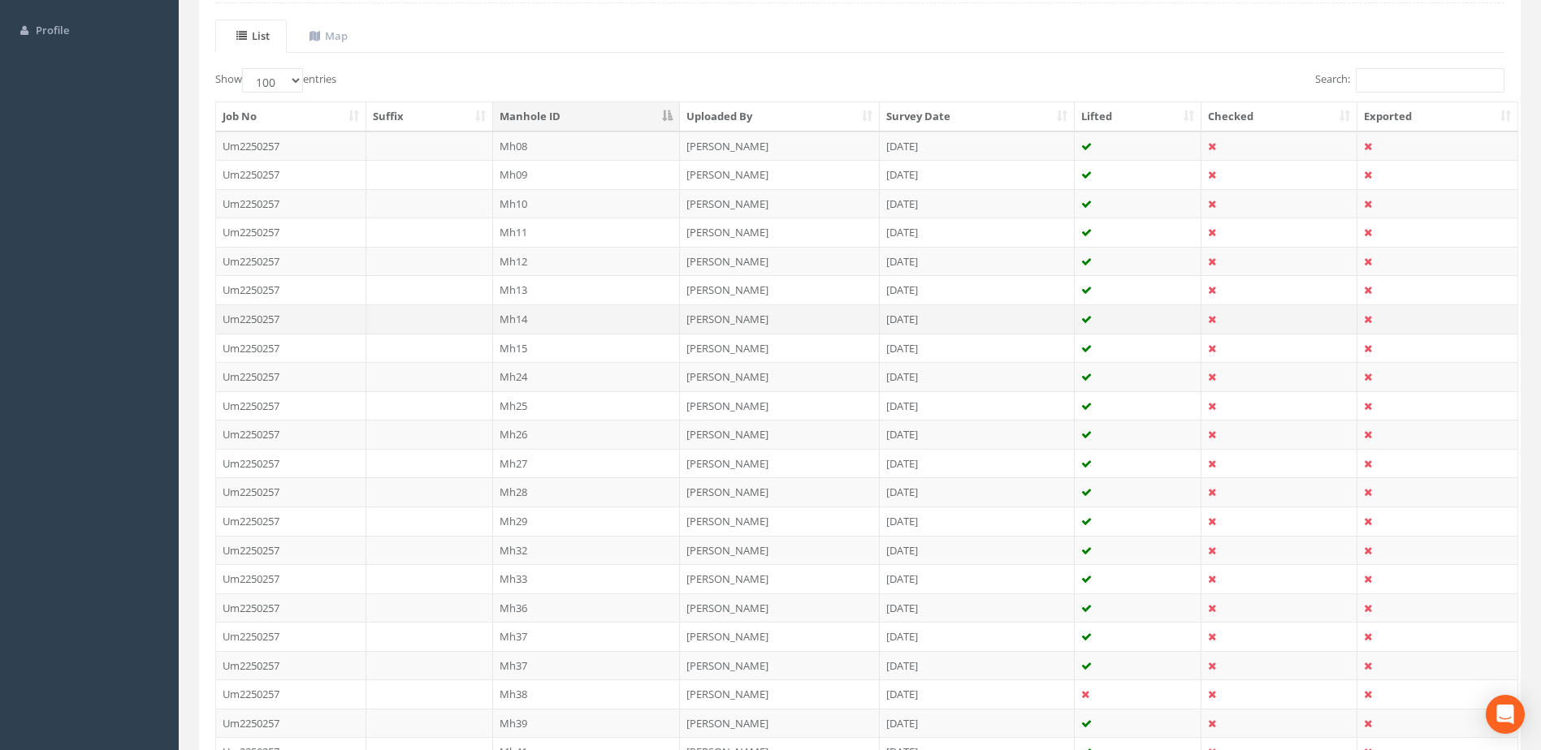
scroll to position [542, 0]
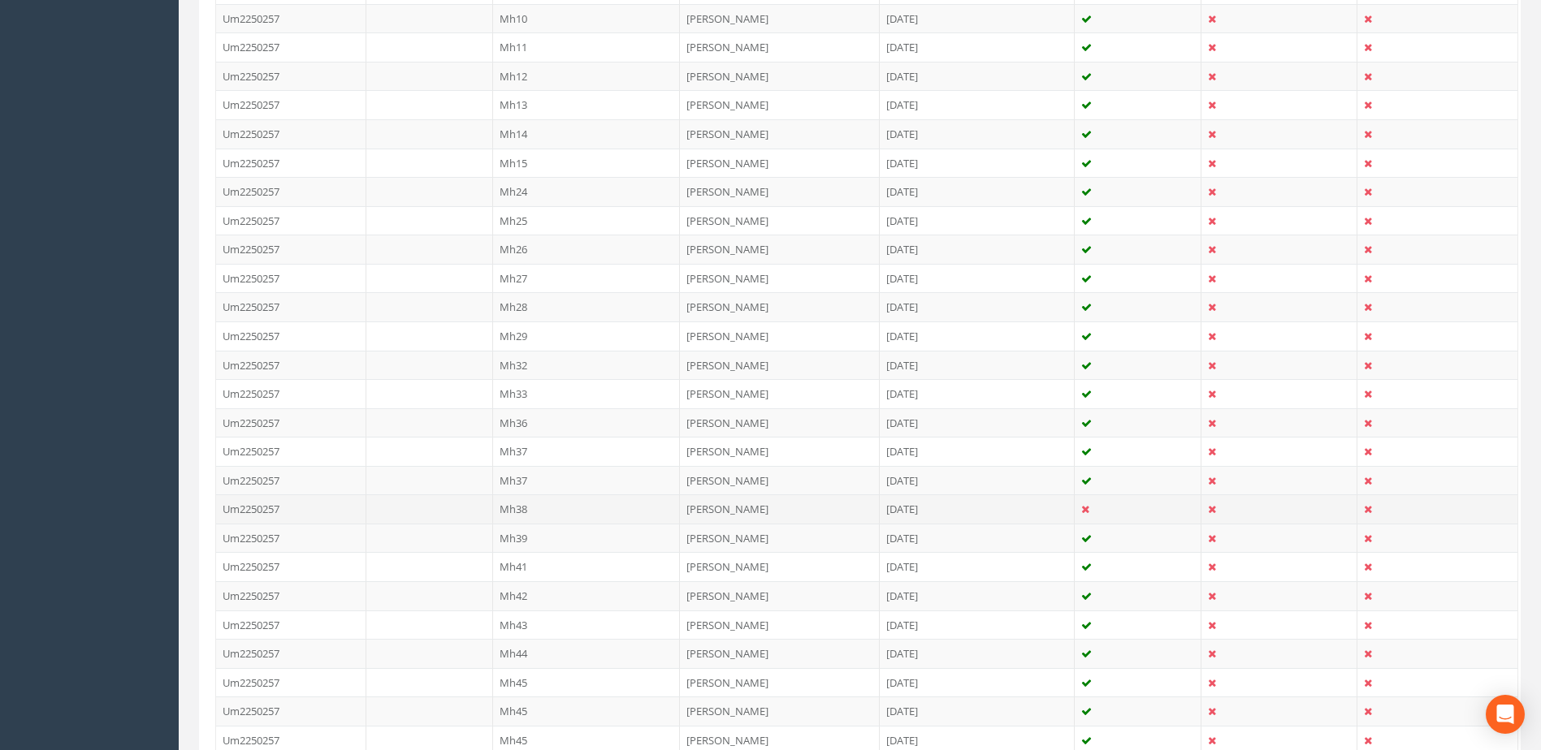
click at [533, 508] on td "Mh38" at bounding box center [587, 509] width 188 height 29
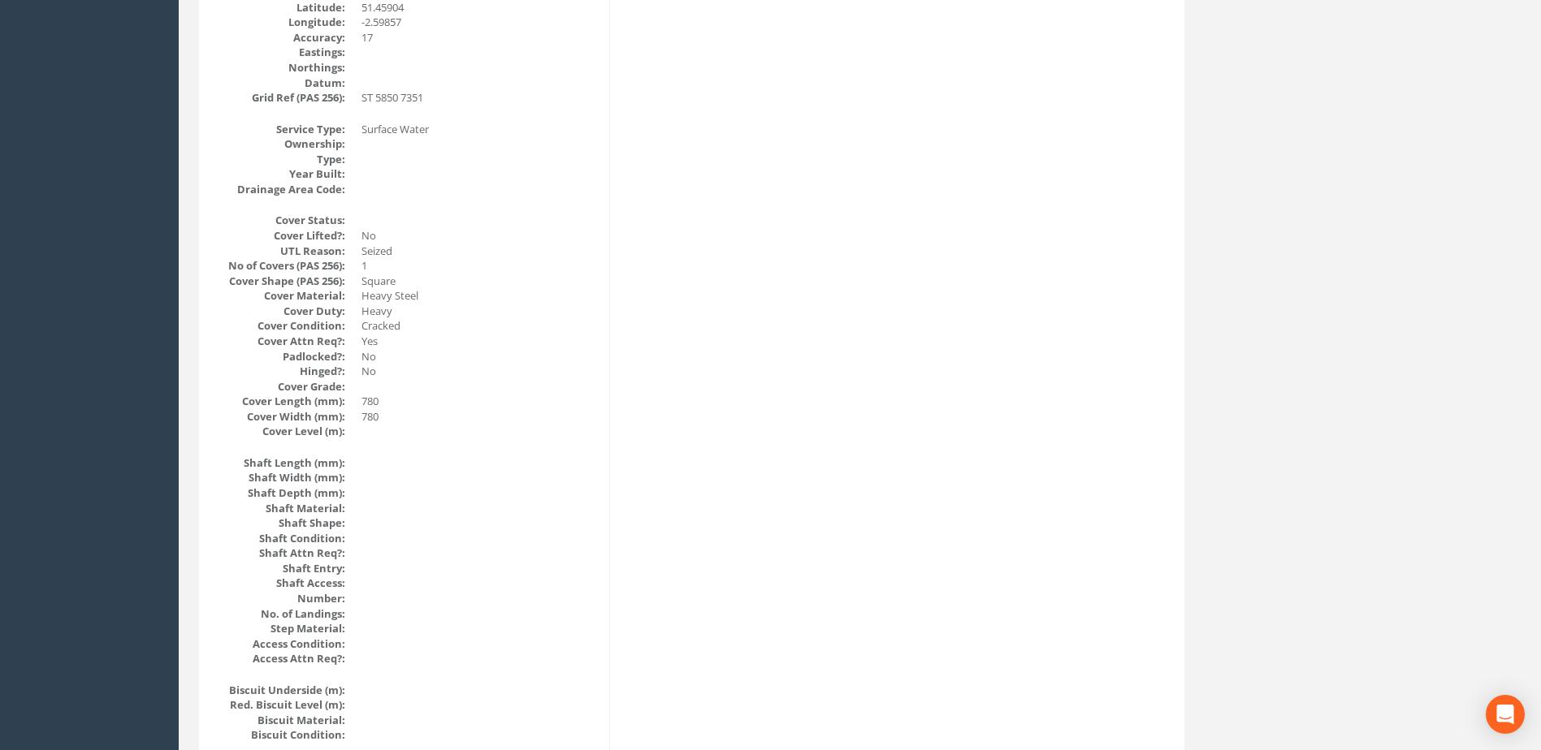
scroll to position [0, 0]
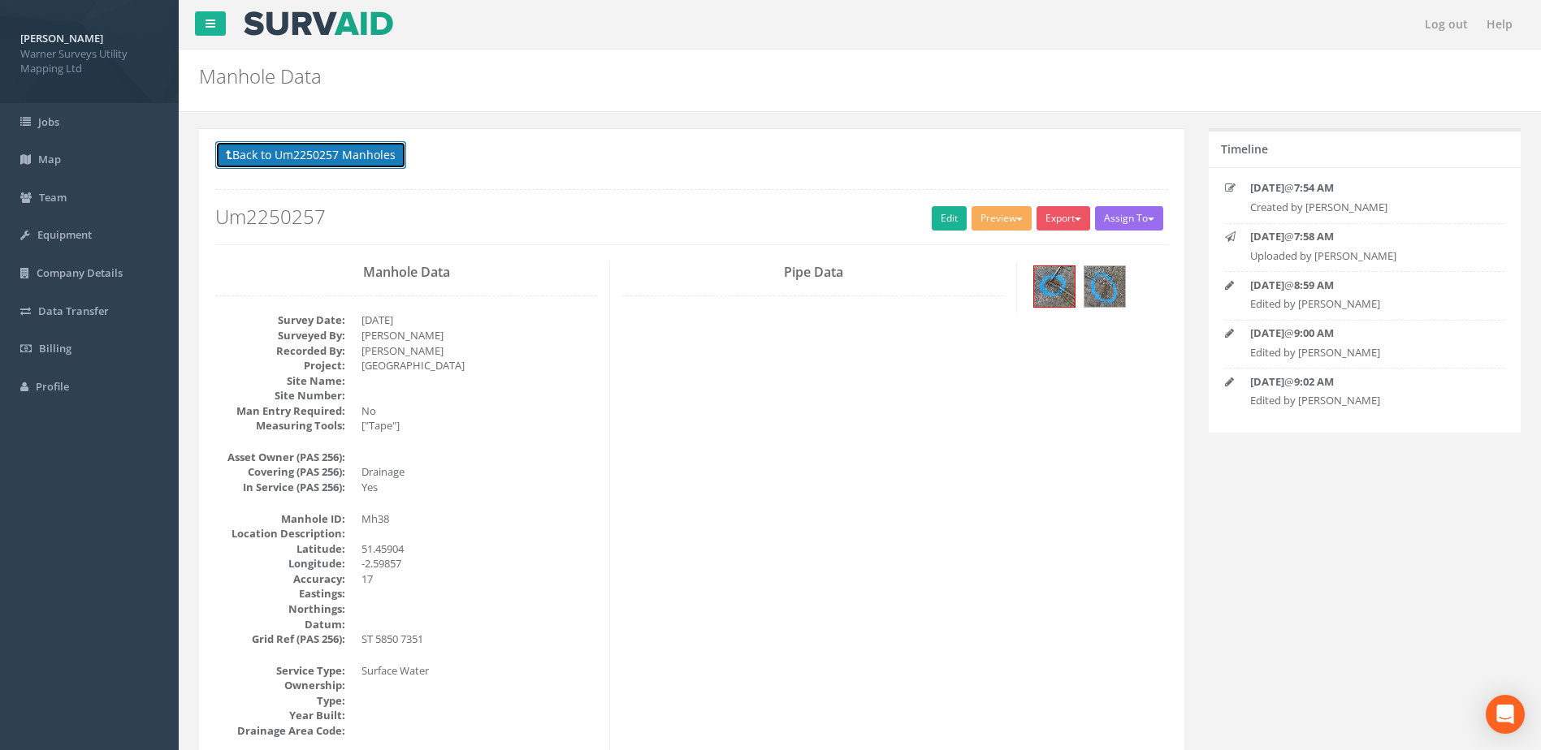
click at [334, 142] on button "Back to Um2250257 Manholes" at bounding box center [310, 155] width 191 height 28
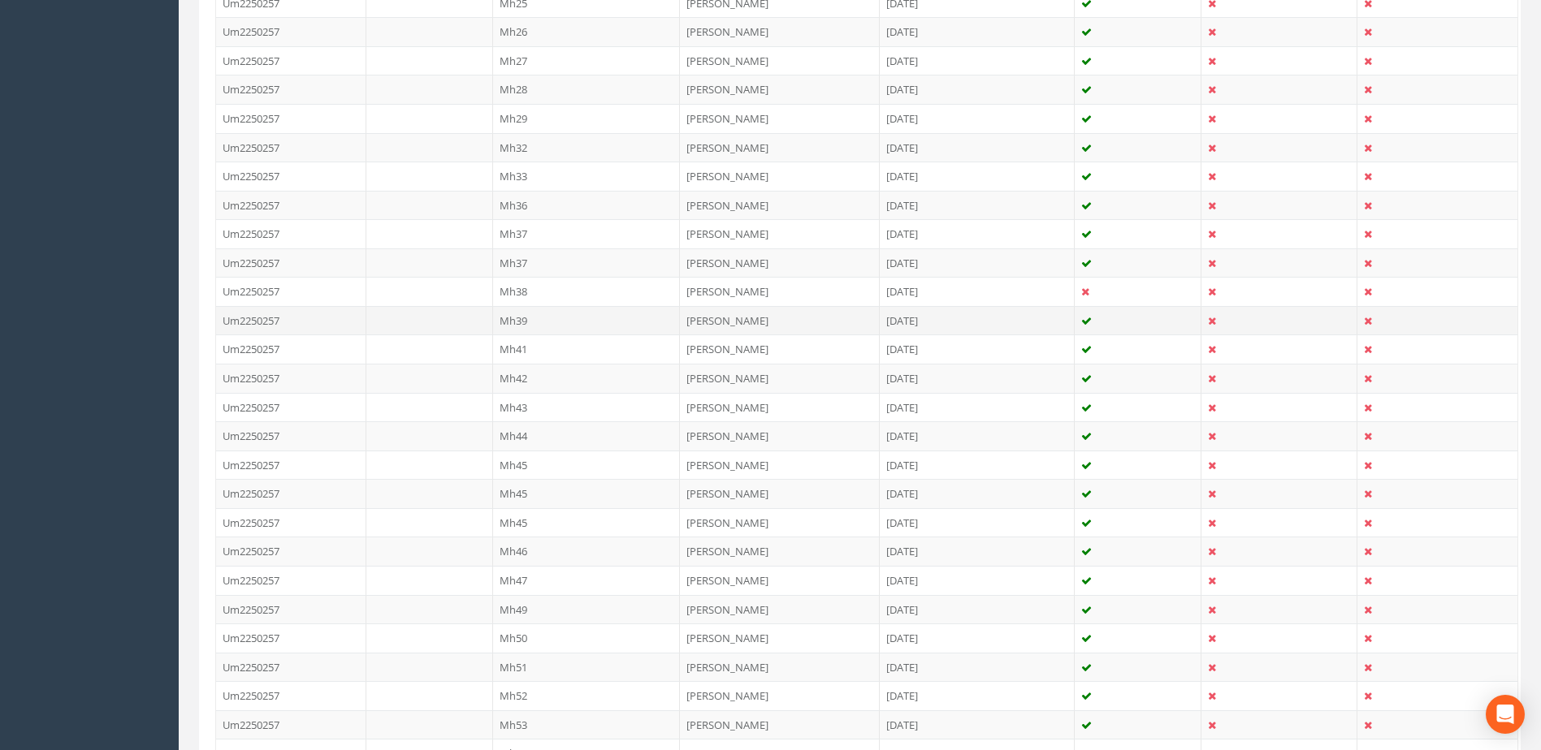
scroll to position [812, 0]
click at [541, 264] on td "Mh39" at bounding box center [587, 267] width 188 height 29
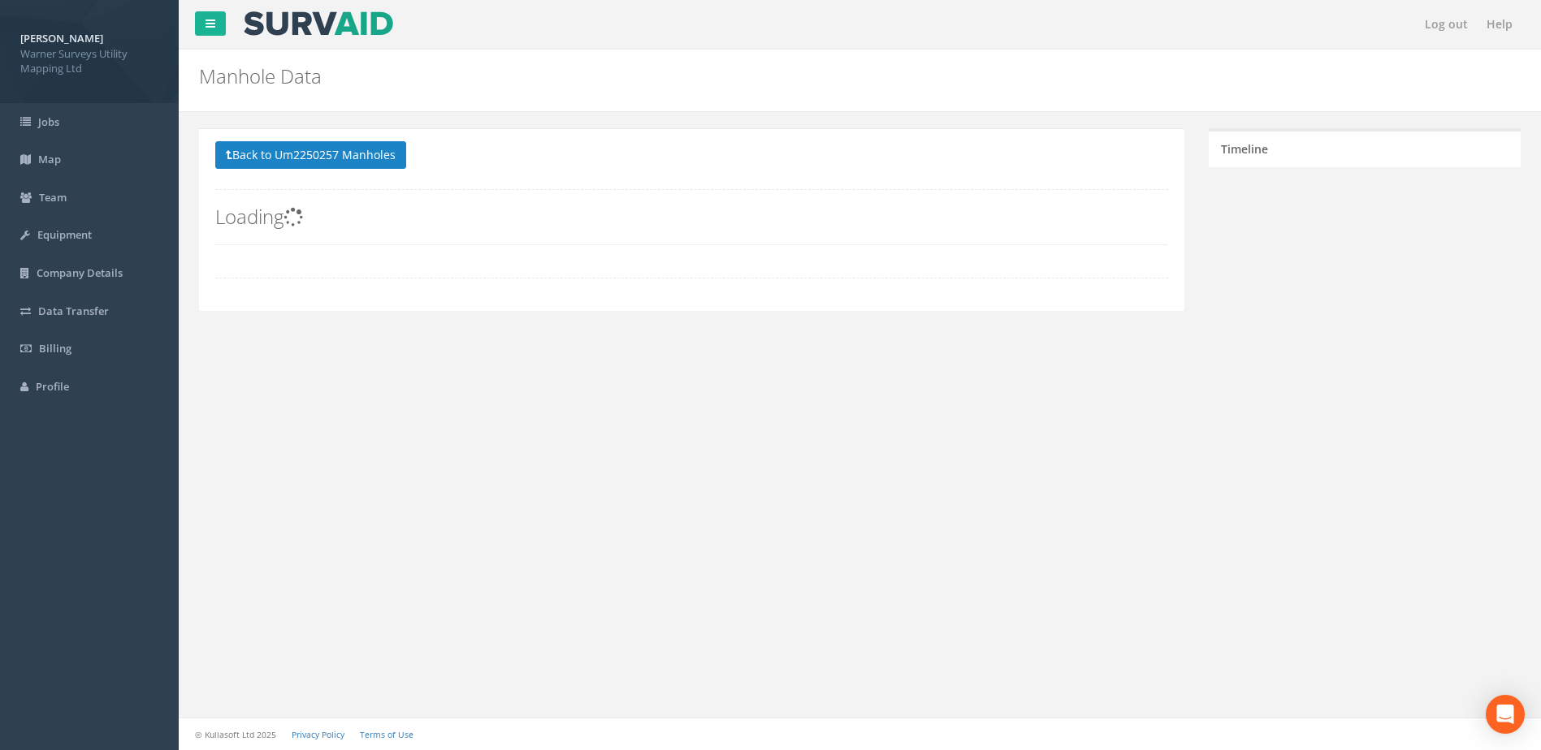
scroll to position [0, 0]
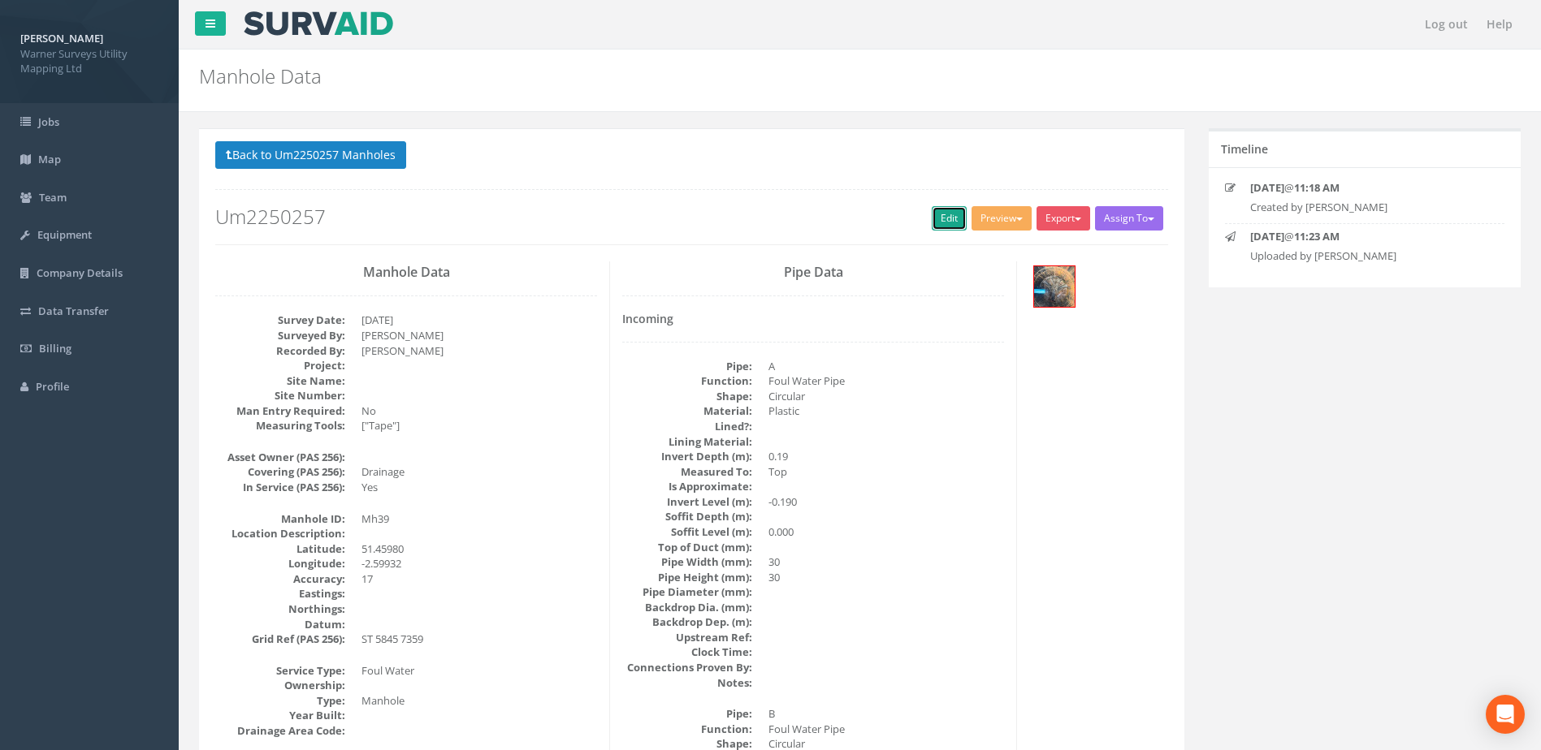
click at [953, 219] on link "Edit" at bounding box center [949, 218] width 35 height 24
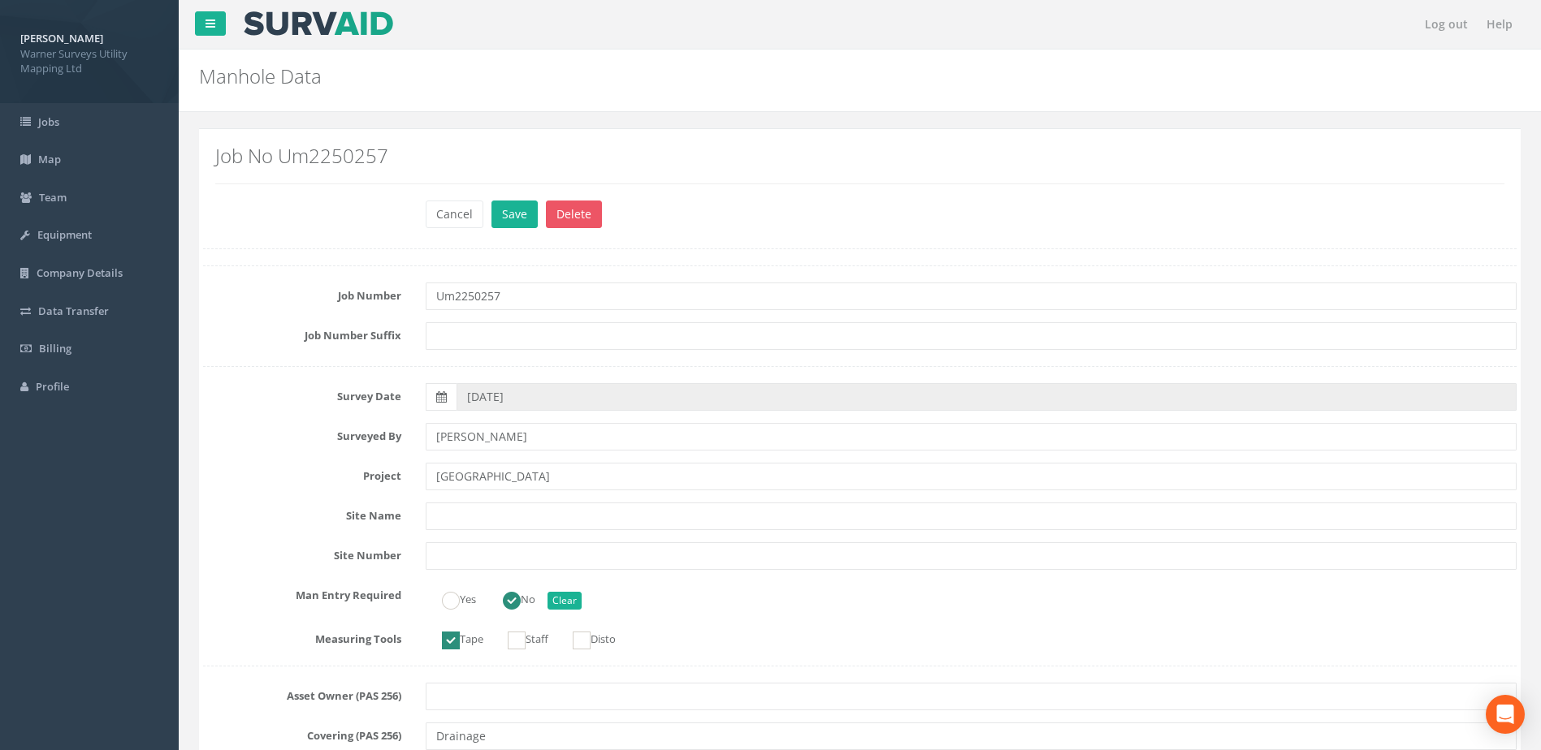
type input "[GEOGRAPHIC_DATA]"
click at [524, 198] on div "Job No Um2250257" at bounding box center [859, 170] width 1313 height 58
click at [517, 213] on button "Save" at bounding box center [514, 215] width 46 height 28
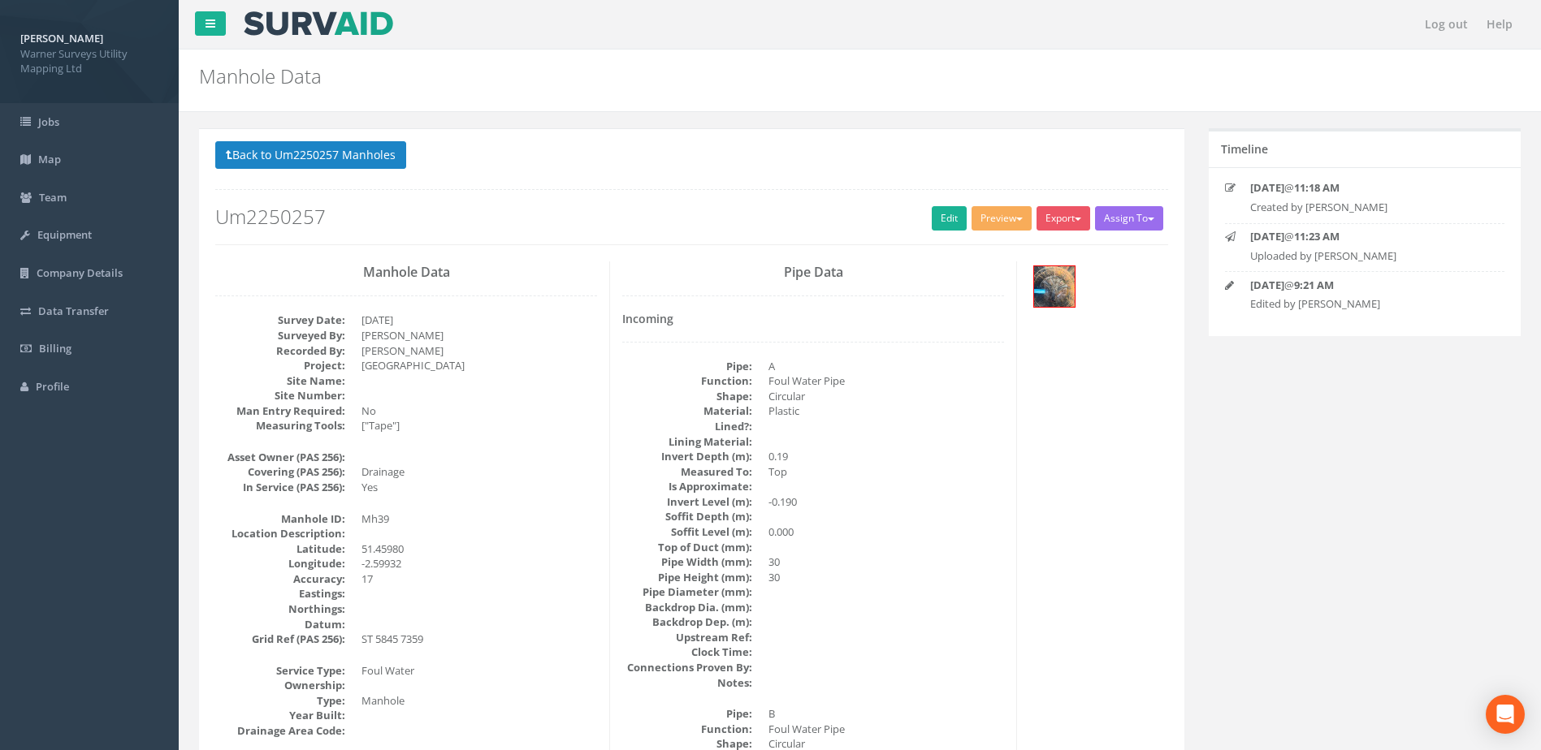
click at [338, 155] on button "Back to Um2250257 Manholes" at bounding box center [310, 155] width 191 height 28
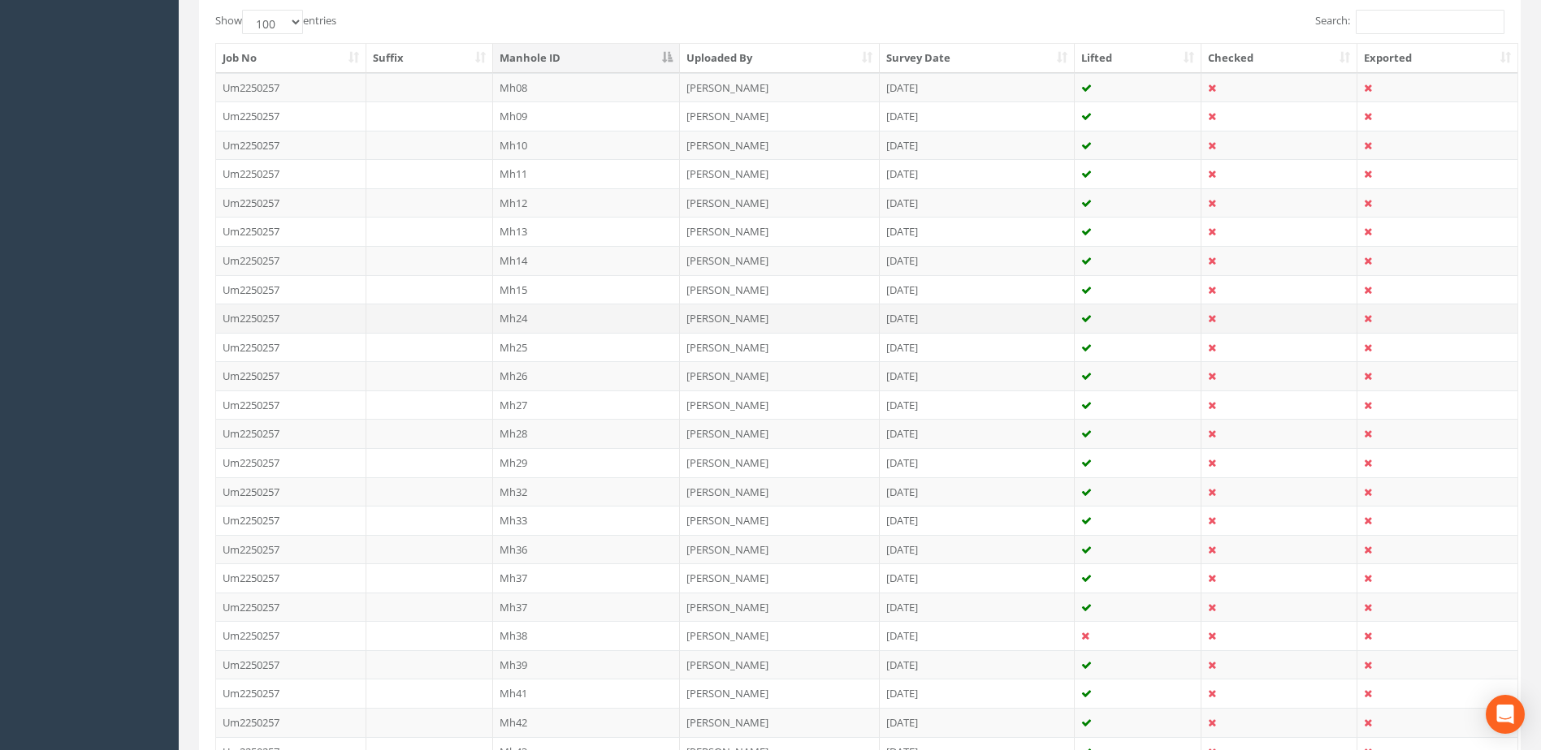
scroll to position [542, 0]
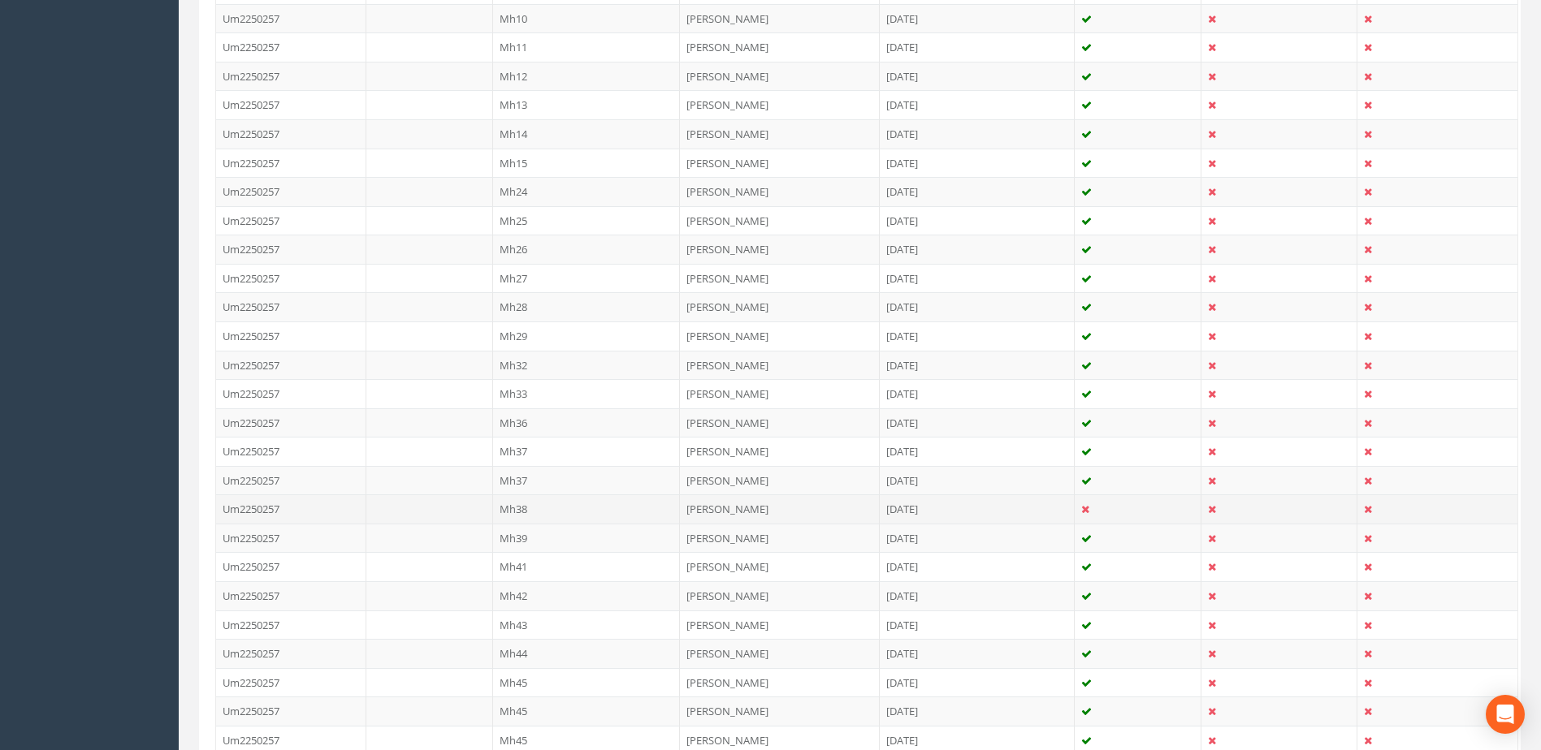
click at [525, 522] on td "Mh38" at bounding box center [587, 509] width 188 height 29
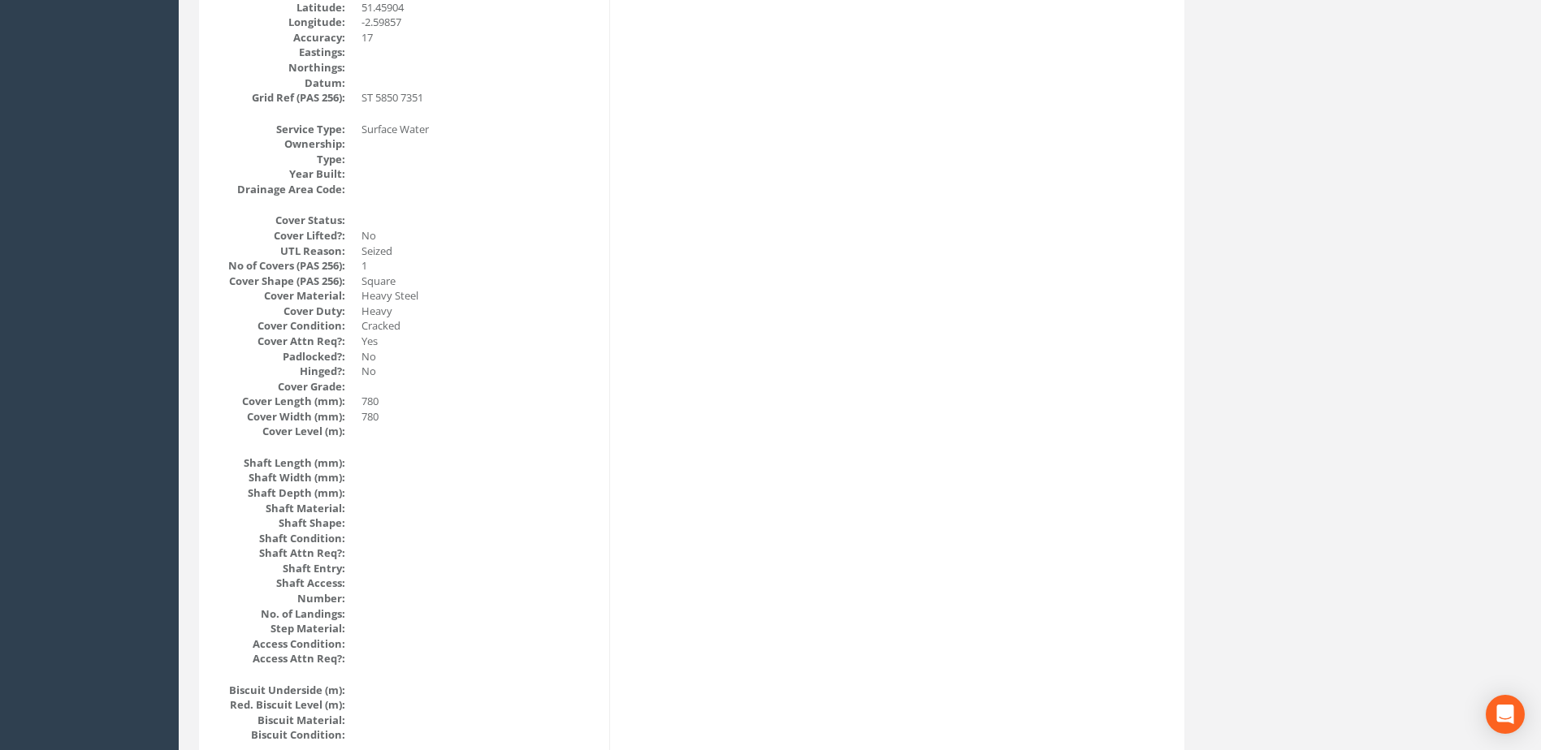
scroll to position [0, 0]
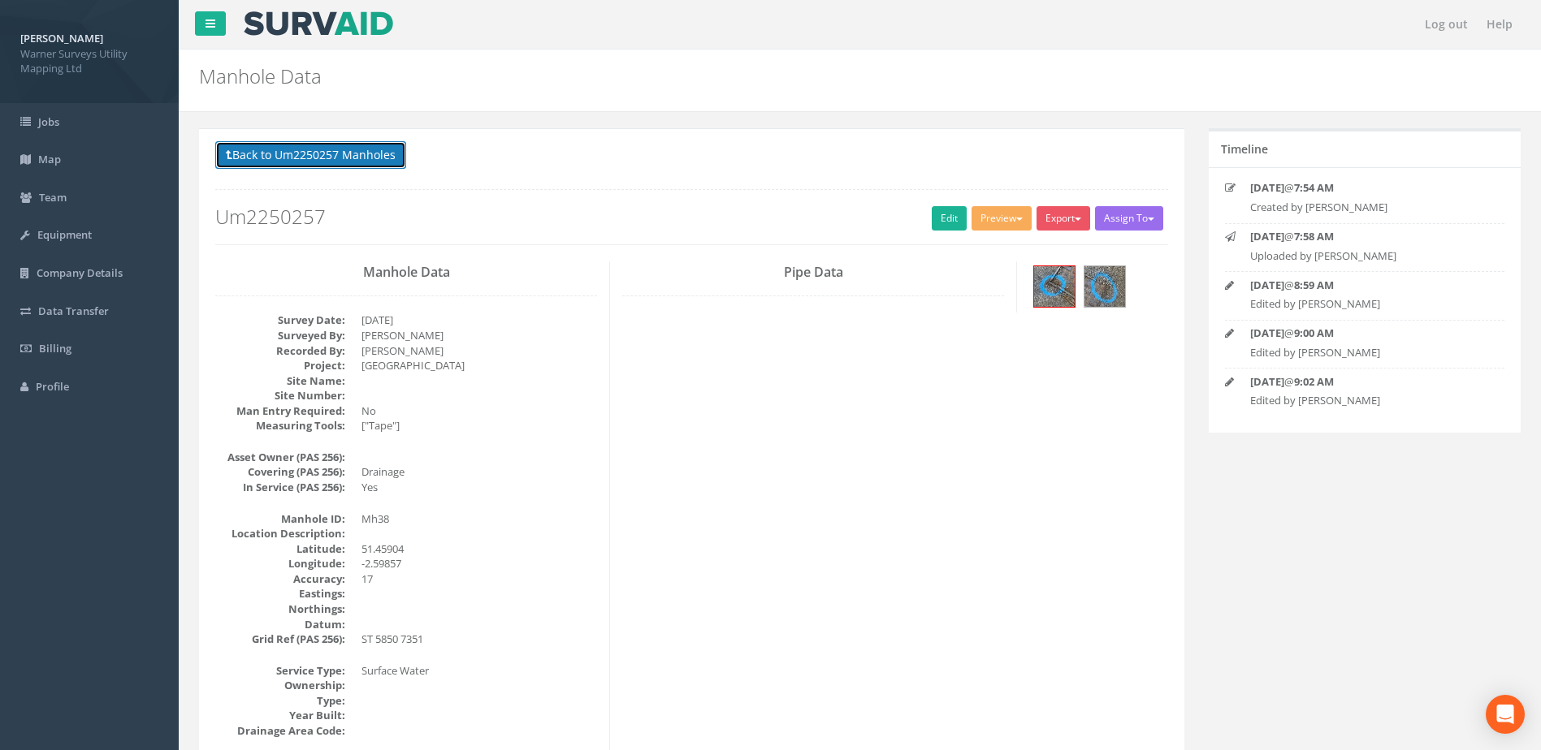
click at [340, 151] on button "Back to Um2250257 Manholes" at bounding box center [310, 155] width 191 height 28
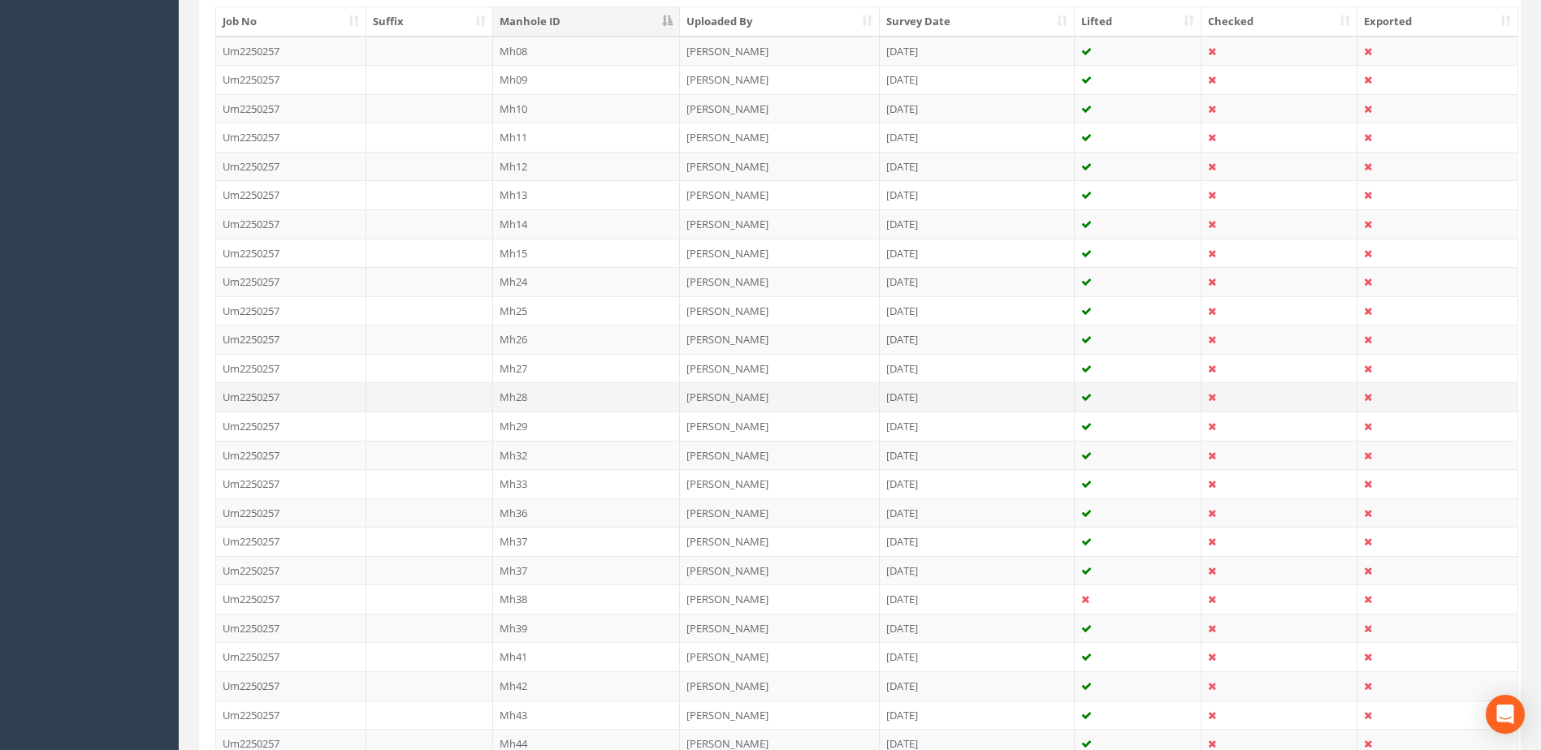
scroll to position [542, 0]
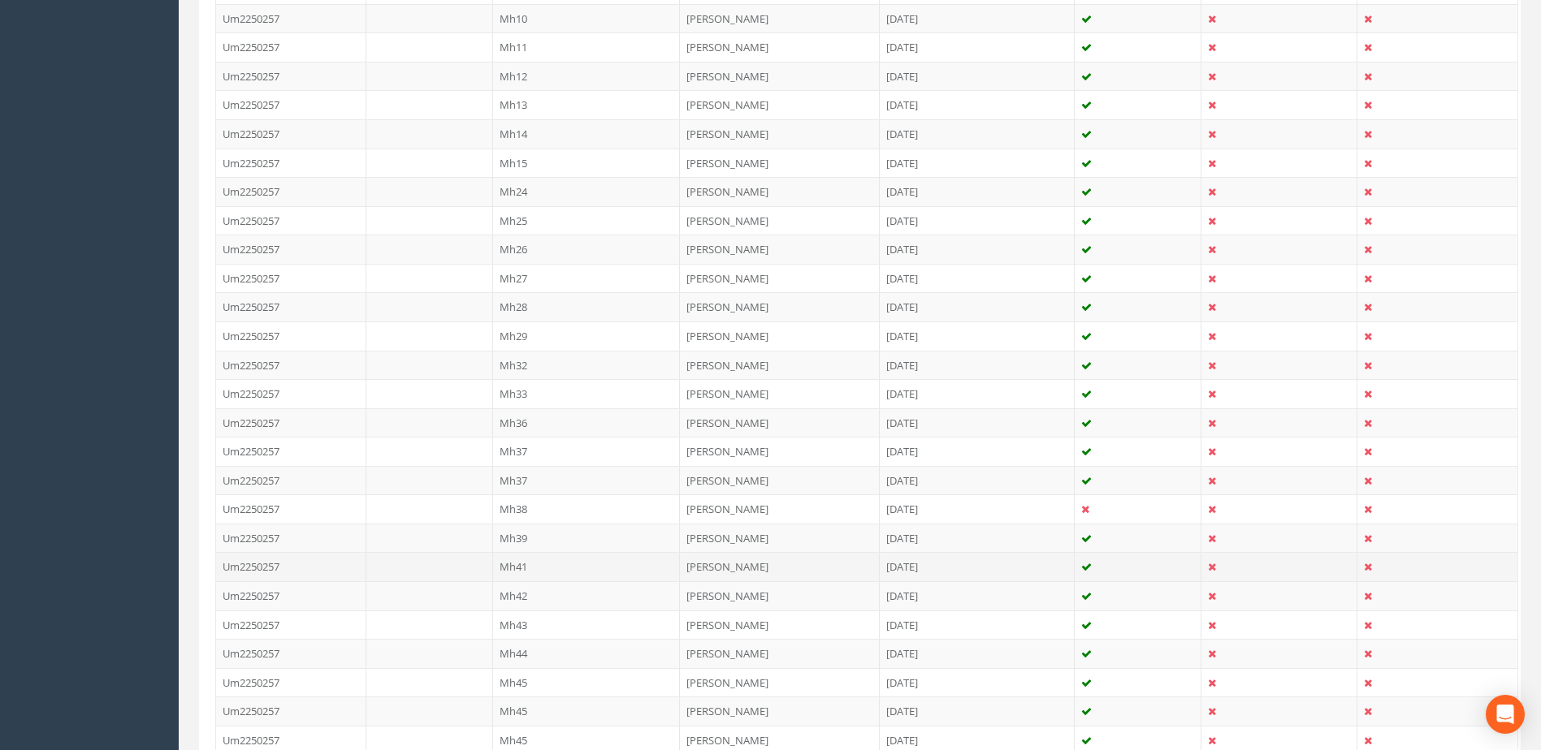
click at [527, 565] on td "Mh41" at bounding box center [587, 566] width 188 height 29
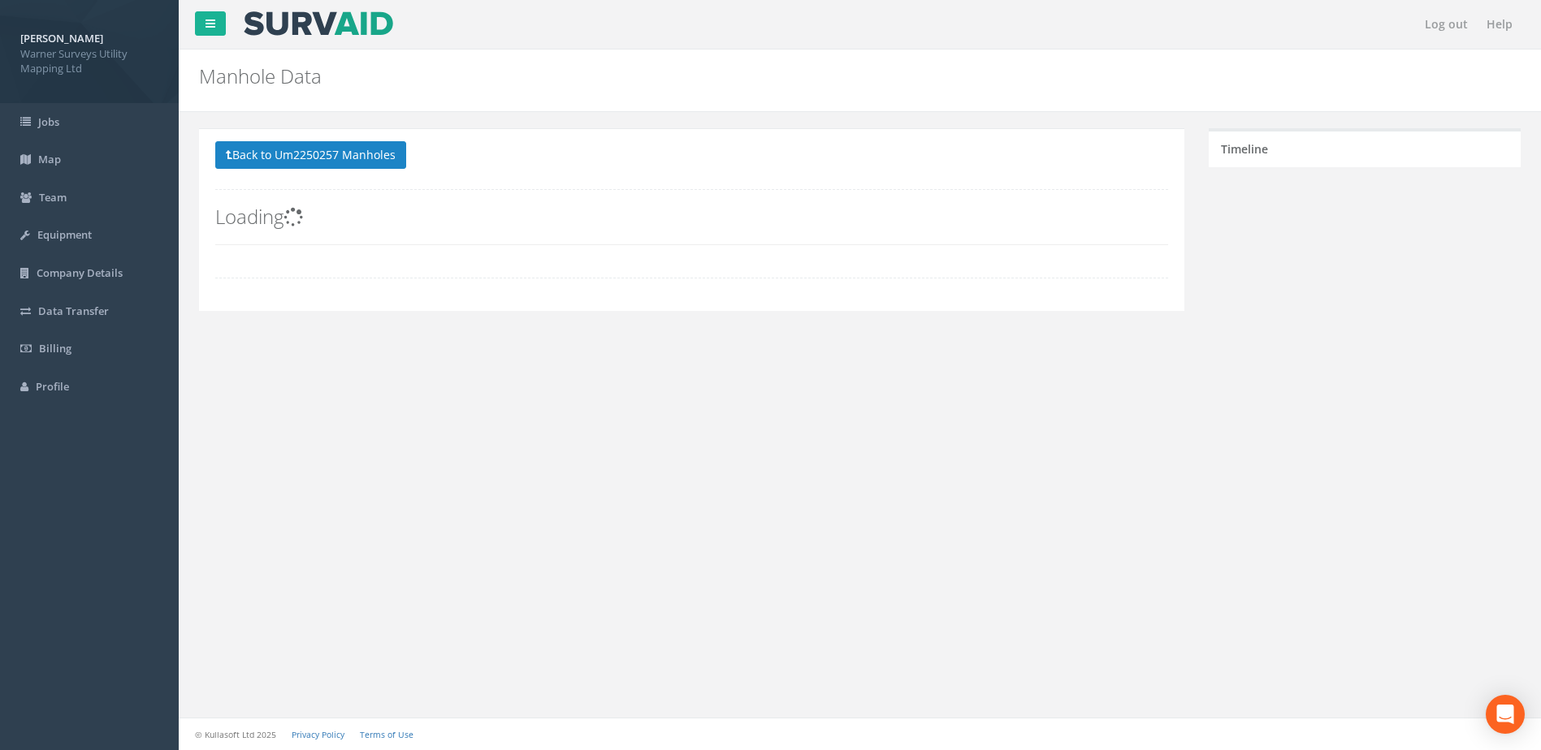
scroll to position [0, 0]
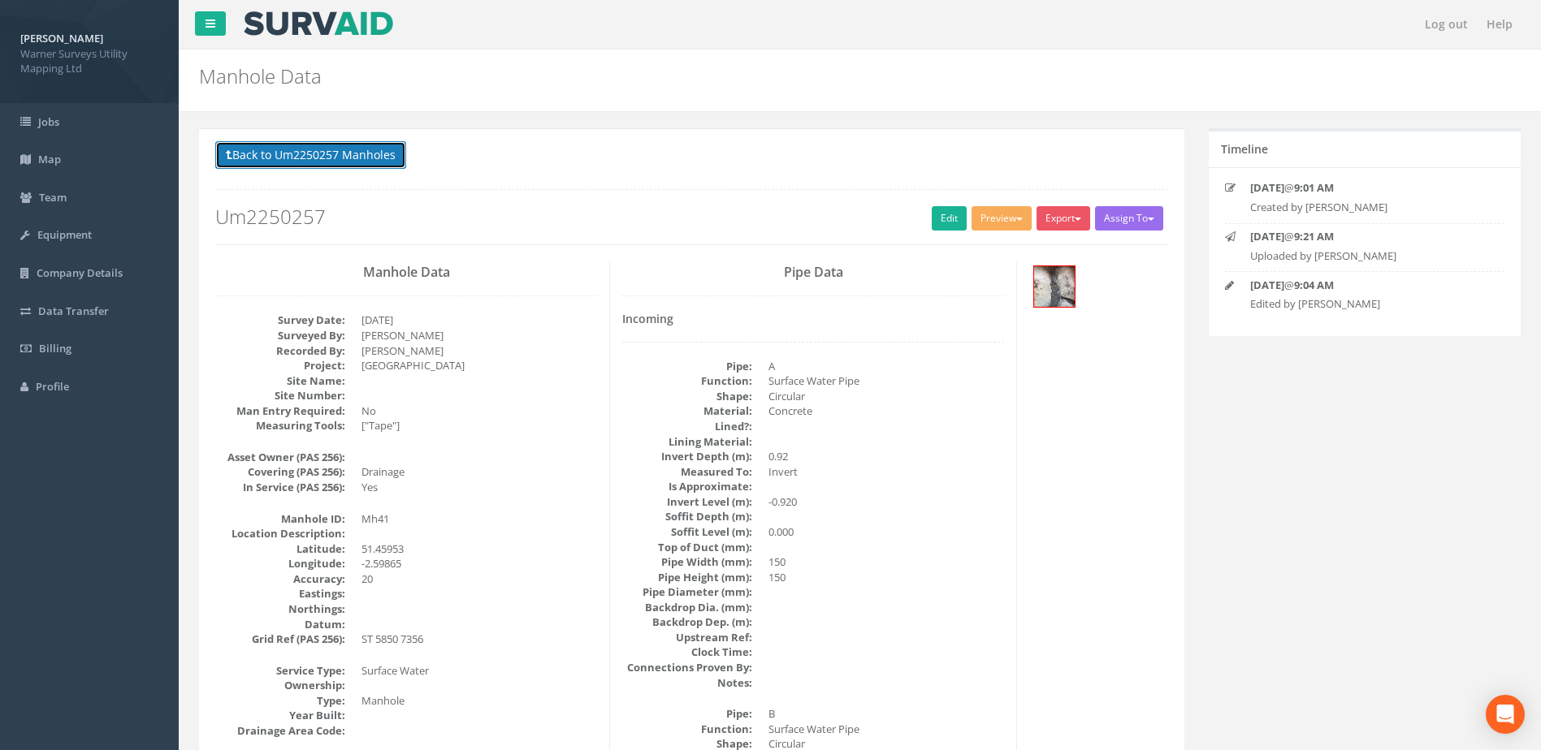
click at [266, 159] on button "Back to Um2250257 Manholes" at bounding box center [310, 155] width 191 height 28
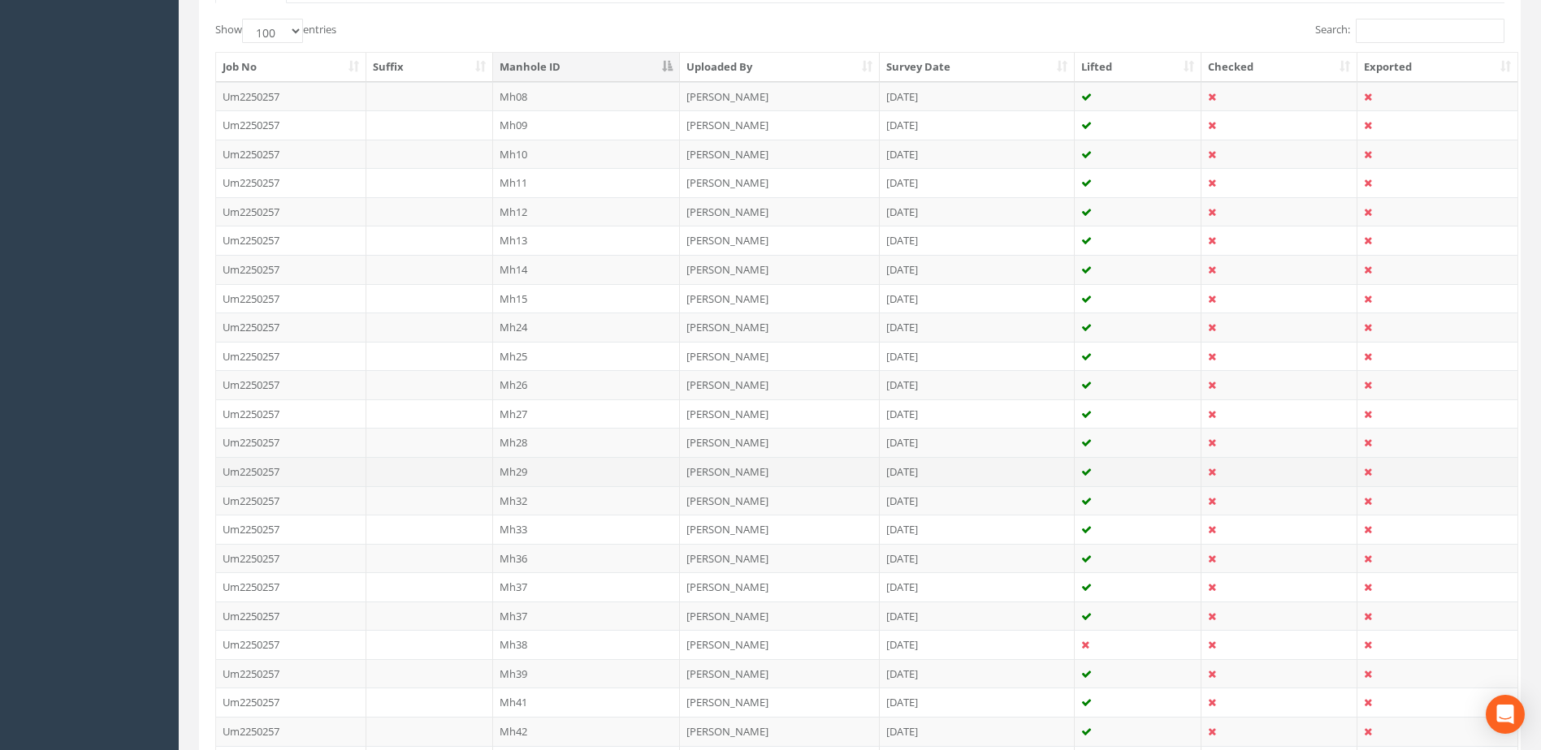
scroll to position [677, 0]
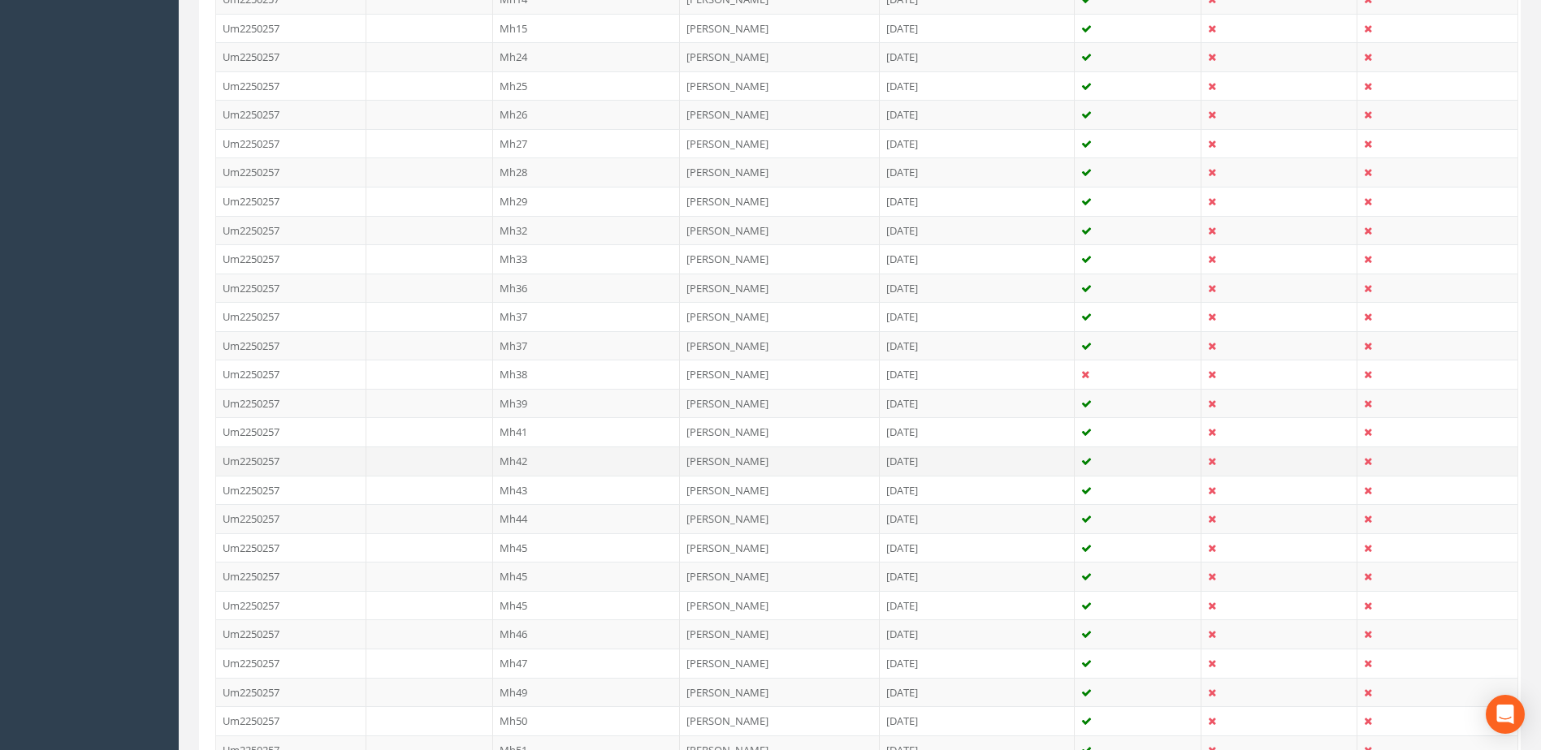
click at [538, 458] on td "Mh42" at bounding box center [587, 461] width 188 height 29
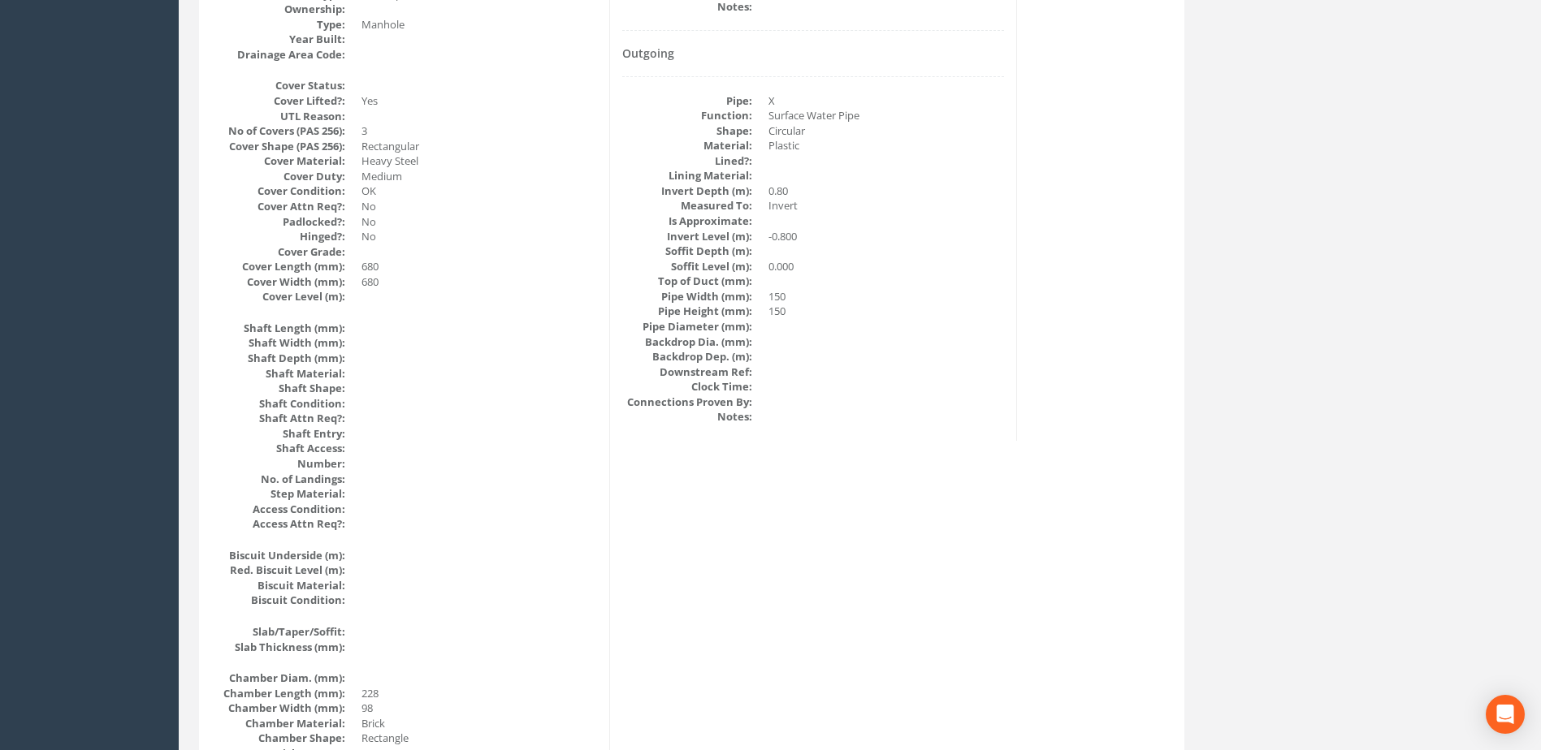
scroll to position [0, 0]
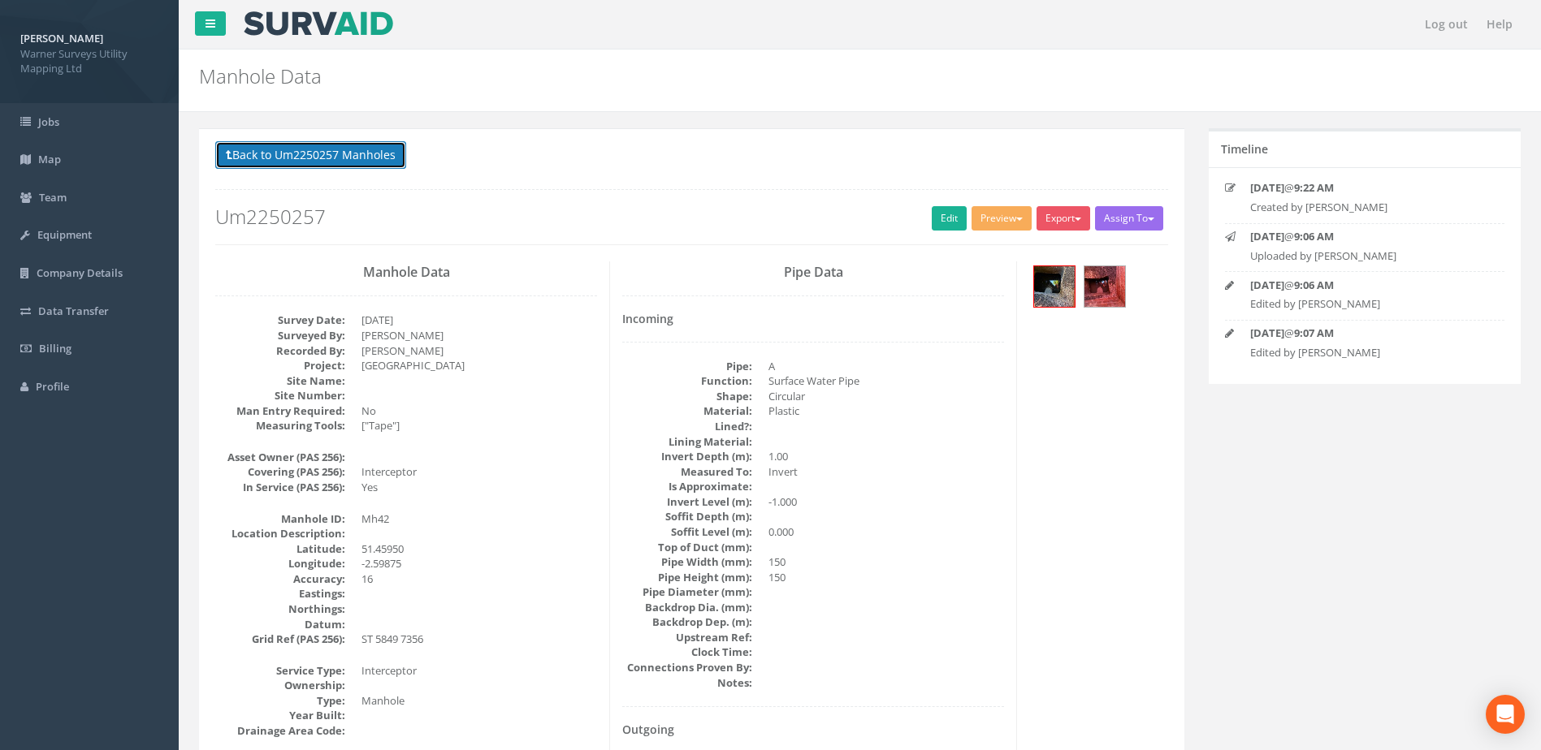
drag, startPoint x: 278, startPoint y: 146, endPoint x: 283, endPoint y: 154, distance: 8.8
click at [278, 146] on button "Back to Um2250257 Manholes" at bounding box center [310, 155] width 191 height 28
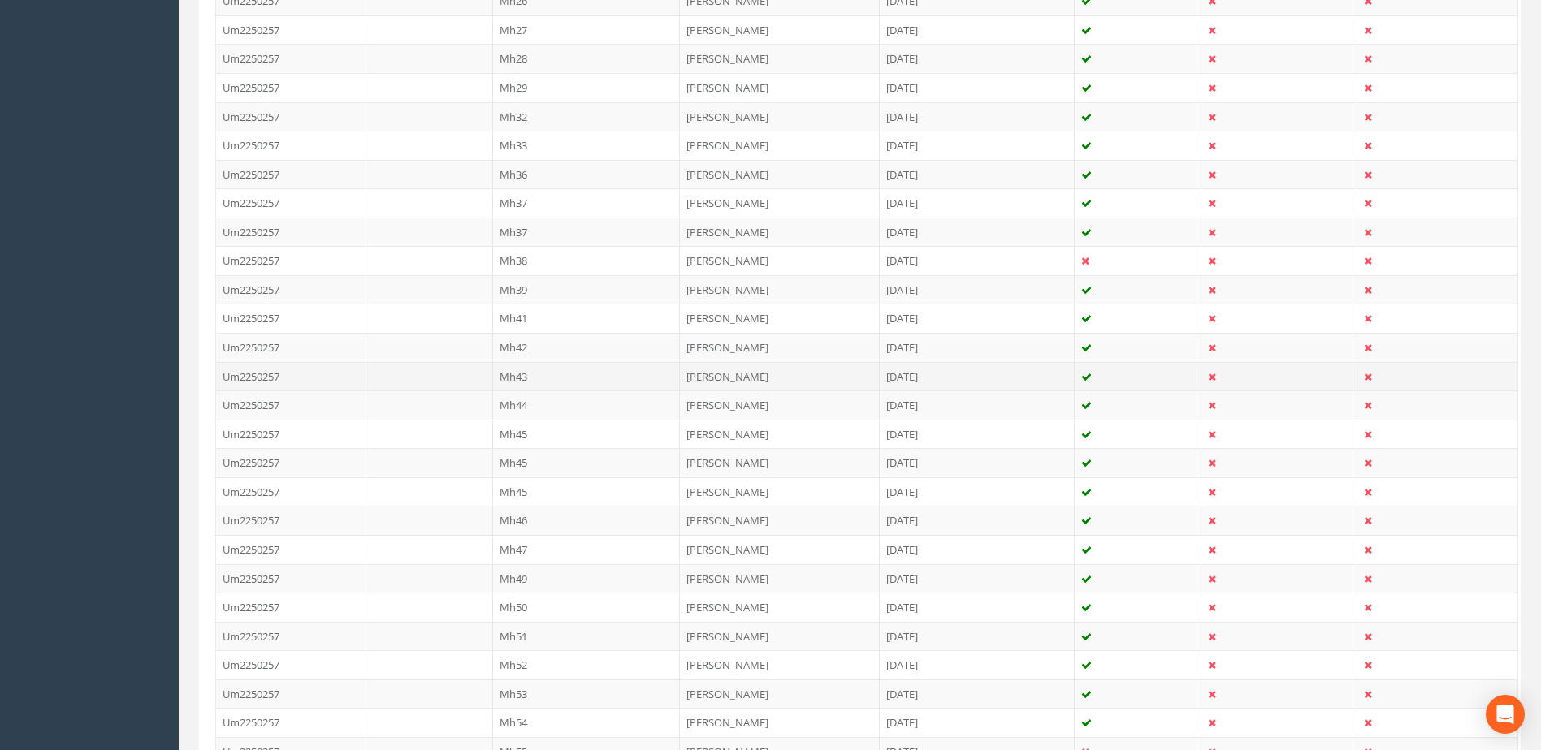
scroll to position [812, 0]
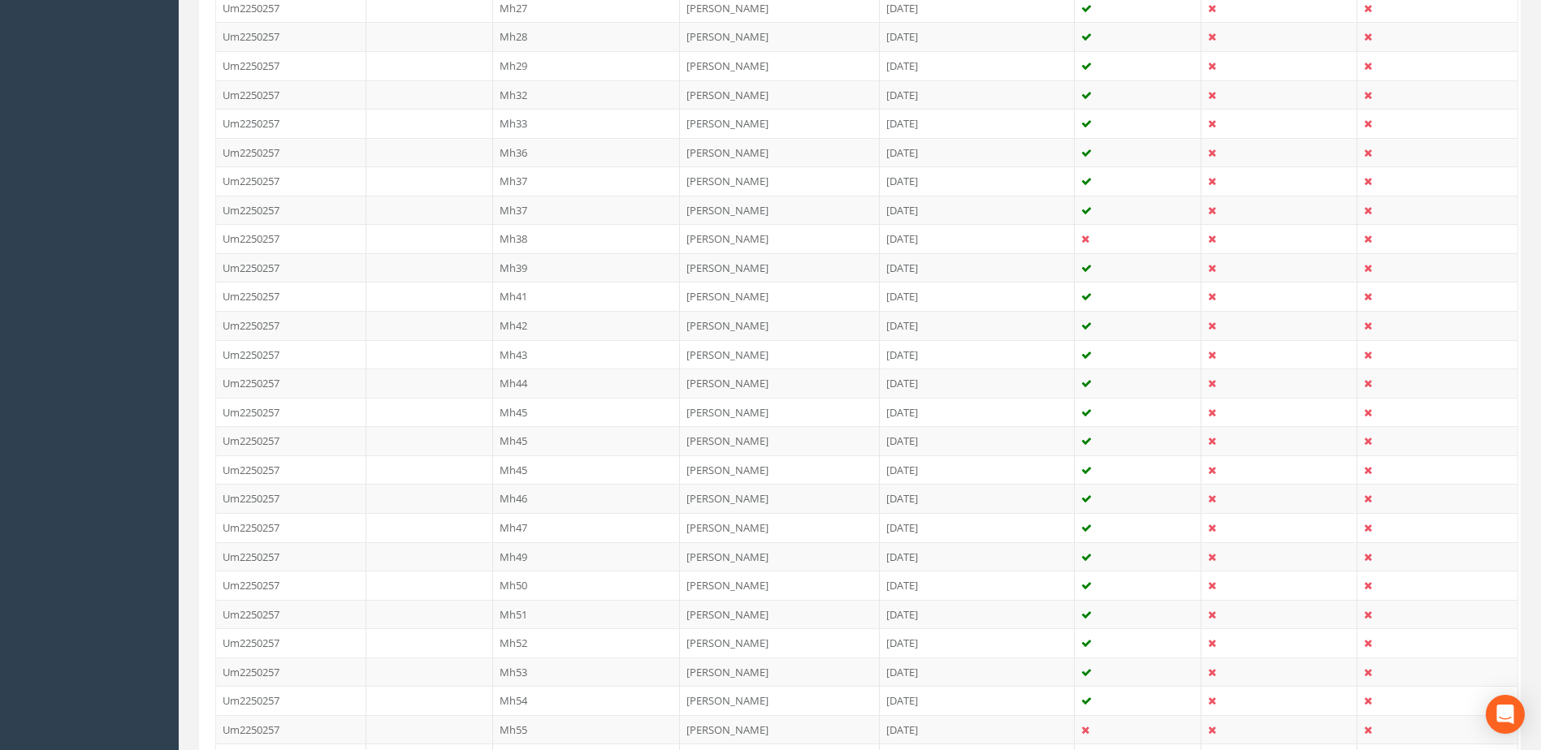
click at [535, 342] on td "Mh43" at bounding box center [587, 354] width 188 height 29
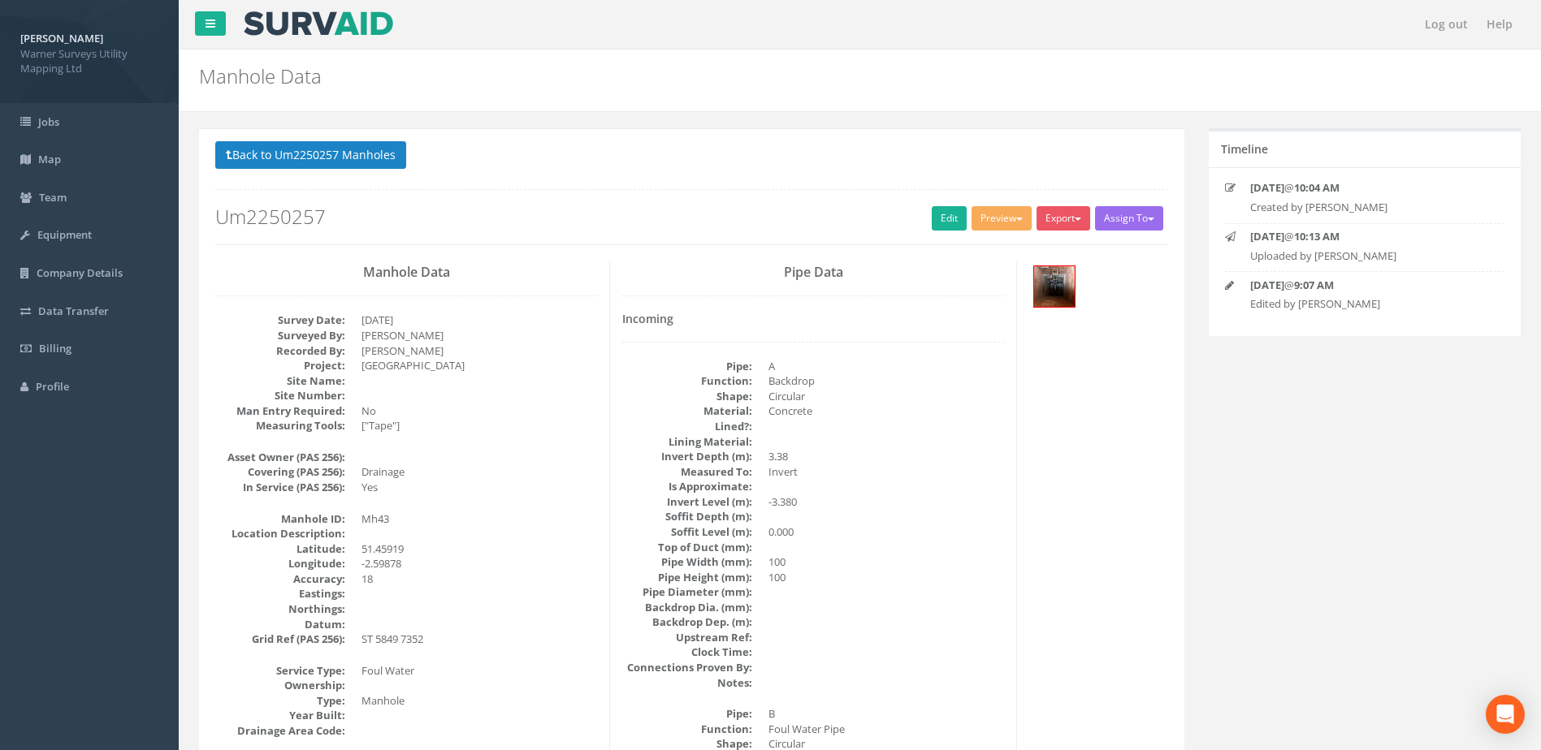
click at [365, 157] on button "Back to Um2250257 Manholes" at bounding box center [310, 155] width 191 height 28
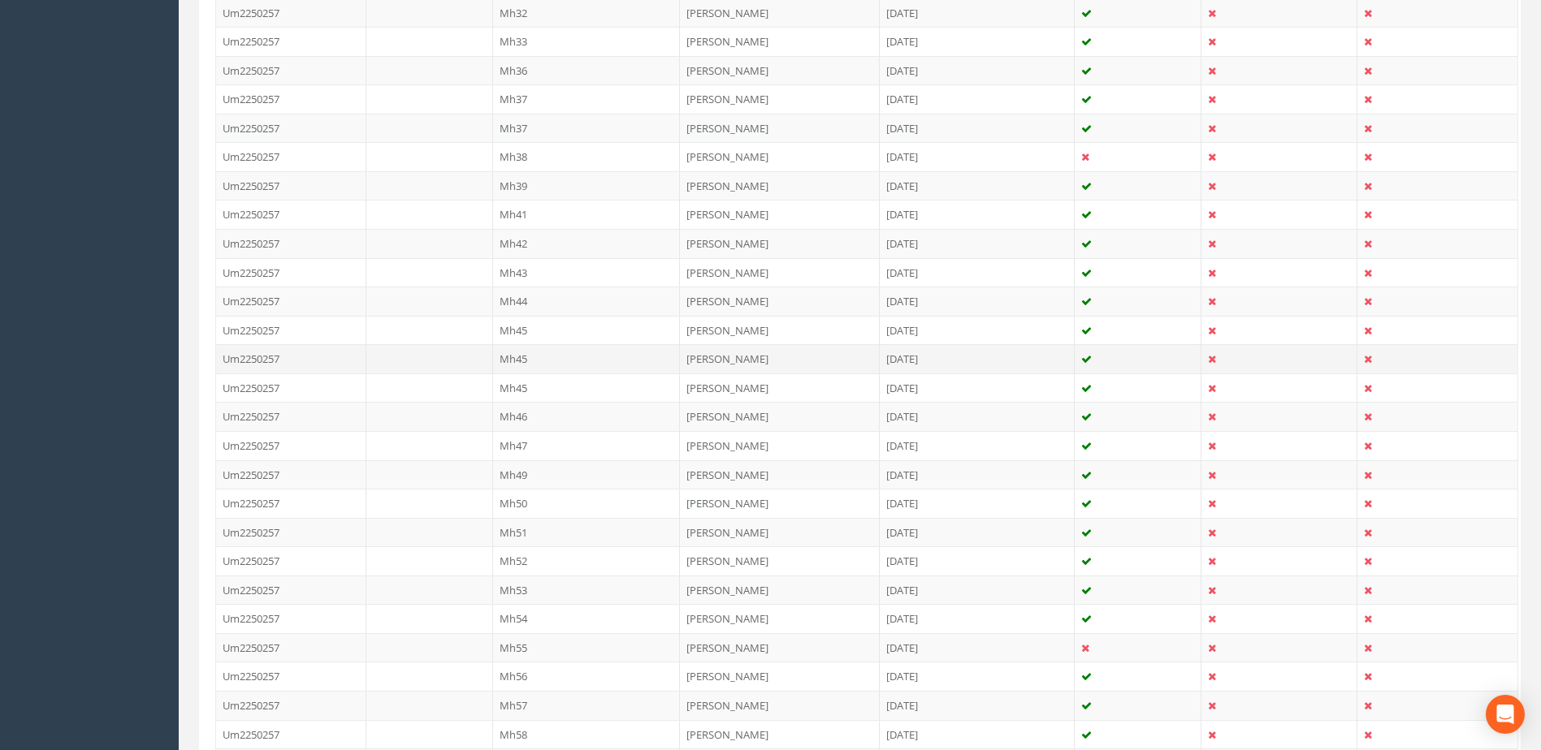
scroll to position [948, 0]
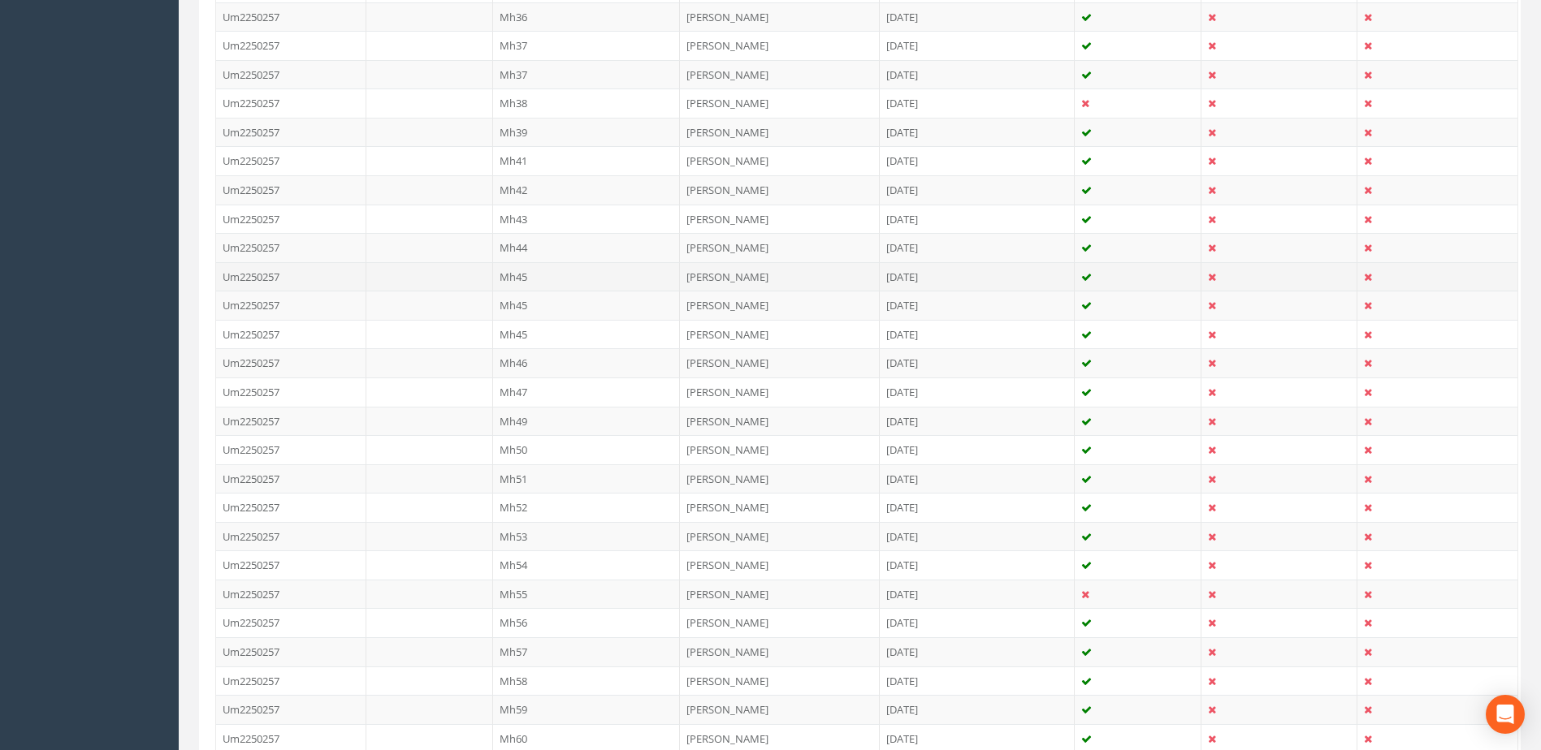
click at [530, 269] on td "Mh45" at bounding box center [587, 276] width 188 height 29
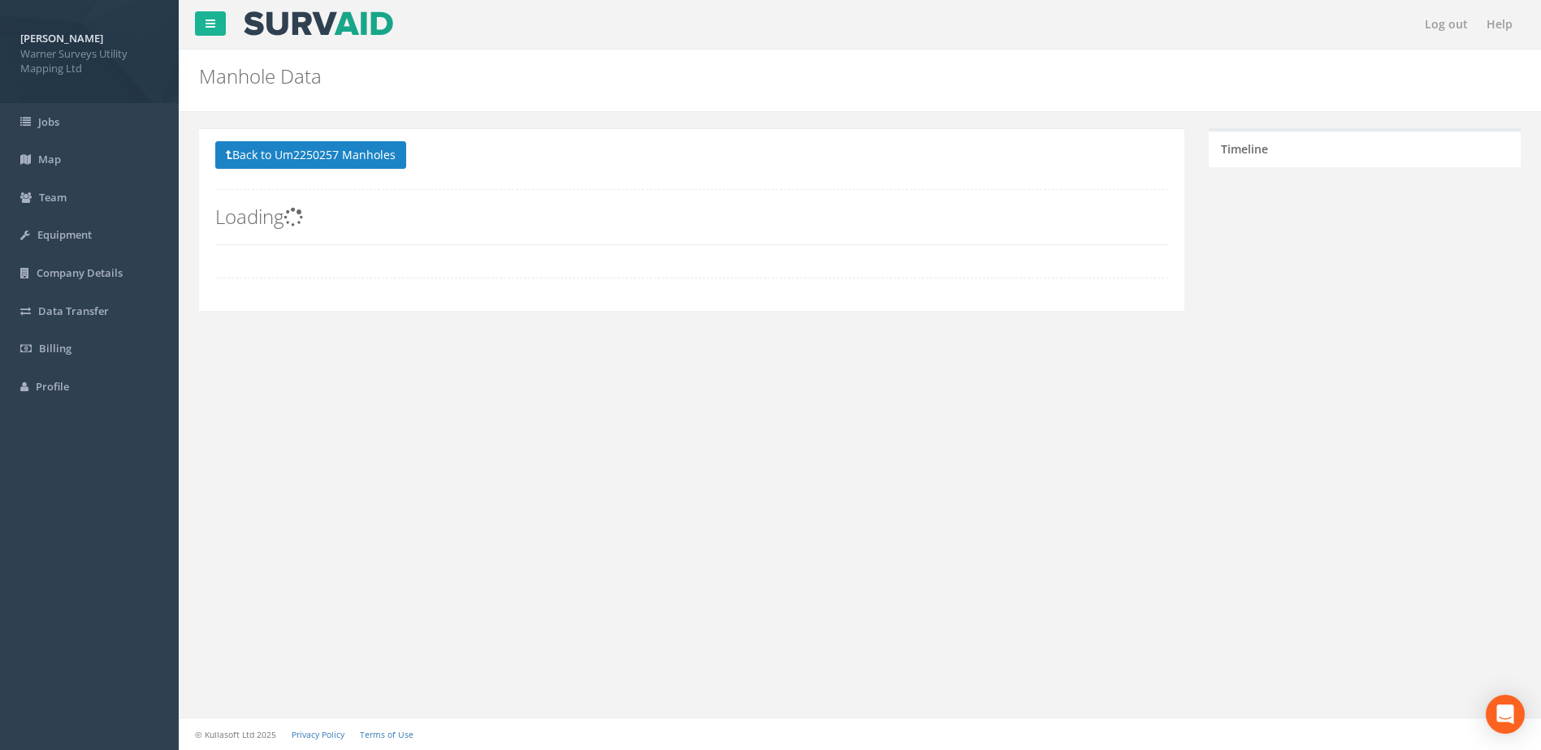
scroll to position [0, 0]
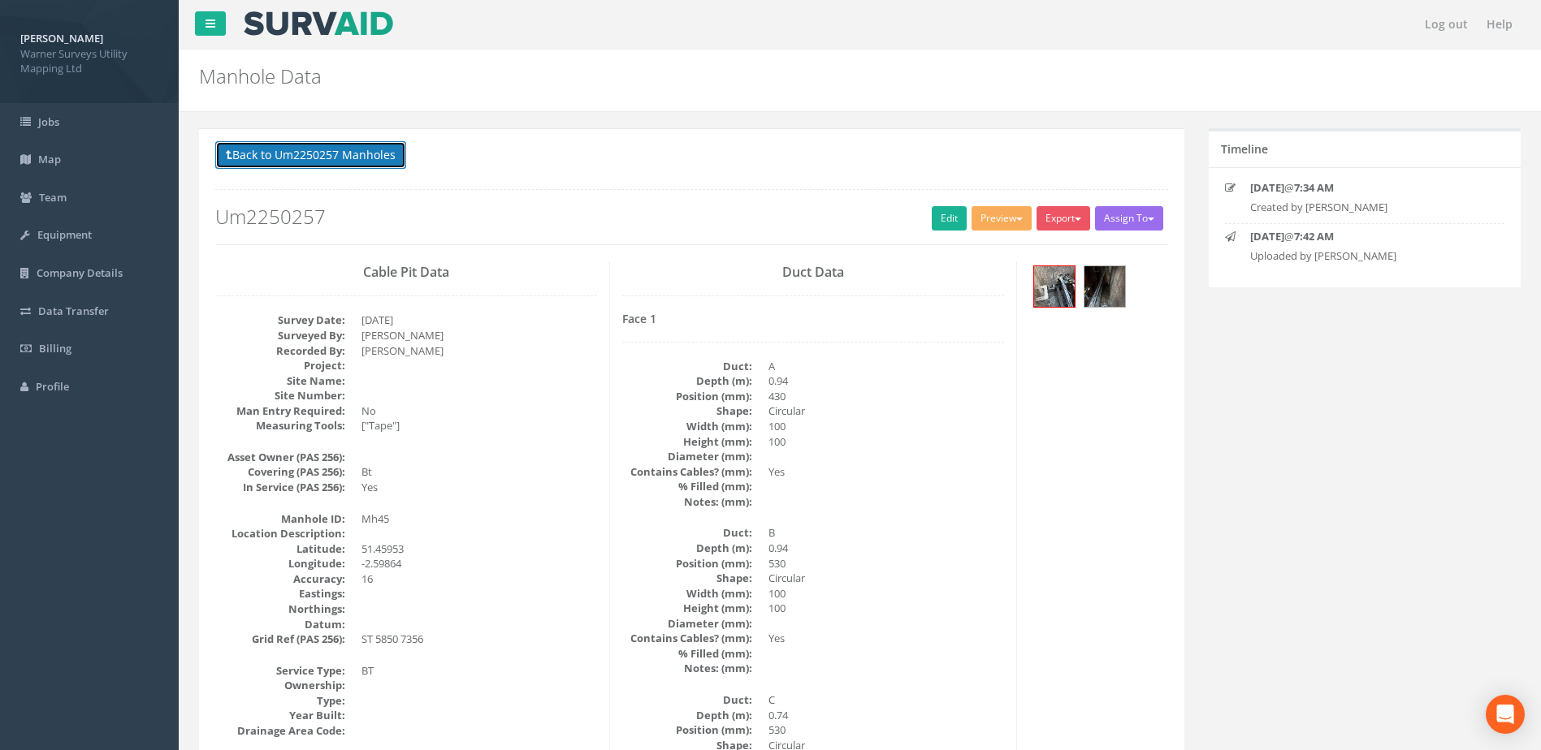
click at [267, 148] on button "Back to Um2250257 Manholes" at bounding box center [310, 155] width 191 height 28
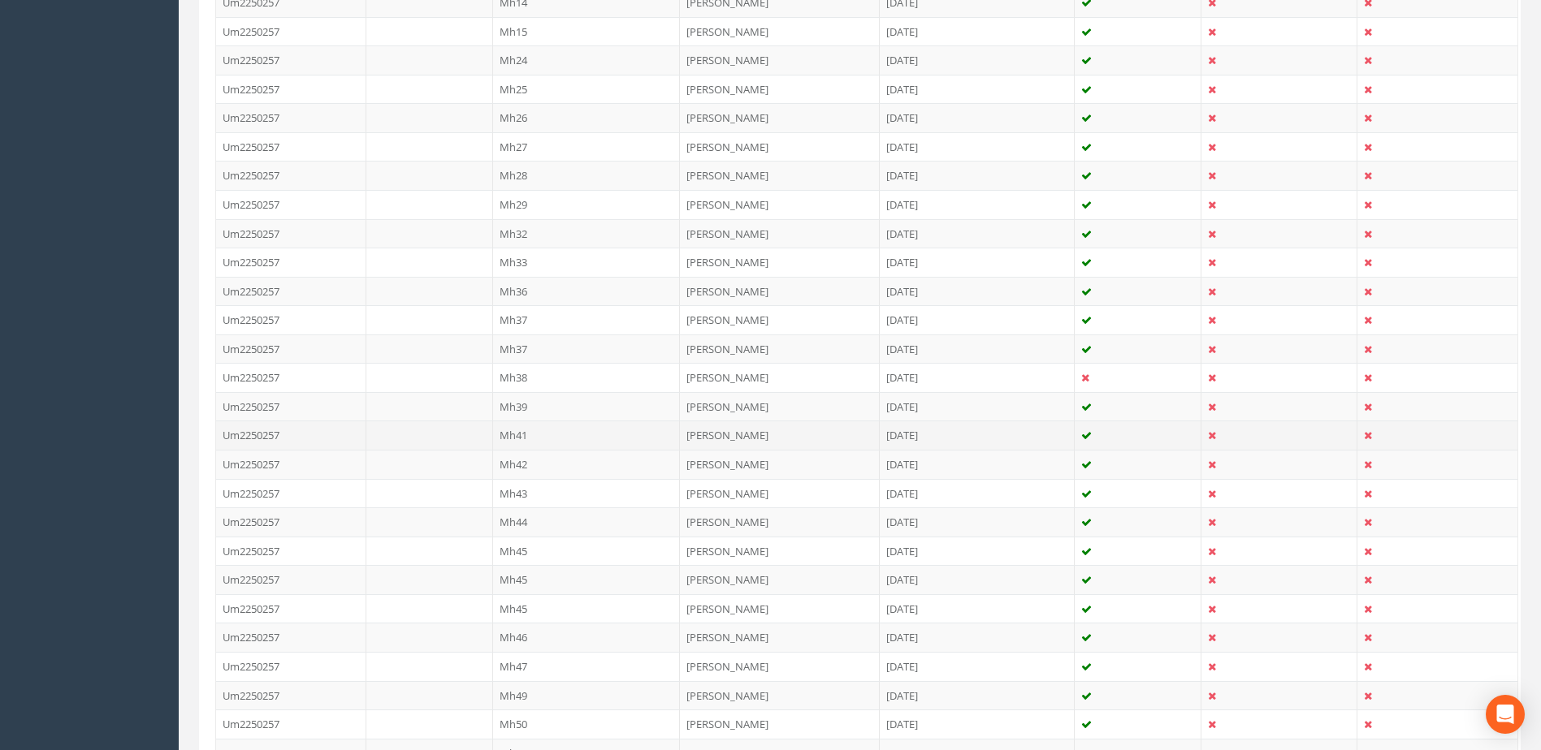
scroll to position [677, 0]
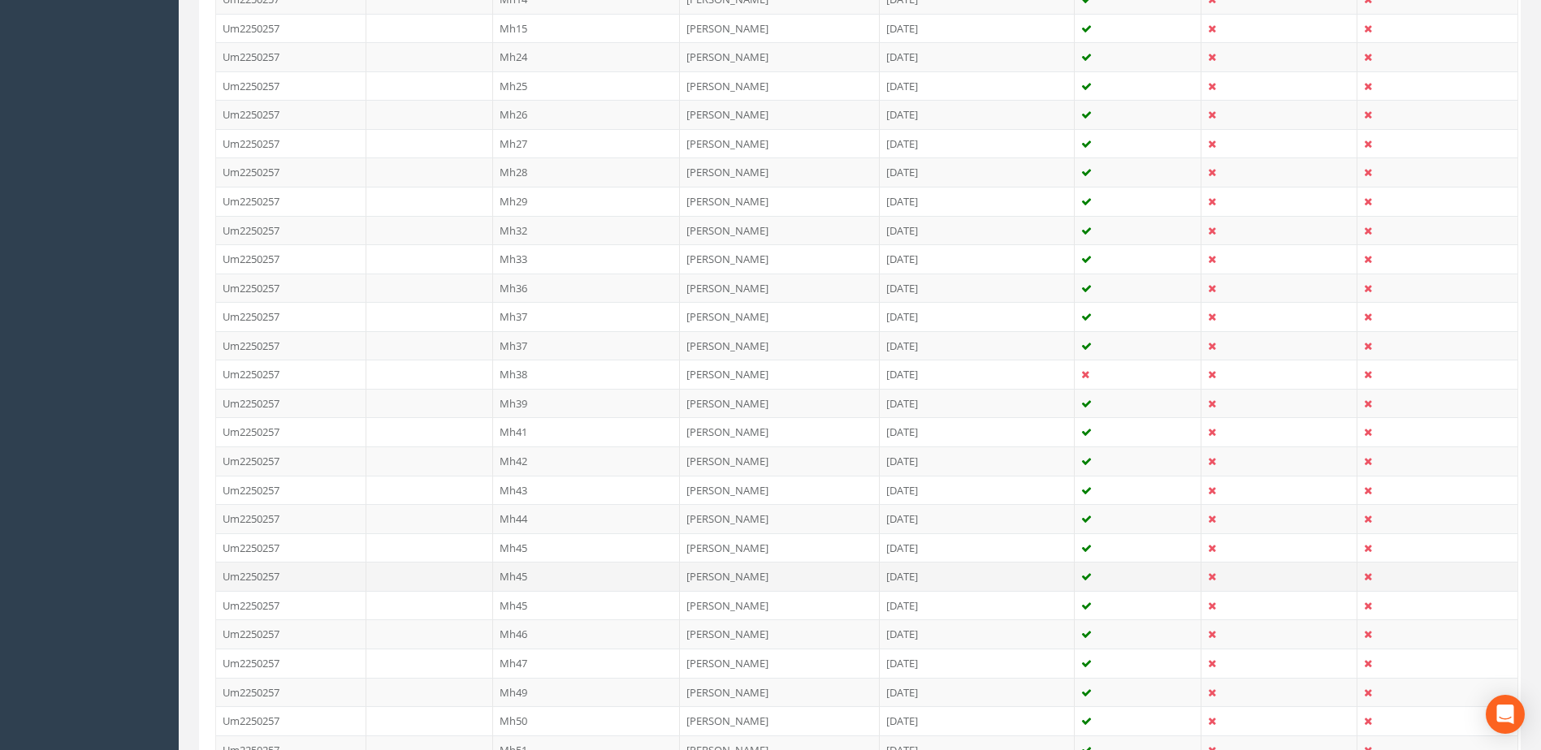
click at [539, 577] on td "Mh45" at bounding box center [587, 576] width 188 height 29
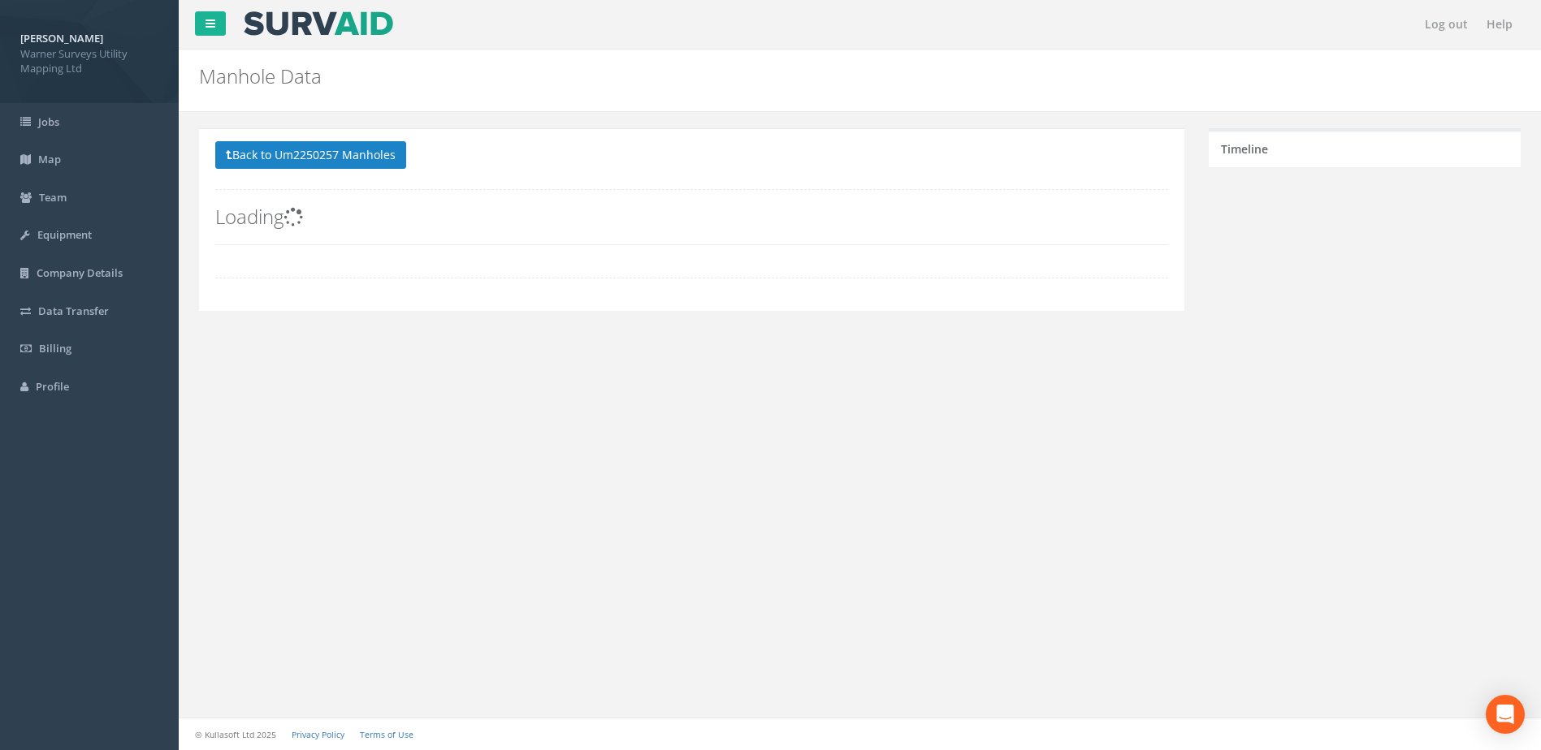
scroll to position [0, 0]
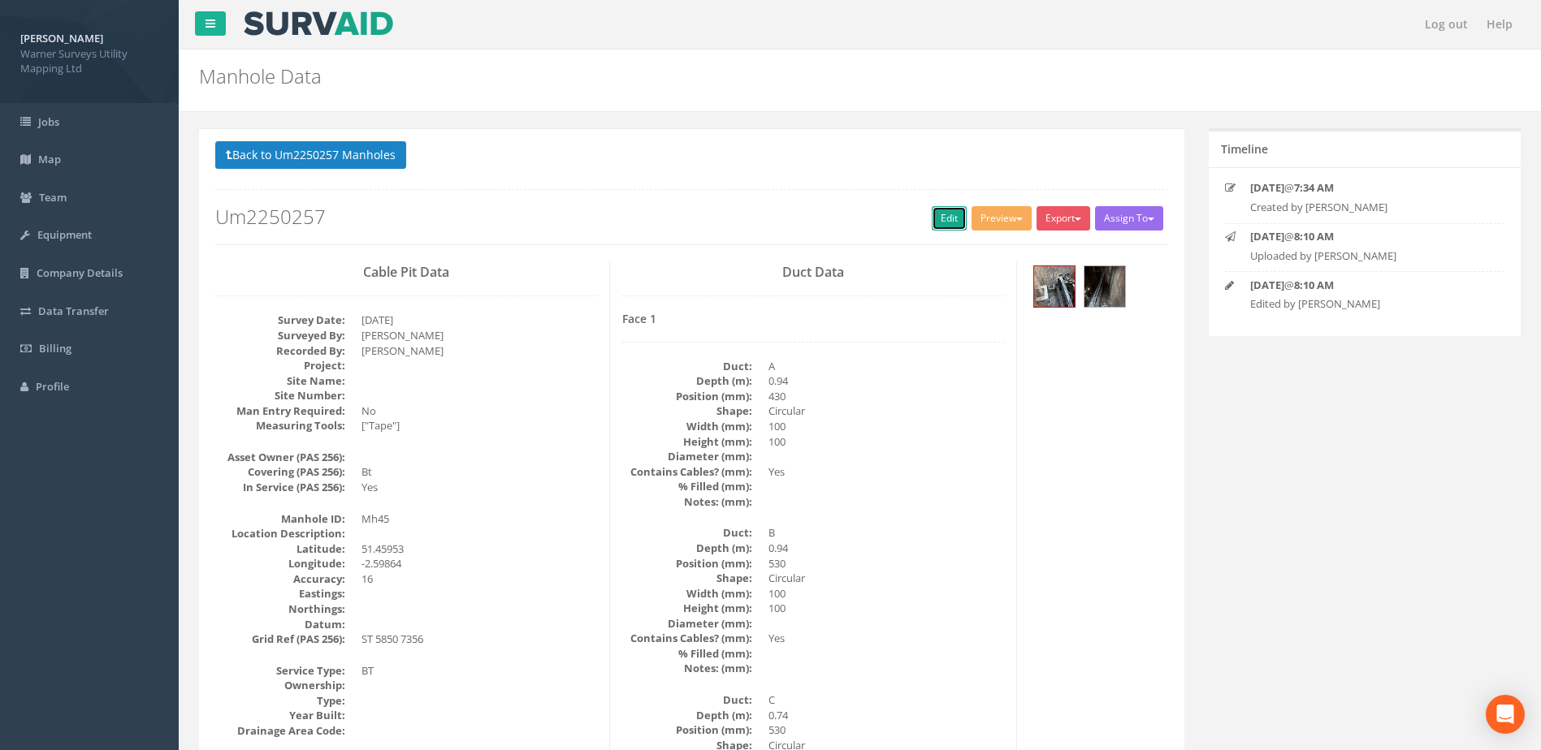
click at [933, 207] on link "Edit" at bounding box center [949, 218] width 35 height 24
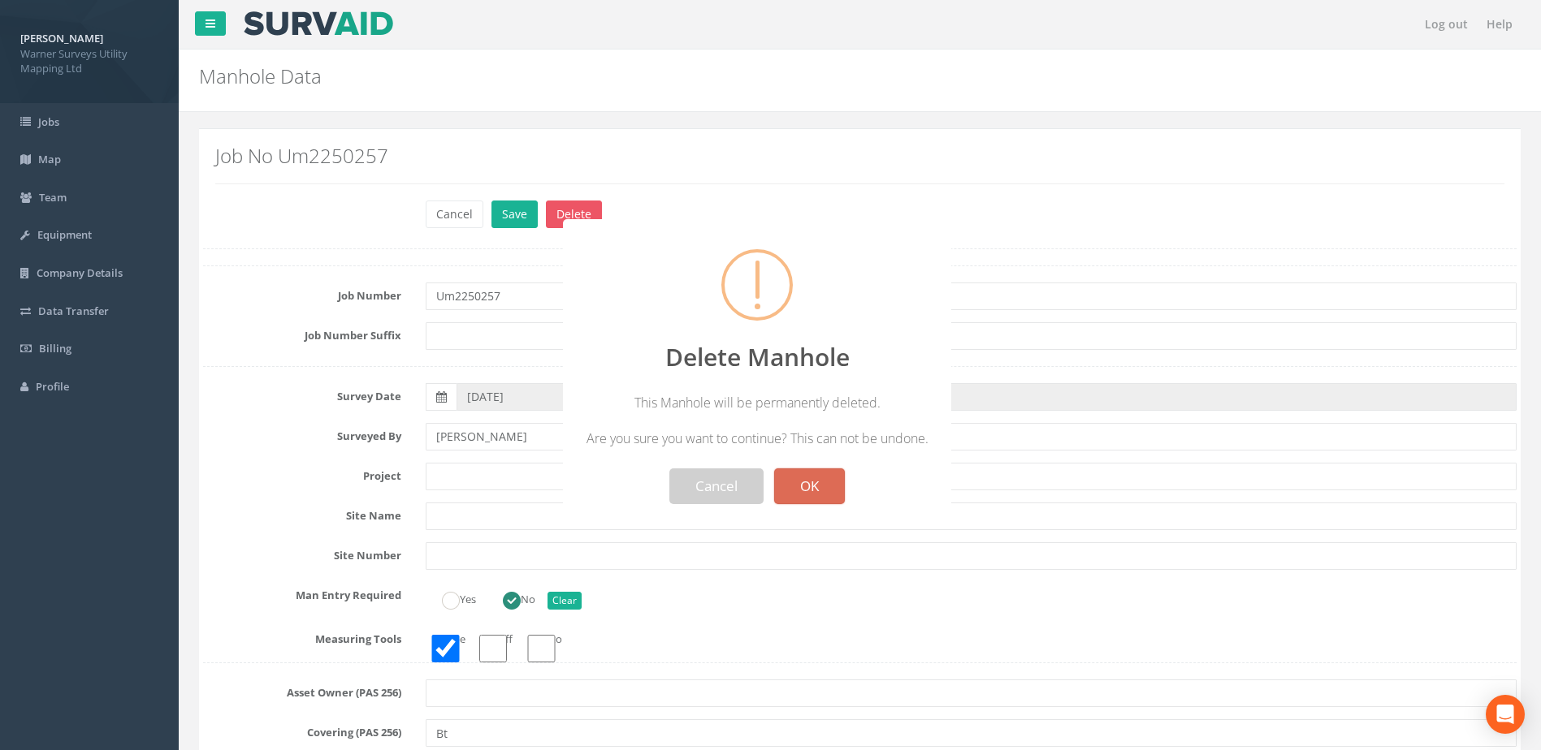
click at [825, 485] on button "OK" at bounding box center [809, 487] width 71 height 36
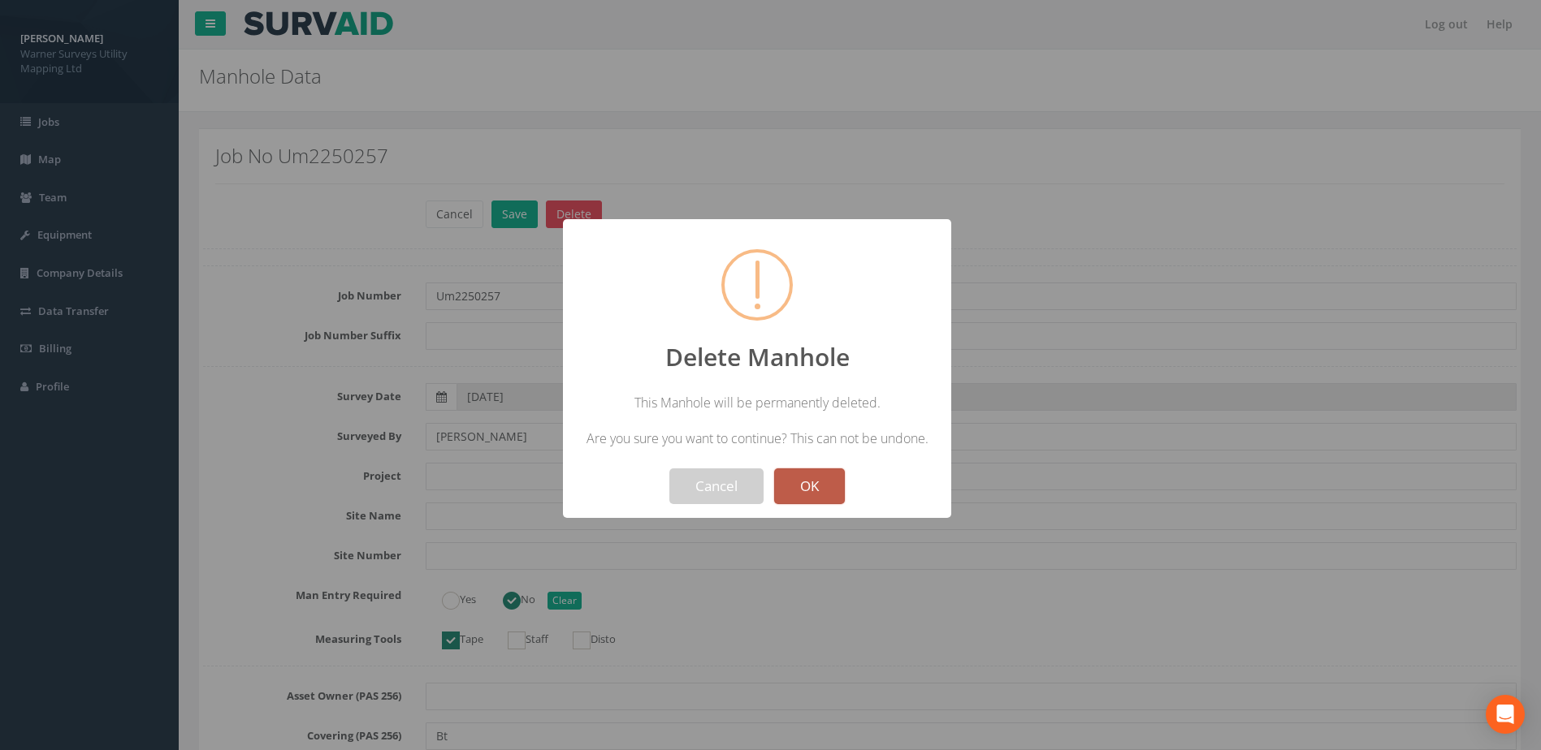
click at [804, 475] on button "OK" at bounding box center [809, 487] width 71 height 36
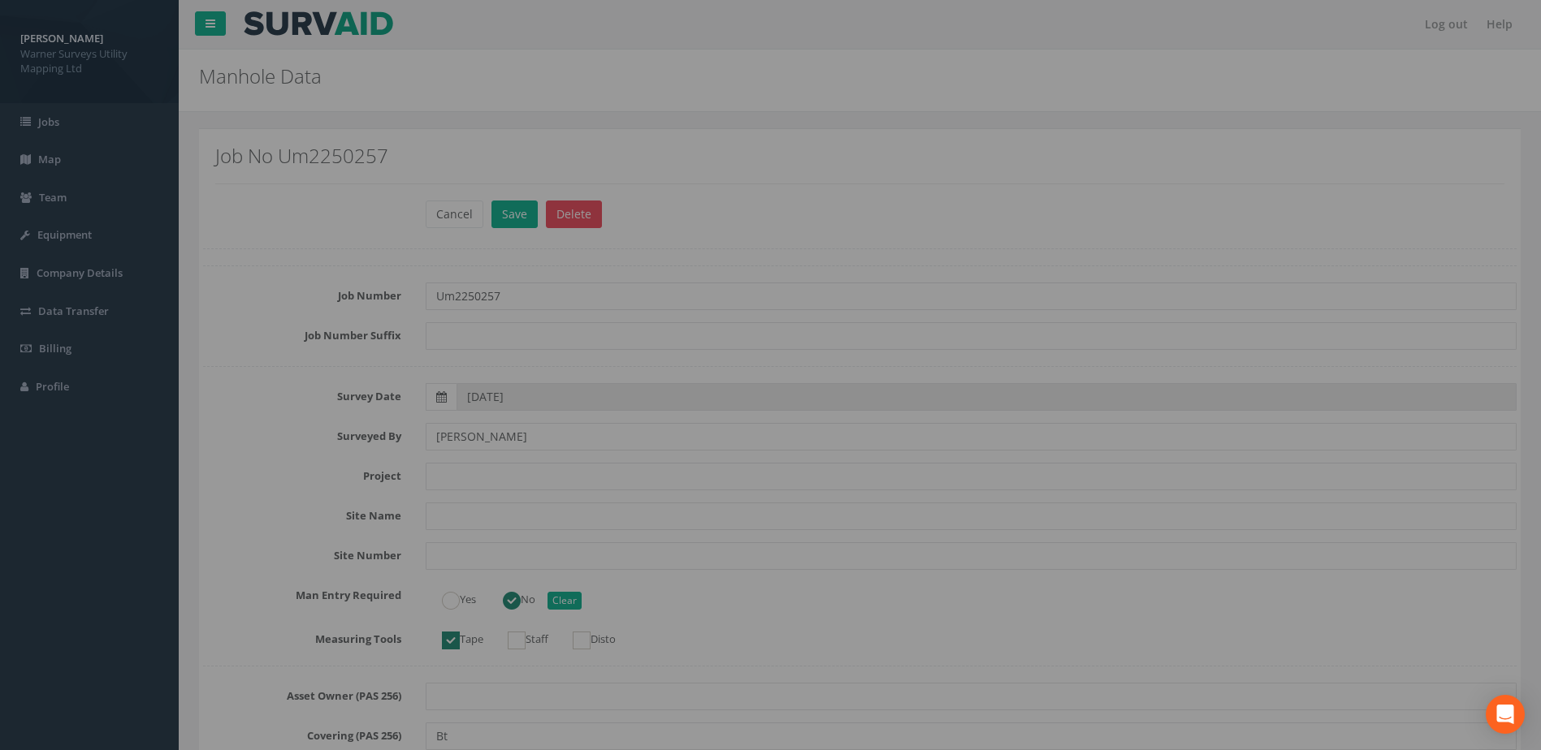
click at [804, 481] on div at bounding box center [770, 375] width 1541 height 750
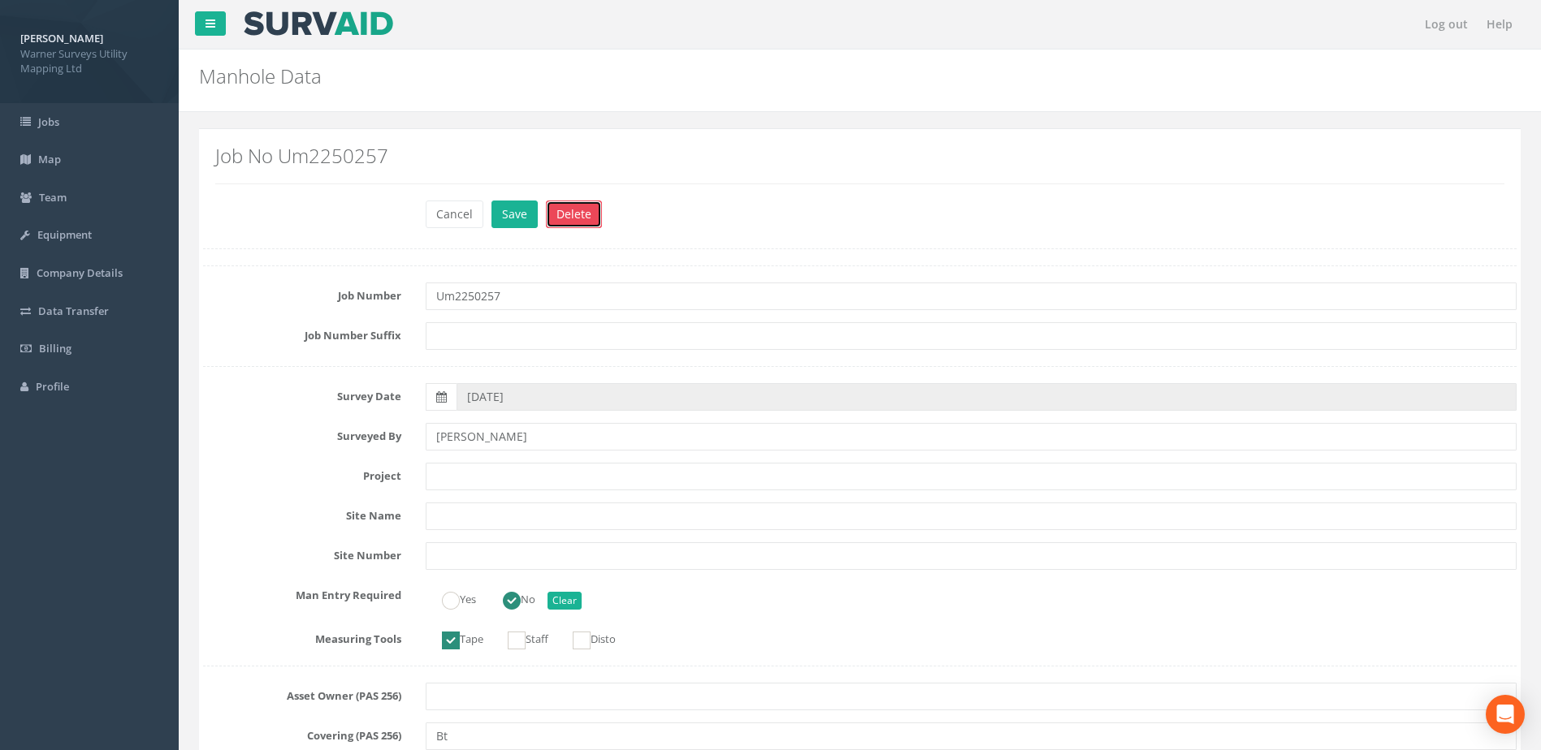
click at [577, 209] on button "Delete" at bounding box center [574, 215] width 56 height 28
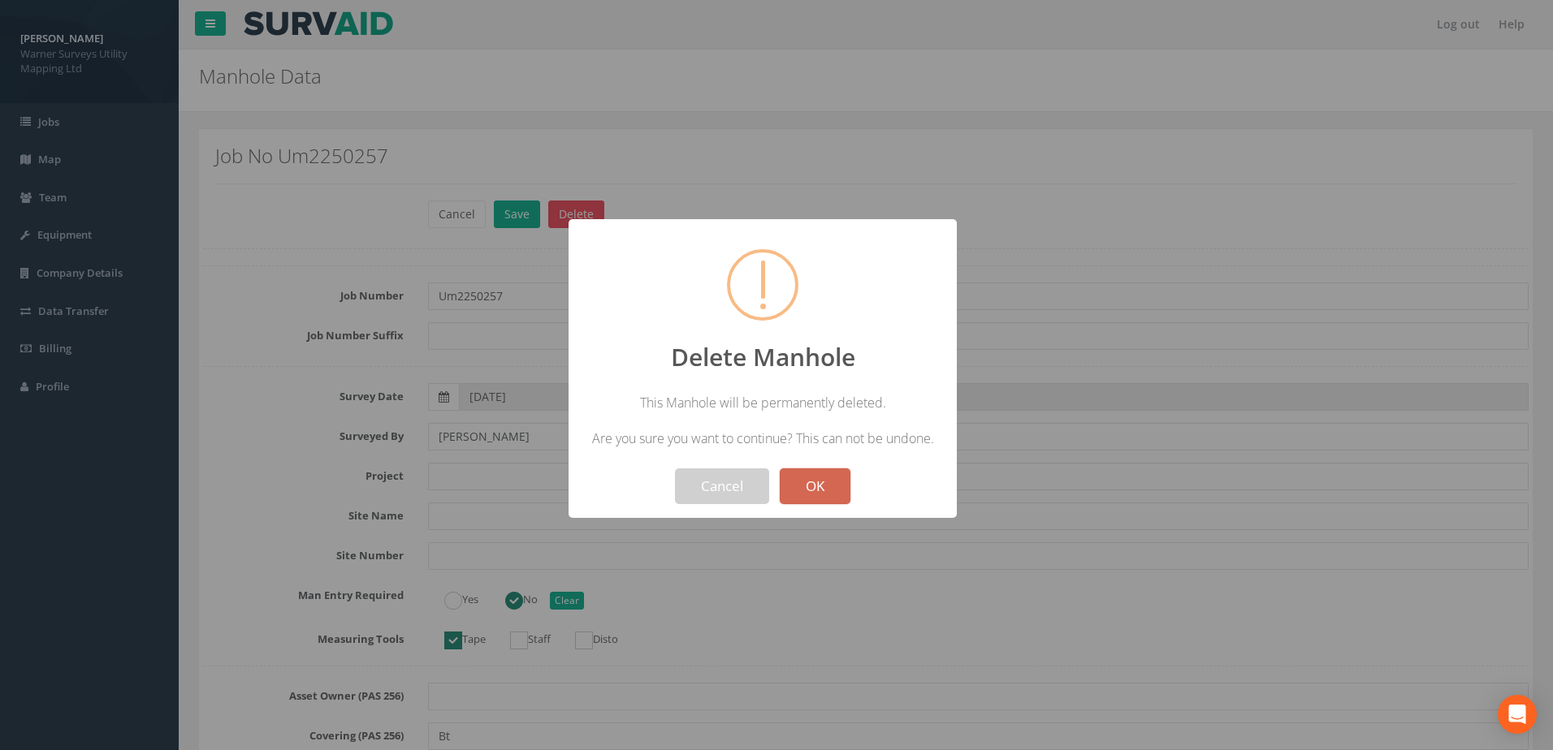
click at [825, 491] on button "OK" at bounding box center [815, 487] width 71 height 36
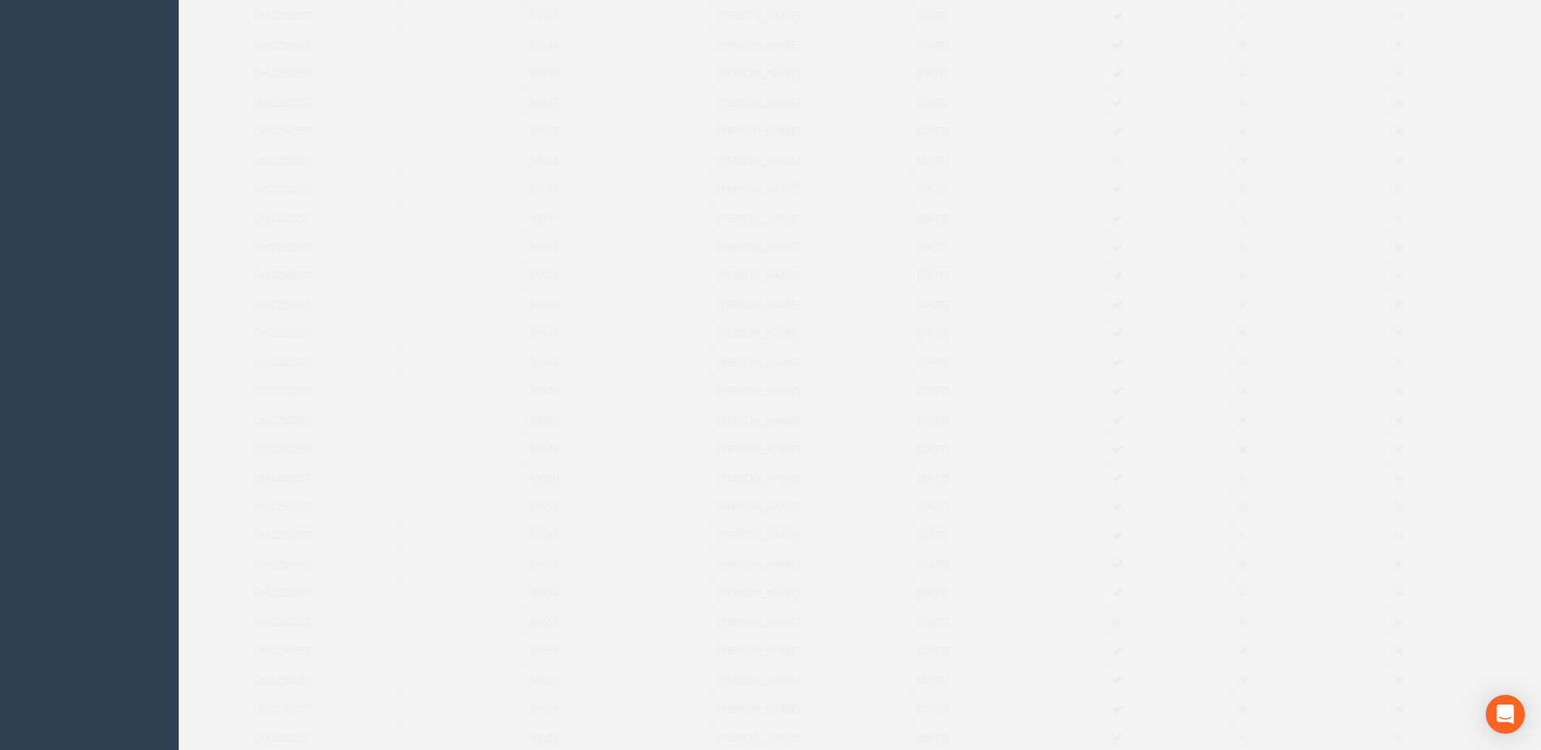
scroll to position [948, 0]
click at [536, 363] on td "Mh45" at bounding box center [587, 357] width 188 height 29
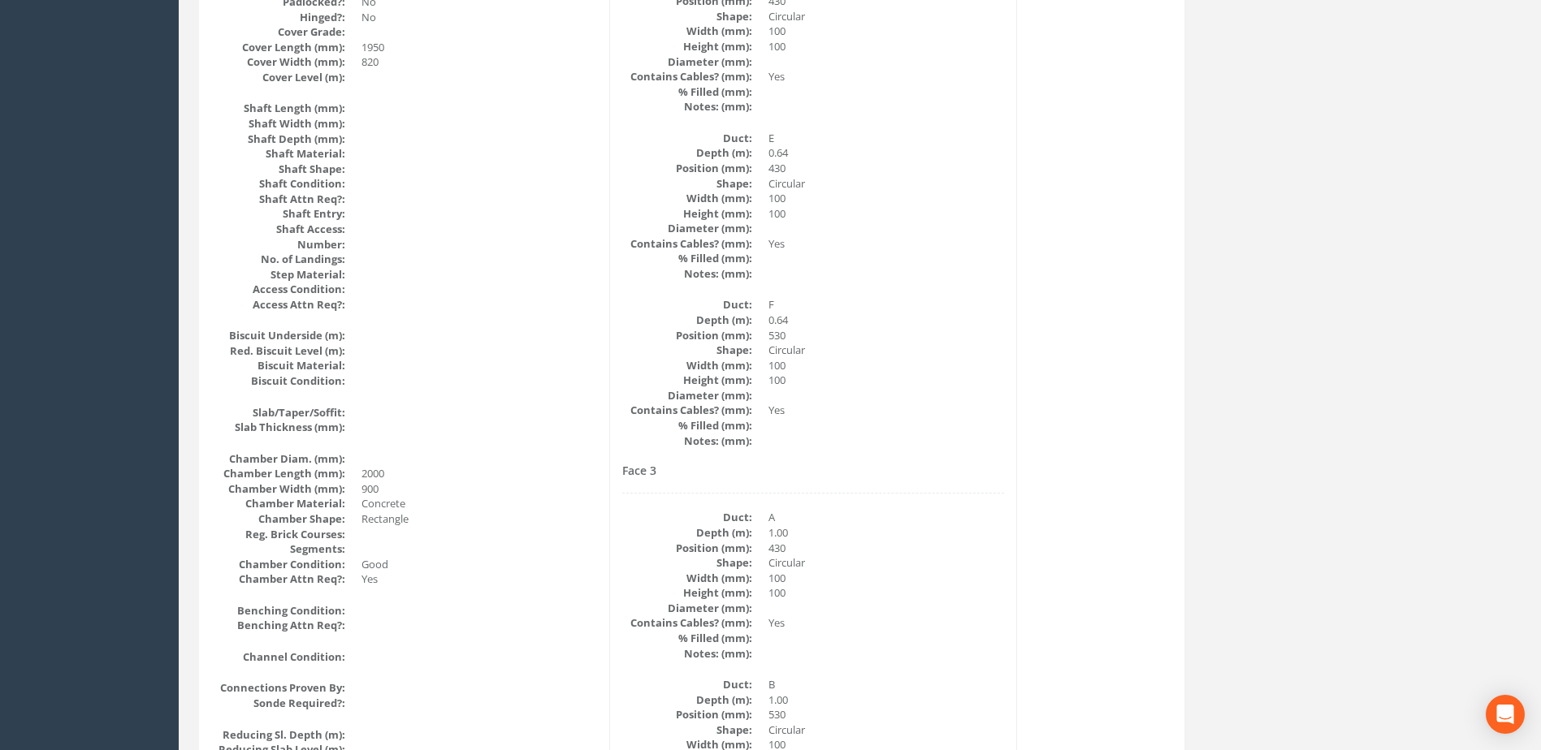
scroll to position [0, 0]
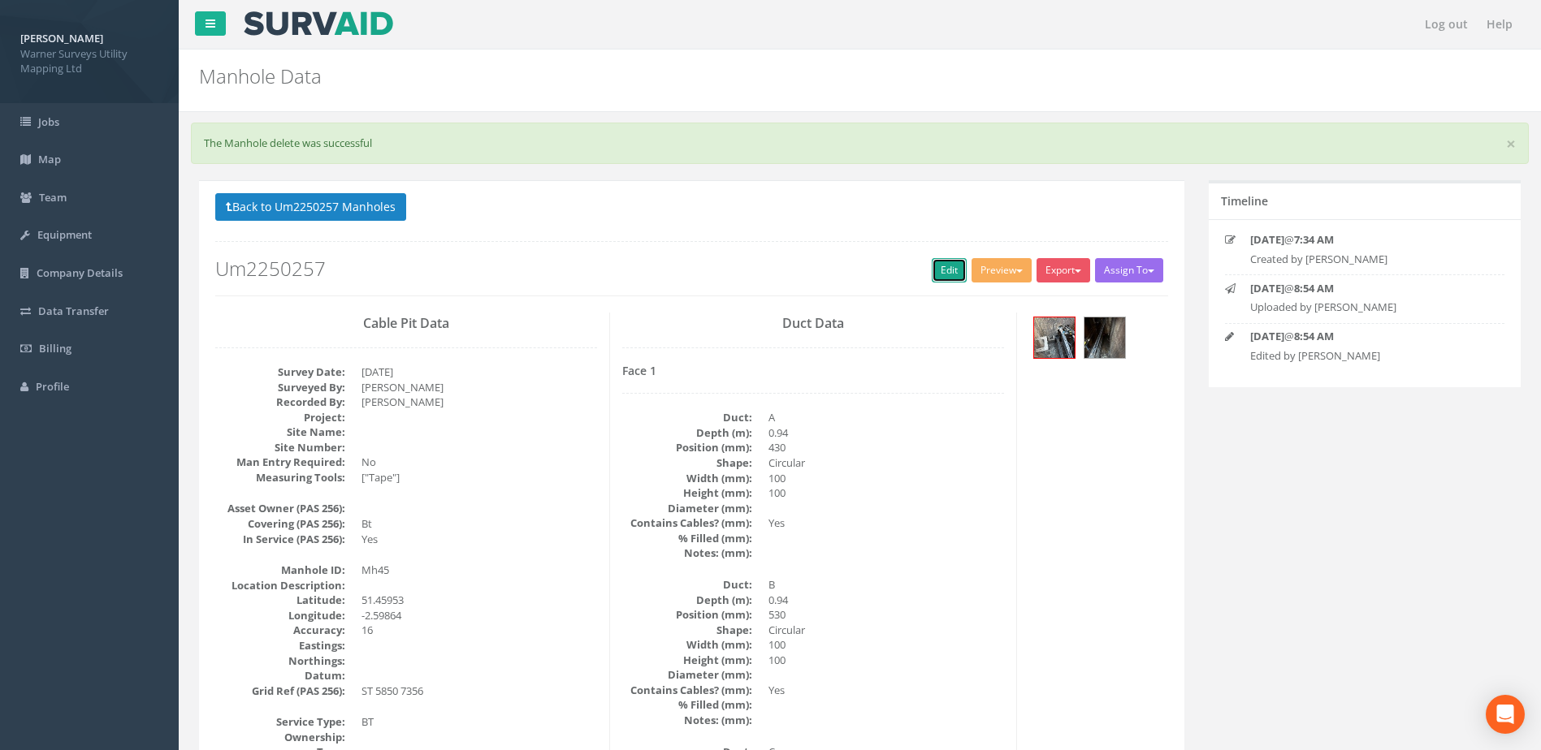
click at [954, 275] on link "Edit" at bounding box center [949, 270] width 35 height 24
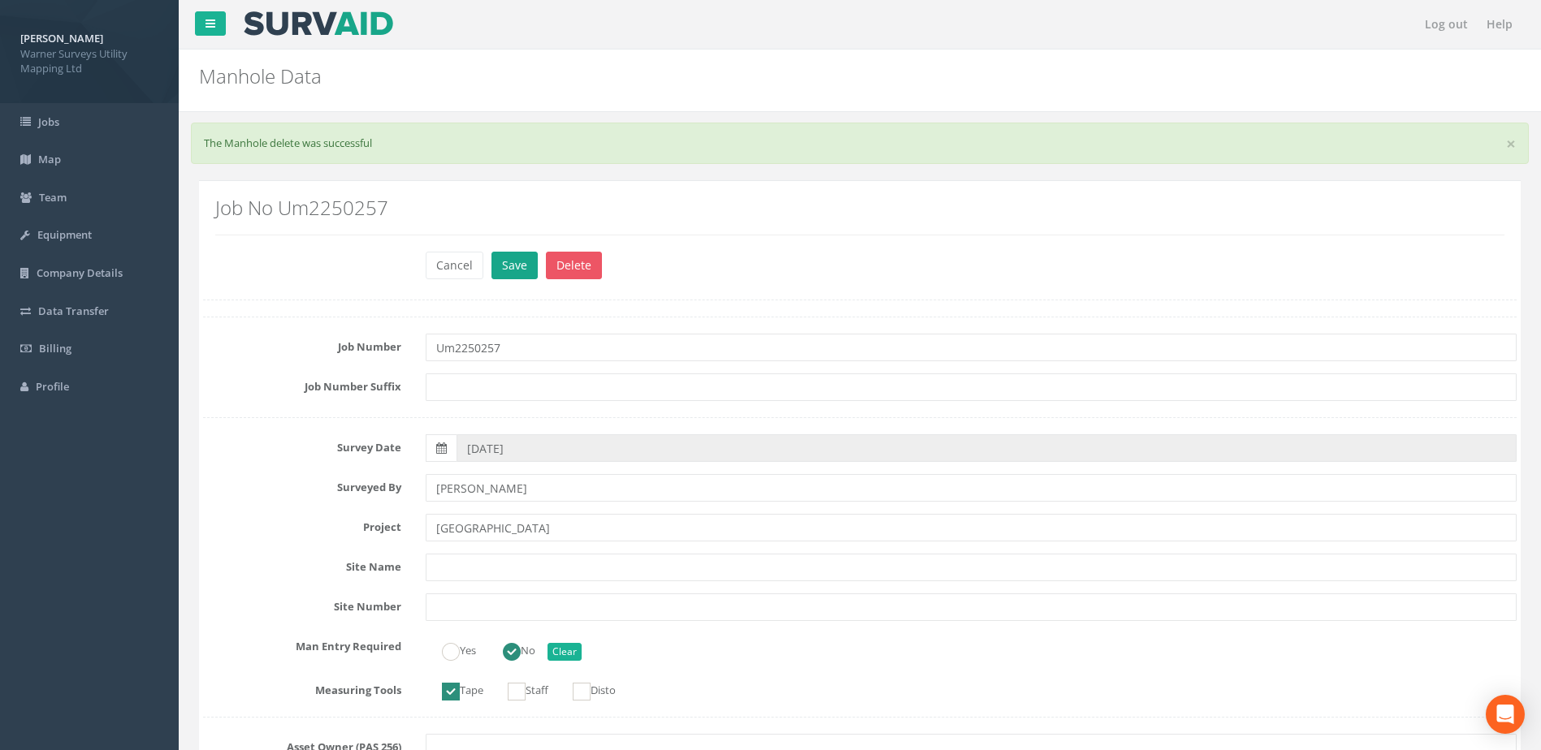
type input "[GEOGRAPHIC_DATA]"
click at [506, 253] on button "Save" at bounding box center [514, 266] width 46 height 28
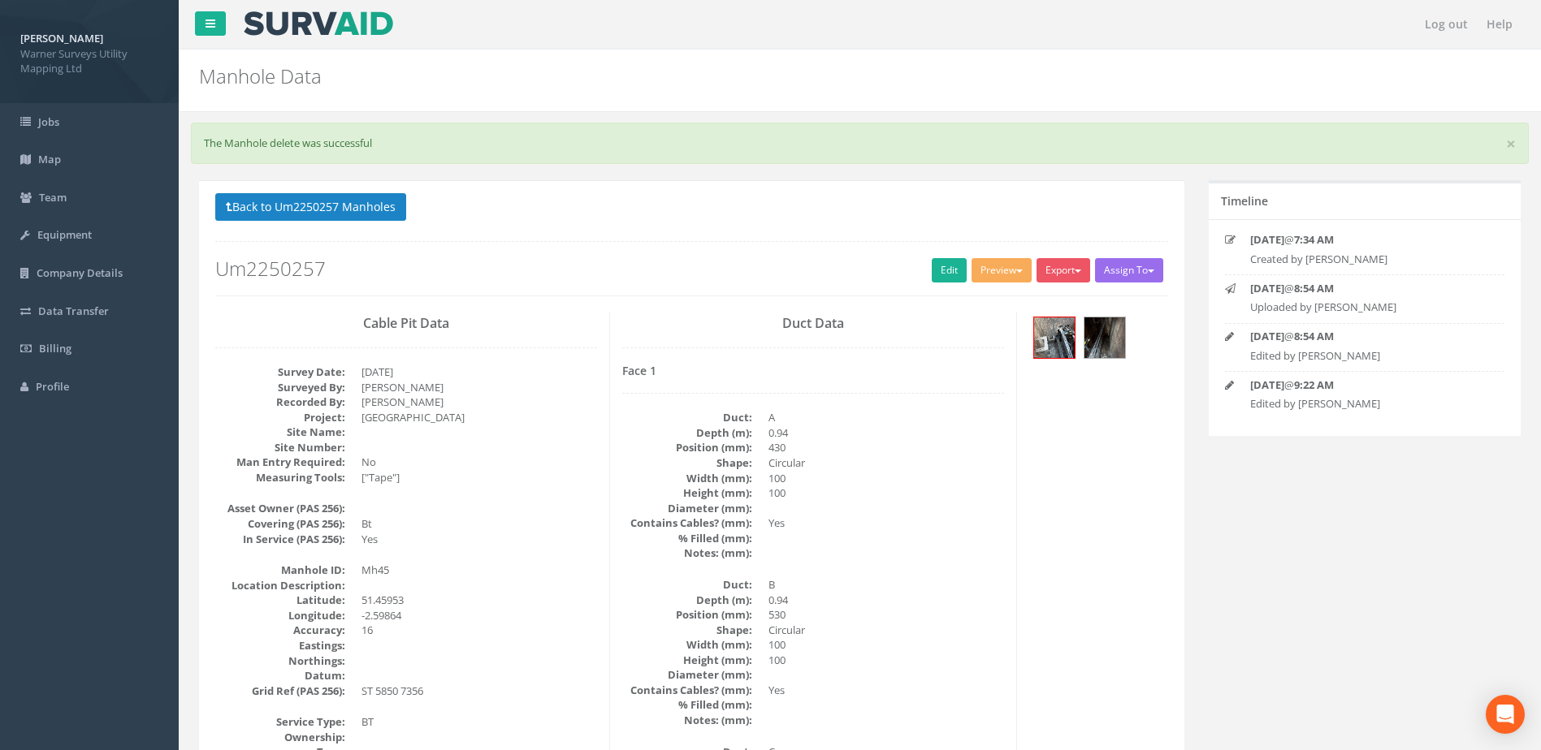
click at [355, 201] on button "Back to Um2250257 Manholes" at bounding box center [310, 207] width 191 height 28
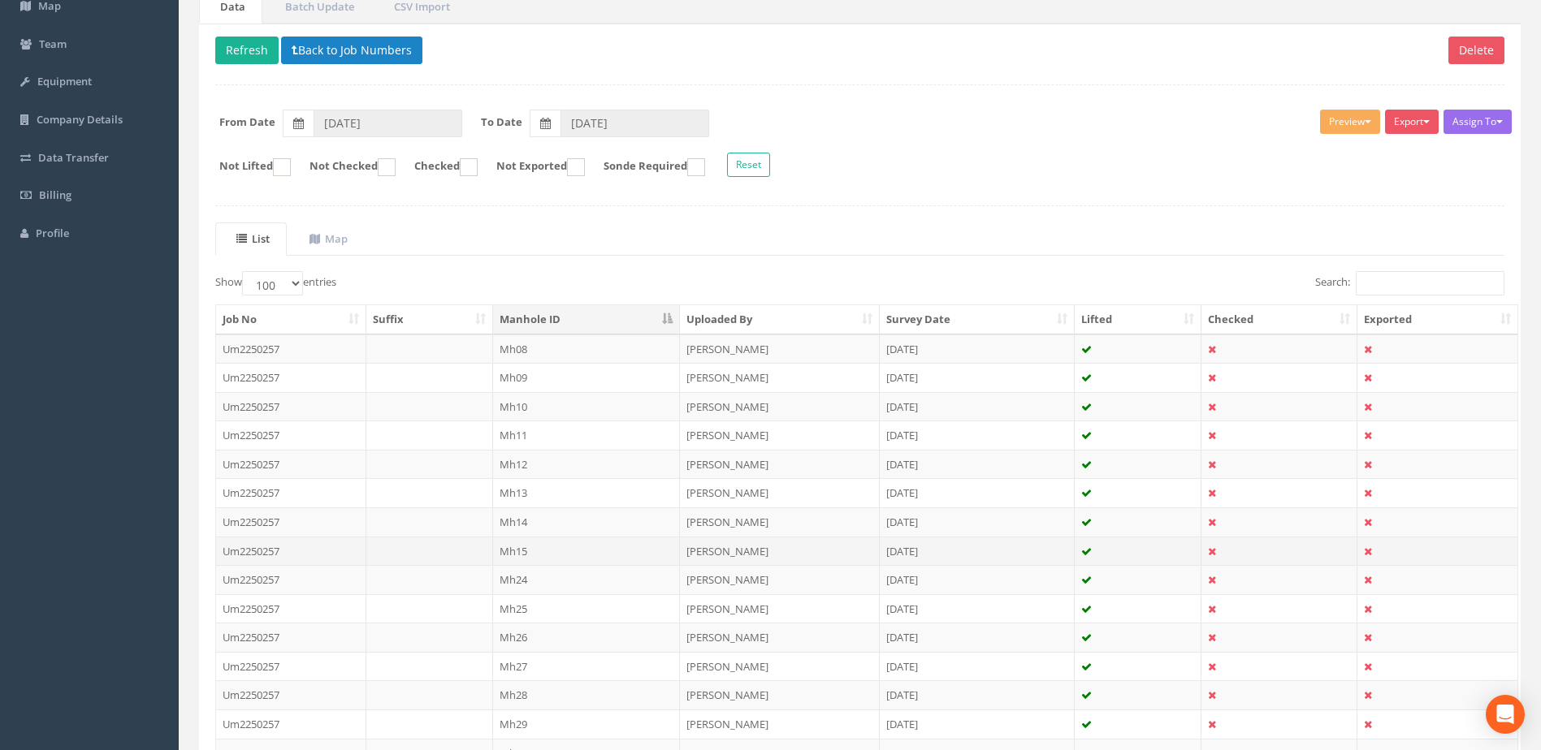
scroll to position [677, 0]
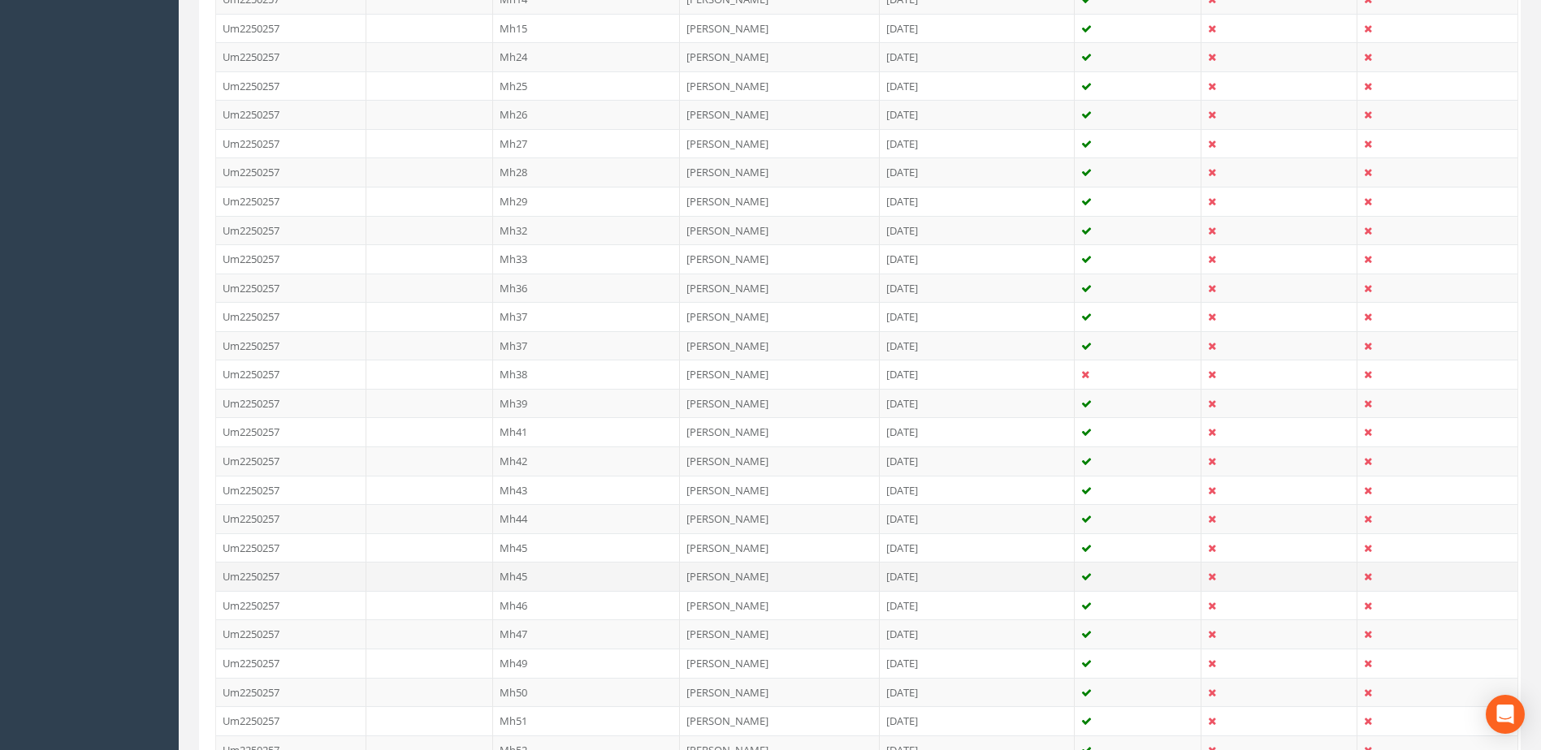
click at [510, 571] on td "Mh45" at bounding box center [587, 576] width 188 height 29
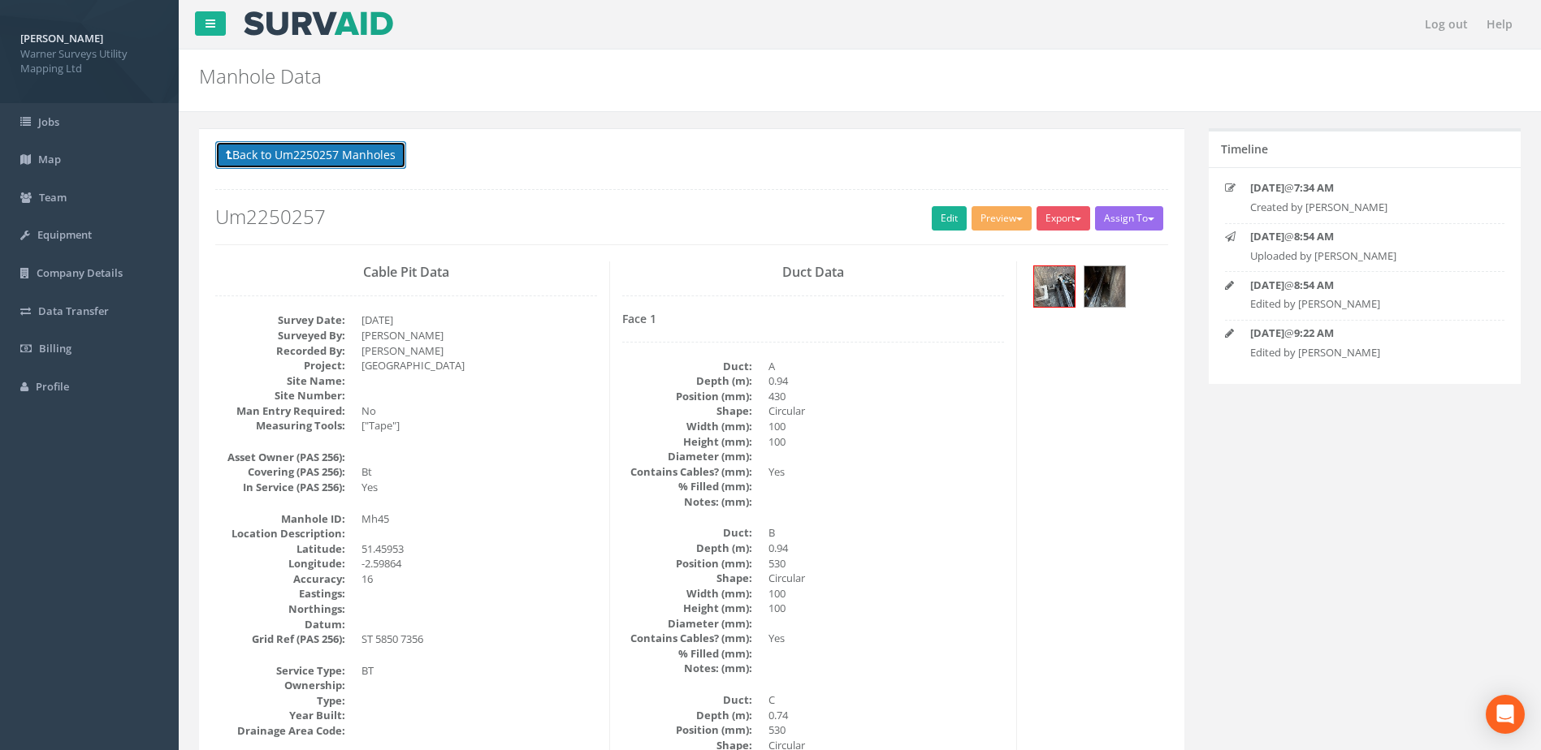
click at [357, 144] on button "Back to Um2250257 Manholes" at bounding box center [310, 155] width 191 height 28
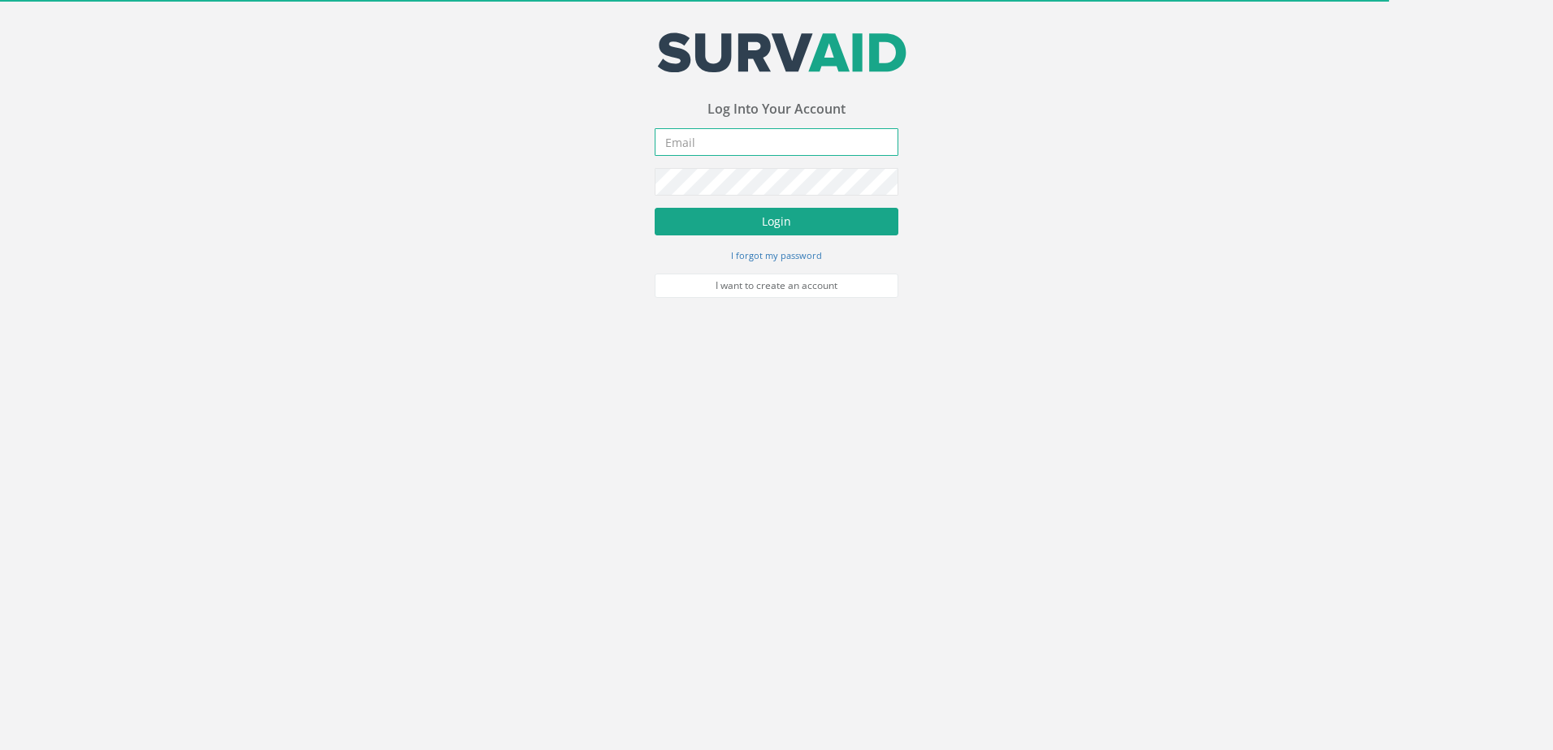
type input "[DOMAIN_NAME][EMAIL_ADDRESS][DOMAIN_NAME]"
click at [718, 215] on button "Login" at bounding box center [777, 222] width 244 height 28
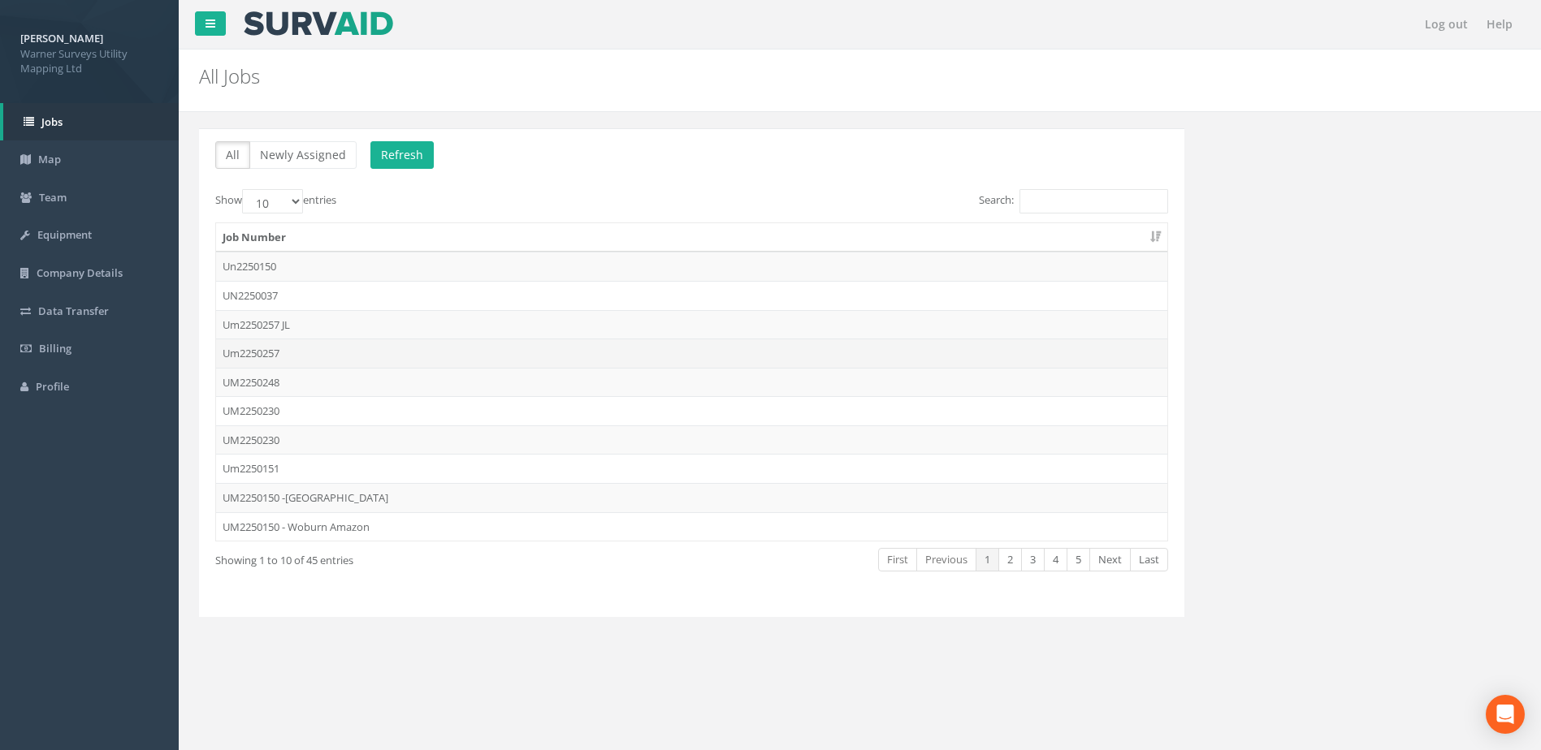
click at [290, 352] on td "Um2250257" at bounding box center [691, 353] width 951 height 29
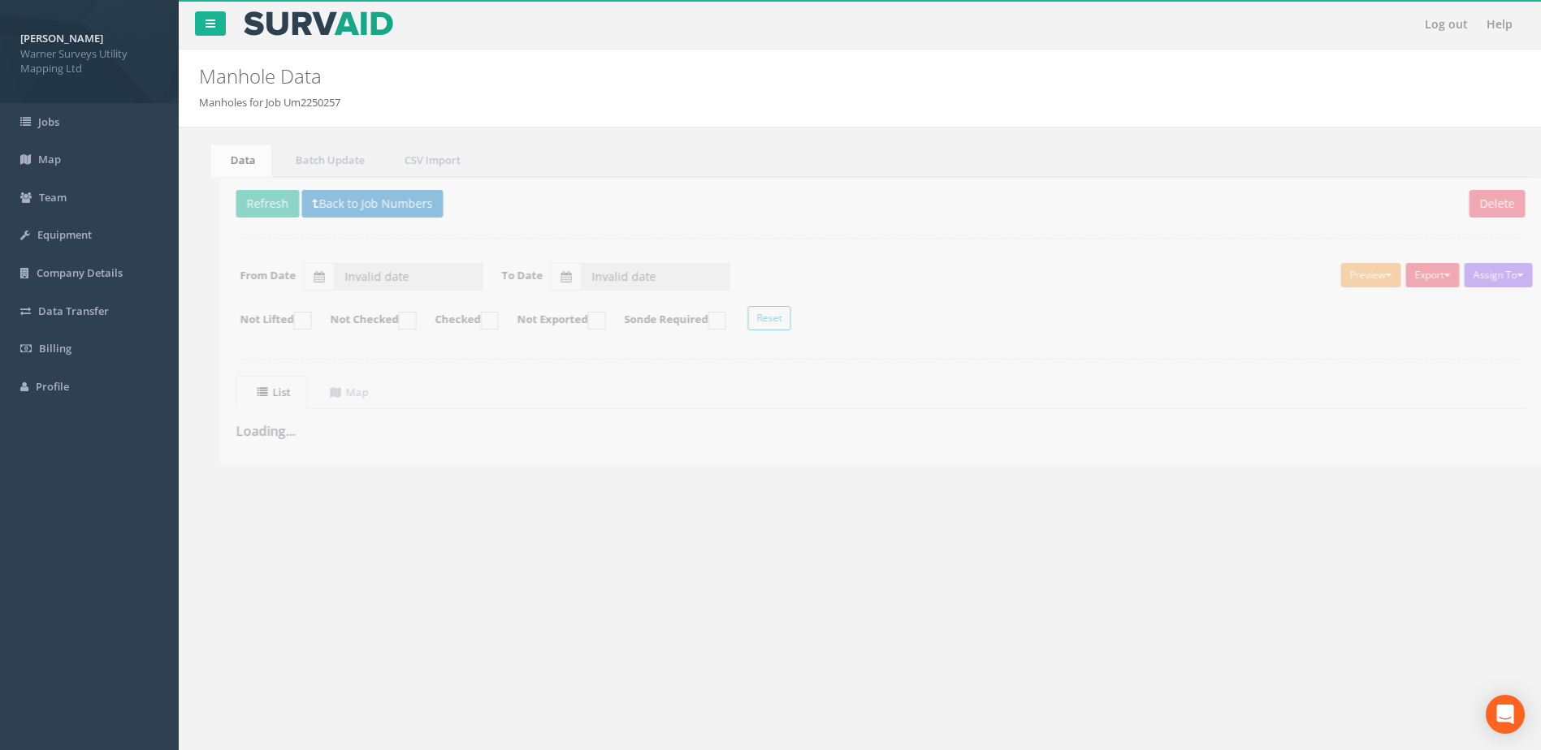
drag, startPoint x: 595, startPoint y: 582, endPoint x: 590, endPoint y: 571, distance: 12.0
click at [595, 580] on div "Log out Help Manhole Data Manholes for Job Um2250257 × There was an error fetch…" at bounding box center [860, 487] width 1362 height 975
click at [573, 540] on div "Log out Help Manhole Data Manholes for Job Um2250257 × There was an error fetch…" at bounding box center [860, 487] width 1362 height 975
click at [672, 454] on div "Delete Refresh Back to Job Numbers Assign To No Companies Added Export Warner A…" at bounding box center [859, 320] width 1321 height 287
drag, startPoint x: 465, startPoint y: 454, endPoint x: 473, endPoint y: 439, distance: 16.7
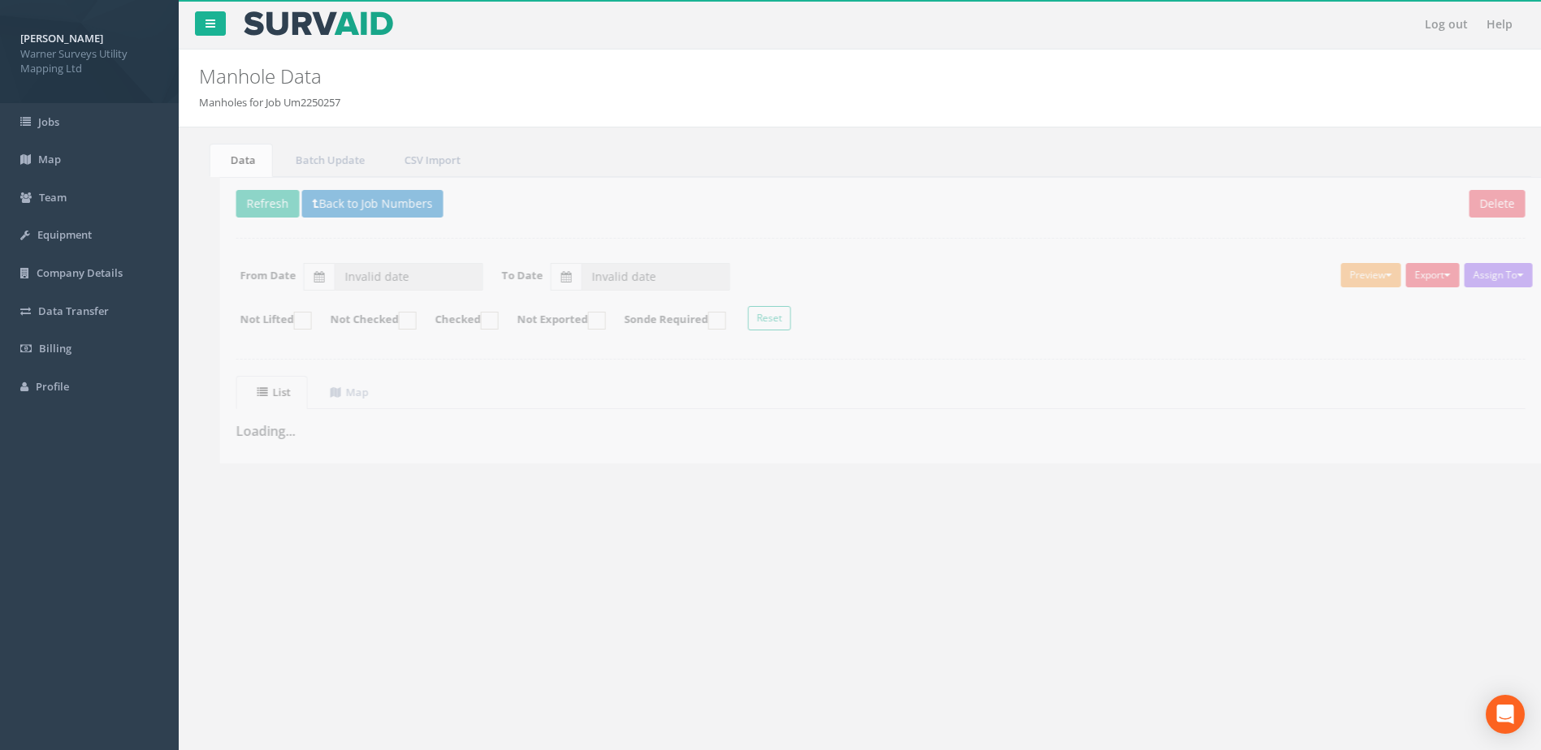
click at [468, 454] on div "Delete Refresh Back to Job Numbers Assign To No Companies Added Export Warner A…" at bounding box center [859, 320] width 1321 height 287
click at [508, 410] on div "List Map Loading... + - Leaflet" at bounding box center [859, 407] width 1289 height 63
click at [945, 345] on div "Delete Refresh Back to Job Numbers Assign To No Companies Added Export Warner A…" at bounding box center [859, 320] width 1321 height 287
click at [969, 309] on form "Not Lifted Not Checked Checked Not Exported Sonde Required Reset" at bounding box center [859, 320] width 1313 height 28
click at [983, 273] on form "From Date Invalid date To Date Invalid date" at bounding box center [859, 277] width 1313 height 28
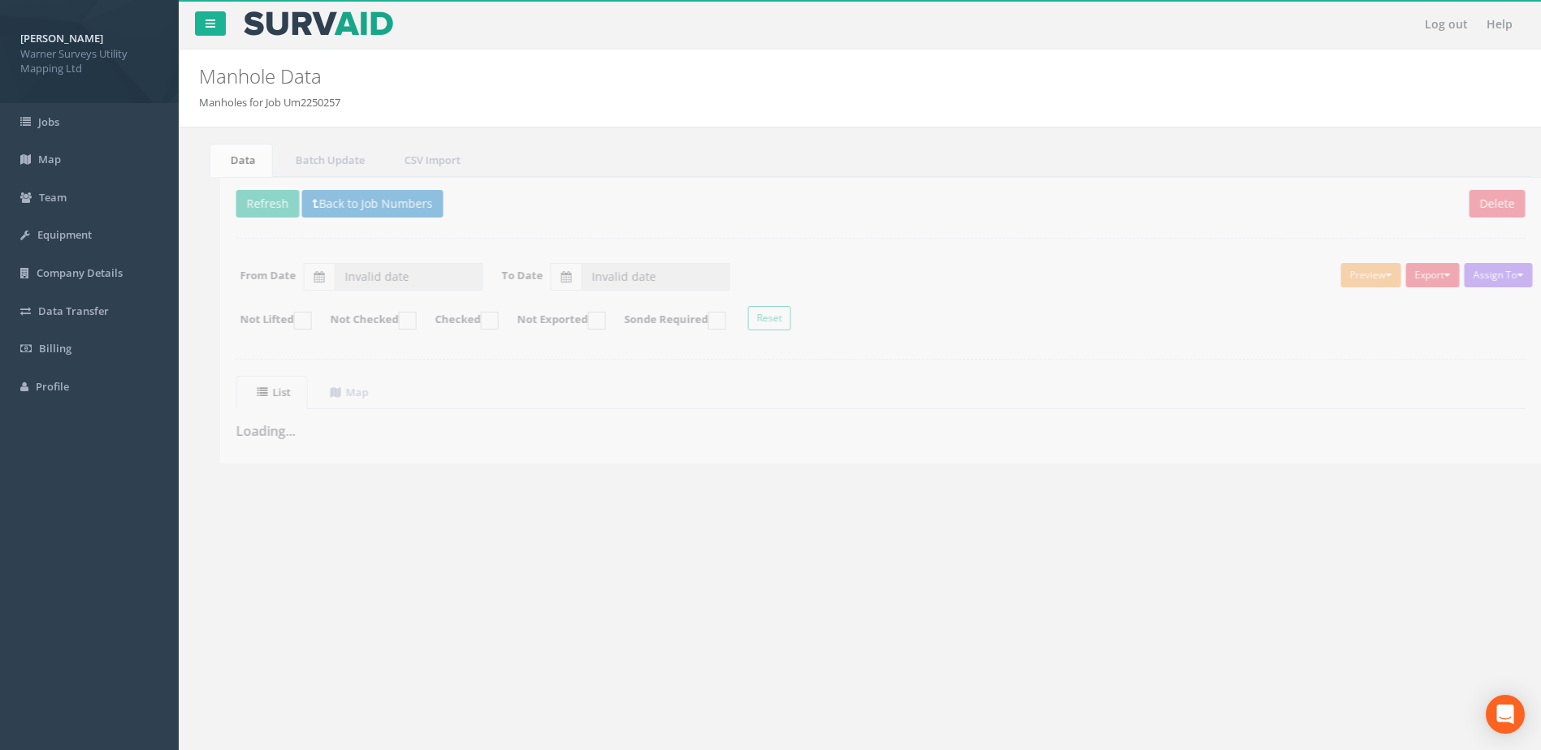
click at [967, 252] on div "Delete Refresh Back to Job Numbers Assign To No Companies Added Export Warner A…" at bounding box center [859, 320] width 1321 height 287
click at [964, 252] on div "Delete Refresh Back to Job Numbers Assign To No Companies Added Export Warner A…" at bounding box center [859, 320] width 1321 height 287
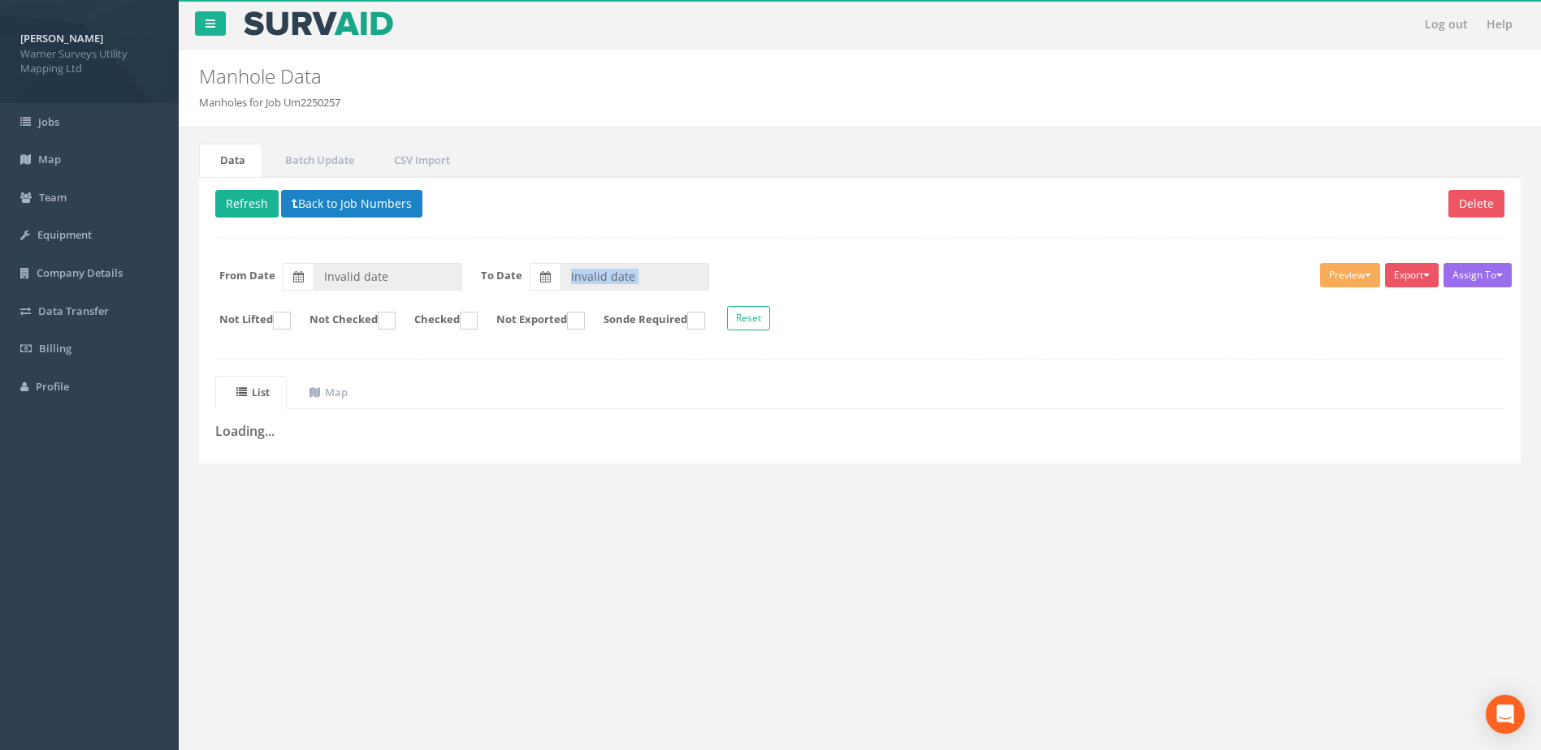
click at [966, 253] on div "Delete Refresh Back to Job Numbers Assign To No Companies Added Export Warner A…" at bounding box center [859, 320] width 1321 height 287
drag, startPoint x: 966, startPoint y: 253, endPoint x: 895, endPoint y: 241, distance: 71.7
click at [895, 241] on div "Delete Refresh Back to Job Numbers Assign To No Companies Added Export Warner A…" at bounding box center [859, 320] width 1321 height 287
click at [310, 199] on button "Back to Job Numbers" at bounding box center [351, 204] width 141 height 28
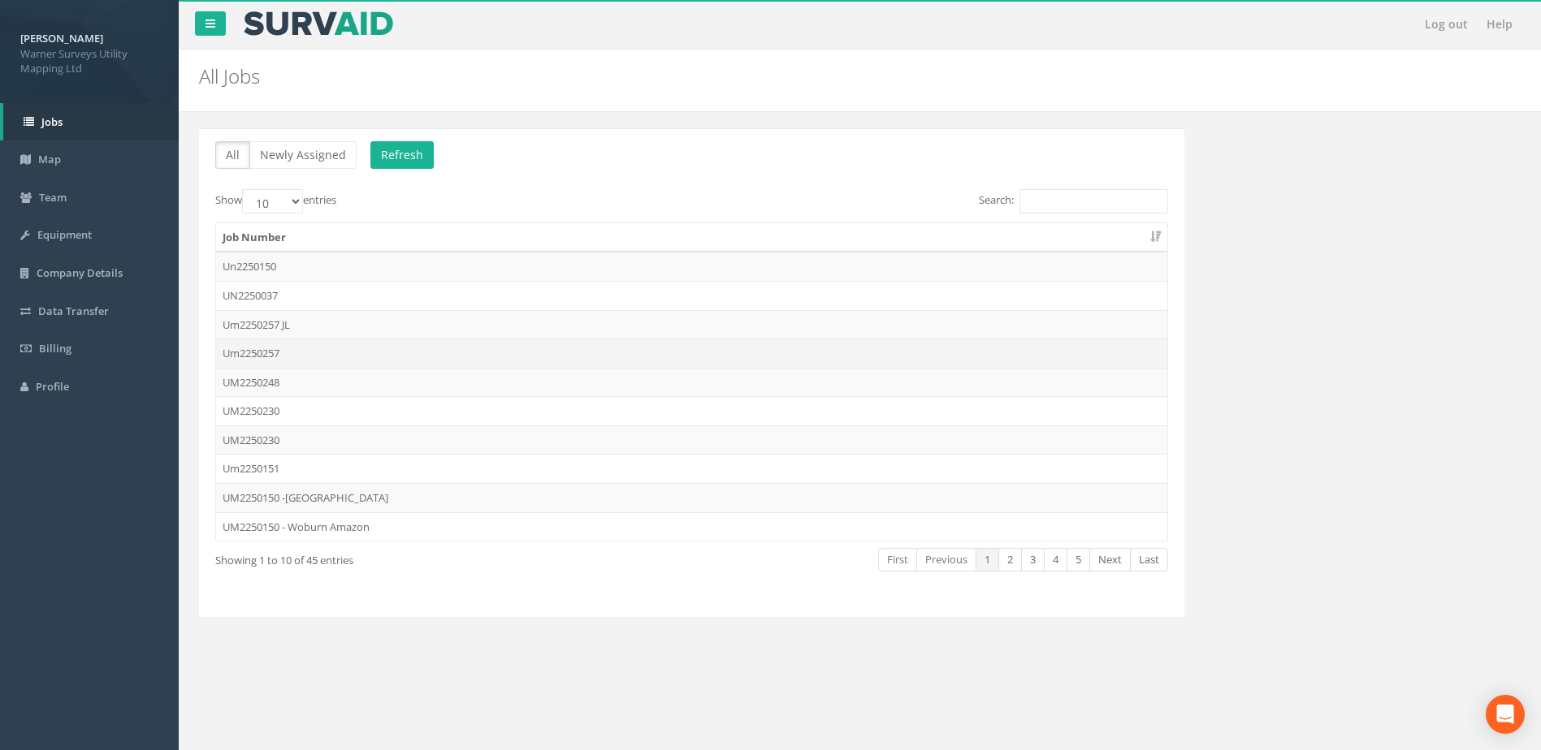
click at [271, 355] on td "Um2250257" at bounding box center [691, 353] width 951 height 29
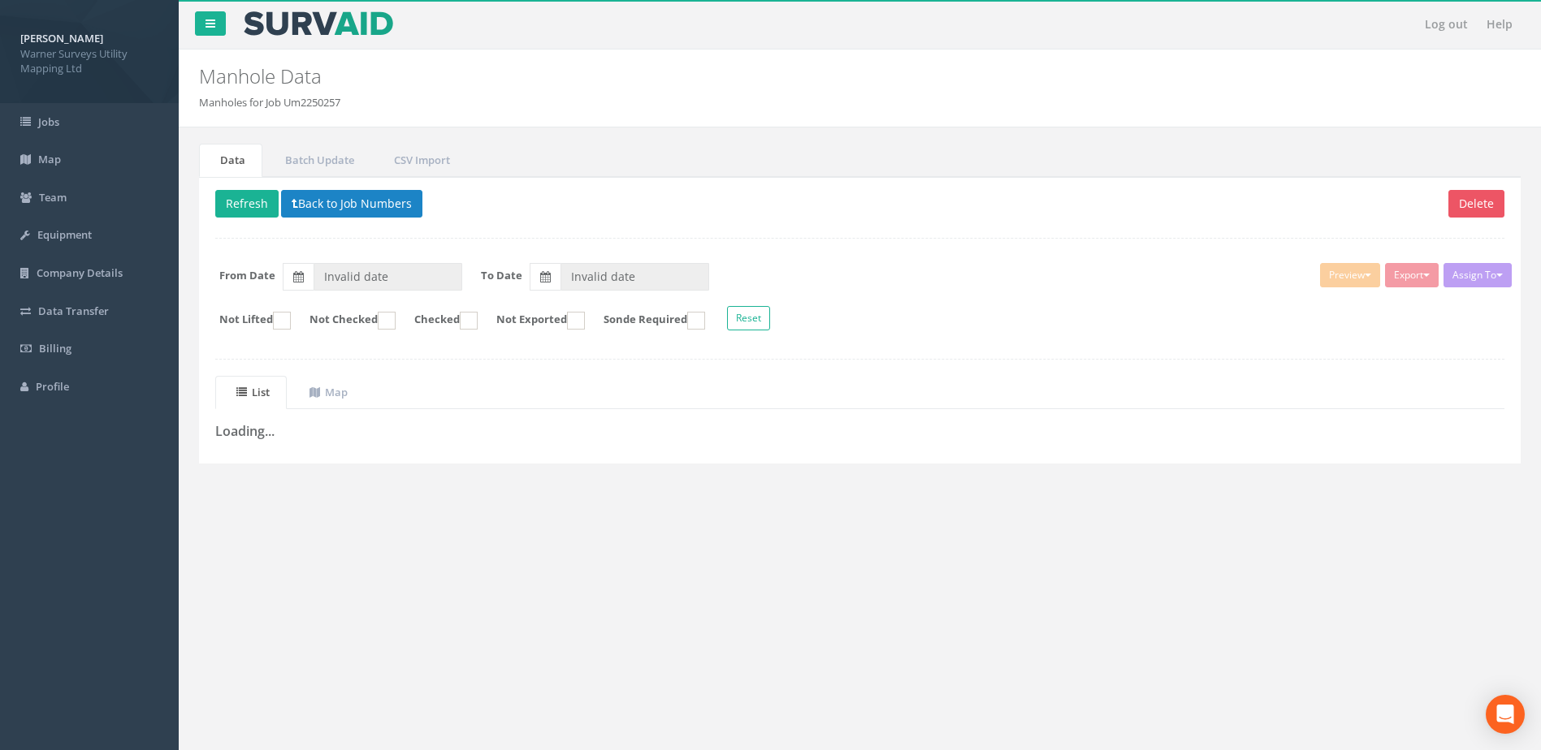
type input "[DATE]"
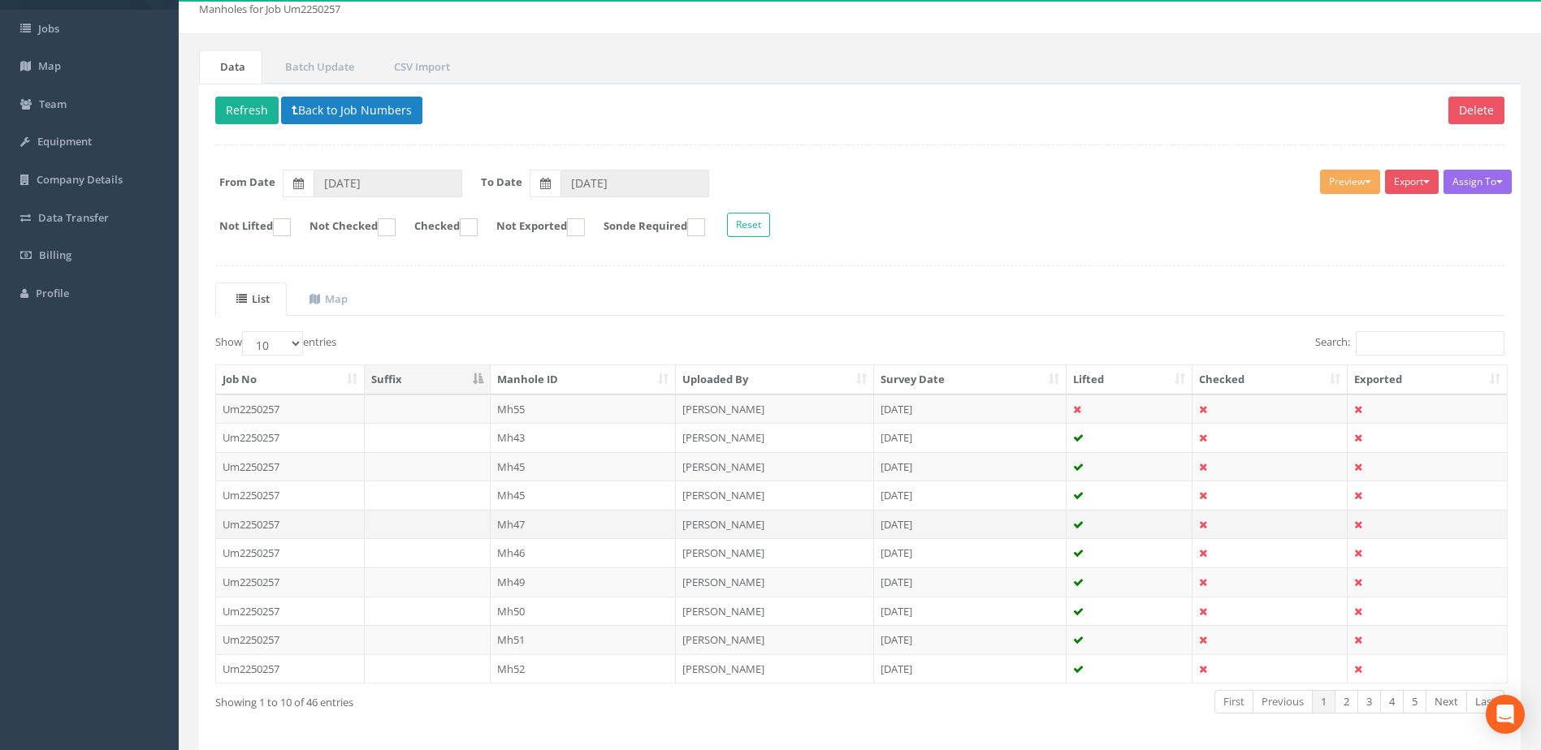
scroll to position [155, 0]
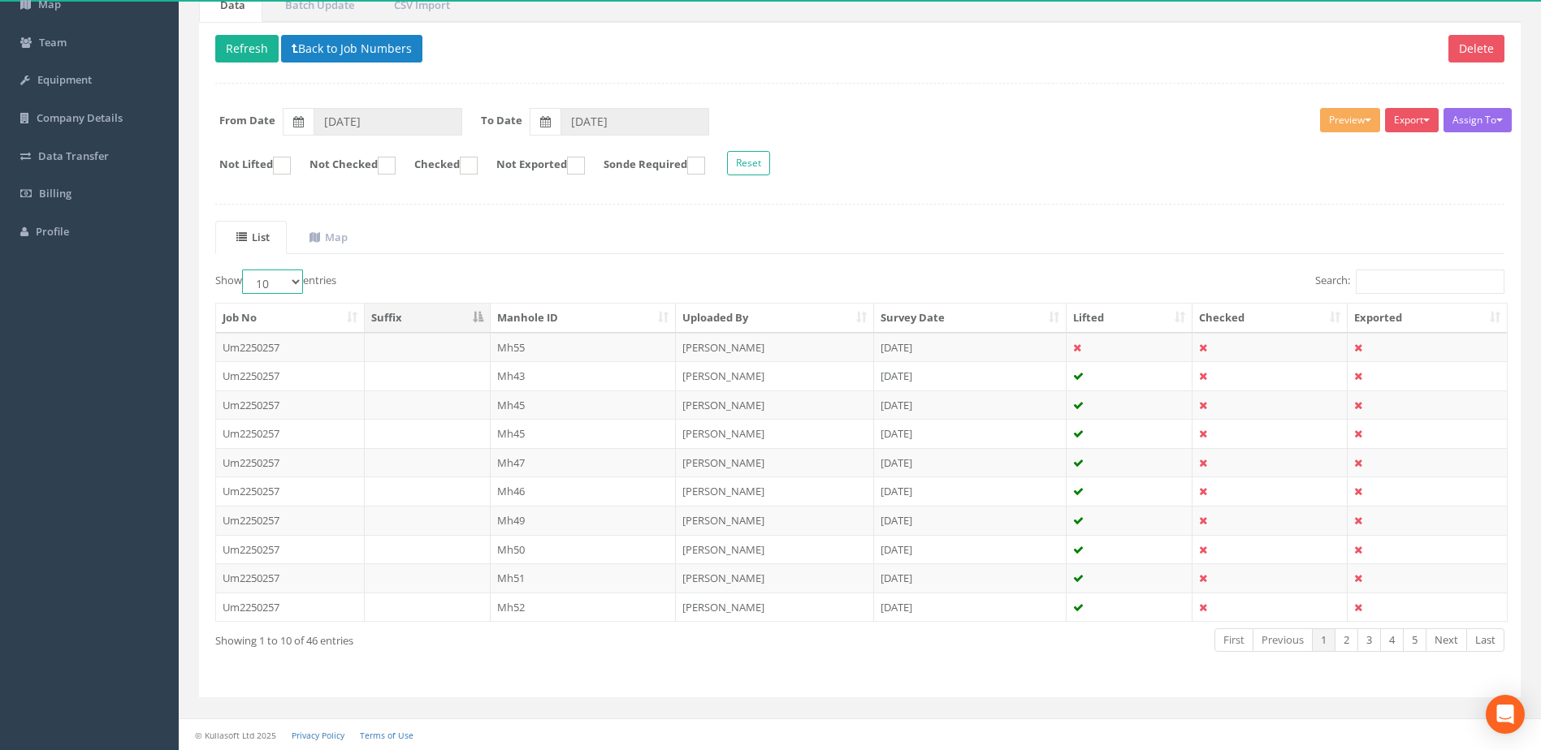
click at [269, 284] on select "10 25 50 100" at bounding box center [272, 282] width 61 height 24
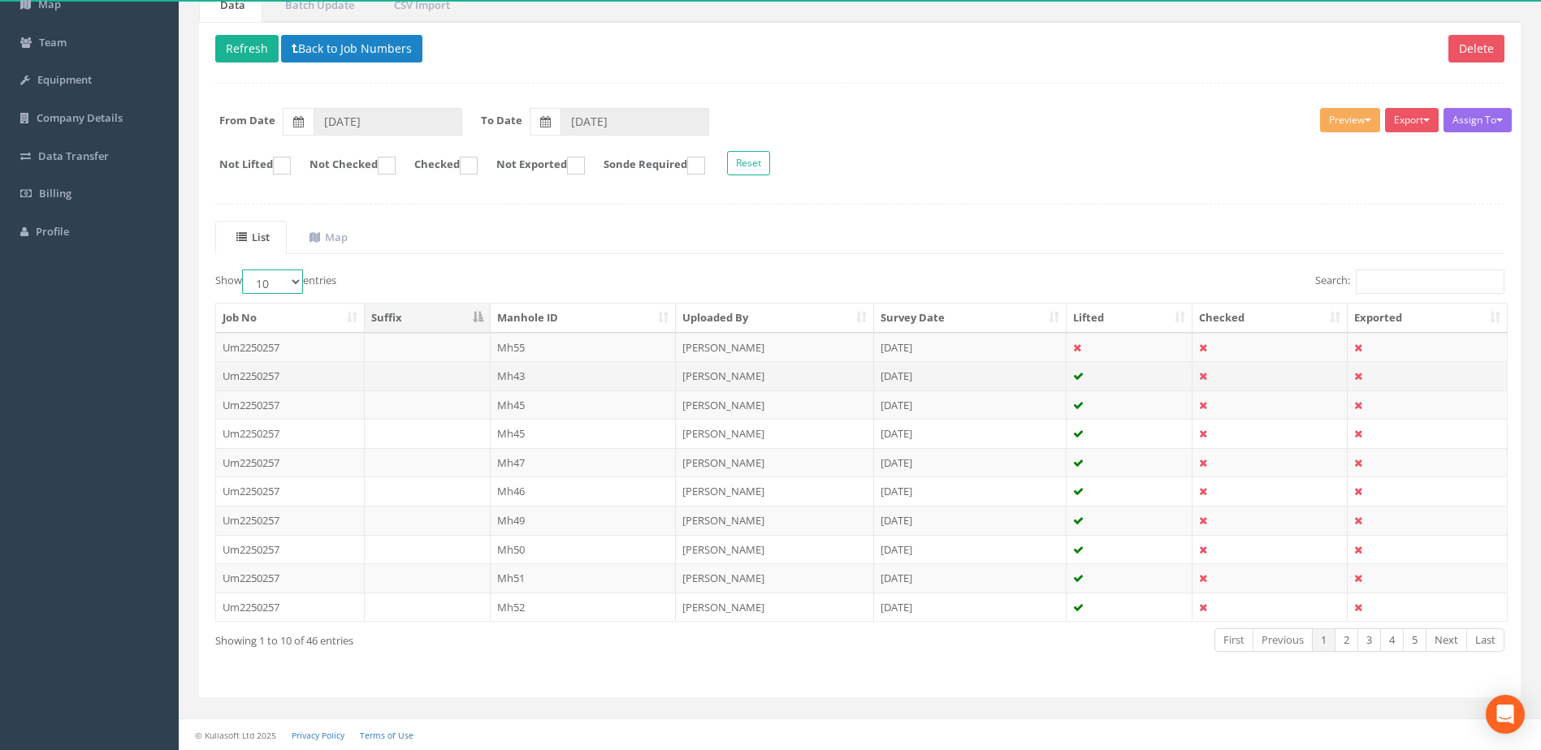
select select "100"
click at [244, 270] on select "10 25 50 100" at bounding box center [272, 282] width 61 height 24
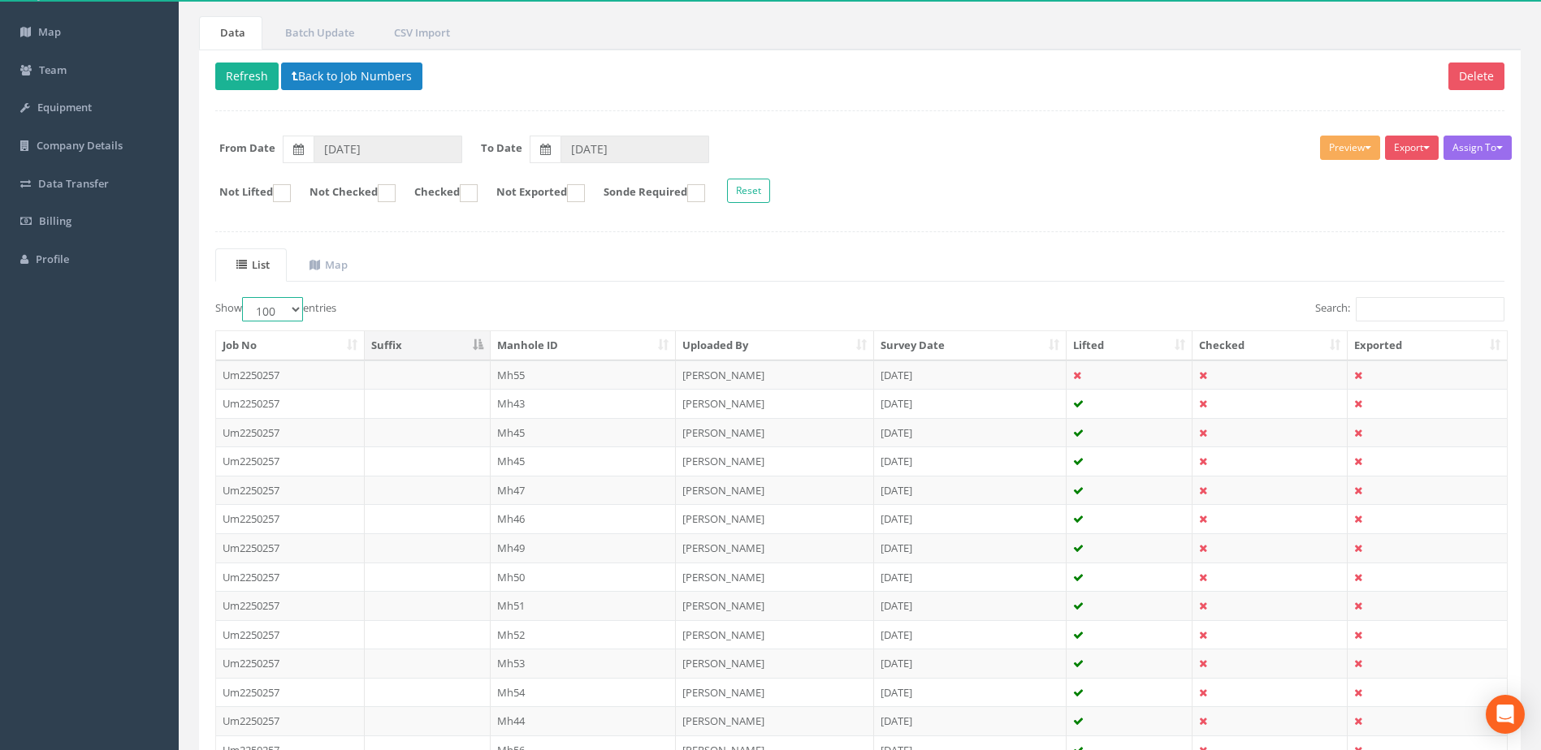
scroll to position [0, 0]
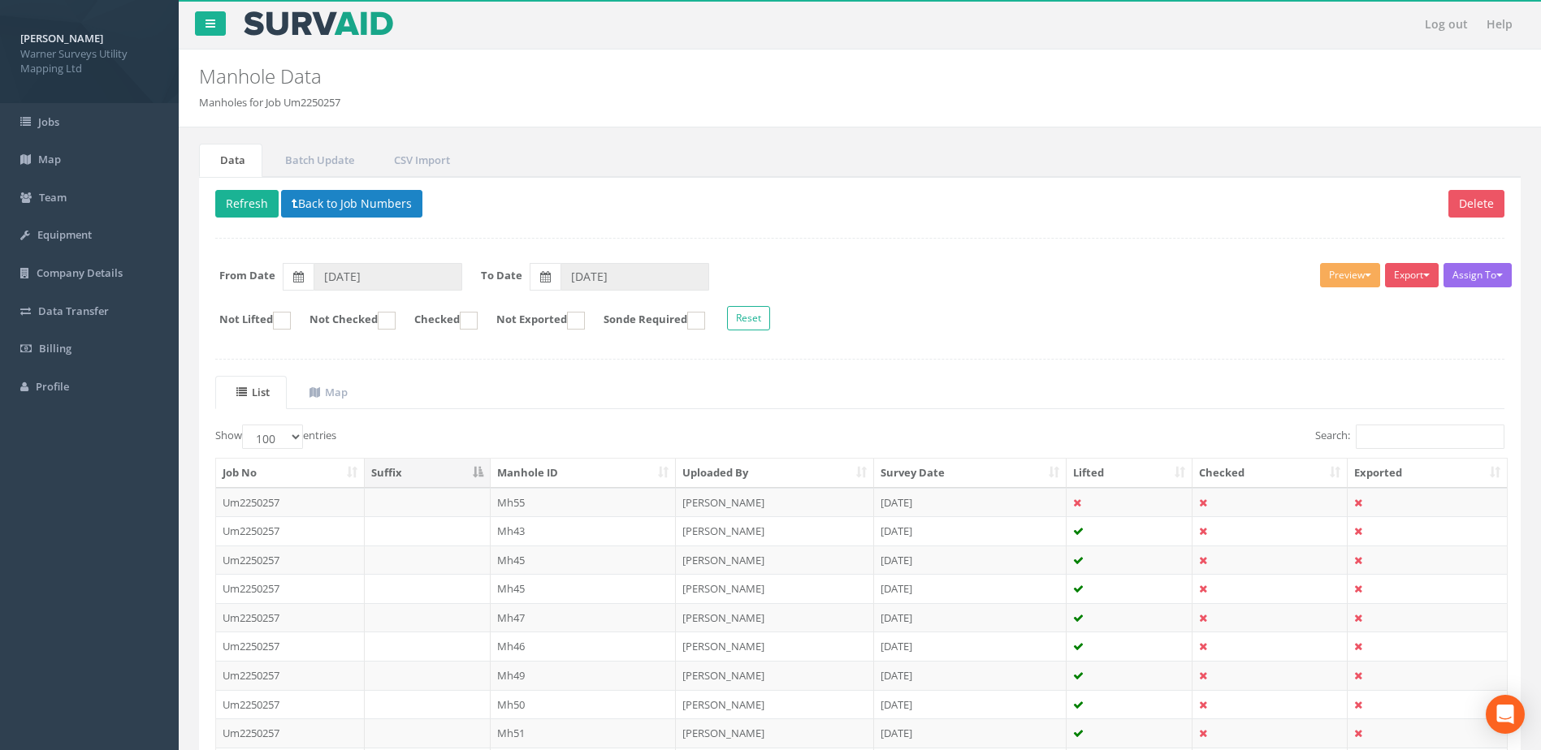
click at [597, 470] on th "Manhole ID" at bounding box center [584, 473] width 186 height 29
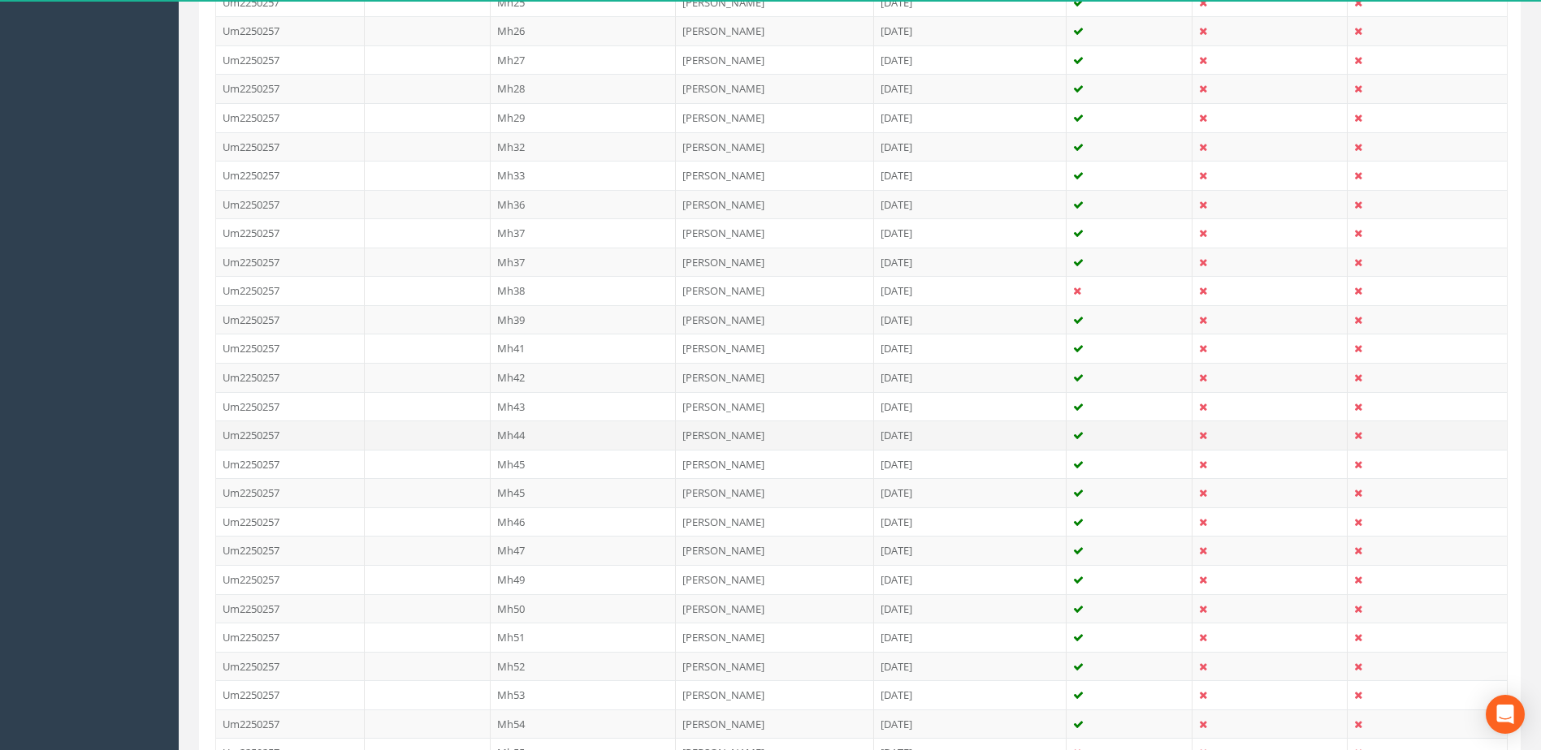
scroll to position [812, 0]
click at [555, 441] on td "Mh45" at bounding box center [584, 440] width 186 height 29
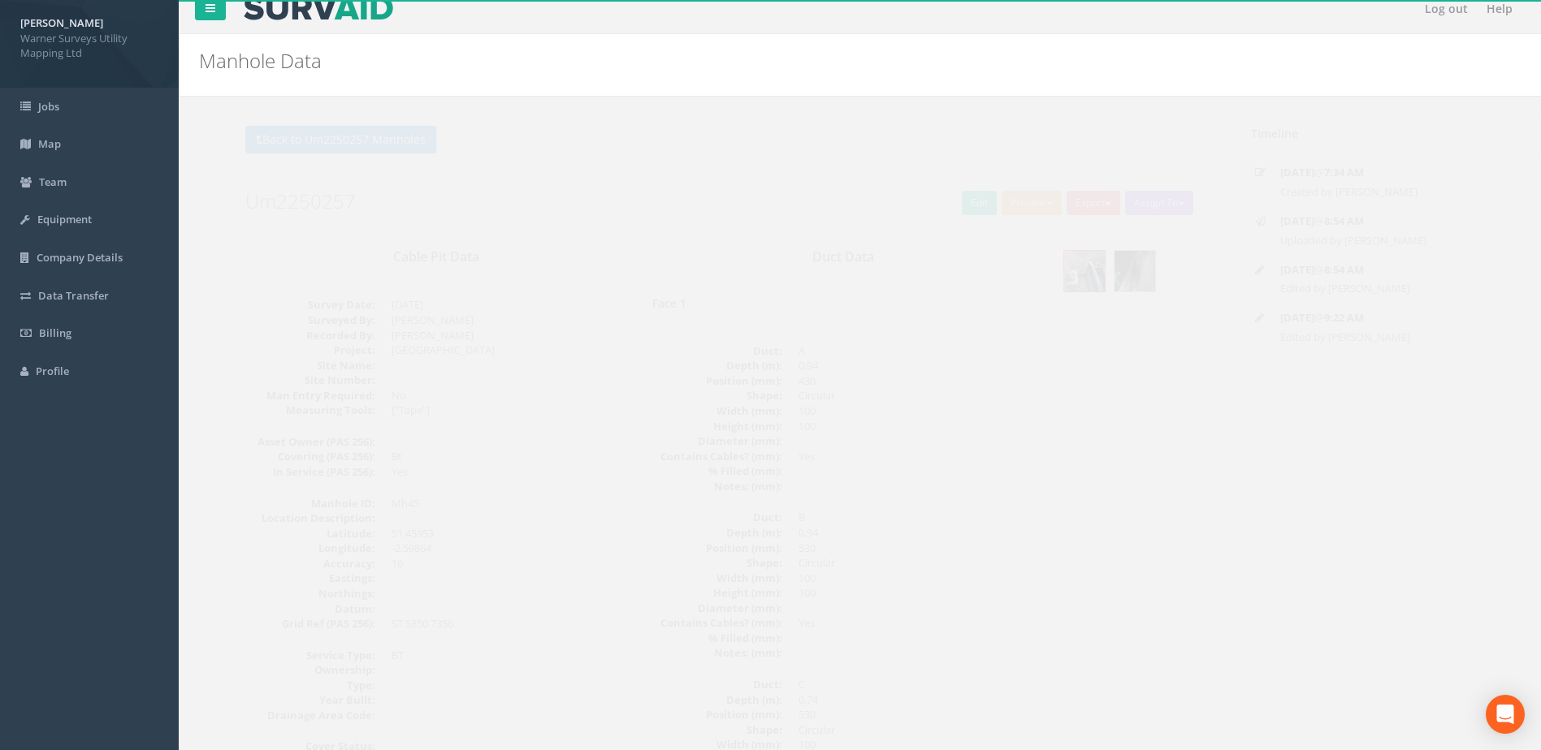
scroll to position [0, 0]
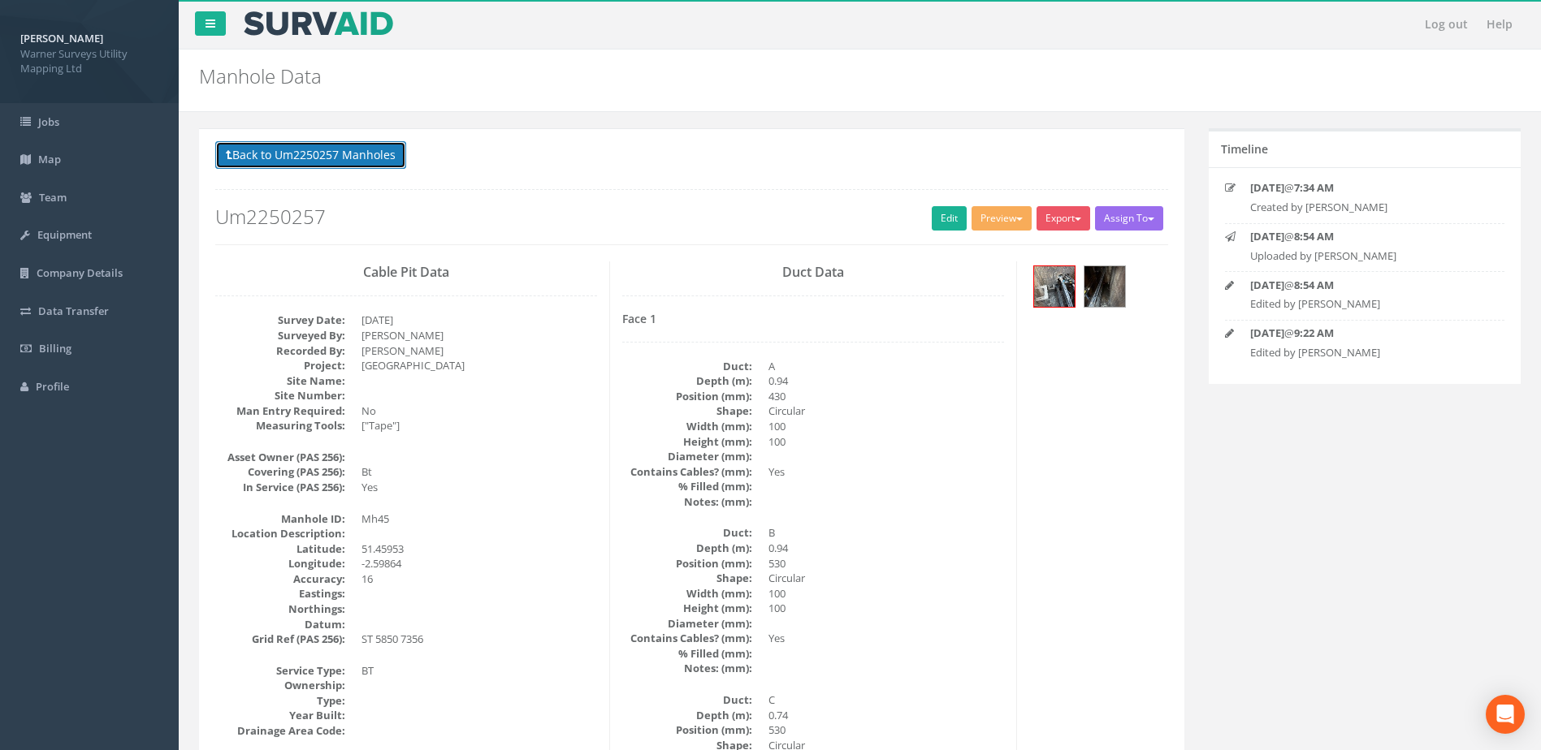
click at [373, 161] on button "Back to Um2250257 Manholes" at bounding box center [310, 155] width 191 height 28
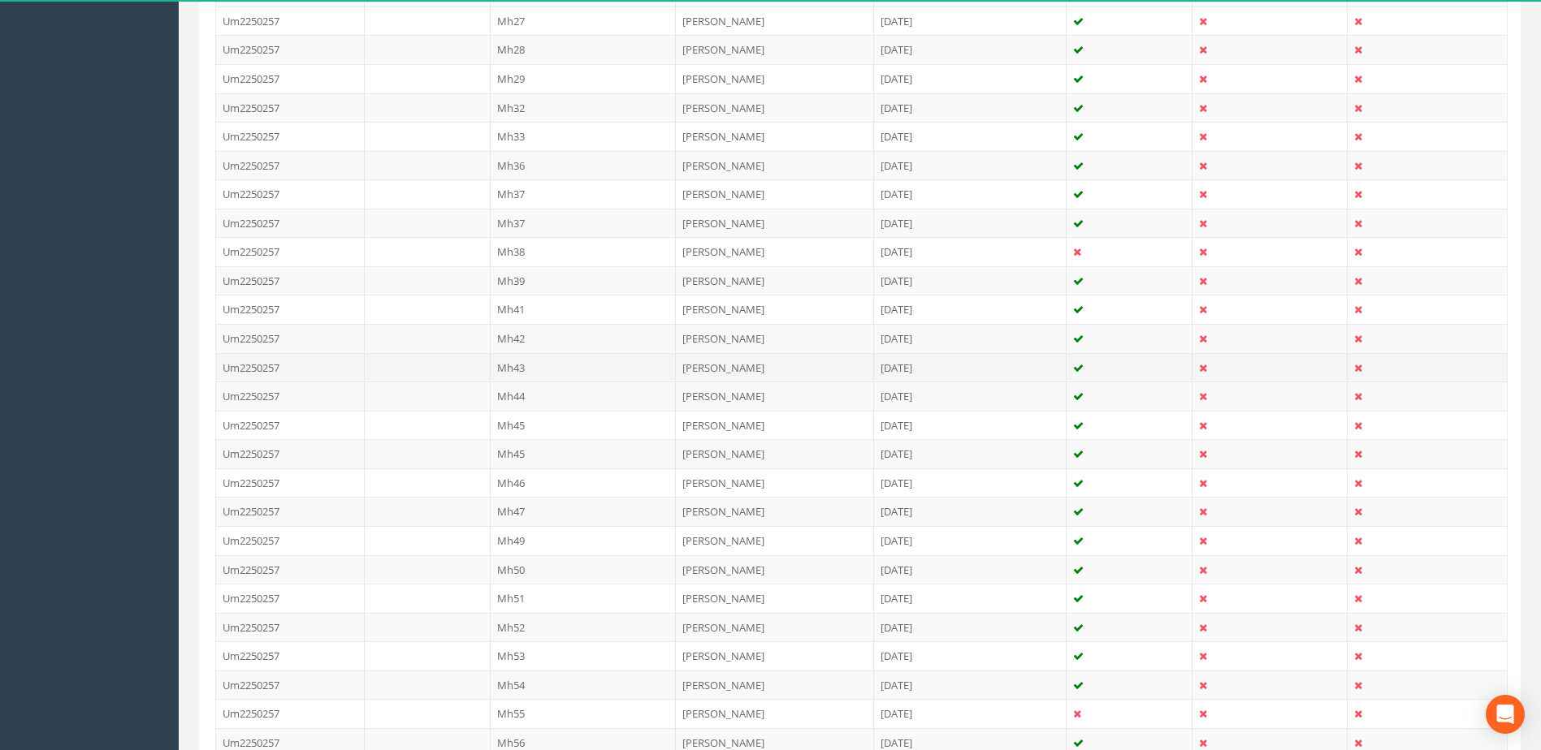
scroll to position [948, 0]
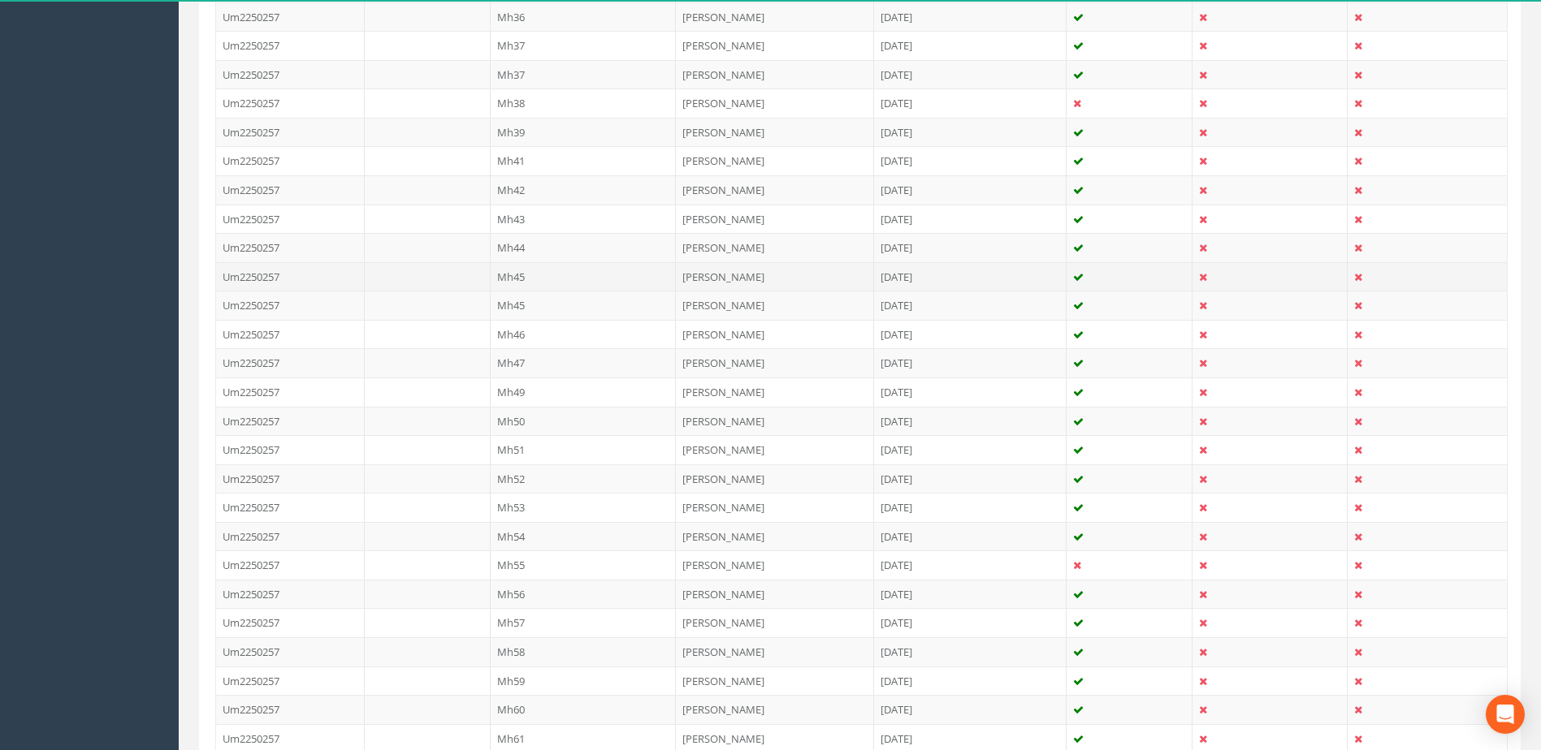
click at [534, 275] on td "Mh45" at bounding box center [584, 276] width 186 height 29
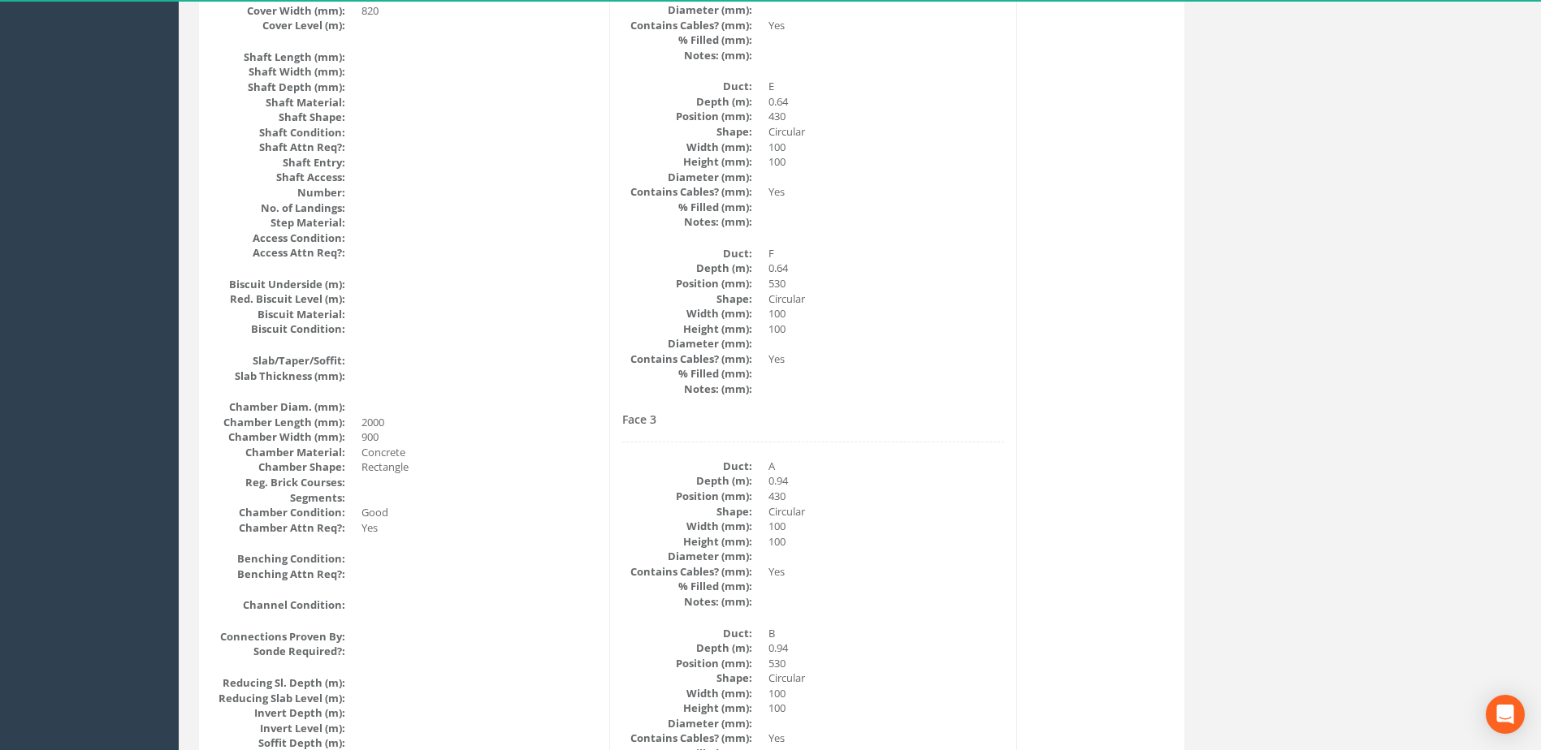
scroll to position [0, 0]
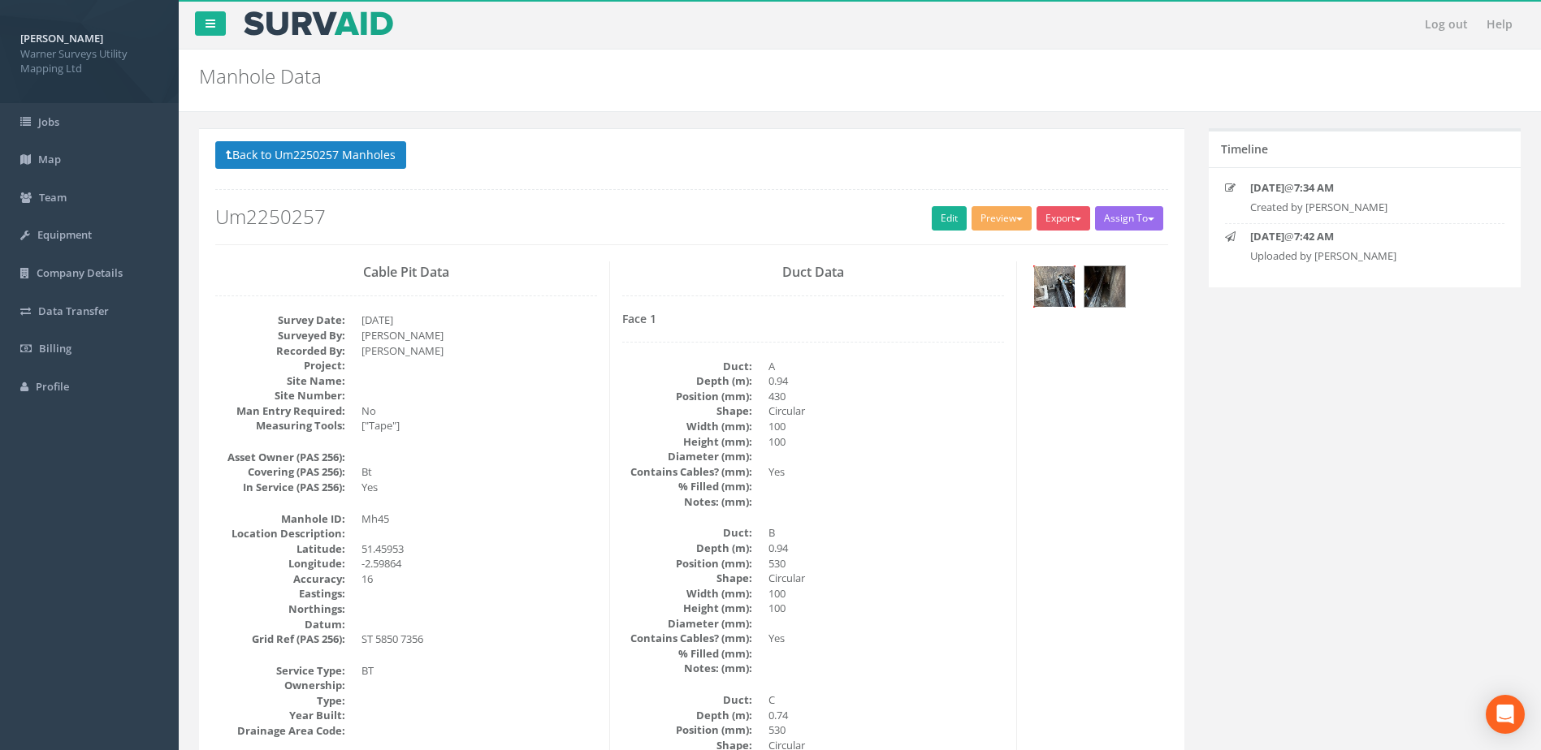
click at [1065, 283] on img at bounding box center [1054, 286] width 41 height 41
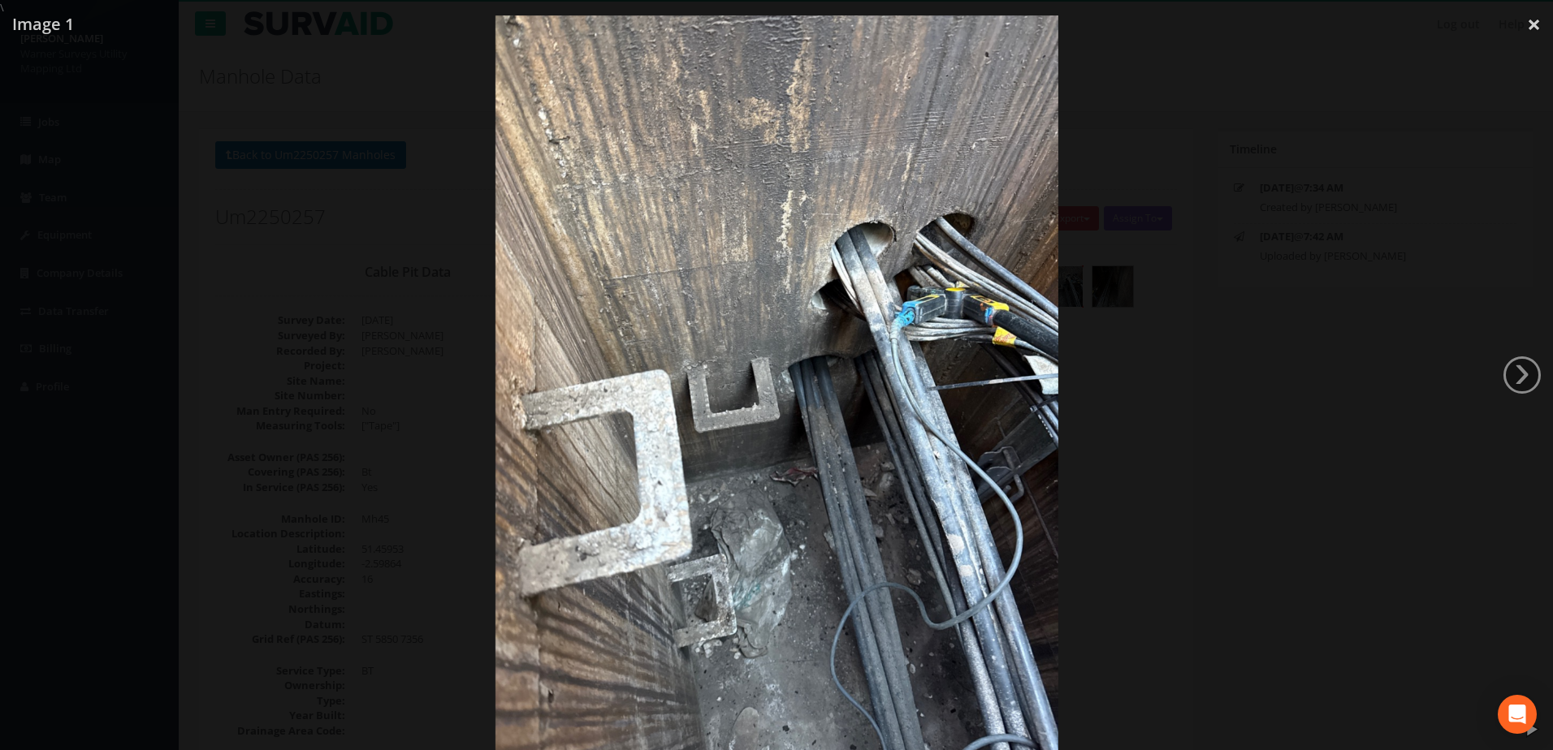
click at [1145, 471] on div at bounding box center [776, 390] width 1553 height 750
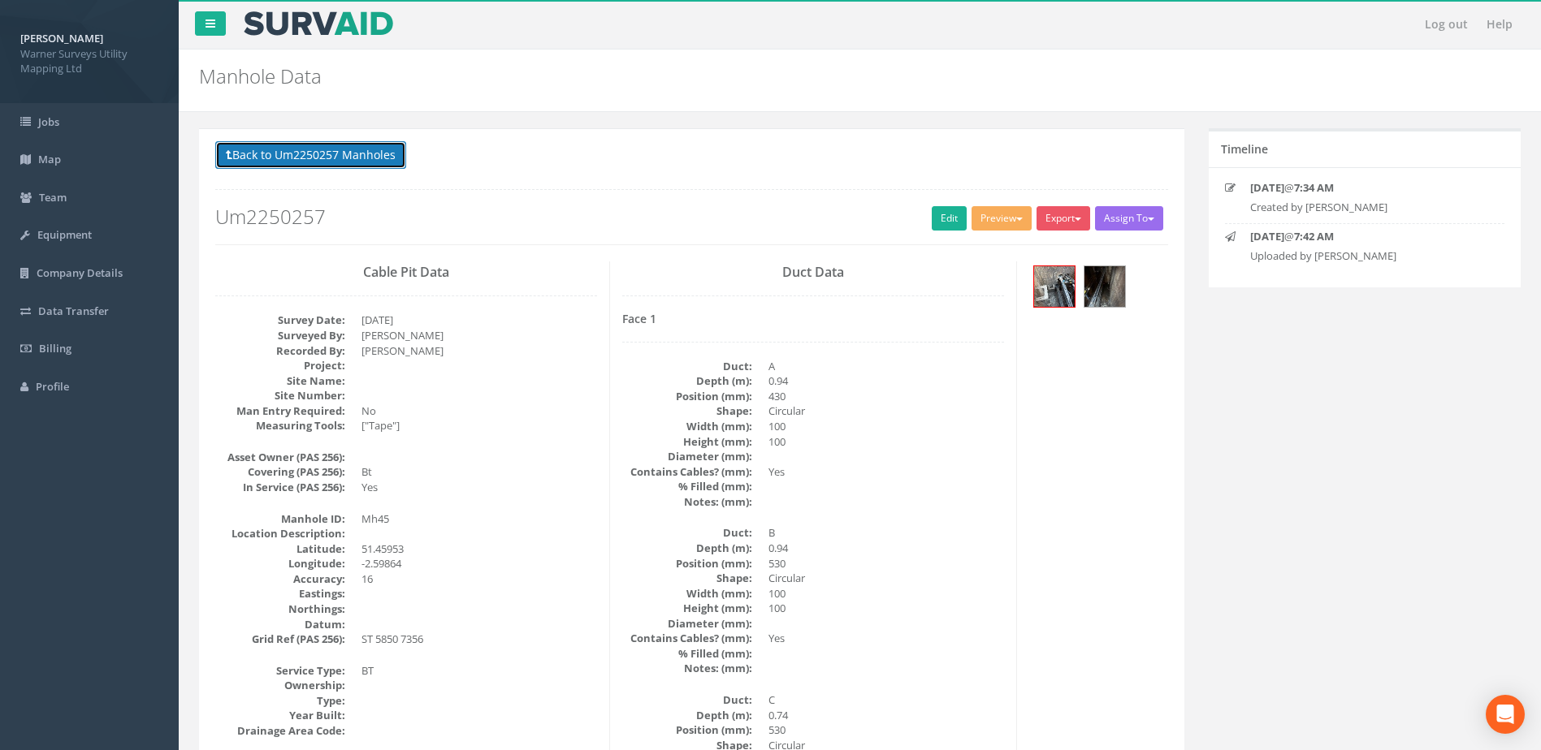
drag, startPoint x: 373, startPoint y: 147, endPoint x: 387, endPoint y: 169, distance: 26.4
click at [373, 148] on button "Back to Um2250257 Manholes" at bounding box center [310, 155] width 191 height 28
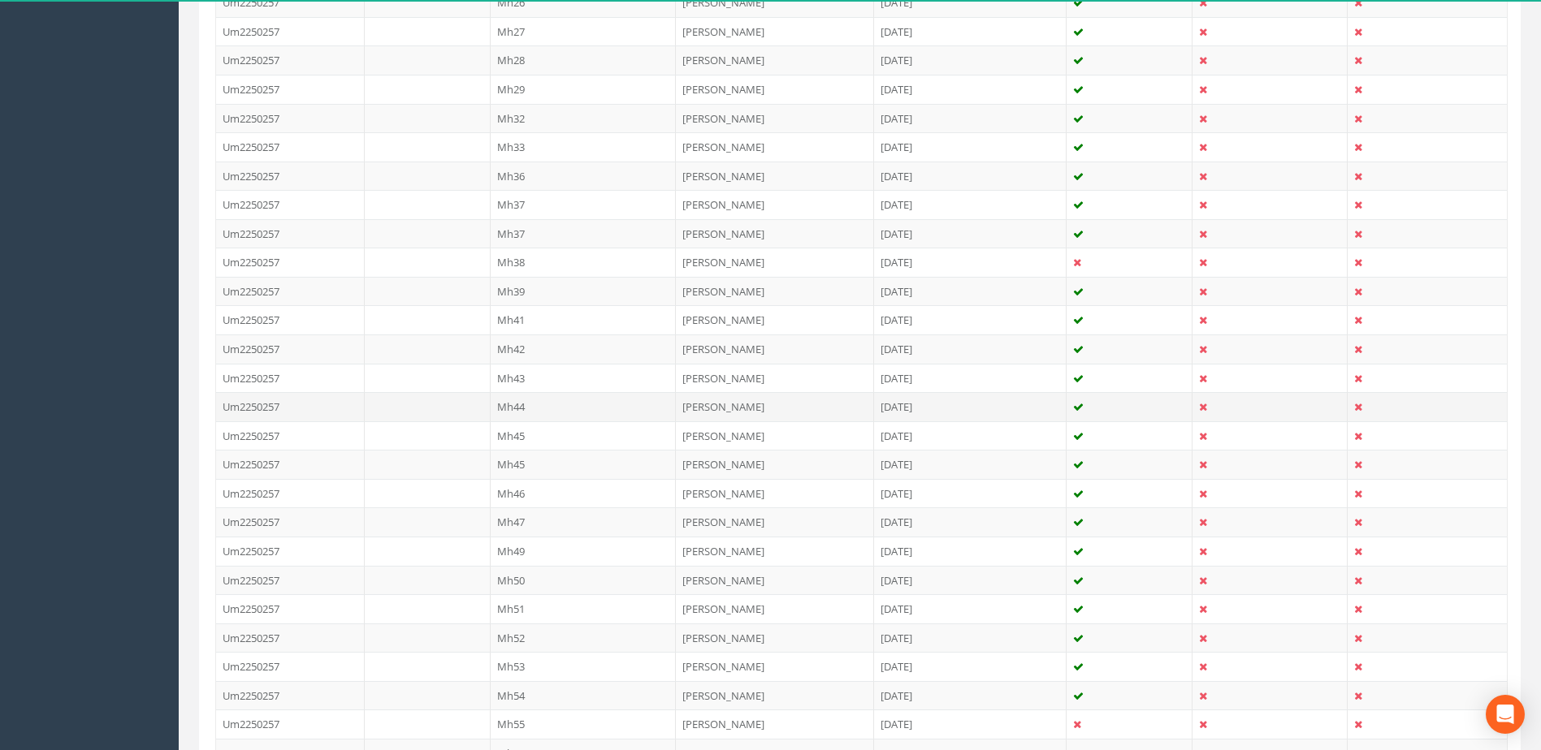
scroll to position [812, 0]
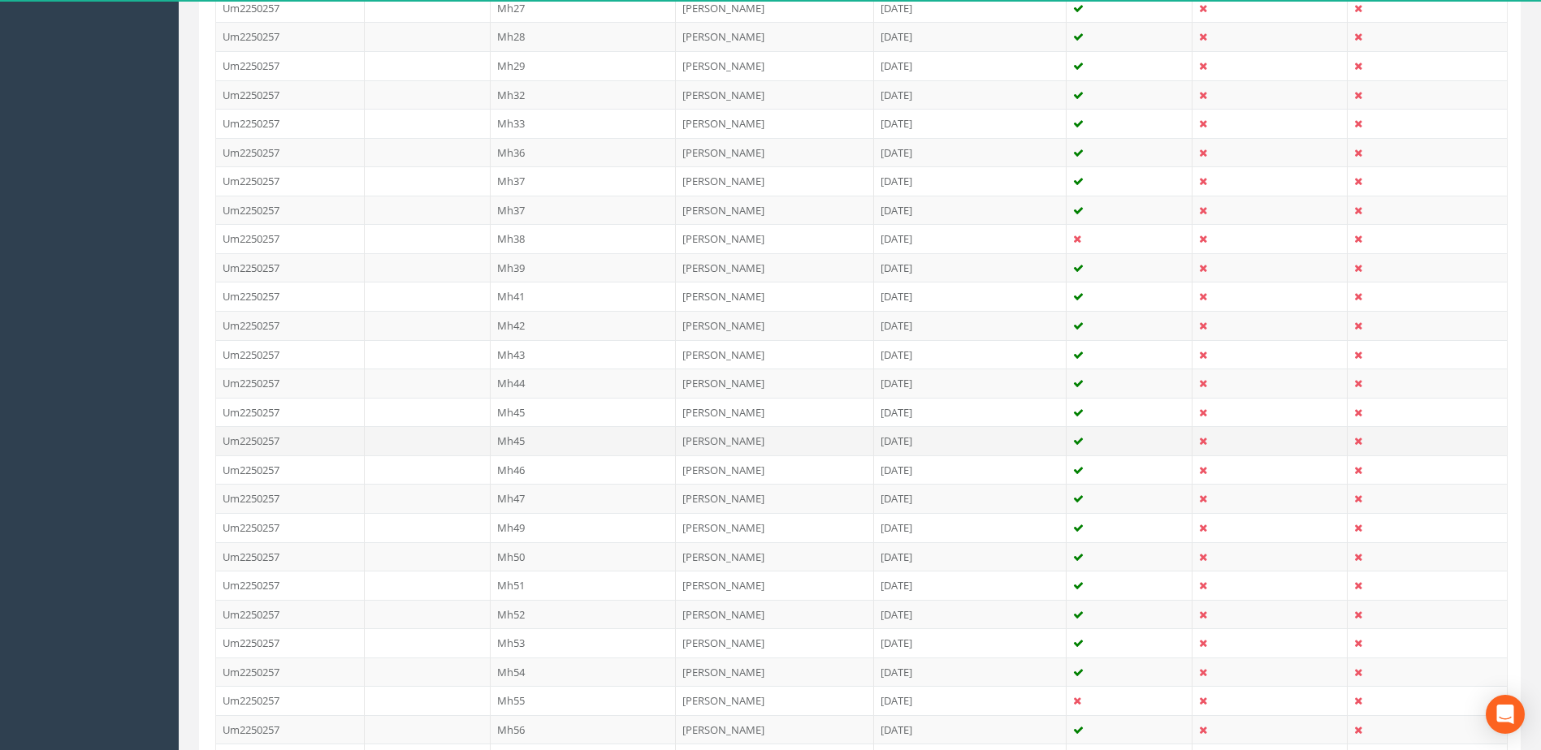
click at [526, 440] on td "Mh45" at bounding box center [584, 440] width 186 height 29
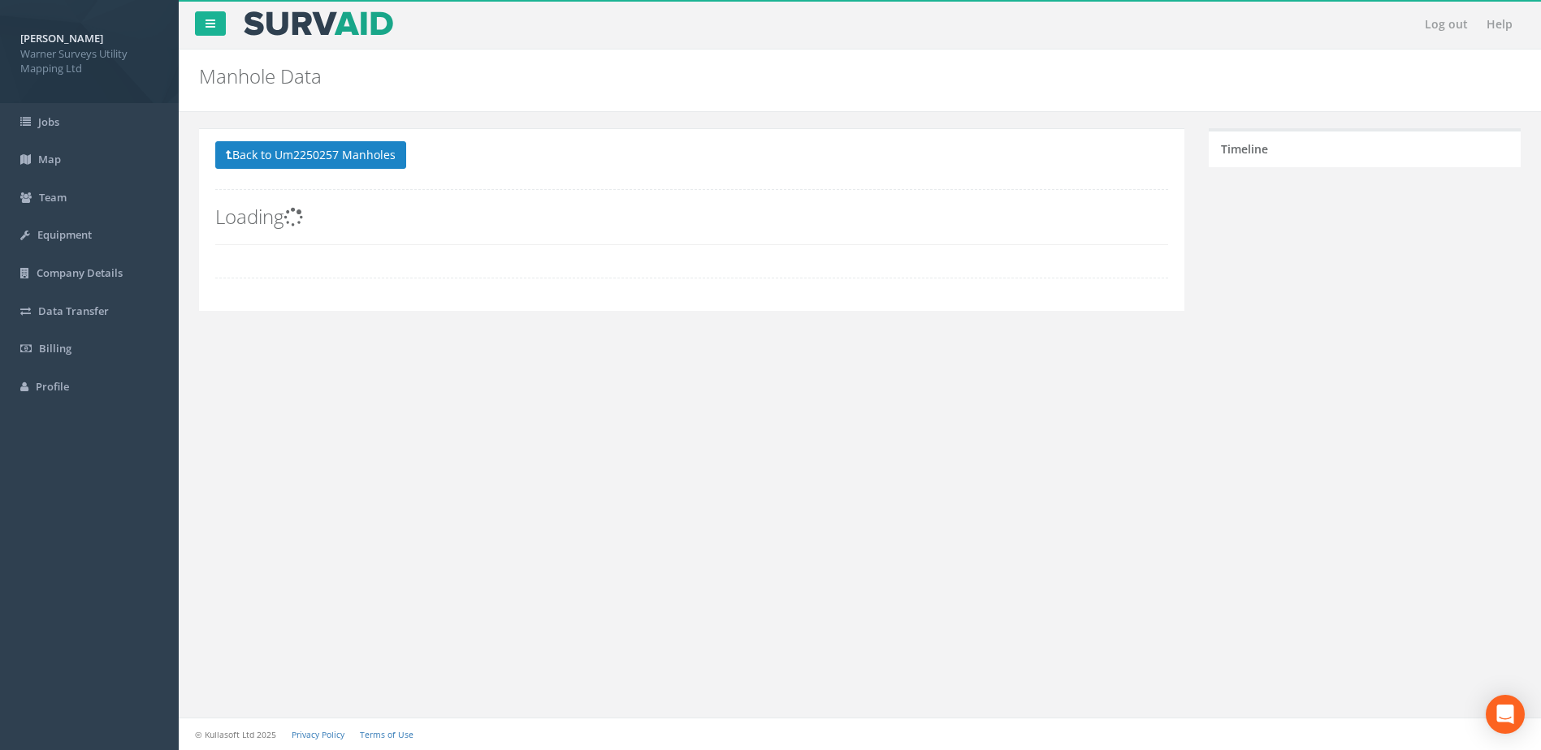
scroll to position [0, 0]
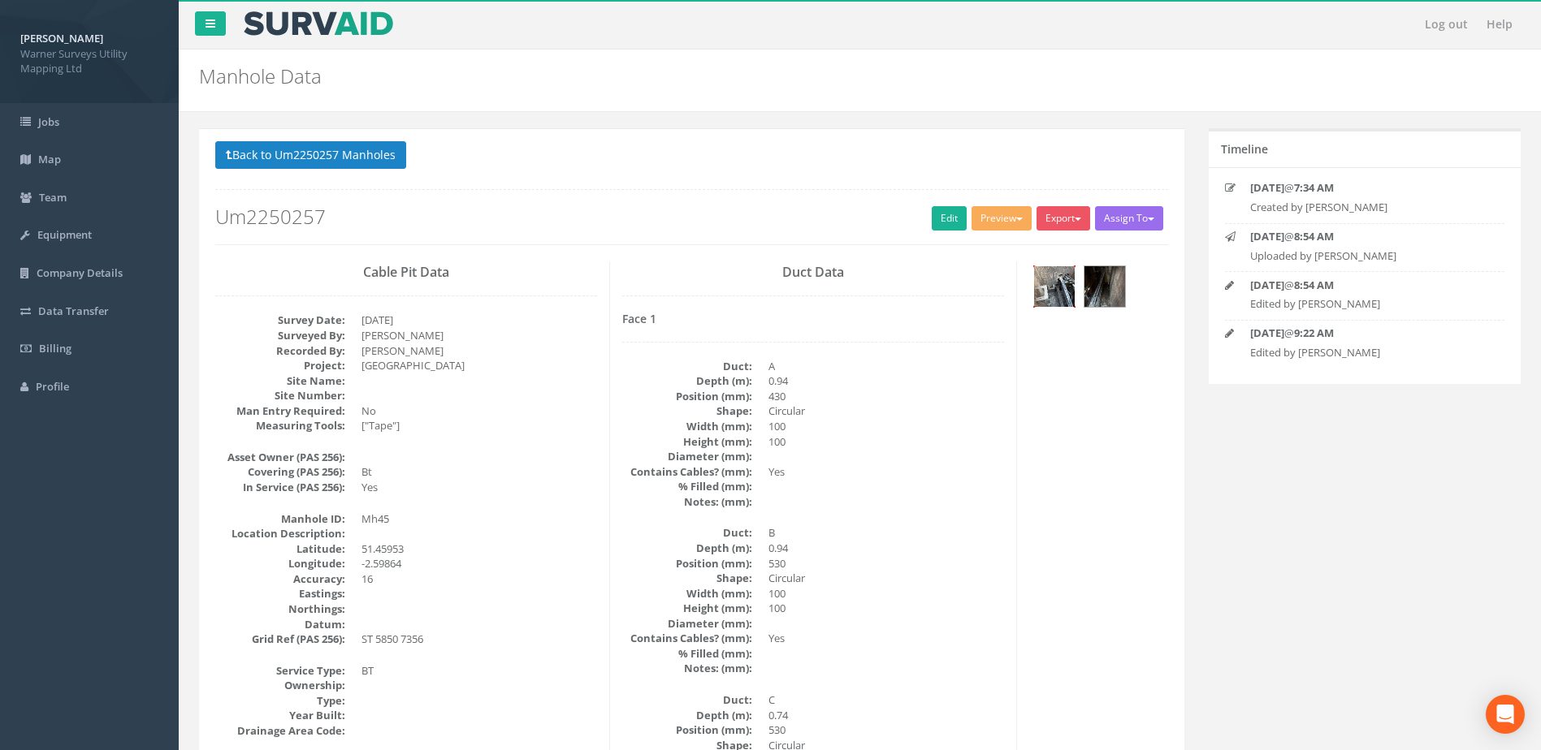
click at [1059, 277] on img at bounding box center [1054, 286] width 41 height 41
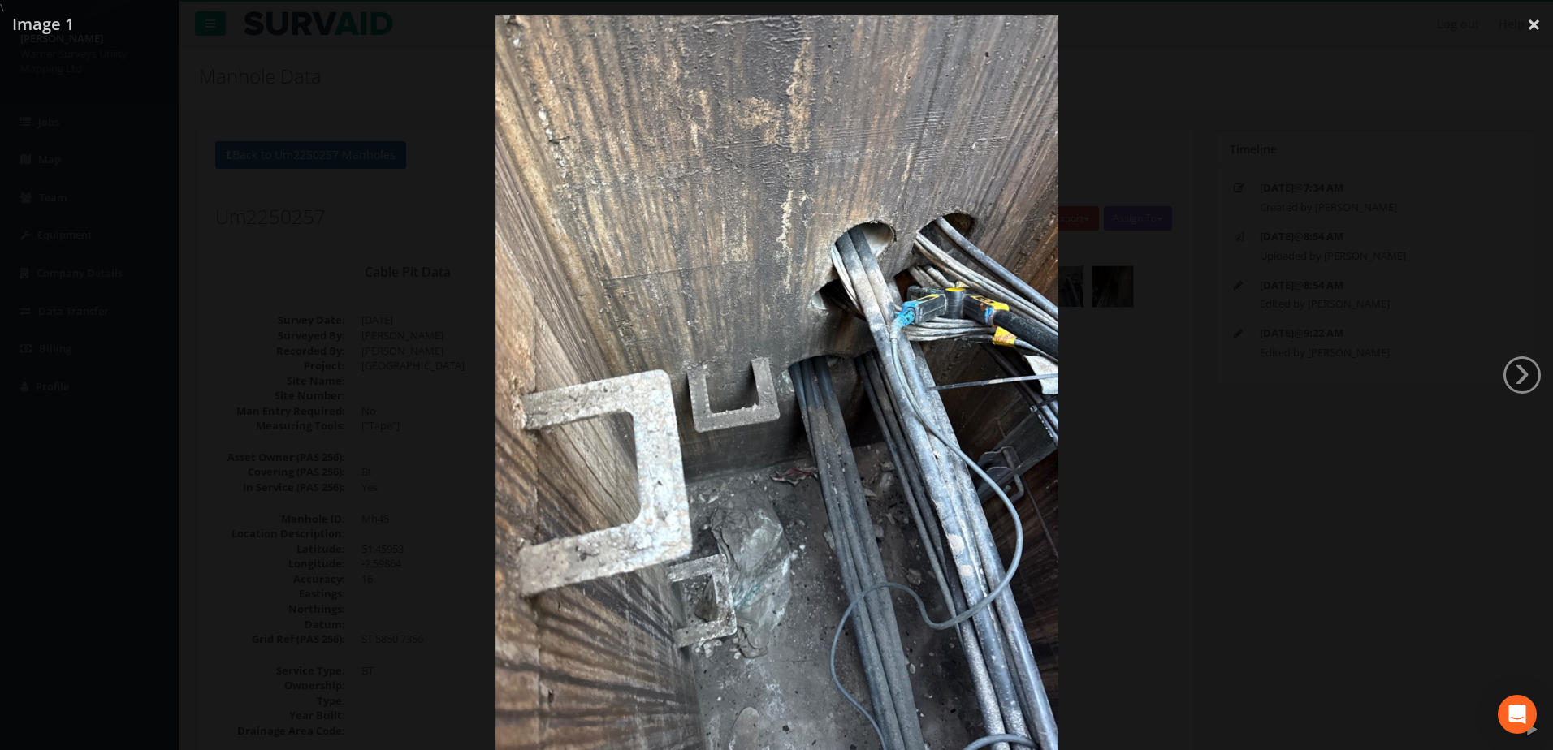
drag, startPoint x: 1126, startPoint y: 395, endPoint x: 1108, endPoint y: 395, distance: 17.9
click at [1127, 395] on div at bounding box center [776, 390] width 1553 height 750
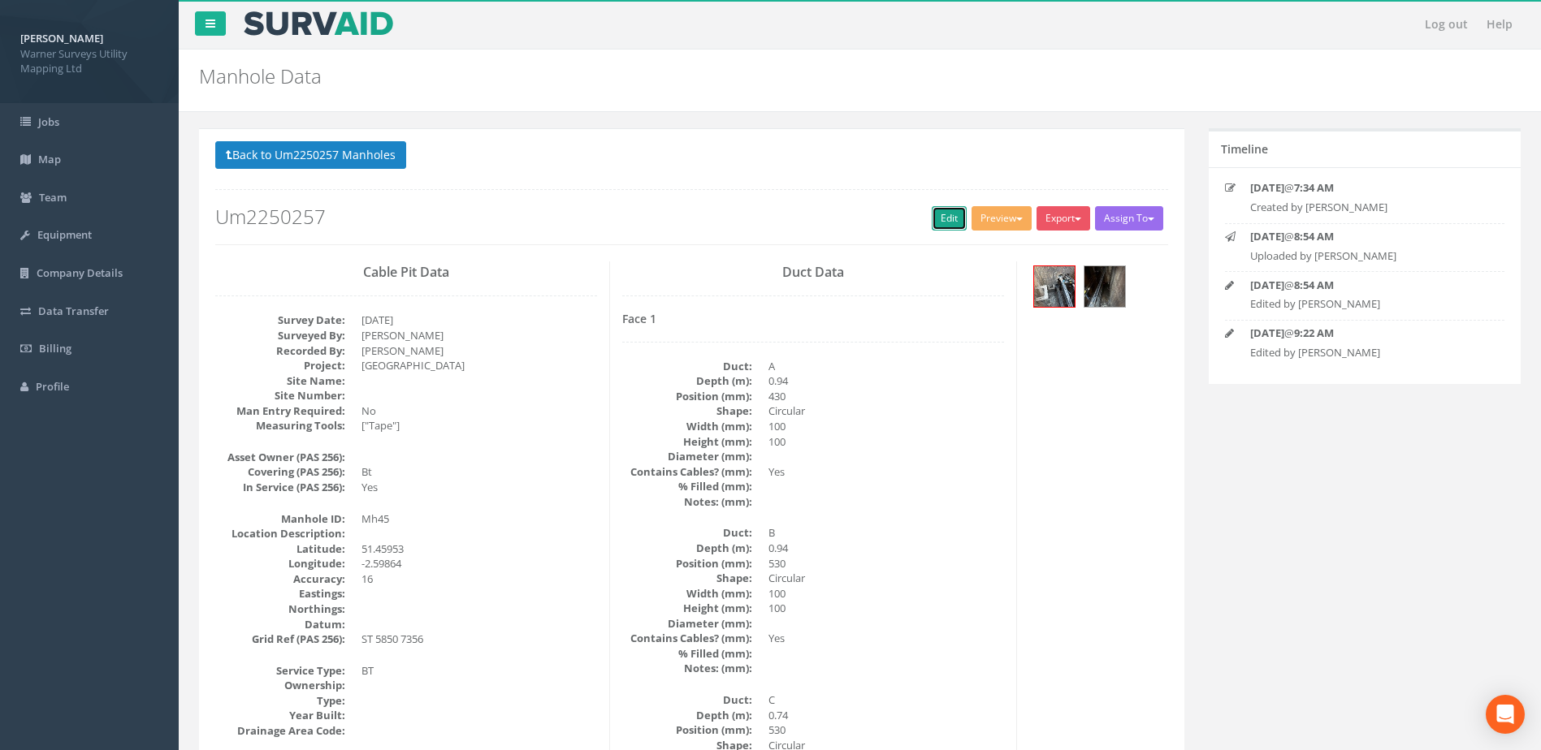
click at [941, 212] on link "Edit" at bounding box center [949, 218] width 35 height 24
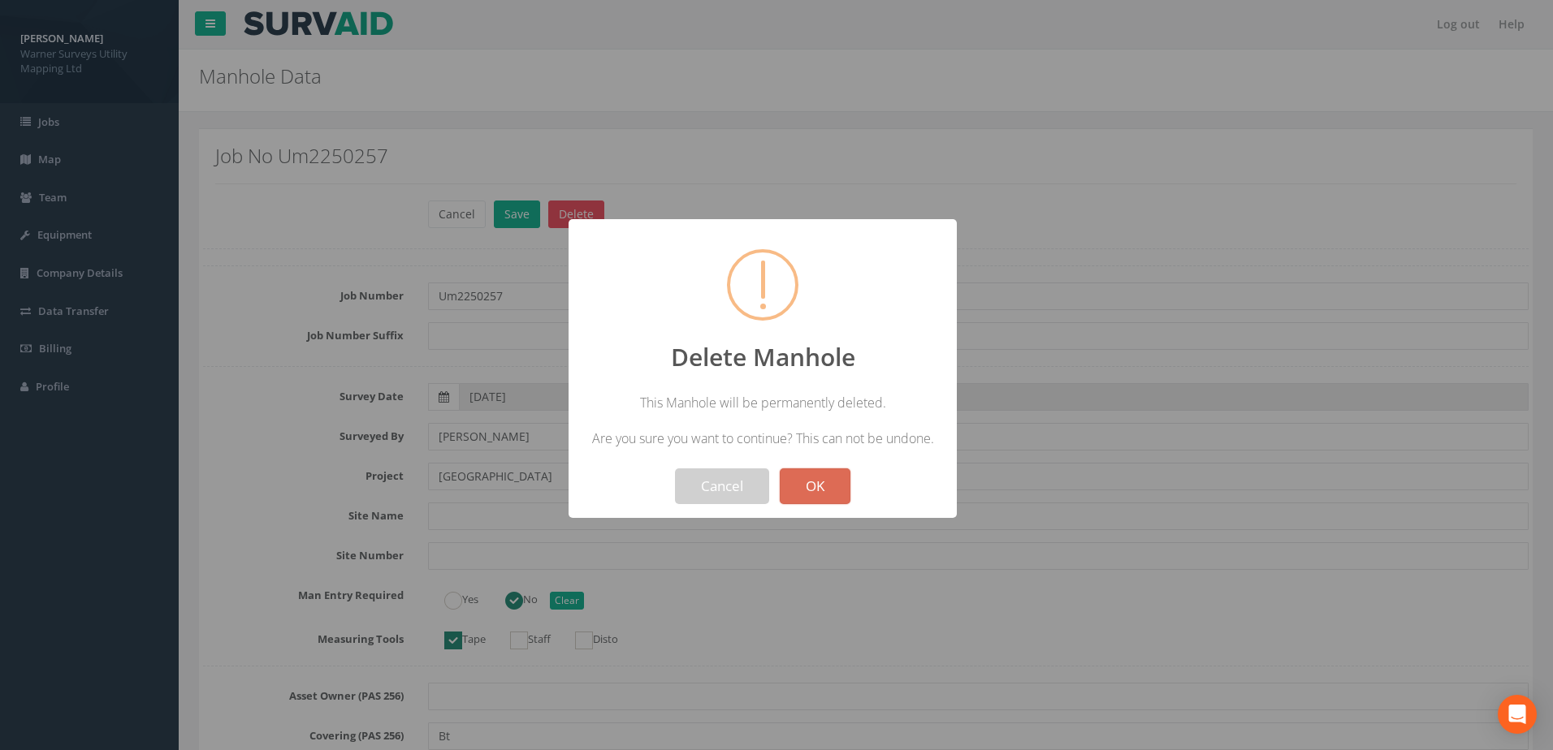
click at [1185, 339] on div at bounding box center [776, 375] width 1553 height 750
click at [827, 486] on button "OK" at bounding box center [815, 487] width 71 height 36
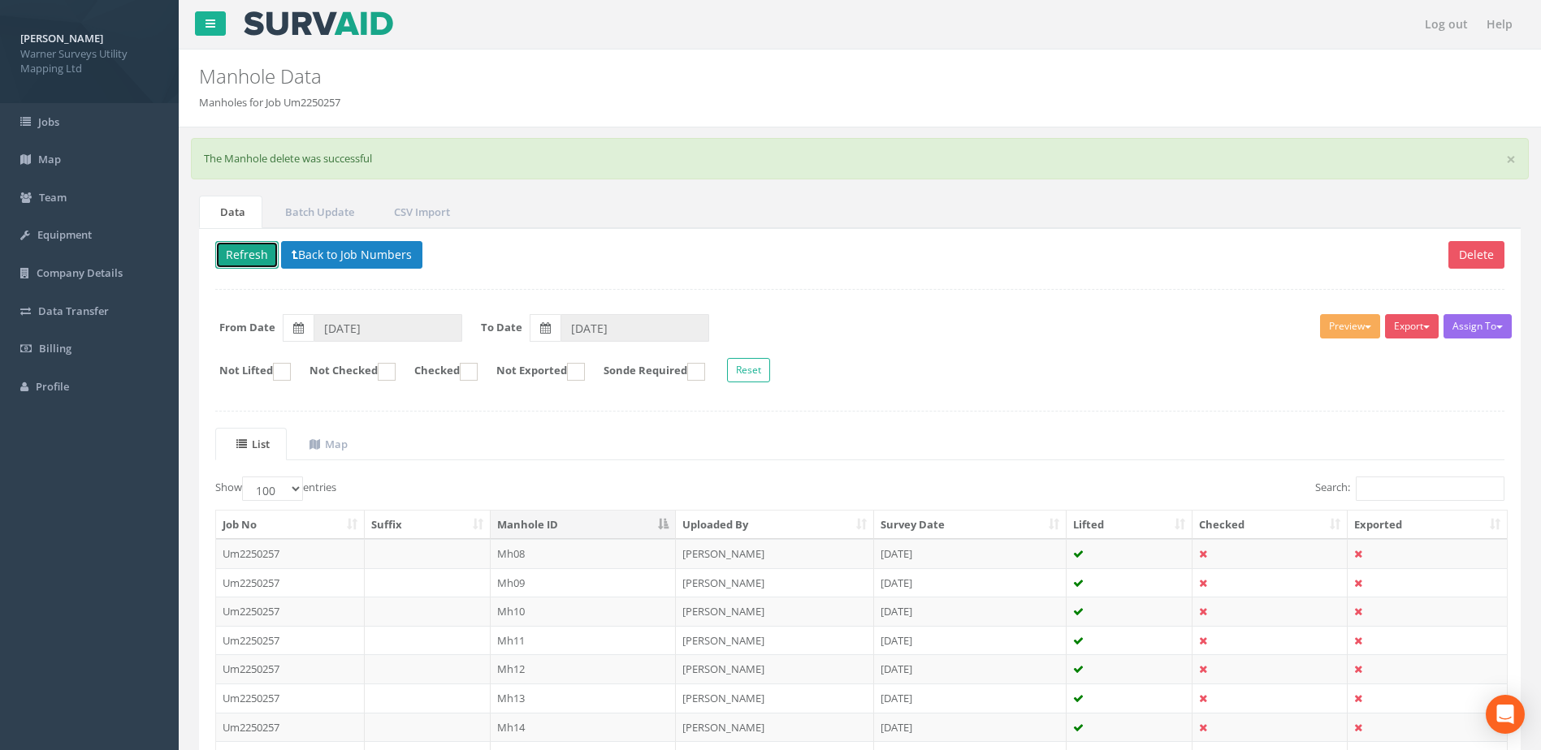
click at [232, 252] on button "Refresh" at bounding box center [246, 255] width 63 height 28
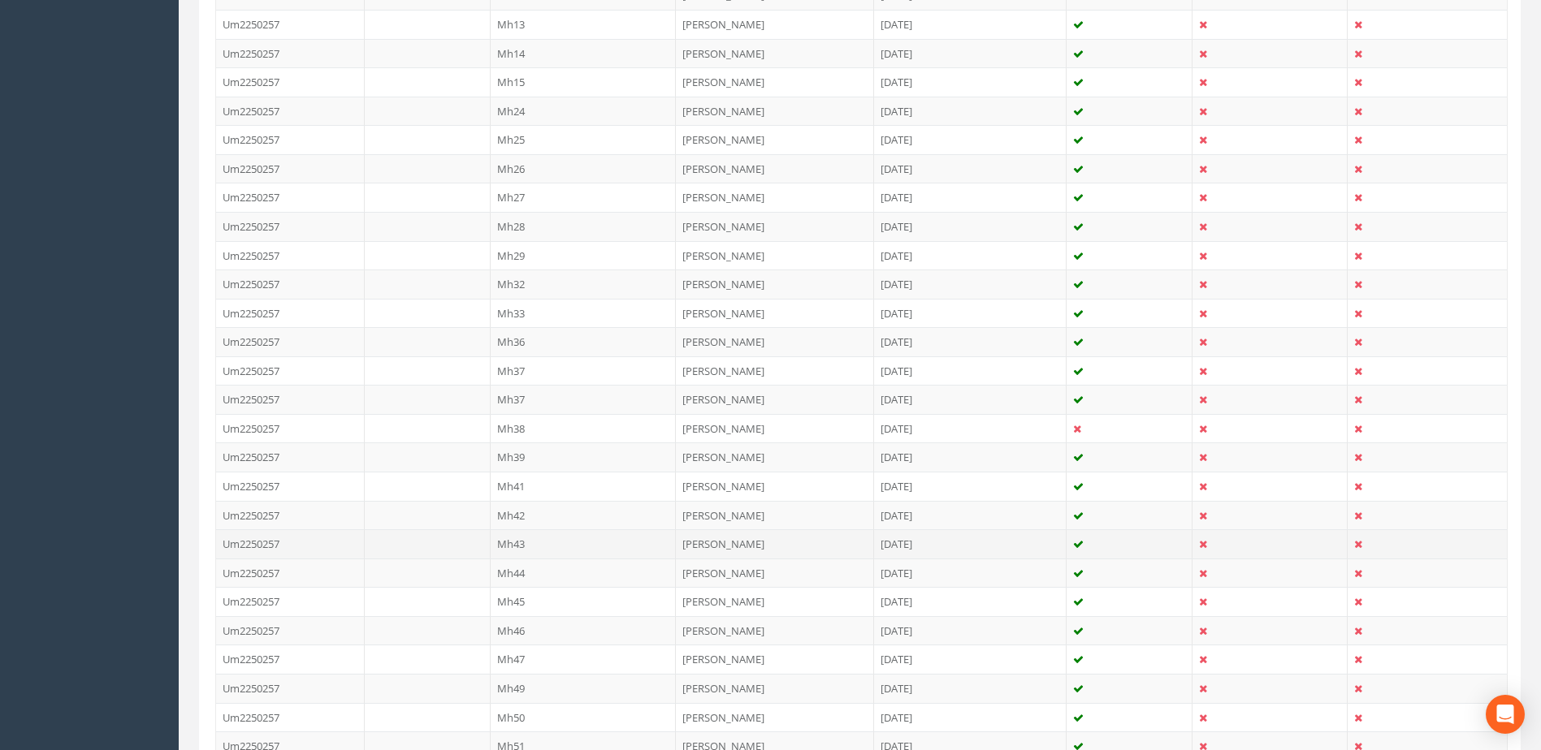
scroll to position [677, 0]
click at [531, 622] on td "Mh46" at bounding box center [584, 628] width 186 height 29
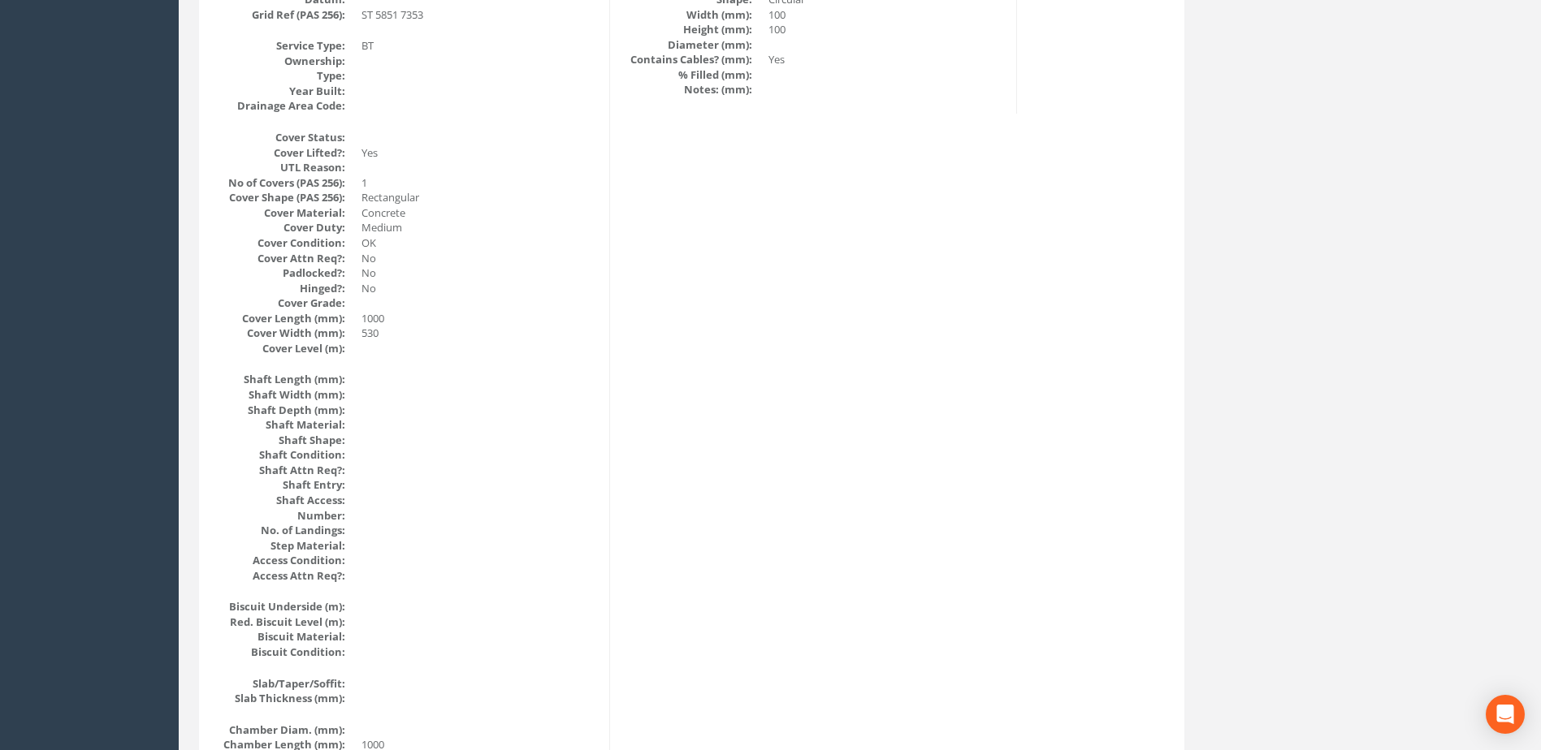
scroll to position [0, 0]
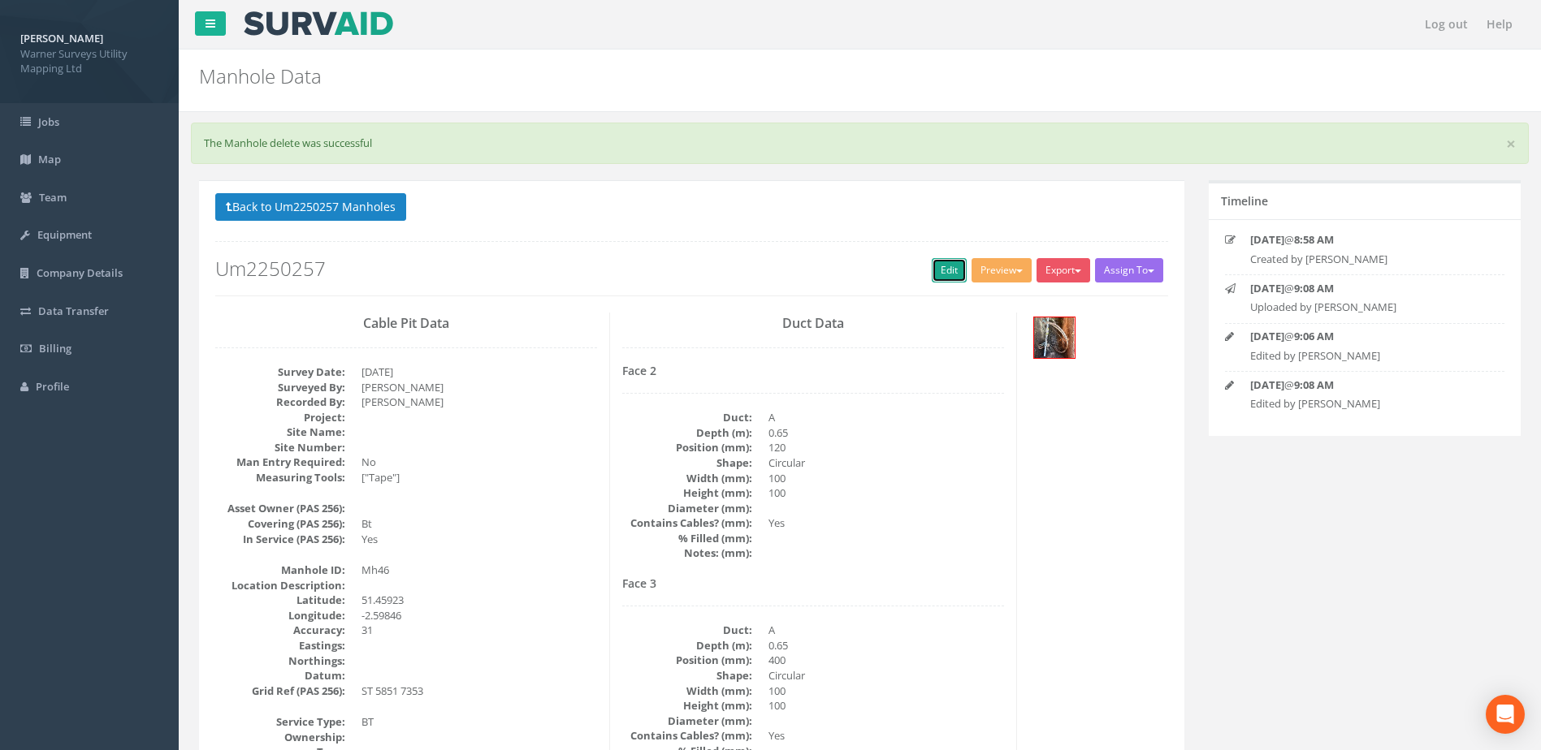
click at [938, 271] on link "Edit" at bounding box center [949, 270] width 35 height 24
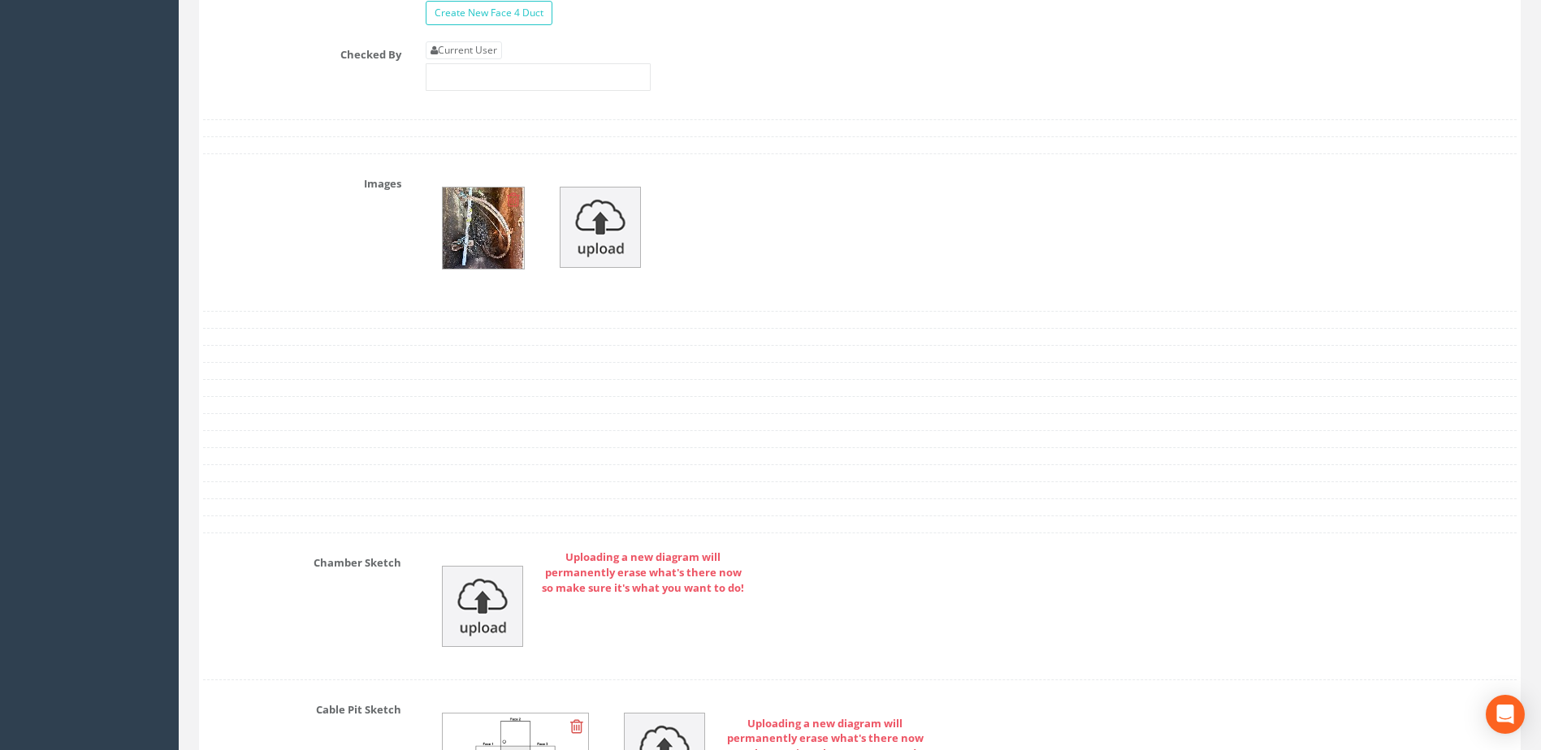
scroll to position [3249, 0]
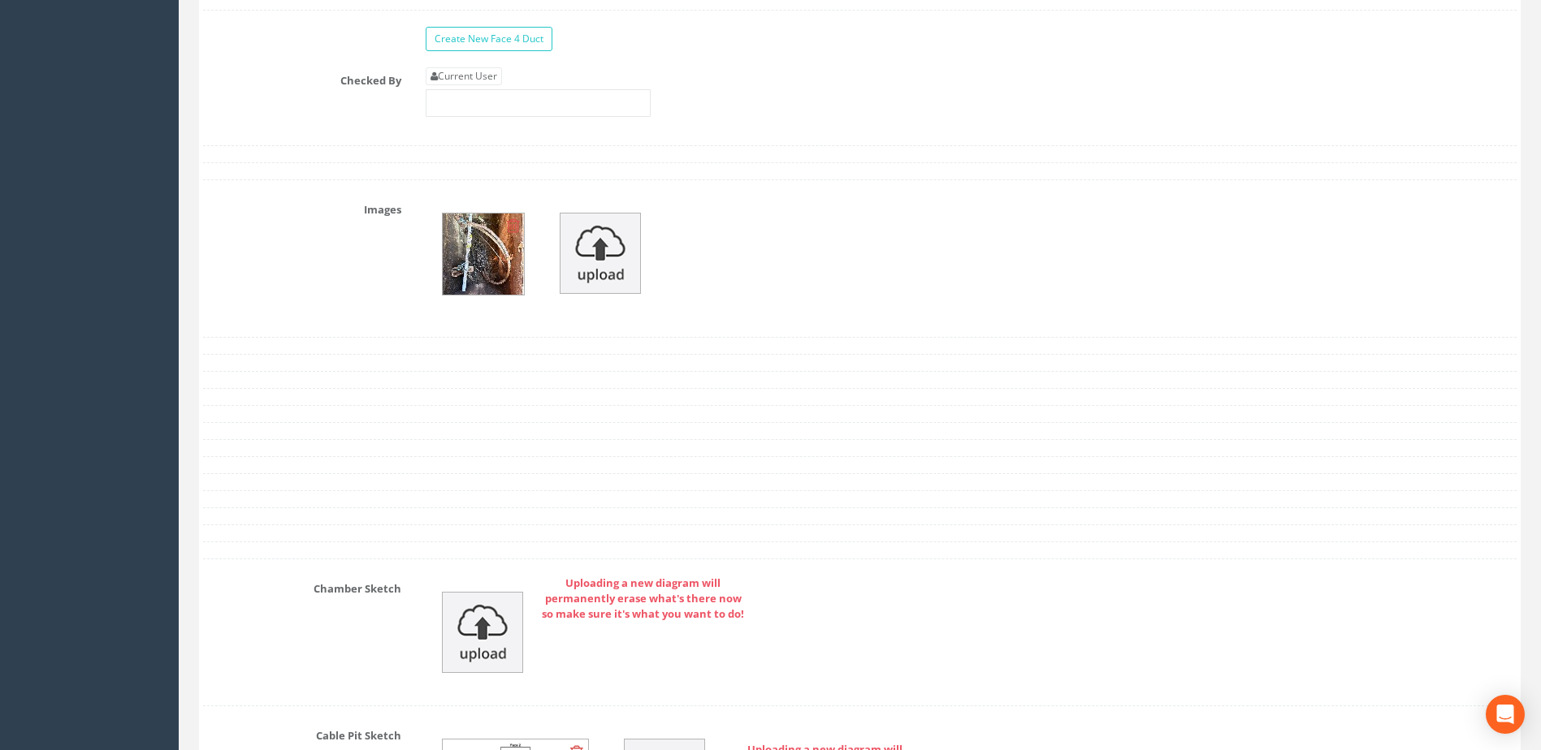
type input "[GEOGRAPHIC_DATA]"
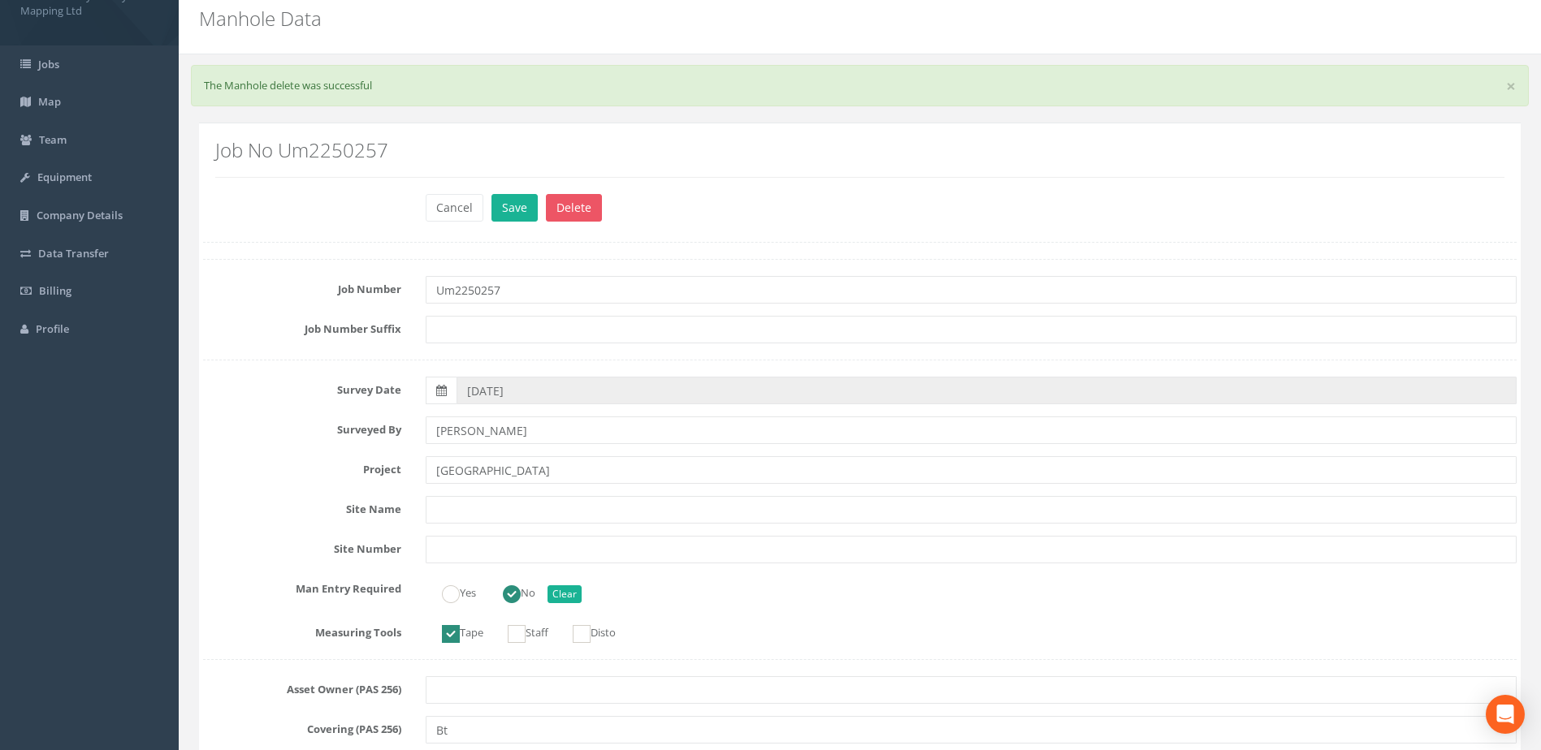
scroll to position [0, 0]
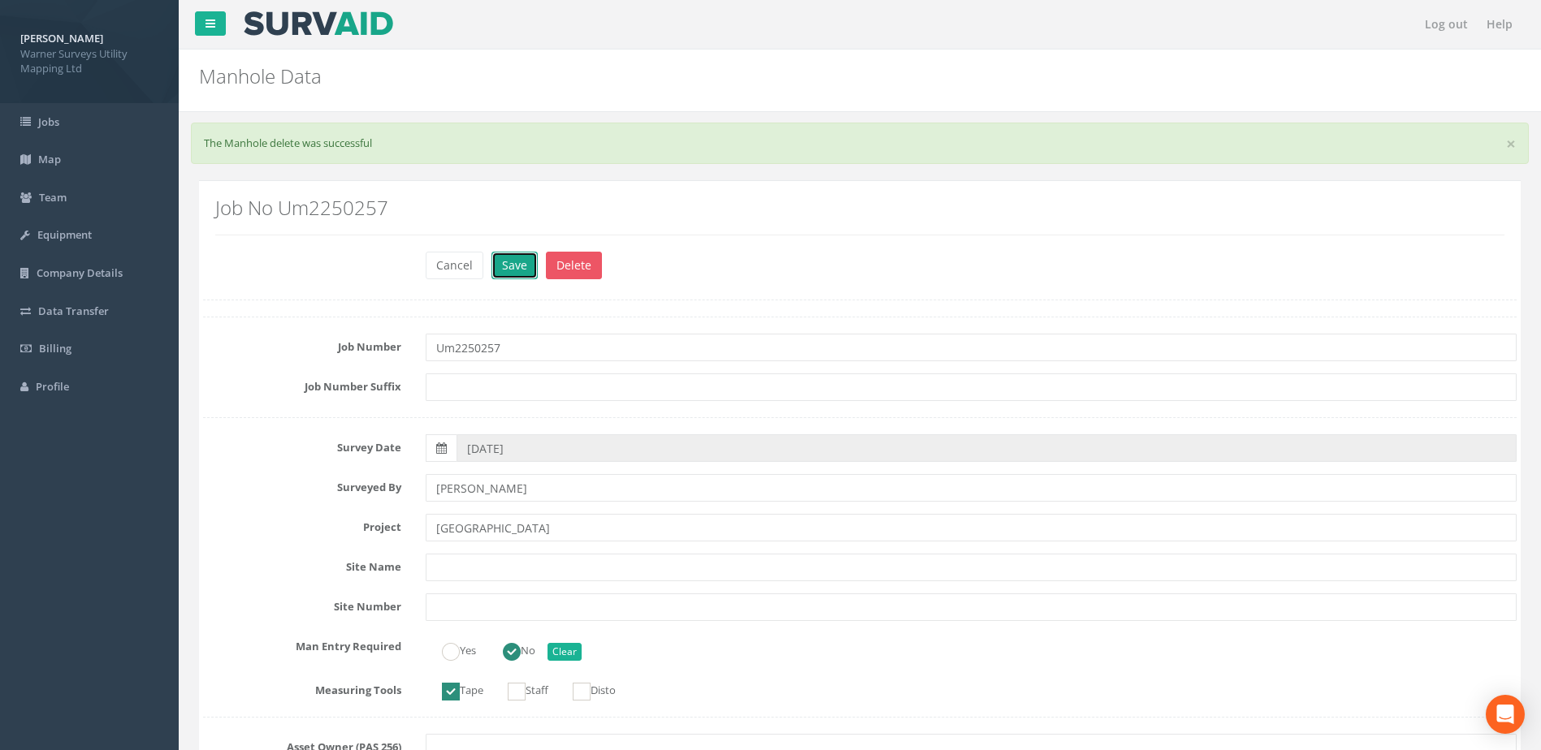
click at [528, 278] on button "Save" at bounding box center [514, 266] width 46 height 28
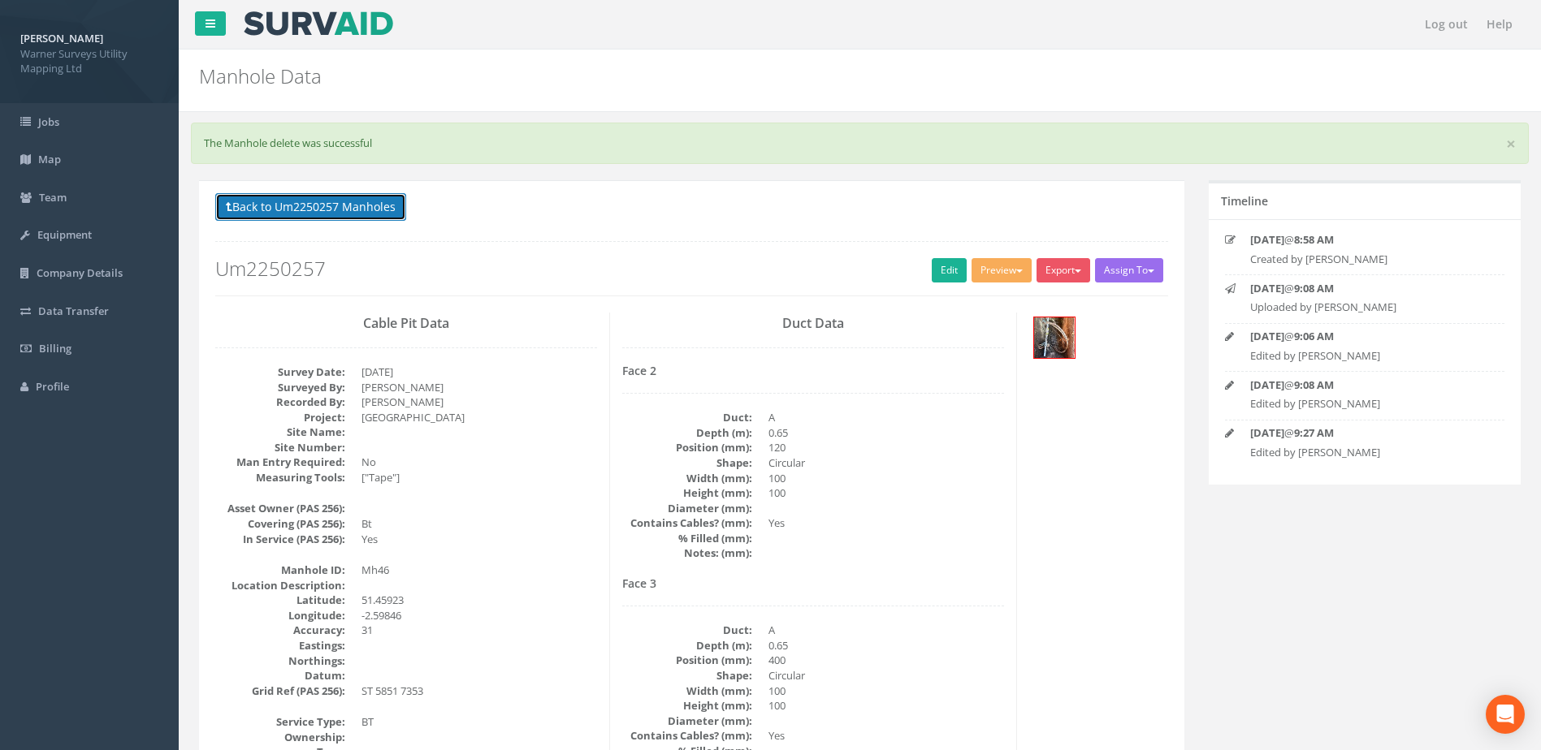
click at [363, 201] on button "Back to Um2250257 Manholes" at bounding box center [310, 207] width 191 height 28
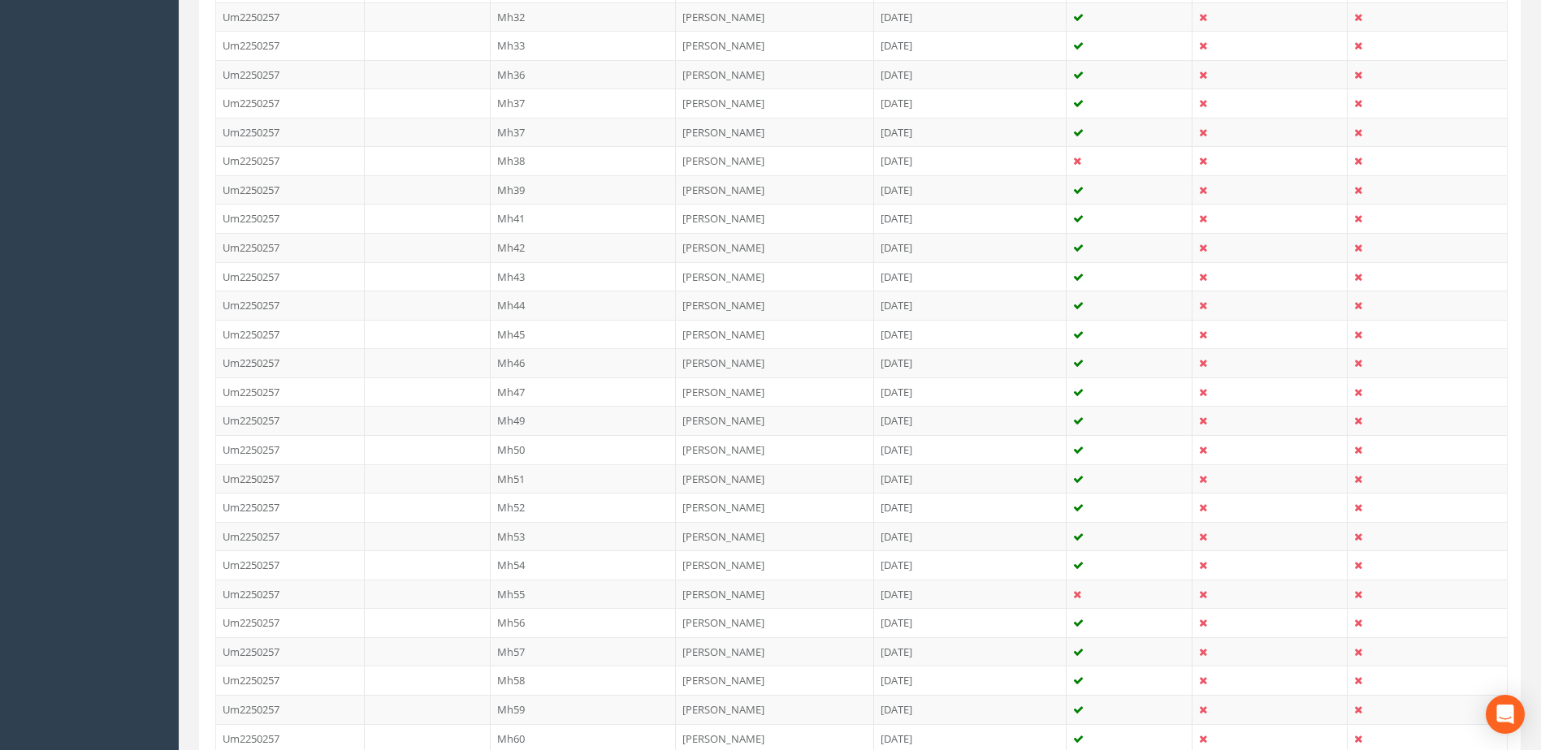
scroll to position [948, 0]
click at [533, 326] on td "Mh47" at bounding box center [584, 334] width 186 height 29
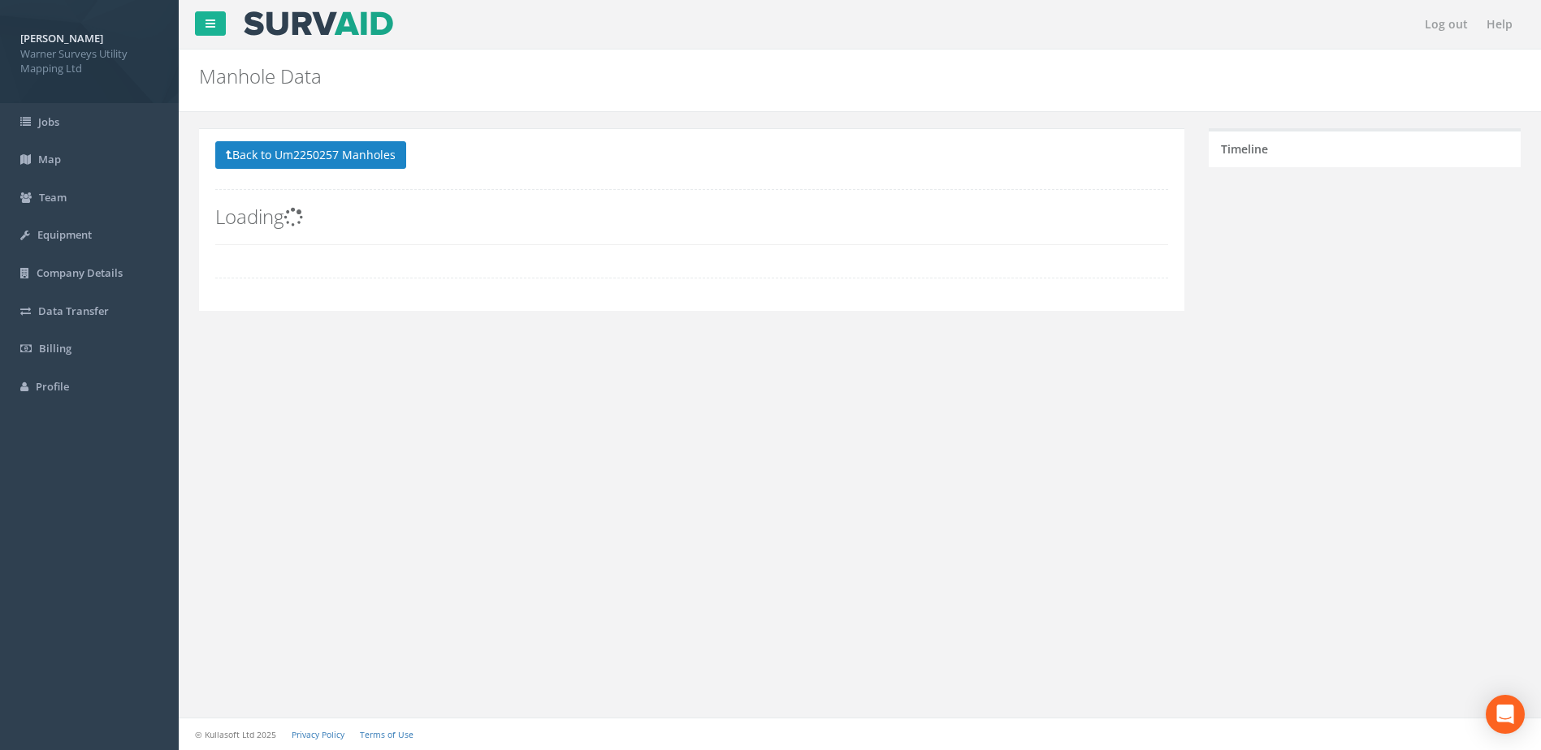
scroll to position [0, 0]
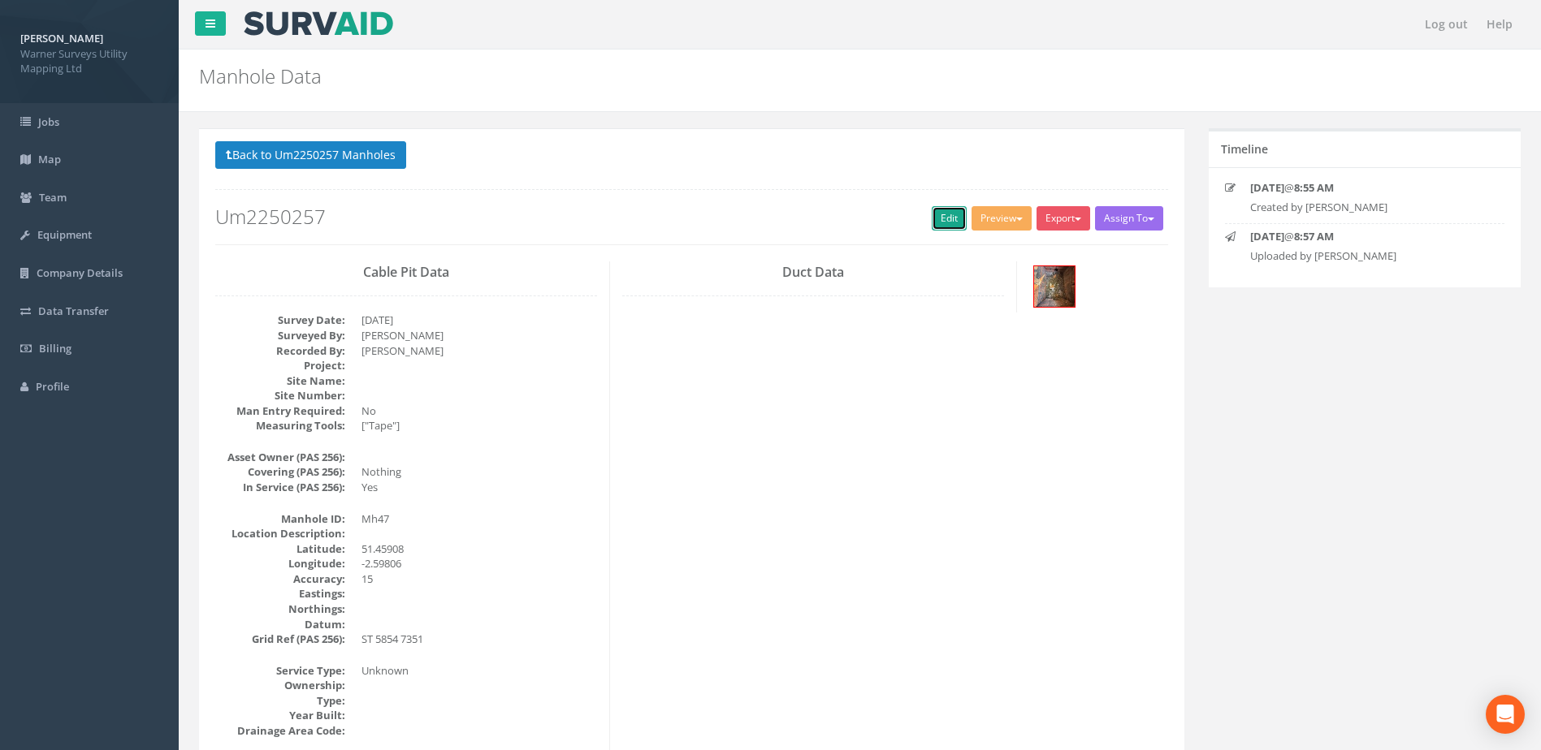
click at [951, 222] on link "Edit" at bounding box center [949, 218] width 35 height 24
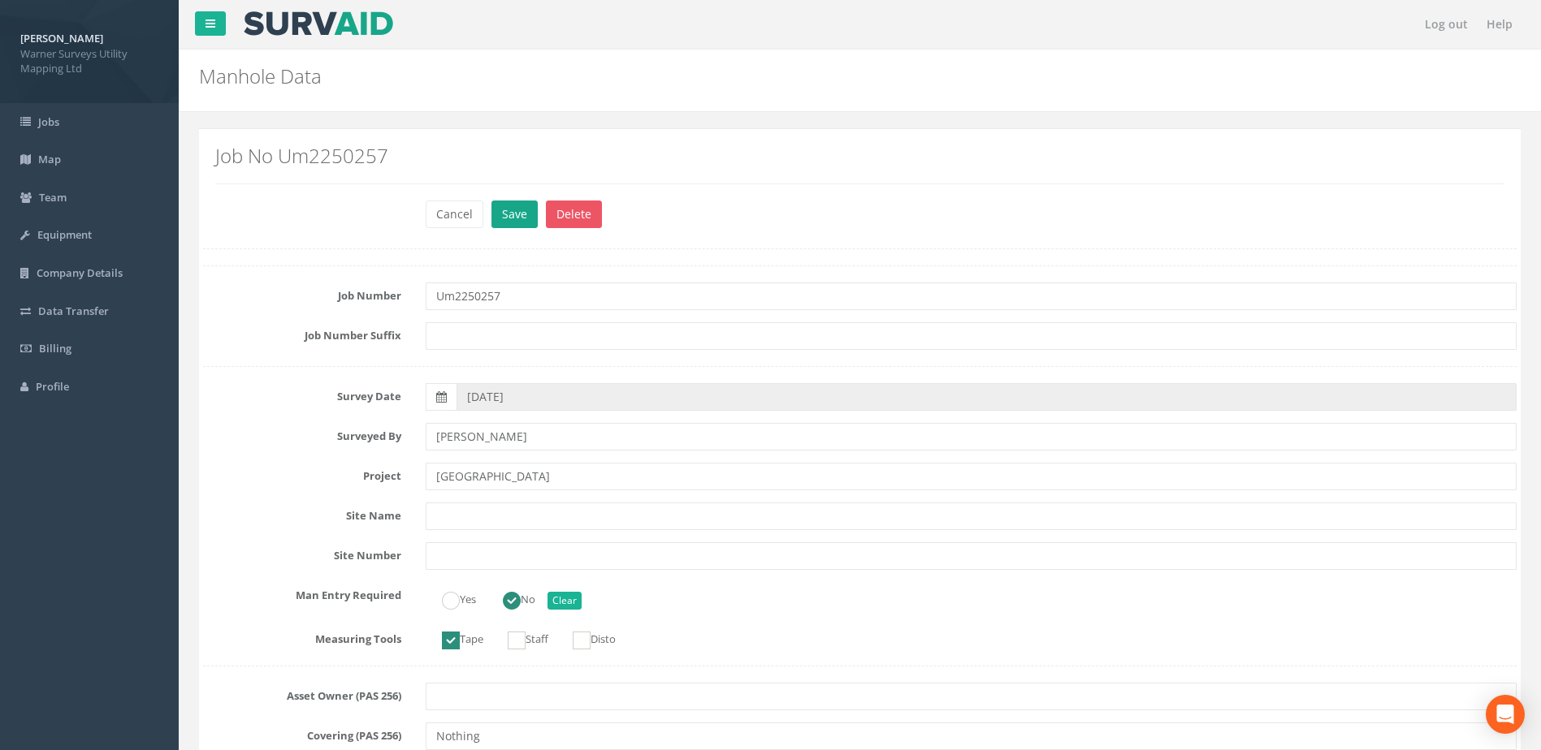
type input "[GEOGRAPHIC_DATA]"
drag, startPoint x: 511, startPoint y: 223, endPoint x: 489, endPoint y: 218, distance: 22.5
click at [508, 223] on button "Save" at bounding box center [514, 215] width 46 height 28
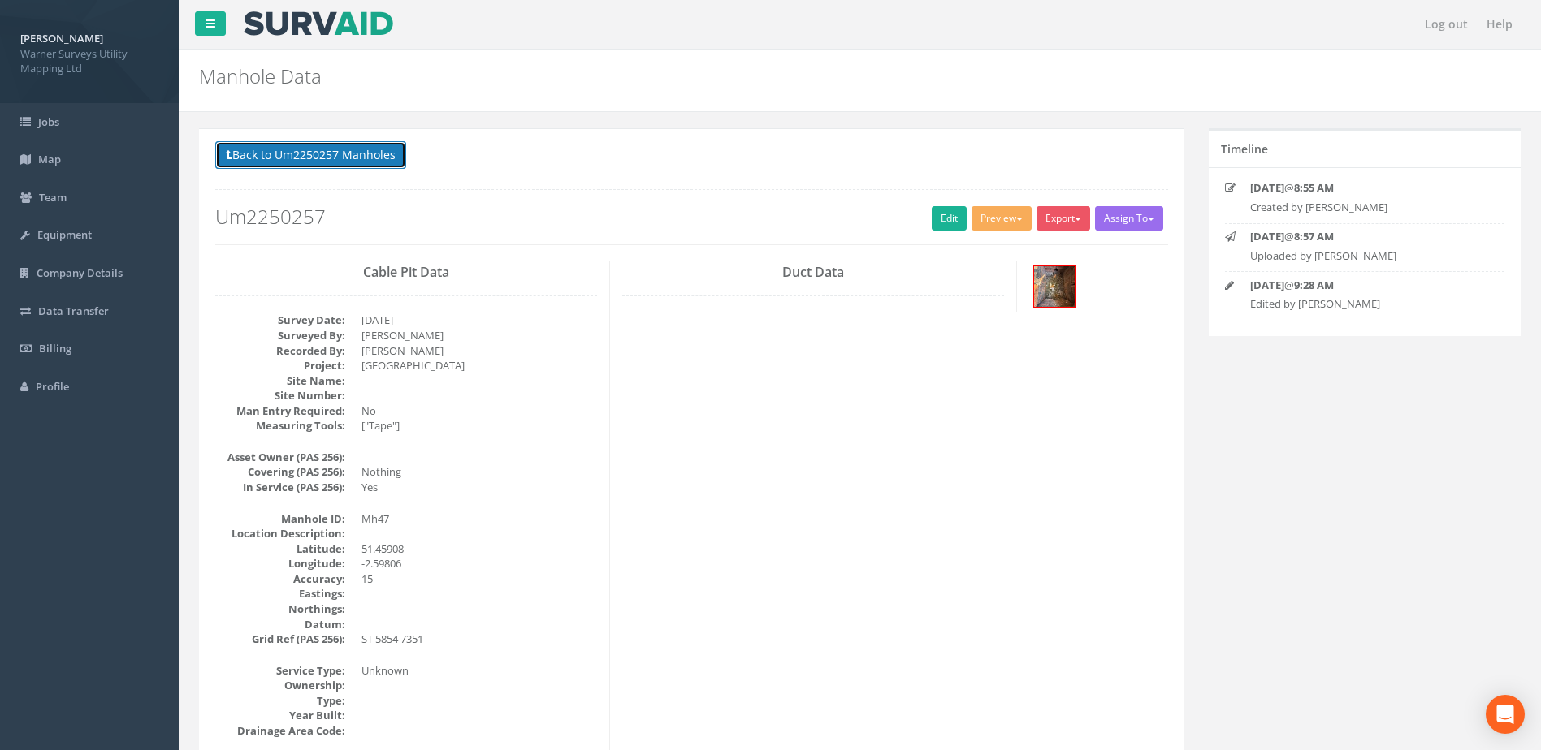
click at [352, 165] on button "Back to Um2250257 Manholes" at bounding box center [310, 155] width 191 height 28
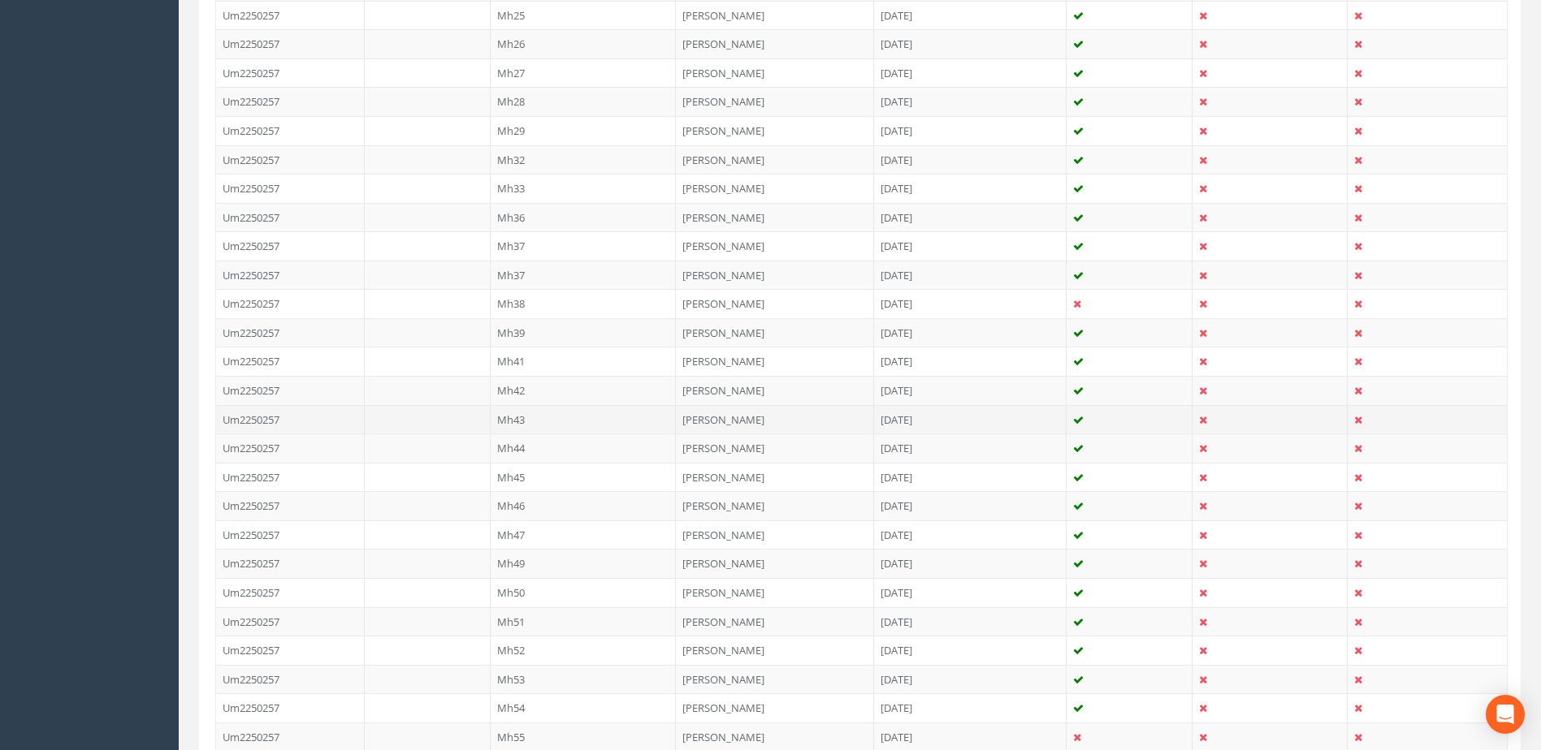
scroll to position [812, 0]
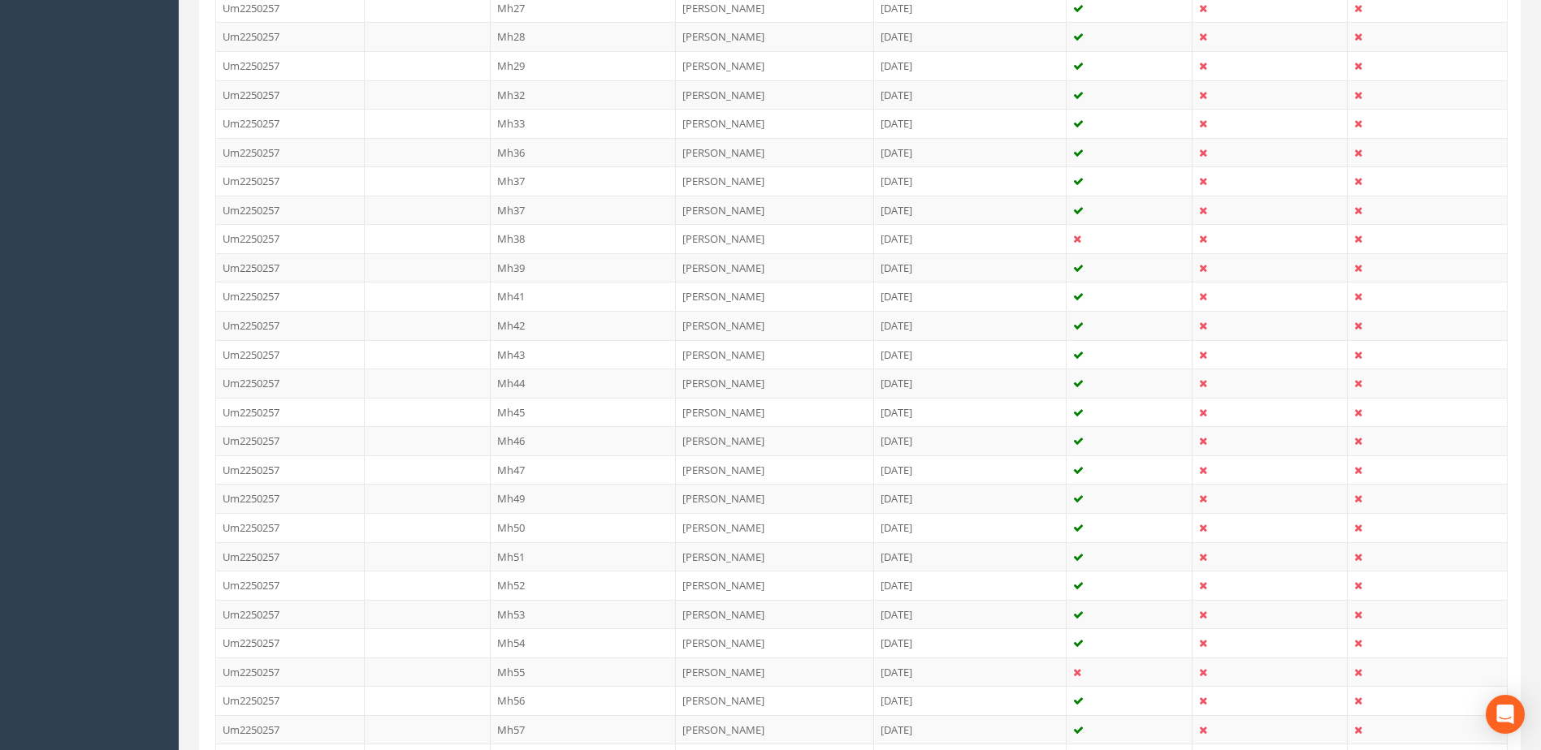
click at [554, 487] on td "Mh49" at bounding box center [584, 498] width 186 height 29
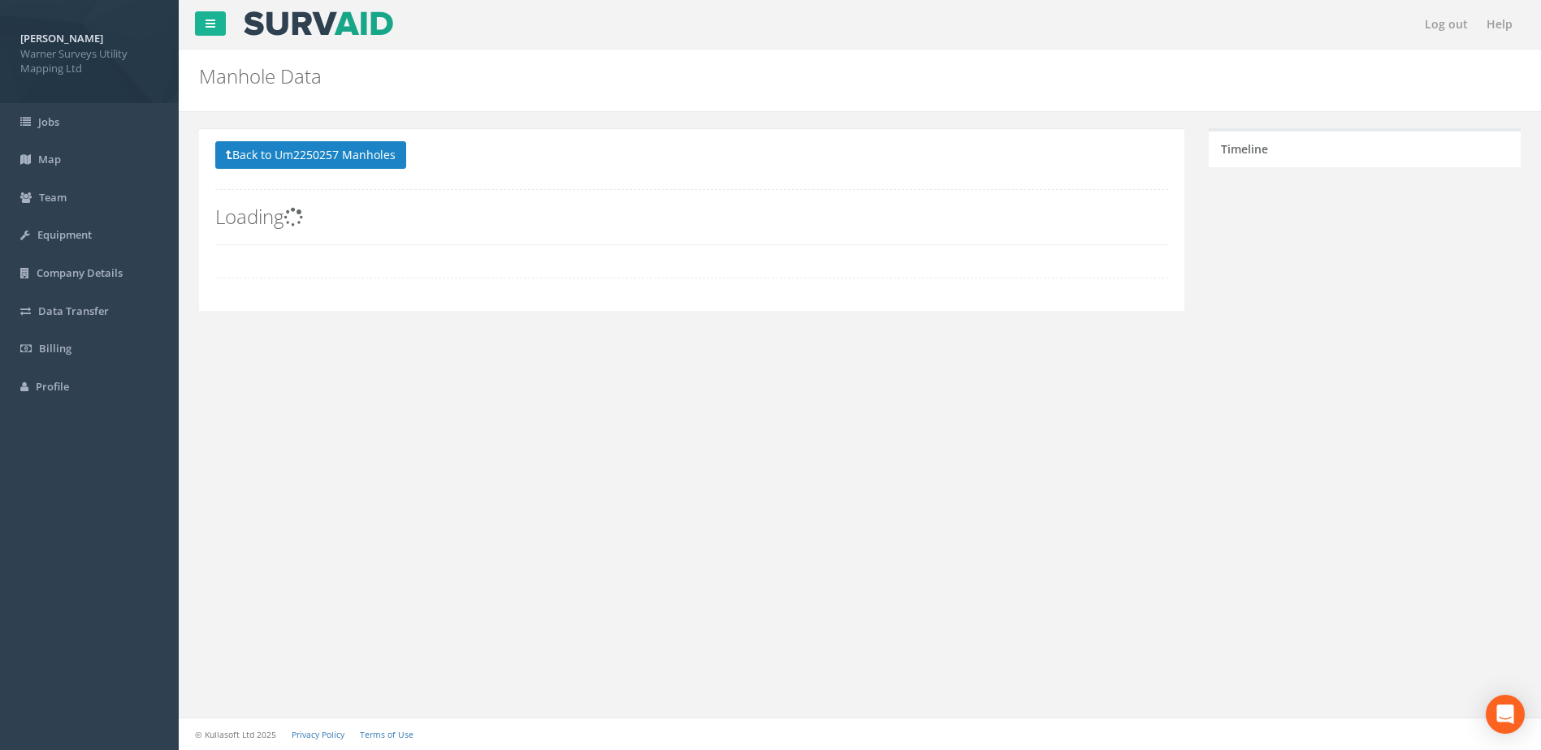
scroll to position [0, 0]
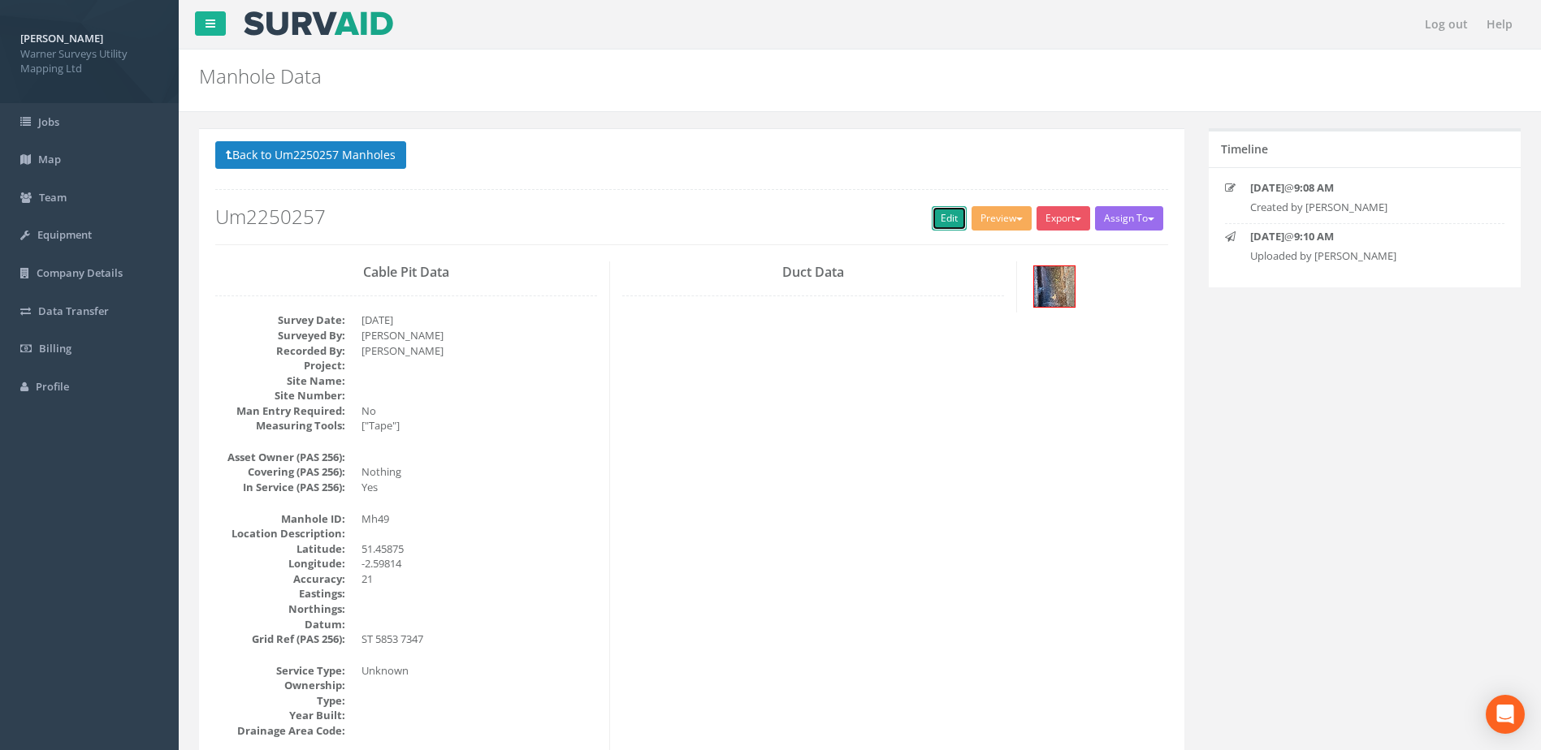
click at [934, 211] on link "Edit" at bounding box center [949, 218] width 35 height 24
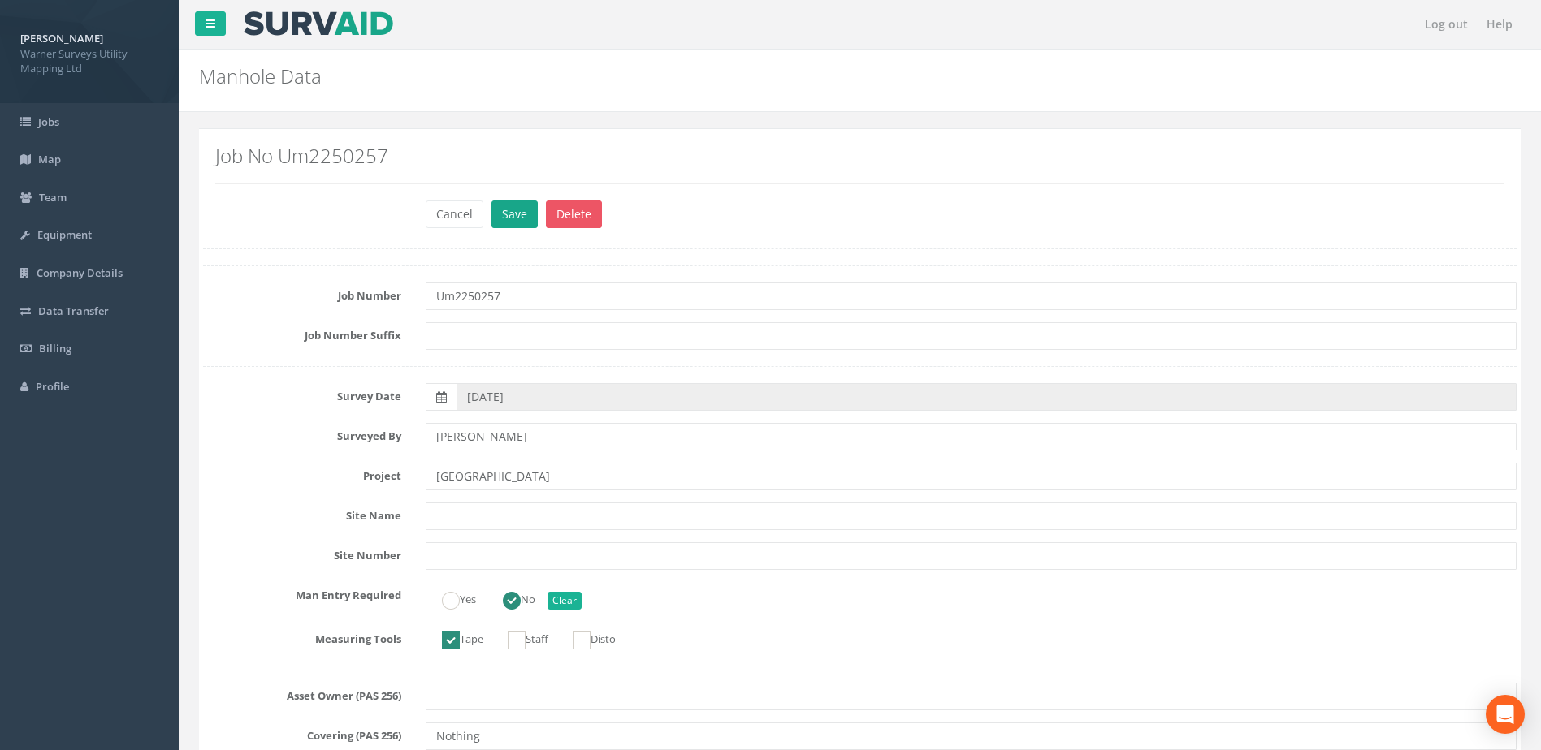
type input "[GEOGRAPHIC_DATA]"
click at [512, 214] on button "Save" at bounding box center [514, 215] width 46 height 28
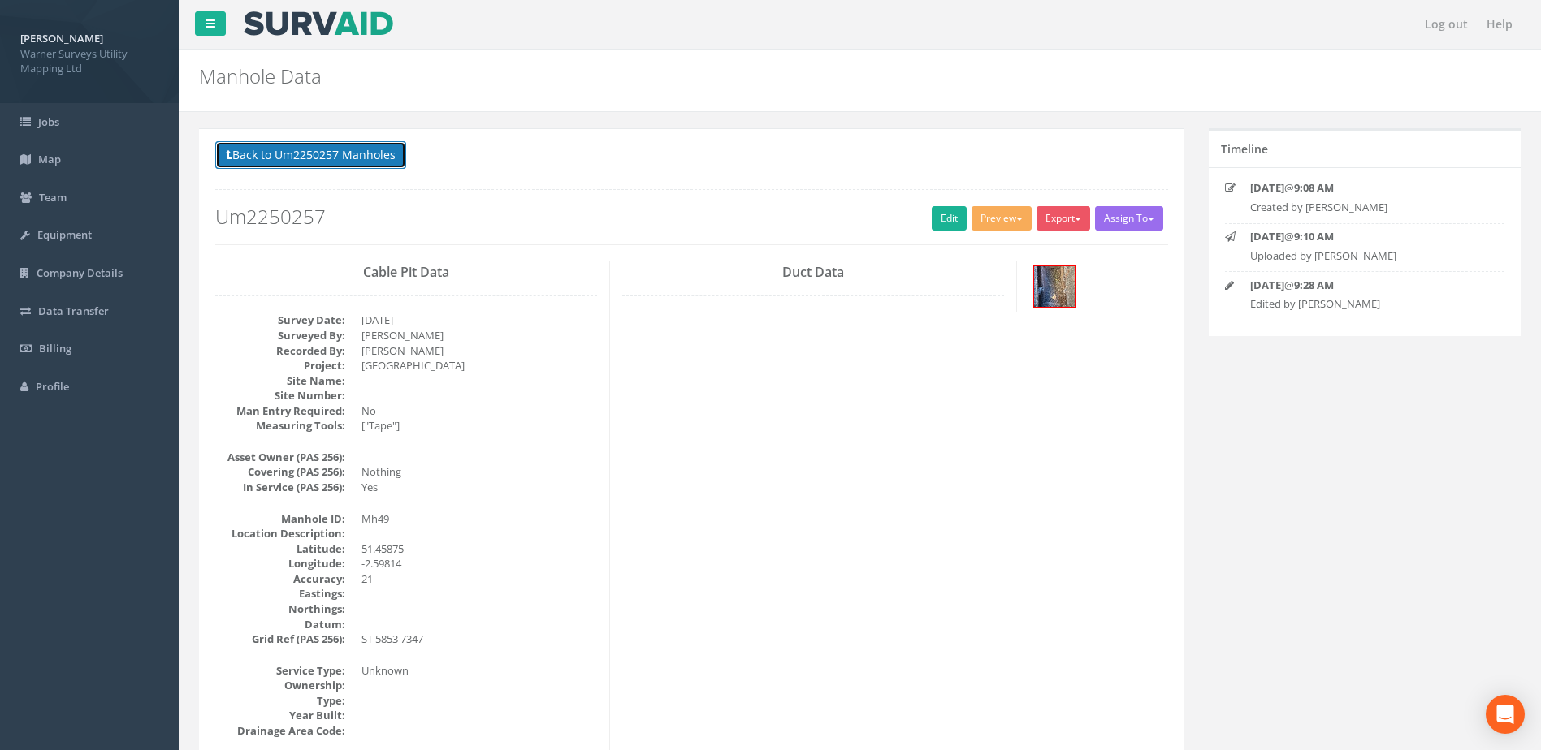
click at [378, 161] on button "Back to Um2250257 Manholes" at bounding box center [310, 155] width 191 height 28
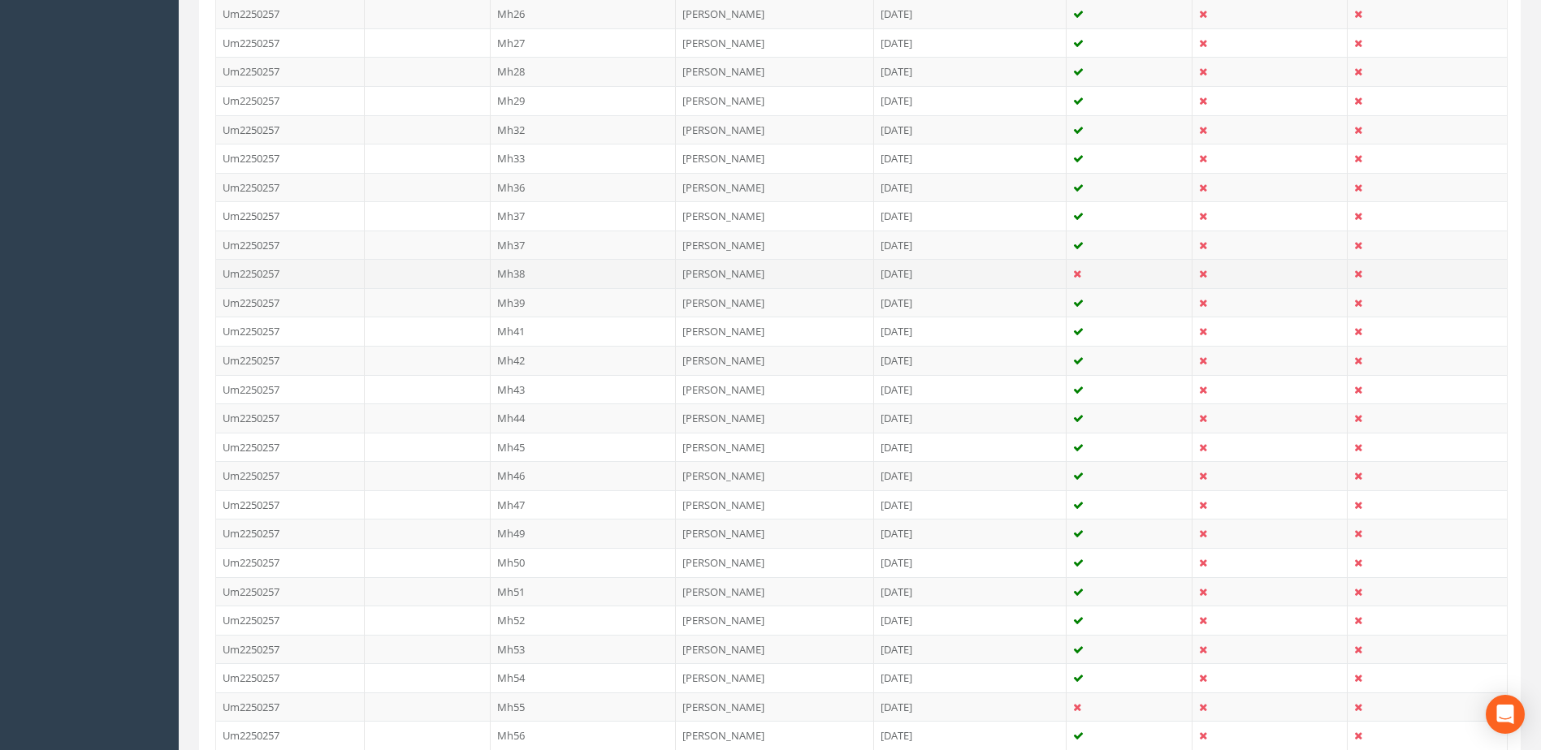
scroll to position [812, 0]
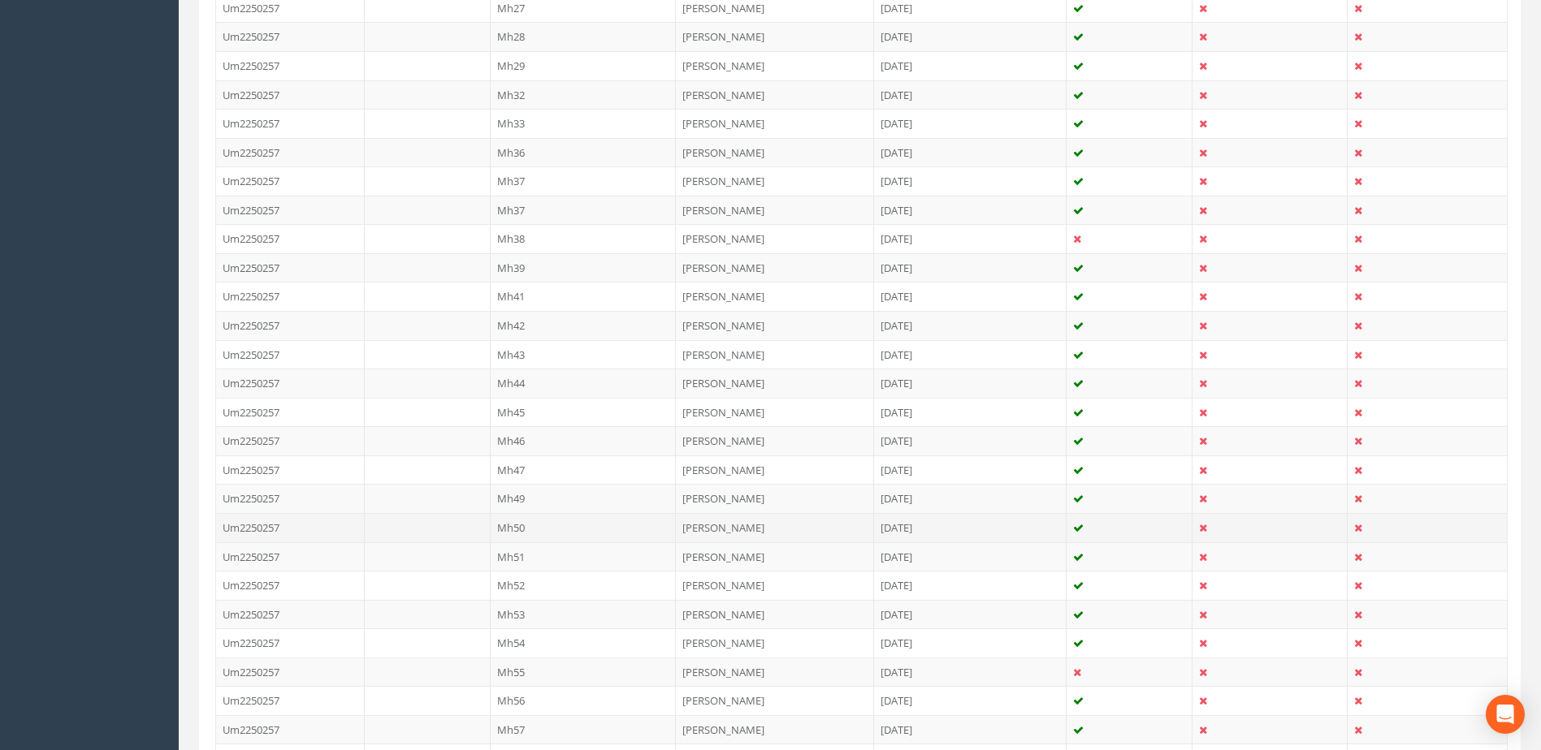
click at [527, 521] on td "Mh50" at bounding box center [584, 527] width 186 height 29
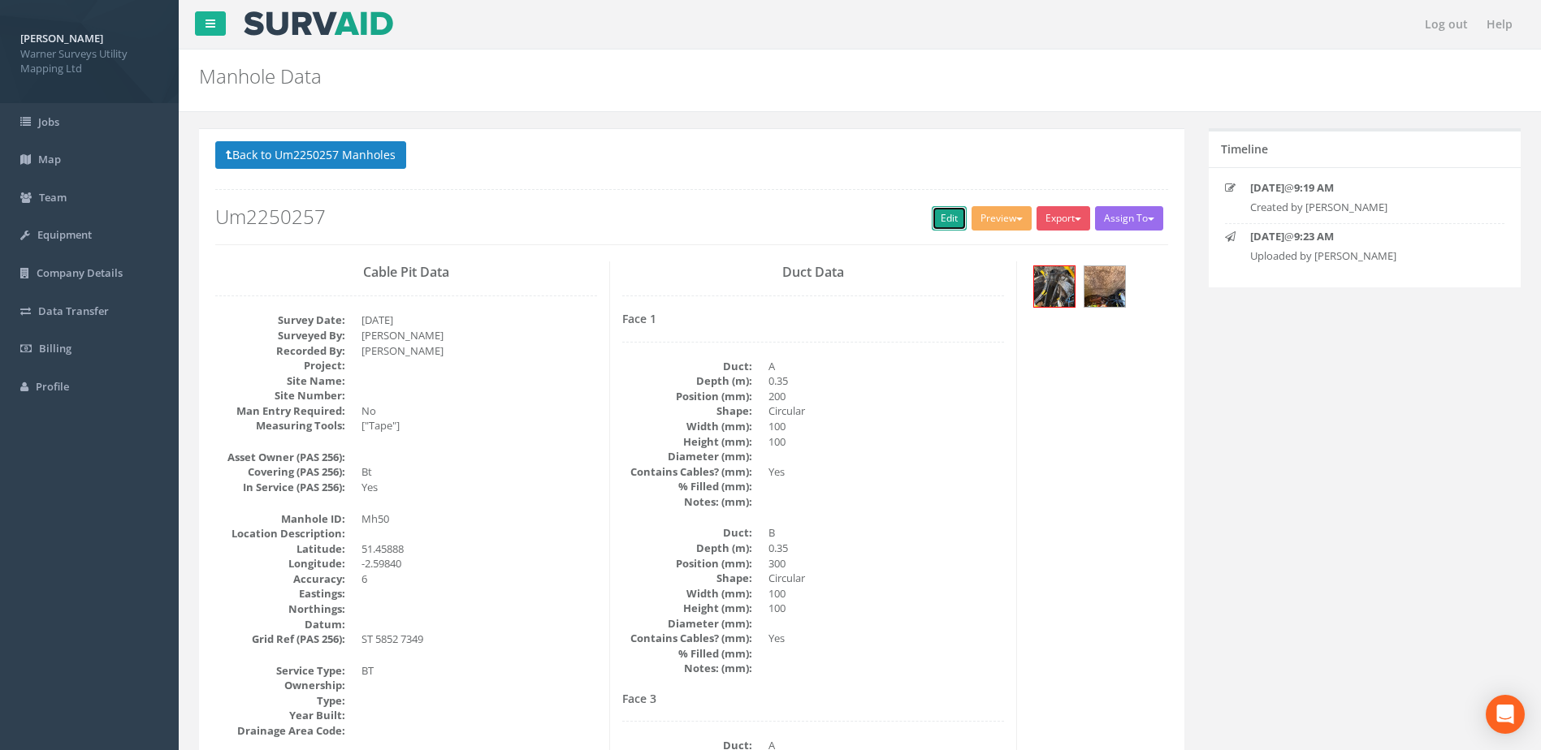
click at [932, 211] on link "Edit" at bounding box center [949, 218] width 35 height 24
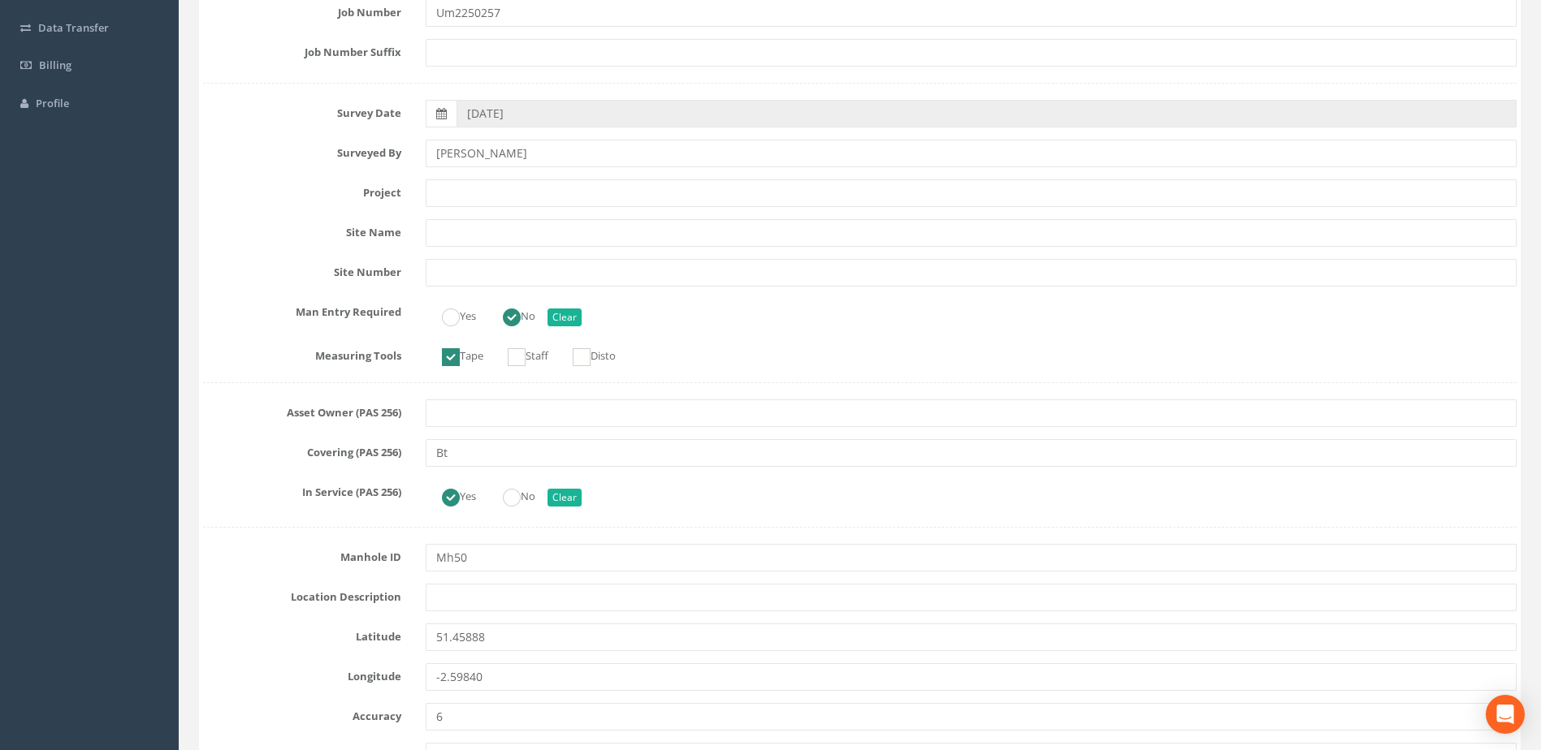
scroll to position [136, 0]
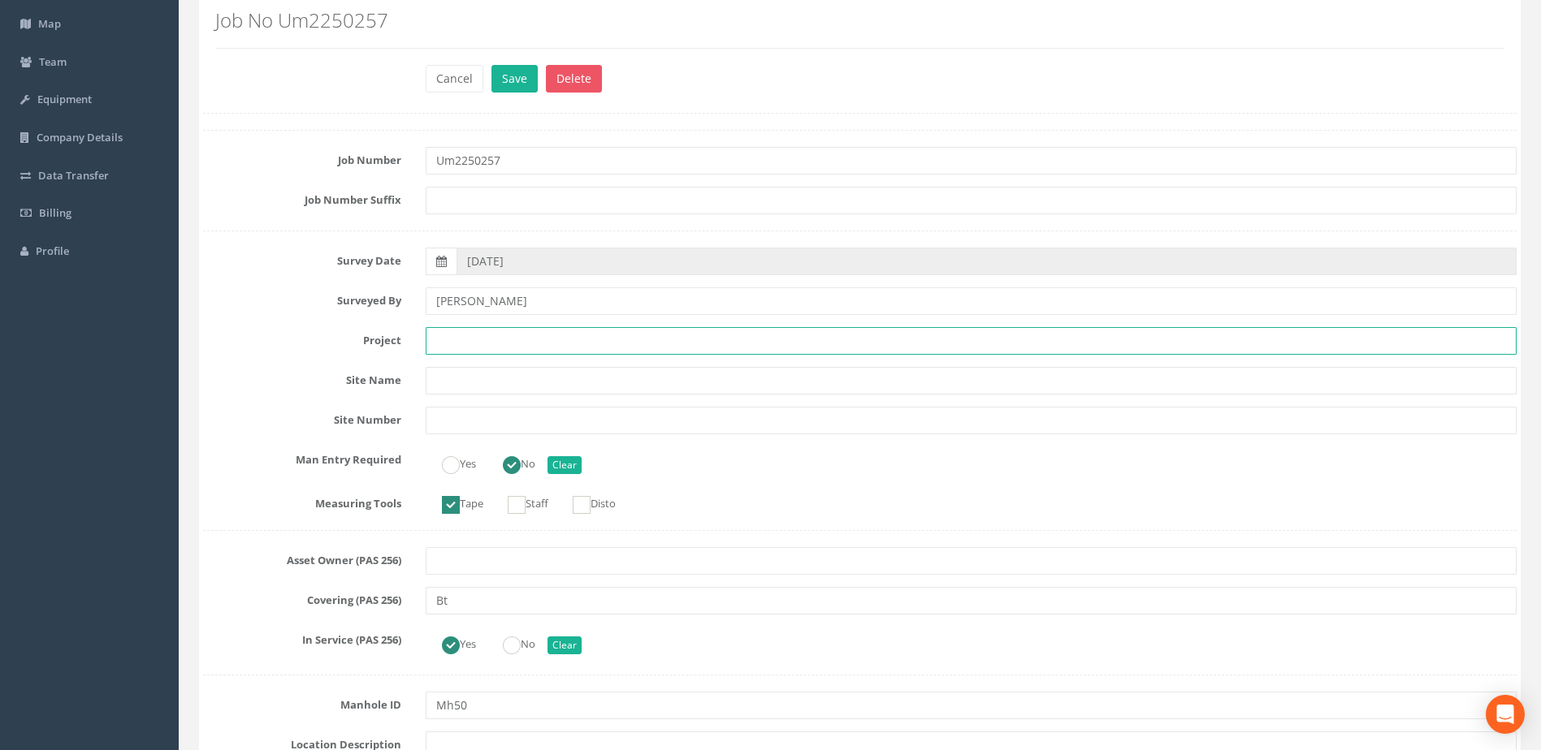
click at [448, 339] on input "text" at bounding box center [971, 341] width 1091 height 28
paste input "[GEOGRAPHIC_DATA]"
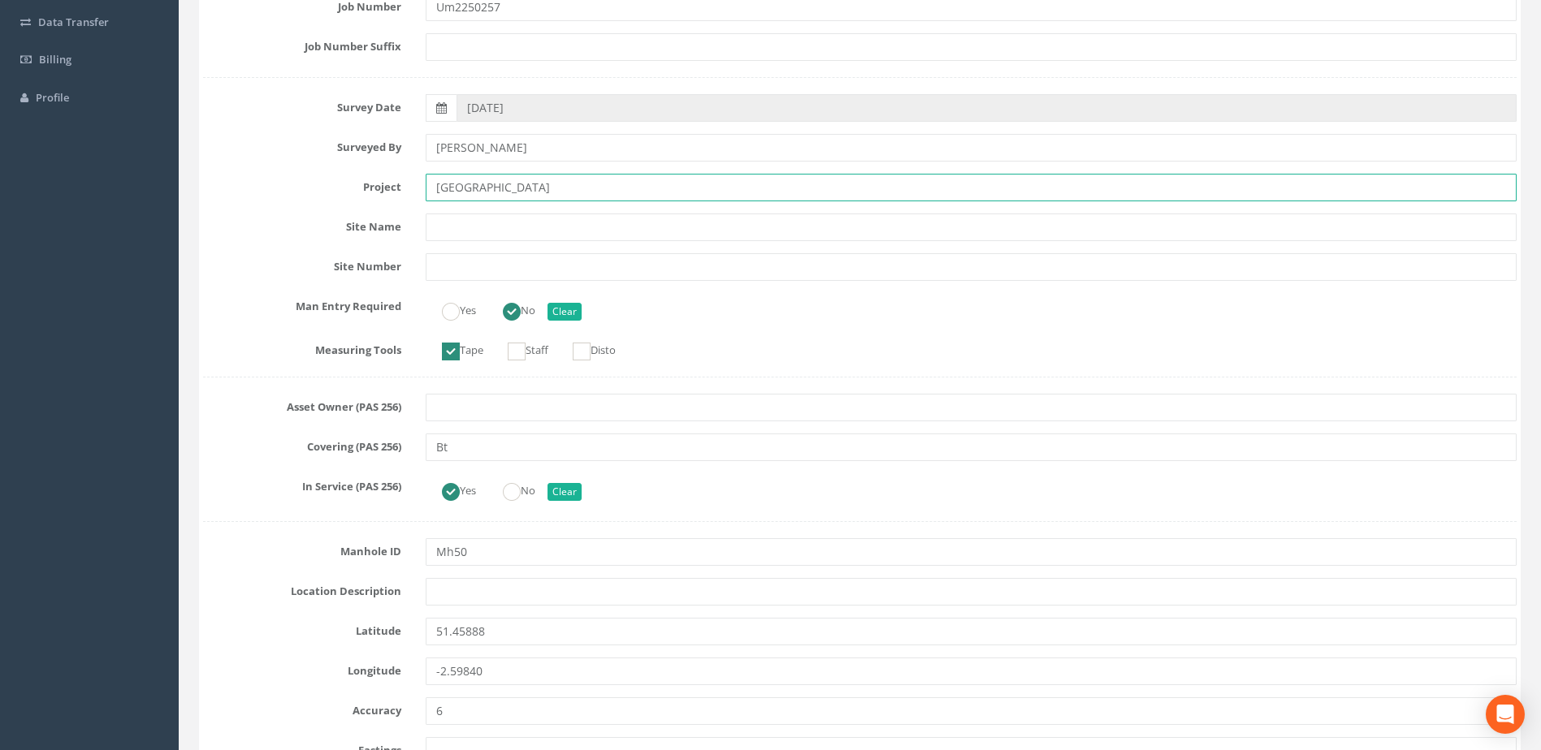
scroll to position [0, 0]
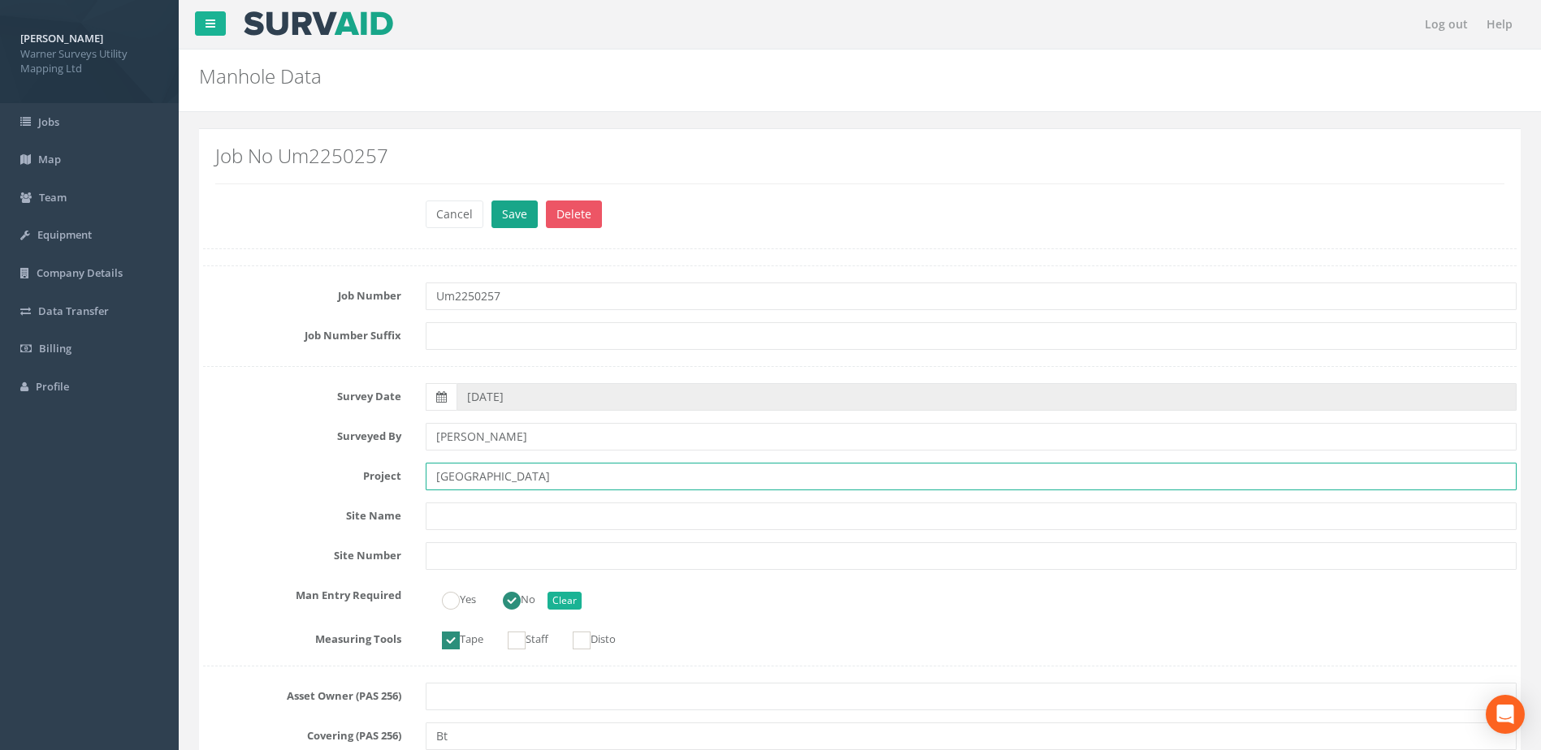
type input "[GEOGRAPHIC_DATA]"
click at [526, 213] on button "Save" at bounding box center [514, 215] width 46 height 28
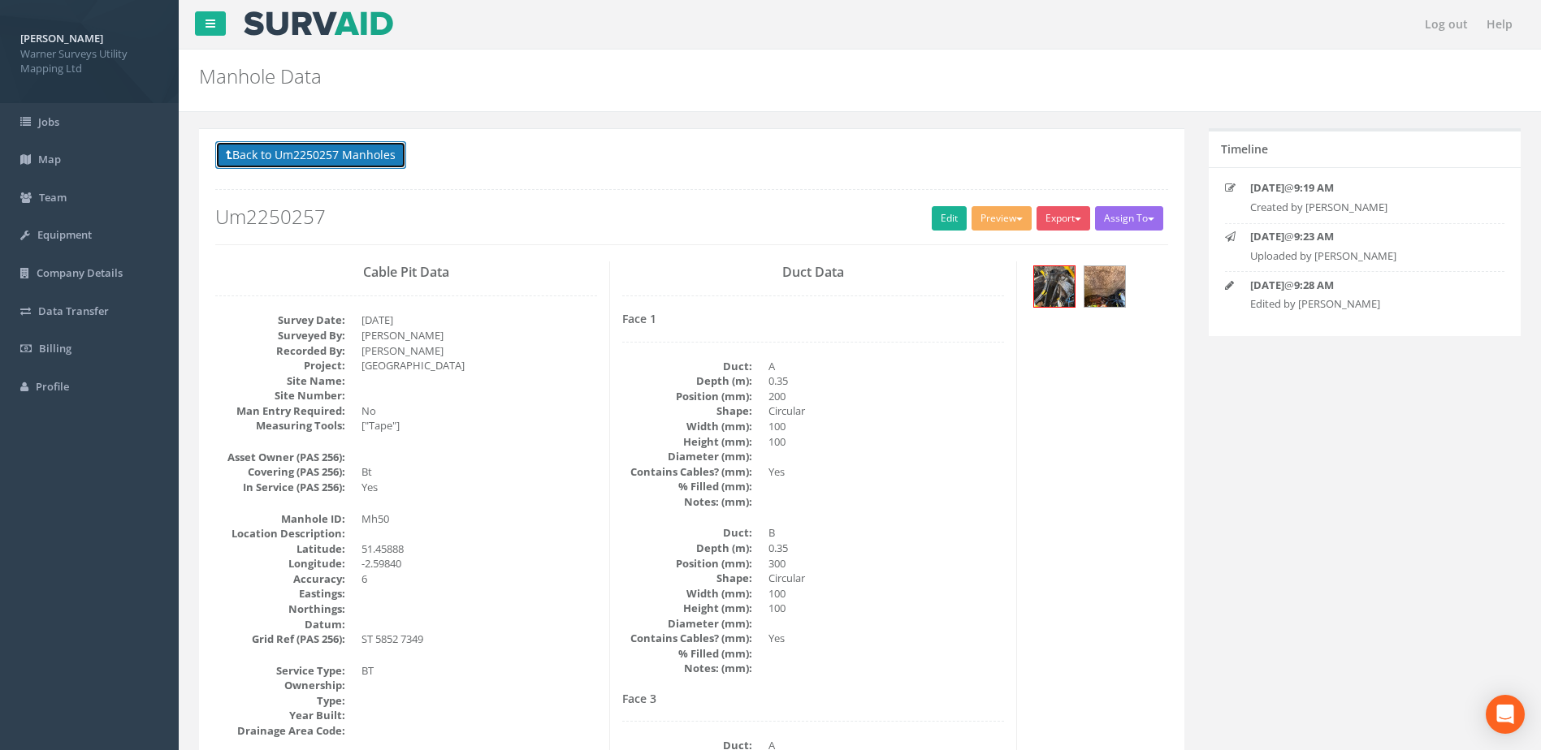
click at [351, 154] on button "Back to Um2250257 Manholes" at bounding box center [310, 155] width 191 height 28
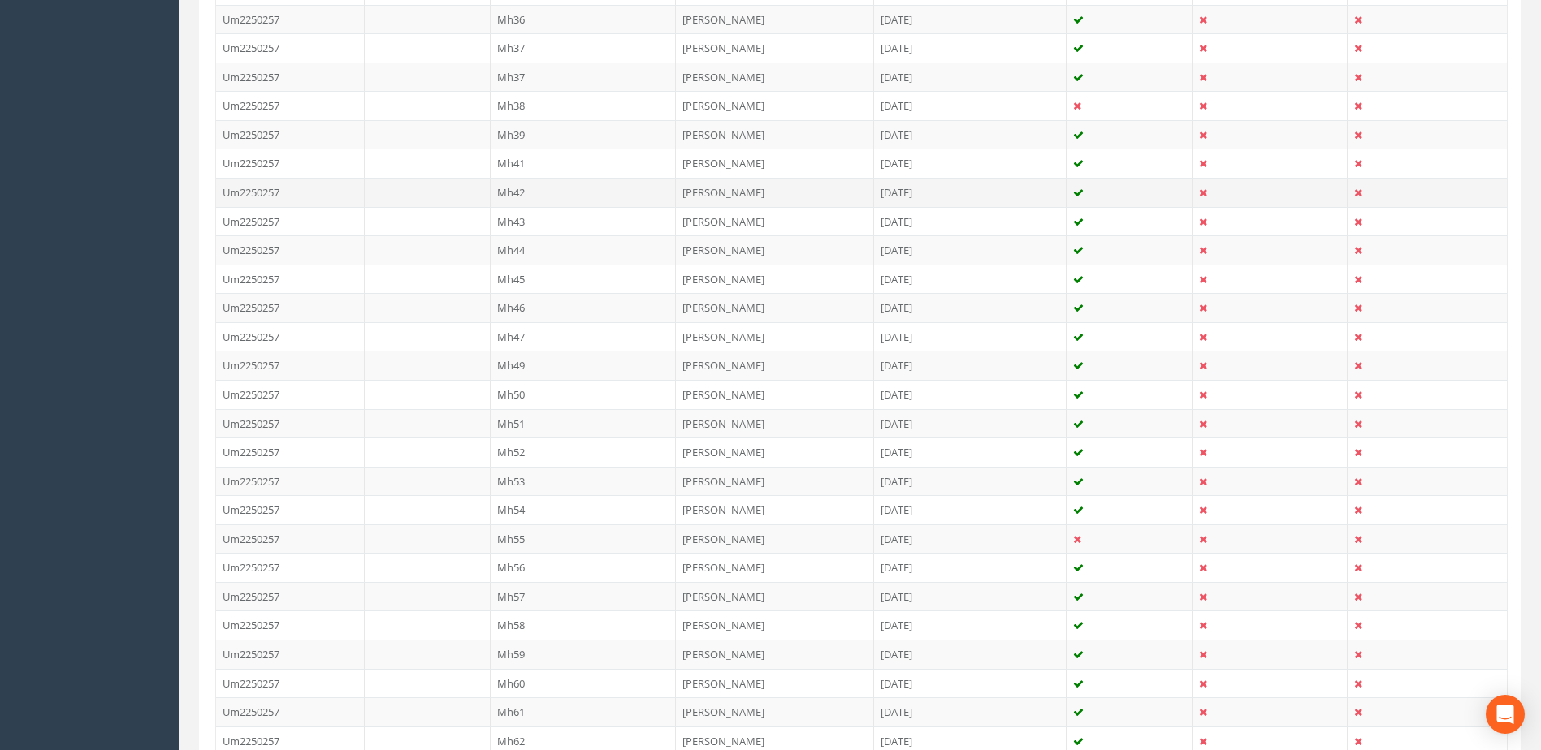
scroll to position [948, 0]
click at [525, 417] on td "Mh51" at bounding box center [584, 421] width 186 height 29
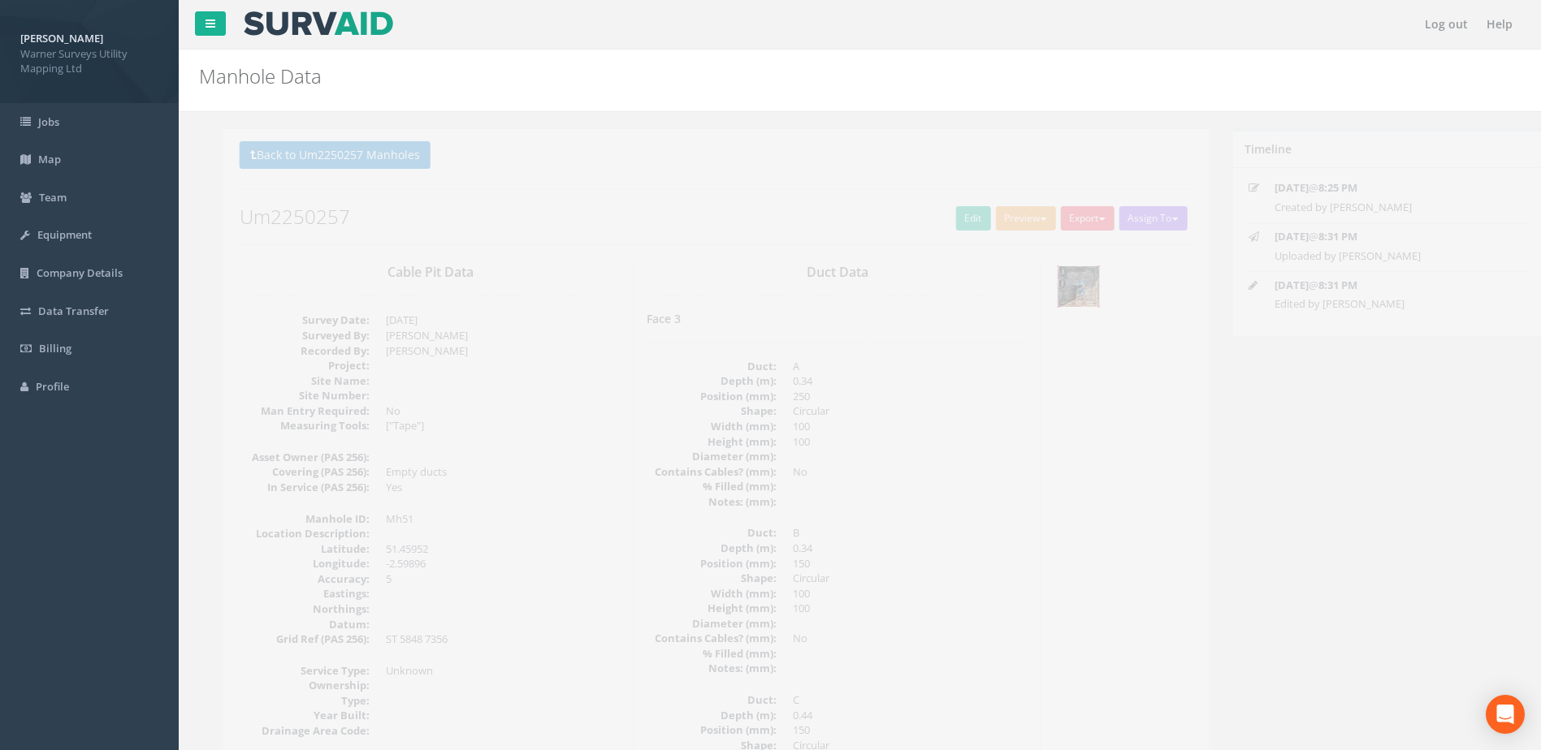
click at [1060, 280] on img at bounding box center [1054, 286] width 41 height 41
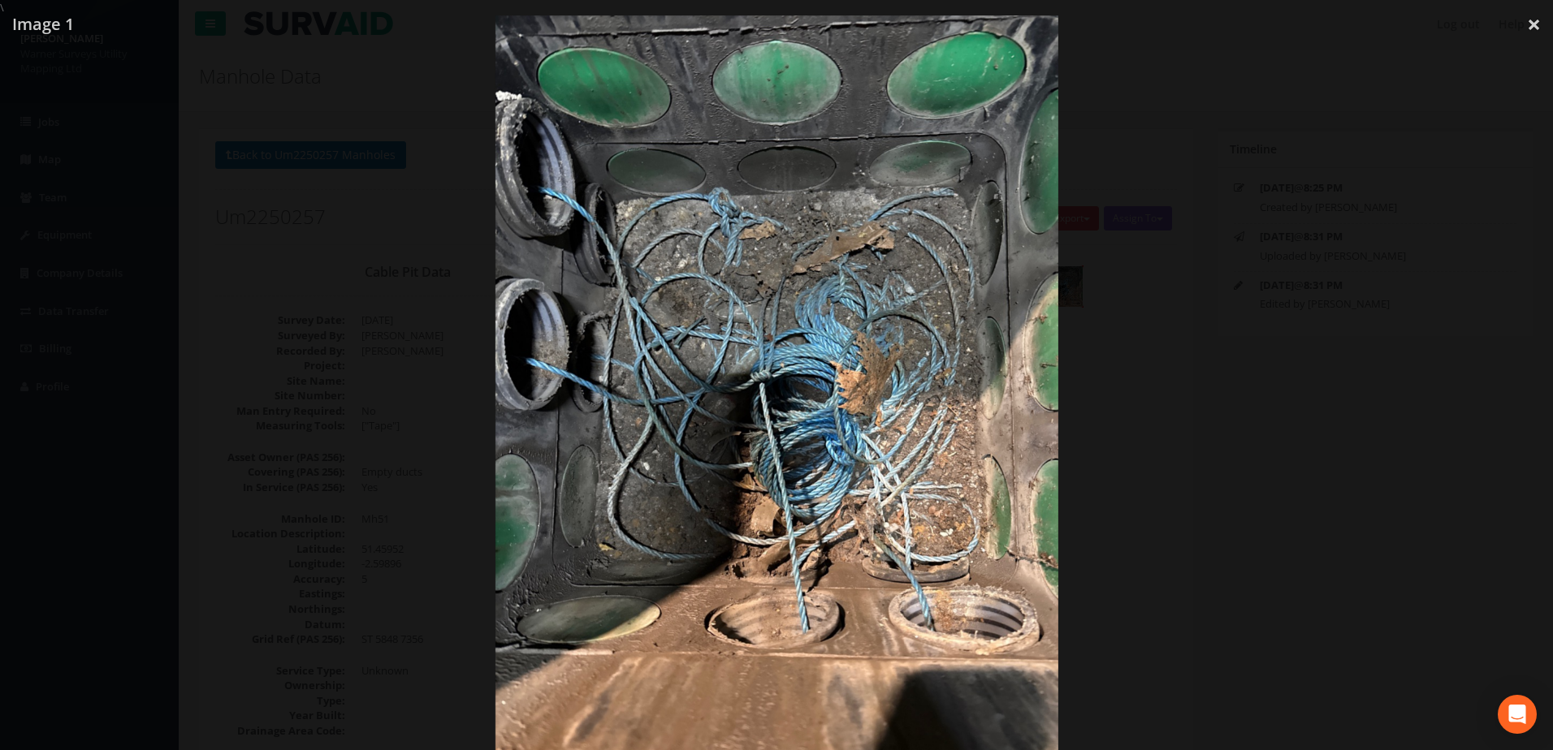
click at [1160, 421] on div at bounding box center [776, 390] width 1553 height 750
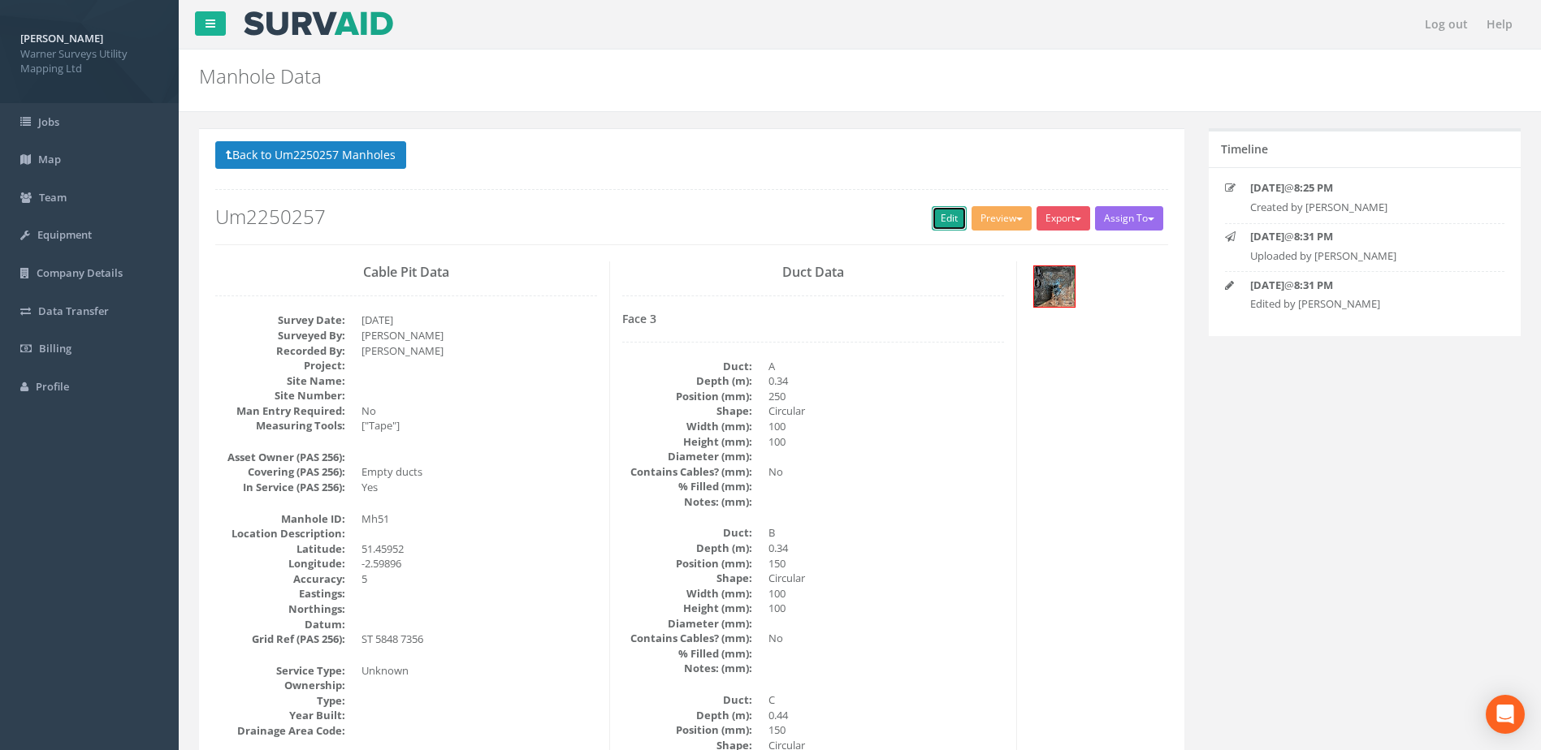
click at [934, 217] on link "Edit" at bounding box center [949, 218] width 35 height 24
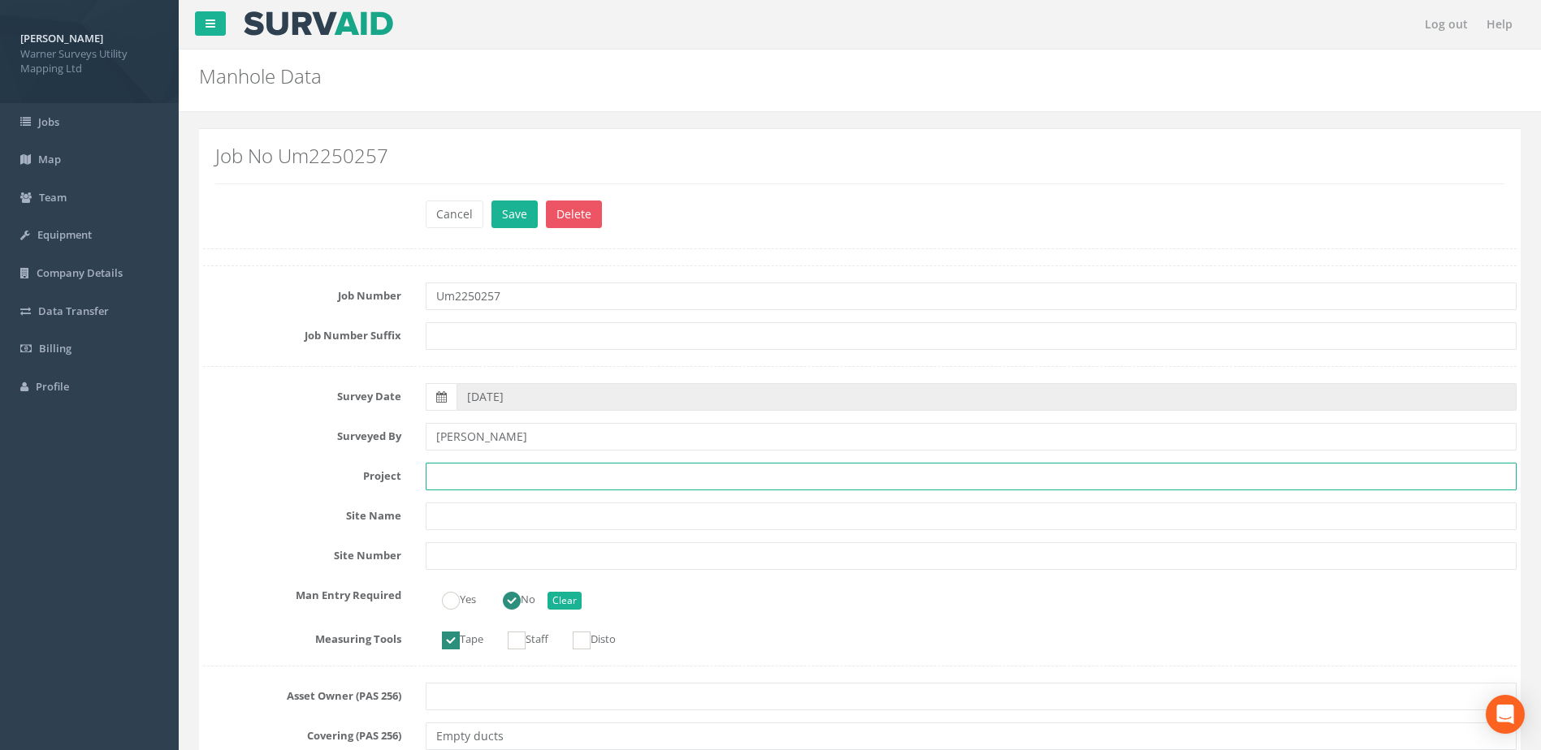
click at [454, 465] on input "text" at bounding box center [971, 477] width 1091 height 28
paste input "[GEOGRAPHIC_DATA]"
type input "[GEOGRAPHIC_DATA]"
click at [506, 220] on button "Save" at bounding box center [514, 215] width 46 height 28
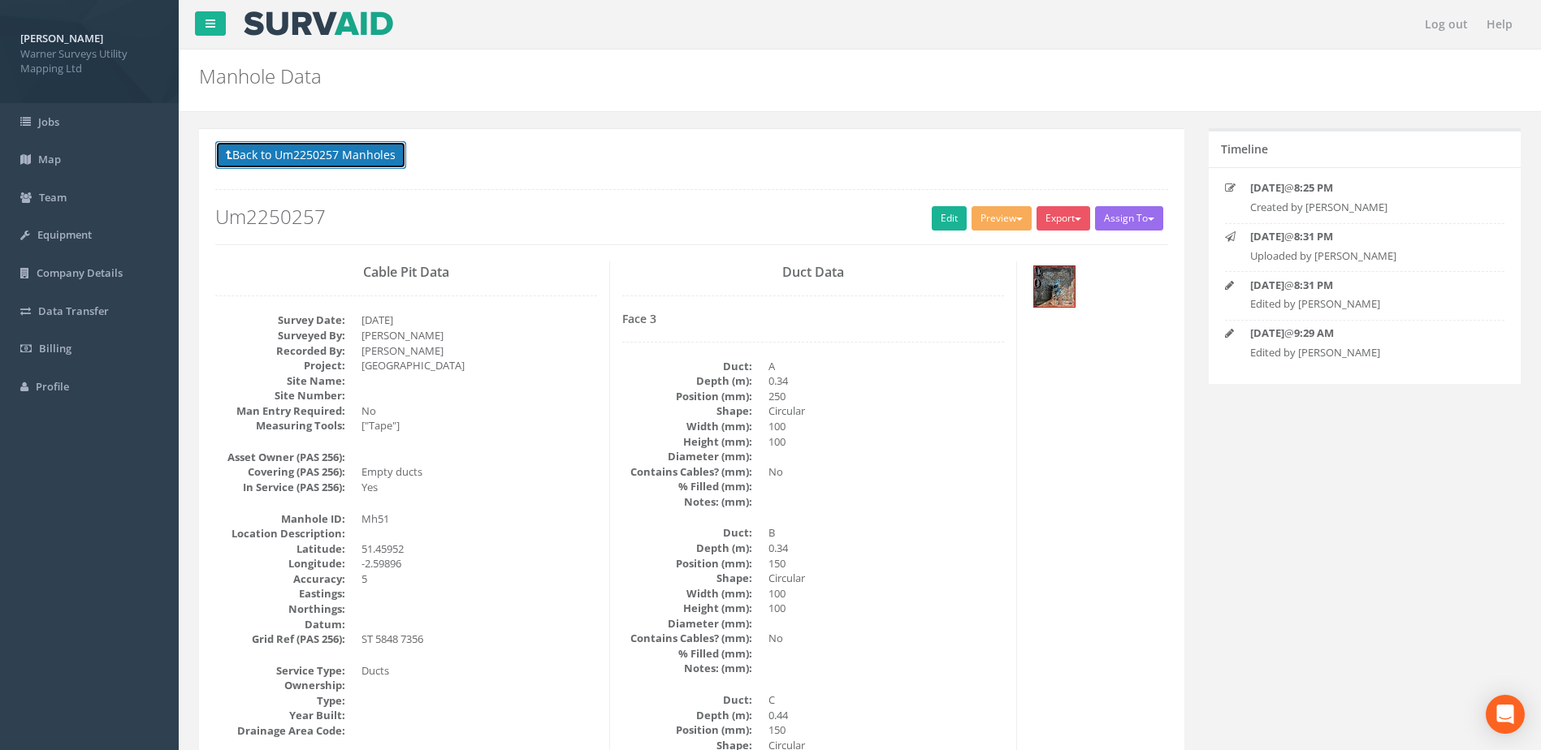
click at [333, 147] on button "Back to Um2250257 Manholes" at bounding box center [310, 155] width 191 height 28
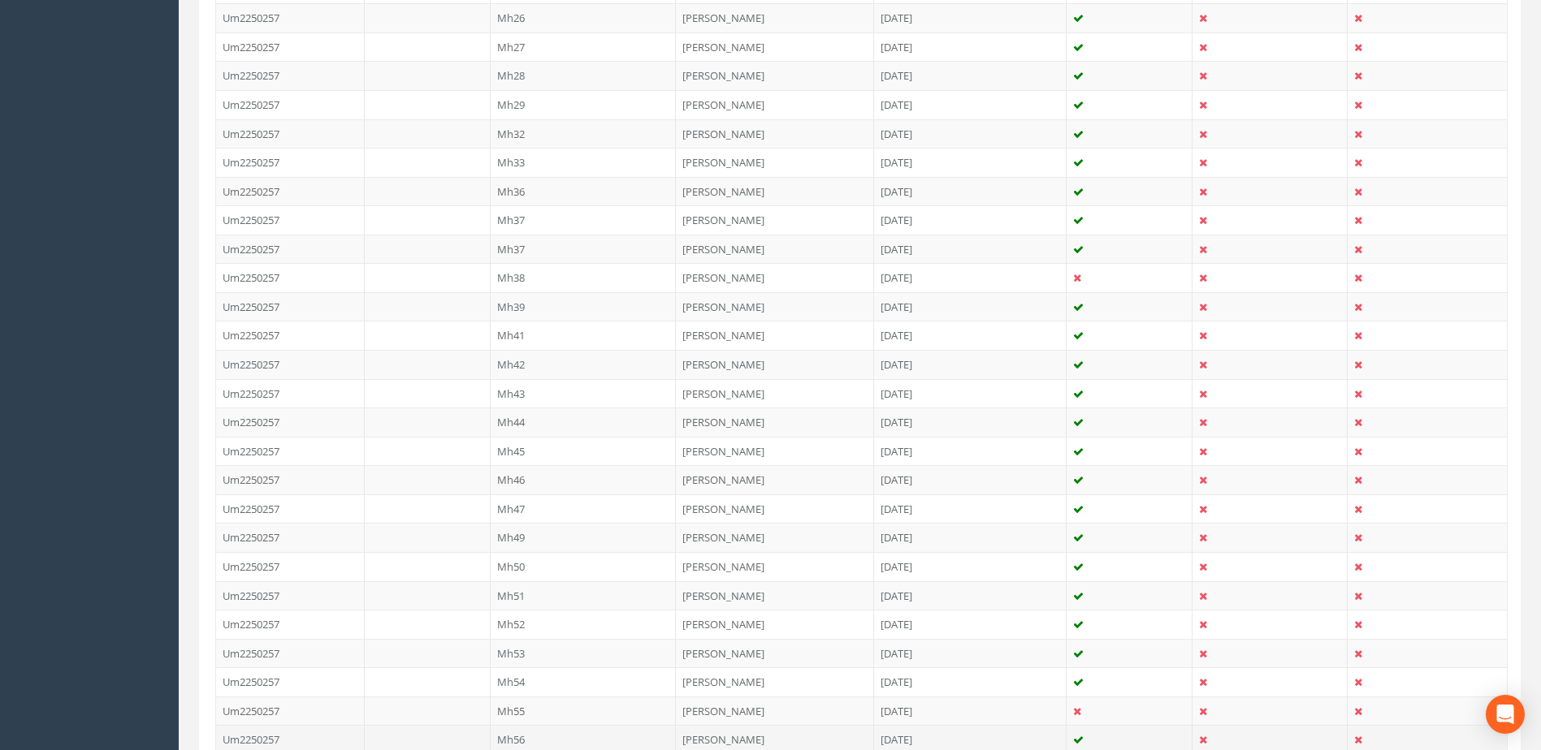
scroll to position [812, 0]
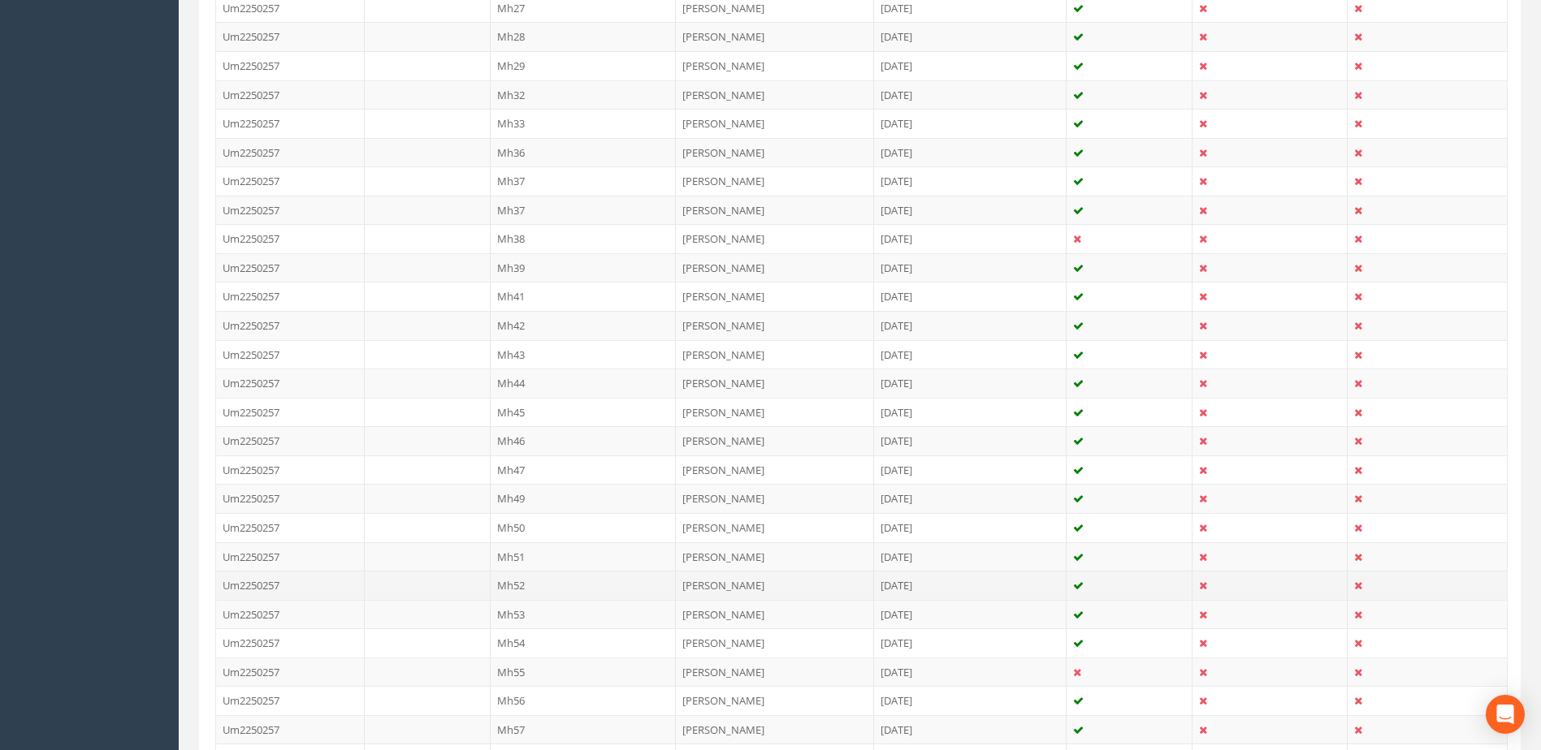
click at [514, 574] on td "Mh52" at bounding box center [584, 585] width 186 height 29
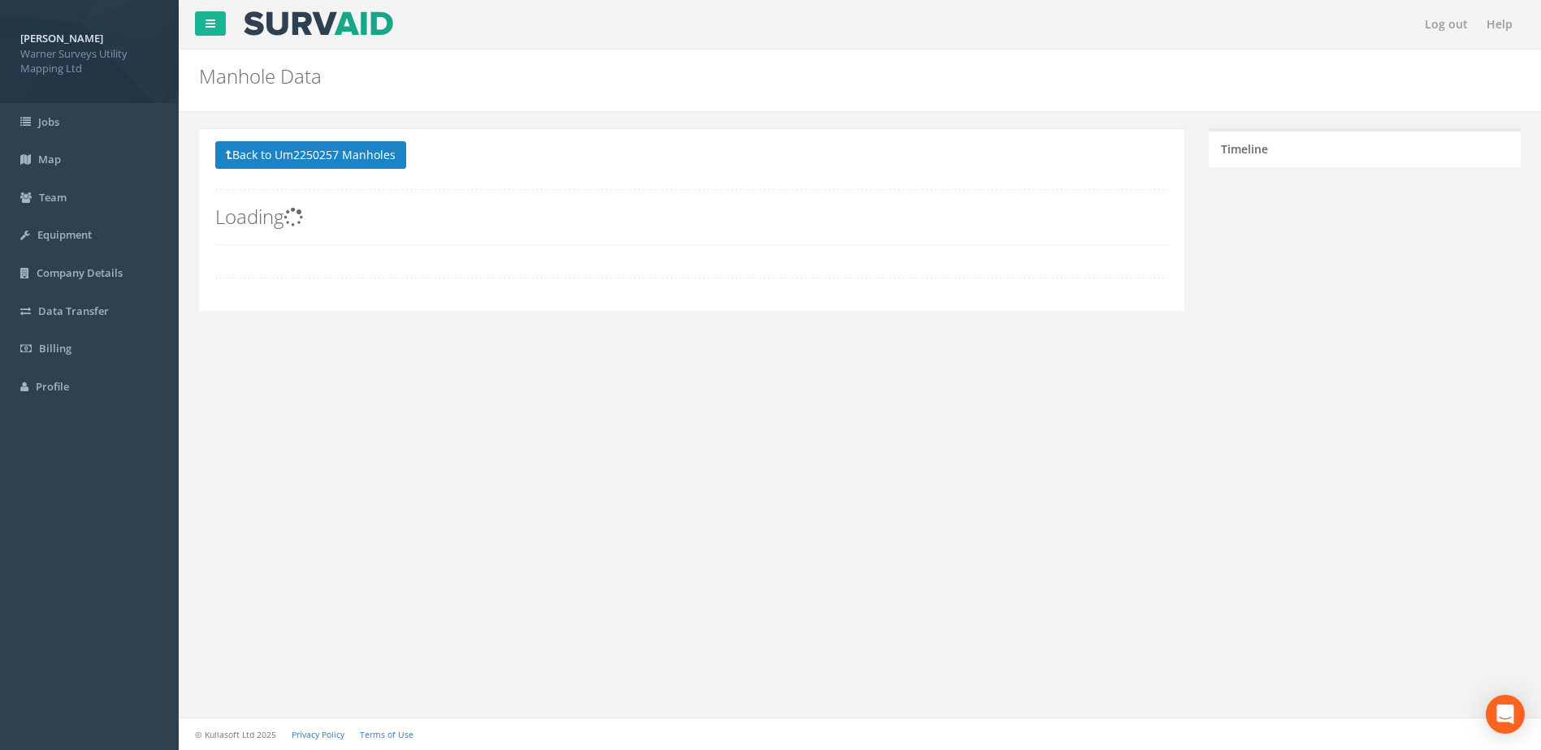
scroll to position [0, 0]
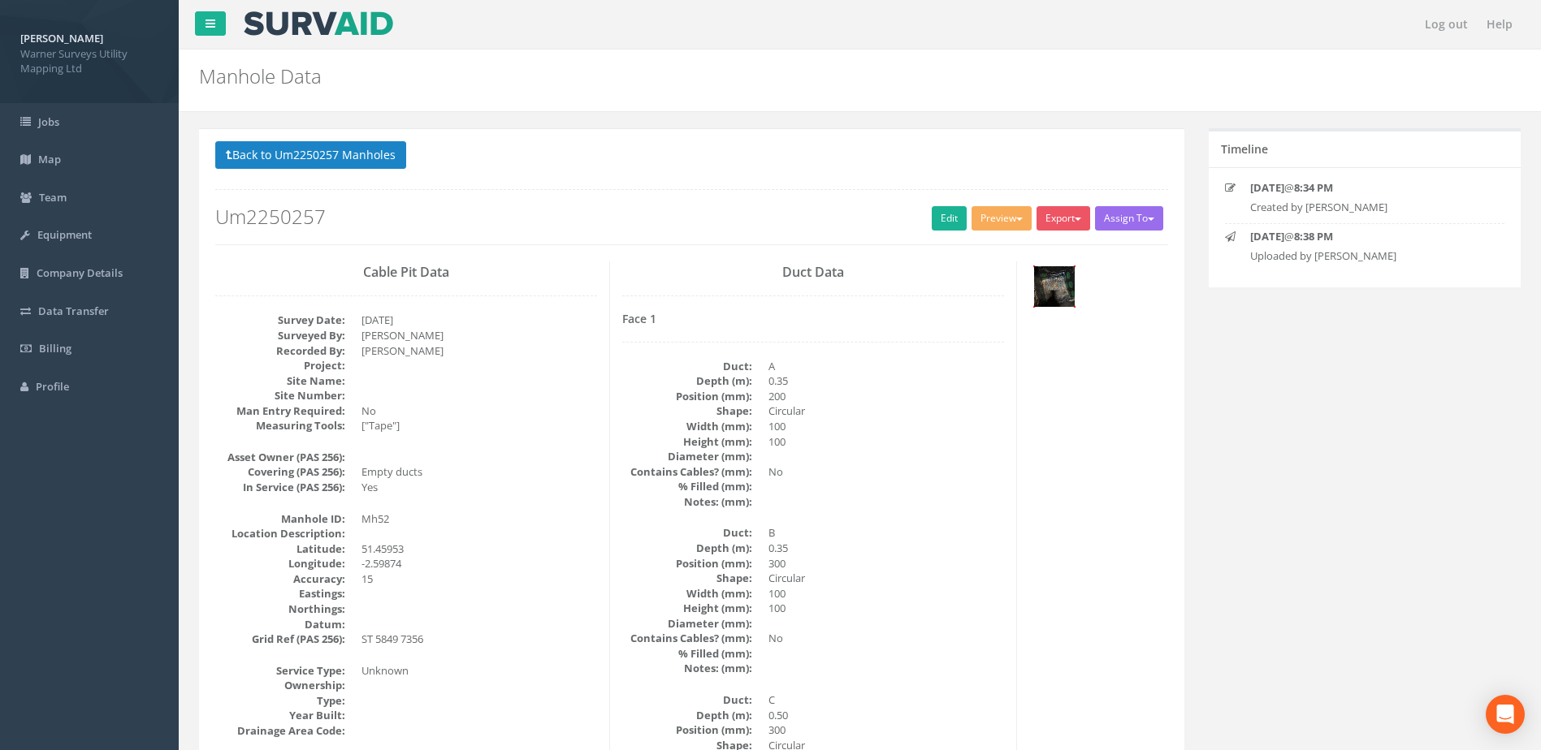
click at [1045, 290] on img at bounding box center [1054, 286] width 41 height 41
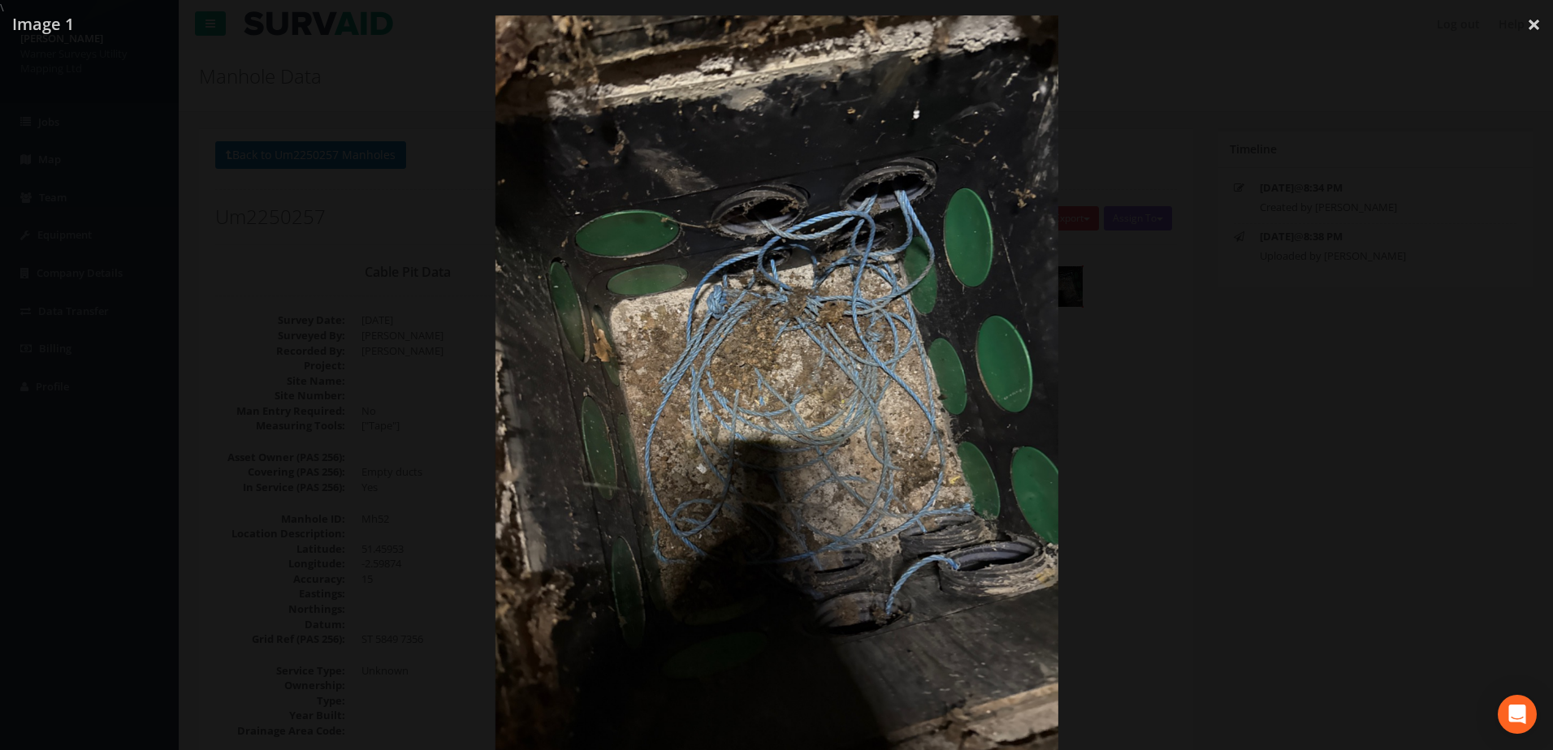
click at [1154, 429] on div at bounding box center [776, 390] width 1553 height 750
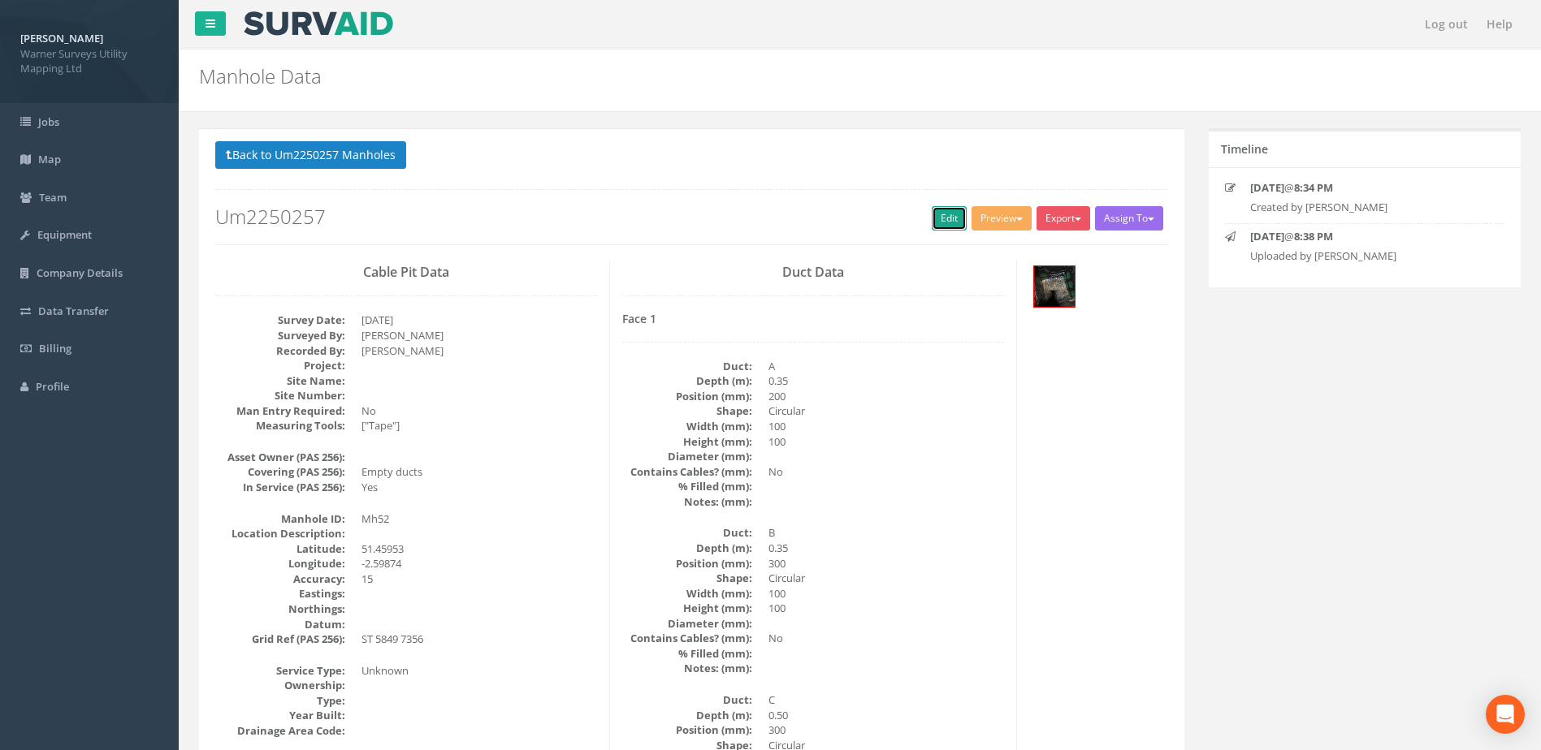
click at [932, 206] on link "Edit" at bounding box center [949, 218] width 35 height 24
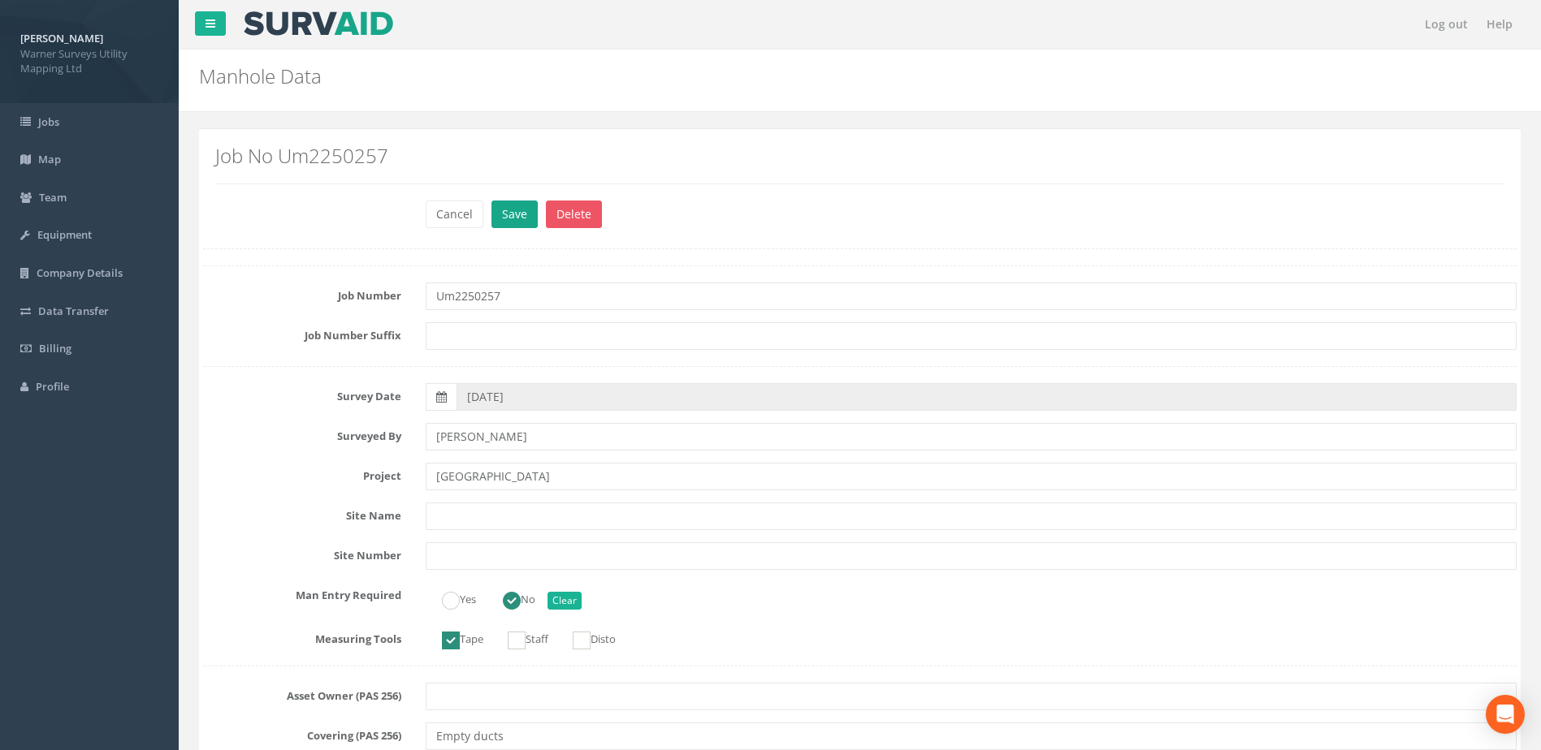
type input "[GEOGRAPHIC_DATA]"
click at [512, 218] on button "Save" at bounding box center [514, 215] width 46 height 28
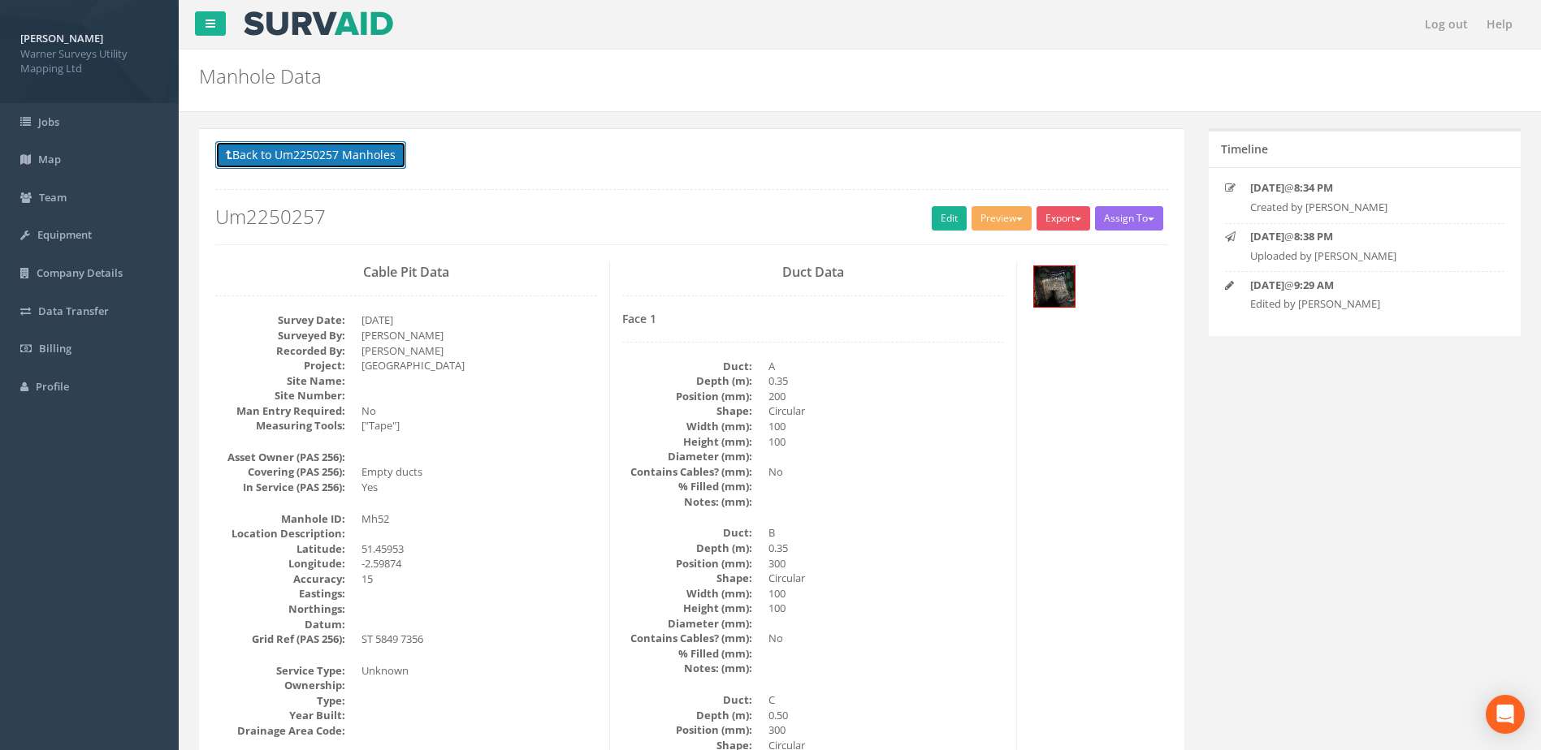
click at [365, 160] on button "Back to Um2250257 Manholes" at bounding box center [310, 155] width 191 height 28
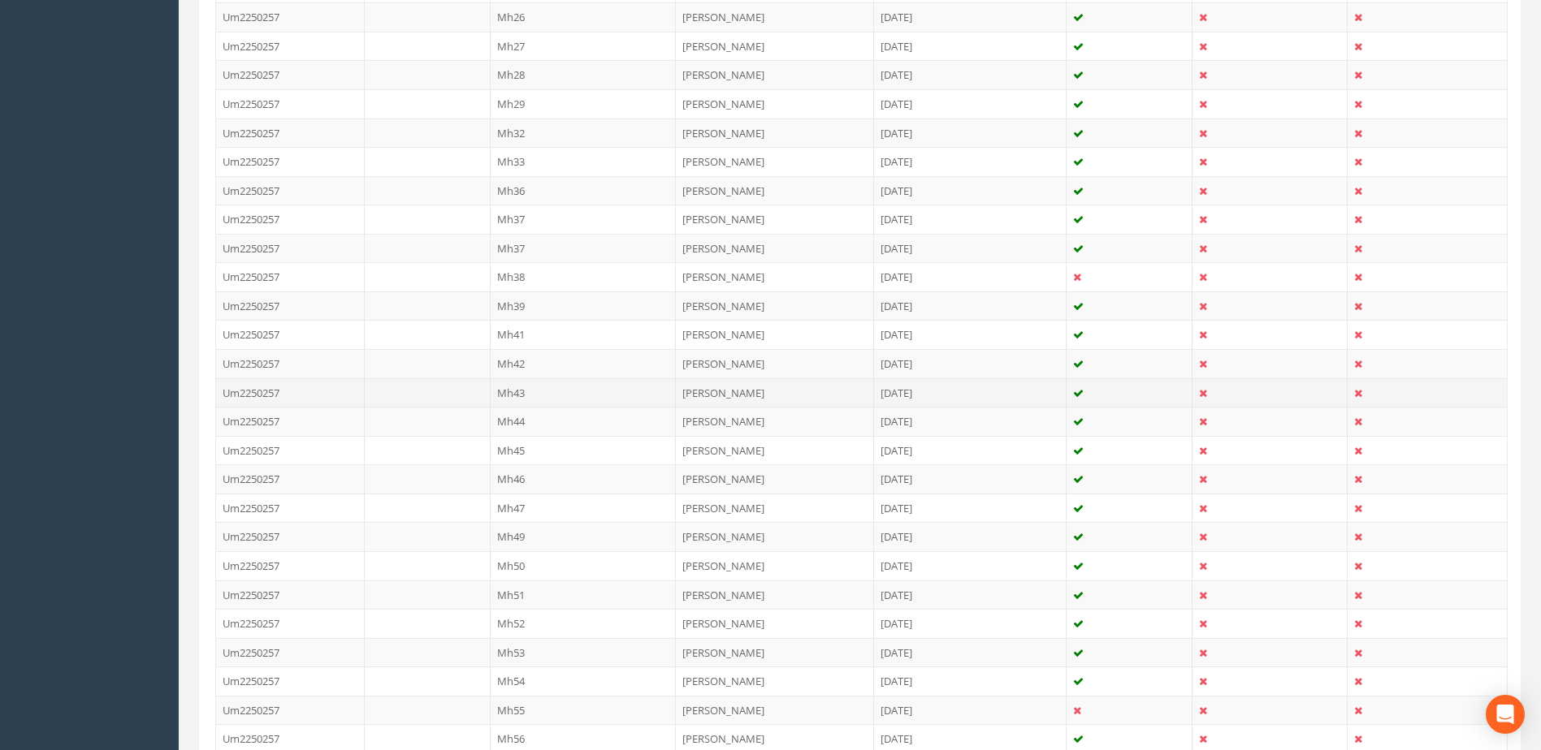
scroll to position [812, 0]
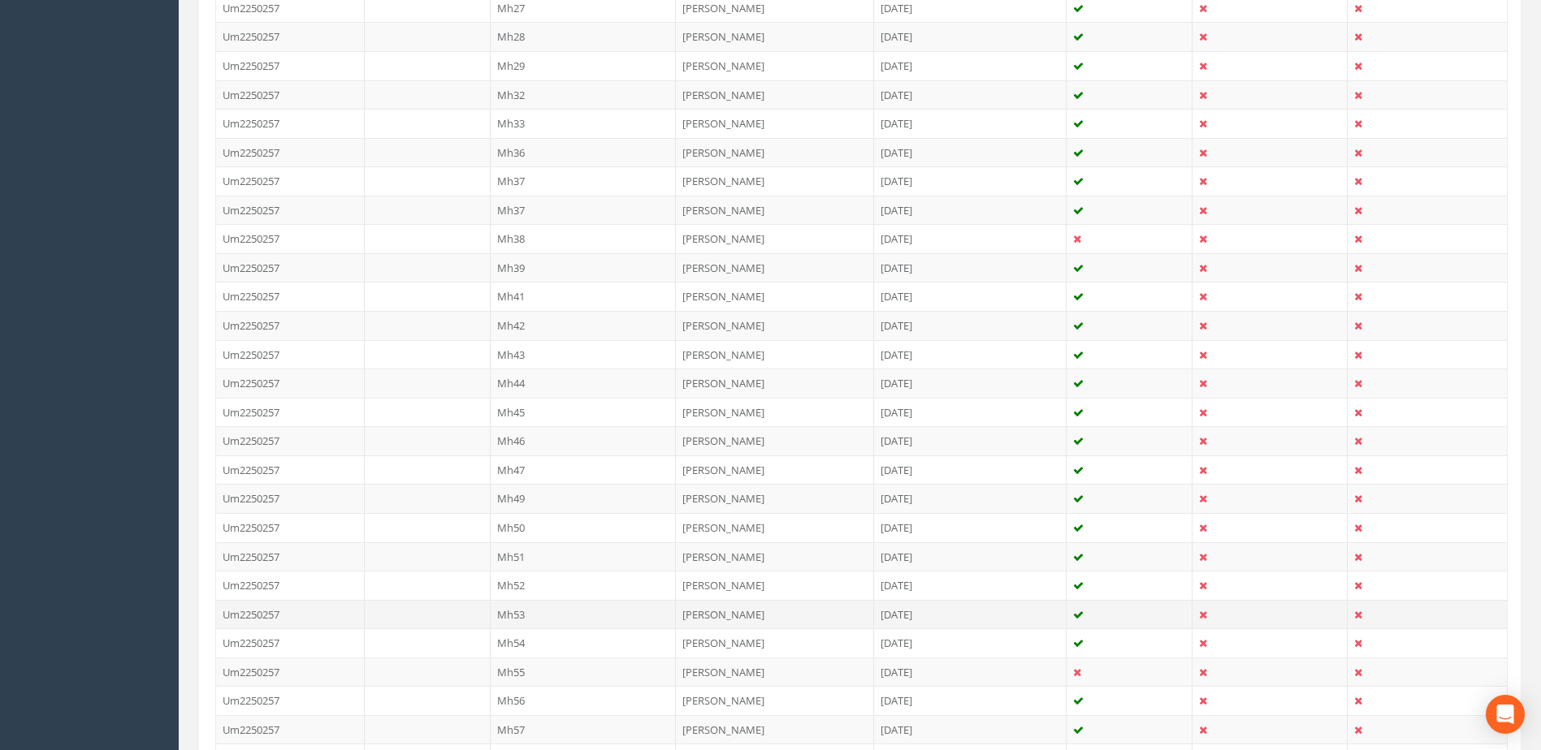
click at [519, 625] on td "Mh53" at bounding box center [584, 614] width 186 height 29
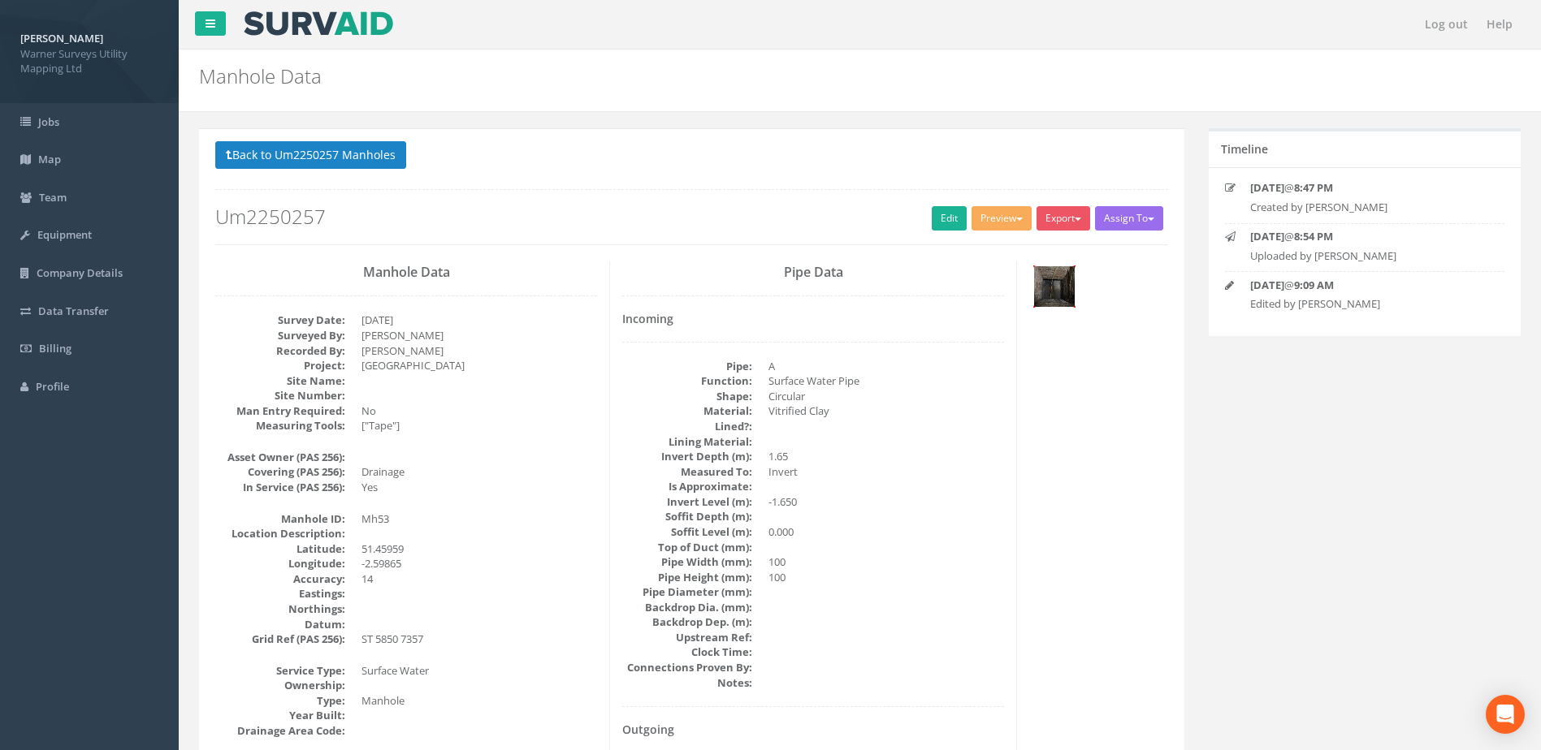
click at [1044, 284] on img at bounding box center [1054, 286] width 41 height 41
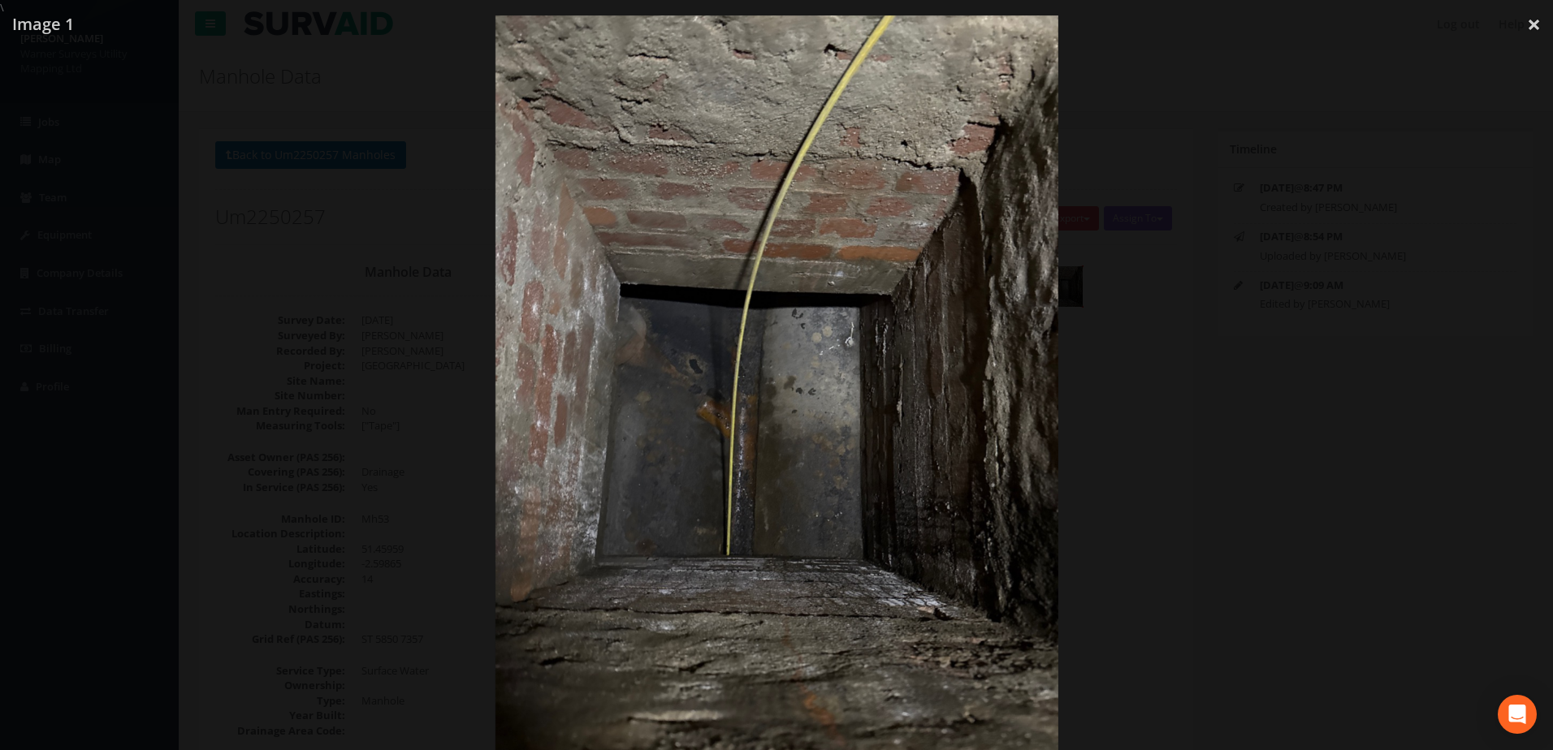
click at [1129, 447] on div at bounding box center [776, 390] width 1553 height 750
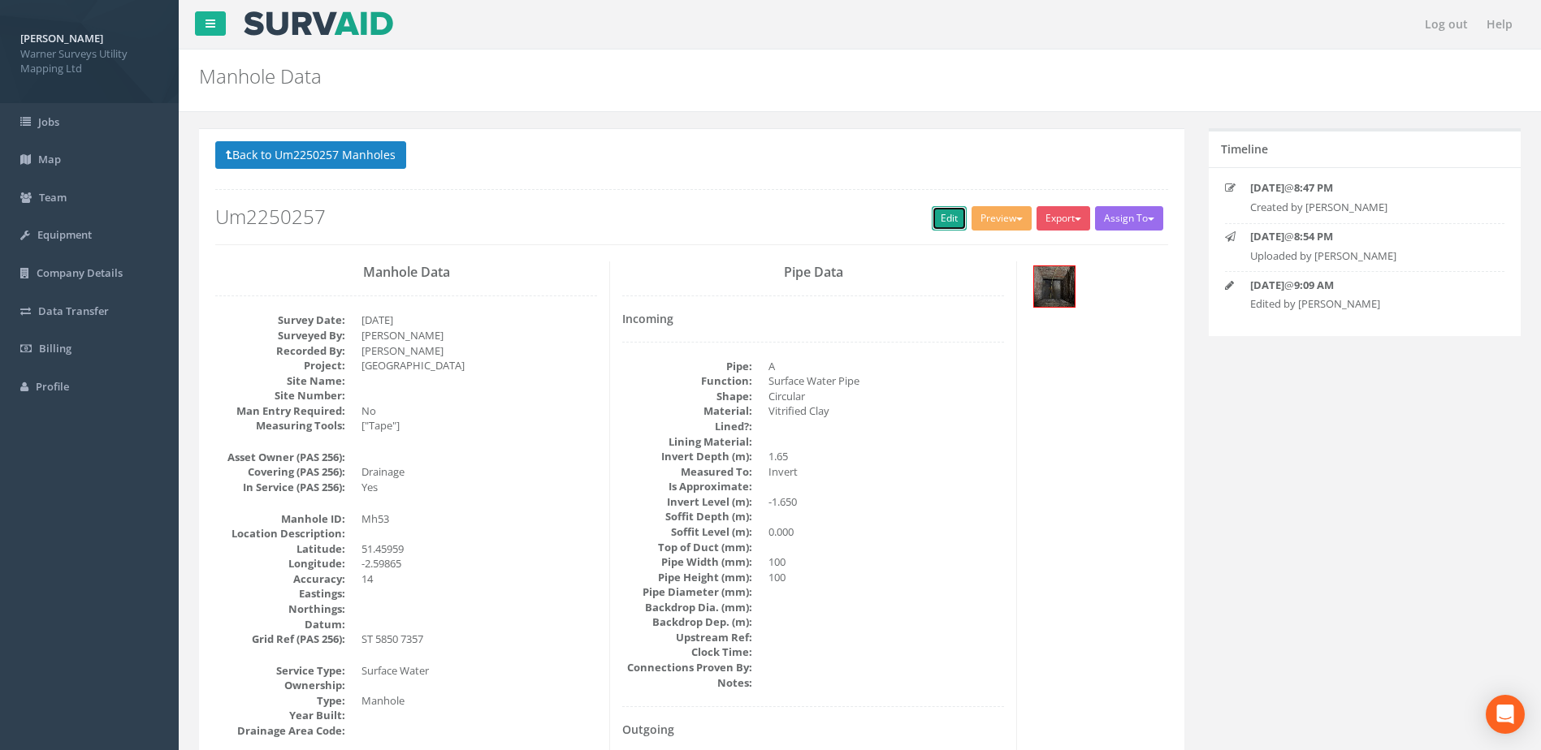
click at [938, 223] on link "Edit" at bounding box center [949, 218] width 35 height 24
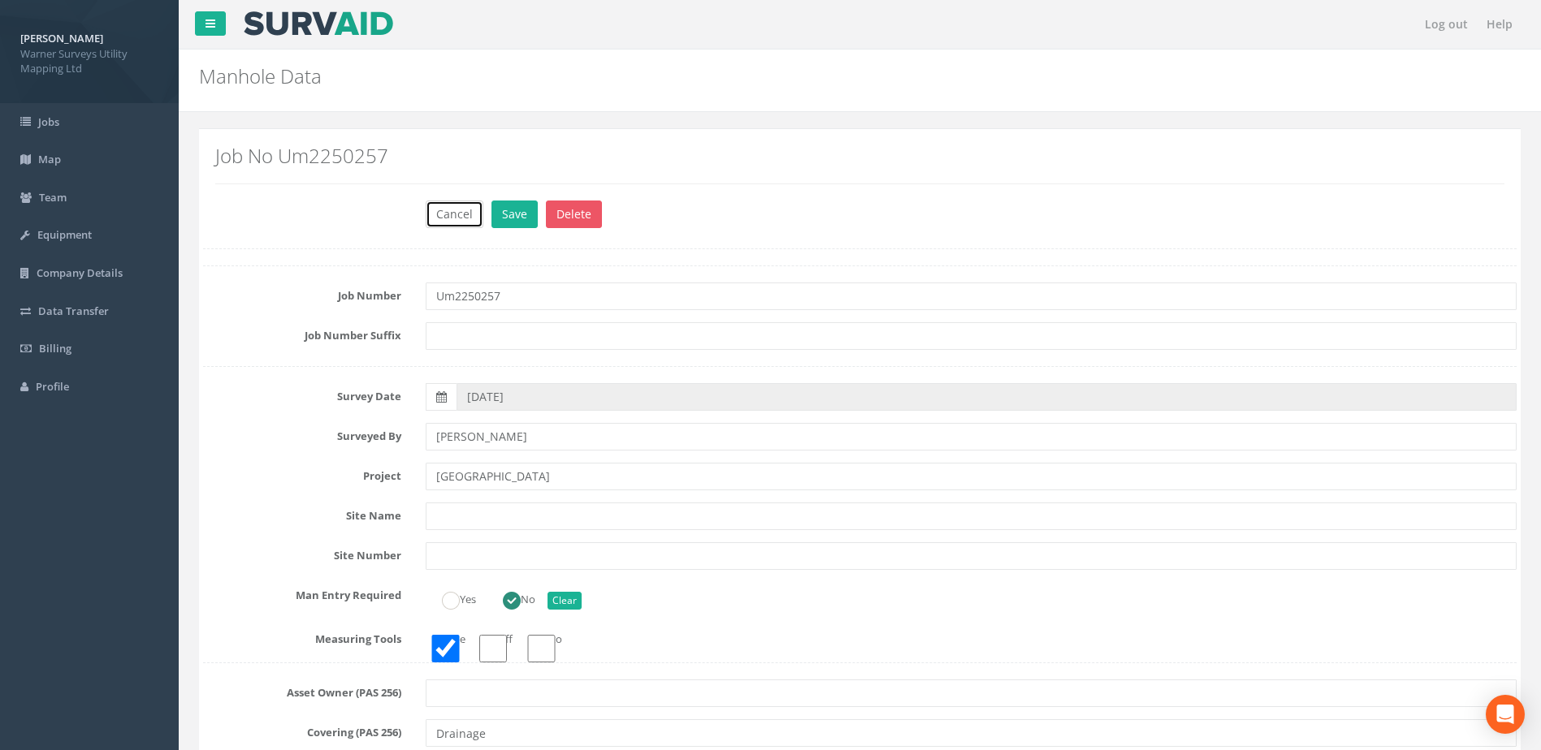
click at [450, 205] on button "Cancel" at bounding box center [455, 215] width 58 height 28
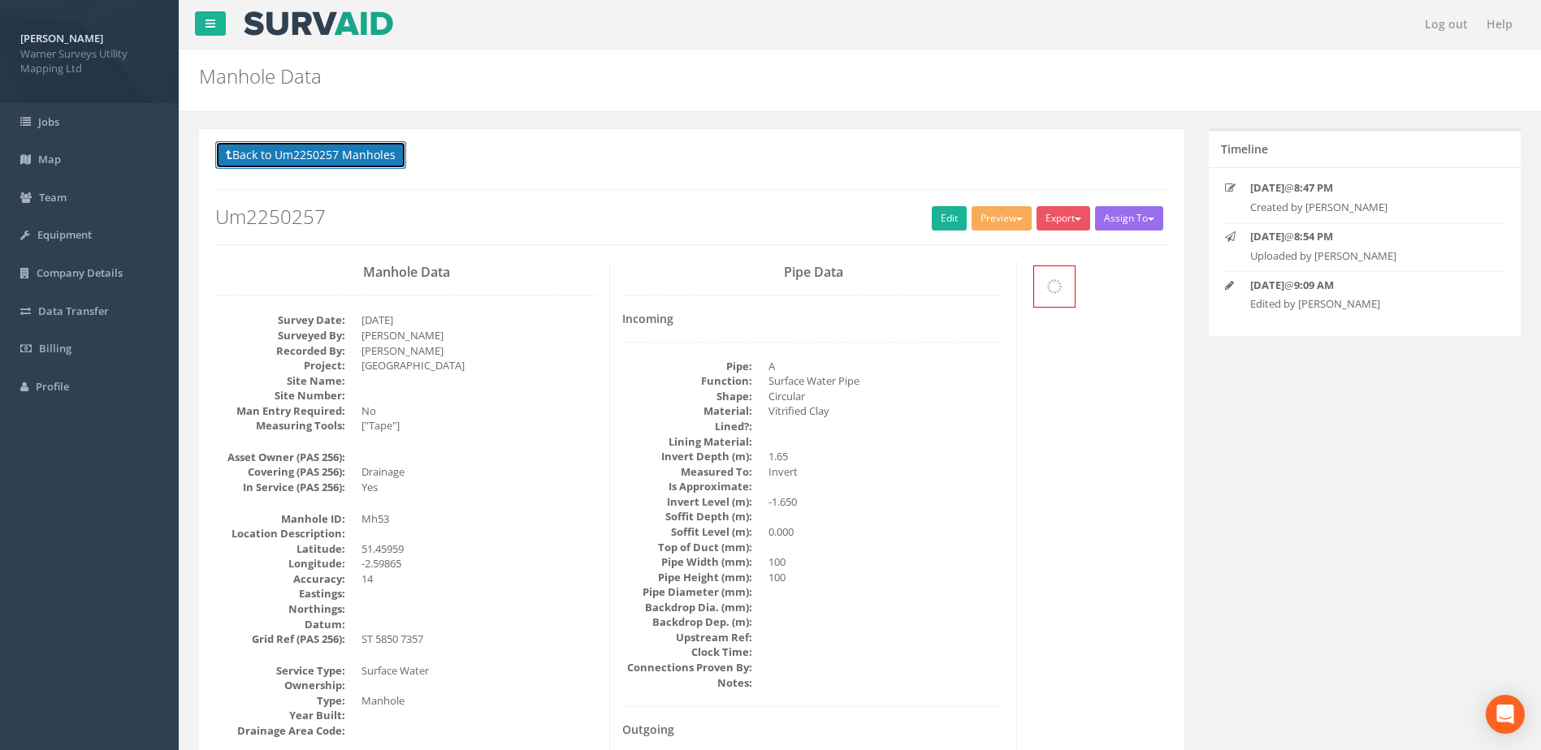
click at [314, 152] on button "Back to Um2250257 Manholes" at bounding box center [310, 155] width 191 height 28
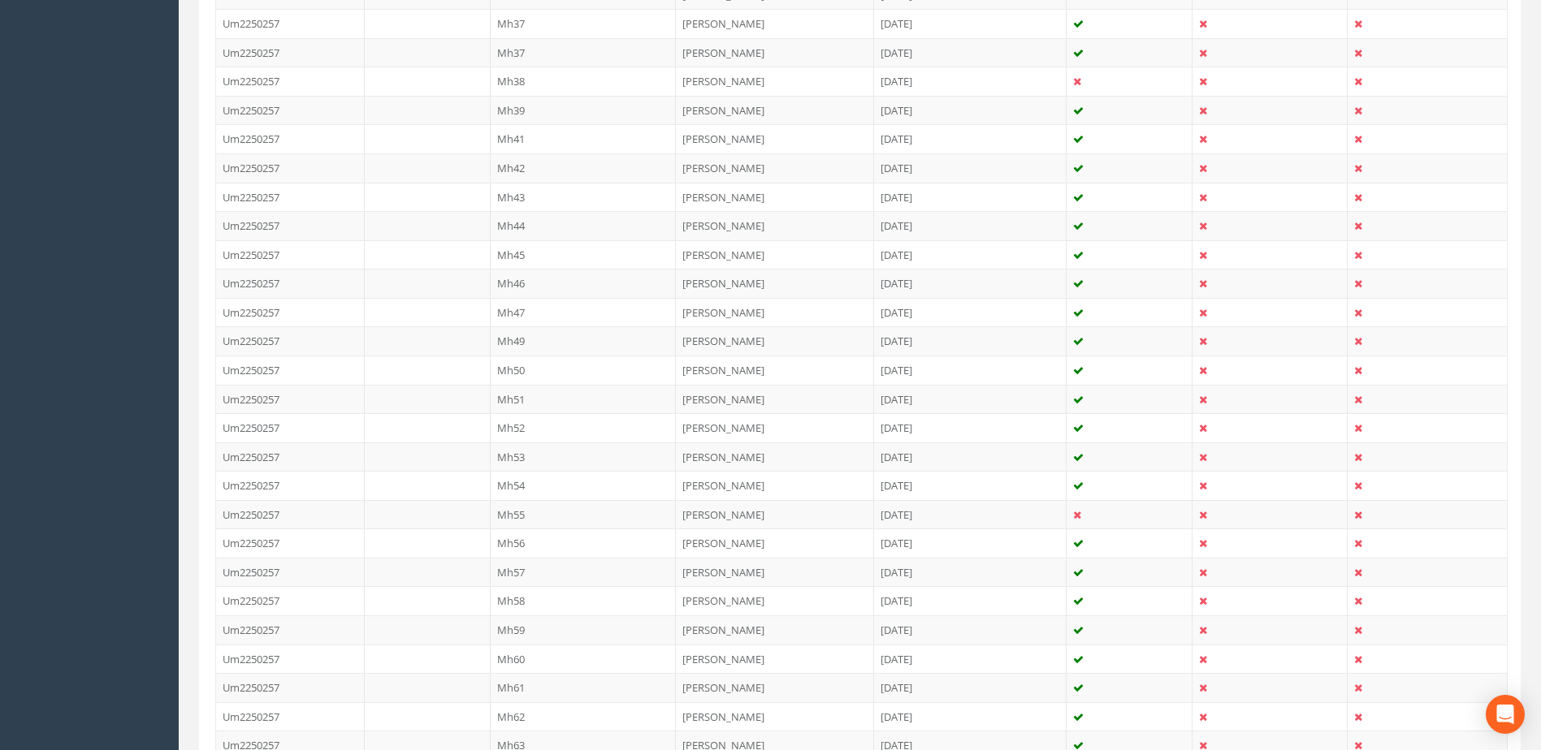
scroll to position [1083, 0]
click at [545, 348] on td "Mh53" at bounding box center [584, 344] width 186 height 29
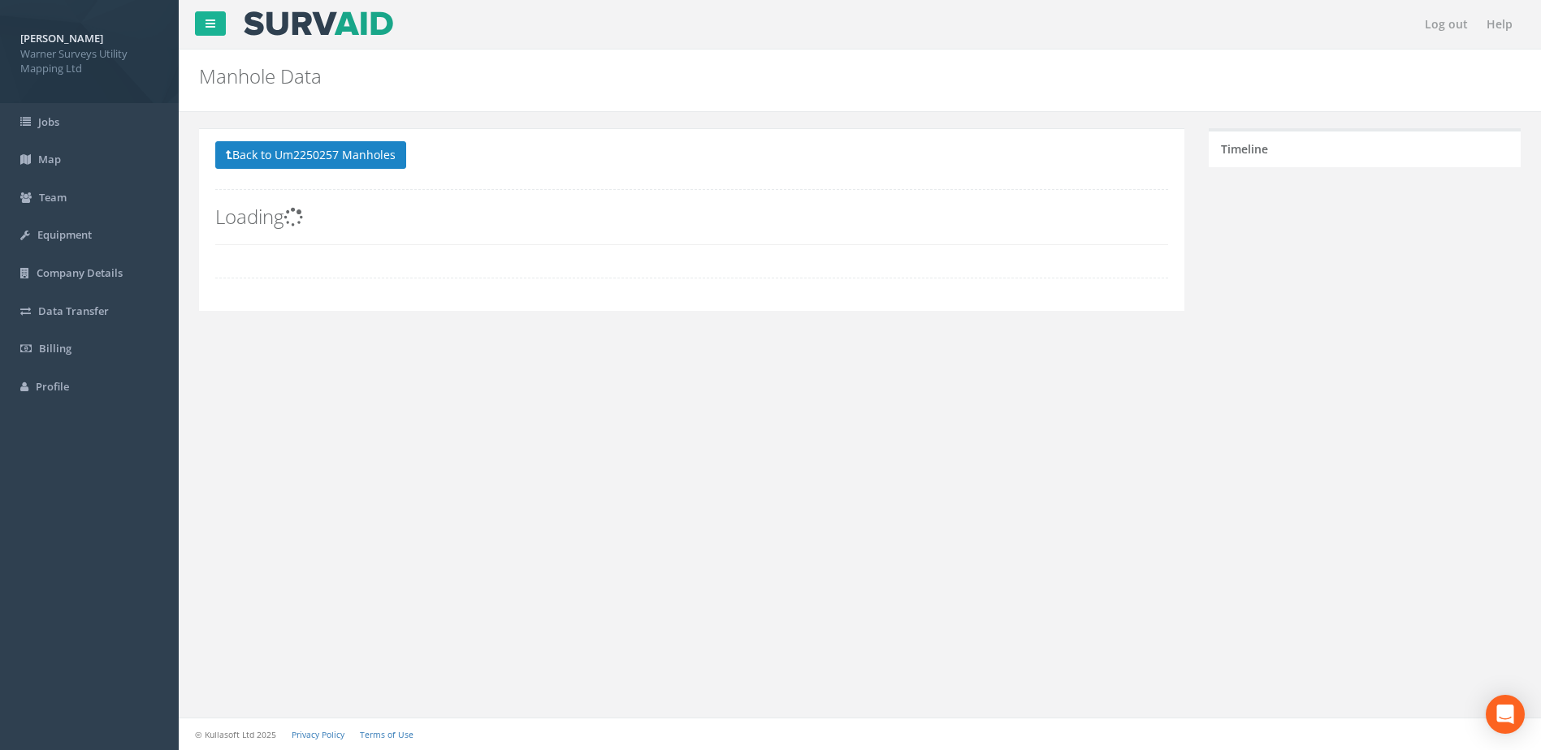
scroll to position [0, 0]
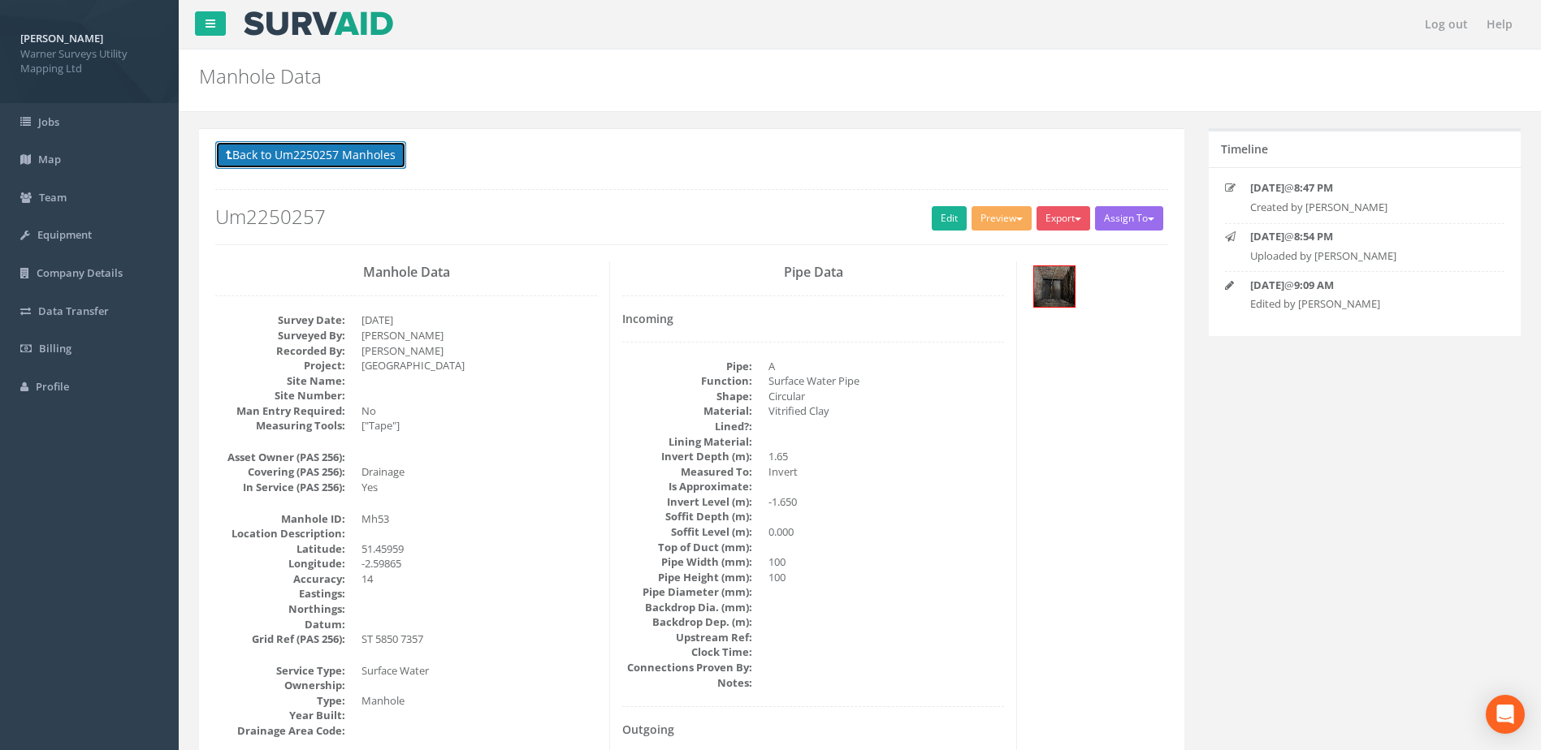
click at [343, 151] on button "Back to Um2250257 Manholes" at bounding box center [310, 155] width 191 height 28
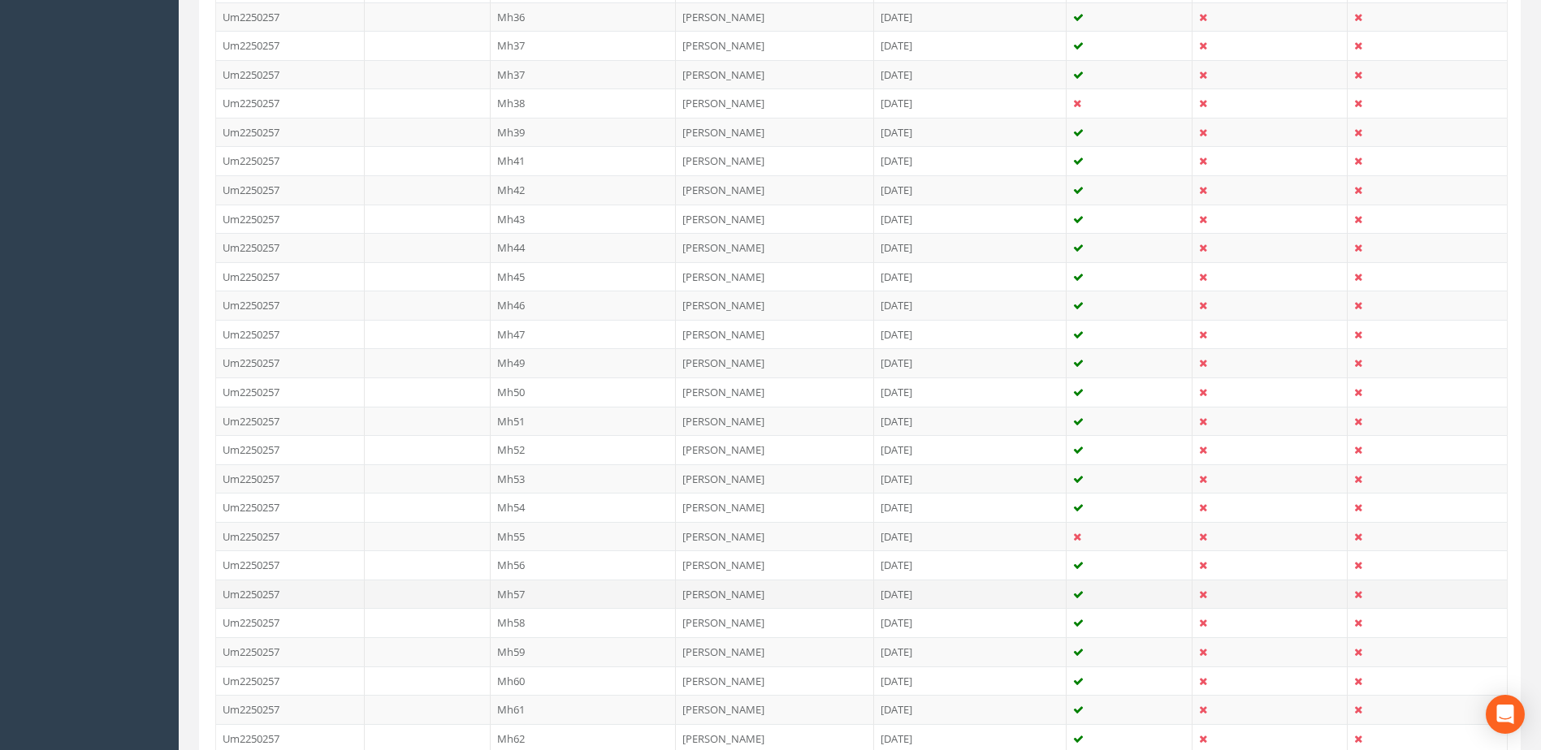
scroll to position [1166, 0]
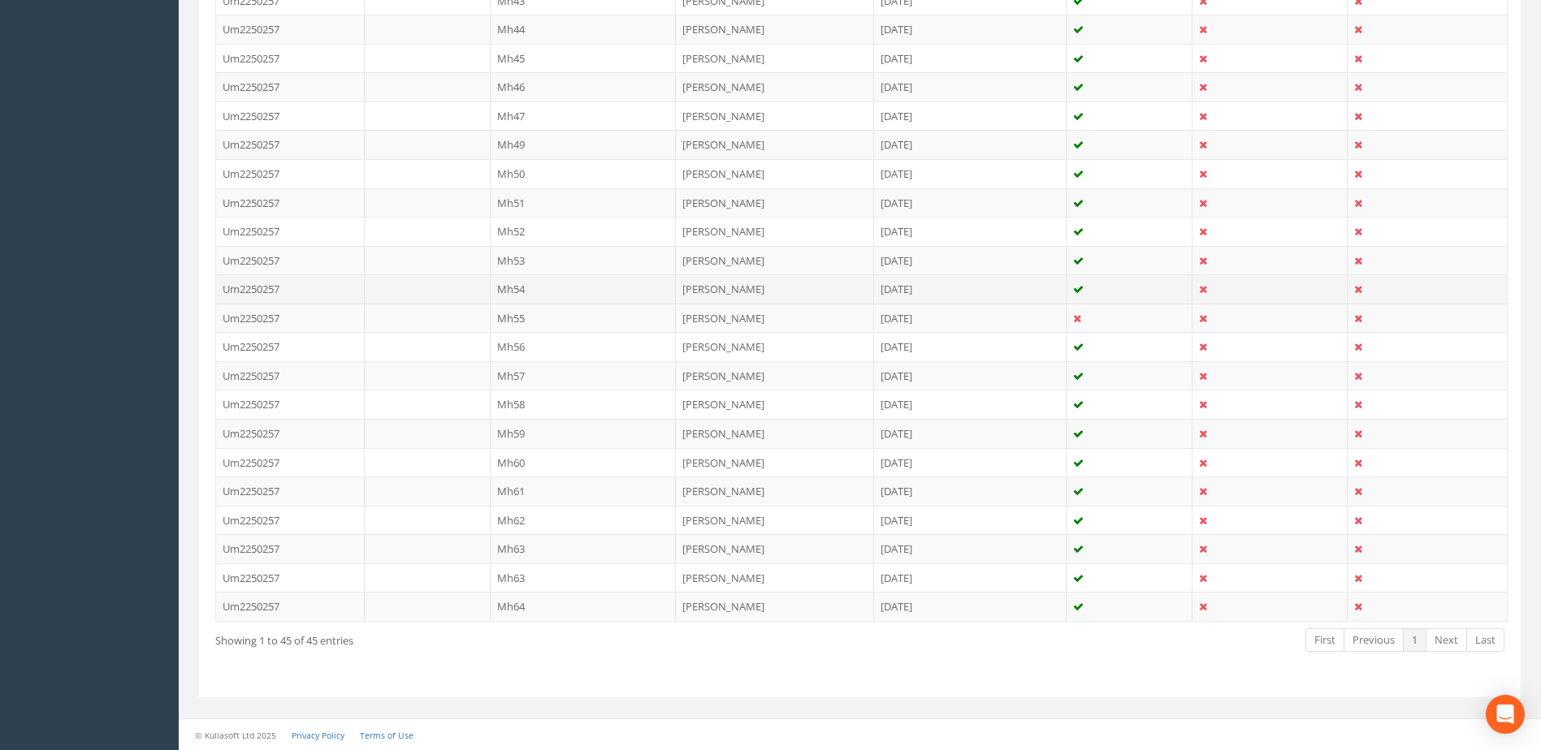
click at [529, 289] on td "Mh54" at bounding box center [584, 289] width 186 height 29
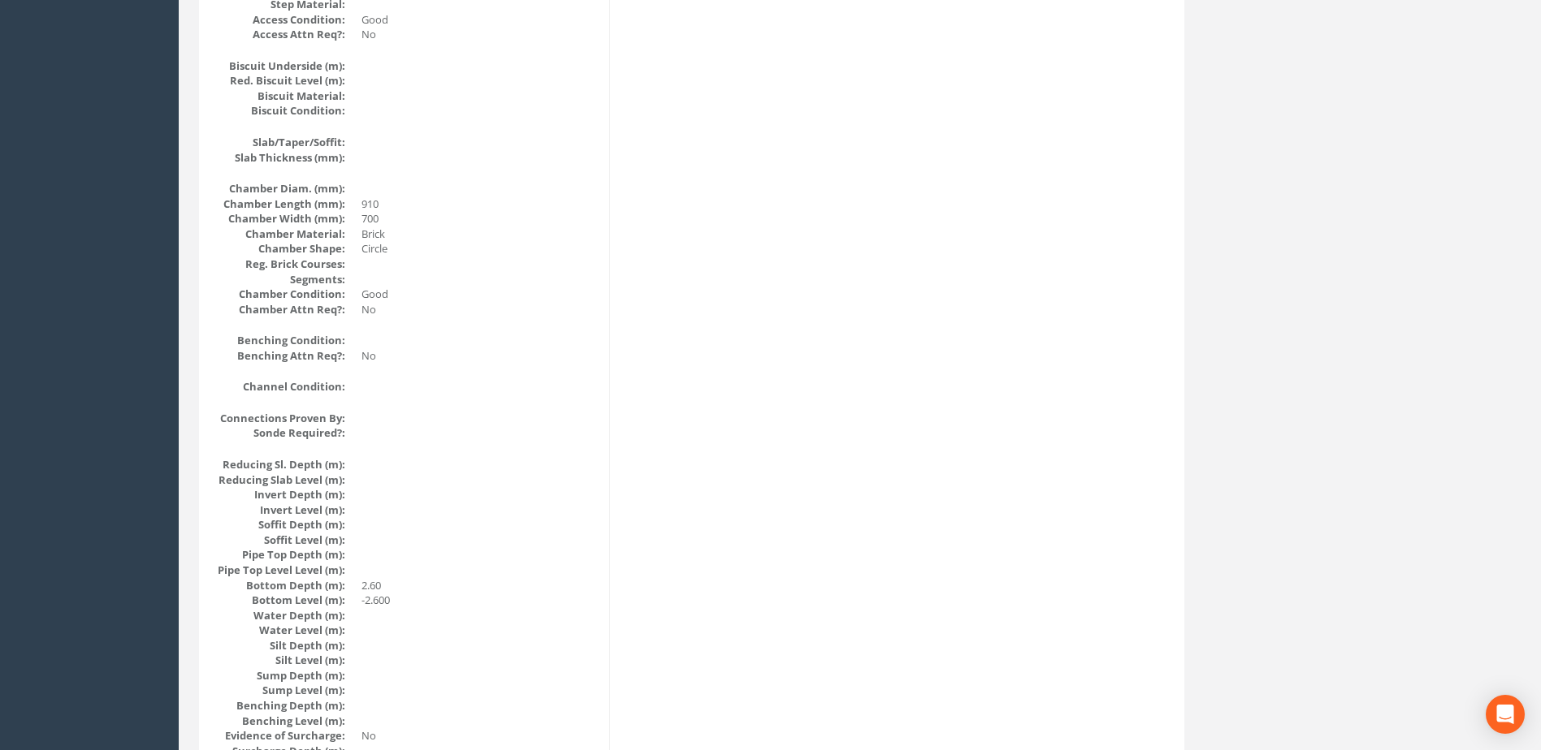
scroll to position [0, 0]
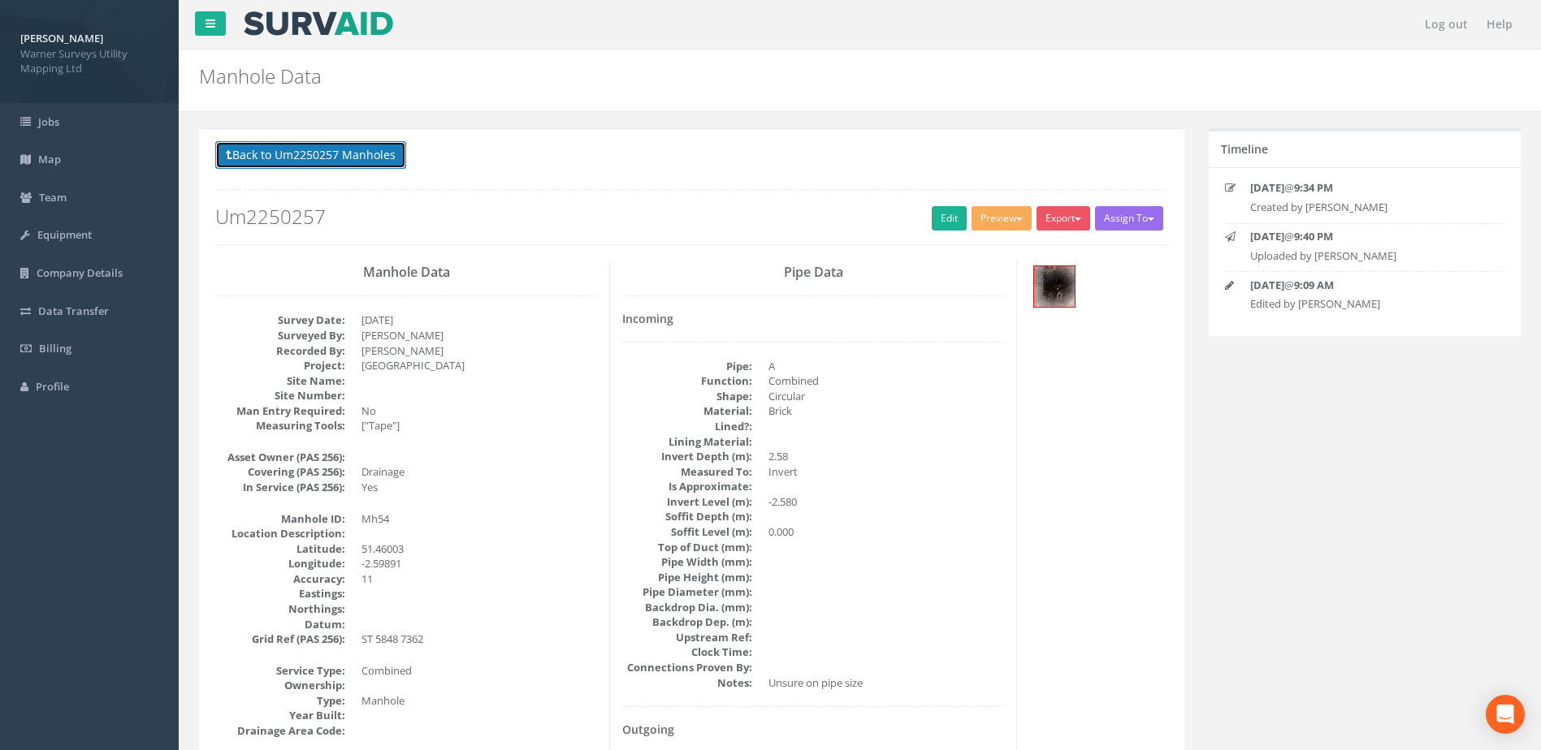
click at [334, 146] on button "Back to Um2250257 Manholes" at bounding box center [310, 155] width 191 height 28
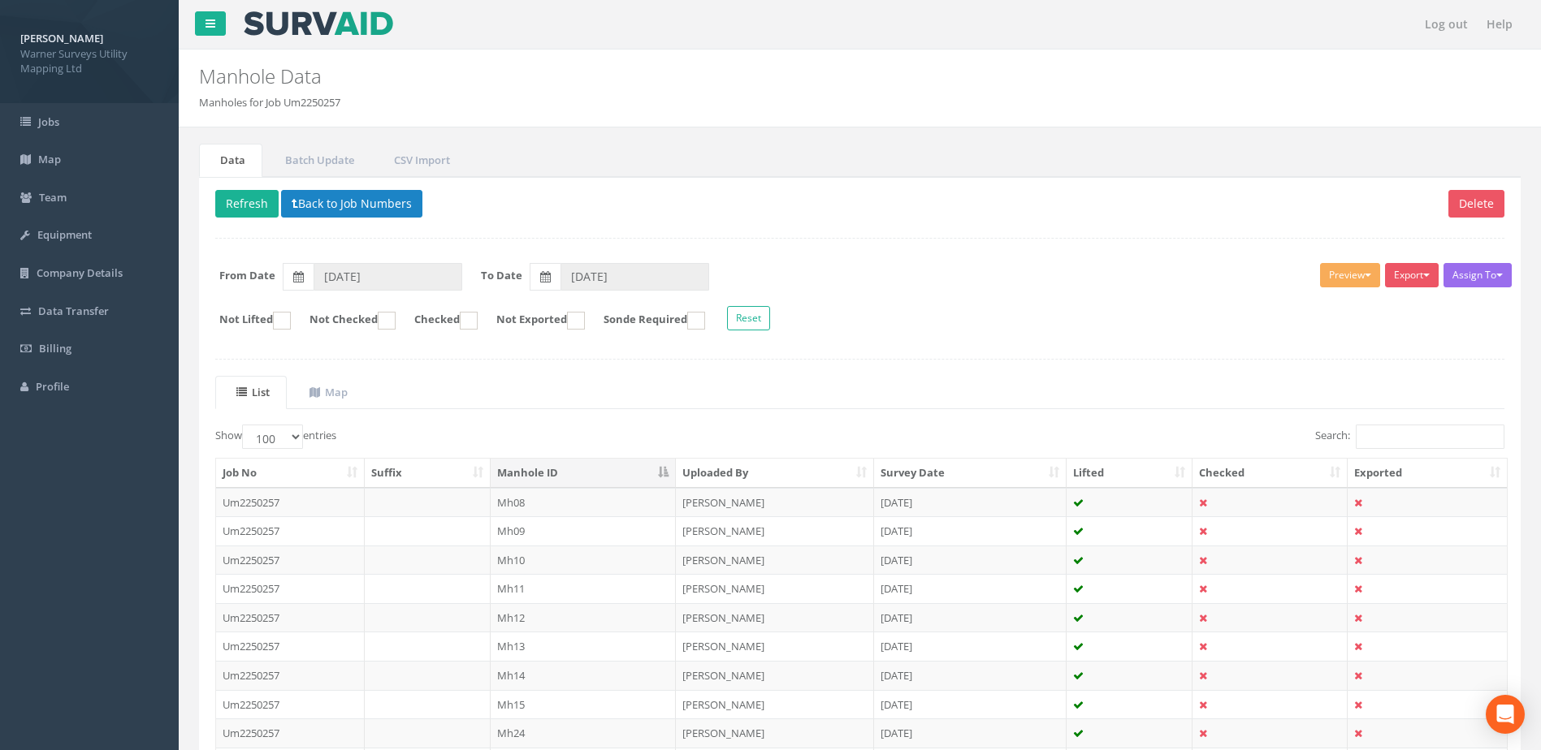
click at [538, 475] on th "Manhole ID" at bounding box center [584, 473] width 186 height 29
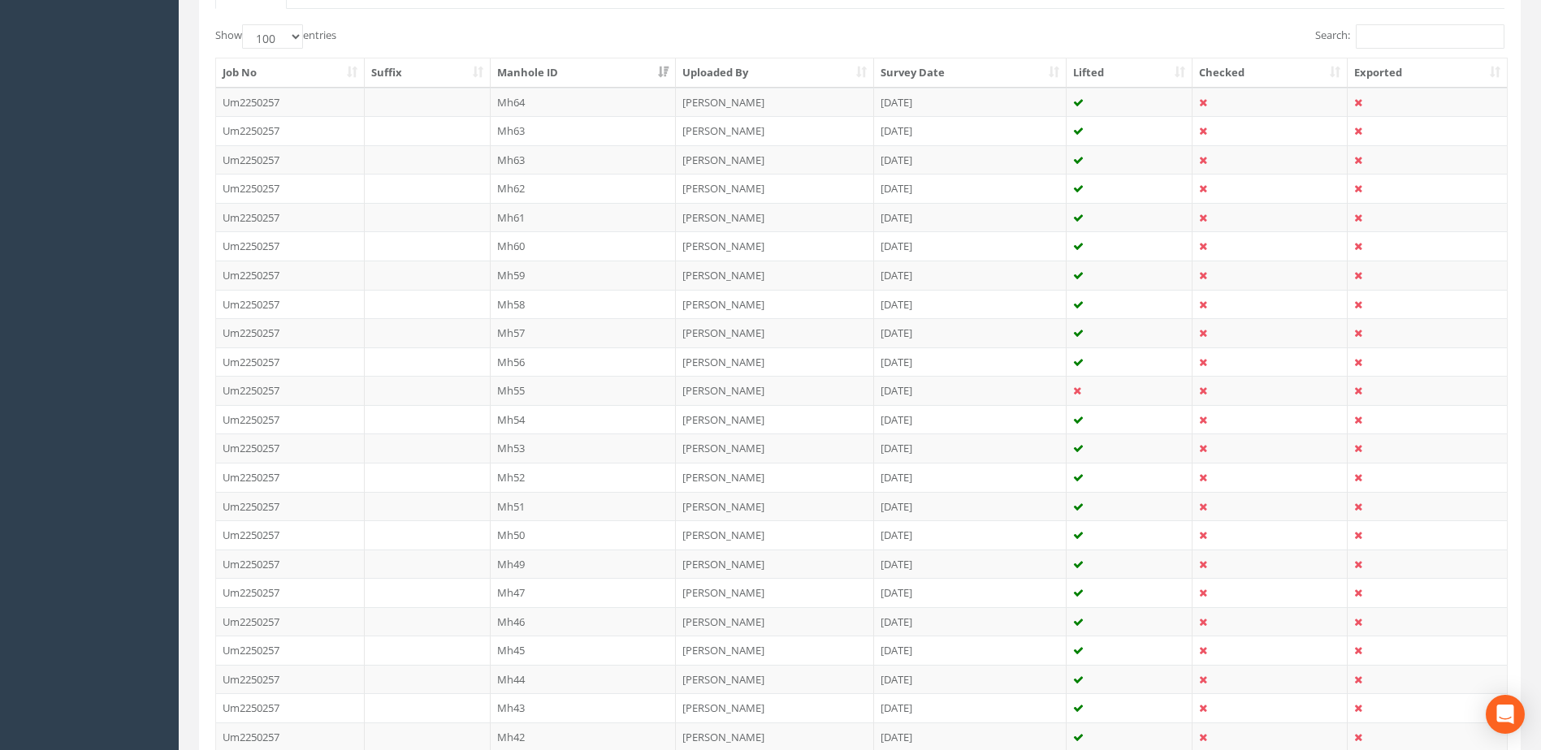
scroll to position [406, 0]
click at [528, 379] on td "Mh55" at bounding box center [584, 384] width 186 height 29
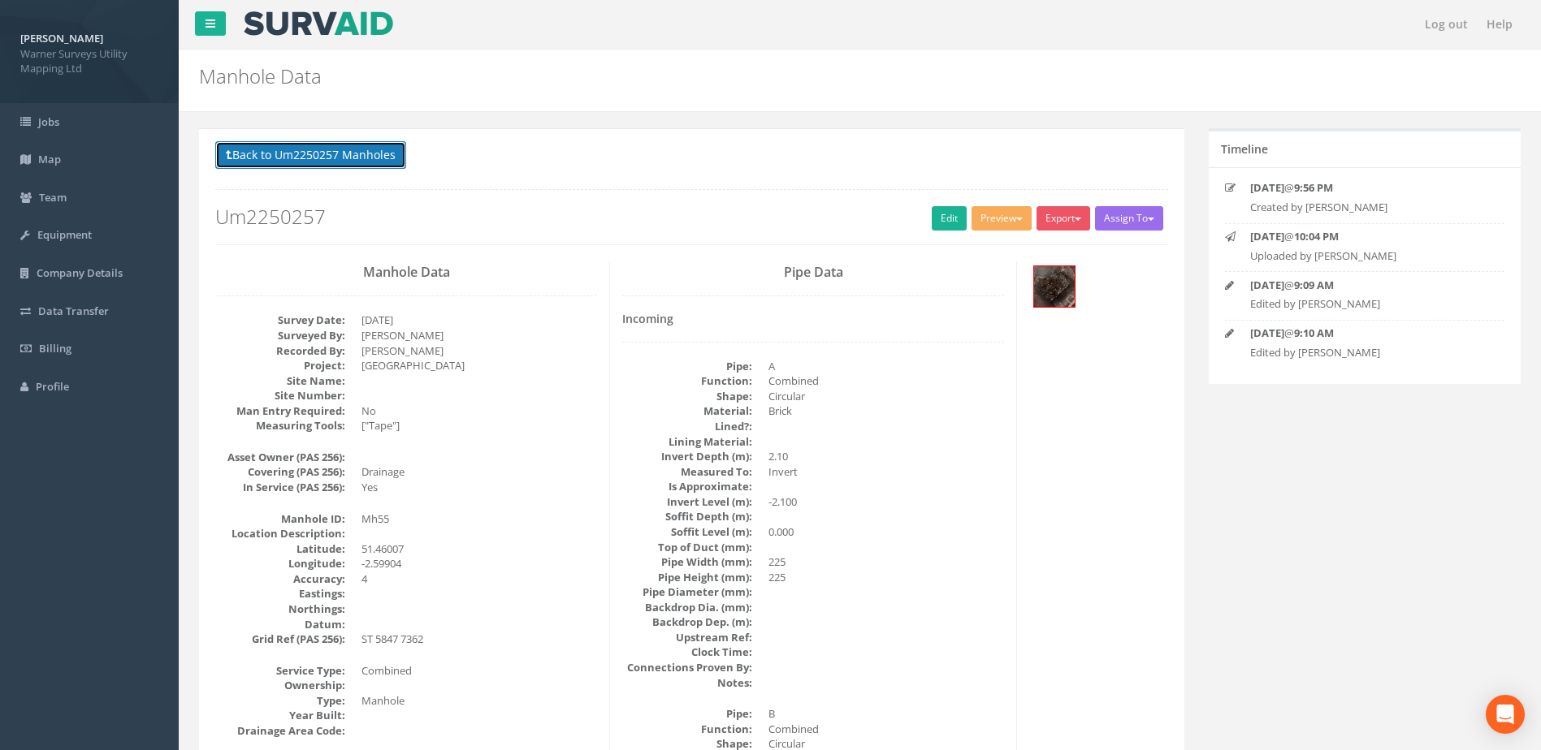
click at [348, 154] on button "Back to Um2250257 Manholes" at bounding box center [310, 155] width 191 height 28
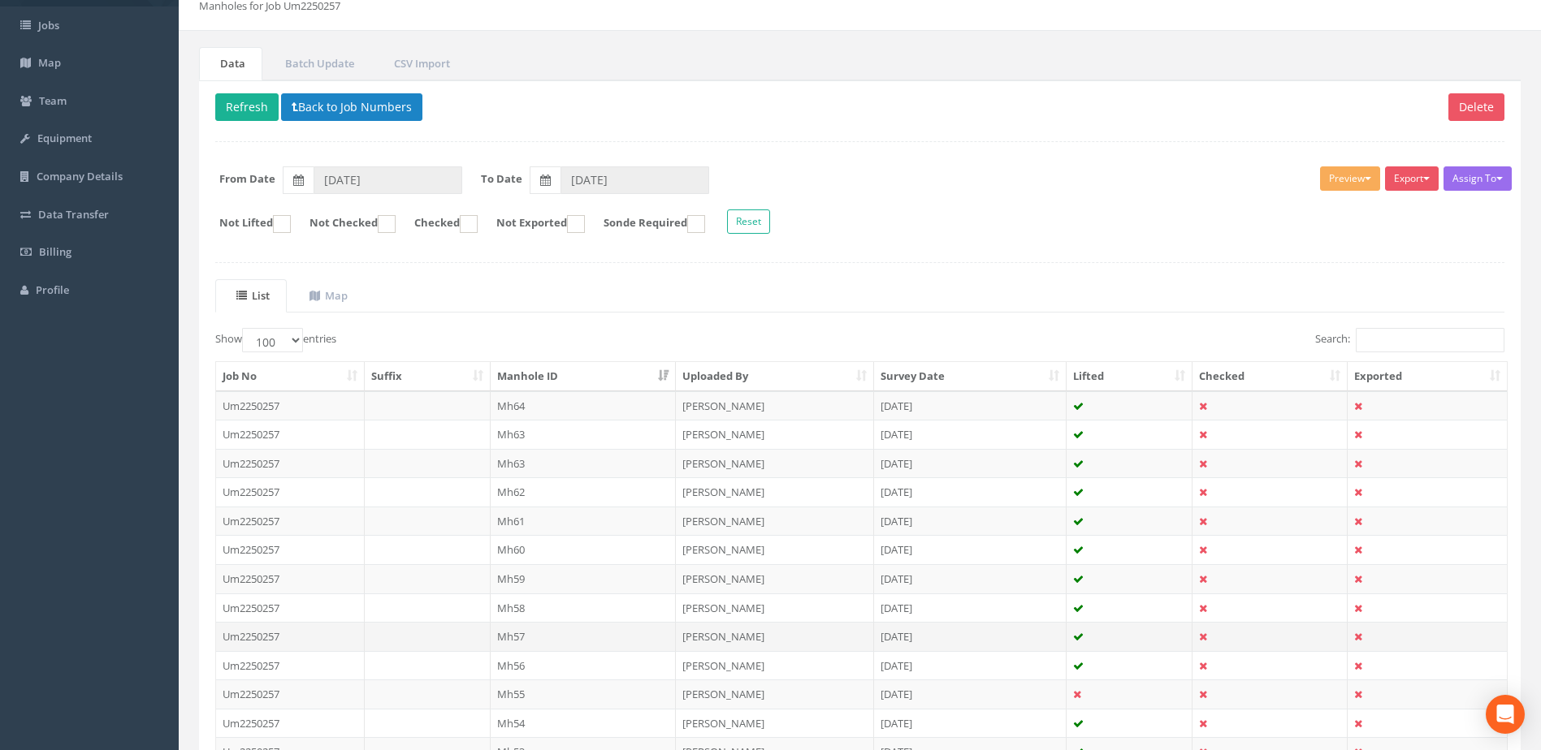
scroll to position [136, 0]
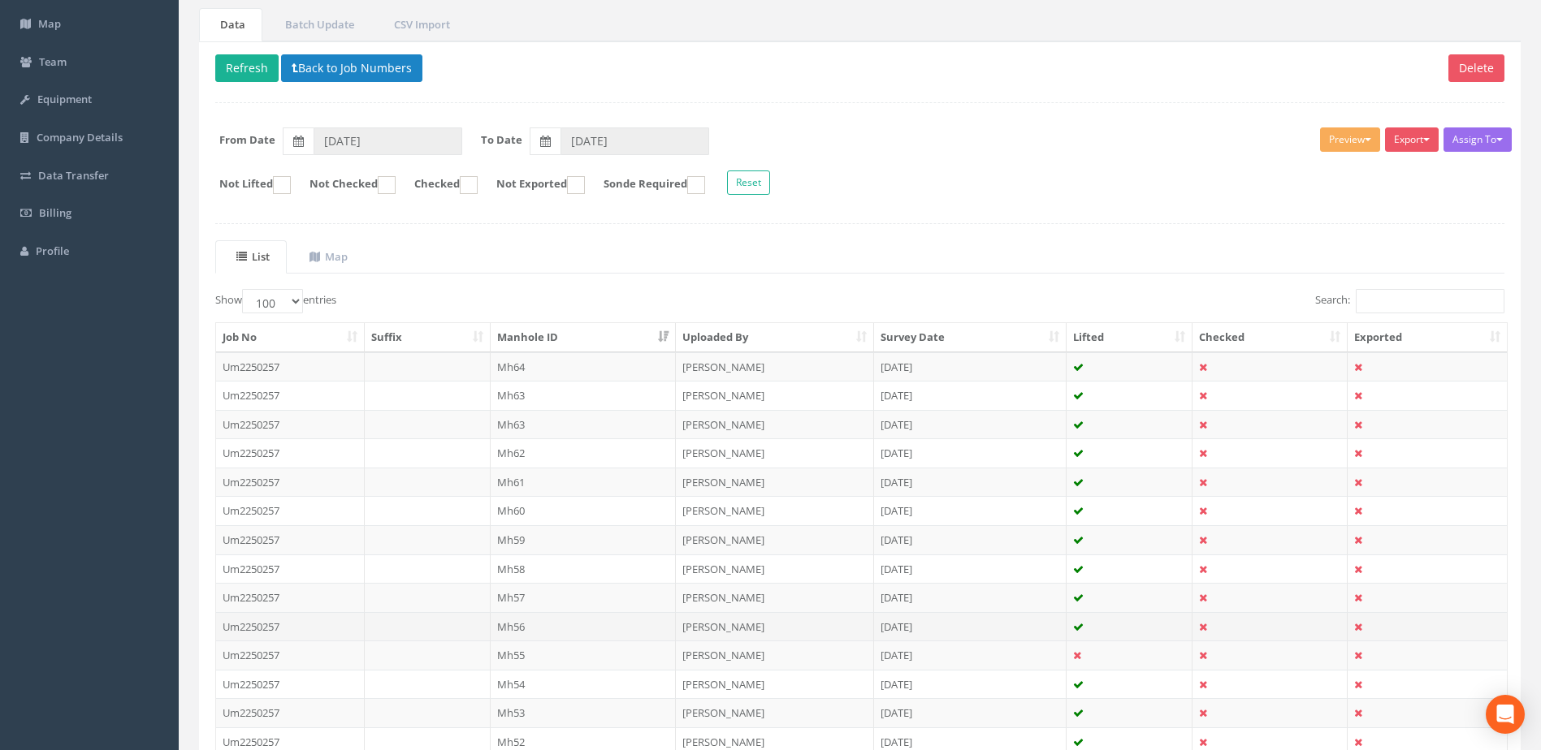
click at [523, 614] on td "Mh56" at bounding box center [584, 626] width 186 height 29
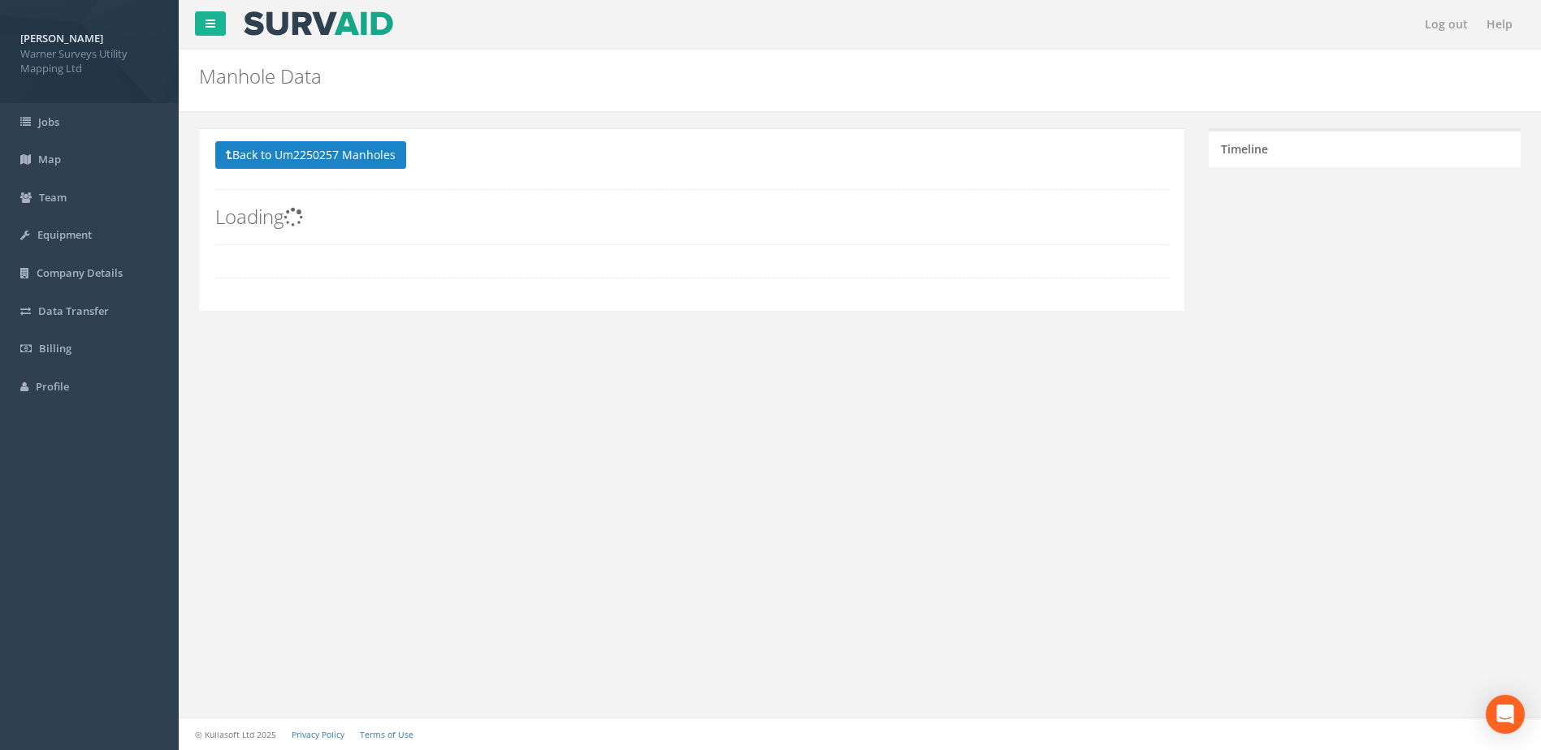
scroll to position [0, 0]
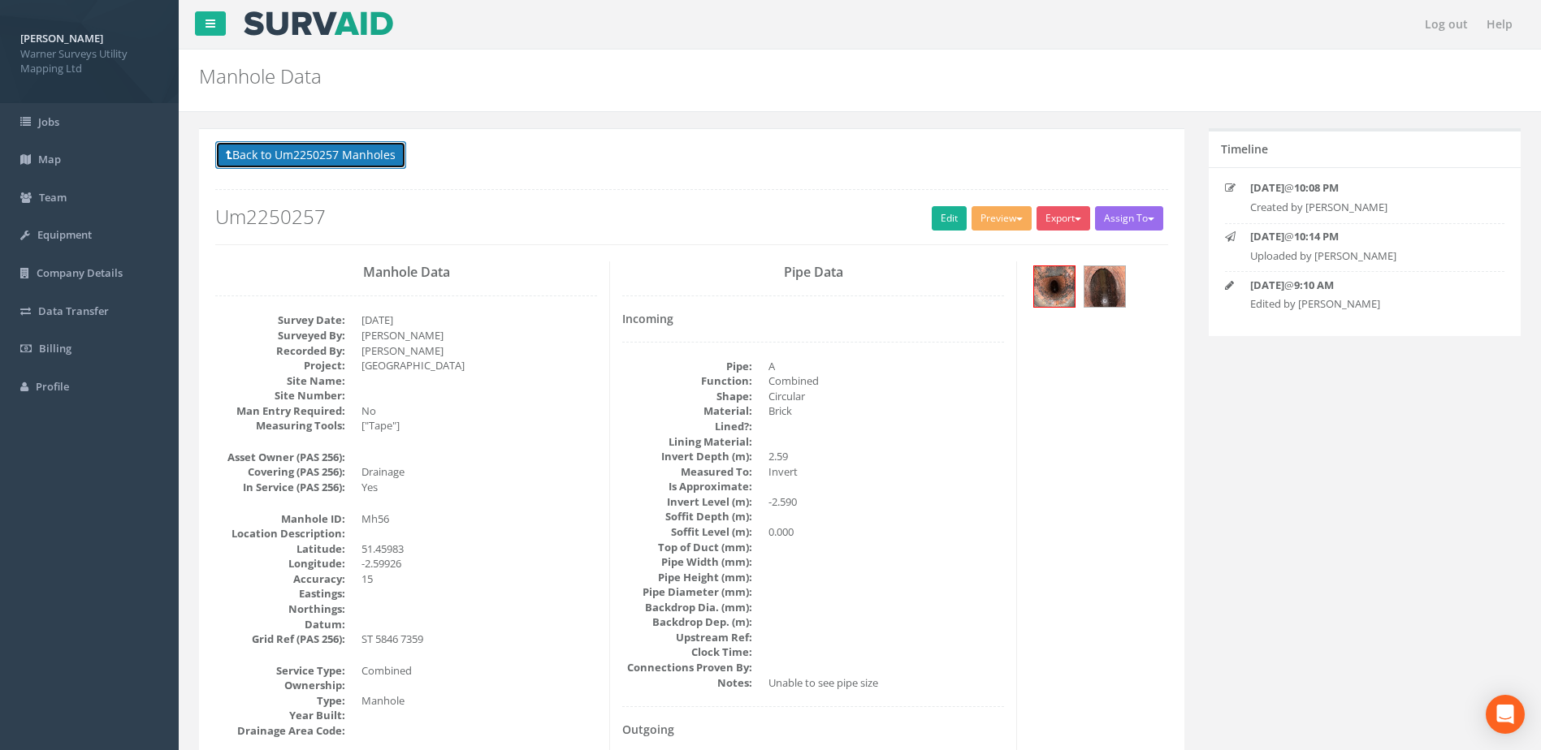
click at [357, 150] on button "Back to Um2250257 Manholes" at bounding box center [310, 155] width 191 height 28
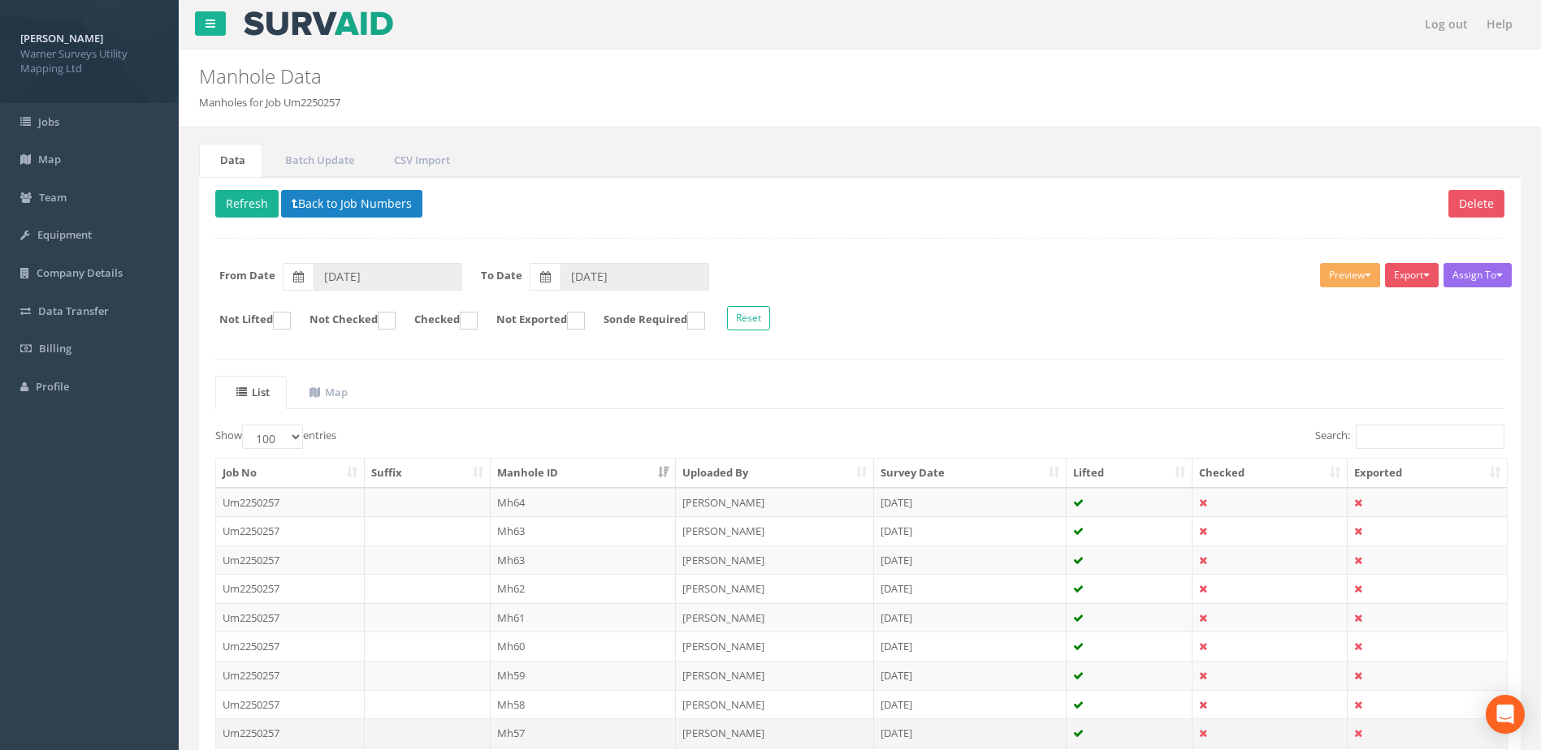
click at [525, 730] on td "Mh57" at bounding box center [584, 733] width 186 height 29
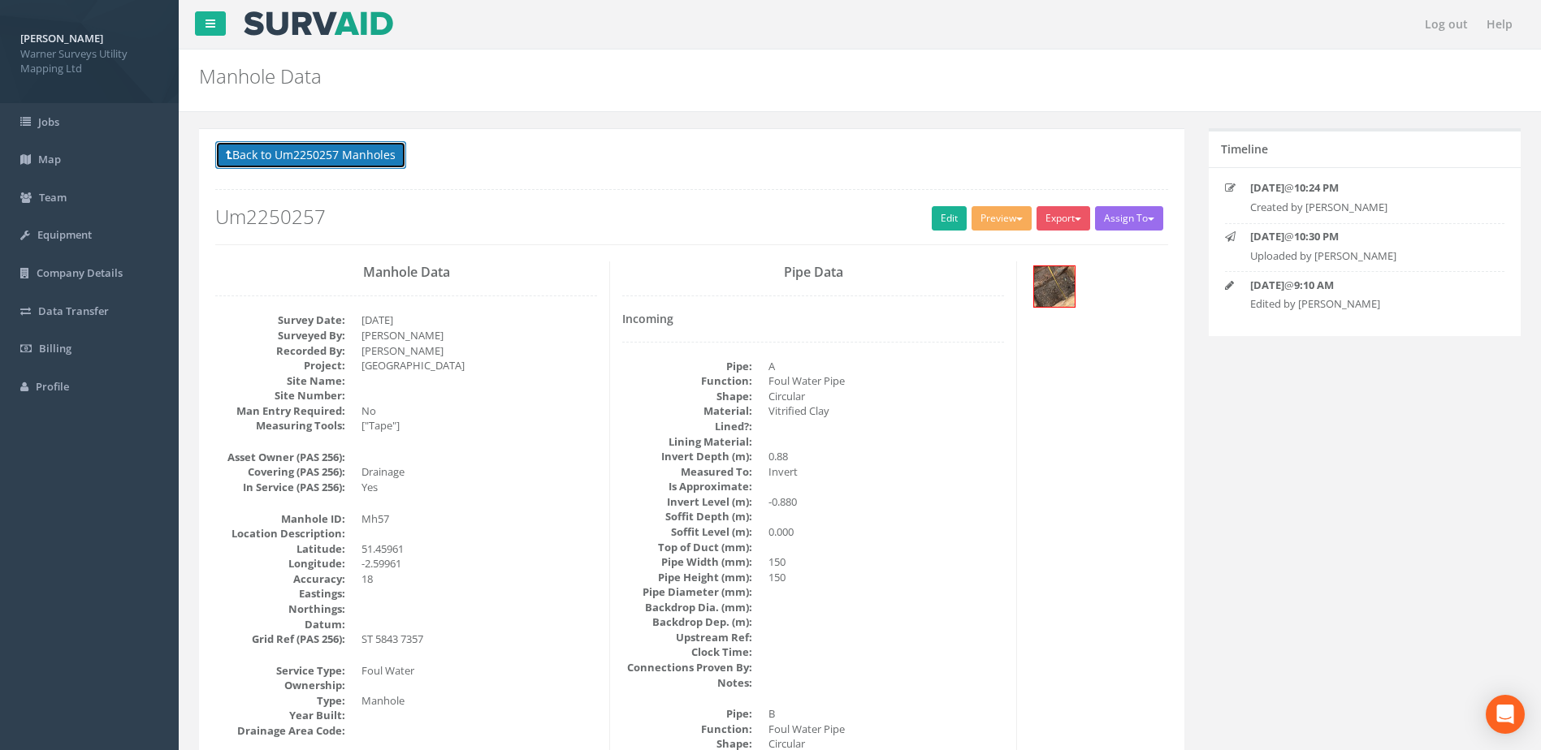
click at [365, 154] on button "Back to Um2250257 Manholes" at bounding box center [310, 155] width 191 height 28
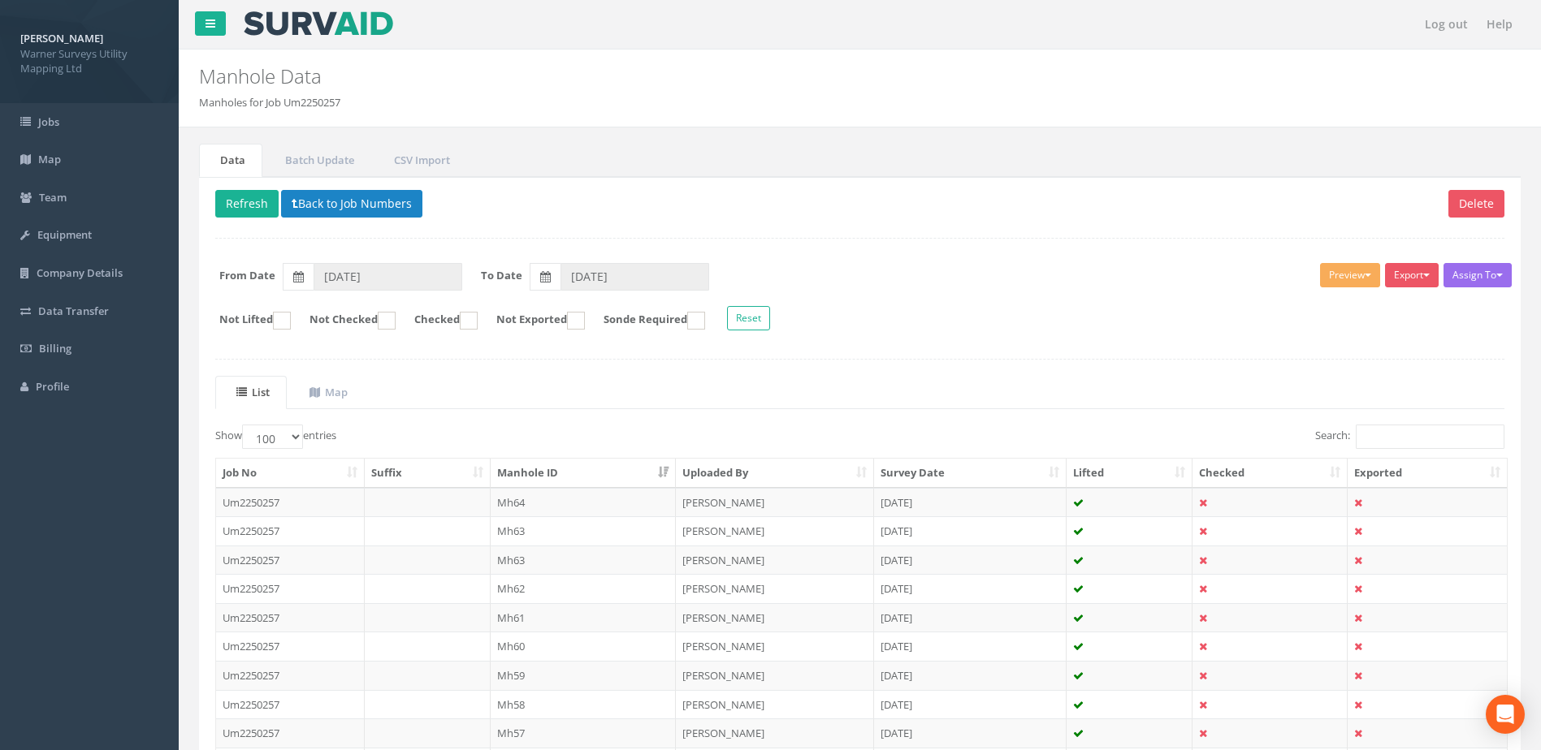
click at [530, 701] on td "Mh58" at bounding box center [584, 704] width 186 height 29
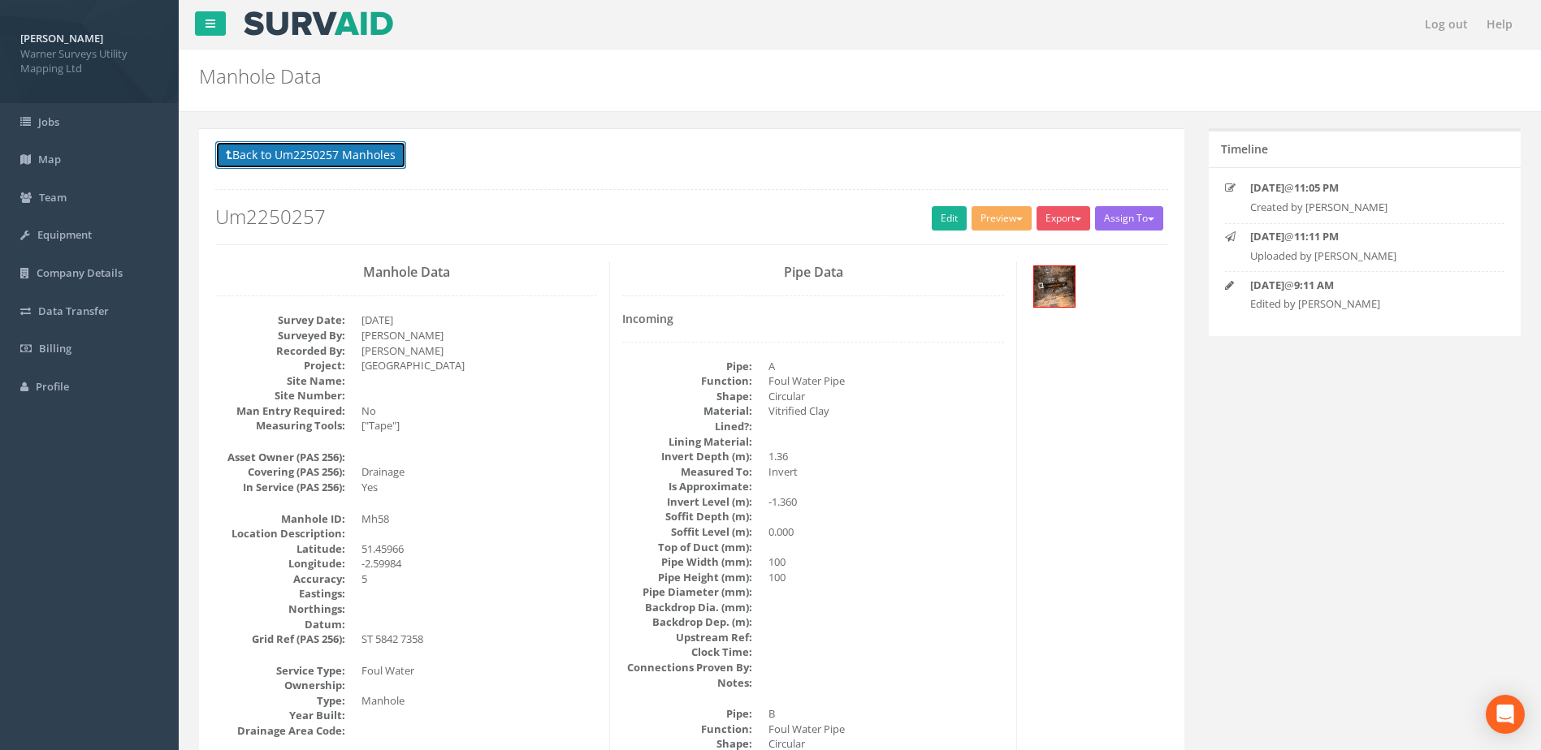
click at [314, 155] on button "Back to Um2250257 Manholes" at bounding box center [310, 155] width 191 height 28
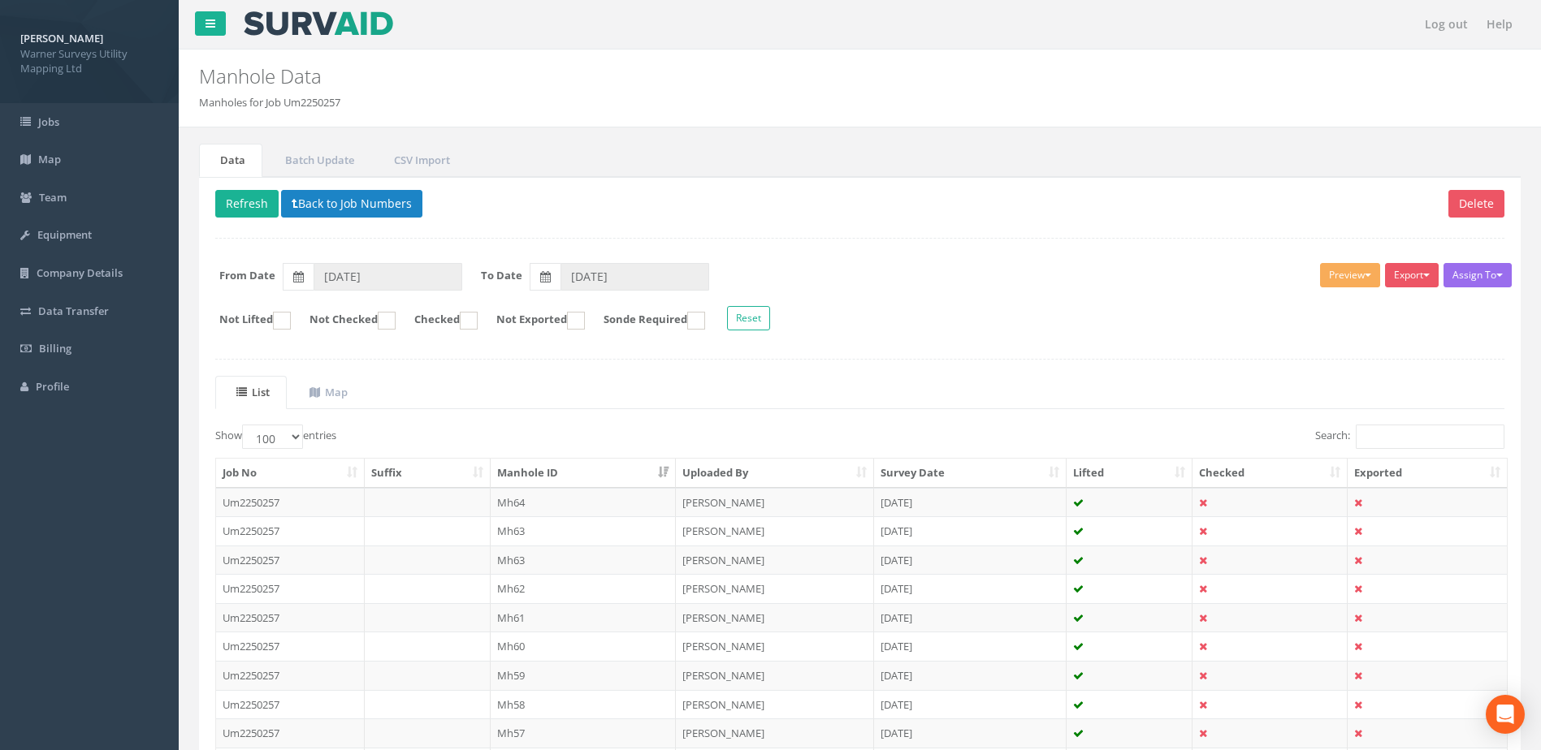
click at [533, 666] on td "Mh59" at bounding box center [584, 675] width 186 height 29
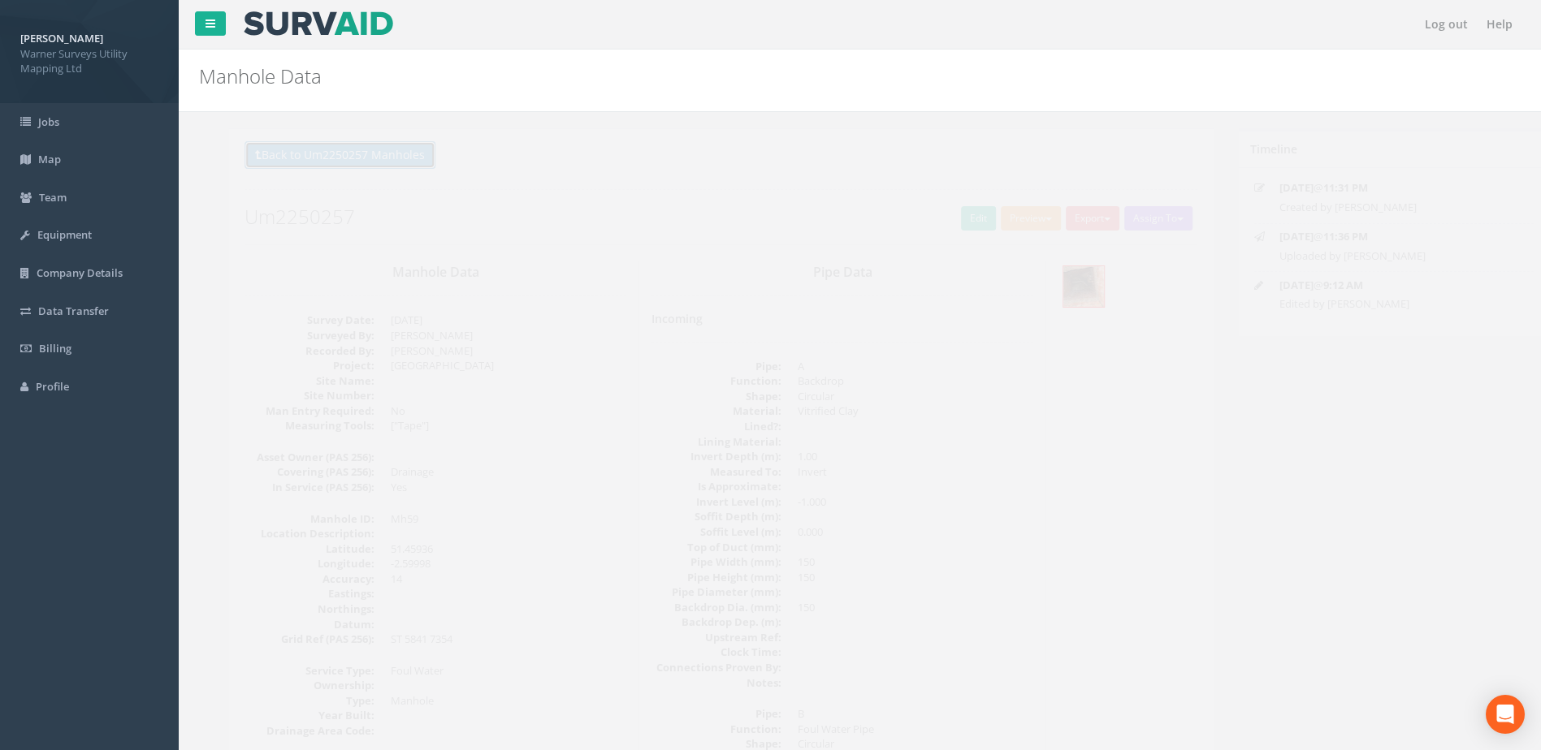
click at [368, 161] on button "Back to Um2250257 Manholes" at bounding box center [310, 155] width 191 height 28
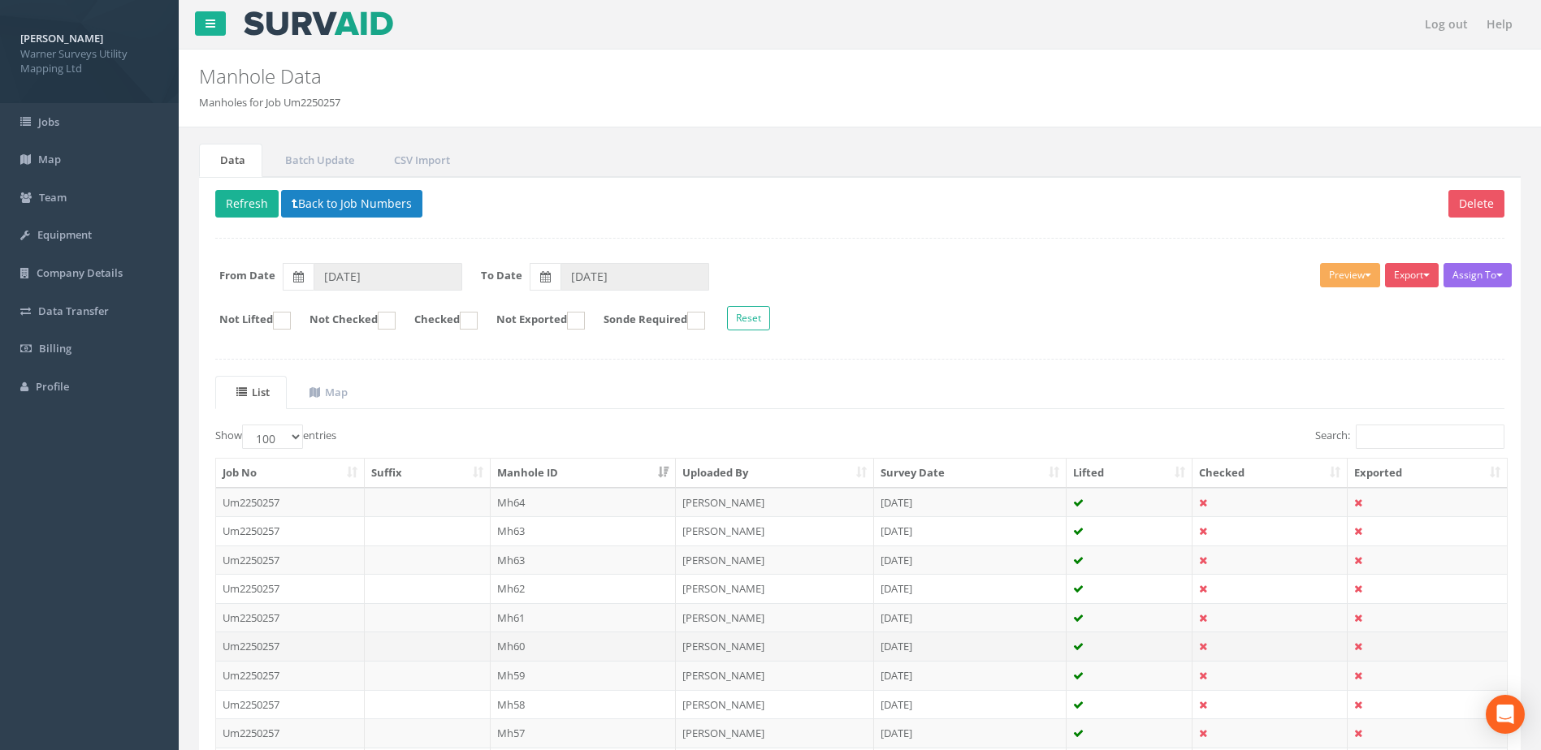
click at [537, 637] on td "Mh60" at bounding box center [584, 646] width 186 height 29
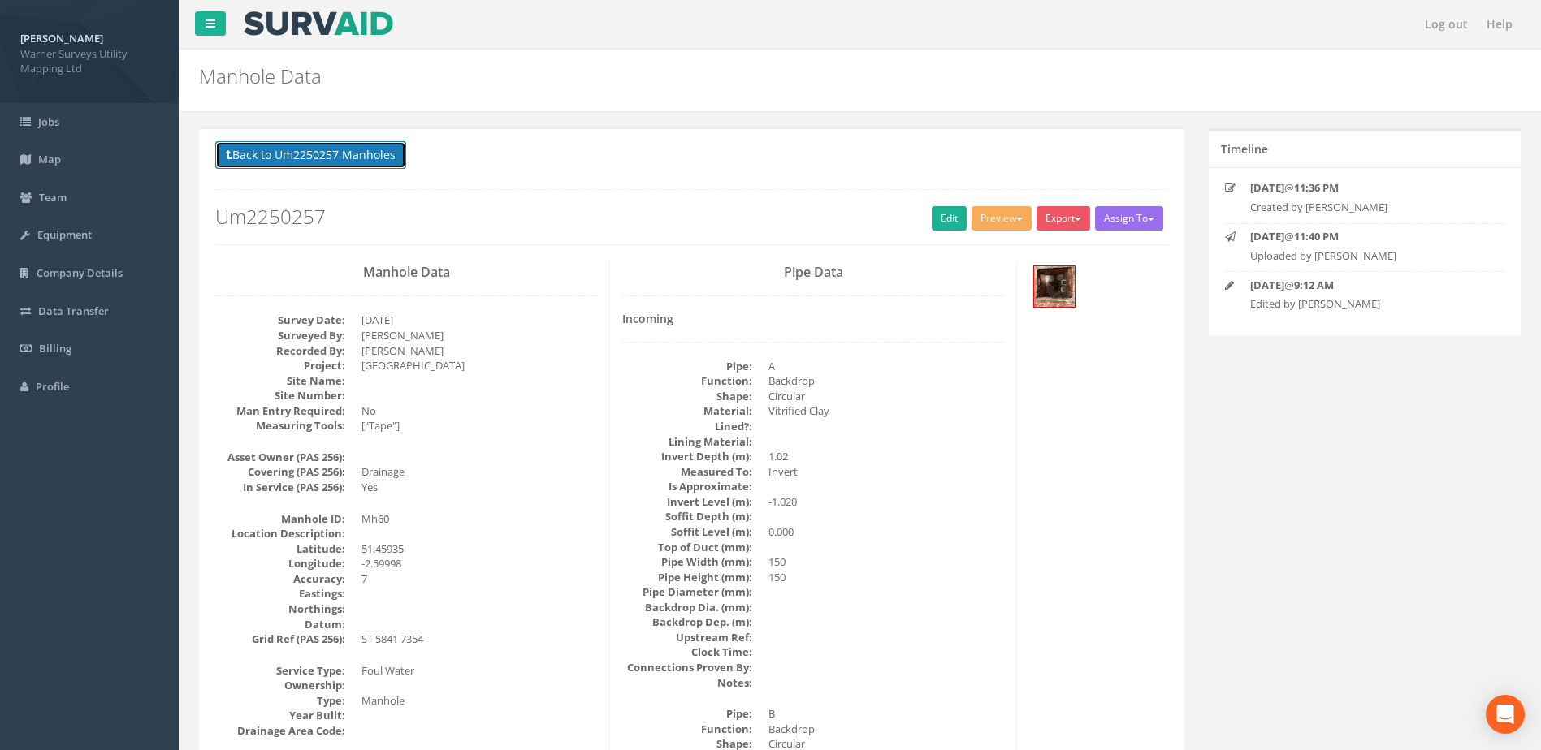
click at [354, 155] on button "Back to Um2250257 Manholes" at bounding box center [310, 155] width 191 height 28
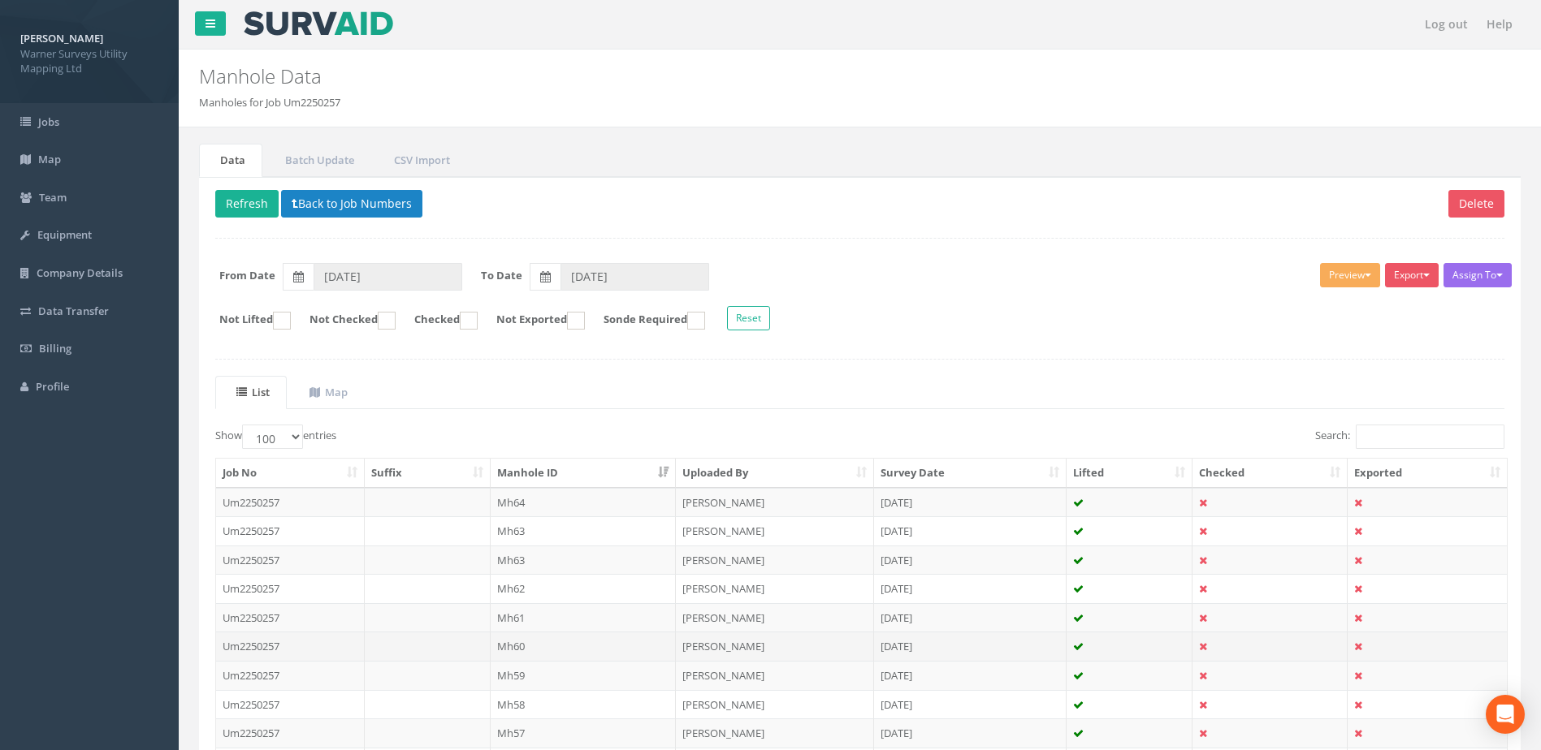
click at [516, 632] on td "Mh60" at bounding box center [584, 646] width 186 height 29
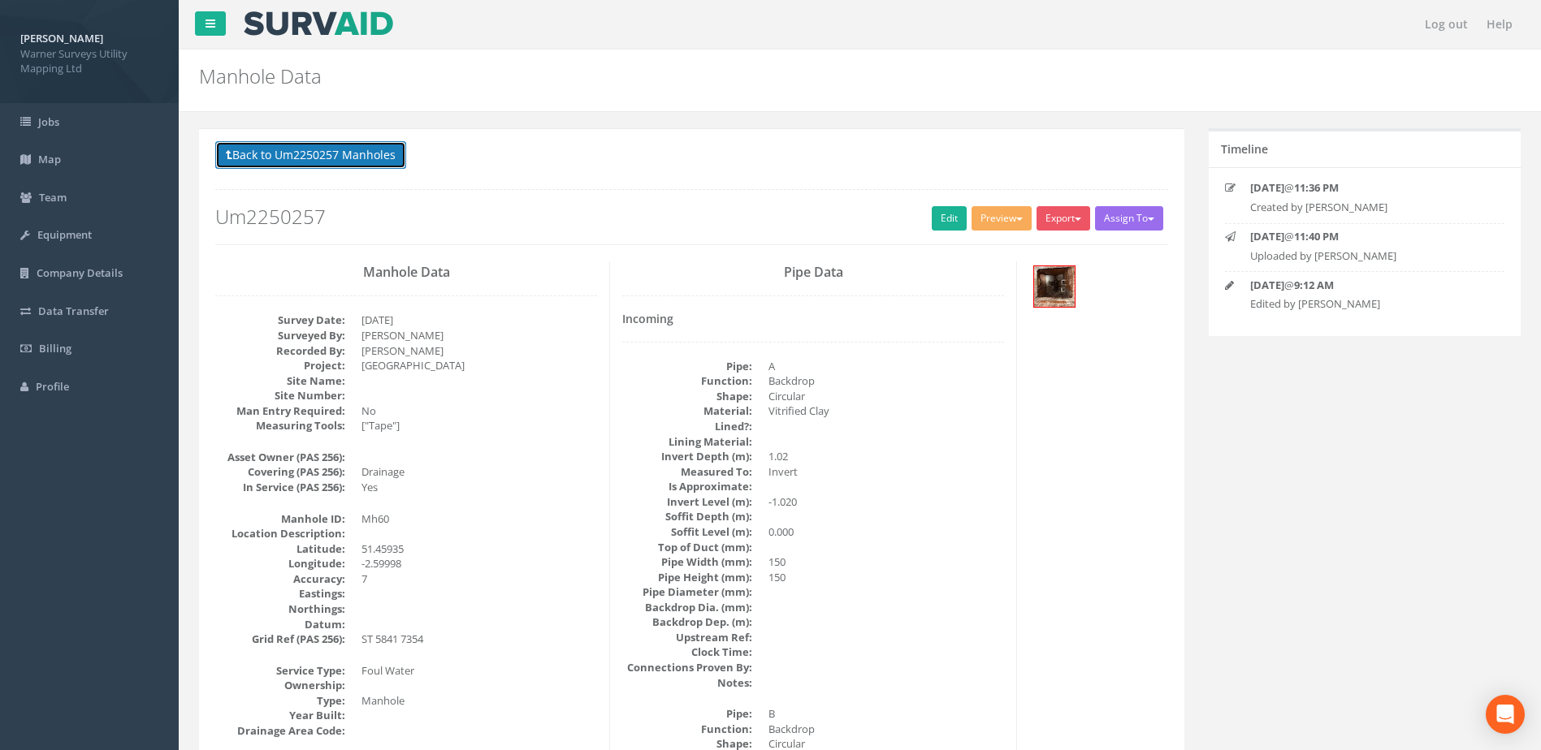
click at [280, 143] on button "Back to Um2250257 Manholes" at bounding box center [310, 155] width 191 height 28
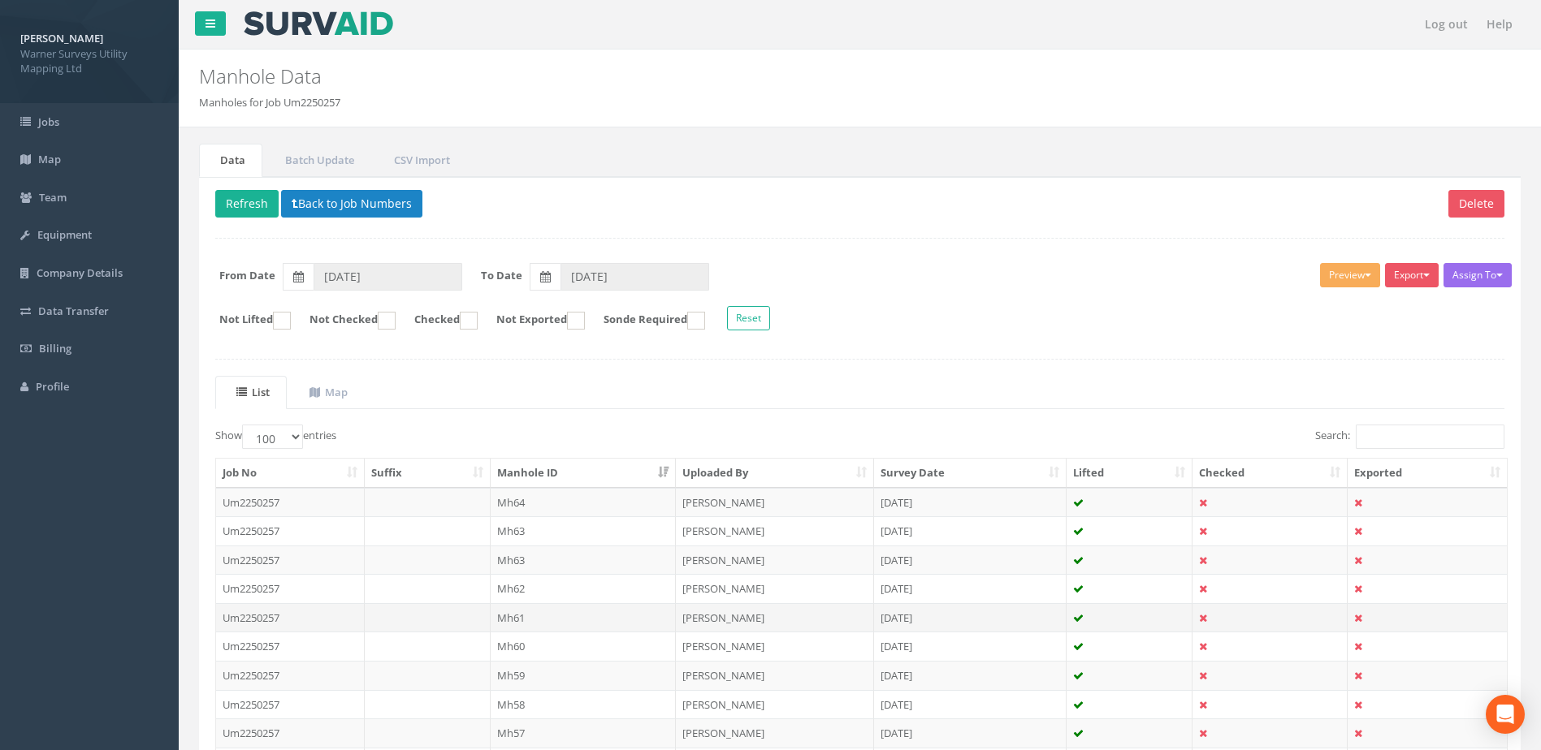
click at [529, 610] on td "Mh61" at bounding box center [584, 617] width 186 height 29
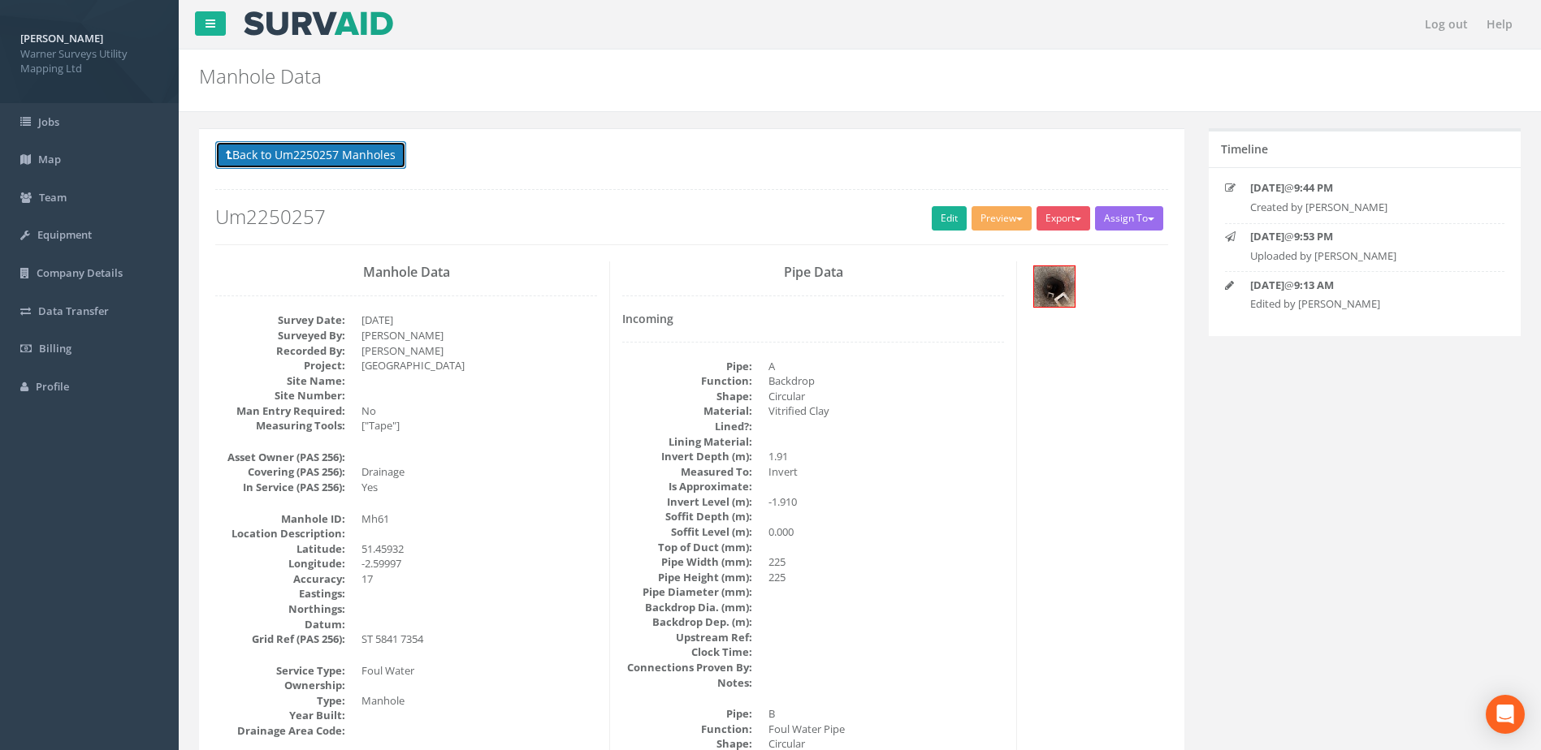
click at [332, 145] on button "Back to Um2250257 Manholes" at bounding box center [310, 155] width 191 height 28
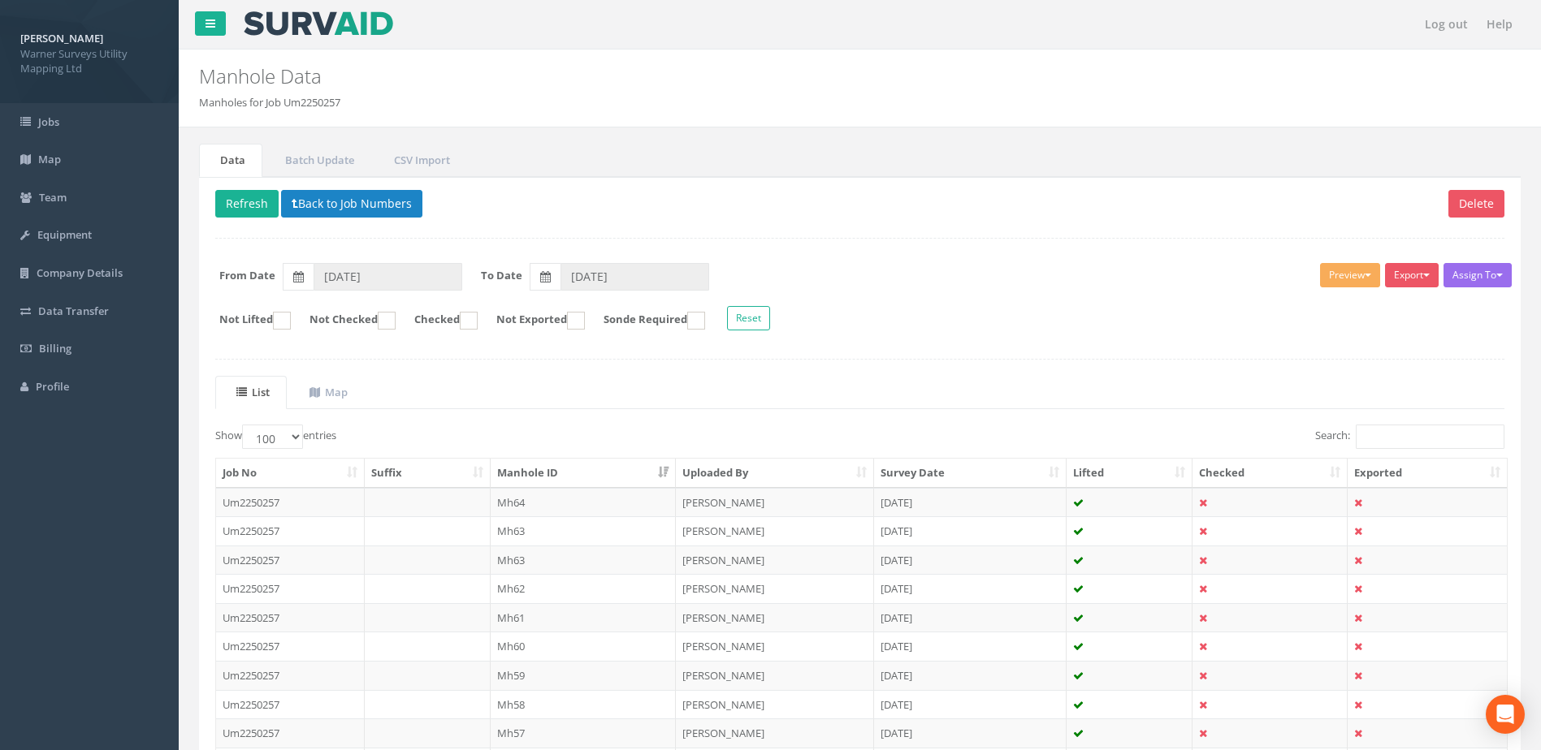
click at [525, 581] on td "Mh62" at bounding box center [584, 588] width 186 height 29
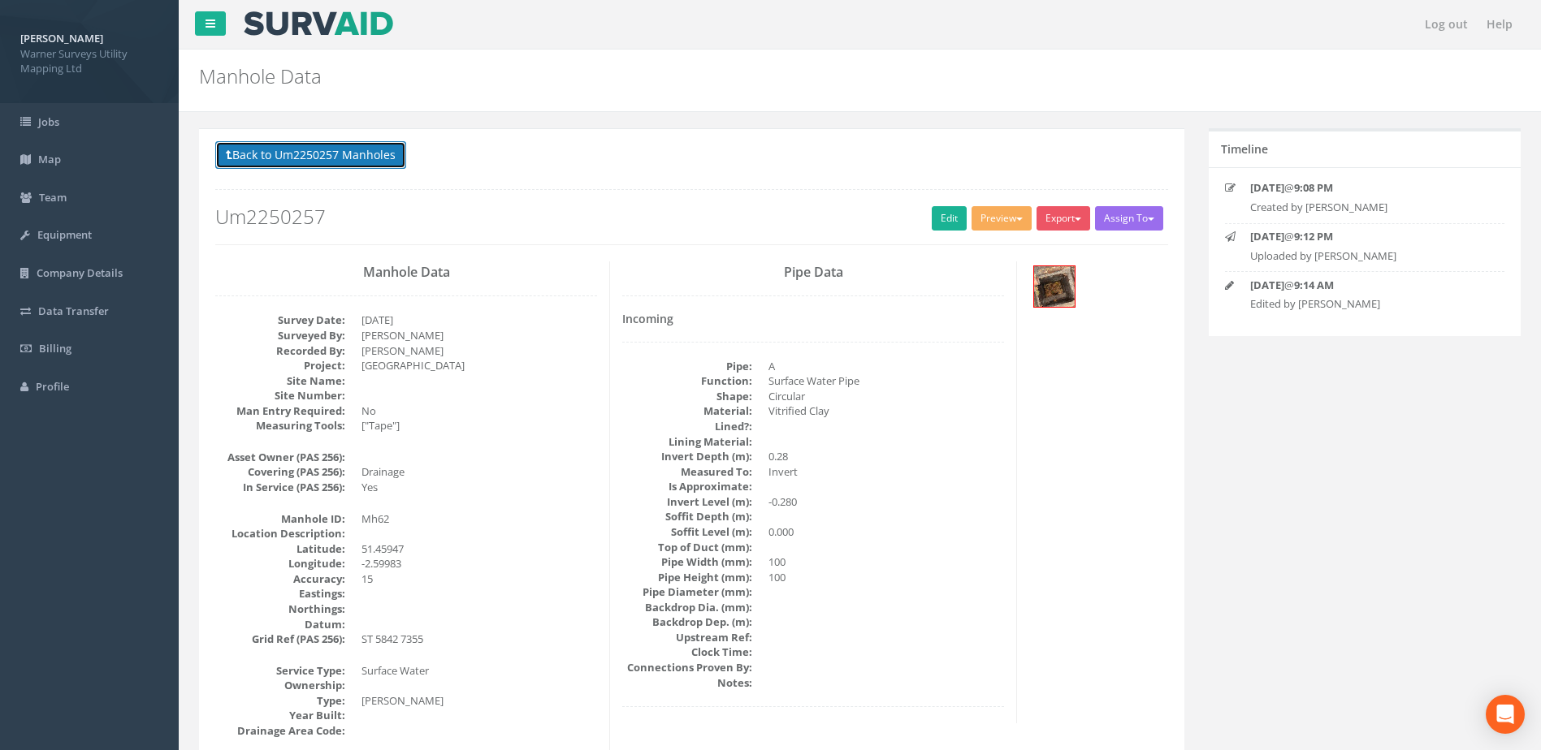
click at [334, 146] on button "Back to Um2250257 Manholes" at bounding box center [310, 155] width 191 height 28
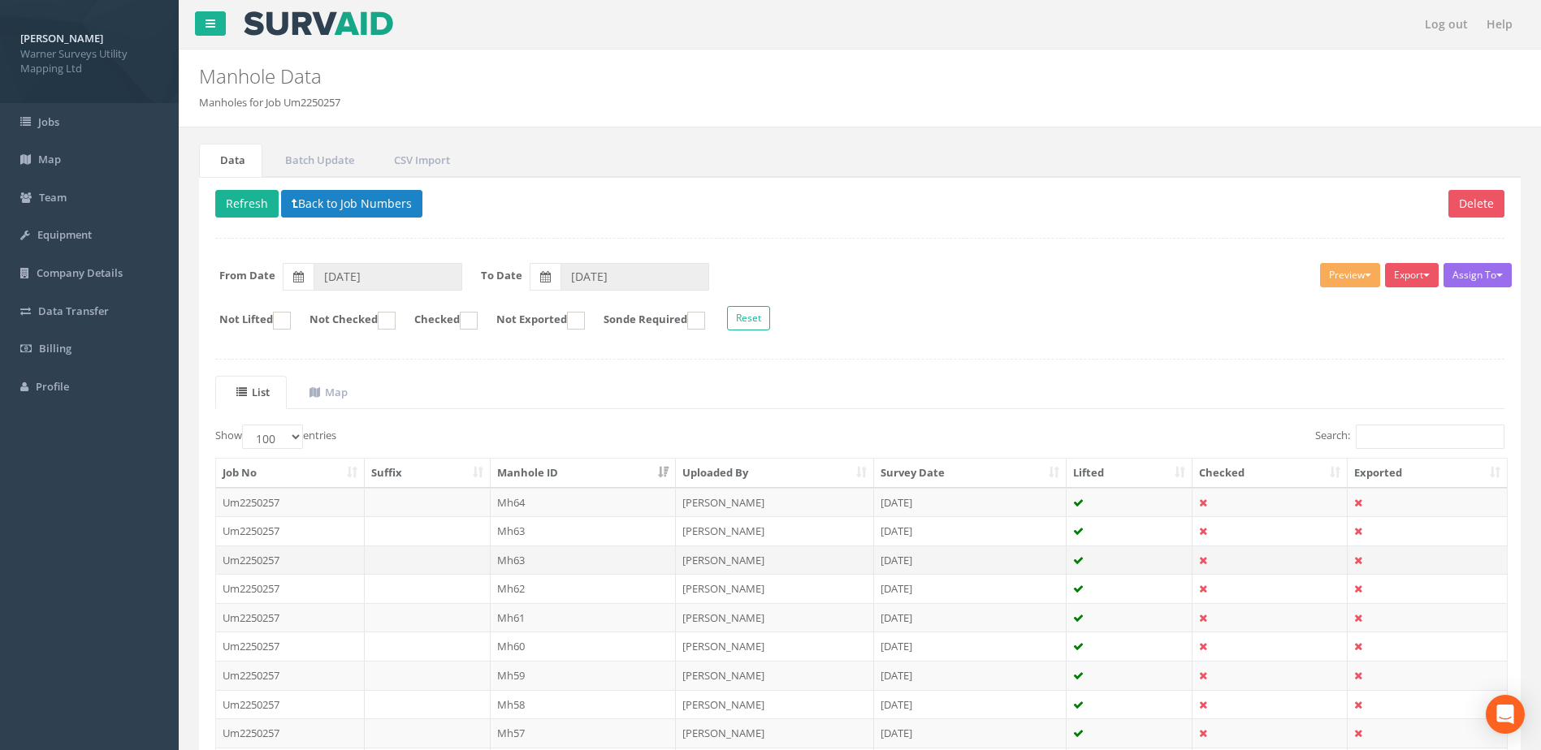
click at [533, 553] on td "Mh63" at bounding box center [584, 560] width 186 height 29
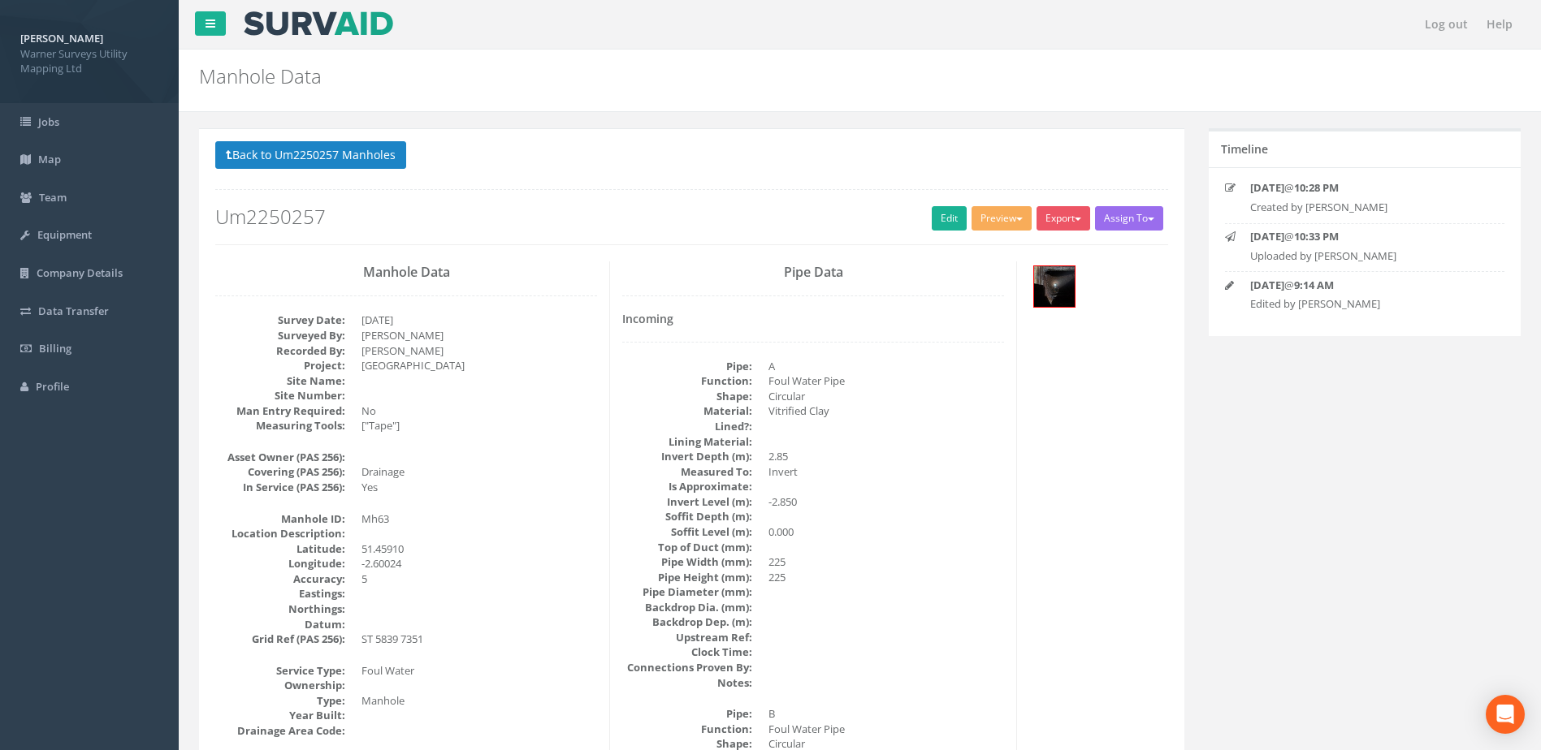
click at [325, 166] on button "Back to Um2250257 Manholes" at bounding box center [310, 155] width 191 height 28
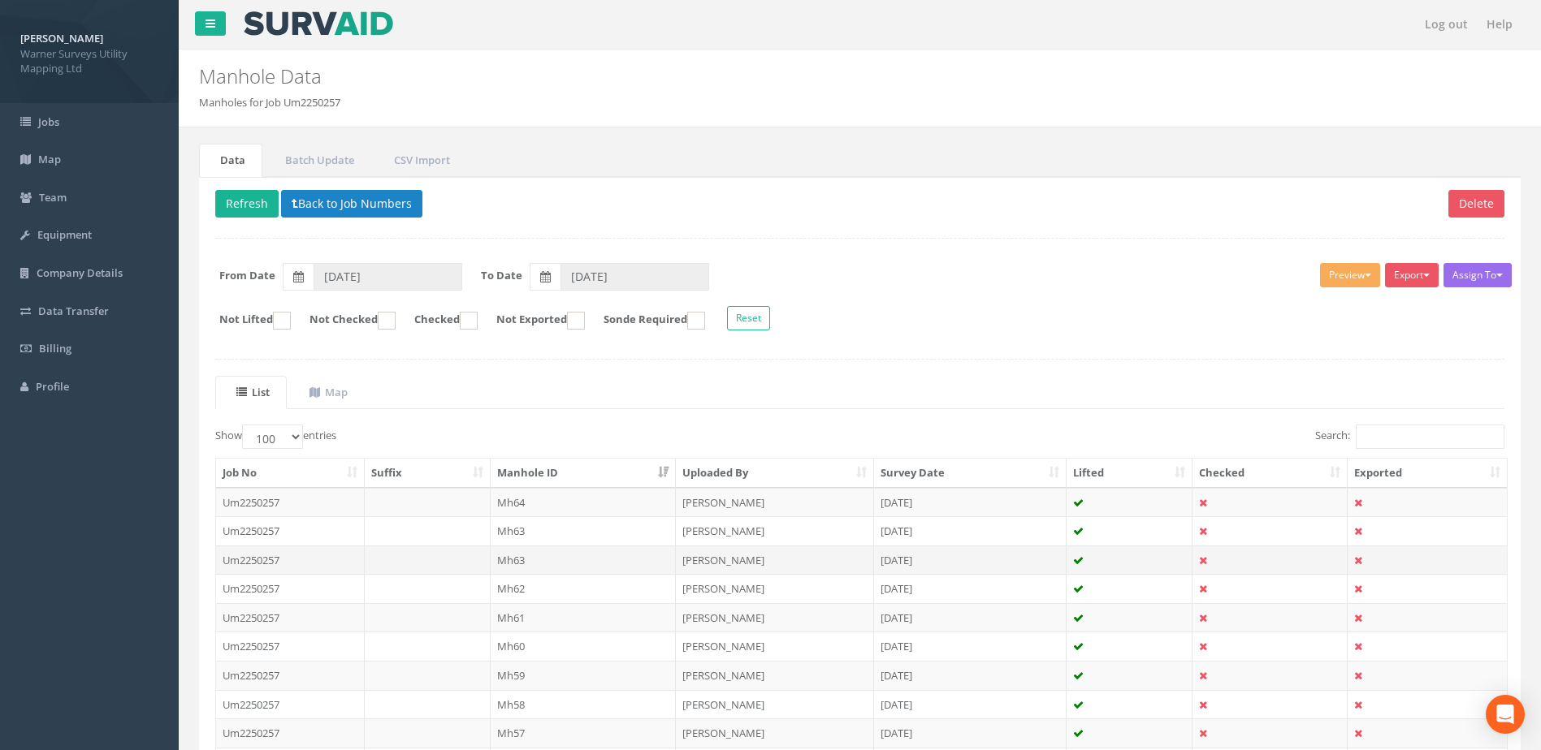
click at [551, 564] on td "Mh63" at bounding box center [584, 560] width 186 height 29
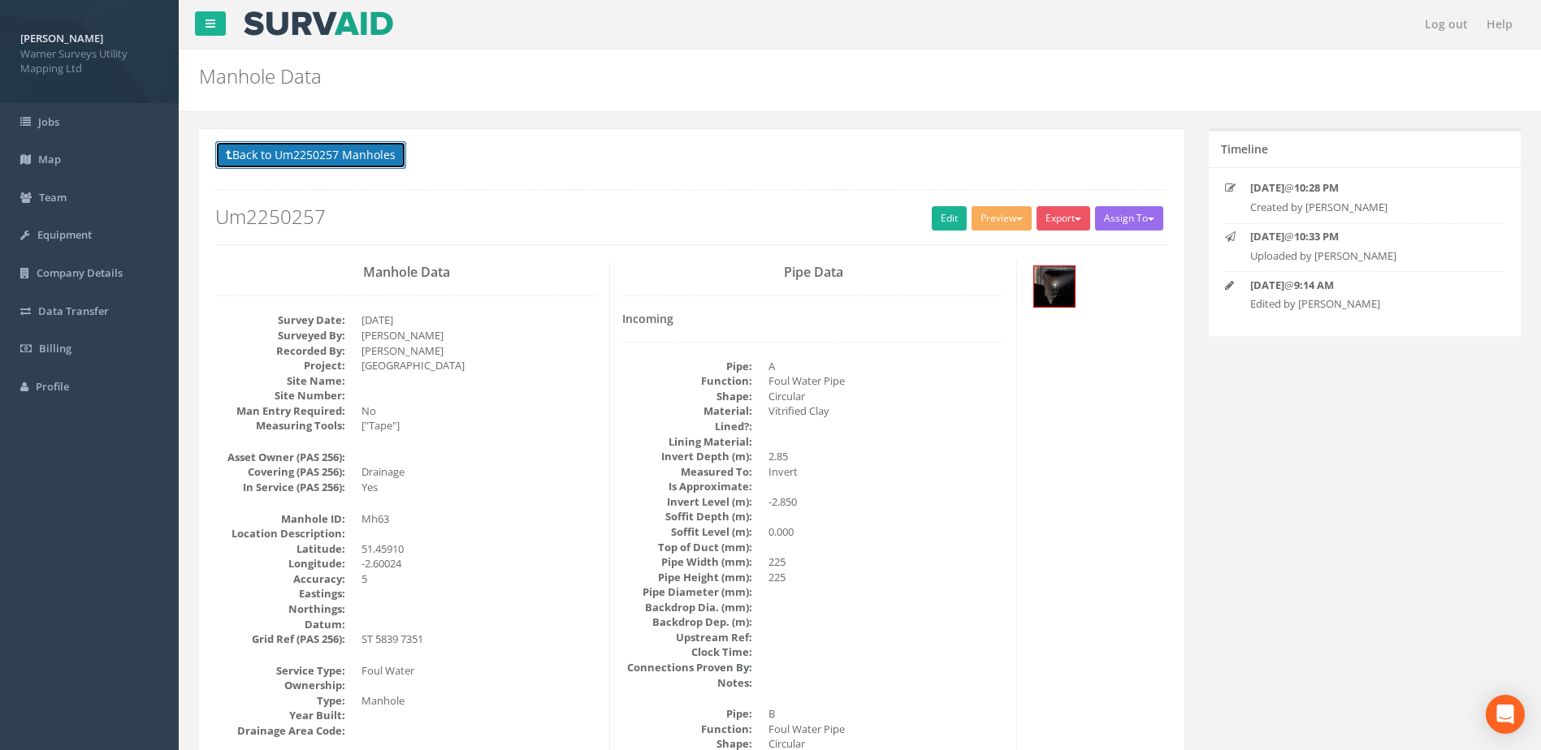
click at [308, 147] on button "Back to Um2250257 Manholes" at bounding box center [310, 155] width 191 height 28
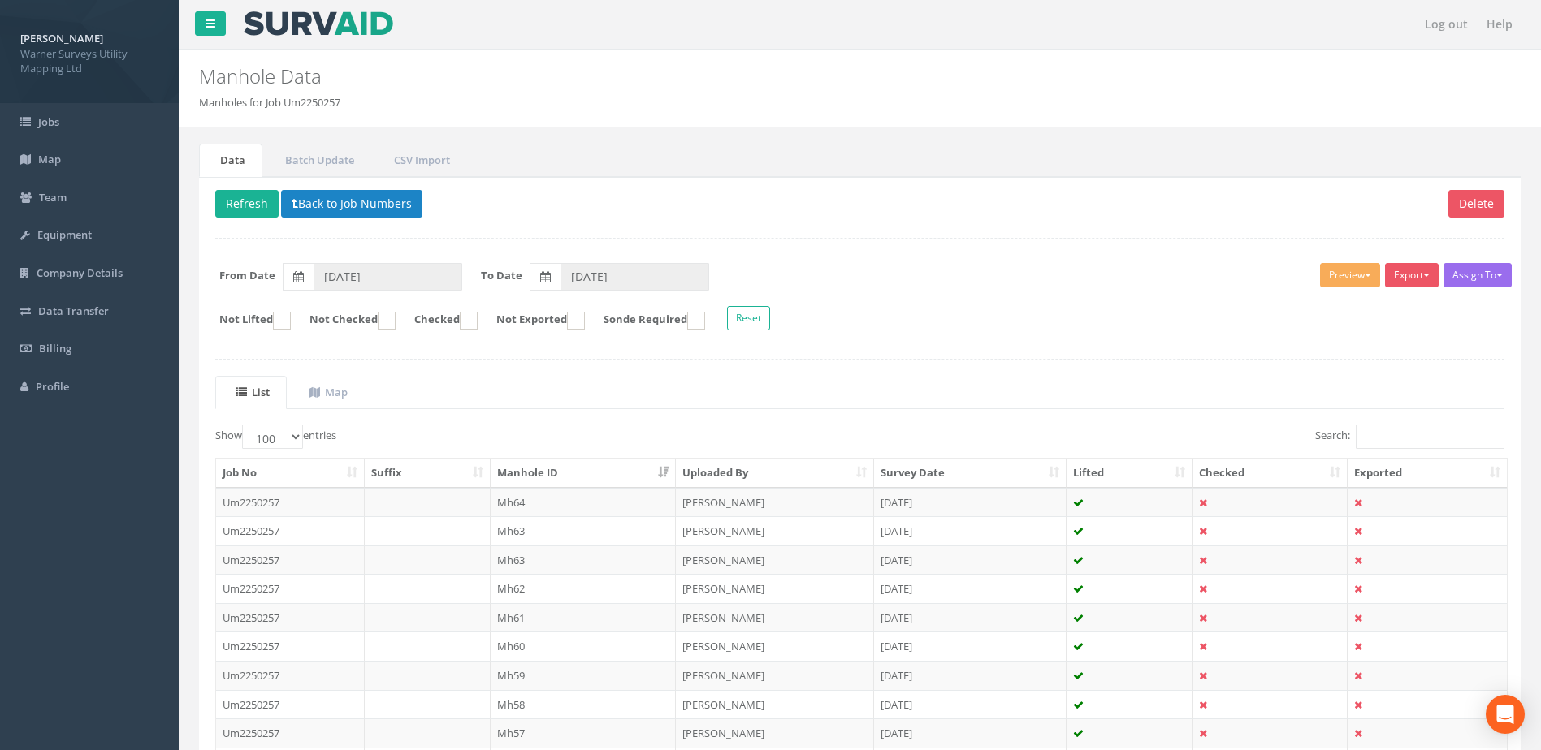
click at [515, 532] on td "Mh63" at bounding box center [584, 531] width 186 height 29
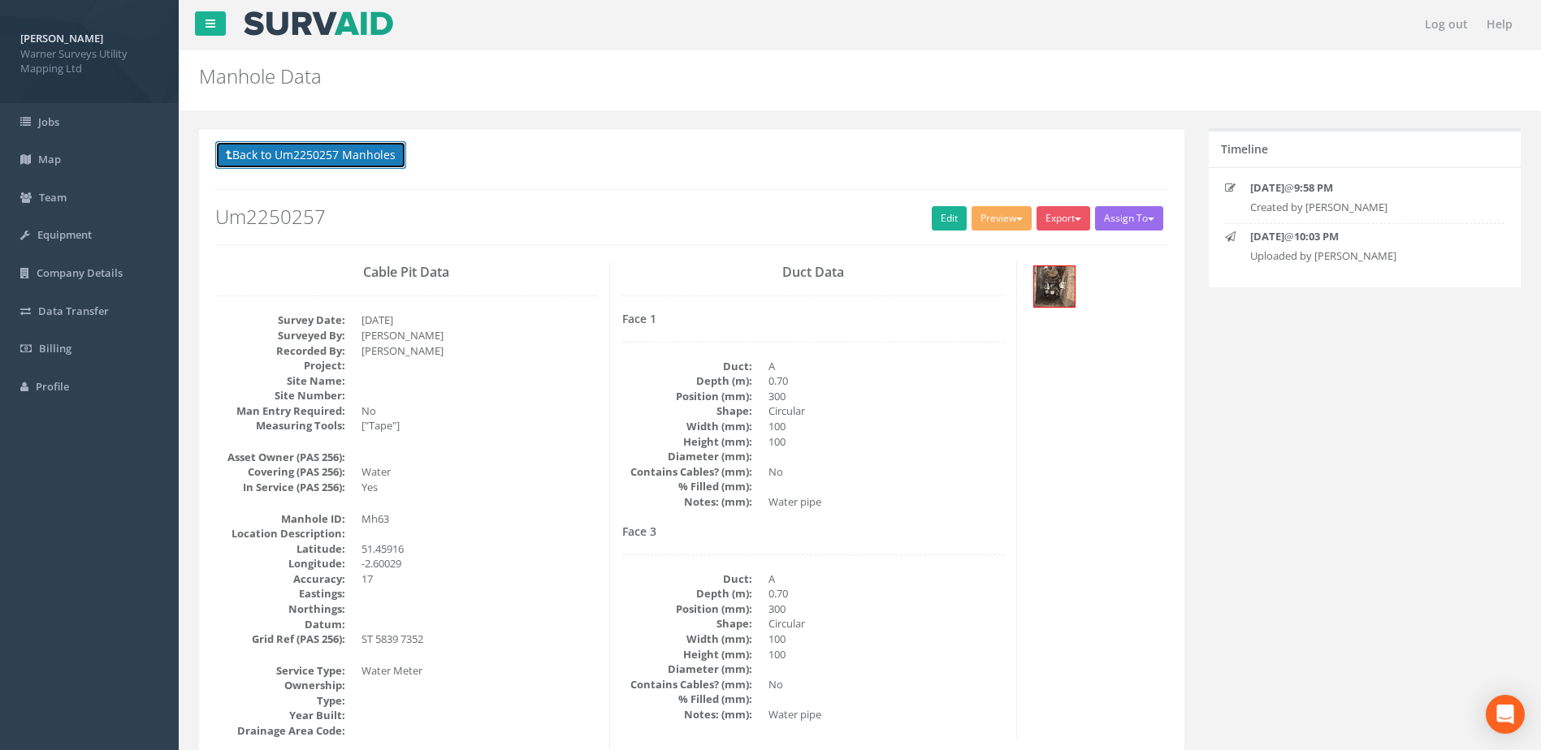
click at [326, 152] on button "Back to Um2250257 Manholes" at bounding box center [310, 155] width 191 height 28
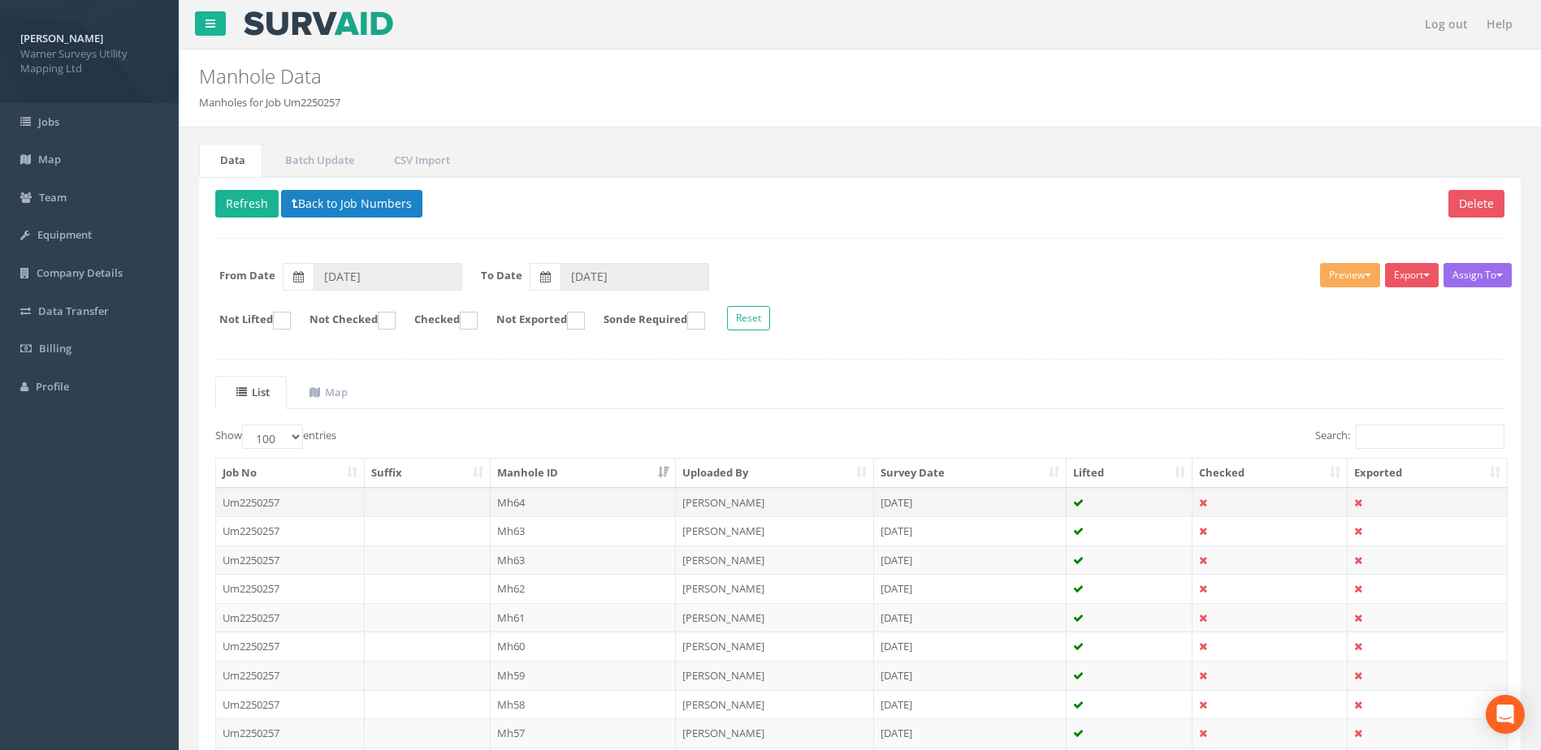
click at [551, 506] on td "Mh64" at bounding box center [584, 502] width 186 height 29
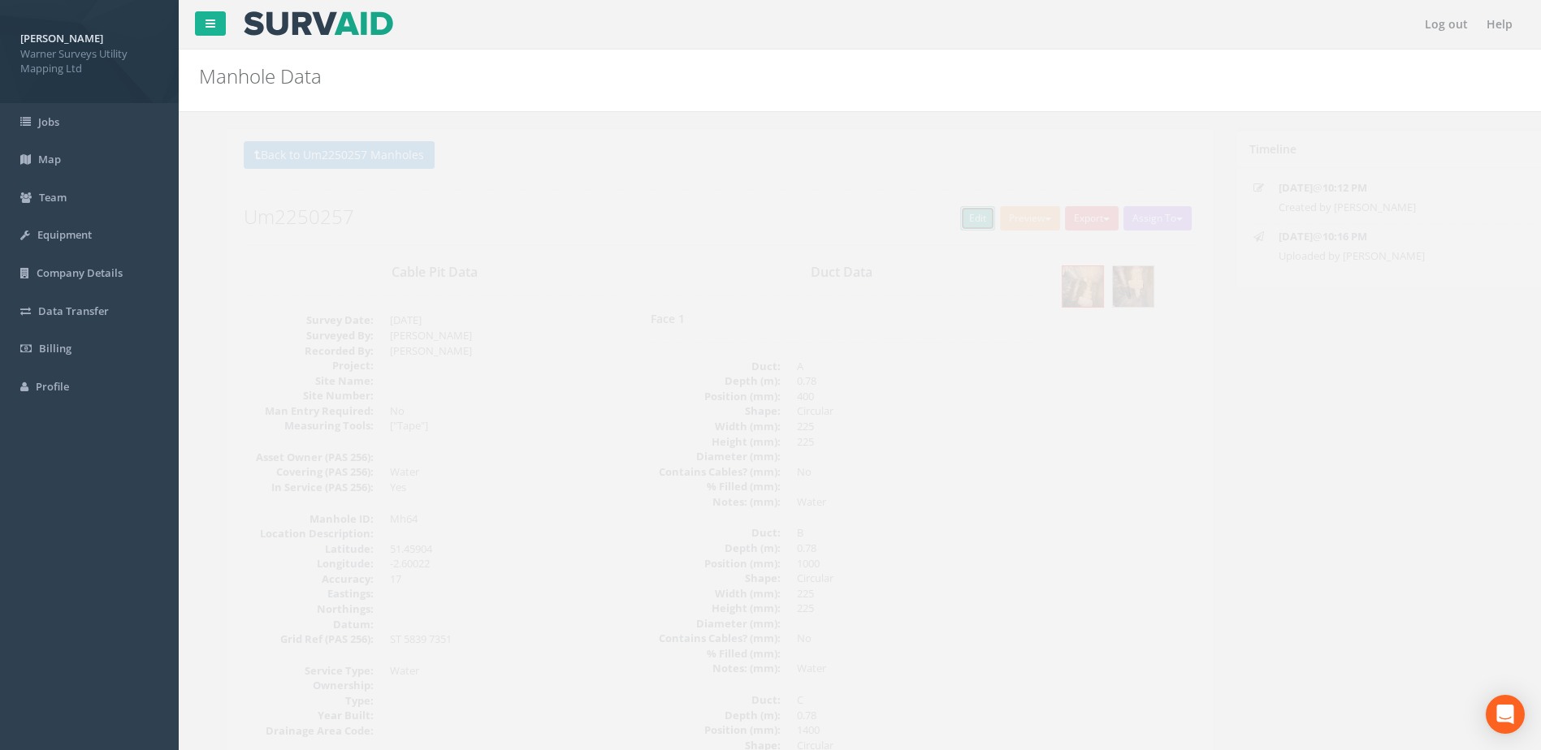
click at [935, 211] on link "Edit" at bounding box center [949, 218] width 35 height 24
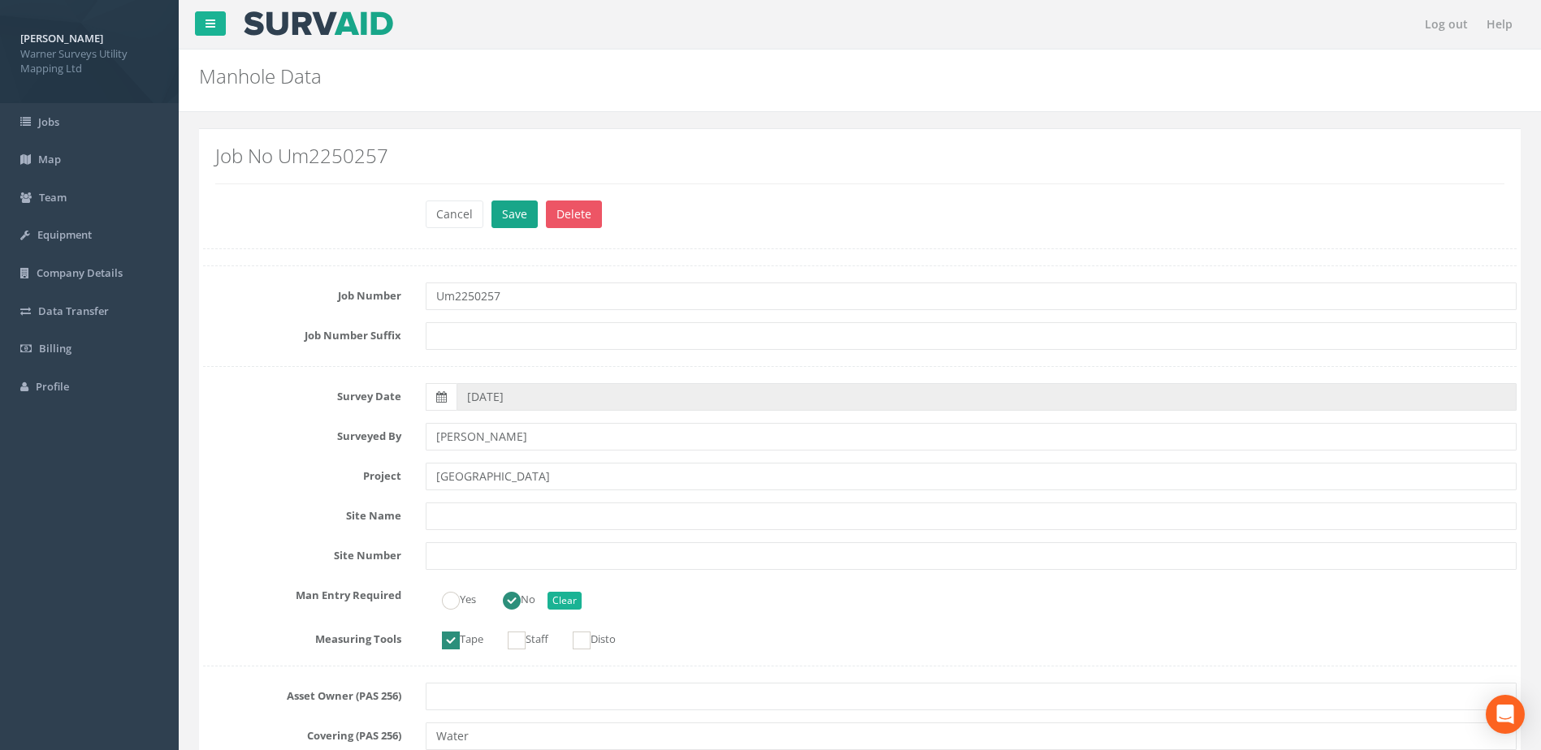
type input "[GEOGRAPHIC_DATA]"
click at [505, 215] on button "Save" at bounding box center [514, 215] width 46 height 28
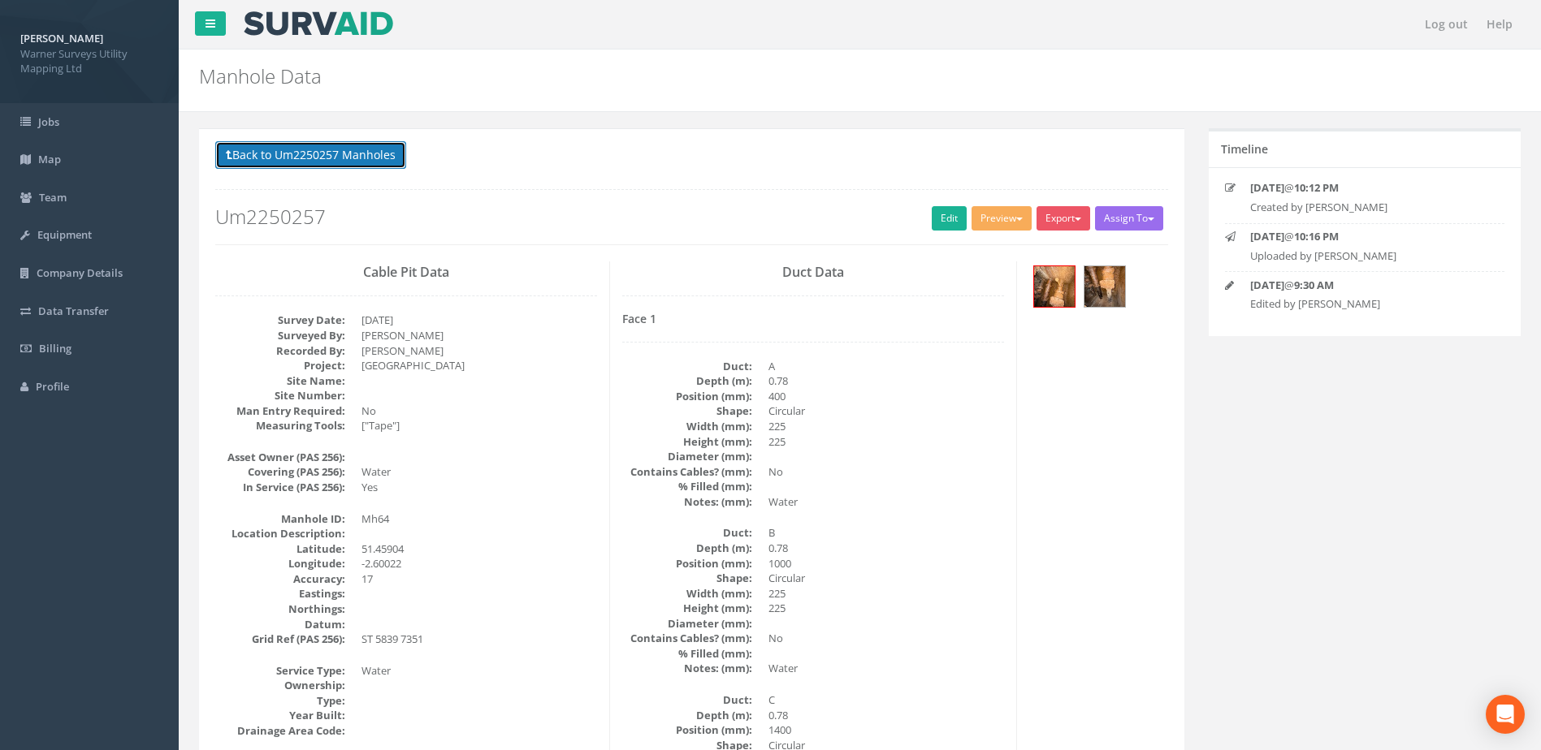
click at [362, 157] on button "Back to Um2250257 Manholes" at bounding box center [310, 155] width 191 height 28
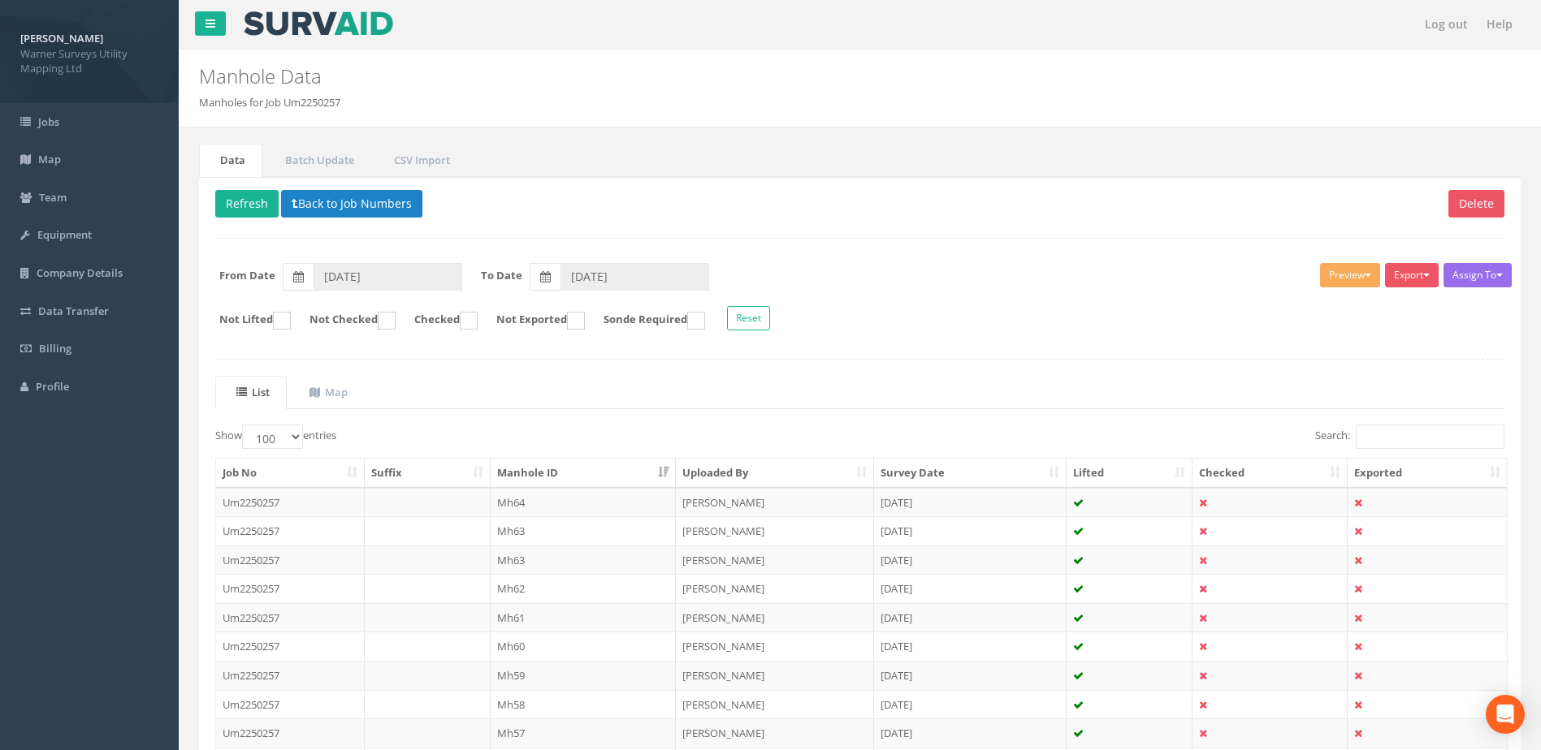
click at [563, 478] on th "Manhole ID" at bounding box center [584, 473] width 186 height 29
click at [251, 210] on button "Refresh" at bounding box center [246, 204] width 63 height 28
click at [330, 203] on button "Back to Job Numbers" at bounding box center [351, 204] width 141 height 28
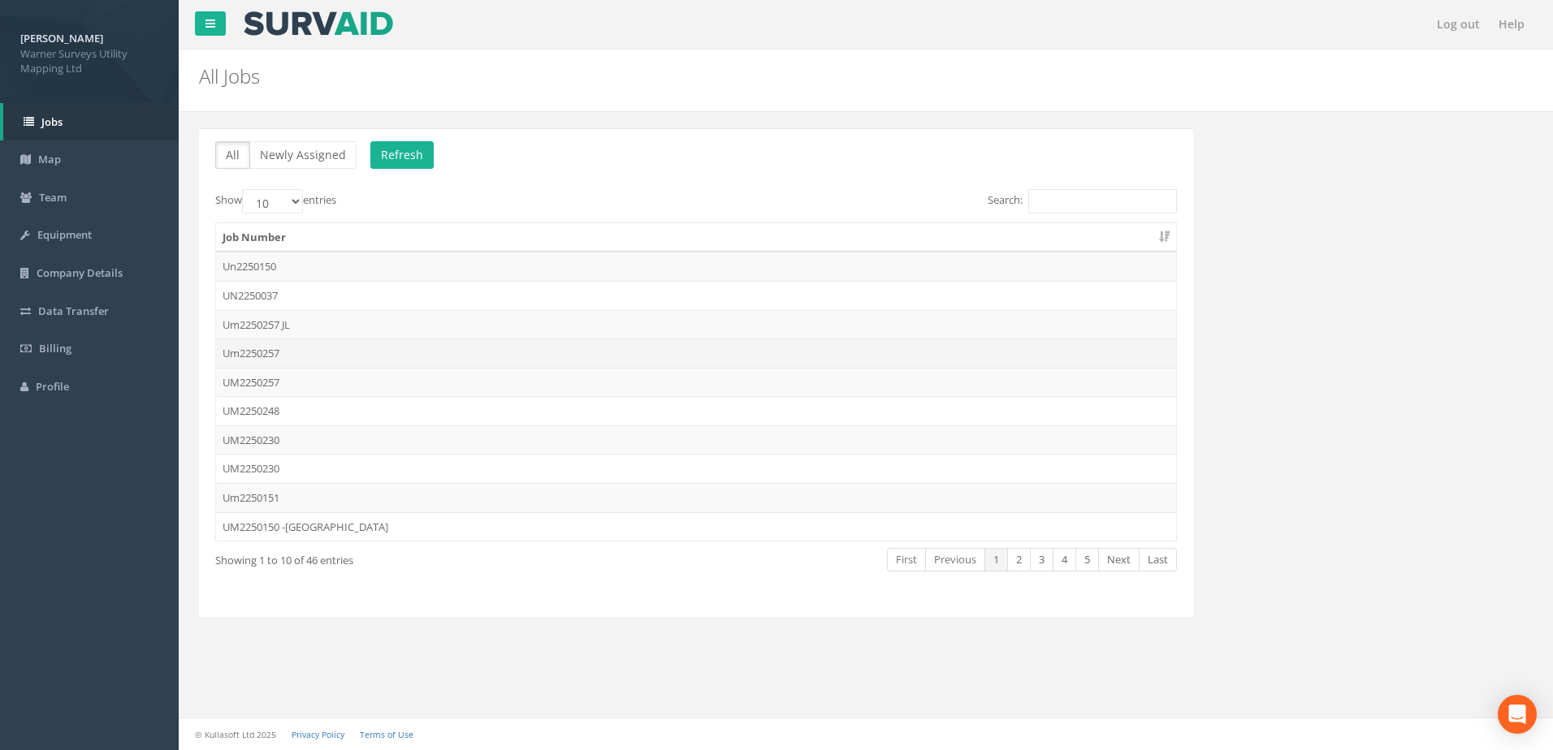
click at [282, 358] on td "Um2250257" at bounding box center [696, 353] width 960 height 29
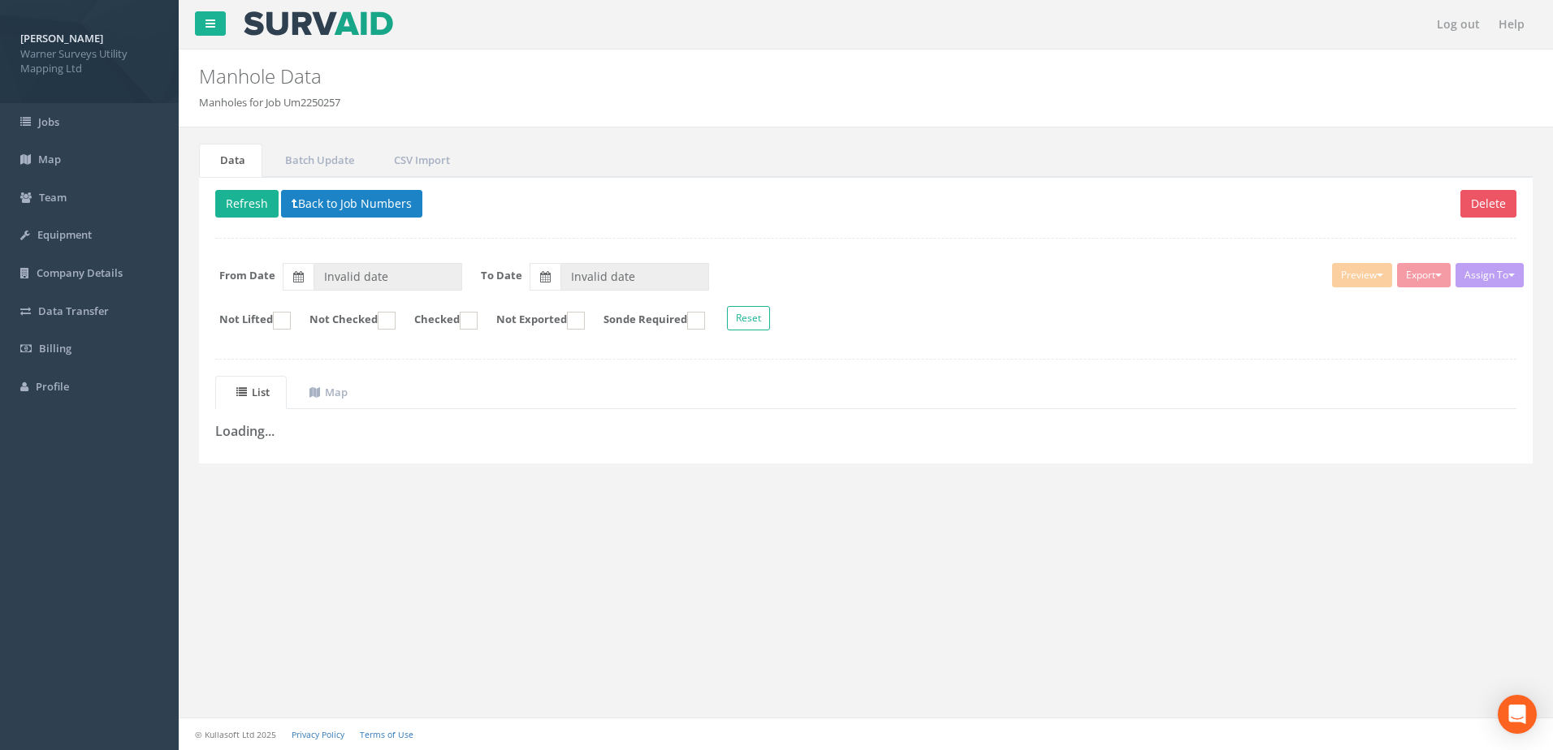
type input "[DATE]"
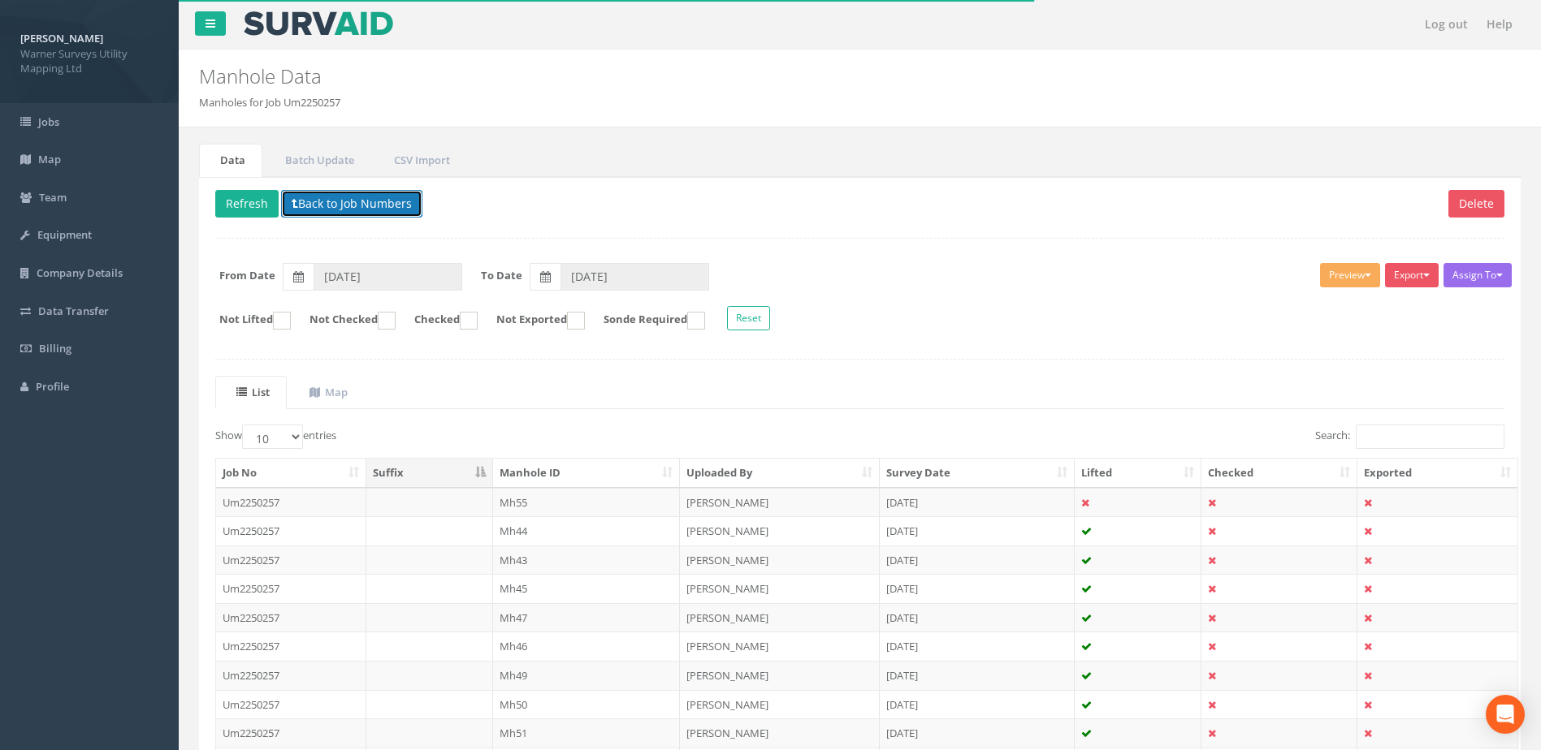
click at [348, 205] on button "Back to Job Numbers" at bounding box center [351, 204] width 141 height 28
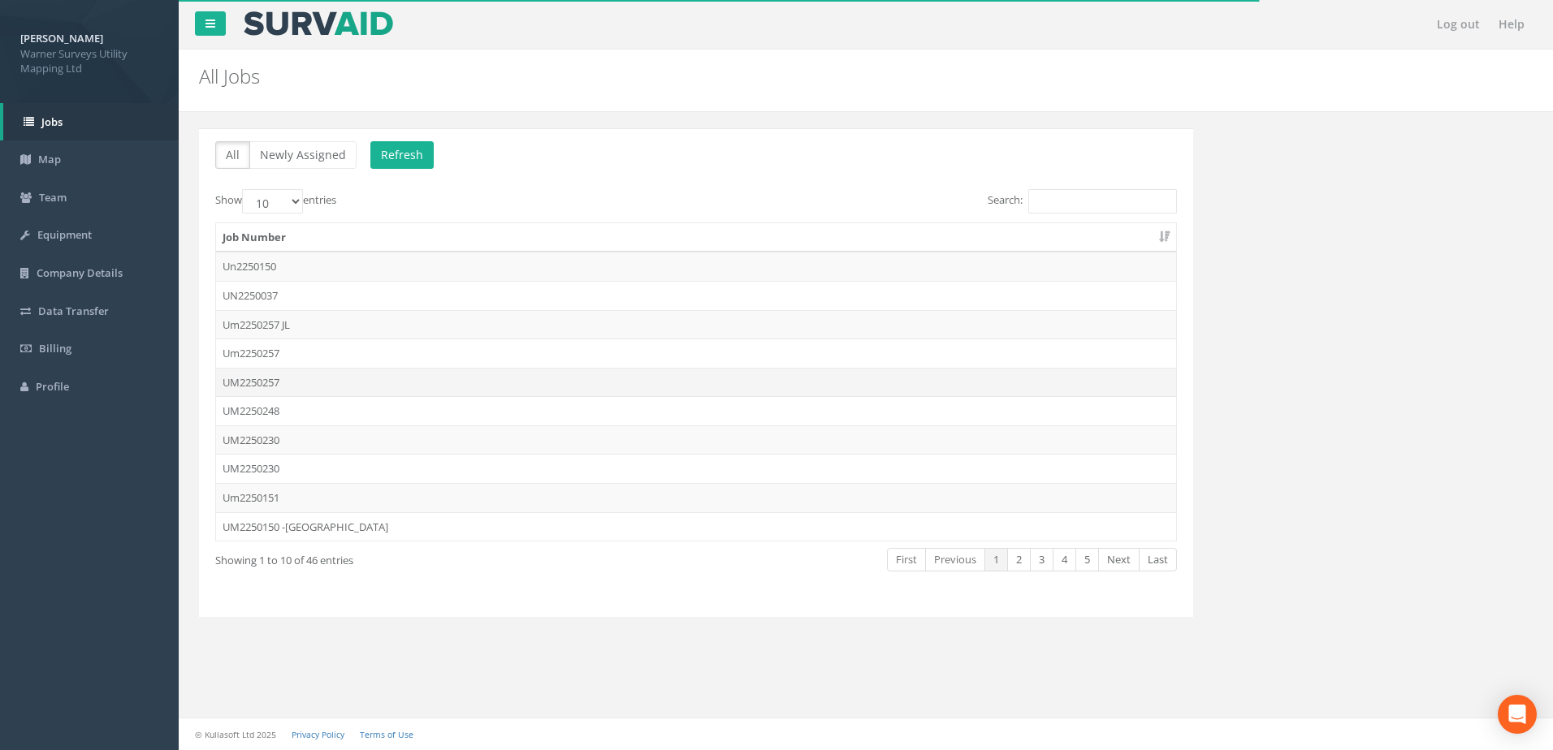
click at [279, 387] on td "UM2250257" at bounding box center [696, 382] width 960 height 29
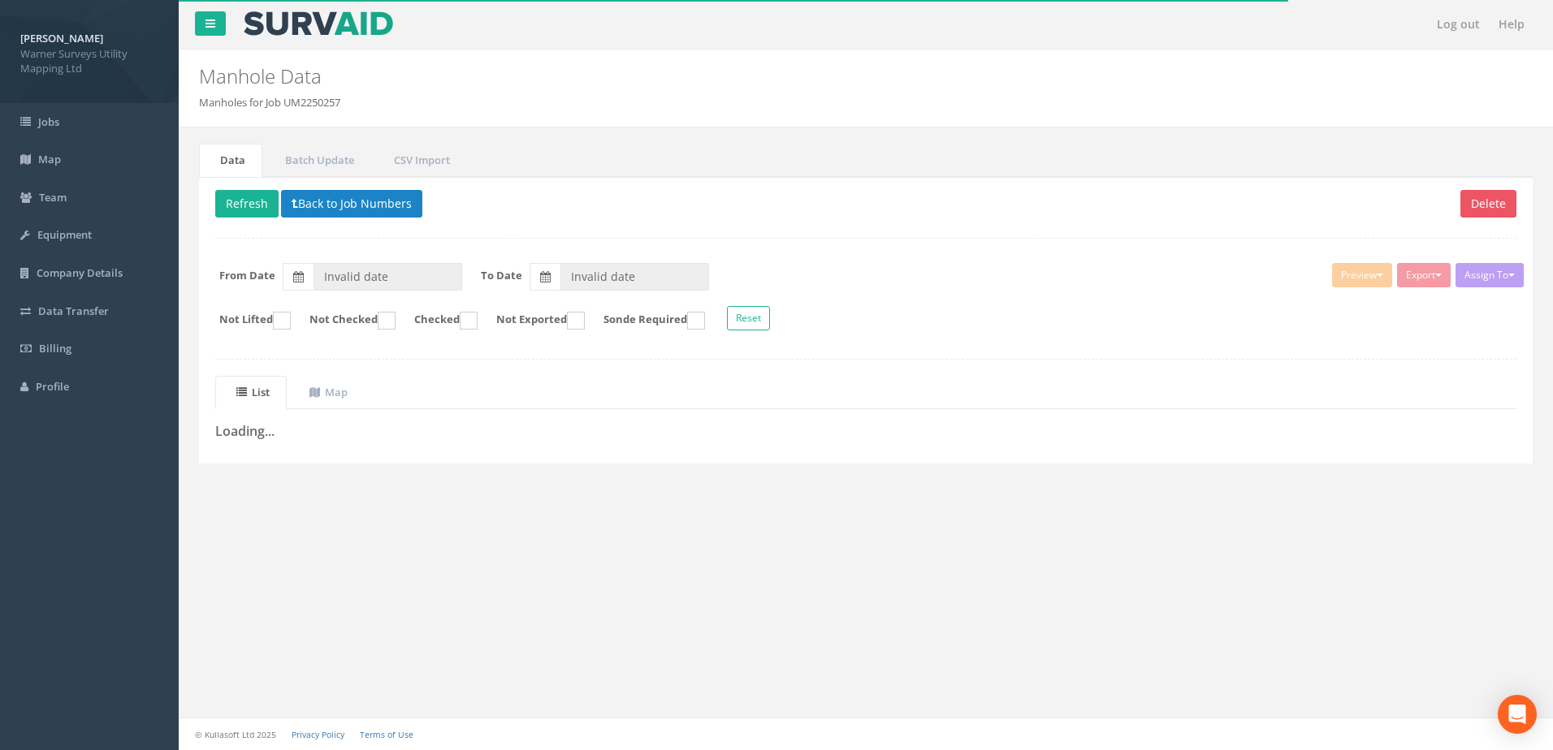
type input "19/09/2025"
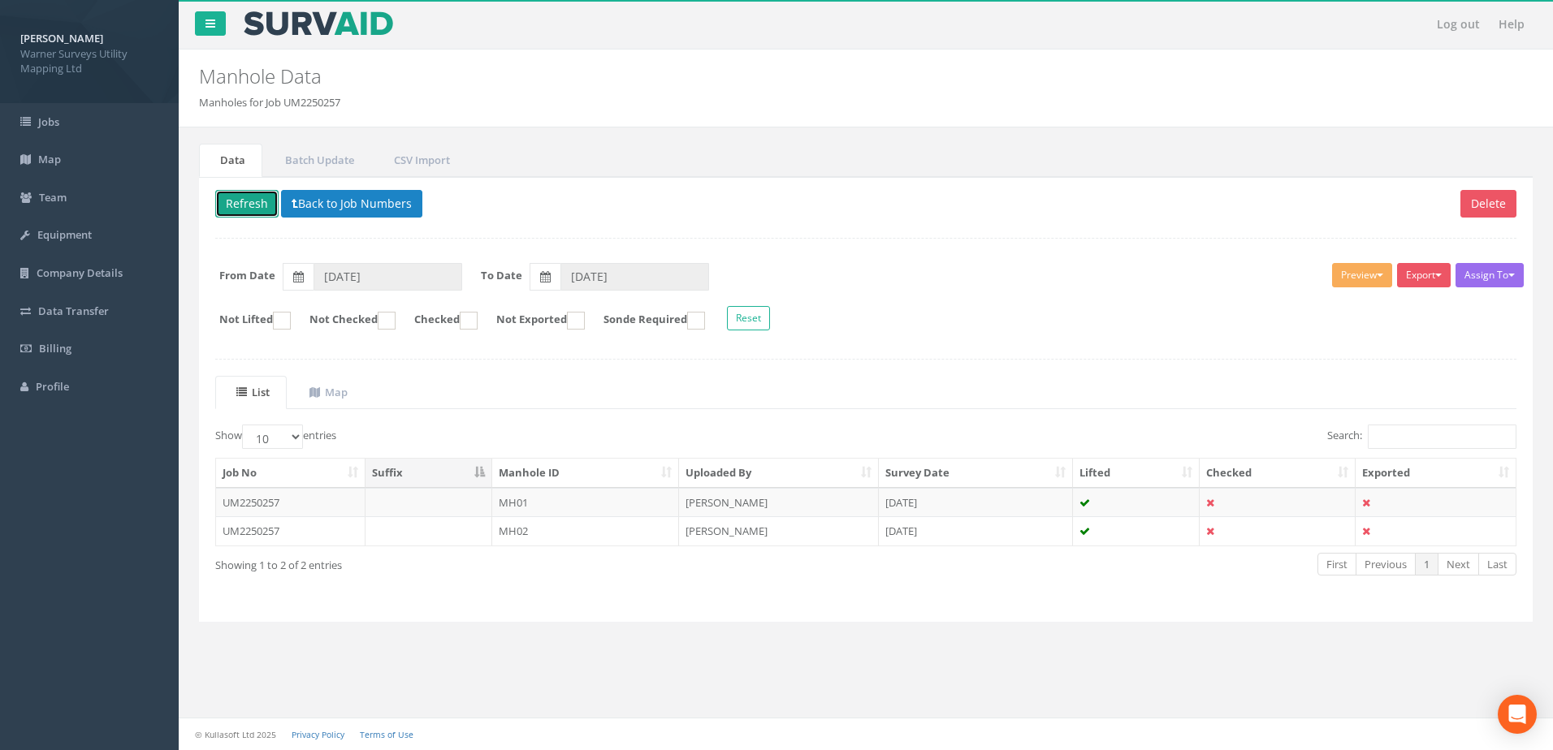
click at [262, 208] on button "Refresh" at bounding box center [246, 204] width 63 height 28
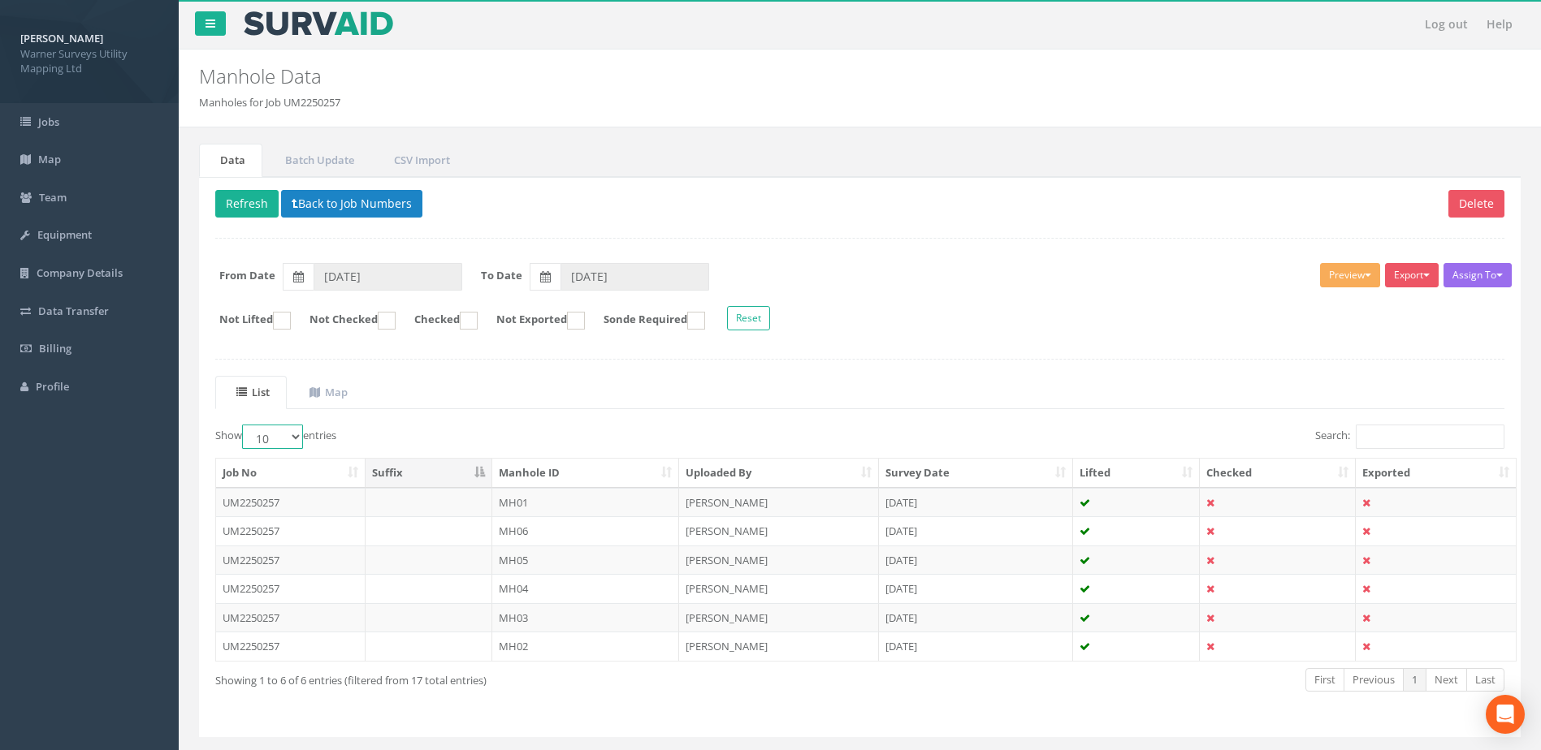
click at [290, 441] on select "10 25 50 100" at bounding box center [272, 437] width 61 height 24
select select "100"
click at [244, 425] on select "10 25 50 100" at bounding box center [272, 437] width 61 height 24
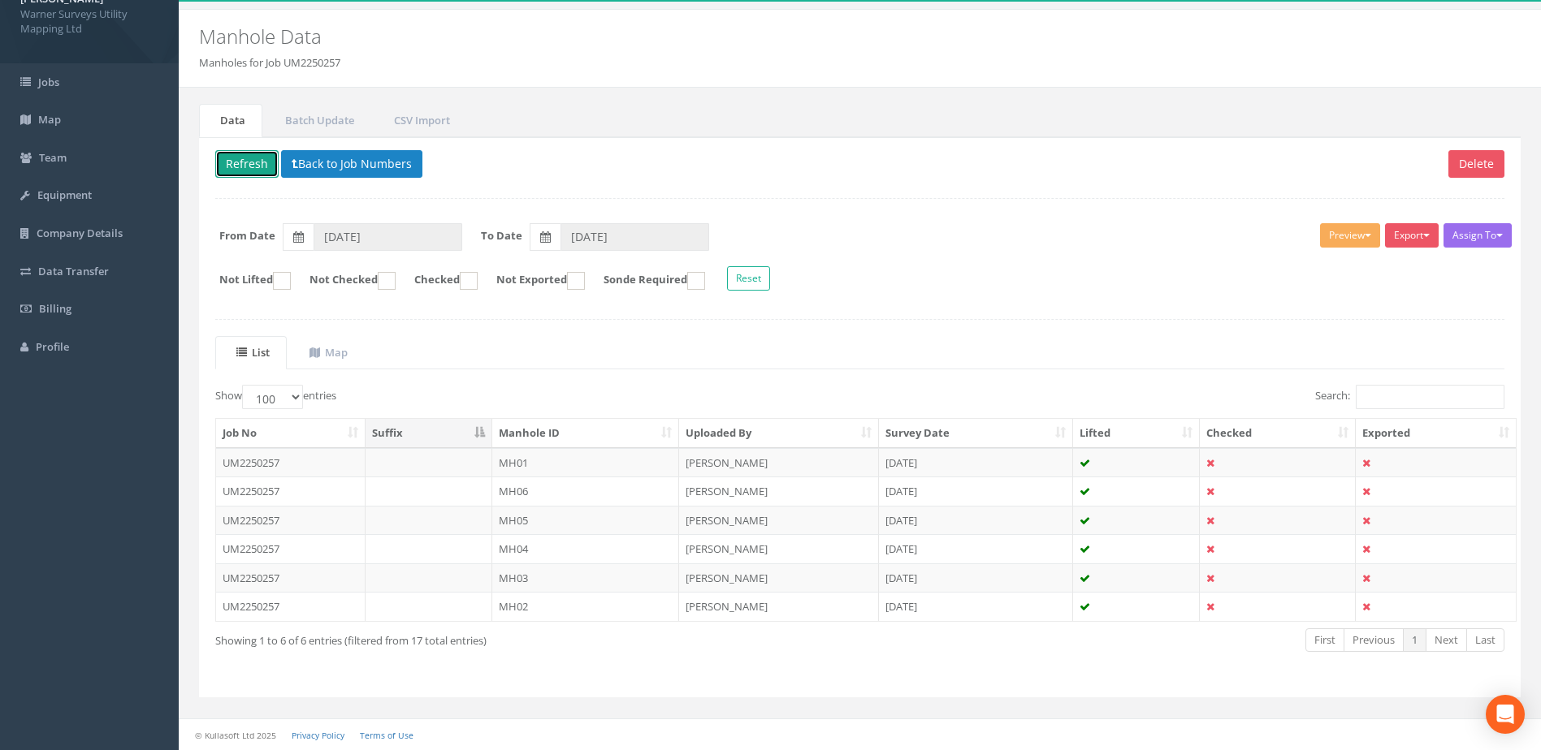
click at [257, 163] on button "Refresh" at bounding box center [246, 164] width 63 height 28
type input "[DATE]"
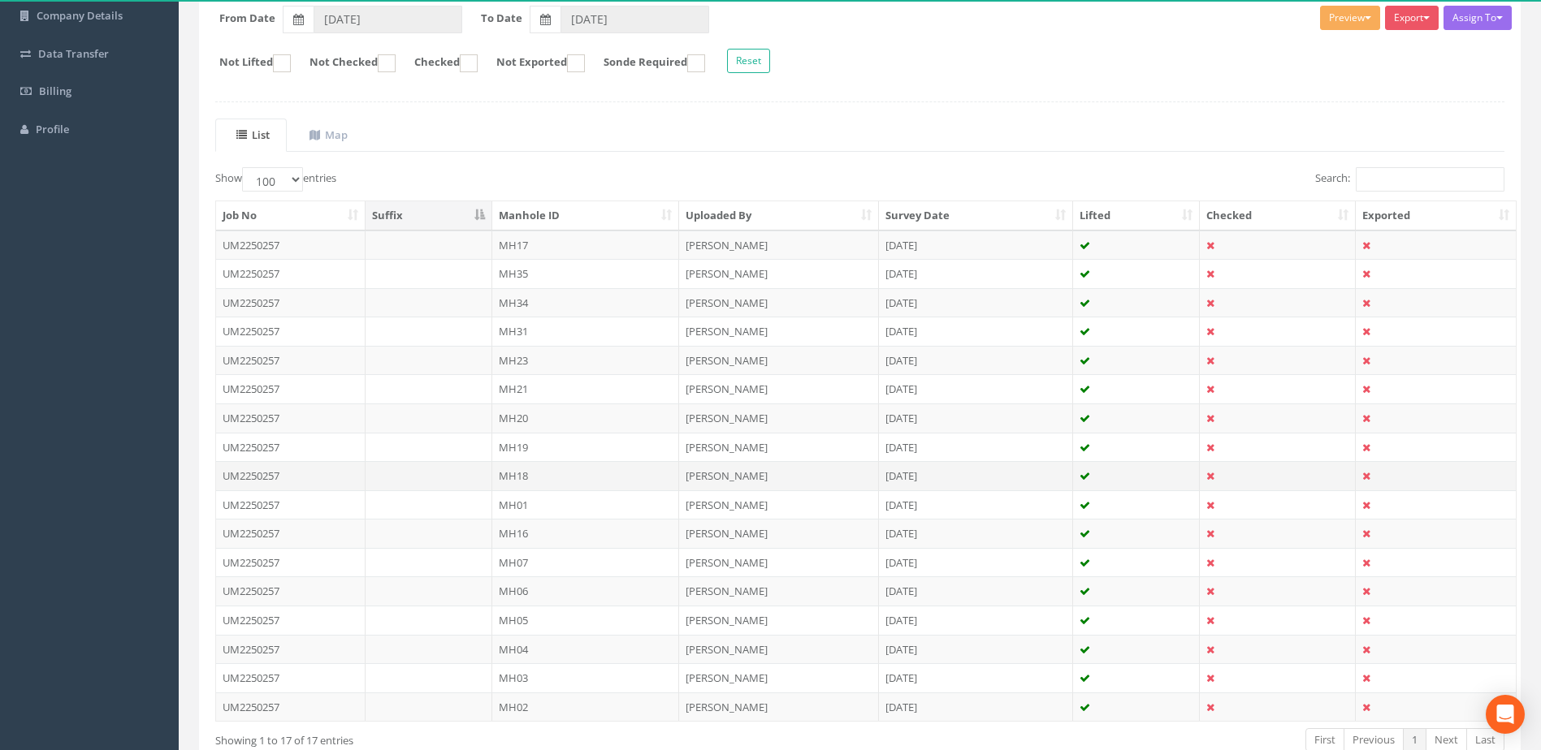
scroll to position [222, 0]
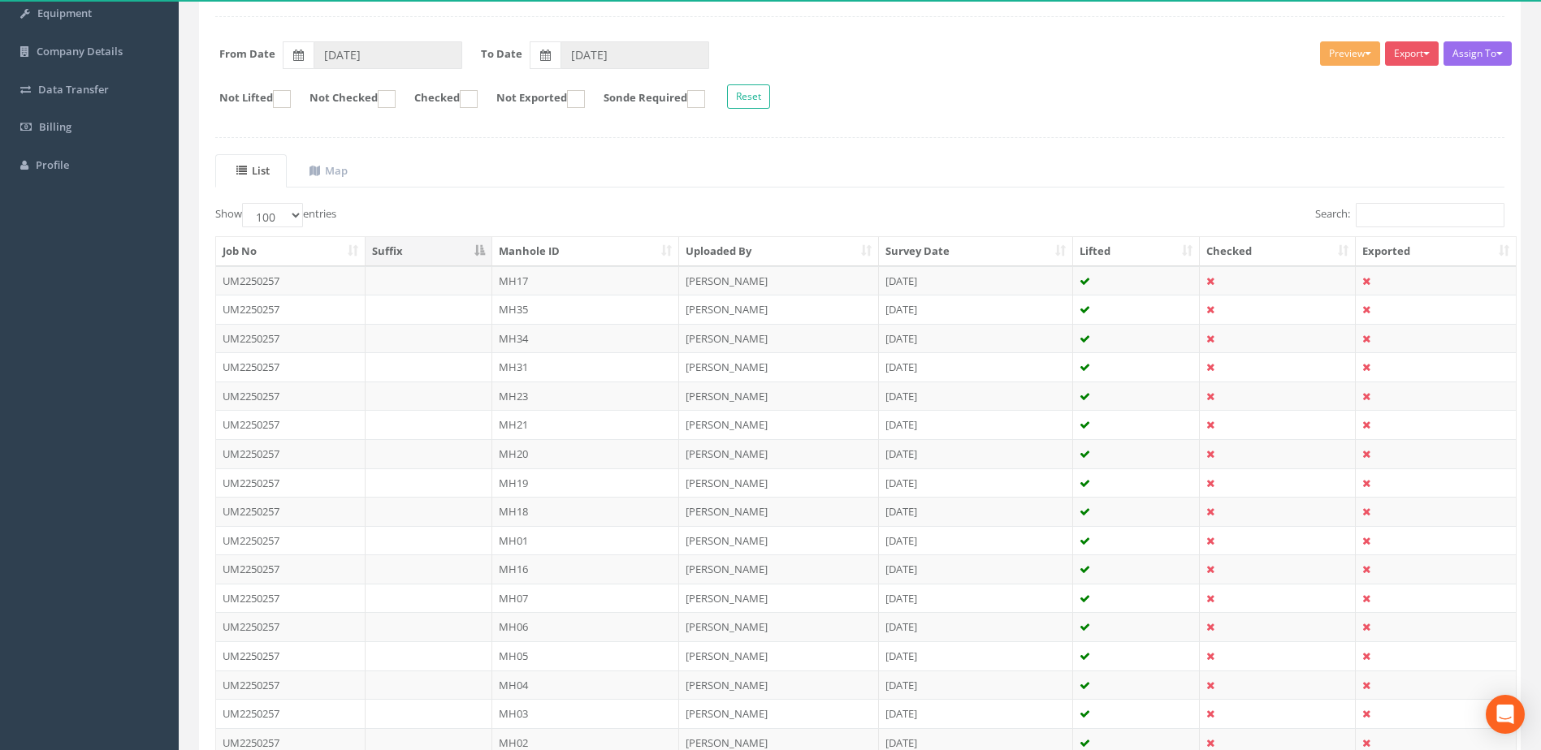
click at [607, 251] on th "Manhole ID" at bounding box center [586, 251] width 188 height 29
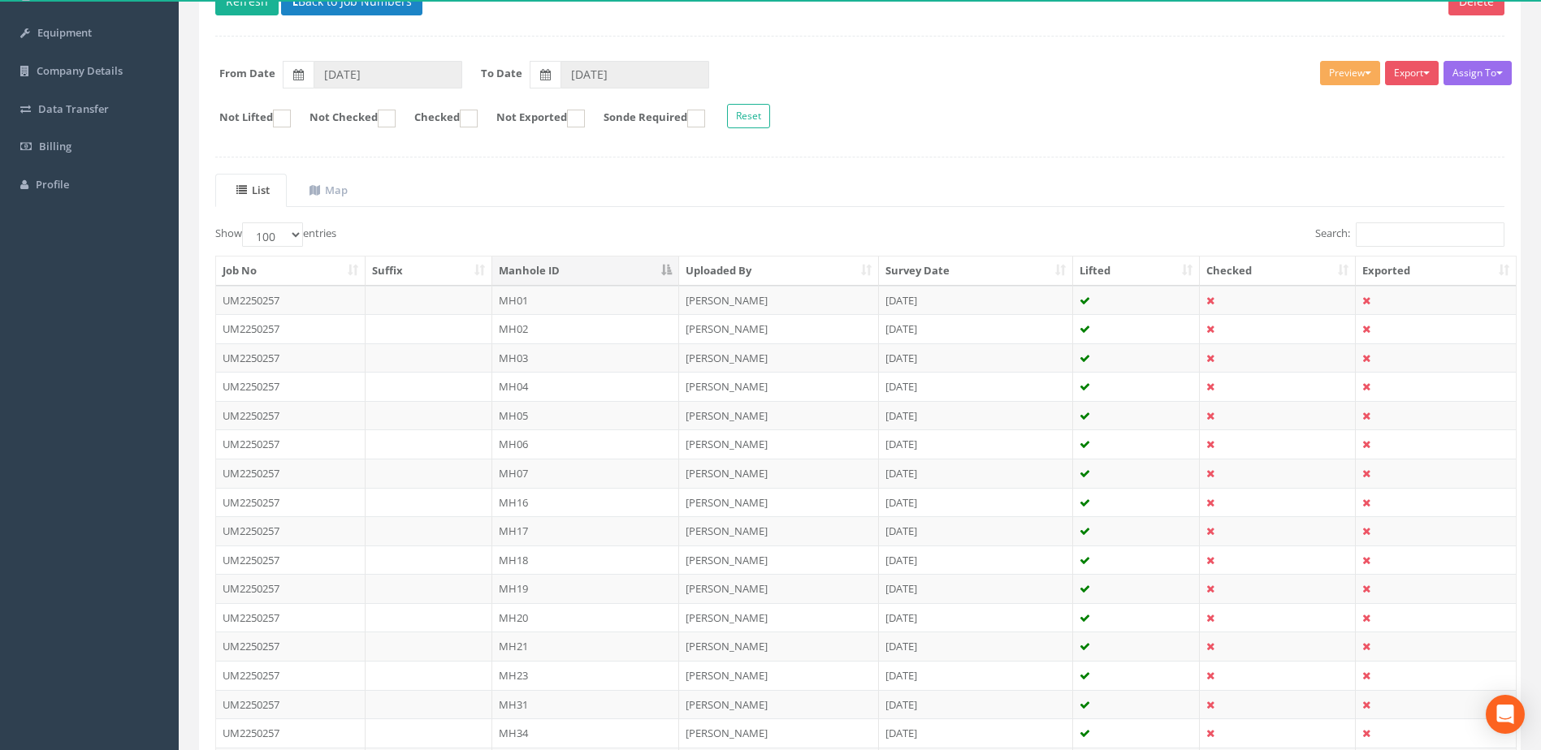
scroll to position [87, 0]
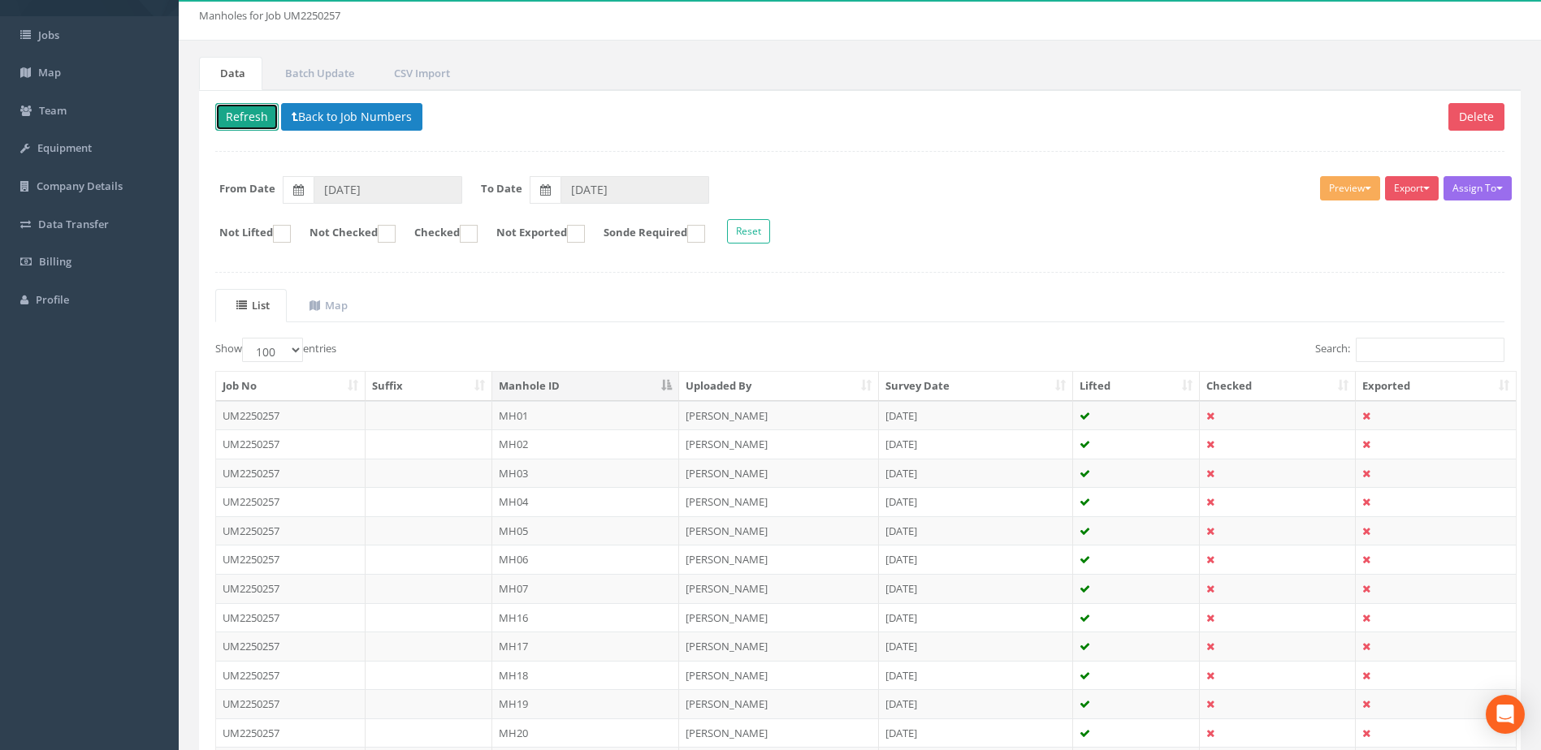
click at [256, 112] on button "Refresh" at bounding box center [246, 117] width 63 height 28
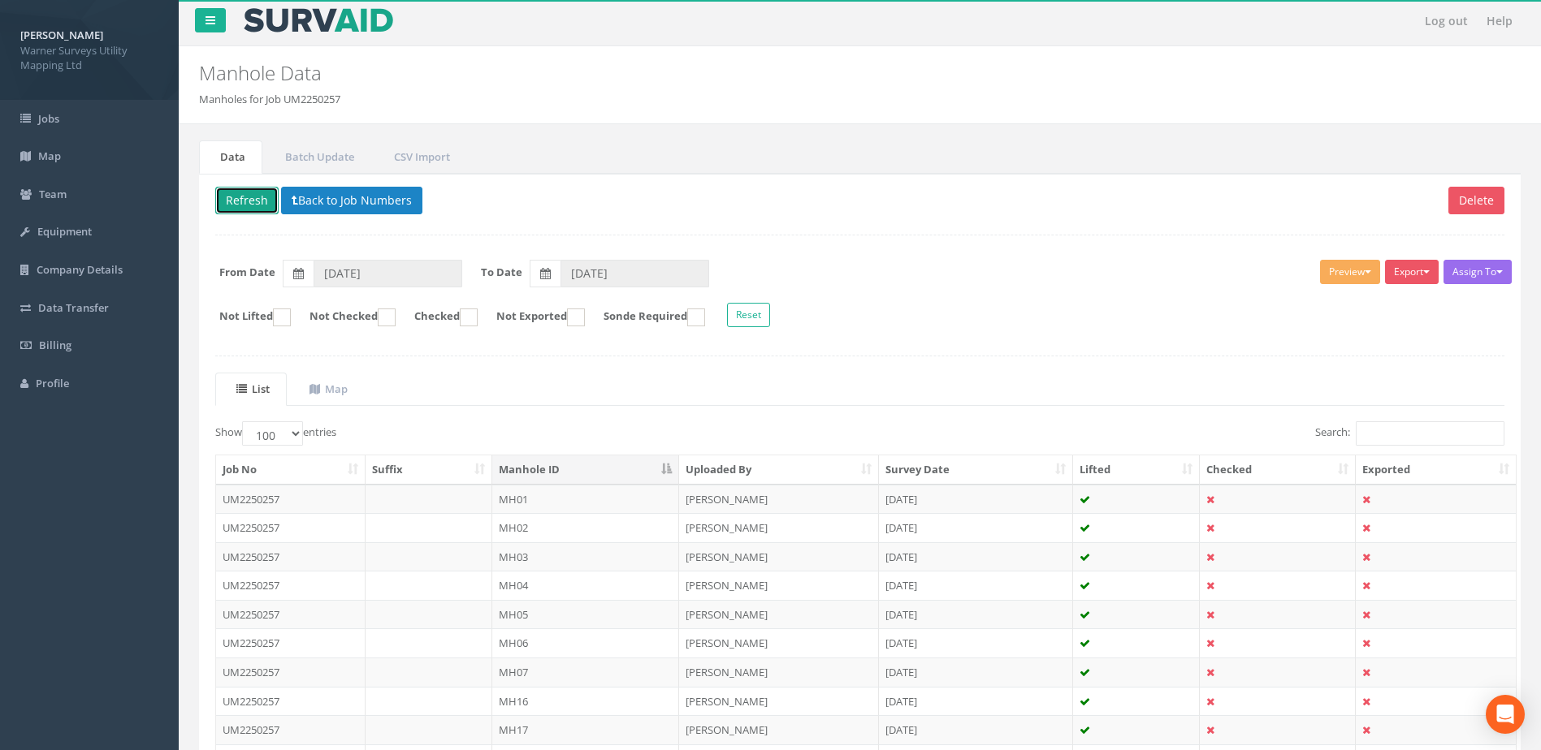
scroll to position [0, 0]
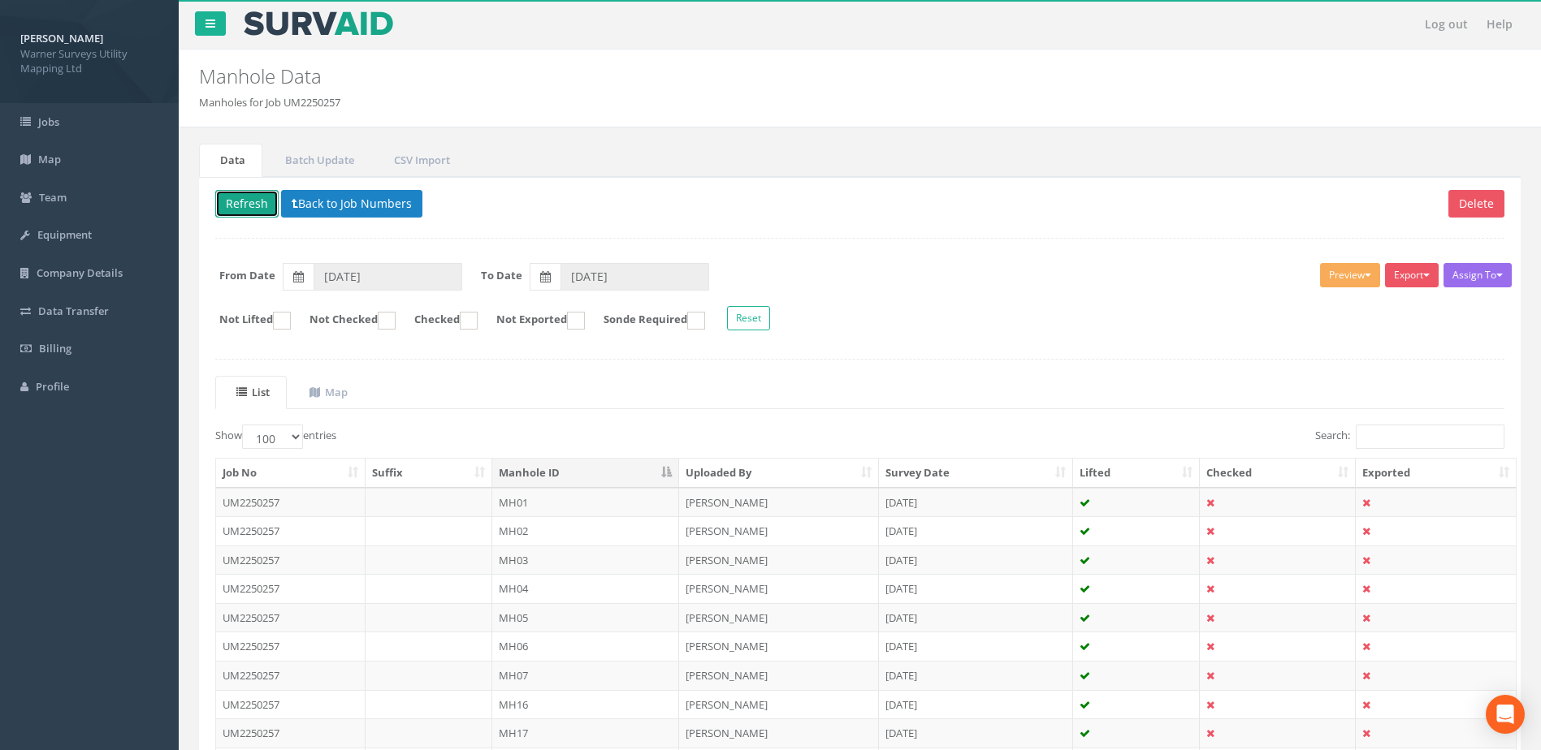
click at [262, 204] on button "Refresh" at bounding box center [246, 204] width 63 height 28
click at [361, 199] on button "Back to Job Numbers" at bounding box center [351, 204] width 141 height 28
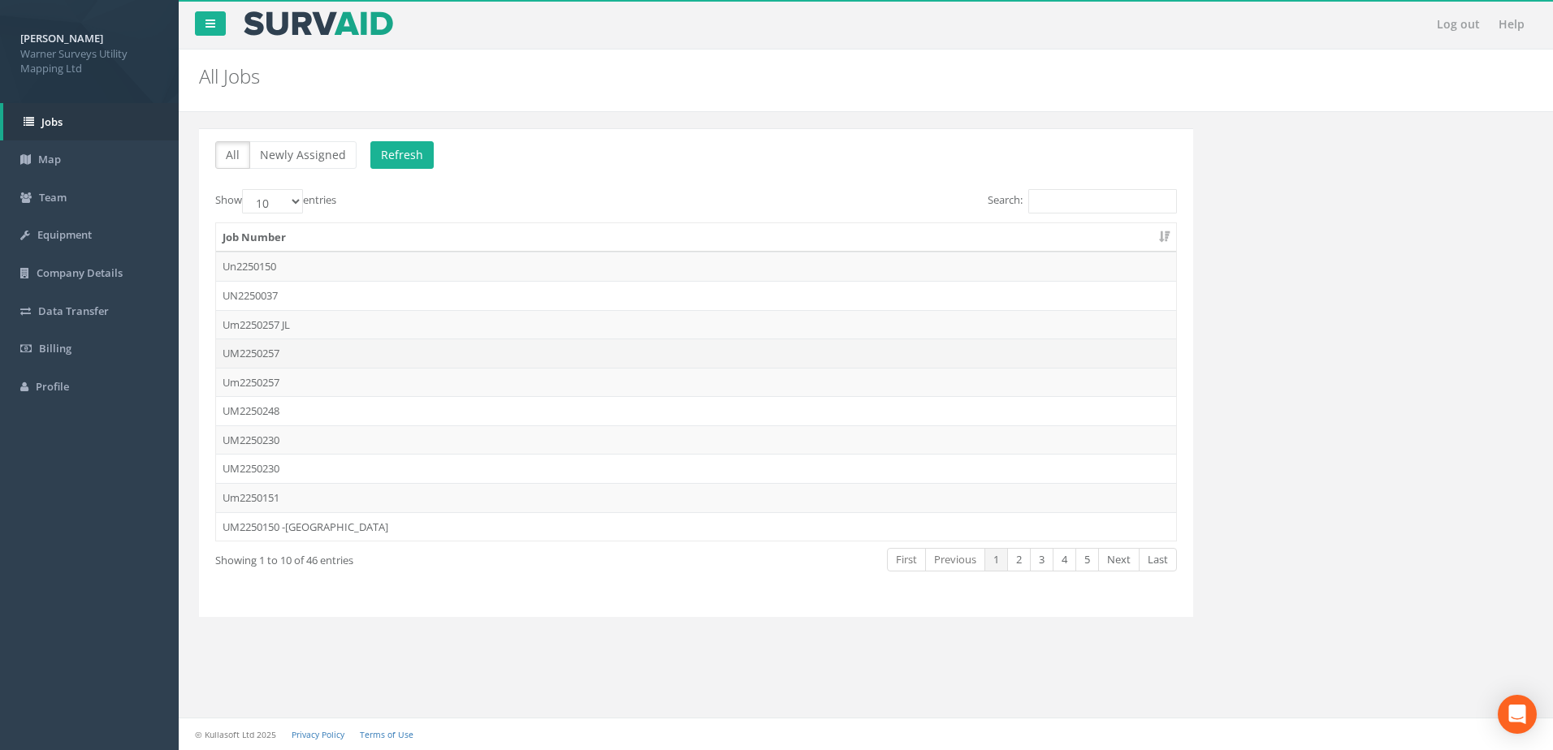
click at [284, 357] on td "UM2250257" at bounding box center [696, 353] width 960 height 29
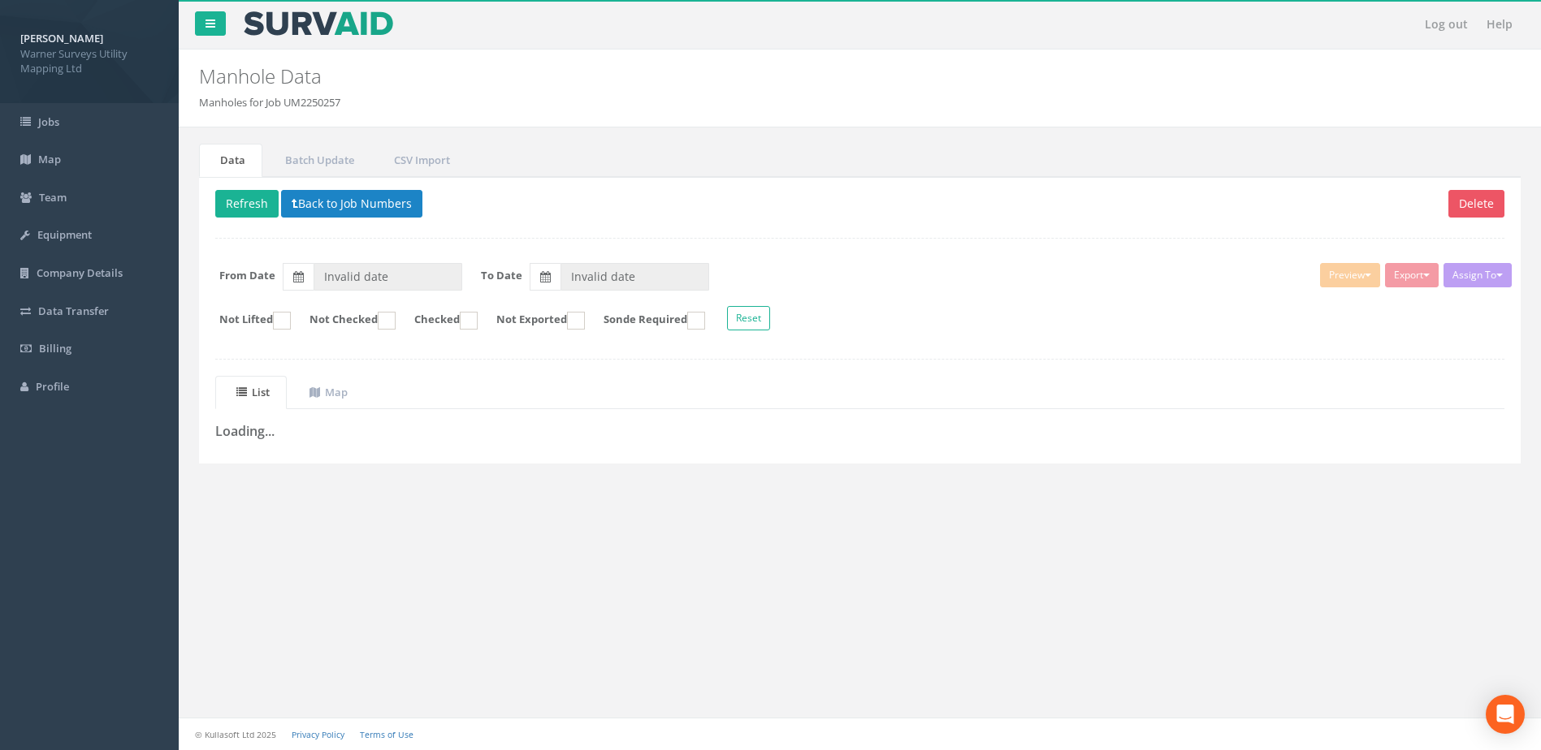
type input "19/09/2025"
type input "[DATE]"
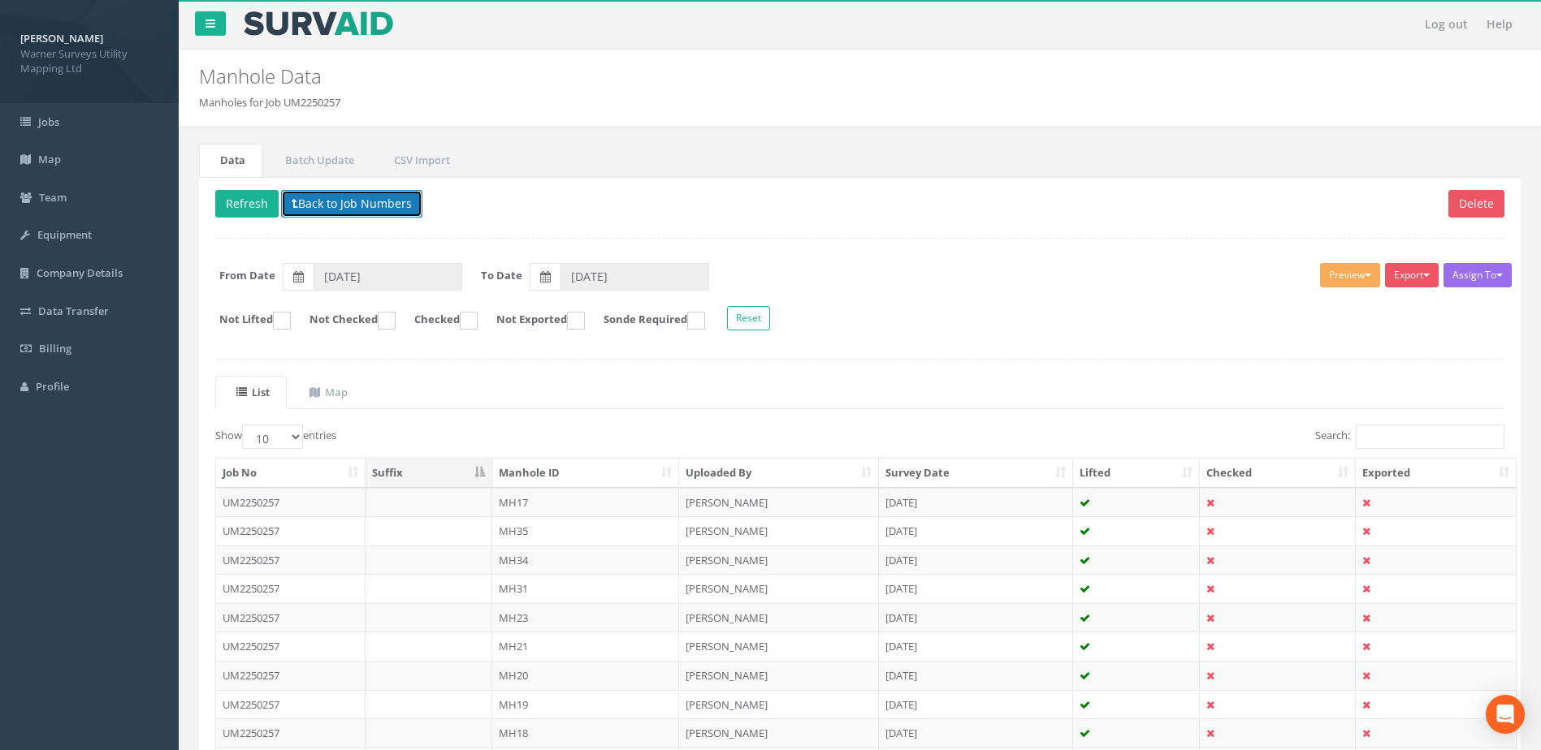
click at [322, 205] on button "Back to Job Numbers" at bounding box center [351, 204] width 141 height 28
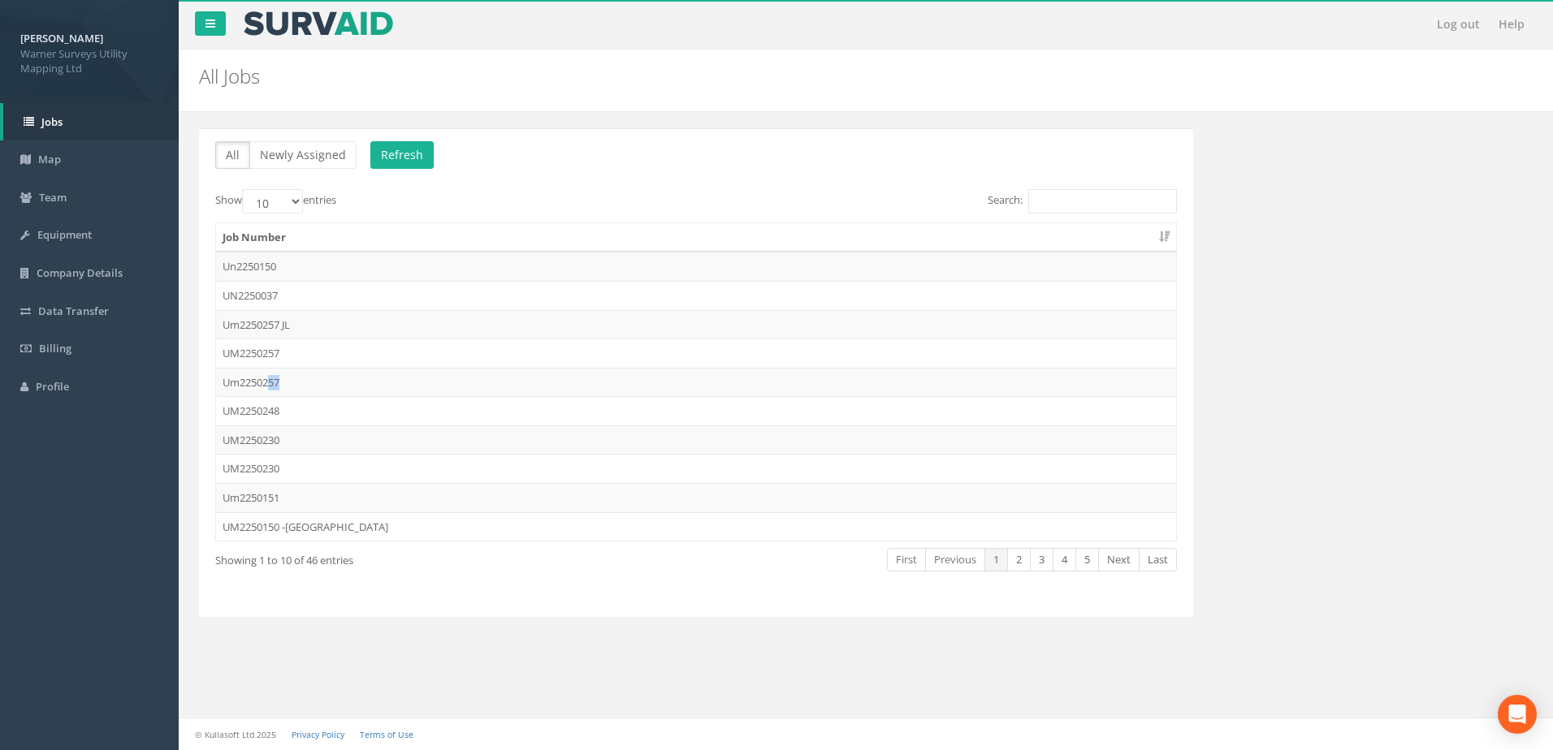
drag, startPoint x: 272, startPoint y: 379, endPoint x: 267, endPoint y: 371, distance: 9.5
click at [268, 368] on td "Um2250257" at bounding box center [696, 382] width 960 height 29
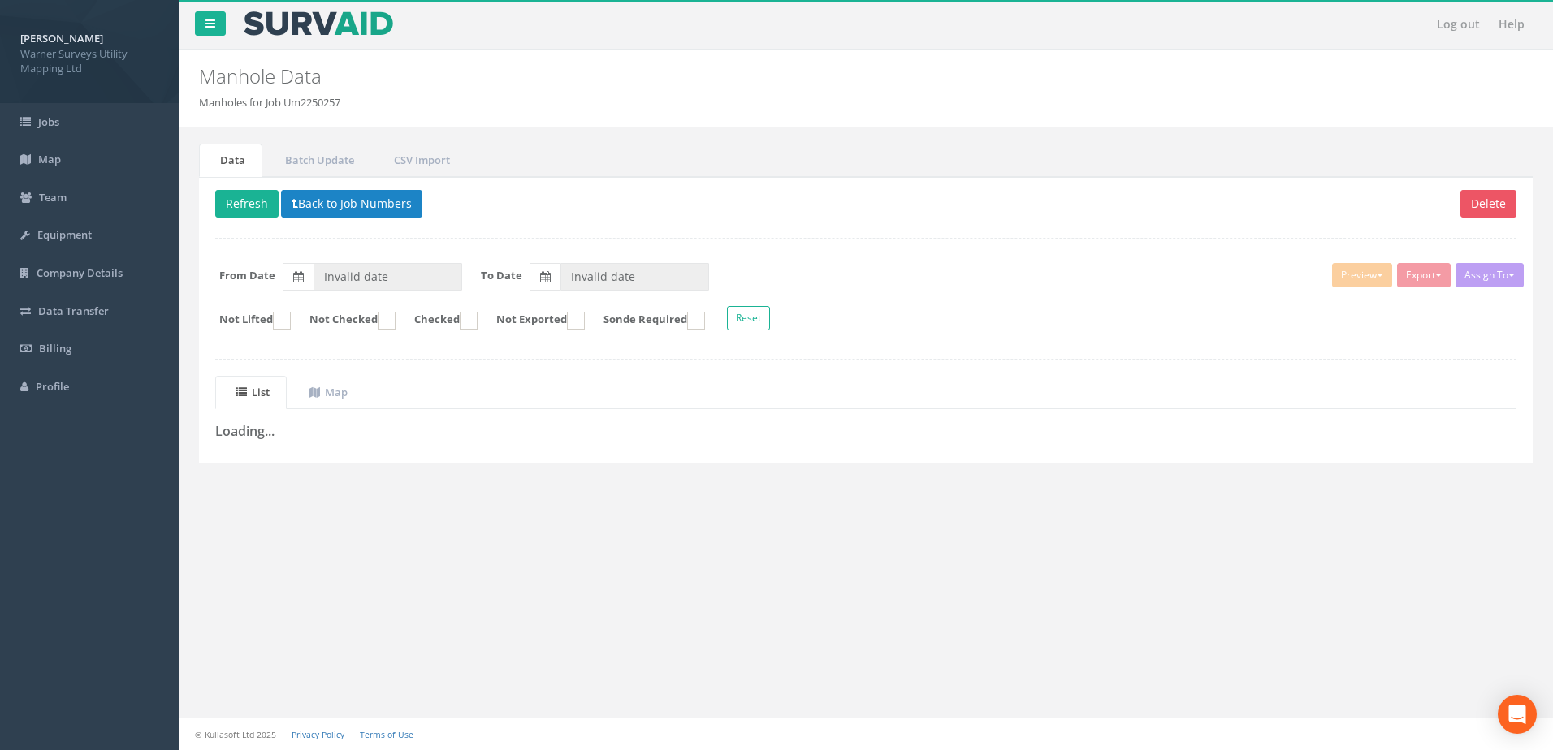
type input "[DATE]"
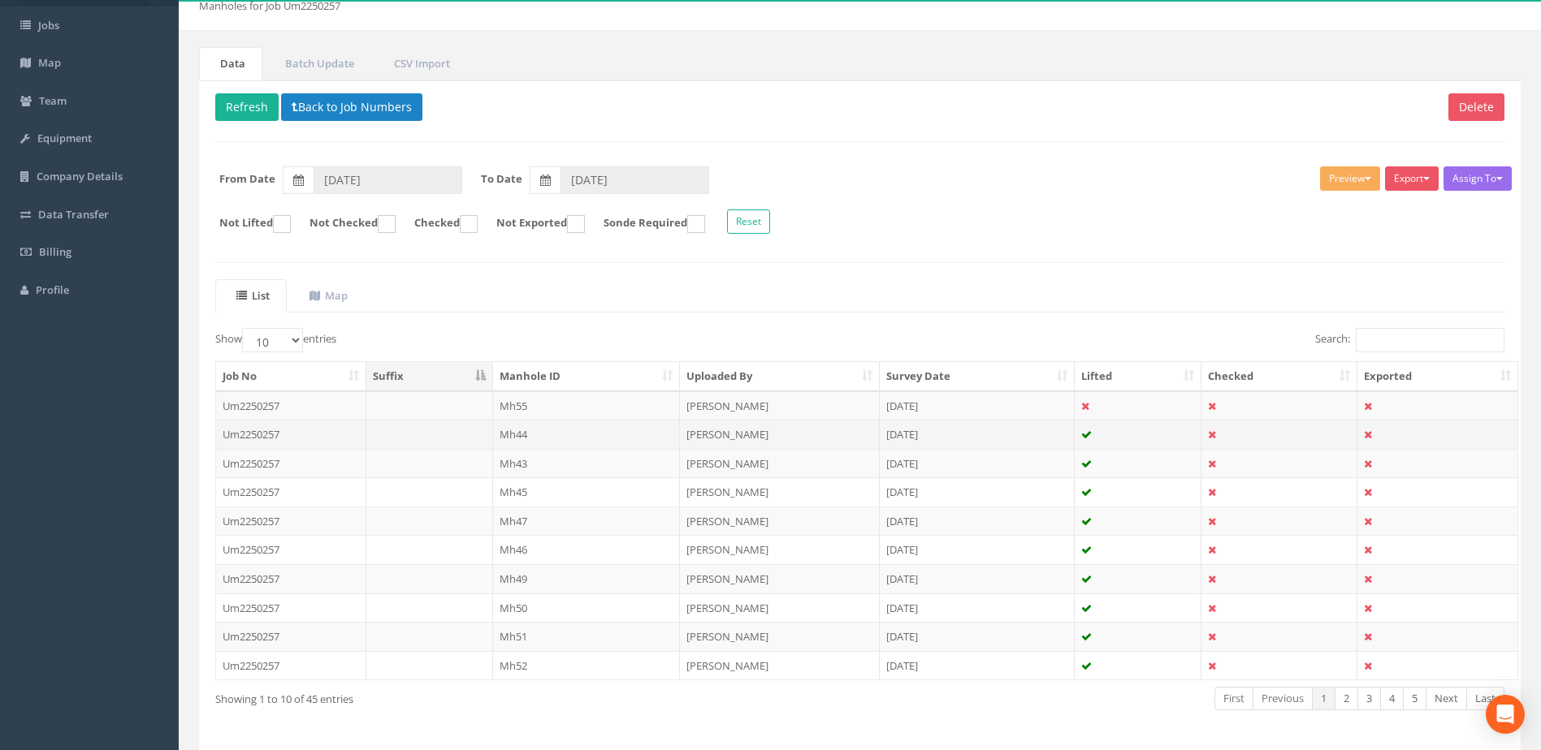
scroll to position [136, 0]
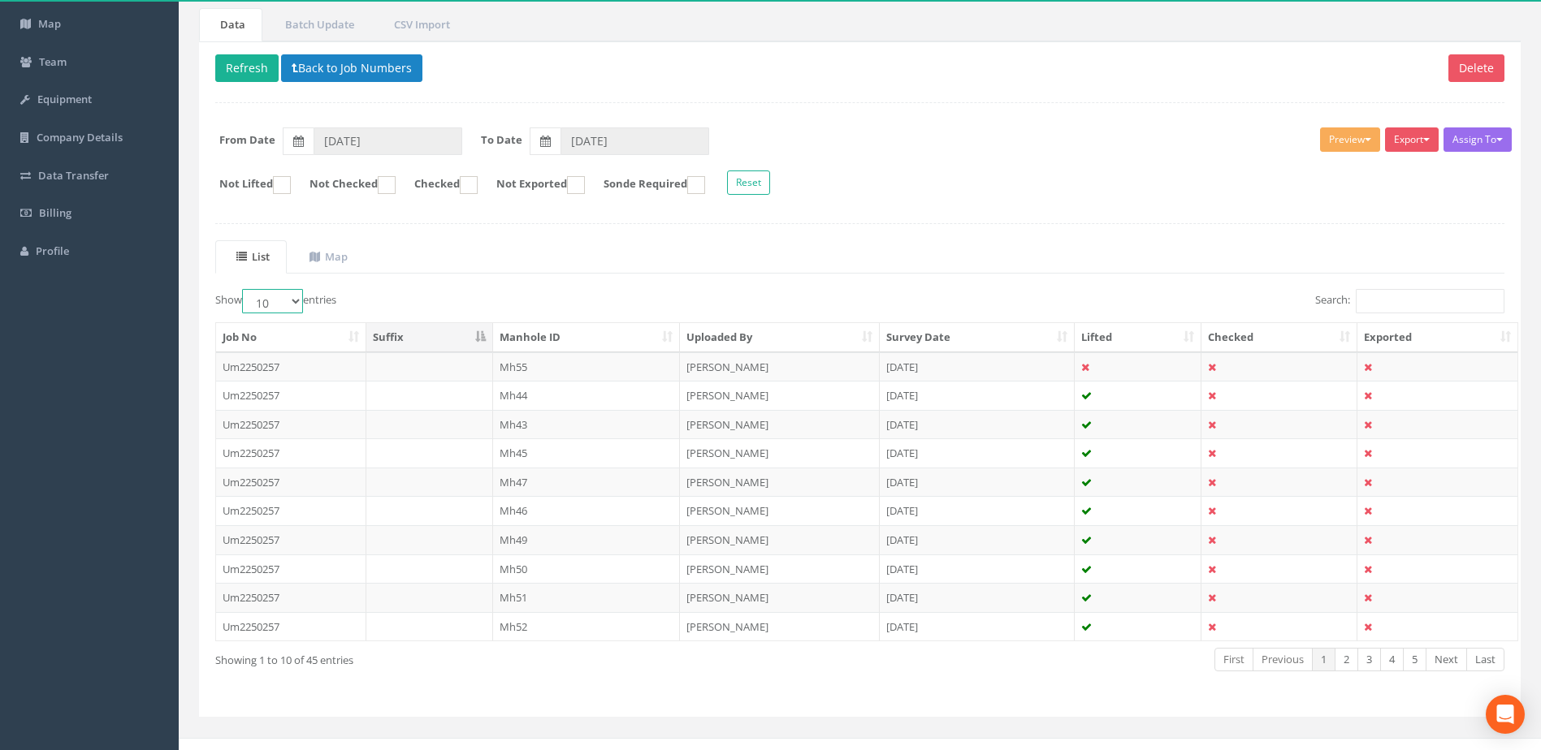
click at [297, 296] on select "10 25 50 100" at bounding box center [272, 301] width 61 height 24
select select "100"
click at [244, 289] on select "10 25 50 100" at bounding box center [272, 301] width 61 height 24
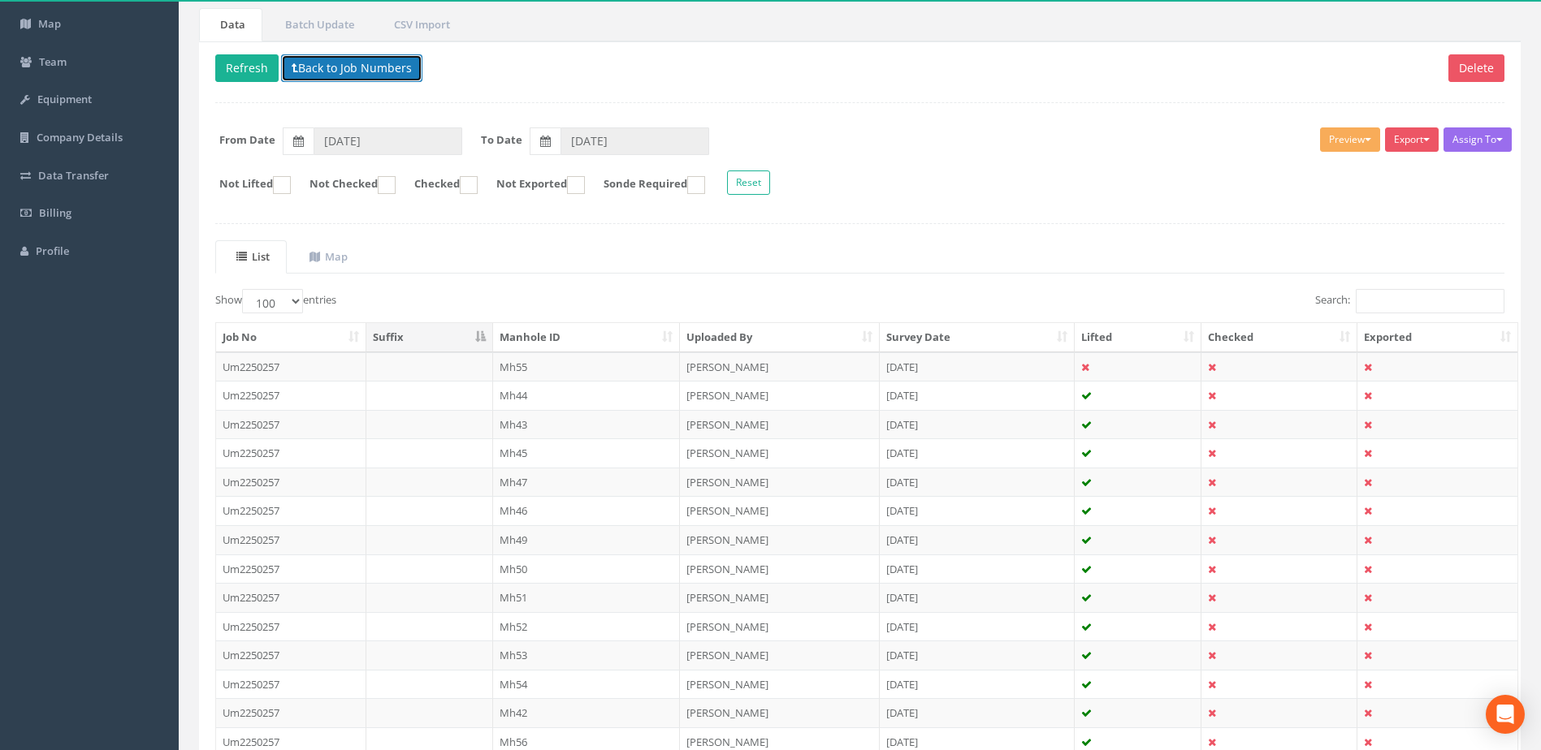
click at [341, 77] on button "Back to Job Numbers" at bounding box center [351, 68] width 141 height 28
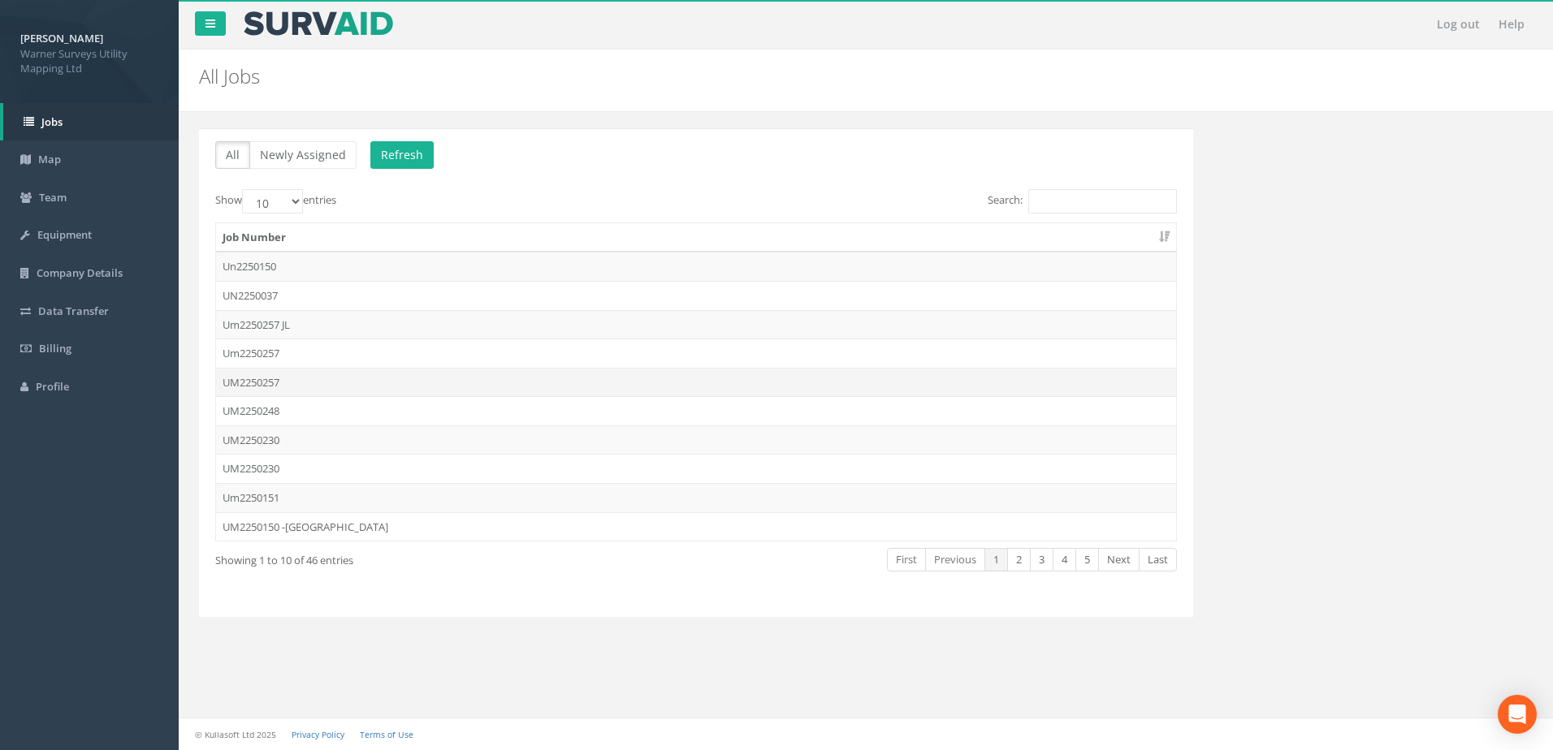
click at [269, 376] on td "UM2250257" at bounding box center [696, 382] width 960 height 29
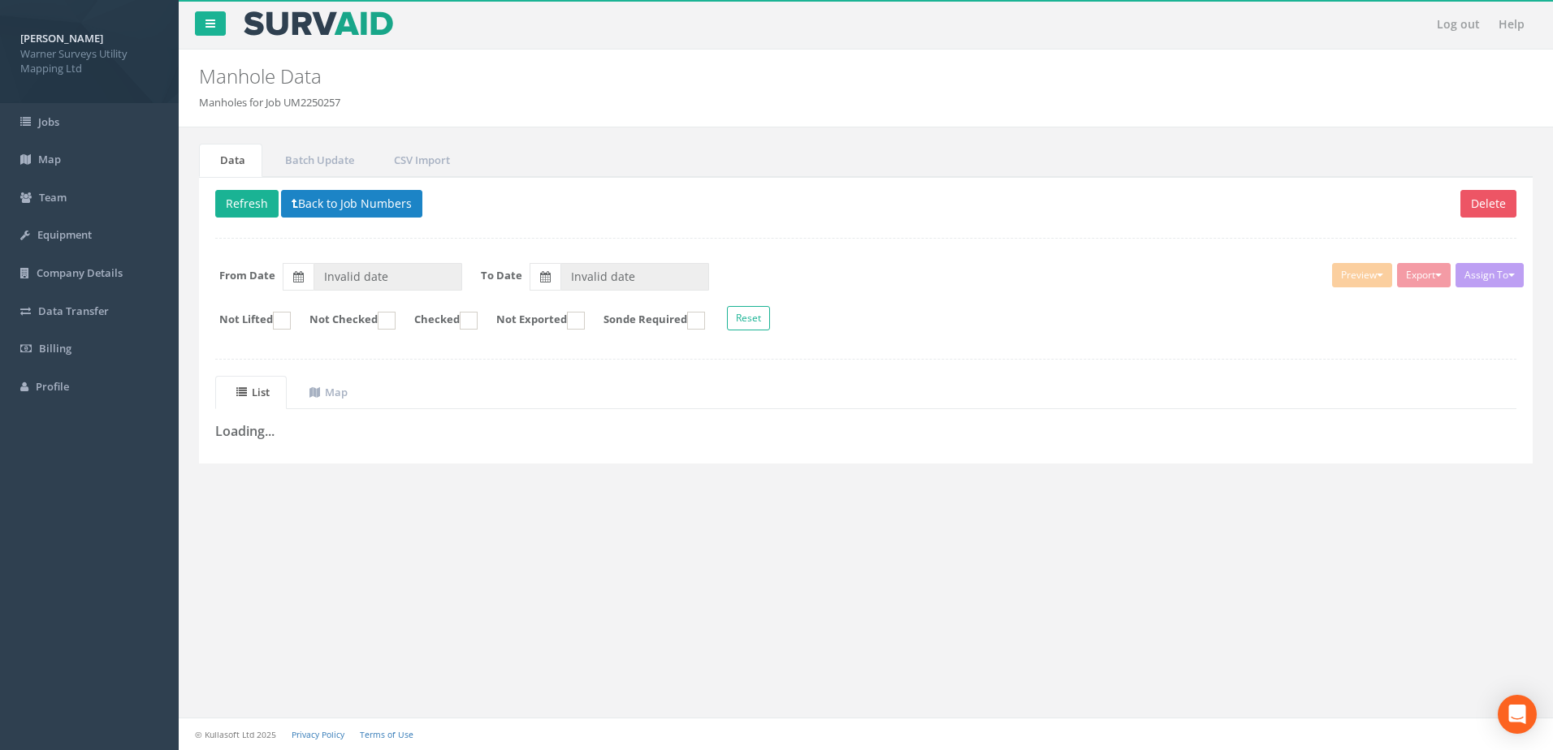
type input "19/09/2025"
type input "[DATE]"
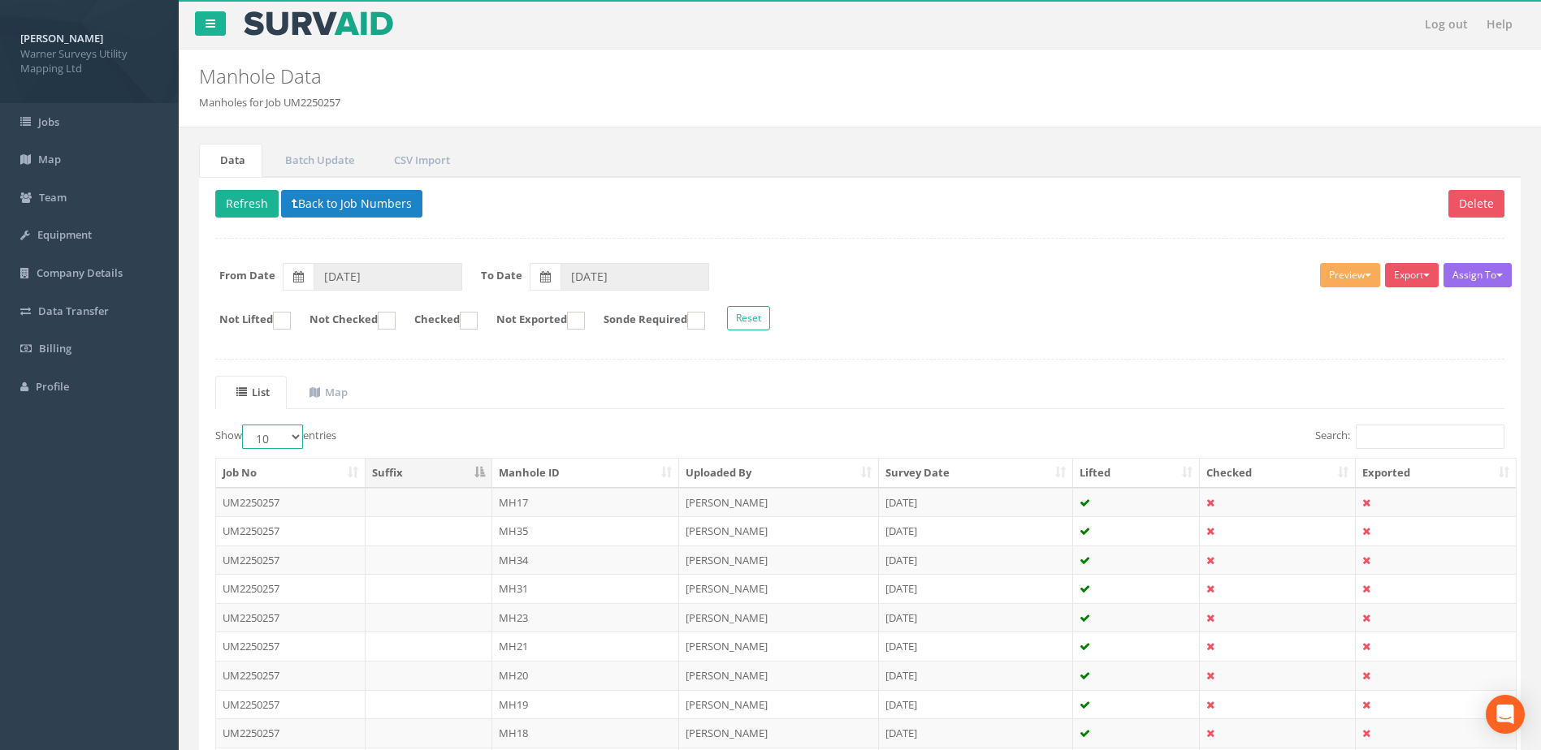
click at [296, 435] on select "10 25 50 100" at bounding box center [272, 437] width 61 height 24
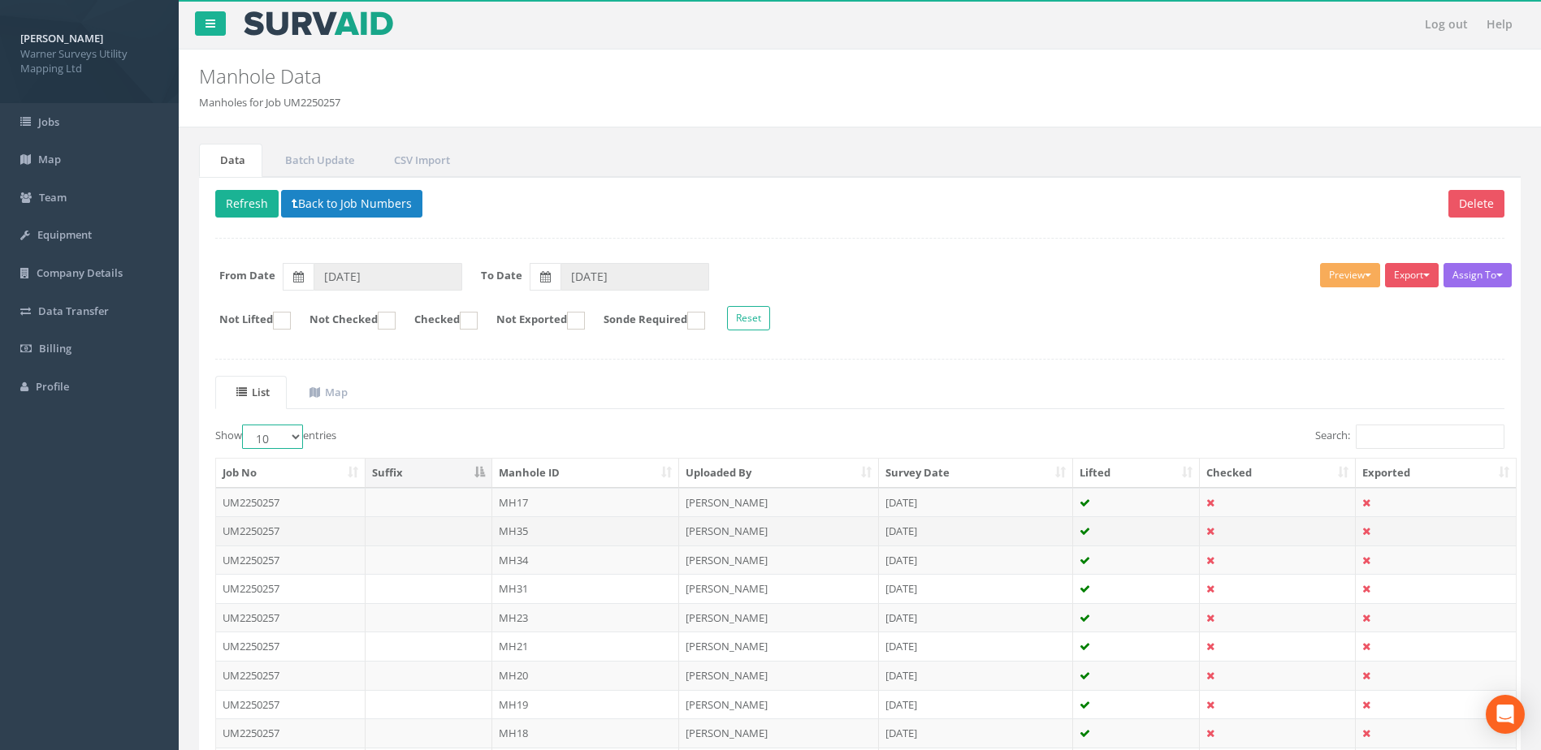
select select "100"
click at [244, 425] on select "10 25 50 100" at bounding box center [272, 437] width 61 height 24
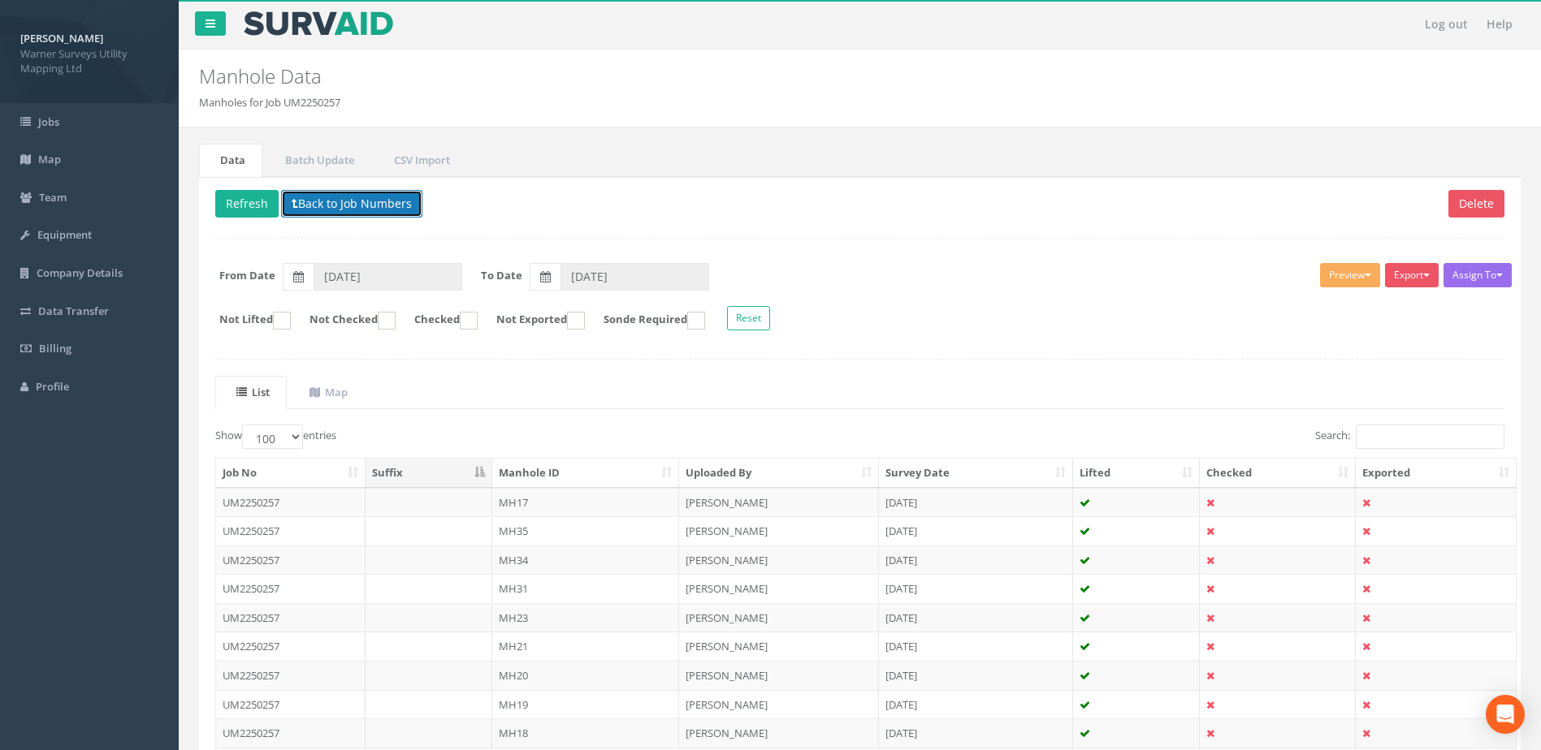
click at [337, 205] on button "Back to Job Numbers" at bounding box center [351, 204] width 141 height 28
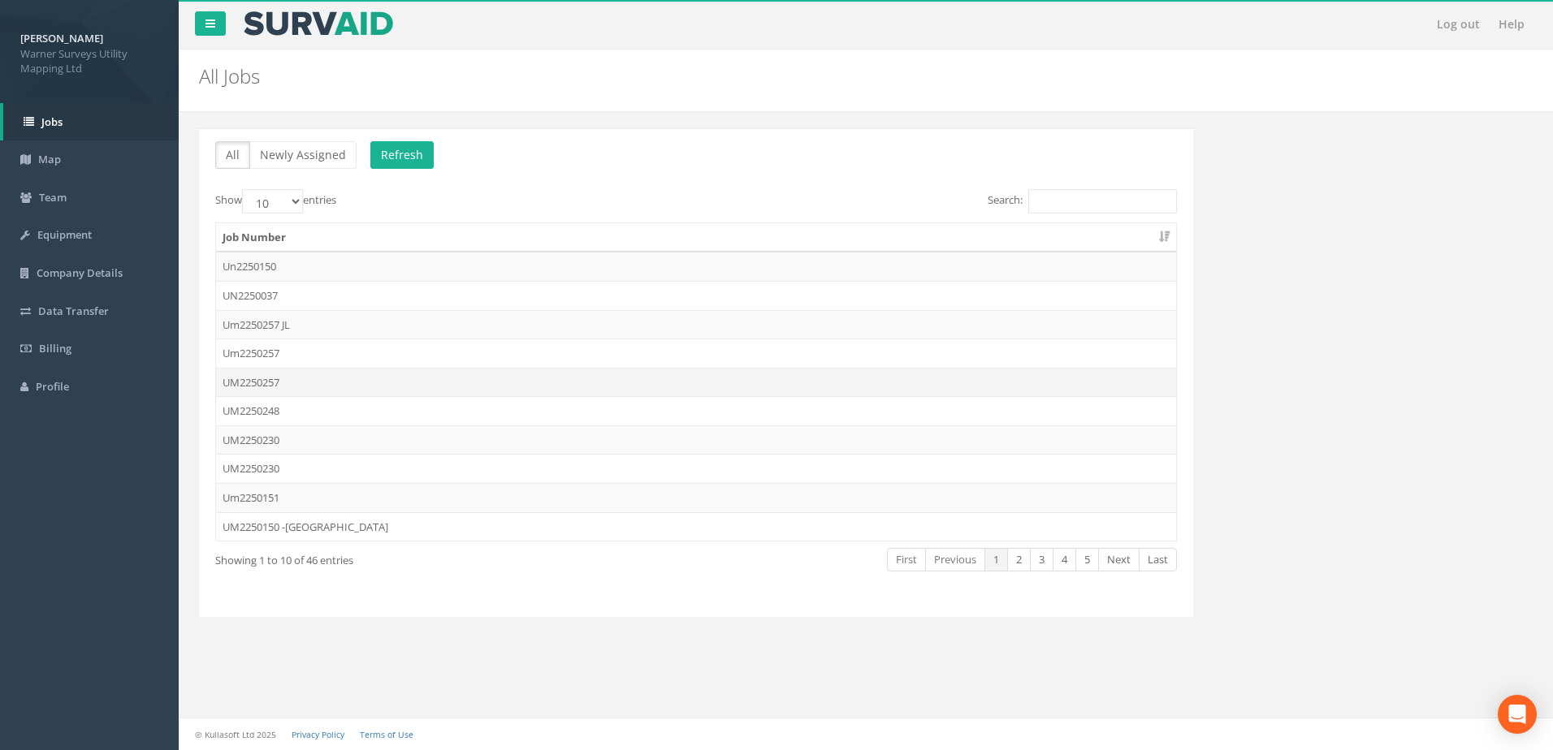
click at [344, 383] on td "UM2250257" at bounding box center [696, 382] width 960 height 29
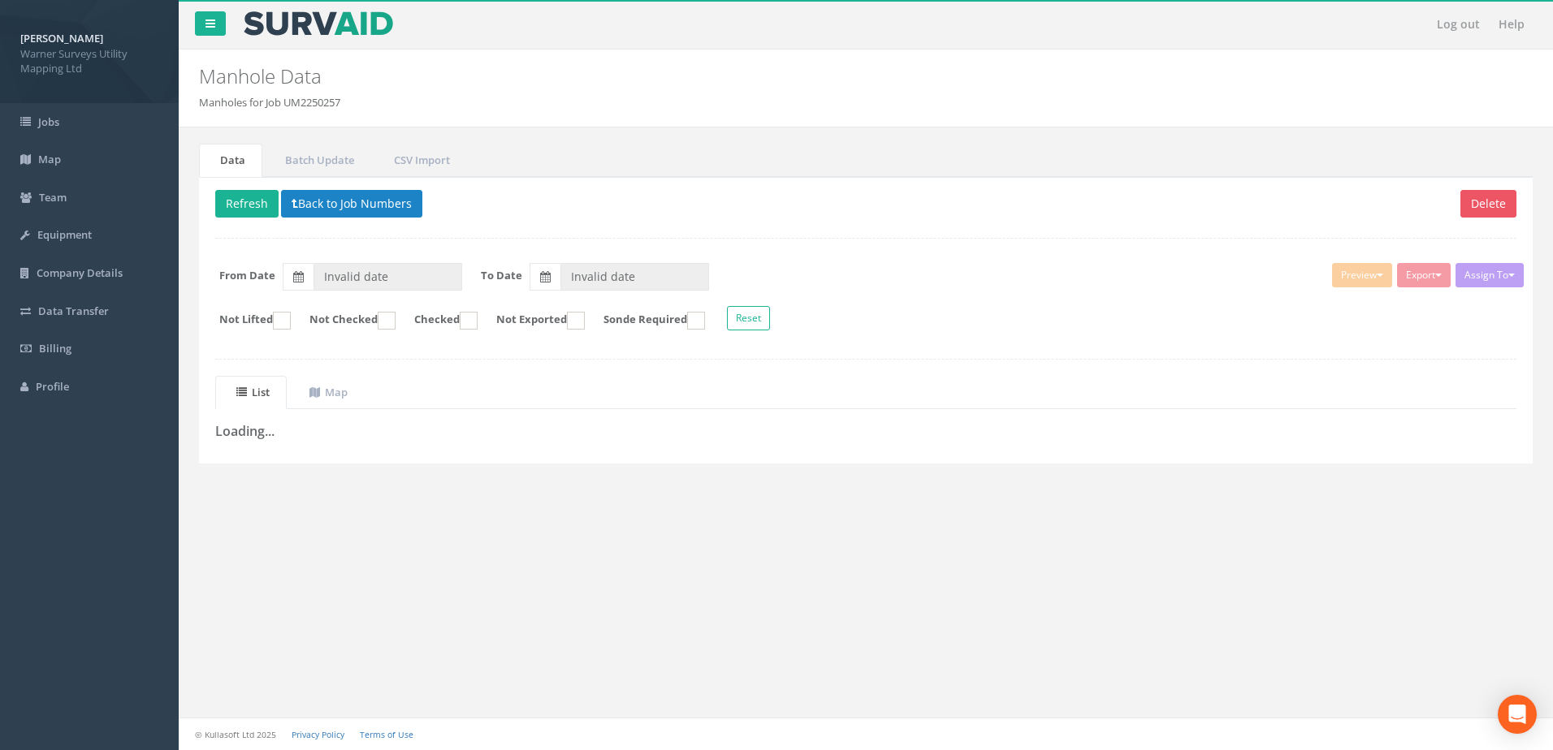
type input "19/09/2025"
type input "[DATE]"
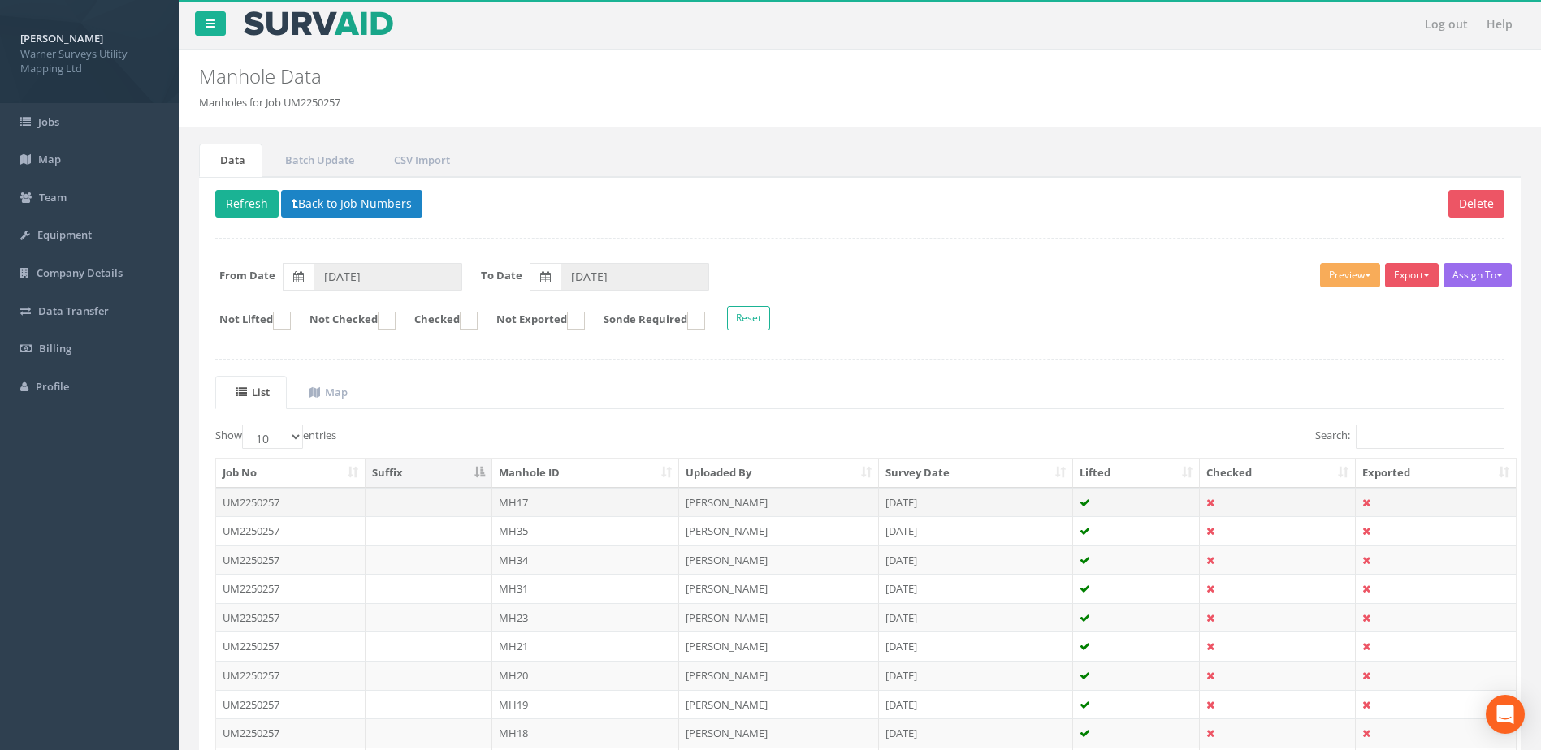
click at [287, 502] on td "UM2250257" at bounding box center [290, 502] width 149 height 29
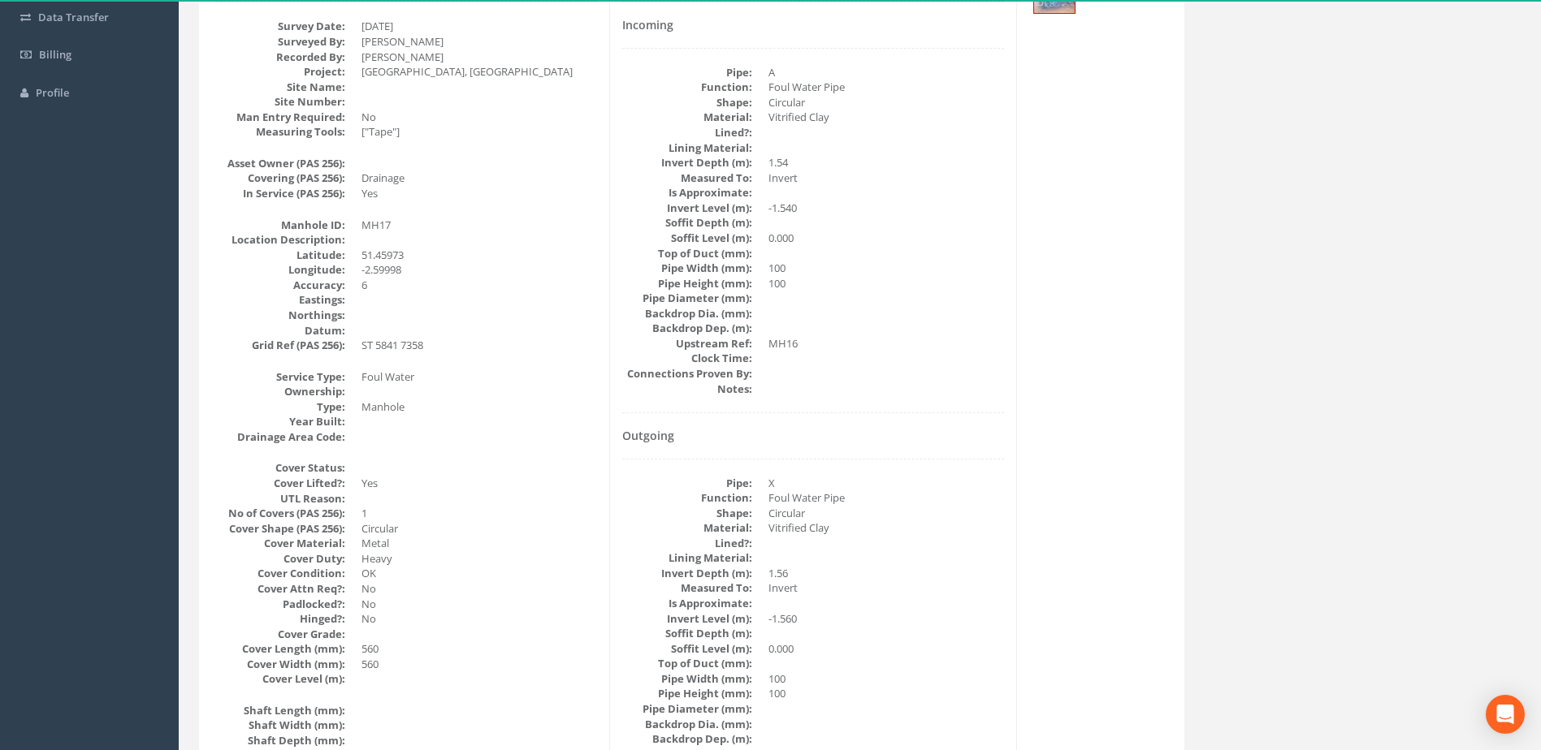
scroll to position [149, 0]
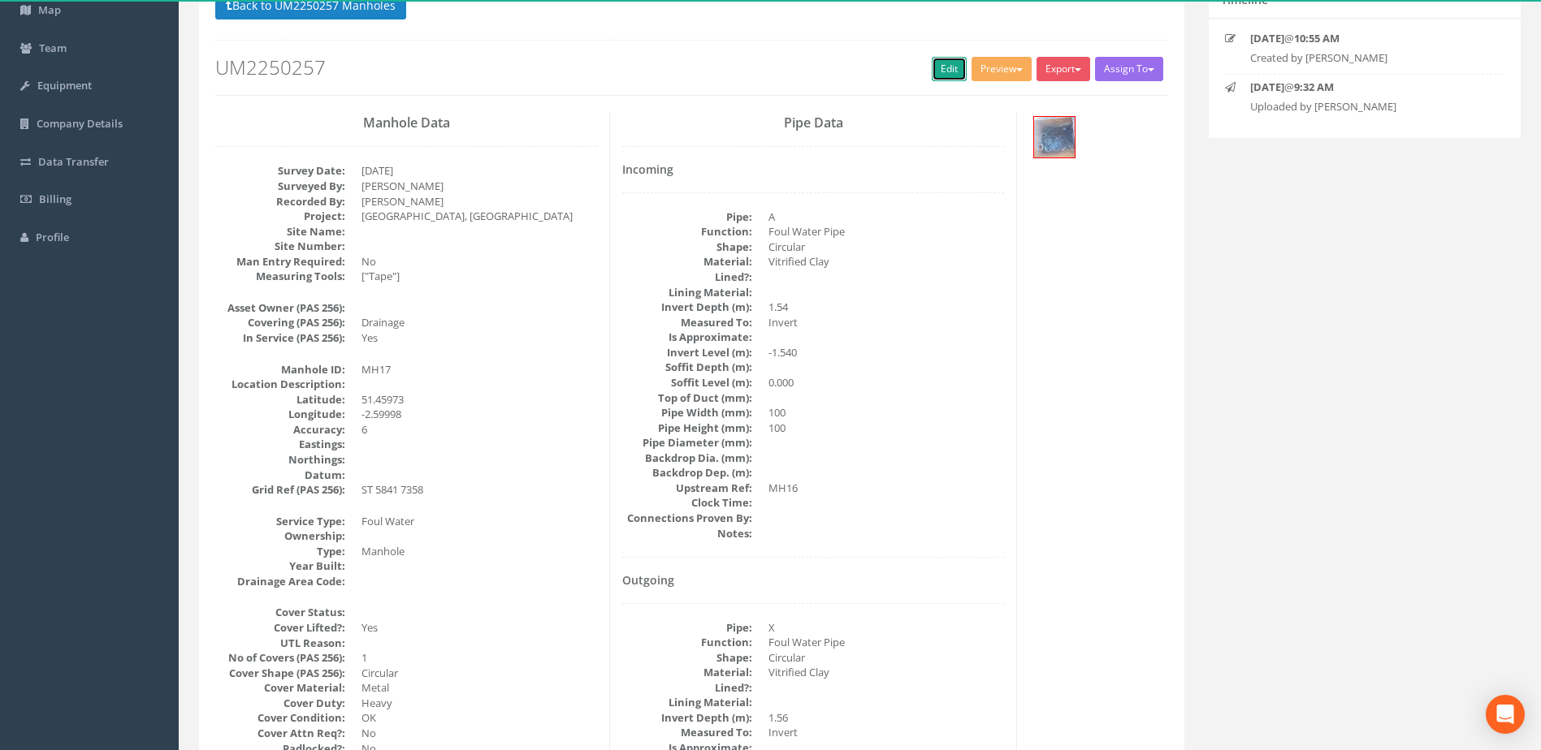
click at [944, 72] on link "Edit" at bounding box center [949, 69] width 35 height 24
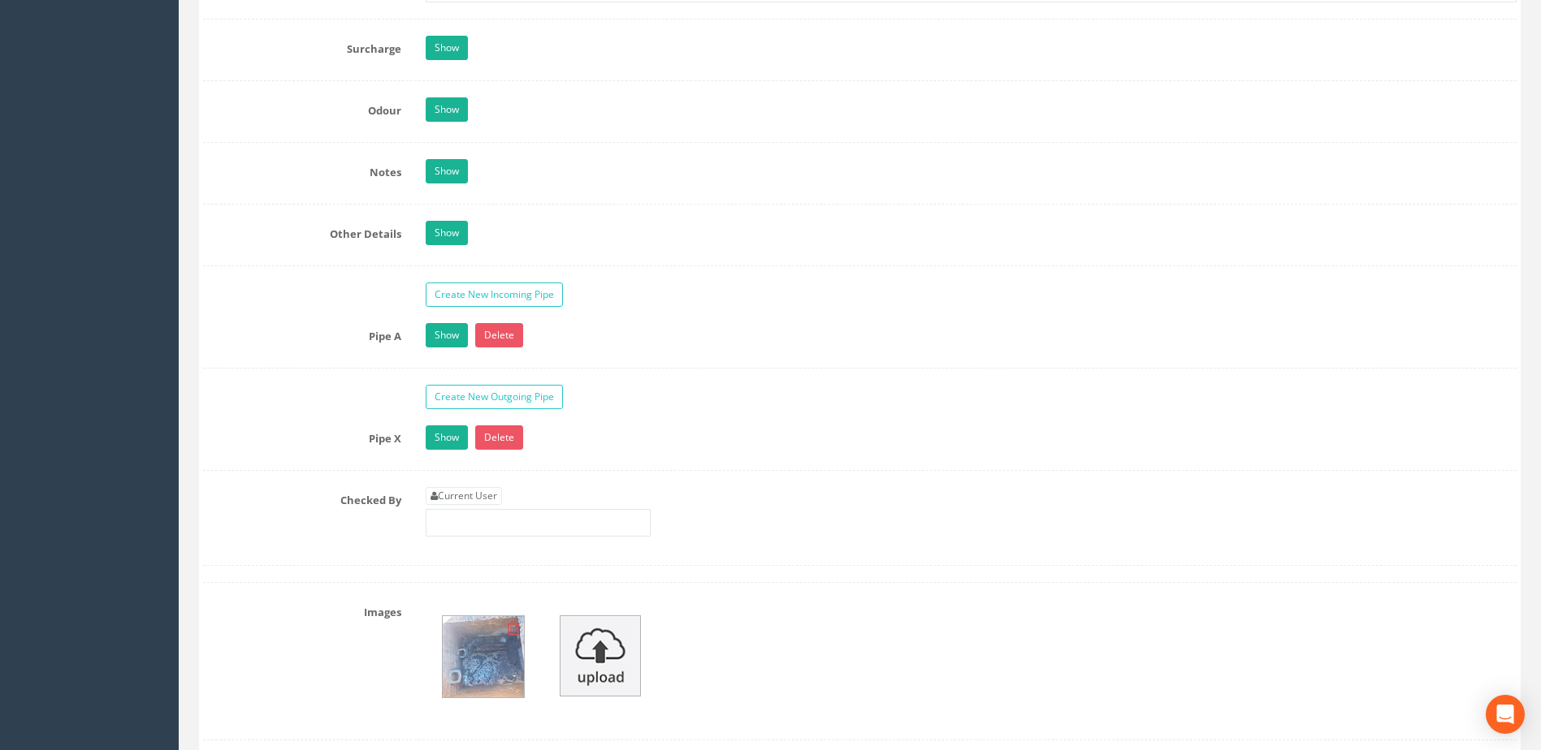
scroll to position [2451, 0]
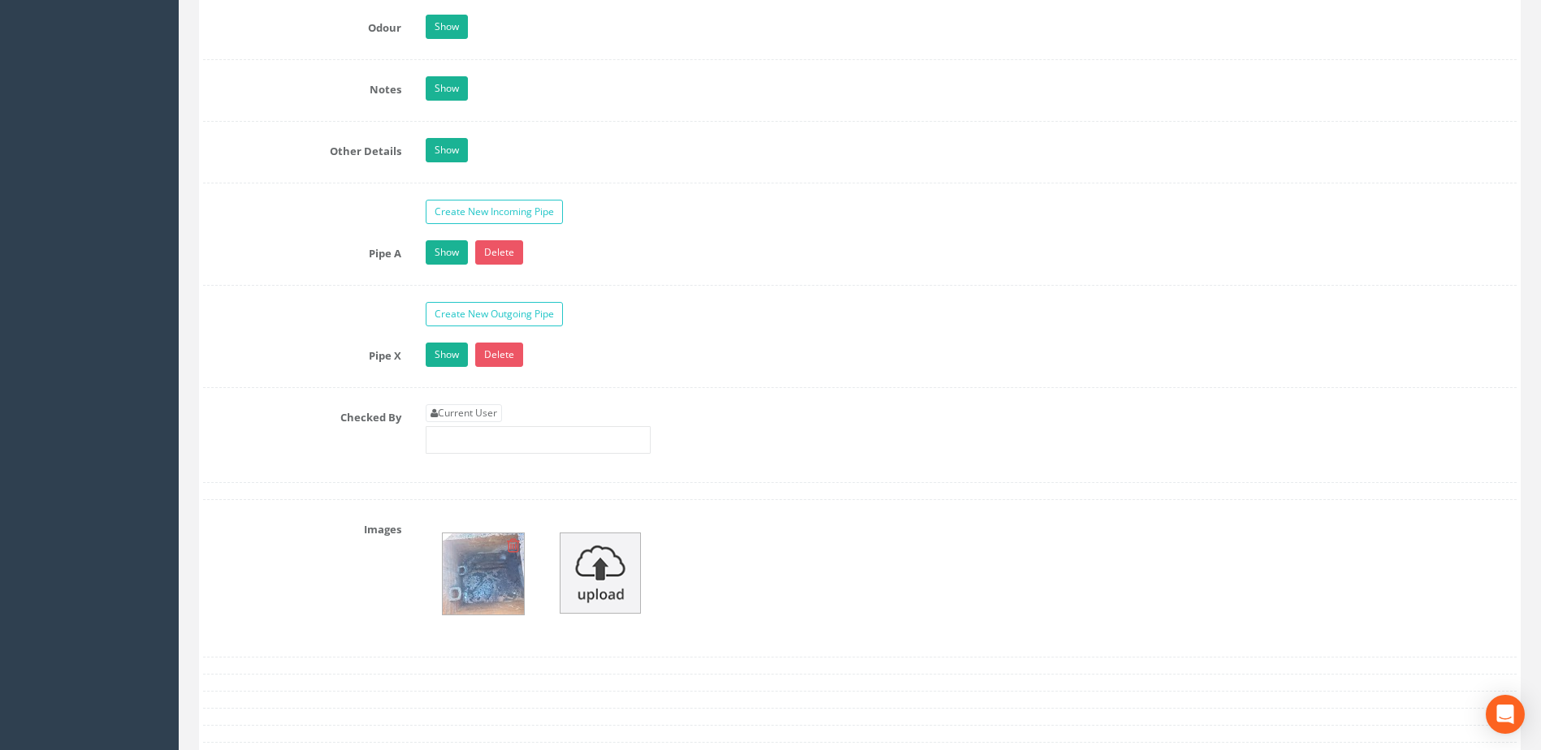
click at [485, 581] on img at bounding box center [483, 574] width 81 height 81
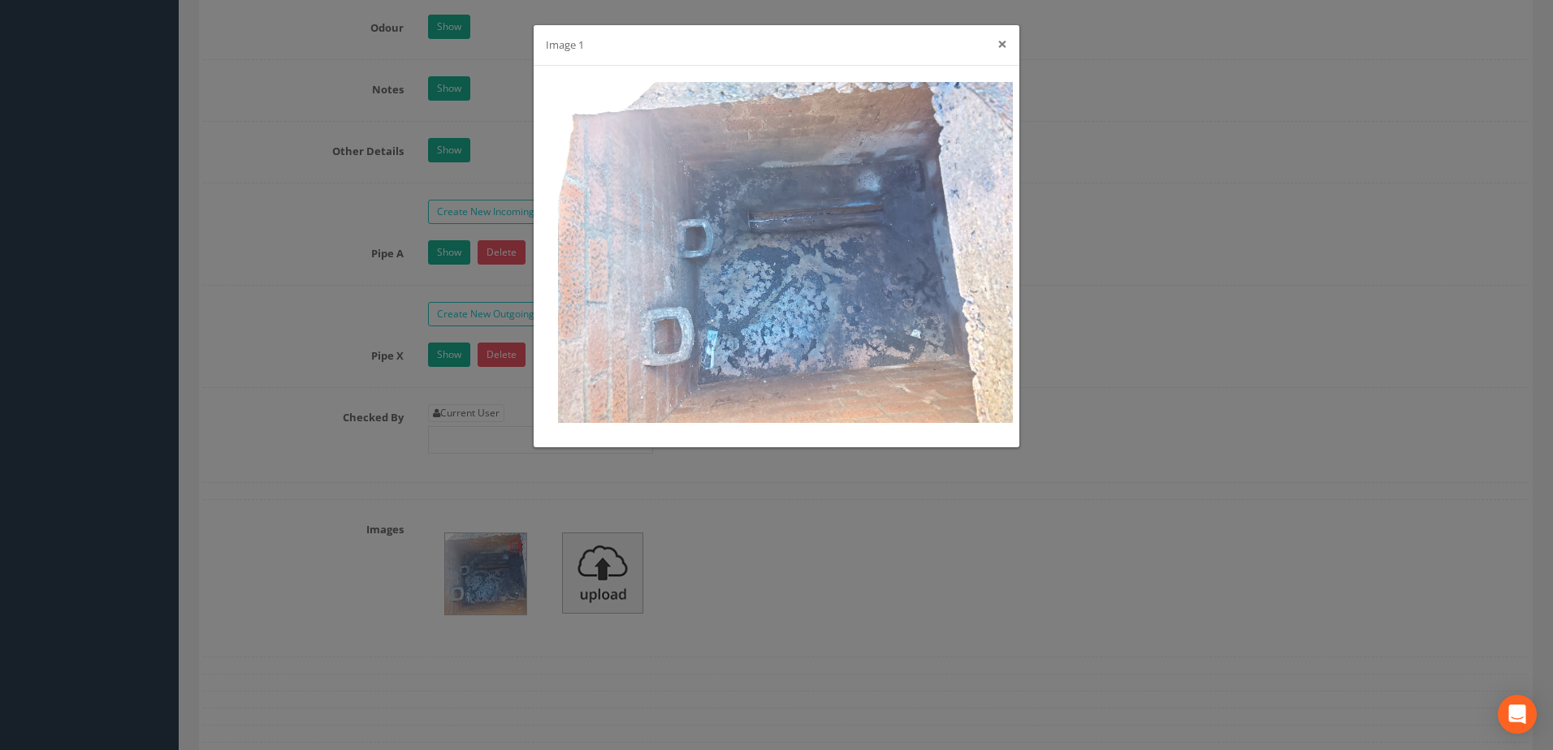
click at [1006, 48] on button "×" at bounding box center [1002, 44] width 10 height 17
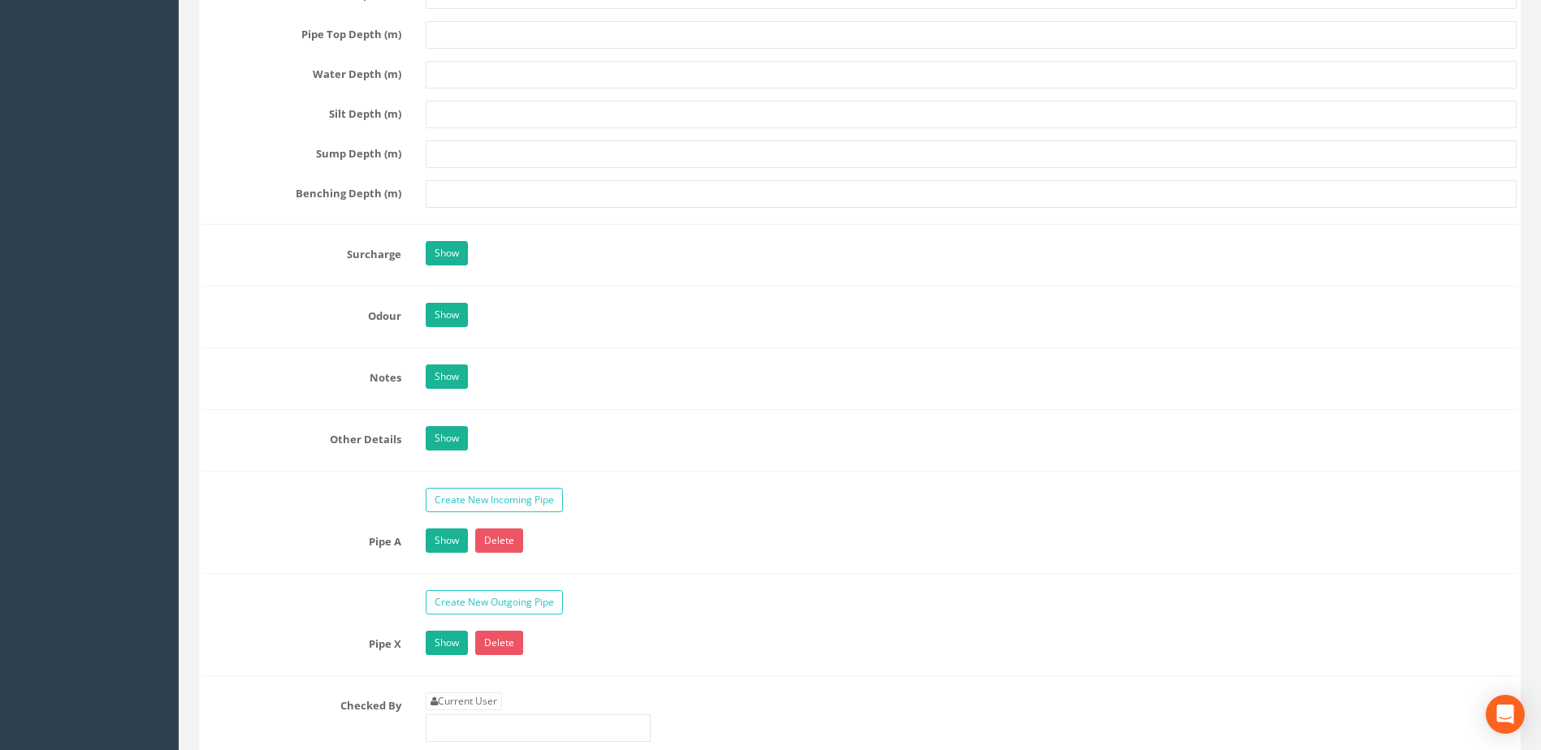
scroll to position [2316, 0]
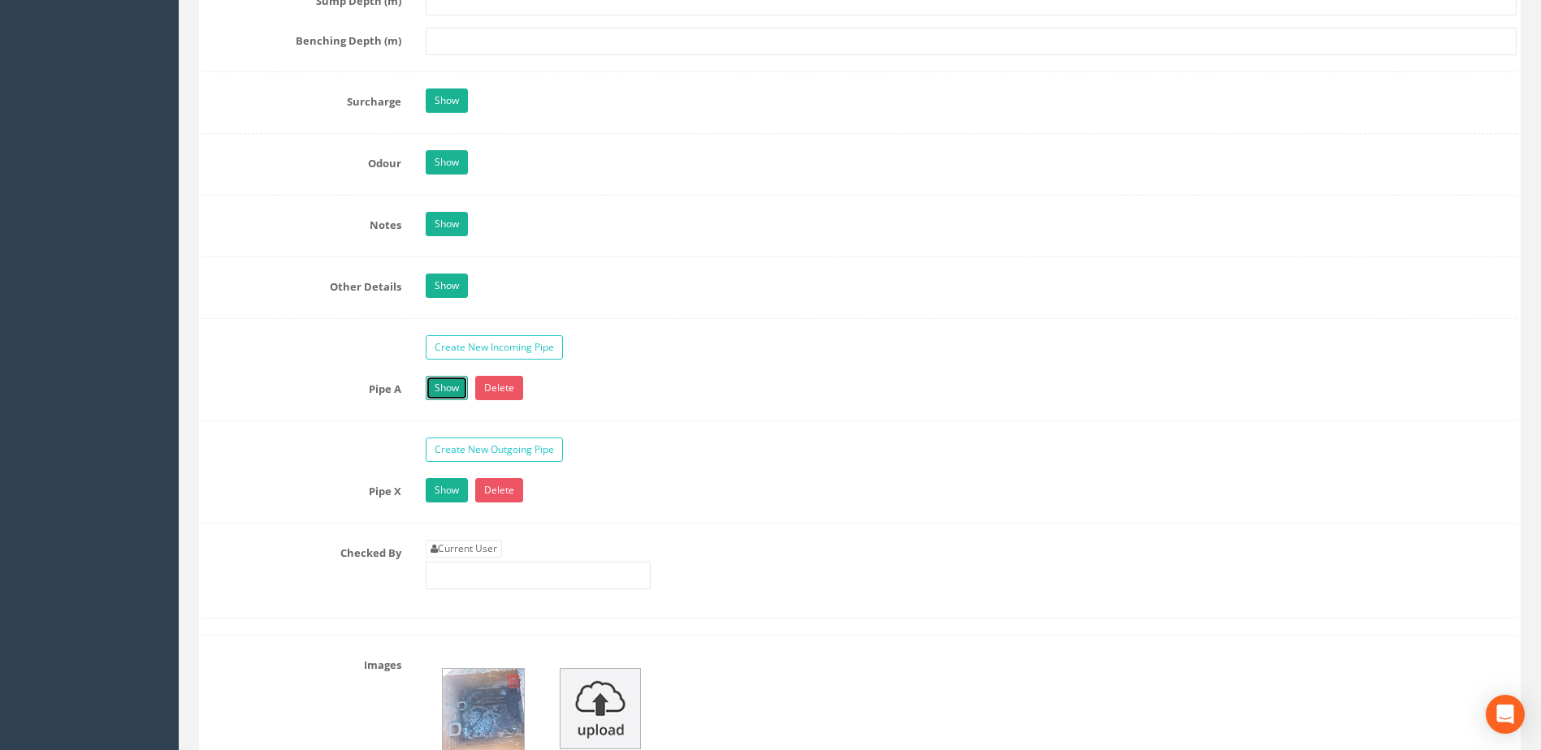
click at [449, 389] on link "Show" at bounding box center [447, 388] width 42 height 24
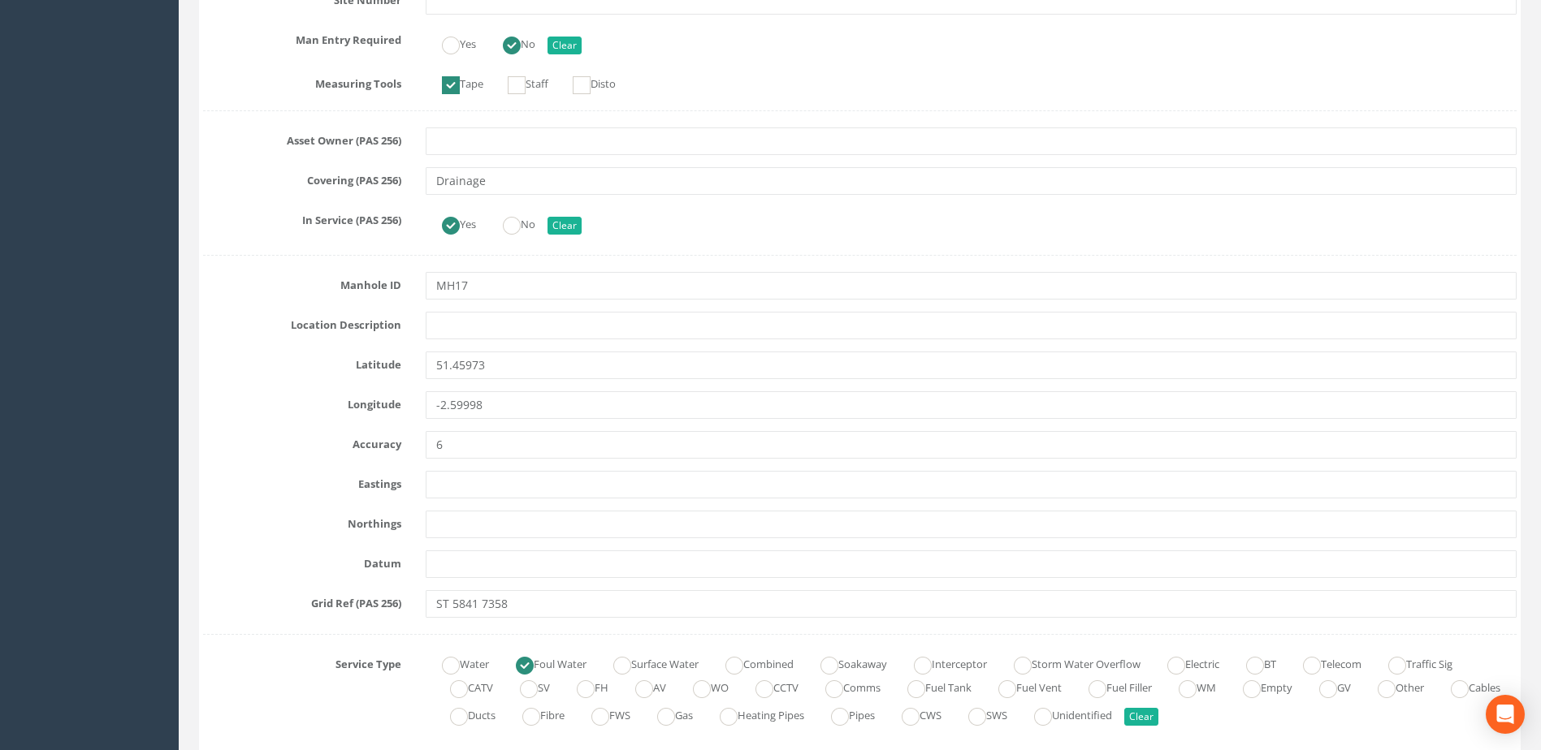
scroll to position [0, 0]
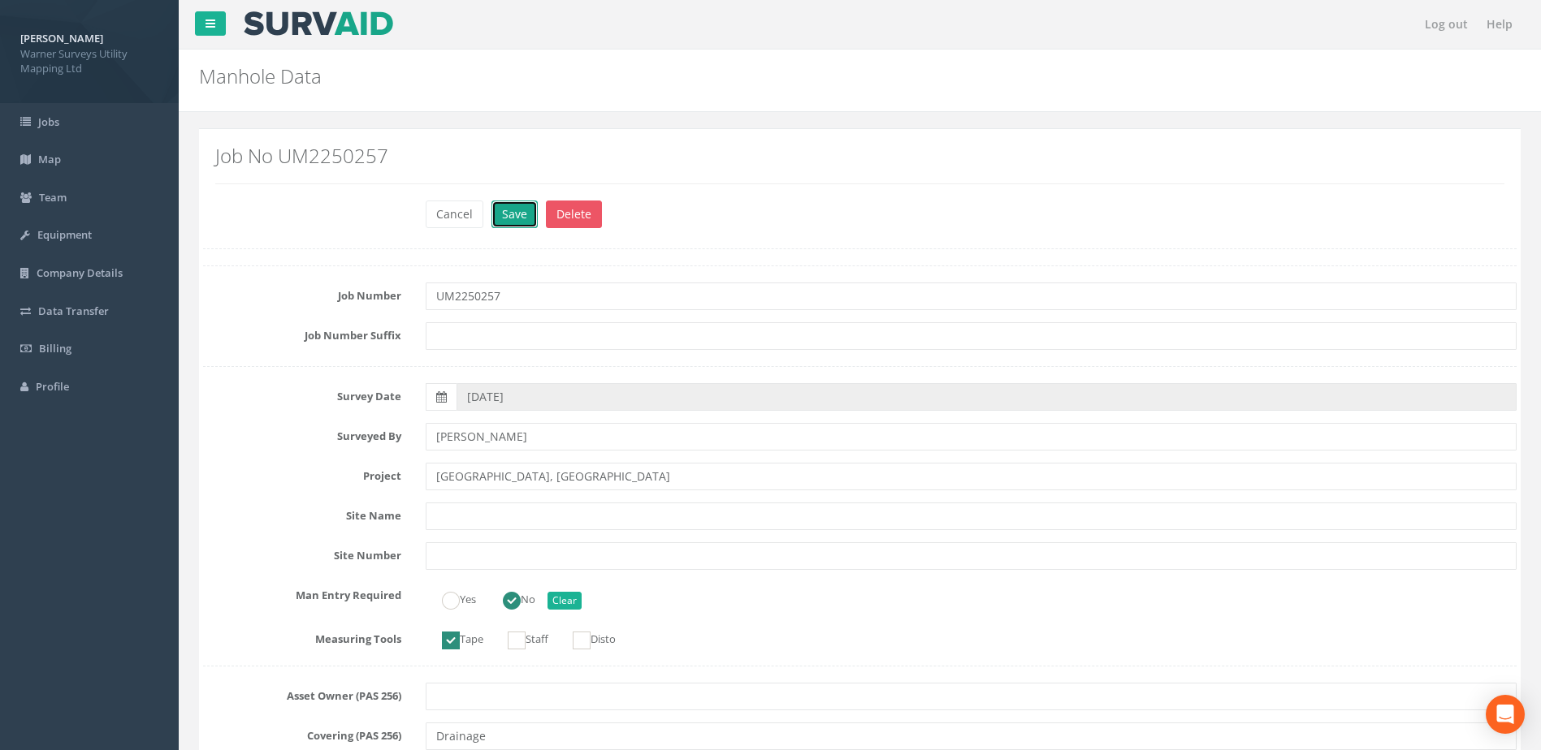
drag, startPoint x: 509, startPoint y: 219, endPoint x: 520, endPoint y: 219, distance: 10.6
click at [516, 219] on button "Save" at bounding box center [514, 215] width 46 height 28
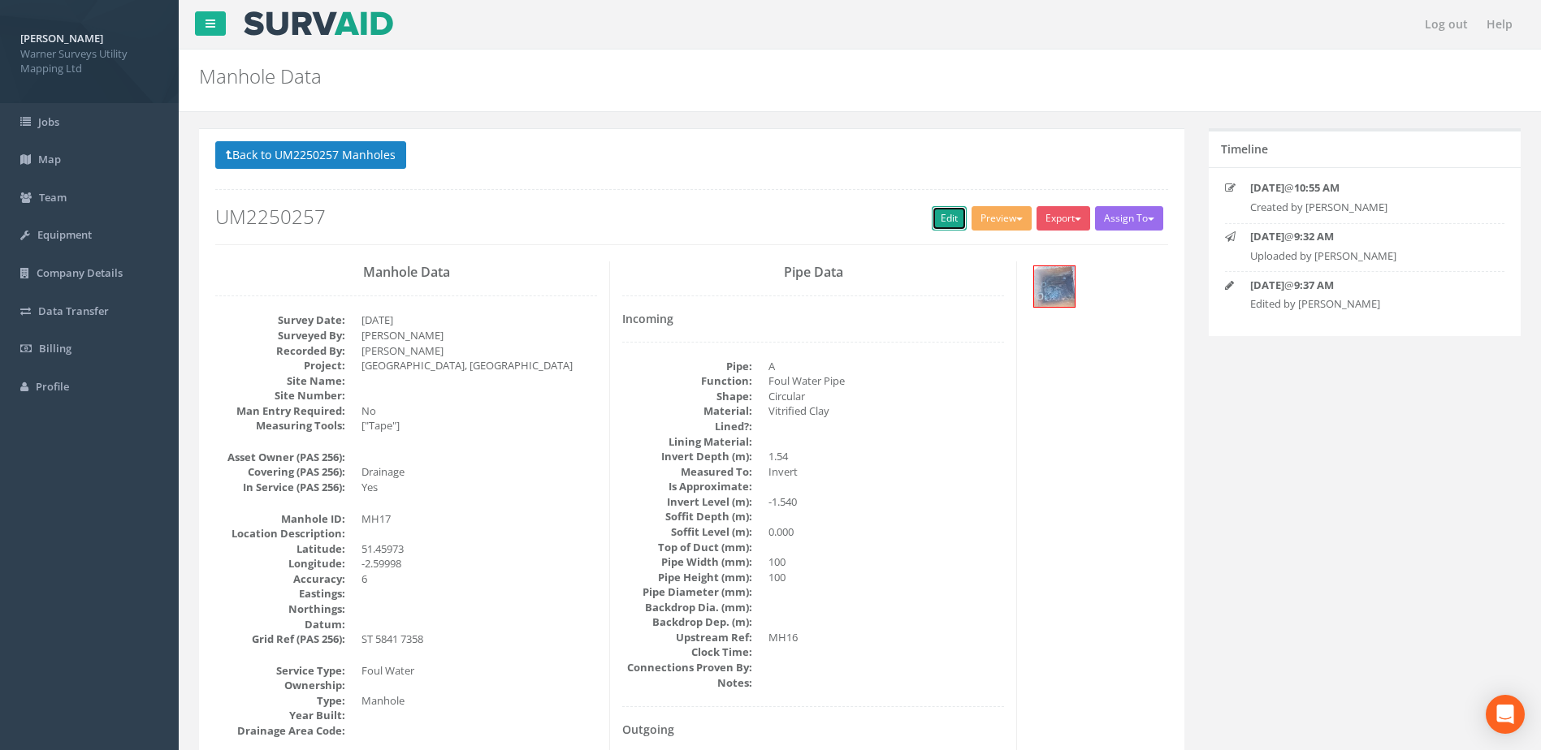
click at [941, 214] on link "Edit" at bounding box center [949, 218] width 35 height 24
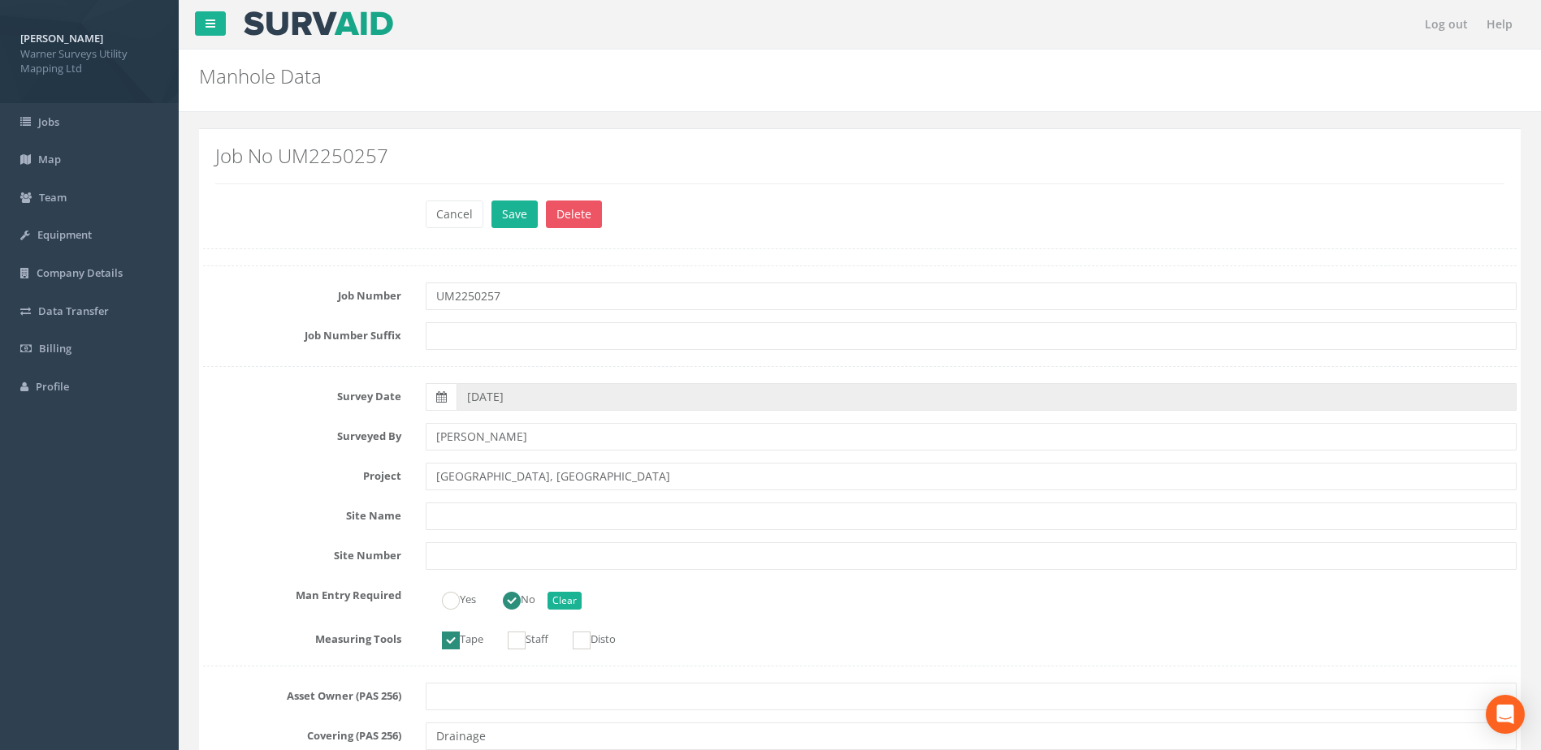
scroll to position [3420, 0]
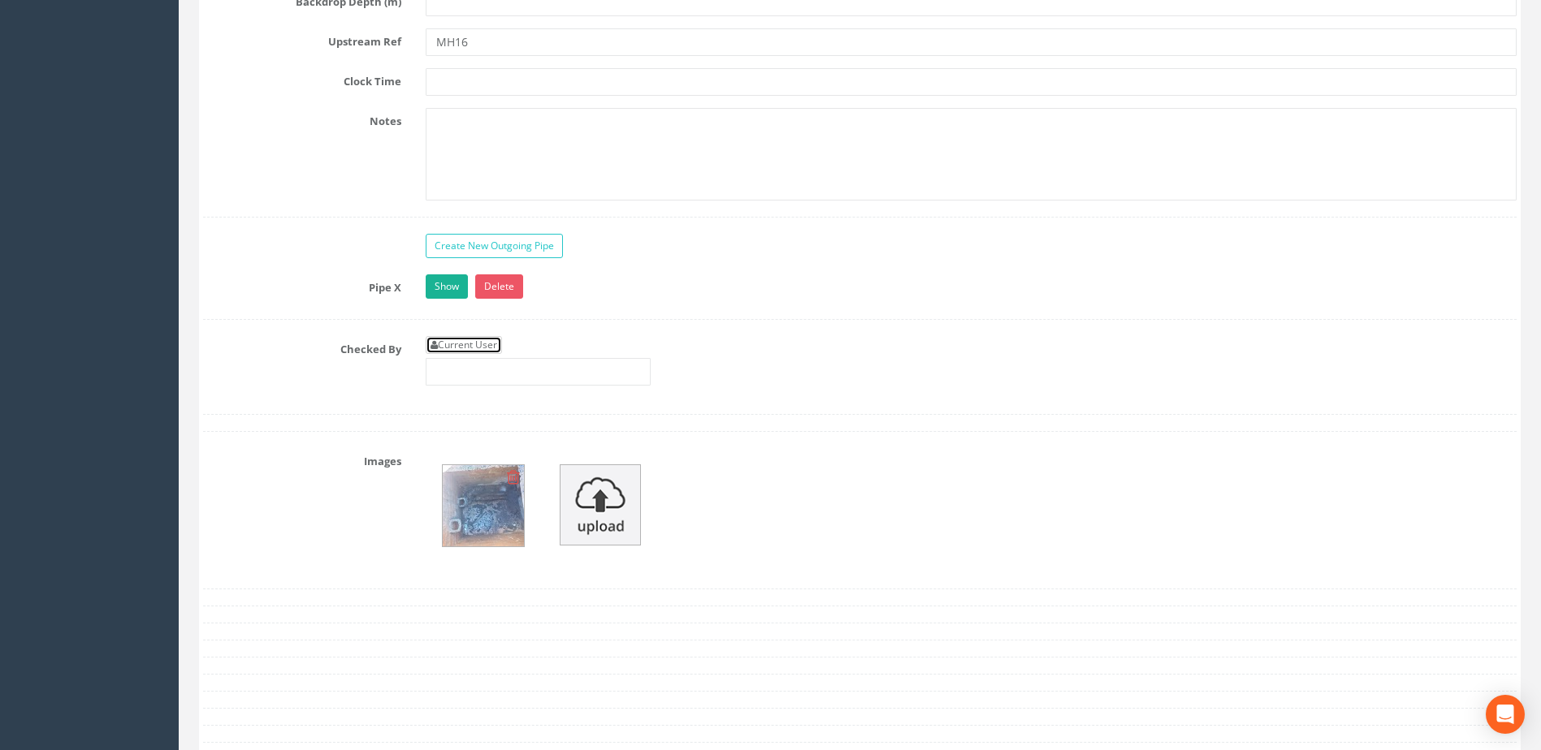
click at [483, 344] on link "Current User" at bounding box center [464, 345] width 76 height 18
click at [465, 344] on link "Current User" at bounding box center [464, 345] width 76 height 18
click at [509, 379] on input "[PERSON_NAME]" at bounding box center [538, 372] width 225 height 28
type input "L"
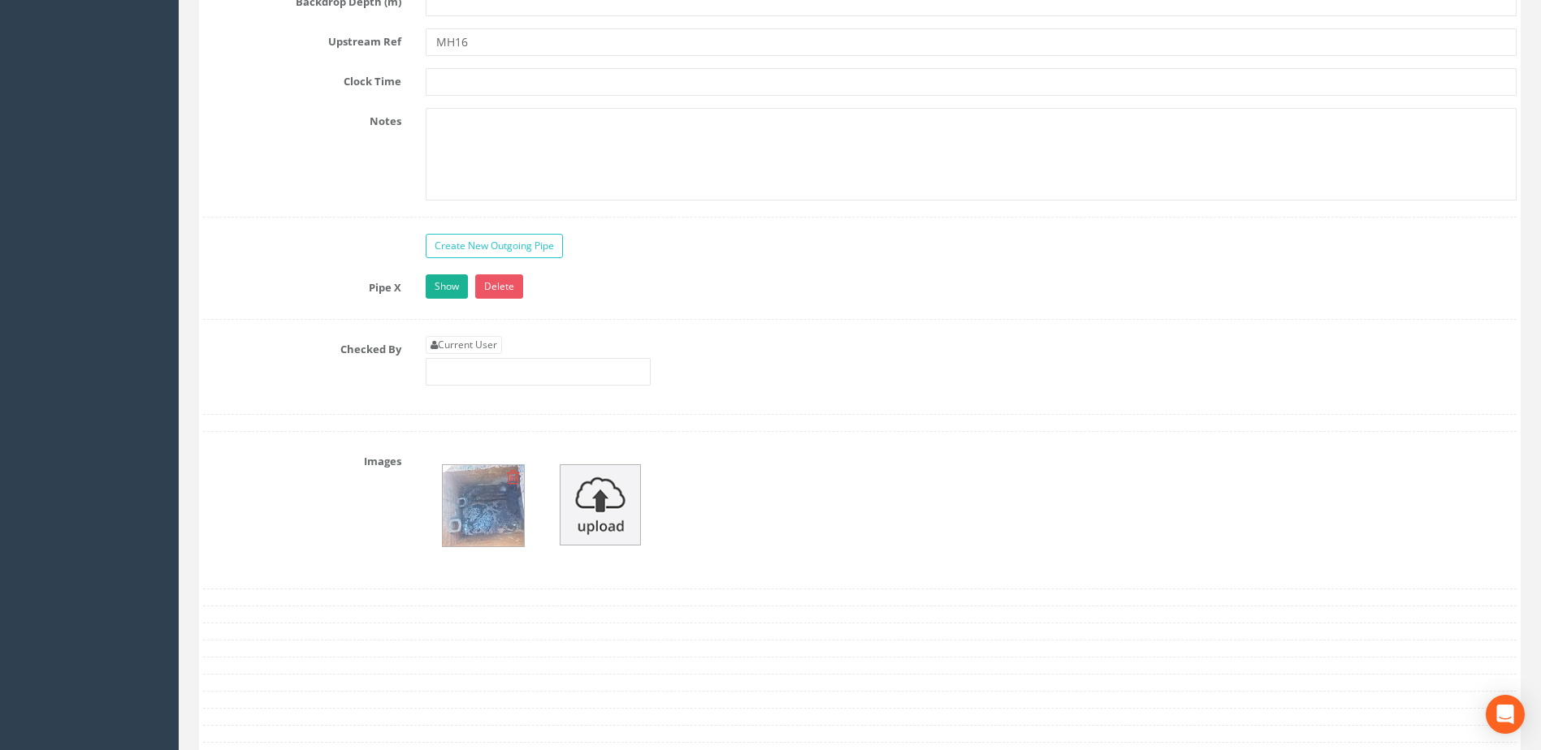
click at [733, 353] on div "Current User" at bounding box center [970, 367] width 1115 height 62
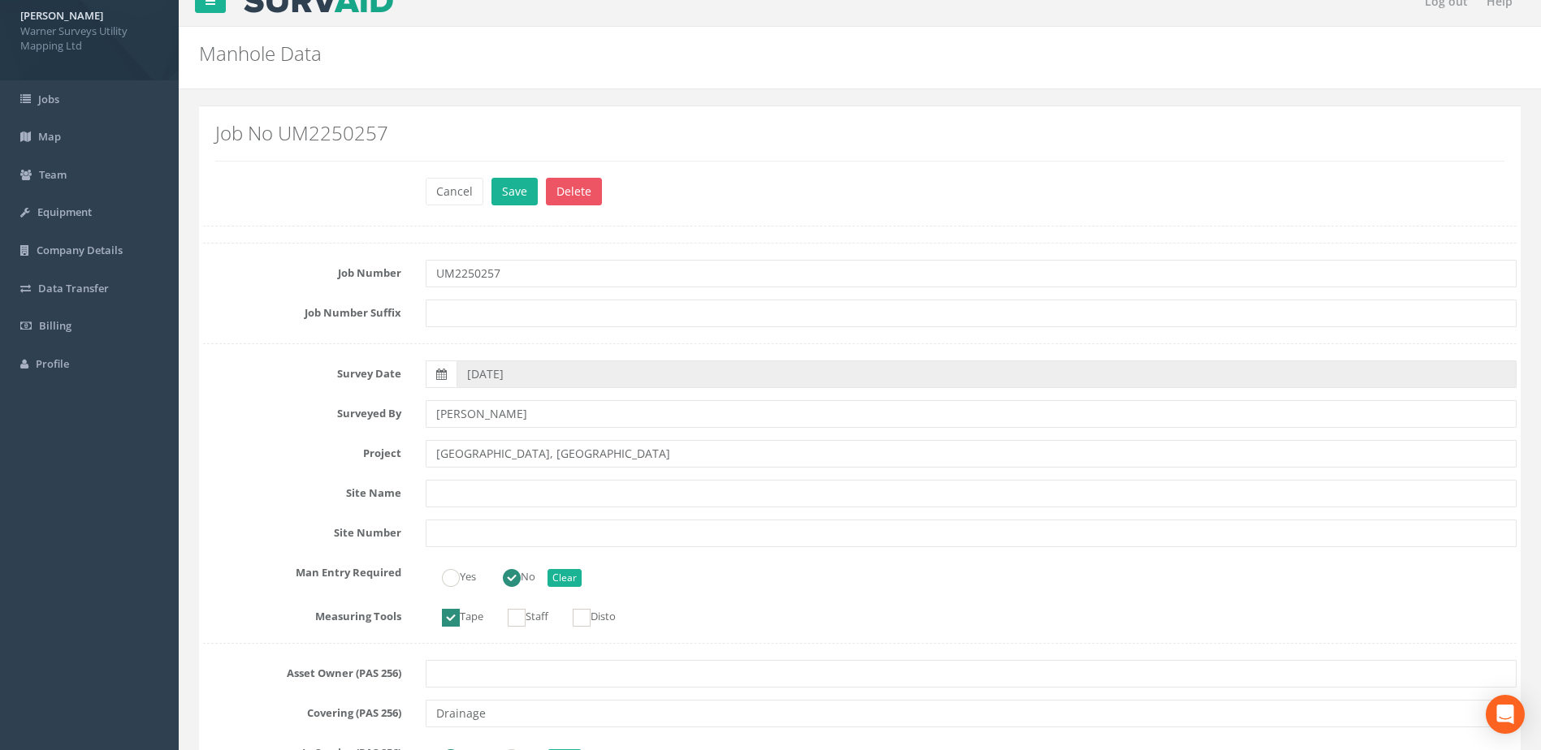
scroll to position [0, 0]
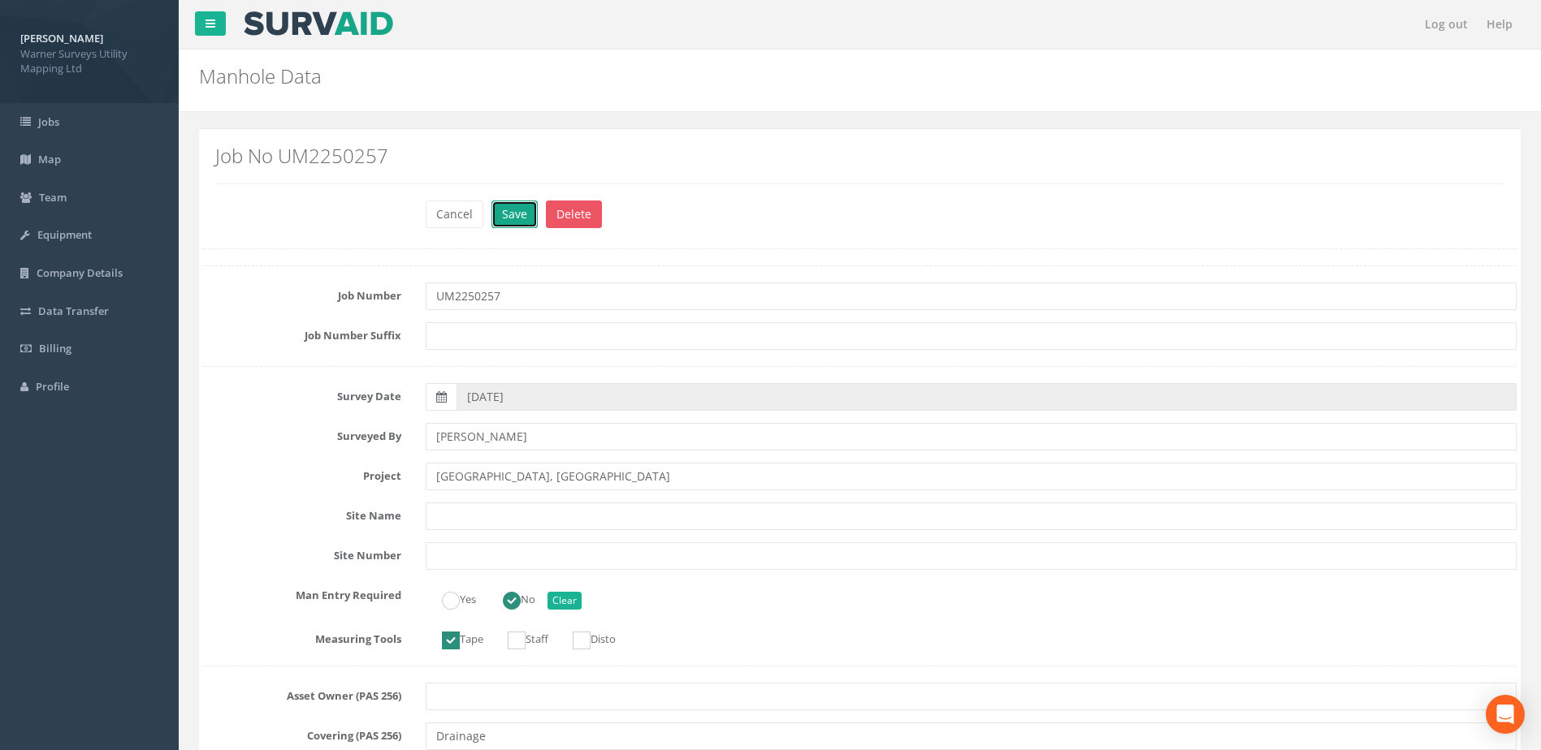
click at [505, 217] on button "Save" at bounding box center [514, 215] width 46 height 28
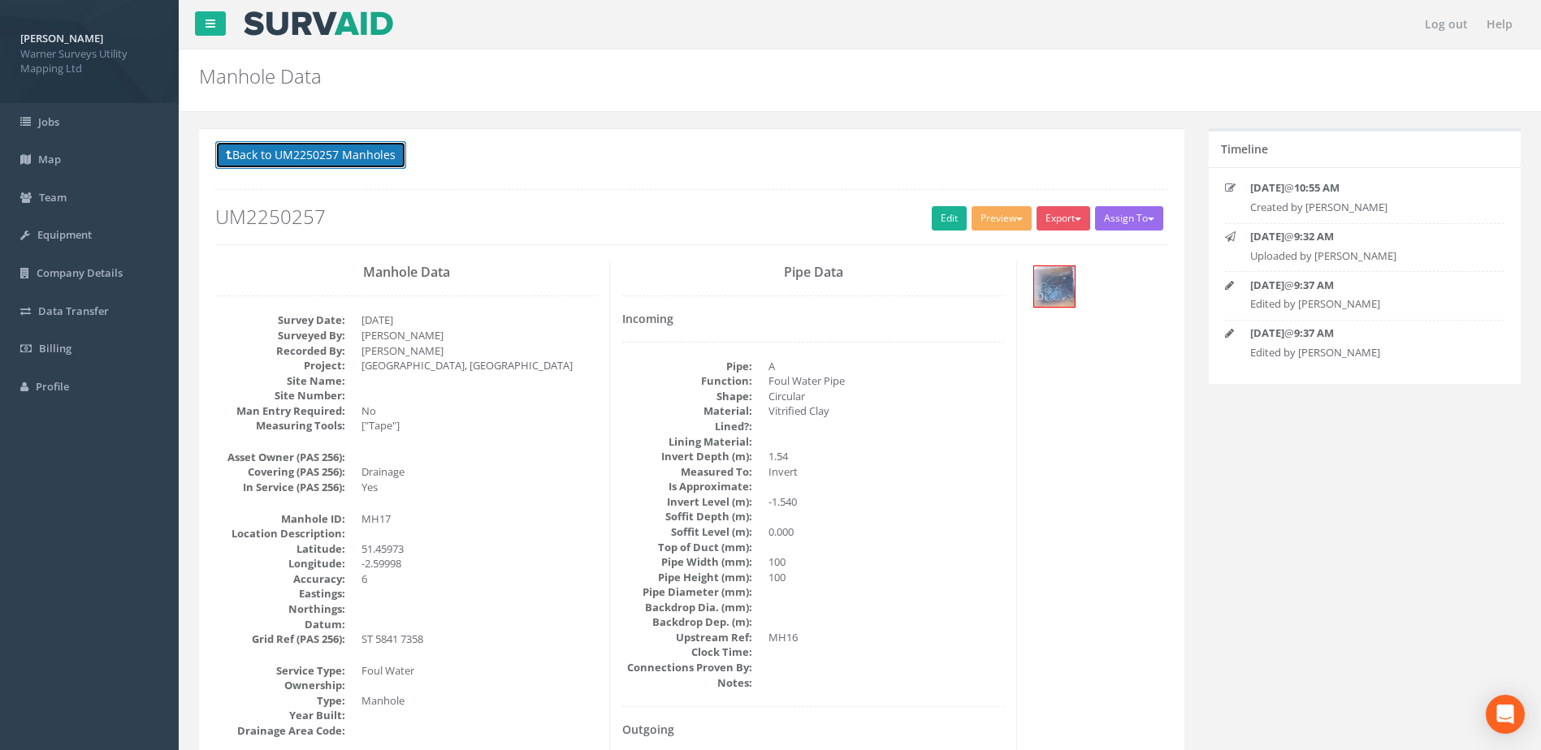
drag, startPoint x: 336, startPoint y: 145, endPoint x: 298, endPoint y: 27, distance: 123.8
click at [337, 145] on button "Back to UM2250257 Manholes" at bounding box center [310, 155] width 191 height 28
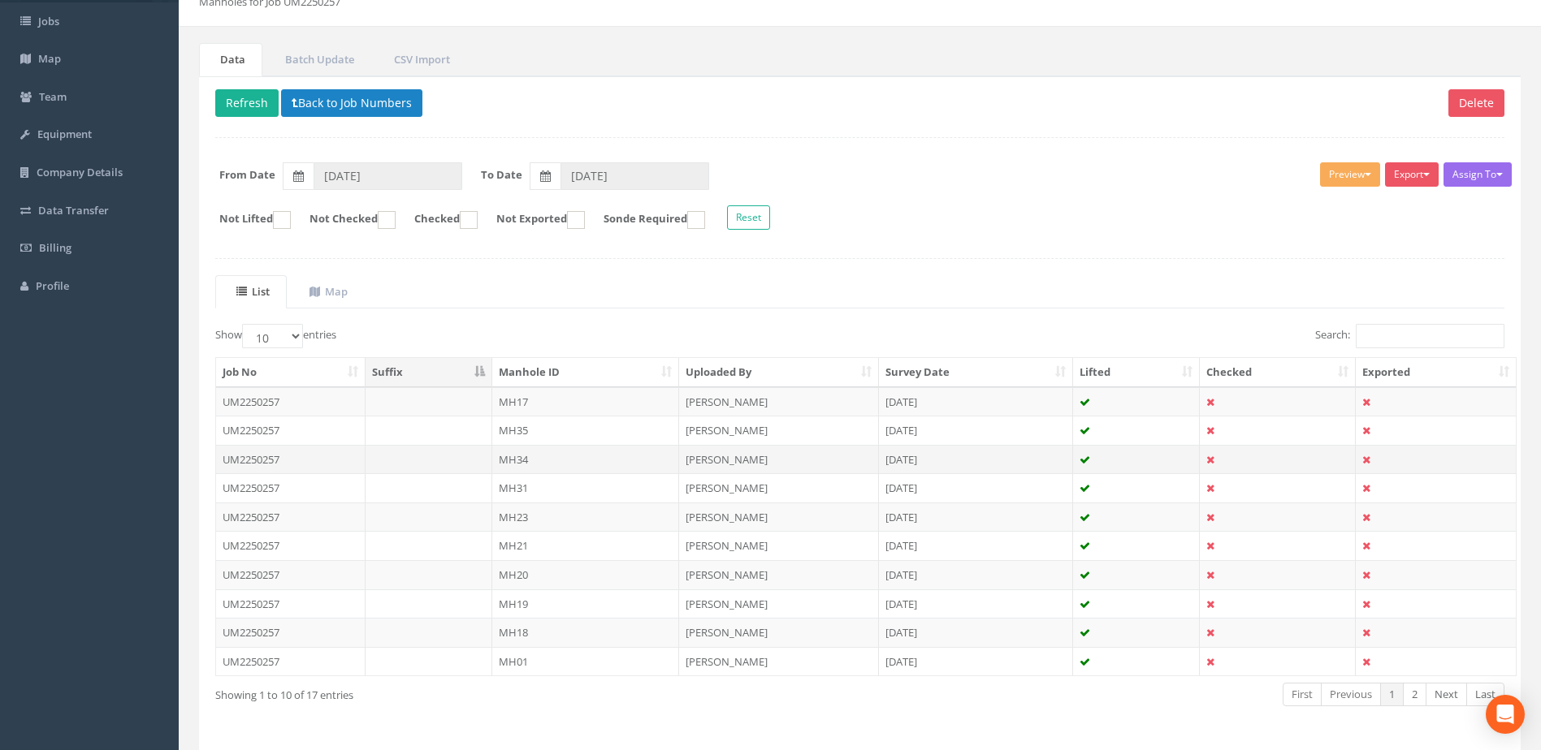
scroll to position [155, 0]
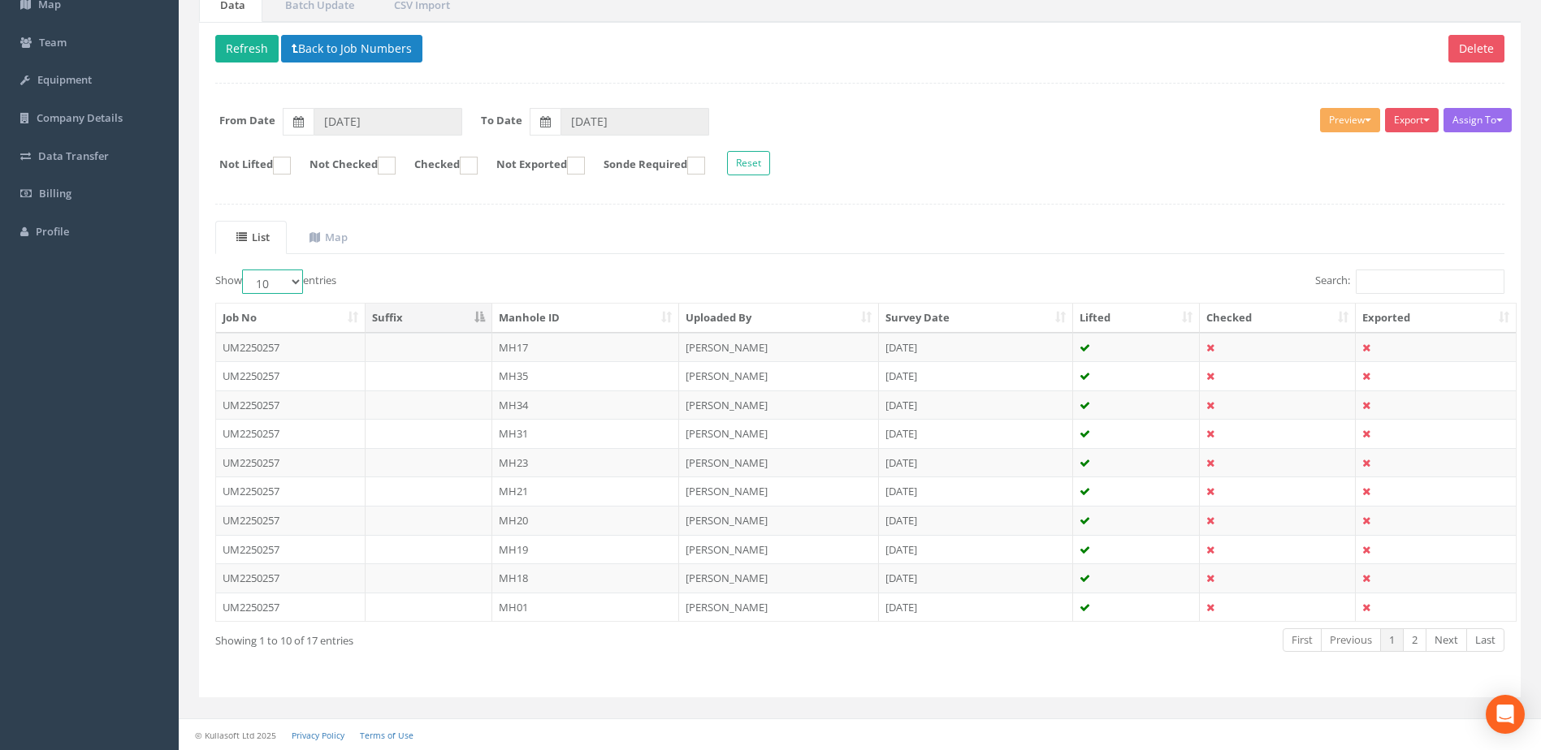
click at [299, 277] on select "10 25 50 100" at bounding box center [272, 282] width 61 height 24
select select "50"
click at [244, 270] on select "10 25 50 100" at bounding box center [272, 282] width 61 height 24
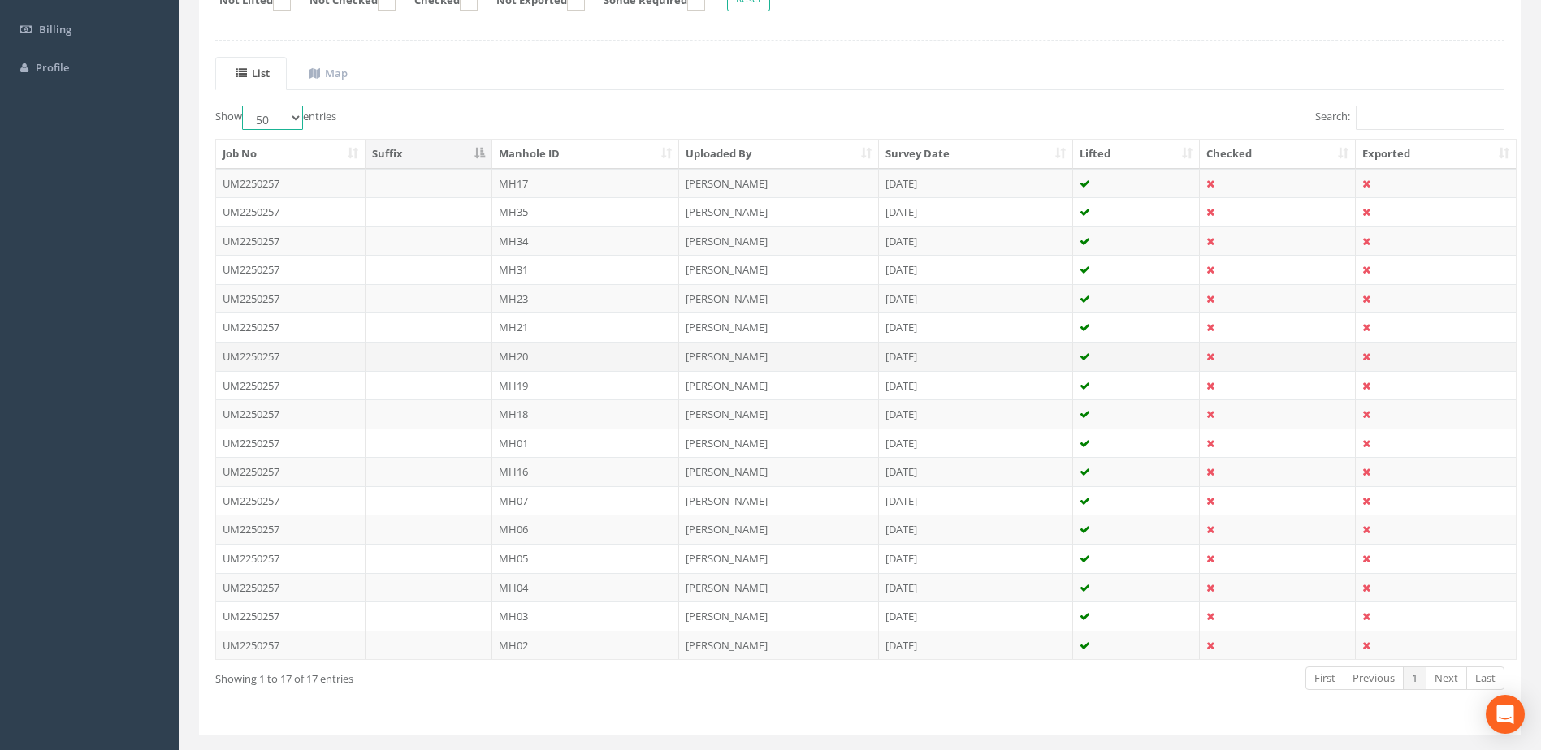
scroll to position [357, 0]
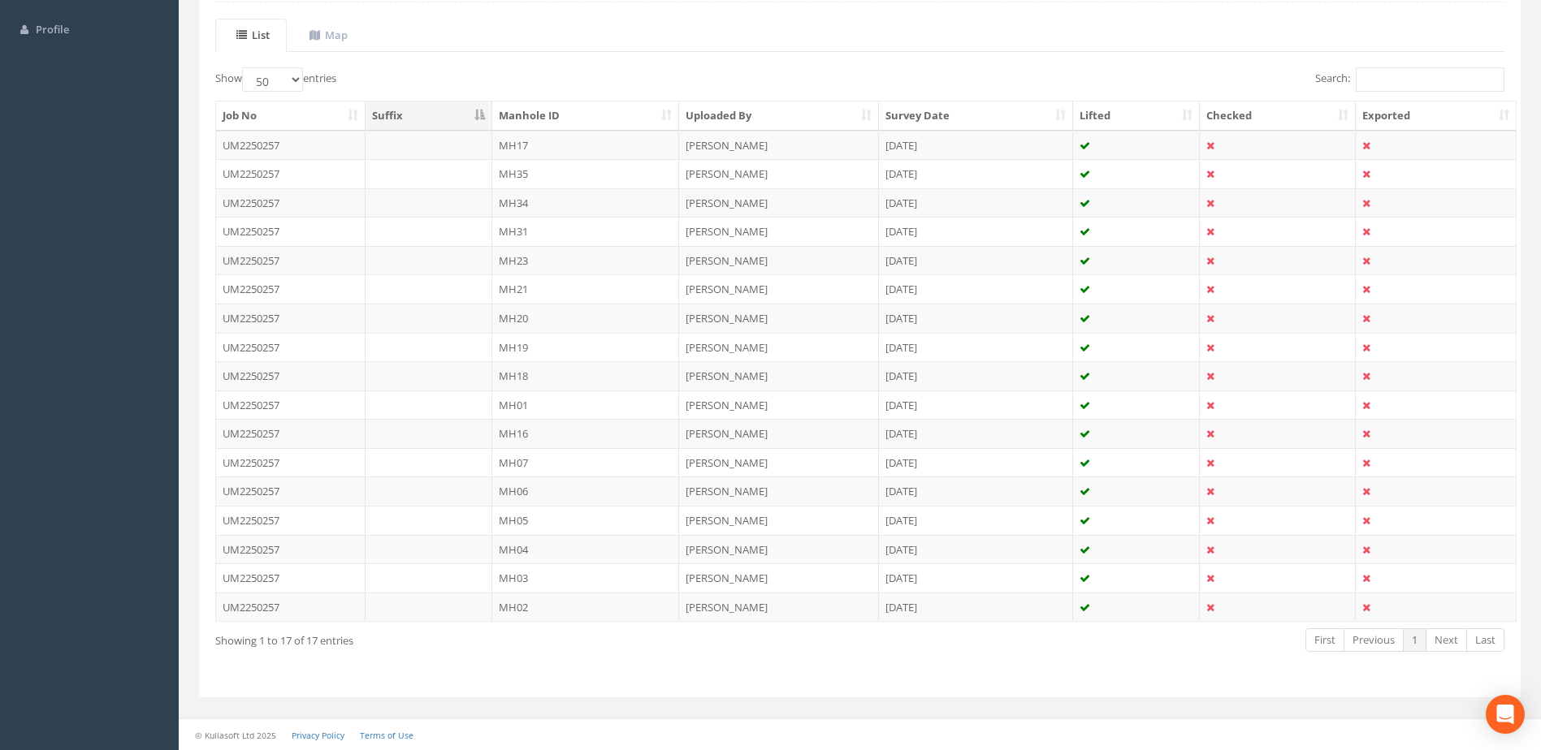
click at [575, 108] on th "Manhole ID" at bounding box center [586, 116] width 188 height 29
click at [547, 140] on td "MH01" at bounding box center [586, 145] width 188 height 29
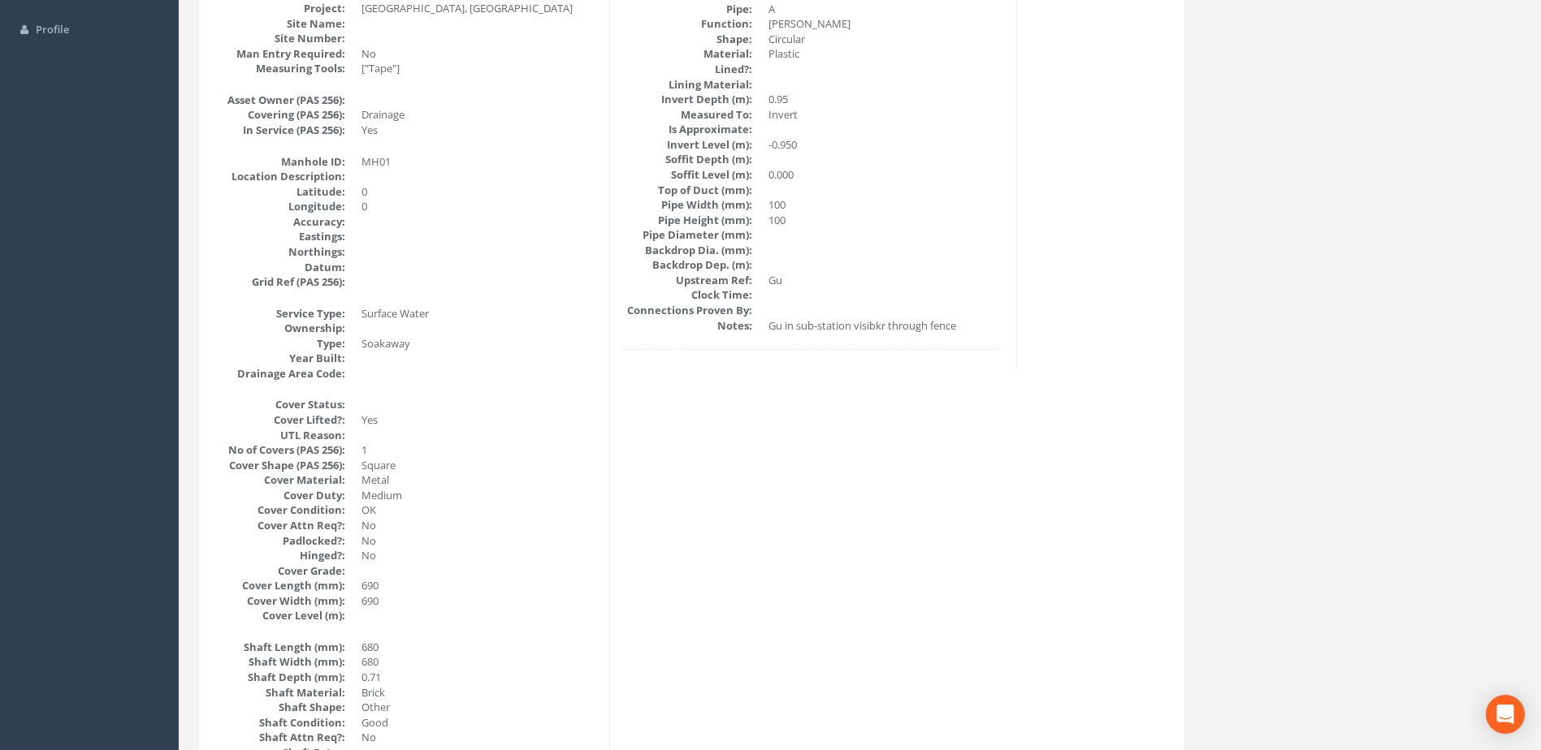
scroll to position [0, 0]
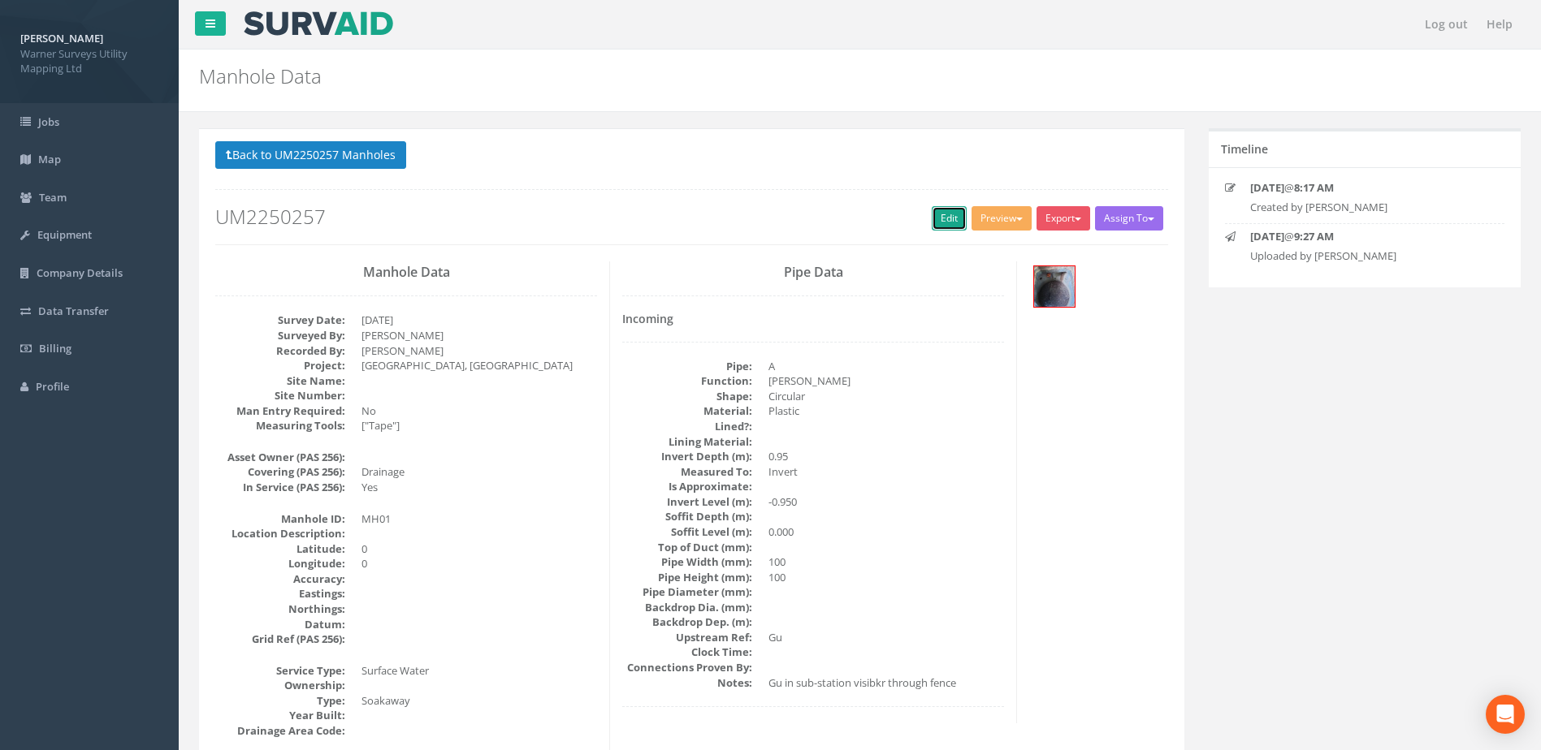
click at [937, 210] on link "Edit" at bounding box center [949, 218] width 35 height 24
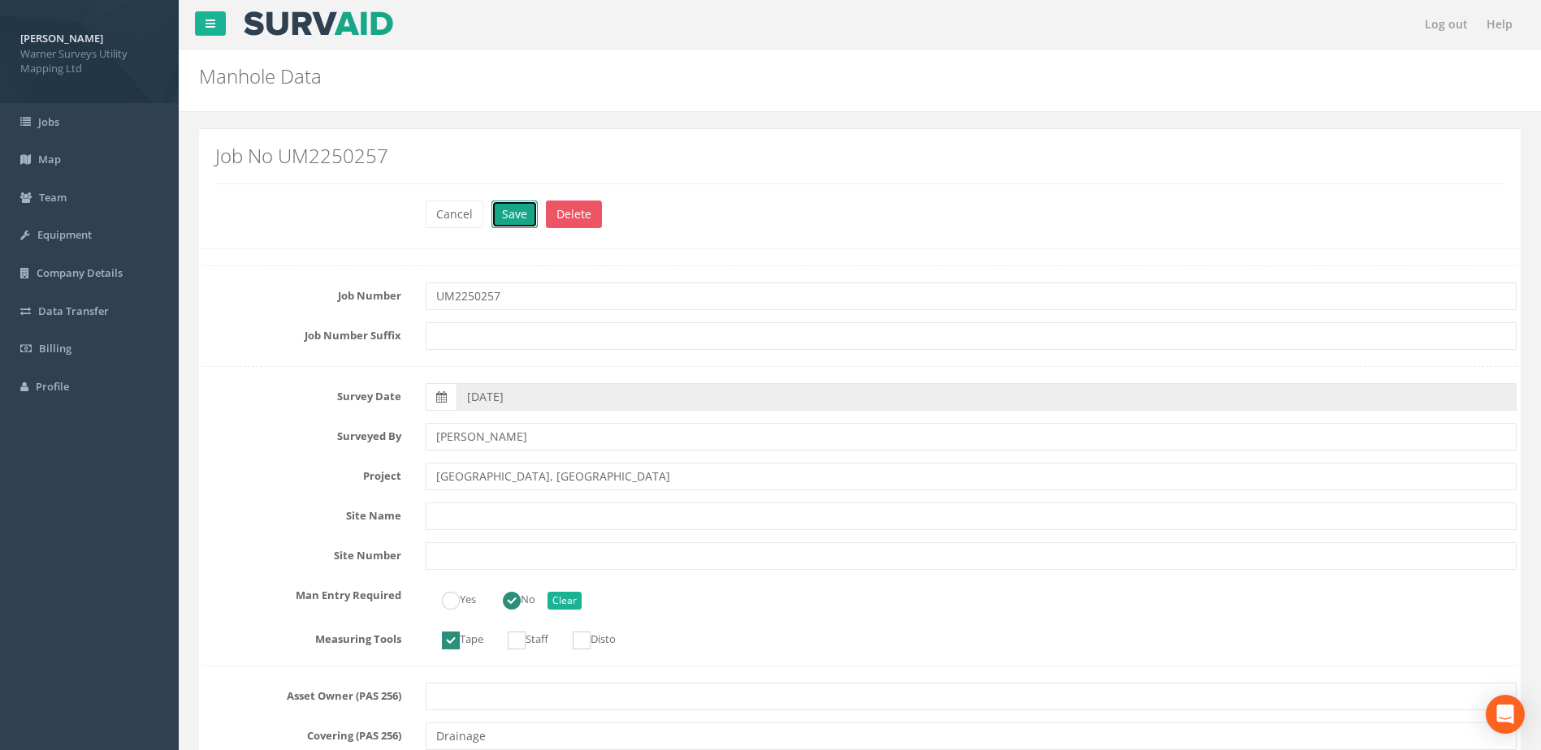
click at [514, 201] on button "Save" at bounding box center [514, 215] width 46 height 28
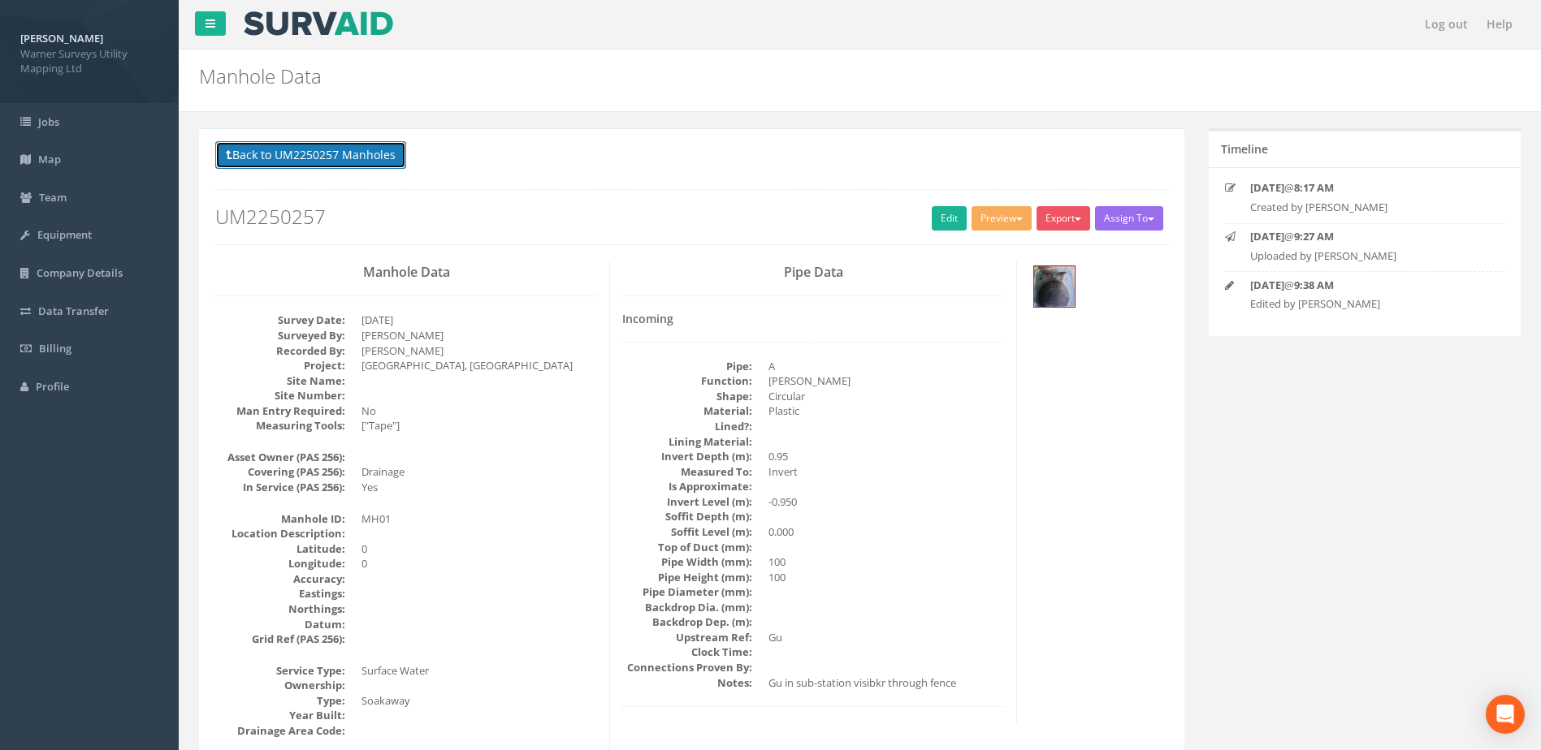
click at [285, 150] on button "Back to UM2250257 Manholes" at bounding box center [310, 155] width 191 height 28
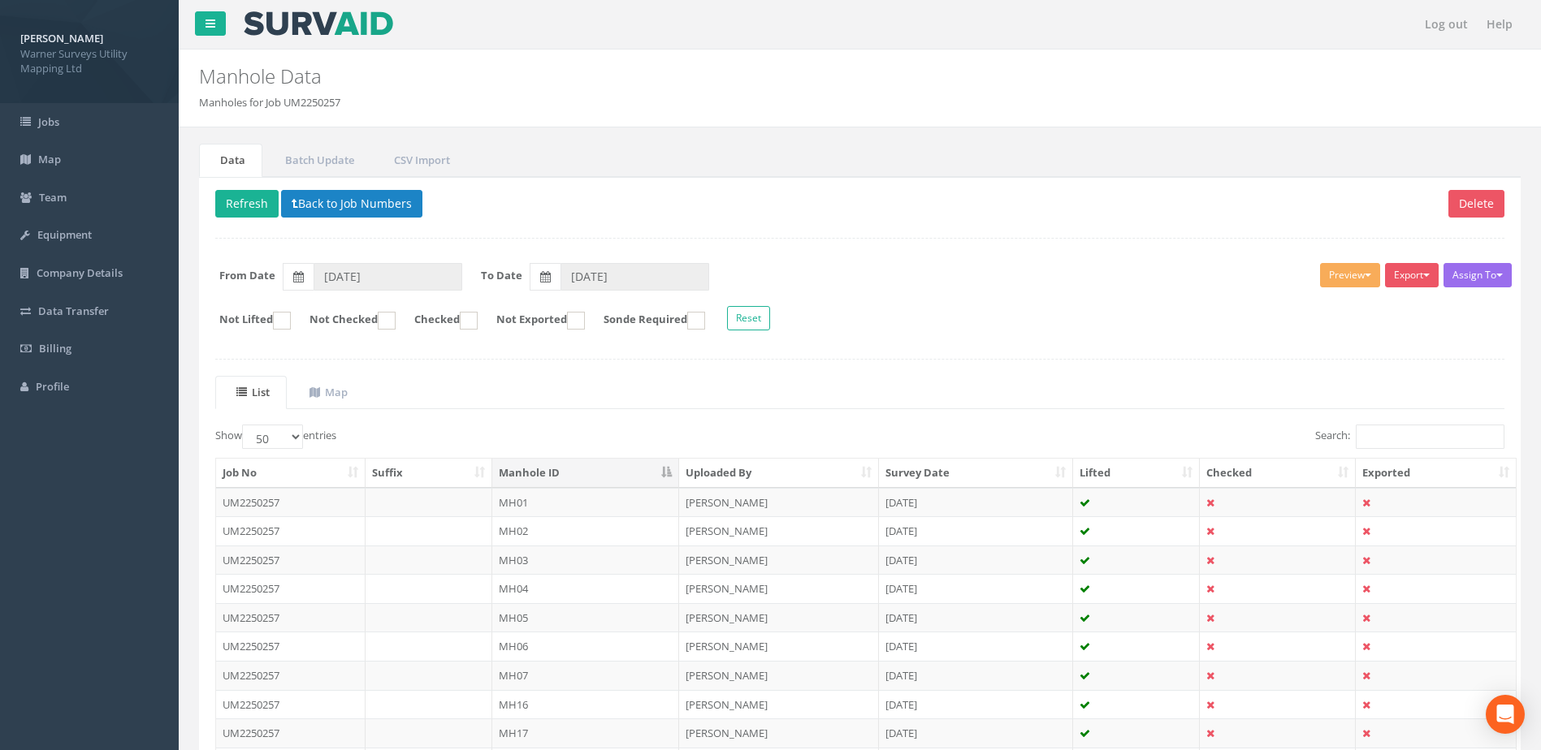
click at [533, 538] on td "MH02" at bounding box center [586, 531] width 188 height 29
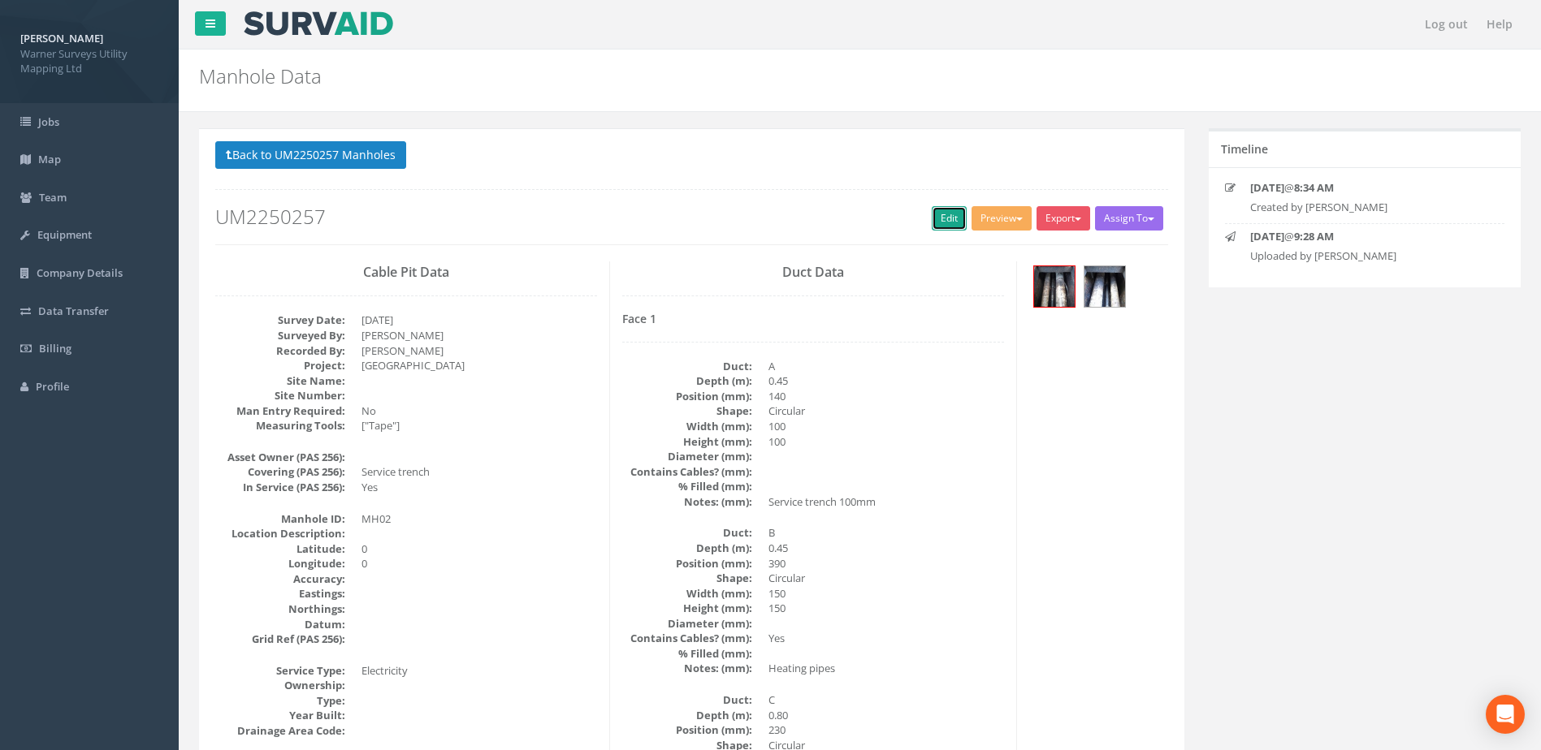
click at [949, 219] on link "Edit" at bounding box center [949, 218] width 35 height 24
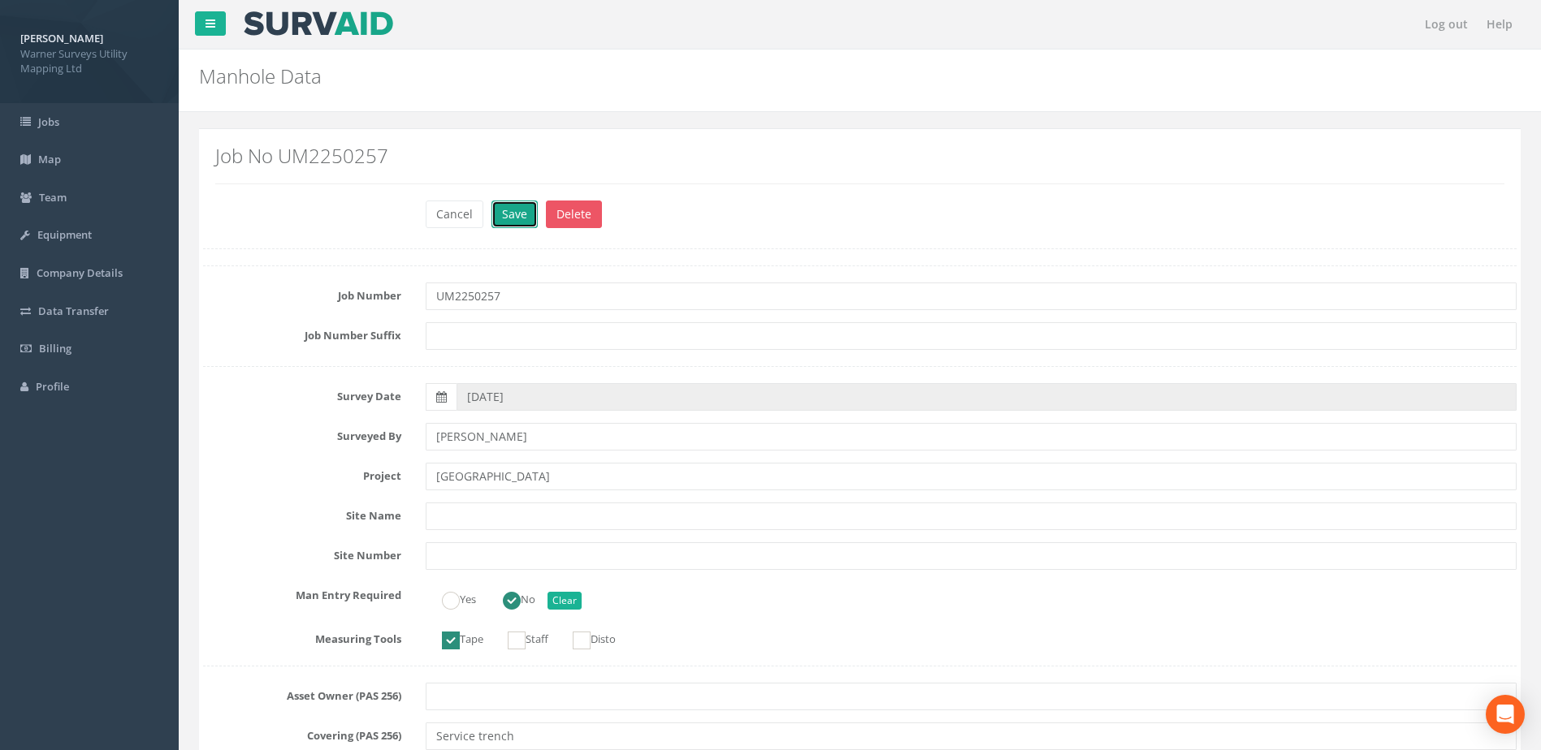
click at [510, 204] on button "Save" at bounding box center [514, 215] width 46 height 28
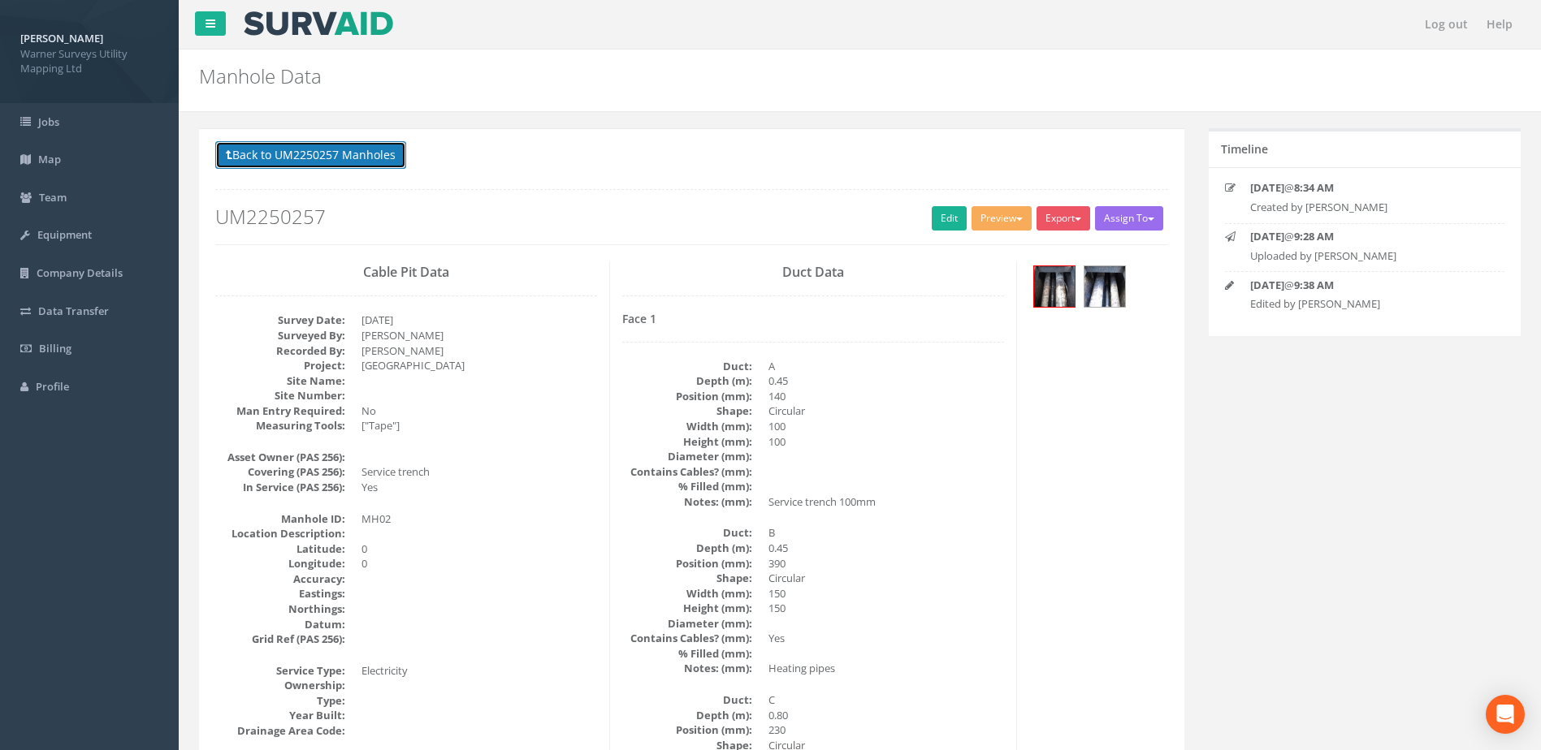
drag, startPoint x: 349, startPoint y: 152, endPoint x: 349, endPoint y: 166, distance: 13.8
click at [349, 161] on button "Back to UM2250257 Manholes" at bounding box center [310, 155] width 191 height 28
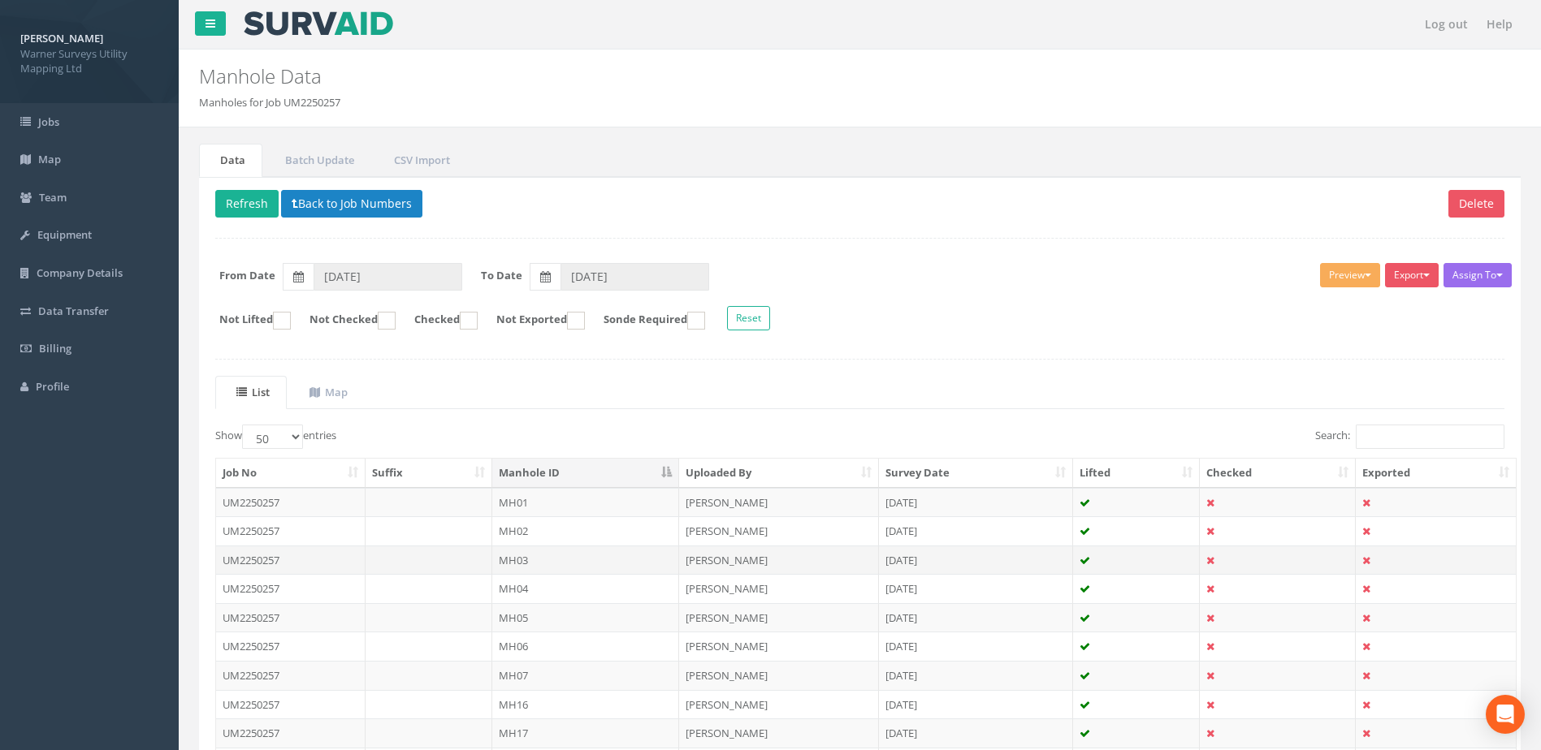
click at [541, 561] on td "MH03" at bounding box center [586, 560] width 188 height 29
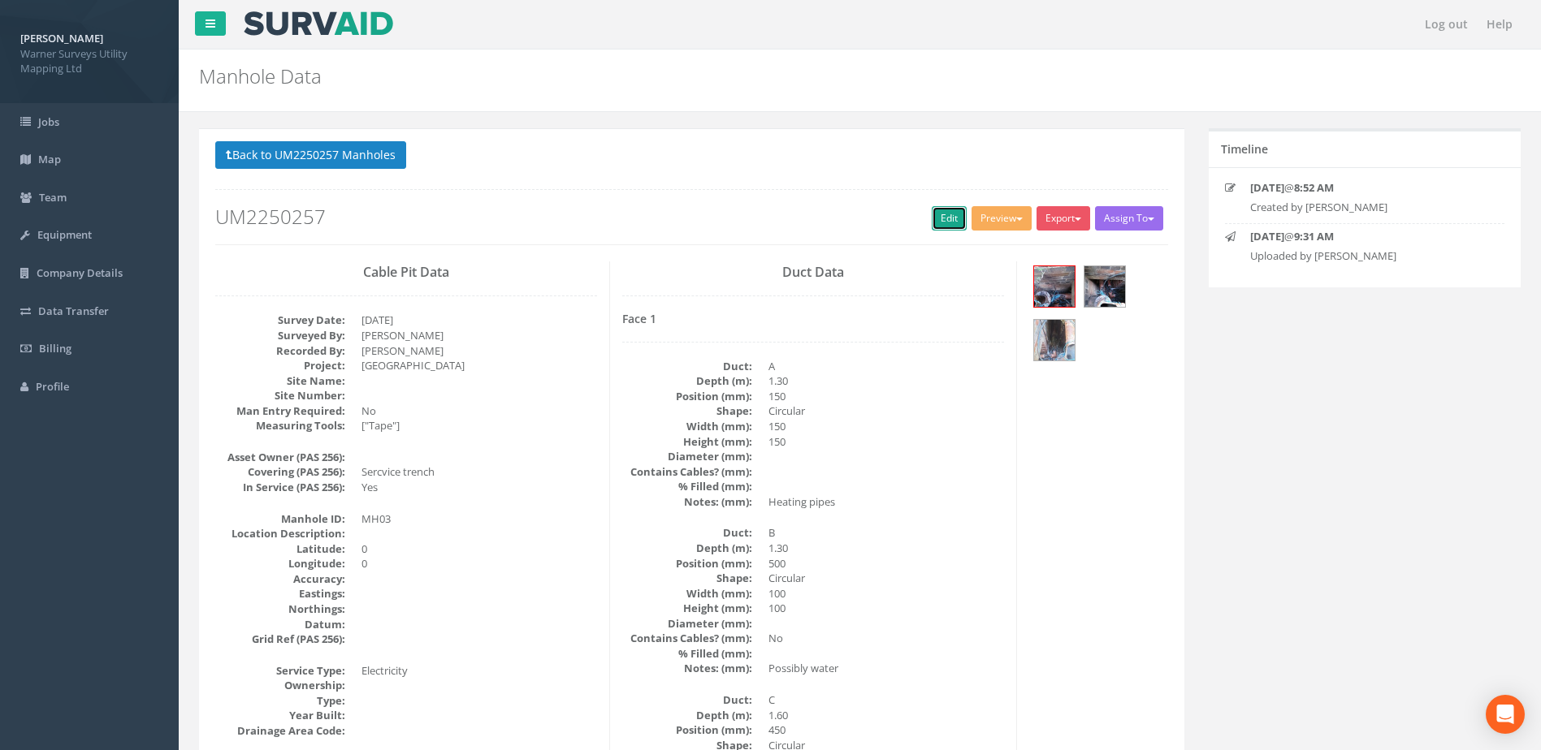
click at [937, 215] on link "Edit" at bounding box center [949, 218] width 35 height 24
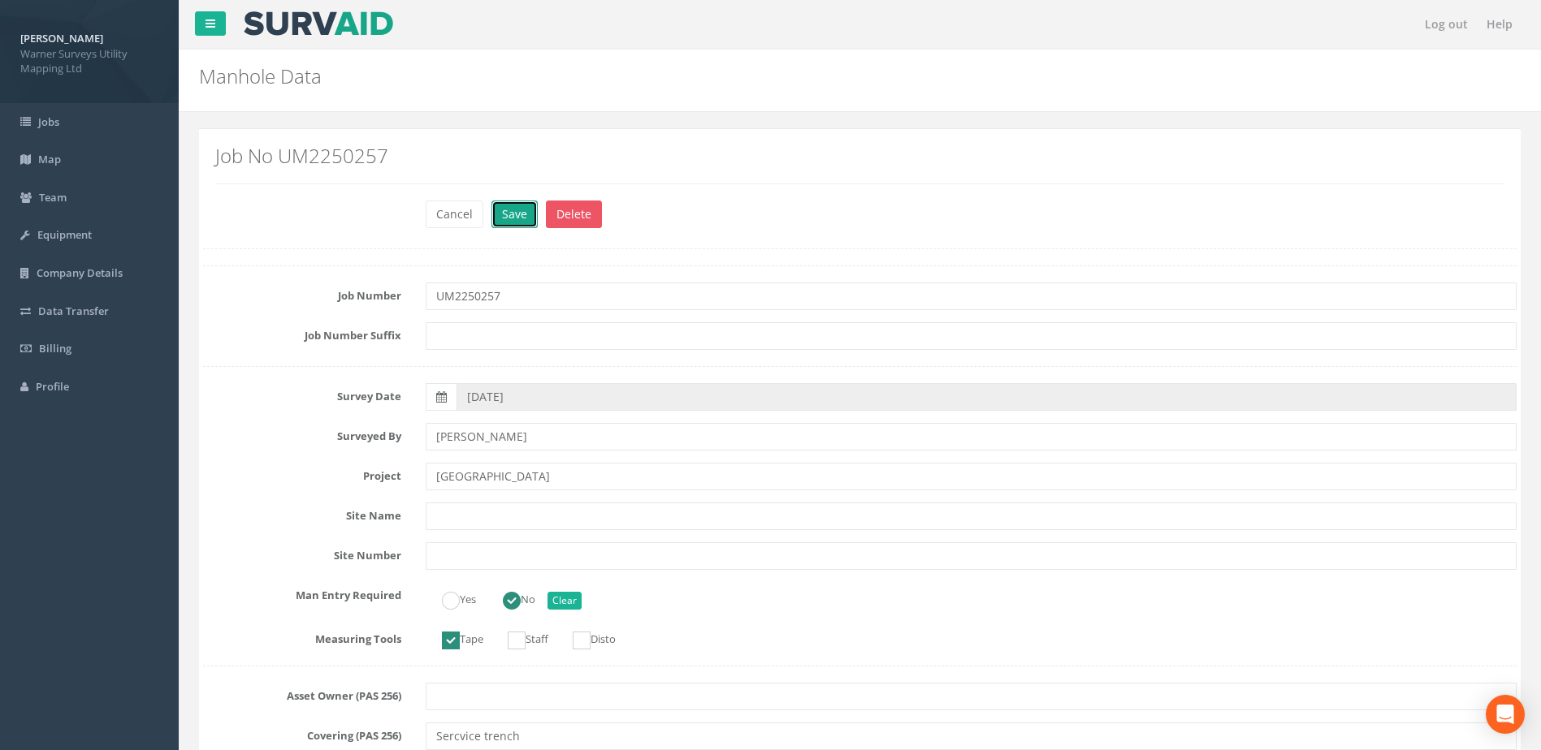
click at [510, 215] on button "Save" at bounding box center [514, 215] width 46 height 28
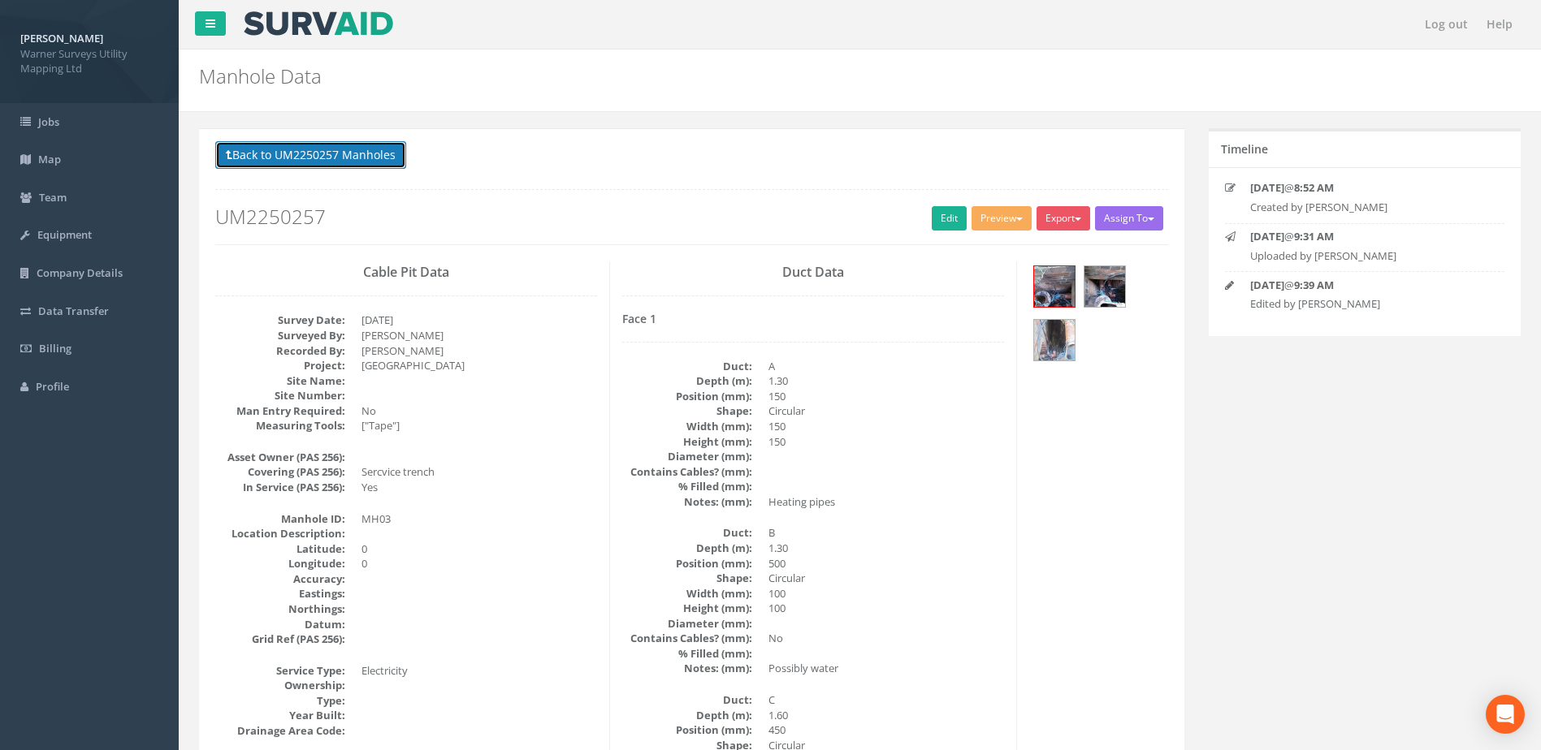
click at [391, 156] on button "Back to UM2250257 Manholes" at bounding box center [310, 155] width 191 height 28
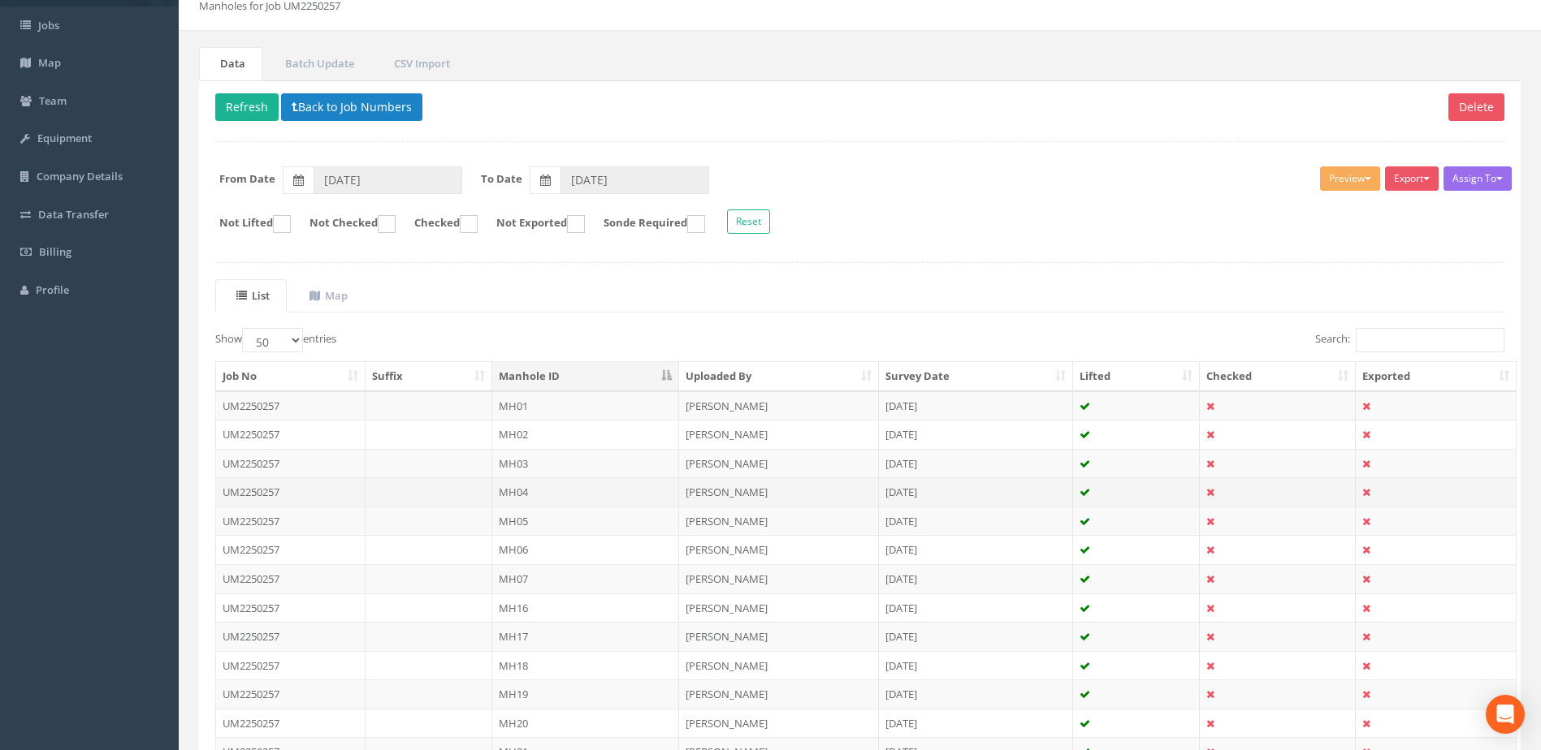
scroll to position [136, 0]
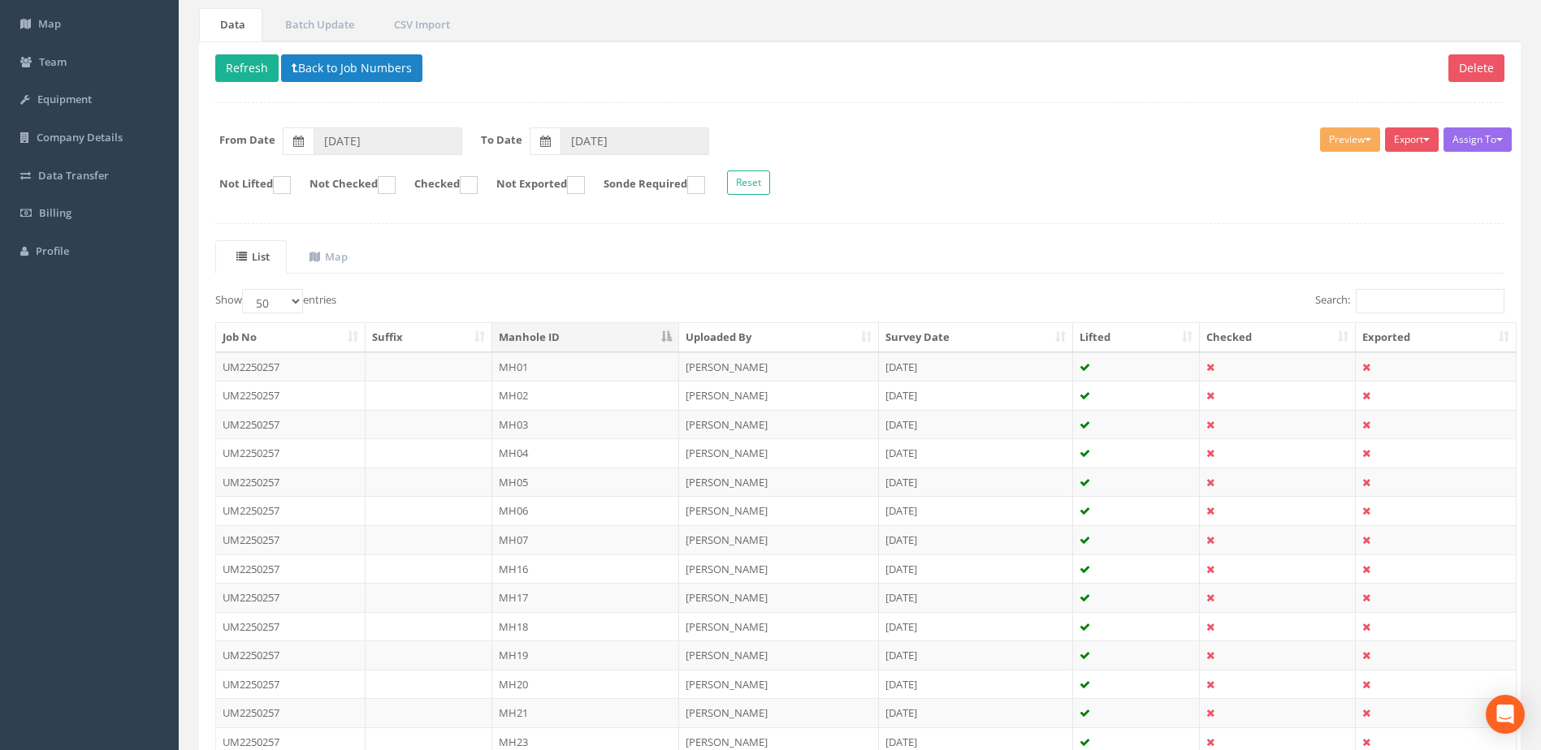
click at [534, 419] on td "MH03" at bounding box center [586, 424] width 188 height 29
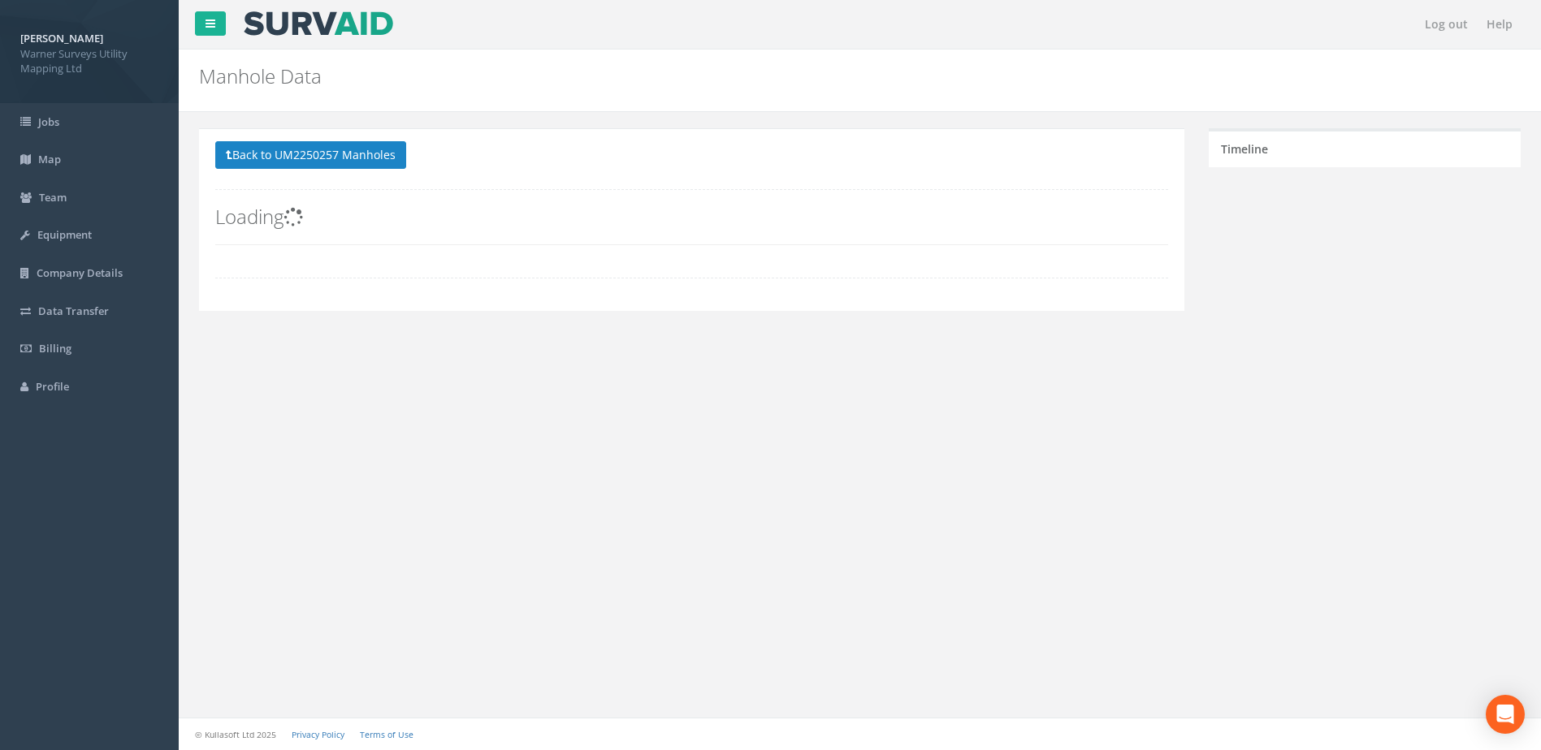
scroll to position [0, 0]
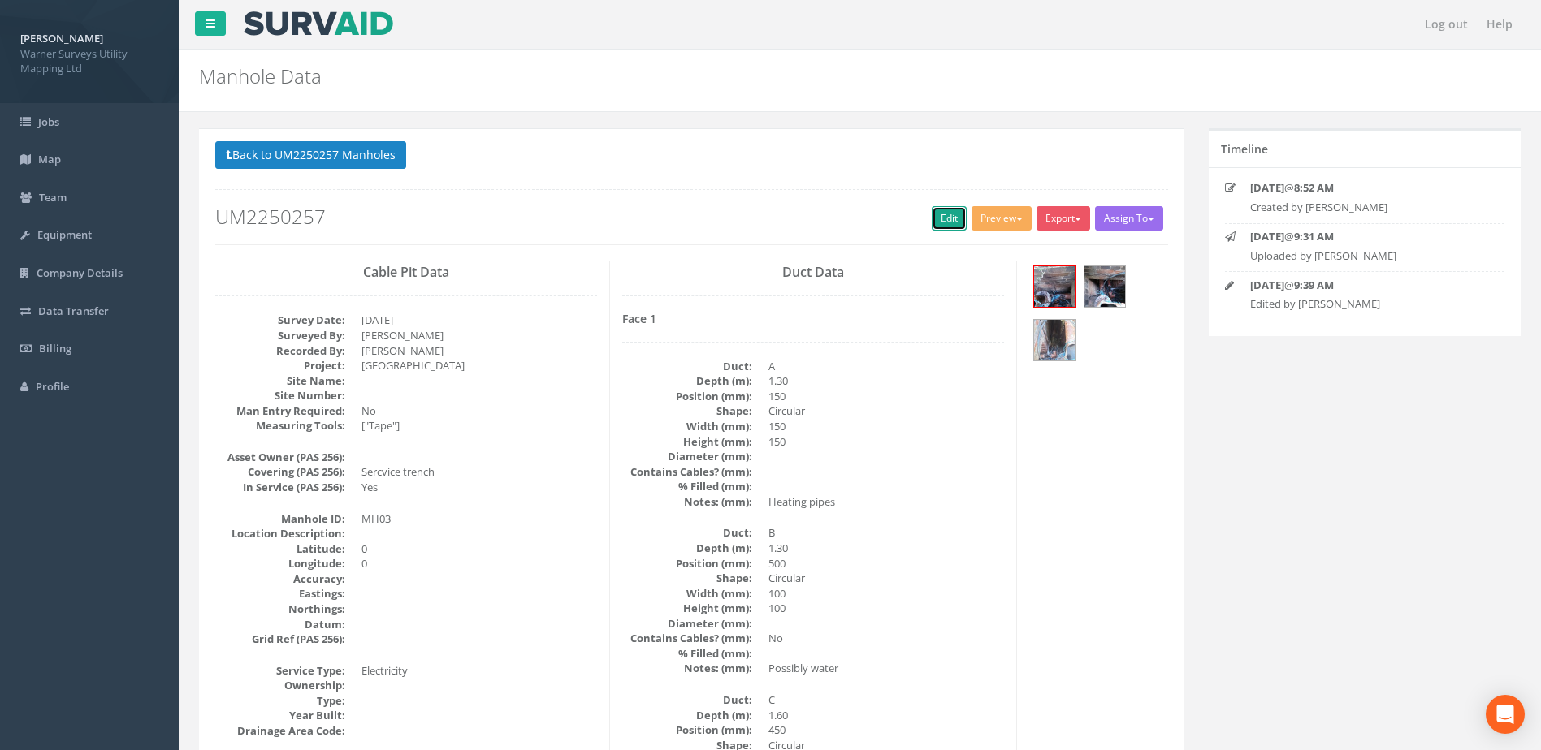
click at [936, 214] on link "Edit" at bounding box center [949, 218] width 35 height 24
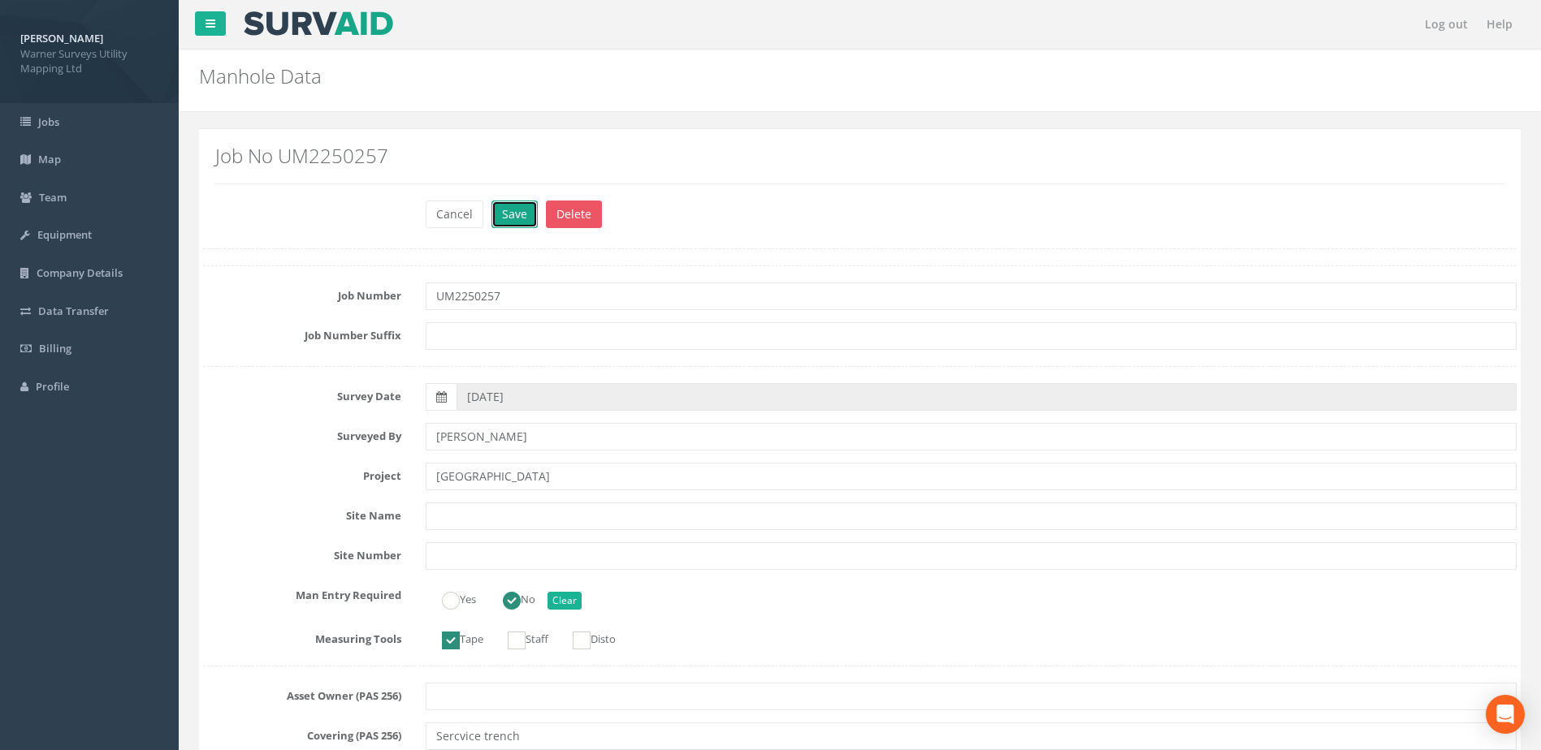
click at [510, 206] on button "Save" at bounding box center [514, 215] width 46 height 28
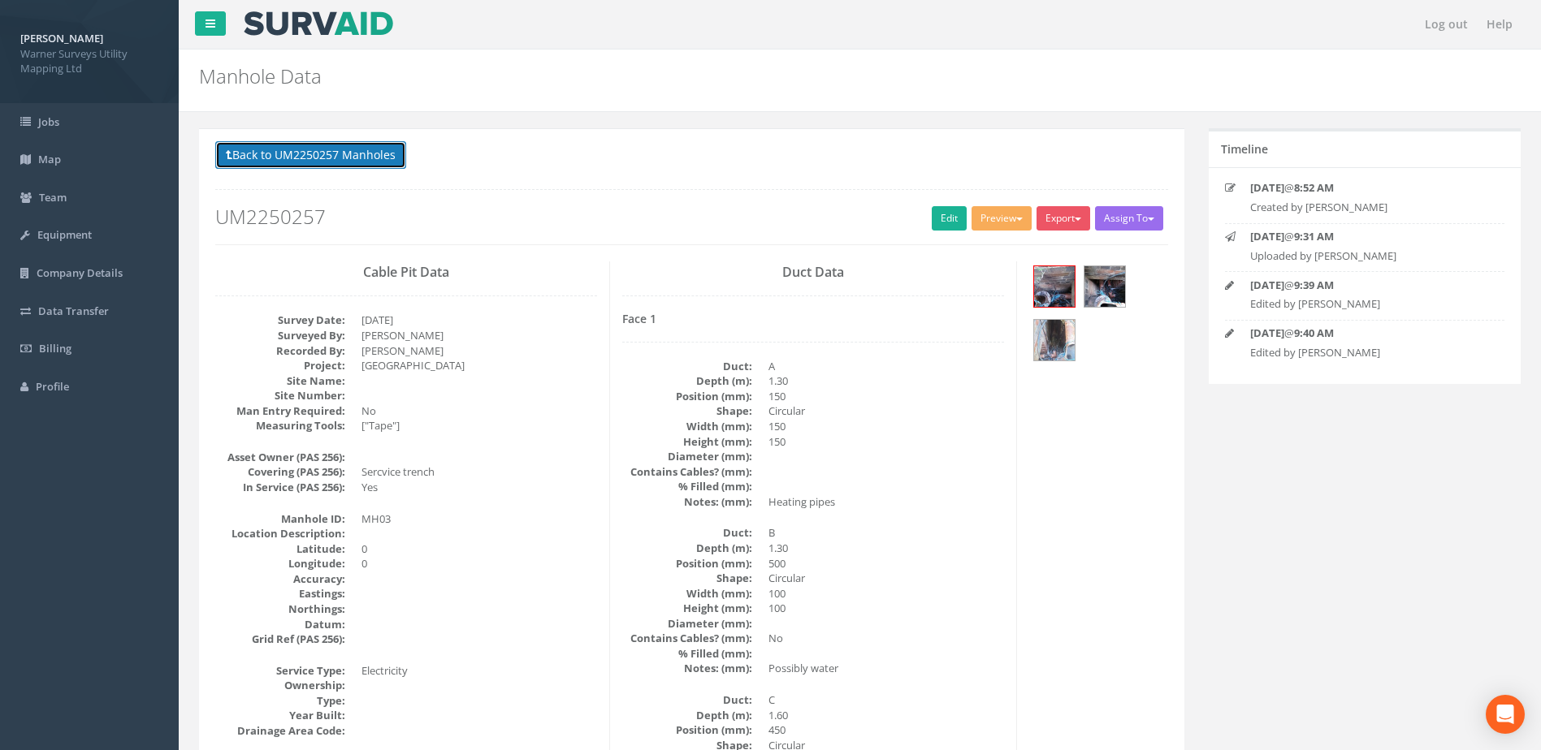
click at [342, 163] on button "Back to UM2250257 Manholes" at bounding box center [310, 155] width 191 height 28
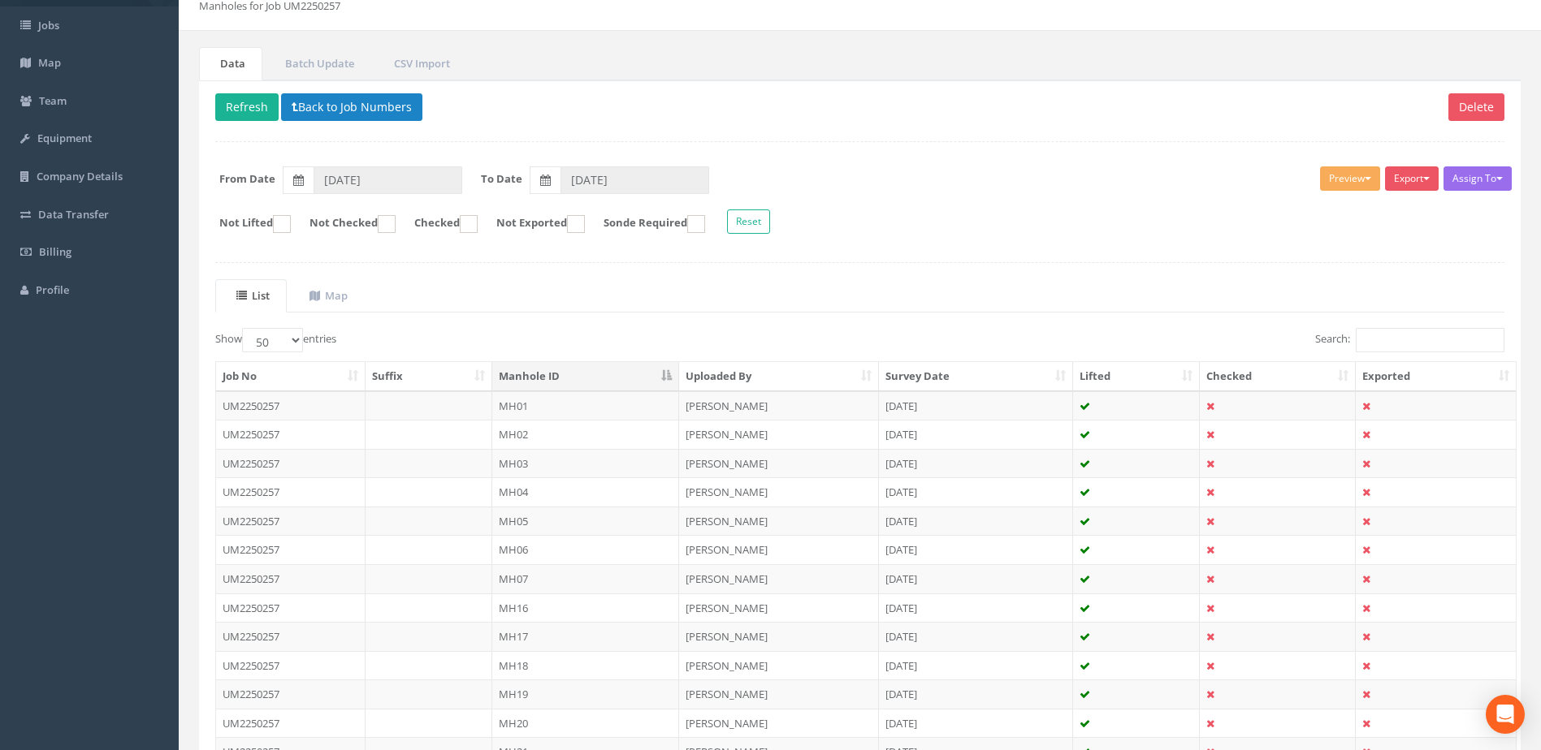
scroll to position [270, 0]
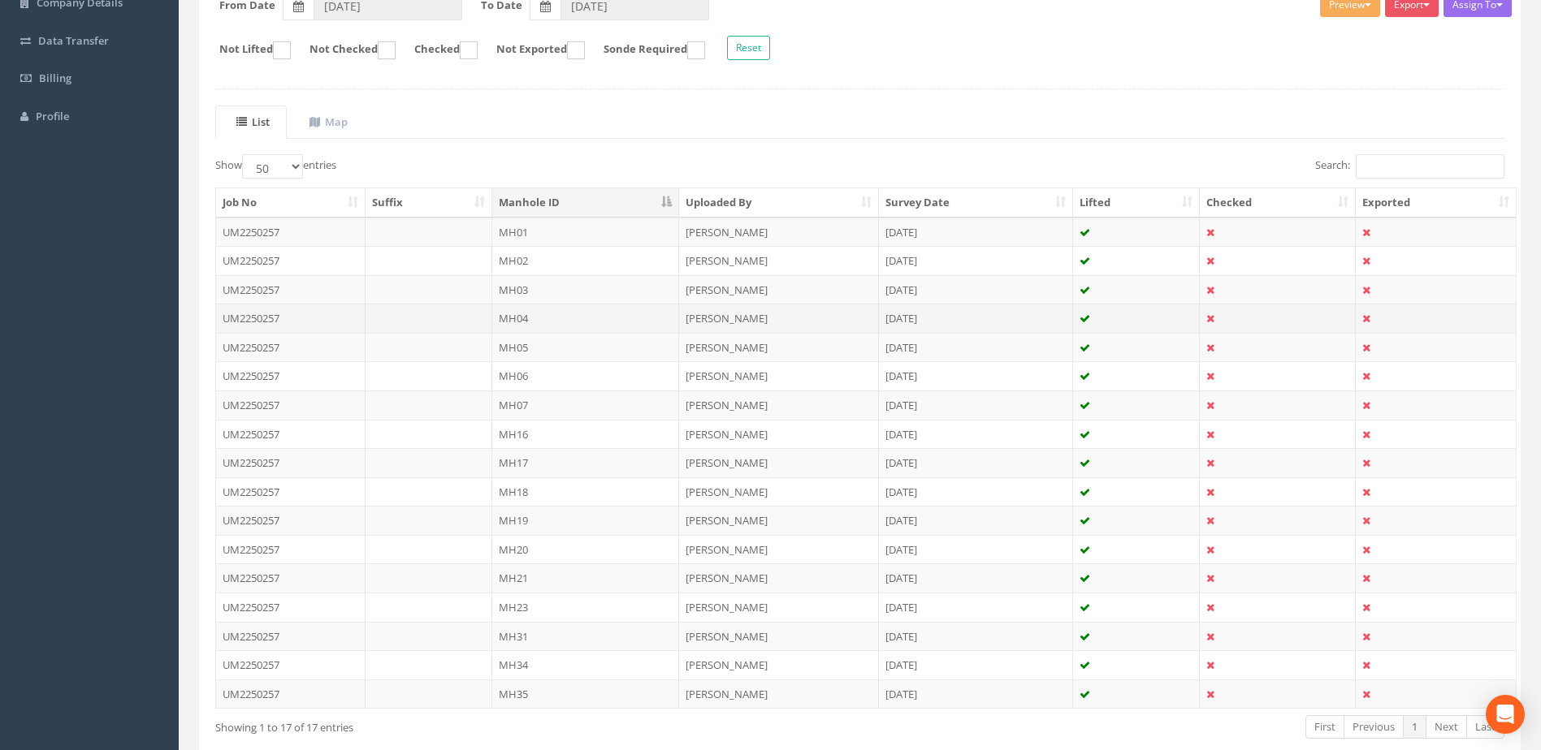
click at [566, 323] on td "MH04" at bounding box center [586, 318] width 188 height 29
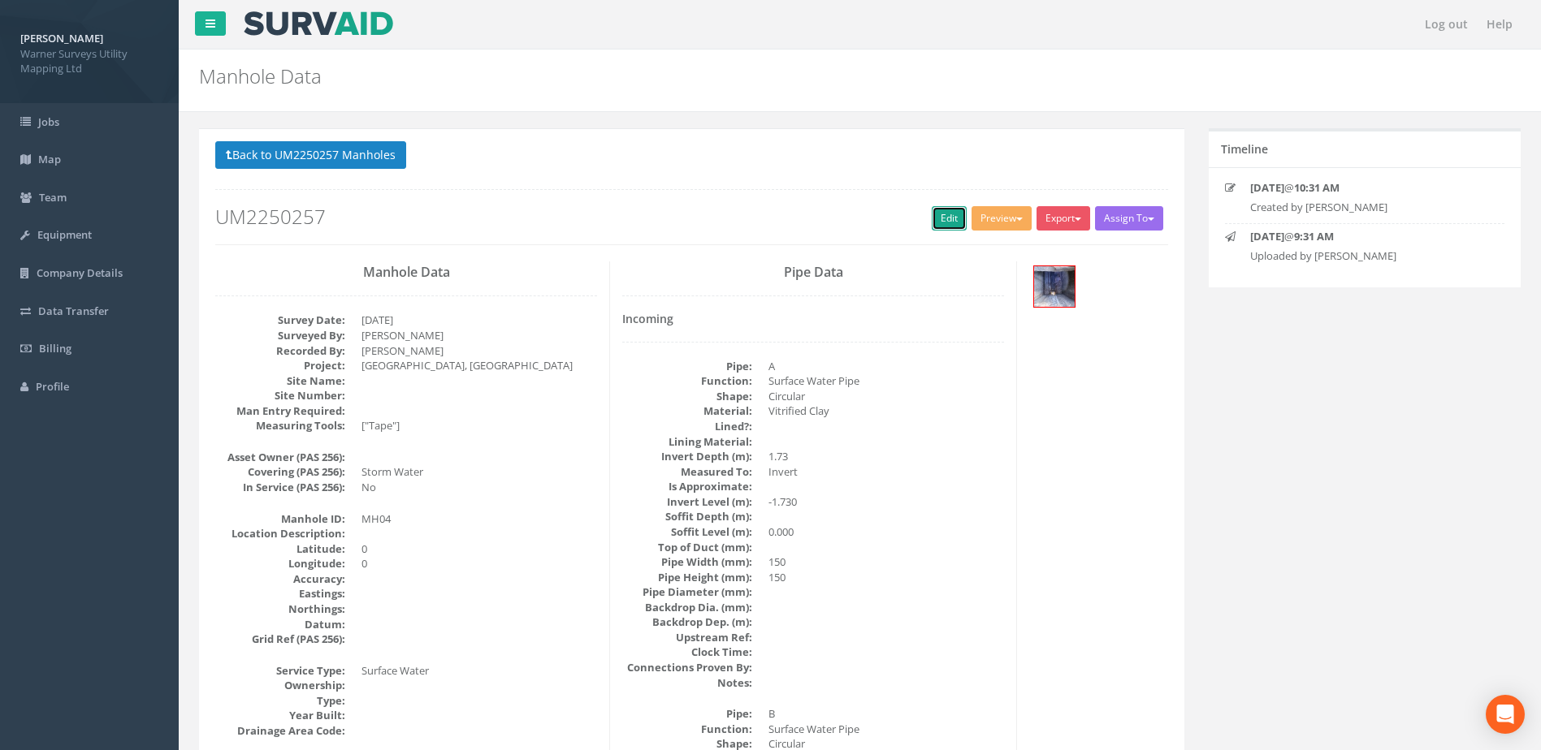
click at [941, 223] on link "Edit" at bounding box center [949, 218] width 35 height 24
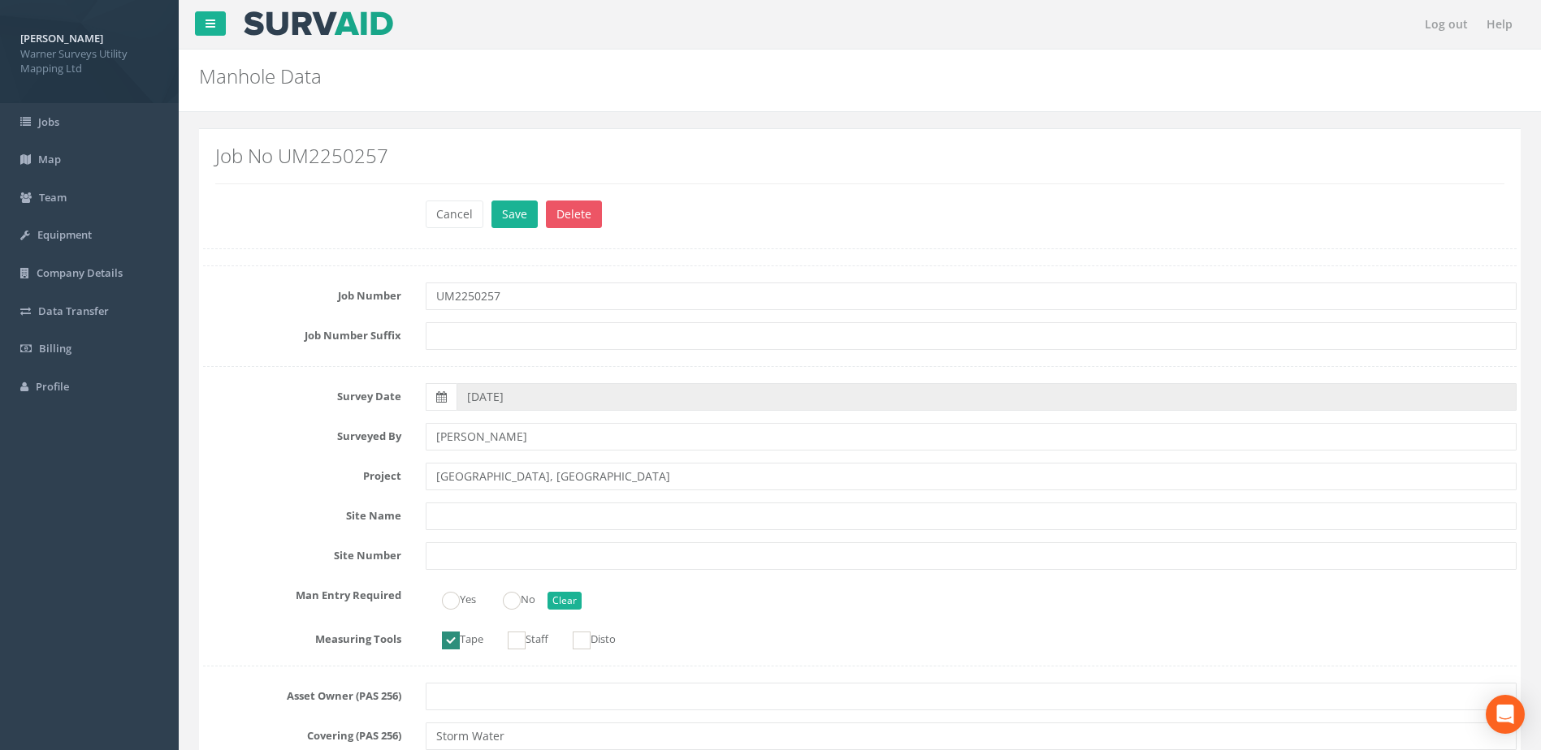
click at [515, 228] on div "Cancel Save Delete" at bounding box center [970, 217] width 1115 height 32
click at [523, 223] on button "Save" at bounding box center [514, 215] width 46 height 28
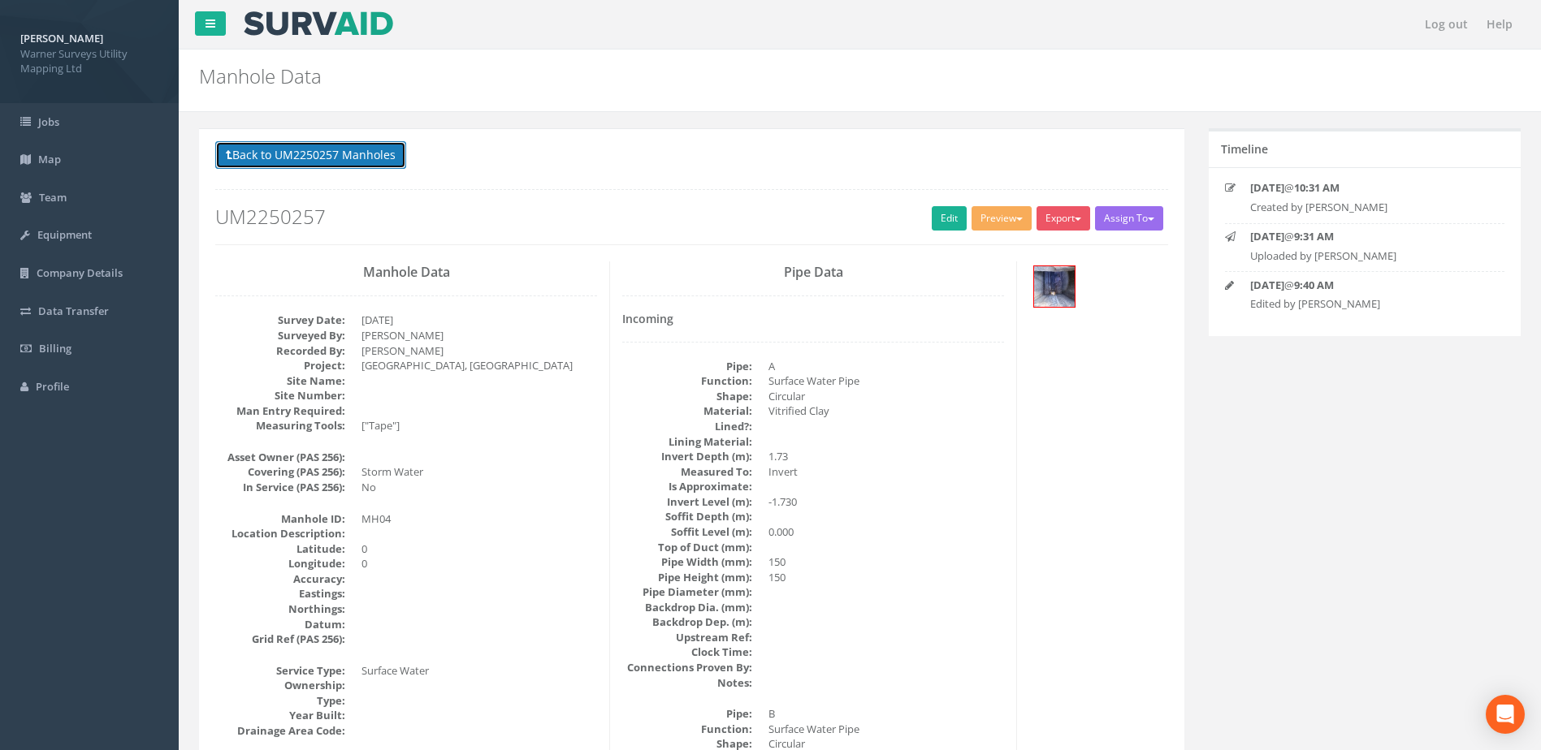
click at [305, 149] on button "Back to UM2250257 Manholes" at bounding box center [310, 155] width 191 height 28
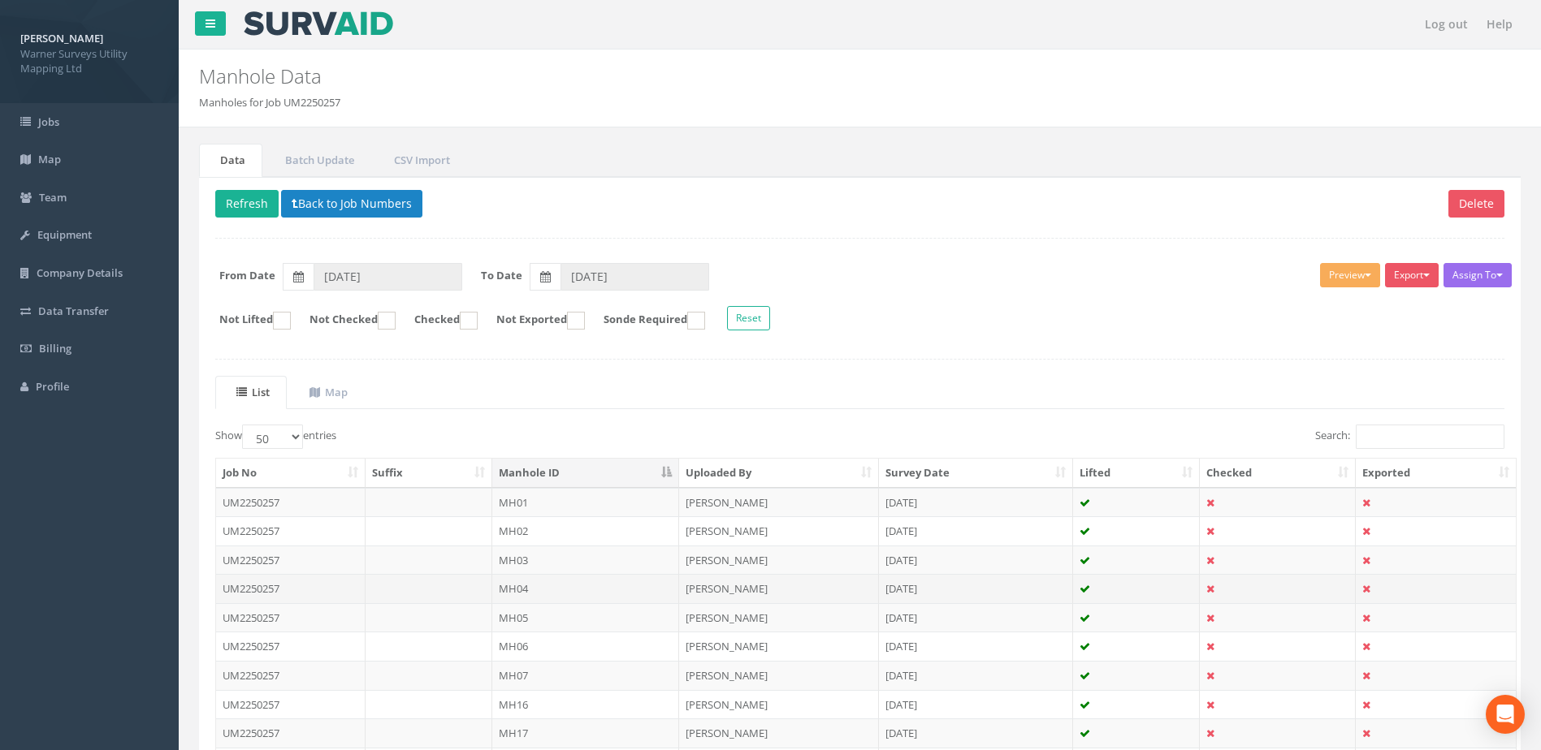
click at [530, 586] on td "MH04" at bounding box center [586, 588] width 188 height 29
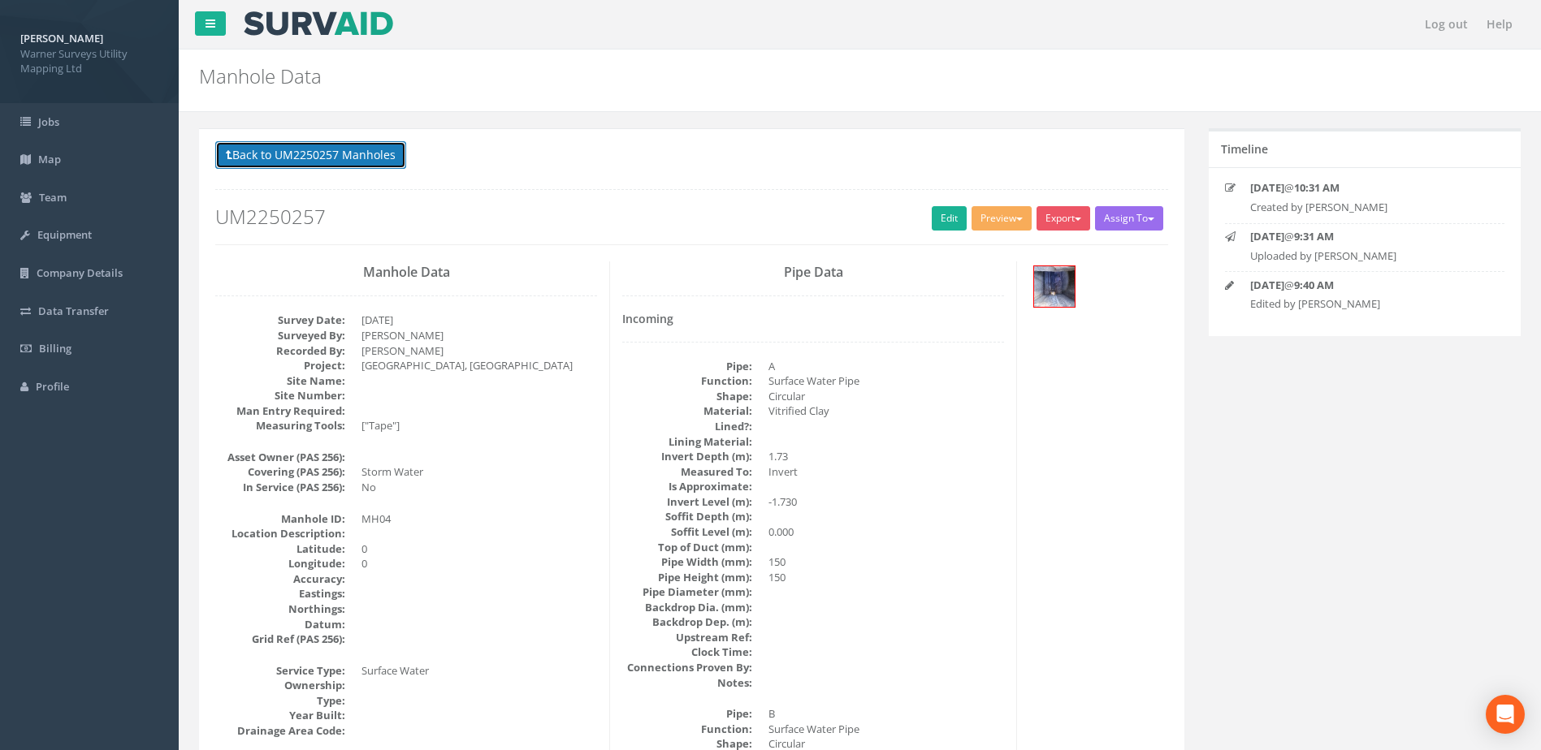
click at [383, 154] on button "Back to UM2250257 Manholes" at bounding box center [310, 155] width 191 height 28
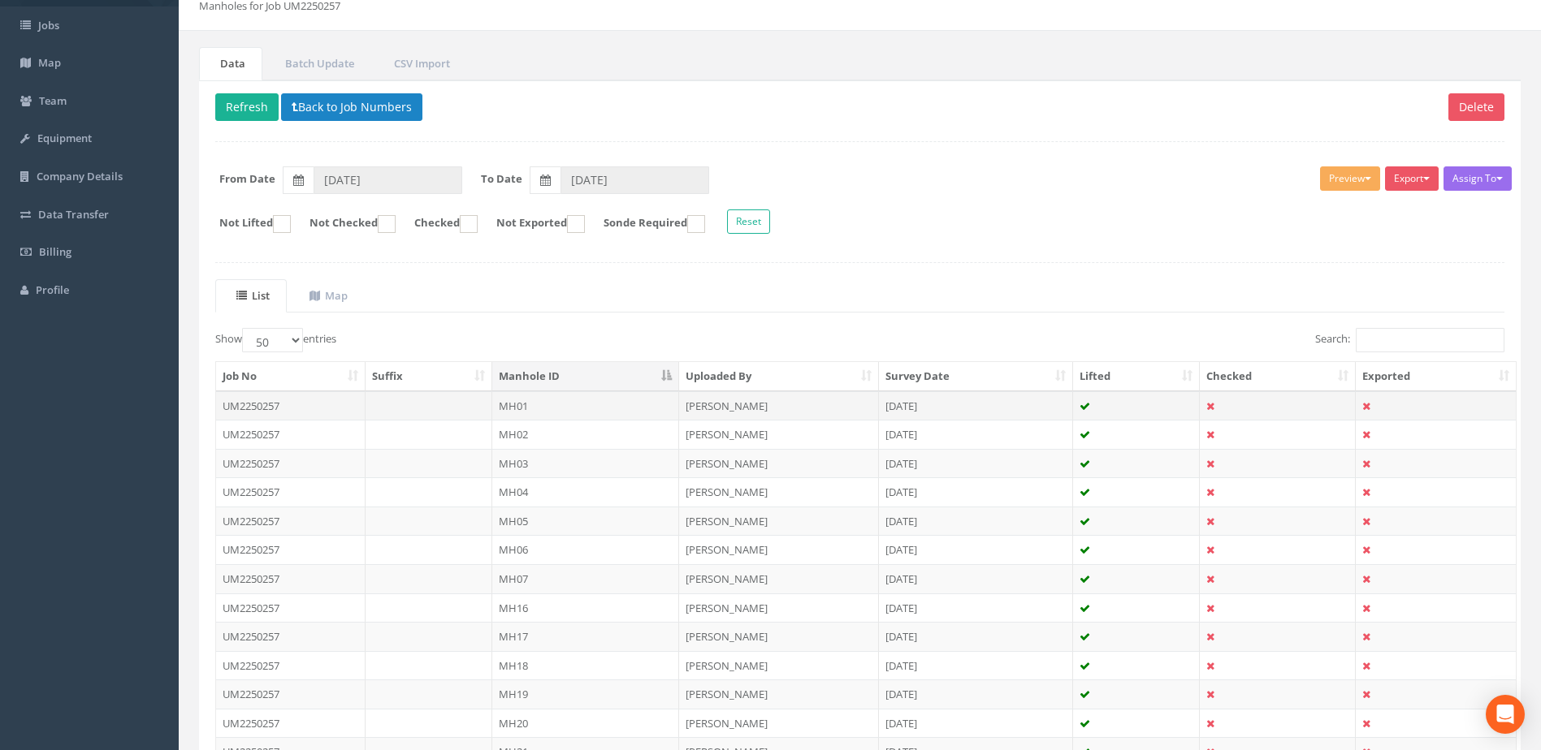
scroll to position [136, 0]
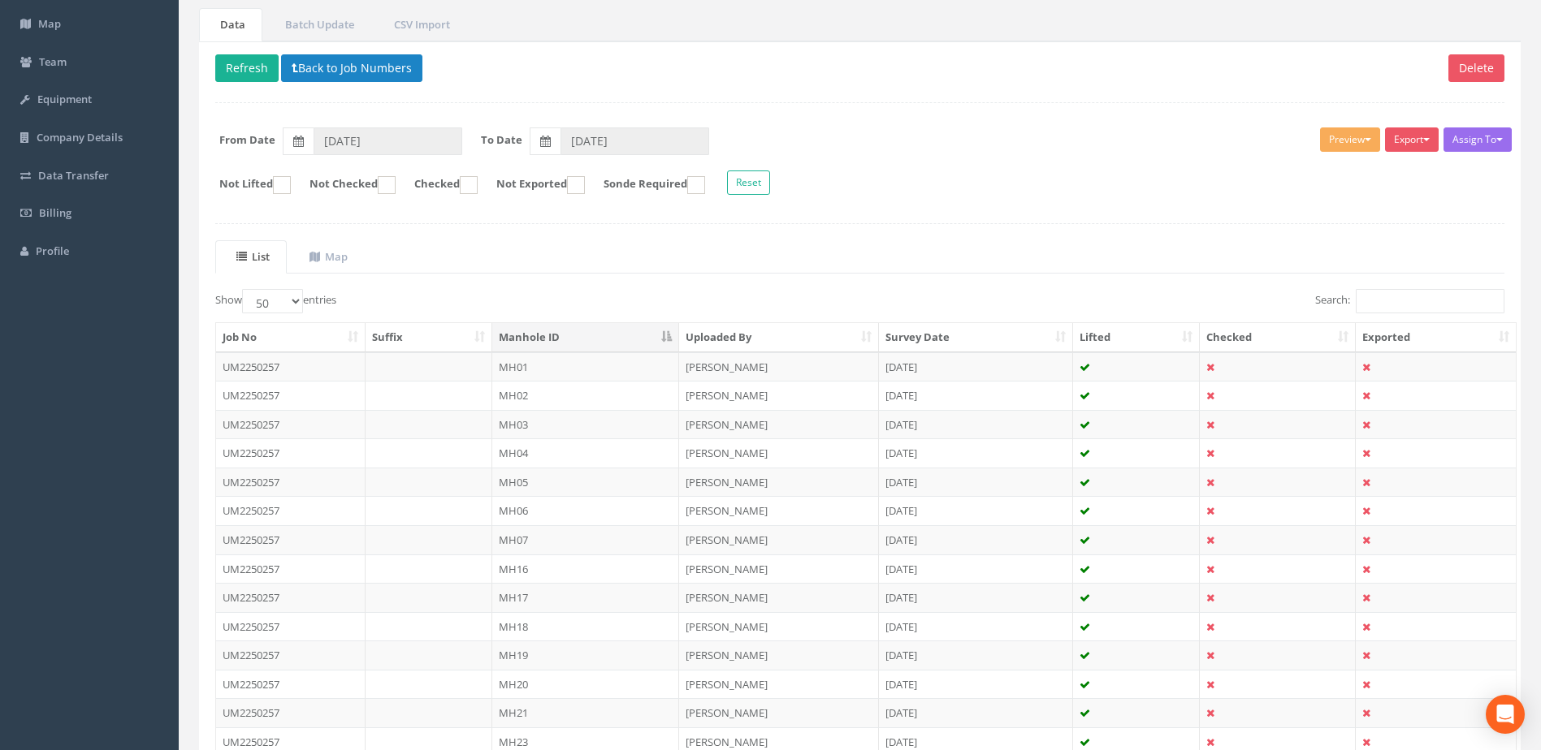
click at [518, 481] on td "MH05" at bounding box center [586, 482] width 188 height 29
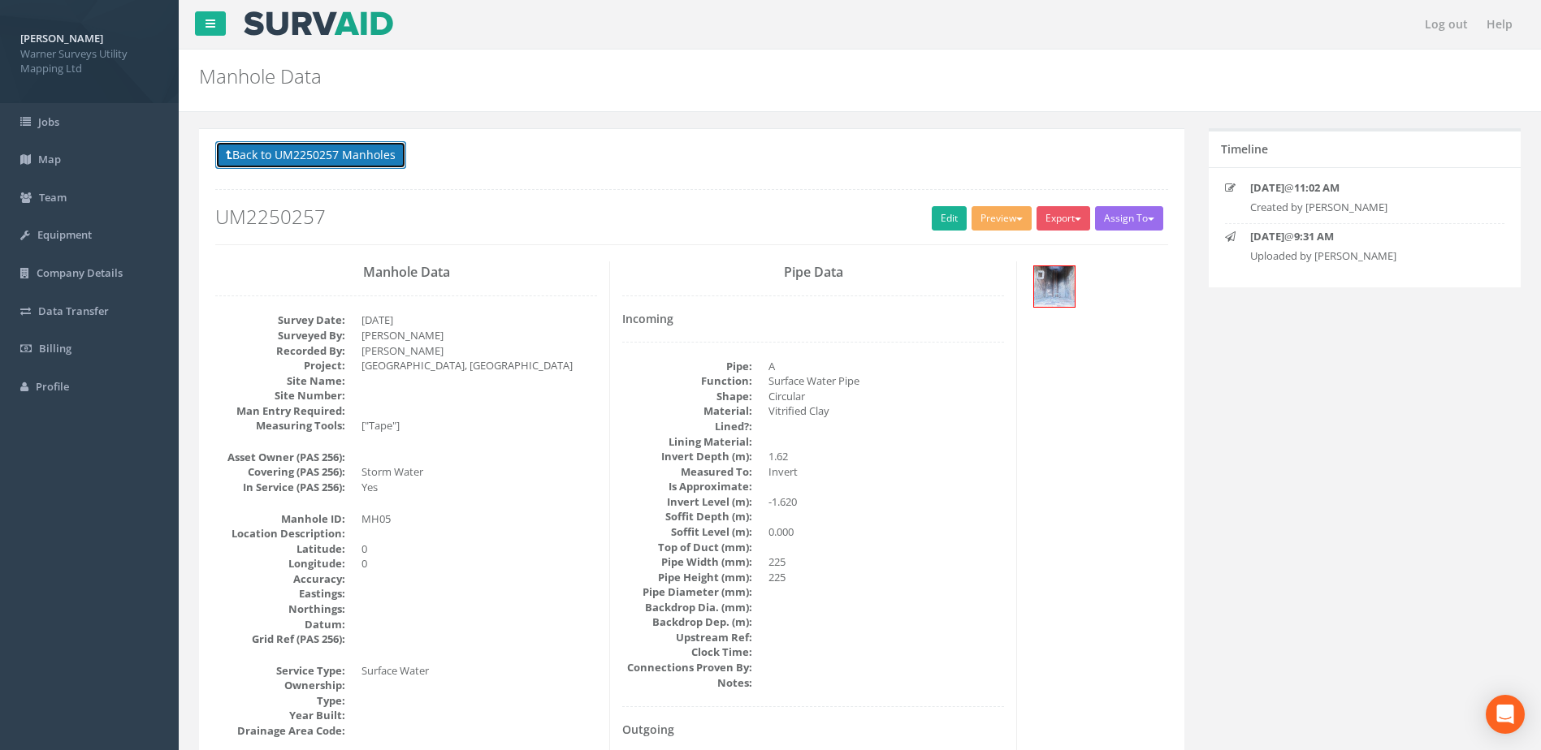
click at [376, 156] on button "Back to UM2250257 Manholes" at bounding box center [310, 155] width 191 height 28
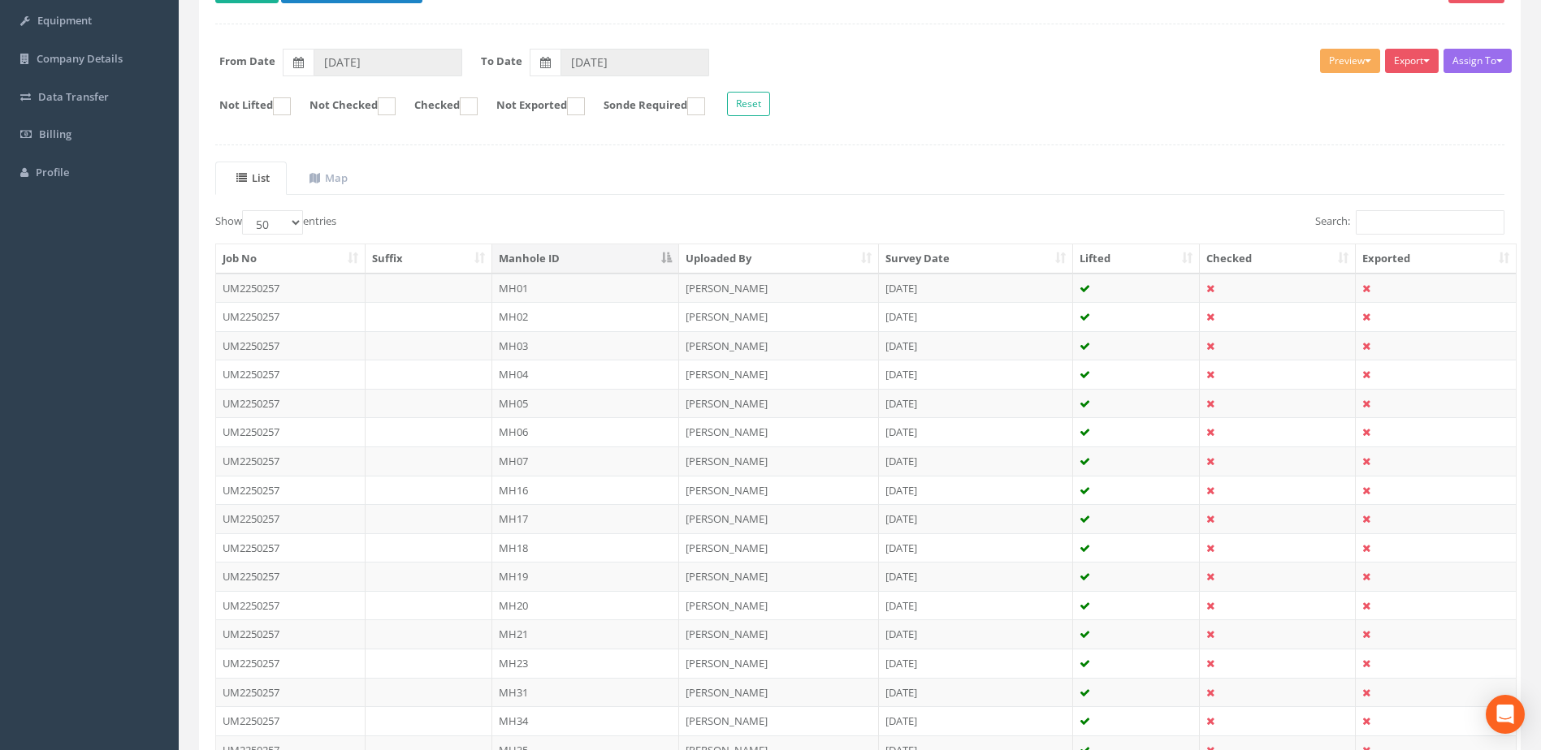
scroll to position [270, 0]
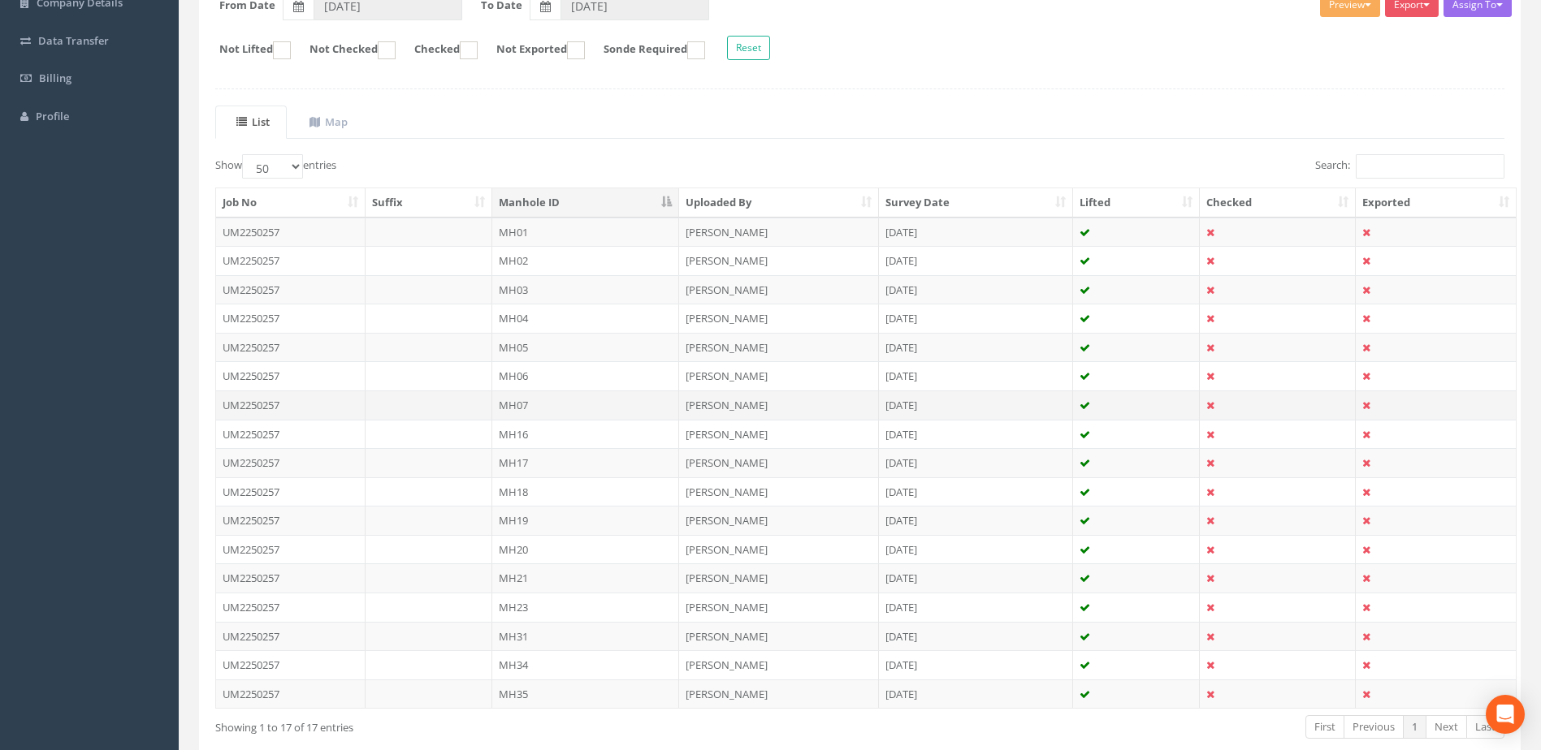
click at [521, 401] on td "MH07" at bounding box center [586, 405] width 188 height 29
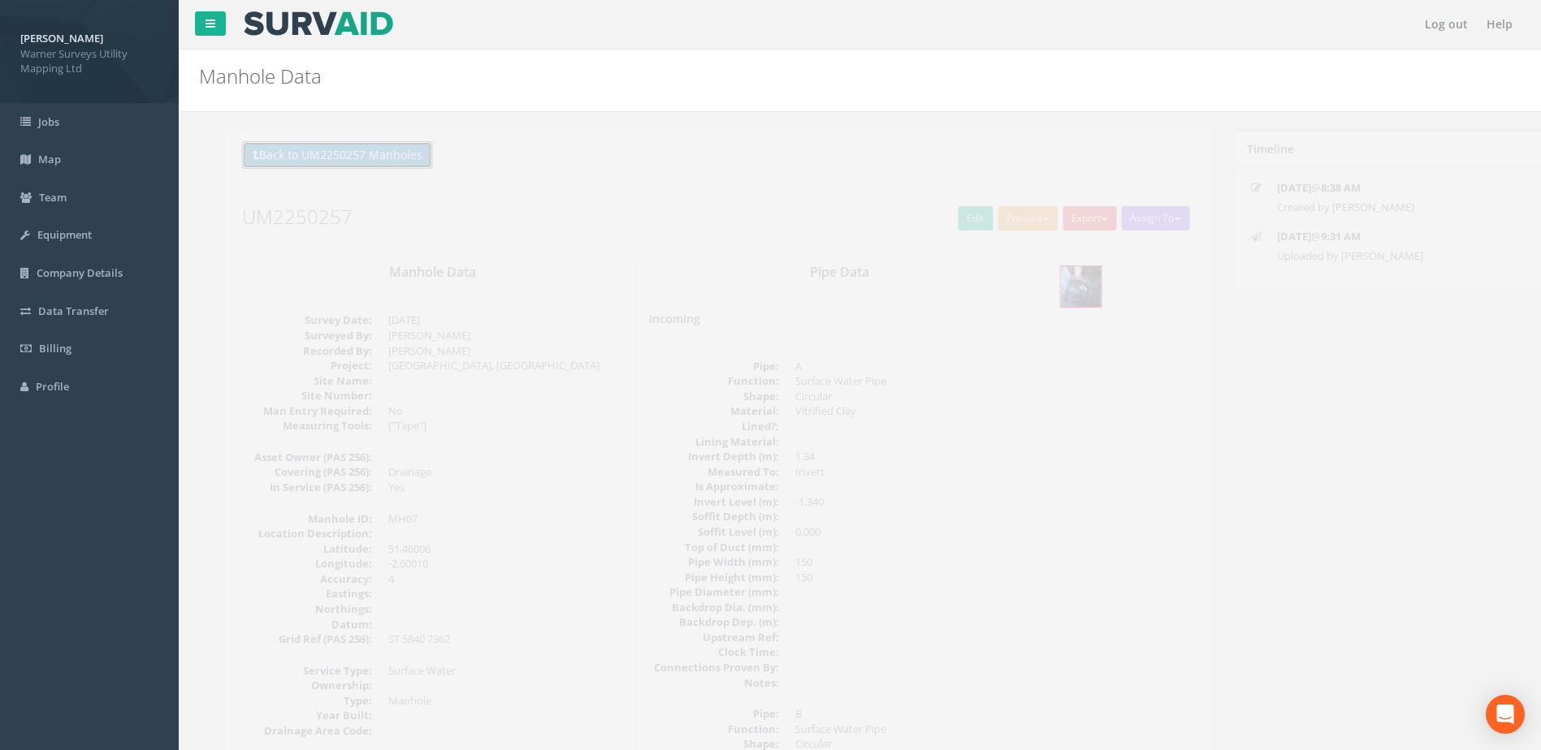
click at [384, 162] on button "Back to UM2250257 Manholes" at bounding box center [310, 155] width 191 height 28
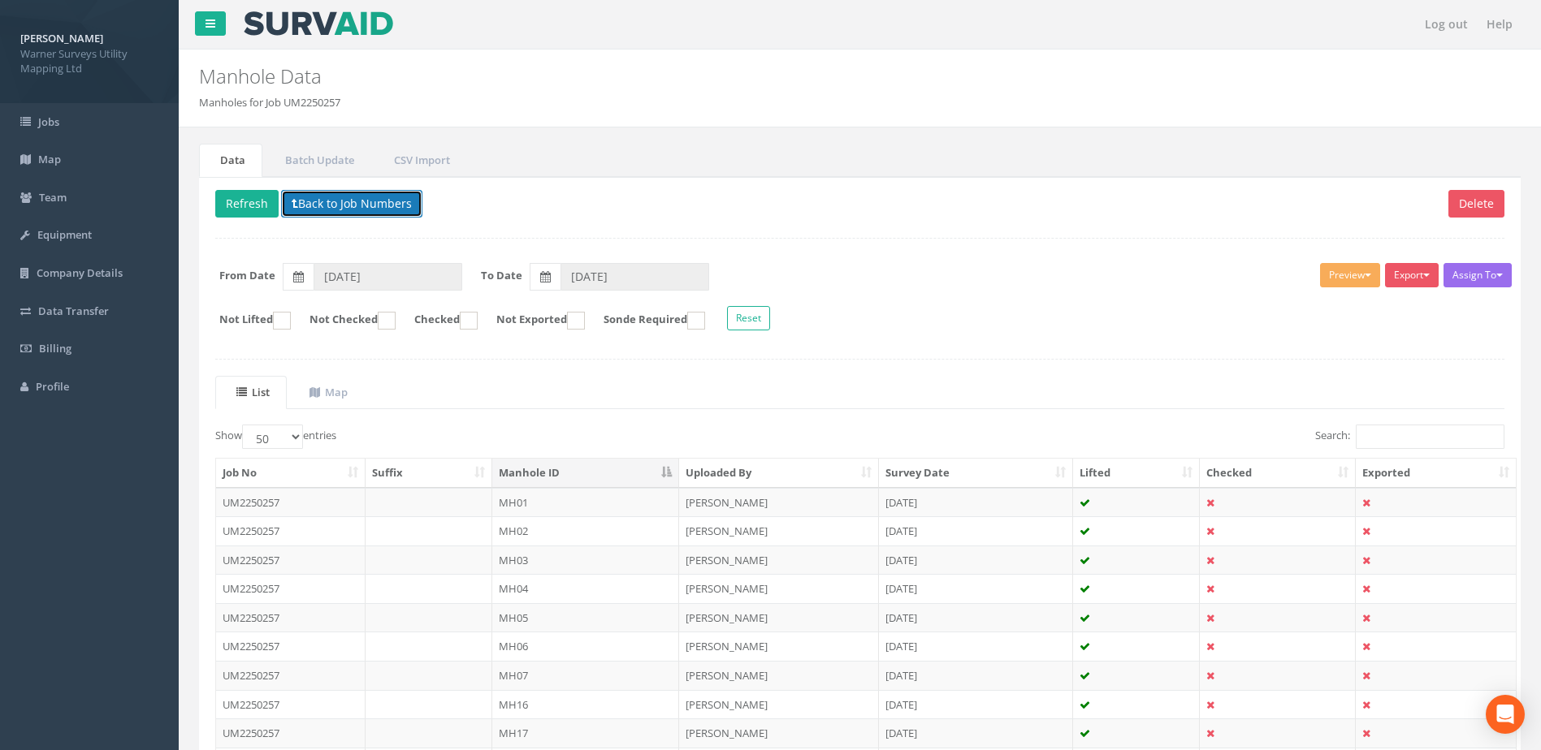
click at [358, 204] on button "Back to Job Numbers" at bounding box center [351, 204] width 141 height 28
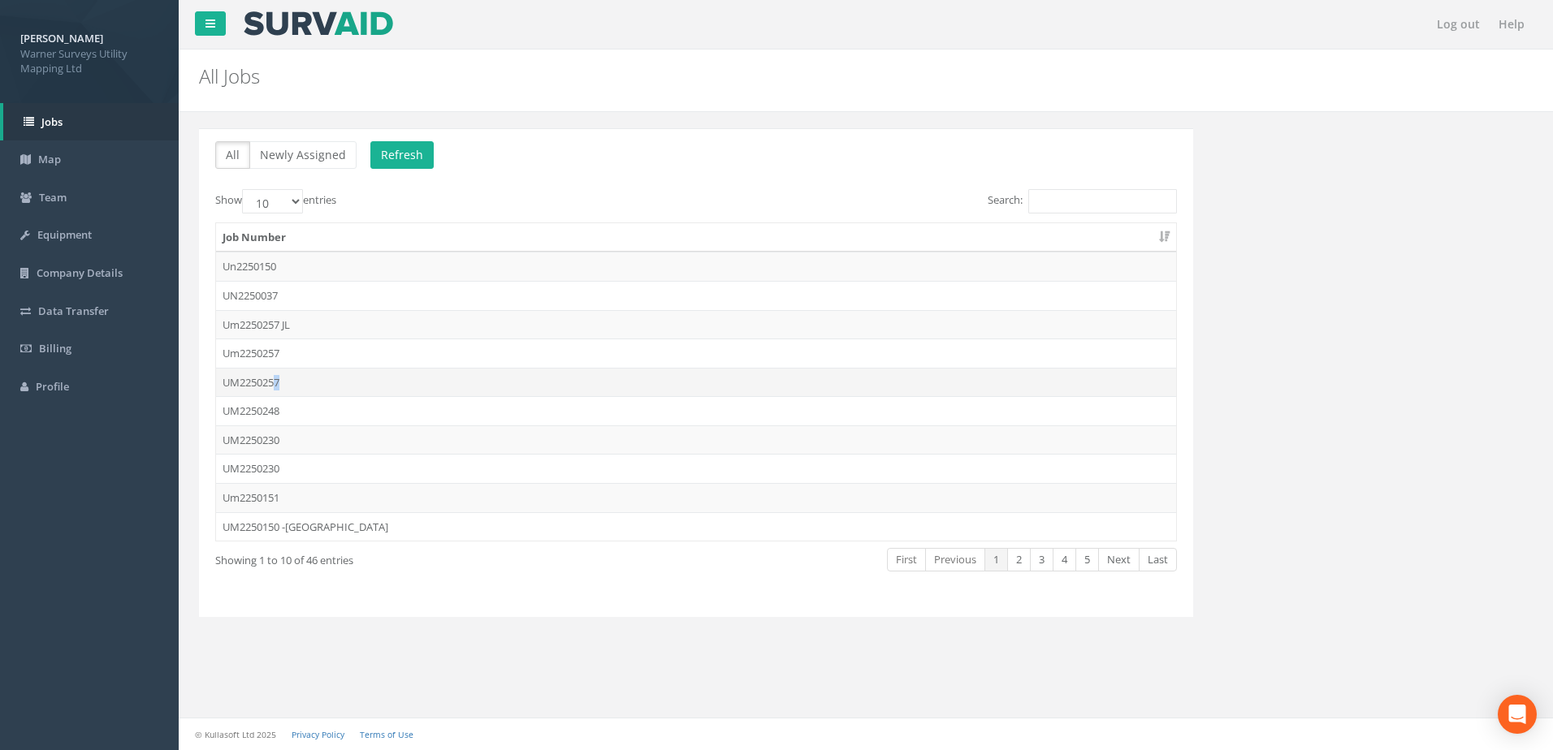
click at [283, 385] on td "UM2250257" at bounding box center [696, 382] width 960 height 29
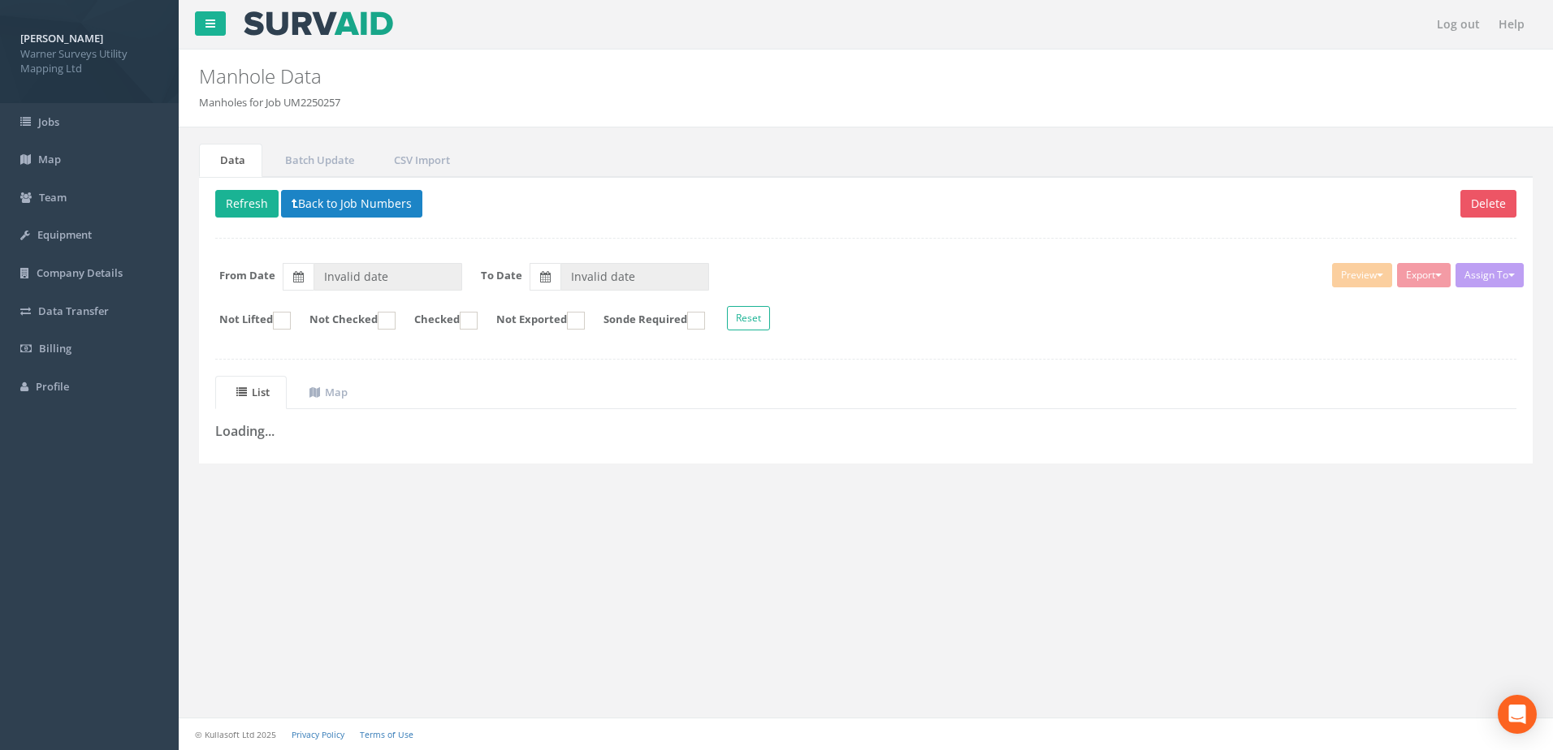
type input "19/09/2025"
type input "[DATE]"
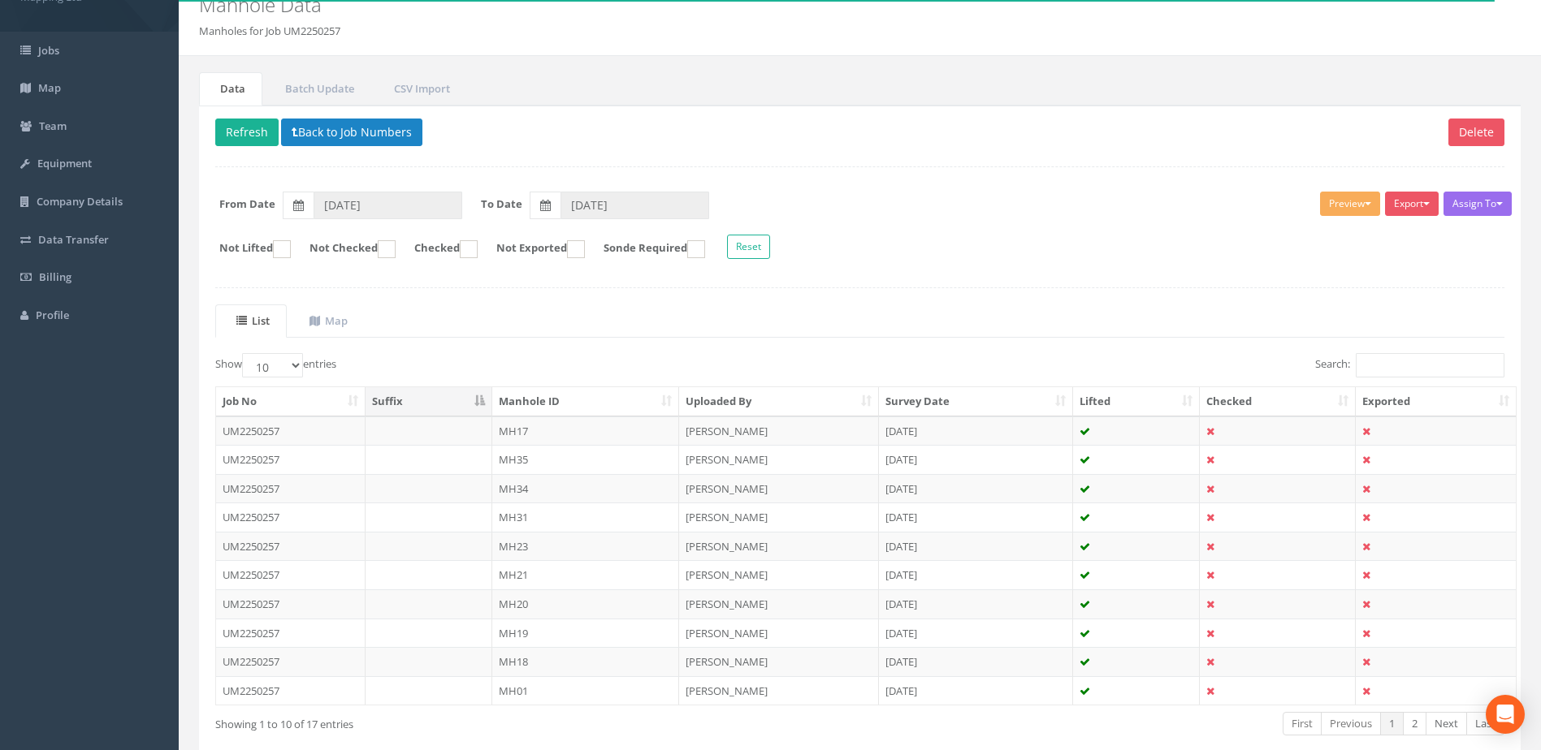
scroll to position [155, 0]
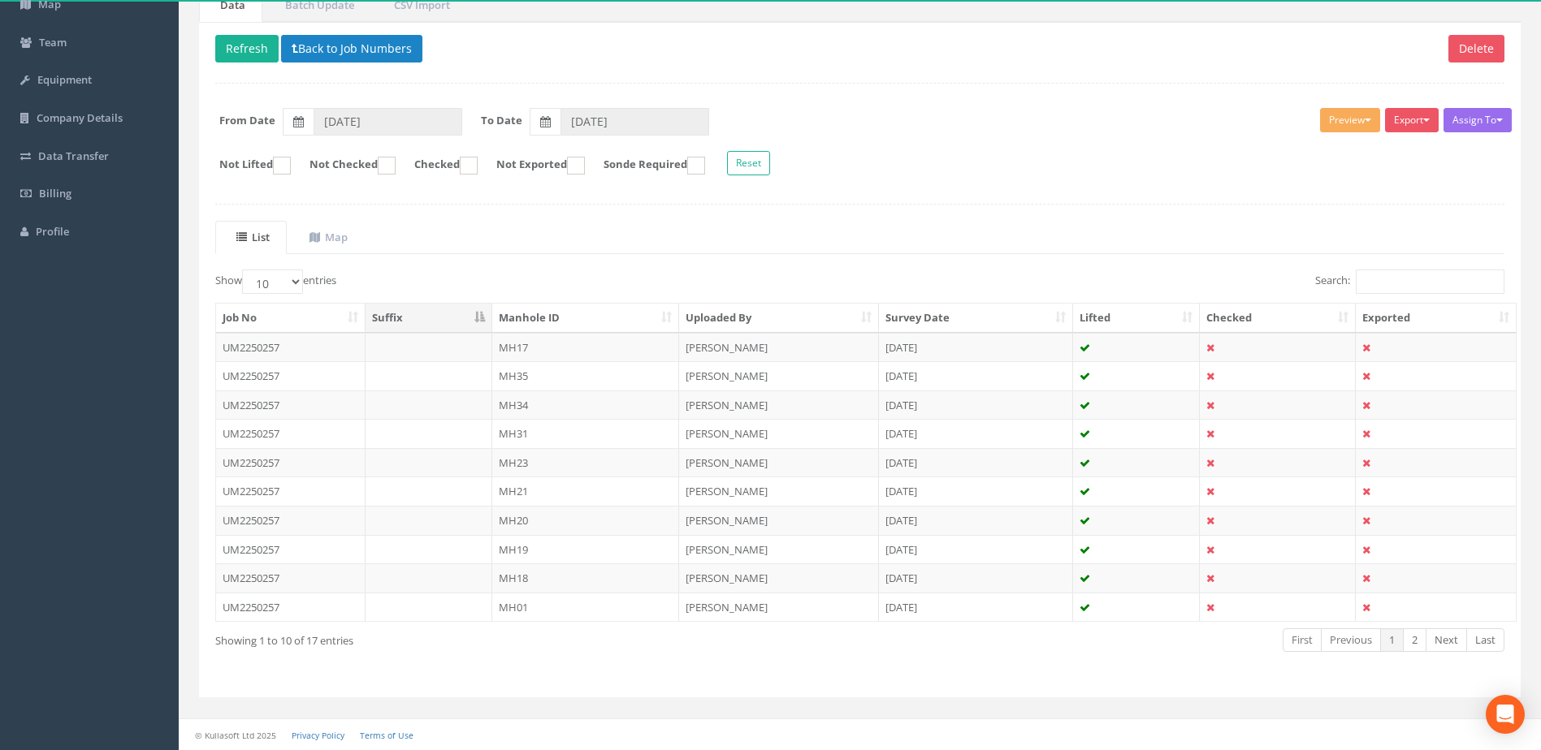
click at [559, 315] on th "Manhole ID" at bounding box center [586, 318] width 188 height 29
click at [532, 456] on td "MH05" at bounding box center [586, 462] width 188 height 29
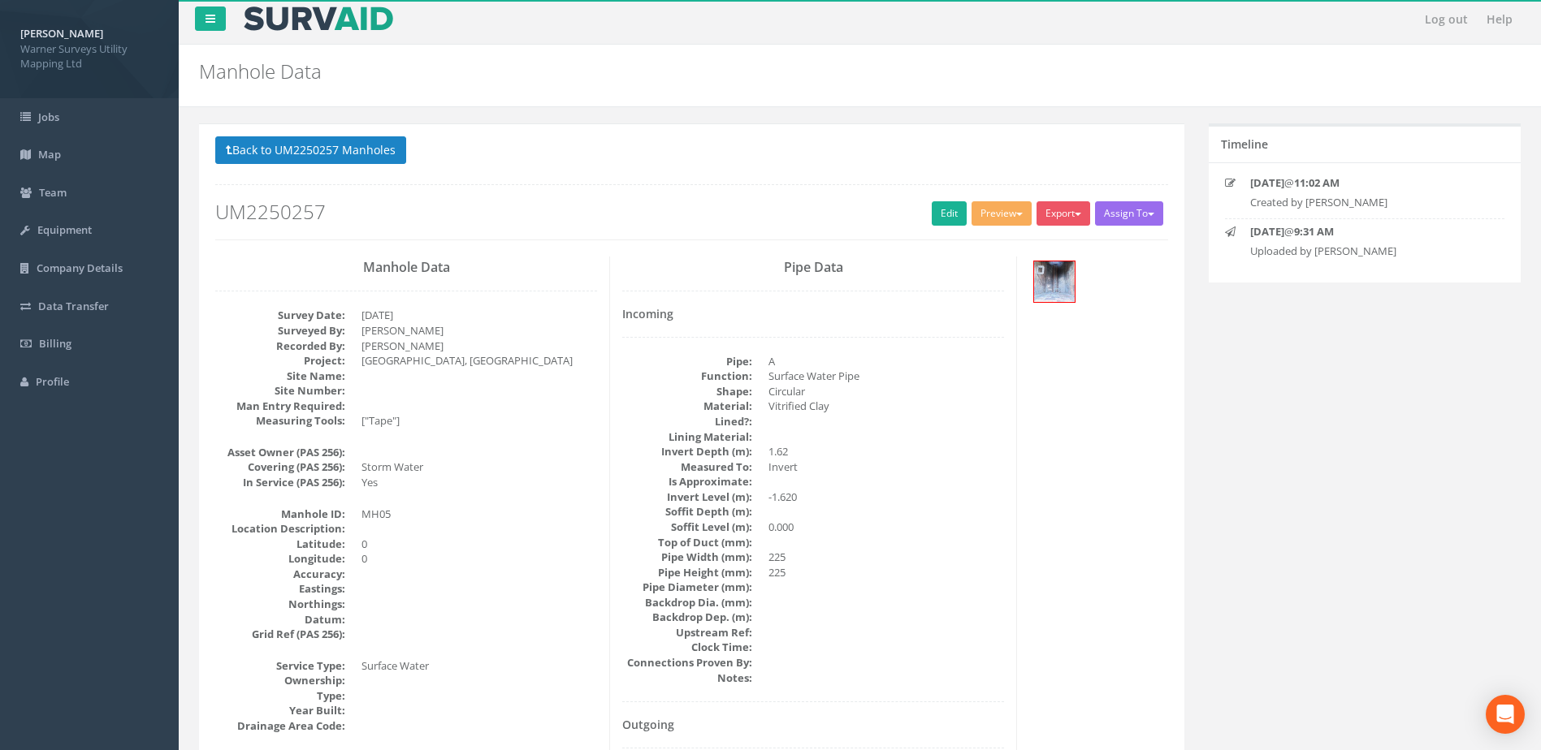
scroll to position [0, 0]
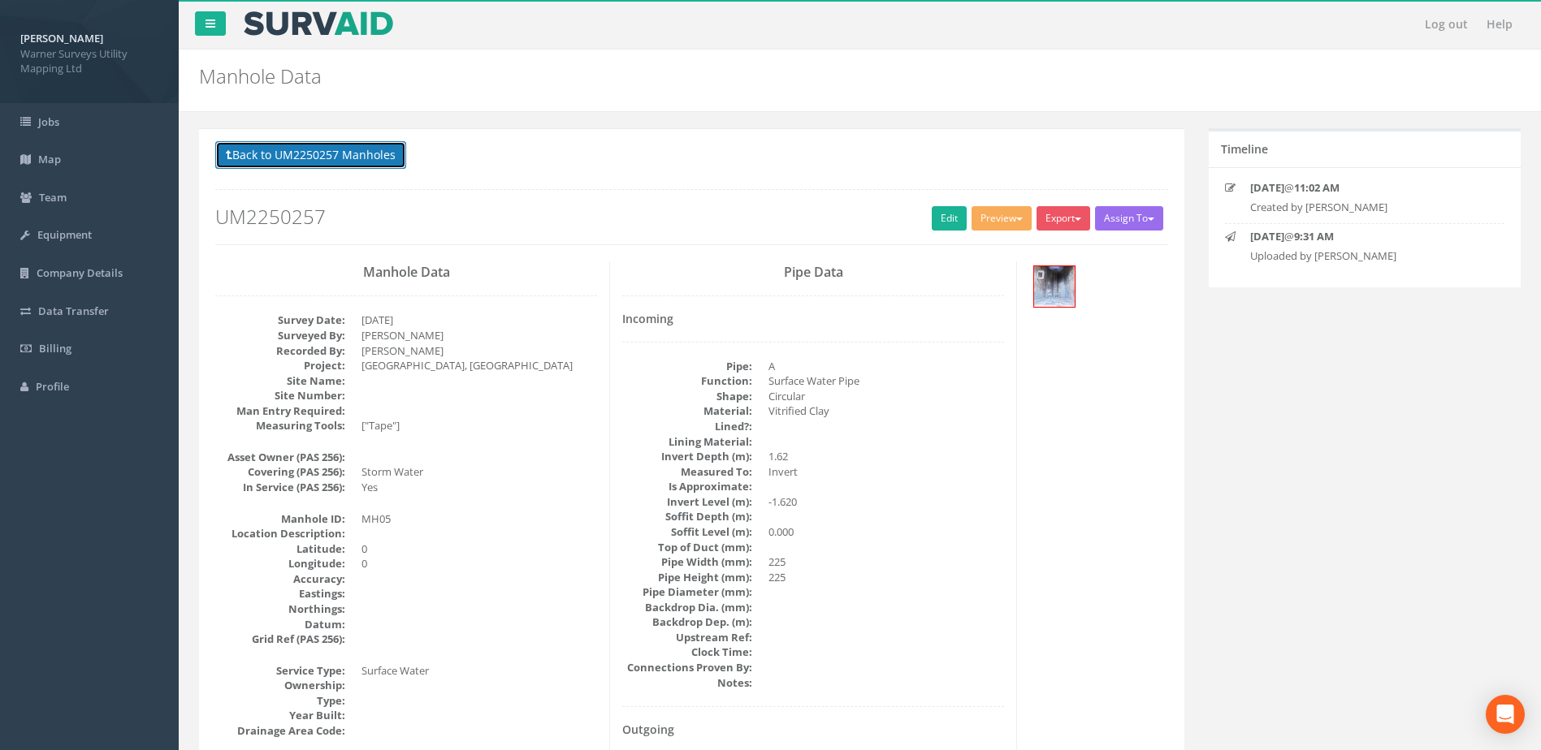
click at [362, 152] on button "Back to UM2250257 Manholes" at bounding box center [310, 155] width 191 height 28
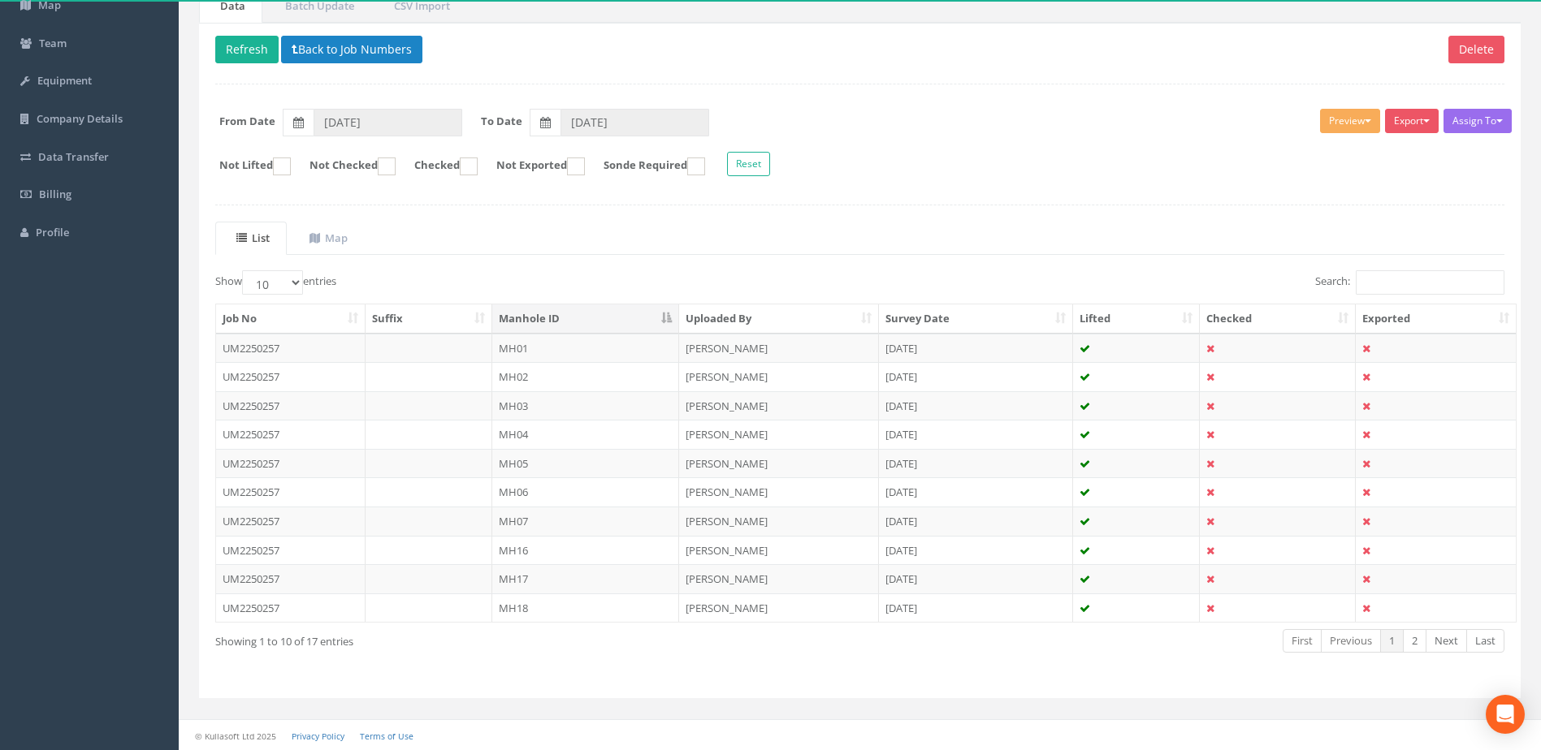
scroll to position [155, 0]
drag, startPoint x: 242, startPoint y: 42, endPoint x: 293, endPoint y: 48, distance: 51.5
click at [244, 42] on button "Refresh" at bounding box center [246, 49] width 63 height 28
click at [337, 47] on button "Back to Job Numbers" at bounding box center [351, 49] width 141 height 28
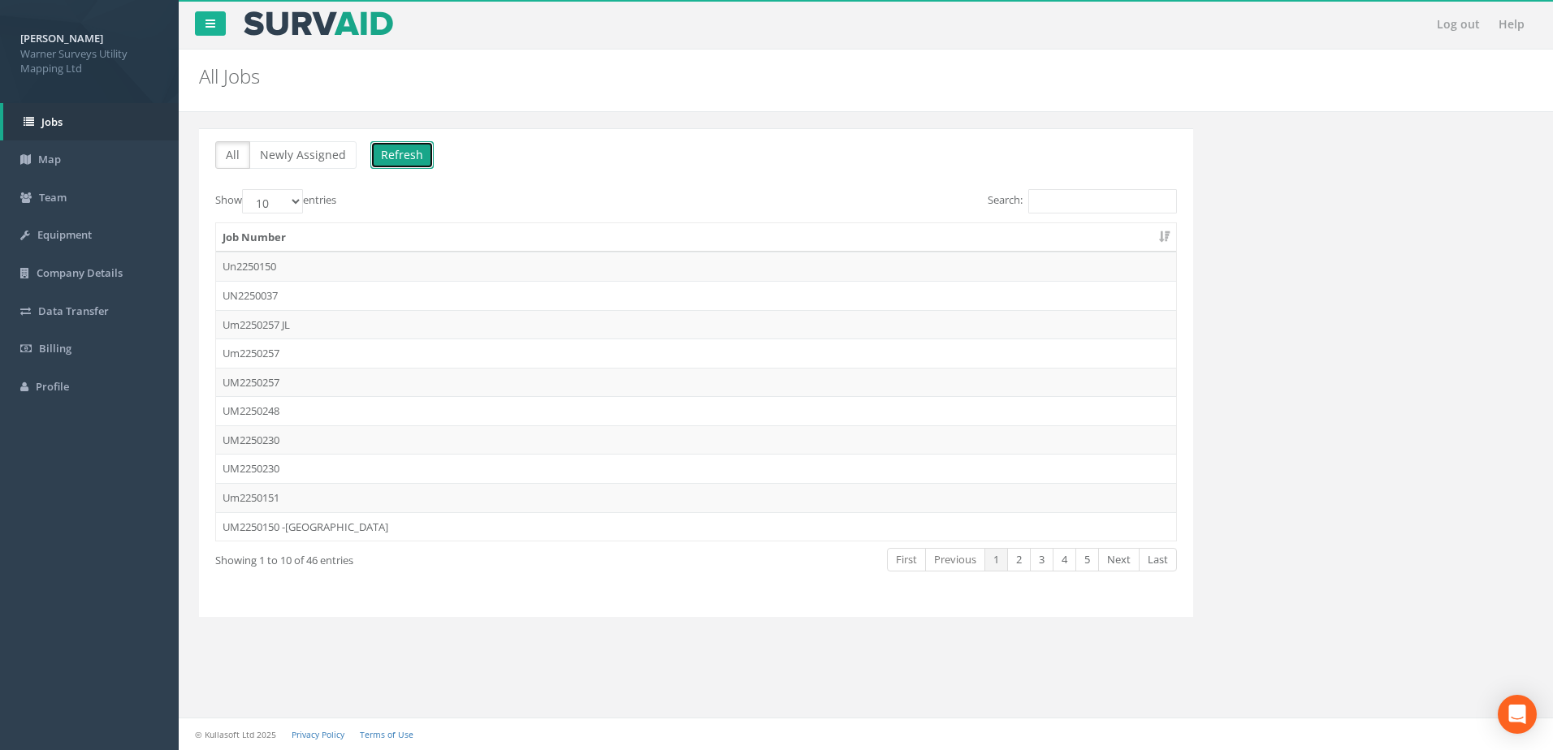
click at [398, 144] on button "Refresh" at bounding box center [401, 155] width 63 height 28
